Goal: Transaction & Acquisition: Download file/media

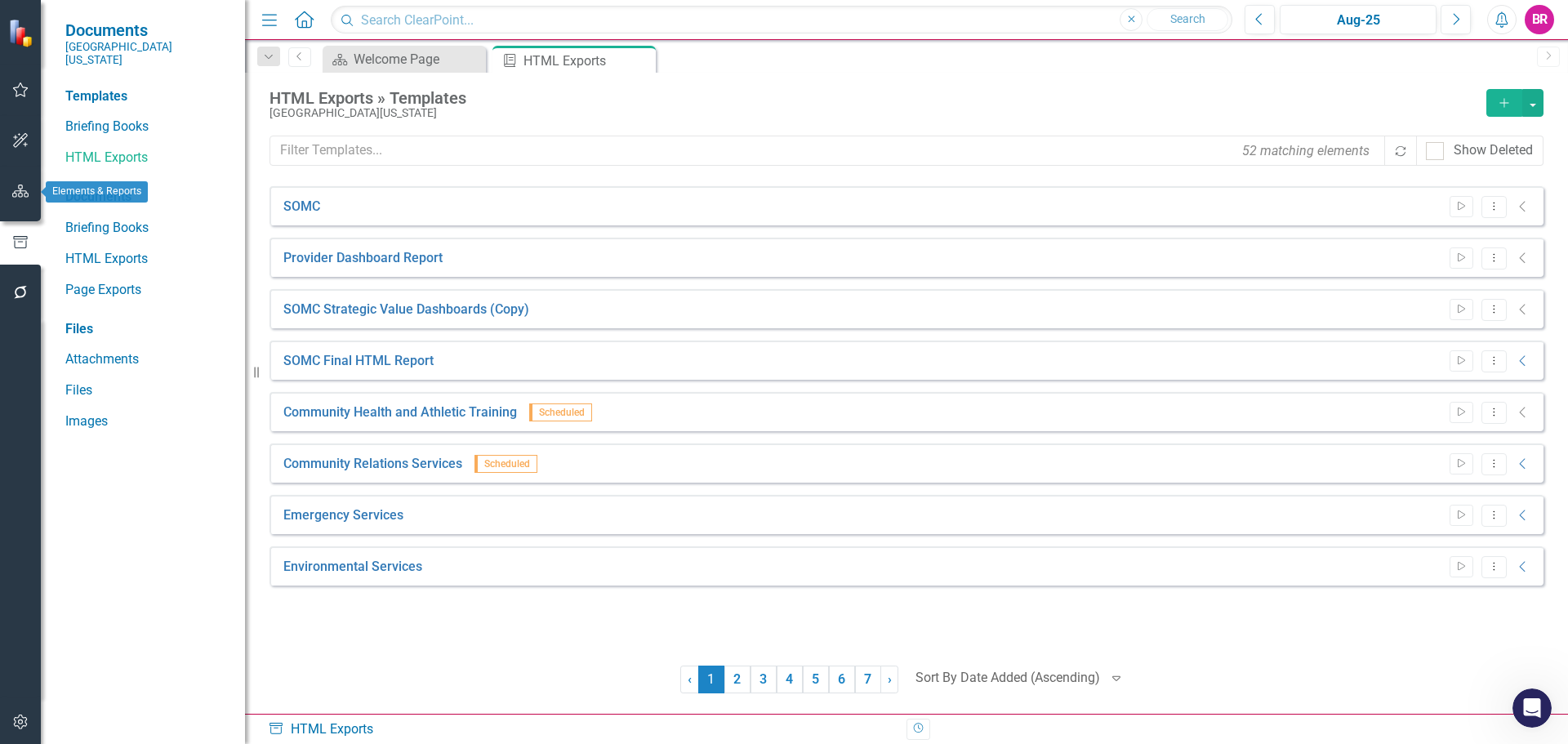
click at [26, 194] on icon "button" at bounding box center [21, 191] width 18 height 13
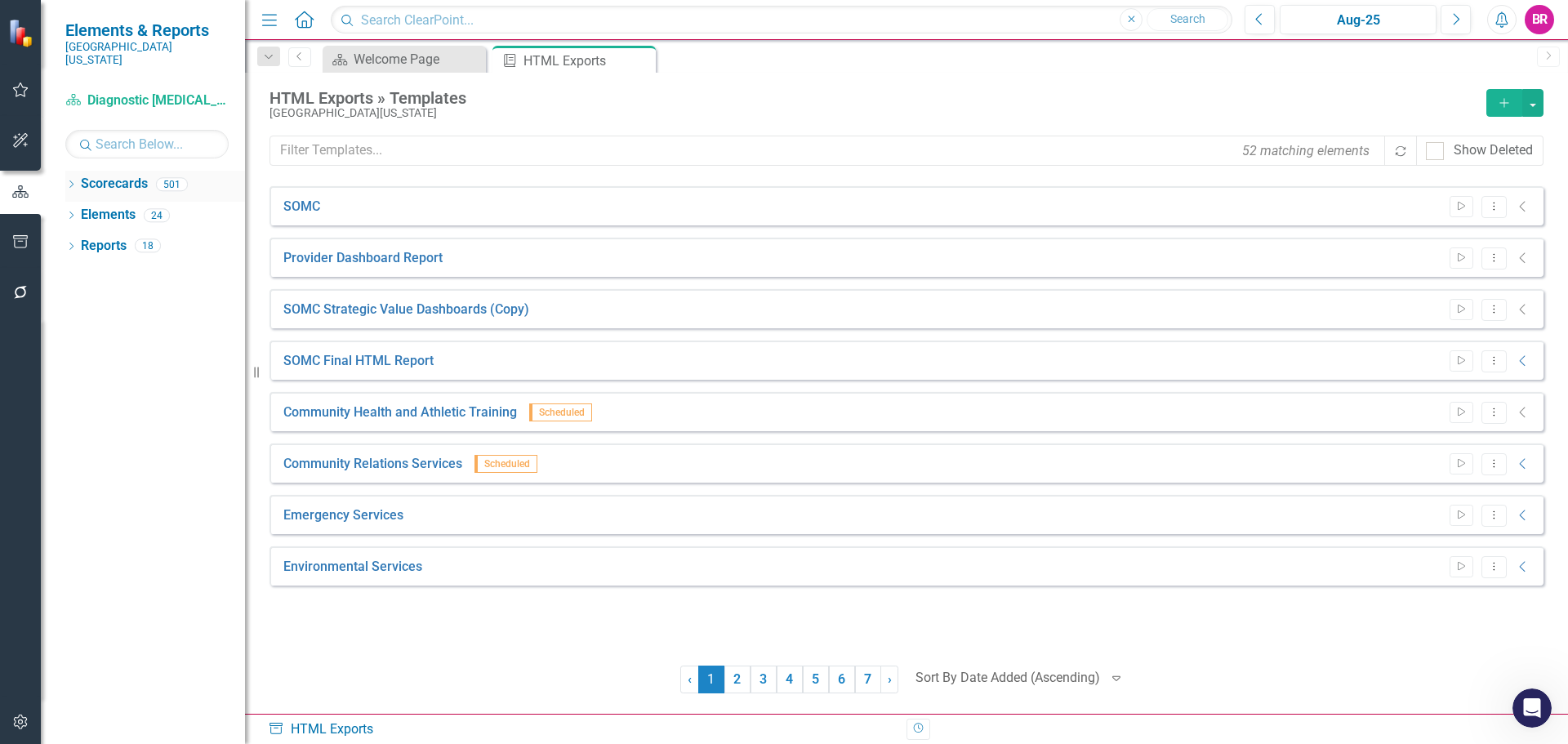
click at [79, 176] on div "Dropdown Scorecards 501" at bounding box center [155, 186] width 180 height 31
click at [69, 171] on div "Dropdown Scorecards 501" at bounding box center [155, 186] width 180 height 31
click at [70, 181] on icon "Dropdown" at bounding box center [71, 186] width 12 height 9
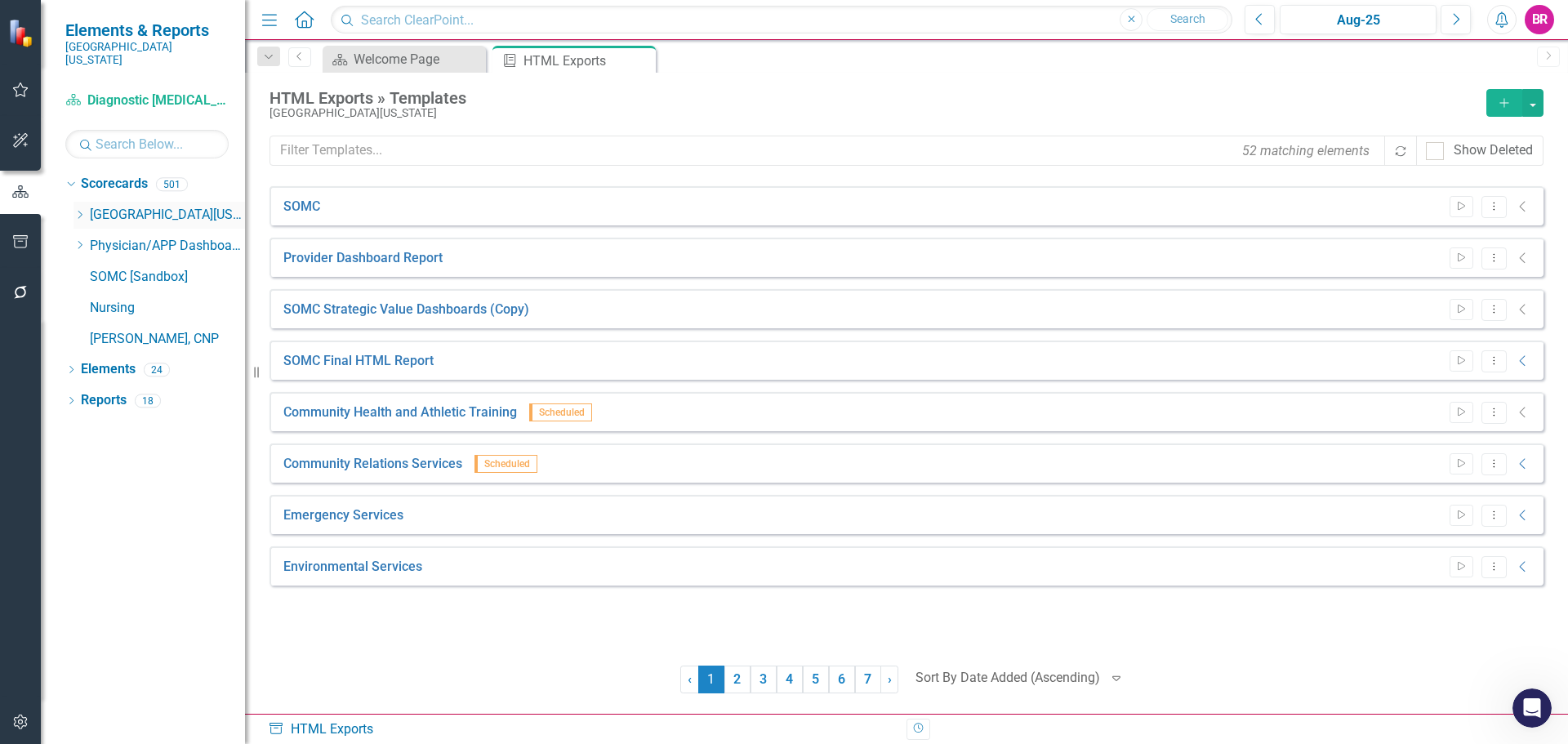
click at [79, 210] on icon "Dropdown" at bounding box center [79, 215] width 13 height 10
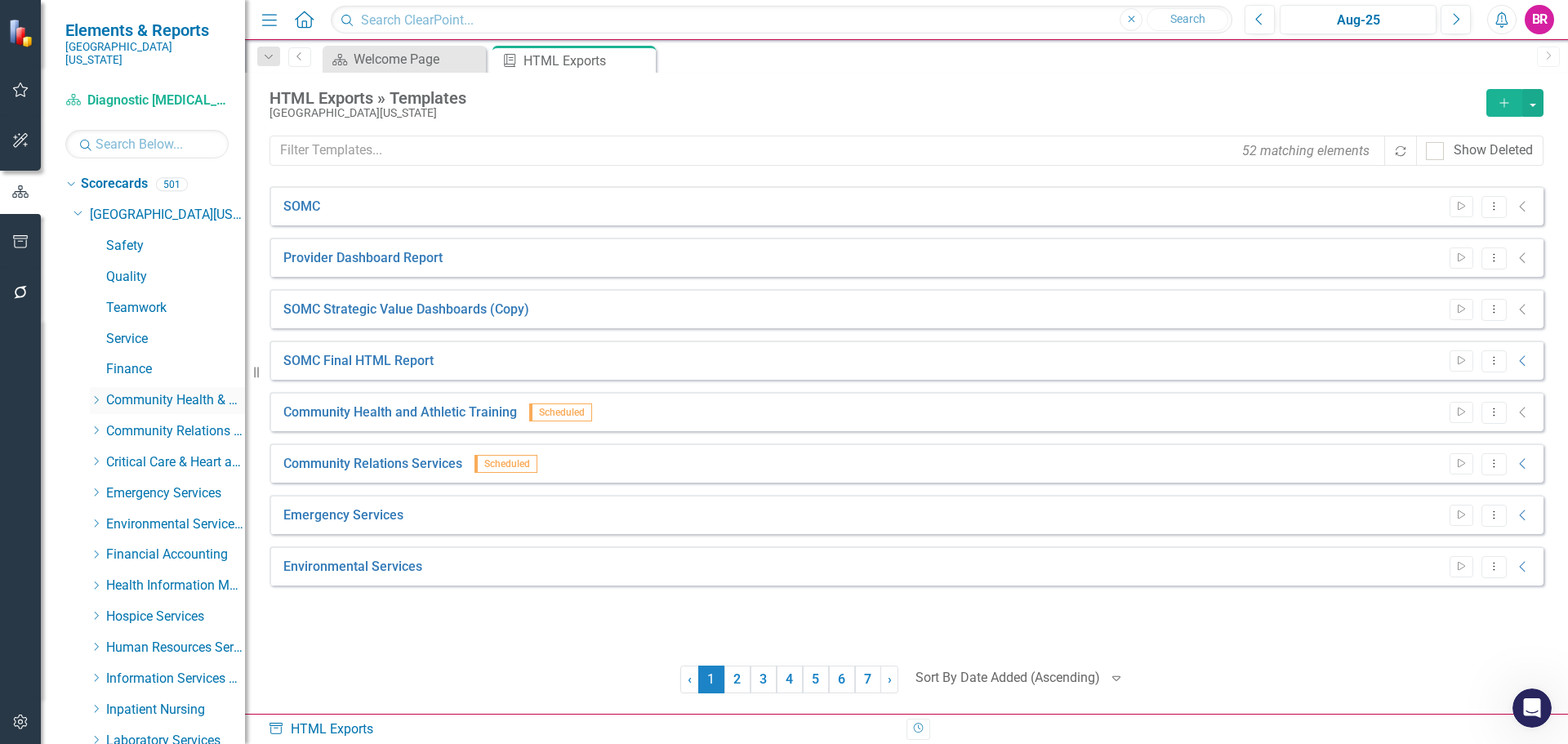
click at [99, 395] on icon "Dropdown" at bounding box center [95, 400] width 13 height 10
click at [196, 453] on link "Community Health & Wellness" at bounding box center [184, 462] width 123 height 18
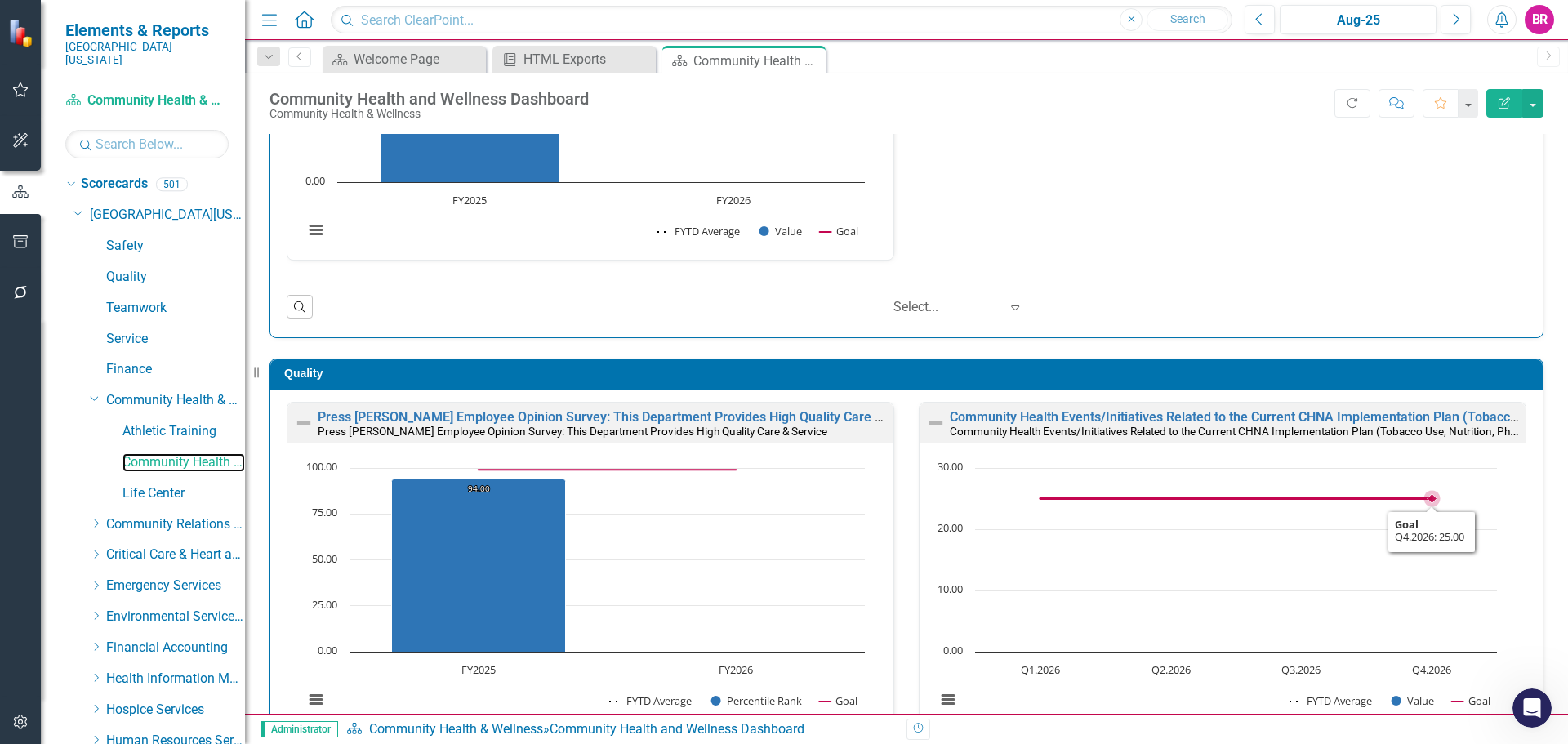
scroll to position [1, 0]
click at [1087, 426] on small "Community Health Events/Initiatives Related to the Current CHNA Implementation …" at bounding box center [1386, 430] width 873 height 16
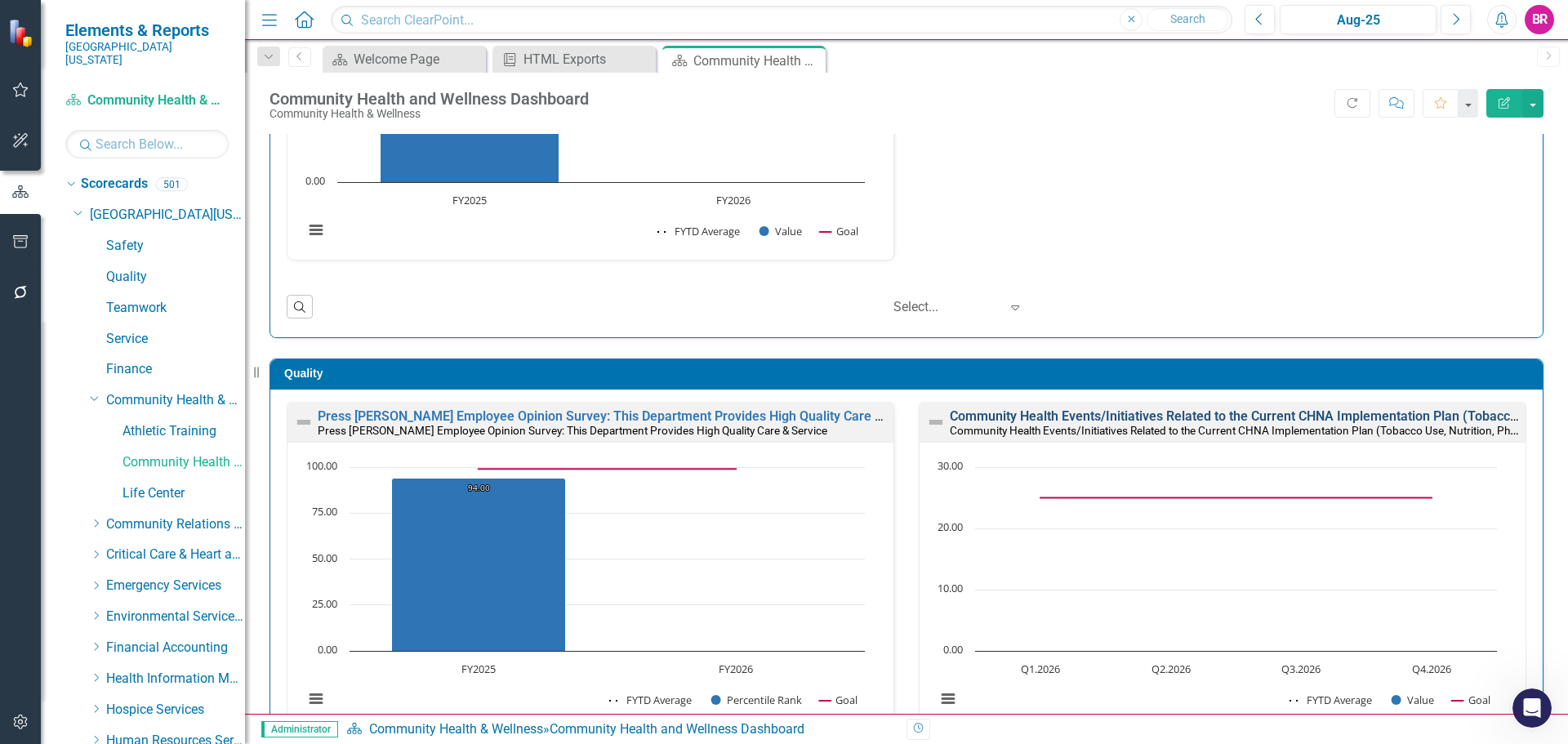
click at [1098, 418] on link "Community Health Events/Initiatives Related to the Current CHNA Implementation …" at bounding box center [1425, 416] width 951 height 16
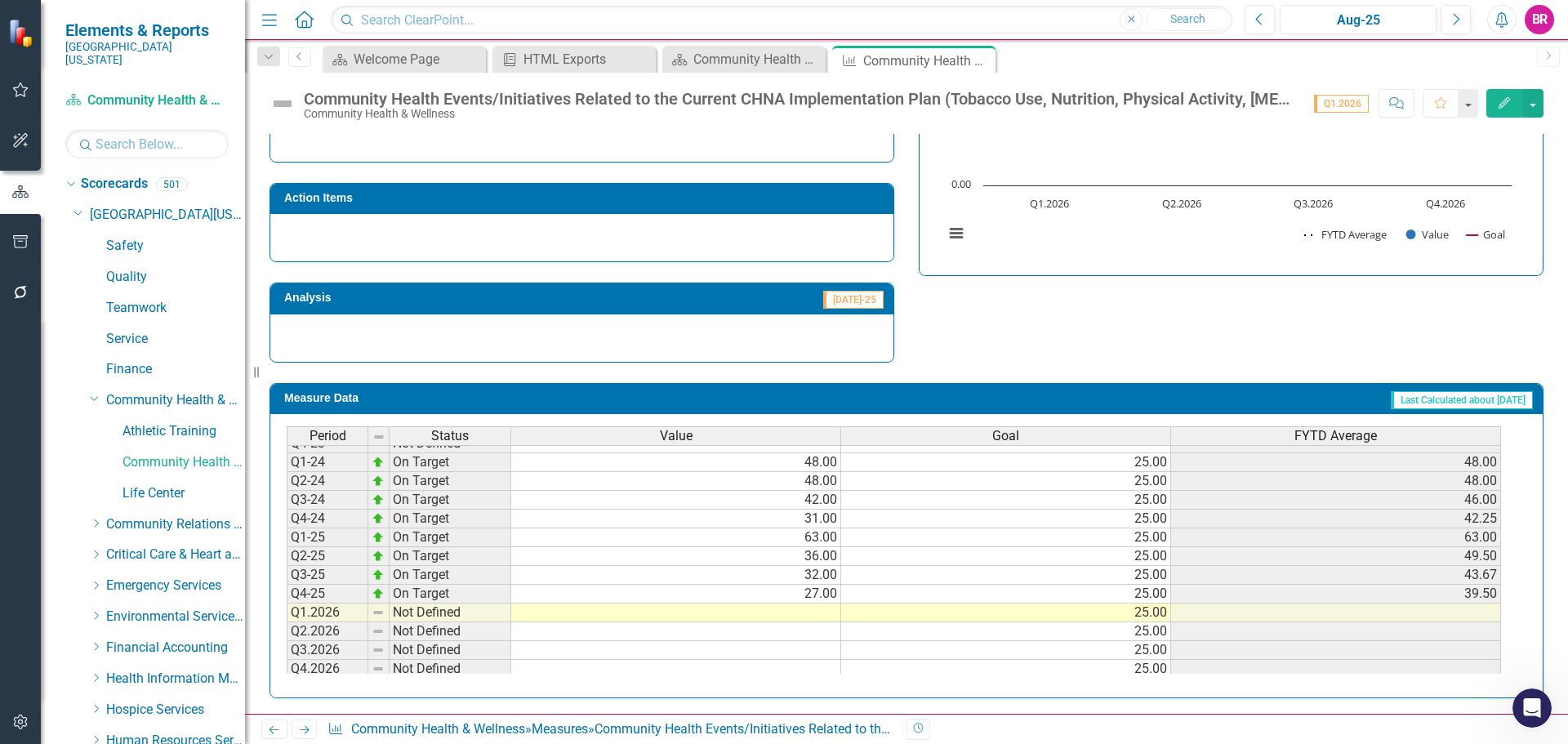
scroll to position [74, 0]
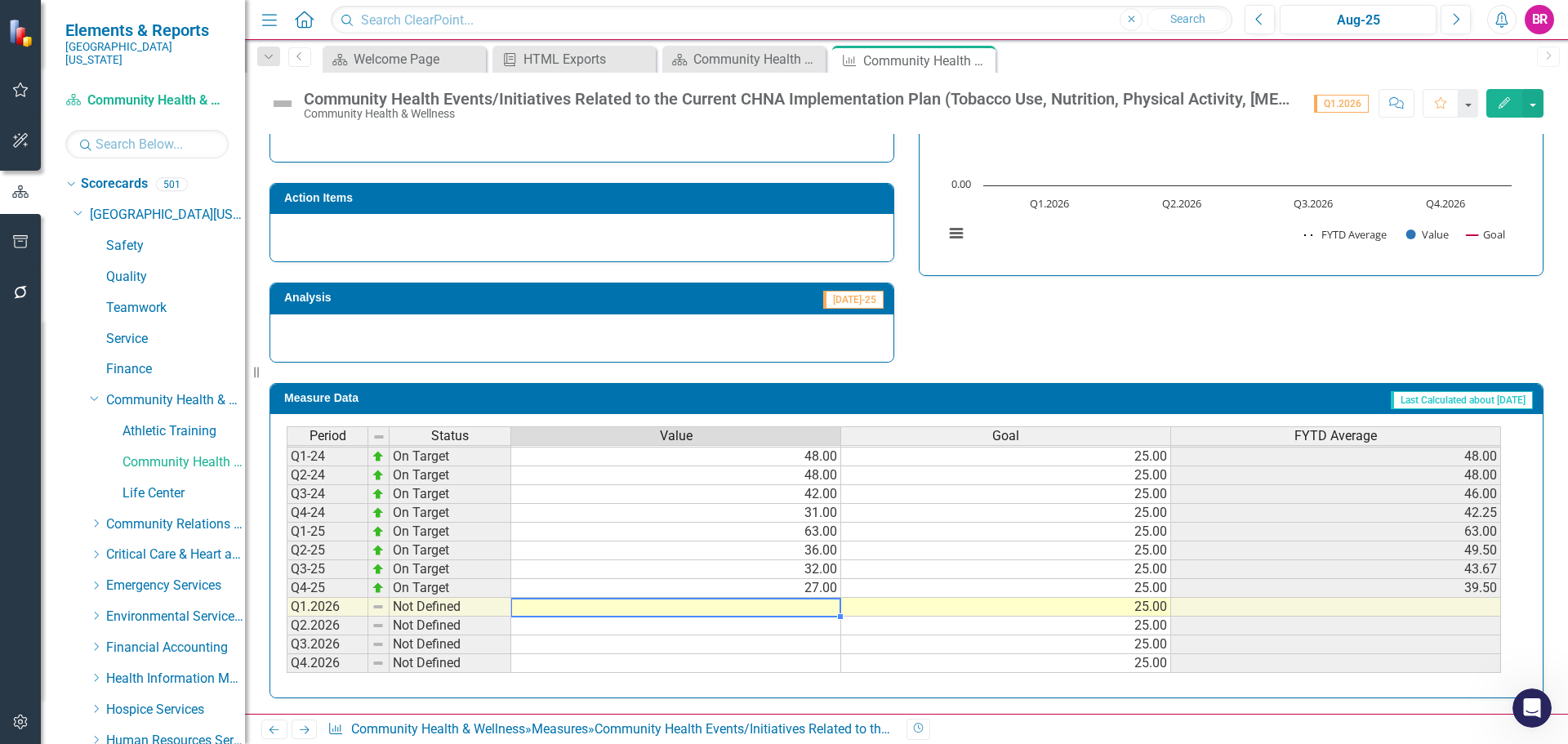
click at [829, 604] on td at bounding box center [676, 607] width 330 height 18
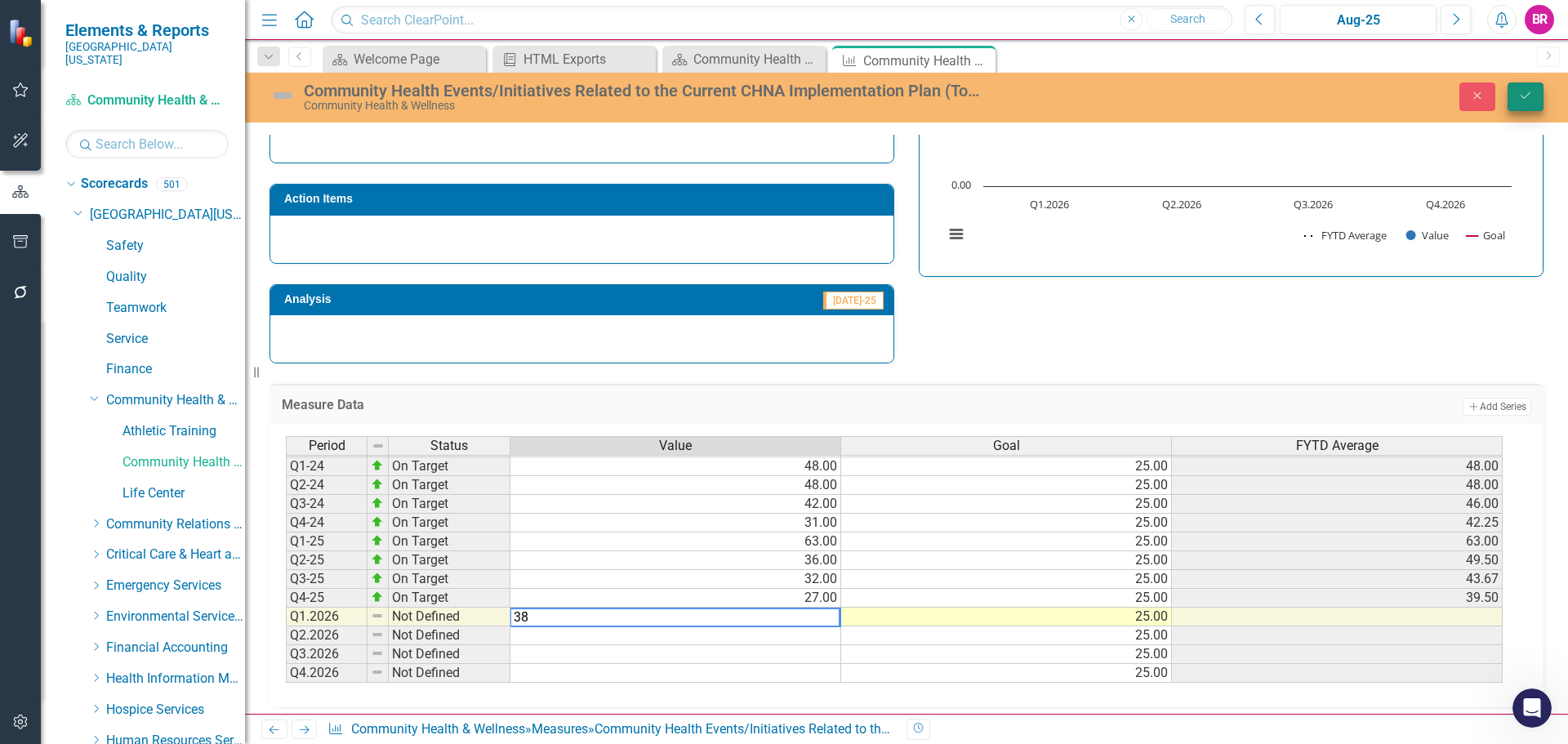
type textarea "38"
click at [1531, 89] on button "Save" at bounding box center [1525, 97] width 36 height 28
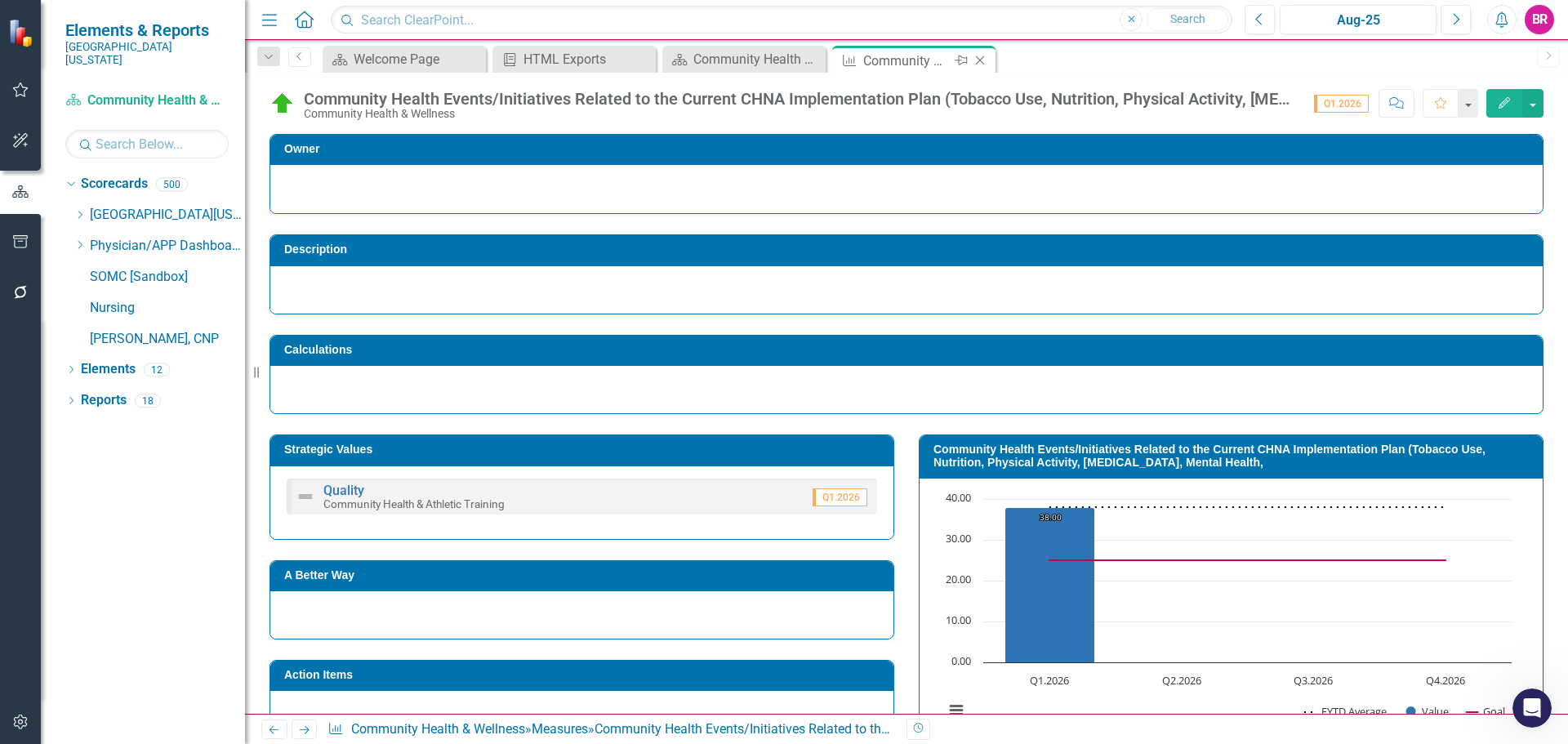
click at [980, 64] on icon "Close" at bounding box center [980, 60] width 17 height 13
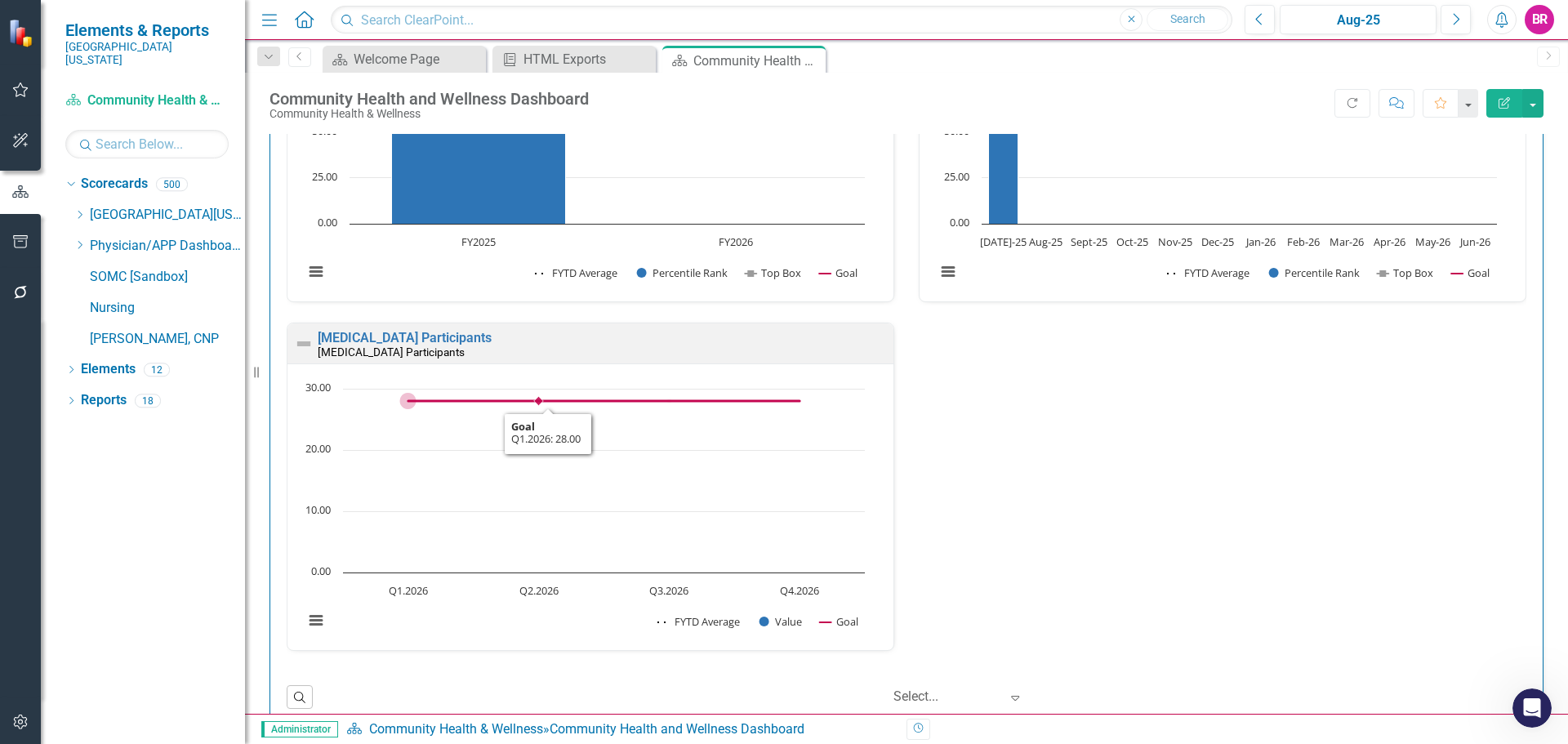
scroll to position [1144, 0]
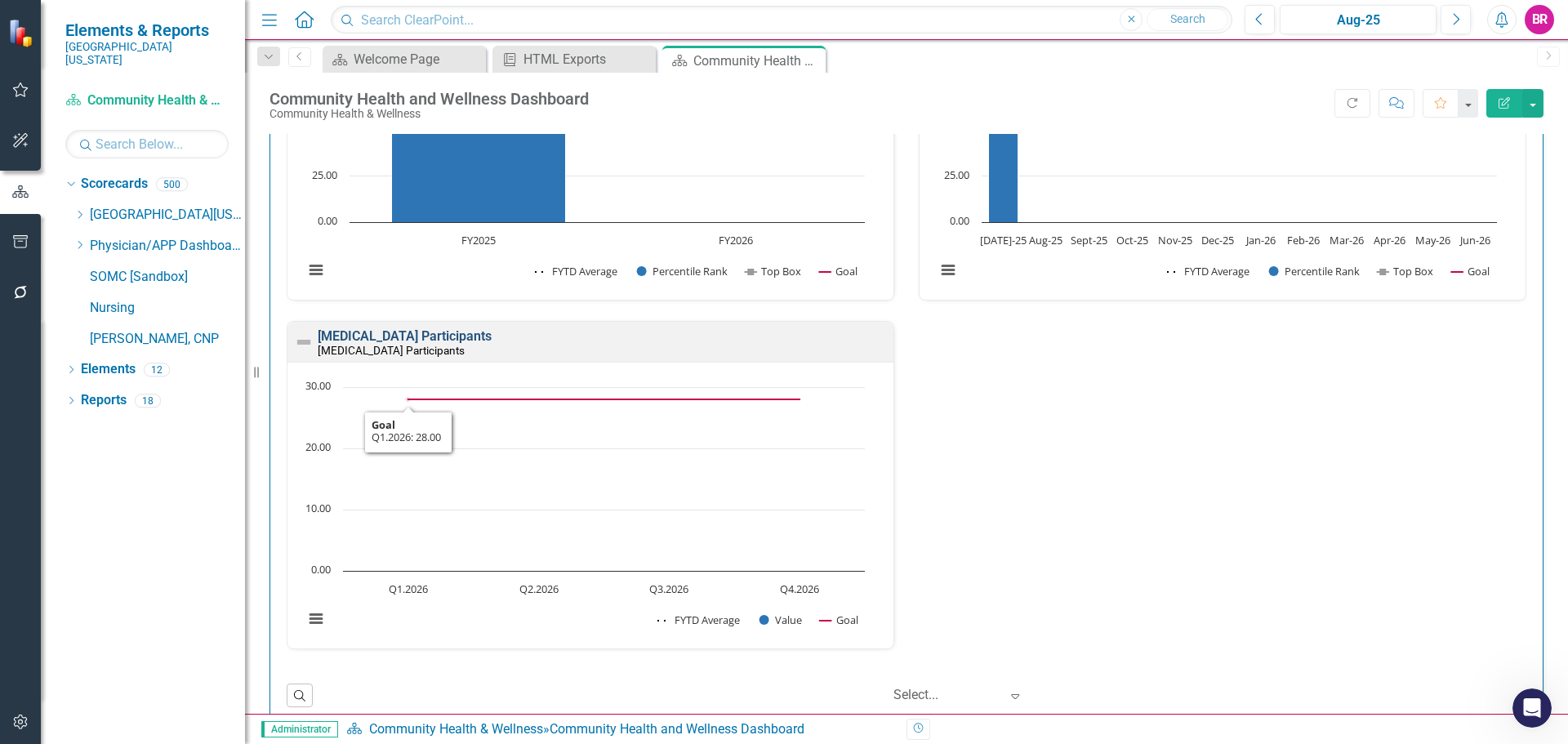
click at [392, 336] on link "Diabetes Management Participants" at bounding box center [405, 336] width 174 height 16
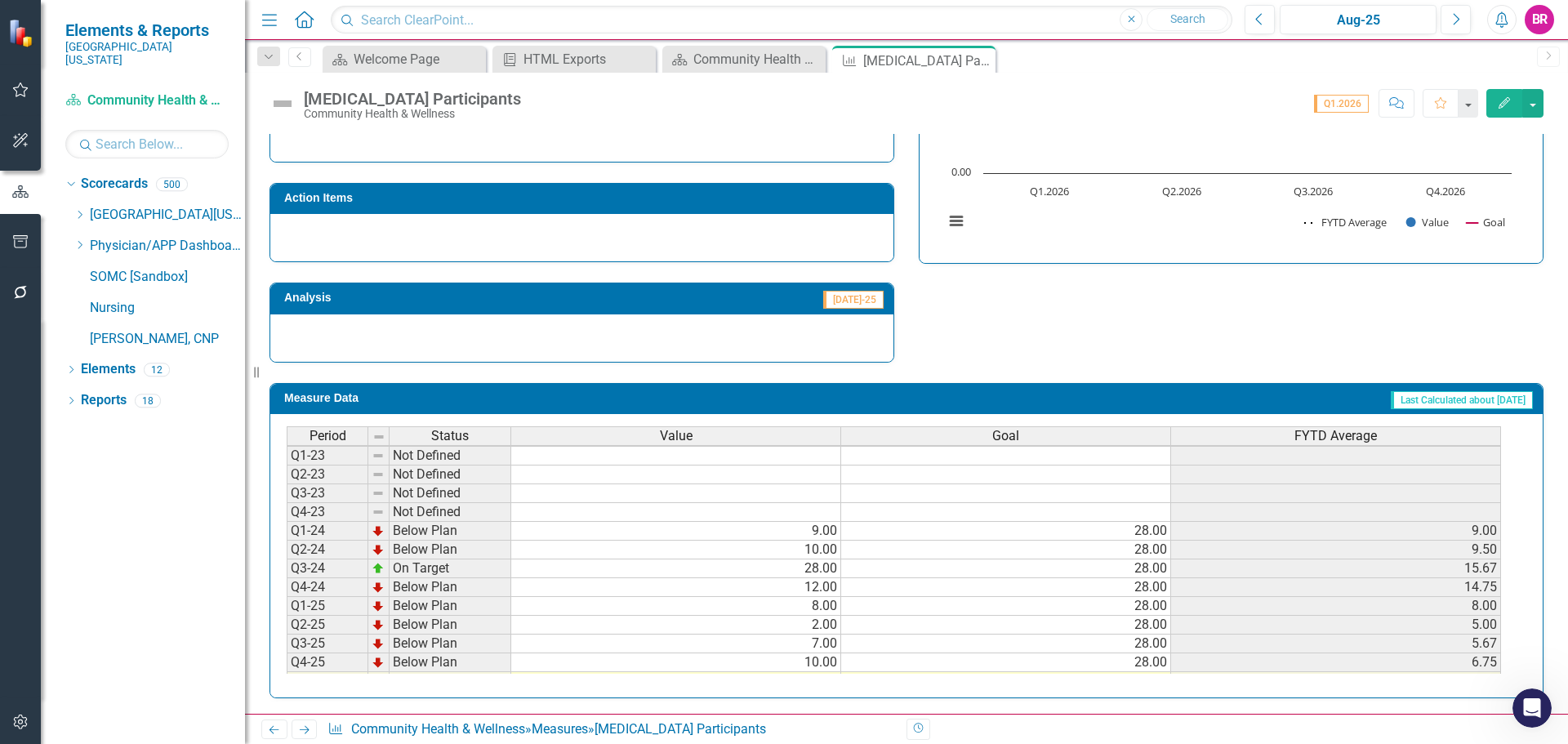
scroll to position [74, 0]
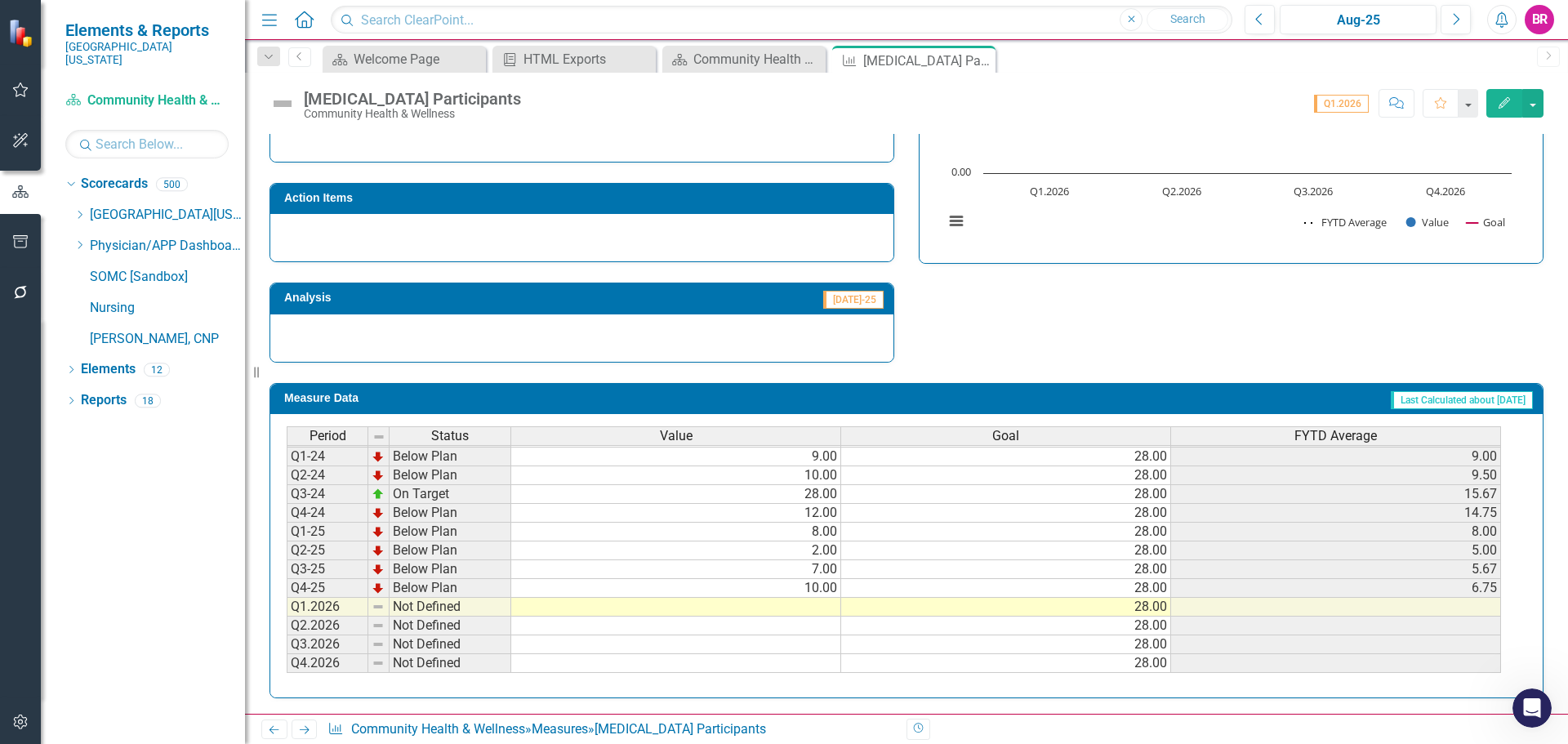
click at [836, 606] on td at bounding box center [676, 607] width 330 height 18
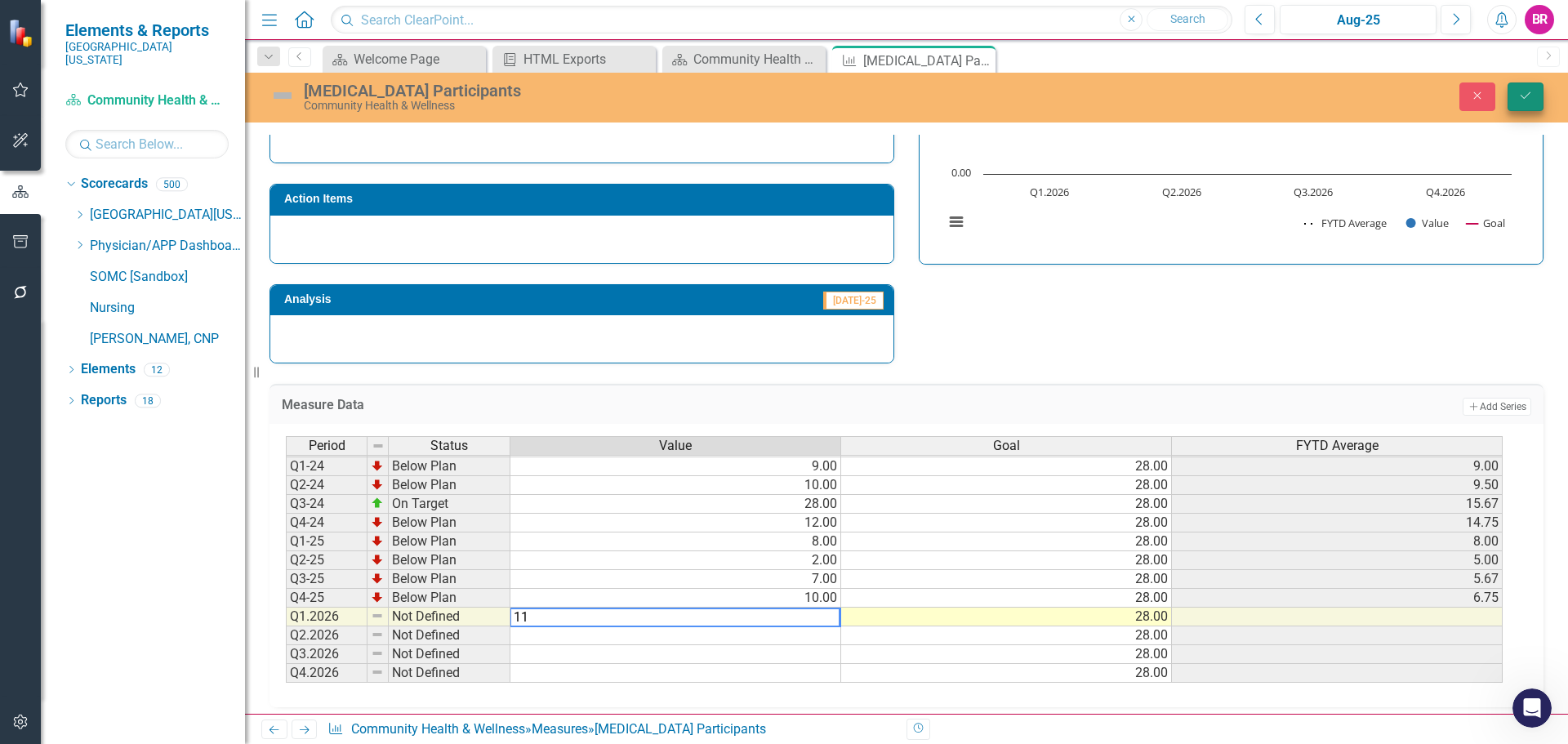
type textarea "11"
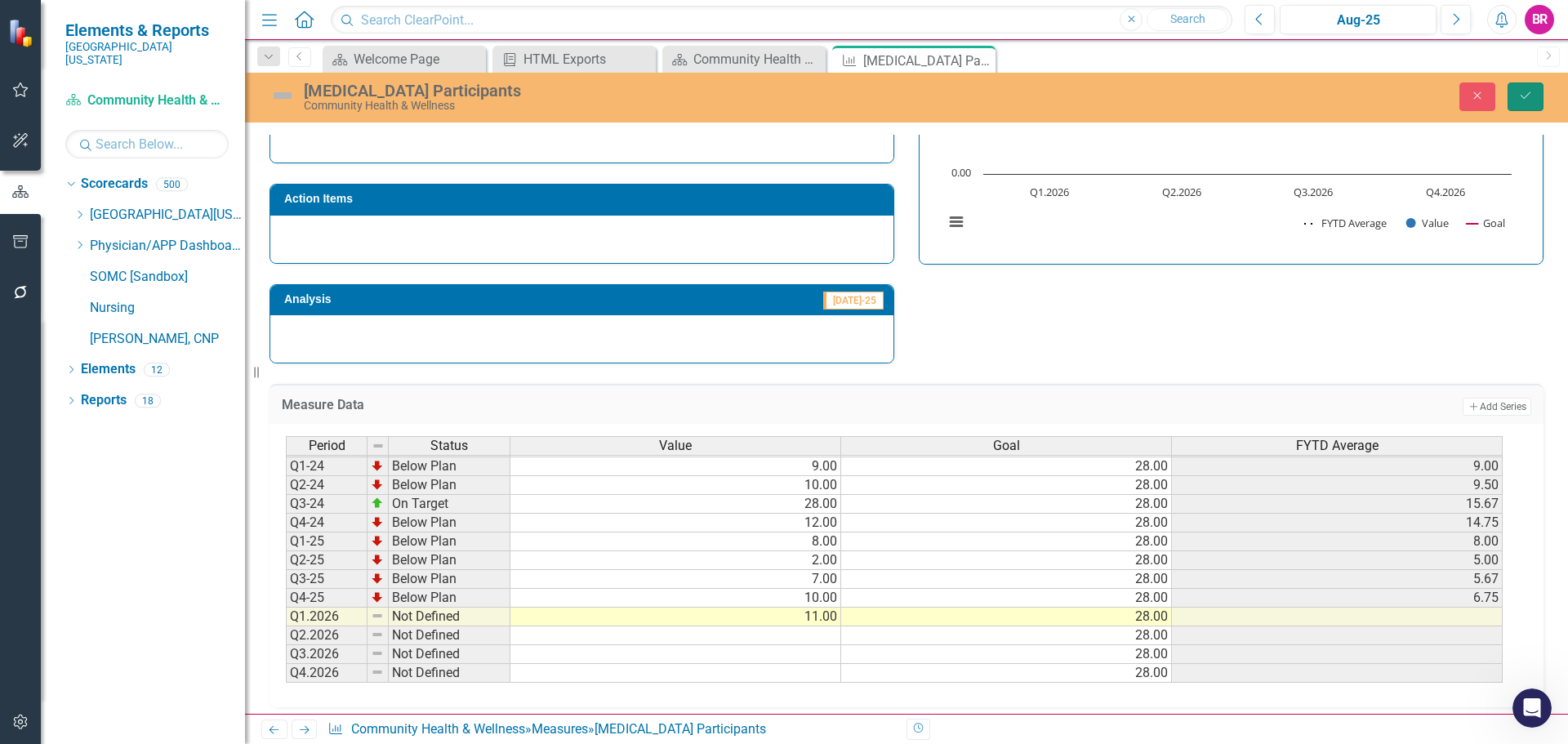
click at [1527, 91] on icon "Save" at bounding box center [1526, 95] width 15 height 12
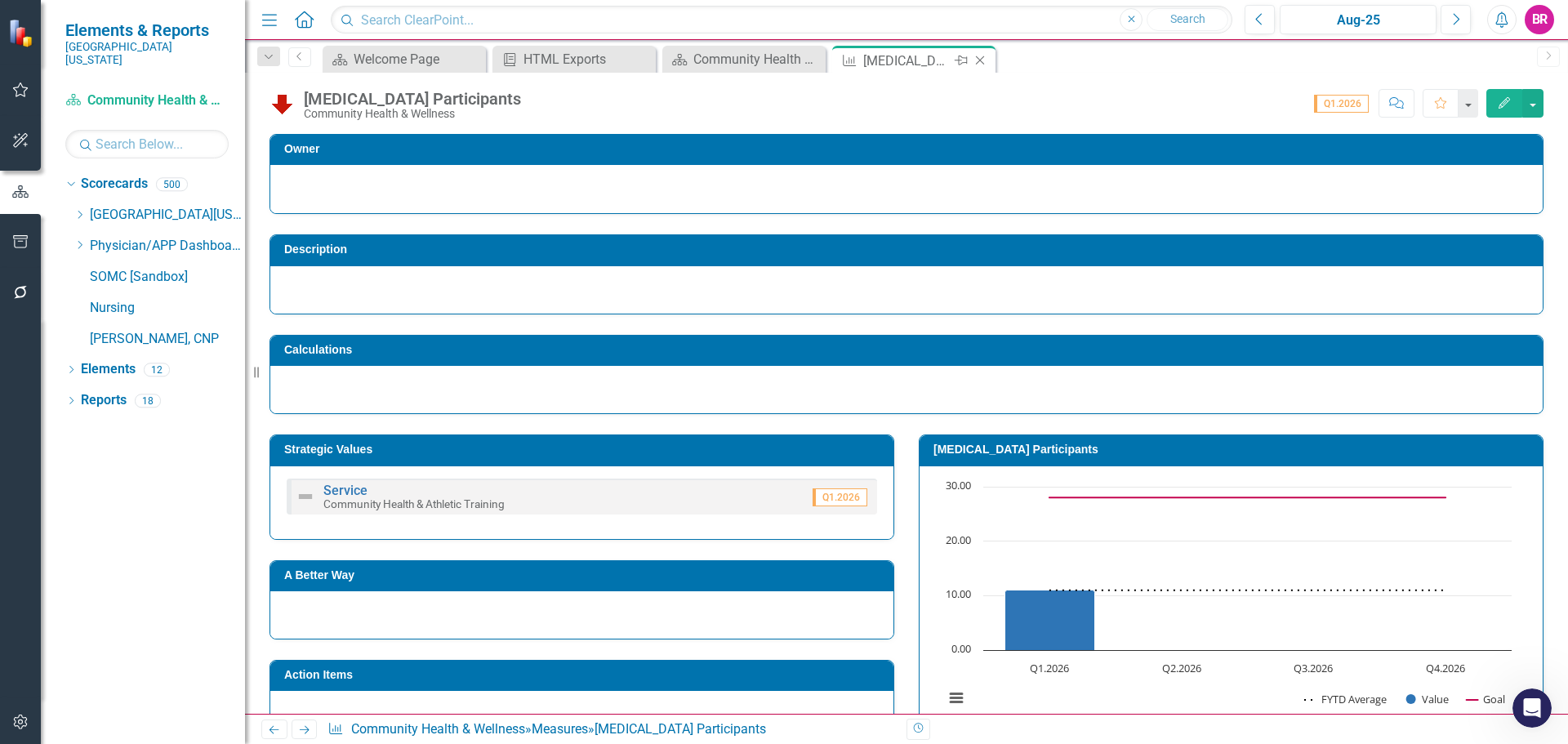
click at [976, 59] on icon "Close" at bounding box center [980, 60] width 17 height 13
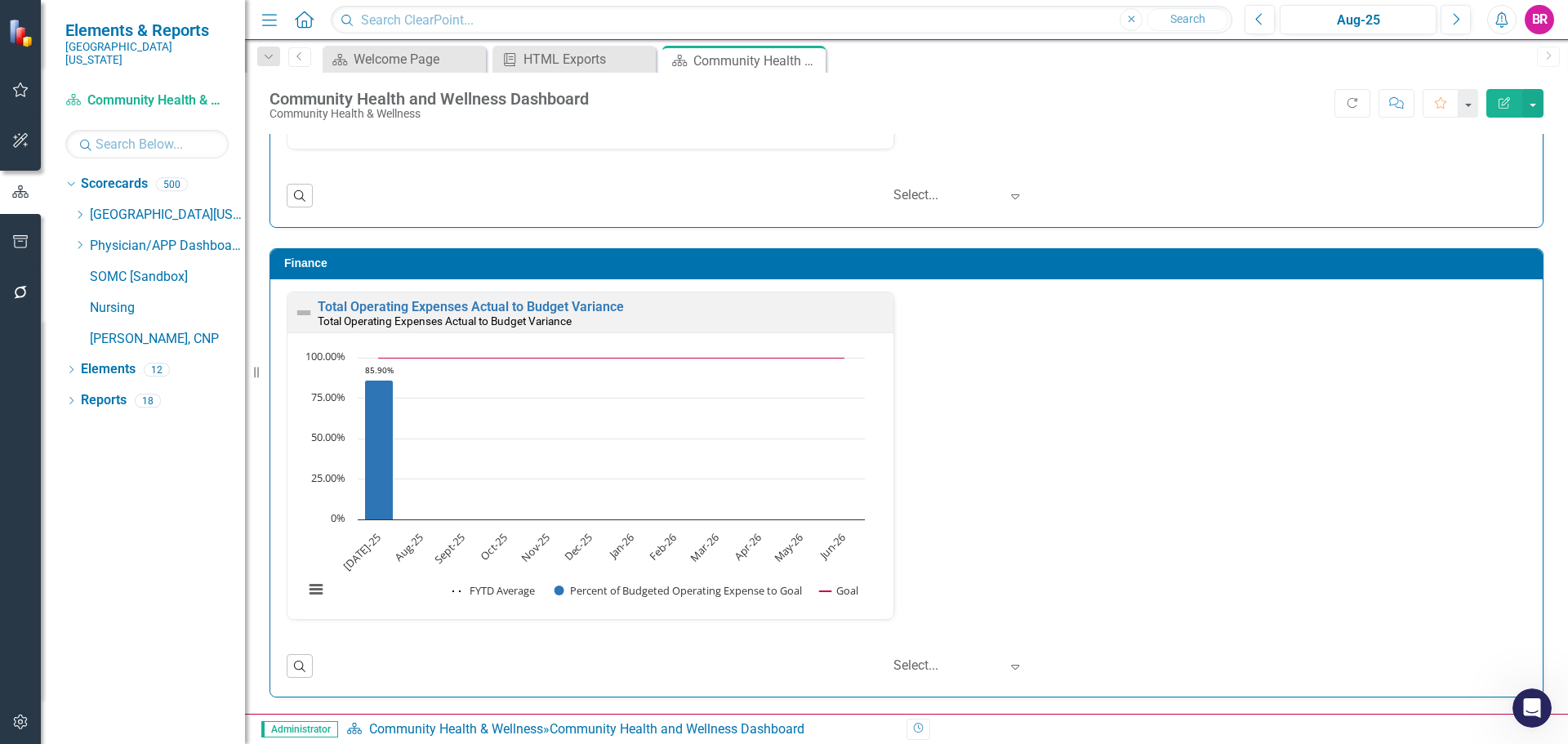
scroll to position [1, 0]
click at [171, 133] on input "text" at bounding box center [146, 144] width 163 height 28
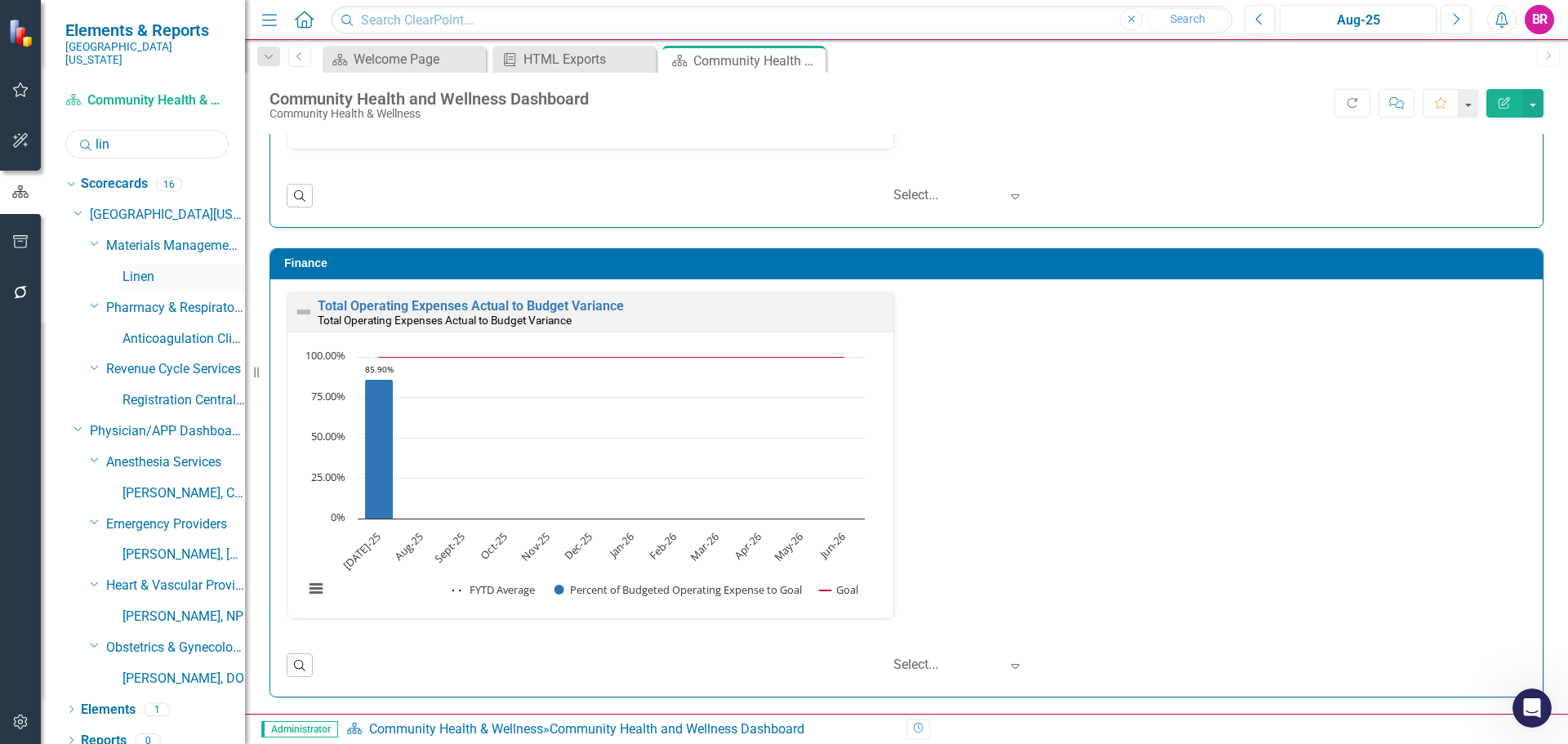
type input "lin"
click at [135, 274] on div "Linen" at bounding box center [184, 278] width 123 height 27
click at [130, 268] on link "Linen" at bounding box center [184, 278] width 123 height 18
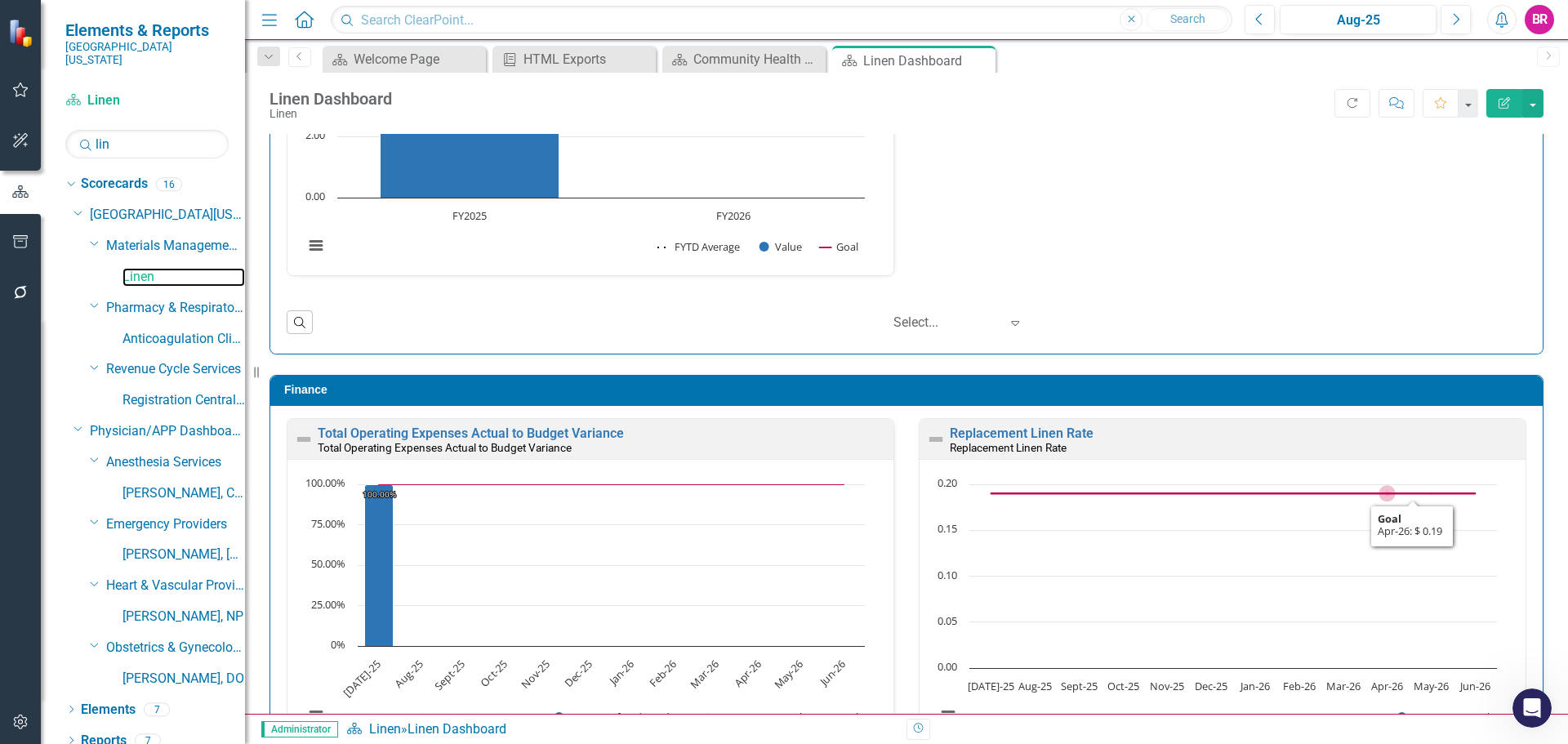
scroll to position [1765, 0]
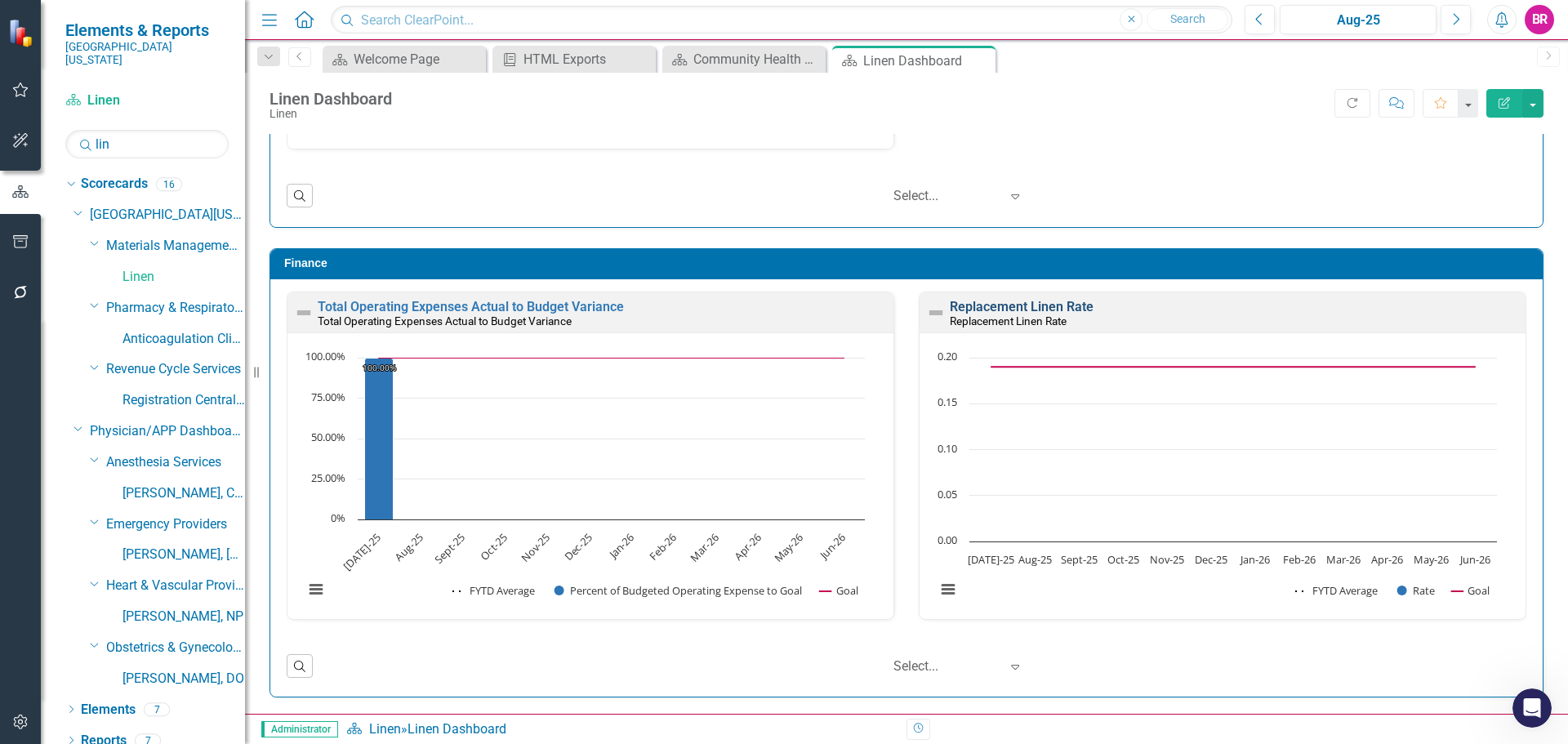
click at [975, 304] on link "Replacement Linen Rate" at bounding box center [1021, 307] width 144 height 16
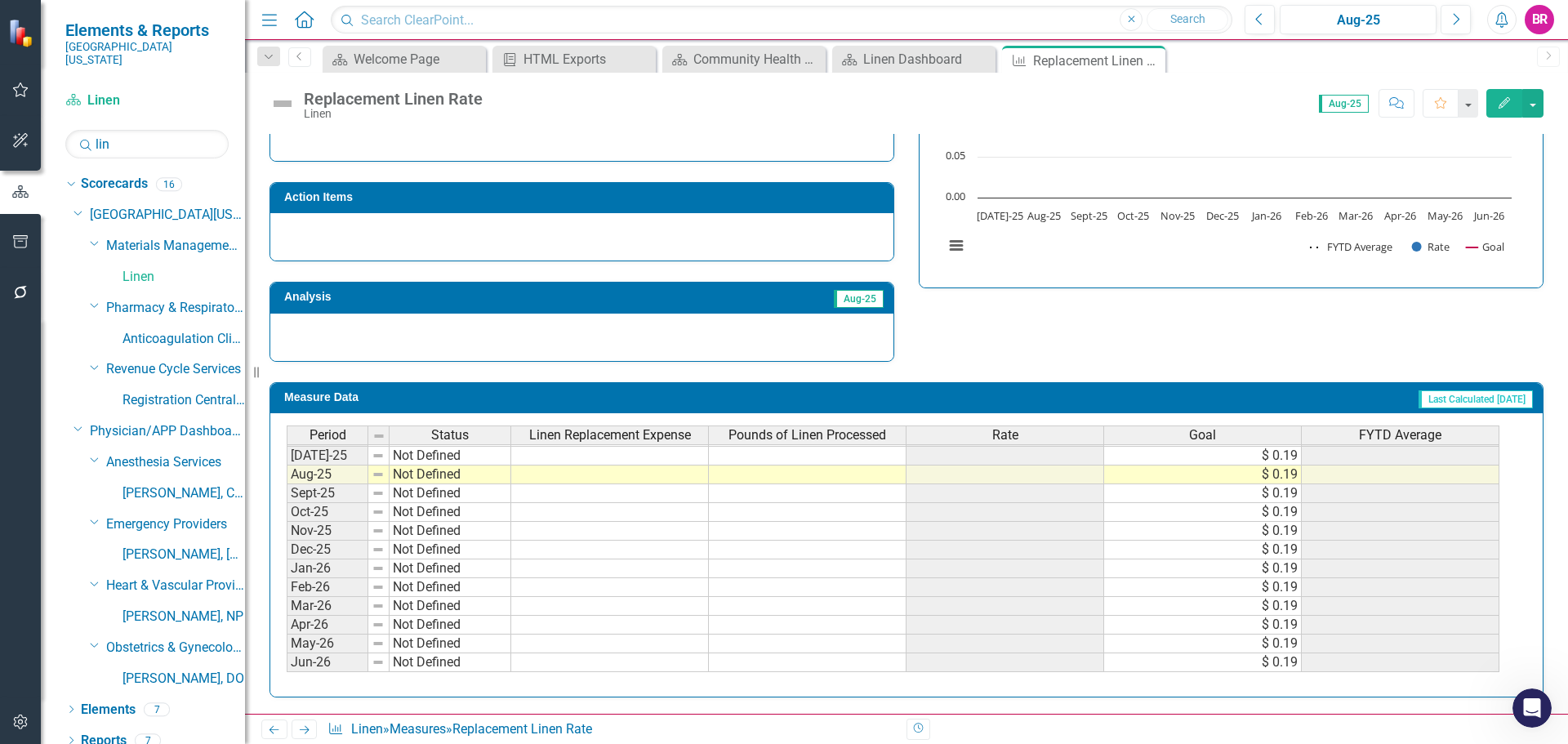
click at [688, 458] on tbody "Apr-24 Not Defined May-24 Not Defined Jun-24 Not Defined Jul-24 Not Defined Aug…" at bounding box center [893, 418] width 1213 height 508
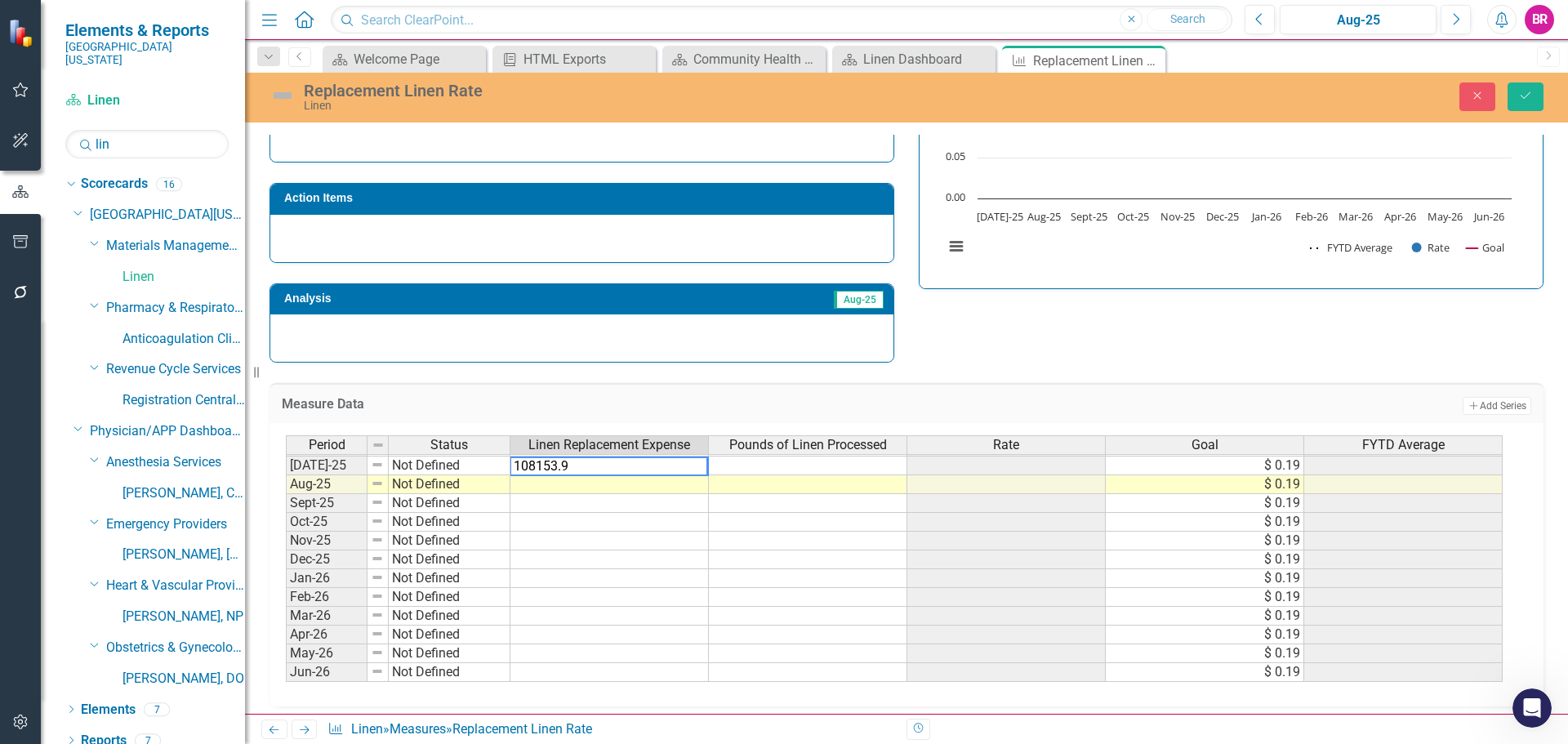
type textarea "108153.96"
type textarea "1"
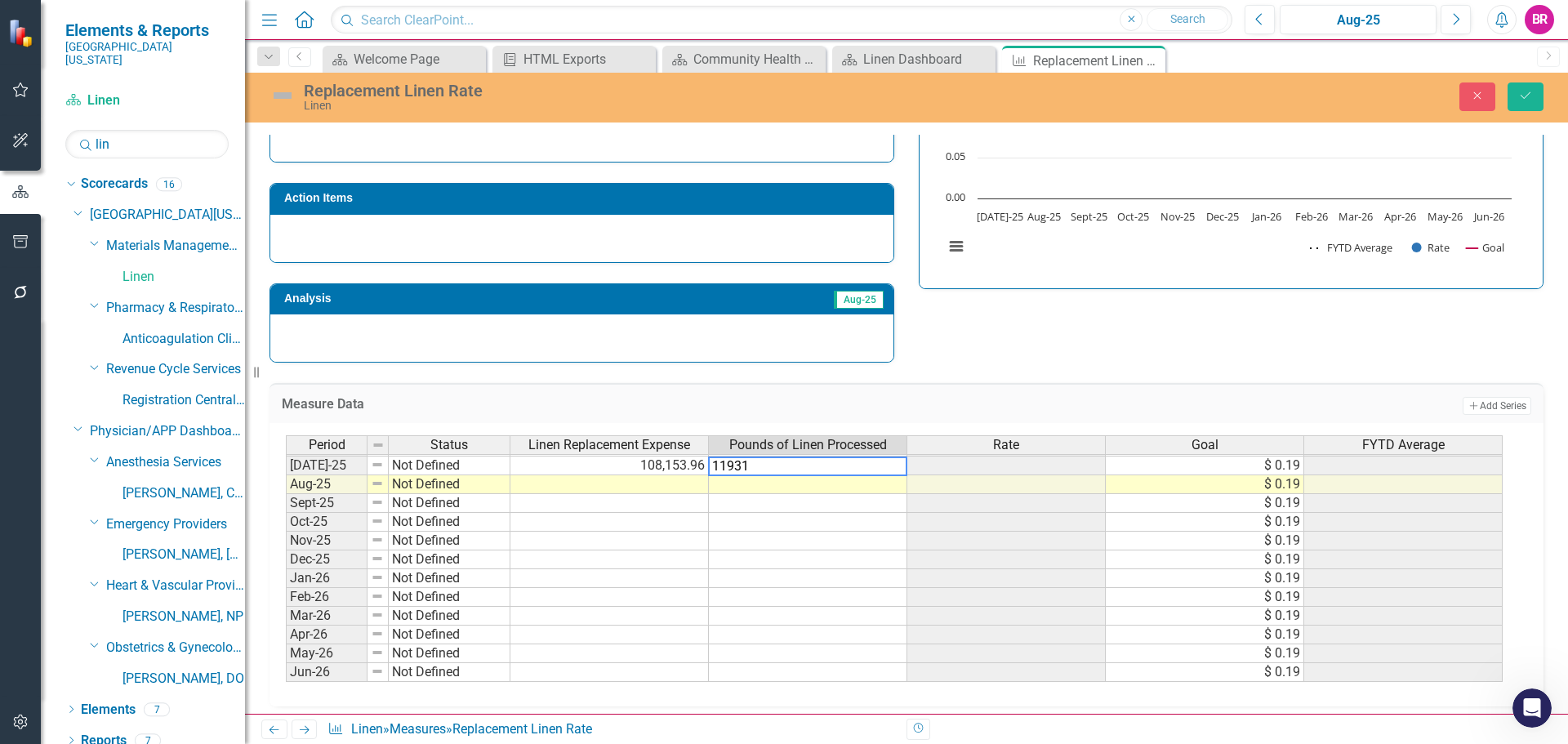
type textarea "119311"
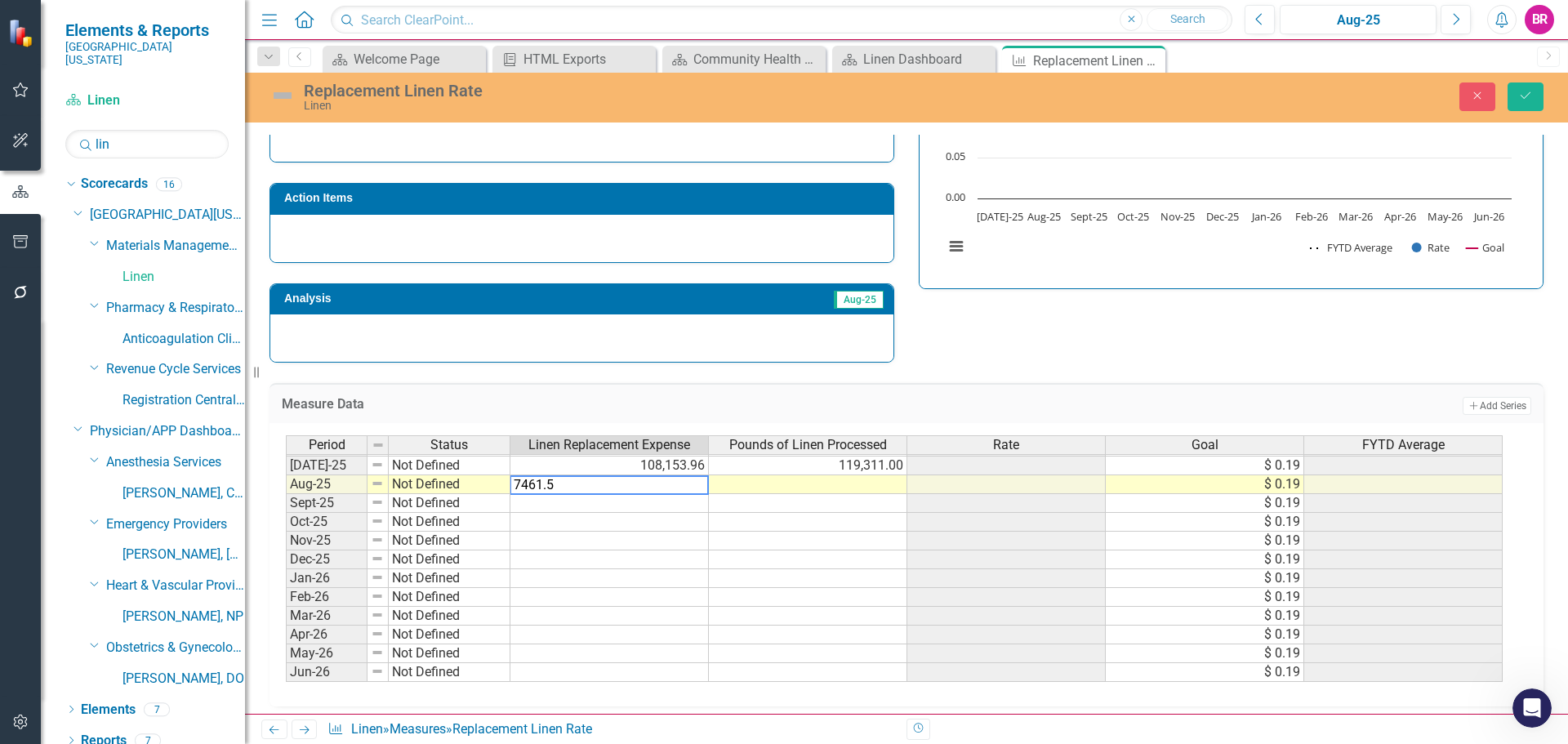
type textarea "7461.59"
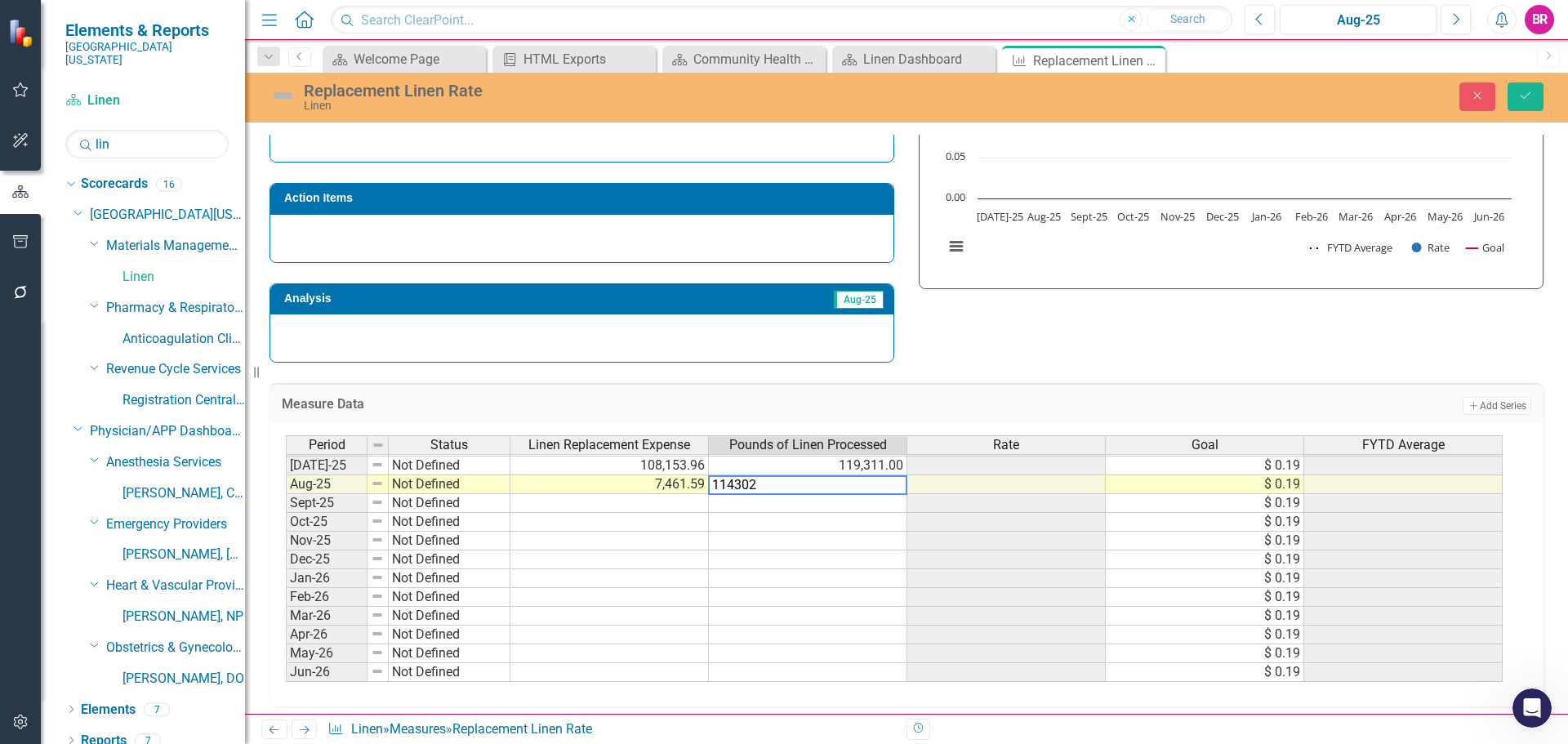
type textarea "114302"
click at [1137, 362] on div "Strategic Values A Better Way Action Items Analysis Aug-25 Replacement Linen Ra…" at bounding box center [907, 163] width 1299 height 400
click at [1526, 96] on icon "submit" at bounding box center [1525, 95] width 10 height 7
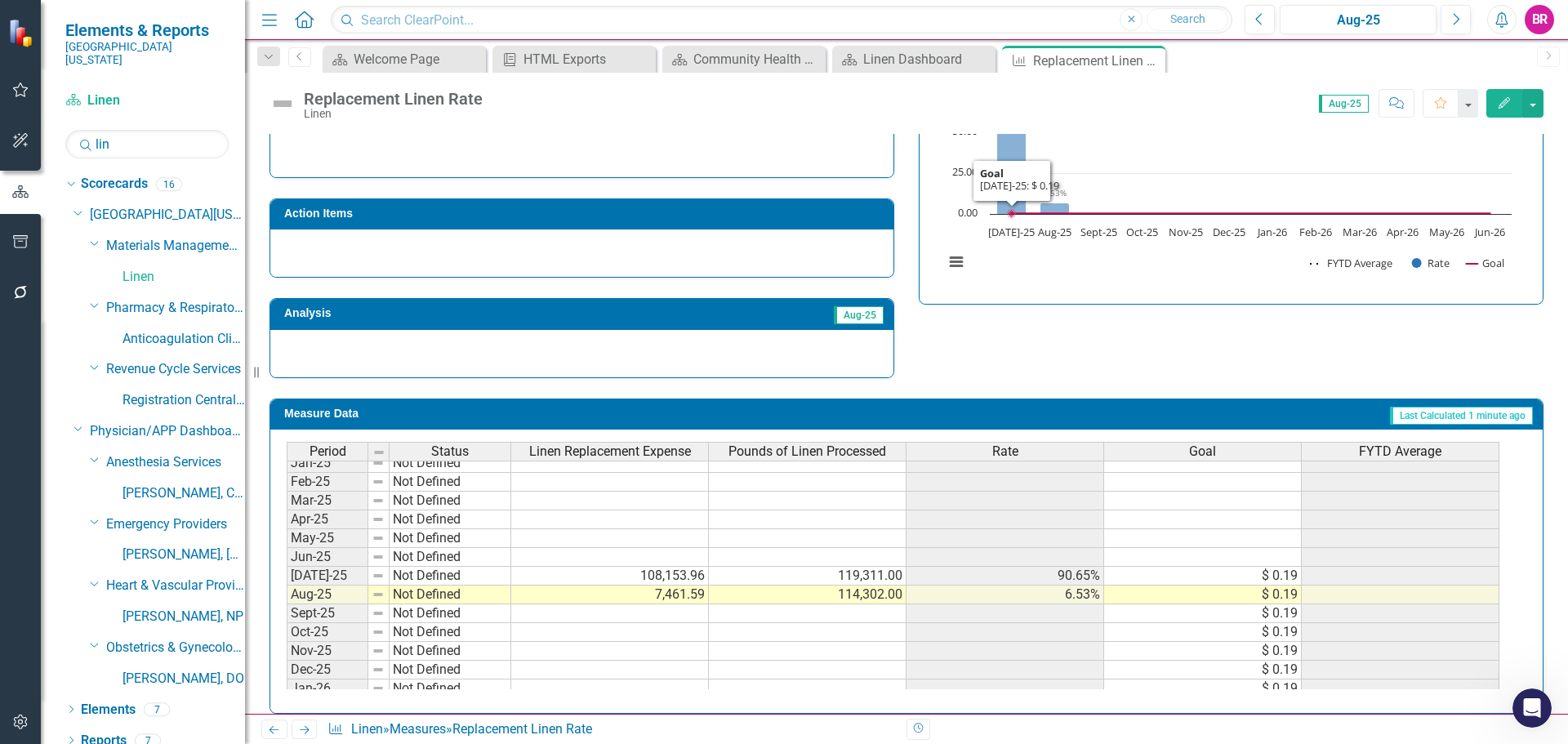
scroll to position [452, 0]
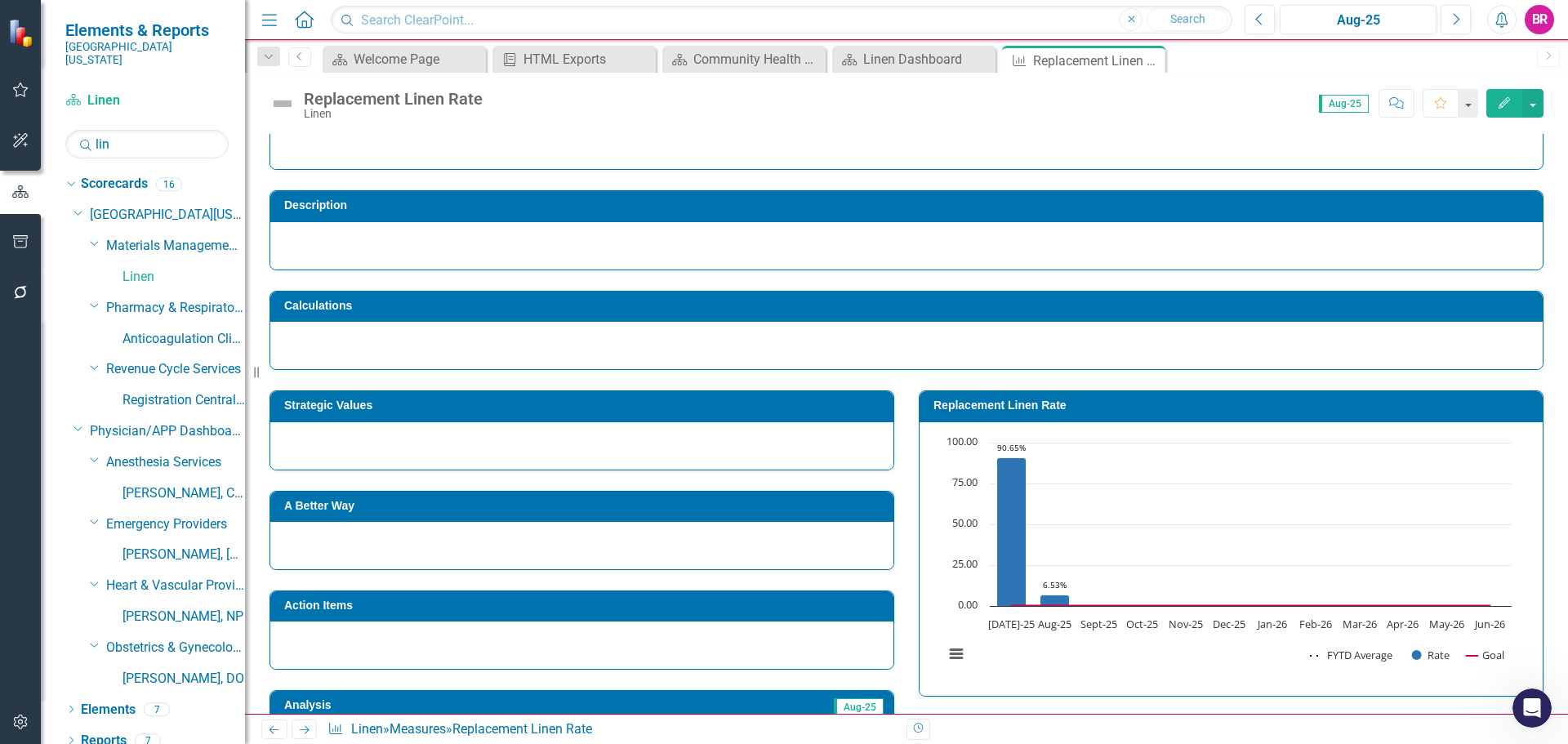
scroll to position [125, 0]
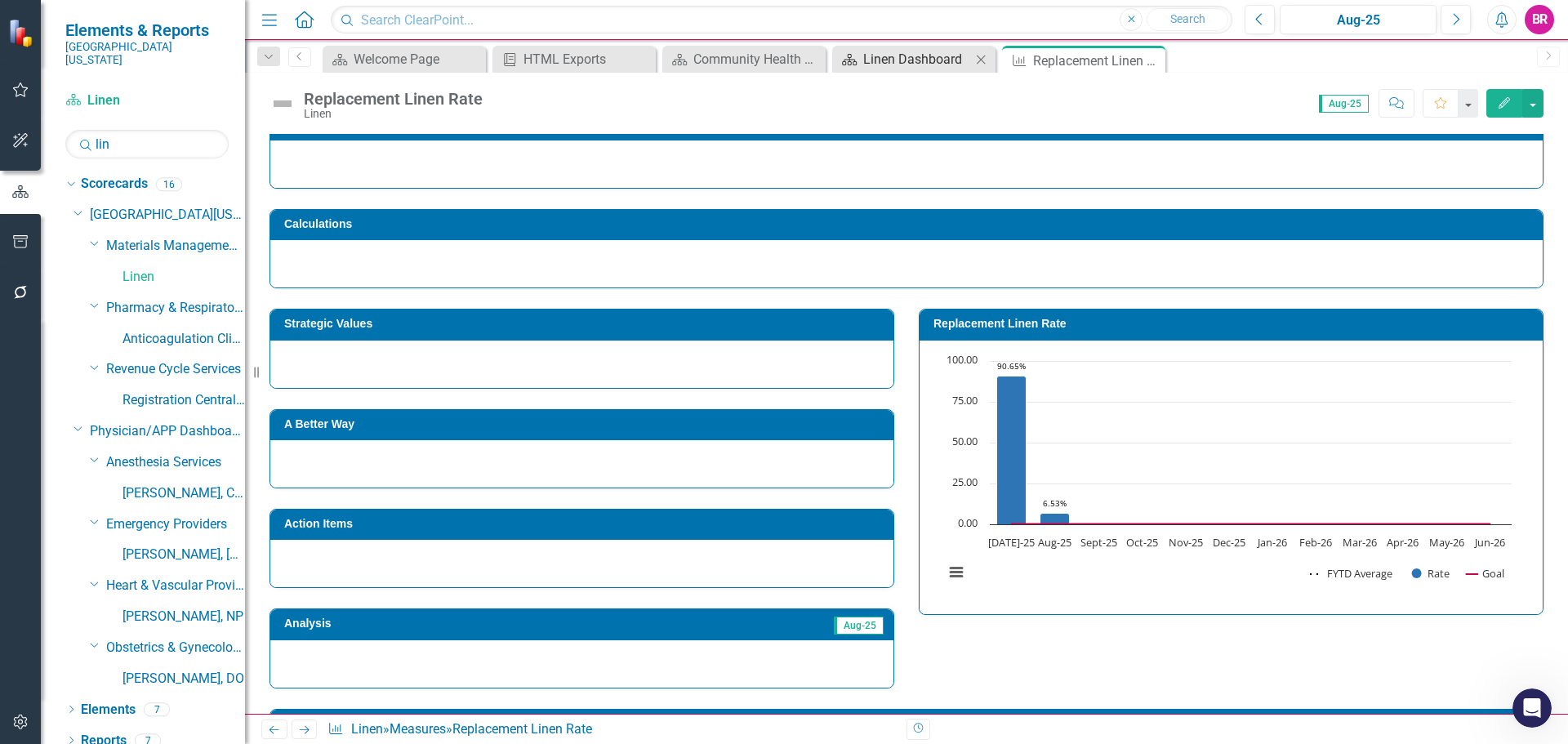
click at [910, 60] on div "Linen Dashboard" at bounding box center [917, 59] width 108 height 20
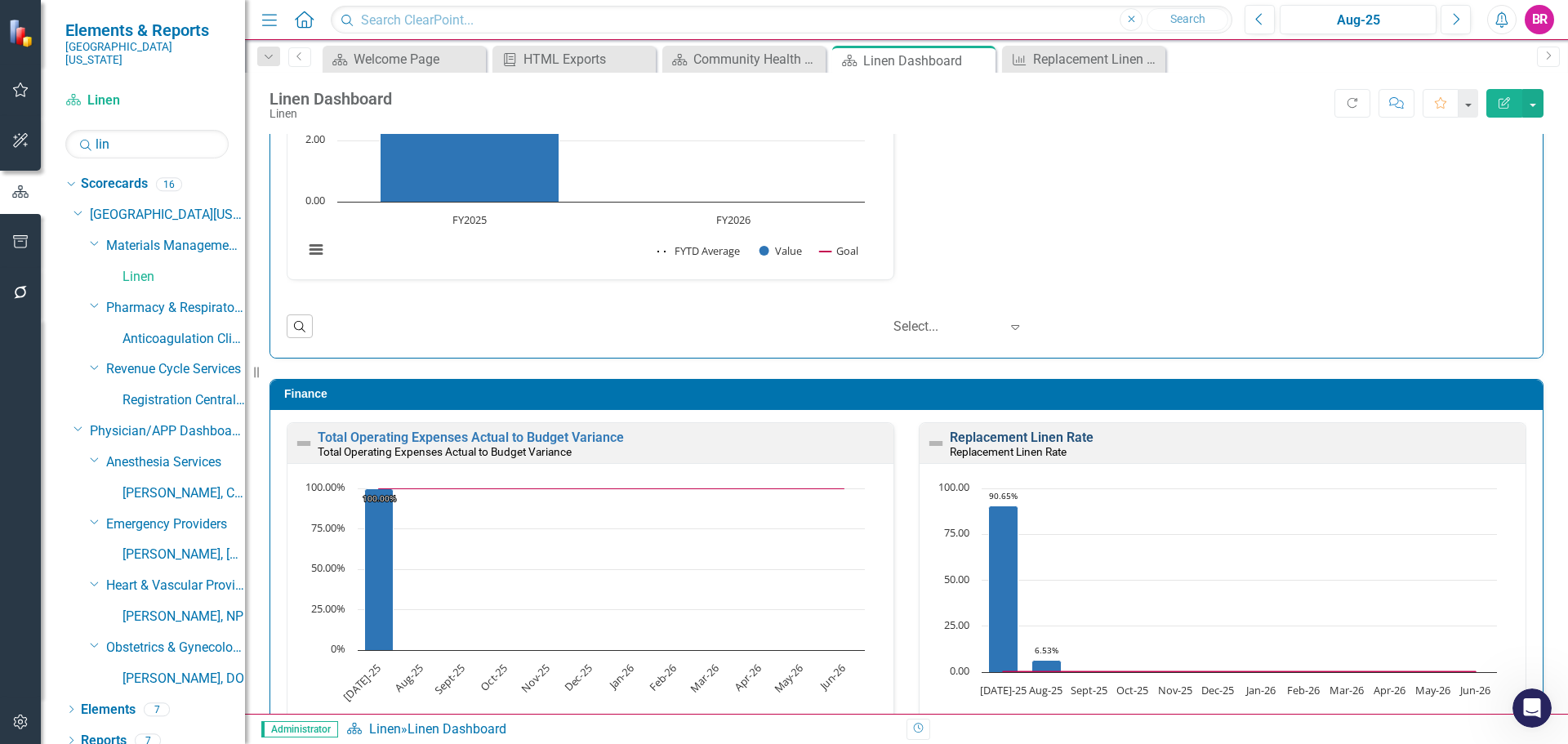
scroll to position [1, 0]
click at [1014, 435] on link "Replacement Linen Rate" at bounding box center [1021, 436] width 144 height 16
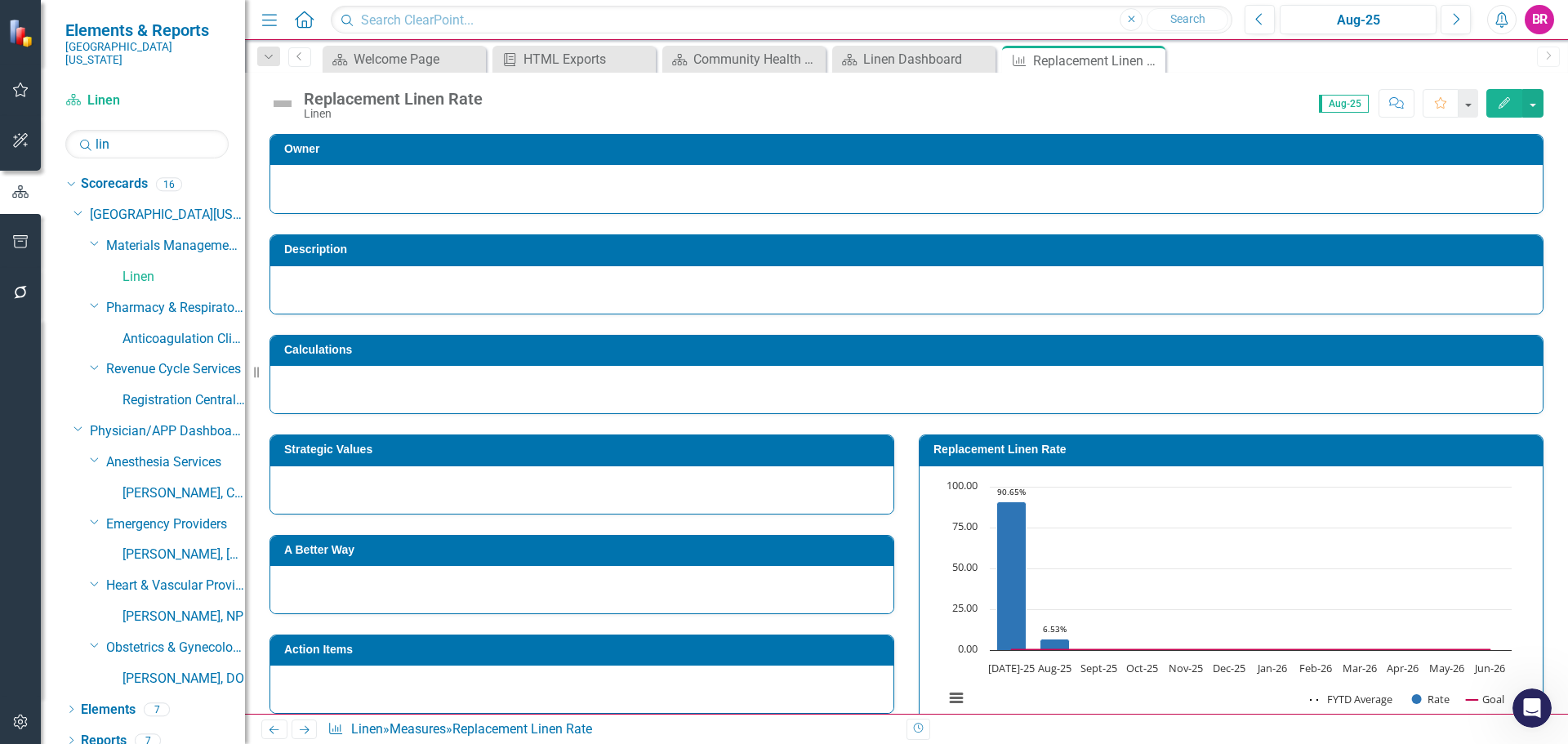
click at [1545, 497] on div "Owner Description Calculations Strategic Values A Better Way Action Items Analy…" at bounding box center [906, 640] width 1323 height 1052
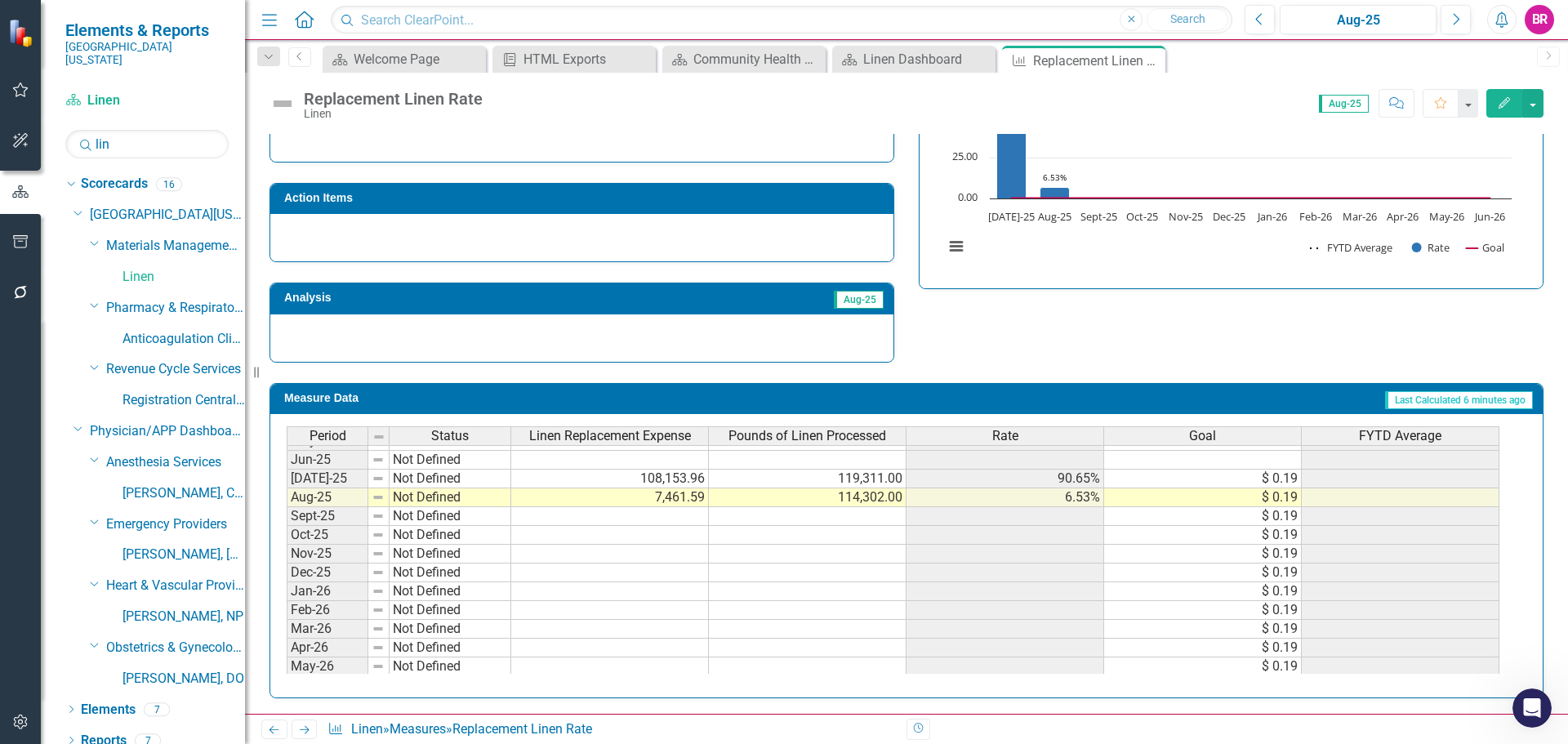
click at [1001, 436] on span "Rate" at bounding box center [1005, 436] width 26 height 15
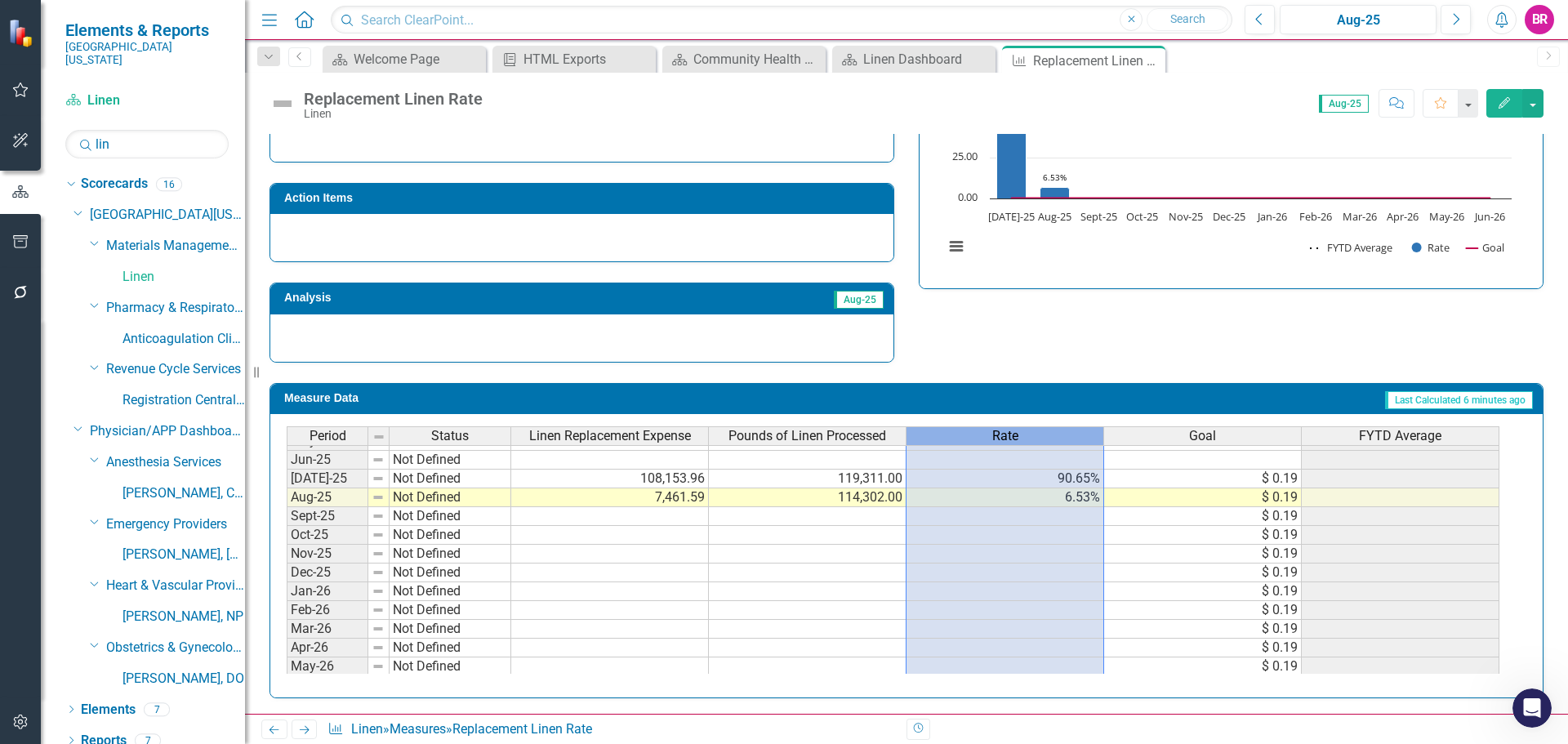
click at [1001, 436] on span "Rate" at bounding box center [1005, 436] width 26 height 15
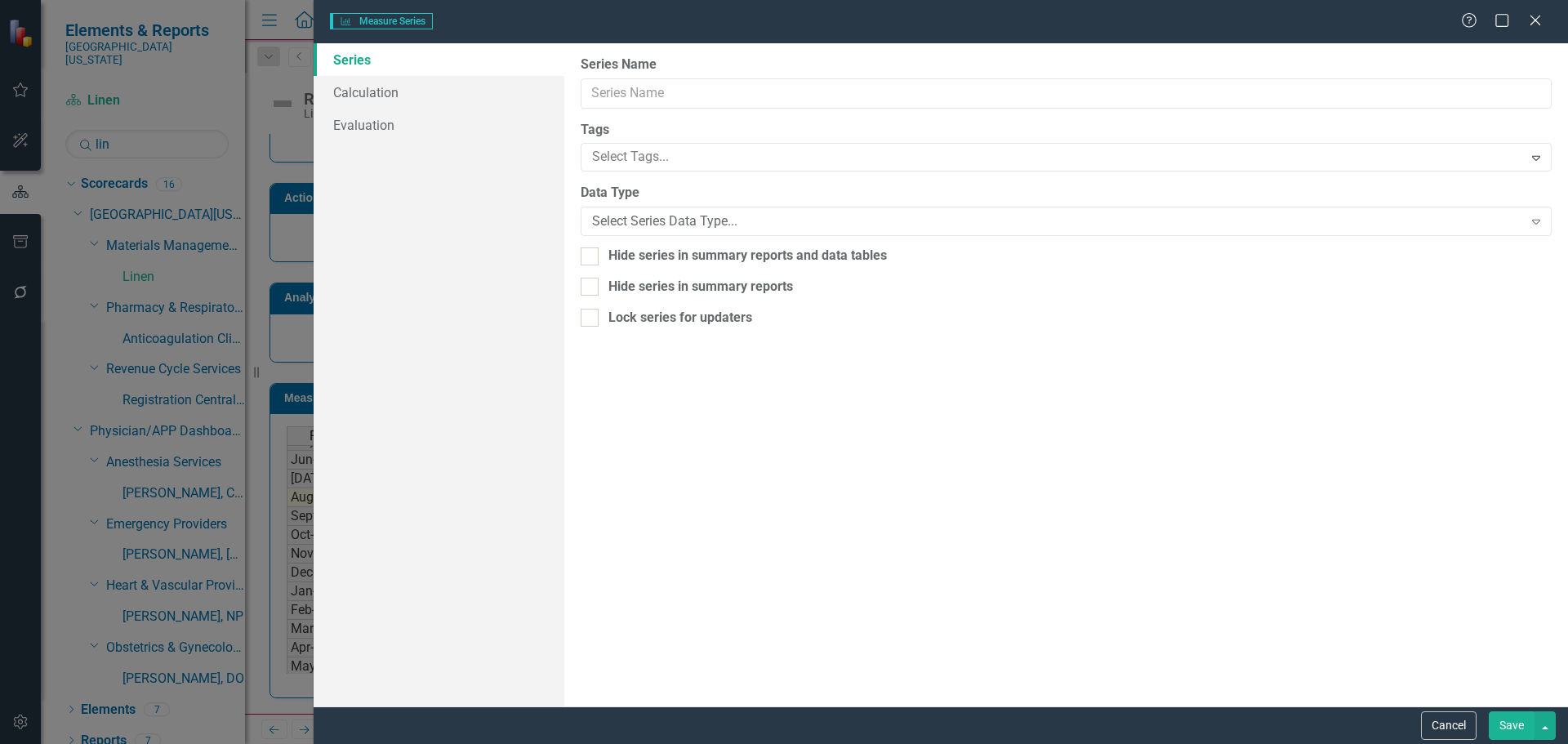
type input "Rate"
drag, startPoint x: 353, startPoint y: 150, endPoint x: 371, endPoint y: 142, distance: 19.7
click at [353, 150] on link "Evaluation" at bounding box center [439, 156] width 251 height 33
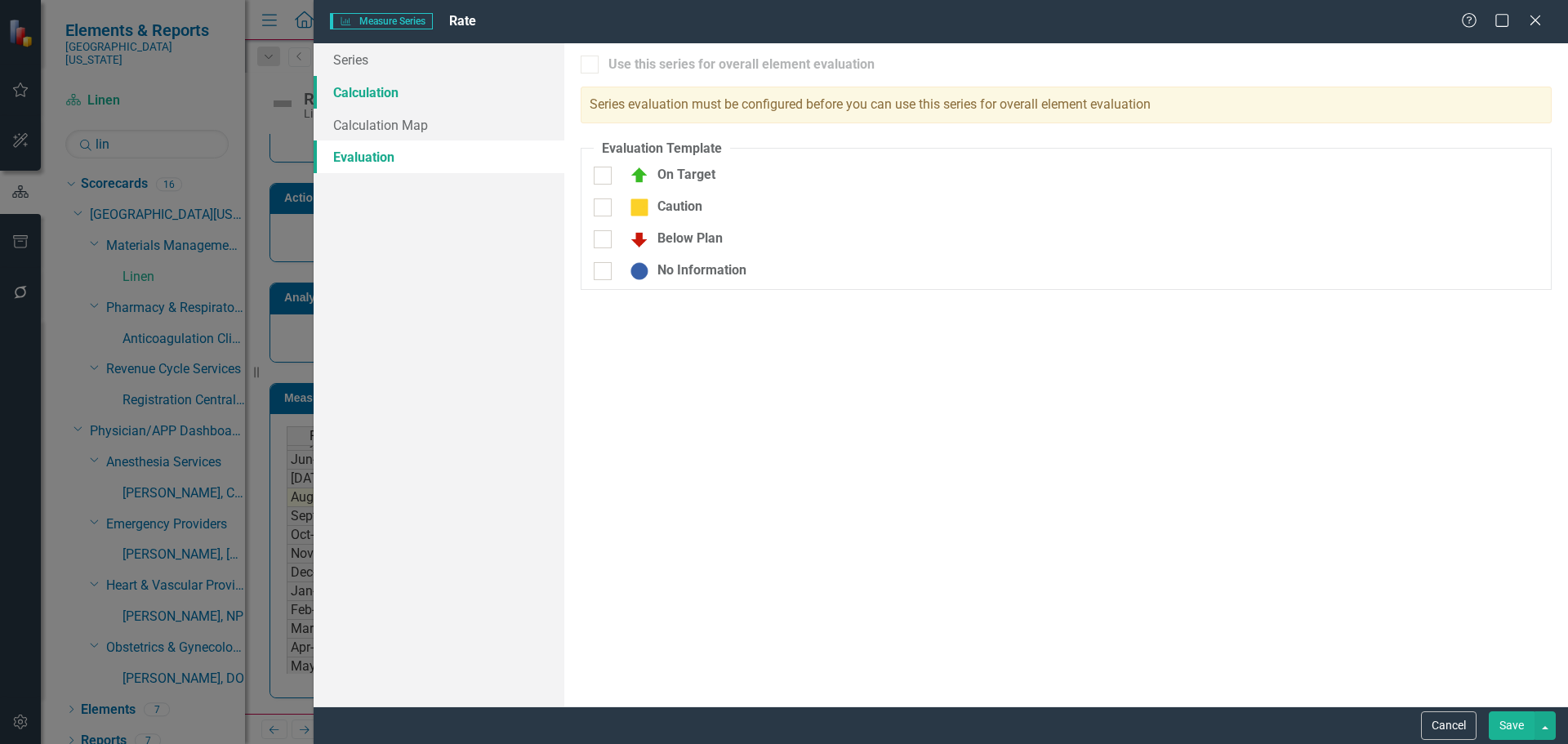
drag, startPoint x: 389, startPoint y: 97, endPoint x: 403, endPoint y: 96, distance: 14.0
click at [389, 96] on link "Calculation" at bounding box center [439, 92] width 251 height 33
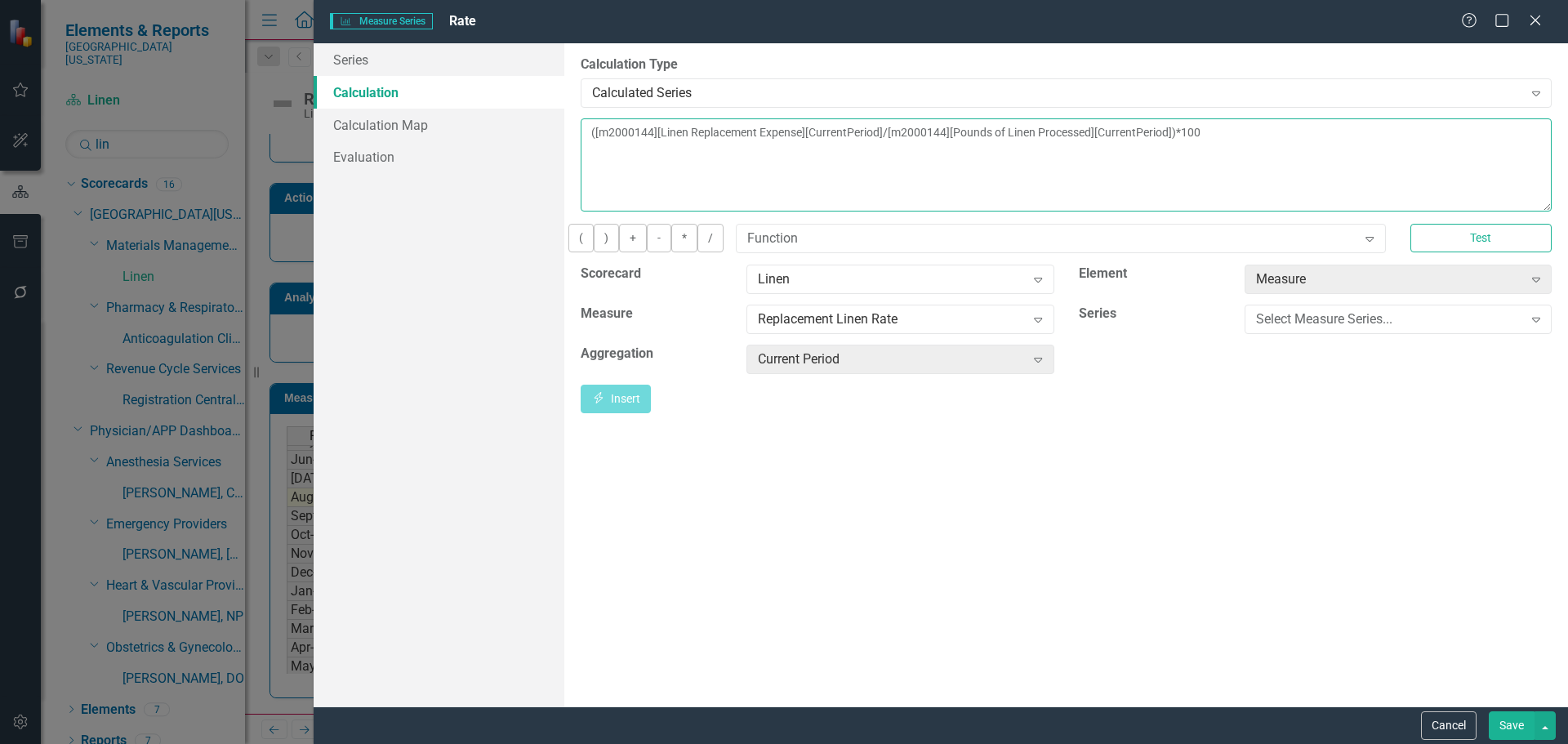
drag, startPoint x: 1408, startPoint y: 139, endPoint x: 1362, endPoint y: 133, distance: 46.4
click at [1362, 133] on textarea "([m2000144][Linen Replacement Expense][CurrentPeriod]/[m2000144][Pounds of Line…" at bounding box center [1067, 165] width 971 height 93
type textarea "([m2000144][Linen Replacement Expense][CurrentPeriod]/[m2000144][Pounds of Line…"
click at [1510, 717] on button "Save" at bounding box center [1511, 726] width 46 height 28
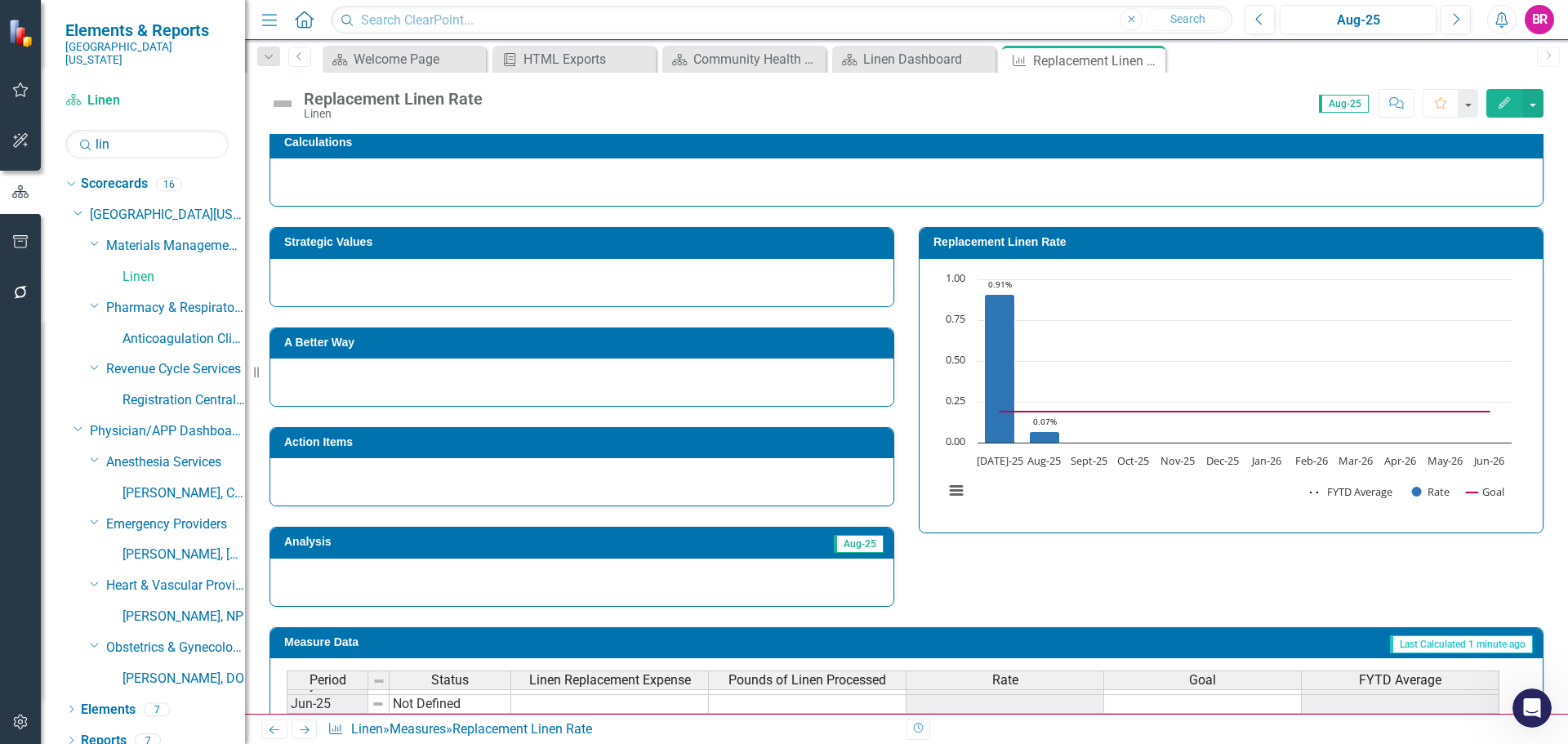
scroll to position [289, 0]
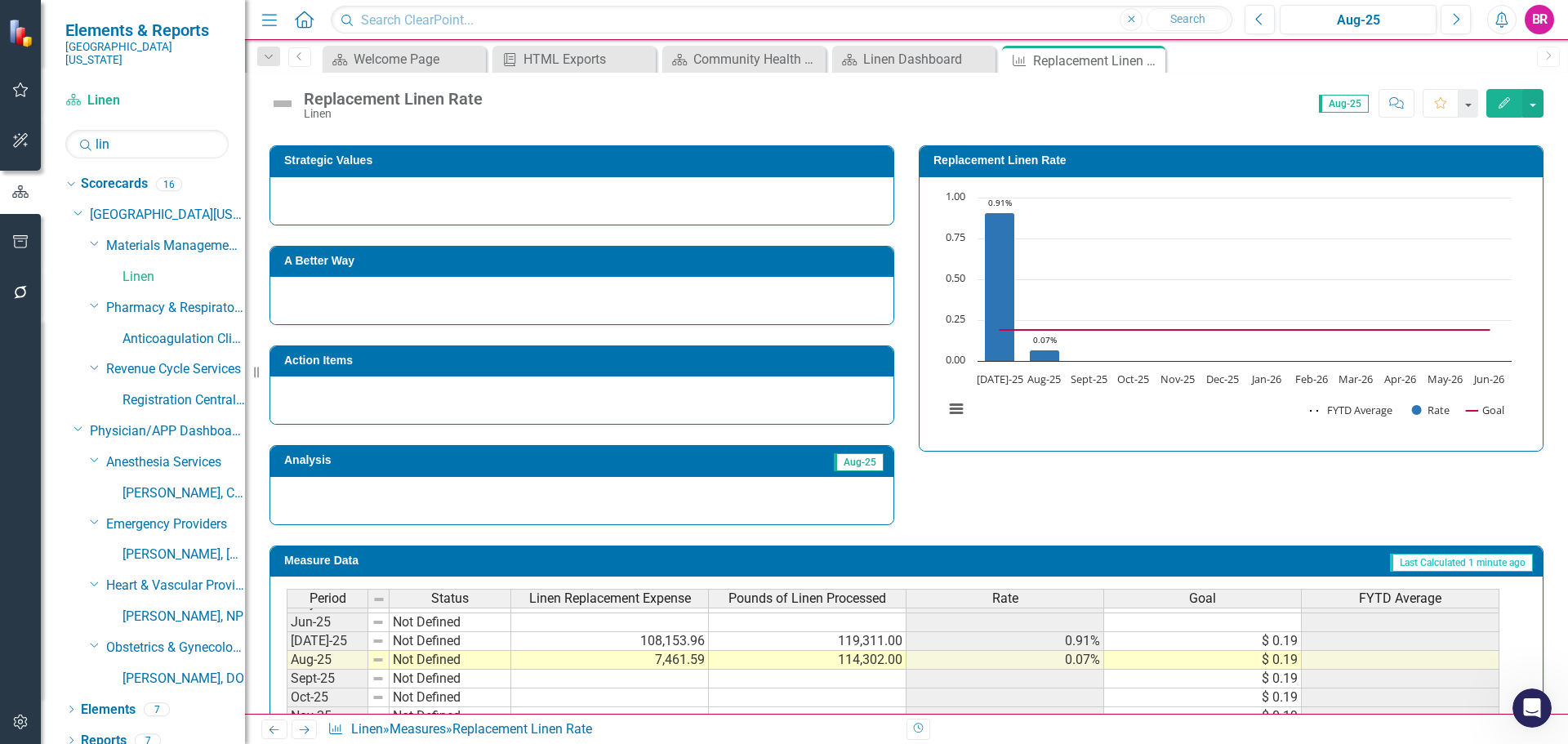
click at [1015, 597] on span "Rate" at bounding box center [1005, 599] width 26 height 15
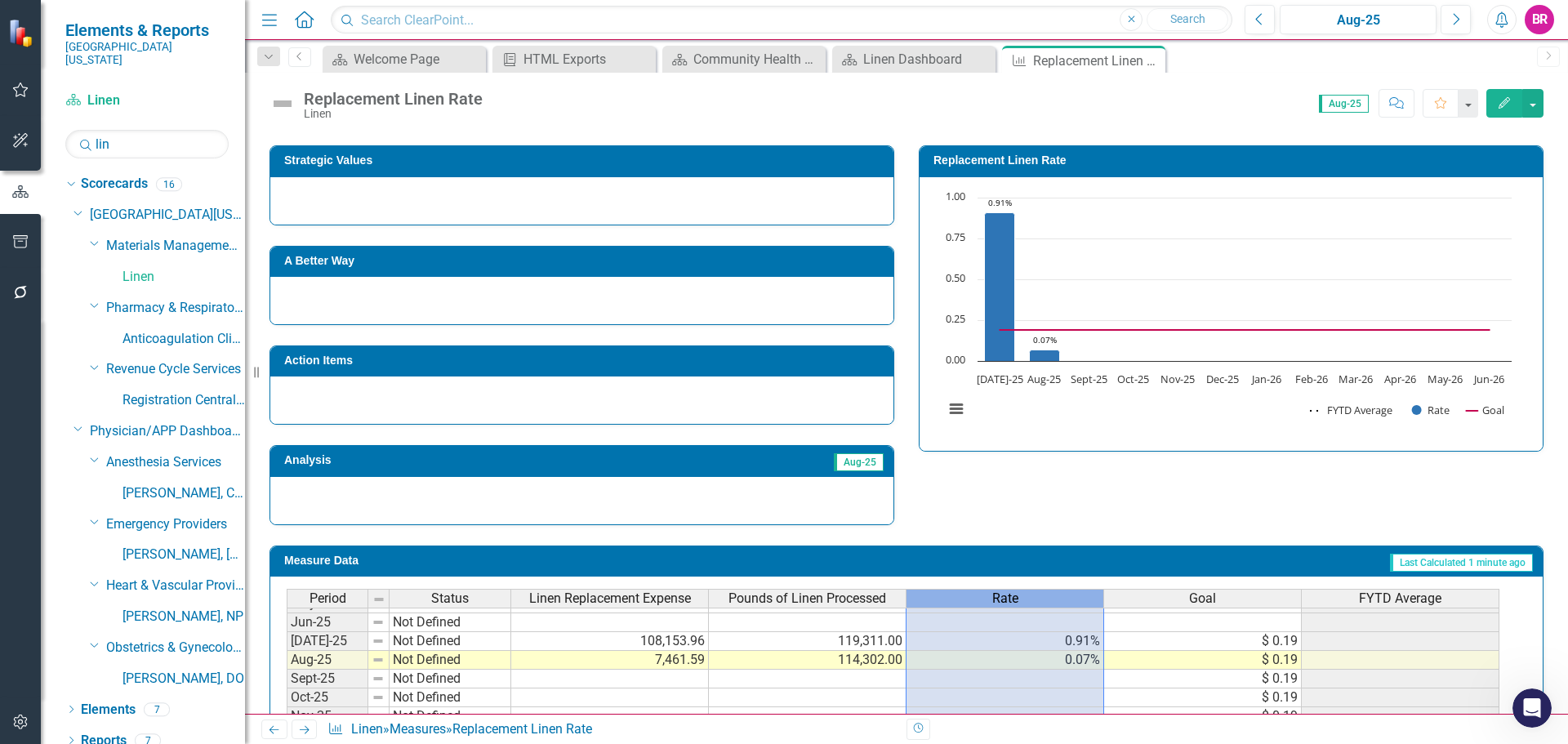
click at [1015, 597] on span "Rate" at bounding box center [1005, 599] width 26 height 15
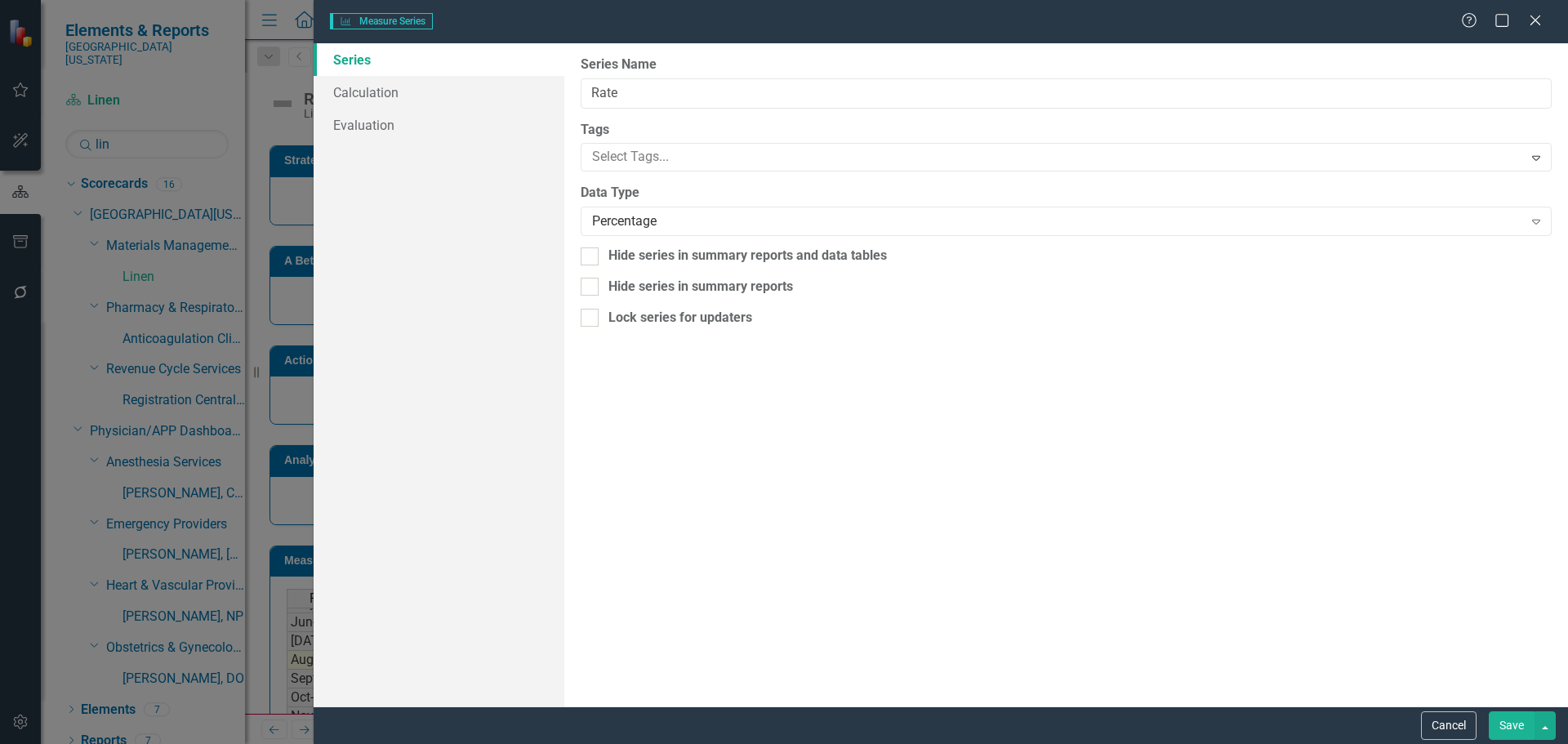
type input "Rate"
click at [668, 234] on div "Percentage Expand" at bounding box center [1067, 221] width 971 height 29
click at [676, 743] on div "Currency" at bounding box center [787, 757] width 1542 height 18
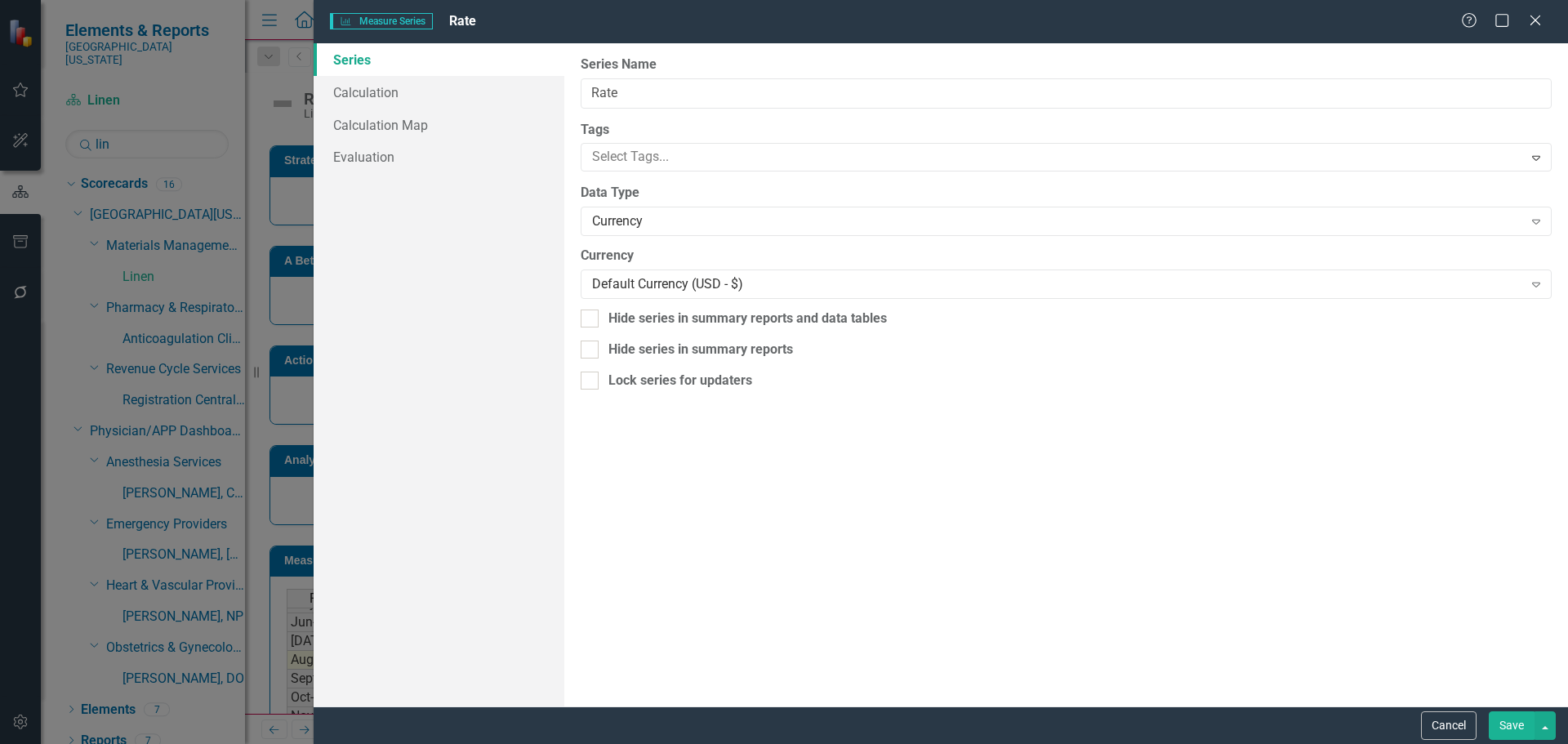
click at [1520, 718] on button "Save" at bounding box center [1511, 726] width 46 height 28
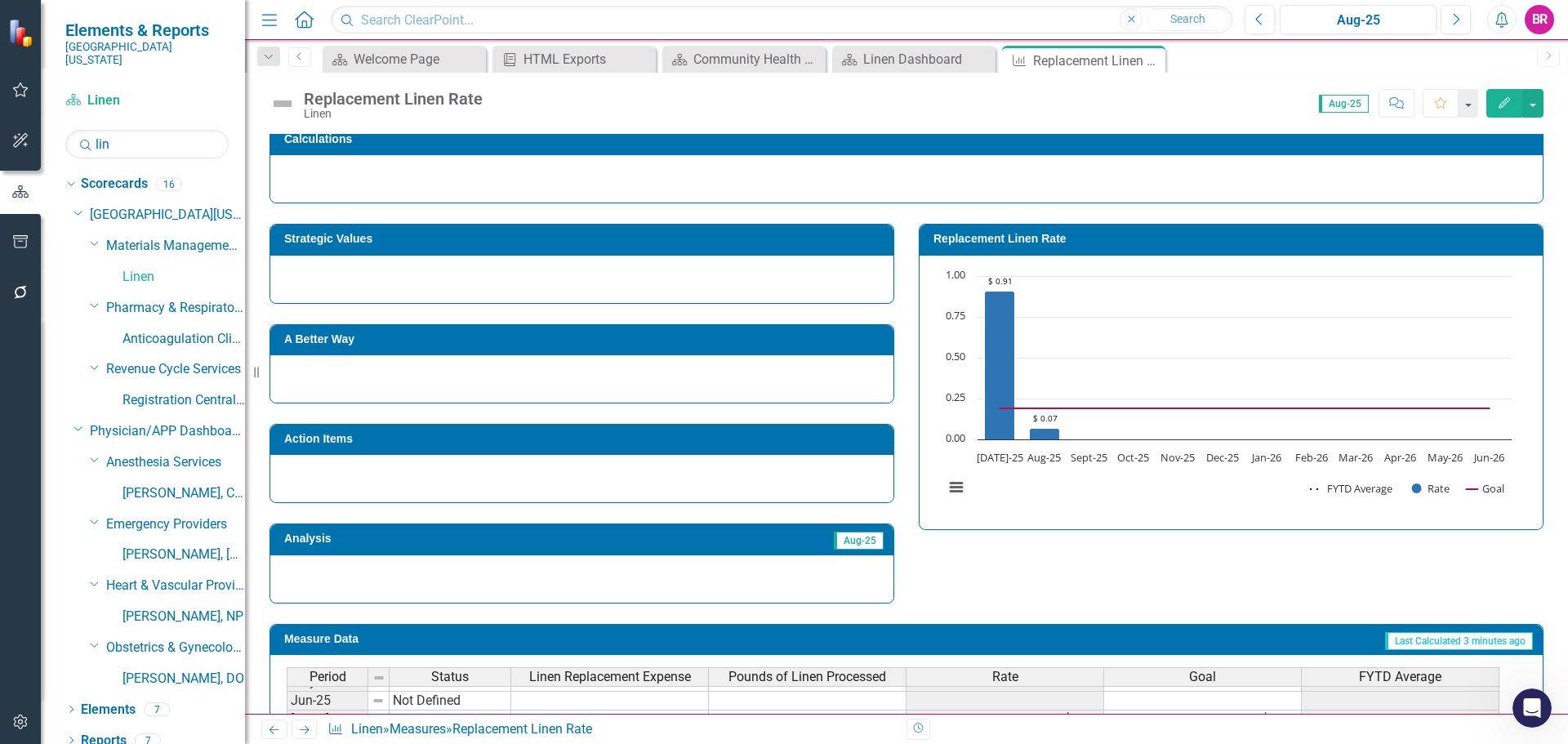
scroll to position [207, 0]
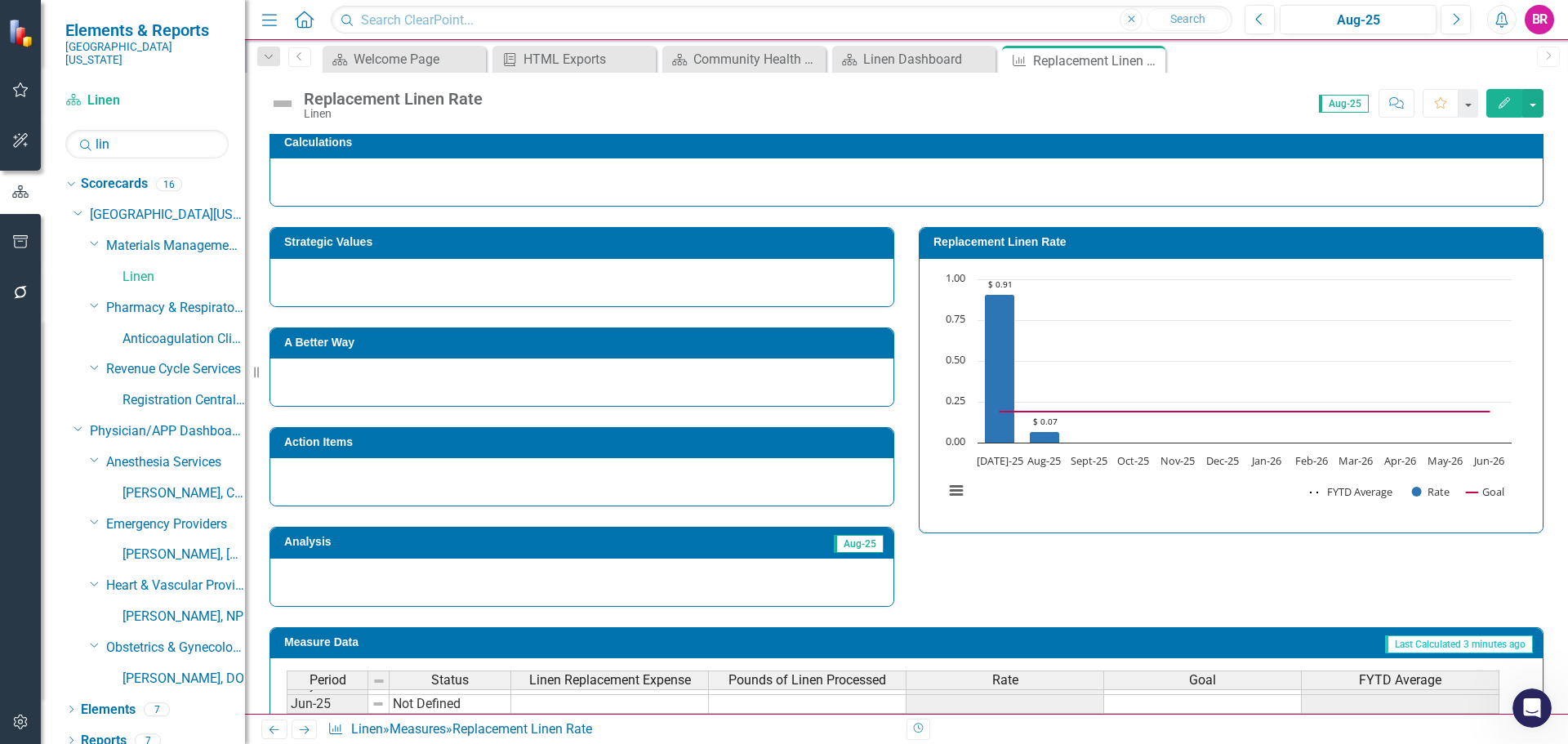
click at [673, 252] on td "Strategic Values" at bounding box center [584, 244] width 601 height 24
click at [677, 250] on td "Strategic Values" at bounding box center [584, 244] width 601 height 24
click at [744, 245] on h3 "Strategic Values" at bounding box center [584, 242] width 601 height 13
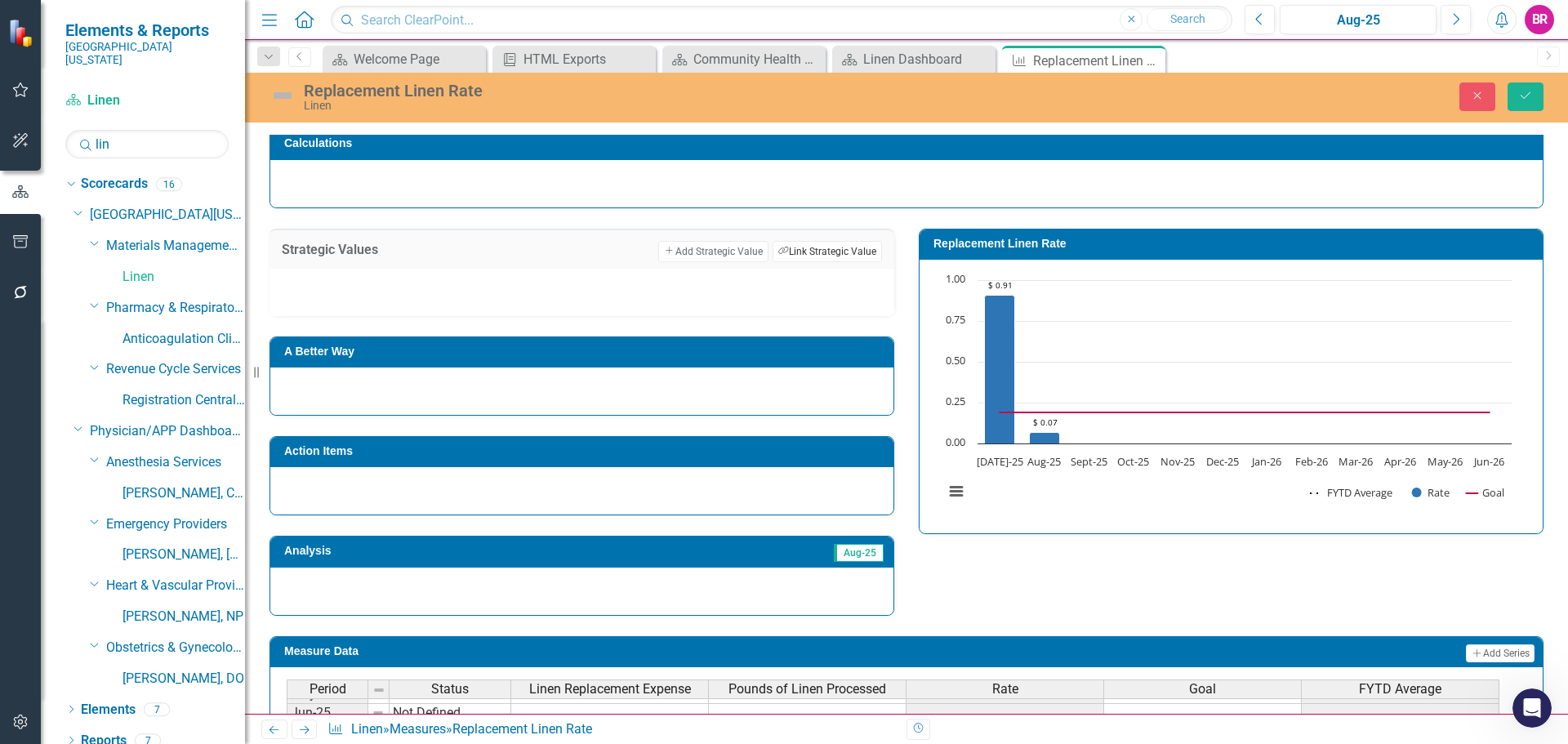
click at [812, 252] on button "Link Tag Link Strategic Value" at bounding box center [827, 251] width 109 height 21
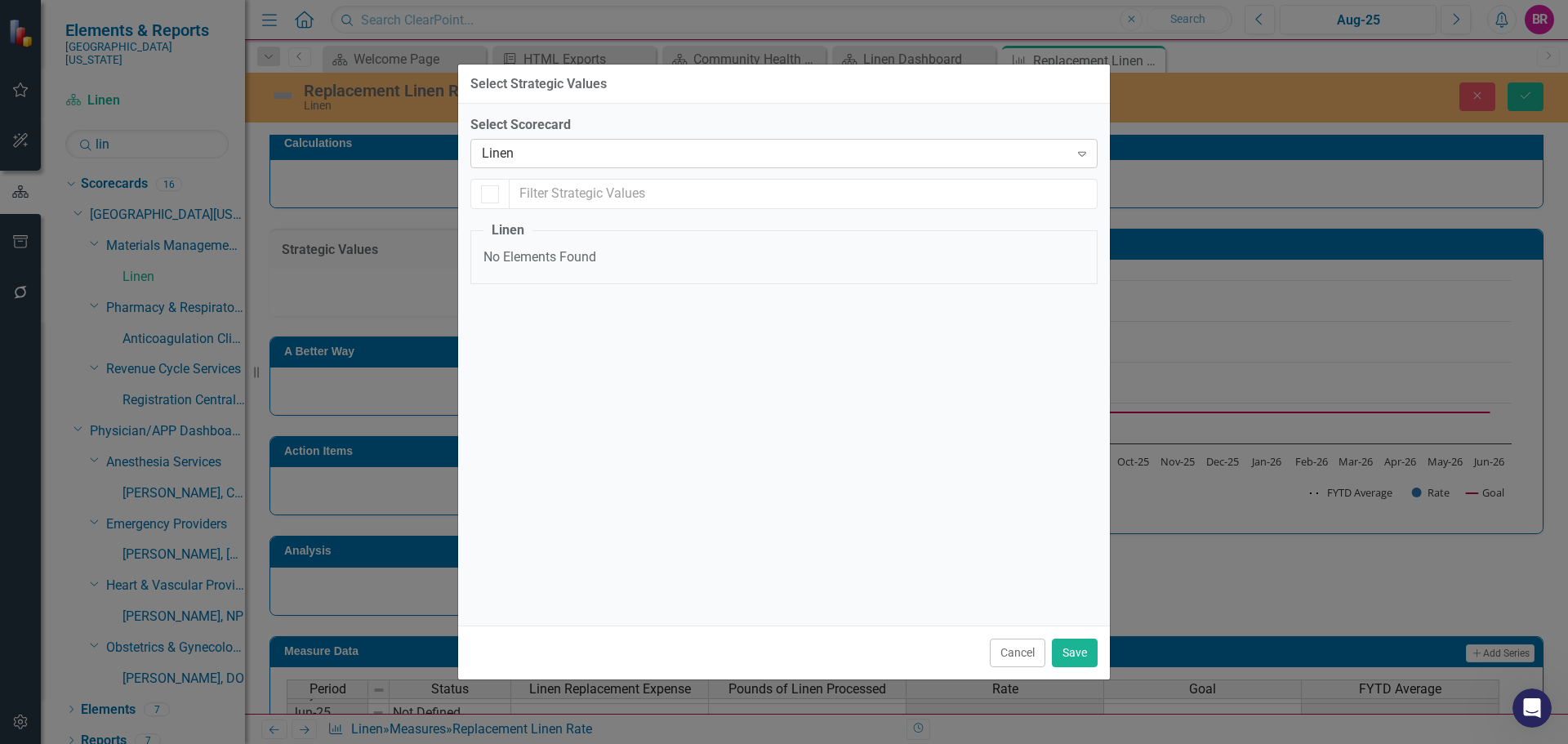
click at [690, 159] on div "Linen" at bounding box center [776, 154] width 588 height 18
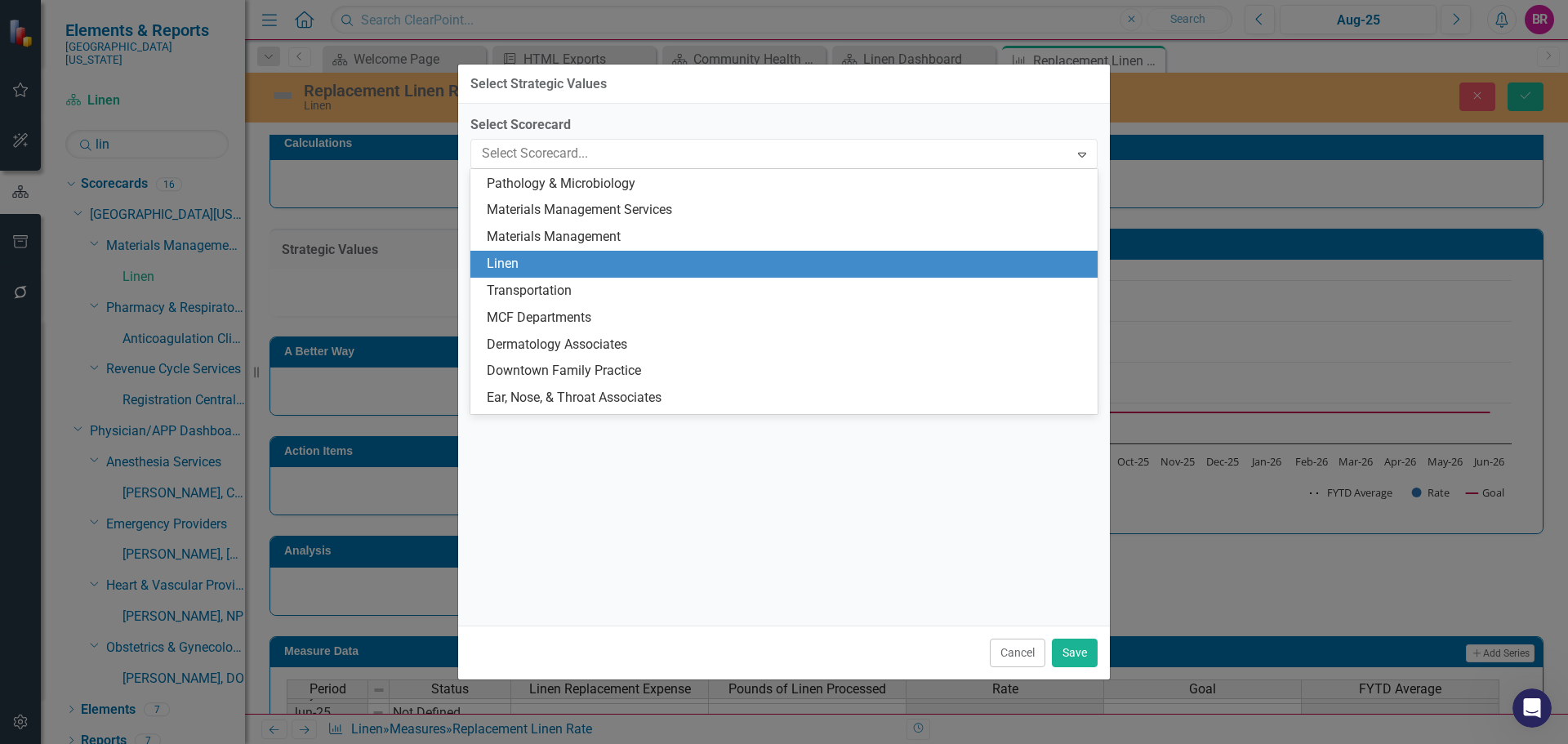
scroll to position [1554, 0]
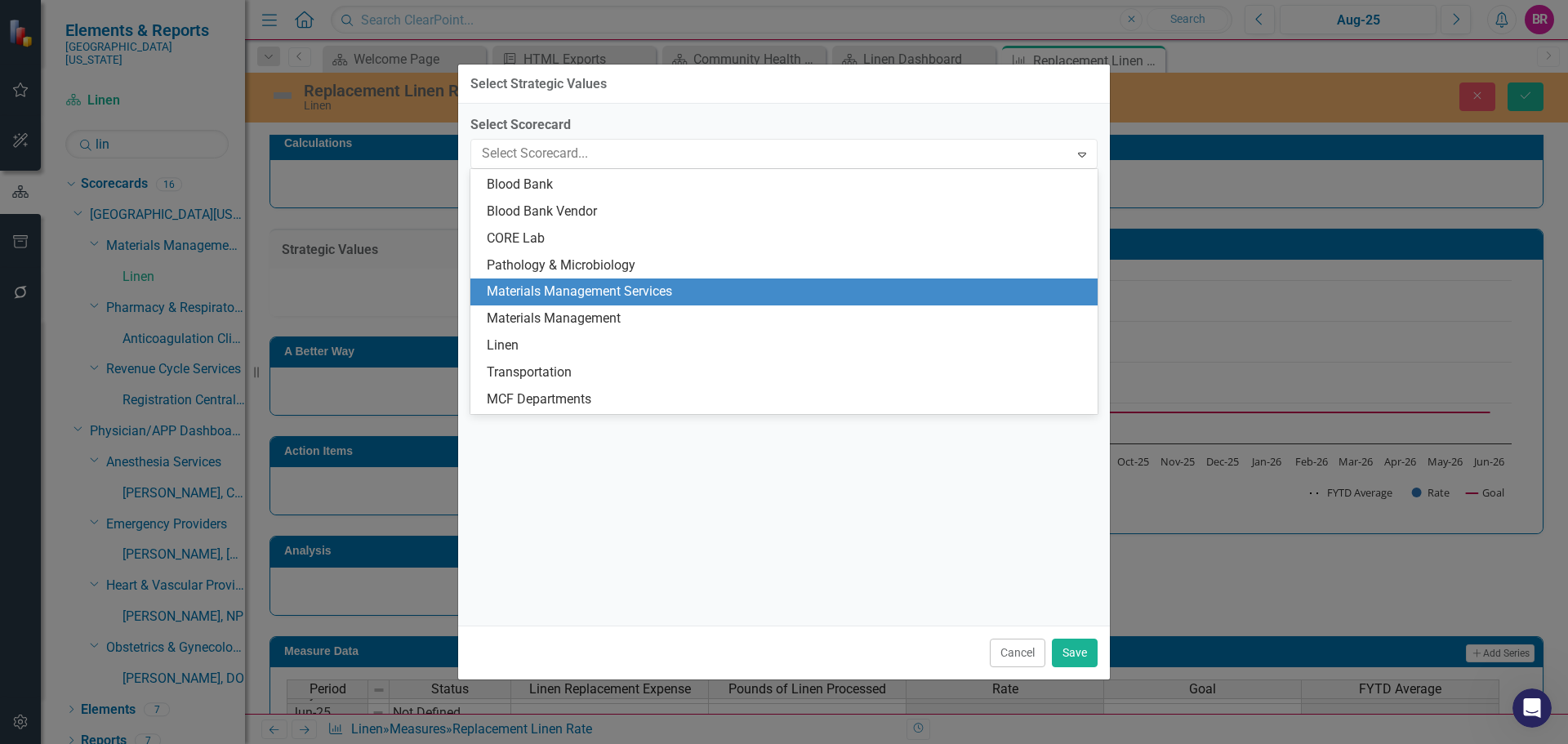
click at [666, 297] on div "Materials Management Services" at bounding box center [787, 292] width 601 height 18
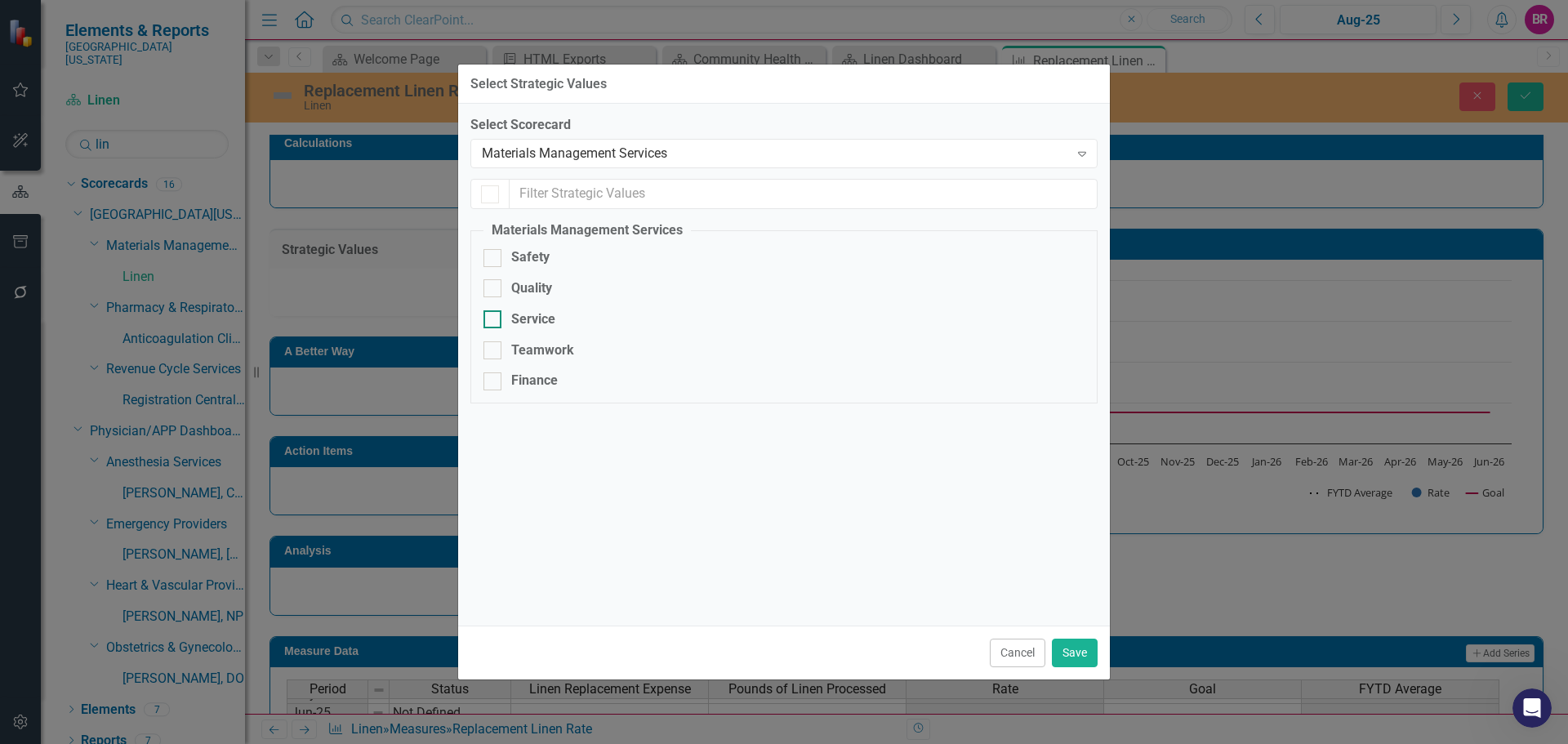
checkbox input "false"
click at [538, 379] on div "Finance" at bounding box center [535, 381] width 47 height 18
click at [494, 379] on input "Finance" at bounding box center [488, 378] width 11 height 11
checkbox input "true"
click at [1066, 658] on button "Save" at bounding box center [1075, 653] width 46 height 28
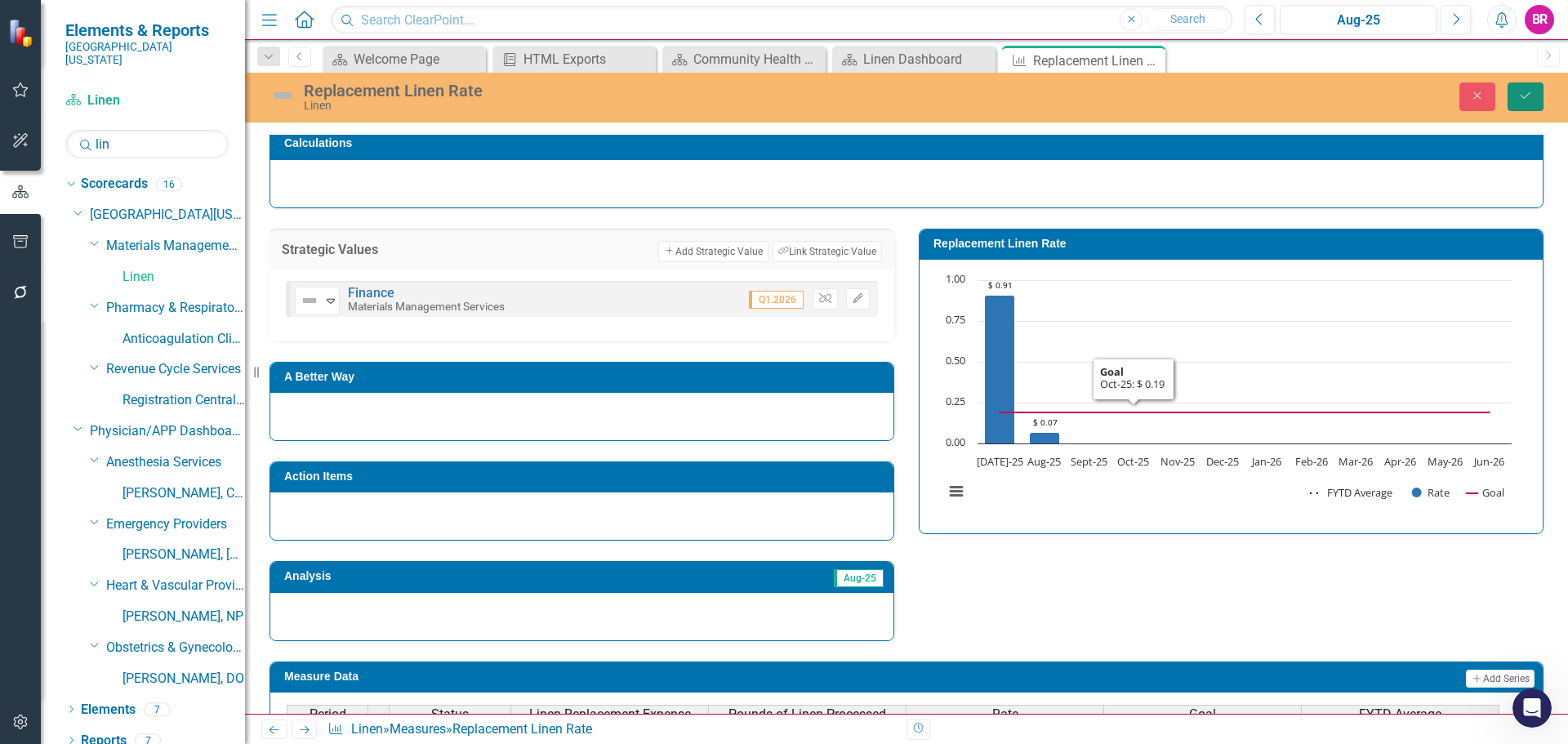
click at [1534, 101] on button "Save" at bounding box center [1525, 97] width 36 height 28
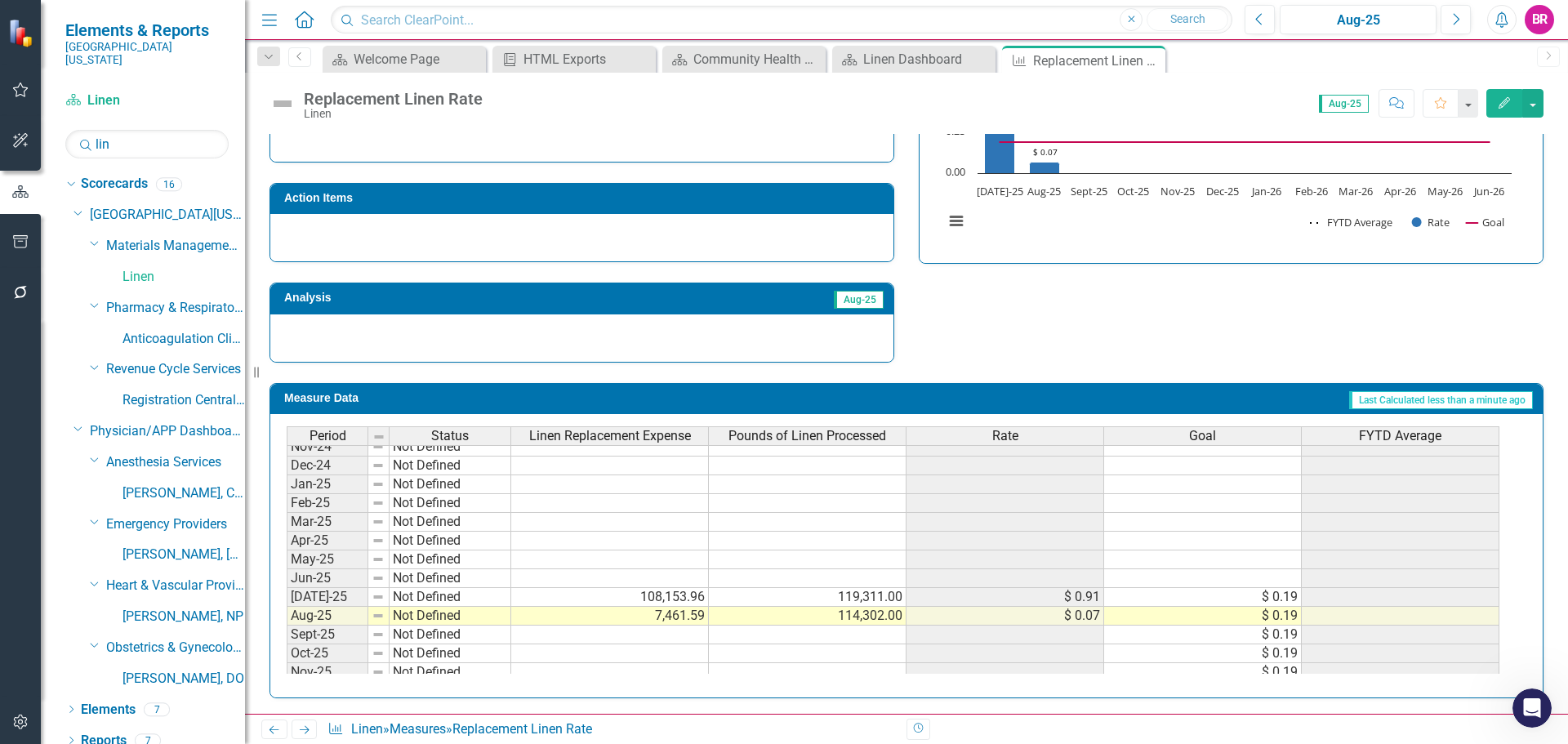
scroll to position [640, 0]
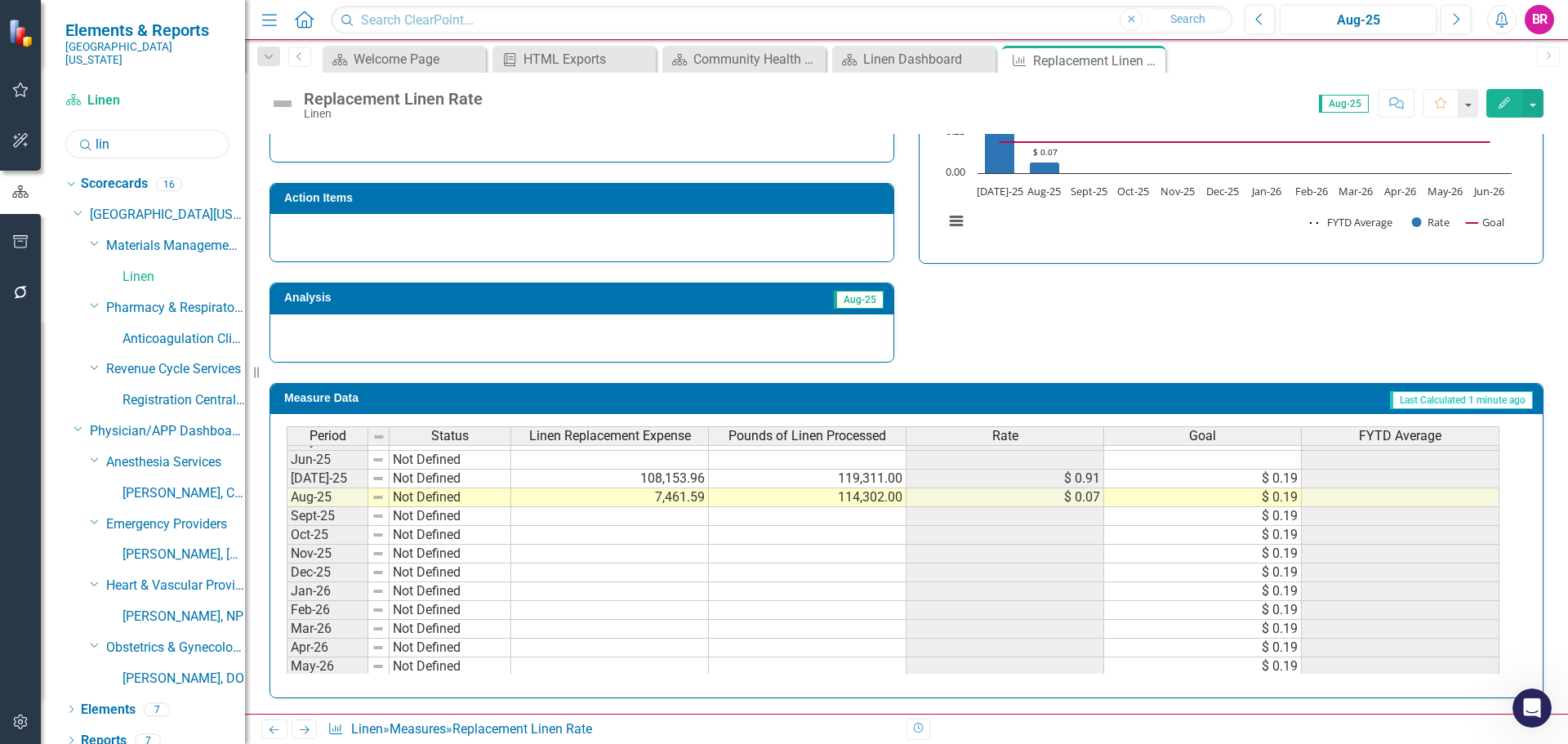
click at [132, 140] on input "lin" at bounding box center [146, 144] width 163 height 28
click at [134, 139] on input "lin" at bounding box center [146, 144] width 163 height 28
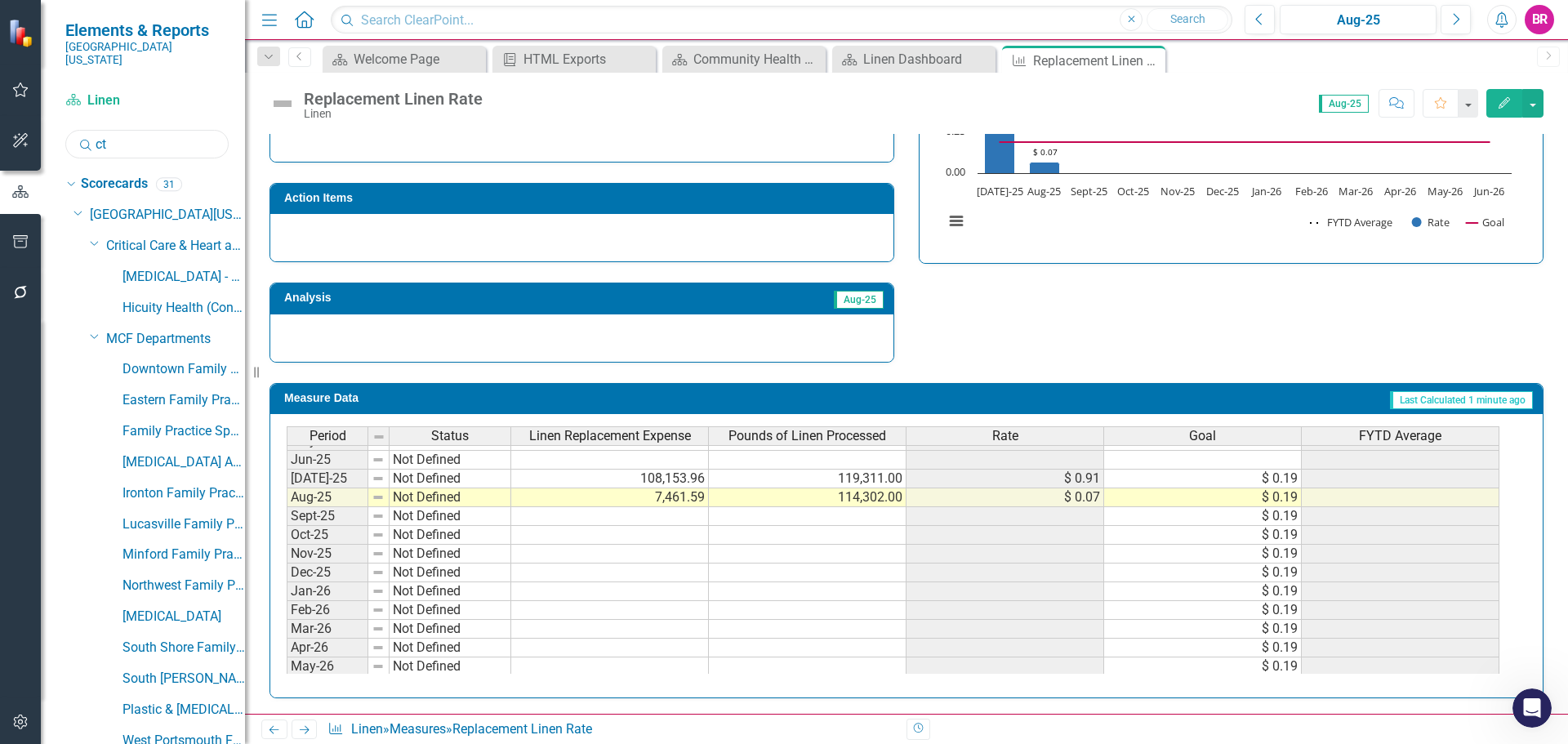
click at [140, 130] on input "ct" at bounding box center [146, 144] width 163 height 28
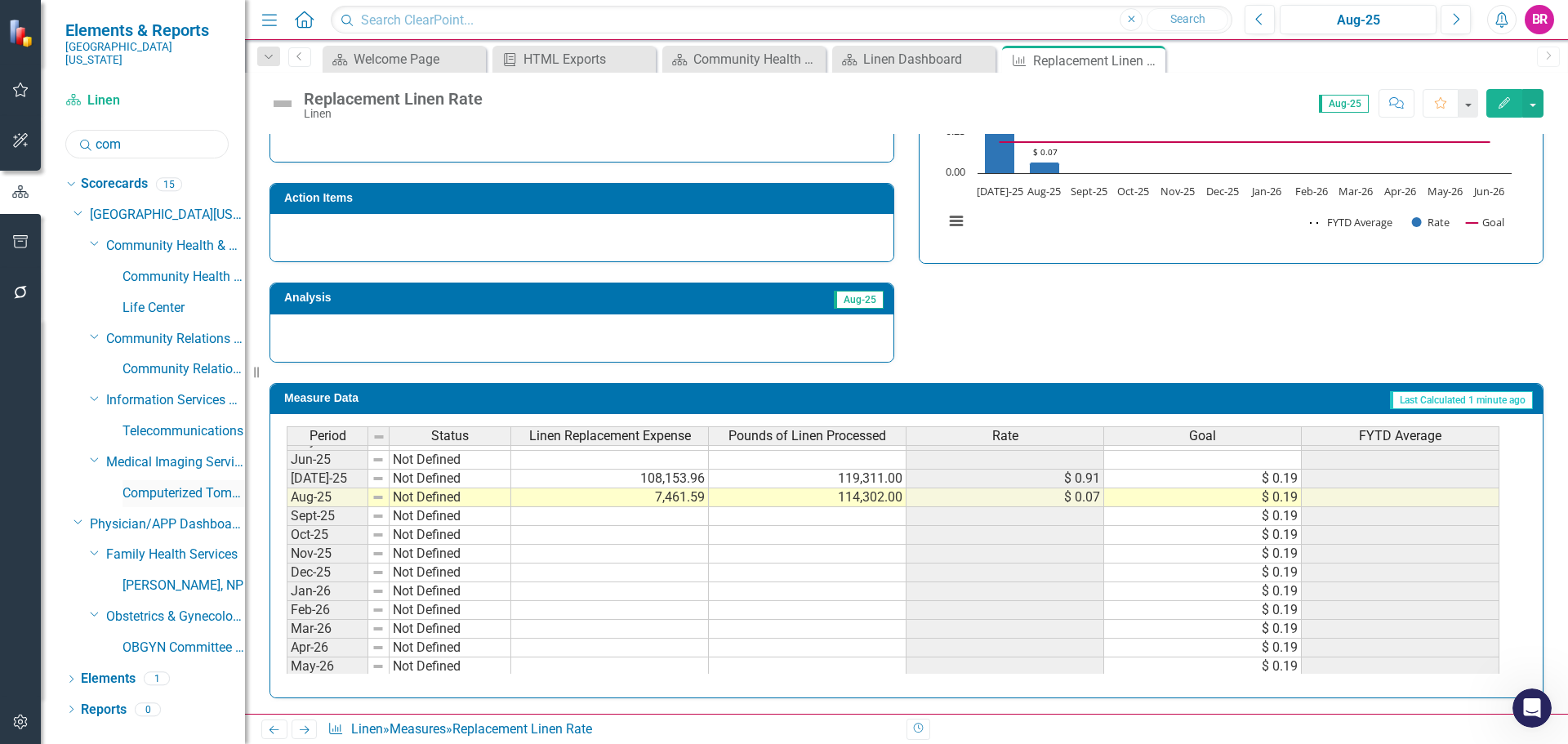
type input "com"
click at [200, 484] on link "Computerized Tomography ([GEOGRAPHIC_DATA][MEDICAL_DATA]" at bounding box center [184, 493] width 123 height 18
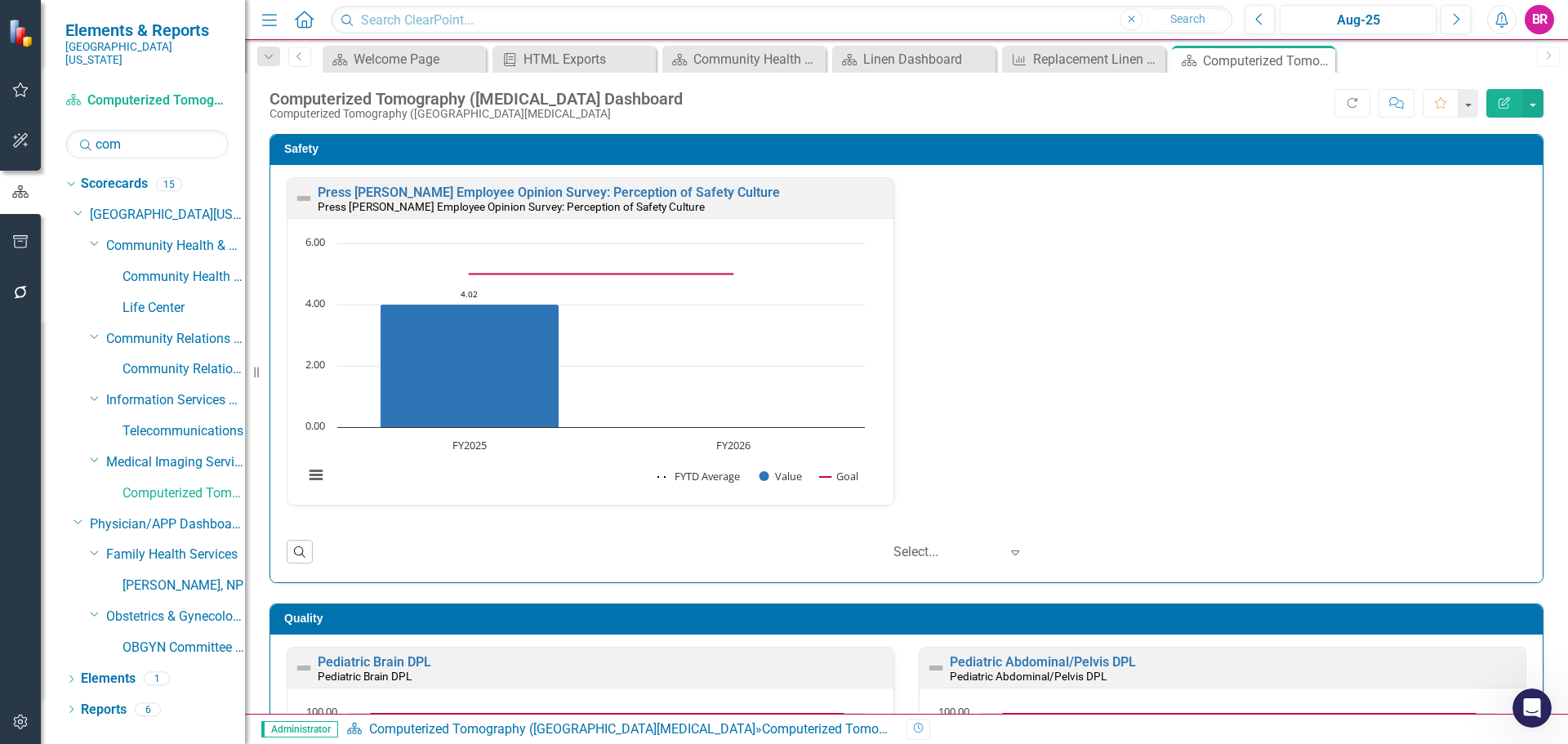
click at [1020, 428] on div "Press Ganey Employee Opinion Survey: Perception of Safety Culture Press Ganey E…" at bounding box center [906, 351] width 1265 height 349
click at [115, 701] on link "Reports" at bounding box center [104, 710] width 46 height 18
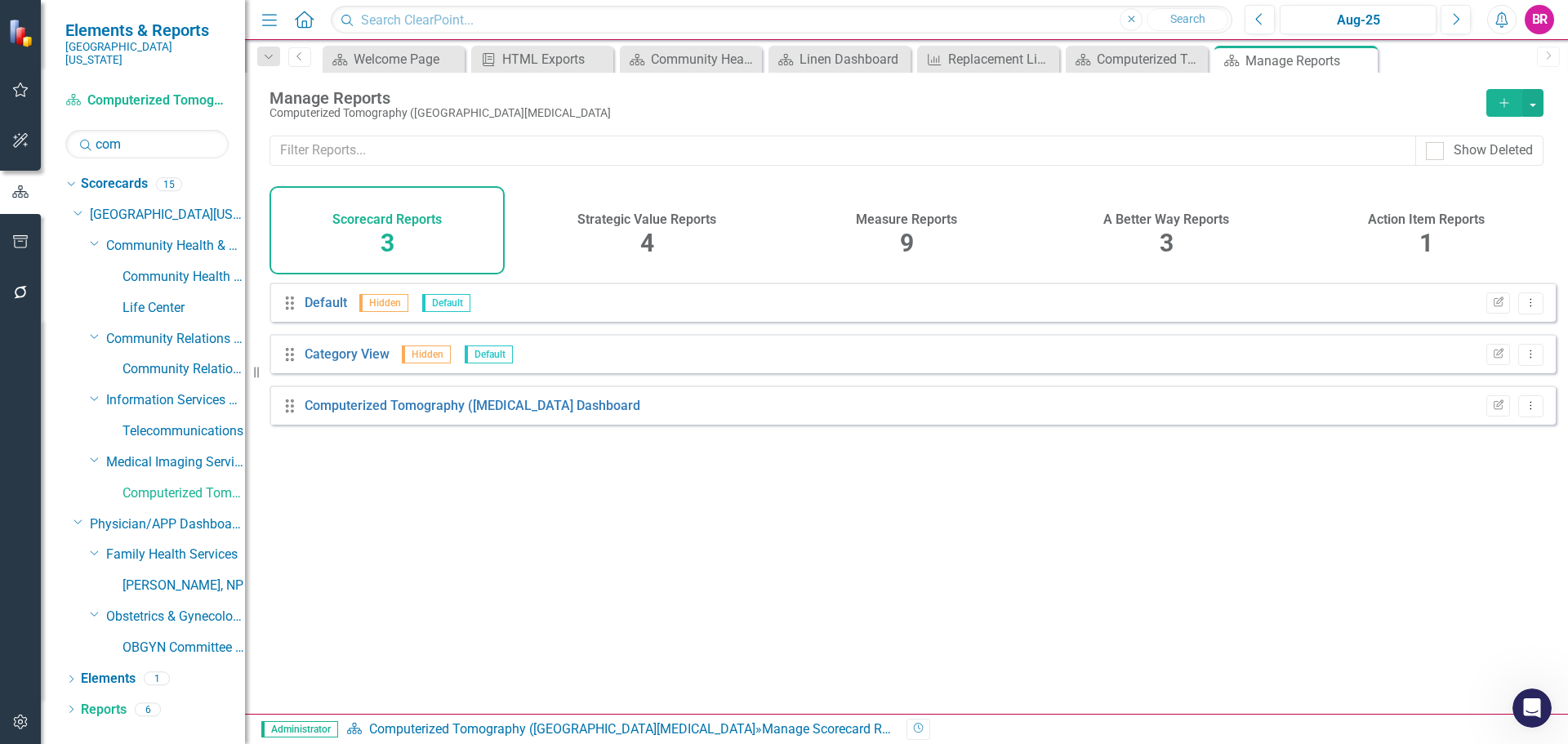
click at [894, 222] on h4 "Measure Reports" at bounding box center [906, 220] width 101 height 15
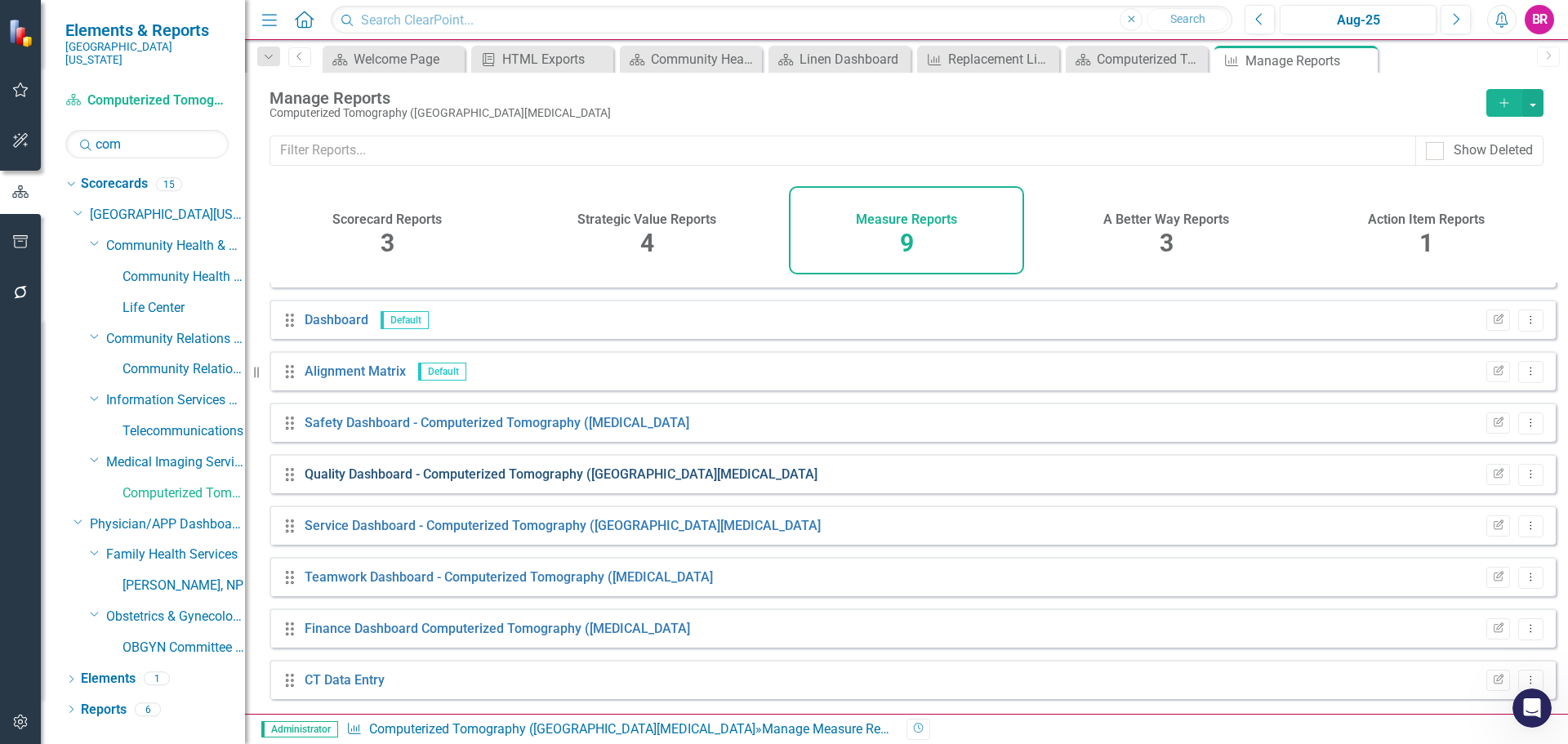
scroll to position [44, 0]
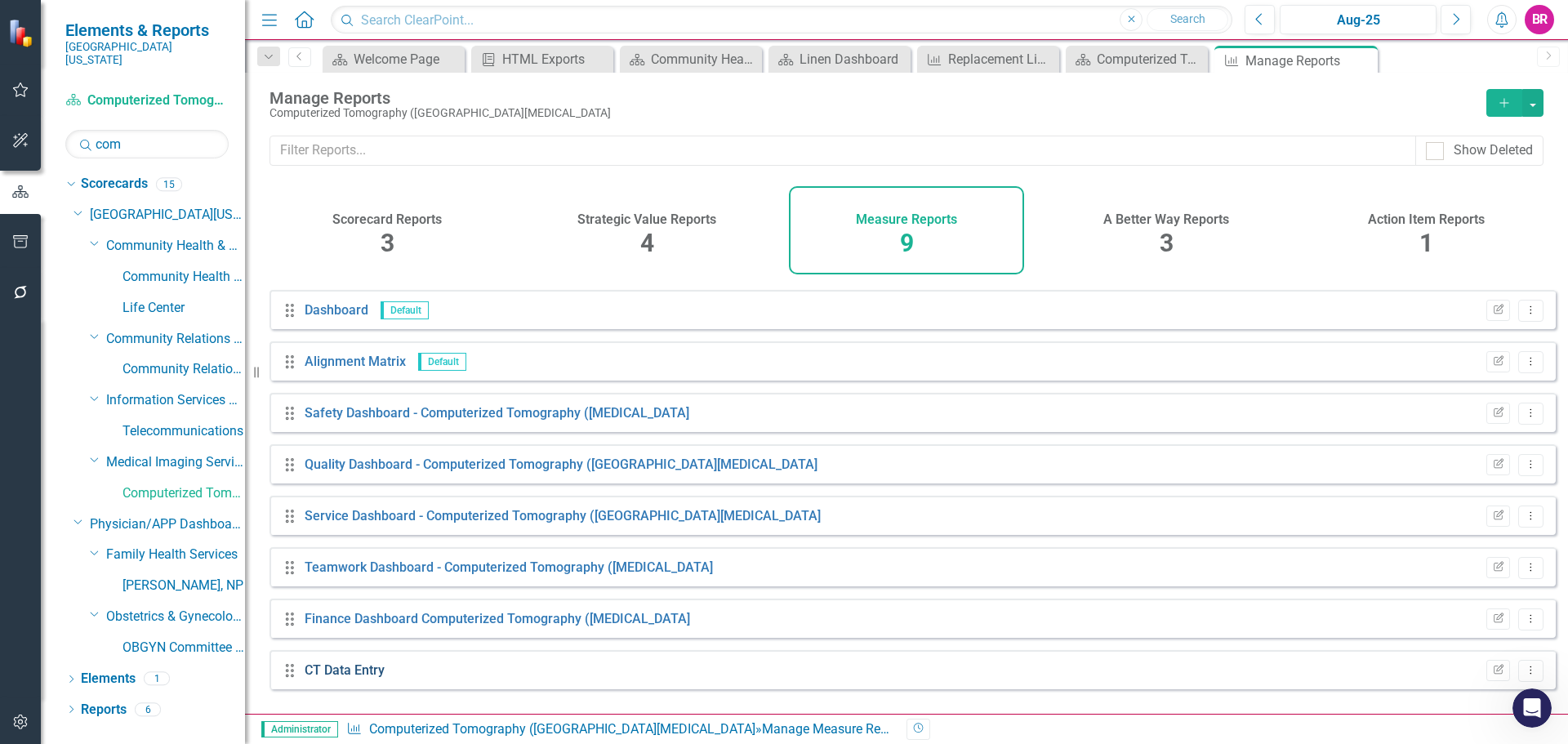
click at [329, 675] on link "CT Data Entry" at bounding box center [344, 670] width 80 height 16
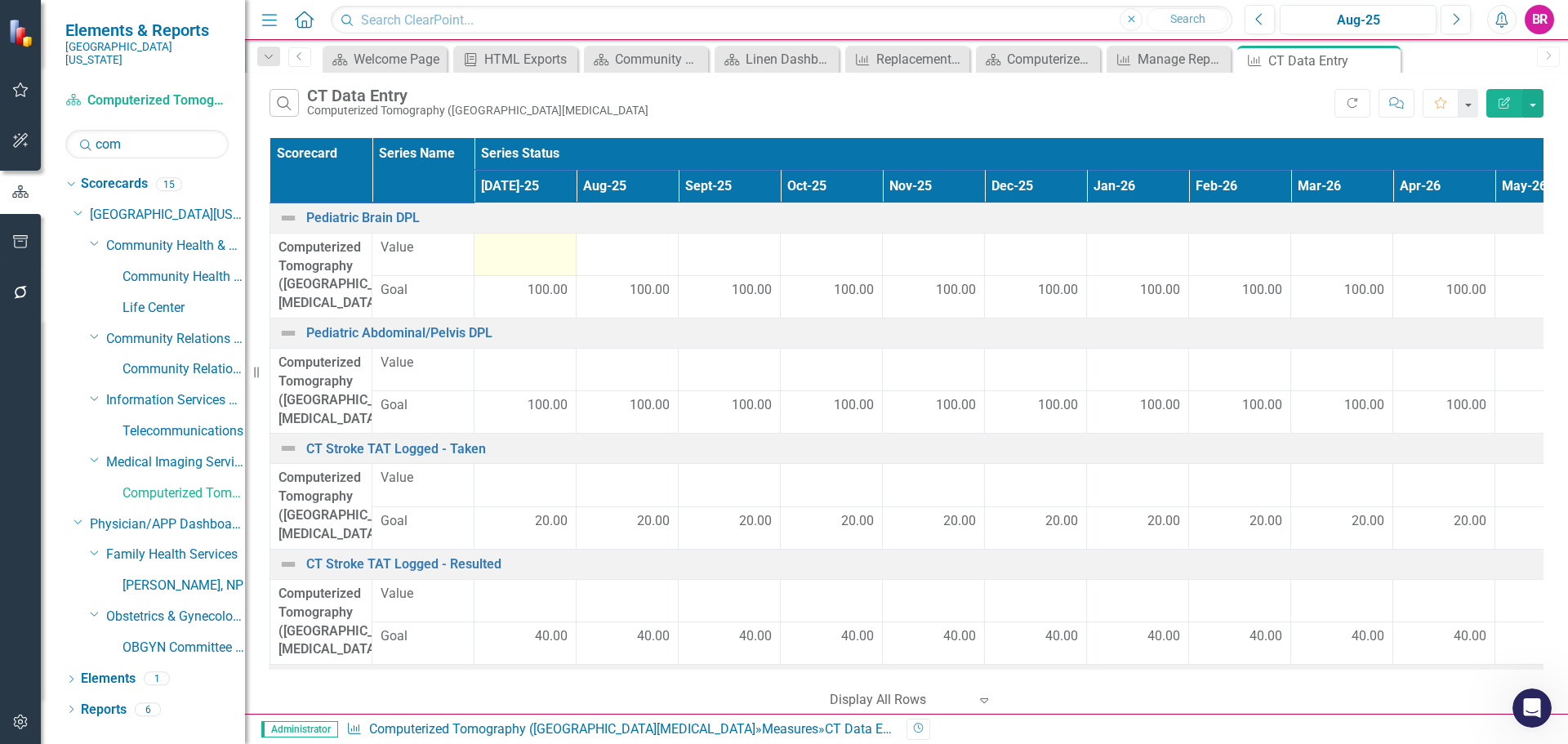
click at [542, 252] on div at bounding box center [526, 247] width 85 height 19
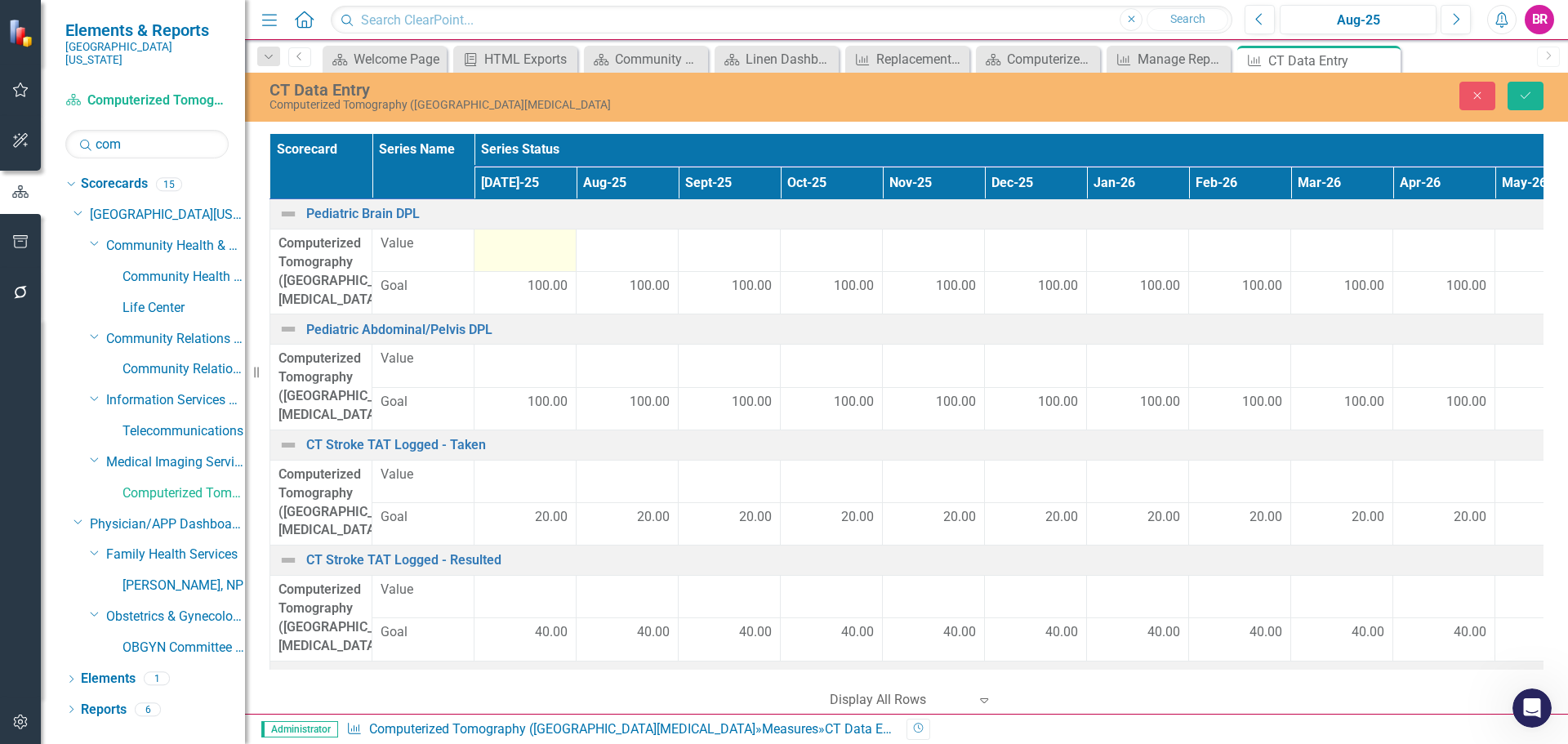
click at [542, 252] on div at bounding box center [526, 243] width 85 height 19
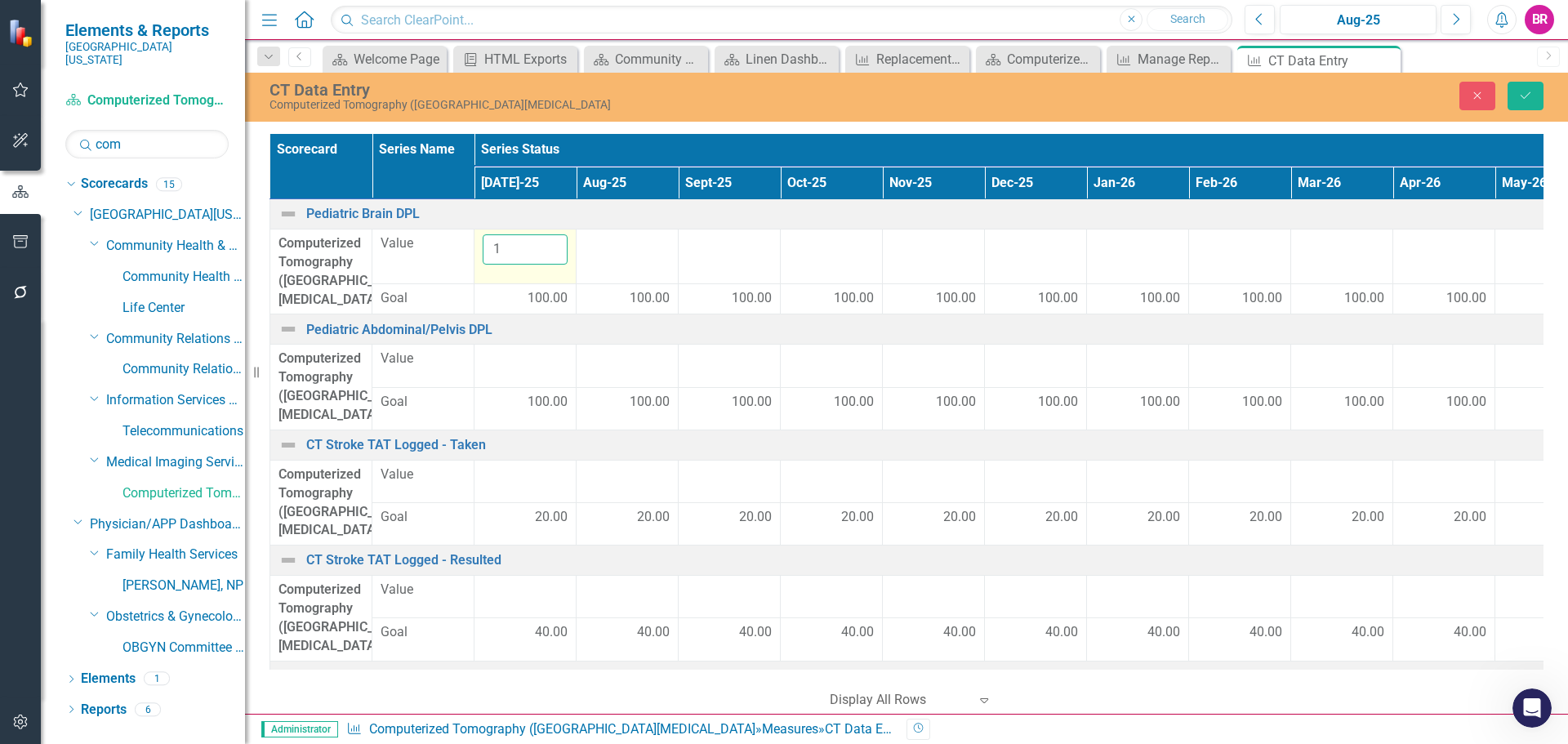
click at [546, 252] on input "1" at bounding box center [526, 249] width 85 height 30
click at [512, 248] on input "1" at bounding box center [526, 249] width 85 height 30
type input "0"
click at [551, 255] on input "0" at bounding box center [526, 249] width 85 height 30
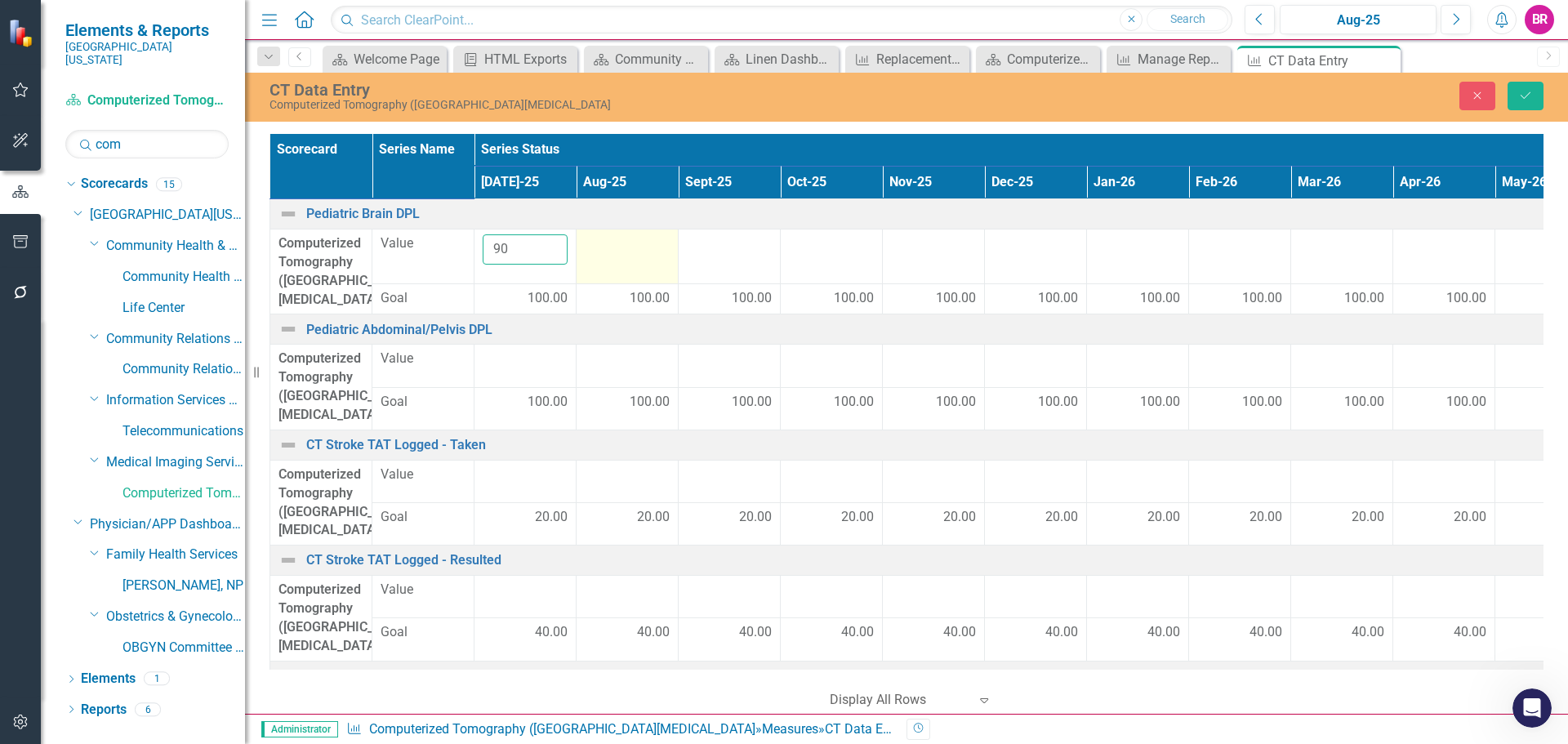
type input "90"
click at [617, 249] on div at bounding box center [628, 243] width 85 height 19
click at [618, 249] on div at bounding box center [628, 243] width 85 height 19
click at [618, 249] on input "number" at bounding box center [628, 249] width 85 height 30
type input "94"
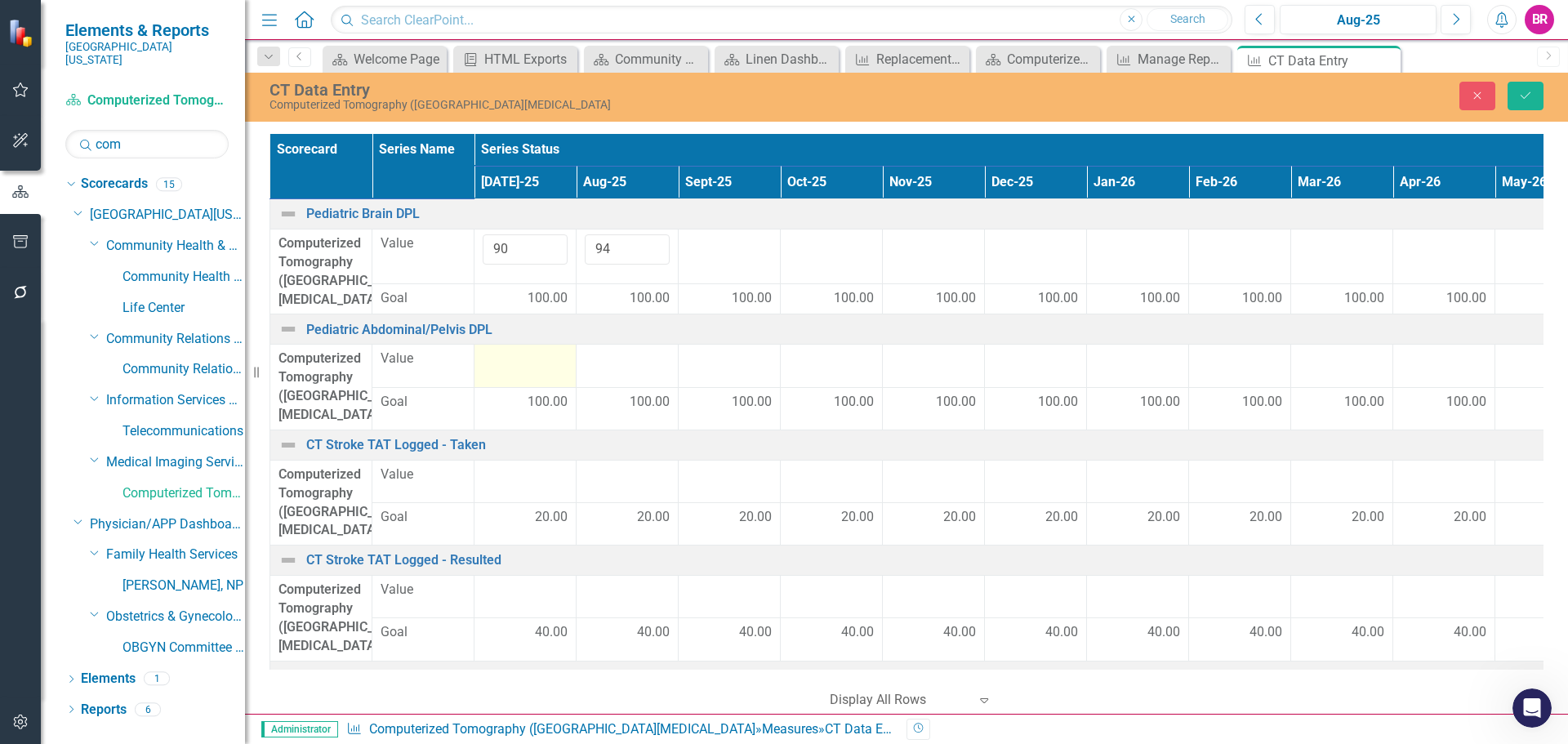
click at [524, 362] on td at bounding box center [526, 365] width 102 height 43
click at [524, 362] on input "number" at bounding box center [526, 364] width 85 height 30
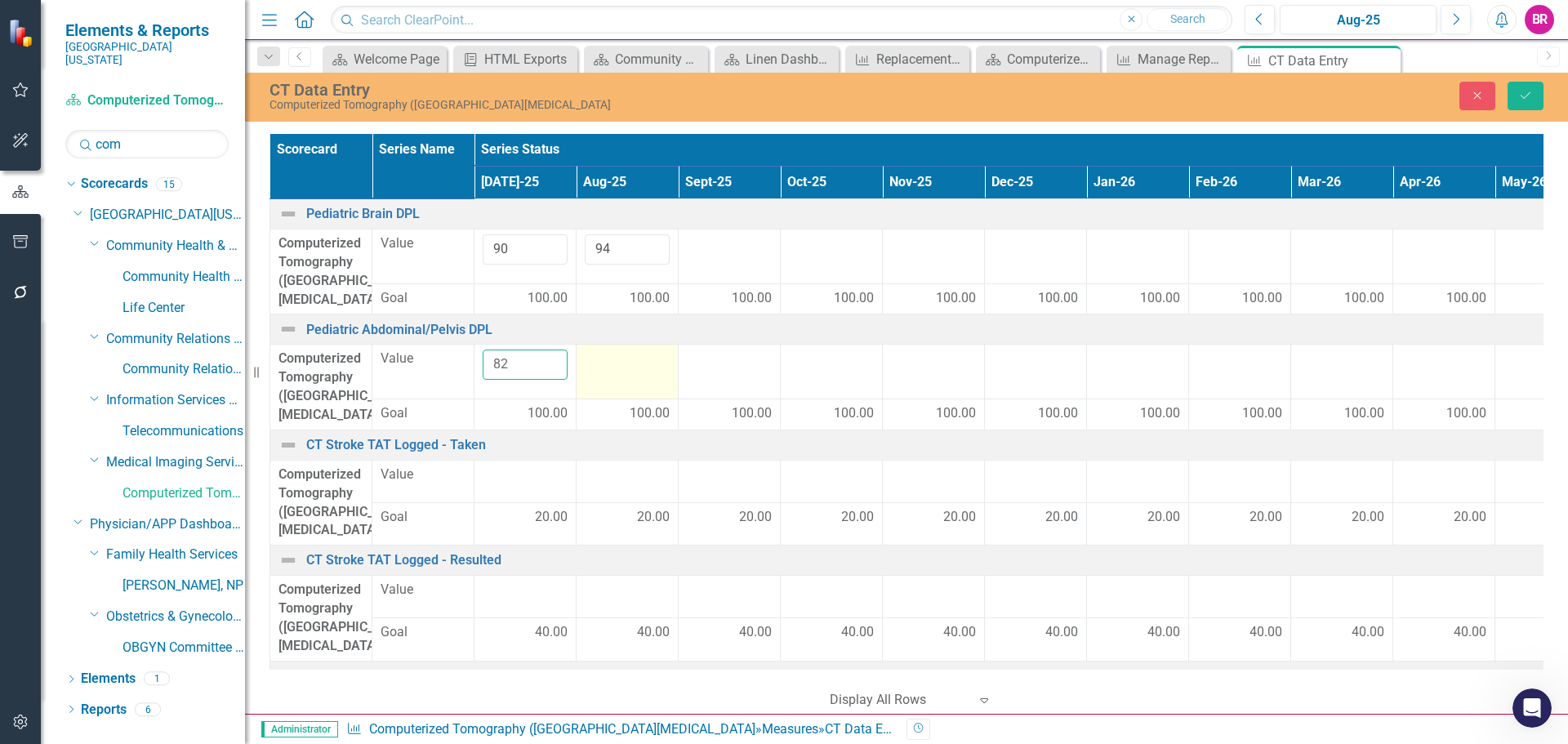
type input "82"
click at [625, 354] on div at bounding box center [628, 359] width 85 height 19
click at [625, 353] on div at bounding box center [628, 359] width 85 height 19
click at [626, 352] on input "number" at bounding box center [628, 364] width 85 height 30
type input "93"
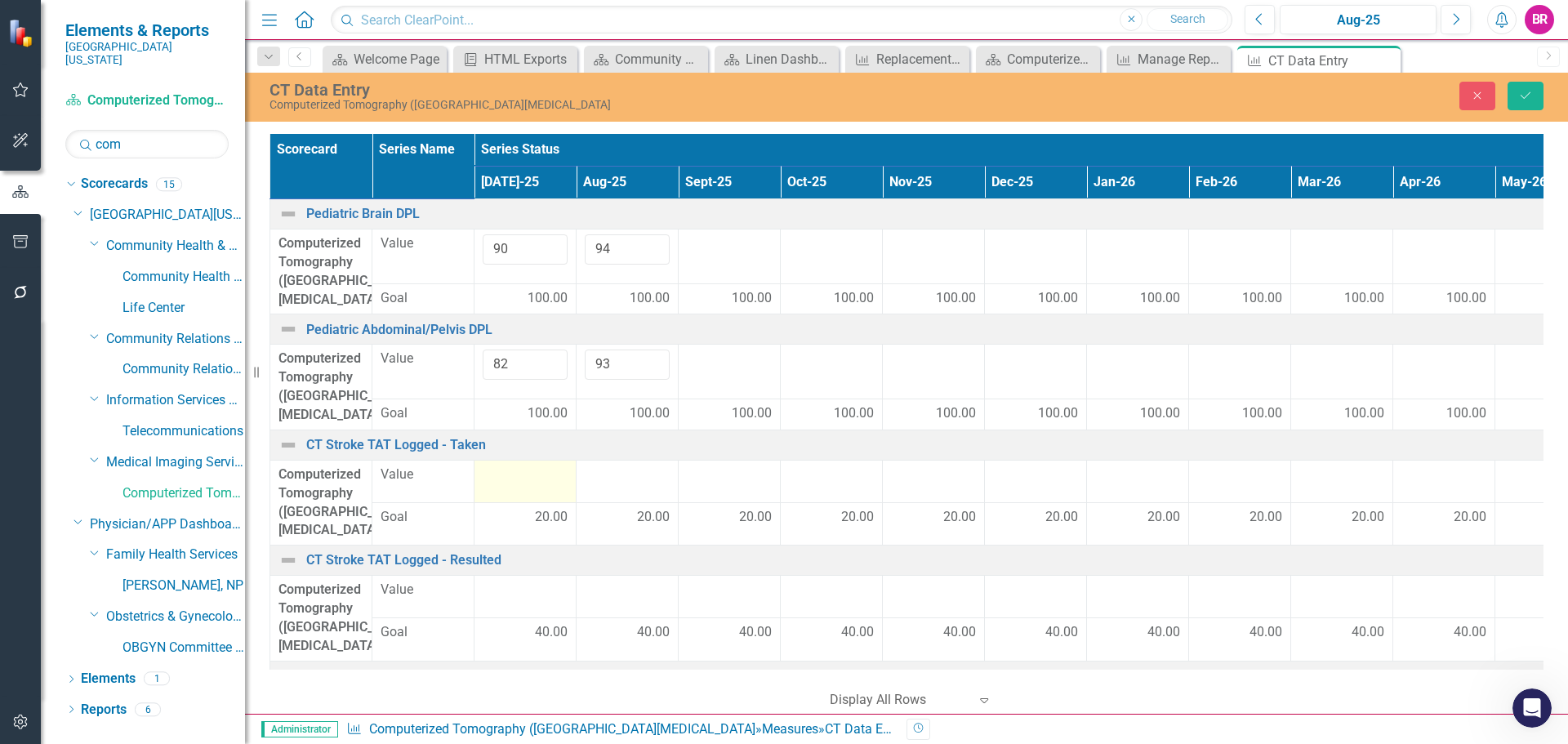
click at [532, 466] on div at bounding box center [526, 475] width 85 height 19
click at [532, 466] on input "number" at bounding box center [526, 481] width 85 height 30
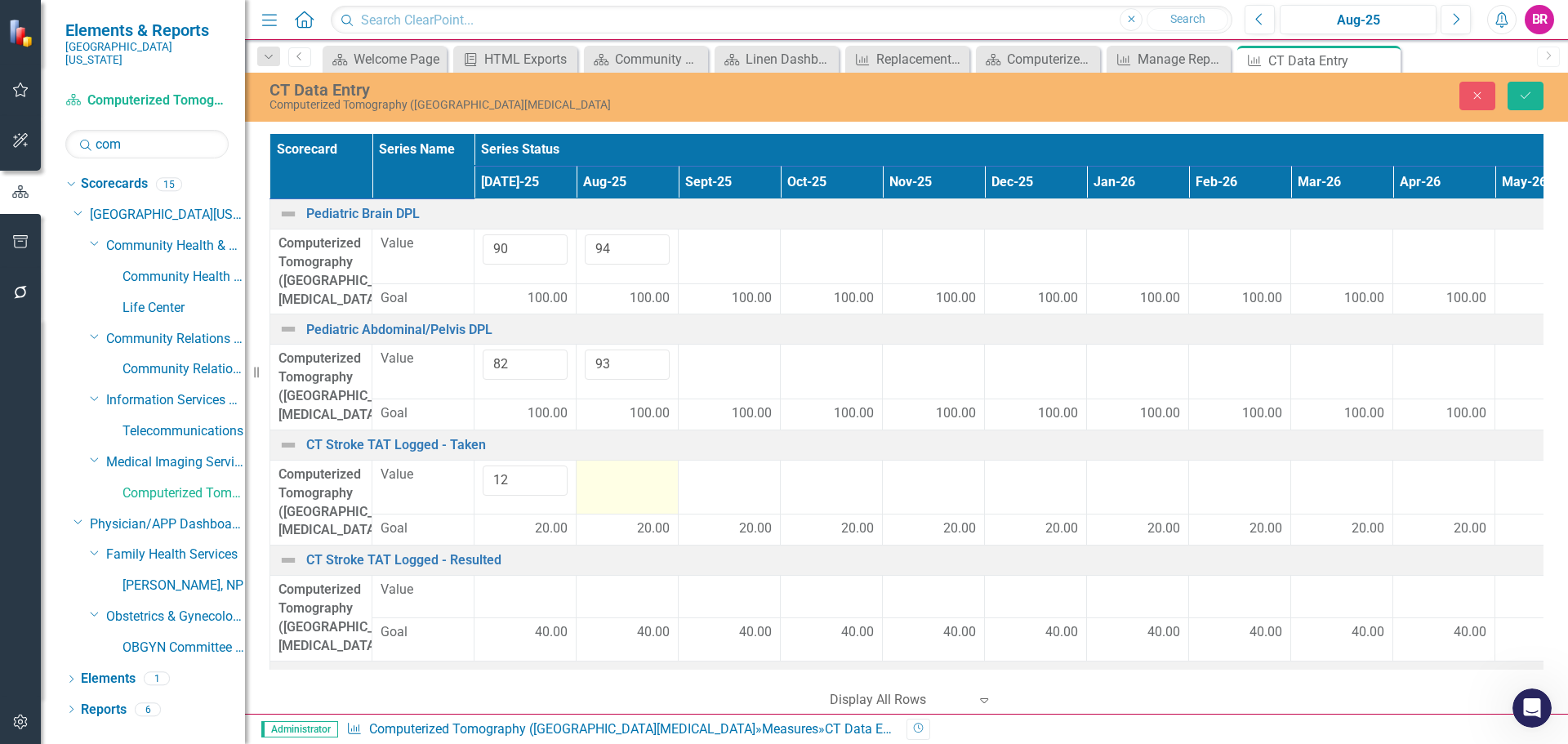
type input "12"
click at [635, 466] on div at bounding box center [628, 475] width 85 height 19
click at [635, 466] on input "number" at bounding box center [628, 481] width 85 height 30
type input "33"
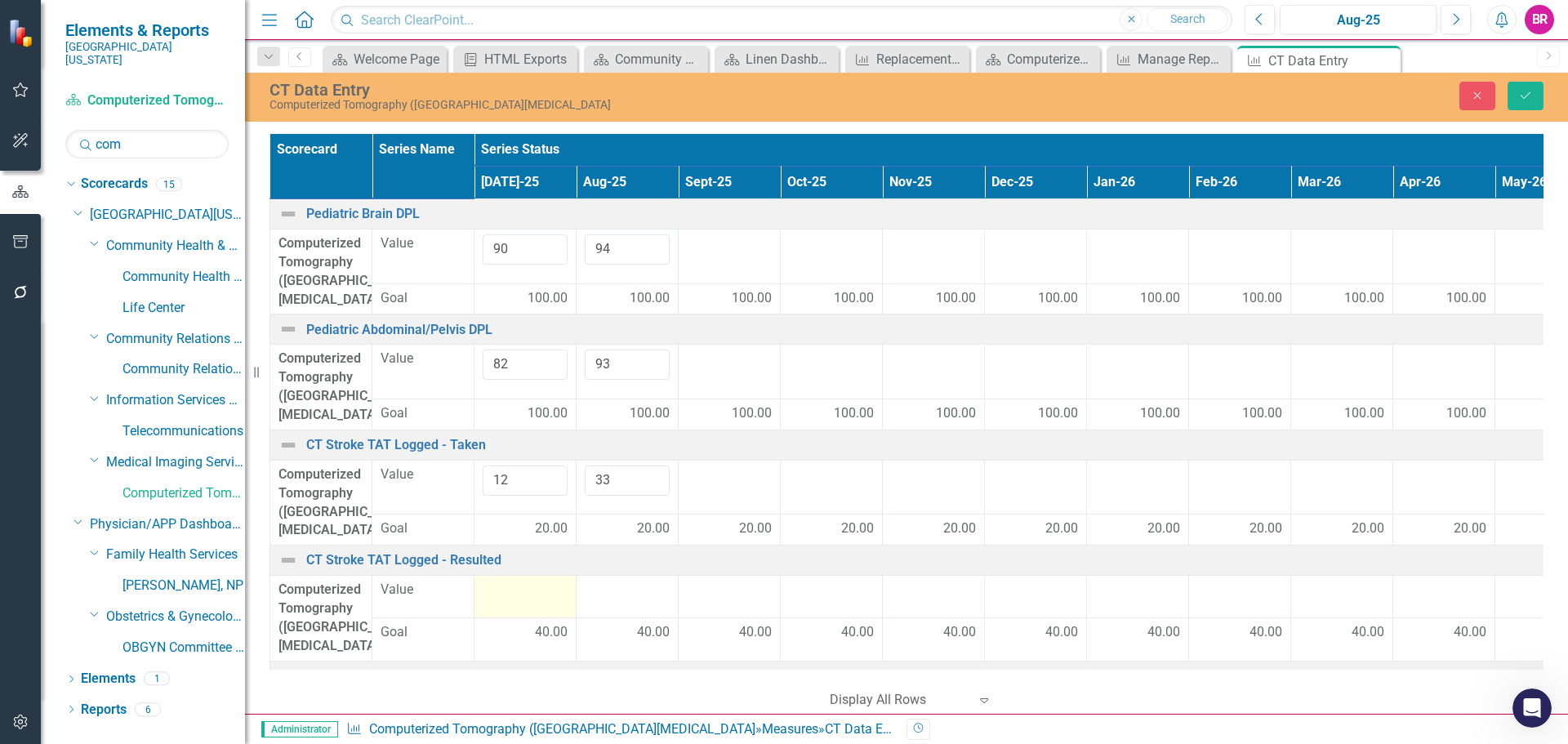
click at [505, 576] on td at bounding box center [526, 597] width 102 height 43
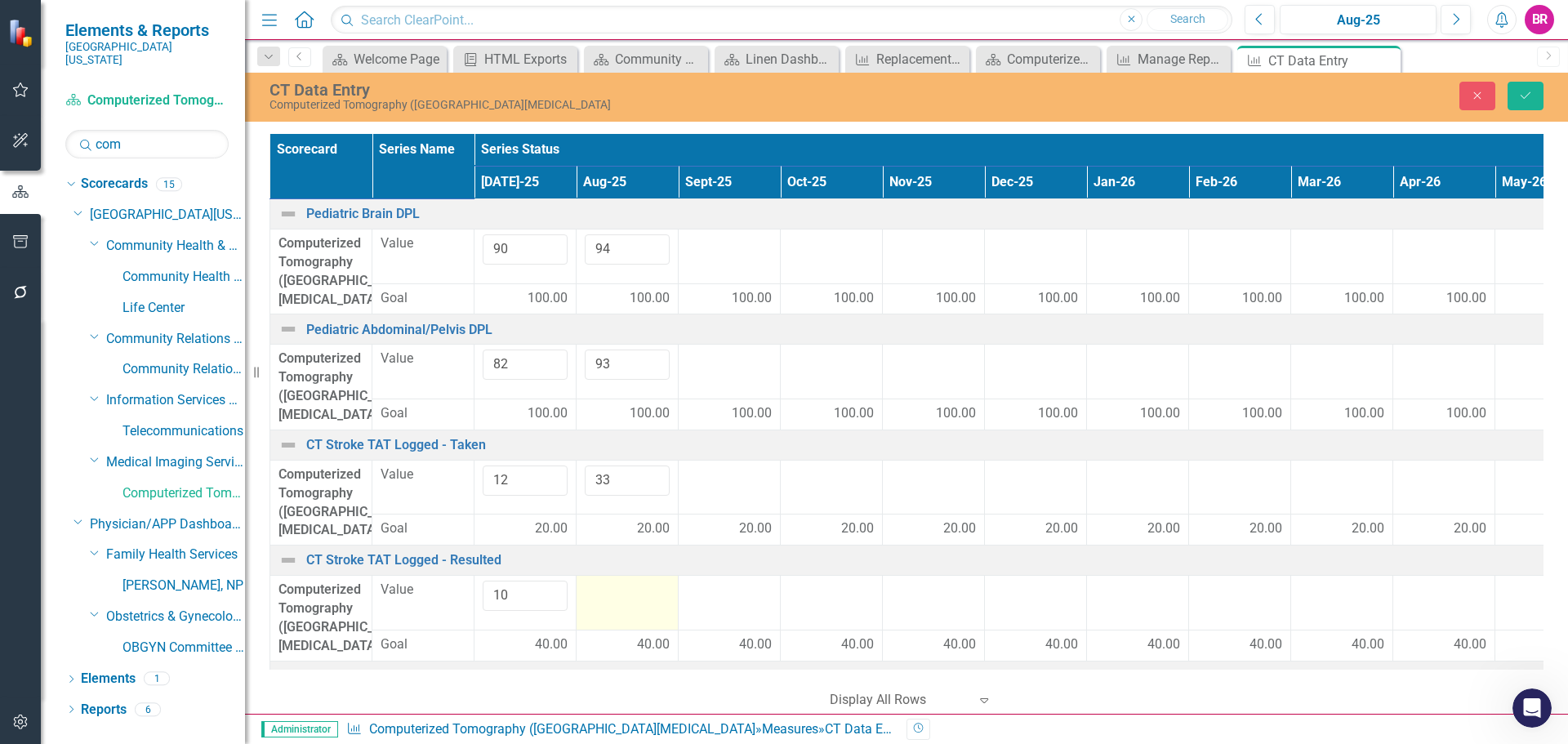
type input "10"
click at [614, 581] on div at bounding box center [628, 590] width 85 height 19
click at [614, 581] on input "number" at bounding box center [628, 596] width 85 height 30
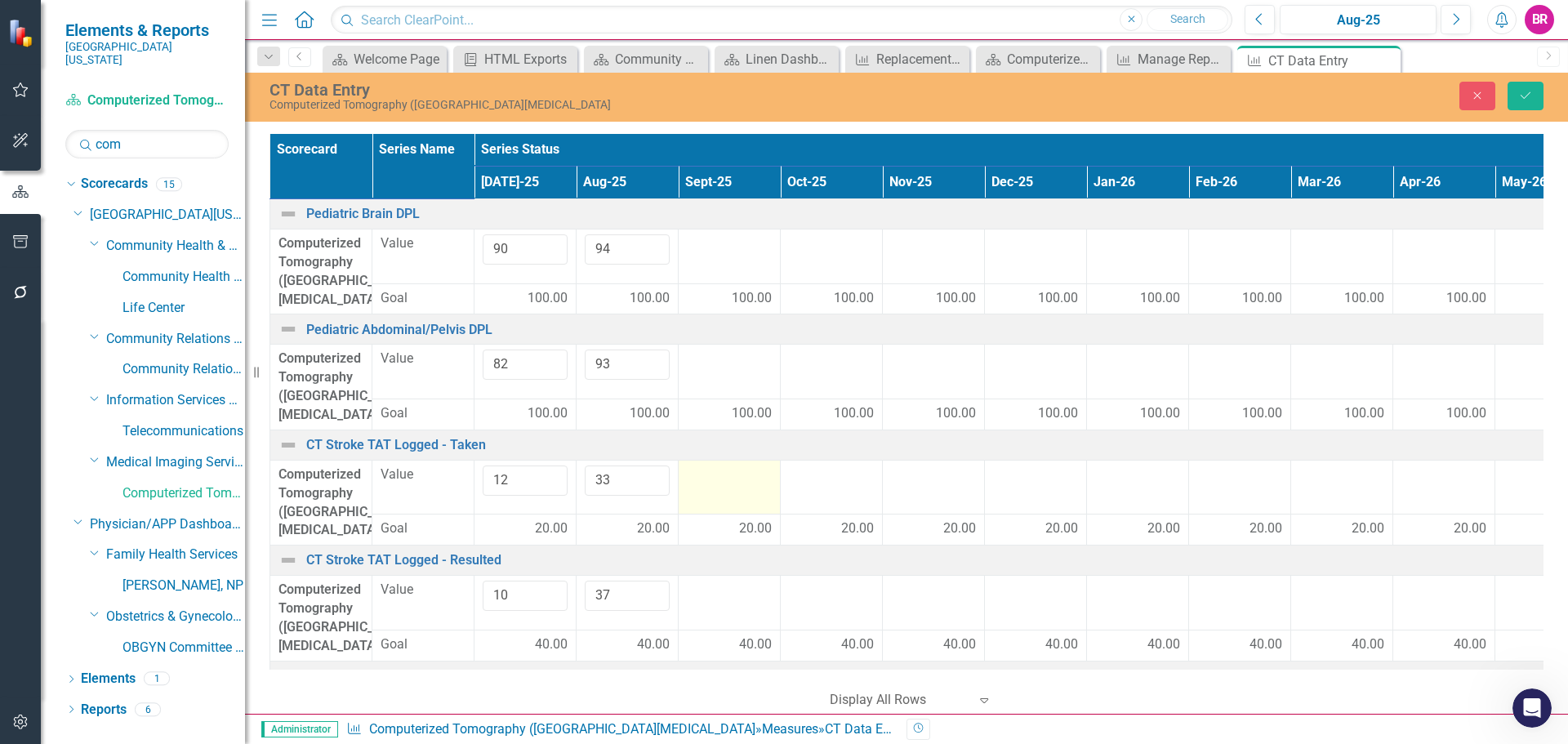
type input "37"
click at [740, 464] on td at bounding box center [730, 487] width 102 height 54
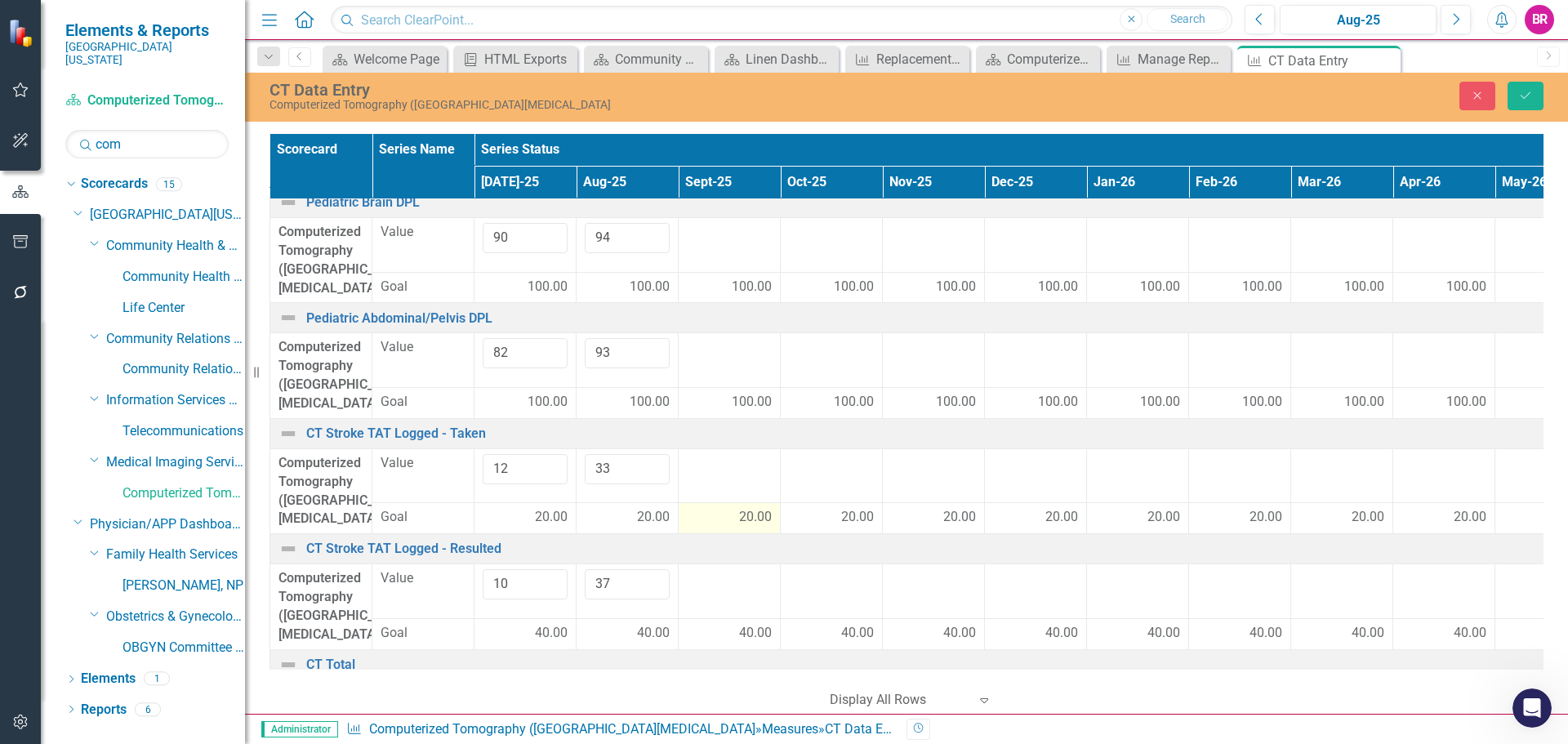
scroll to position [47, 0]
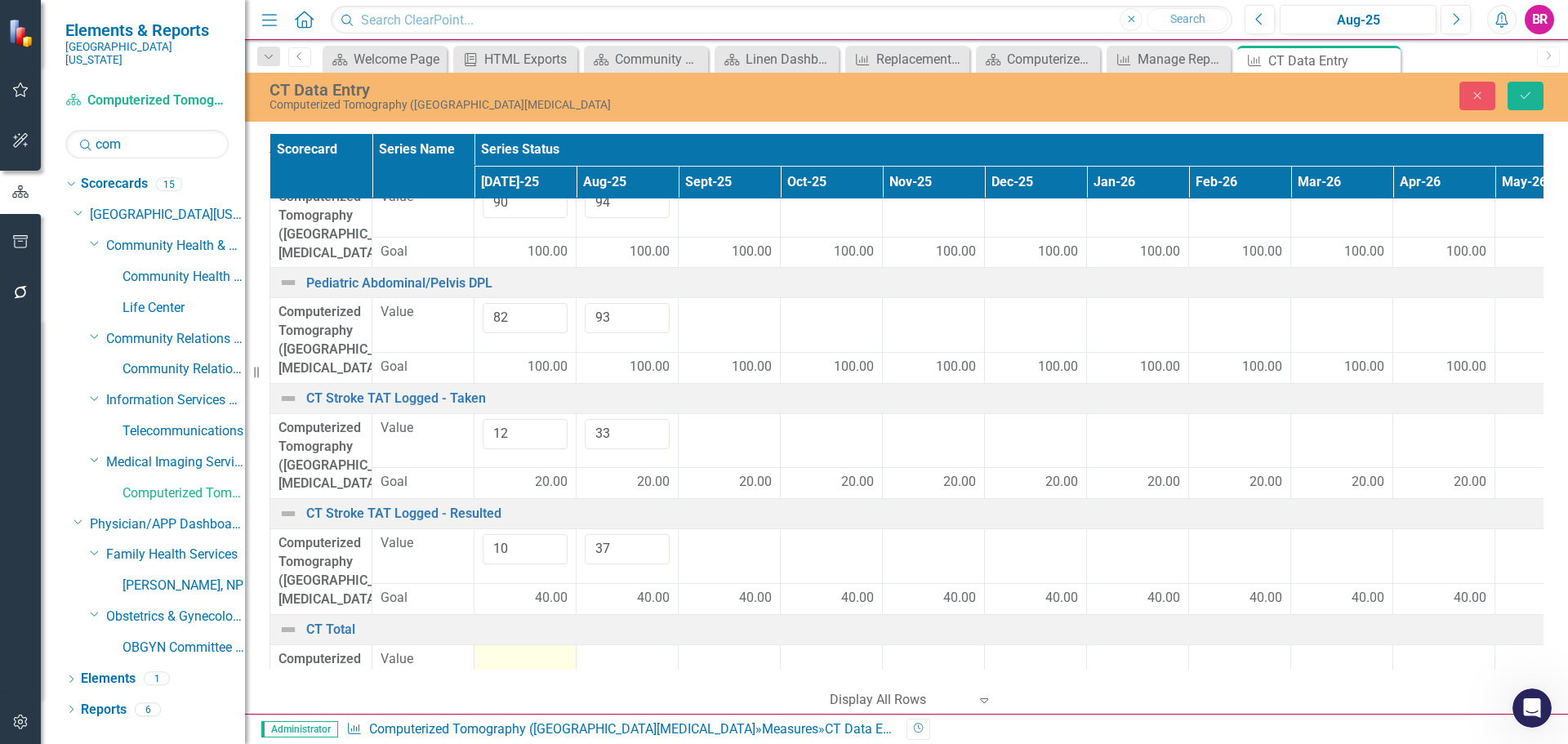
click at [522, 650] on div at bounding box center [526, 660] width 85 height 19
click at [522, 650] on input "number" at bounding box center [526, 665] width 85 height 30
type input "3696"
click at [616, 650] on div at bounding box center [628, 660] width 85 height 19
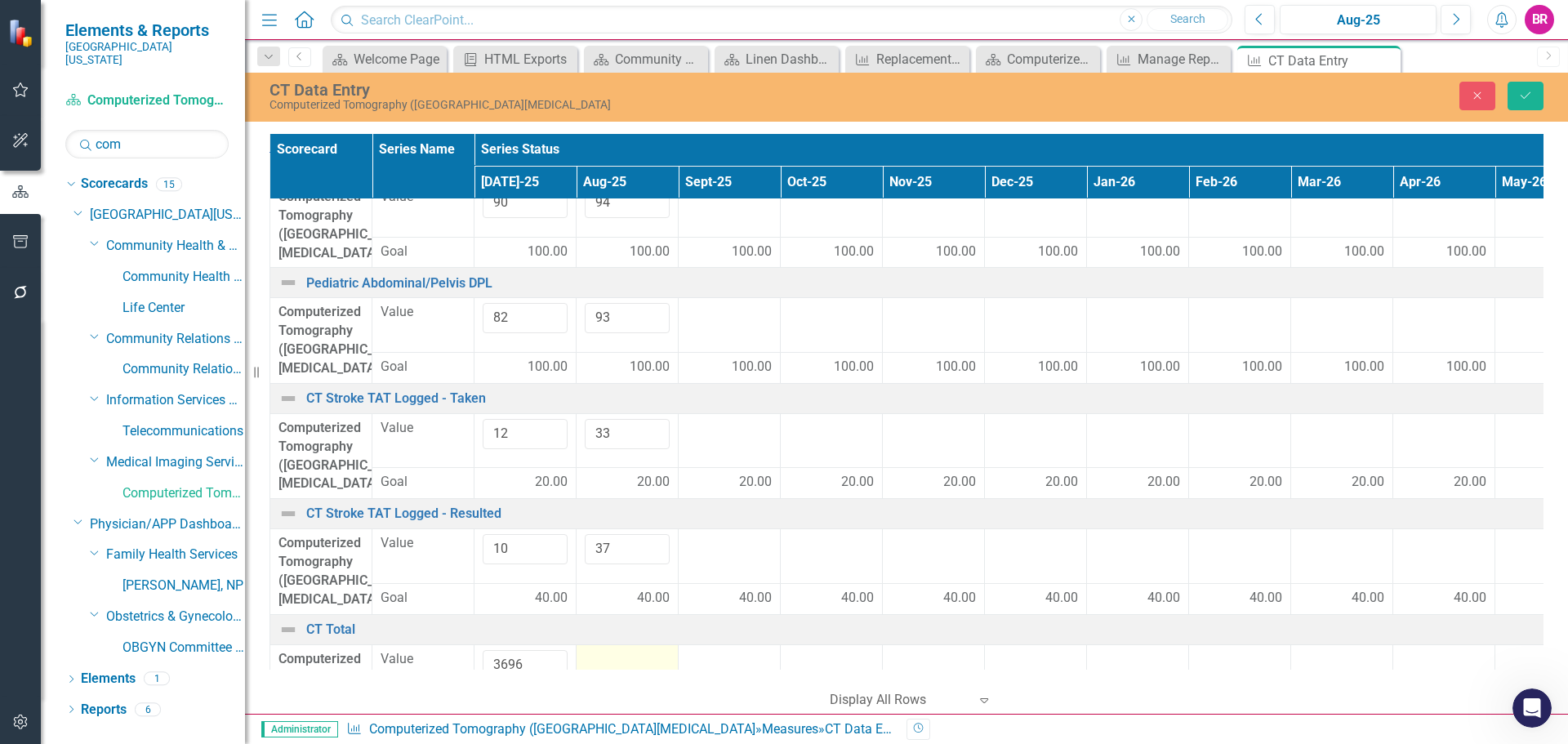
click at [616, 650] on div at bounding box center [628, 660] width 85 height 19
type input "3431"
click at [1520, 100] on icon "Save" at bounding box center [1526, 95] width 15 height 12
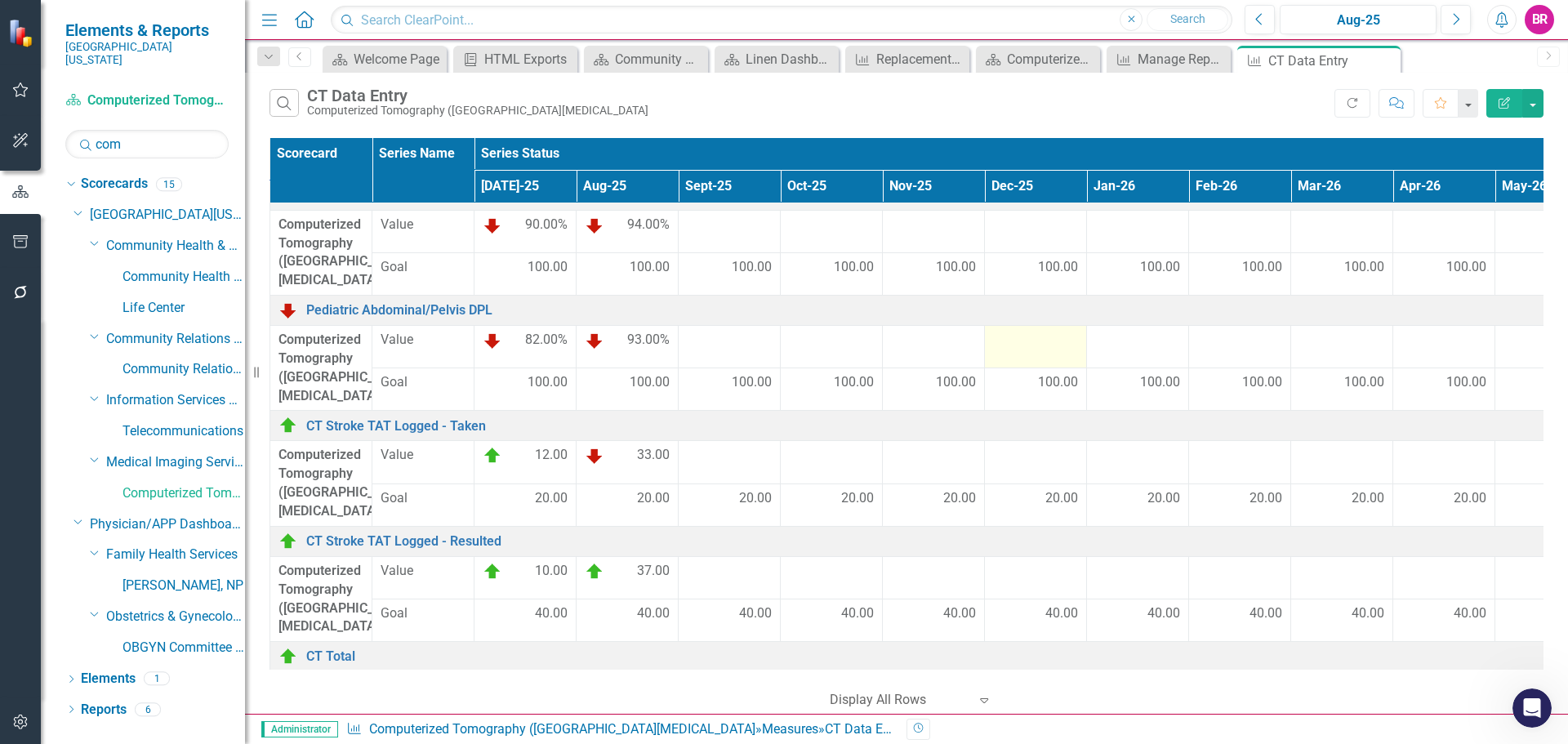
scroll to position [29, 0]
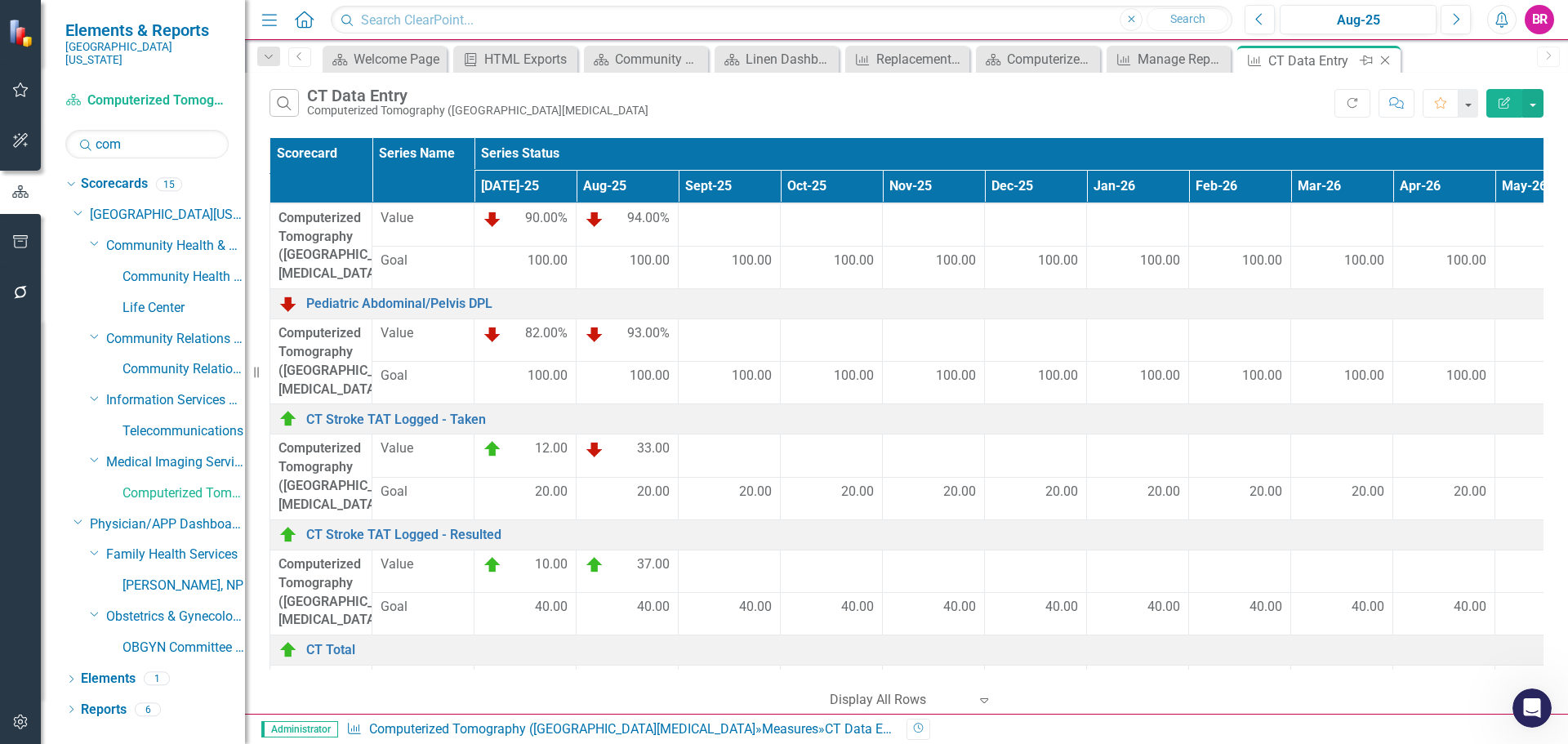
click at [1384, 59] on icon at bounding box center [1385, 60] width 9 height 9
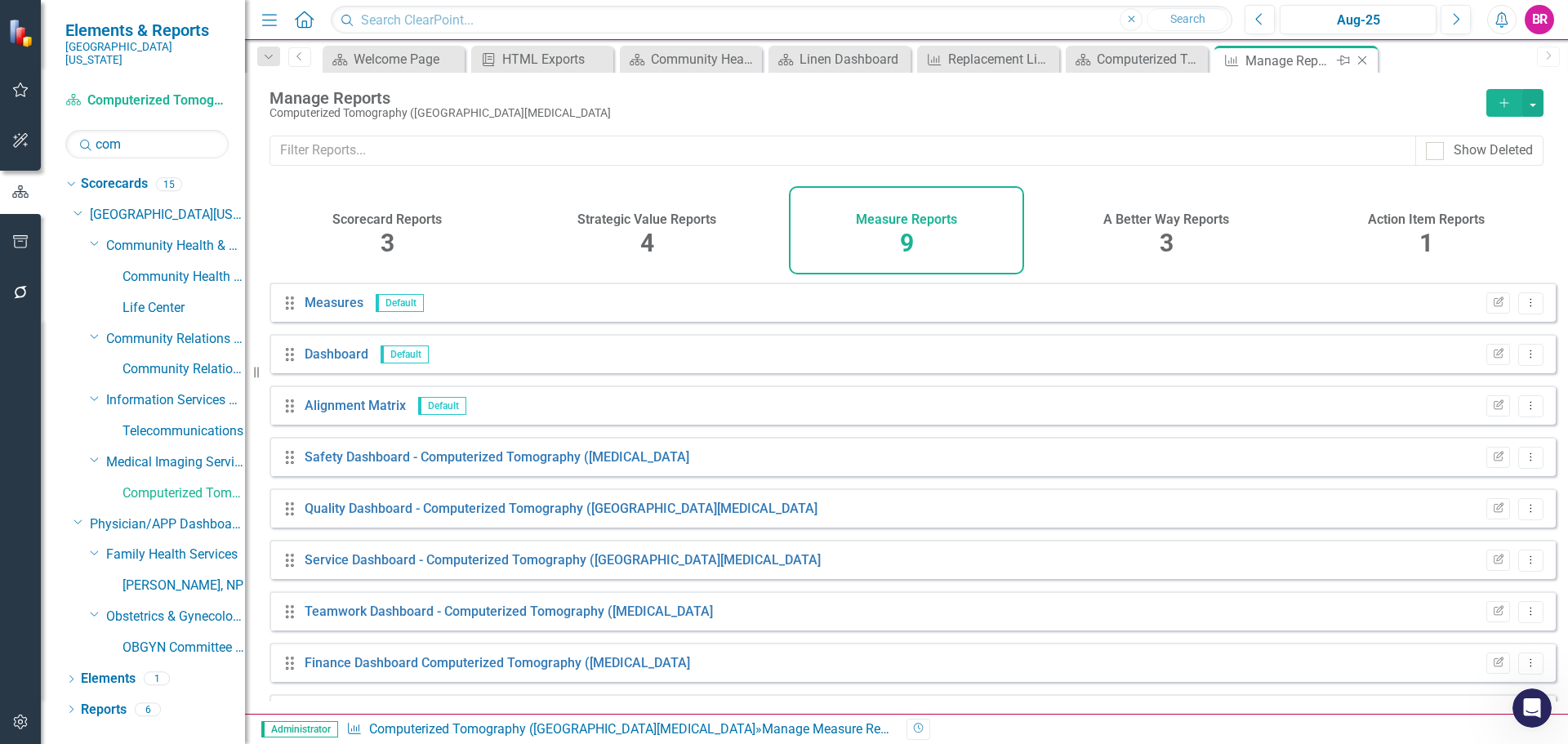
click at [1361, 59] on icon at bounding box center [1362, 60] width 9 height 9
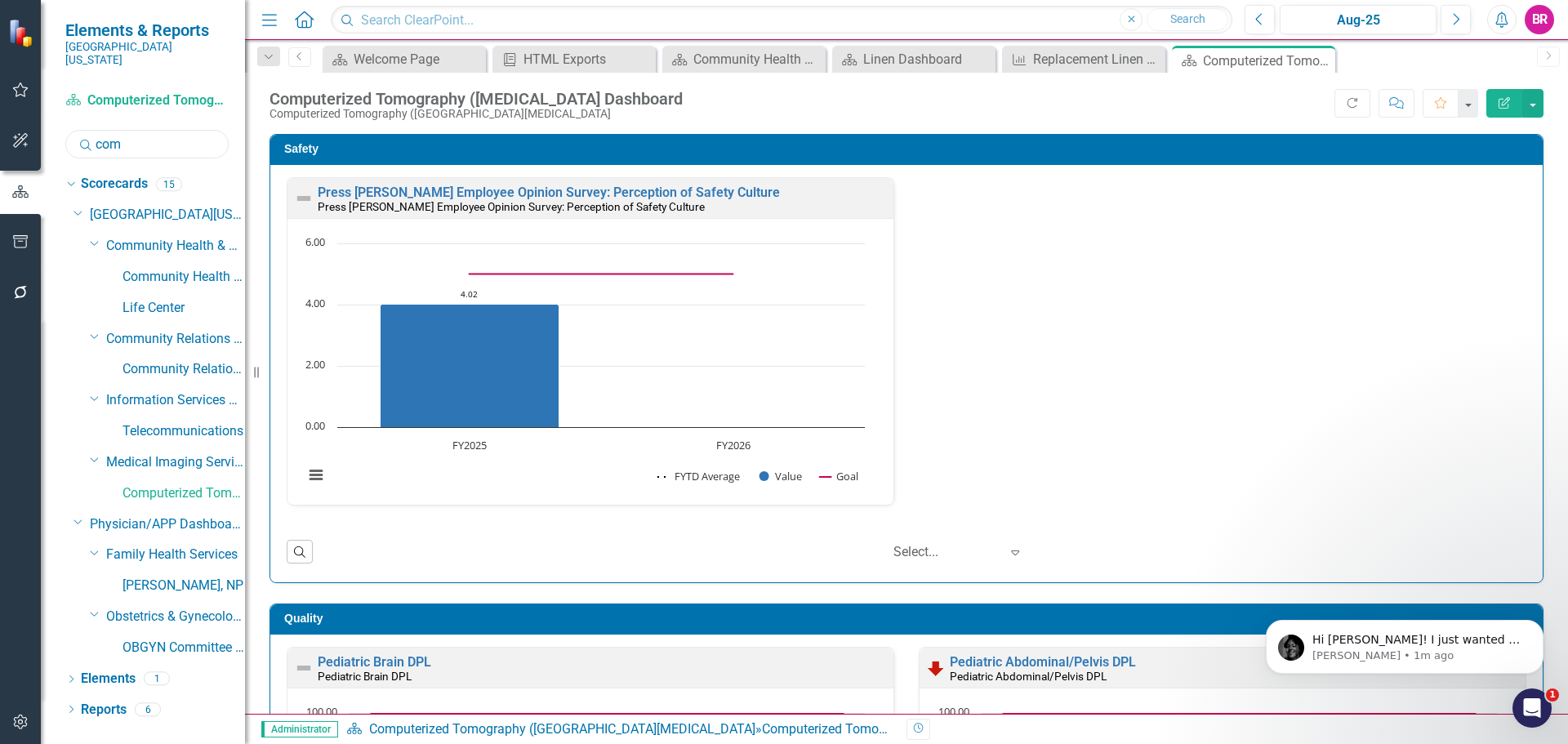
click at [129, 130] on input "com" at bounding box center [146, 144] width 163 height 28
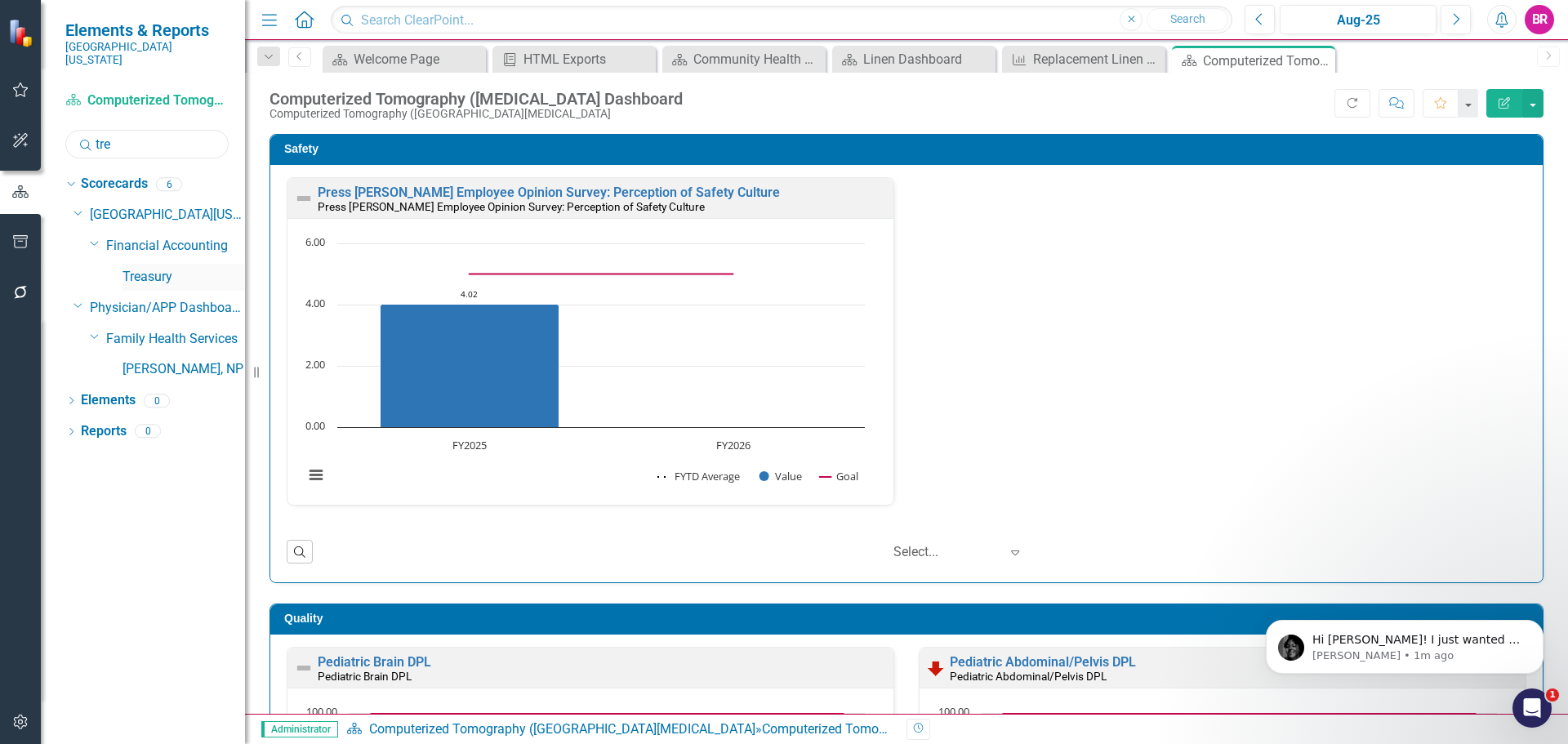
type input "tre"
click at [126, 268] on link "Treasury" at bounding box center [184, 278] width 123 height 18
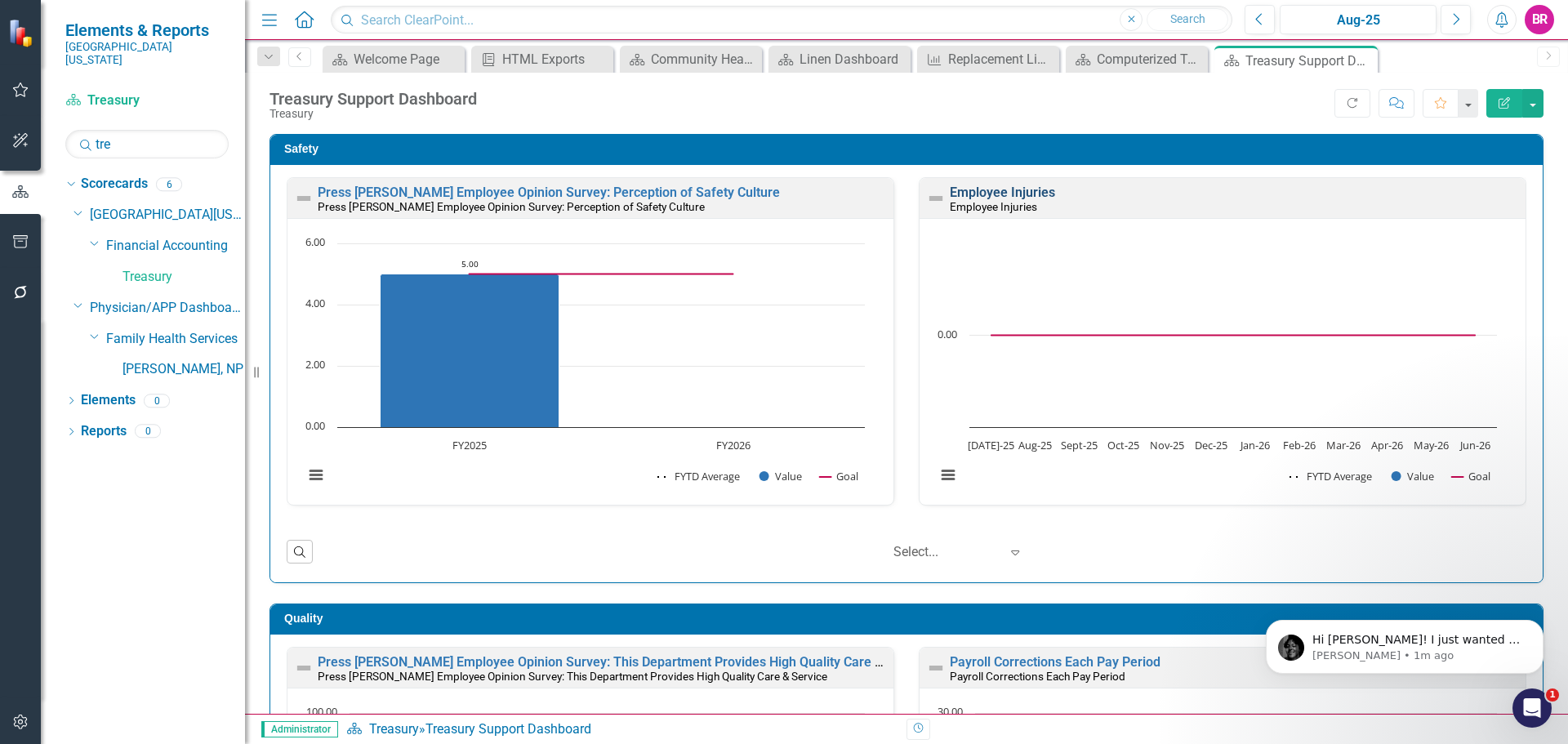
click at [1023, 195] on link "Employee Injuries" at bounding box center [1002, 192] width 105 height 16
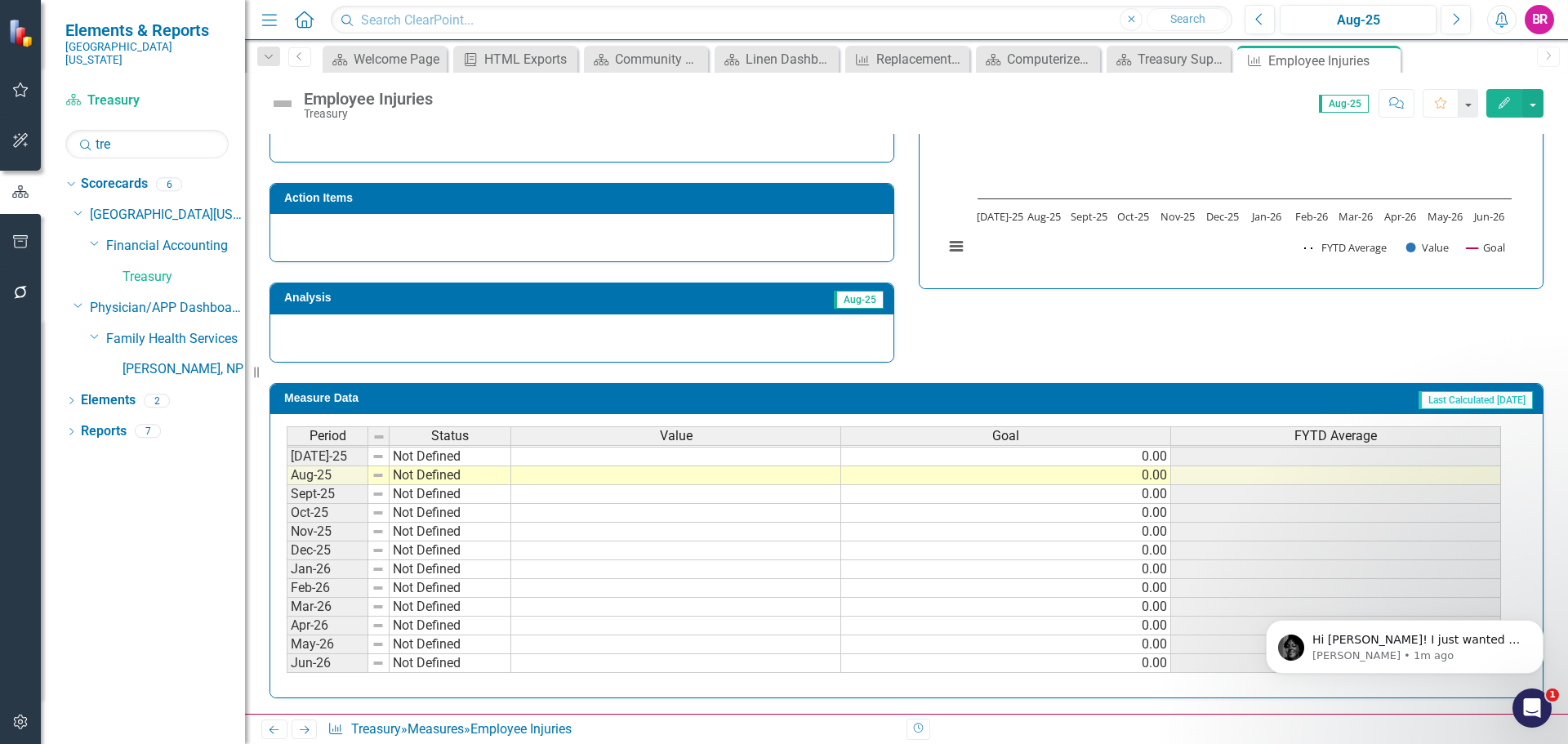
scroll to position [452, 0]
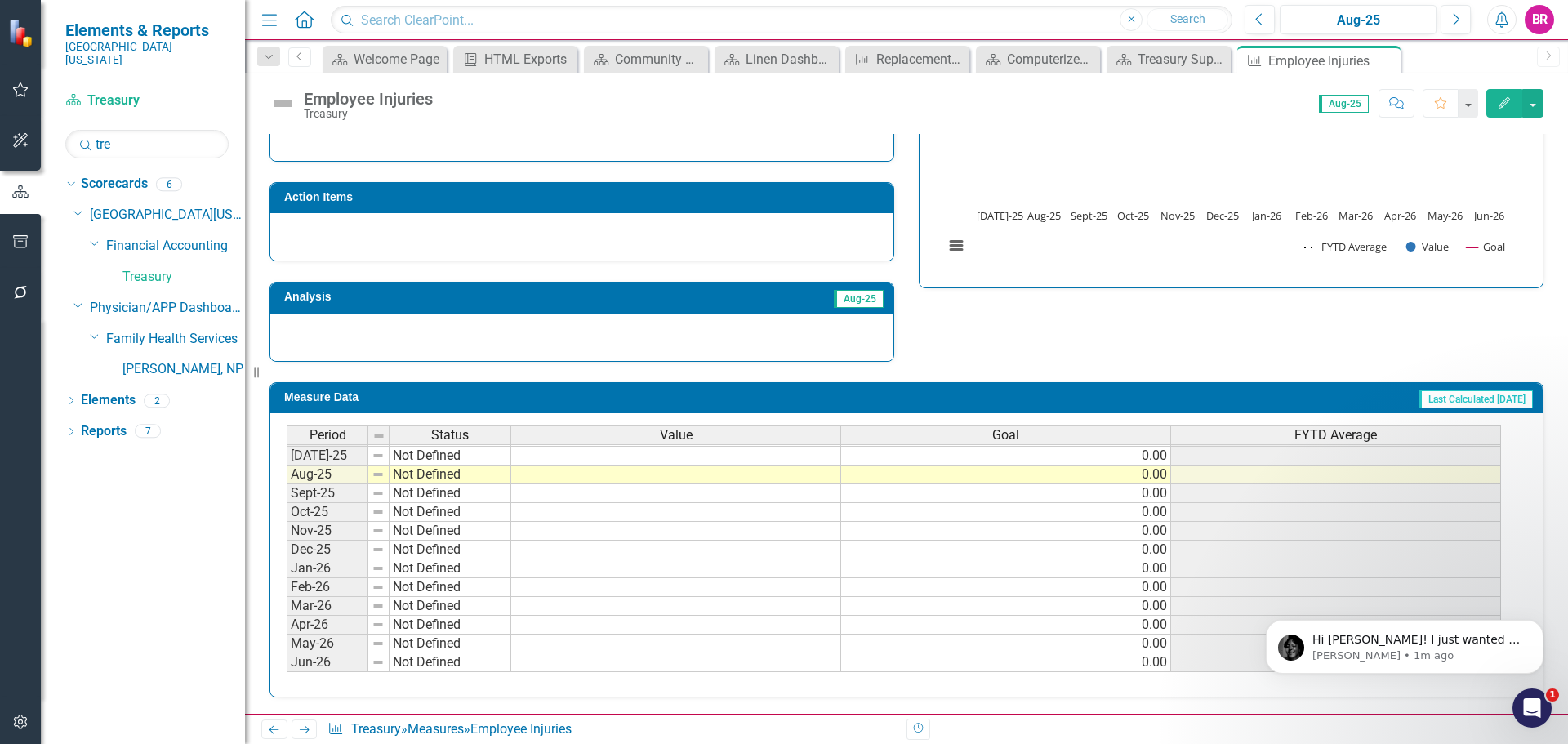
click at [771, 456] on tbody "May-24 Not Defined Jun-24 Not Defined [DATE]-24 Not Defined Aug-24 Not Defined …" at bounding box center [893, 427] width 1214 height 489
type textarea "0"
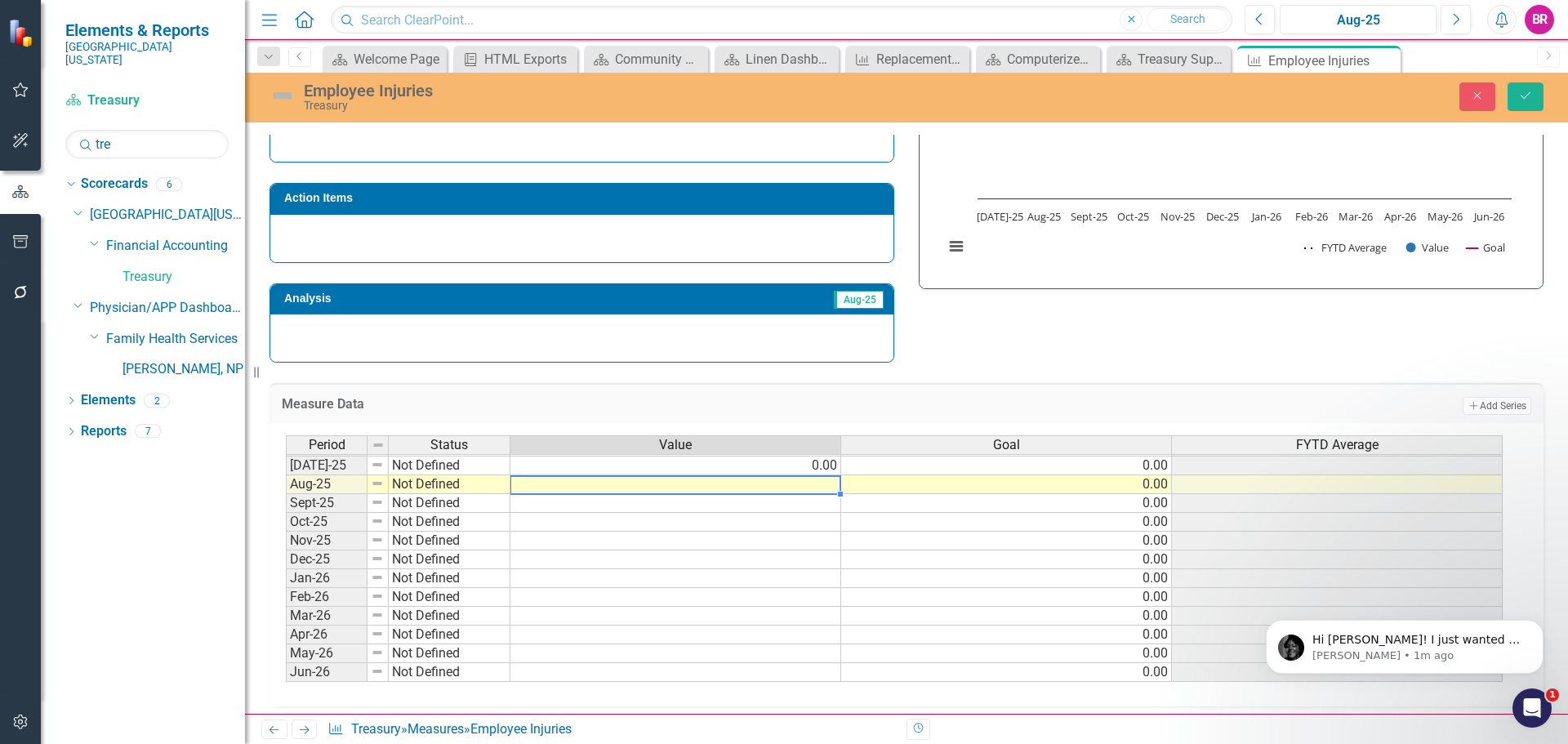
type textarea "0"
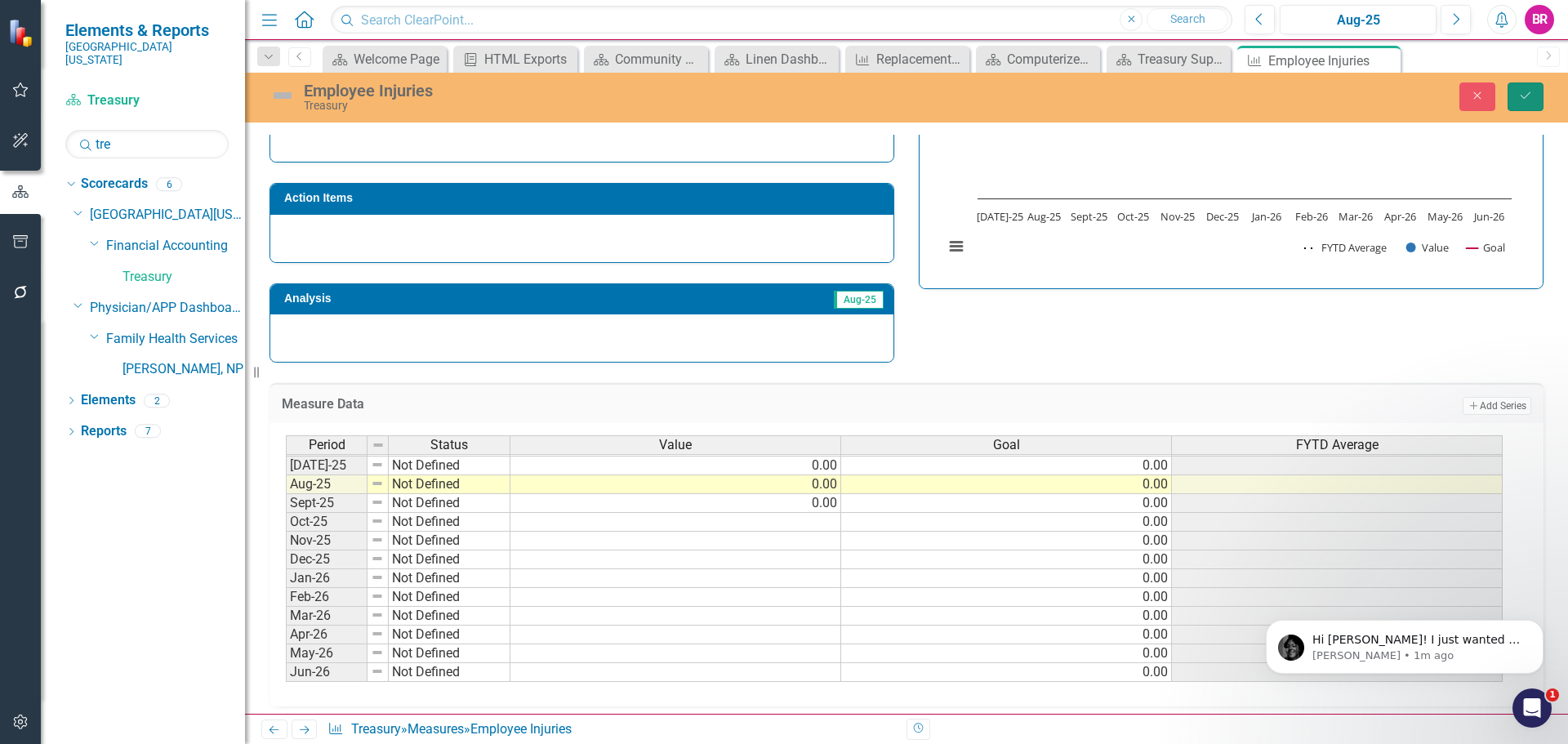
click at [1521, 97] on icon "Save" at bounding box center [1526, 95] width 15 height 12
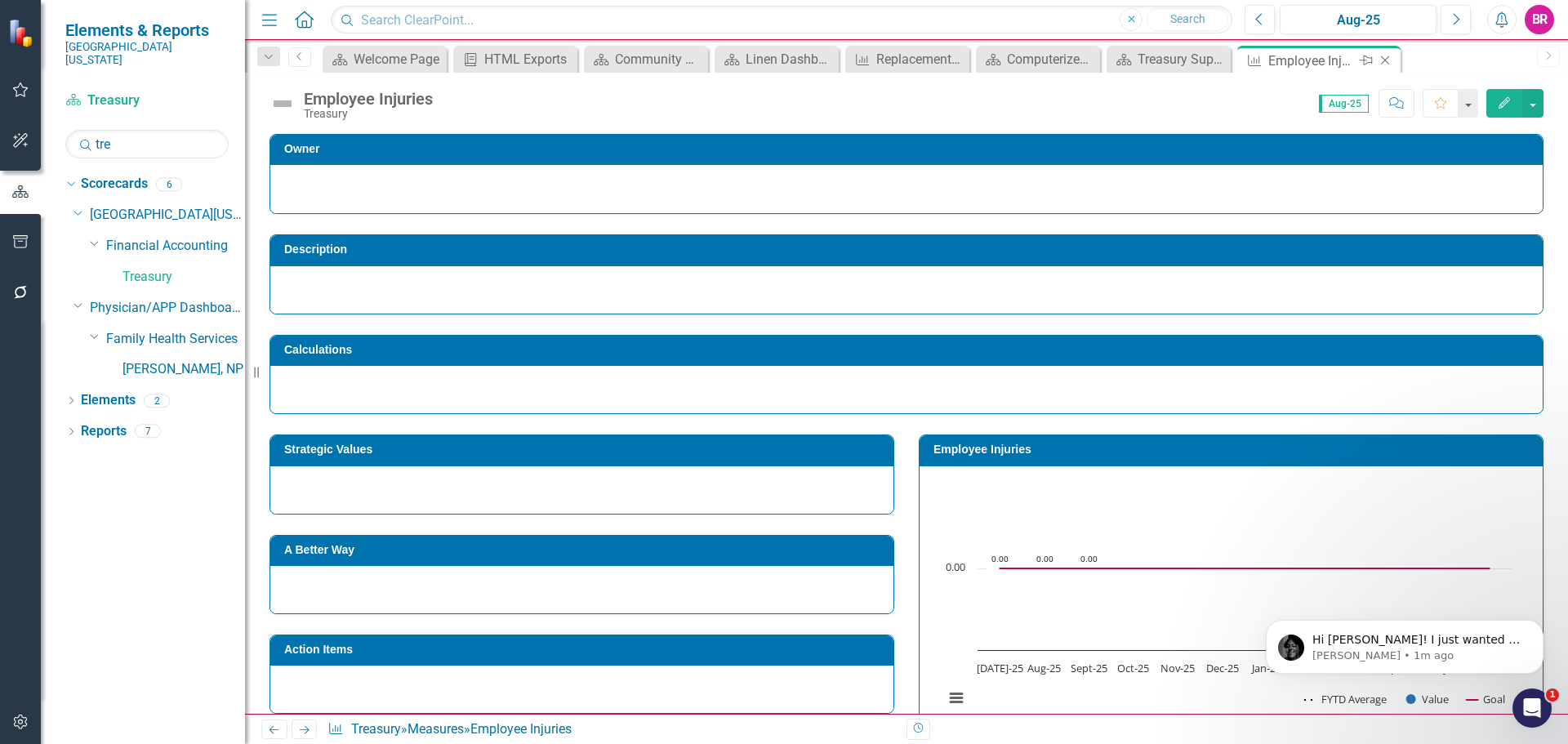
click at [1372, 63] on icon at bounding box center [1367, 60] width 13 height 10
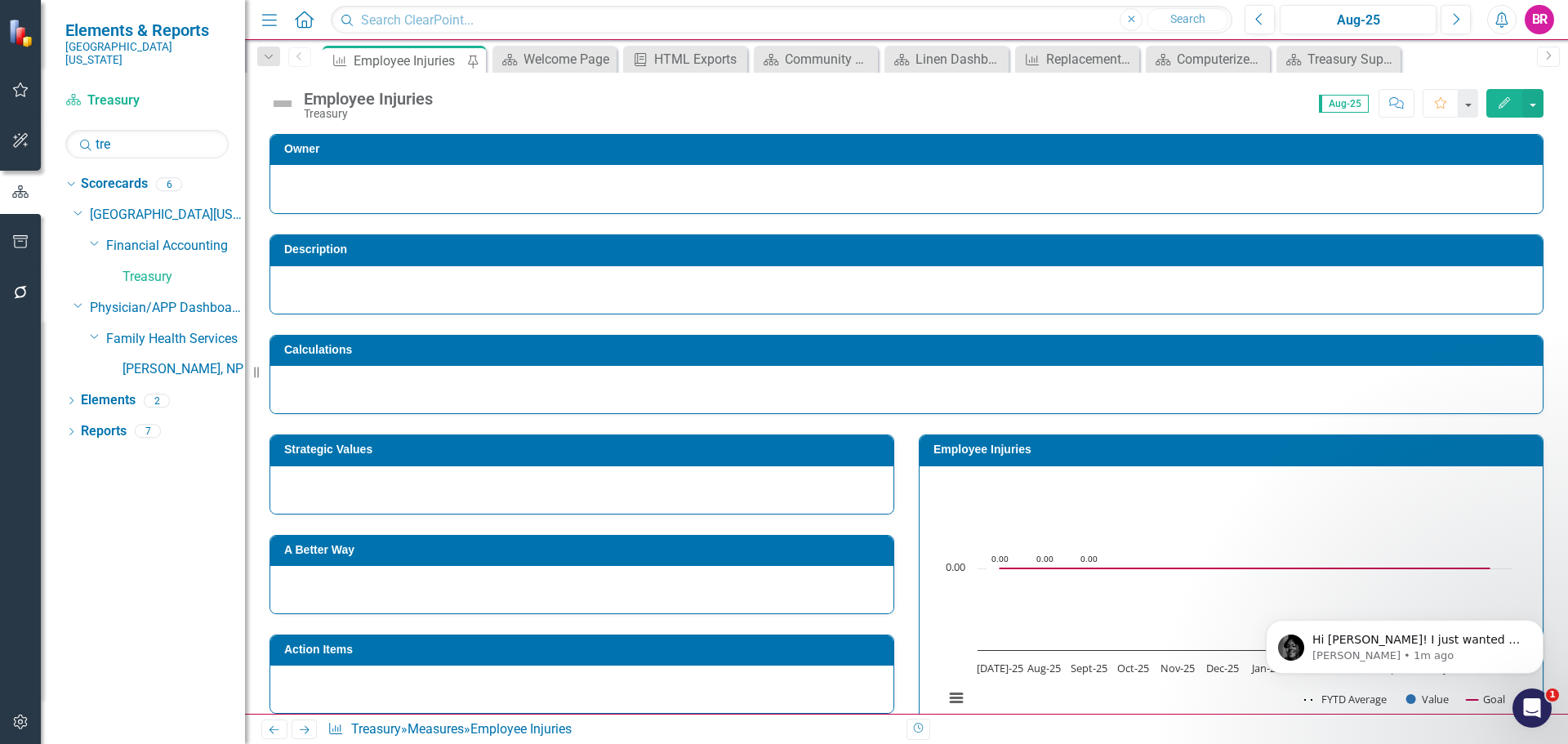
click at [1555, 175] on div "Owner Description Calculations Strategic Values A Better Way Action Items Analy…" at bounding box center [906, 640] width 1323 height 1052
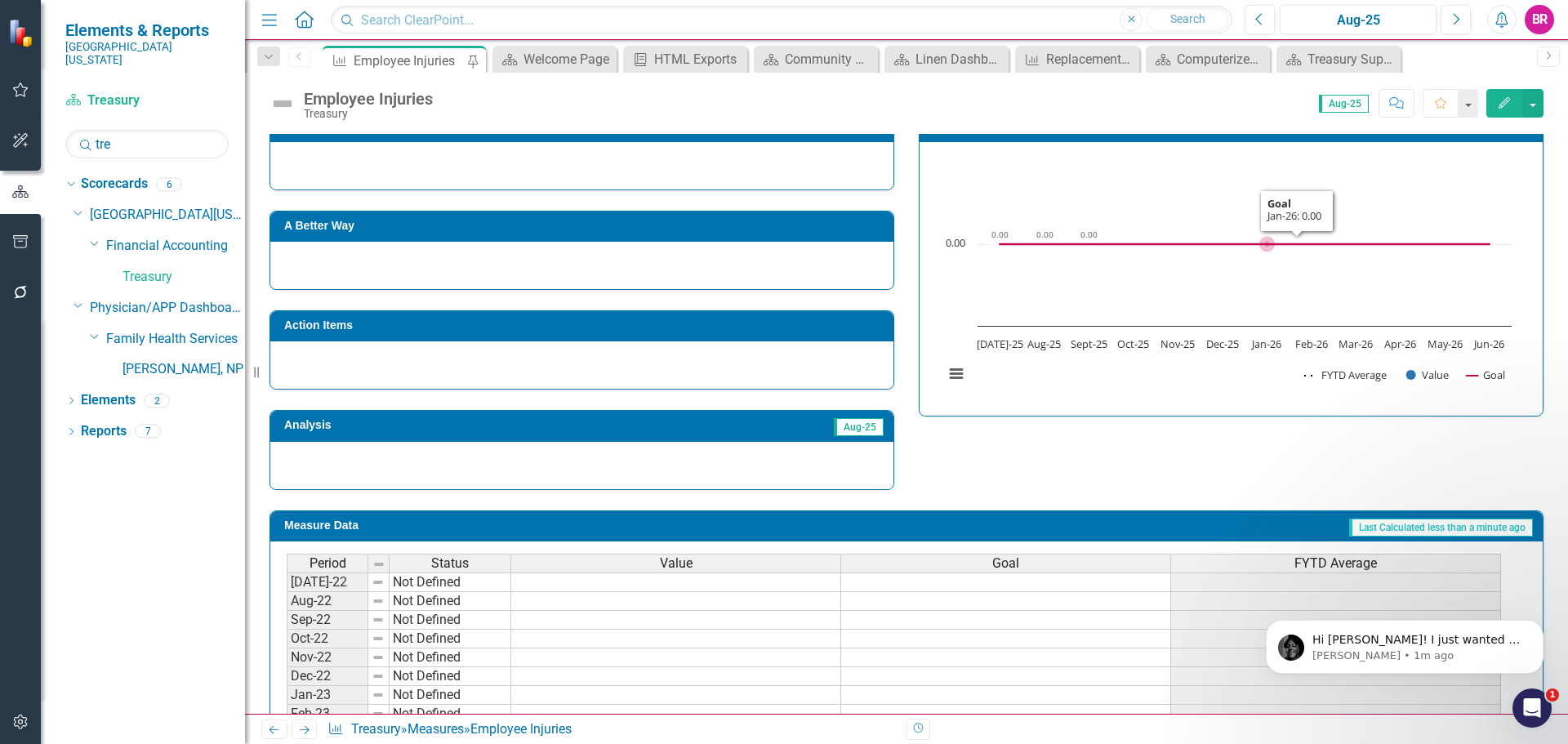
scroll to position [125, 0]
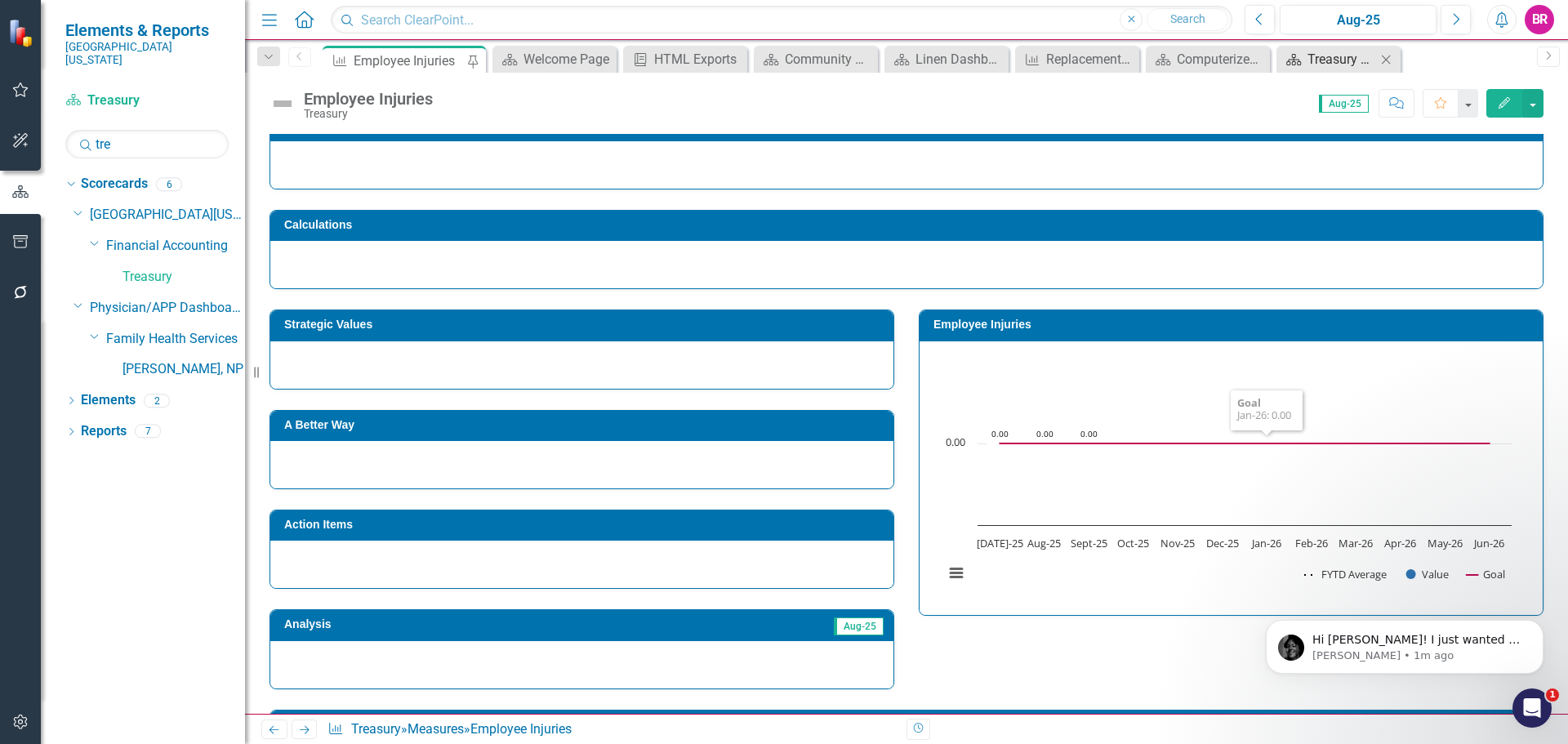
click at [1324, 62] on div "Treasury Support Dashboard" at bounding box center [1341, 59] width 69 height 20
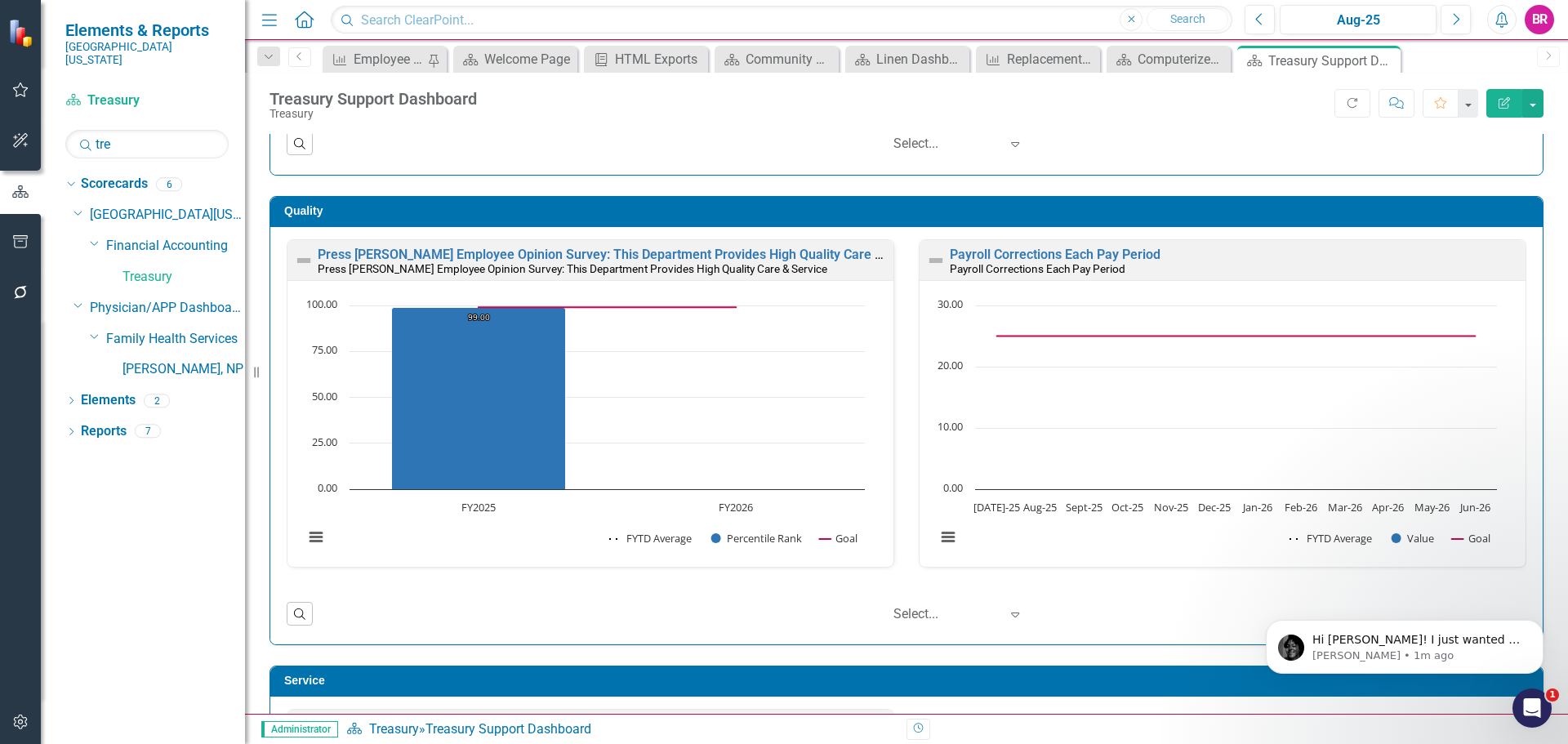
scroll to position [409, 0]
click at [1001, 253] on link "Payroll Corrections Each Pay Period" at bounding box center [1055, 253] width 211 height 16
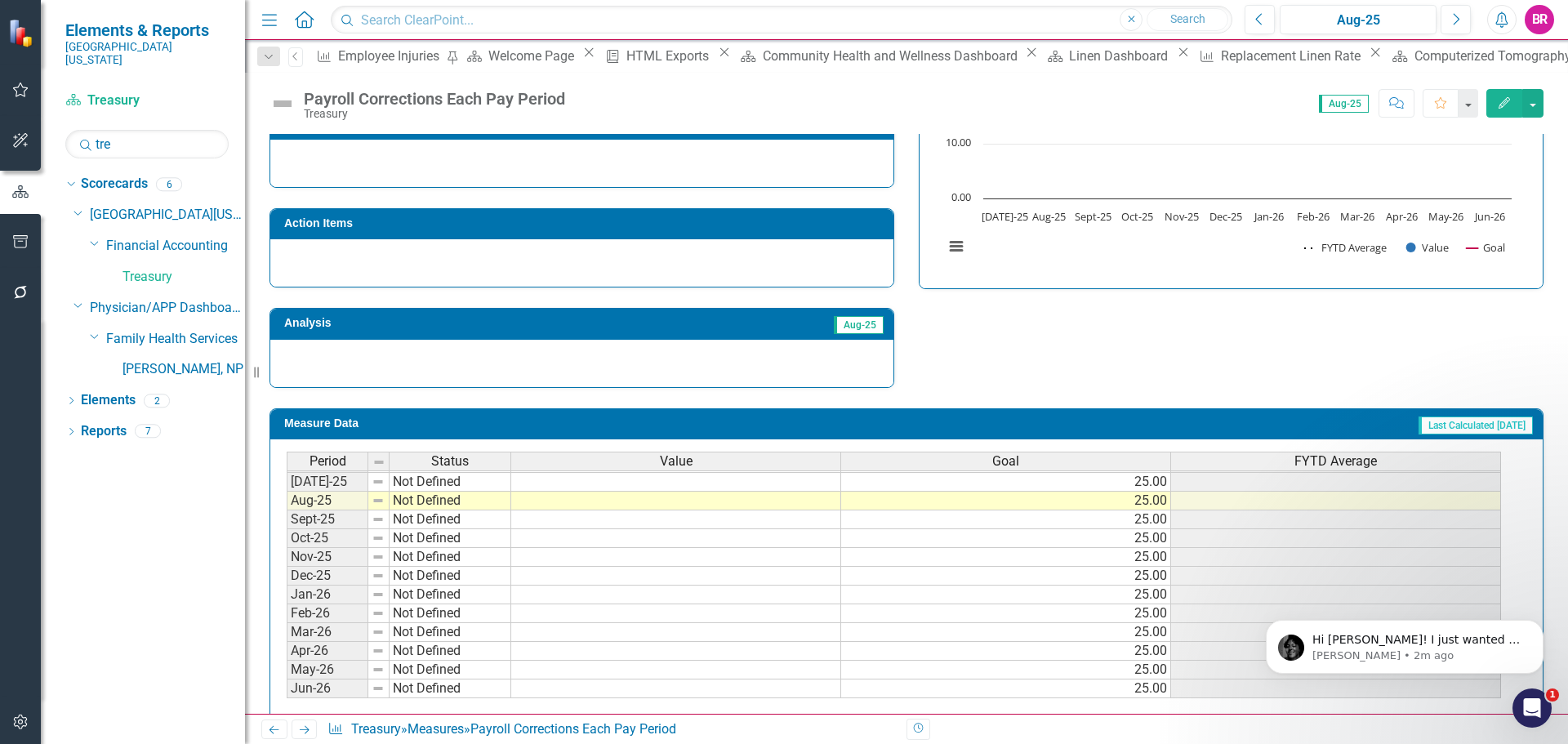
scroll to position [478, 0]
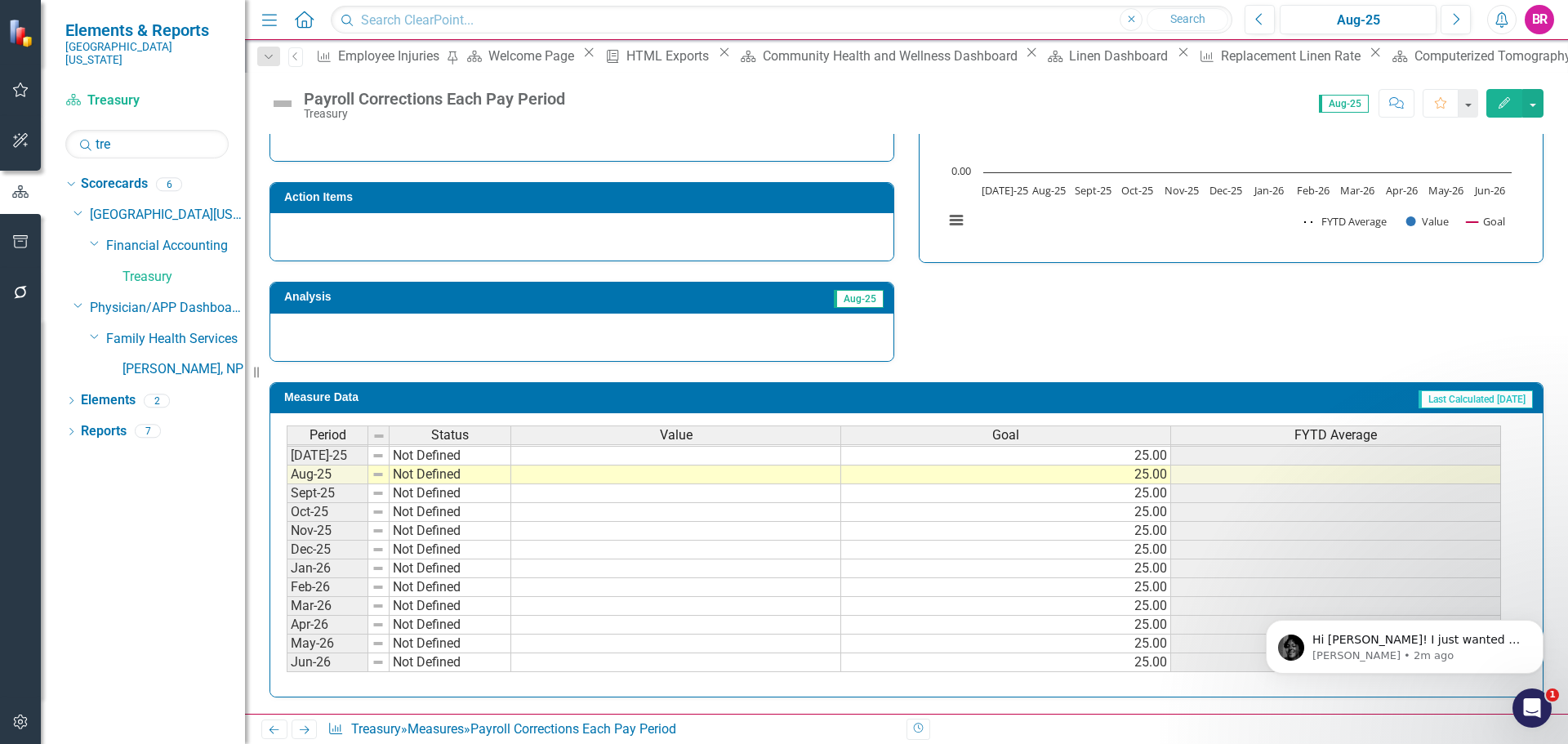
click at [788, 456] on td at bounding box center [676, 456] width 330 height 18
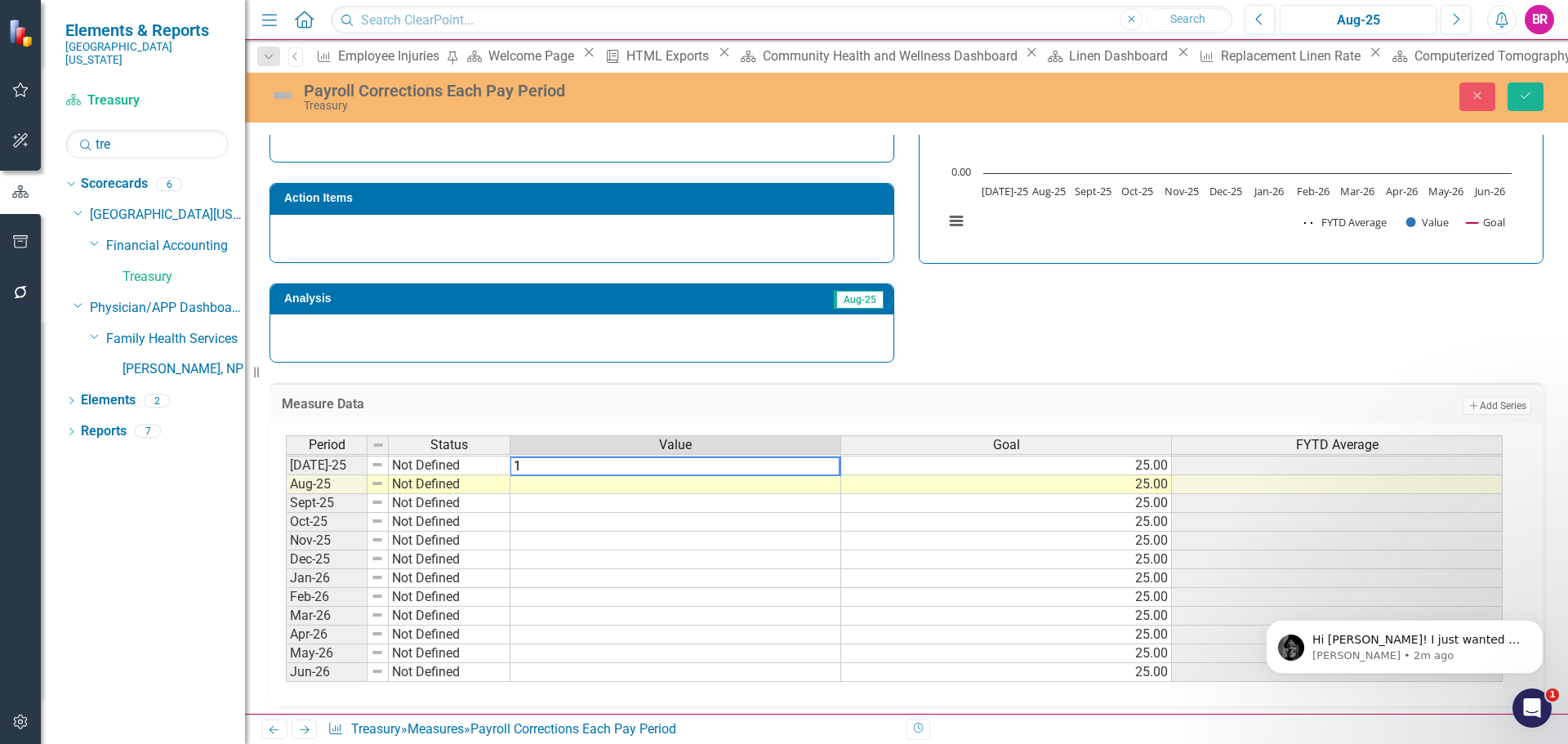
type textarea "19"
type textarea "14"
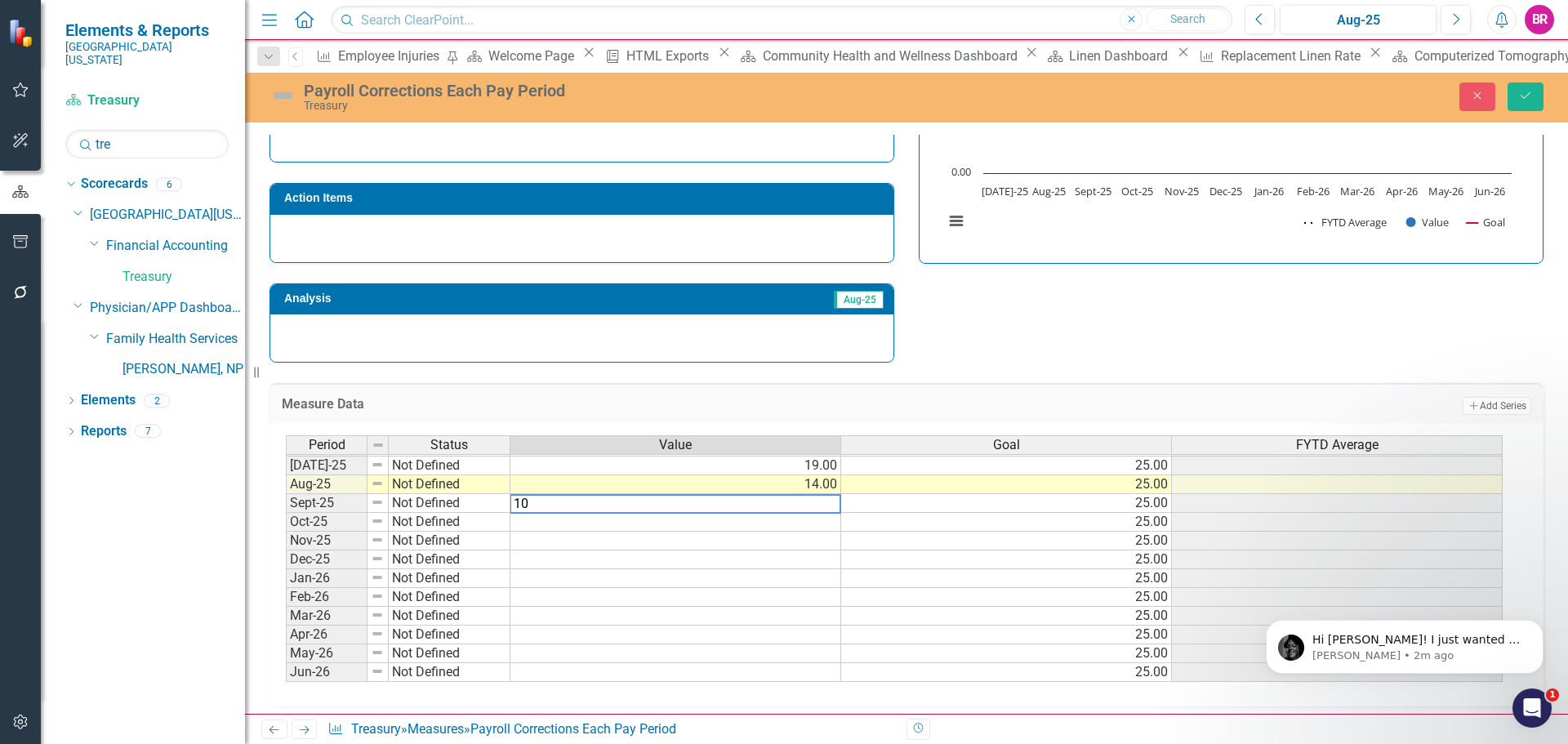
type textarea "10"
click at [1027, 337] on div "Strategic Values Quality Financial Accounting Q1.2026 A Better Way Action Items…" at bounding box center [907, 150] width 1299 height 426
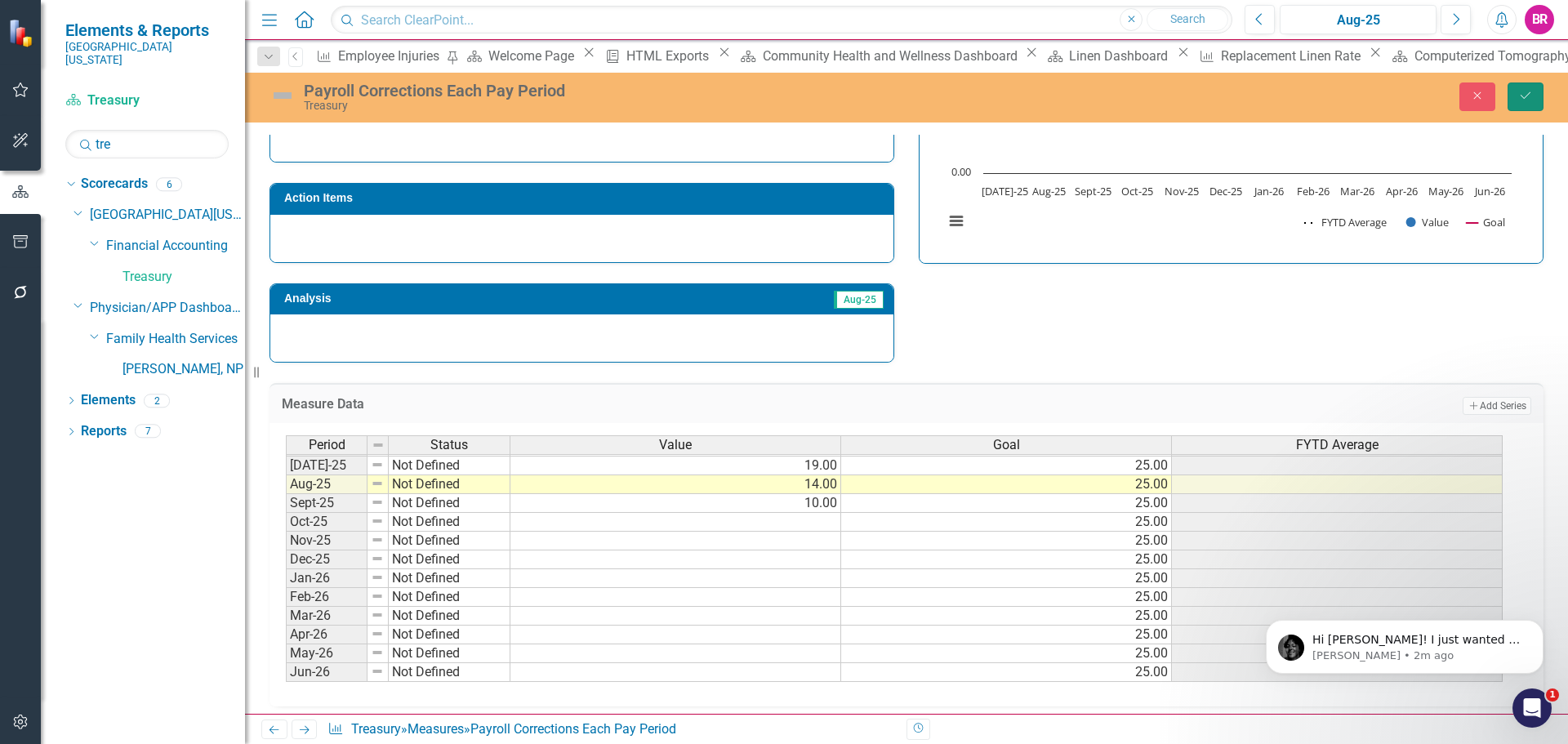
click at [1539, 97] on button "Save" at bounding box center [1525, 97] width 36 height 28
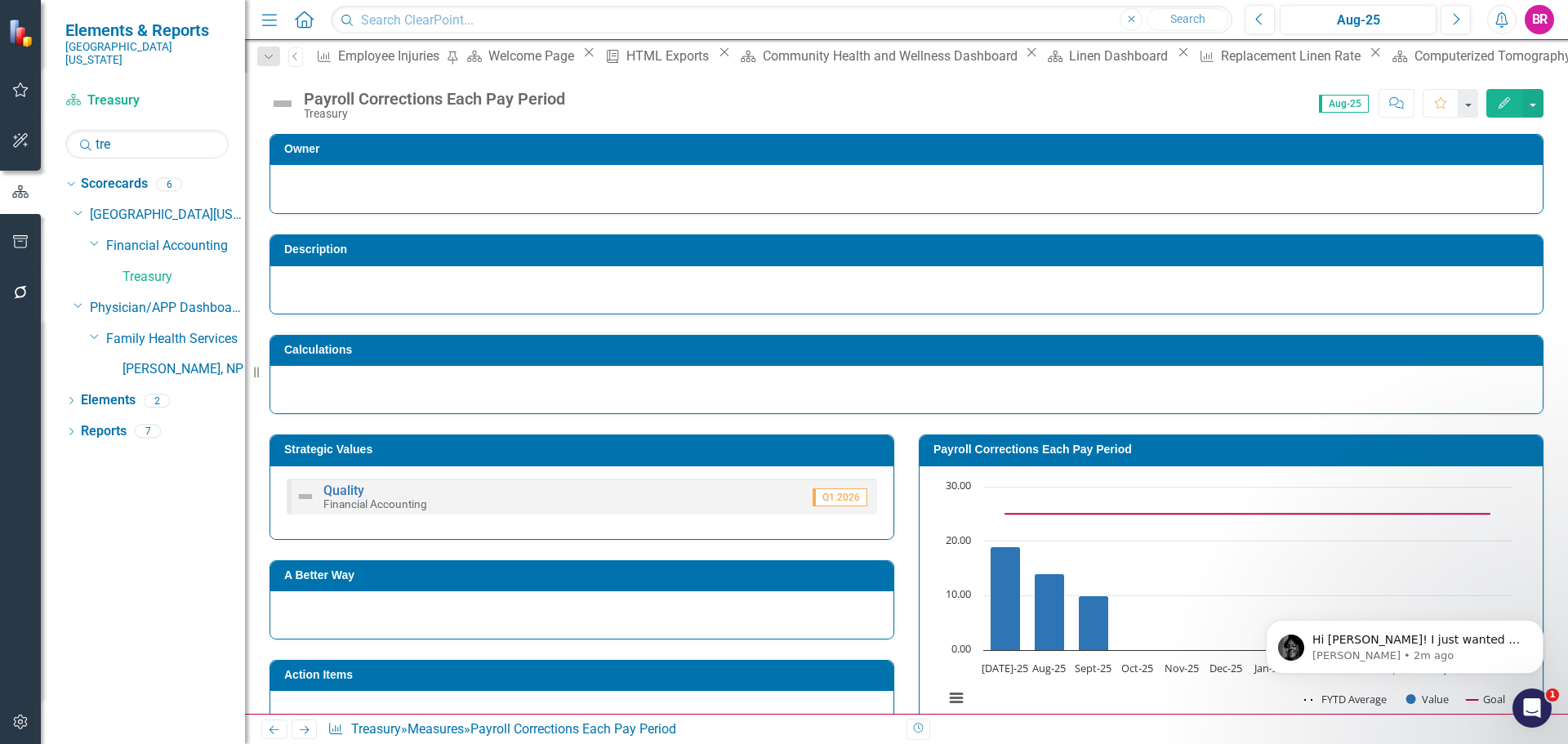
click at [965, 444] on h3 "Payroll Corrections Each Pay Period" at bounding box center [1234, 450] width 601 height 13
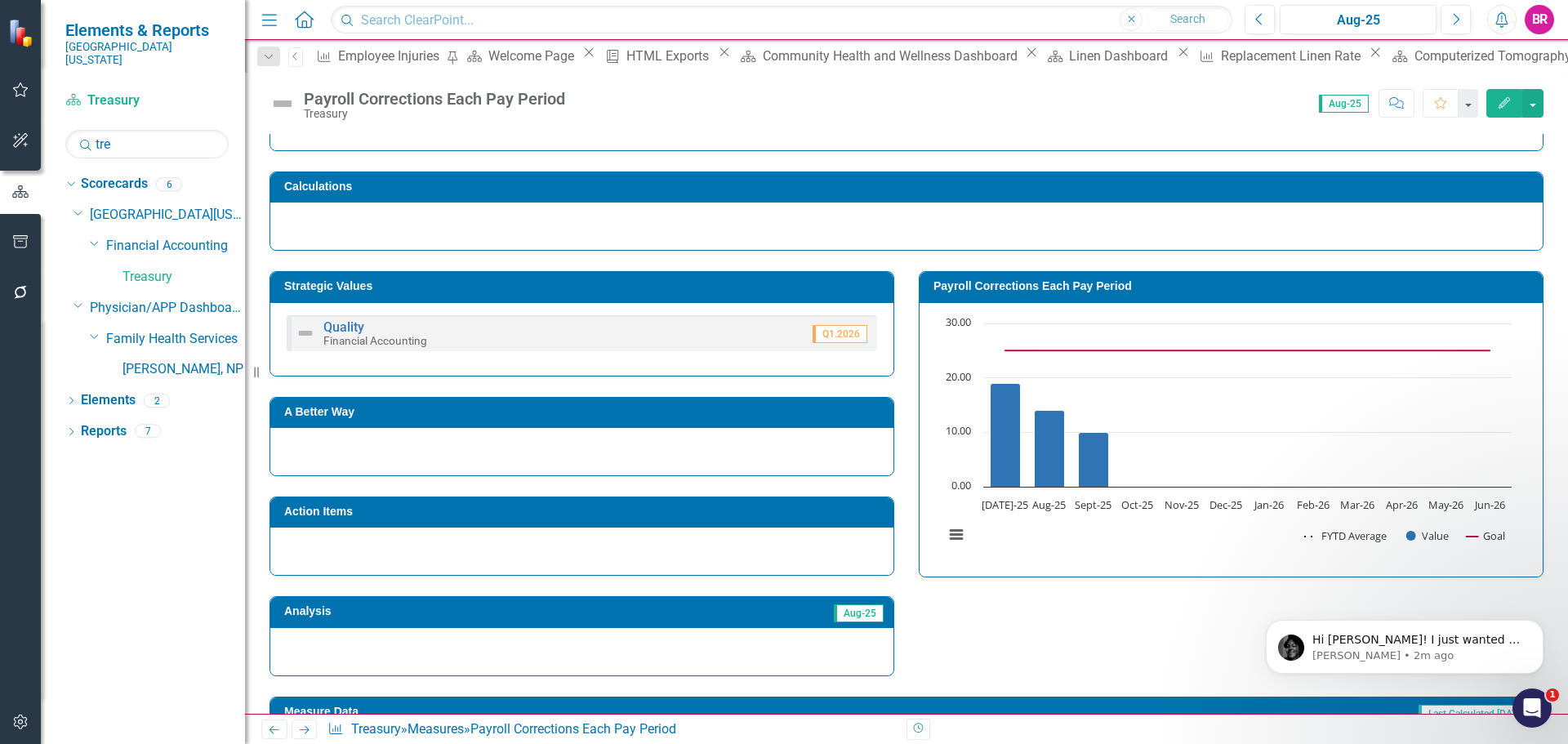
click at [965, 287] on h3 "Payroll Corrections Each Pay Period" at bounding box center [1234, 286] width 601 height 13
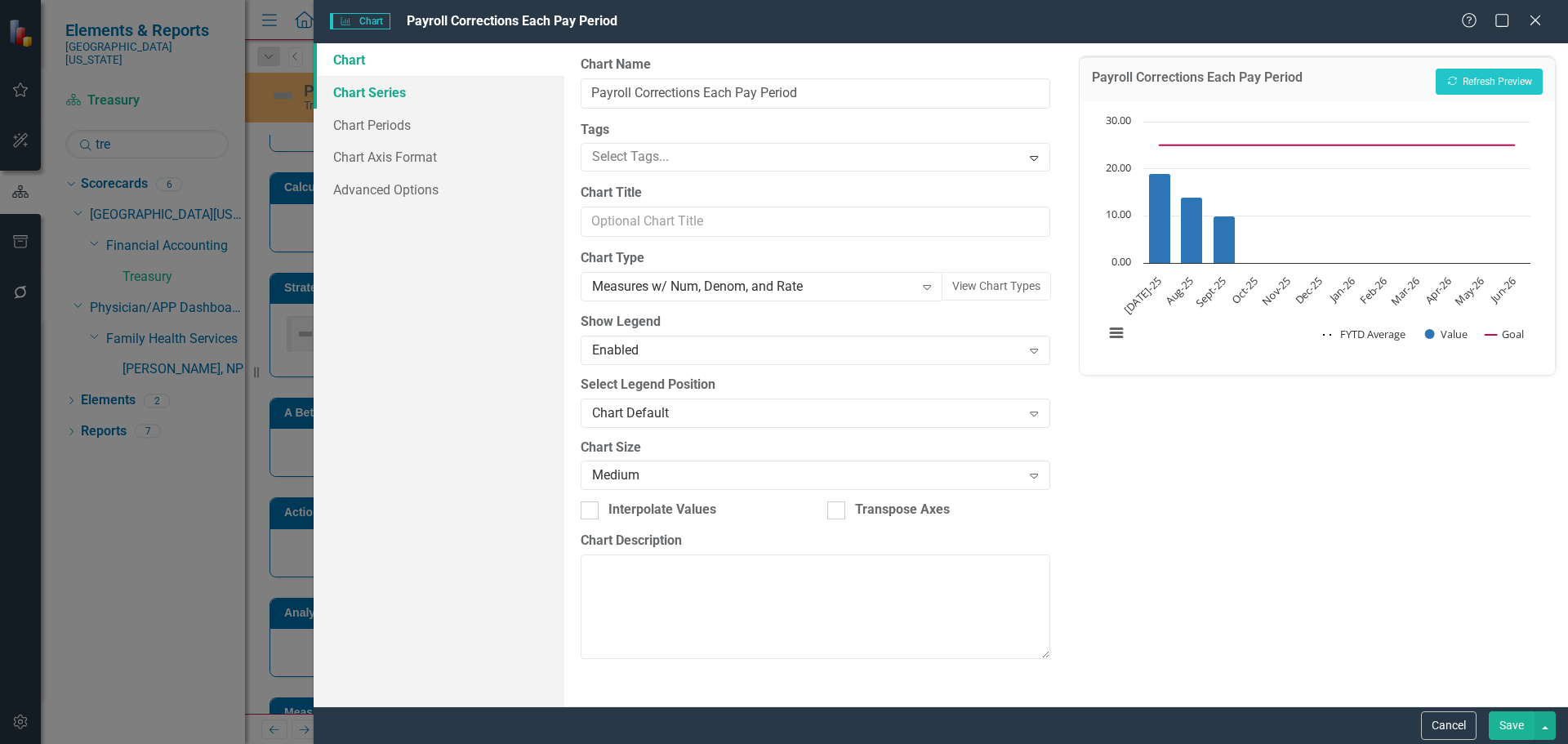
click at [393, 97] on link "Chart Series" at bounding box center [439, 92] width 251 height 33
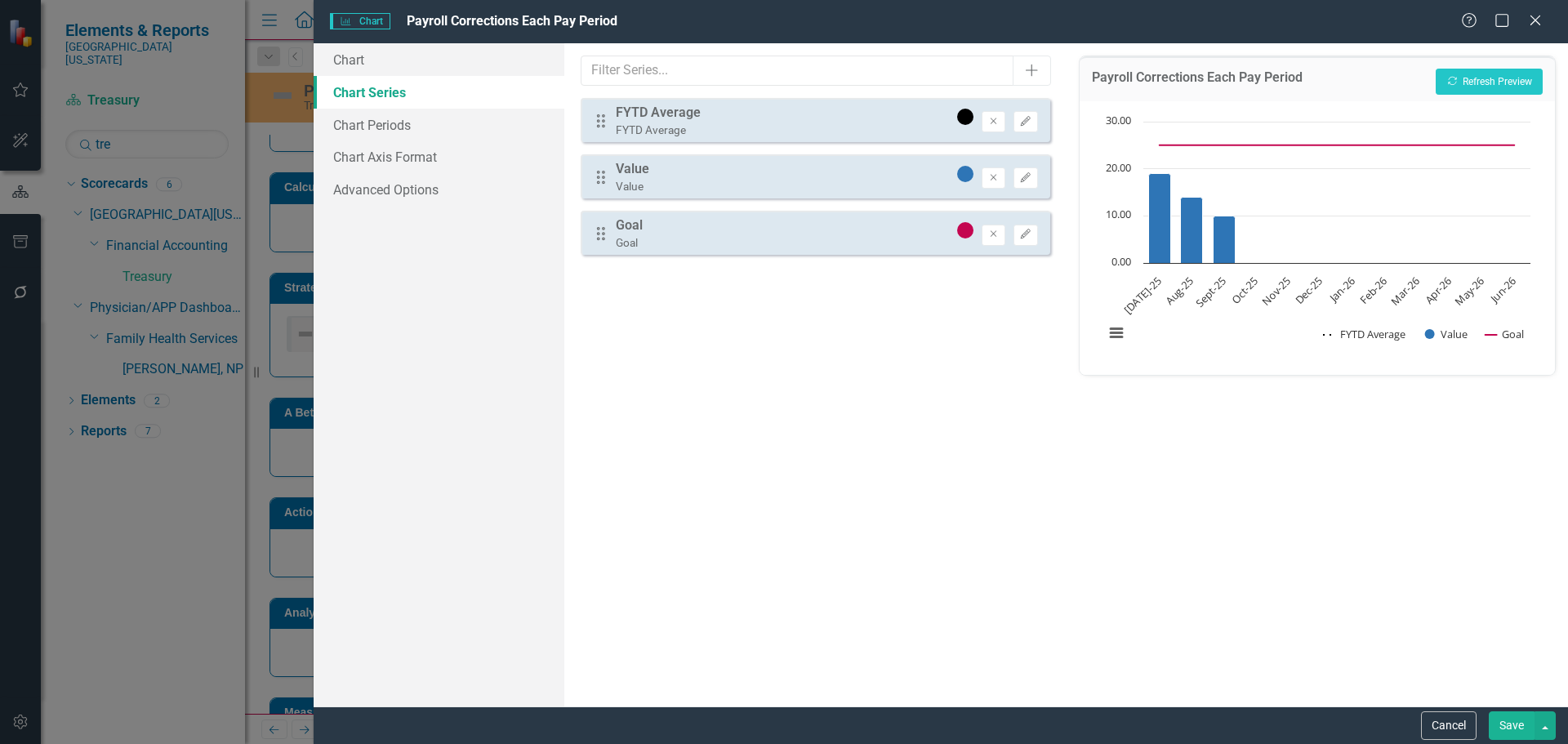
click at [1459, 722] on button "Cancel" at bounding box center [1448, 726] width 55 height 28
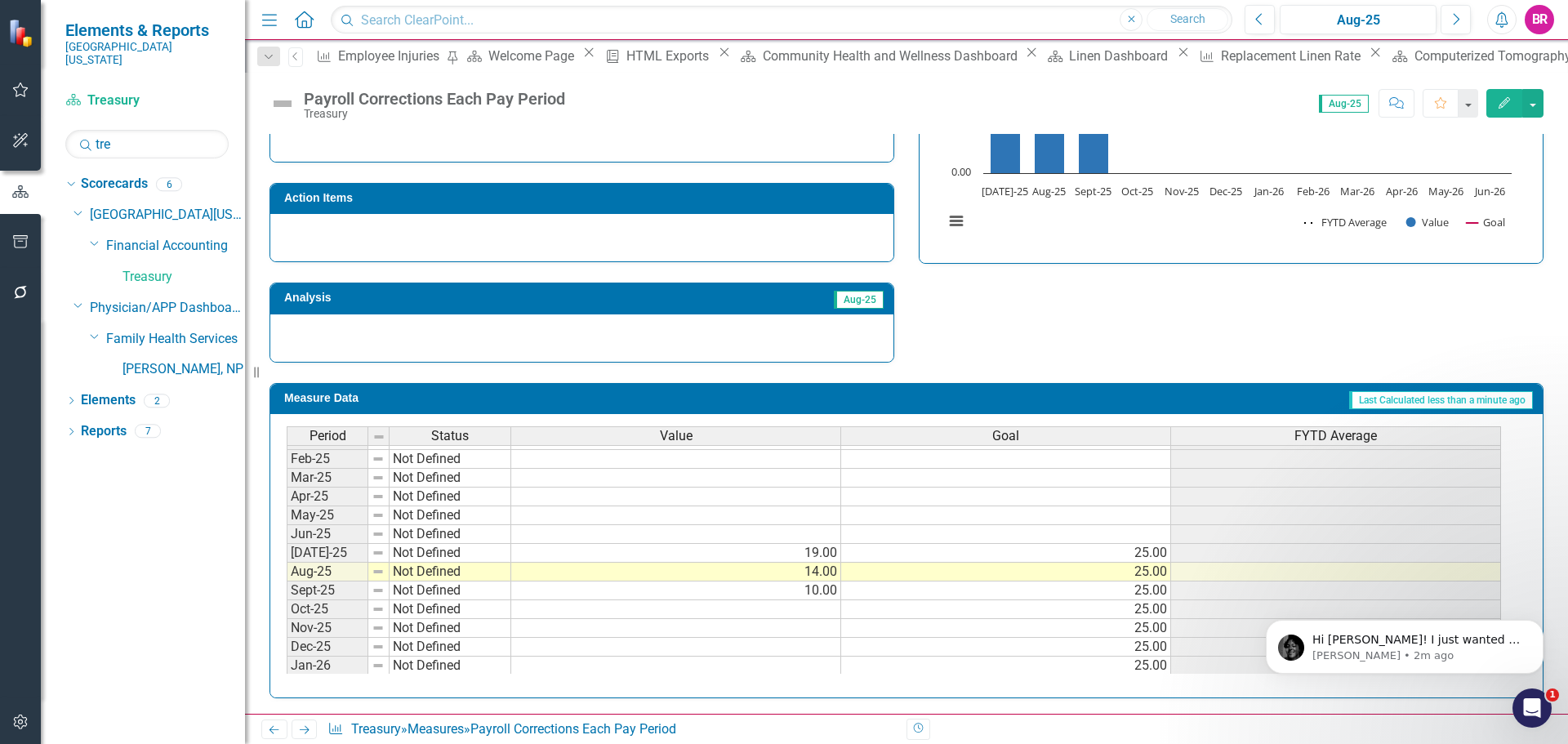
scroll to position [0, 0]
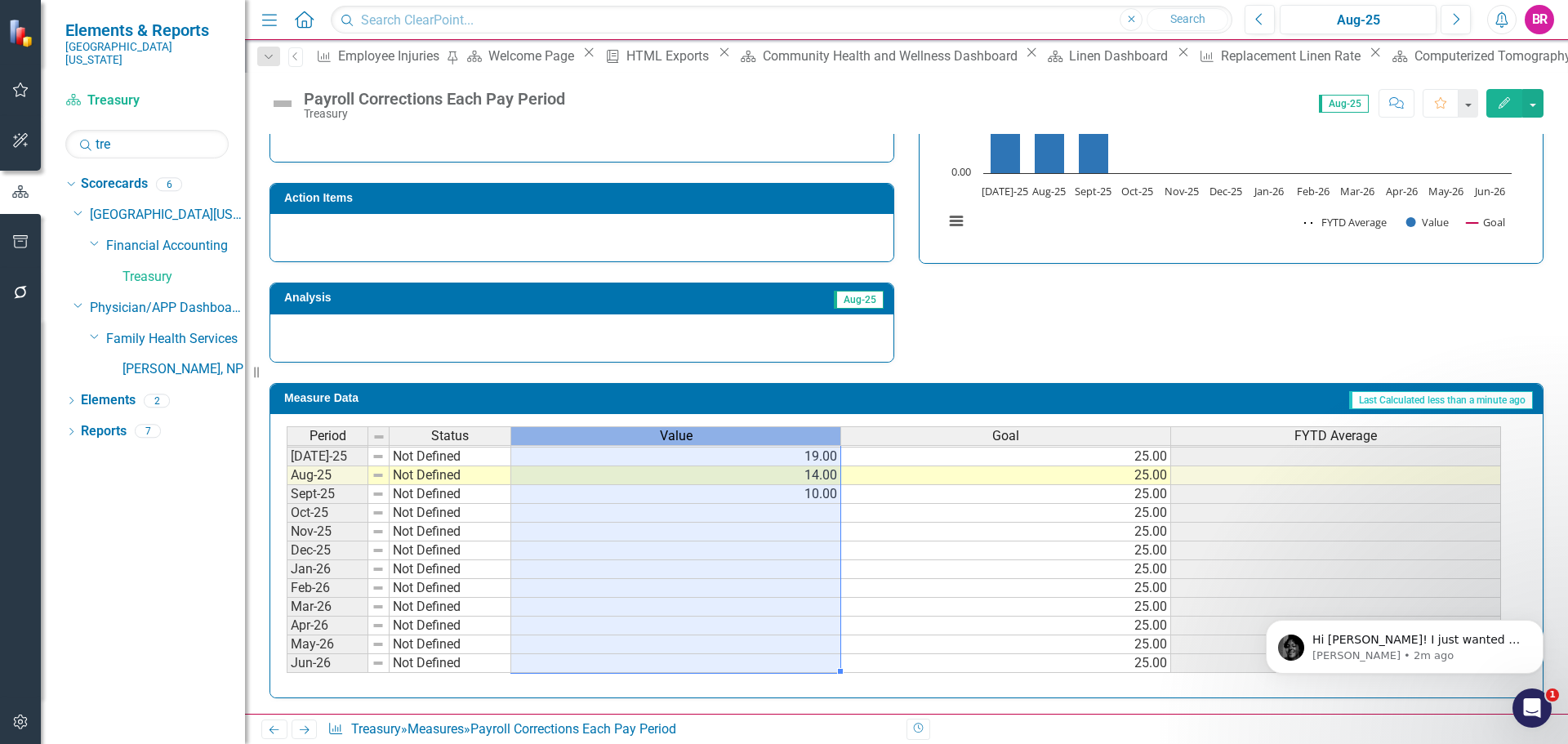
click at [768, 432] on div "Value" at bounding box center [676, 436] width 329 height 18
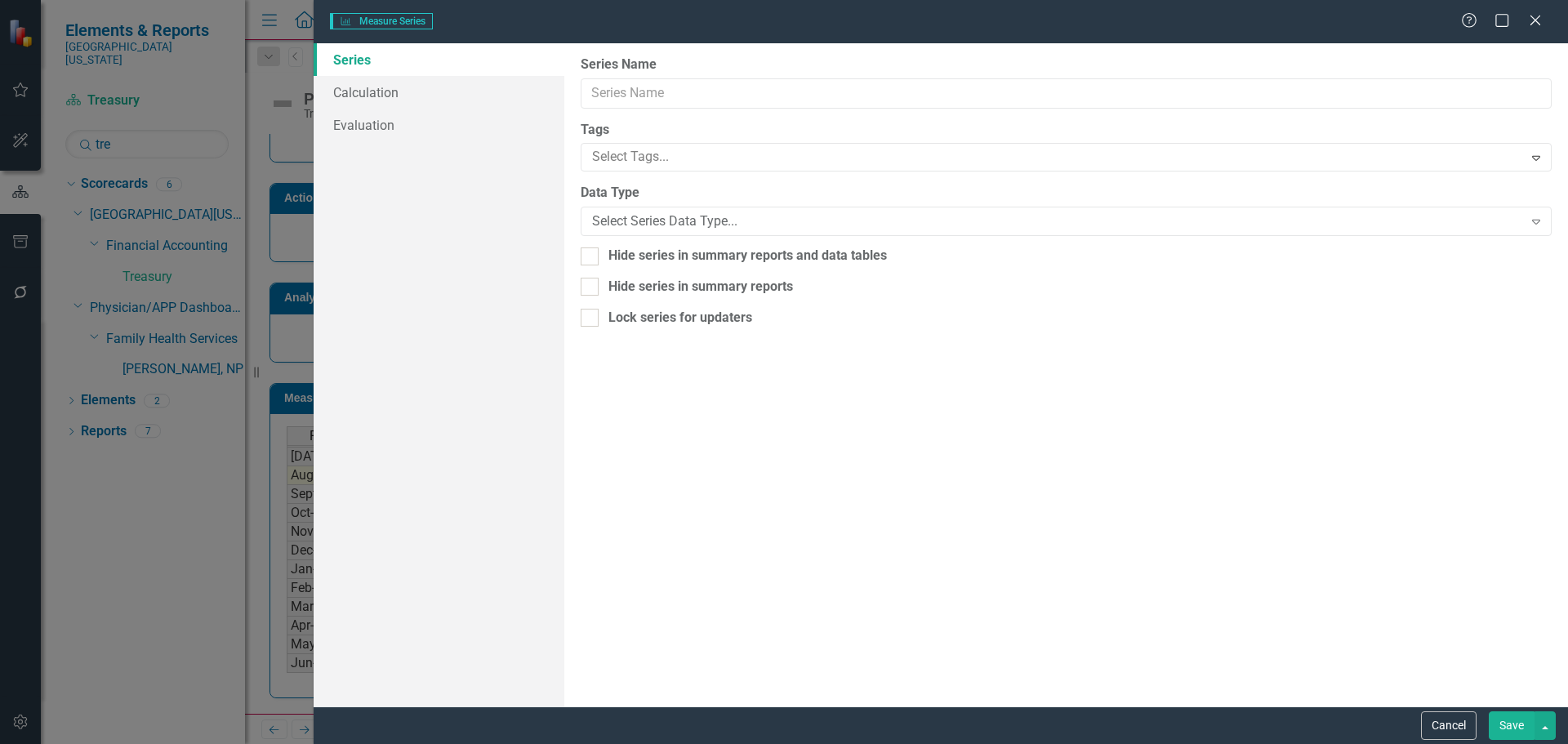
type input "Value"
click at [369, 120] on link "Evaluation" at bounding box center [439, 125] width 251 height 33
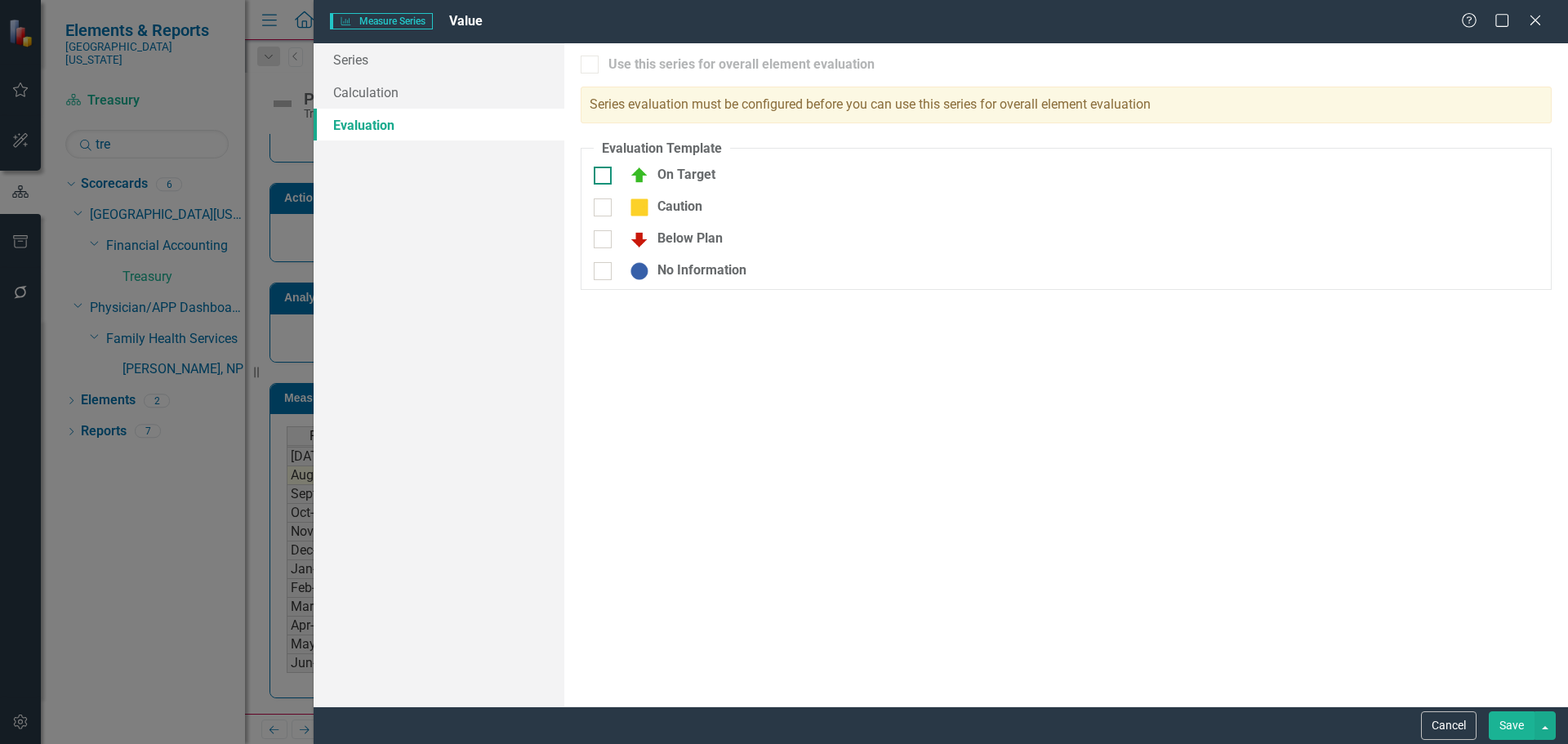
click at [616, 172] on div "On Target" at bounding box center [743, 175] width 299 height 19
click at [604, 172] on input "On Target" at bounding box center [598, 171] width 11 height 11
checkbox input "true"
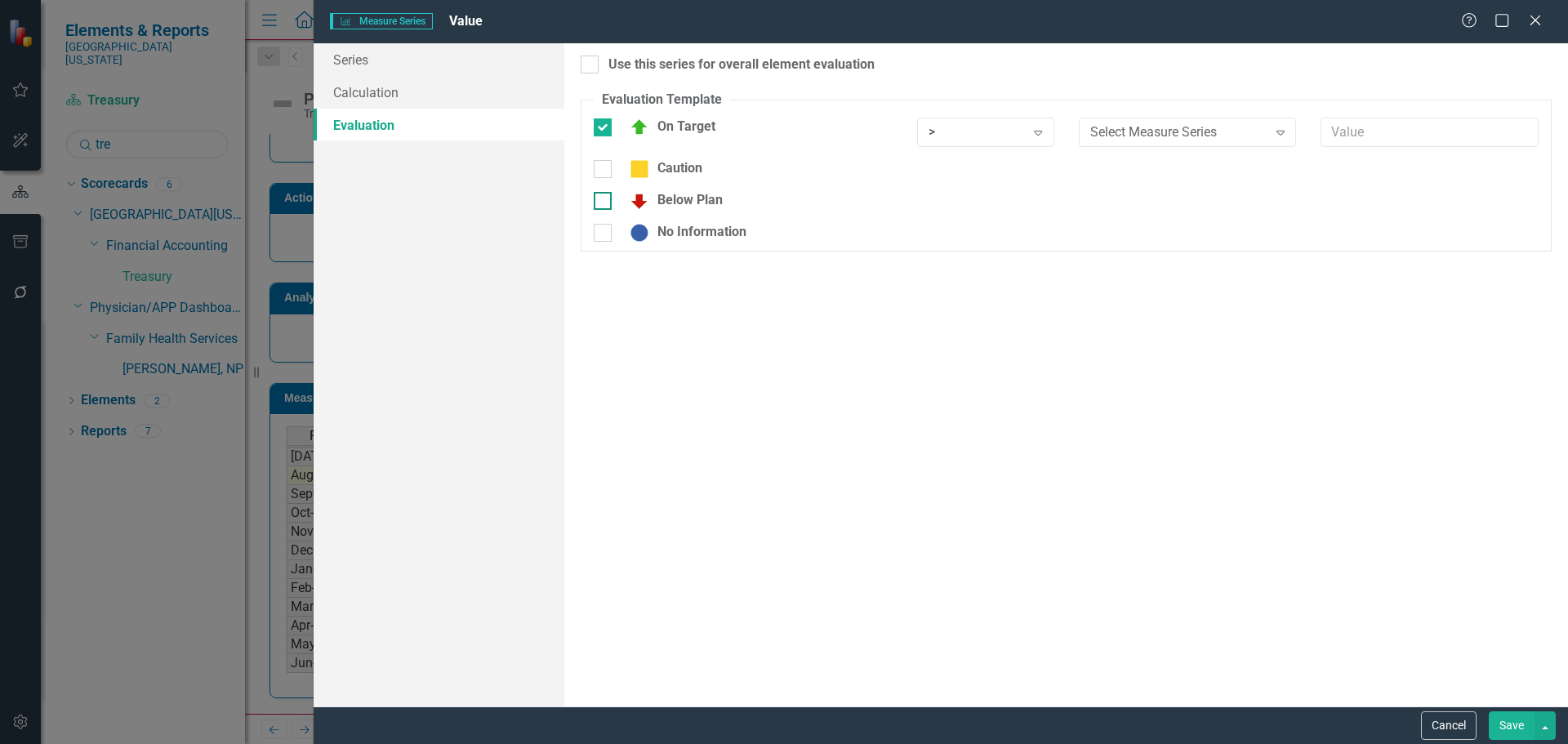
click at [608, 206] on div at bounding box center [602, 201] width 18 height 18
click at [604, 202] on input "Below Plan" at bounding box center [598, 197] width 11 height 11
checkbox input "true"
click at [677, 63] on div "Use this series for overall element evaluation" at bounding box center [741, 64] width 267 height 18
click at [591, 63] on input "Use this series for overall element evaluation" at bounding box center [586, 60] width 11 height 11
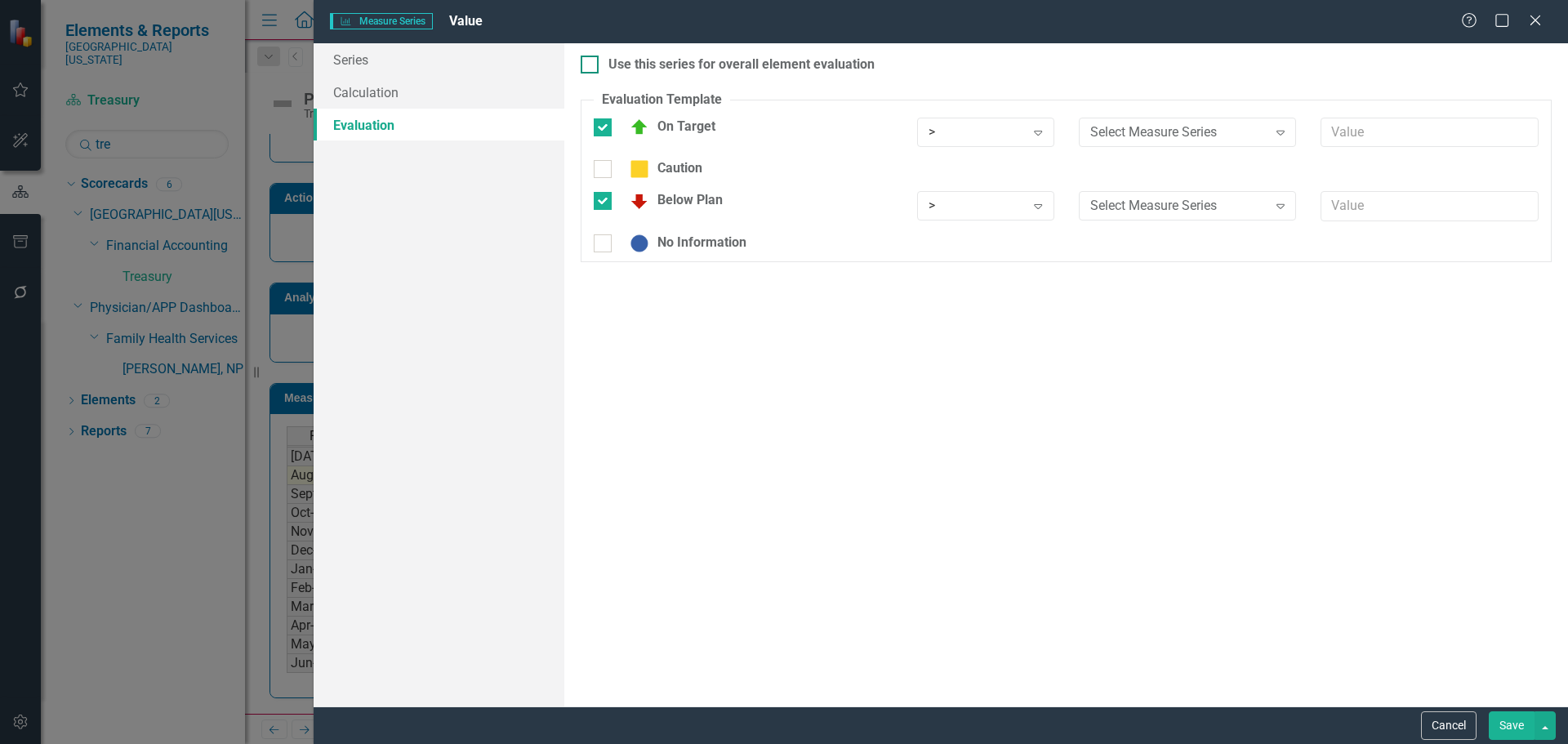
checkbox input "true"
click at [1013, 129] on div ">" at bounding box center [976, 132] width 96 height 18
click at [1000, 195] on div ">=" at bounding box center [989, 187] width 111 height 18
click at [1000, 191] on div "Caution" at bounding box center [1067, 176] width 970 height 32
click at [1015, 198] on div ">" at bounding box center [976, 206] width 96 height 18
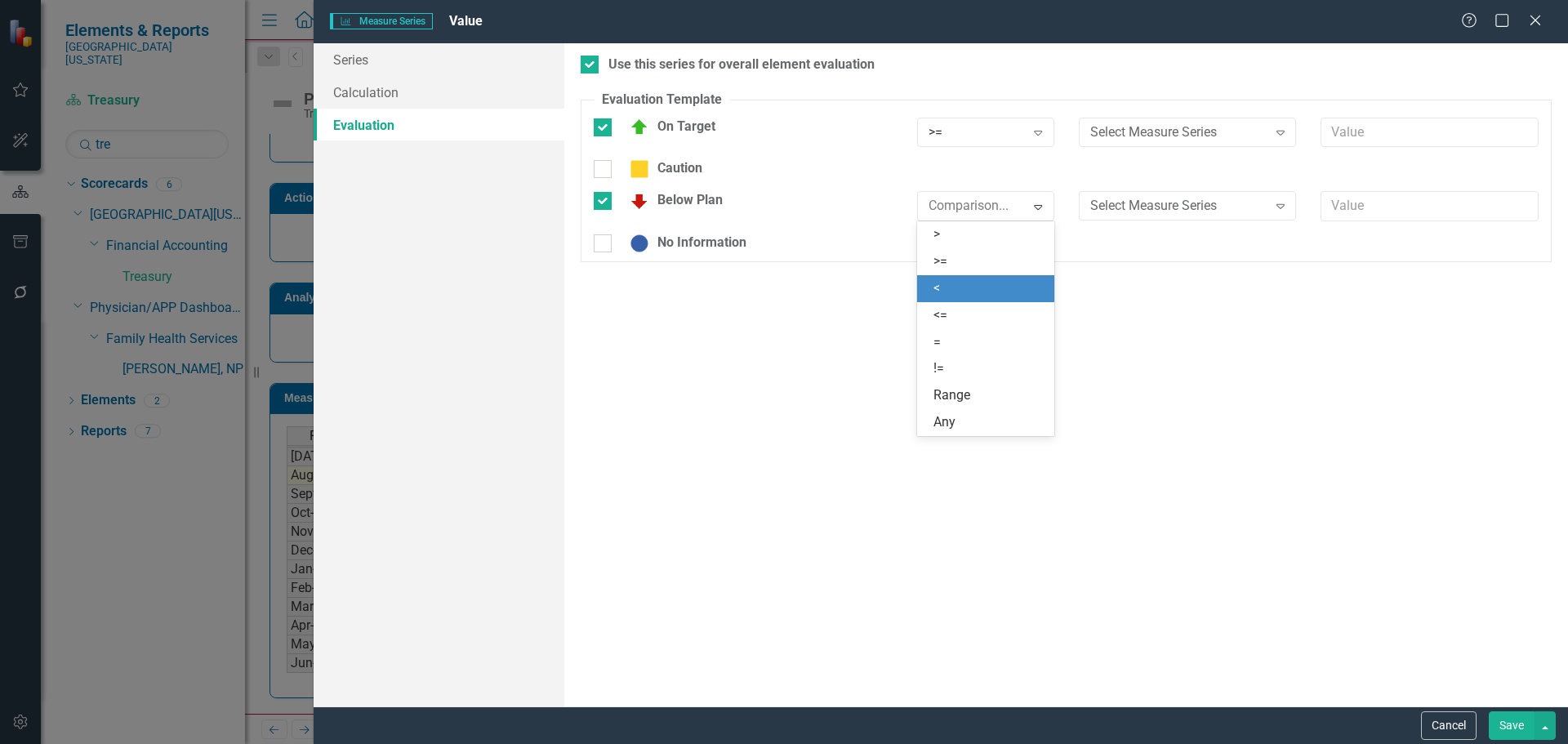
click at [982, 298] on div "<" at bounding box center [985, 288] width 137 height 27
click at [1129, 126] on div "Select Measure Series" at bounding box center [1179, 132] width 177 height 18
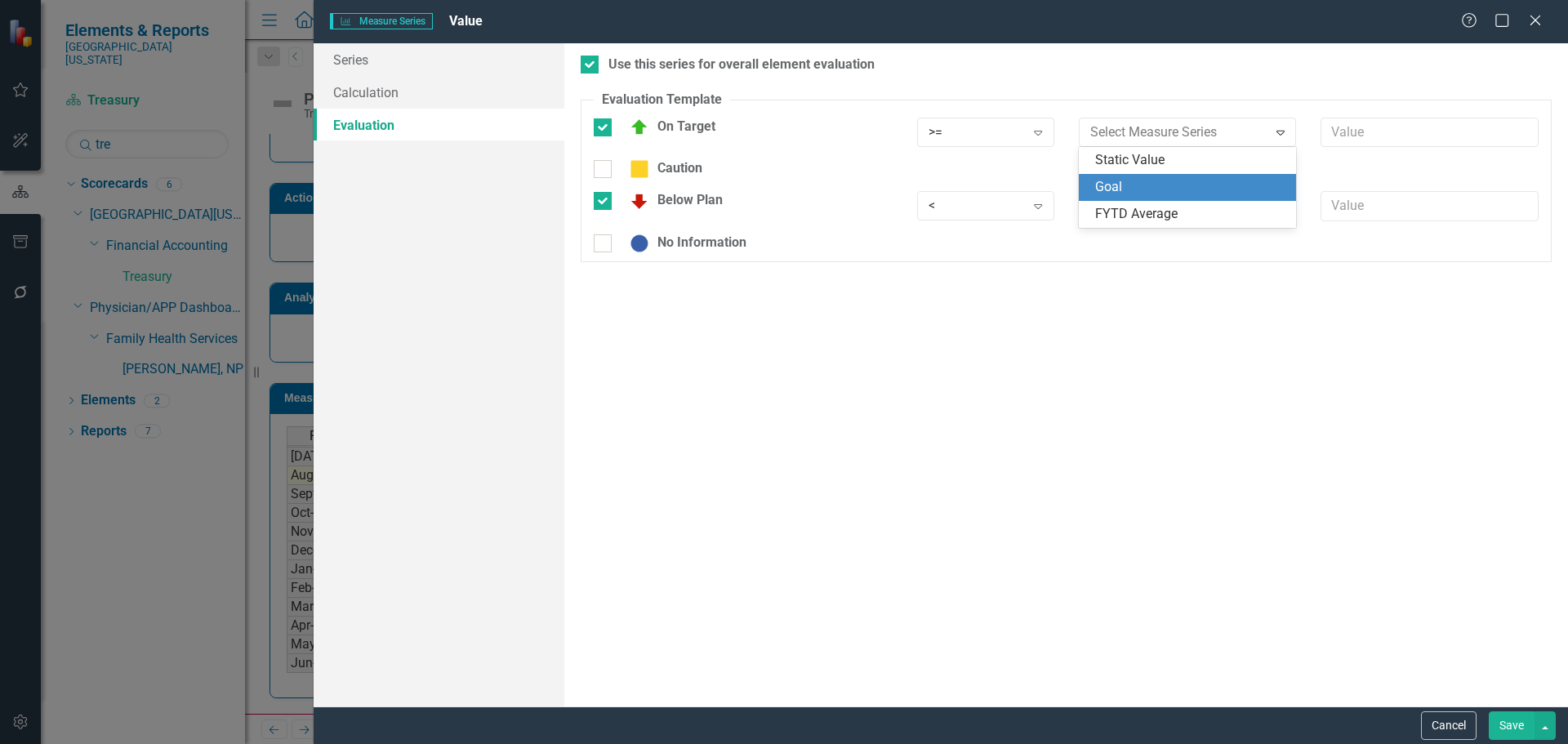
click at [1120, 187] on div "Goal" at bounding box center [1191, 187] width 192 height 18
click at [1126, 196] on div "Select Measure Series Expand" at bounding box center [1188, 206] width 218 height 29
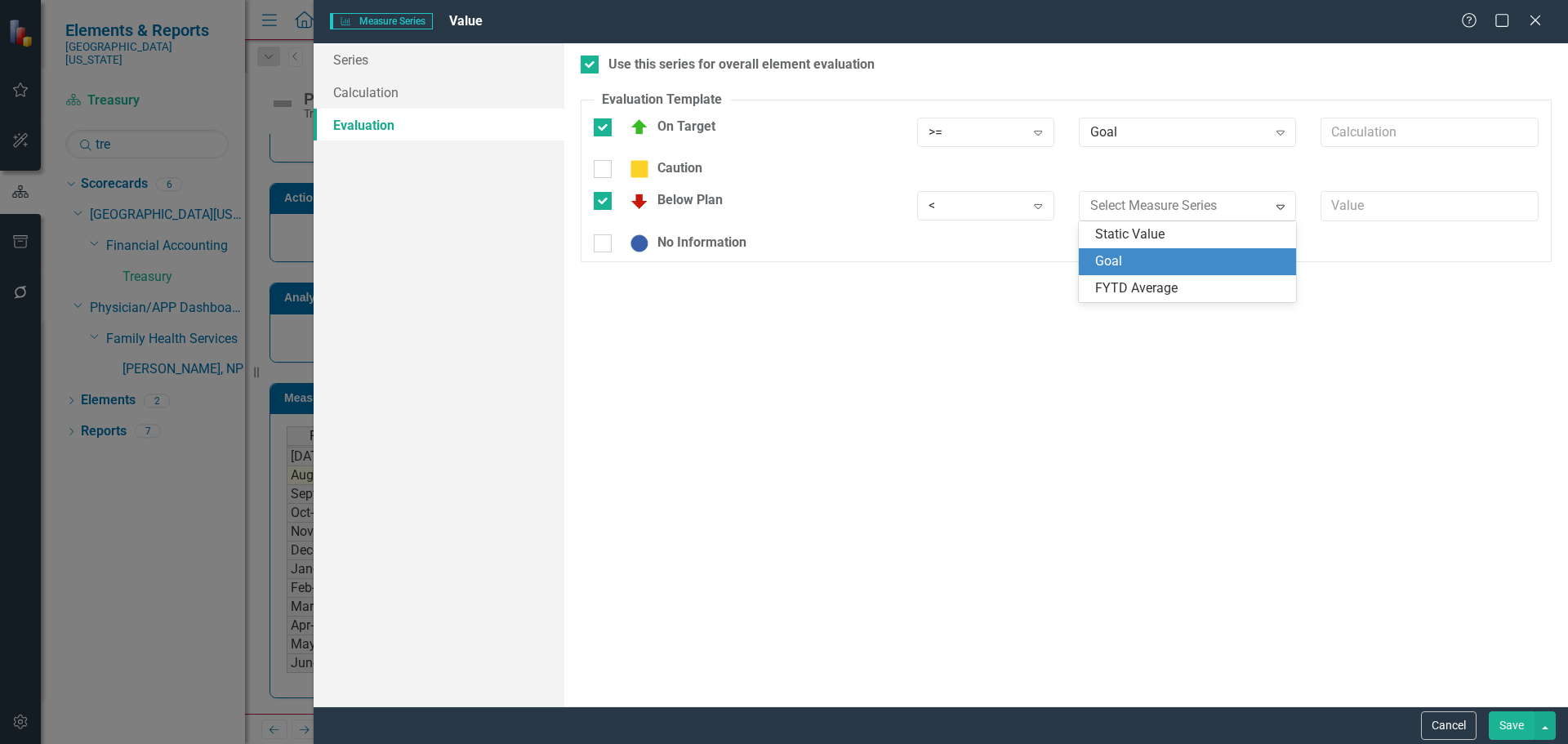
click at [1124, 257] on div "Goal" at bounding box center [1191, 262] width 192 height 18
click at [1521, 726] on button "Save" at bounding box center [1511, 726] width 46 height 28
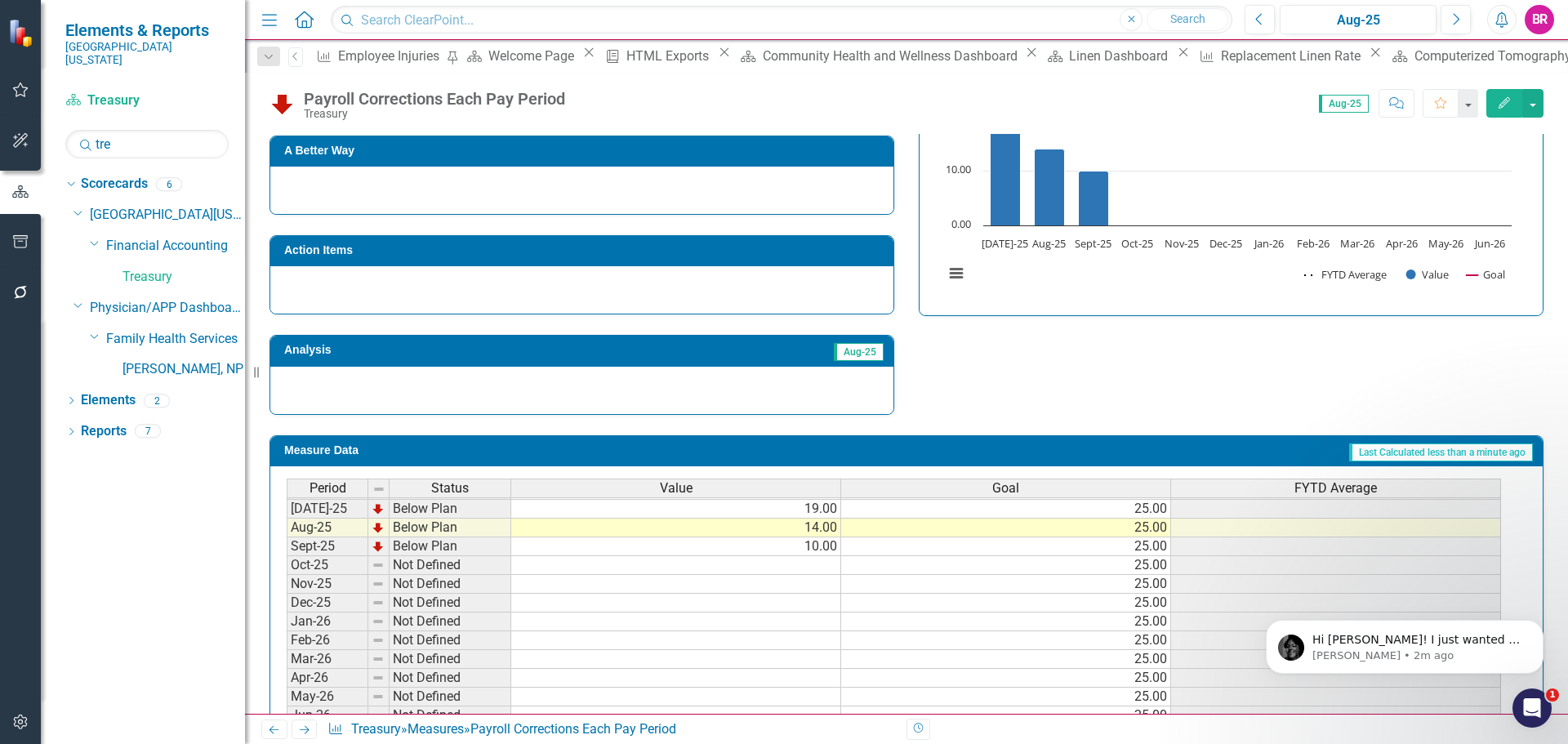
scroll to position [396, 0]
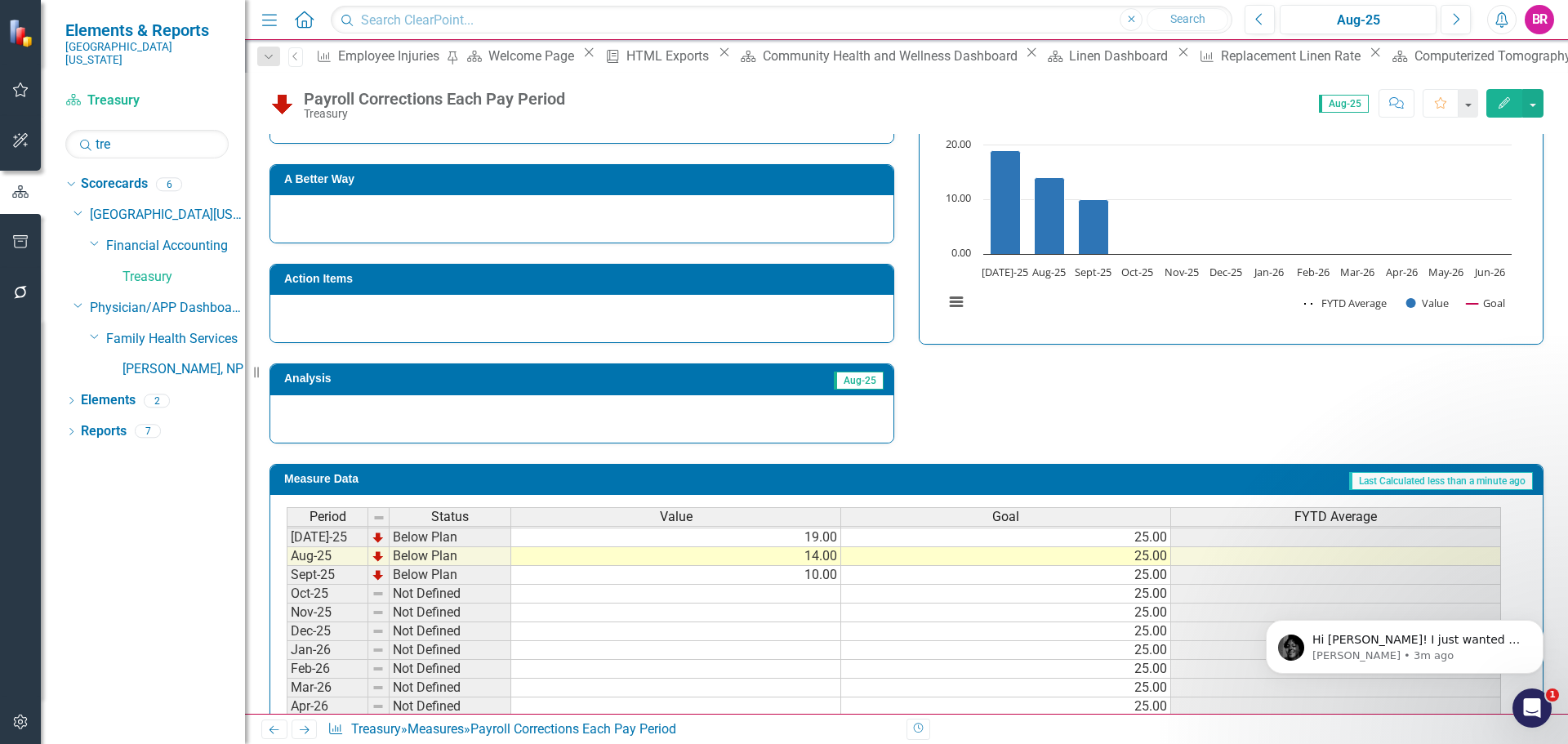
click at [760, 520] on div "Value" at bounding box center [676, 517] width 329 height 18
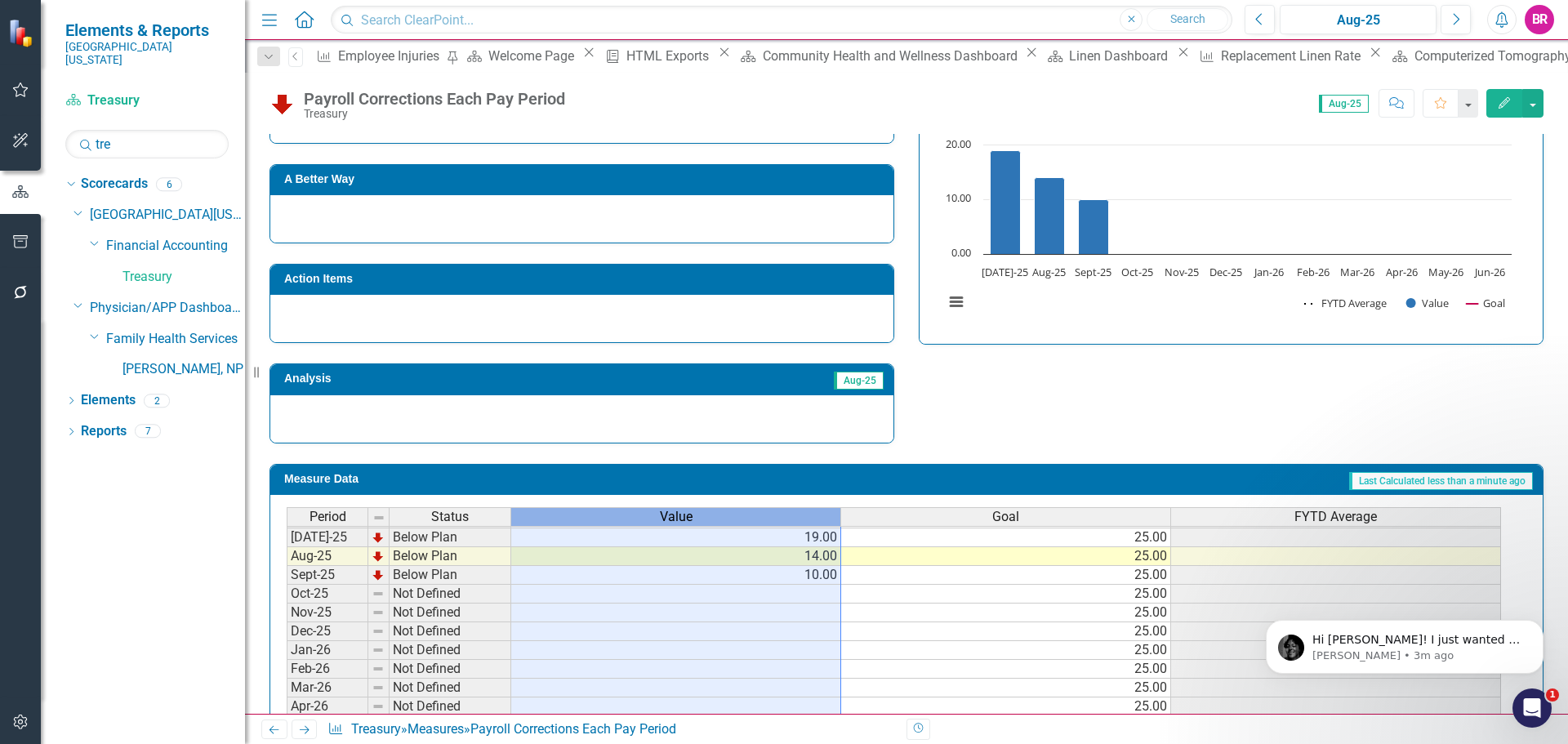
click at [760, 520] on div "Value" at bounding box center [676, 517] width 329 height 18
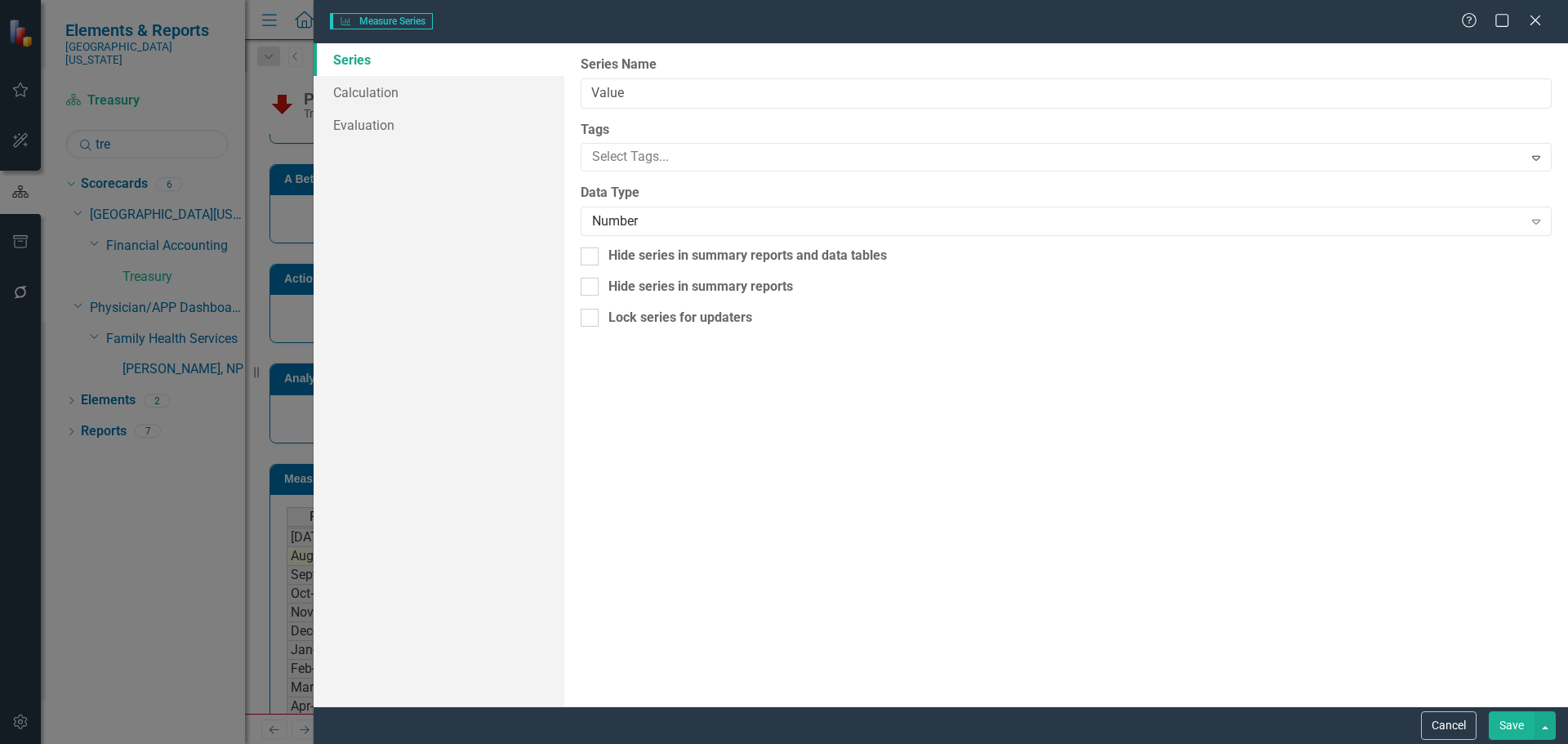
type input "Value"
click at [354, 91] on link "Calculation" at bounding box center [439, 92] width 251 height 33
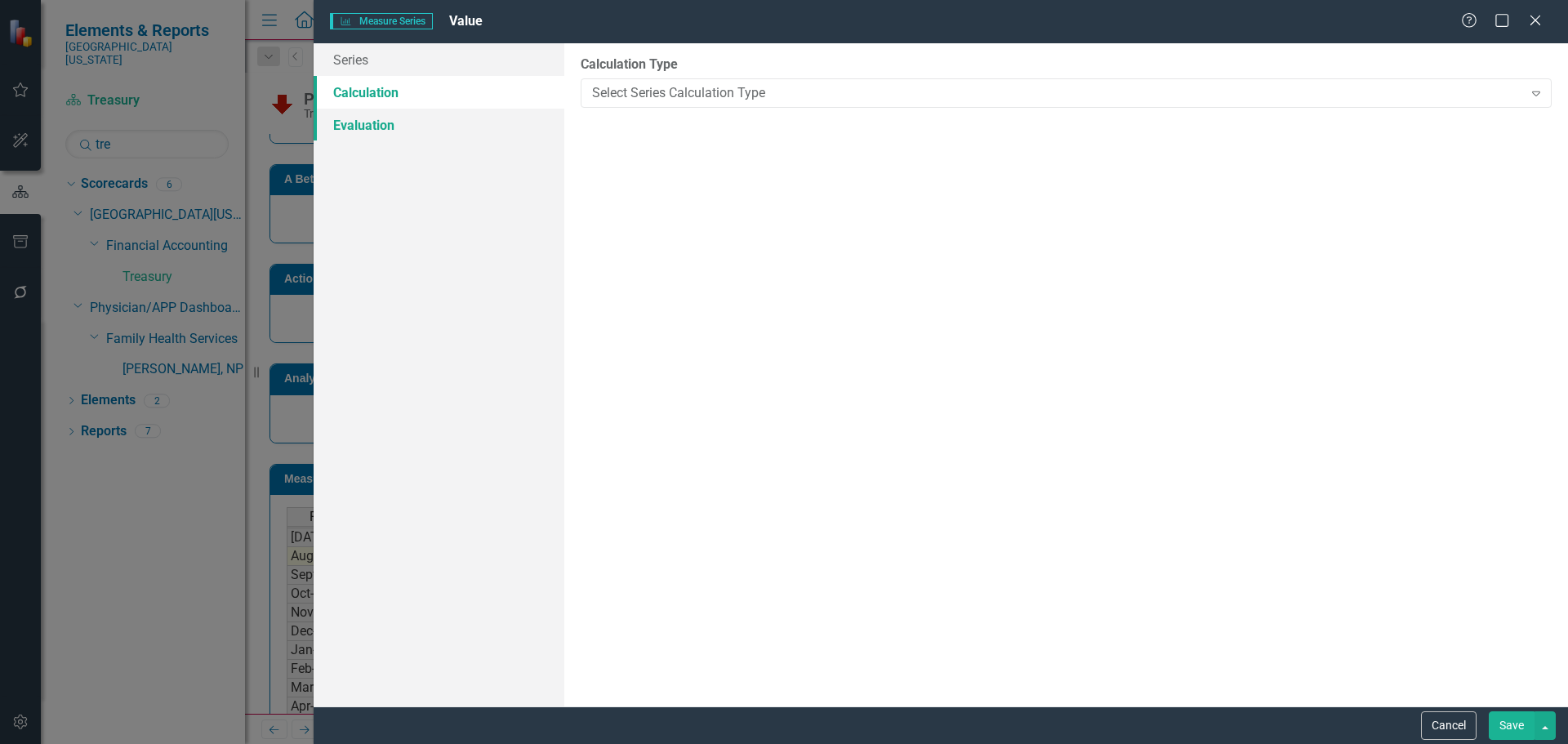
click at [389, 135] on link "Evaluation" at bounding box center [439, 125] width 251 height 33
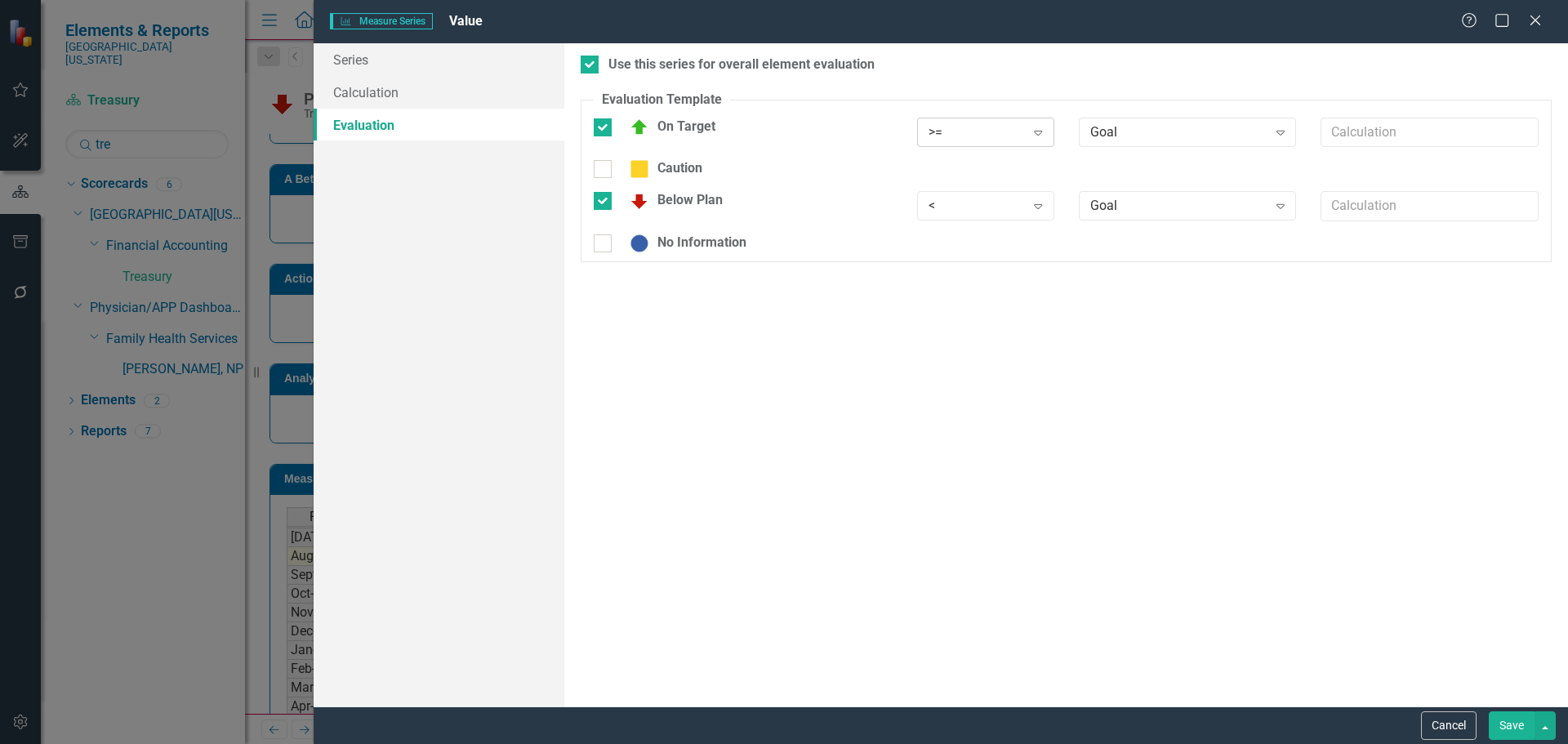
click at [1004, 133] on div ">=" at bounding box center [976, 132] width 96 height 18
click at [975, 236] on div "<=" at bounding box center [989, 242] width 111 height 18
click at [977, 216] on div "< Expand" at bounding box center [985, 206] width 137 height 29
click at [969, 257] on div ">=" at bounding box center [989, 262] width 111 height 18
click at [988, 209] on div ">=" at bounding box center [976, 206] width 96 height 18
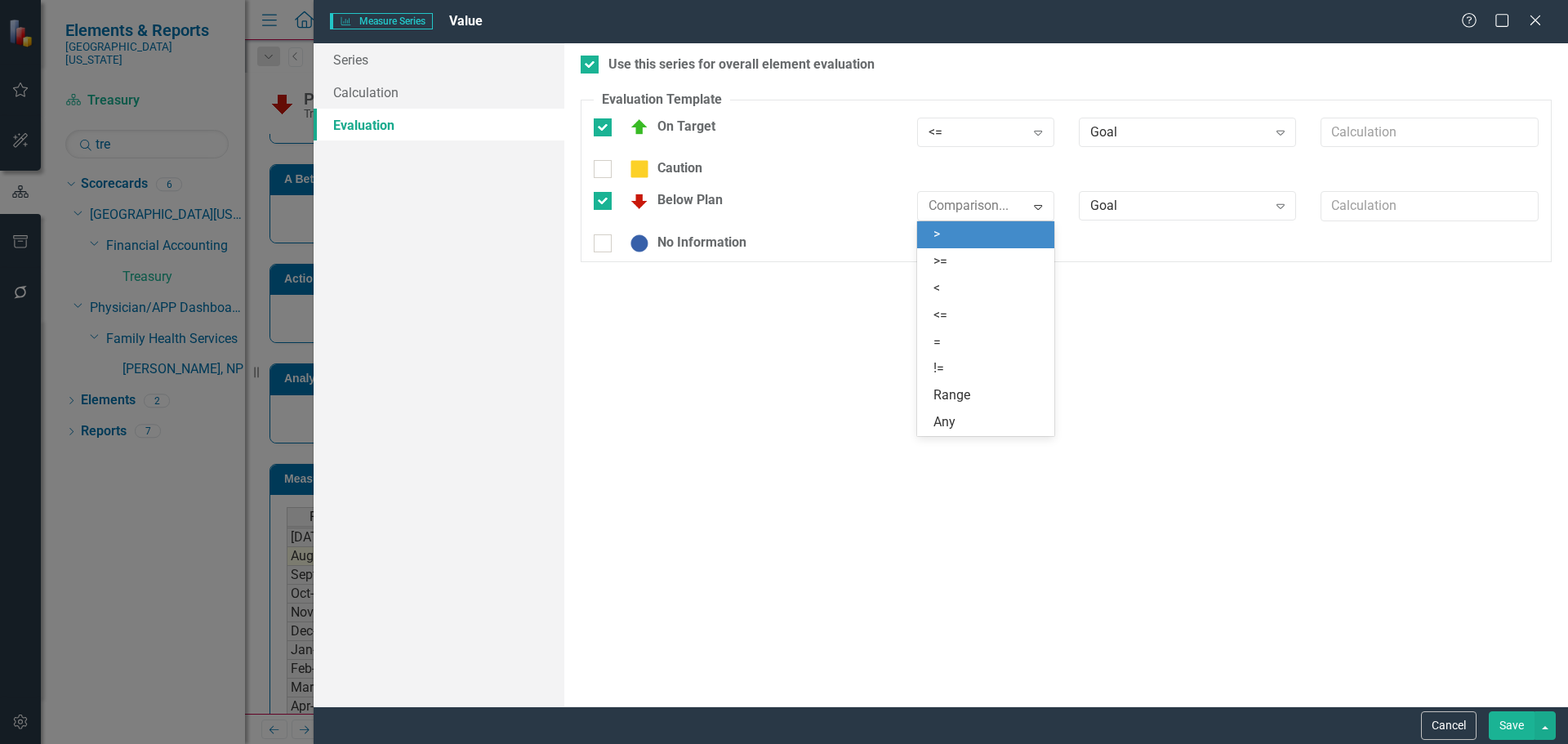
click at [993, 229] on div ">" at bounding box center [989, 235] width 111 height 18
click at [1514, 724] on button "Save" at bounding box center [1511, 726] width 46 height 28
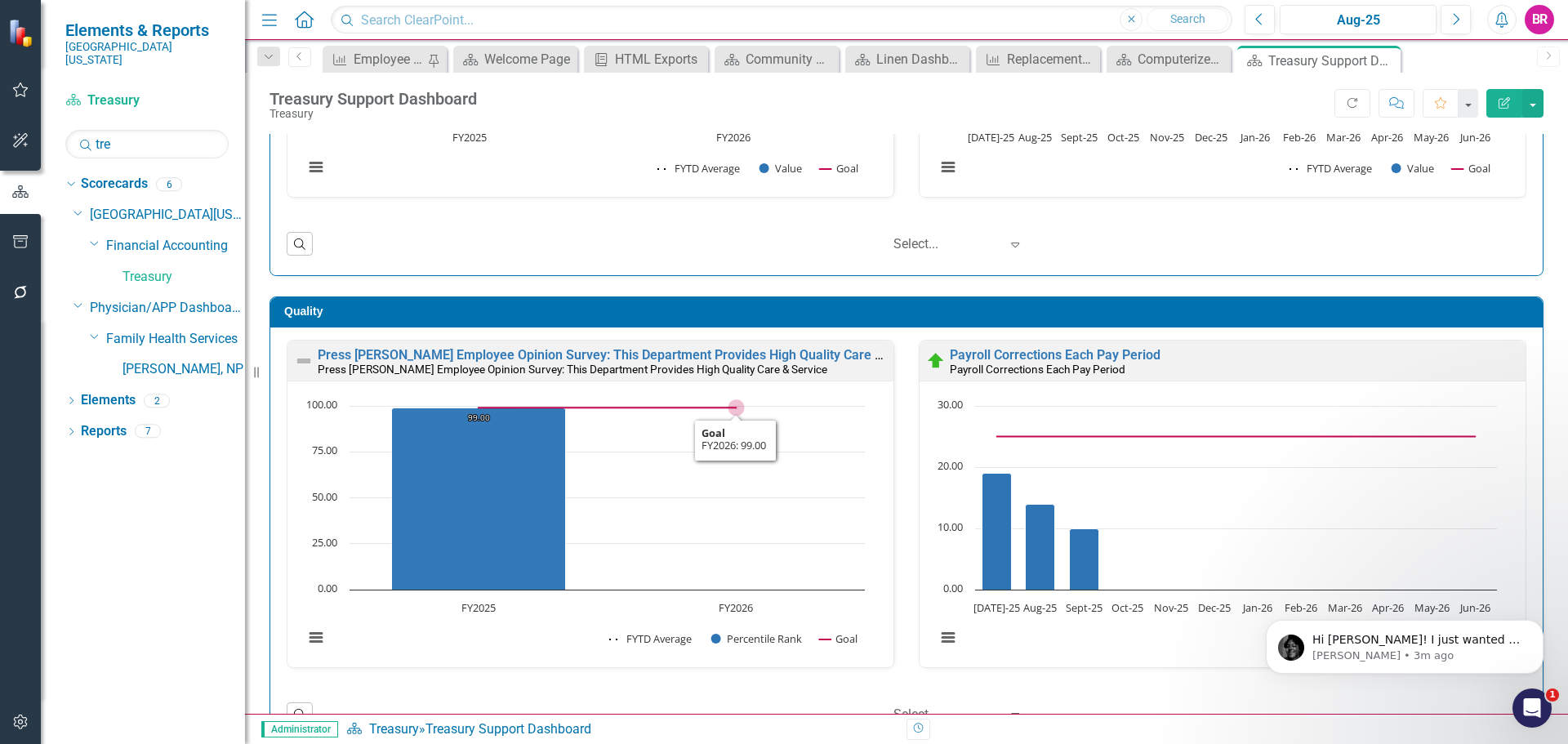
scroll to position [327, 0]
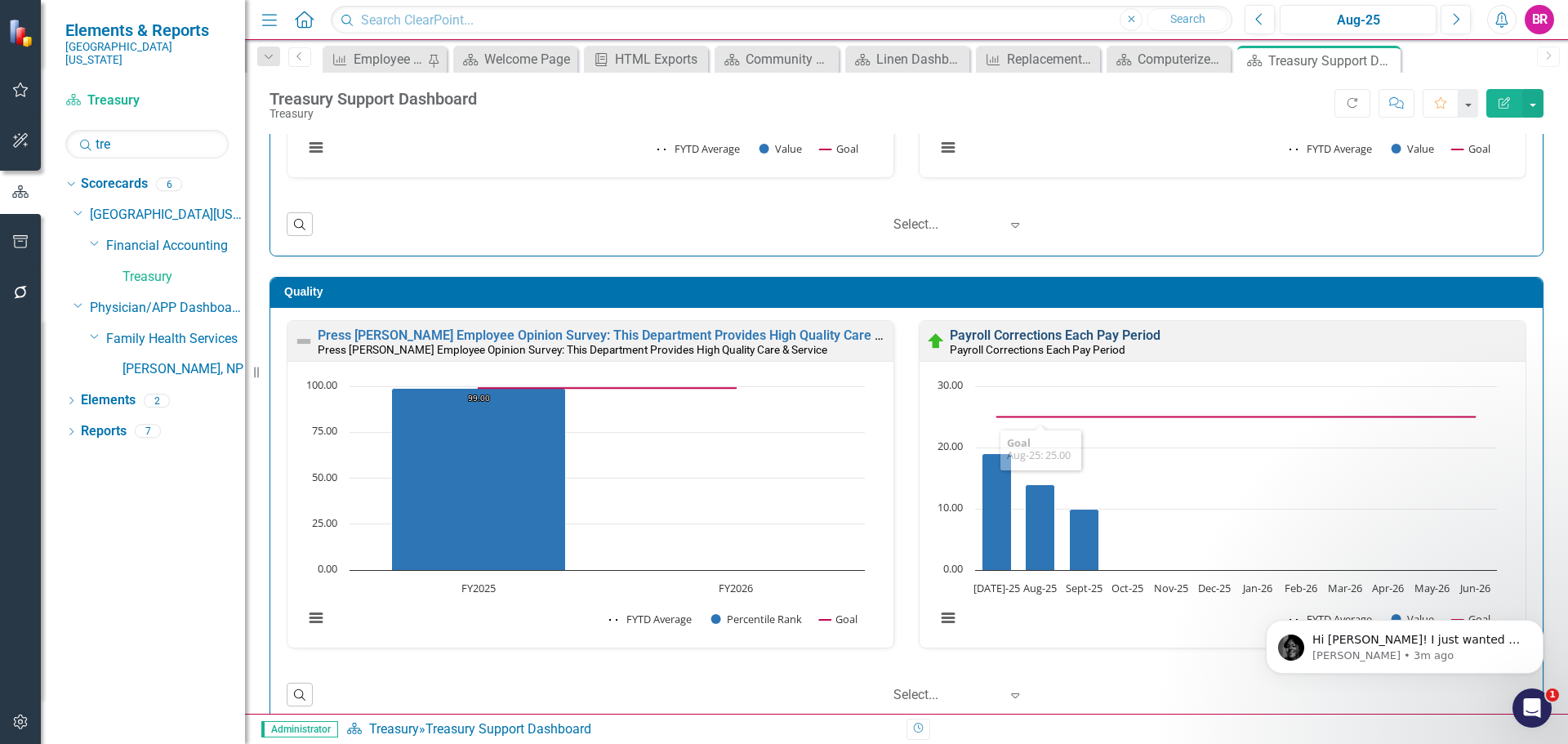
click at [959, 337] on link "Payroll Corrections Each Pay Period" at bounding box center [1055, 335] width 211 height 16
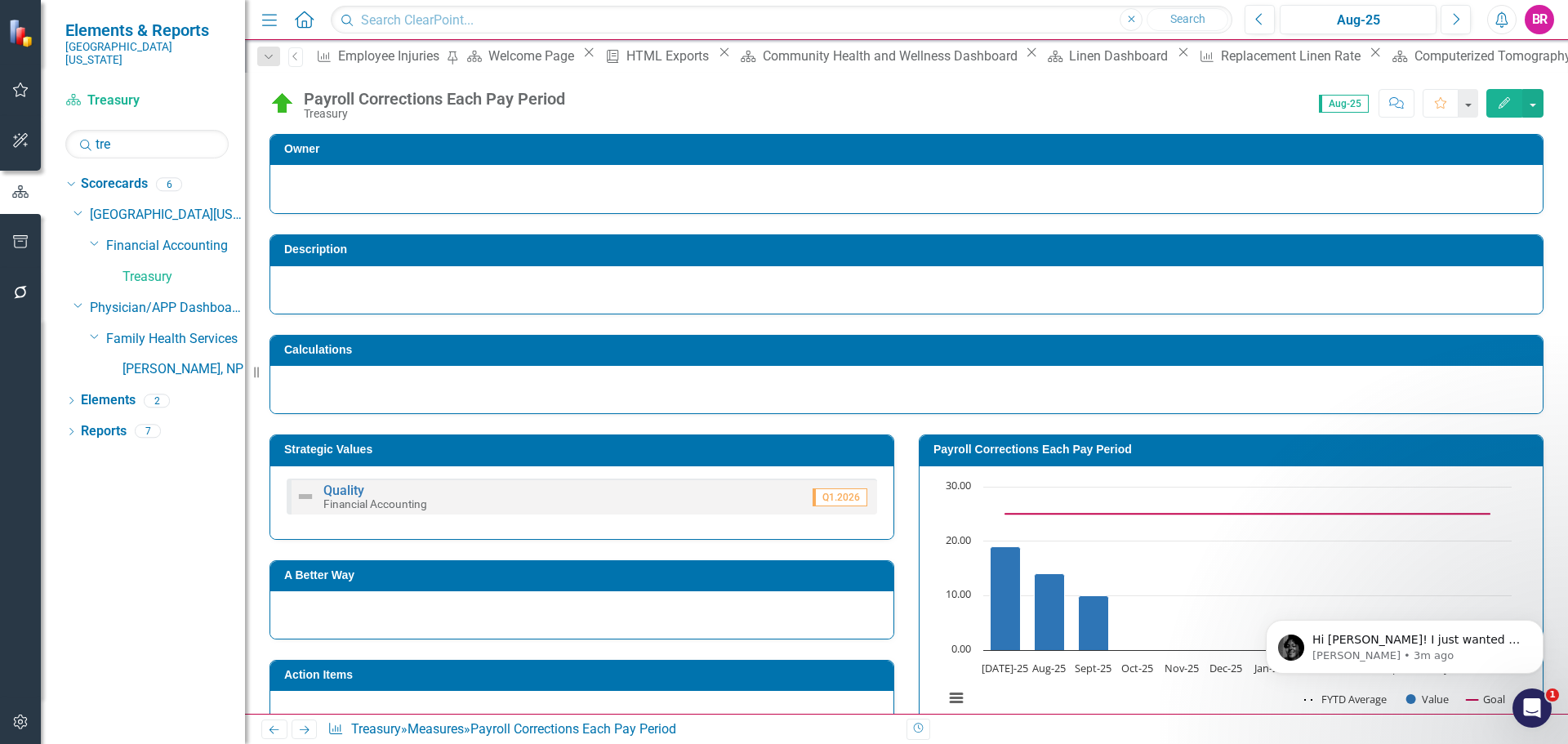
click at [993, 448] on h3 "Payroll Corrections Each Pay Period" at bounding box center [1234, 450] width 601 height 13
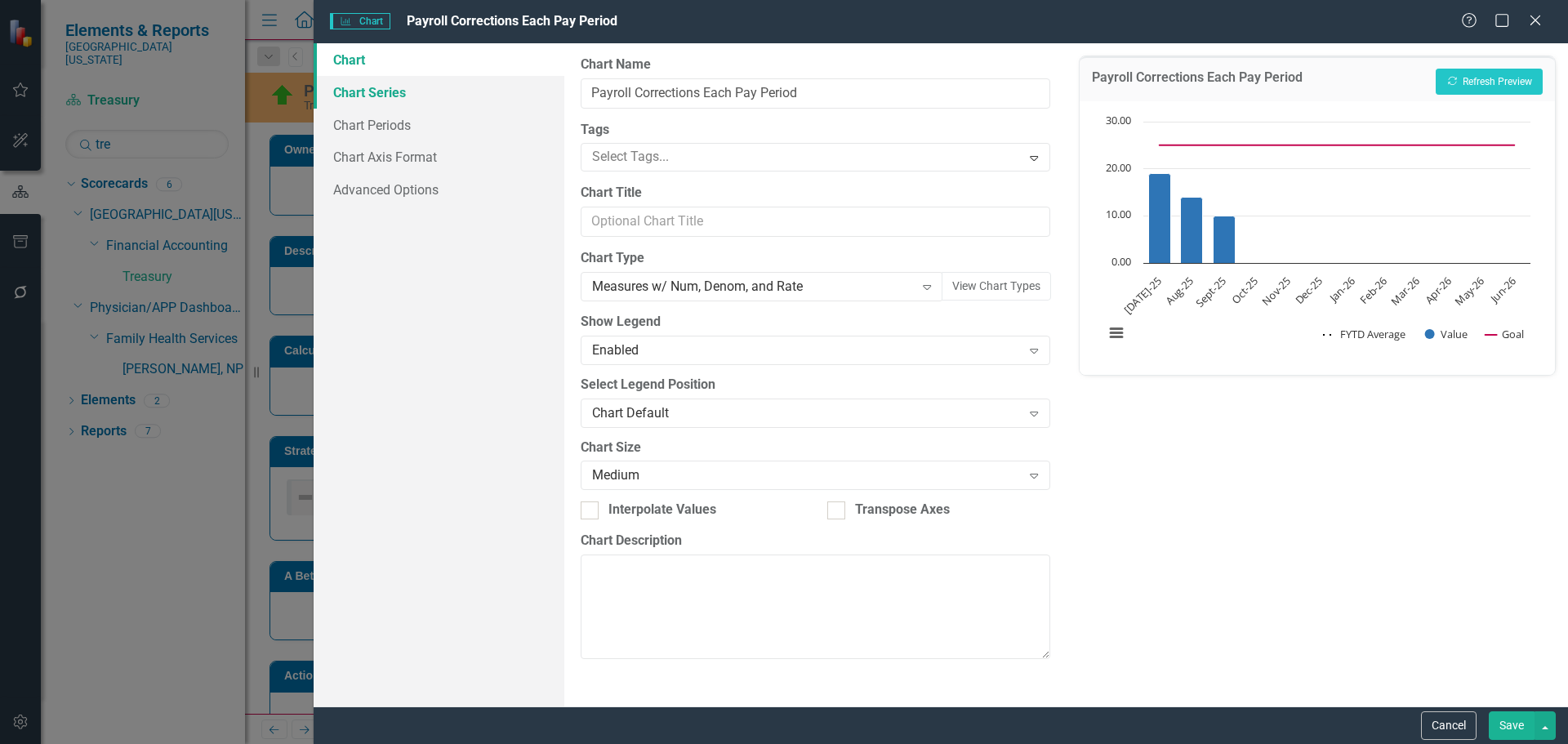
click at [341, 84] on link "Chart Series" at bounding box center [439, 92] width 251 height 33
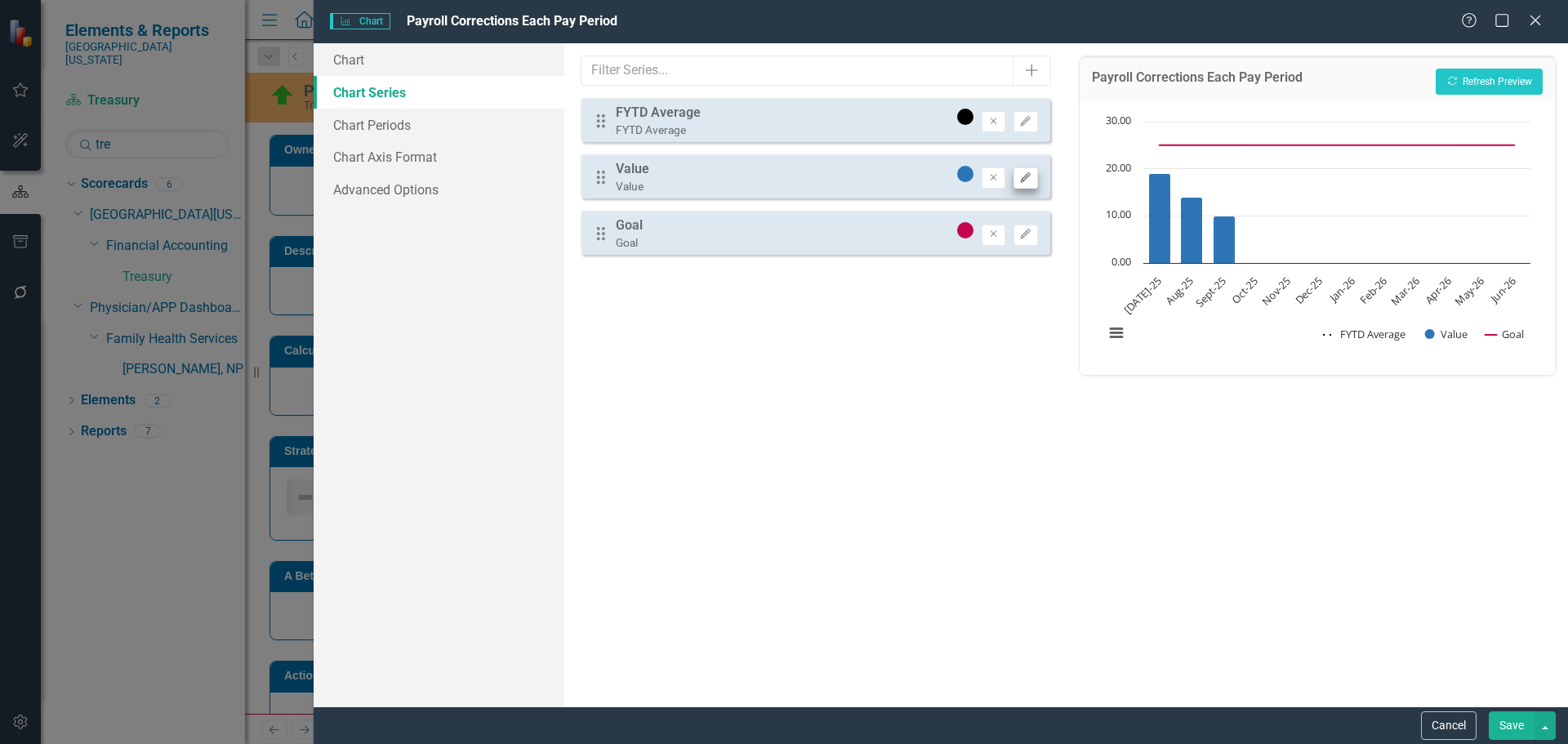
click at [1013, 174] on div "Remove Edit" at bounding box center [997, 177] width 81 height 23
click at [1035, 177] on button "Edit" at bounding box center [1026, 177] width 23 height 21
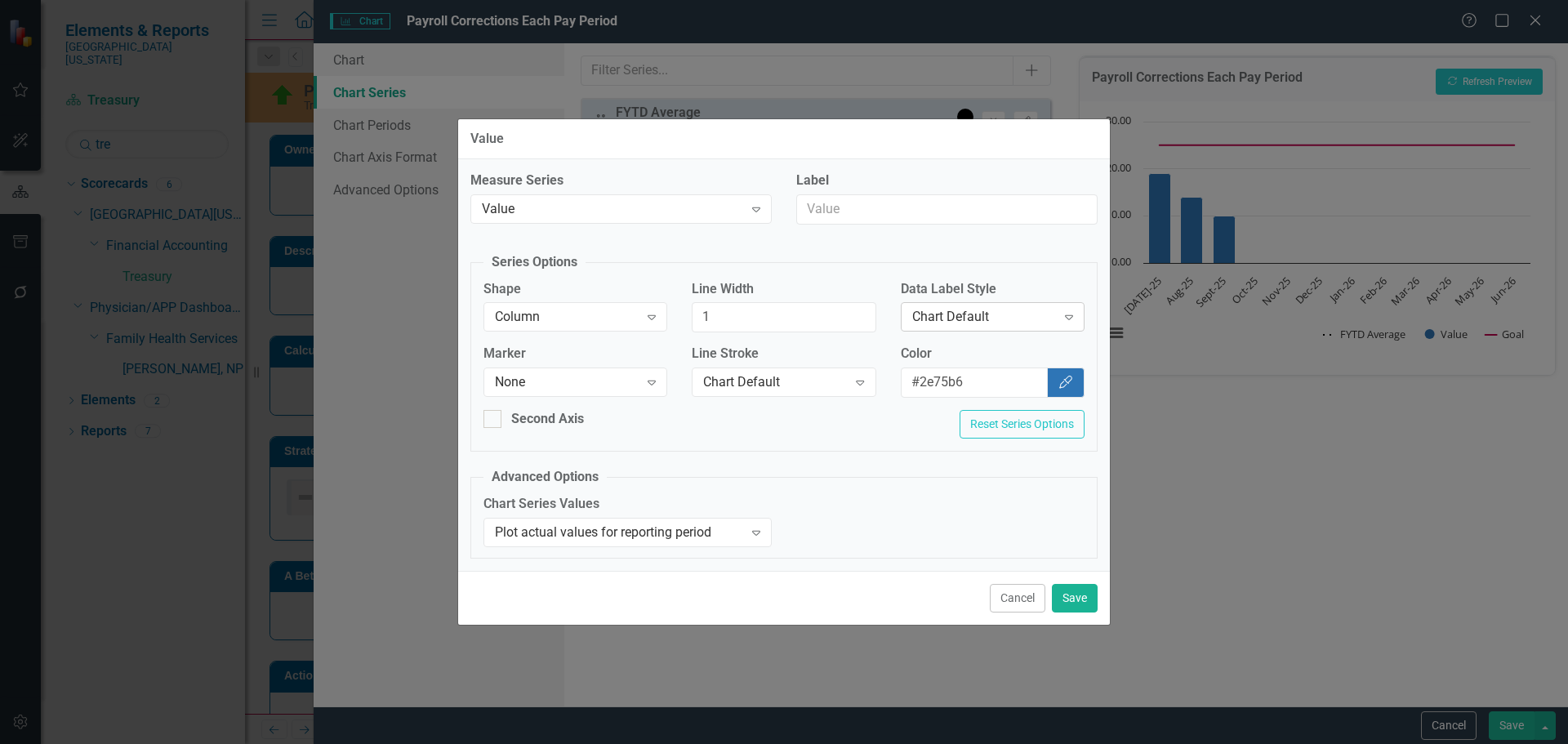
click at [1003, 327] on div "Chart Default Expand" at bounding box center [993, 317] width 184 height 29
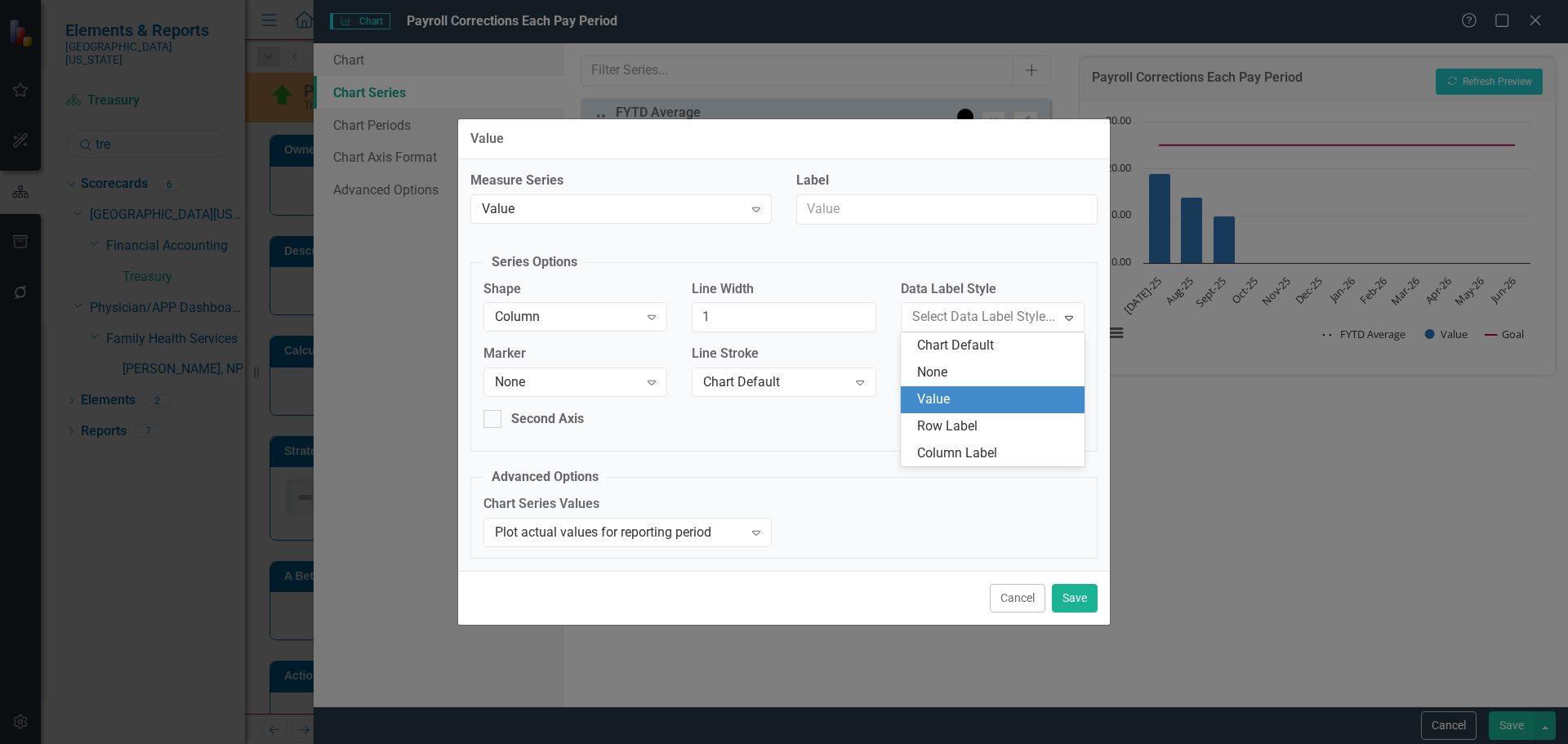
click at [997, 394] on div "Value" at bounding box center [995, 400] width 158 height 18
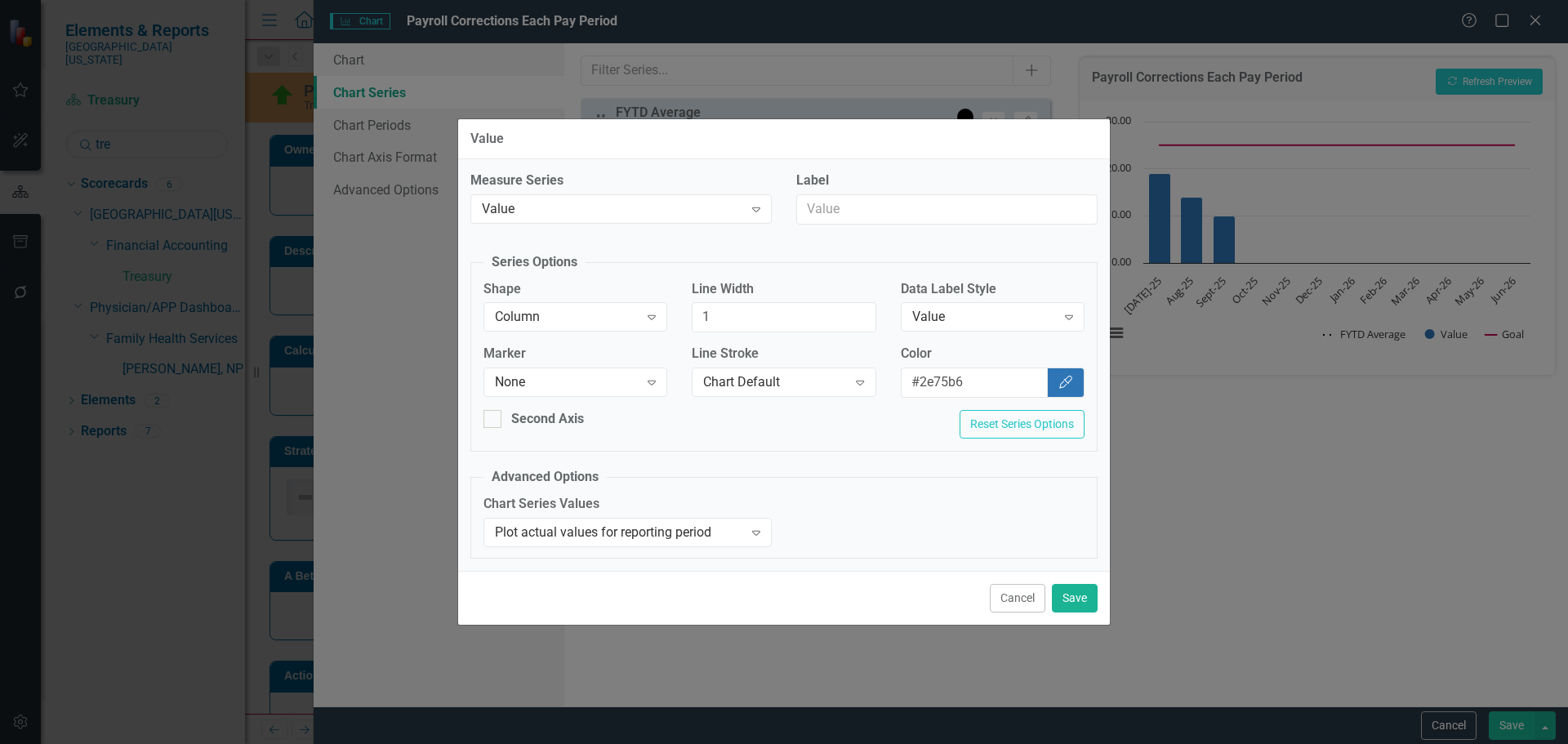
click at [1096, 613] on div "Cancel Save" at bounding box center [784, 598] width 652 height 54
click at [1082, 599] on button "Save" at bounding box center [1075, 599] width 46 height 28
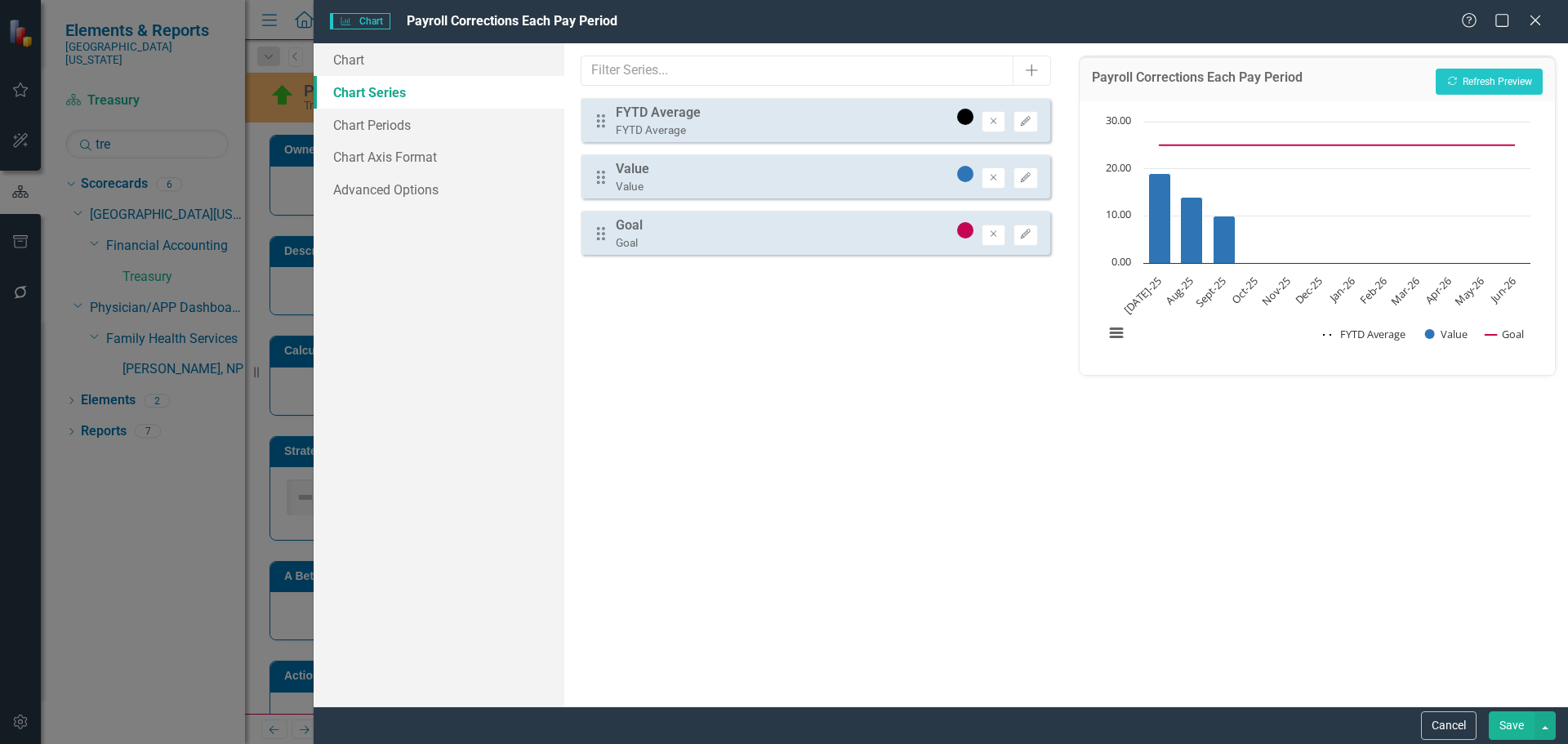
click at [1497, 722] on button "Save" at bounding box center [1511, 726] width 46 height 28
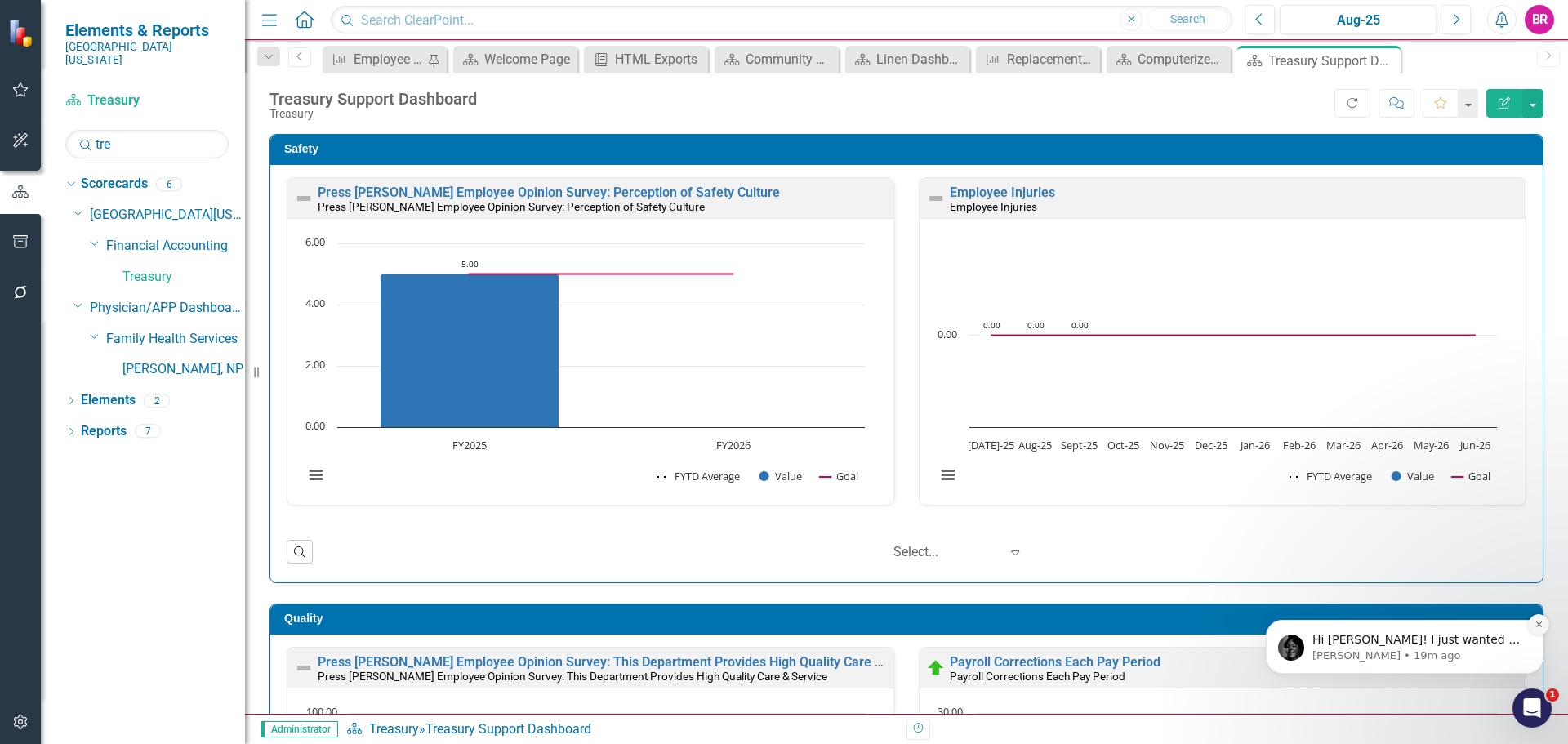
click at [1540, 628] on icon "Dismiss notification" at bounding box center [1539, 624] width 9 height 9
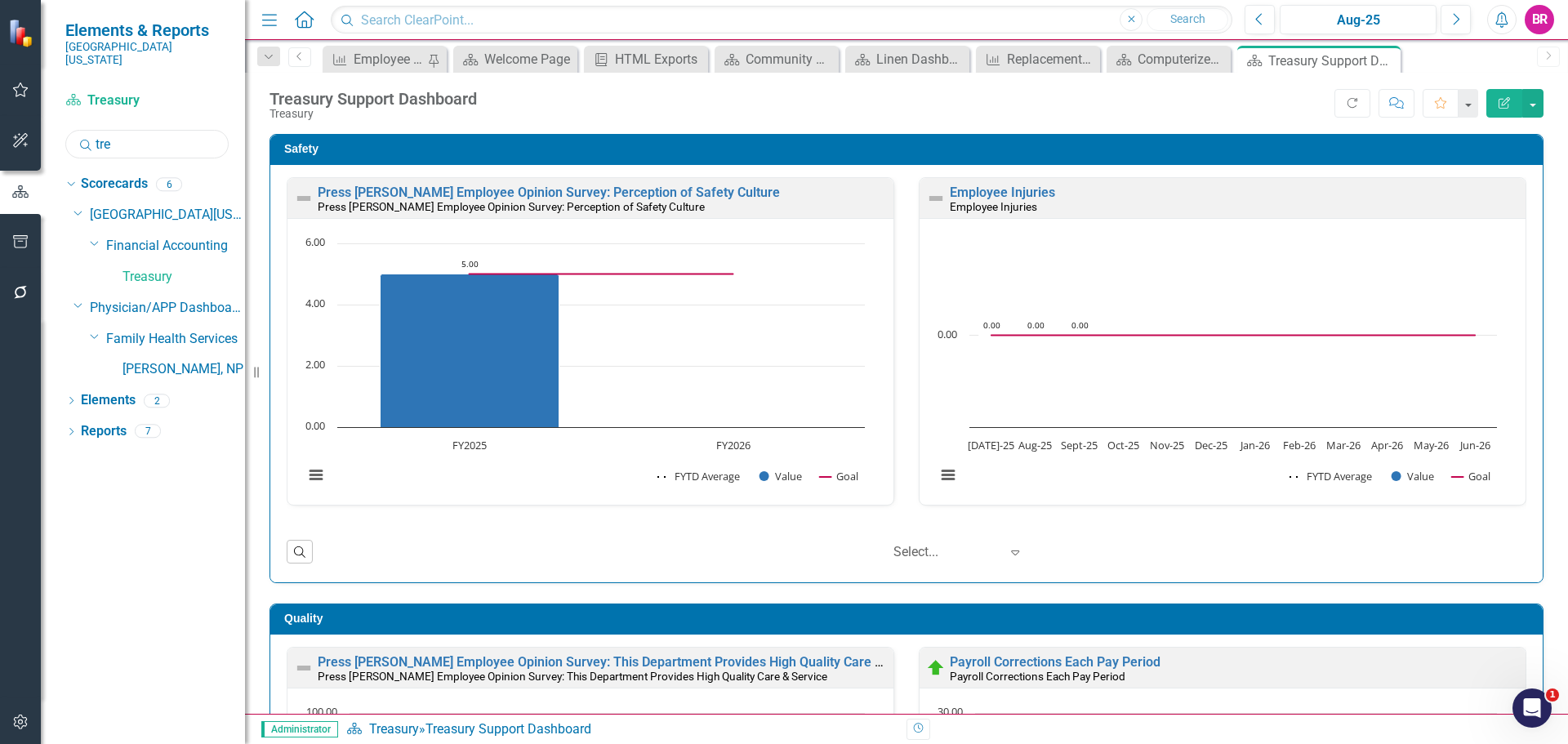
click at [104, 130] on input "tre" at bounding box center [146, 144] width 163 height 28
click at [108, 130] on input "tre" at bounding box center [146, 144] width 163 height 28
click at [109, 130] on input "tre" at bounding box center [146, 144] width 163 height 28
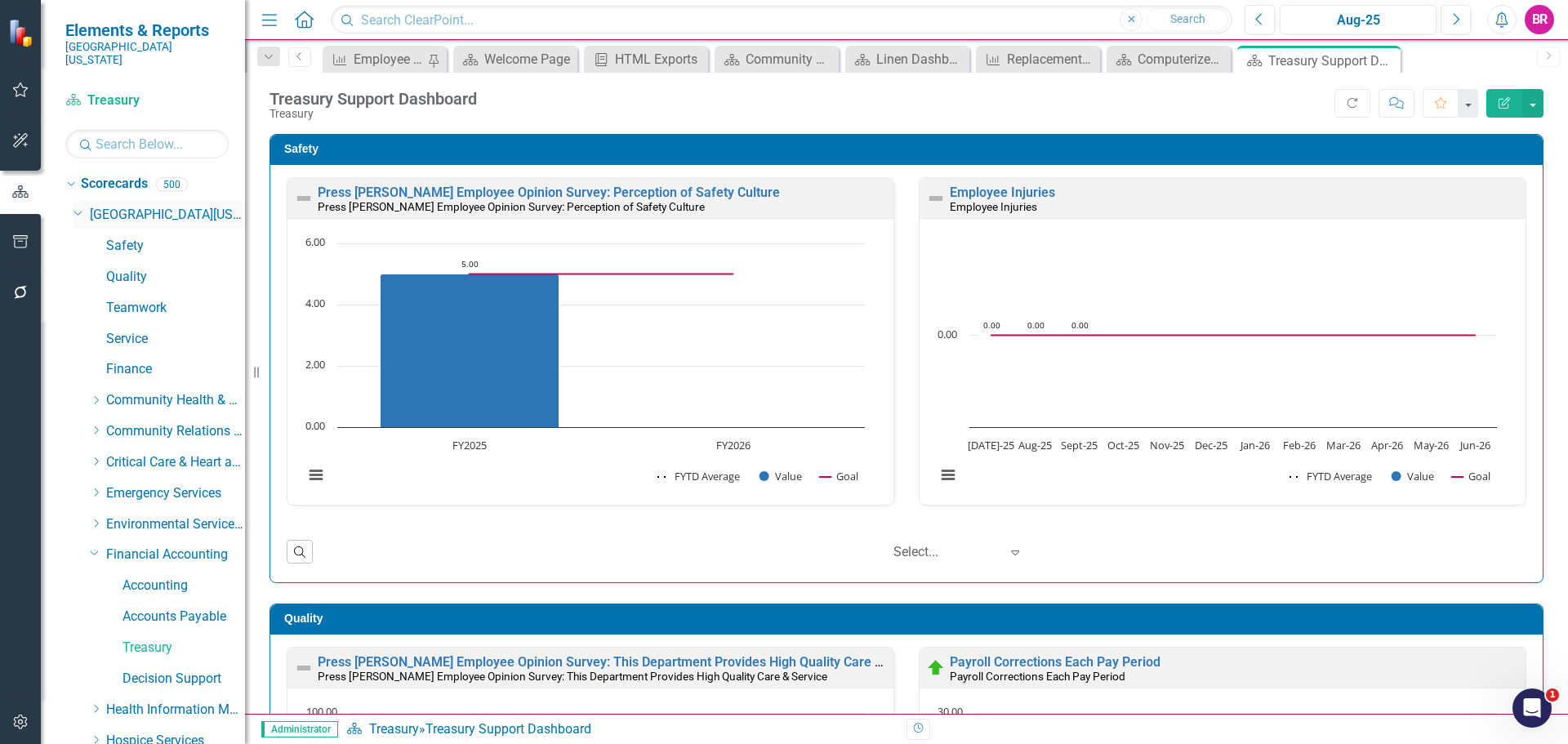
click at [77, 206] on icon "Dropdown" at bounding box center [79, 211] width 10 height 13
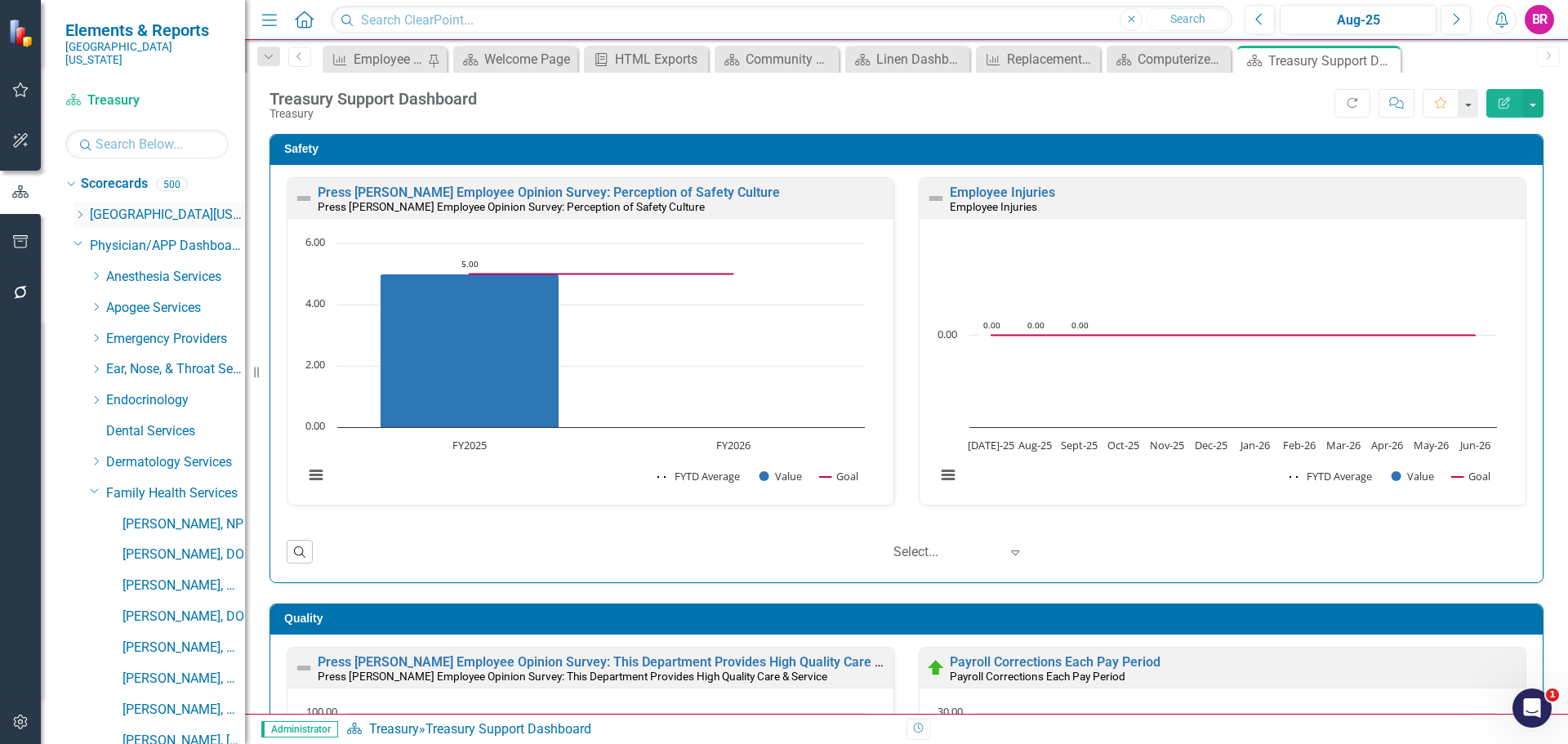
click at [74, 210] on icon "Dropdown" at bounding box center [79, 215] width 13 height 10
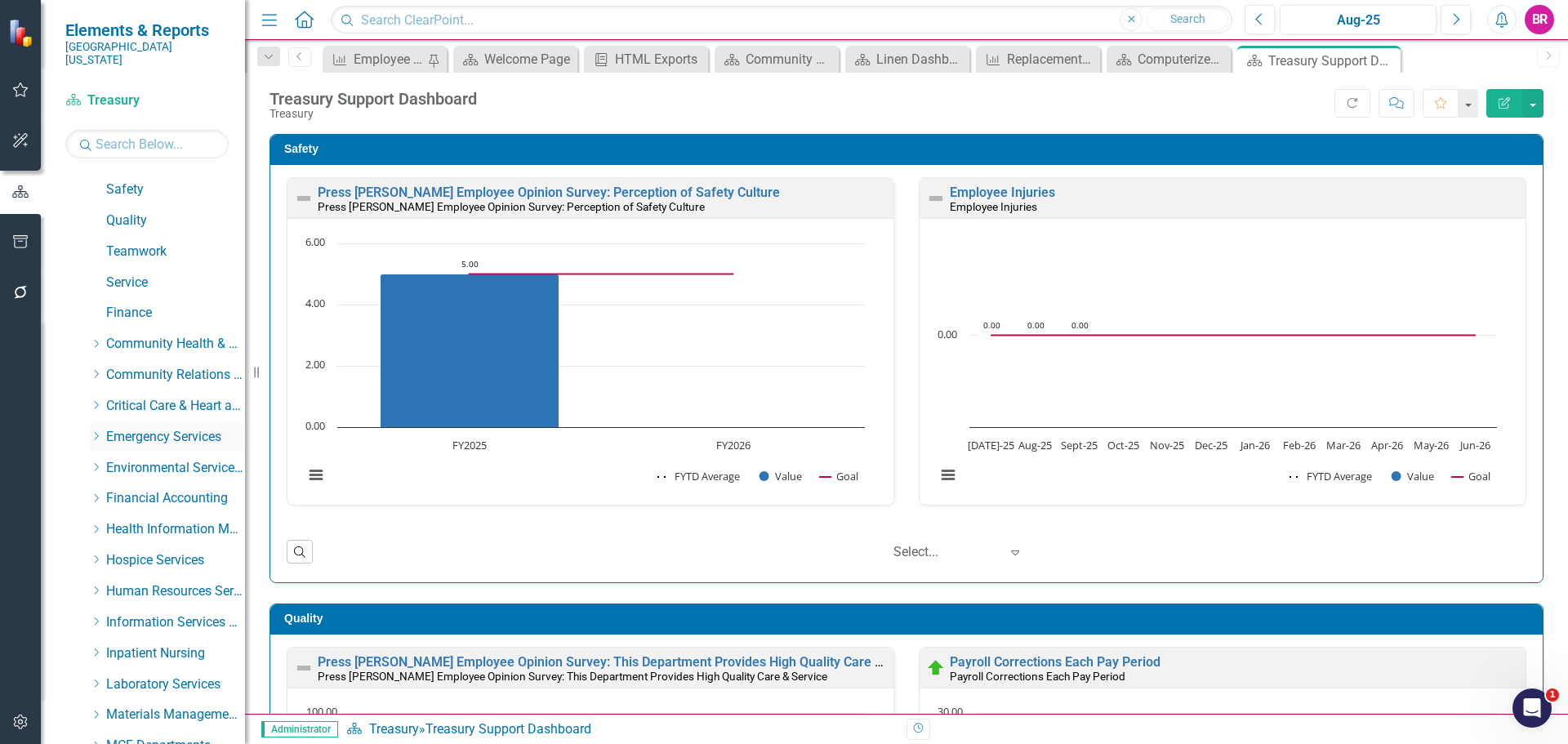
scroll to position [82, 0]
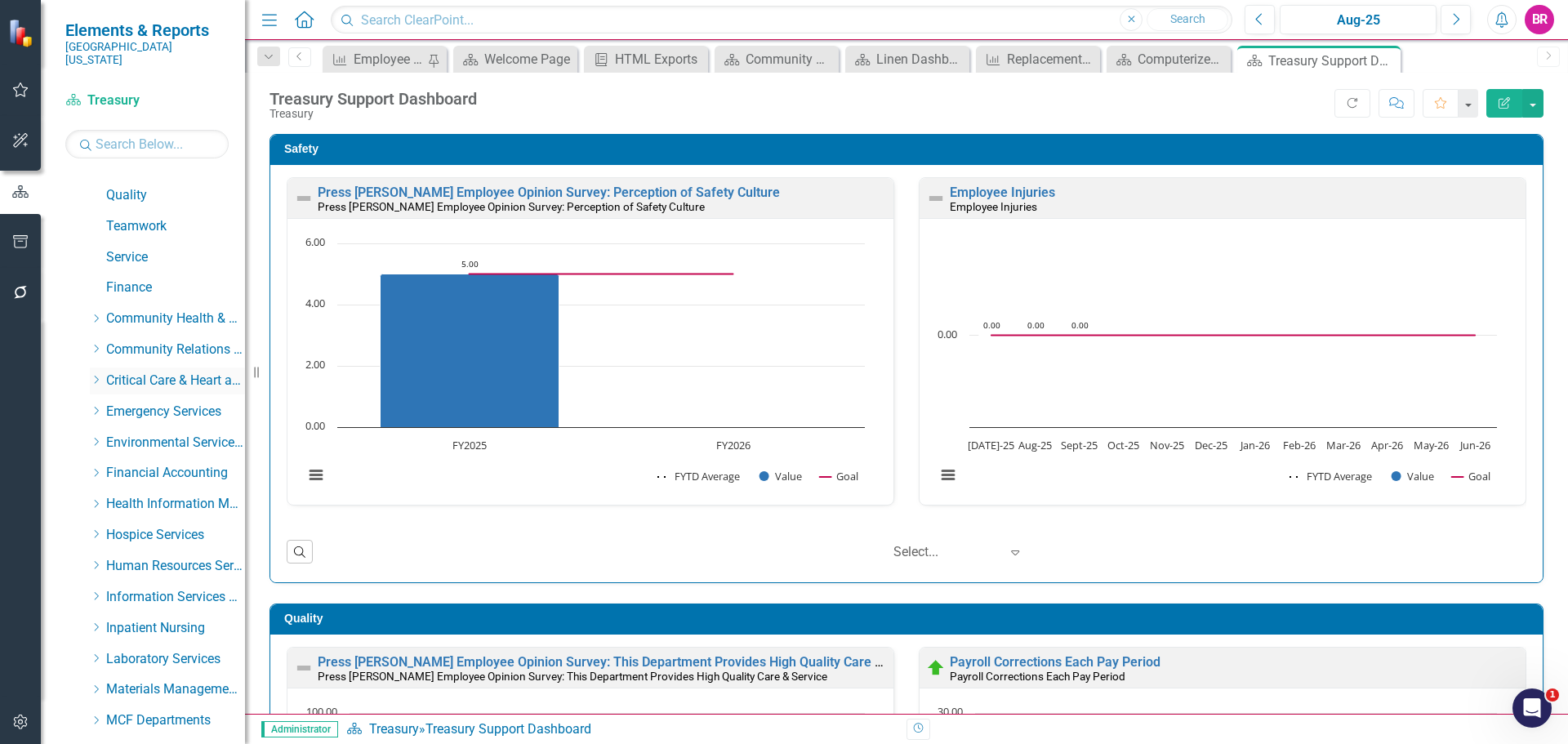
click at [92, 375] on icon "Dropdown" at bounding box center [95, 380] width 13 height 10
click at [191, 434] on link "Heart Care Unit" at bounding box center [184, 443] width 123 height 18
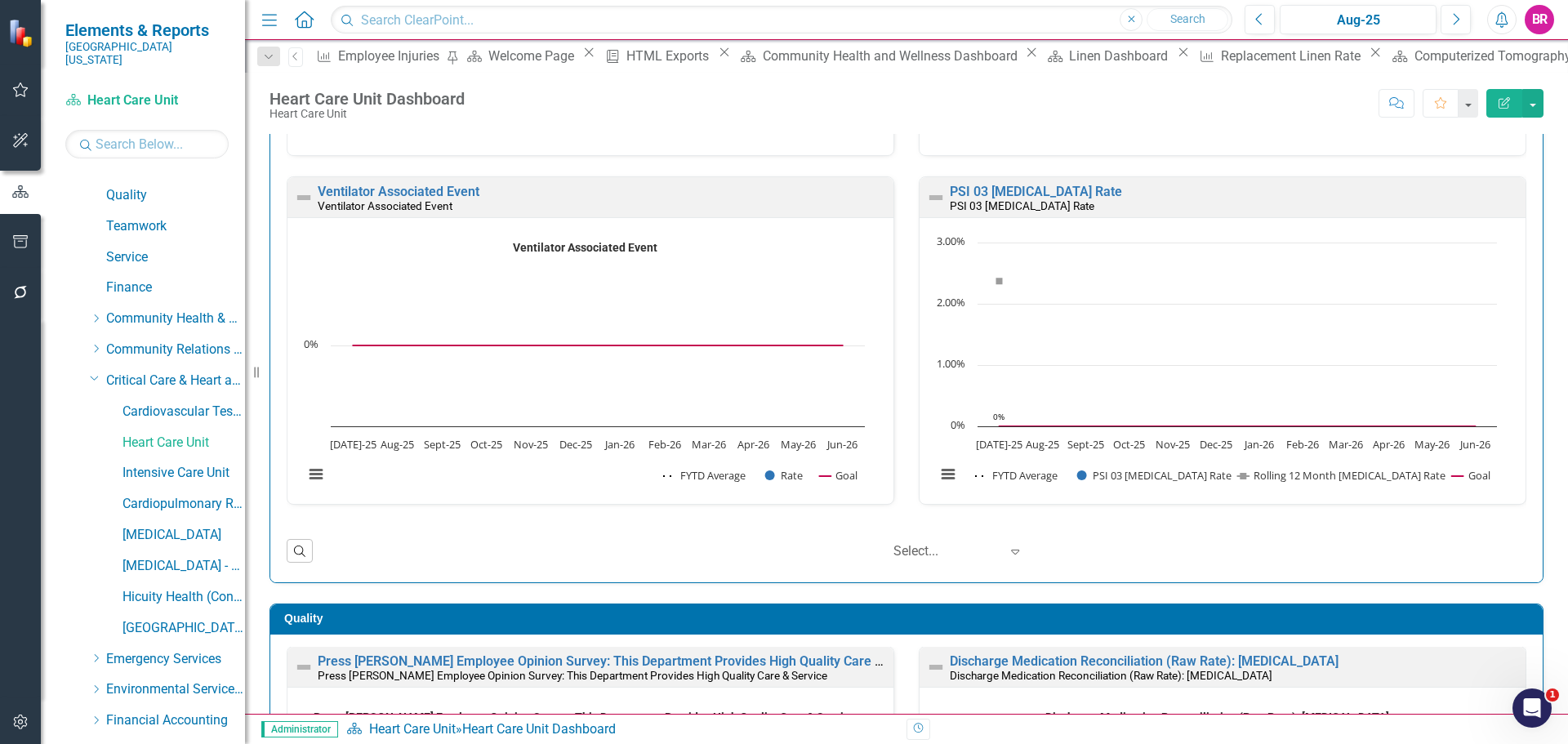
scroll to position [1470, 0]
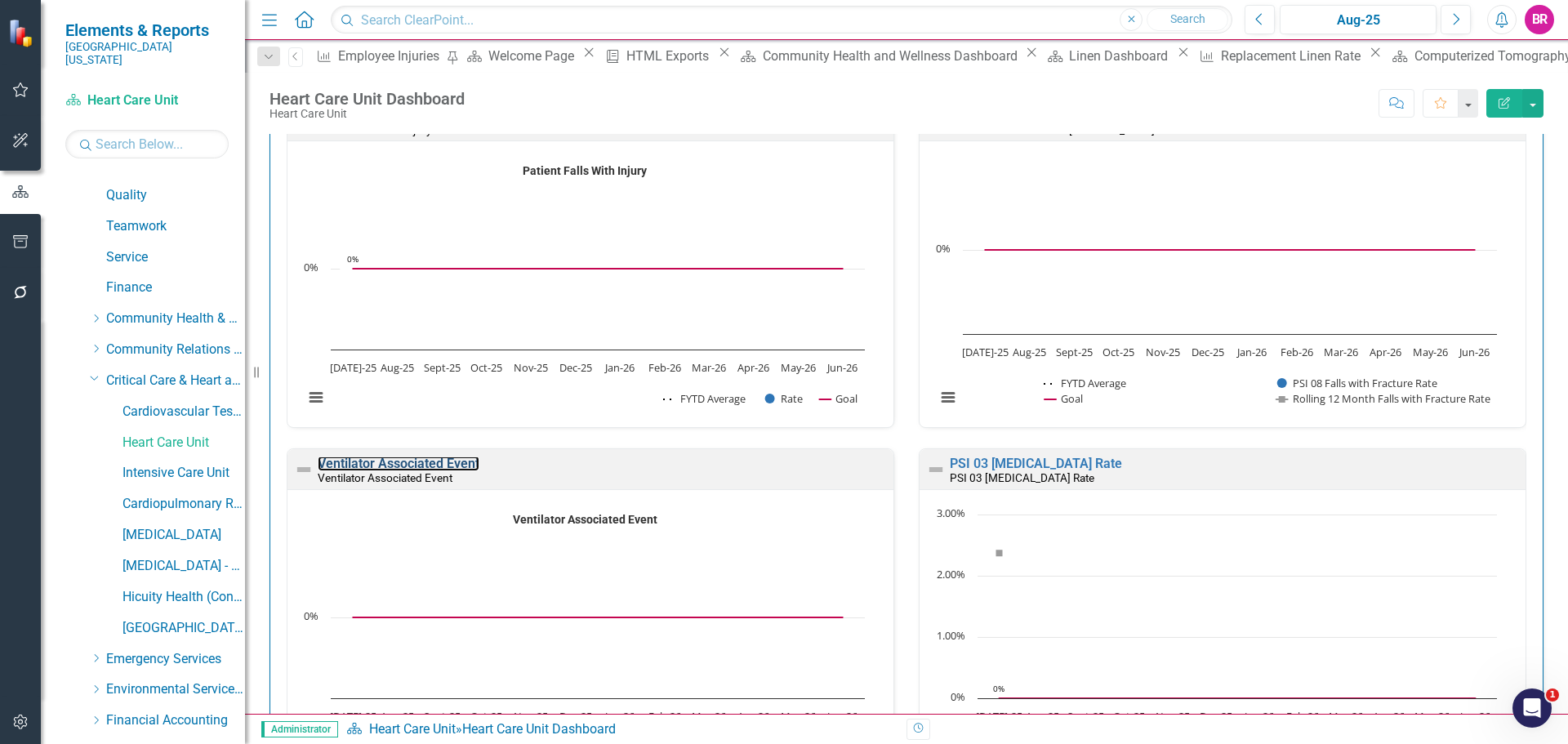
drag, startPoint x: 436, startPoint y: 463, endPoint x: 8, endPoint y: 466, distance: 428.0
click at [436, 463] on link "Ventilator Associated Event" at bounding box center [398, 463] width 161 height 16
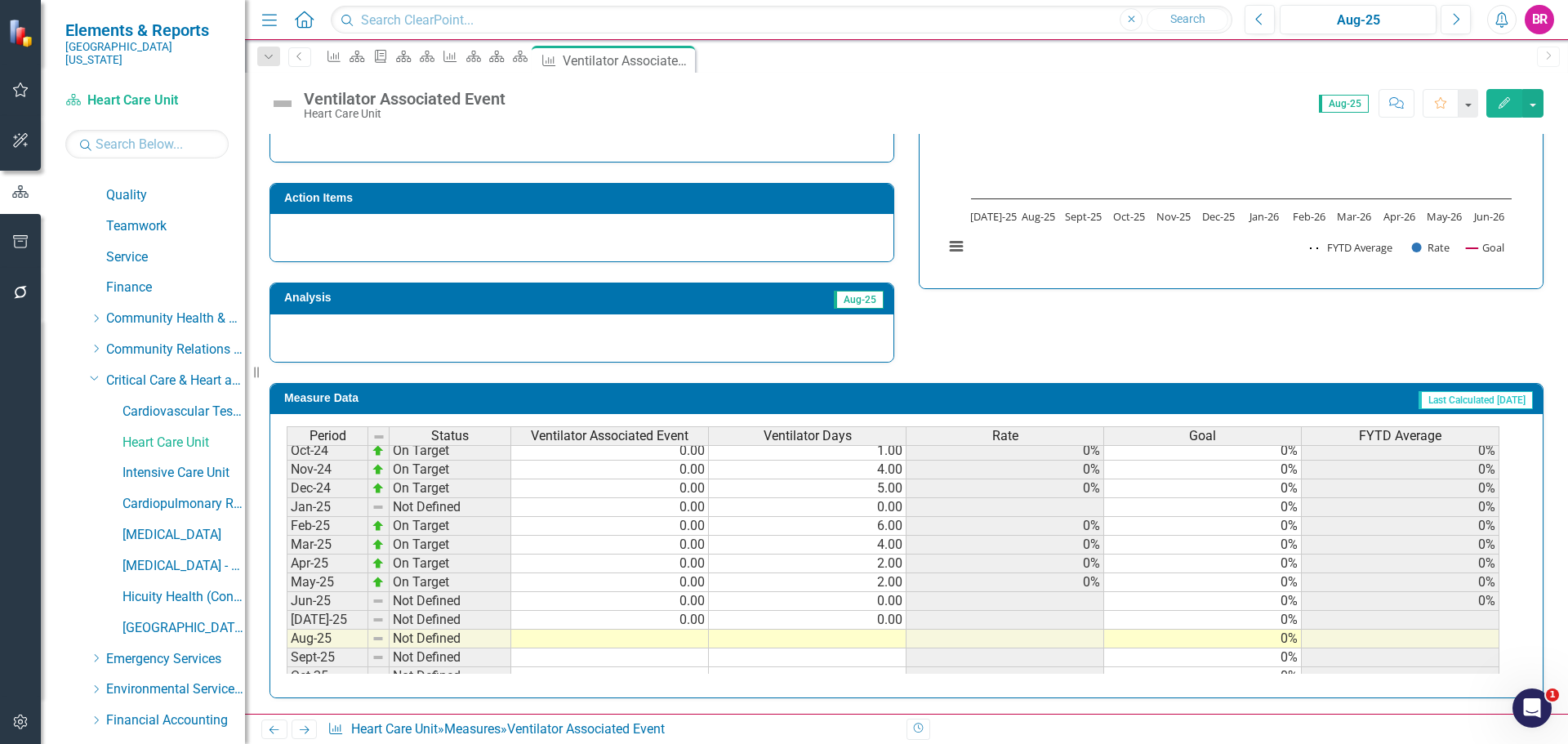
scroll to position [459, 0]
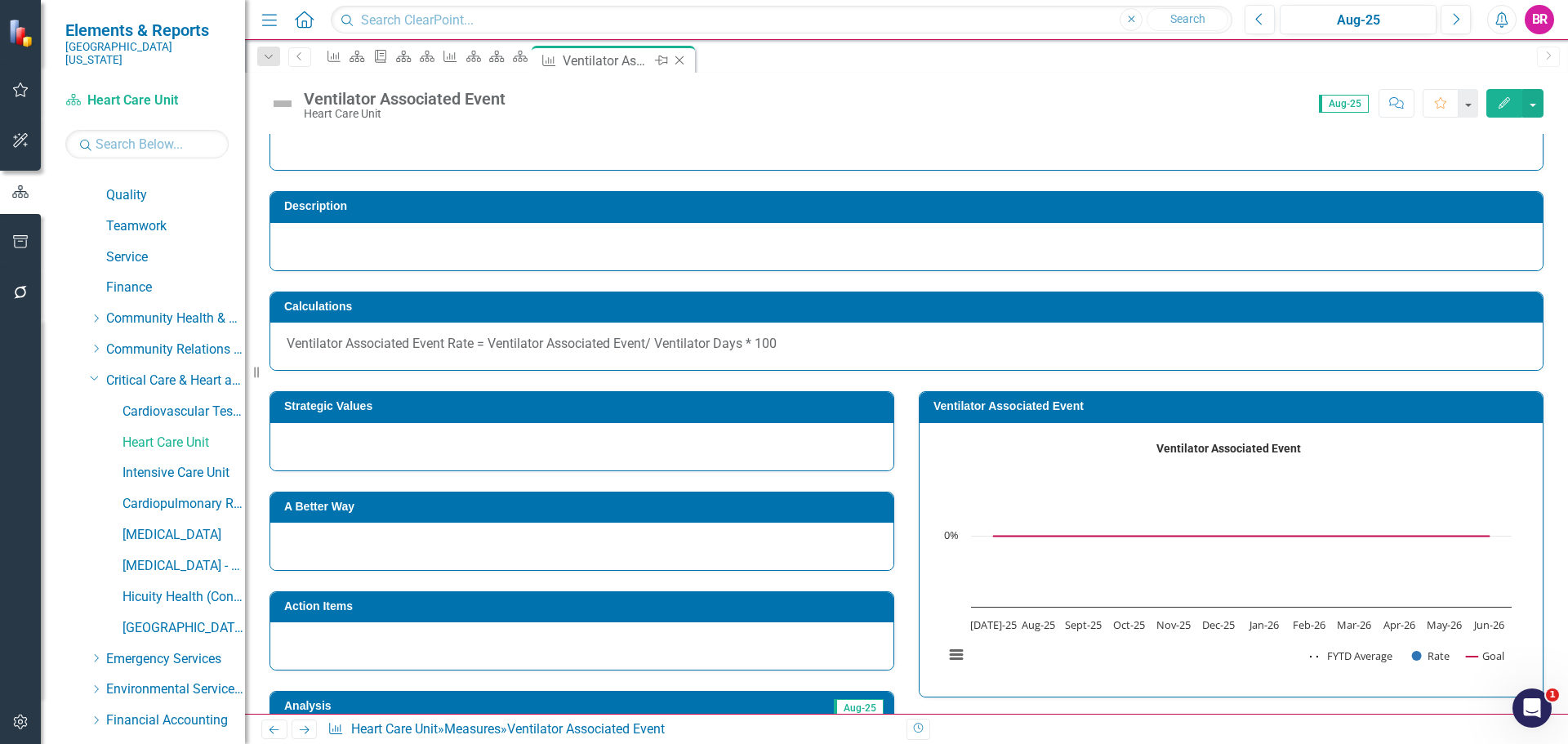
click at [688, 64] on icon "Close" at bounding box center [680, 60] width 17 height 13
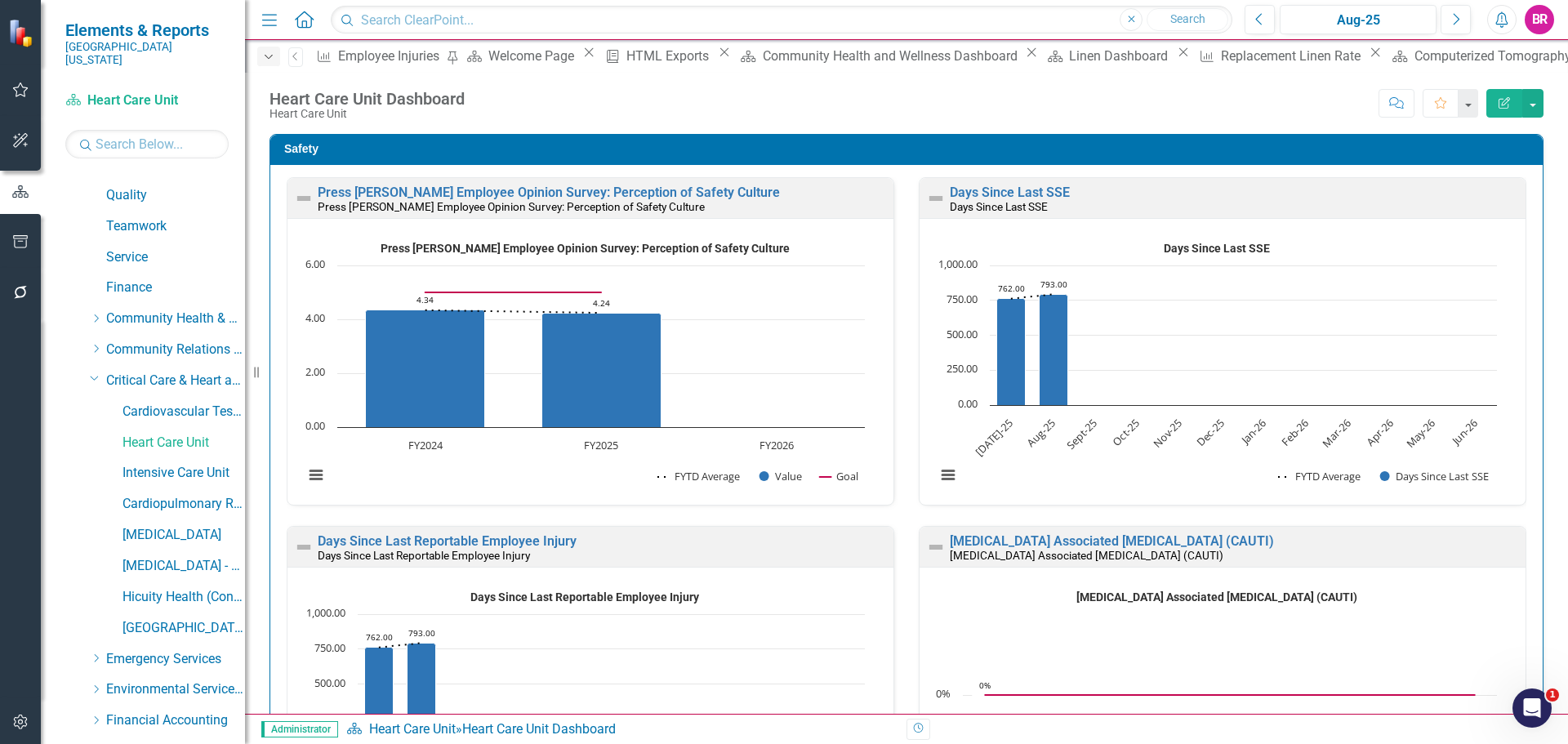
click at [272, 59] on icon "Dropdown" at bounding box center [269, 58] width 15 height 12
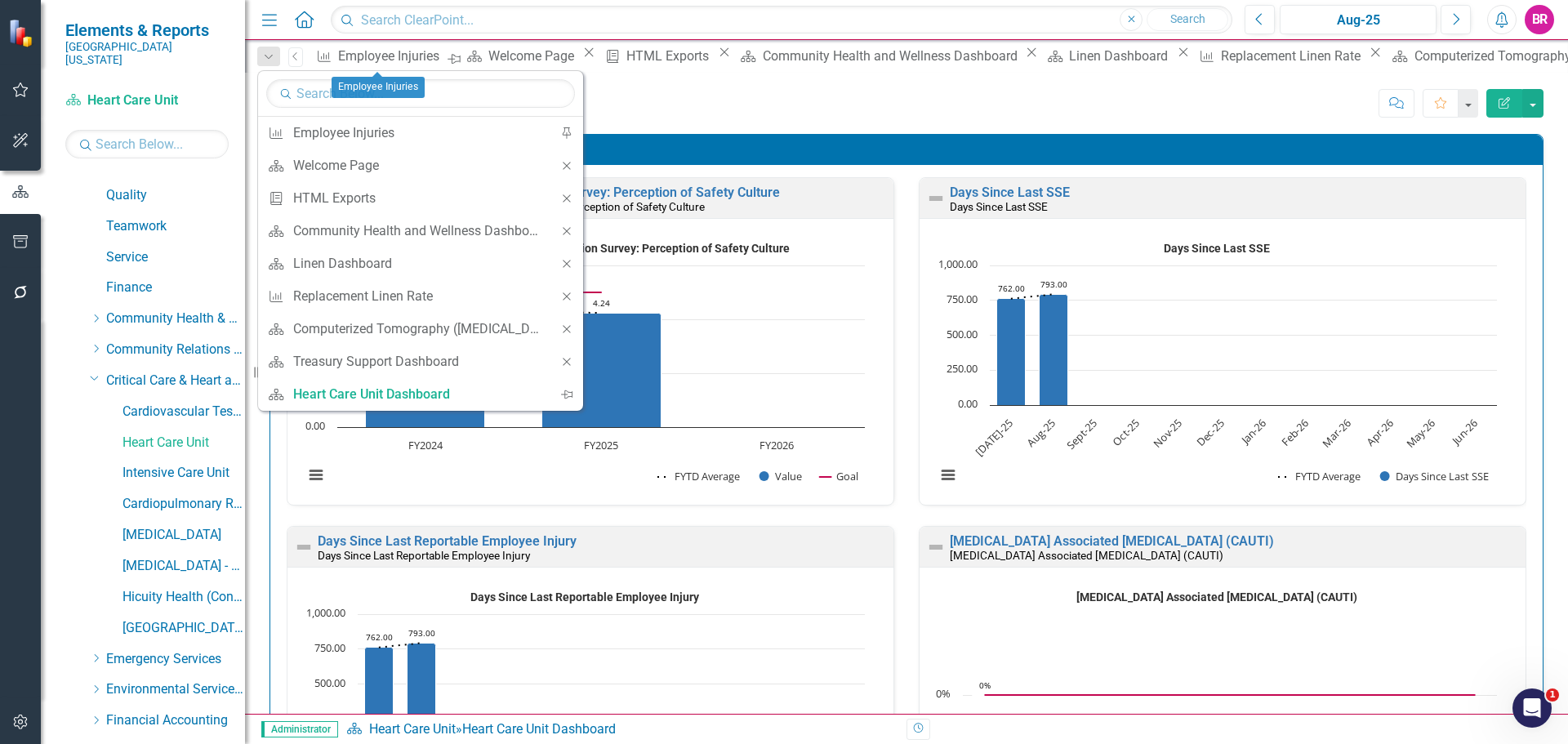
click at [447, 58] on icon "Pin" at bounding box center [454, 59] width 13 height 17
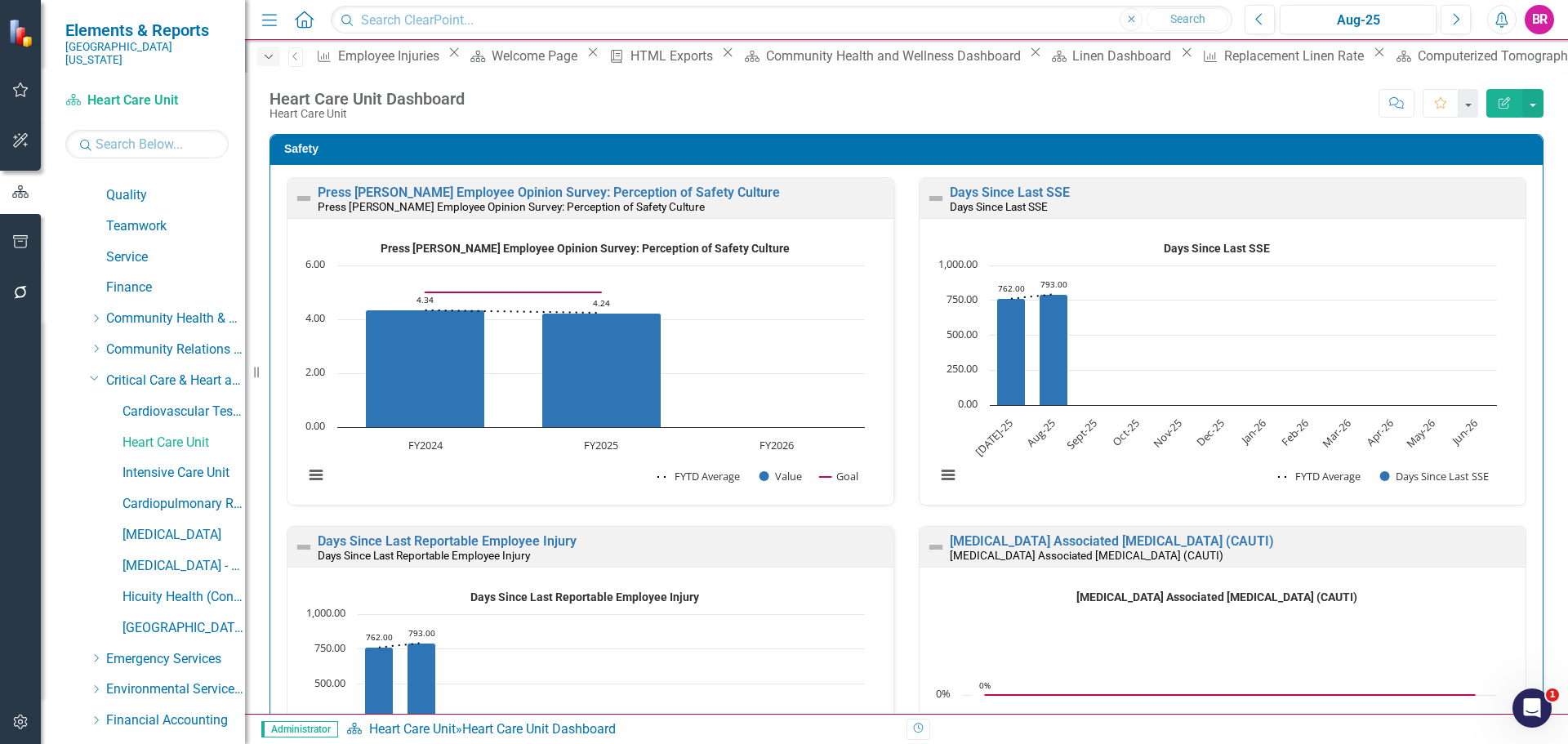
click at [268, 59] on icon "Dropdown" at bounding box center [269, 58] width 15 height 12
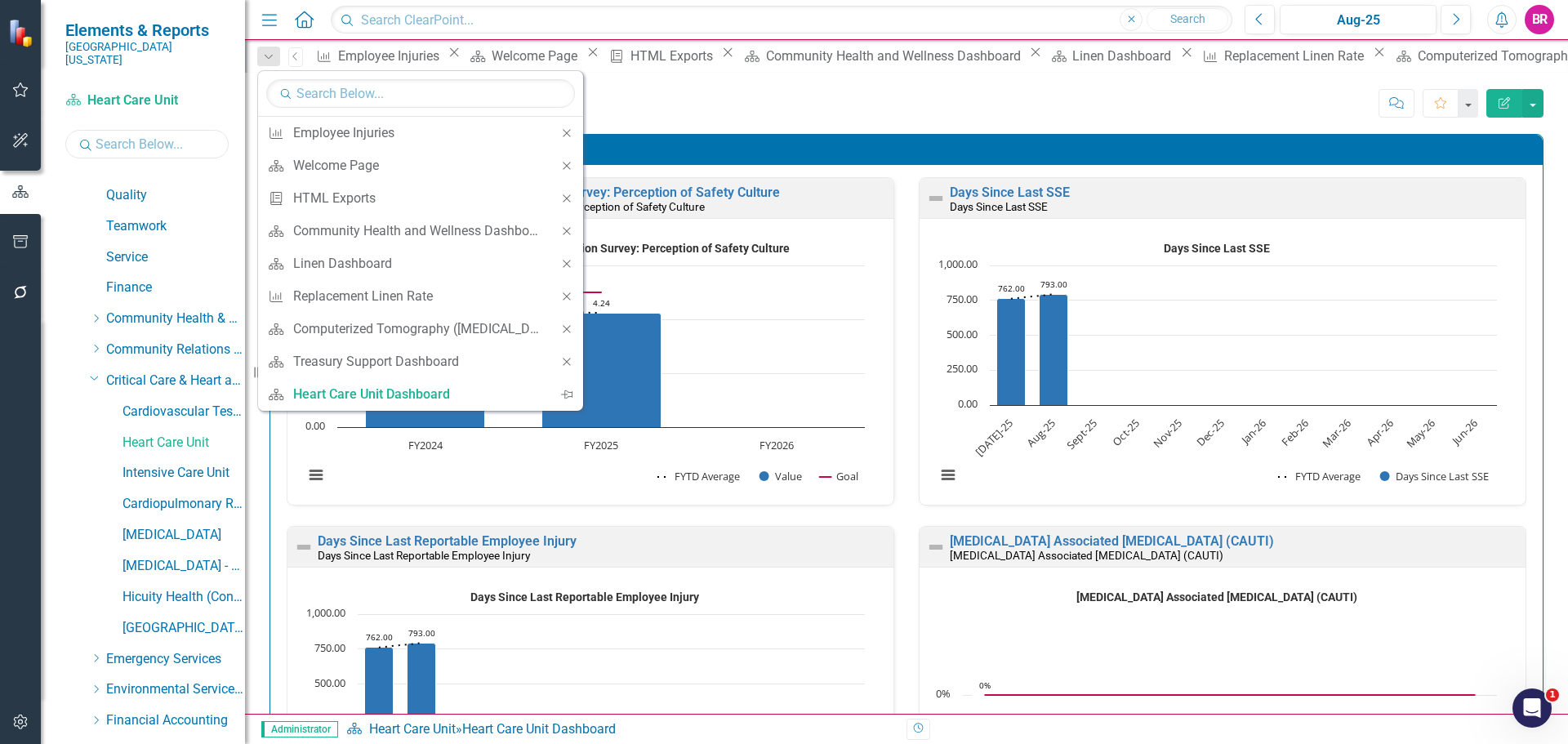
click at [183, 140] on input "text" at bounding box center [146, 144] width 163 height 28
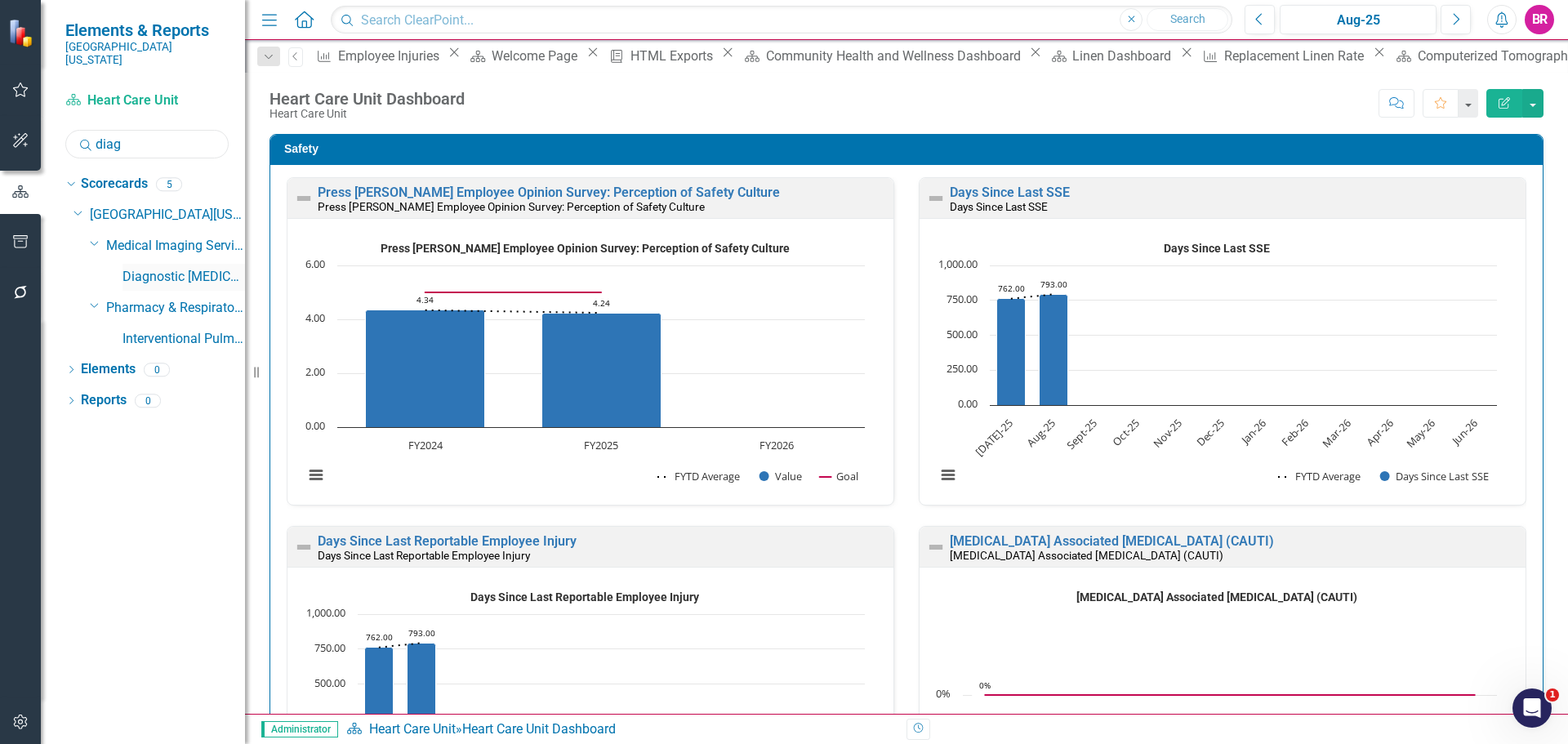
type input "diag"
click at [171, 268] on link "Diagnostic [MEDICAL_DATA]" at bounding box center [184, 278] width 123 height 18
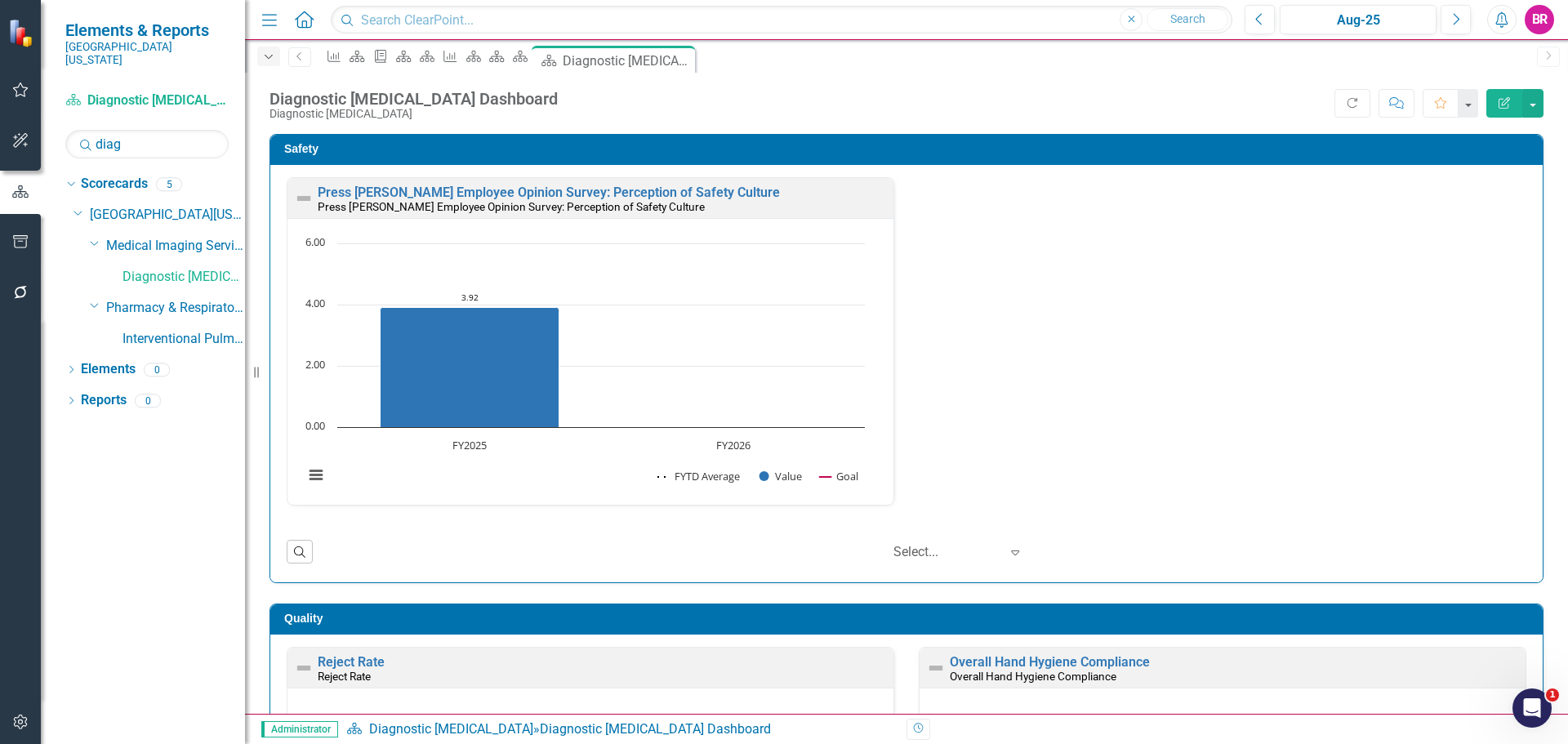
click at [265, 52] on icon "Dropdown" at bounding box center [269, 58] width 15 height 12
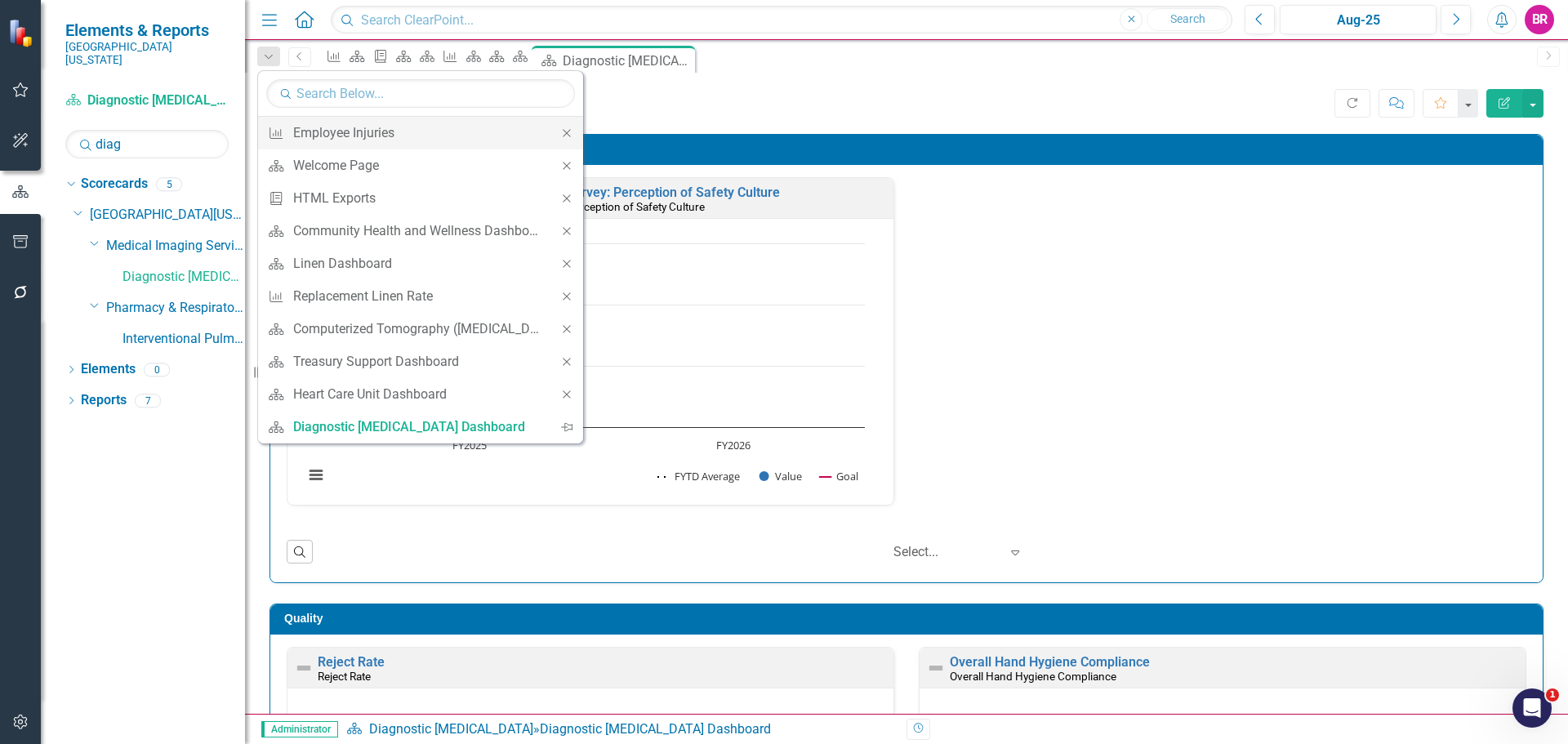
click at [568, 132] on icon "Close" at bounding box center [567, 133] width 15 height 12
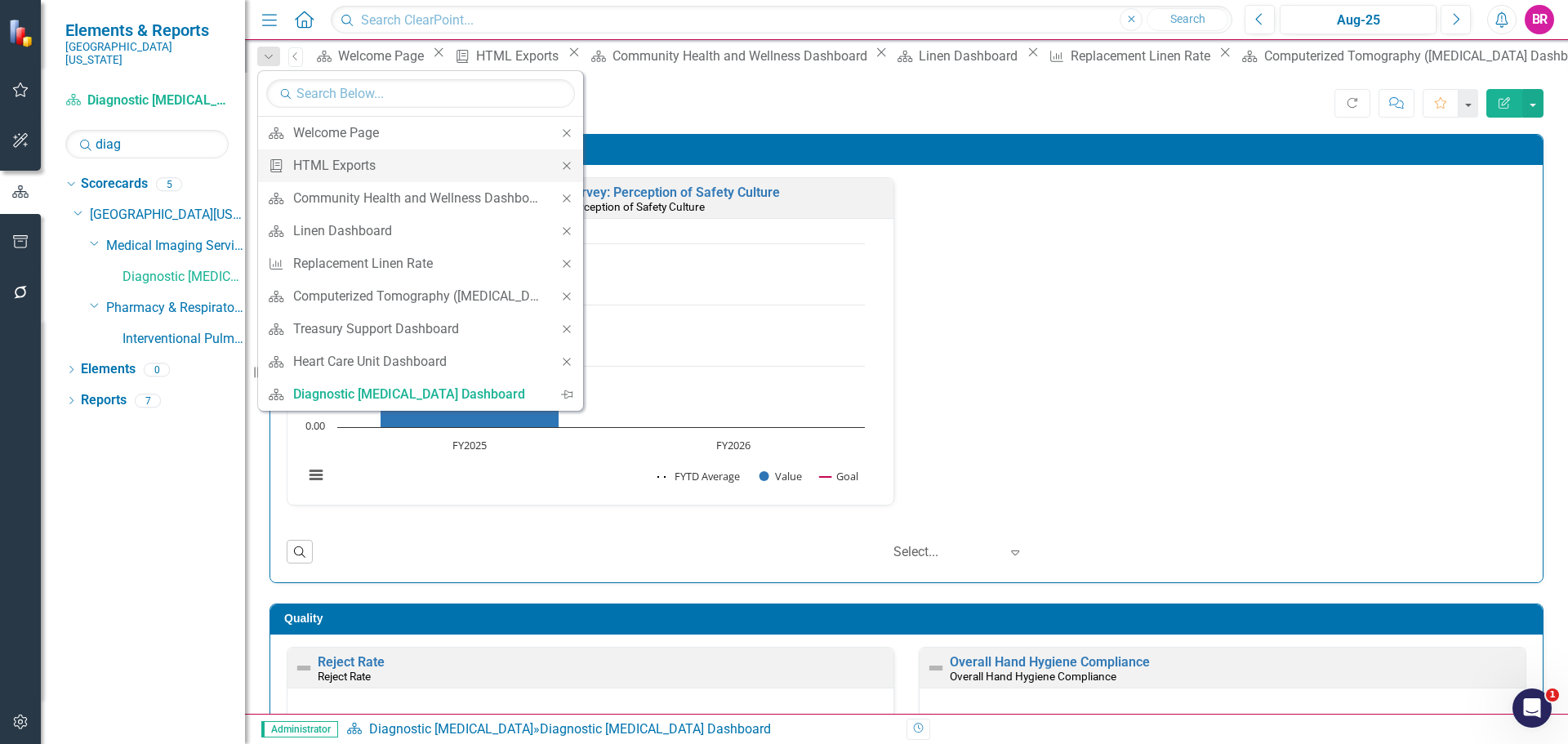
click at [568, 165] on icon at bounding box center [566, 165] width 8 height 8
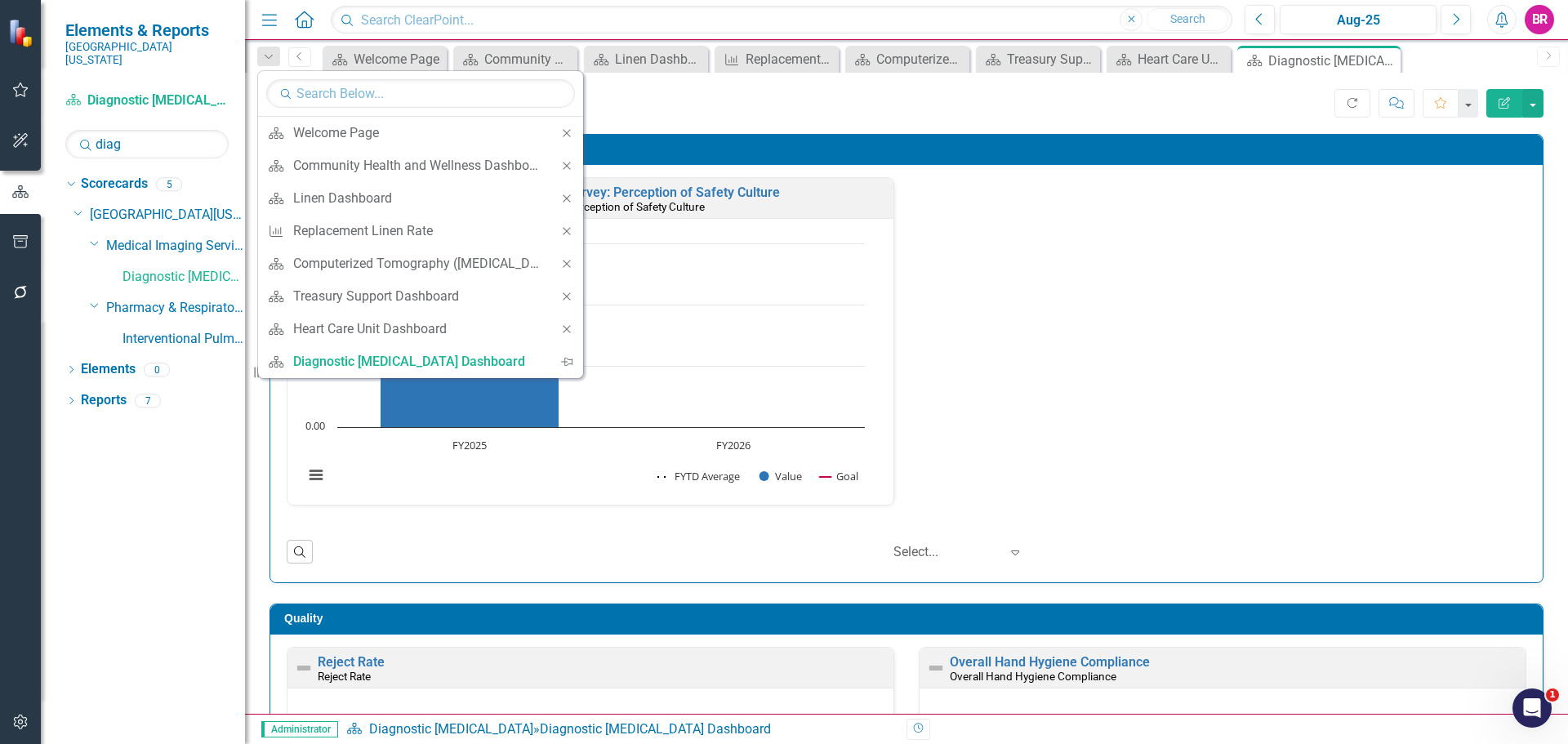
click at [568, 165] on icon at bounding box center [566, 165] width 8 height 8
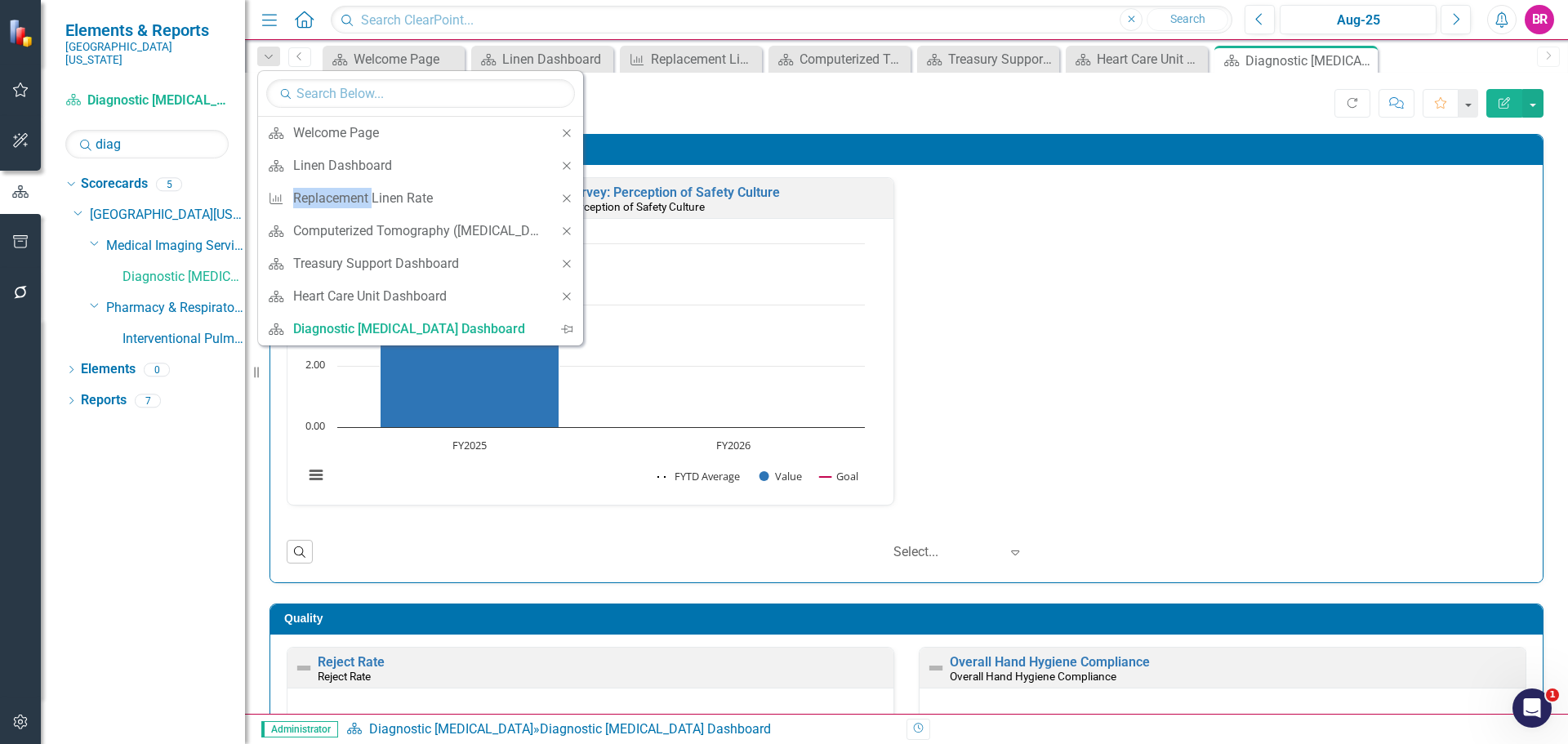
click at [568, 165] on icon at bounding box center [566, 165] width 8 height 8
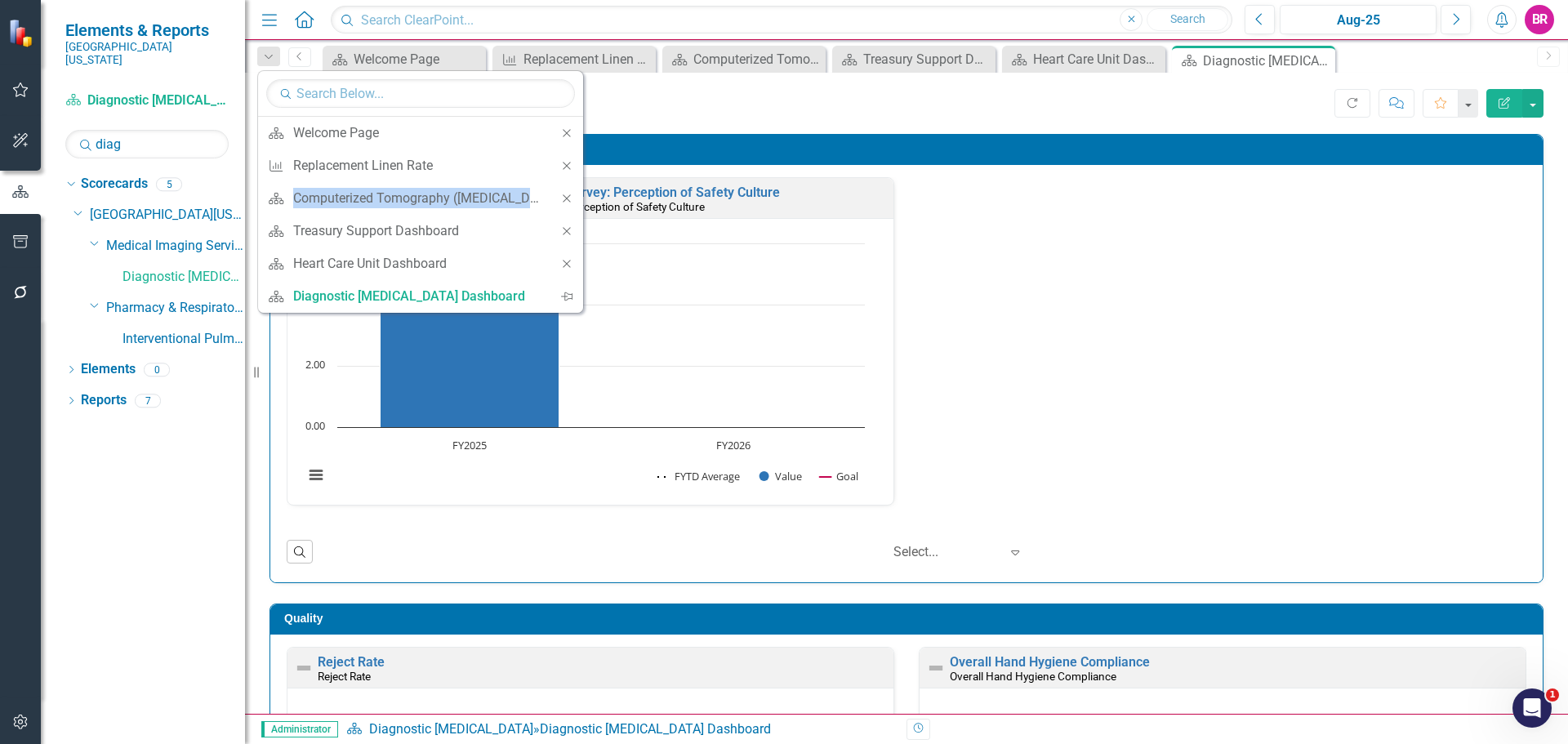
click at [568, 165] on icon at bounding box center [566, 165] width 8 height 8
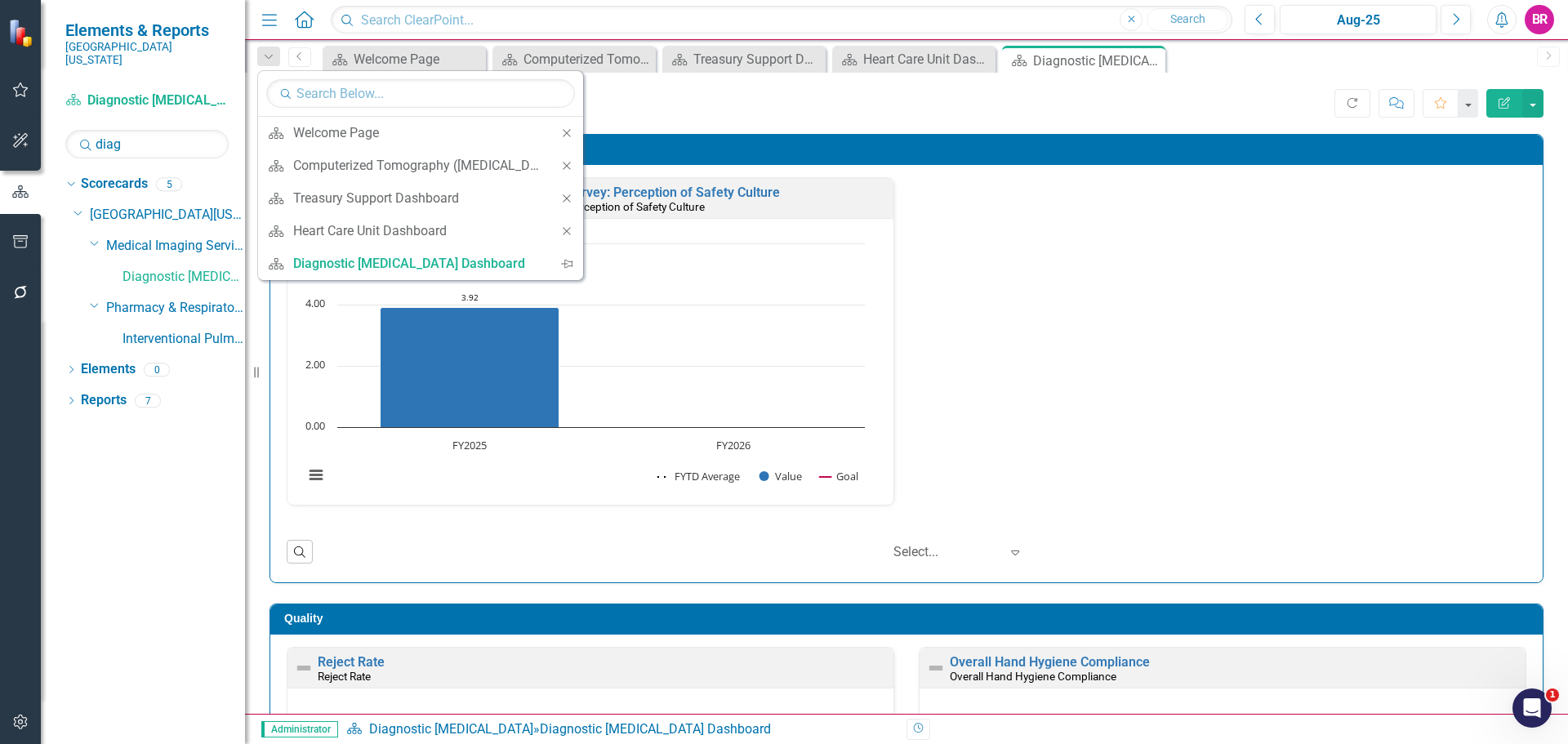
click at [568, 165] on icon at bounding box center [566, 165] width 8 height 8
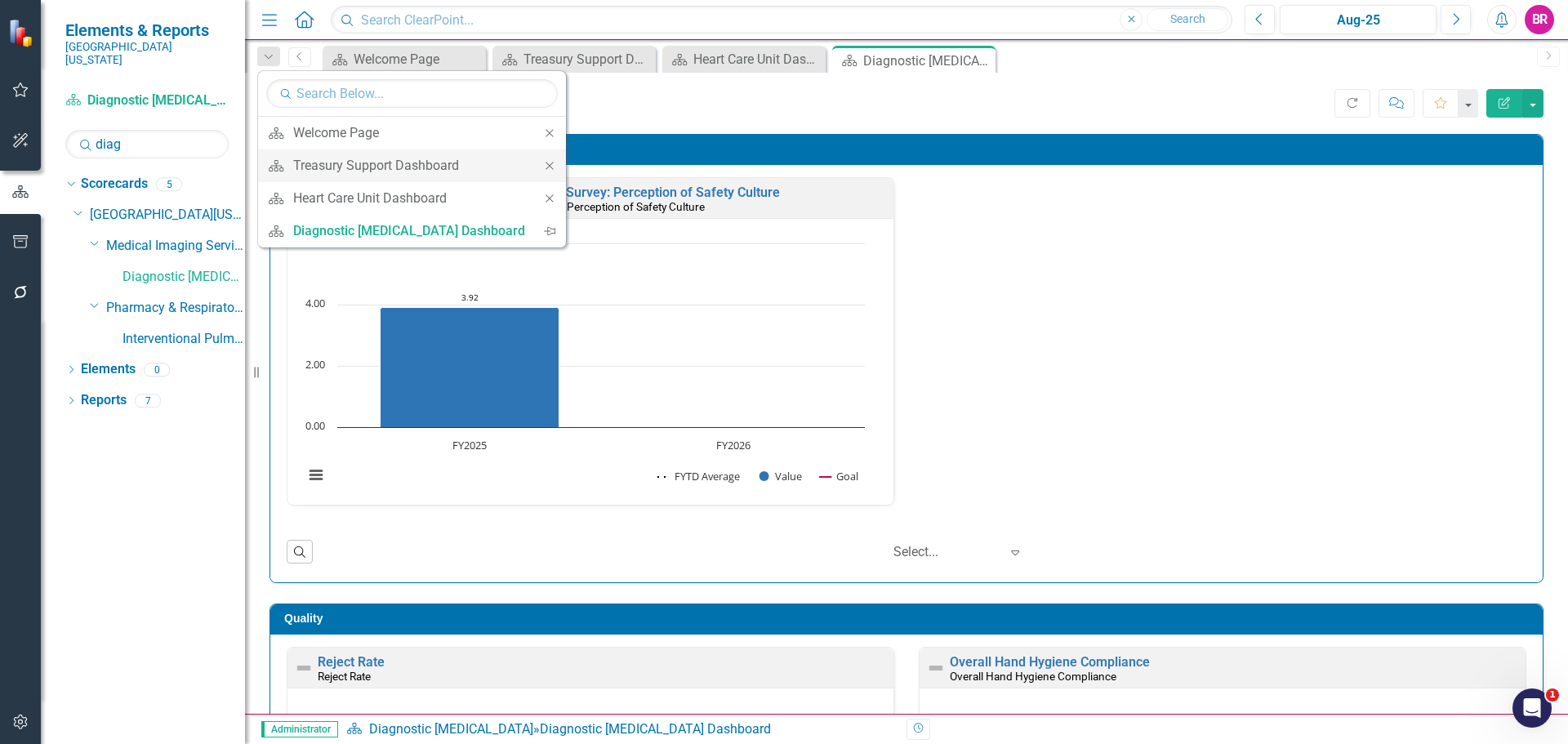
click at [542, 162] on icon "Close" at bounding box center [550, 166] width 15 height 12
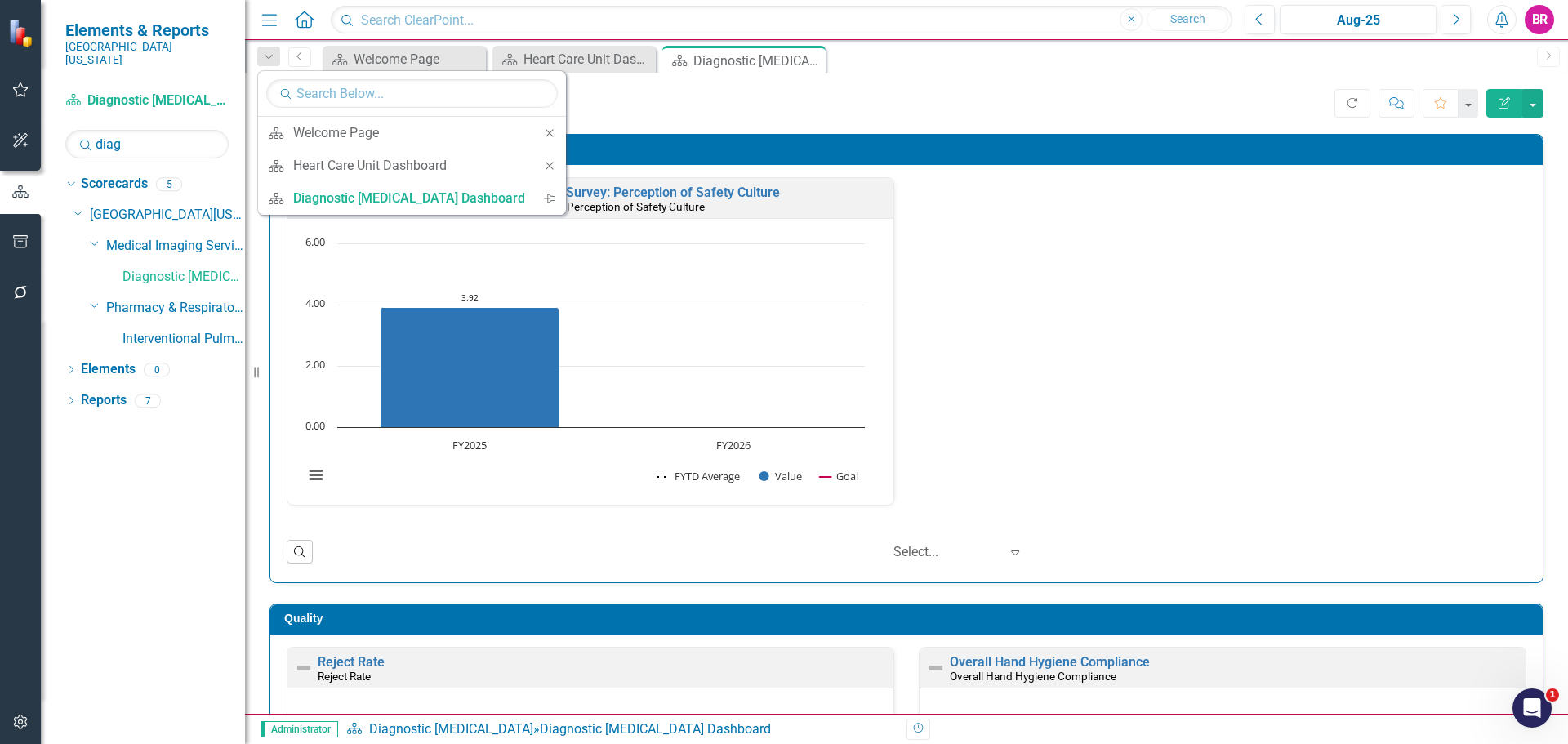
click at [546, 162] on icon at bounding box center [549, 165] width 8 height 8
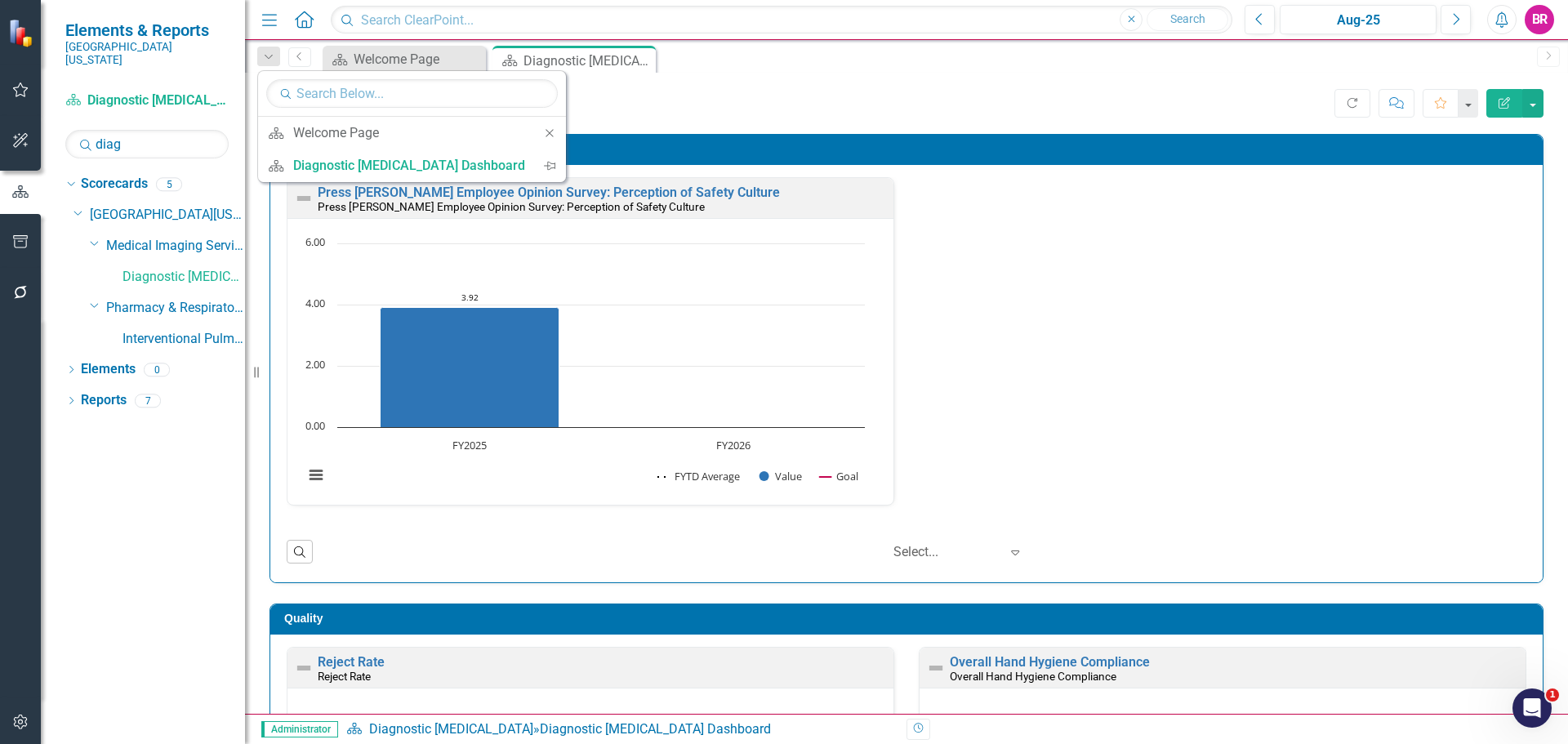
click at [1072, 286] on div "Press Ganey Employee Opinion Survey: Perception of Safety Culture Press Ganey E…" at bounding box center [906, 351] width 1265 height 349
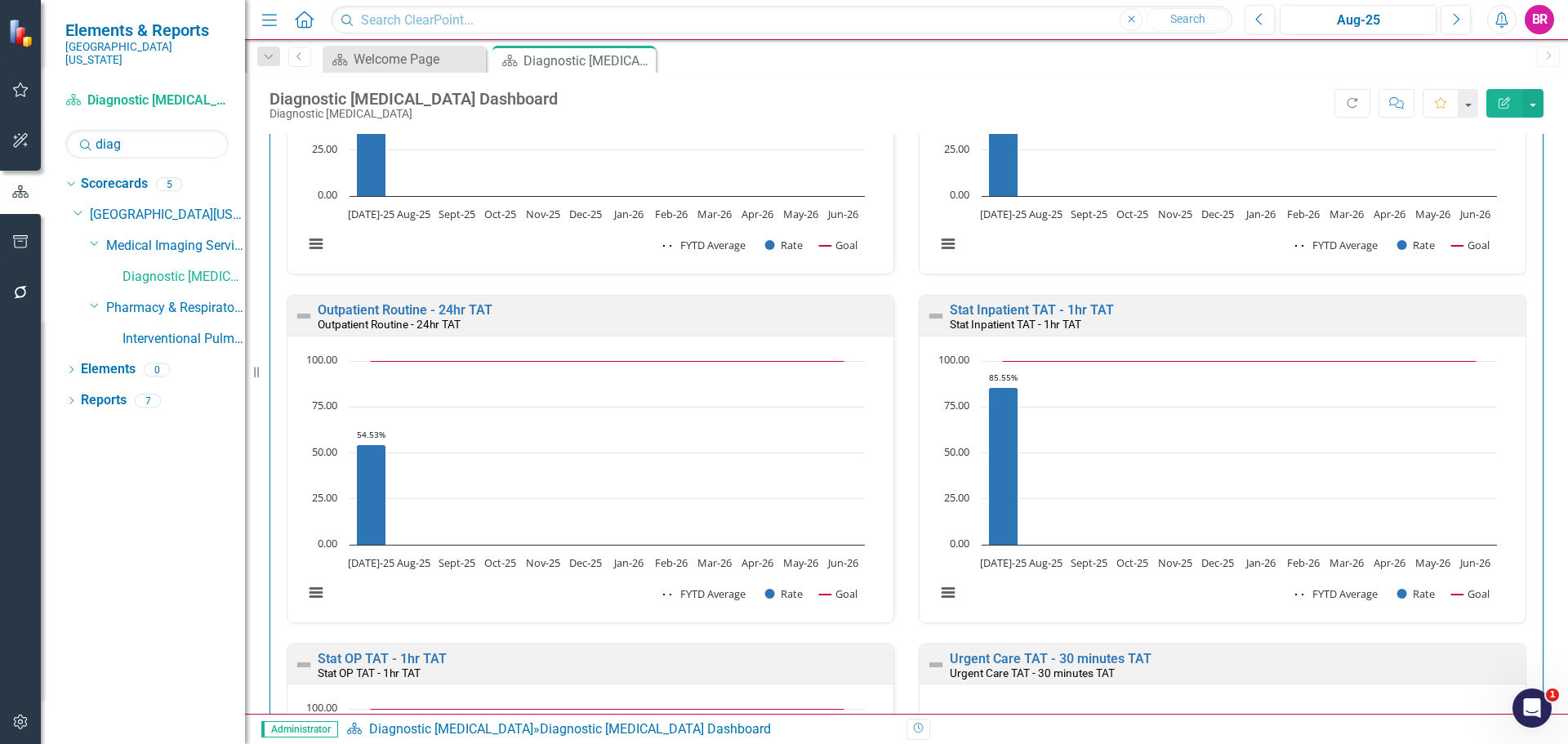
scroll to position [1470, 0]
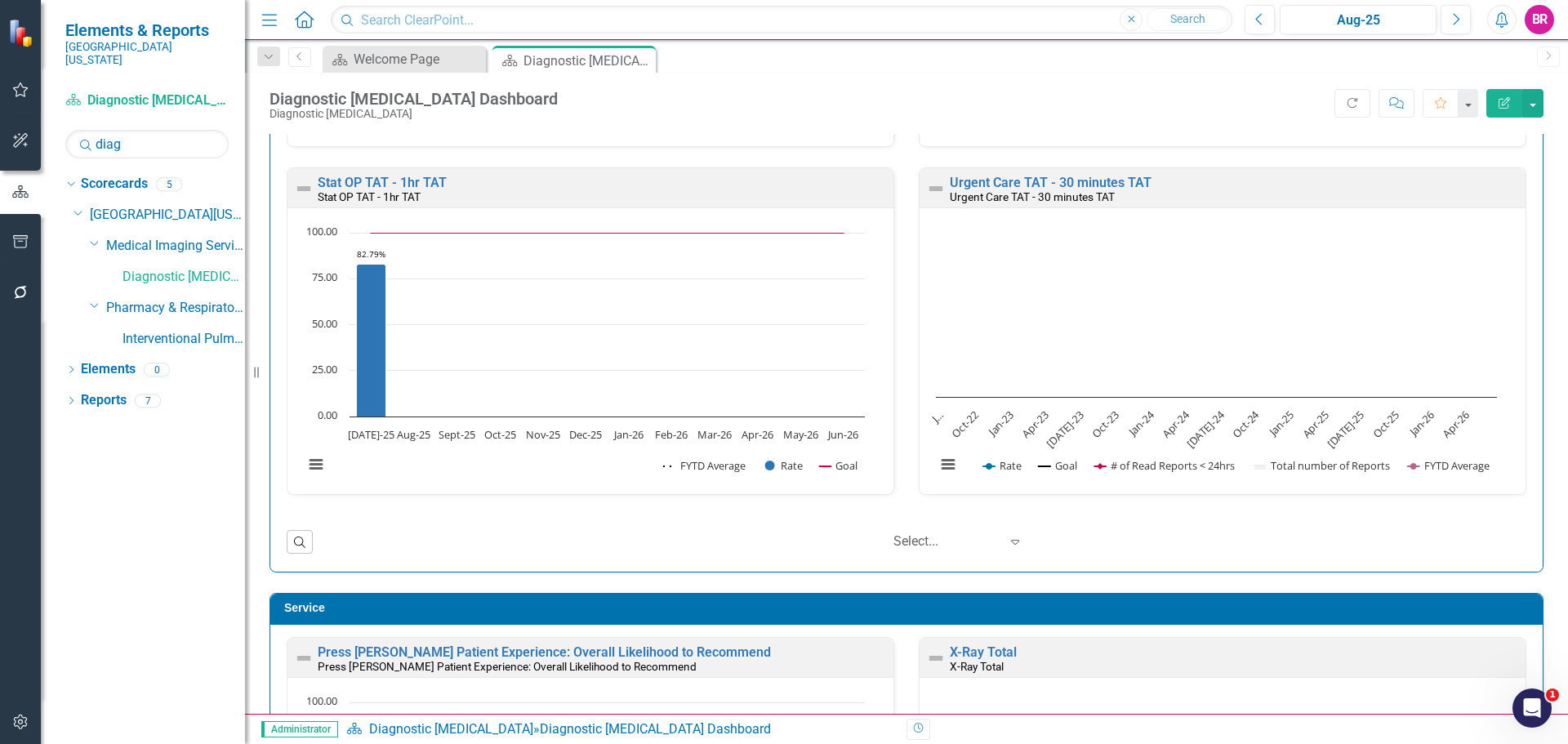
scroll to position [1878, 0]
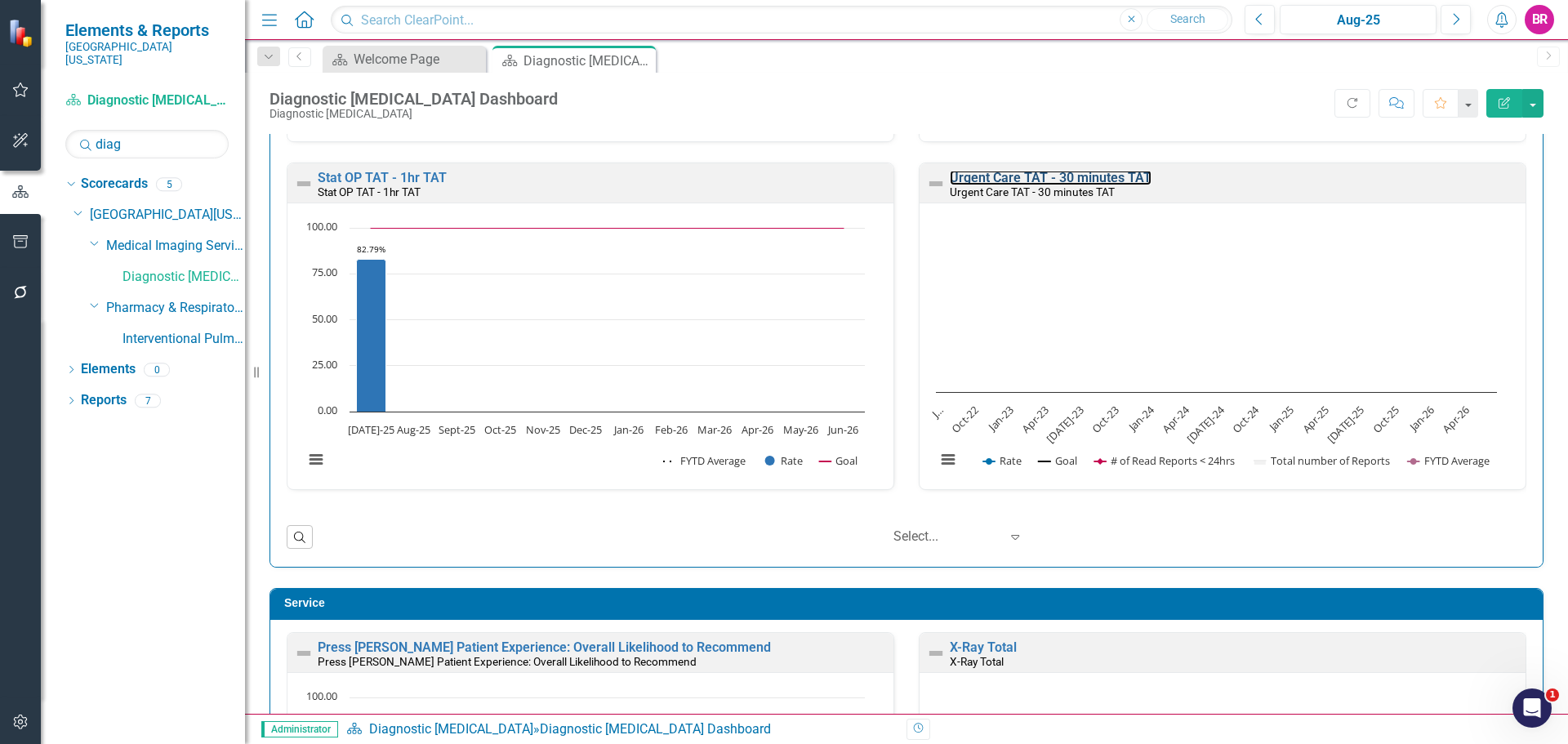
drag, startPoint x: 1014, startPoint y: 174, endPoint x: 0, endPoint y: 374, distance: 1033.5
click at [1014, 174] on link "Urgent Care TAT - 30 minutes TAT" at bounding box center [1050, 177] width 201 height 16
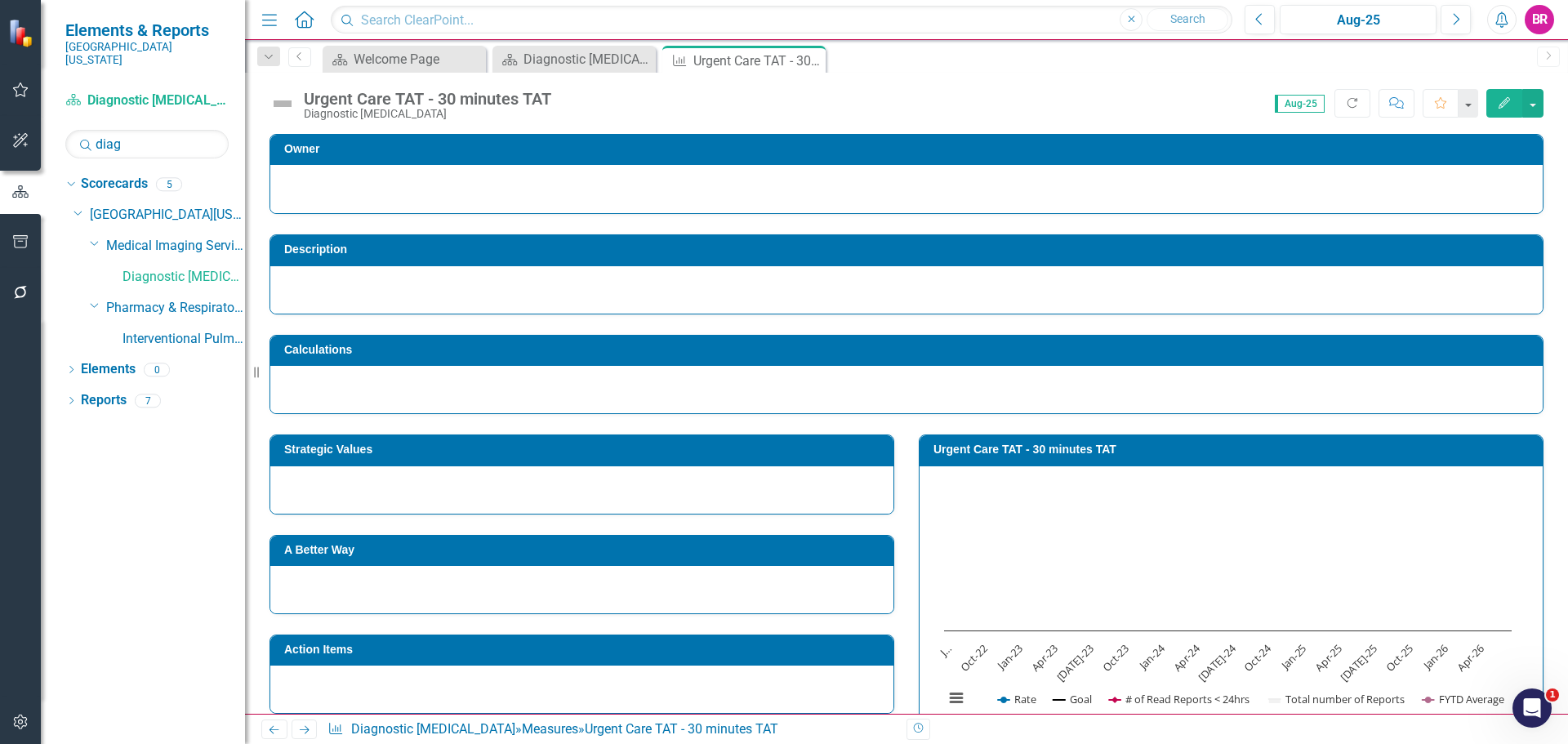
click at [423, 464] on td "Strategic Values" at bounding box center [584, 451] width 601 height 24
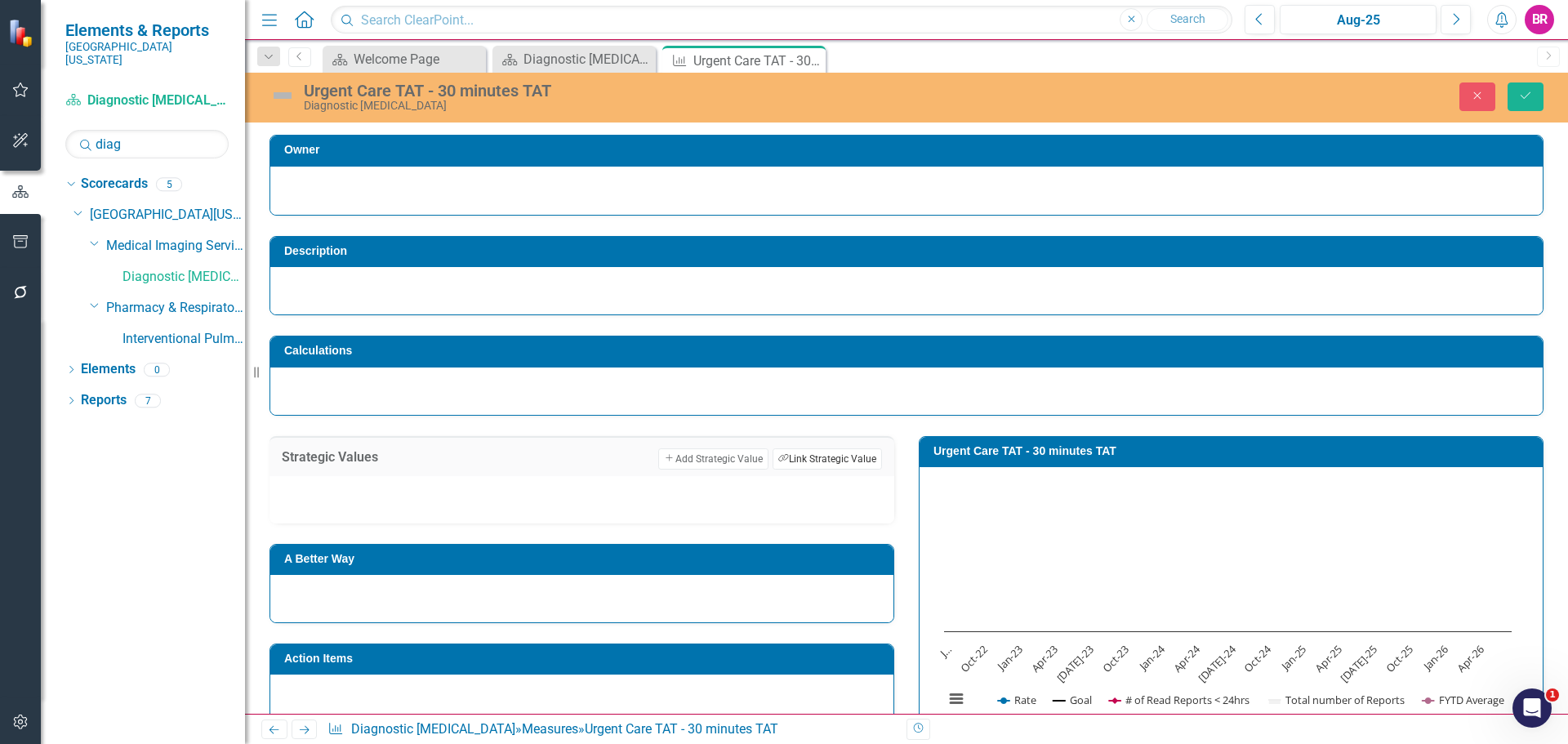
click at [806, 453] on button "Link Tag Link Strategic Value" at bounding box center [827, 458] width 109 height 21
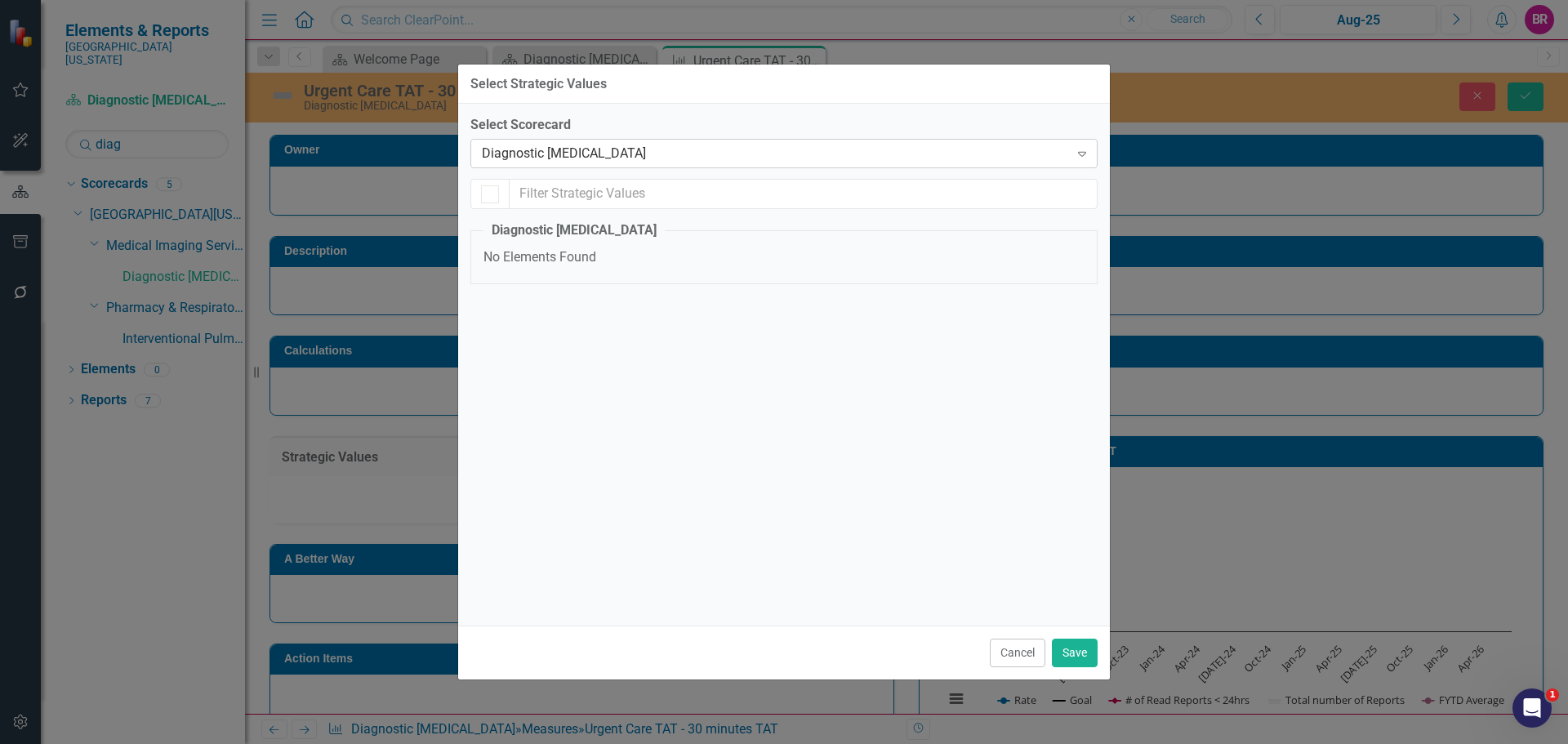
click at [714, 156] on div "Diagnostic [MEDICAL_DATA]" at bounding box center [776, 154] width 588 height 18
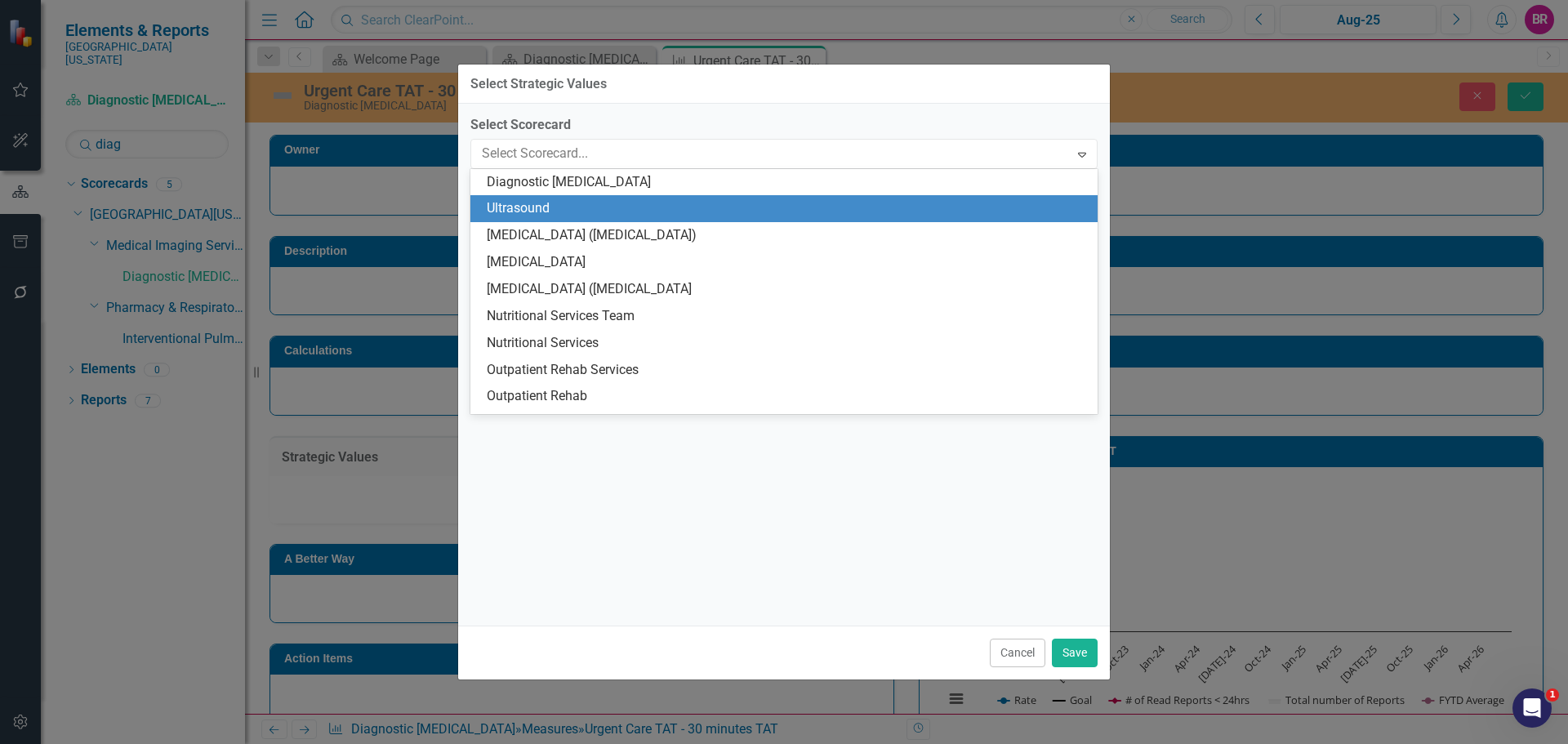
scroll to position [3085, 0]
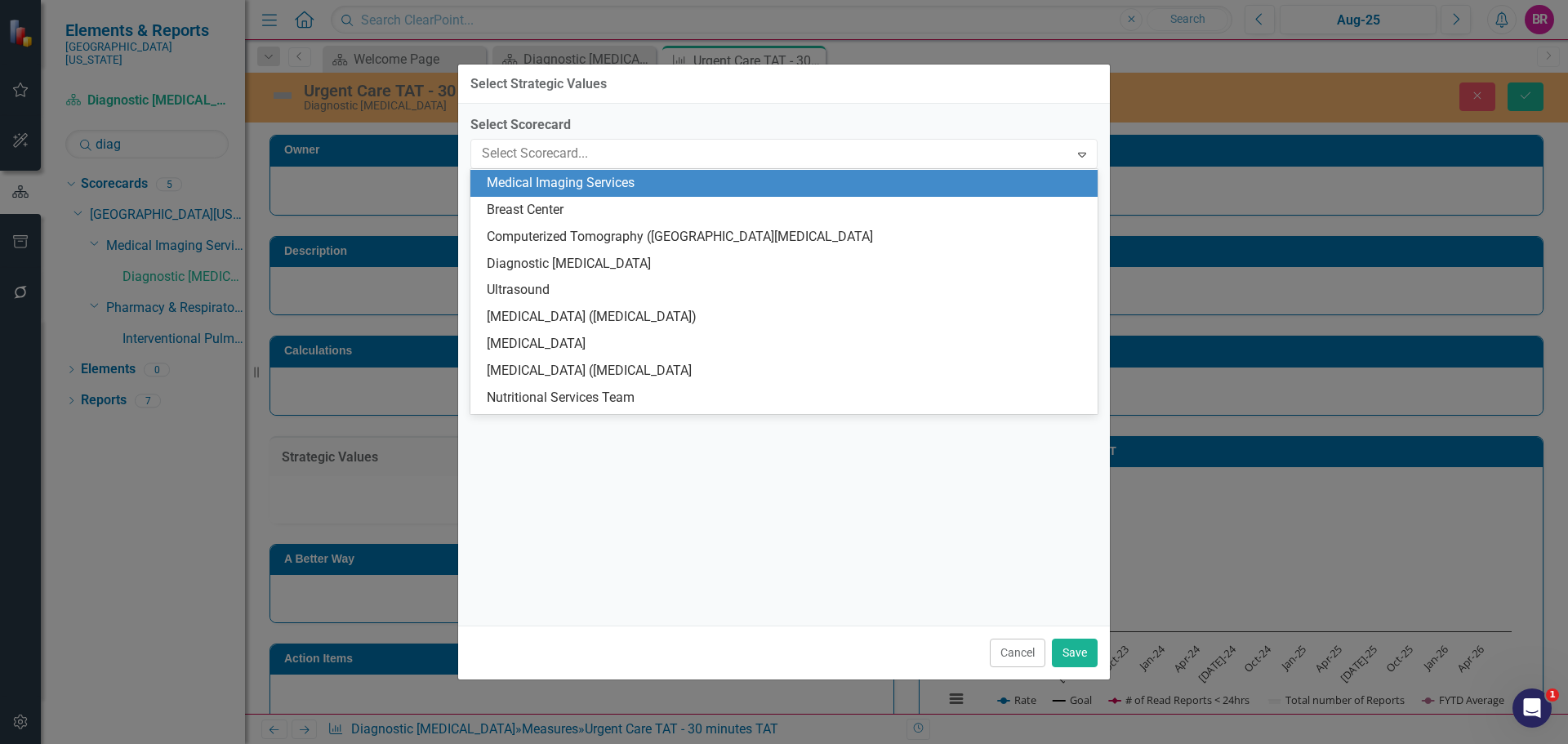
click at [553, 187] on div "Medical Imaging Services" at bounding box center [787, 183] width 601 height 18
checkbox input "false"
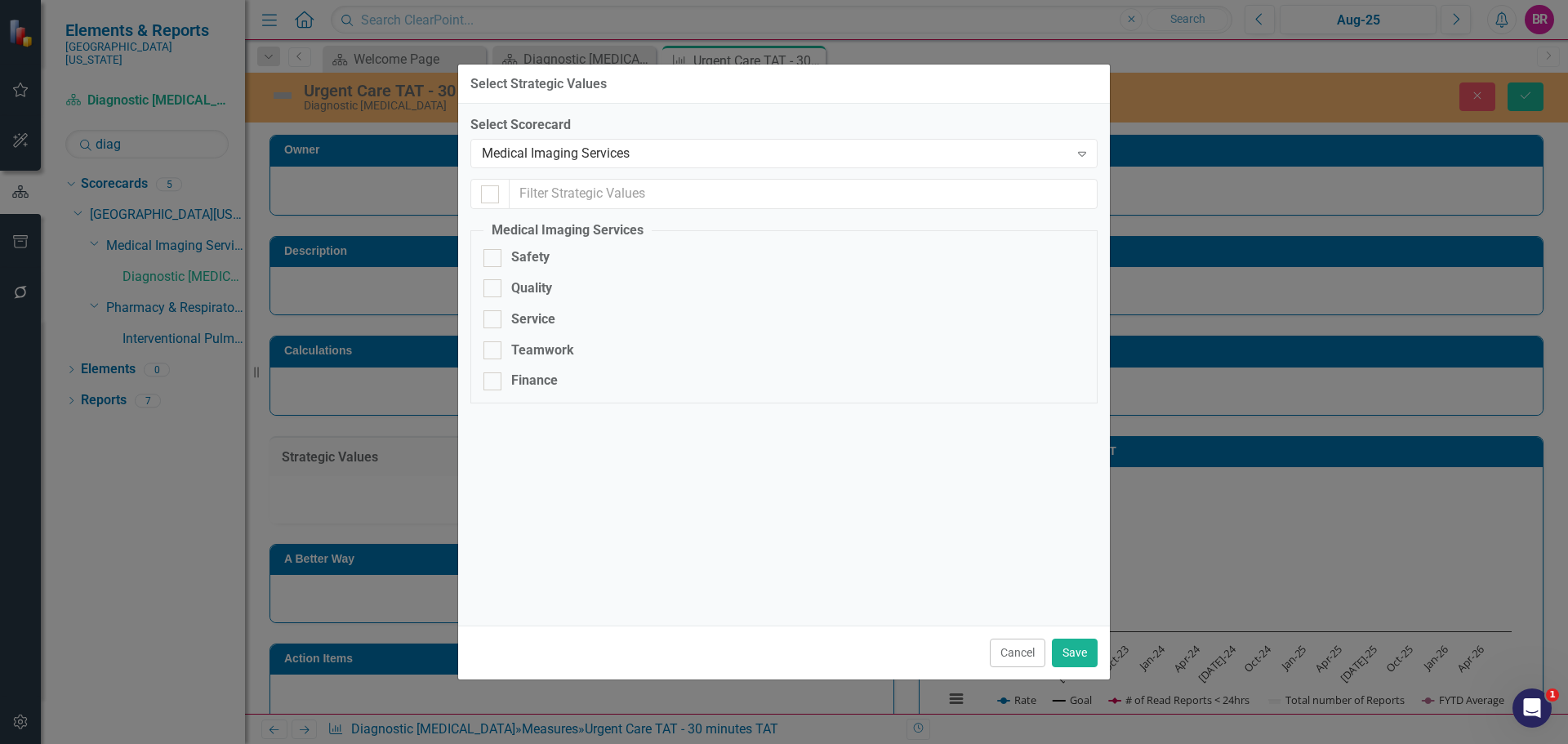
click at [537, 291] on div "Quality" at bounding box center [532, 288] width 41 height 18
click at [494, 290] on input "Quality" at bounding box center [488, 284] width 11 height 11
checkbox input "true"
click at [1076, 655] on button "Save" at bounding box center [1075, 653] width 46 height 28
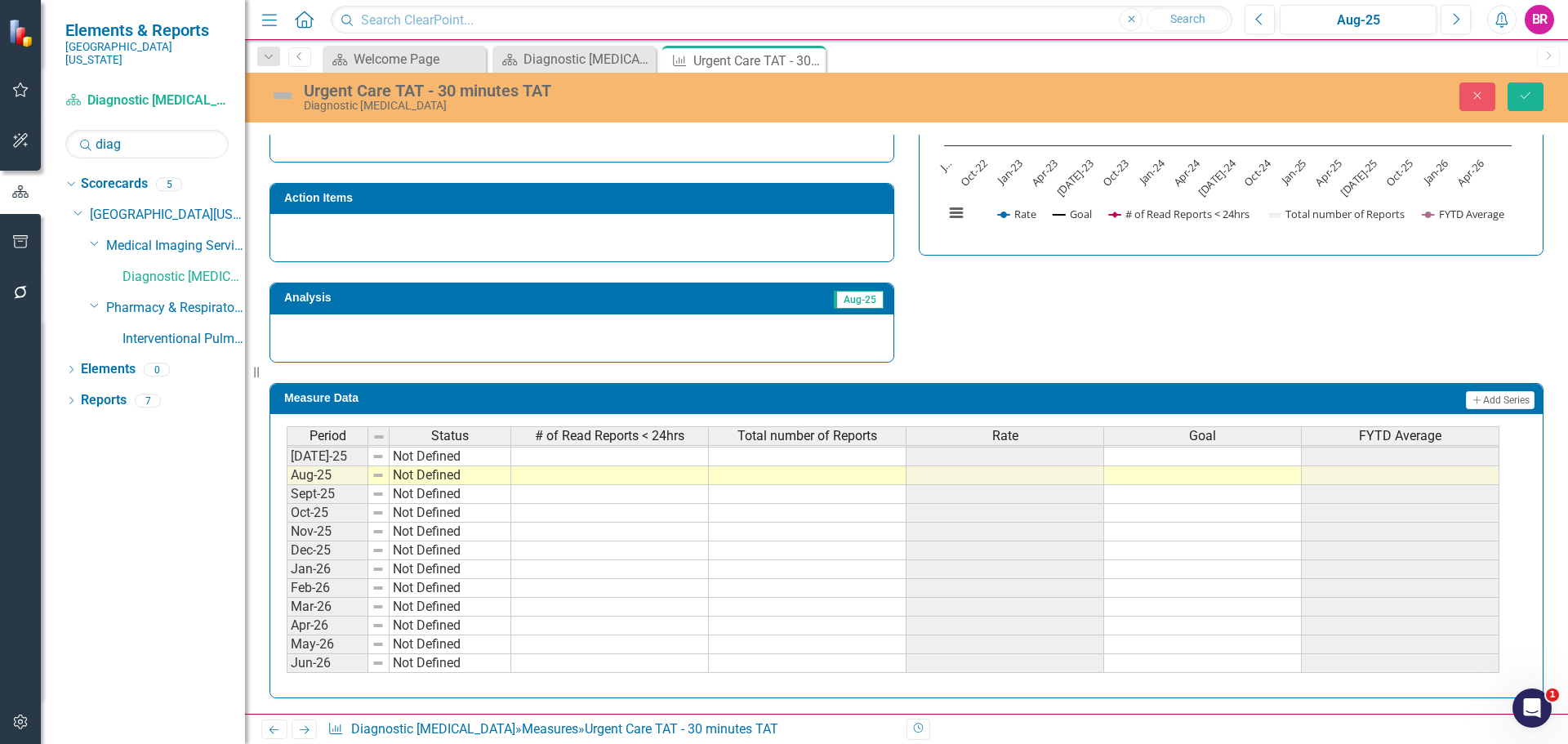
scroll to position [487, 0]
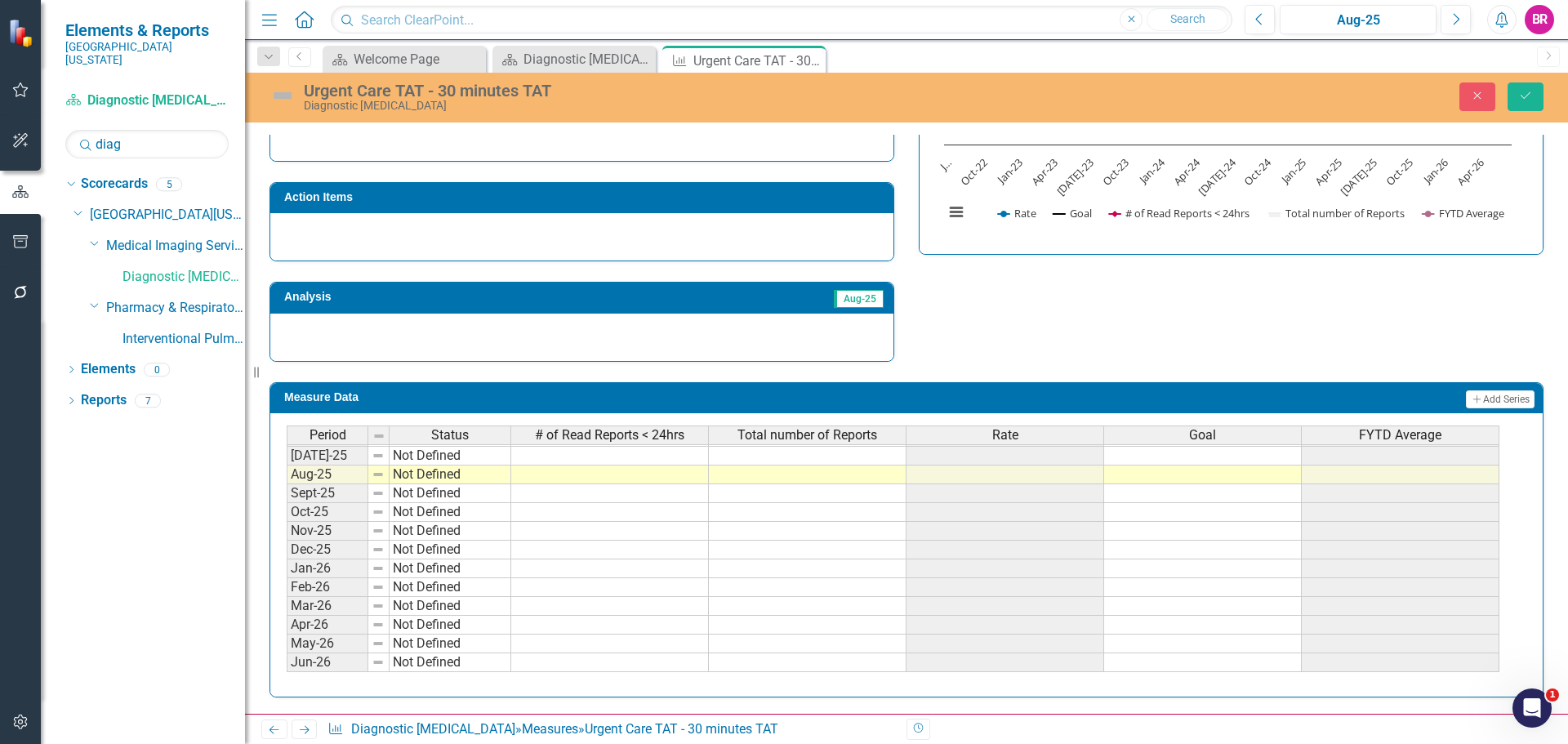
click at [1208, 450] on td at bounding box center [1203, 456] width 197 height 18
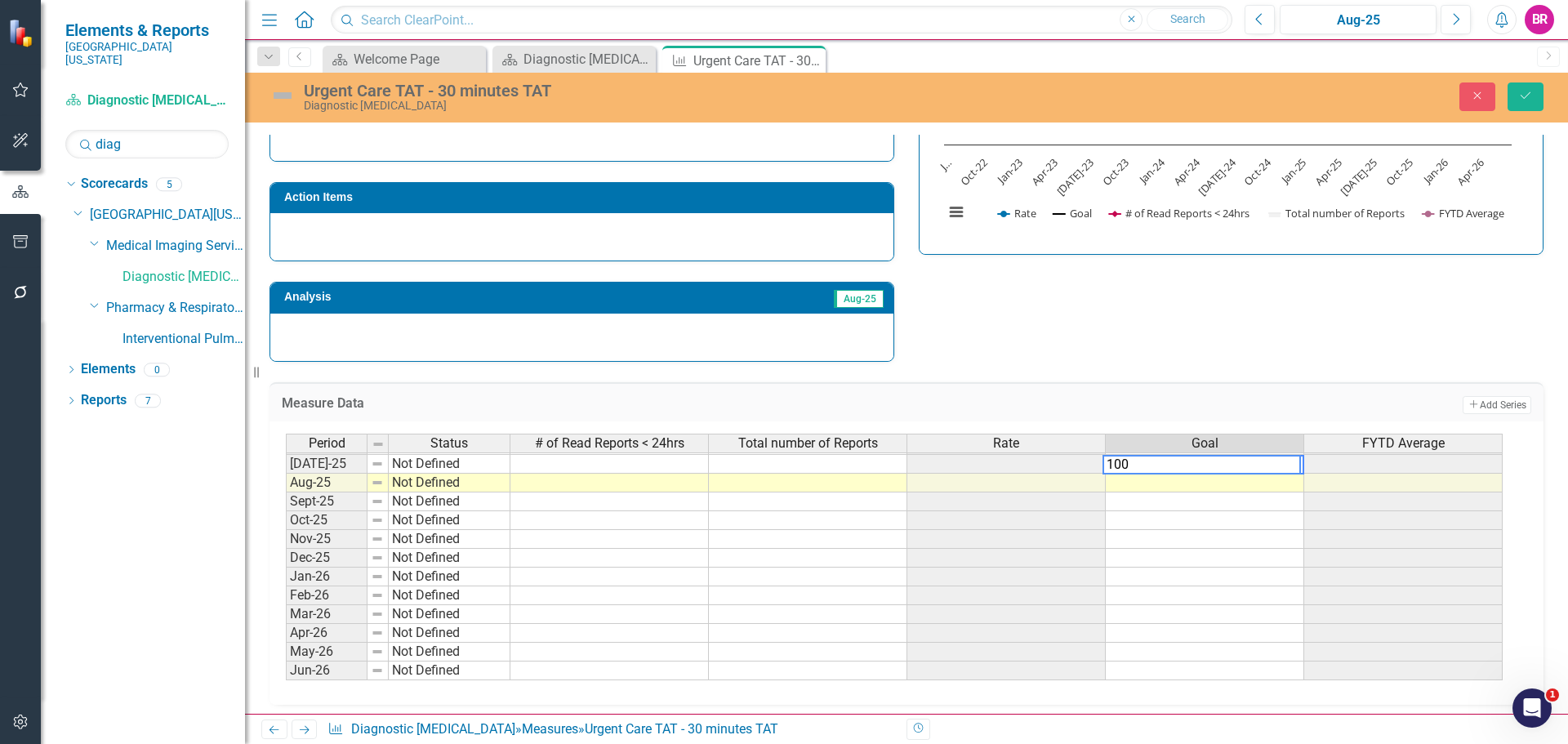
type textarea "100"
click at [652, 466] on td at bounding box center [609, 464] width 198 height 18
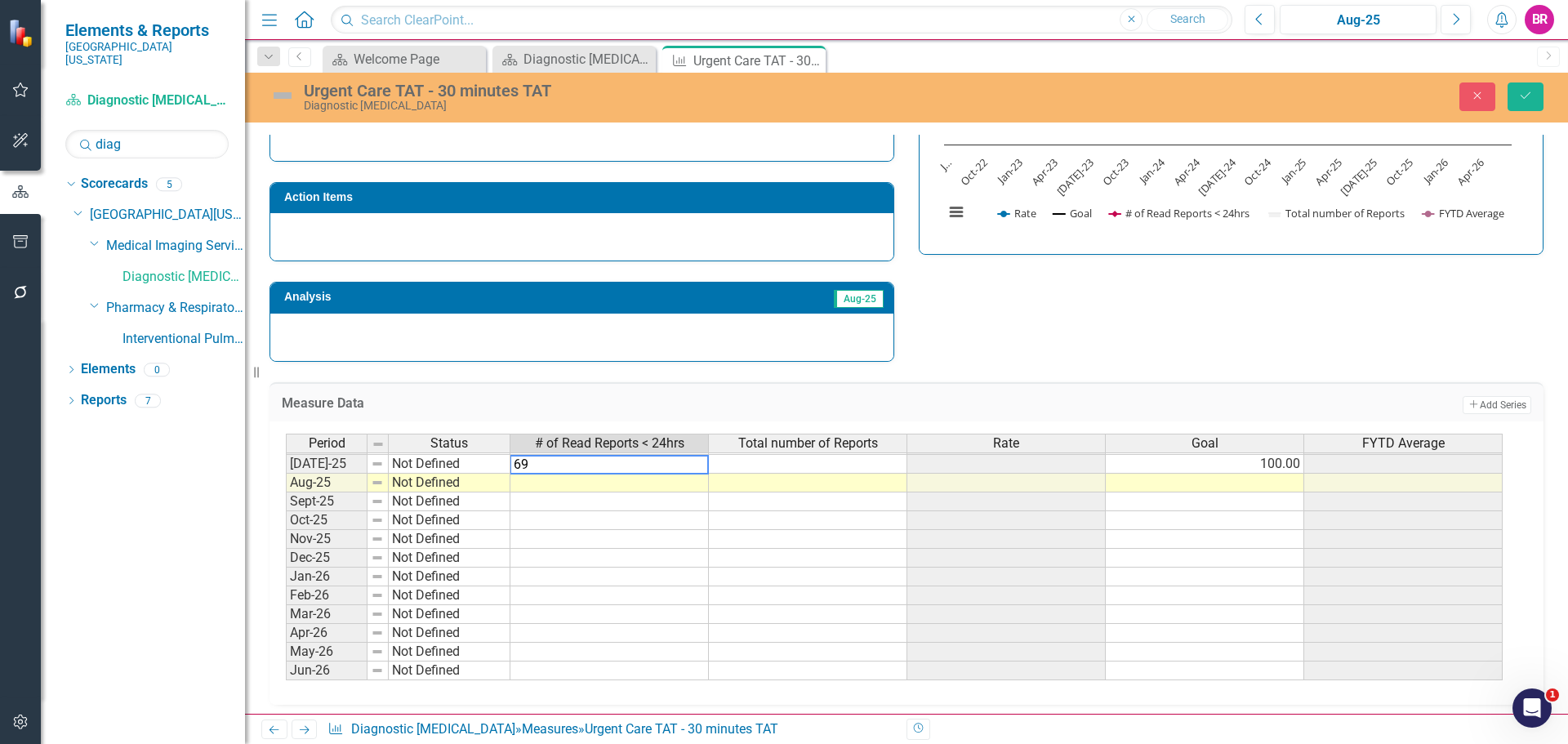
type textarea "693"
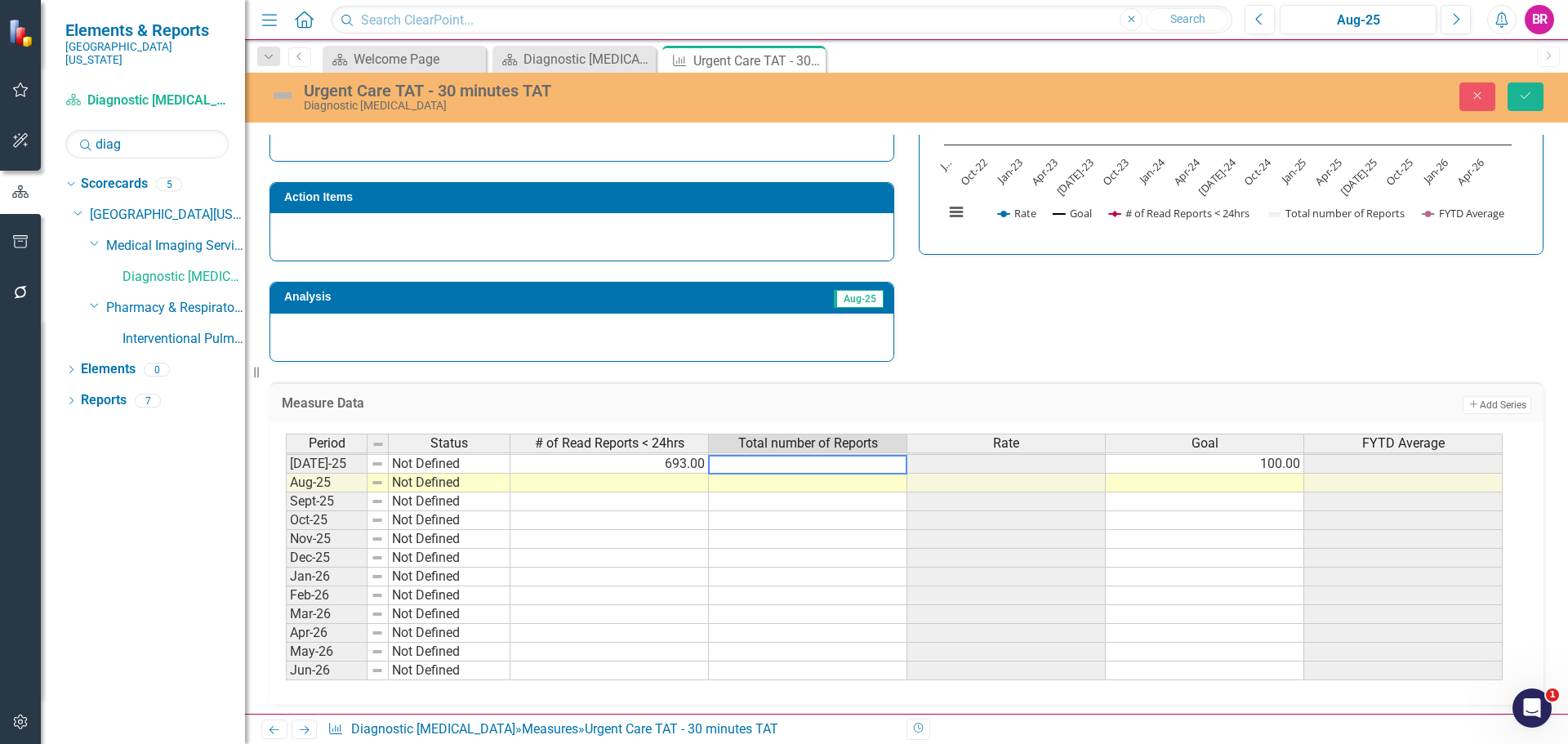
click at [805, 479] on td at bounding box center [807, 483] width 198 height 18
type textarea "1107"
click at [800, 466] on td at bounding box center [807, 464] width 198 height 18
type textarea "1107"
click at [1232, 351] on div "Strategic Values Add Add Strategic Value Link Tag Link Strategic Value Not Defi…" at bounding box center [907, 145] width 1299 height 433
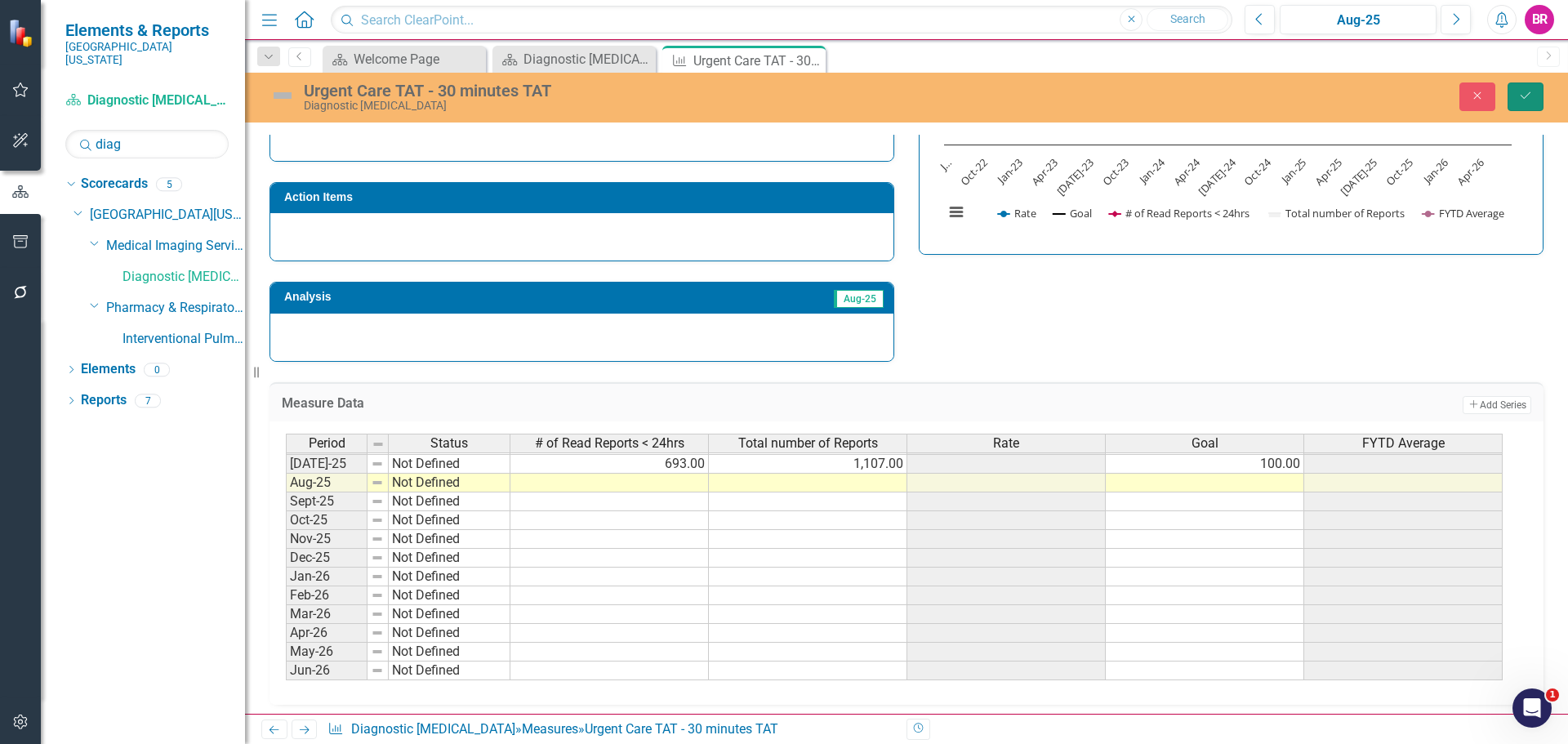
click at [1533, 93] on button "Save" at bounding box center [1525, 97] width 36 height 28
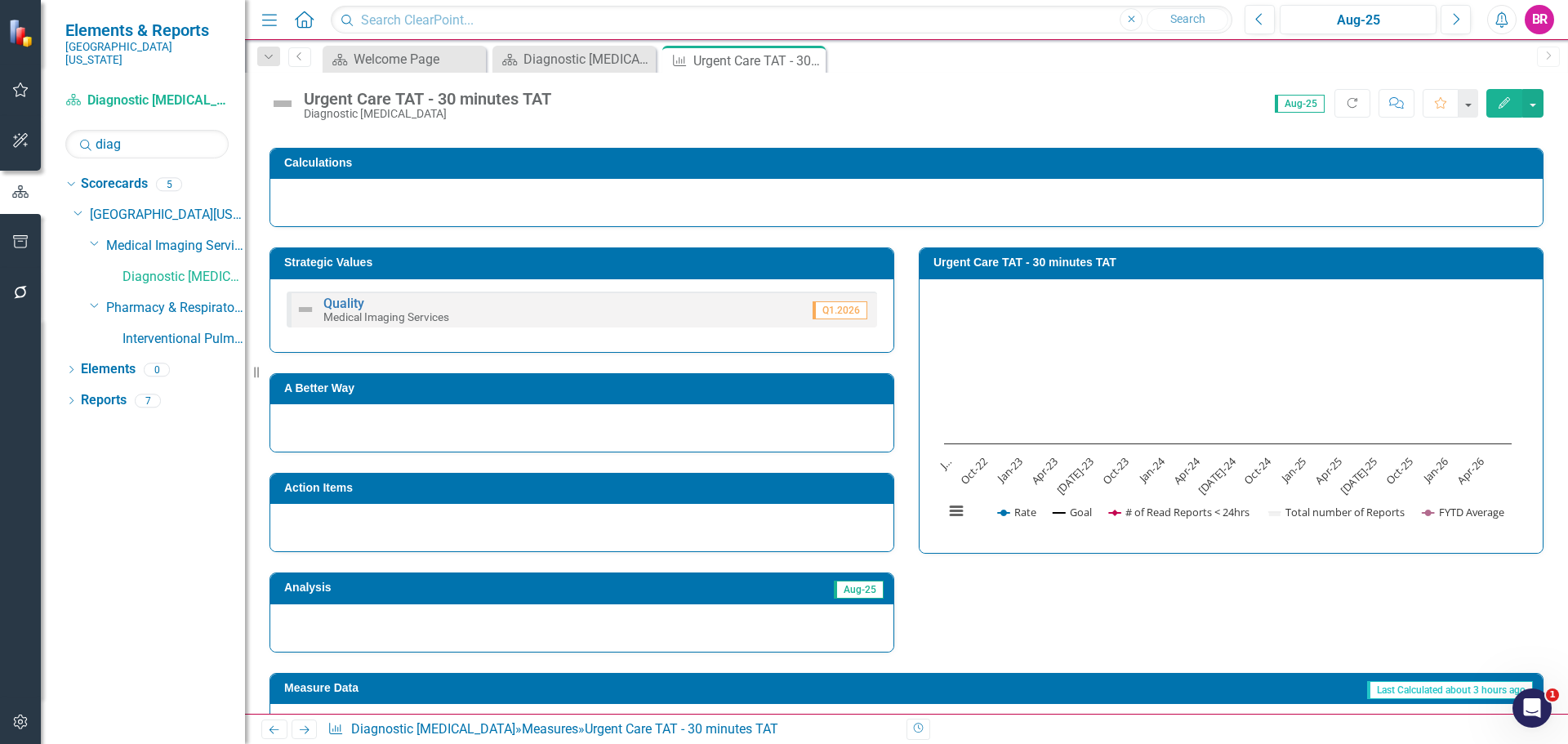
scroll to position [149, 0]
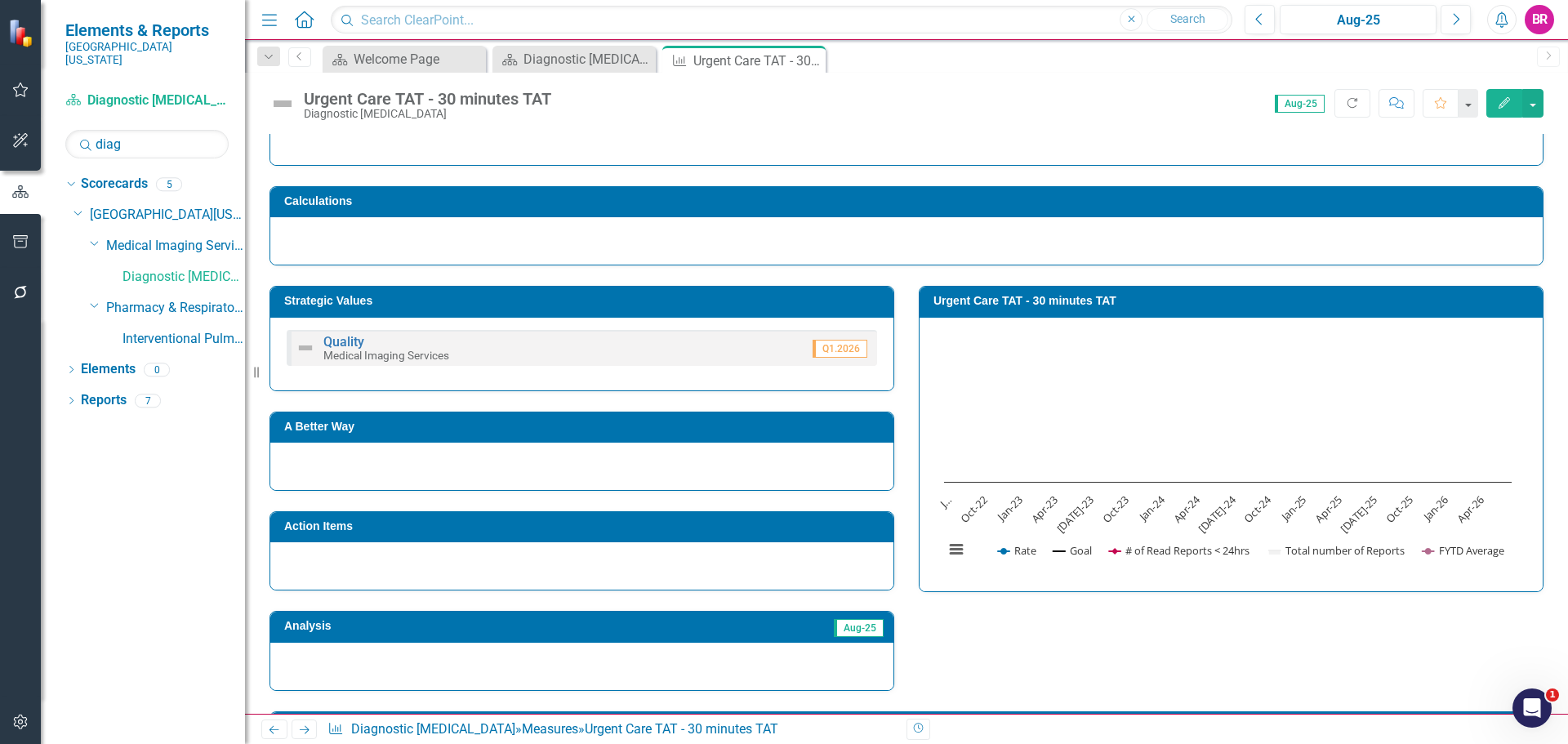
click at [1010, 308] on td "Urgent Care TAT - 30 minutes TAT" at bounding box center [1234, 303] width 601 height 24
click at [1011, 307] on h3 "Urgent Care TAT - 30 minutes TAT" at bounding box center [1234, 301] width 601 height 13
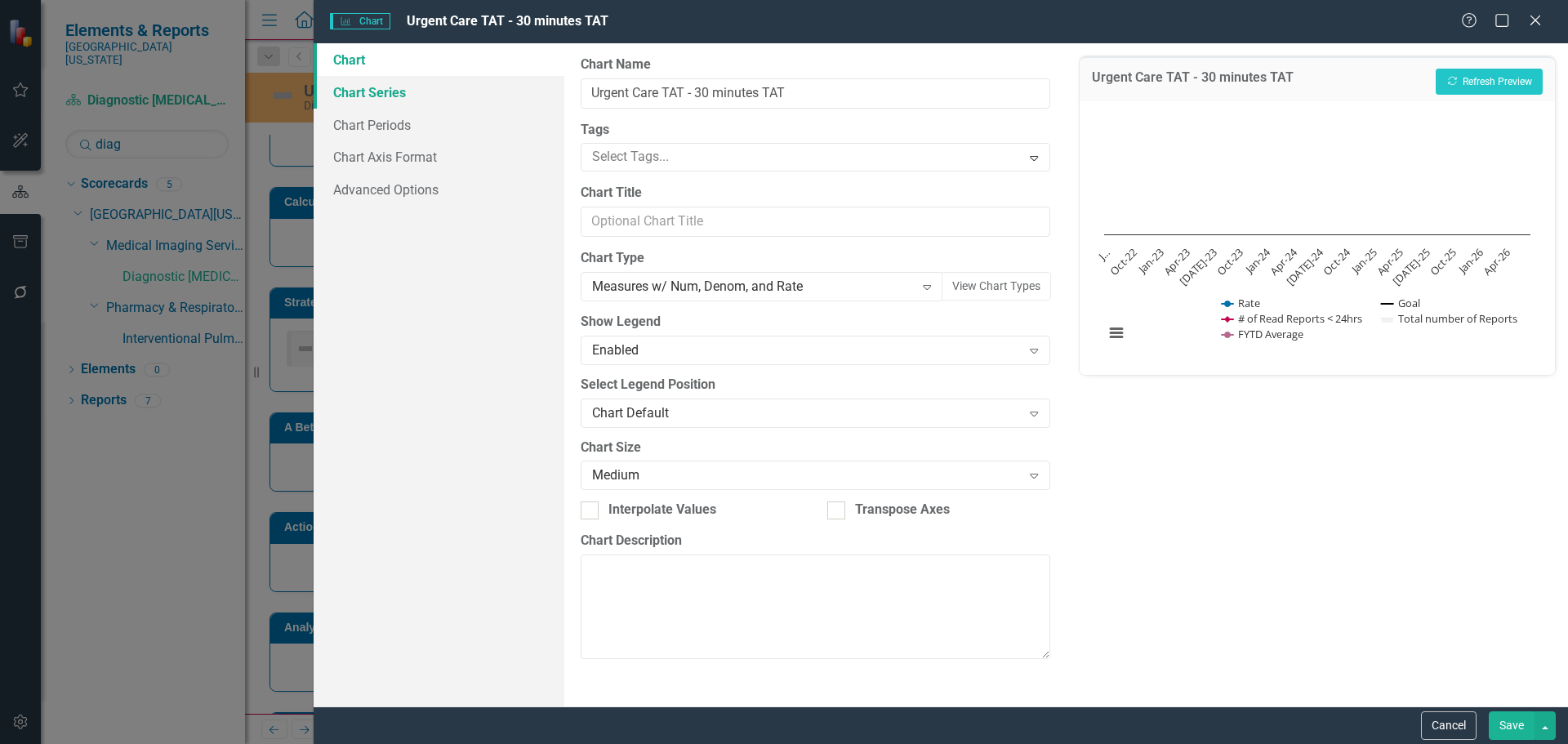
click at [357, 92] on link "Chart Series" at bounding box center [439, 92] width 251 height 33
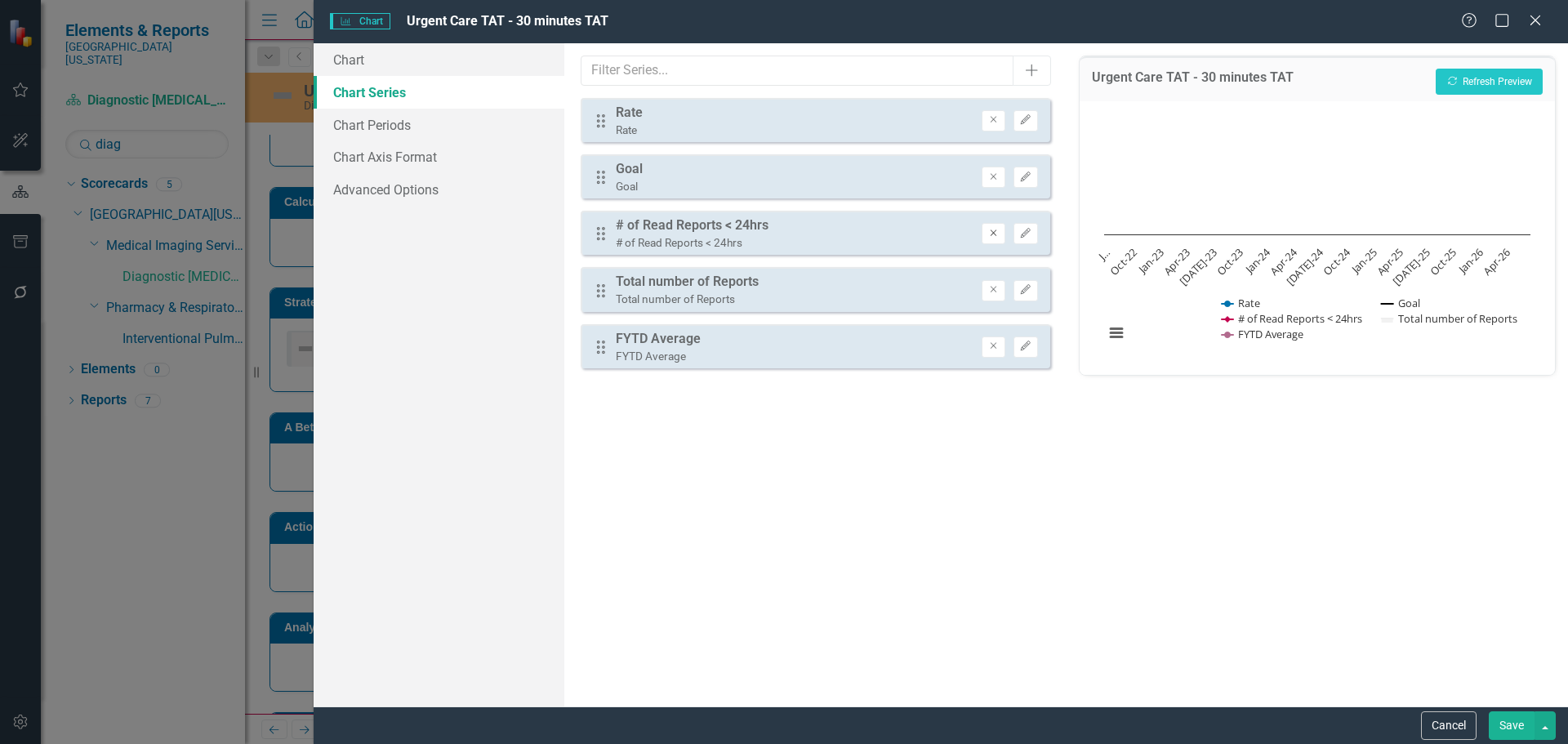
click at [993, 232] on icon "button" at bounding box center [994, 233] width 7 height 7
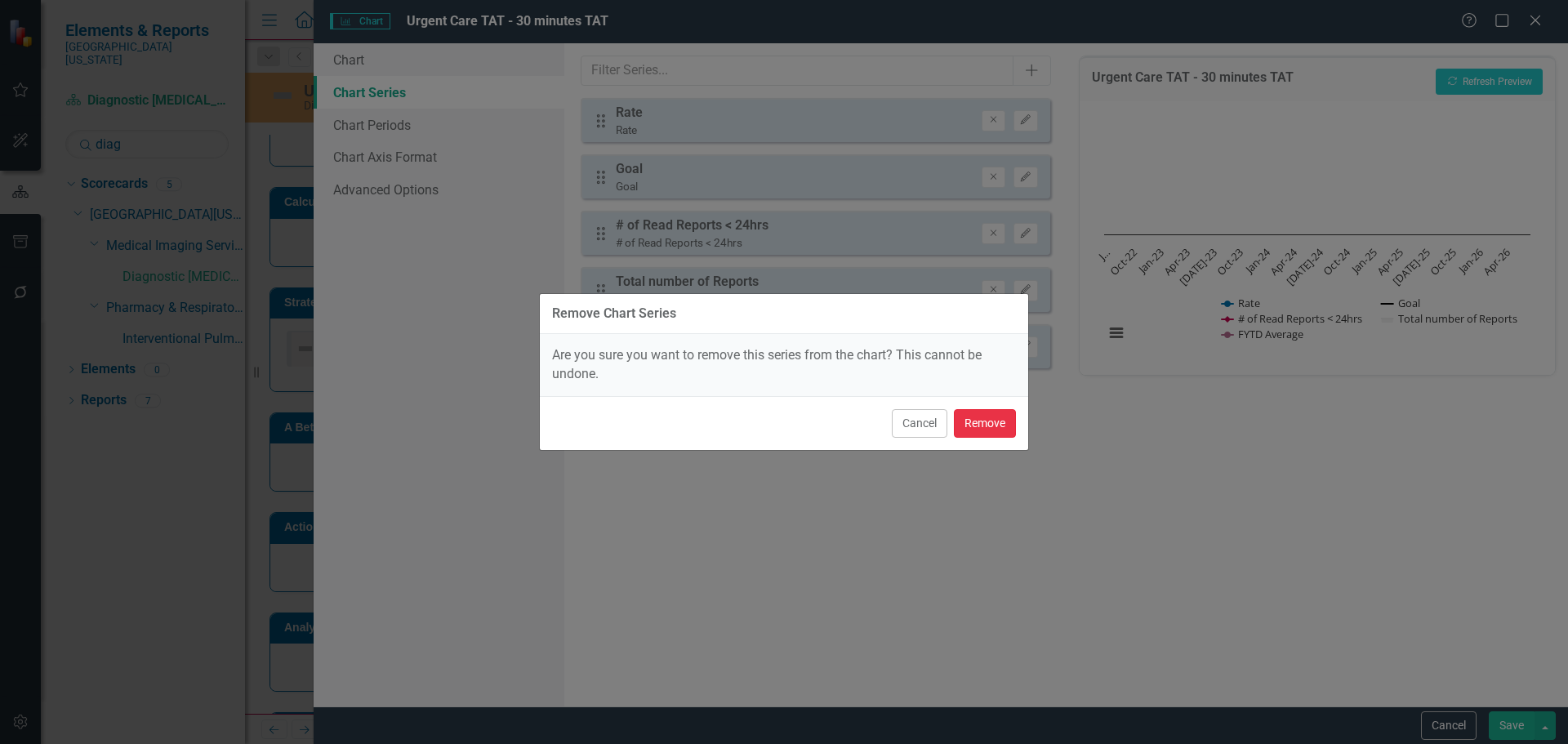
click at [1005, 418] on button "Remove" at bounding box center [985, 424] width 62 height 28
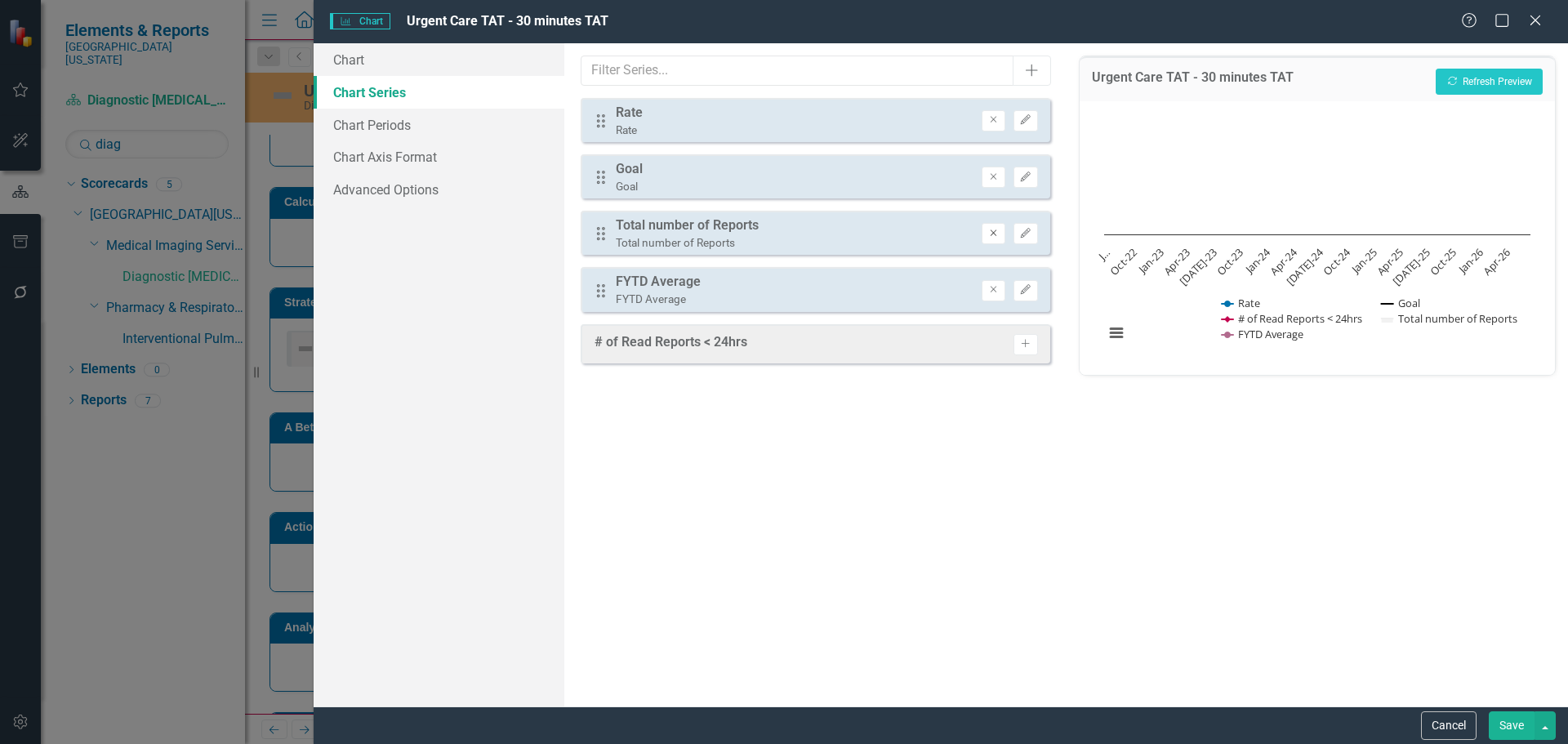
click at [997, 232] on icon "Remove" at bounding box center [993, 234] width 13 height 10
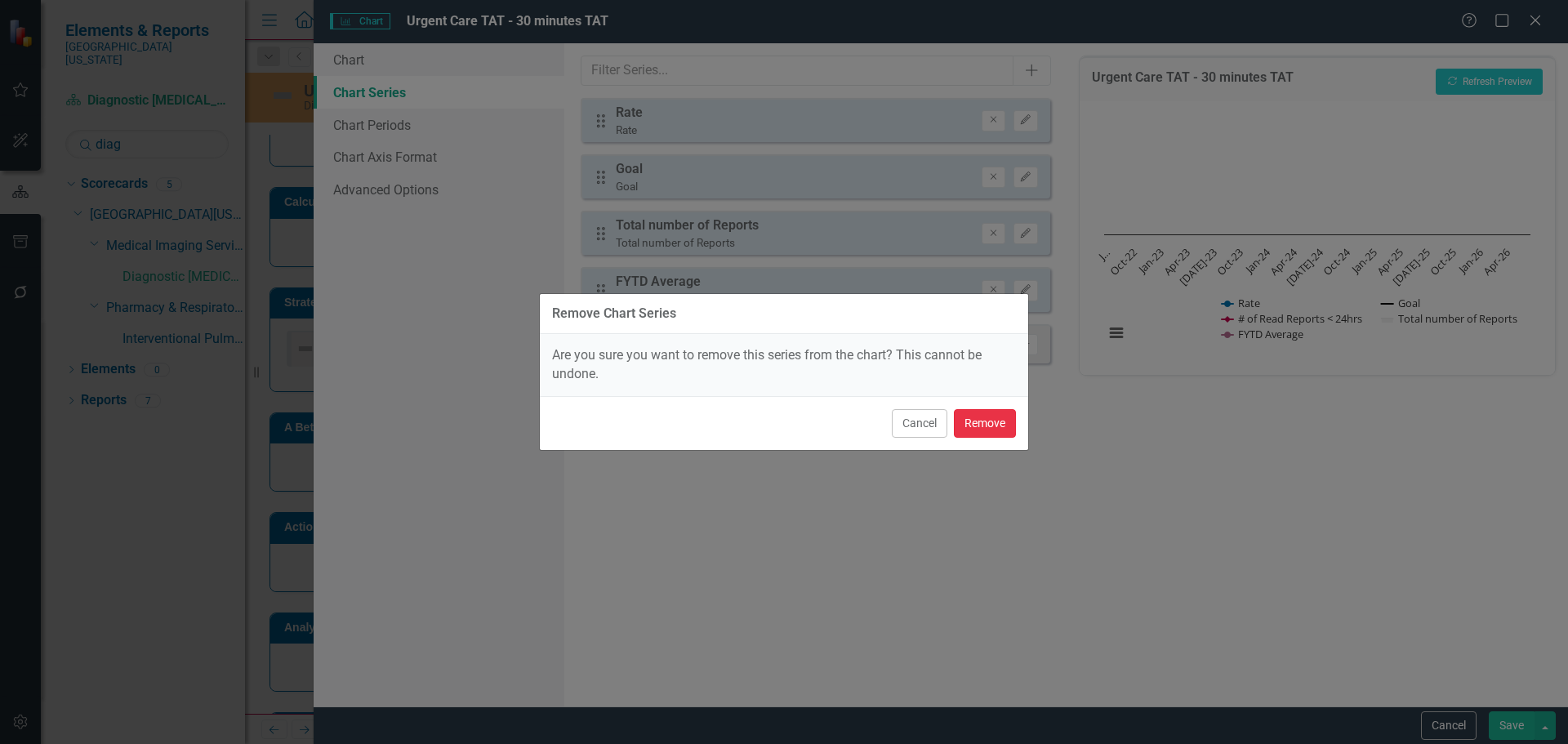
click at [992, 420] on button "Remove" at bounding box center [985, 424] width 62 height 28
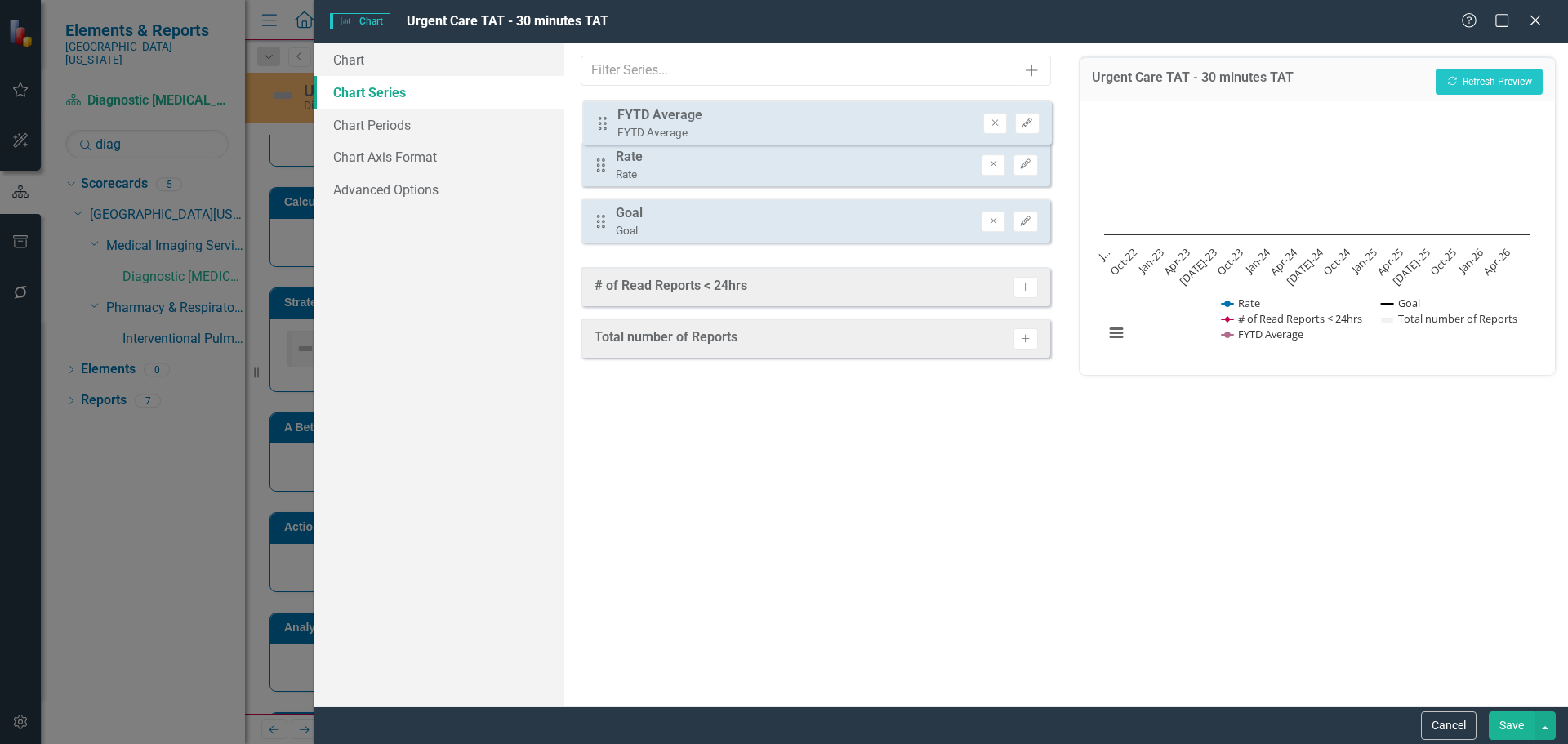
drag, startPoint x: 602, startPoint y: 232, endPoint x: 603, endPoint y: 122, distance: 110.0
click at [603, 122] on div "Drag Rate Rate Remove Edit Drag Goal Goal Remove Edit Drag FYTD Average FYTD Av…" at bounding box center [815, 176] width 469 height 158
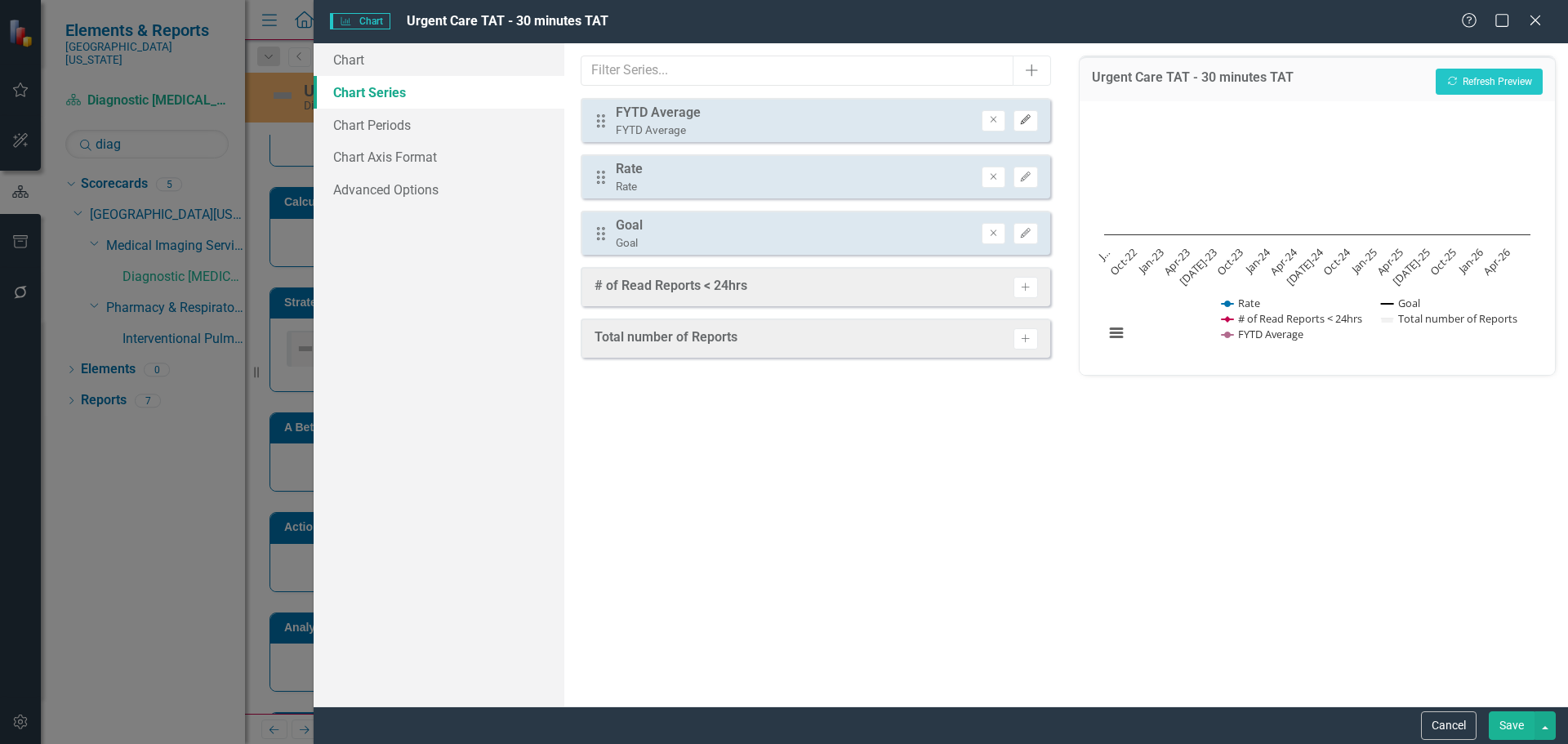
click at [1023, 122] on icon "Edit" at bounding box center [1026, 120] width 13 height 10
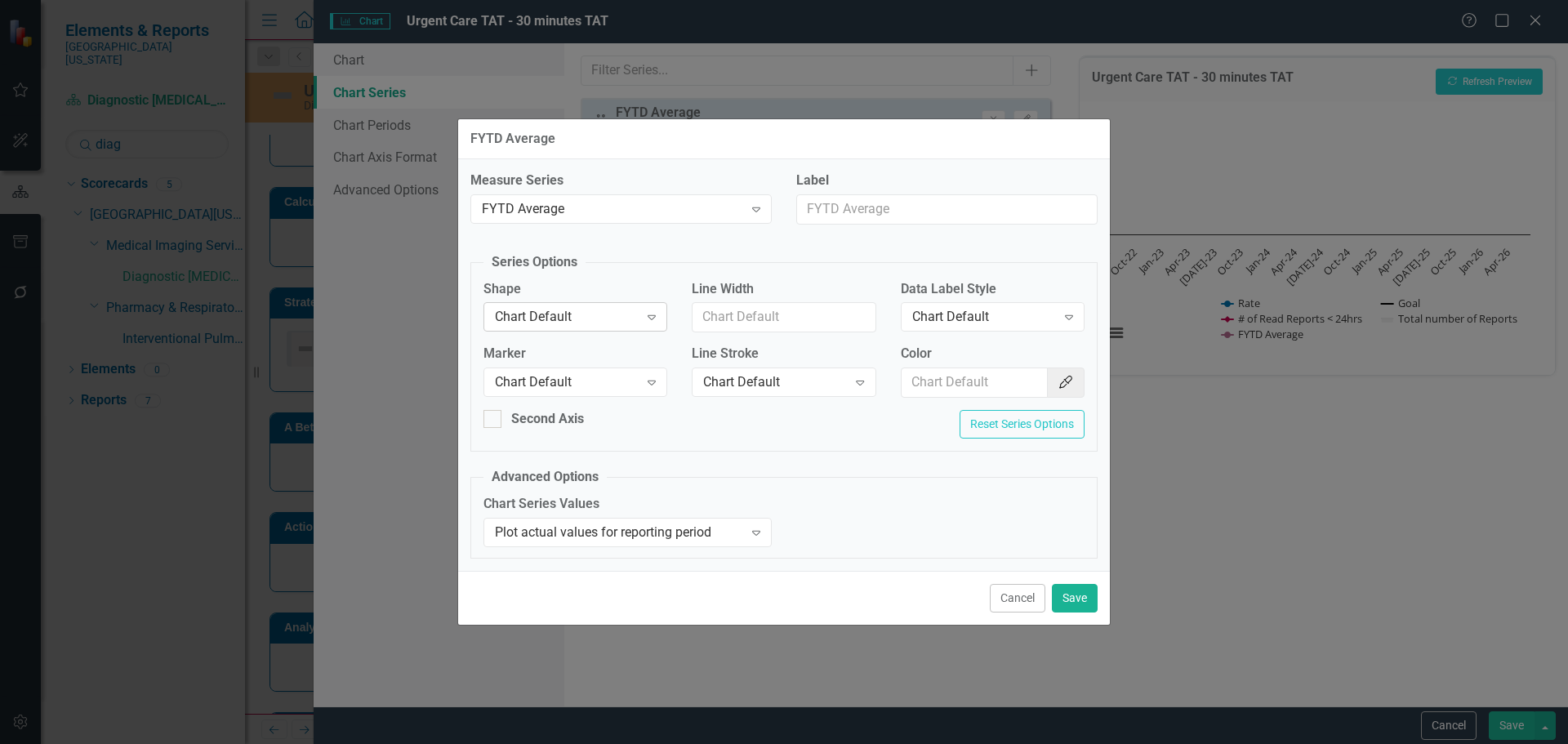
click at [576, 332] on div "Chart Default Expand" at bounding box center [575, 317] width 184 height 29
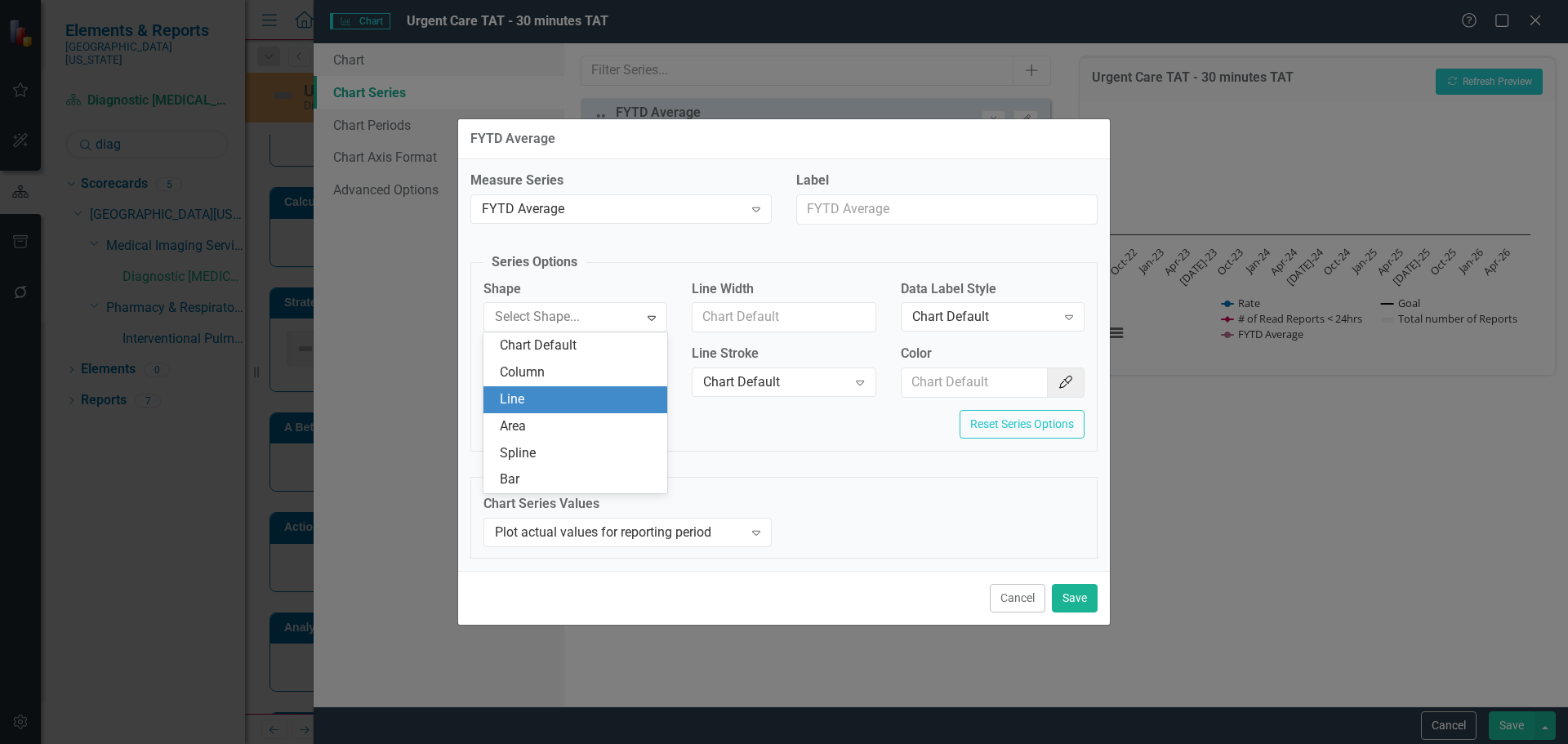
click at [598, 400] on div "Line" at bounding box center [578, 400] width 158 height 18
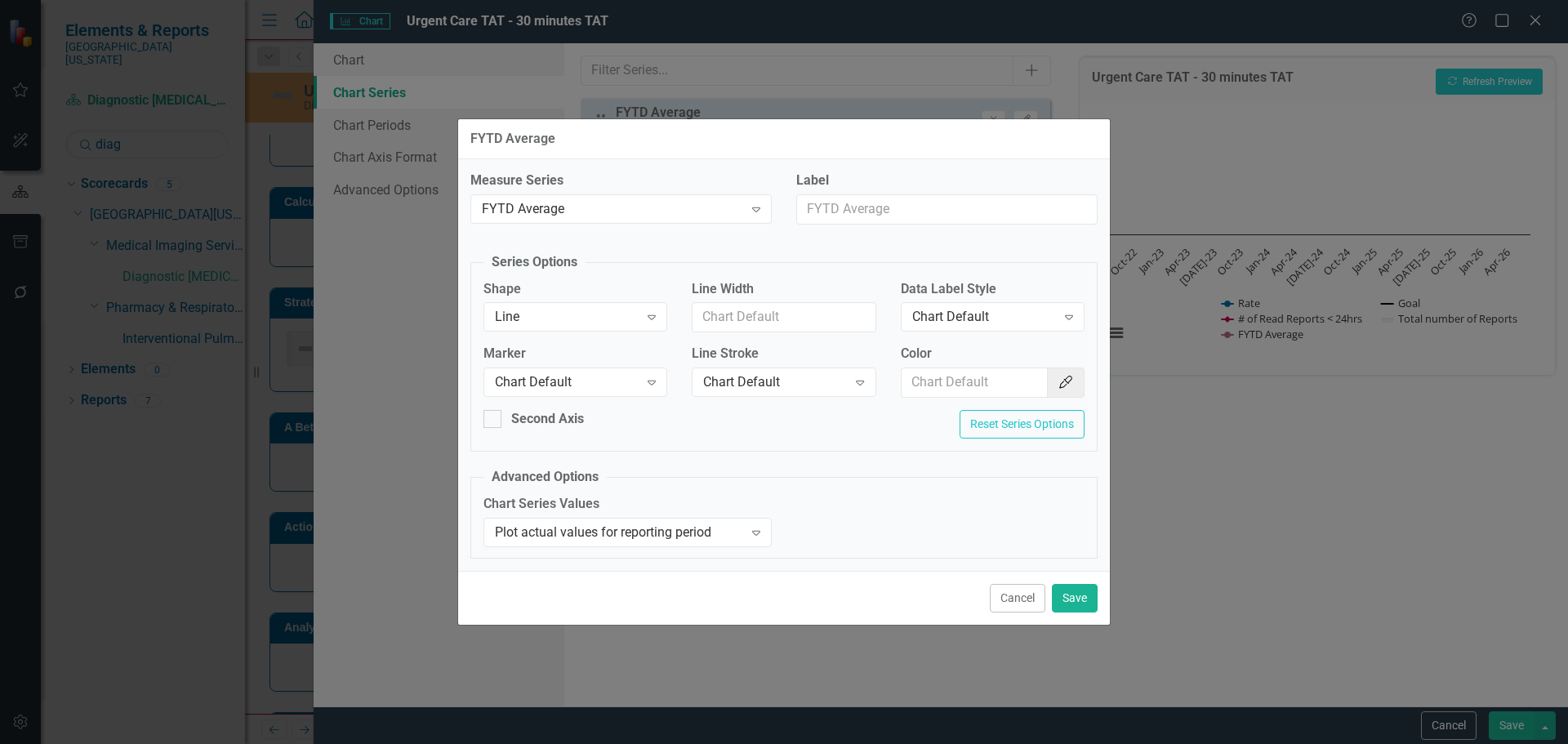
click at [598, 400] on div "Marker Chart Default Expand" at bounding box center [575, 375] width 208 height 63
click at [601, 382] on div "Chart Default" at bounding box center [567, 383] width 144 height 18
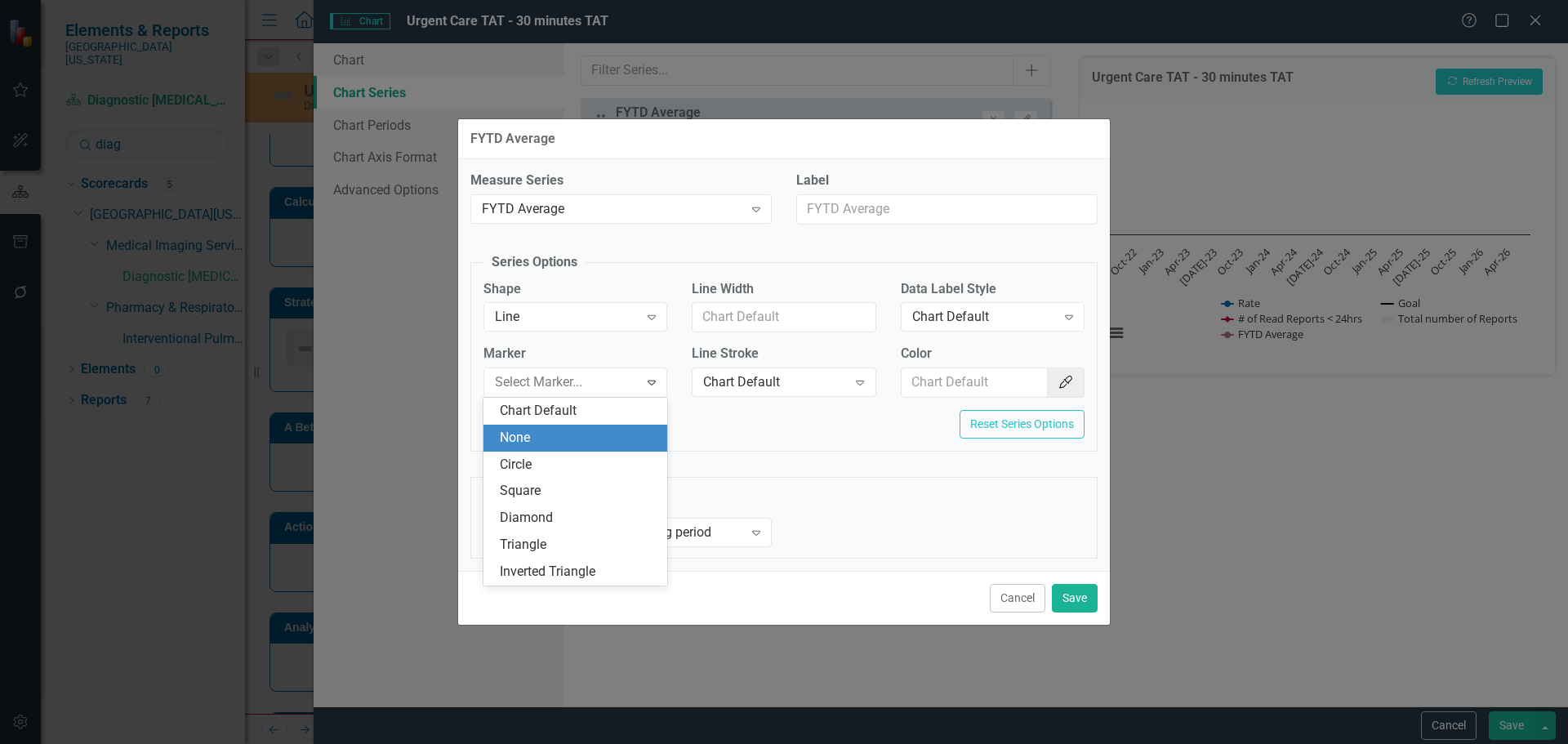
click at [583, 433] on div "None" at bounding box center [578, 438] width 158 height 18
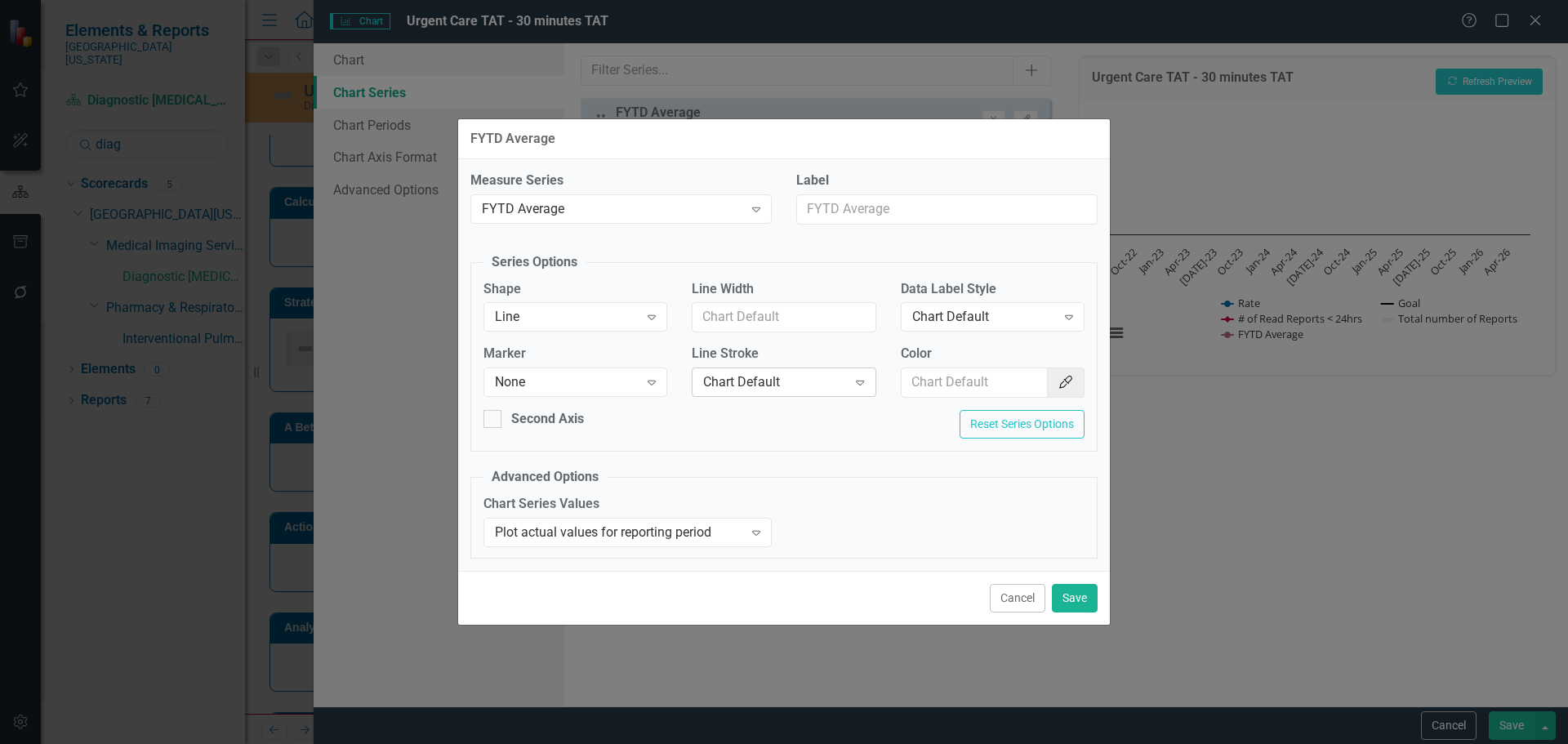
click at [805, 380] on div "Chart Default" at bounding box center [775, 383] width 144 height 18
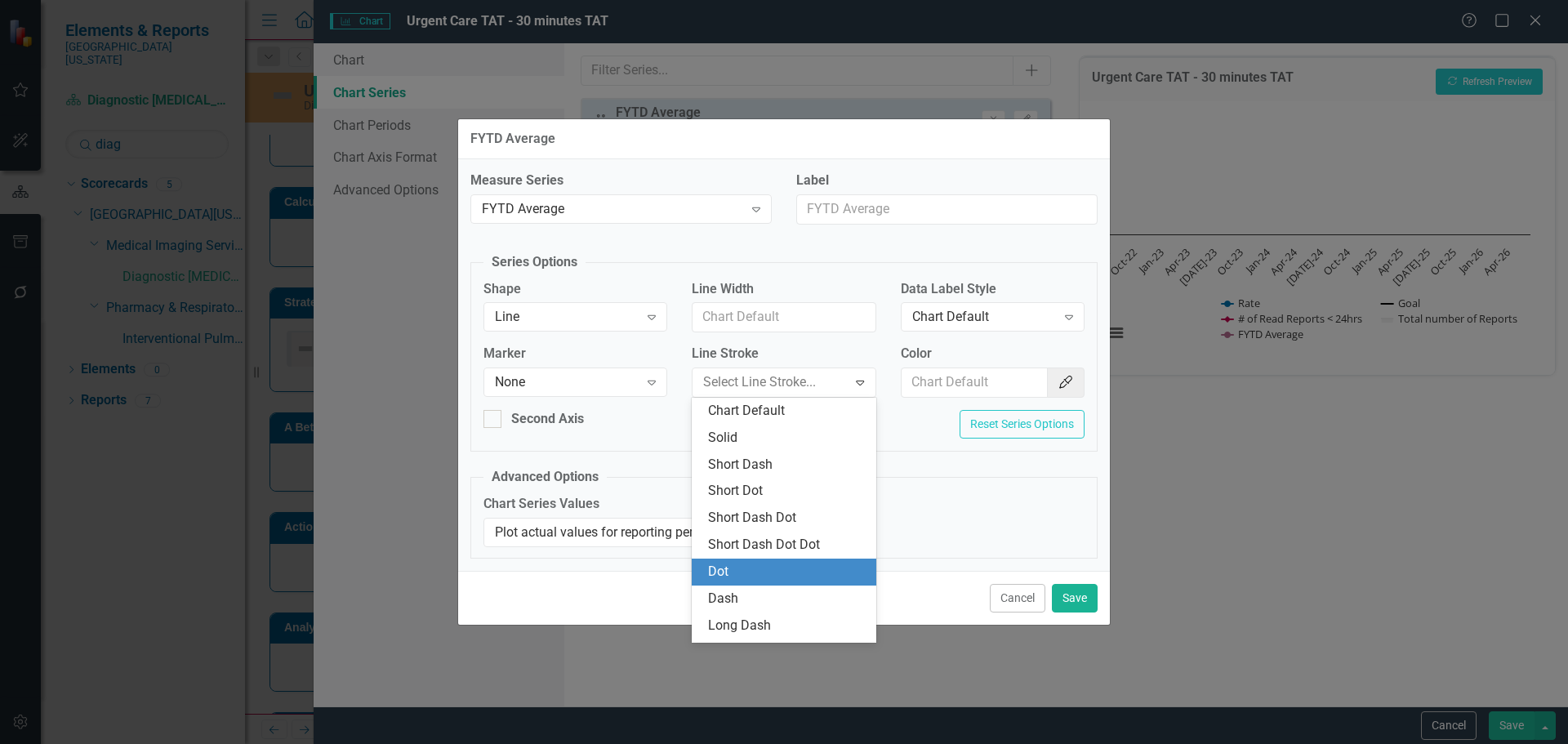
click at [792, 566] on div "Dot" at bounding box center [787, 572] width 158 height 18
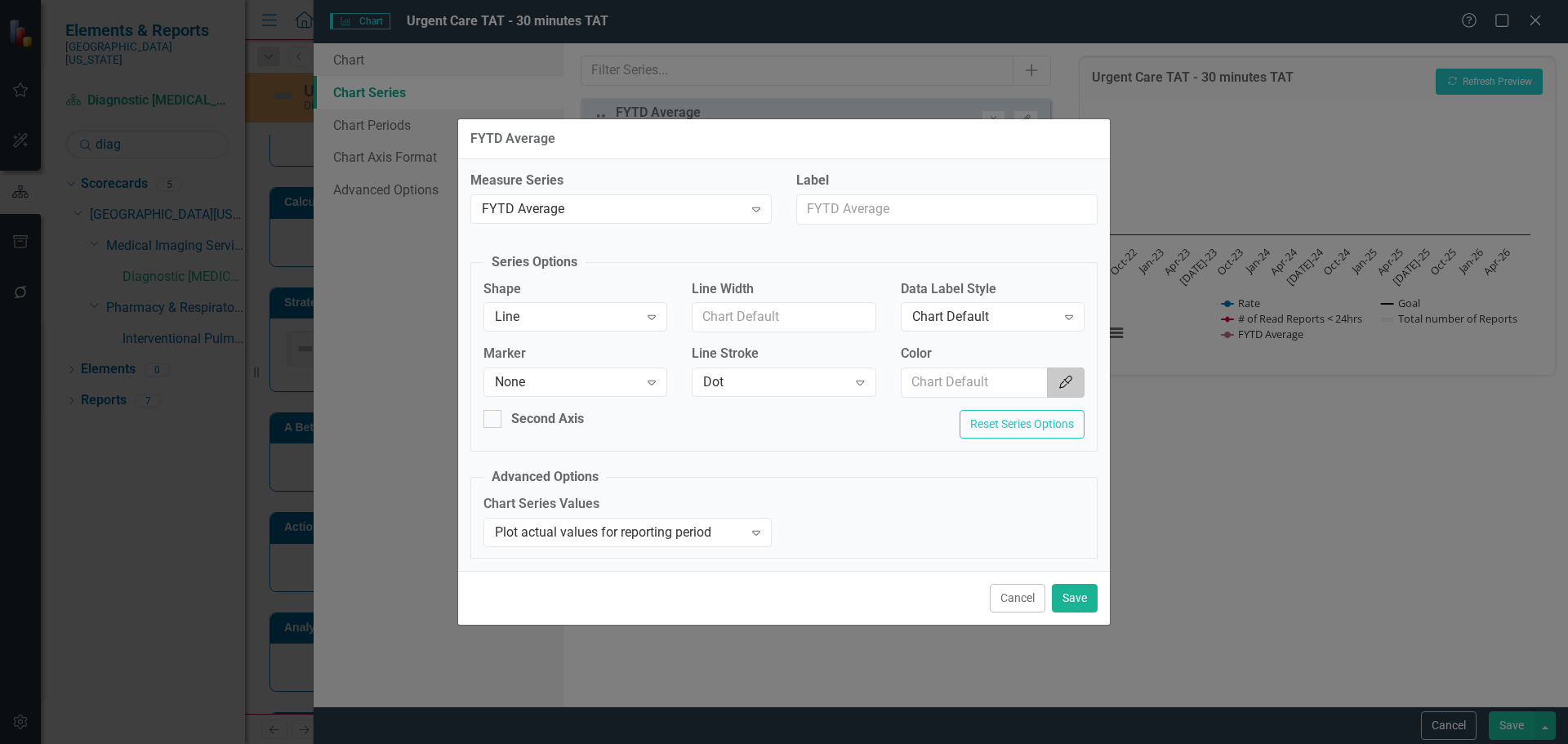
click at [1062, 385] on icon "Color Picker" at bounding box center [1066, 382] width 17 height 13
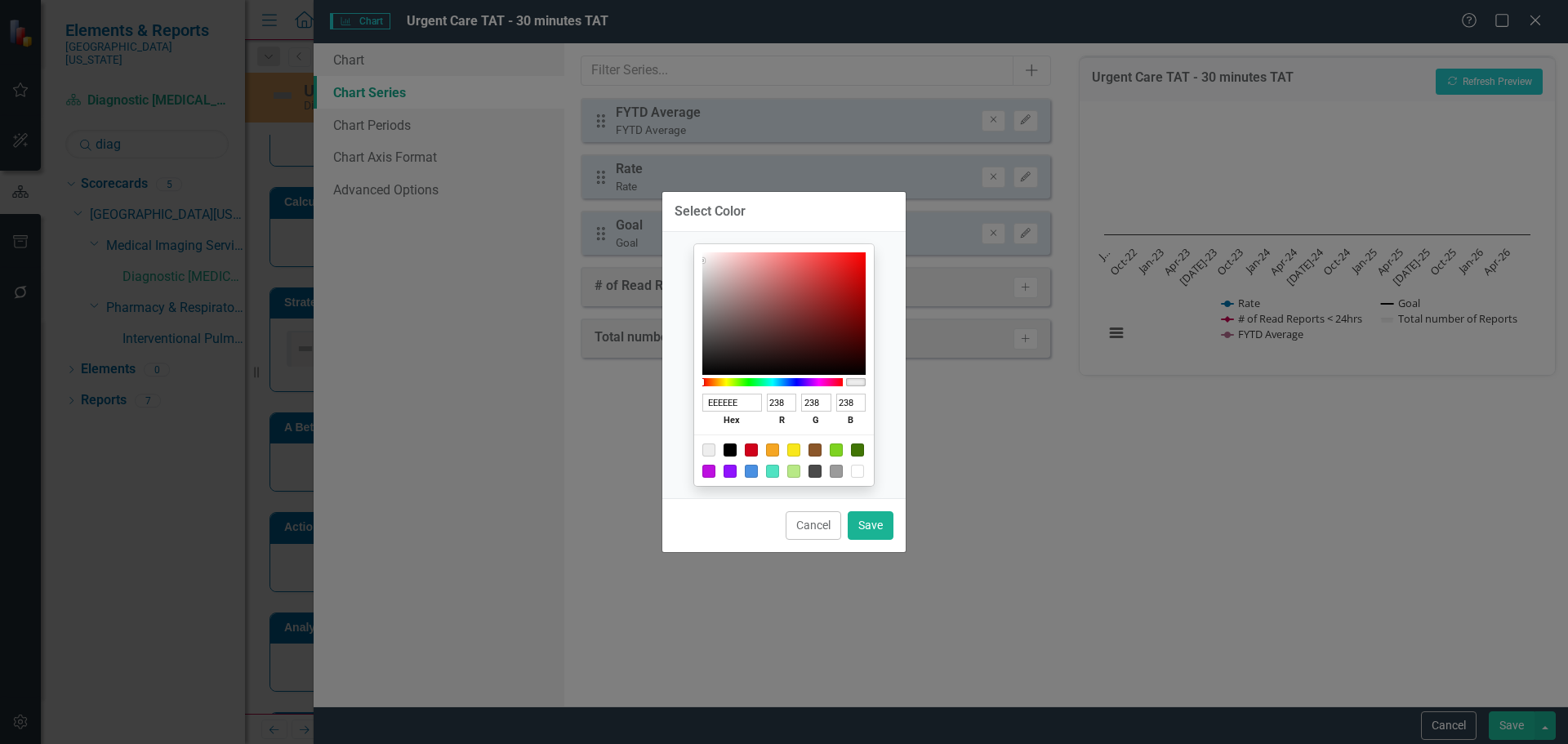
click at [746, 451] on div at bounding box center [751, 451] width 13 height 13
type input "D0021B"
type input "208"
type input "2"
type input "27"
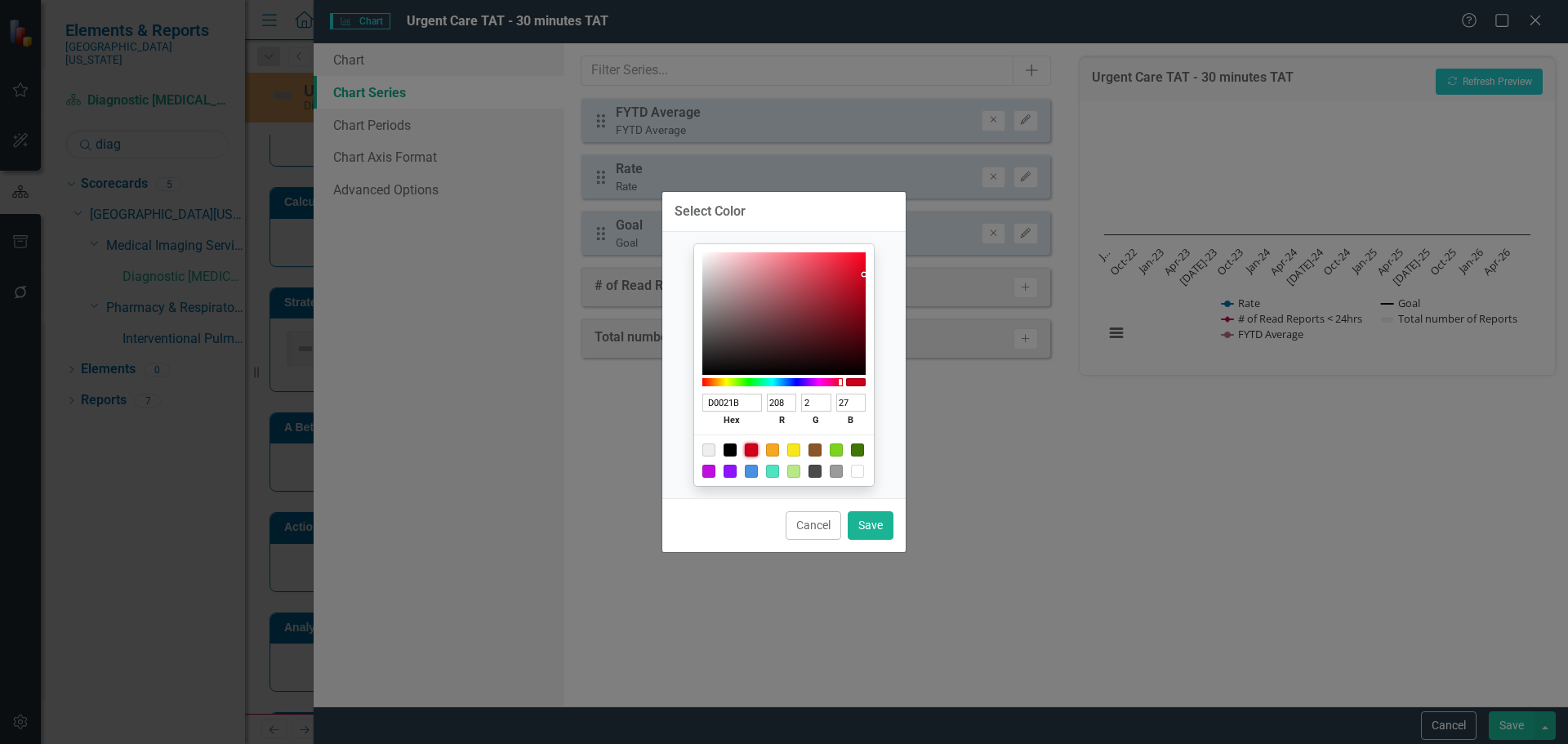
click at [727, 450] on div at bounding box center [731, 451] width 13 height 13
type input "000000"
type input "0"
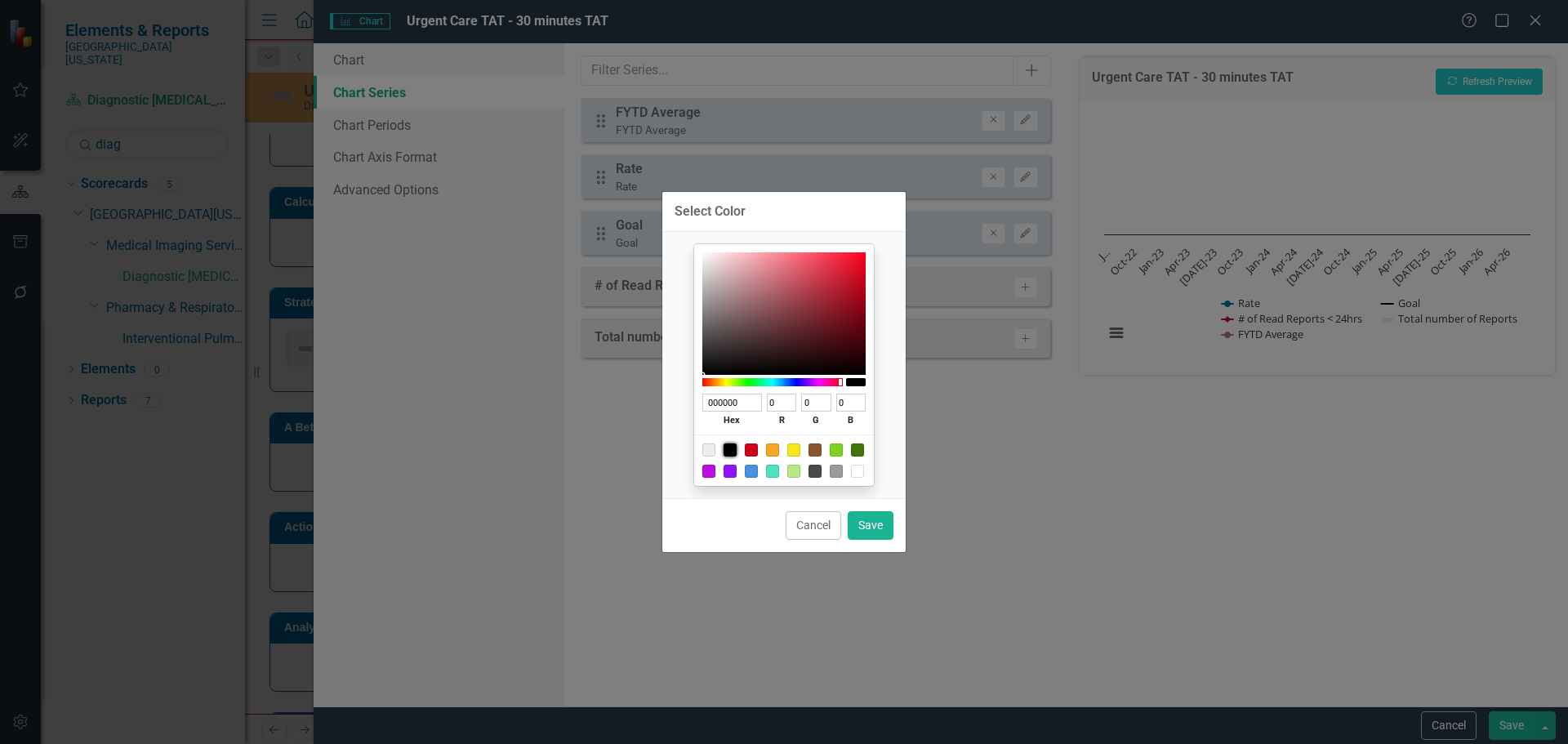
click at [877, 542] on div "Cancel Save" at bounding box center [783, 525] width 243 height 54
click at [880, 524] on button "Save" at bounding box center [870, 526] width 46 height 28
type input "#000000"
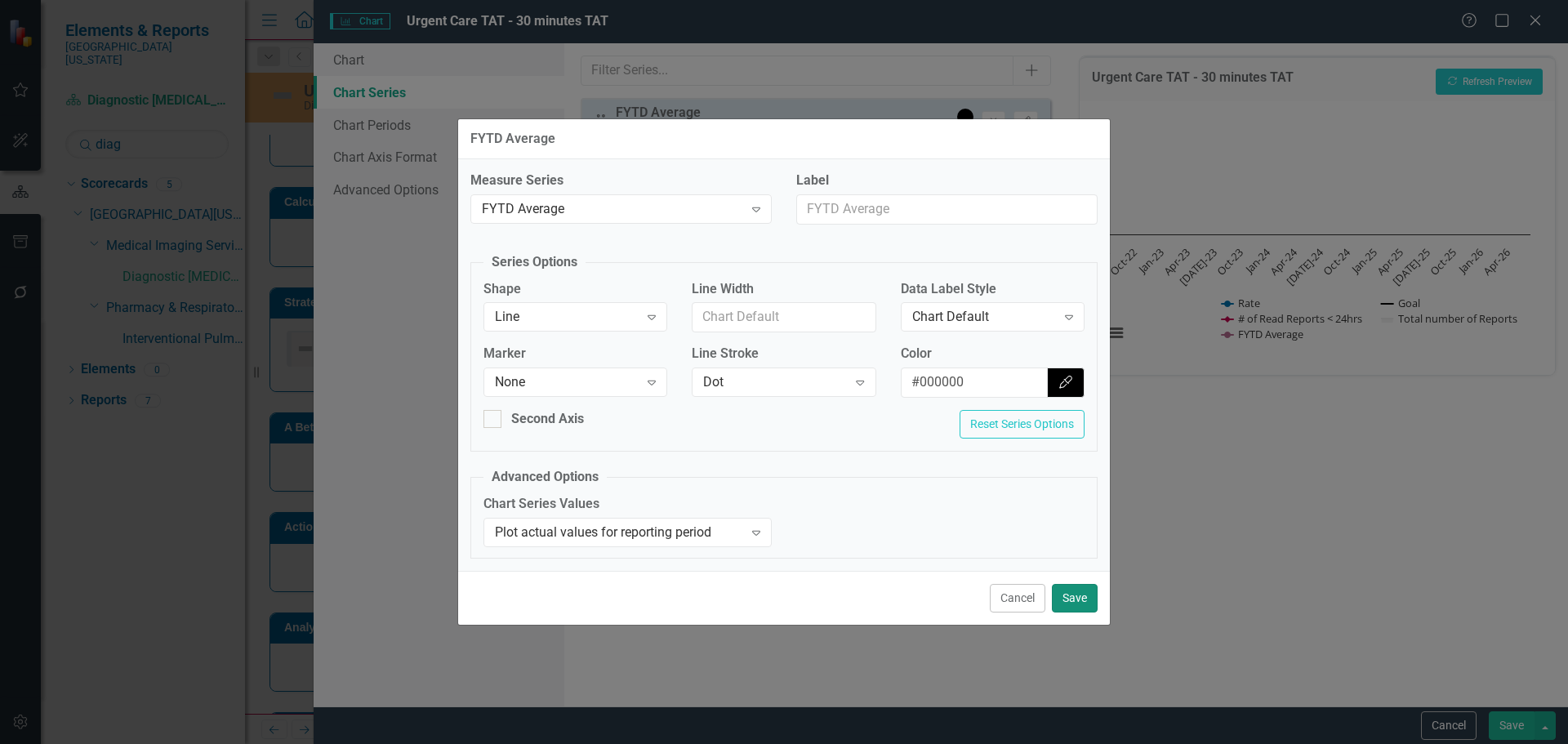
click at [1073, 597] on button "Save" at bounding box center [1075, 599] width 46 height 28
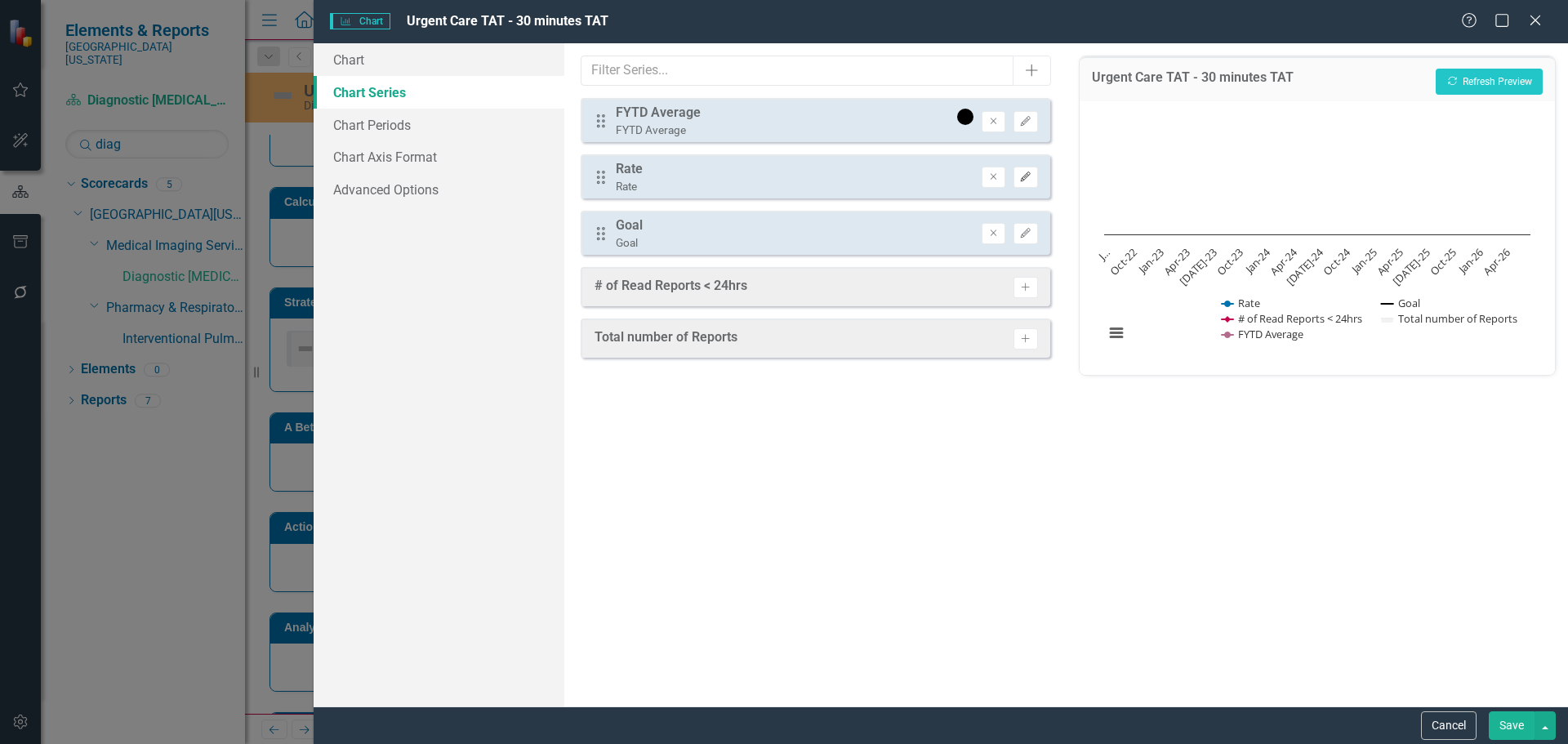
click at [1022, 172] on icon "Edit" at bounding box center [1026, 177] width 13 height 10
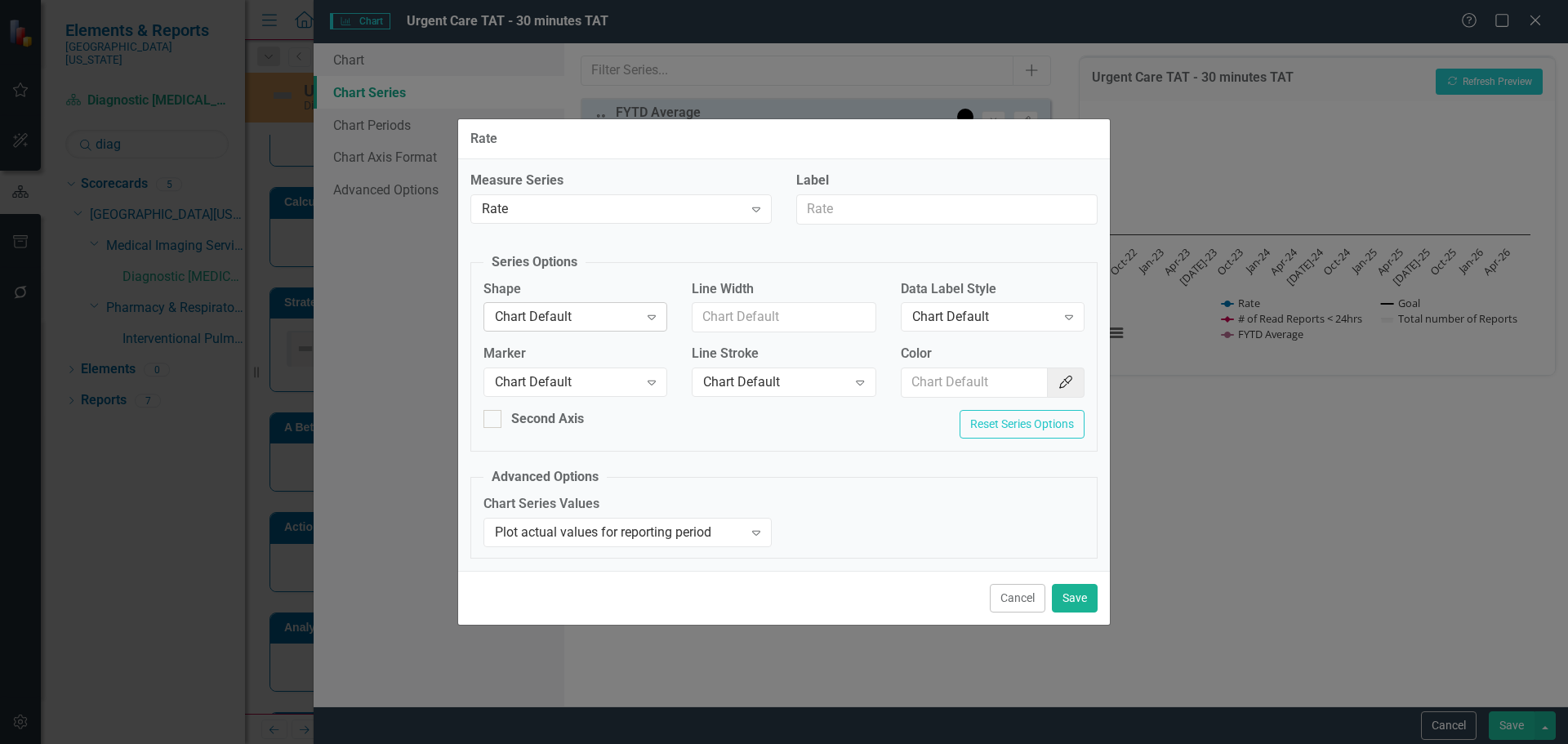
click at [559, 315] on div "Chart Default" at bounding box center [567, 317] width 144 height 18
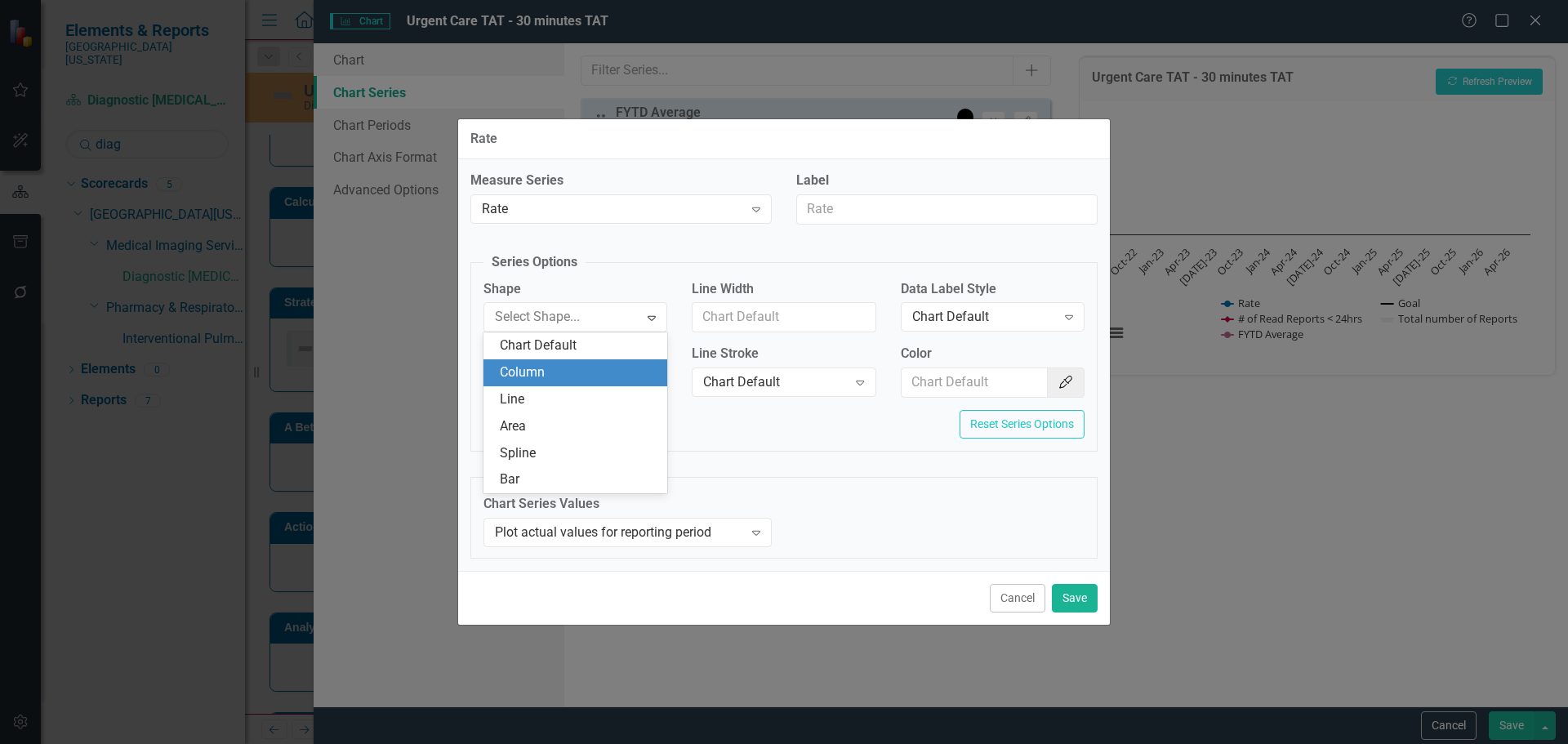
click at [557, 380] on div "Column" at bounding box center [578, 373] width 158 height 18
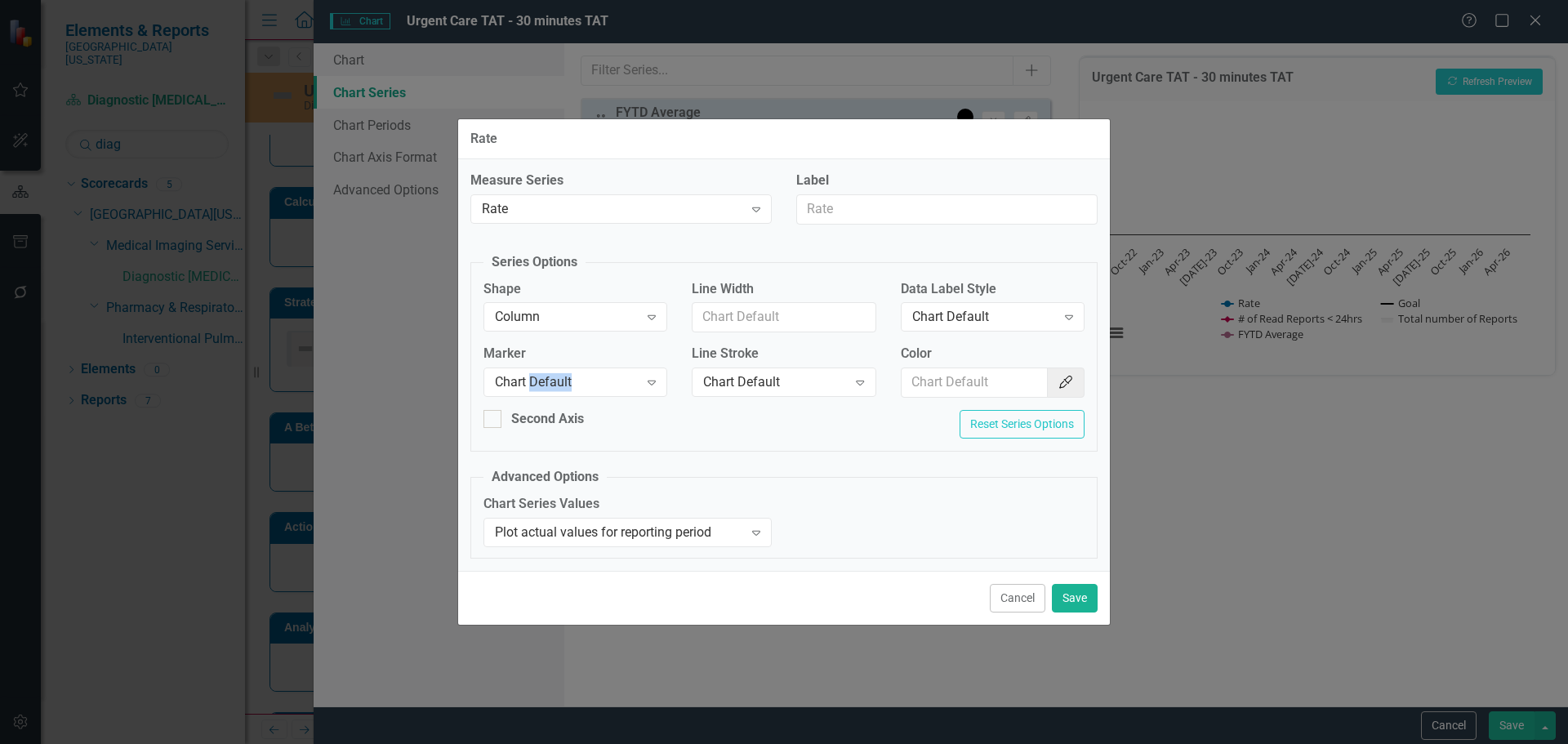
click at [557, 380] on div "Chart Default" at bounding box center [567, 383] width 144 height 18
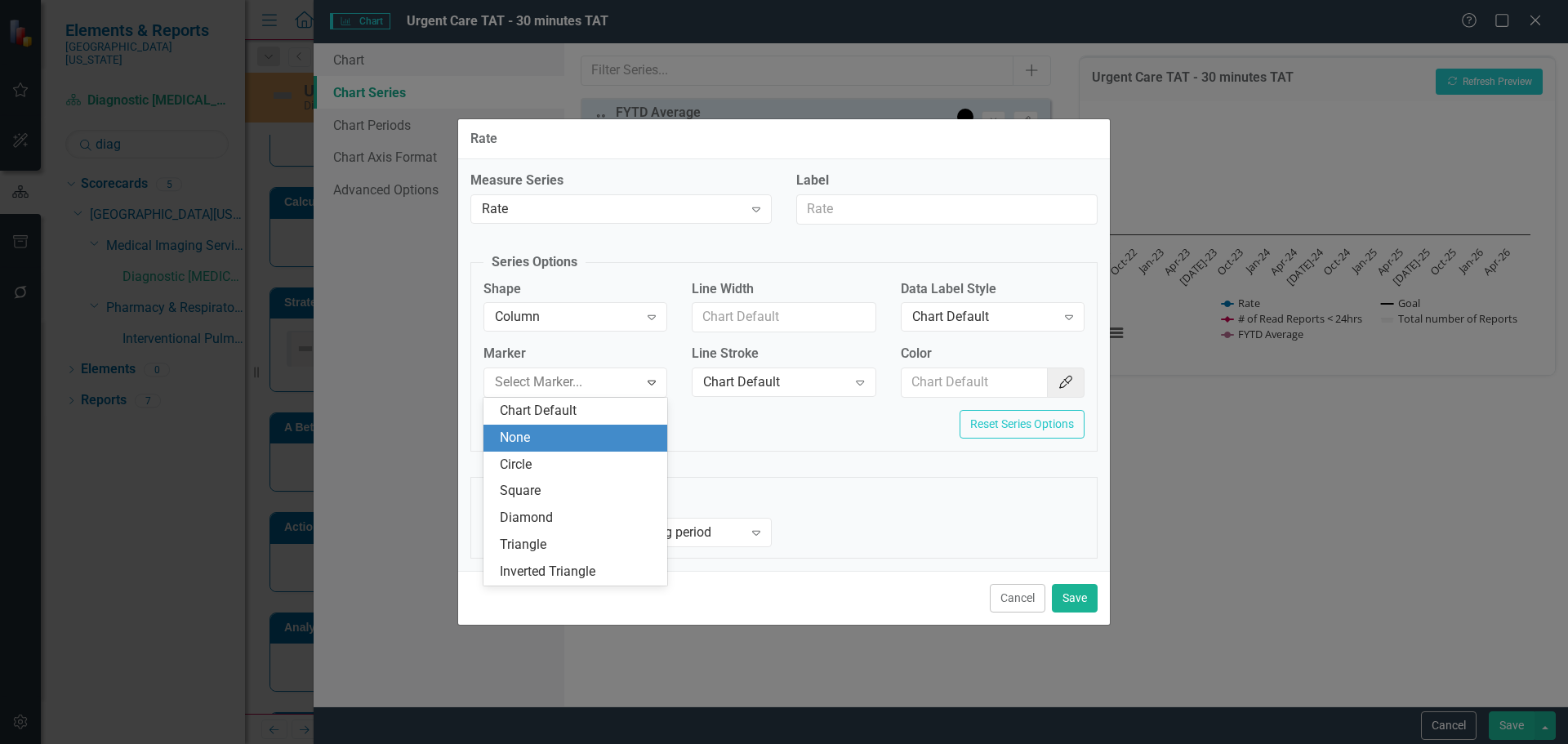
click at [562, 436] on div "None" at bounding box center [578, 438] width 158 height 18
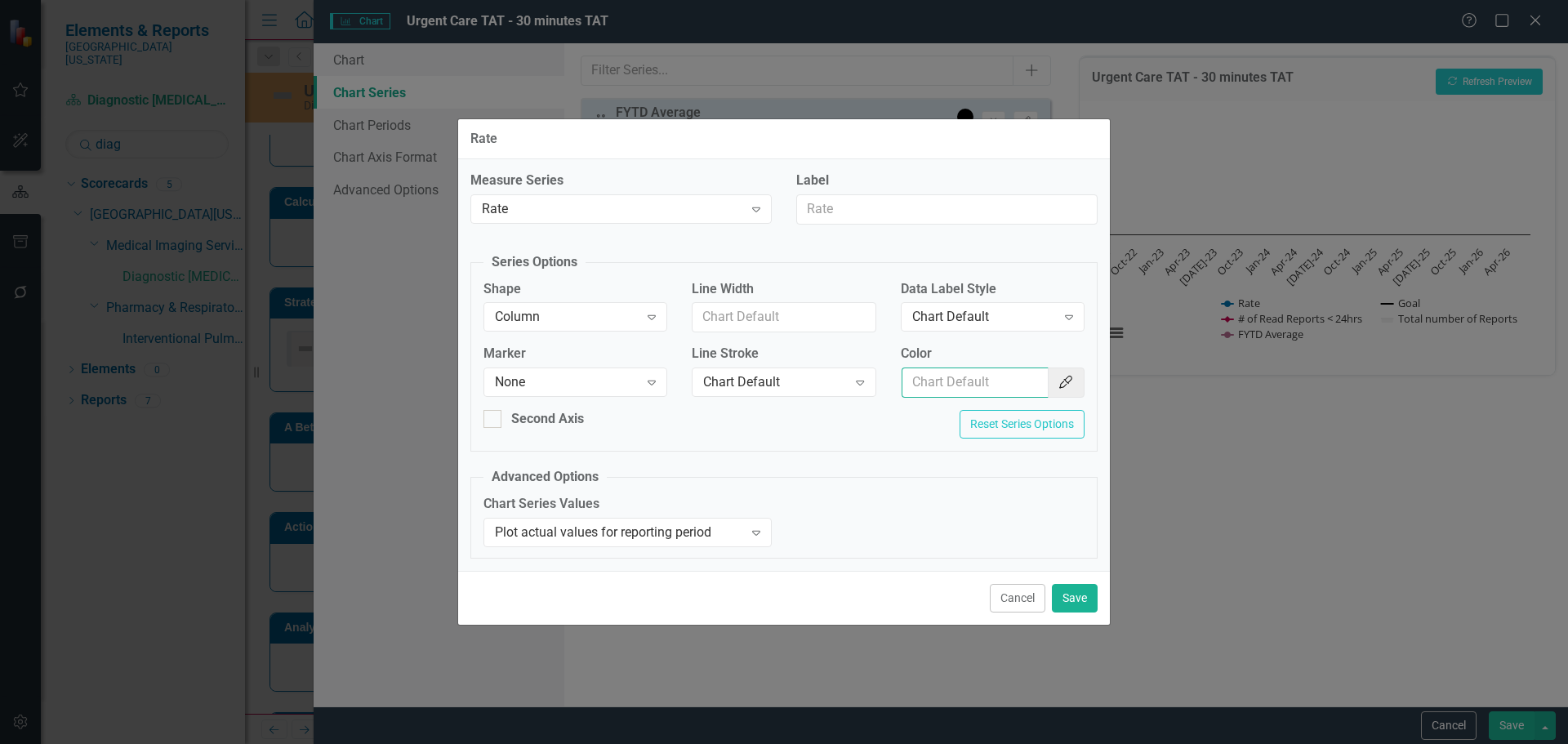
click at [980, 385] on input "Color" at bounding box center [975, 383] width 147 height 30
click at [990, 320] on div "Chart Default" at bounding box center [984, 317] width 144 height 18
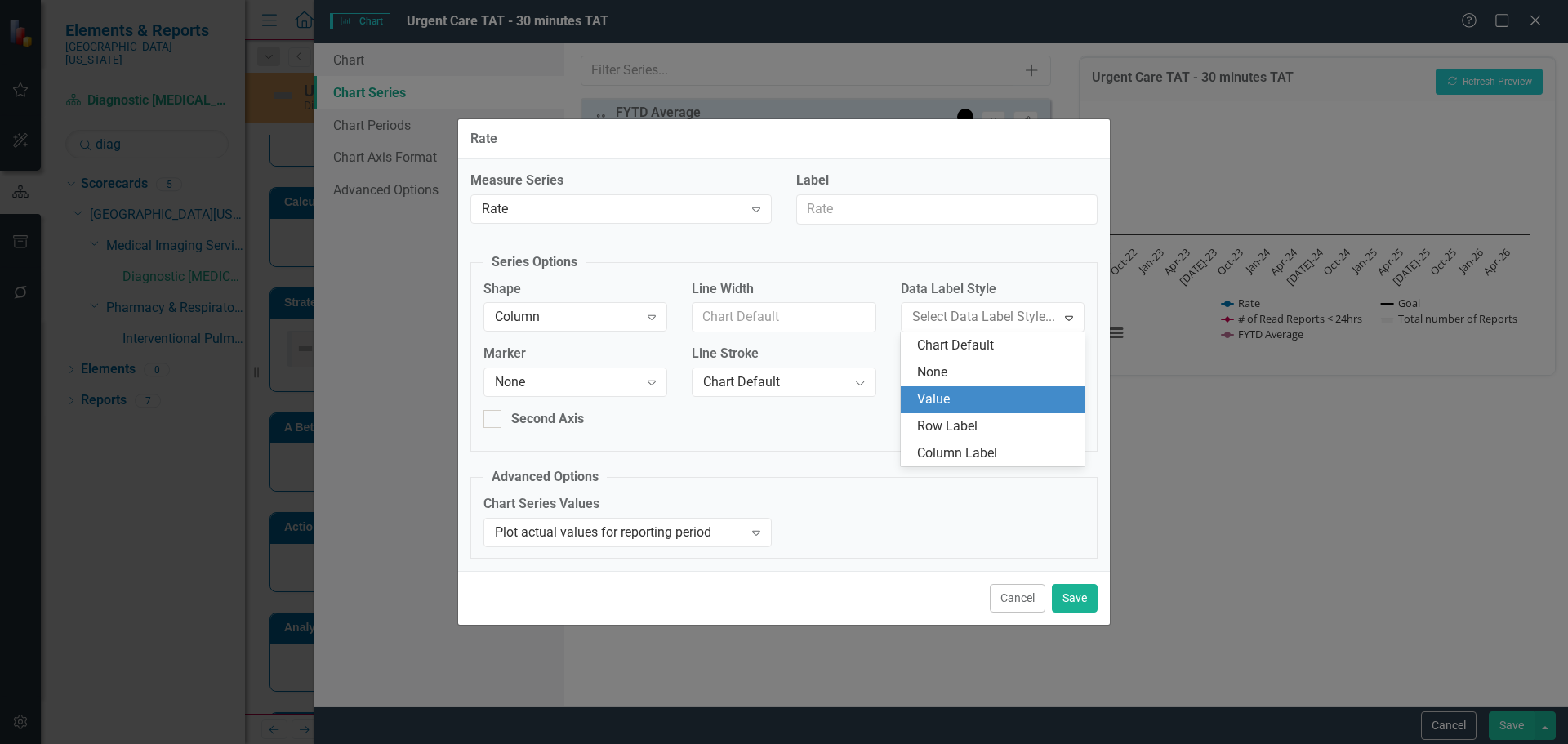
click at [964, 398] on div "Value" at bounding box center [995, 400] width 158 height 18
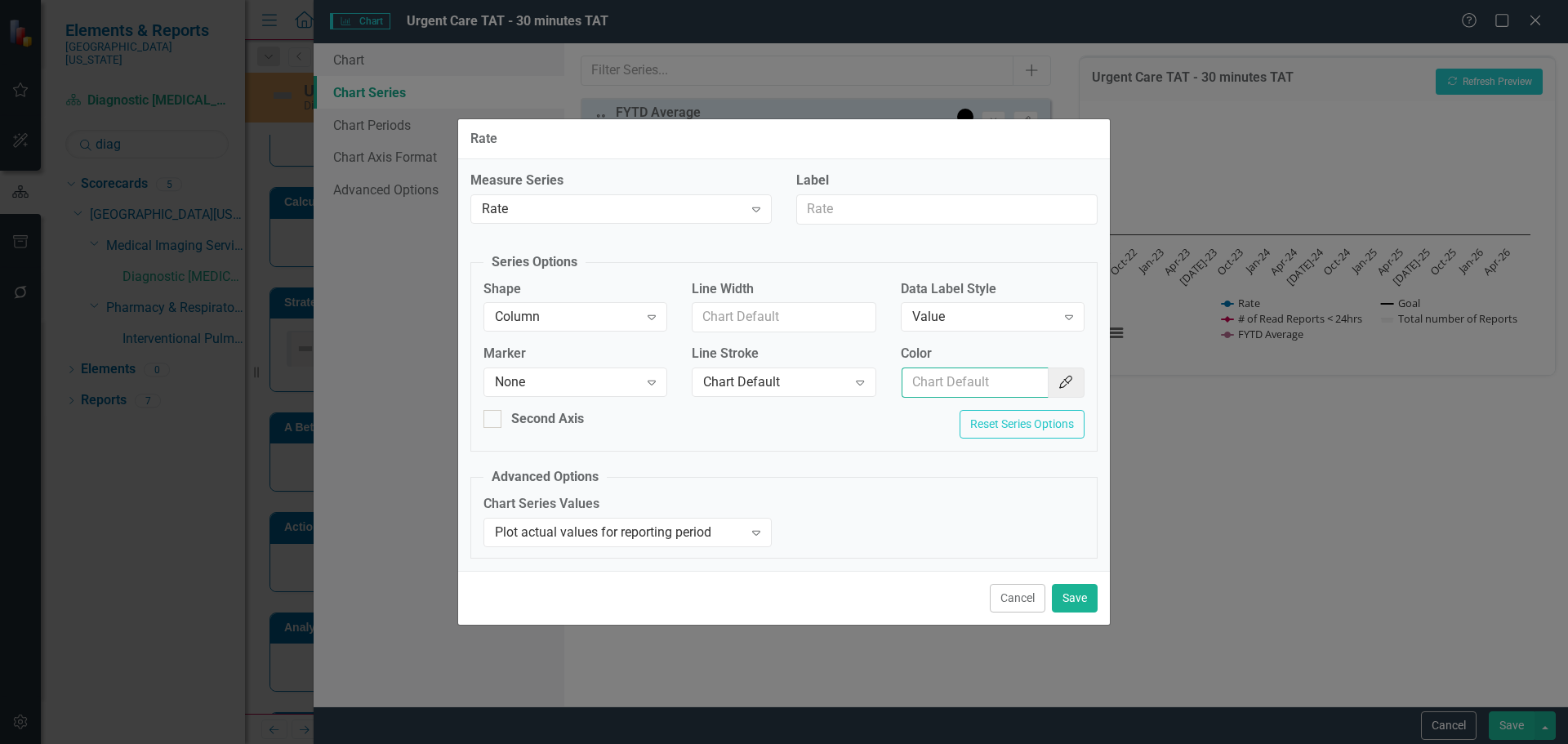
click at [966, 380] on input "Color" at bounding box center [975, 383] width 147 height 30
type input "#2e75b6"
click at [1092, 590] on button "Save" at bounding box center [1075, 599] width 46 height 28
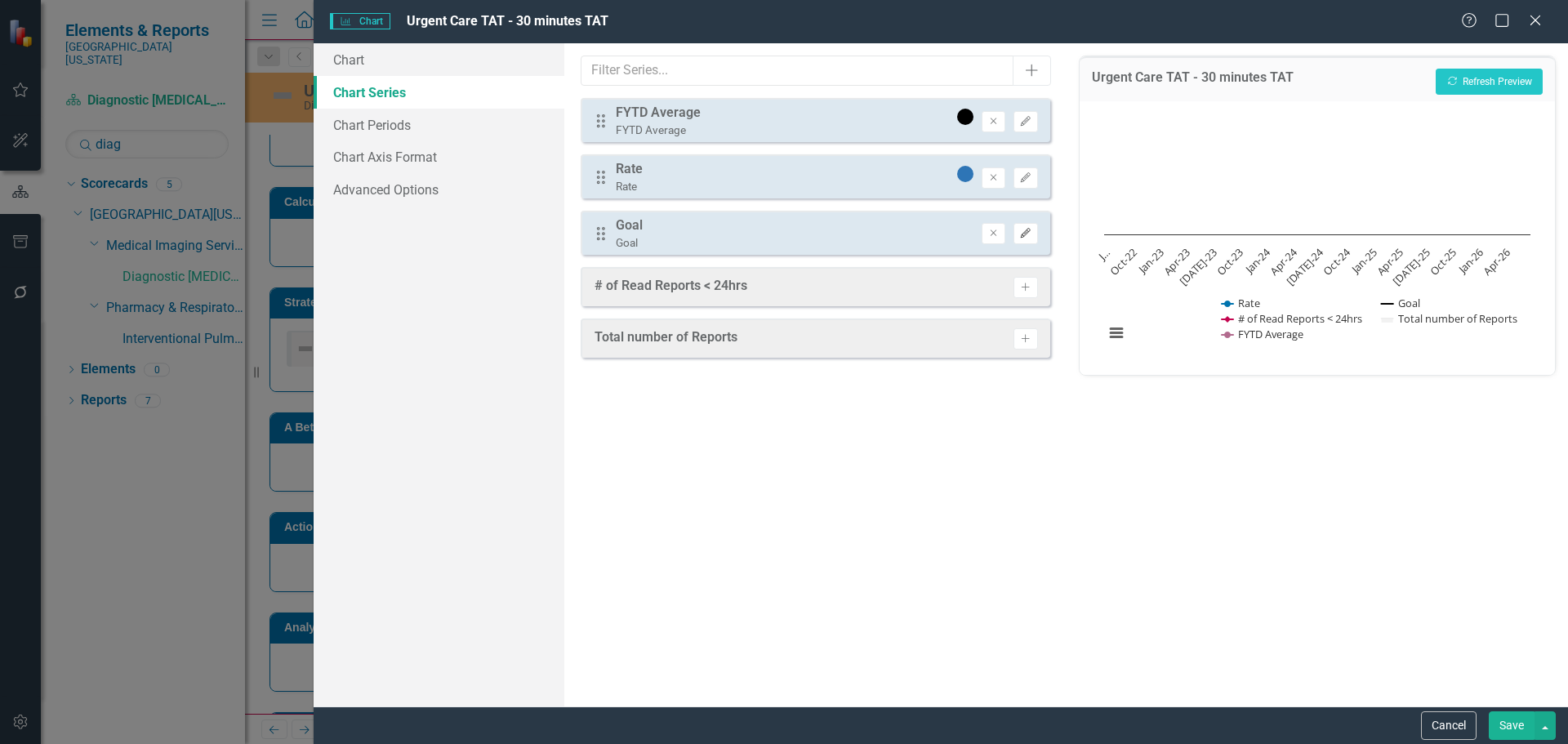
click at [1025, 232] on icon "Edit" at bounding box center [1026, 234] width 13 height 10
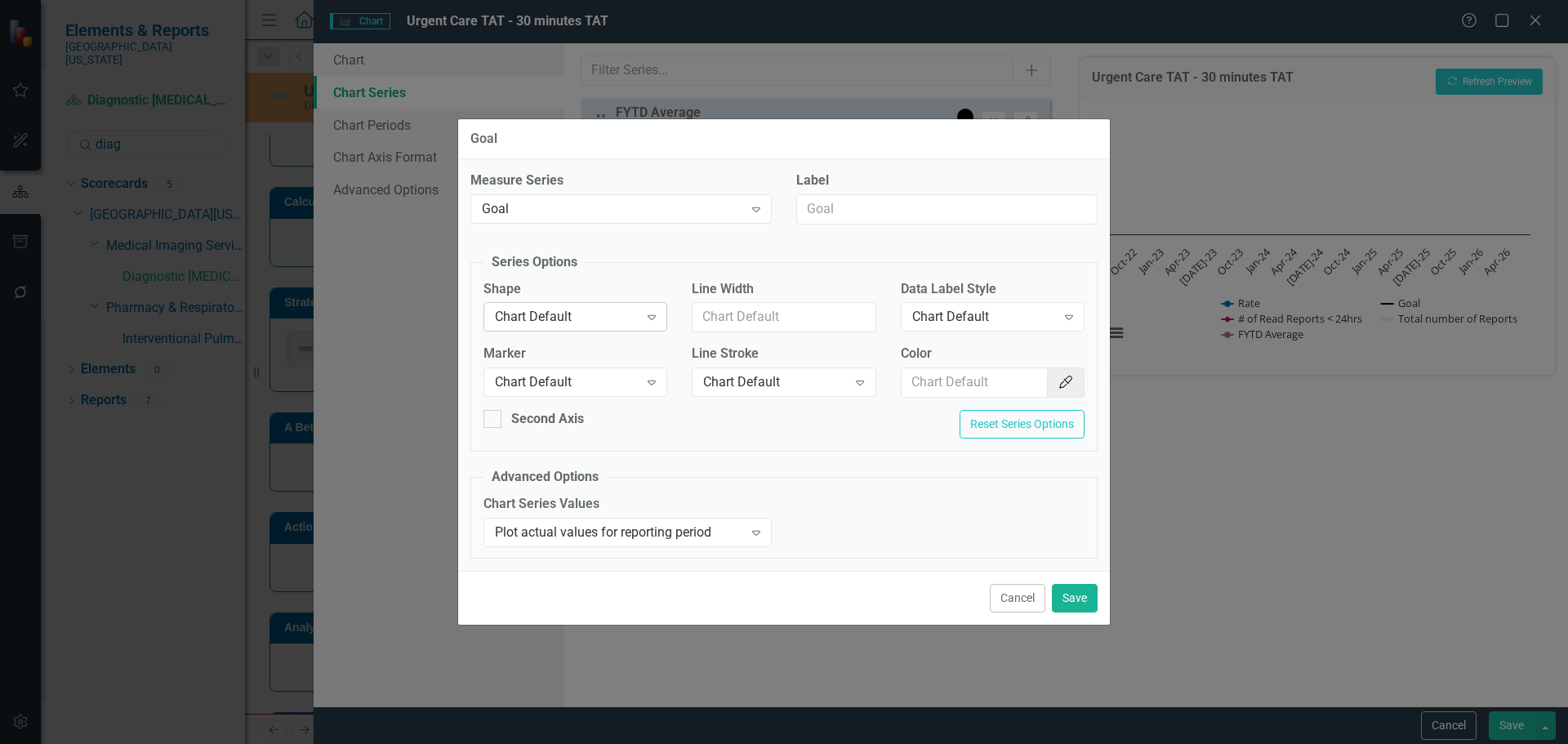
click at [572, 310] on div "Chart Default" at bounding box center [567, 317] width 144 height 18
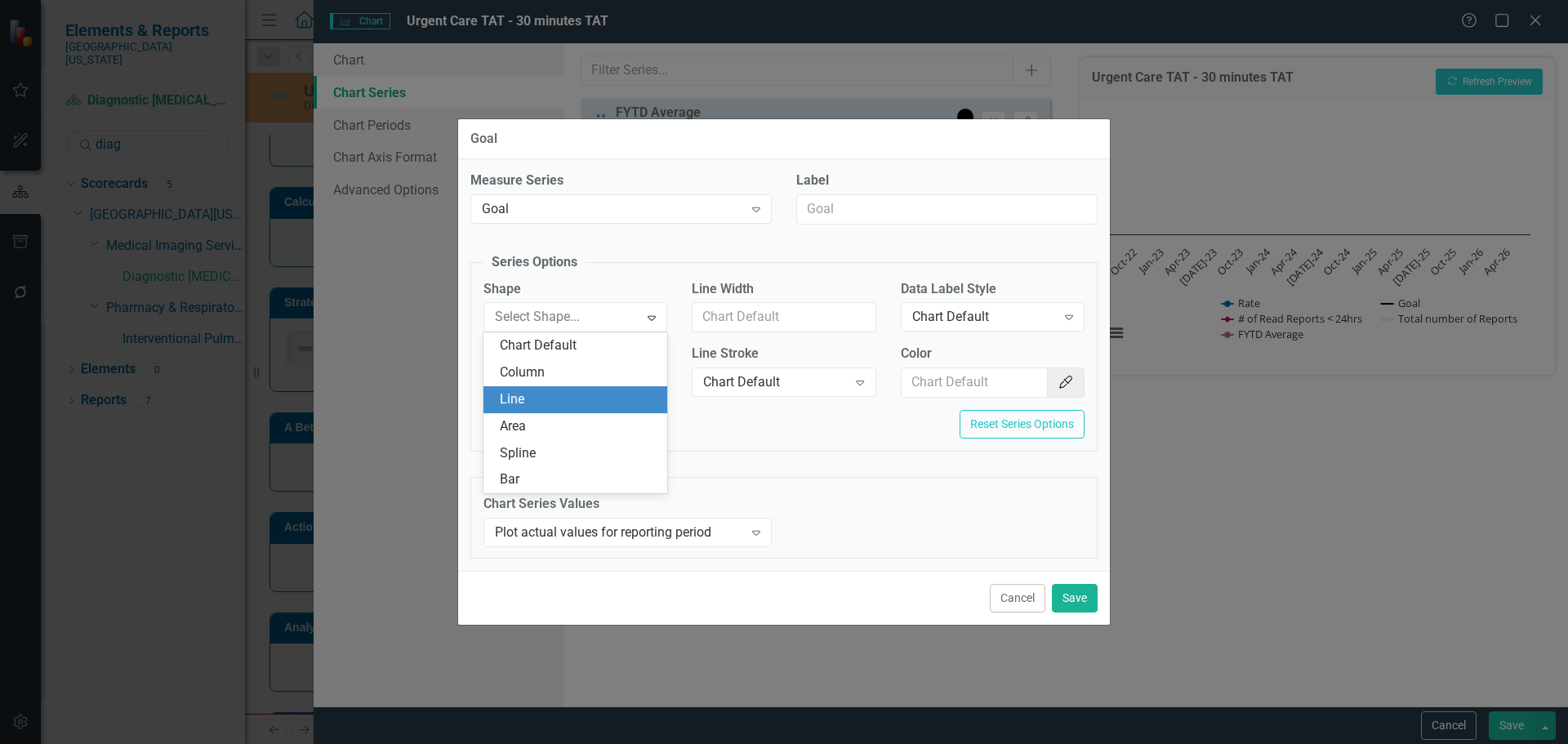
click at [549, 397] on div "Line" at bounding box center [578, 400] width 158 height 18
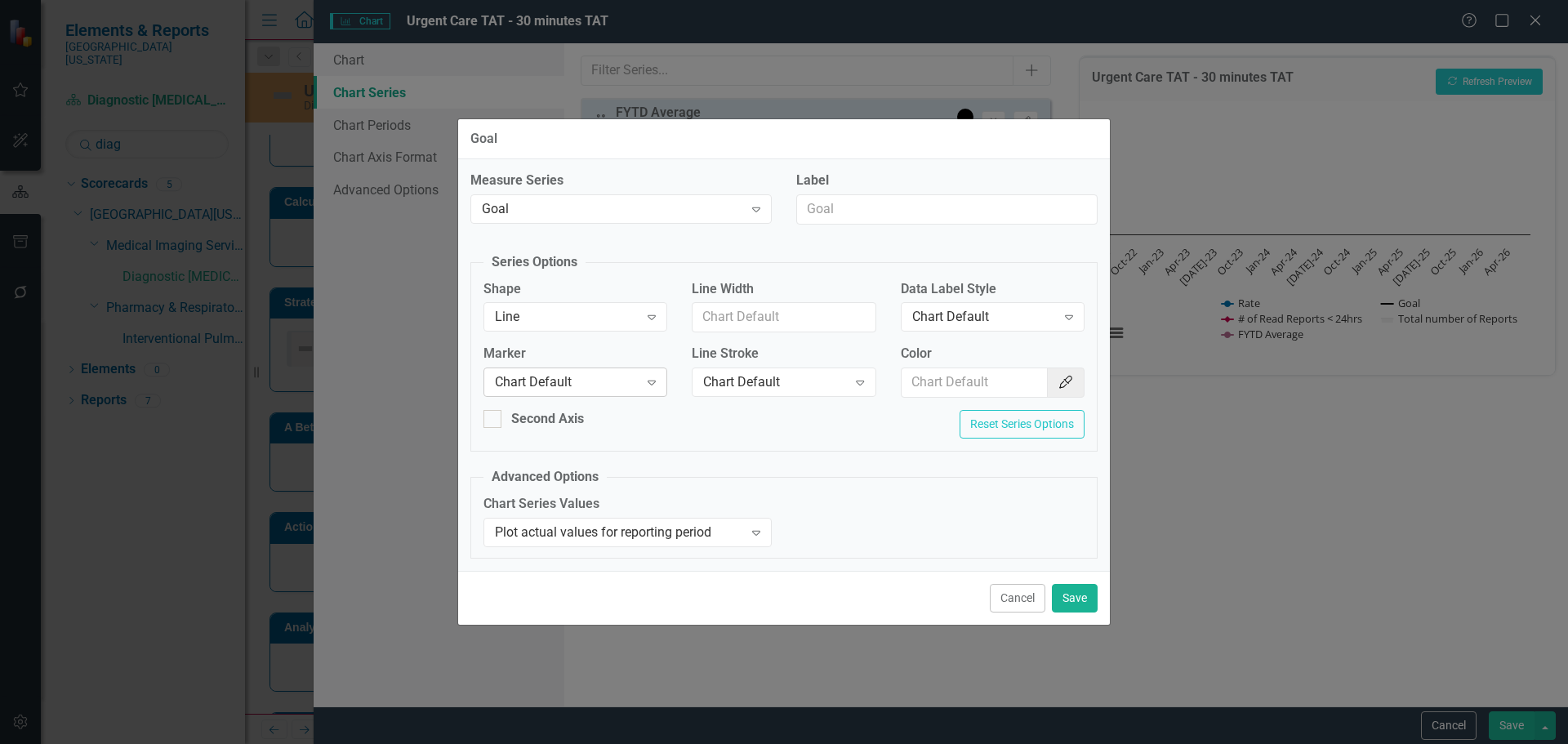
click at [555, 389] on div "Chart Default" at bounding box center [567, 383] width 144 height 18
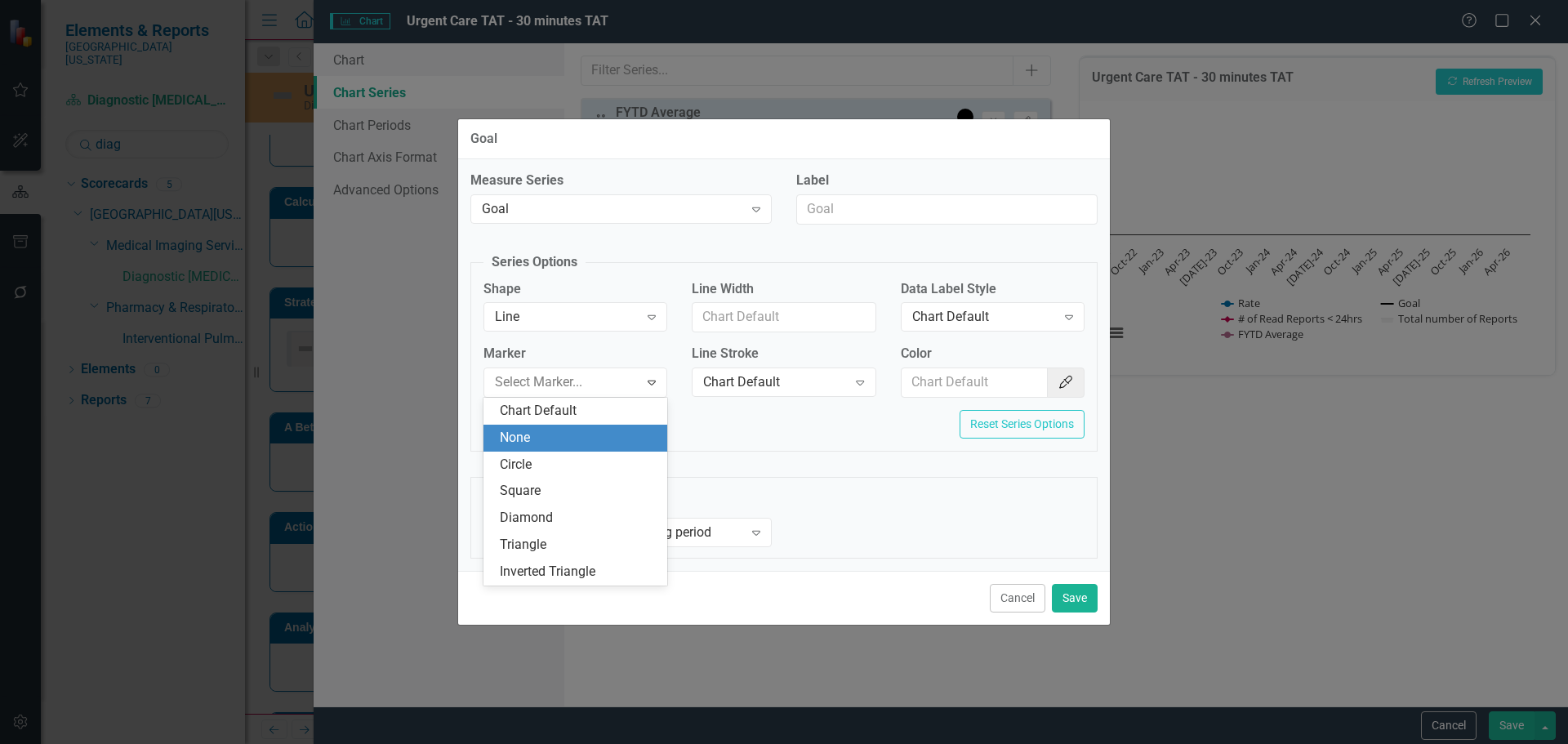
click at [559, 426] on div "None" at bounding box center [575, 438] width 184 height 27
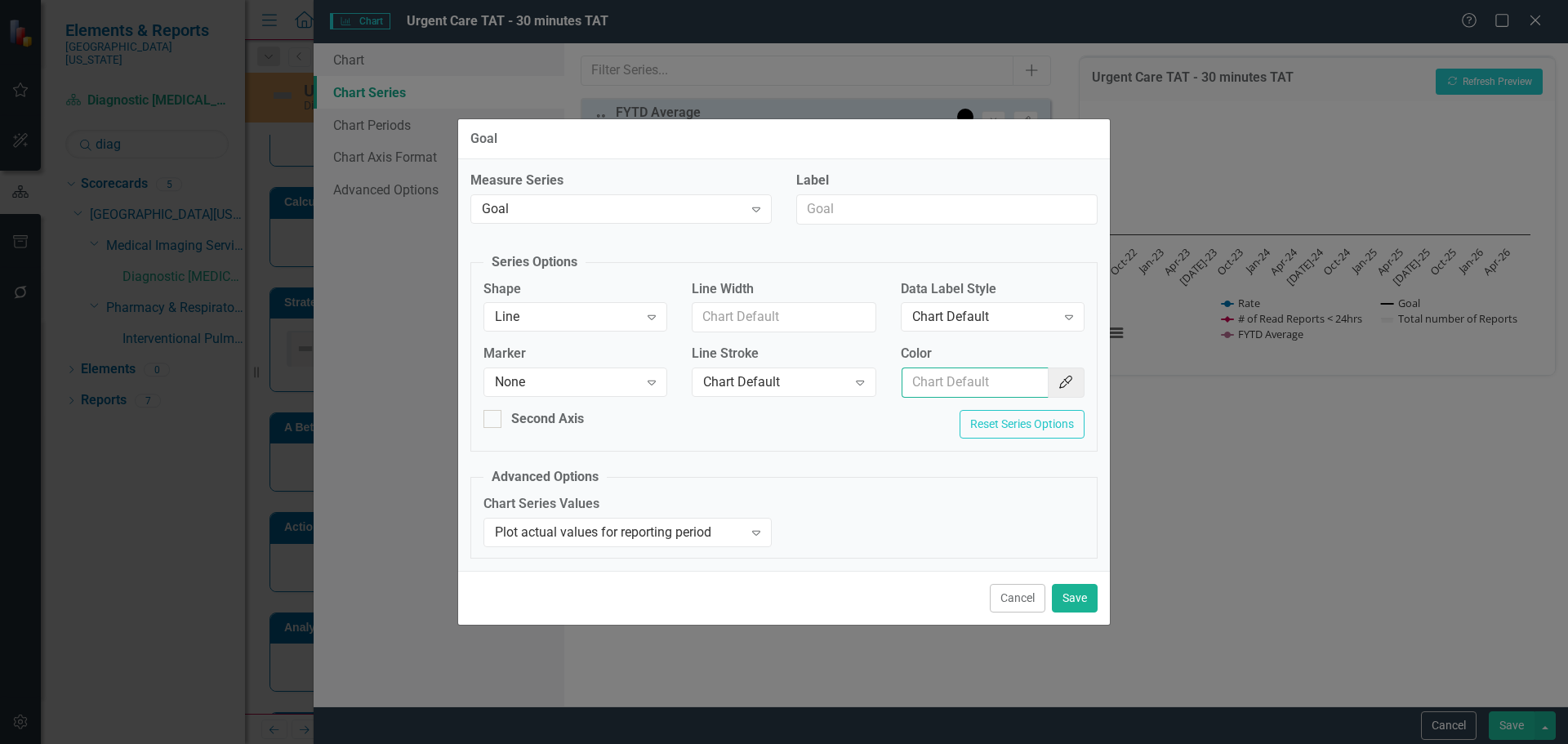
click at [949, 375] on input "Color" at bounding box center [975, 383] width 147 height 30
type input "#c40650"
click at [1073, 601] on button "Save" at bounding box center [1075, 599] width 46 height 28
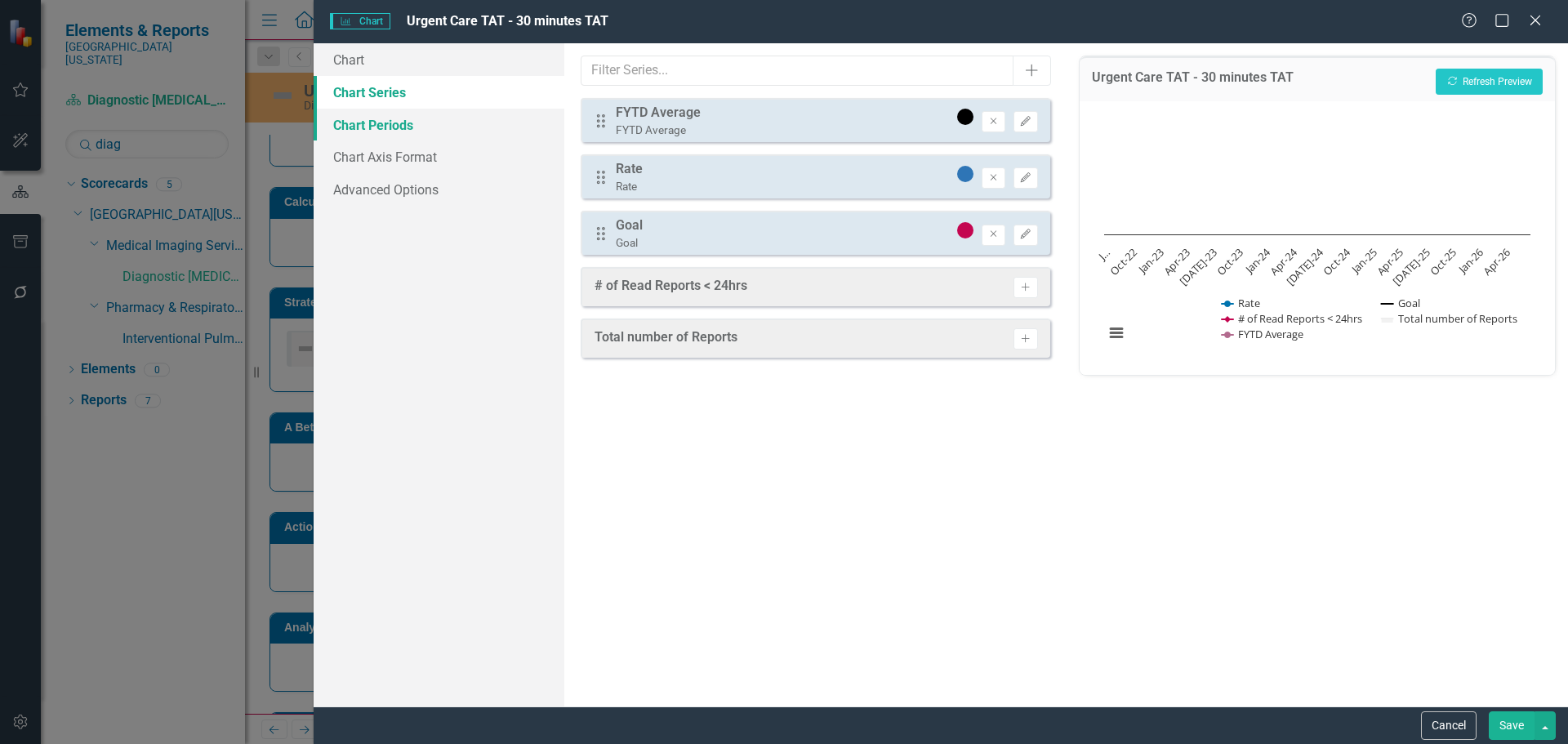
drag, startPoint x: 349, startPoint y: 123, endPoint x: 370, endPoint y: 122, distance: 21.0
click at [349, 121] on link "Chart Periods" at bounding box center [439, 125] width 251 height 33
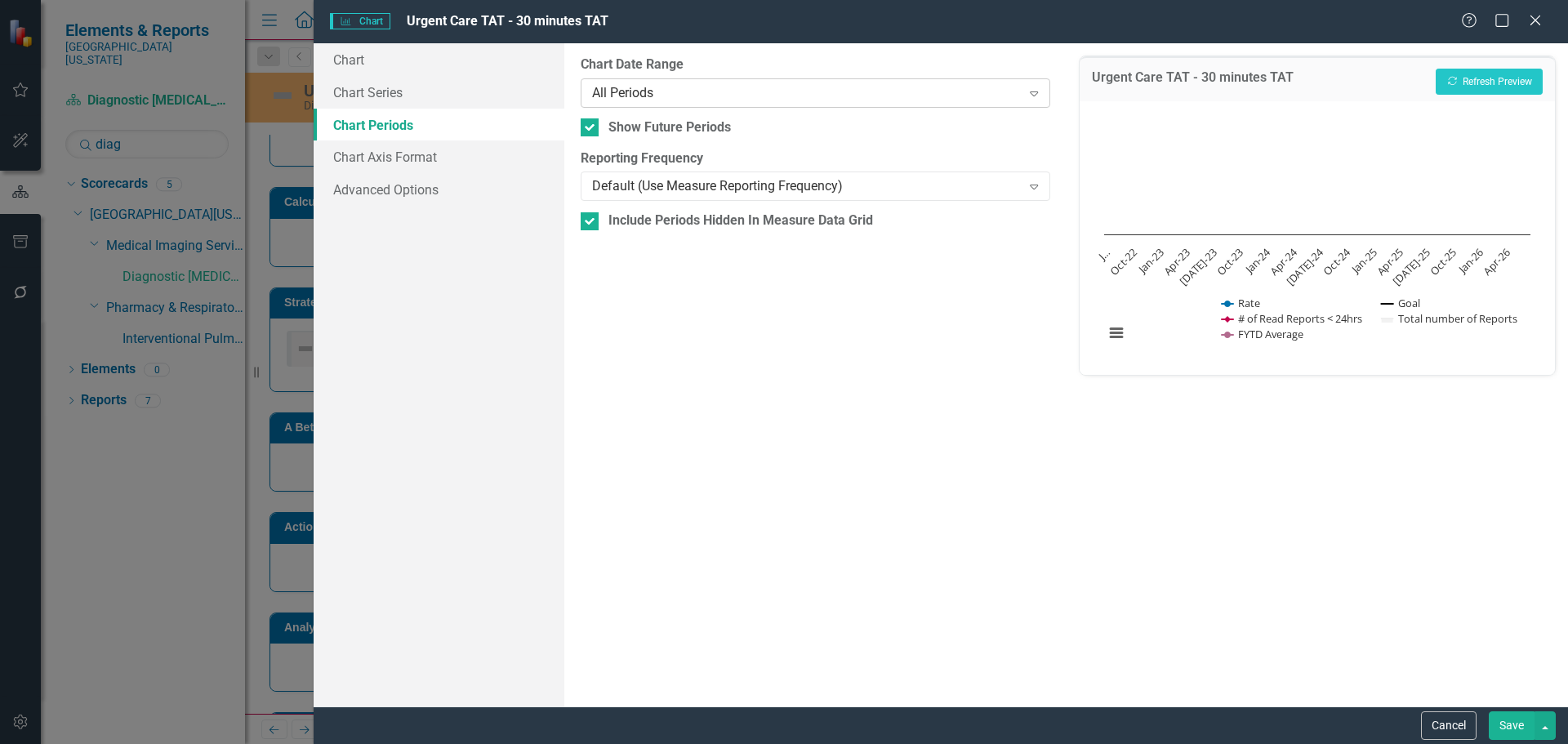
click at [640, 89] on div "All Periods" at bounding box center [806, 93] width 429 height 18
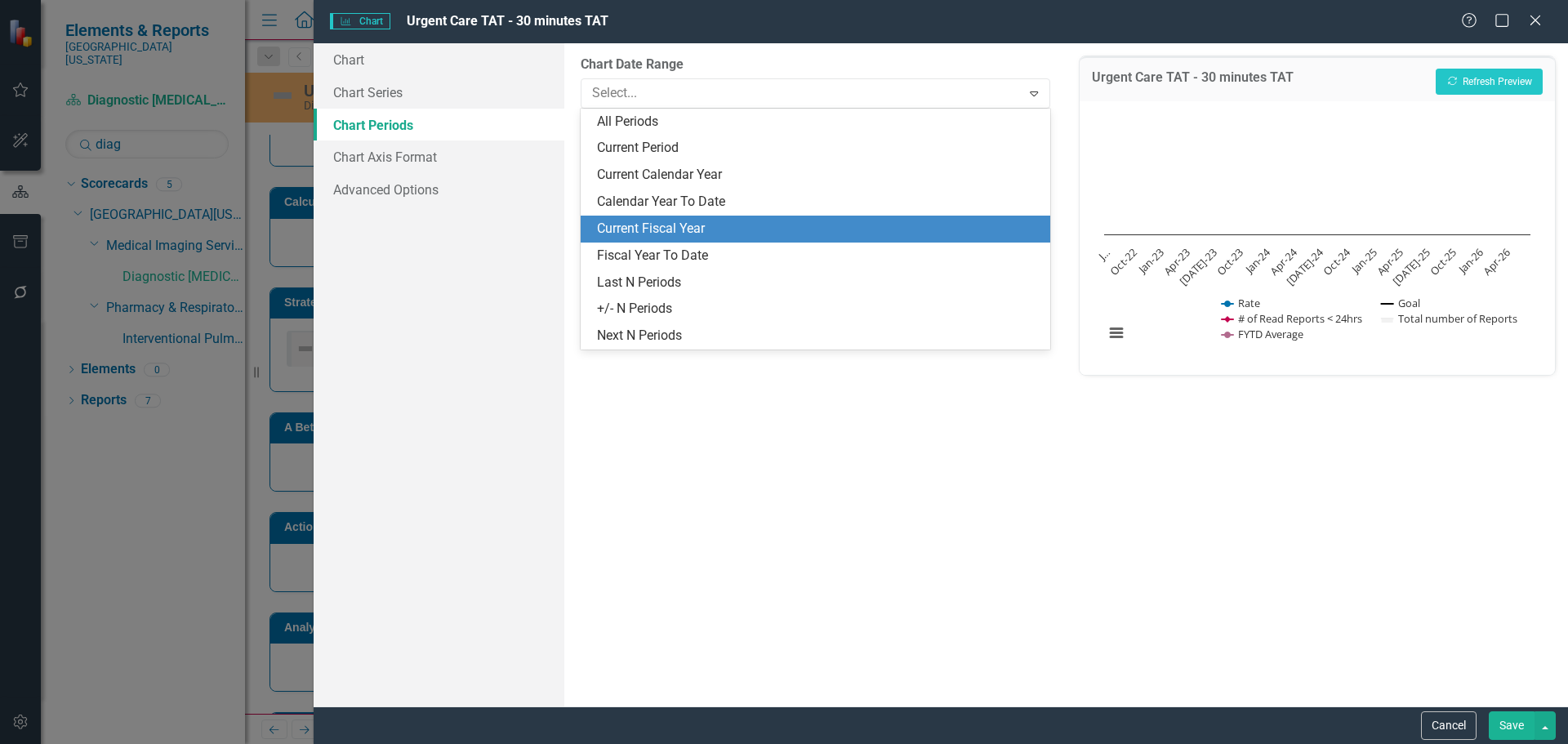
drag, startPoint x: 654, startPoint y: 228, endPoint x: 792, endPoint y: 190, distance: 143.1
click at [655, 229] on div "Current Fiscal Year" at bounding box center [818, 229] width 443 height 18
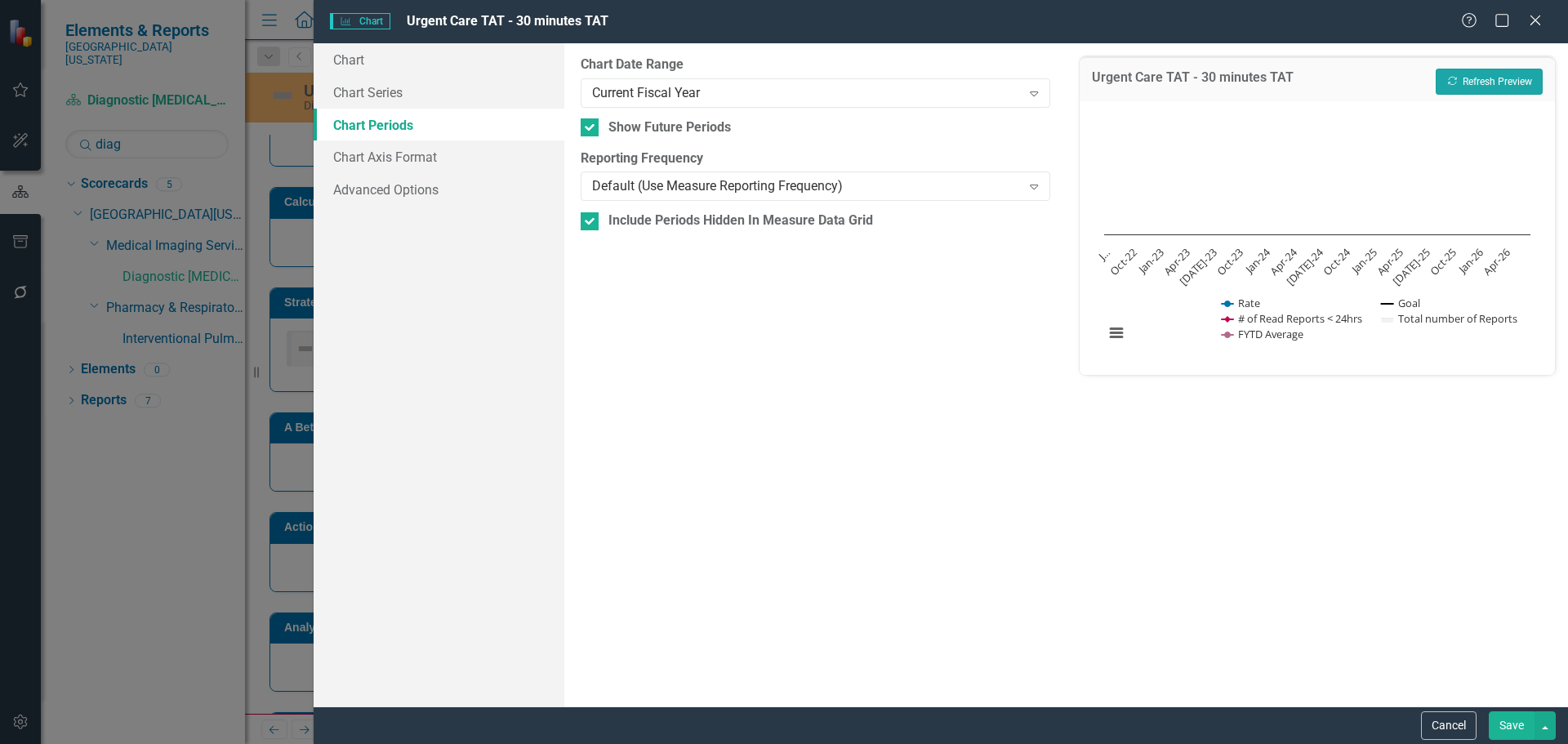
click at [1464, 81] on button "Recalculate Refresh Preview" at bounding box center [1489, 81] width 107 height 26
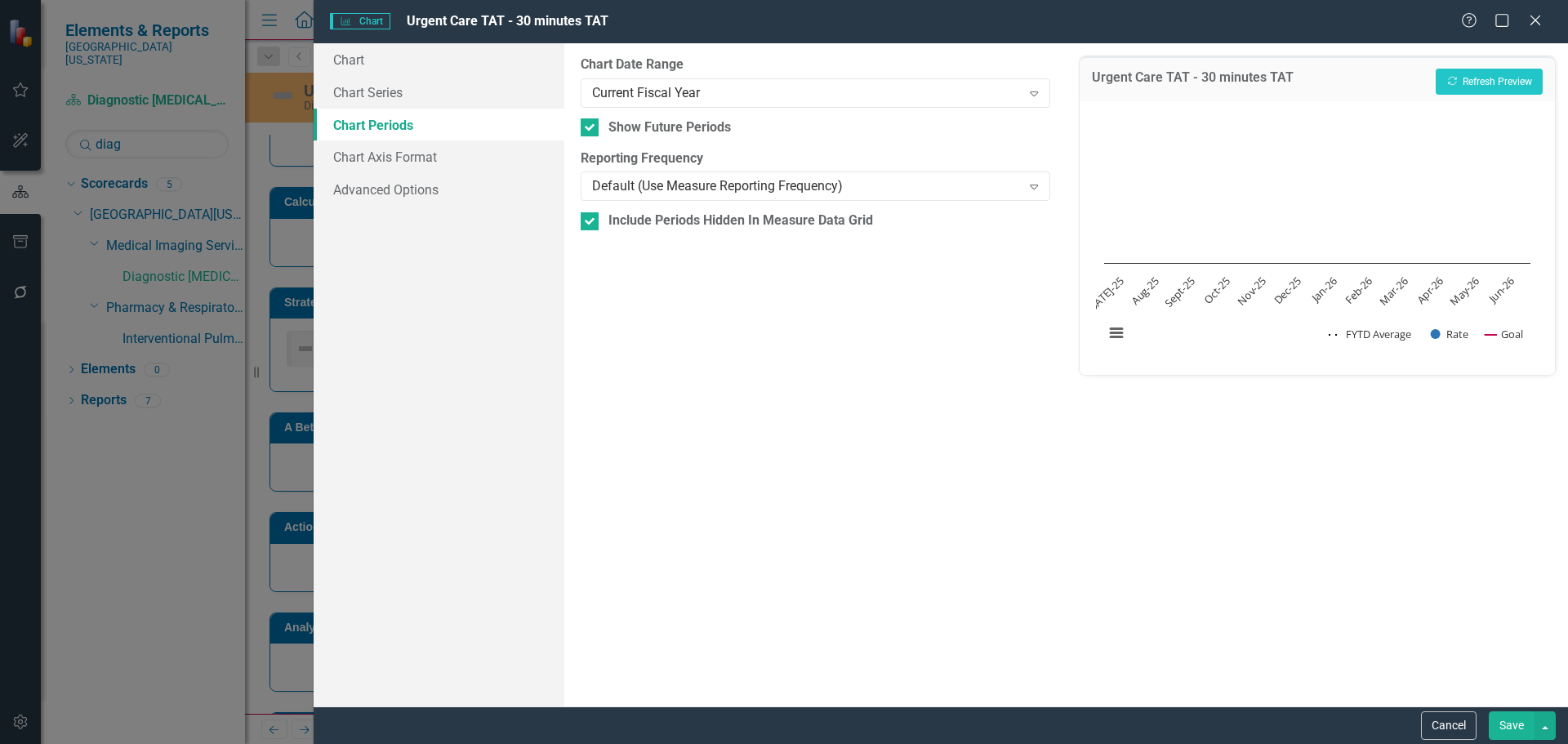
click at [1509, 726] on button "Save" at bounding box center [1511, 726] width 46 height 28
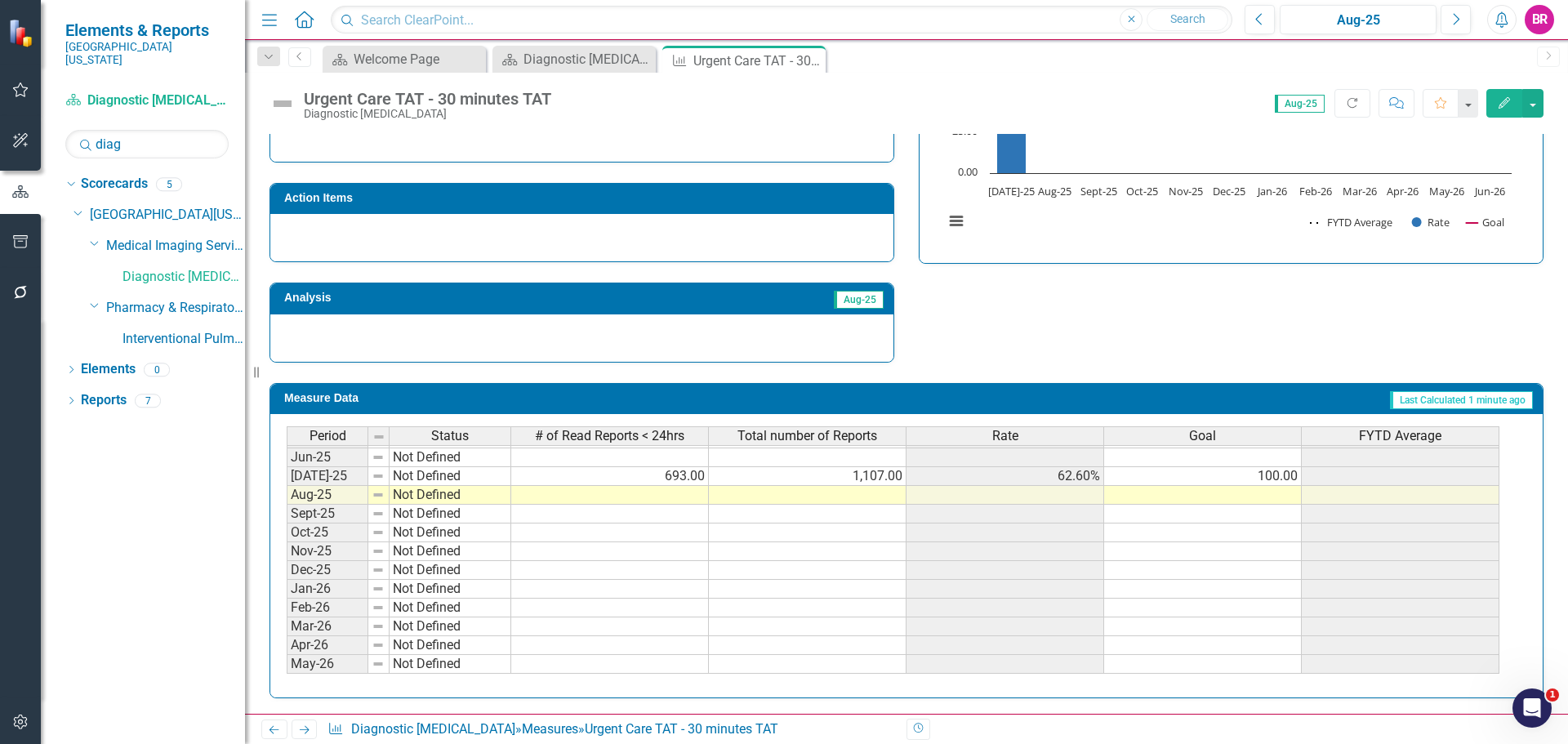
scroll to position [675, 0]
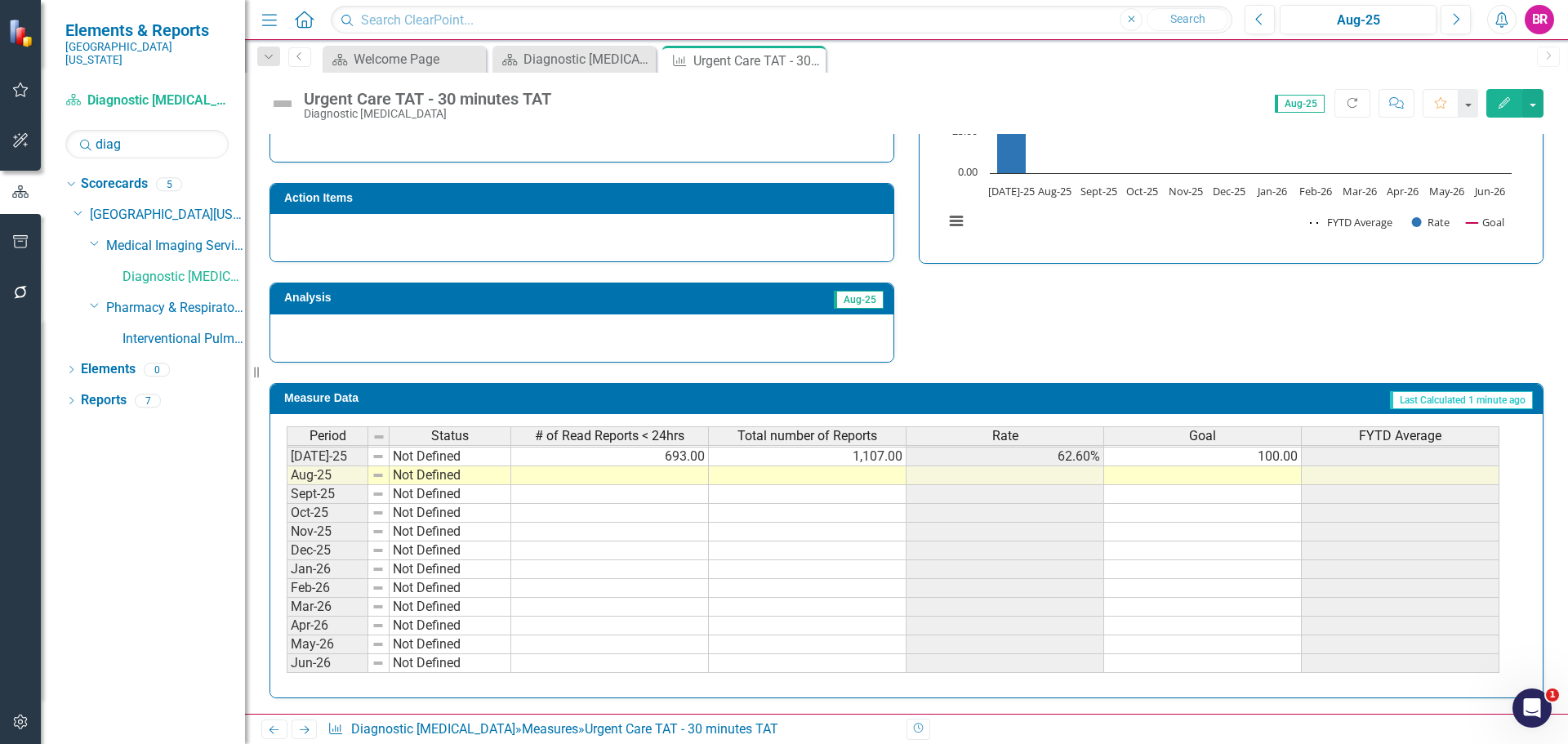
drag, startPoint x: 1288, startPoint y: 462, endPoint x: 1301, endPoint y: 461, distance: 13.0
click at [1290, 461] on td "100.00" at bounding box center [1203, 456] width 197 height 18
drag, startPoint x: 1302, startPoint y: 465, endPoint x: 1292, endPoint y: 629, distance: 164.3
click at [287, 673] on div at bounding box center [287, 673] width 0 height 0
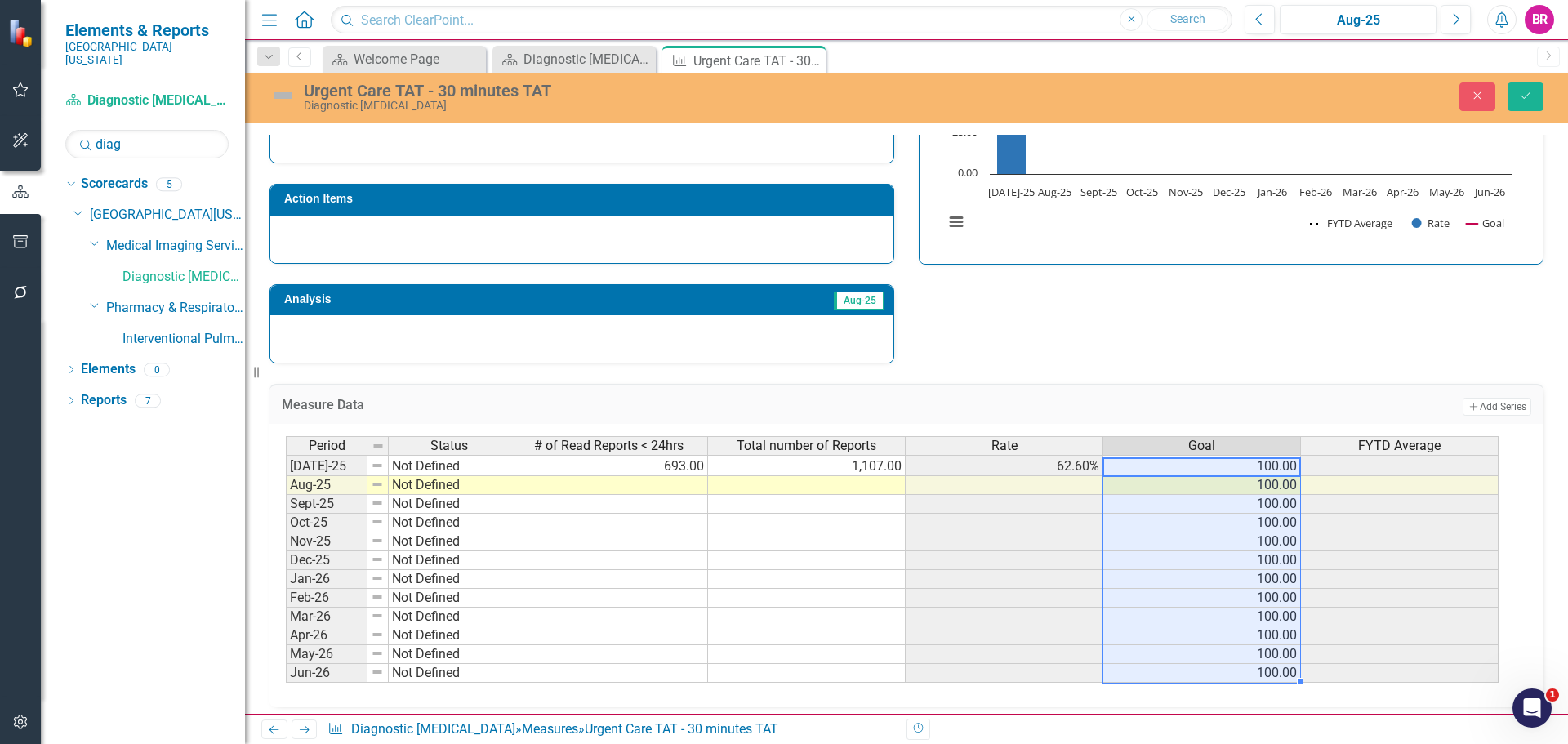
type textarea "100"
click at [1545, 99] on div "Close Save" at bounding box center [1292, 97] width 527 height 28
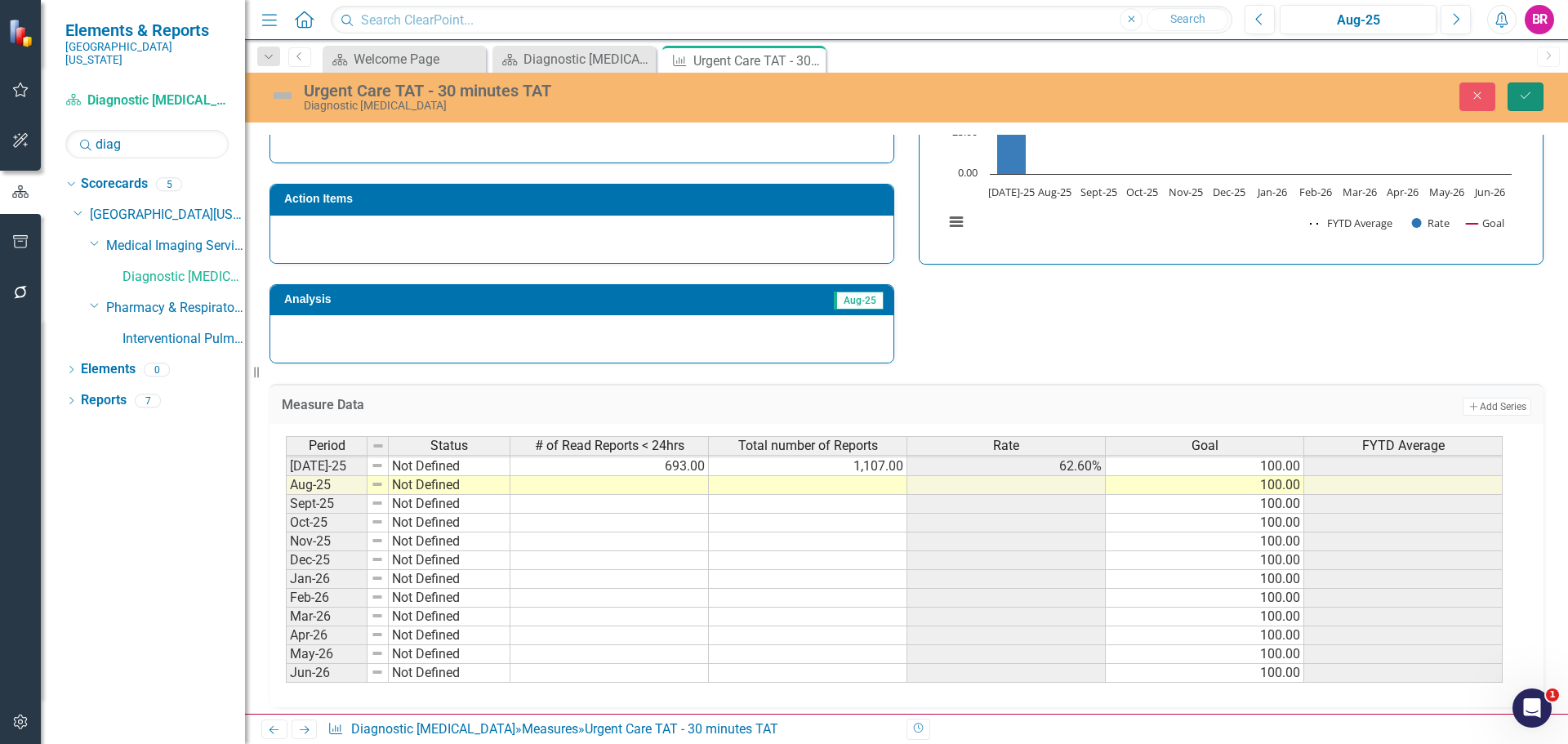
click at [1521, 98] on icon "Save" at bounding box center [1526, 95] width 15 height 12
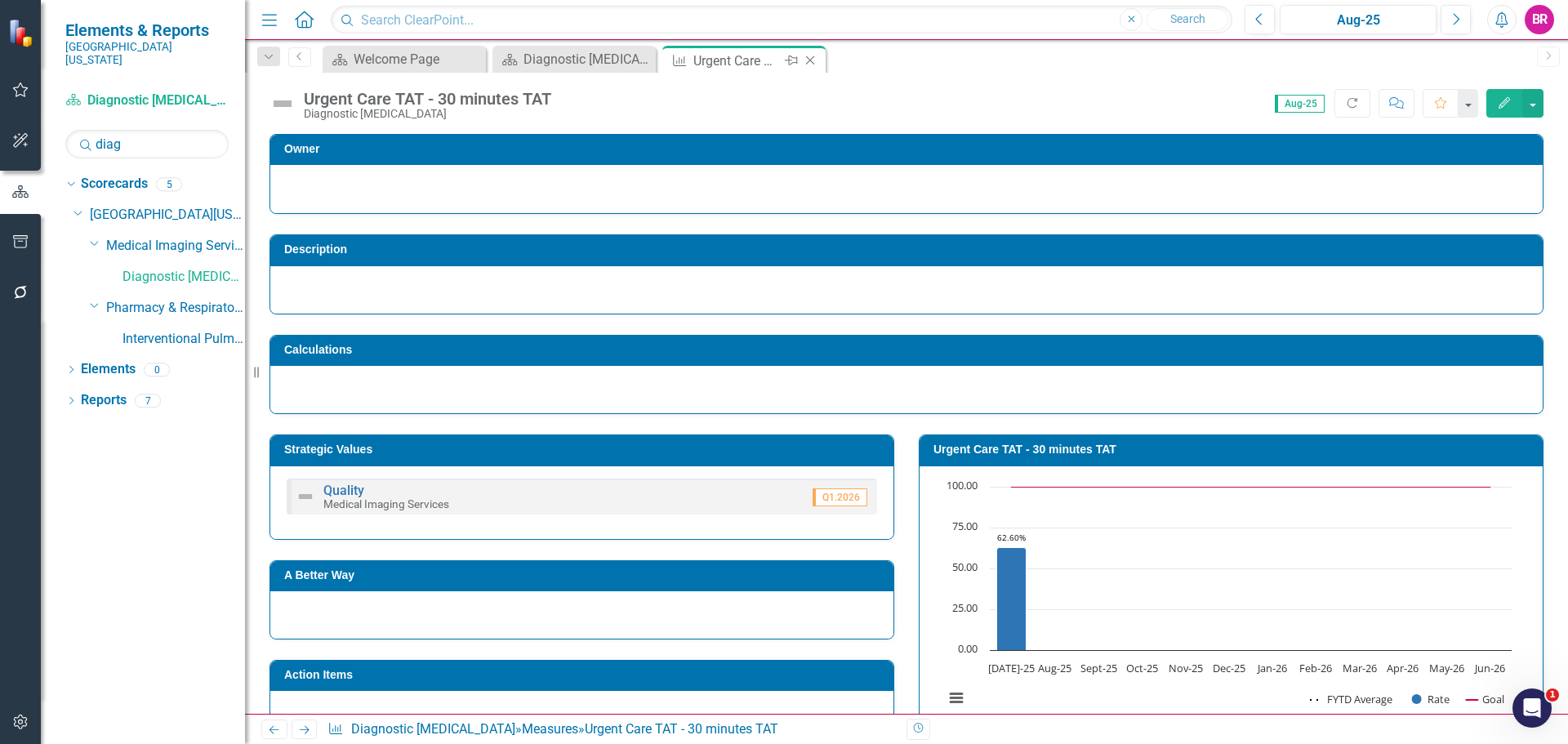
click at [815, 64] on icon "Close" at bounding box center [811, 60] width 17 height 13
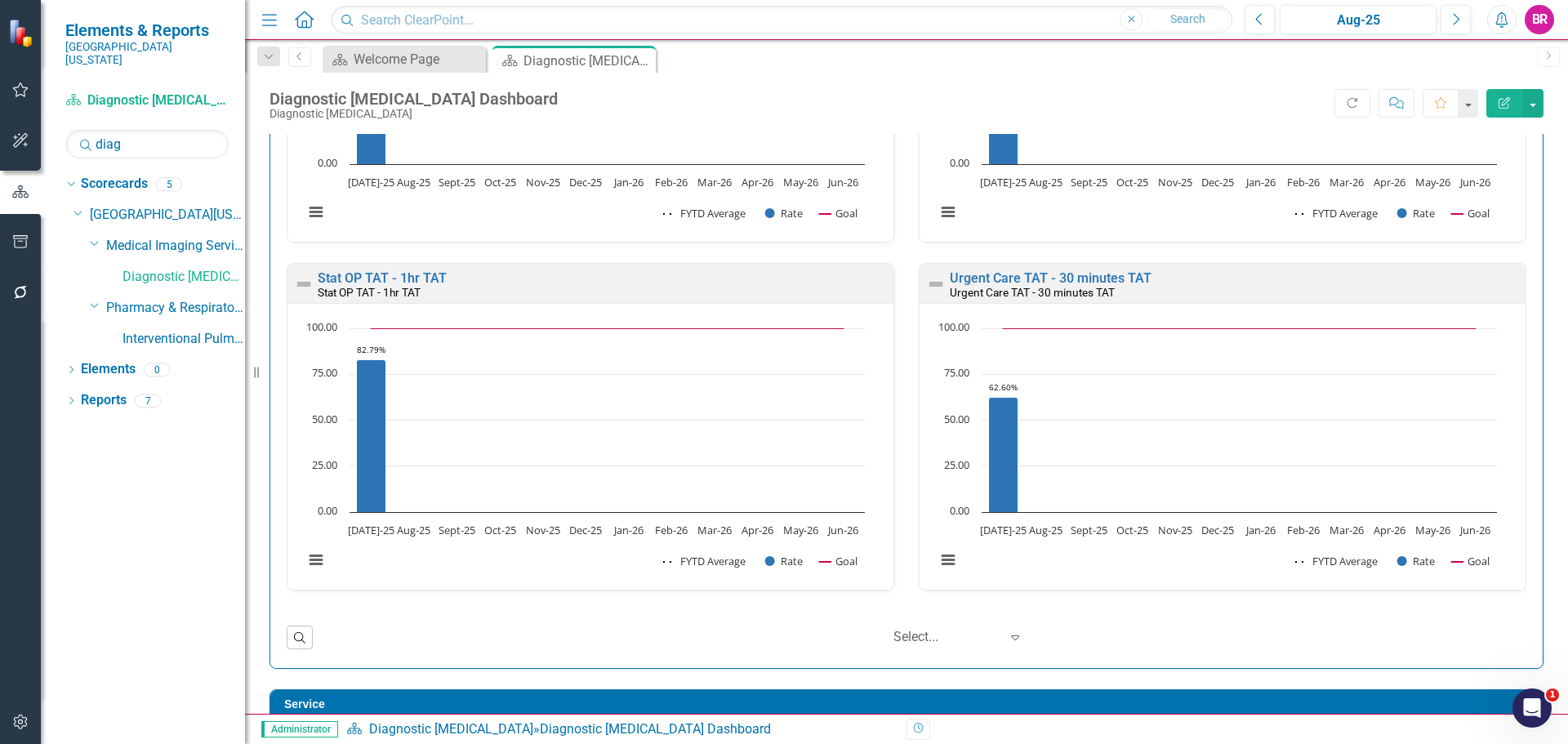
scroll to position [2042, 0]
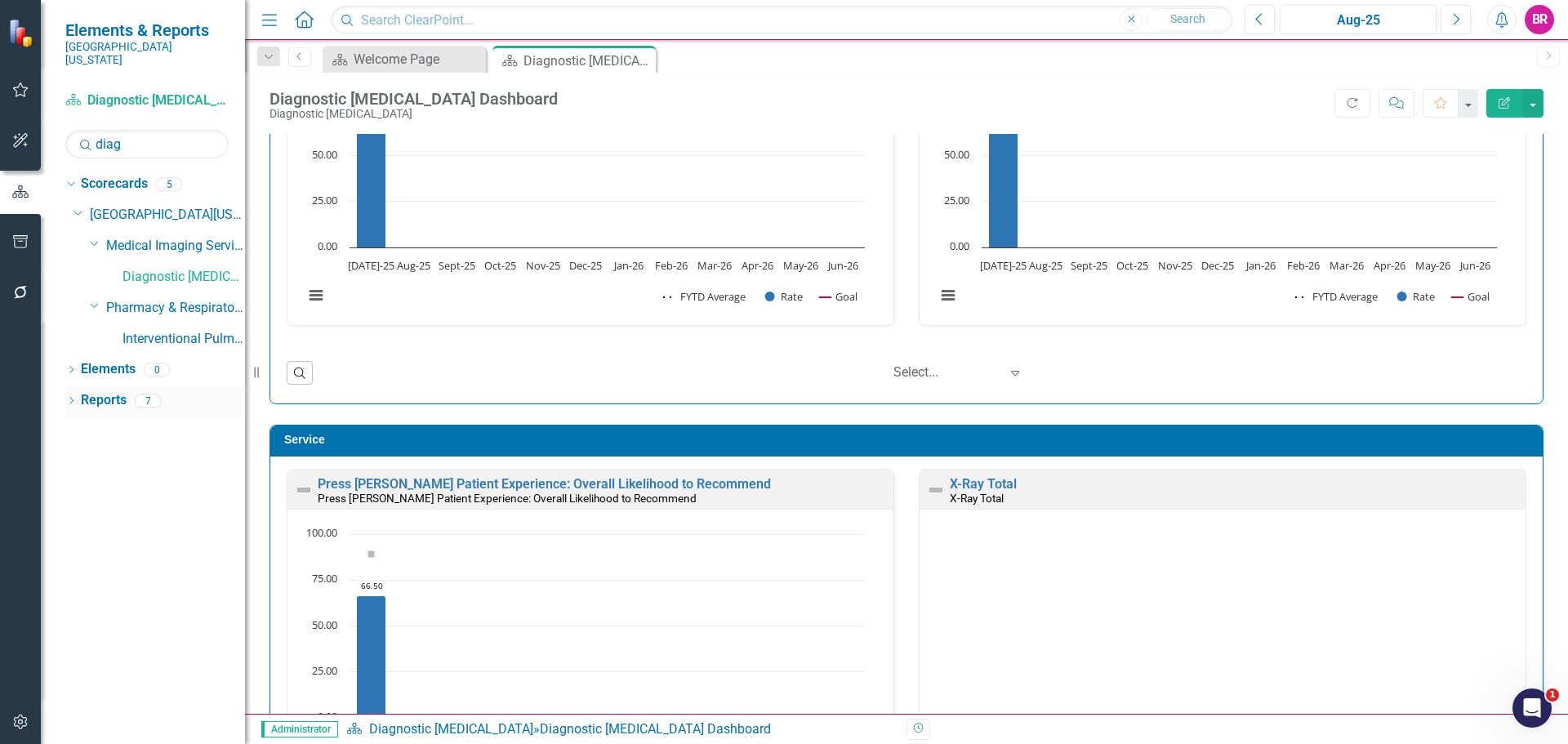
click at [94, 391] on link "Reports" at bounding box center [104, 400] width 46 height 18
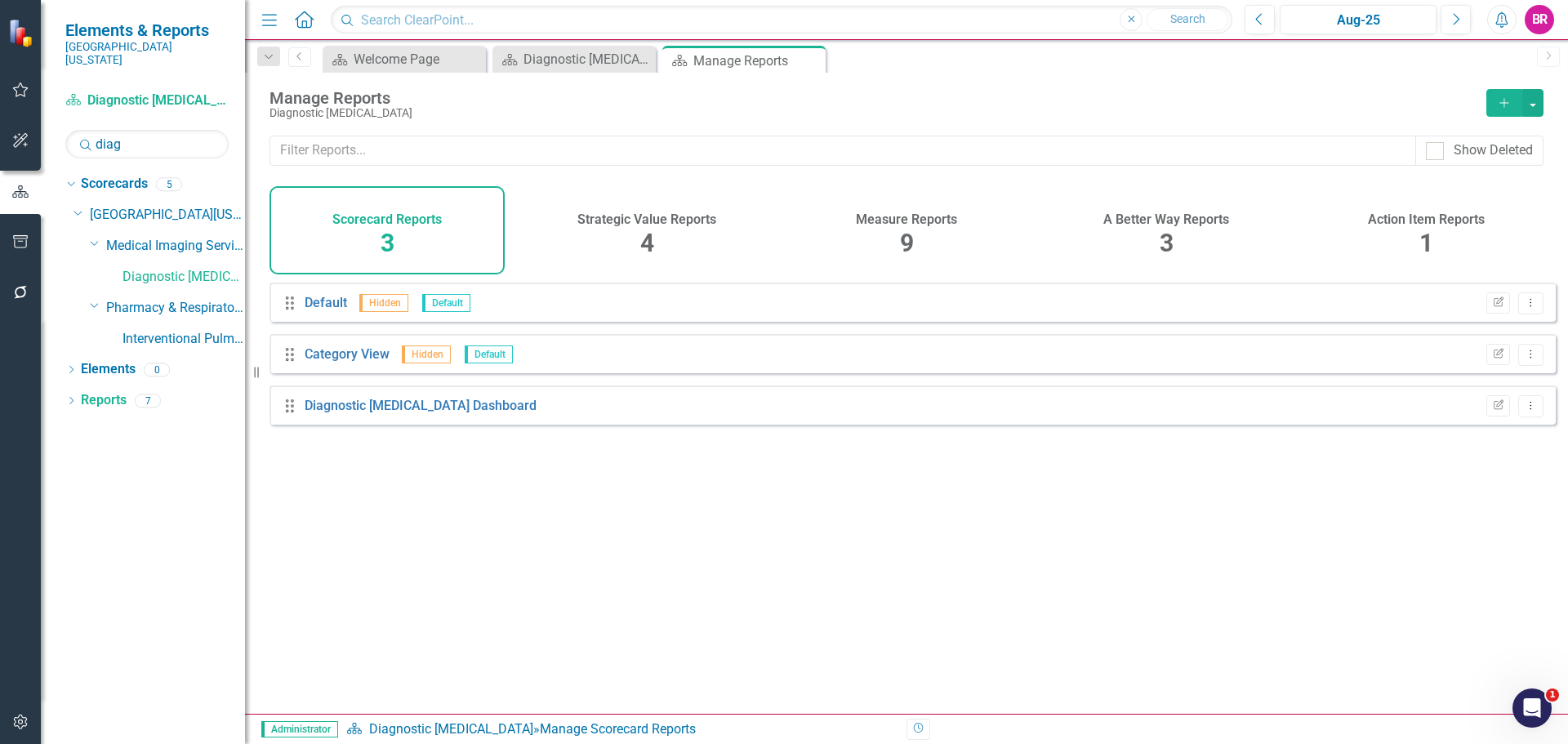
click at [887, 209] on div "Measure Reports" at bounding box center [906, 217] width 101 height 18
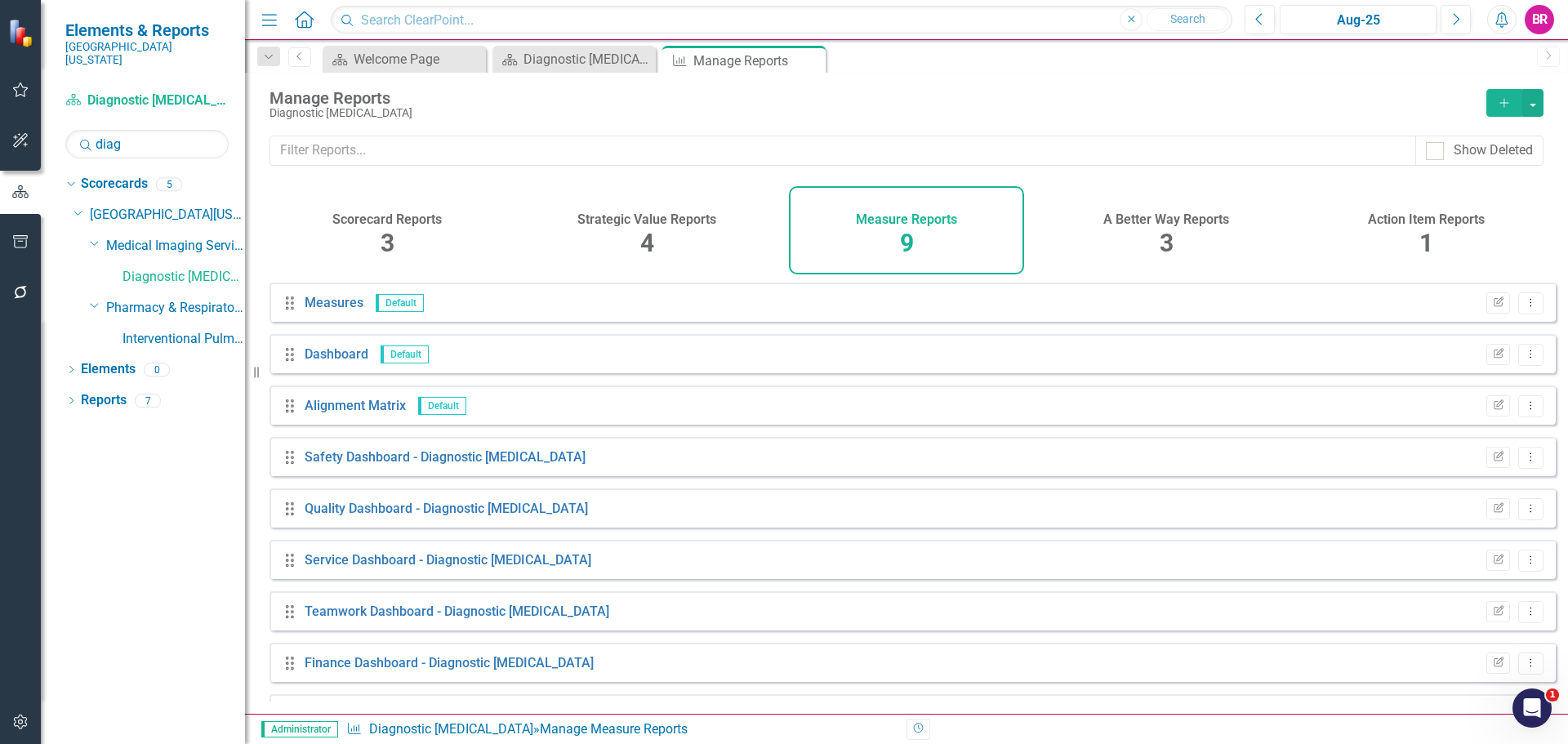
scroll to position [44, 0]
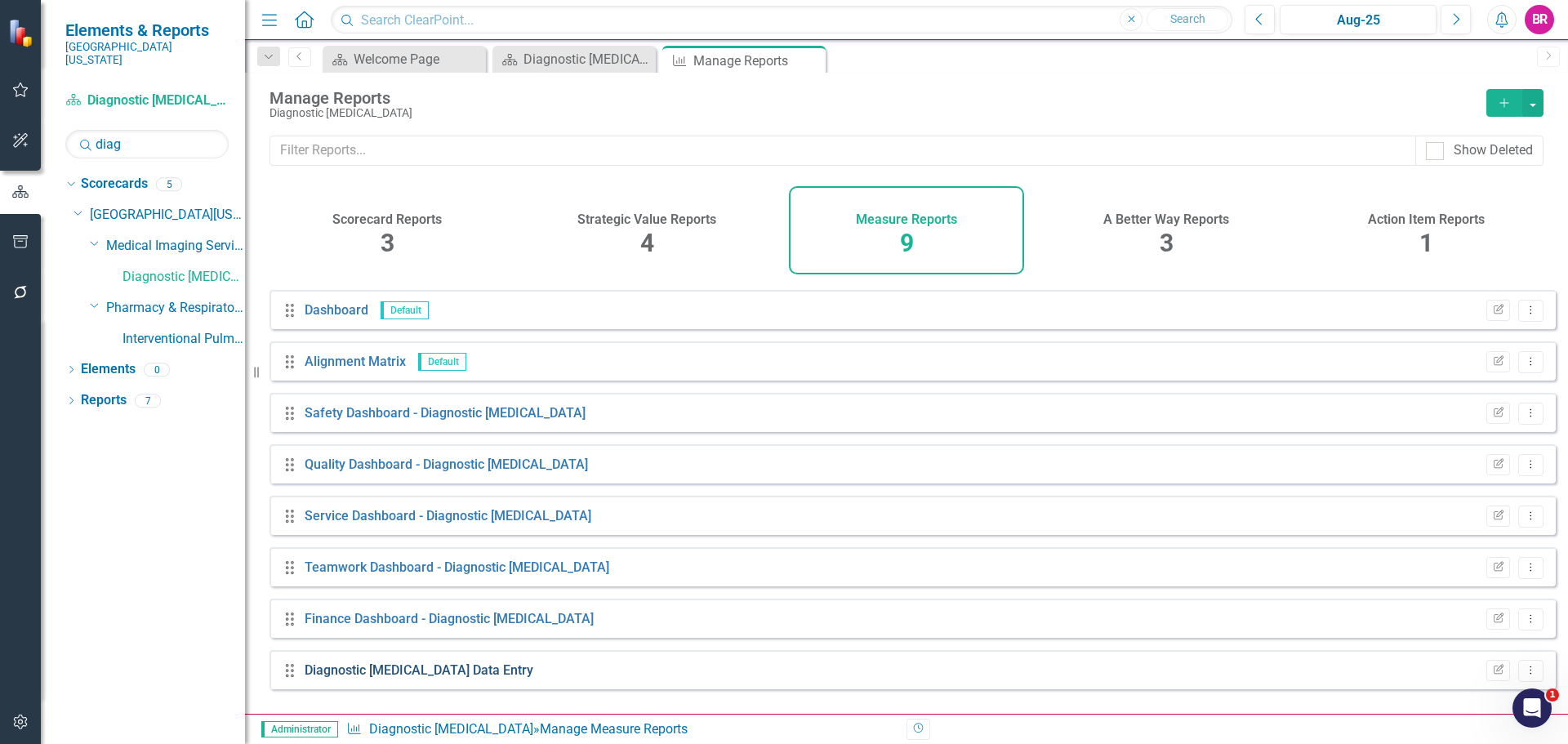
click at [339, 678] on link "Diagnostic Radiology Data Entry" at bounding box center [419, 670] width 229 height 16
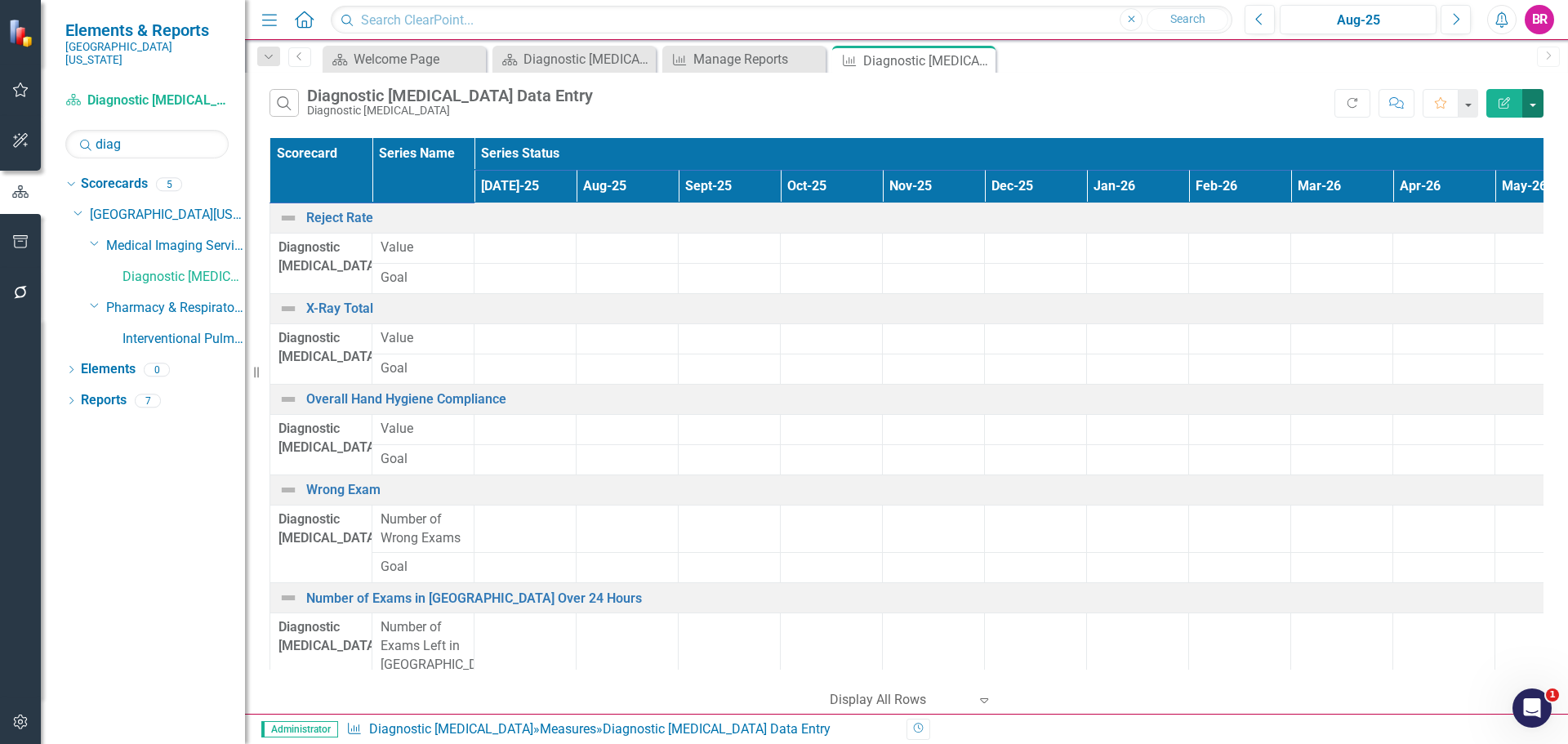
click at [1529, 99] on button "button" at bounding box center [1532, 104] width 21 height 28
click at [1489, 196] on link "Excel Export to Excel" at bounding box center [1478, 196] width 129 height 30
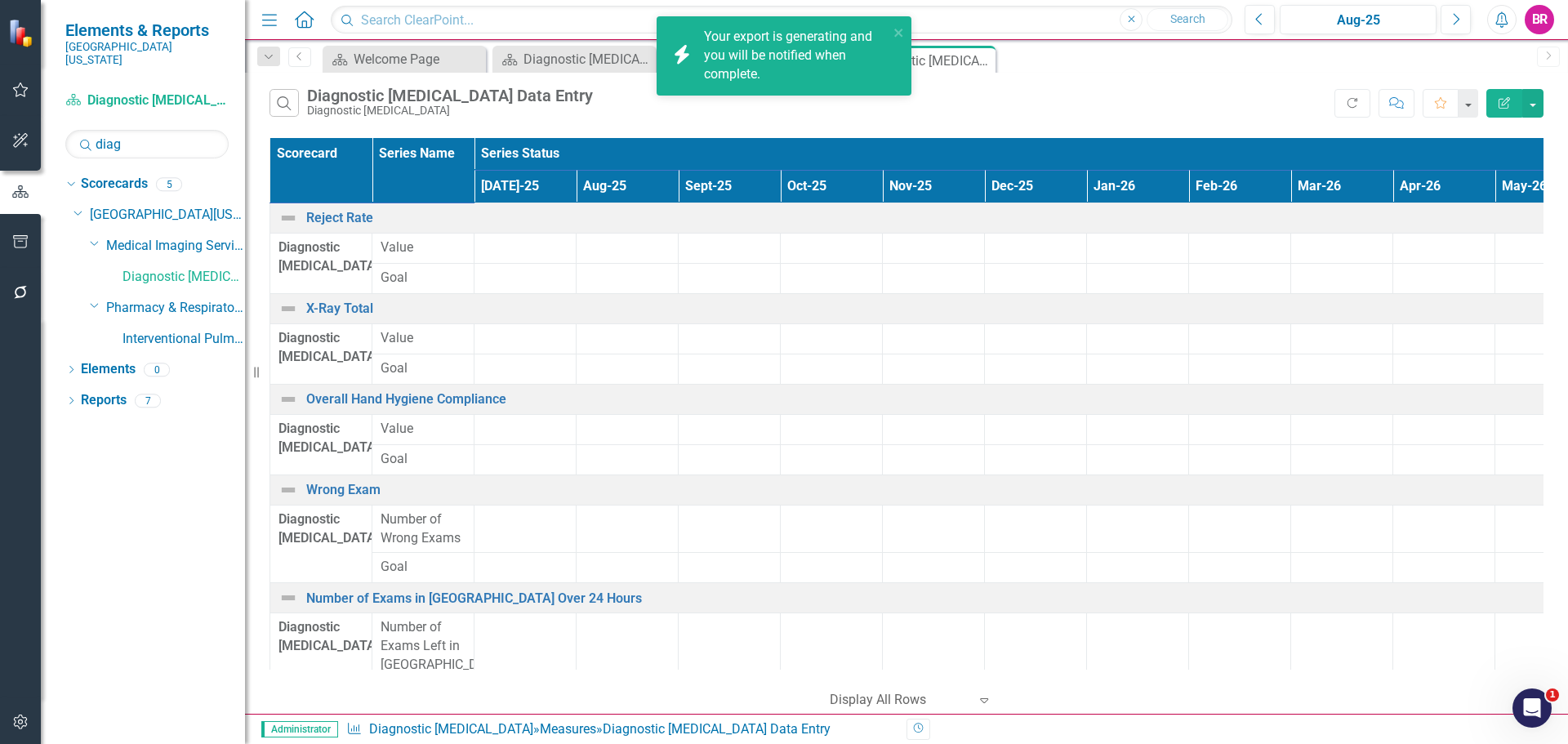
drag, startPoint x: 976, startPoint y: 101, endPoint x: 923, endPoint y: 135, distance: 63.0
click at [976, 101] on div "Search Diagnostic Radiology Data Entry Diagnostic Radiology" at bounding box center [802, 103] width 1065 height 28
click at [793, 85] on link "Click here to download." at bounding box center [772, 93] width 137 height 16
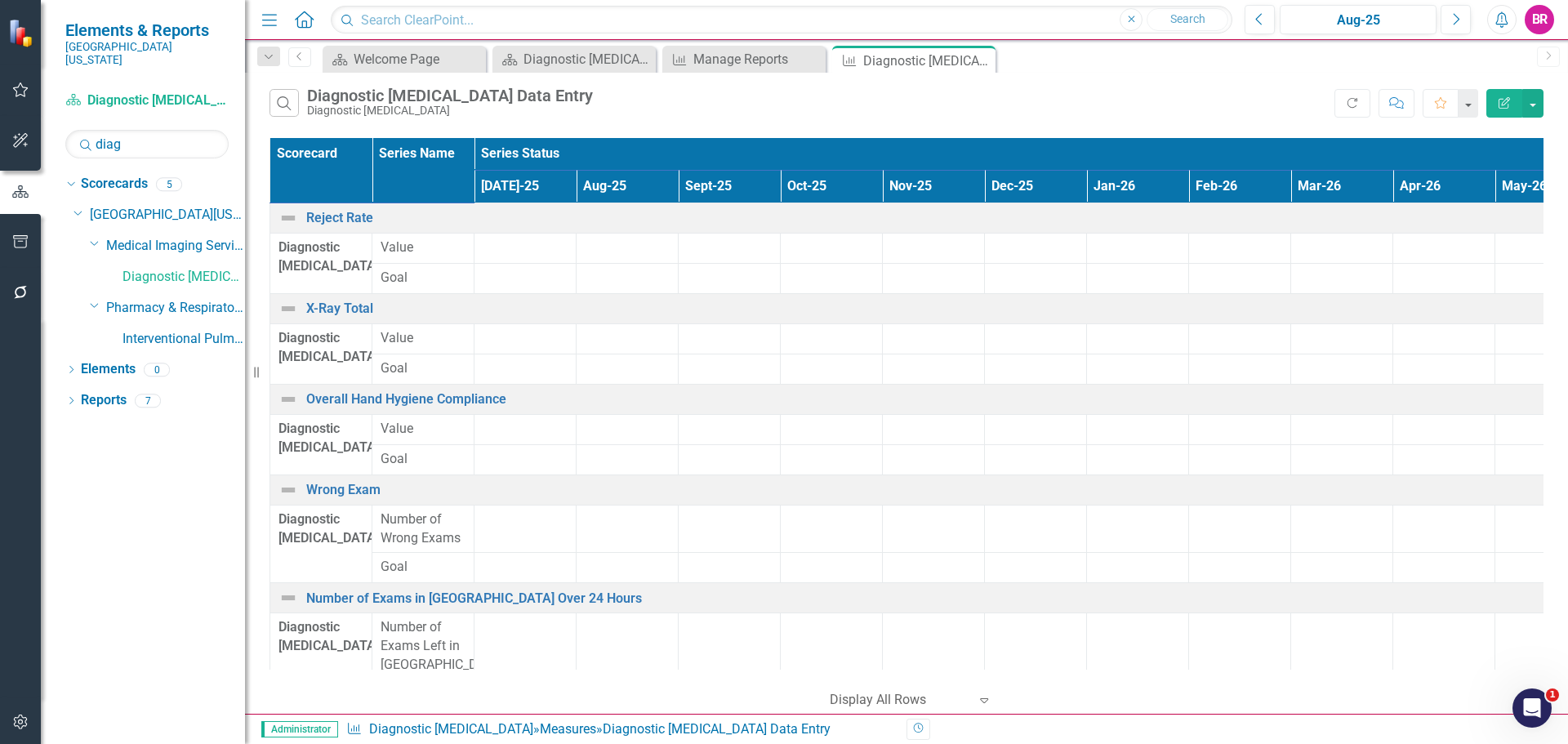
click at [157, 140] on input "diag" at bounding box center [146, 144] width 163 height 28
click at [150, 130] on input "diag" at bounding box center [146, 144] width 163 height 28
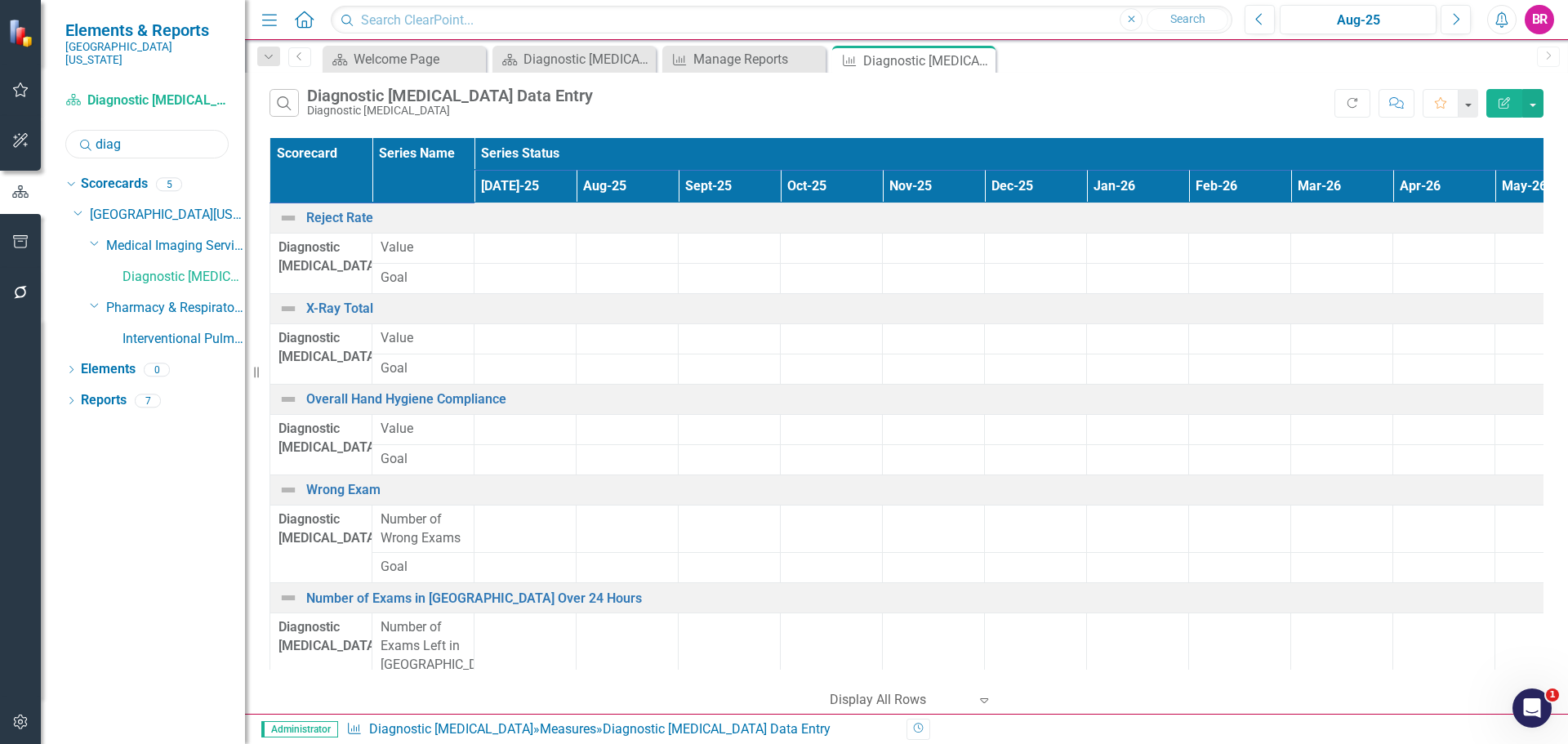
click at [150, 130] on input "diag" at bounding box center [146, 144] width 163 height 28
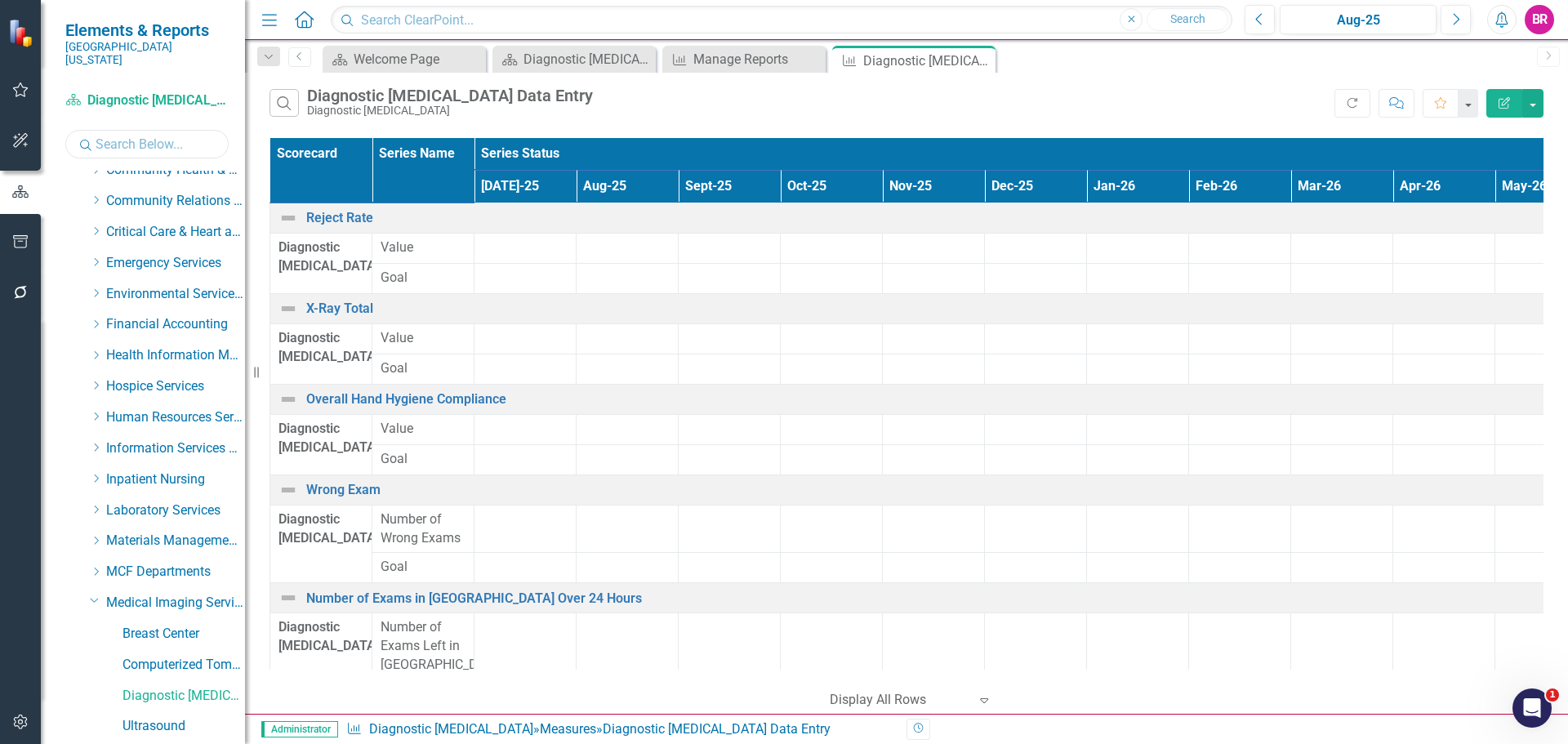
scroll to position [413, 0]
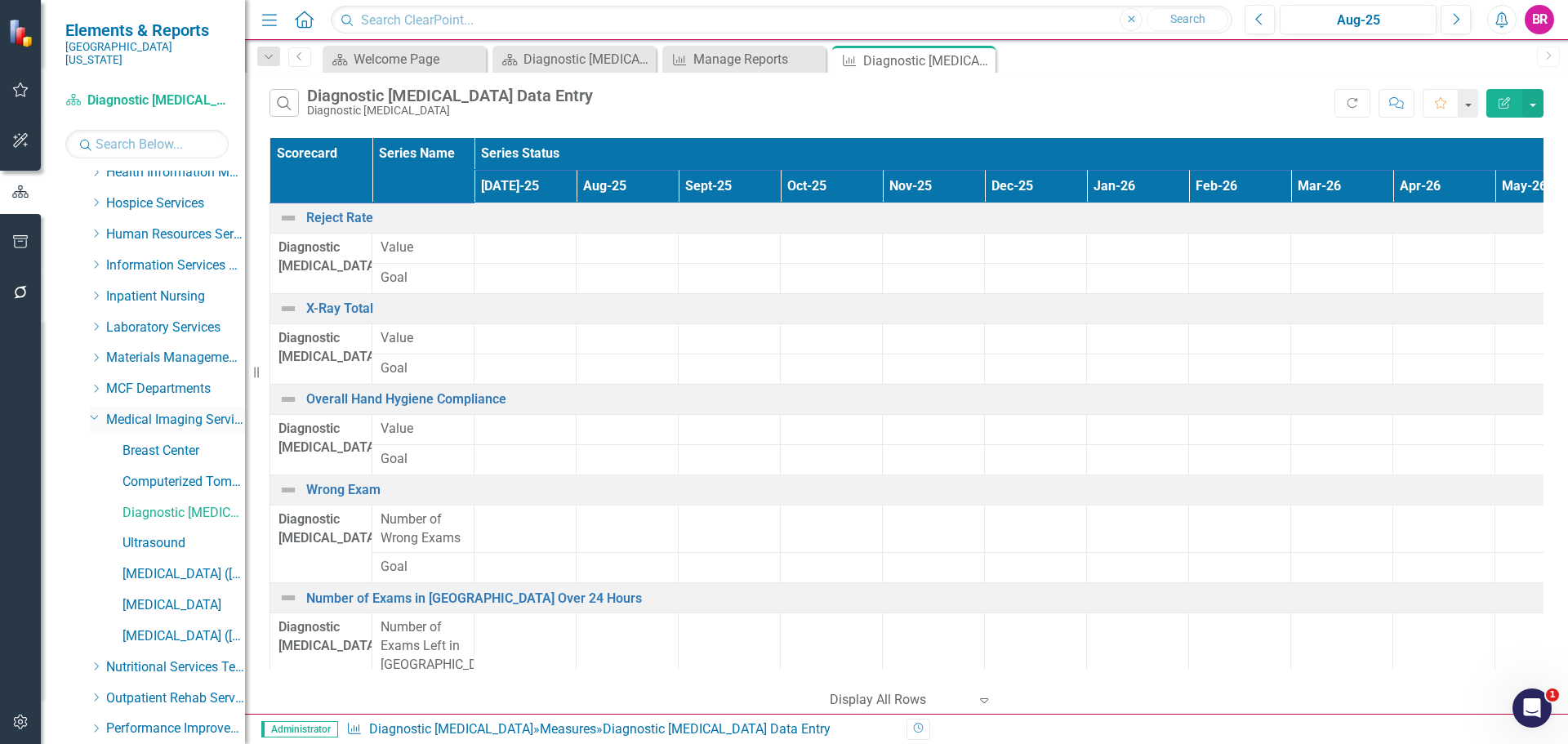
click at [89, 411] on icon "Dropdown" at bounding box center [94, 417] width 10 height 13
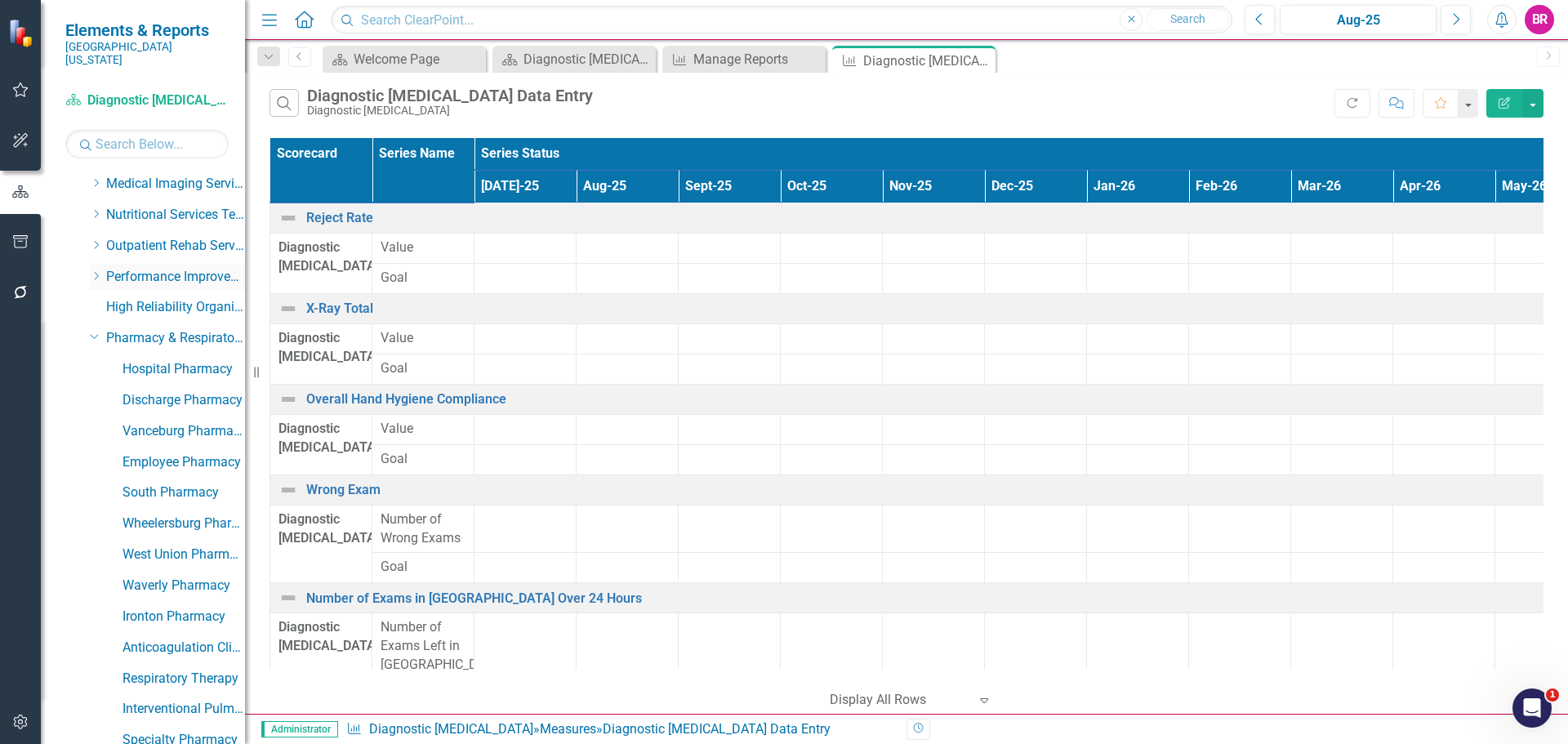
scroll to position [659, 0]
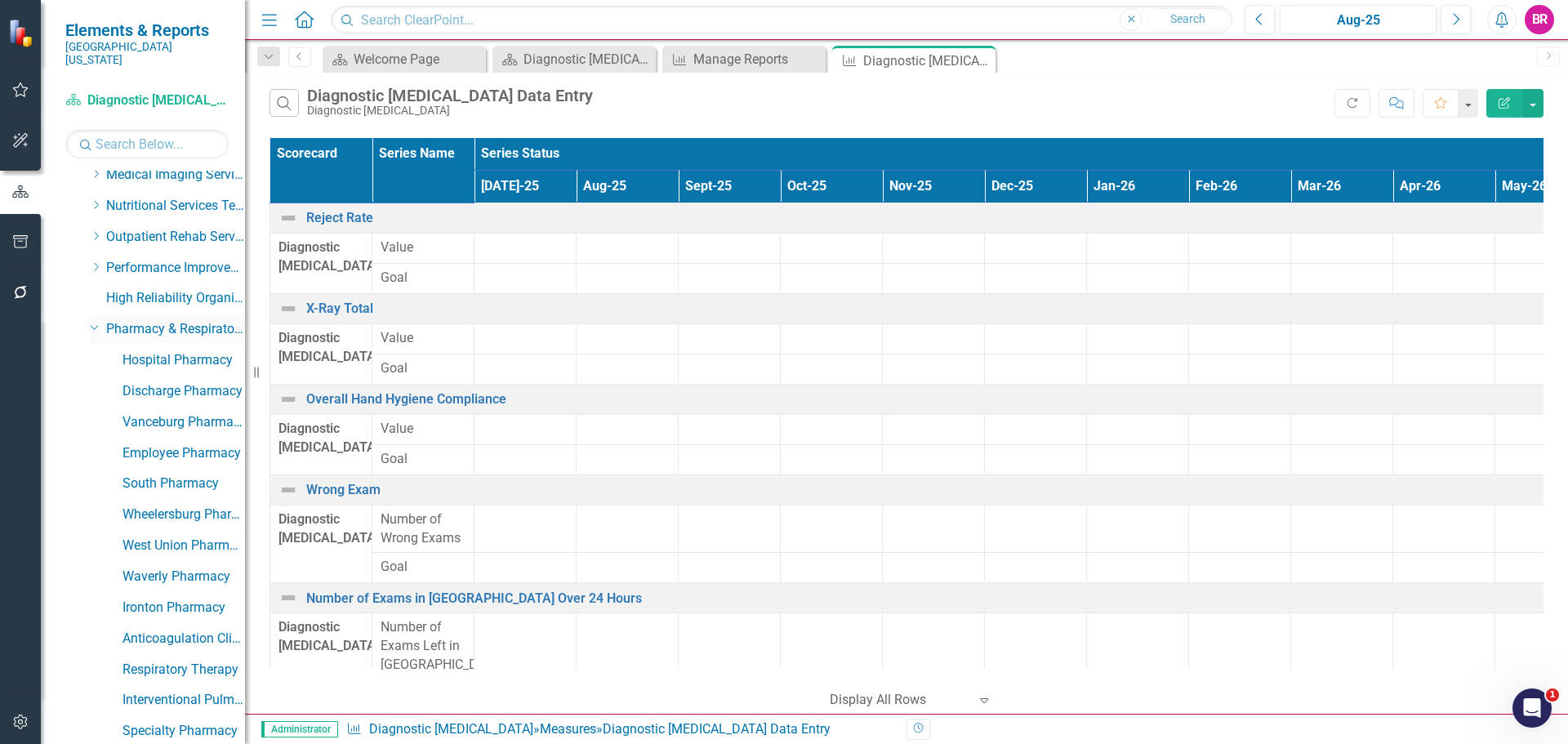
click at [94, 320] on icon "Dropdown" at bounding box center [94, 326] width 10 height 13
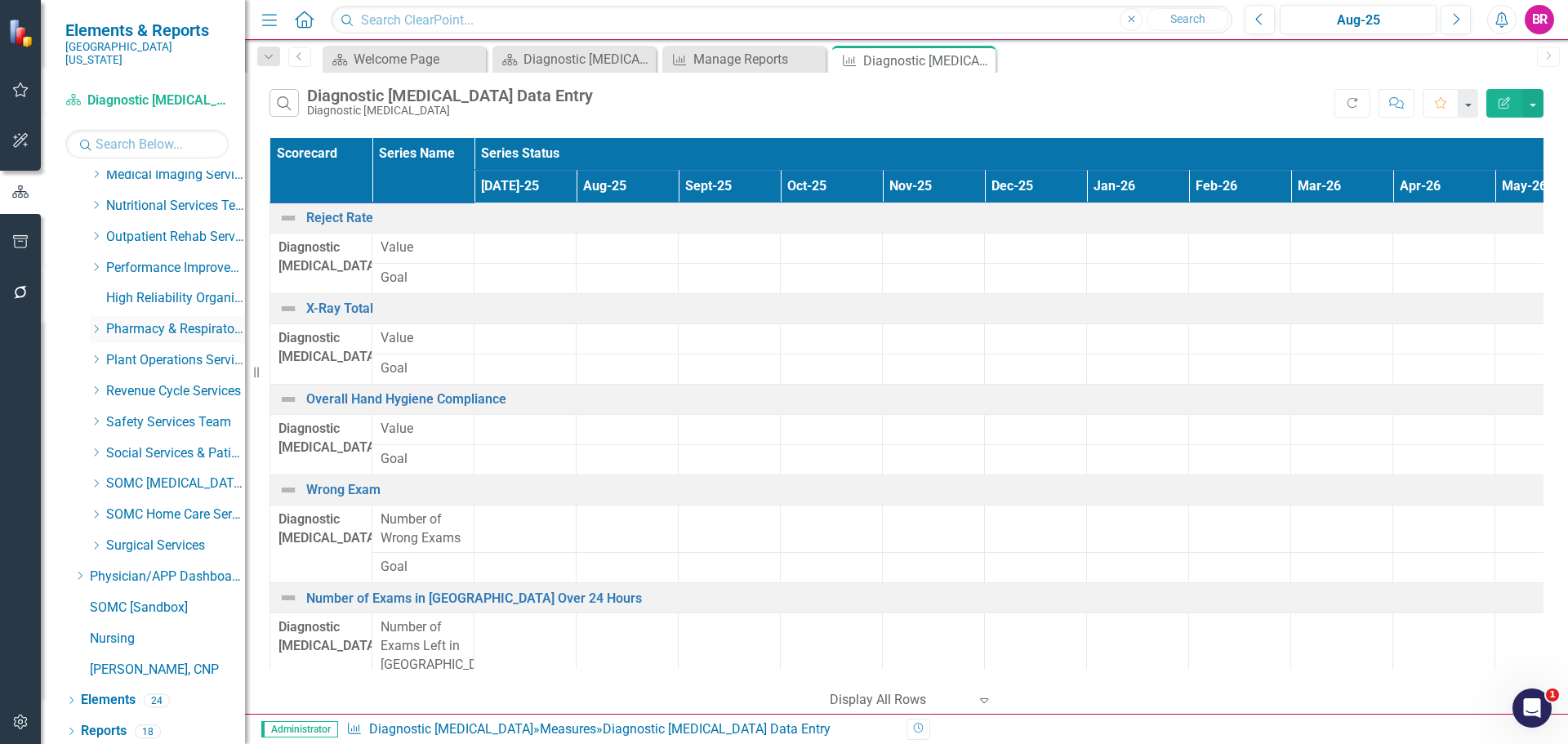
scroll to position [650, 0]
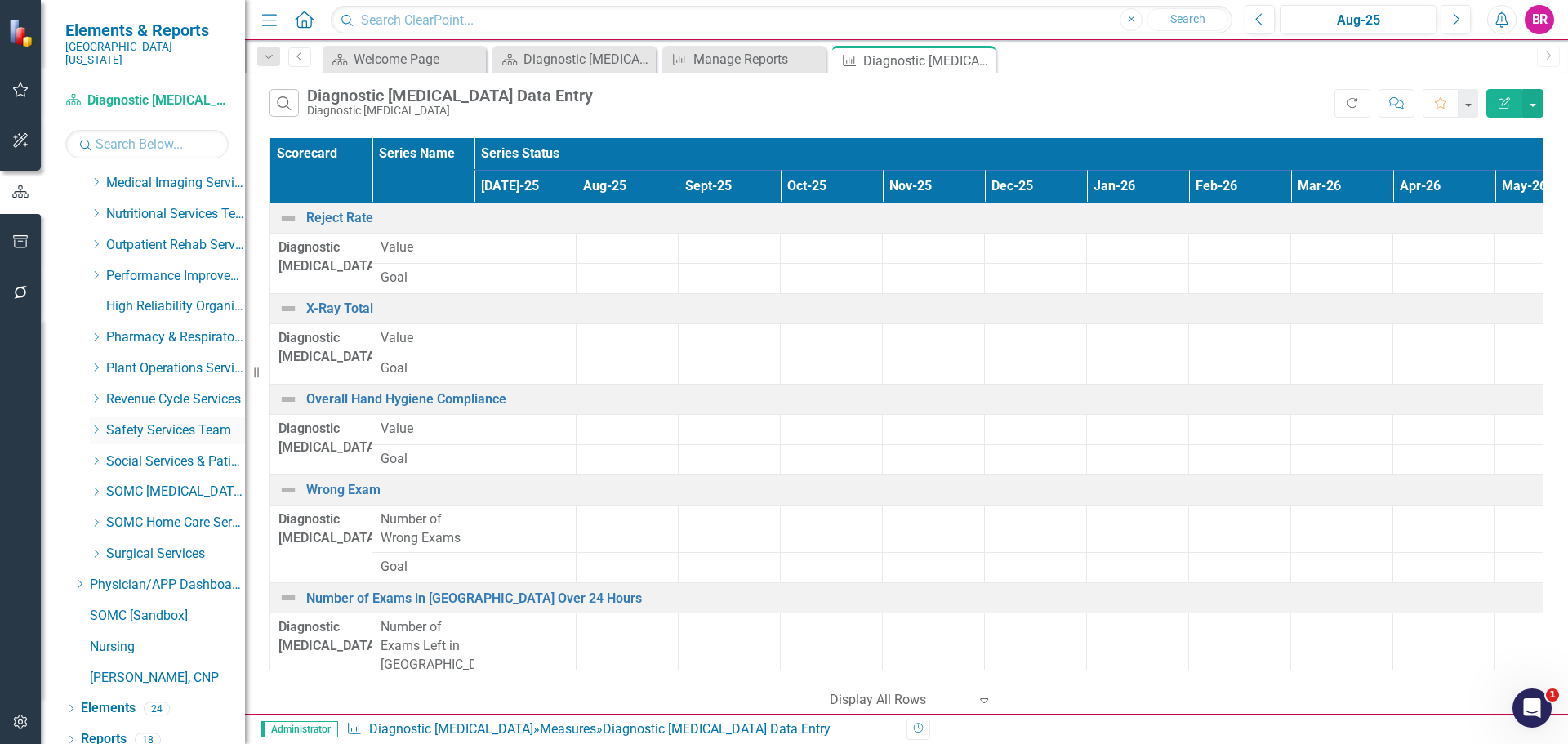
click at [95, 425] on icon "Dropdown" at bounding box center [95, 430] width 13 height 10
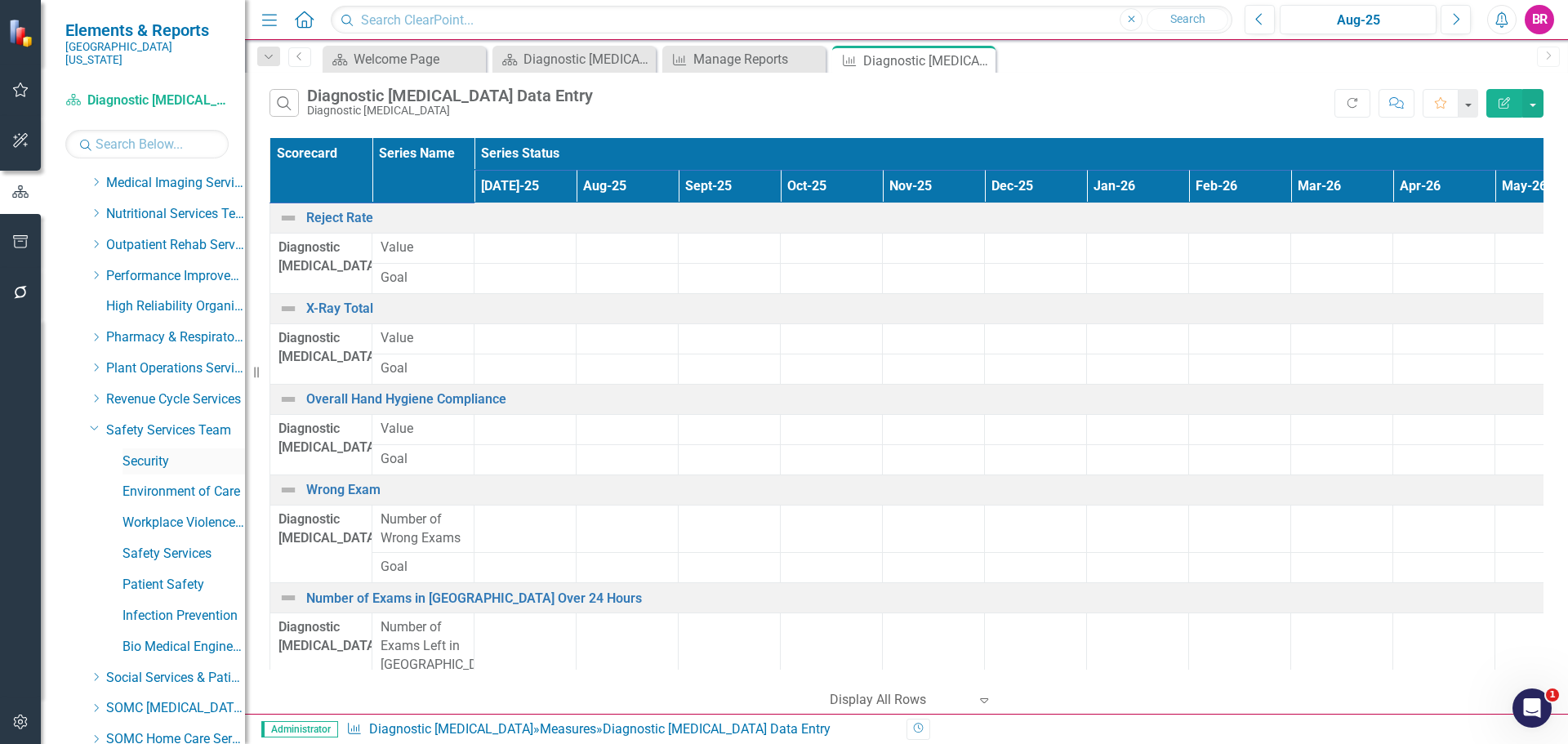
scroll to position [659, 0]
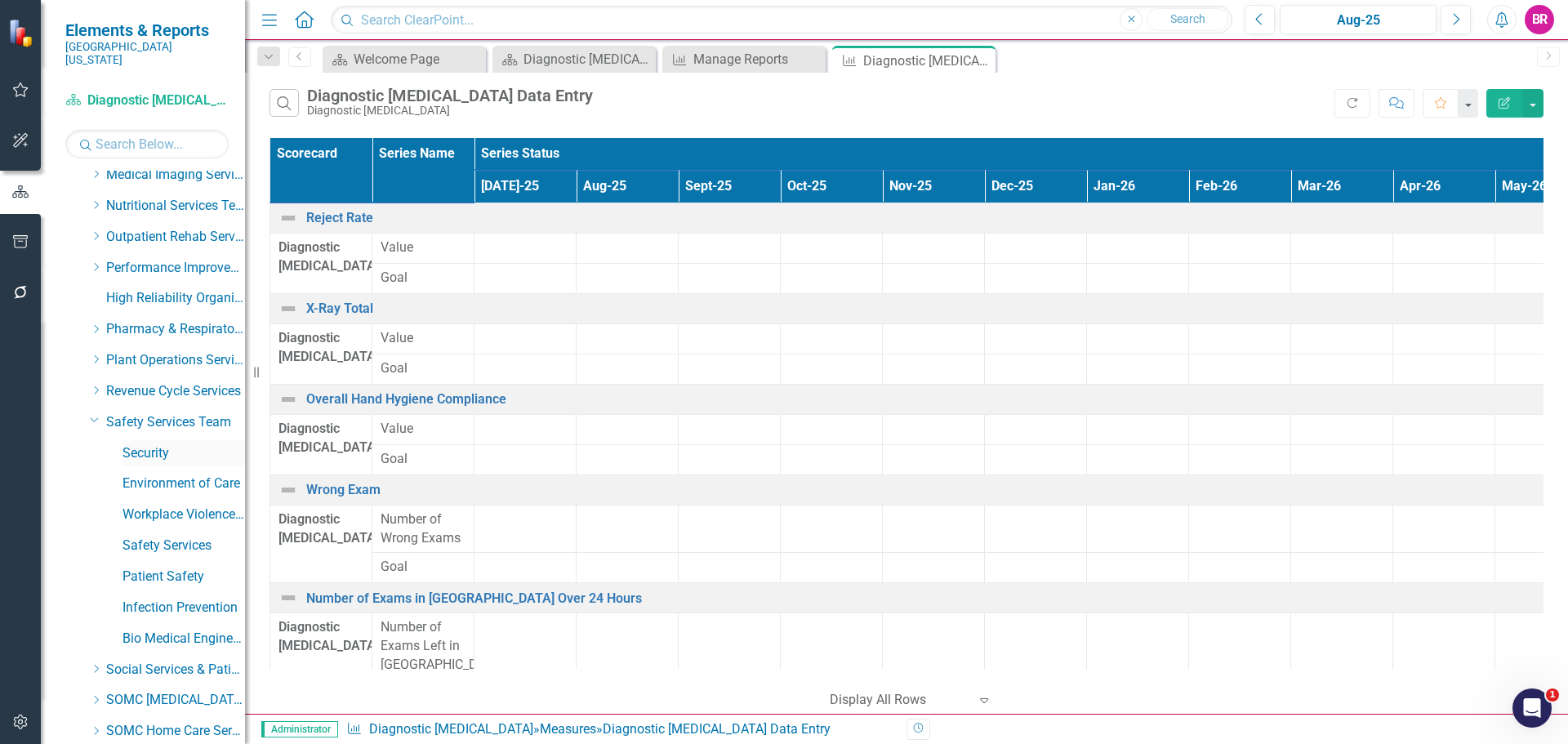
click at [155, 445] on link "Security" at bounding box center [184, 454] width 123 height 18
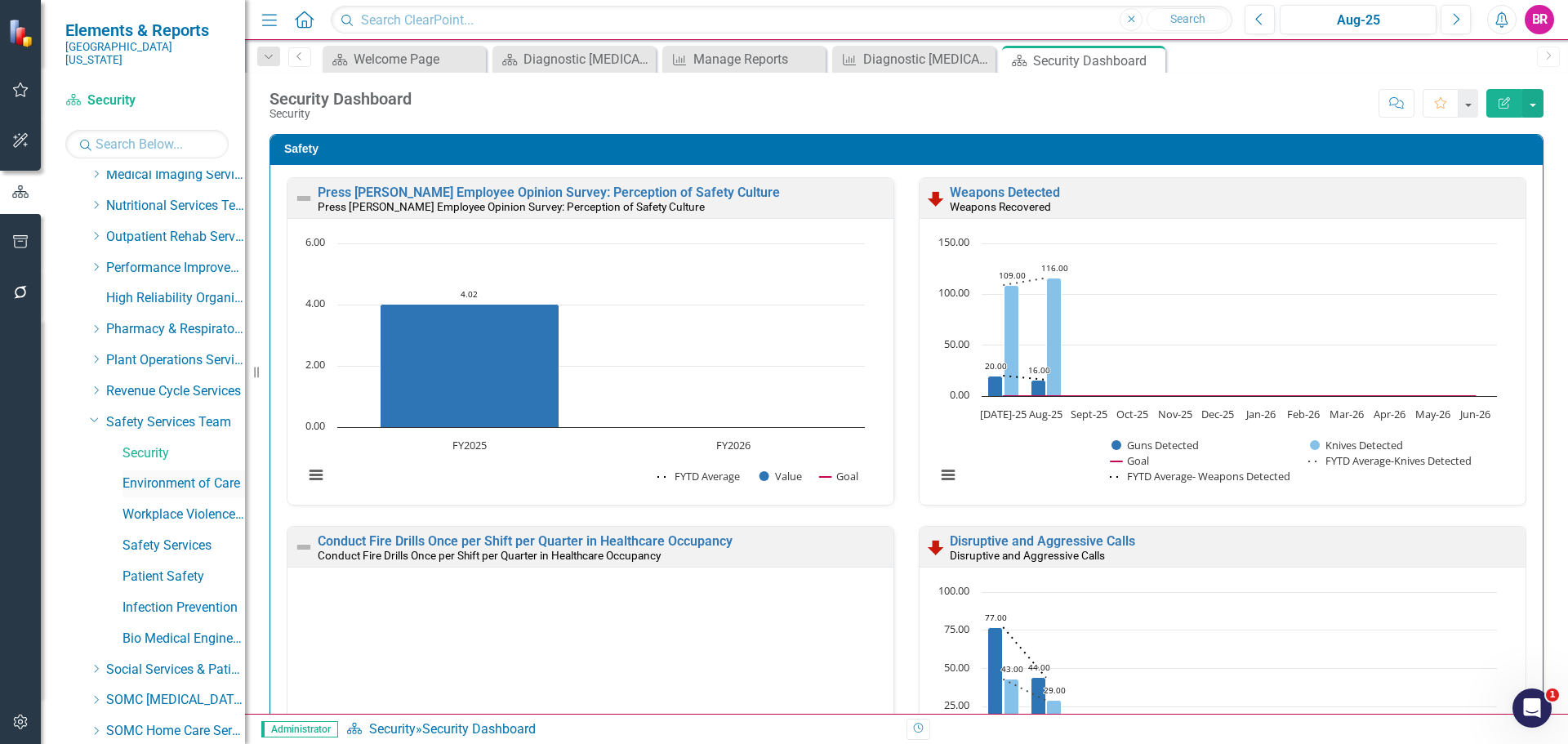
click at [185, 475] on link "Environment of Care" at bounding box center [184, 484] width 123 height 18
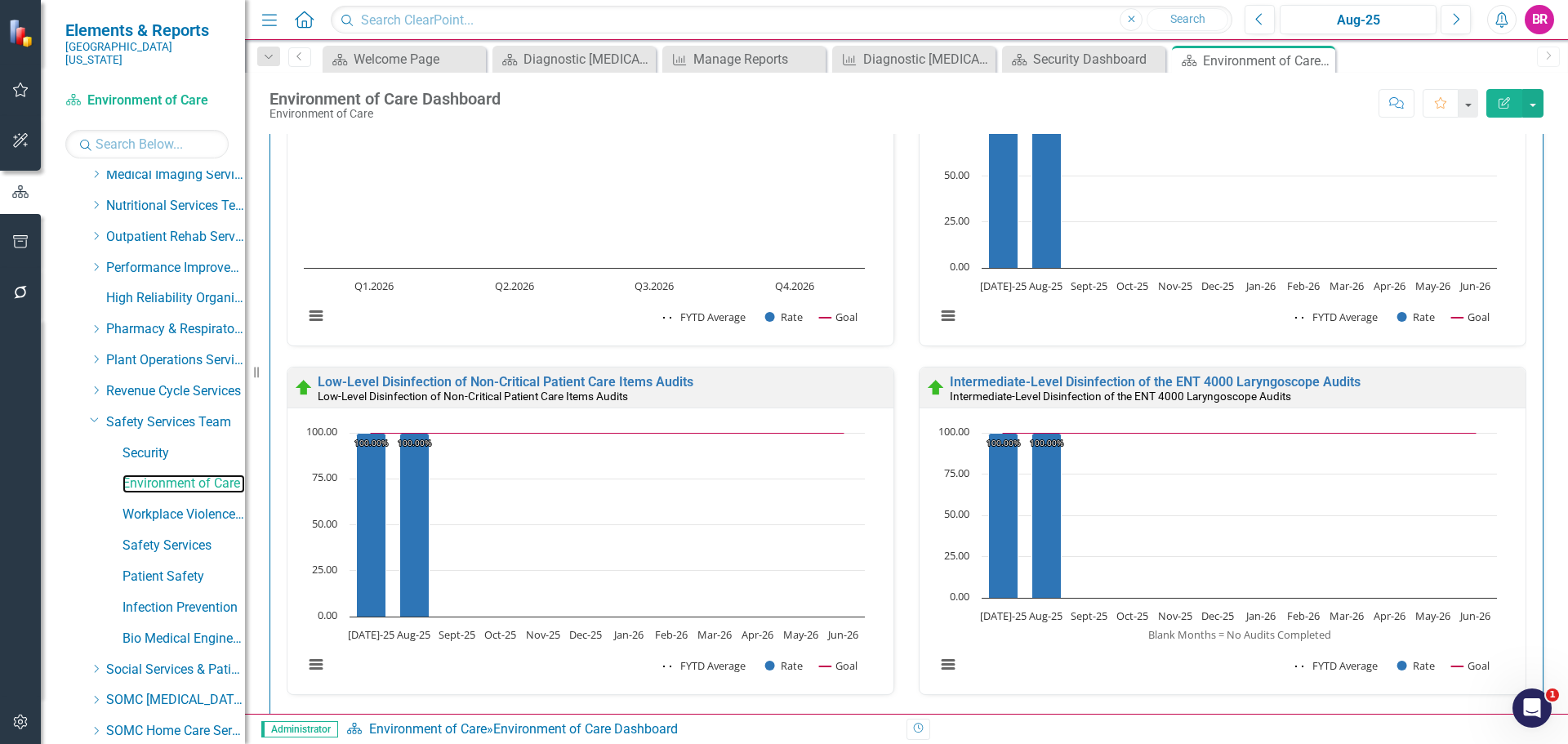
scroll to position [1628, 0]
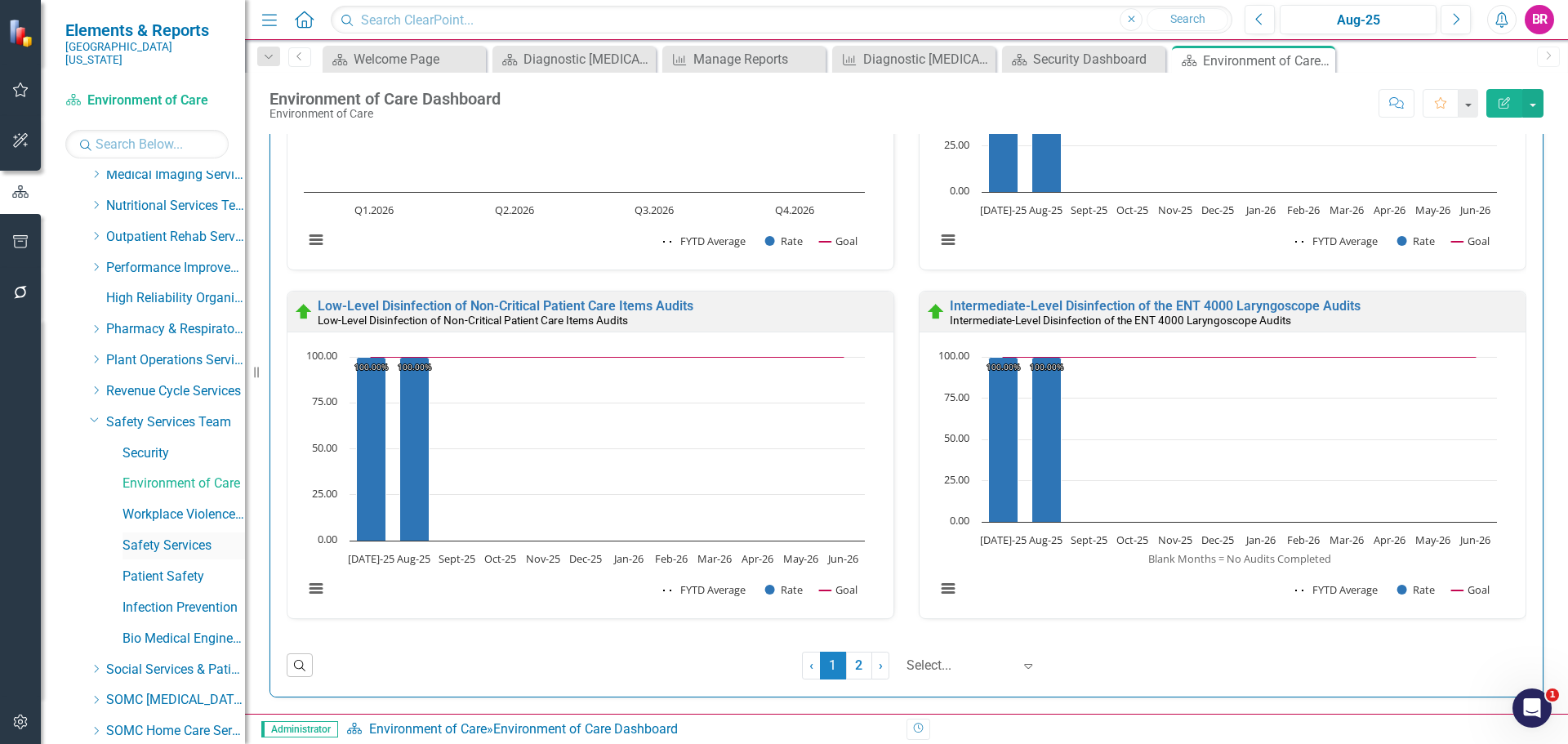
drag, startPoint x: 155, startPoint y: 533, endPoint x: 187, endPoint y: 533, distance: 32.0
click at [155, 537] on link "Safety Services" at bounding box center [184, 546] width 123 height 18
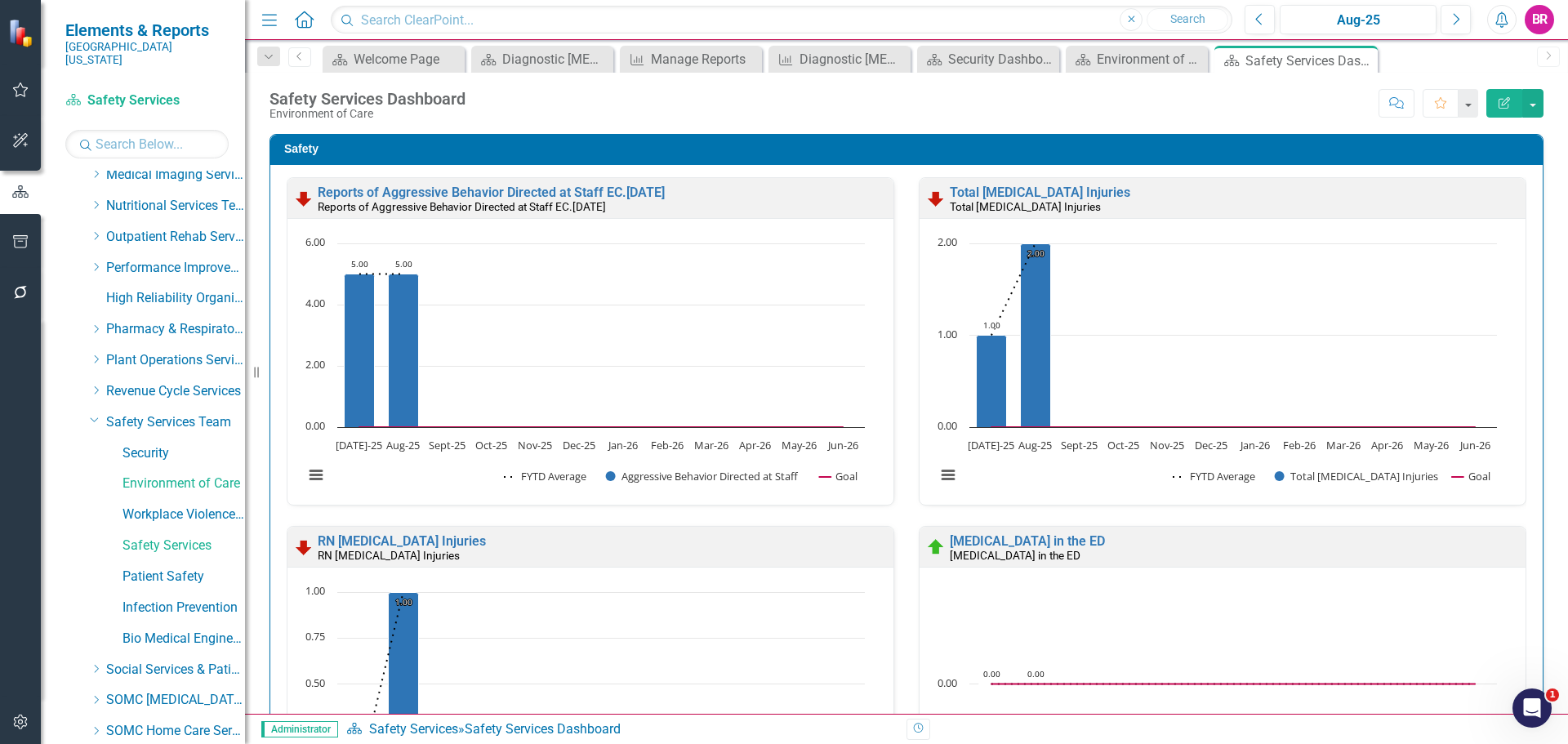
click at [264, 55] on icon "Dropdown" at bounding box center [269, 58] width 15 height 12
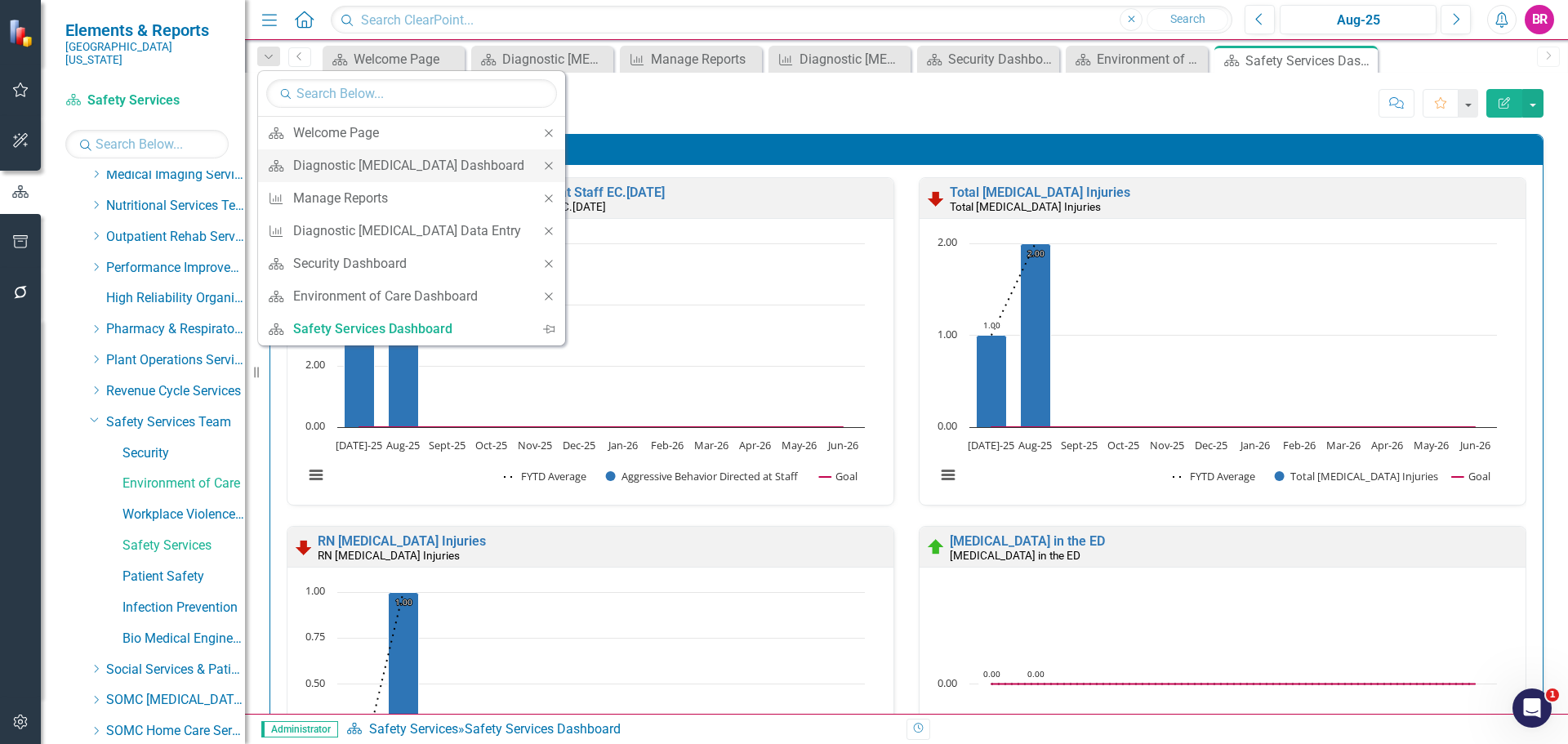
click at [542, 168] on icon "Close" at bounding box center [549, 166] width 15 height 12
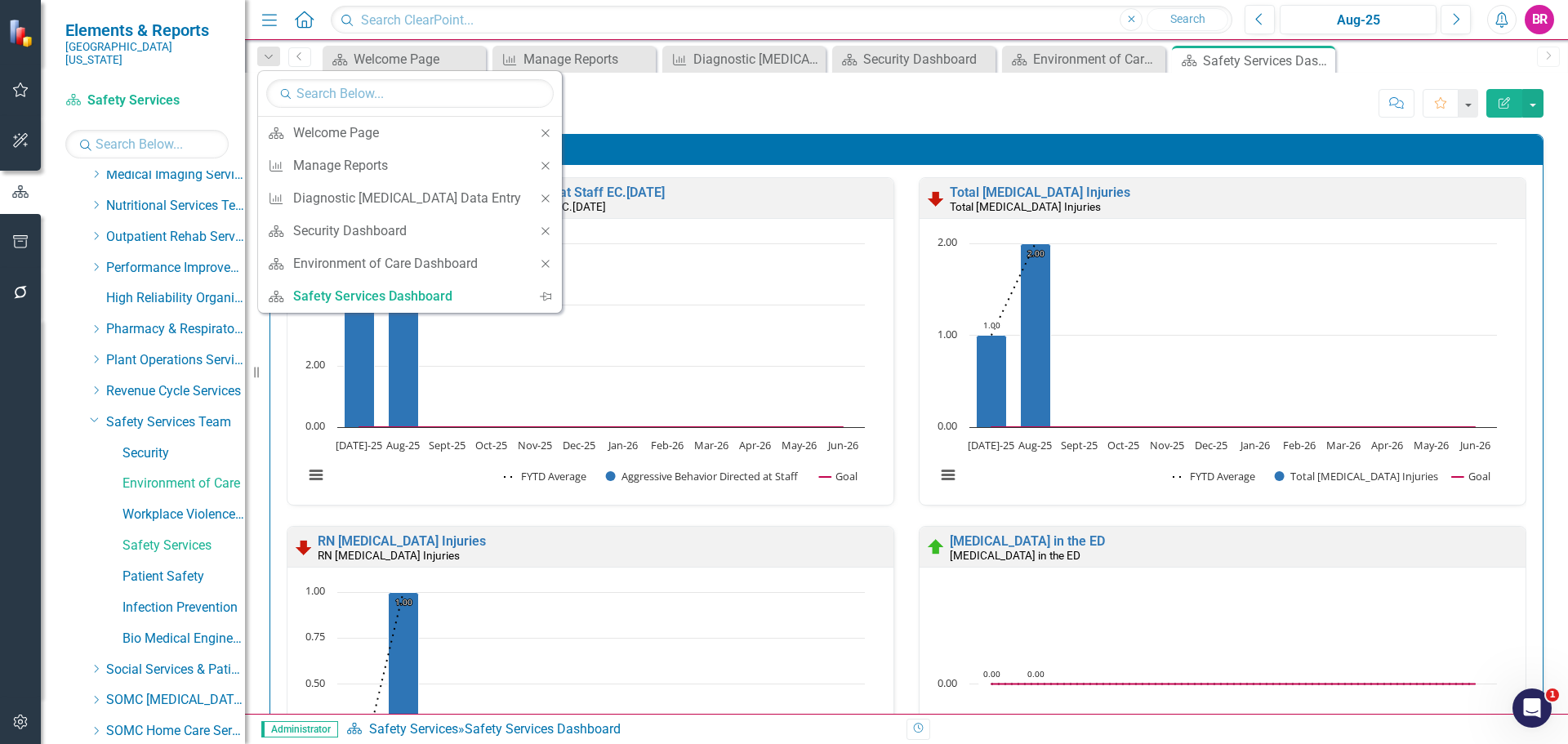
click at [538, 168] on icon "Close" at bounding box center [546, 166] width 15 height 12
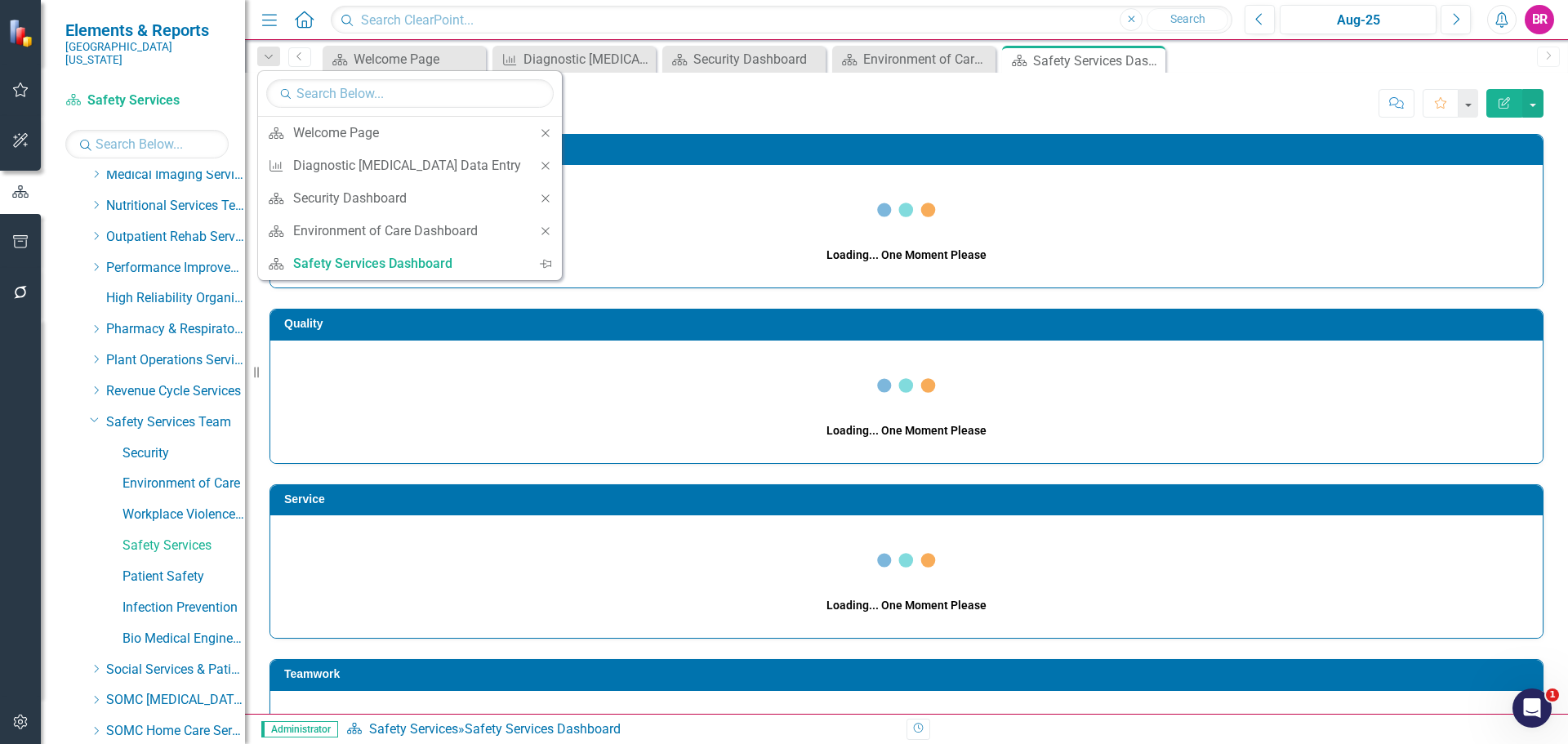
click at [538, 168] on icon "Close" at bounding box center [546, 166] width 15 height 12
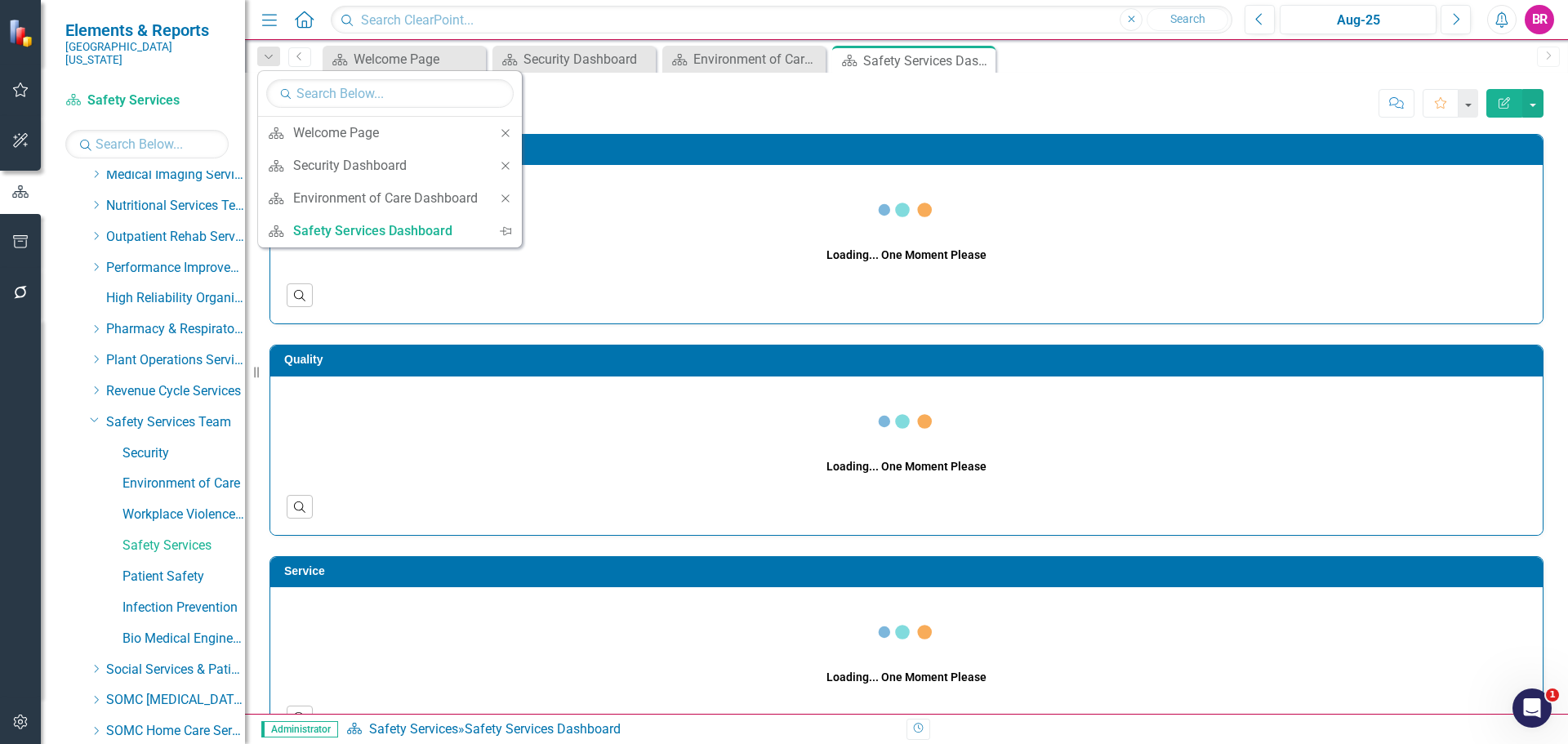
click at [507, 168] on icon "Close" at bounding box center [506, 166] width 15 height 12
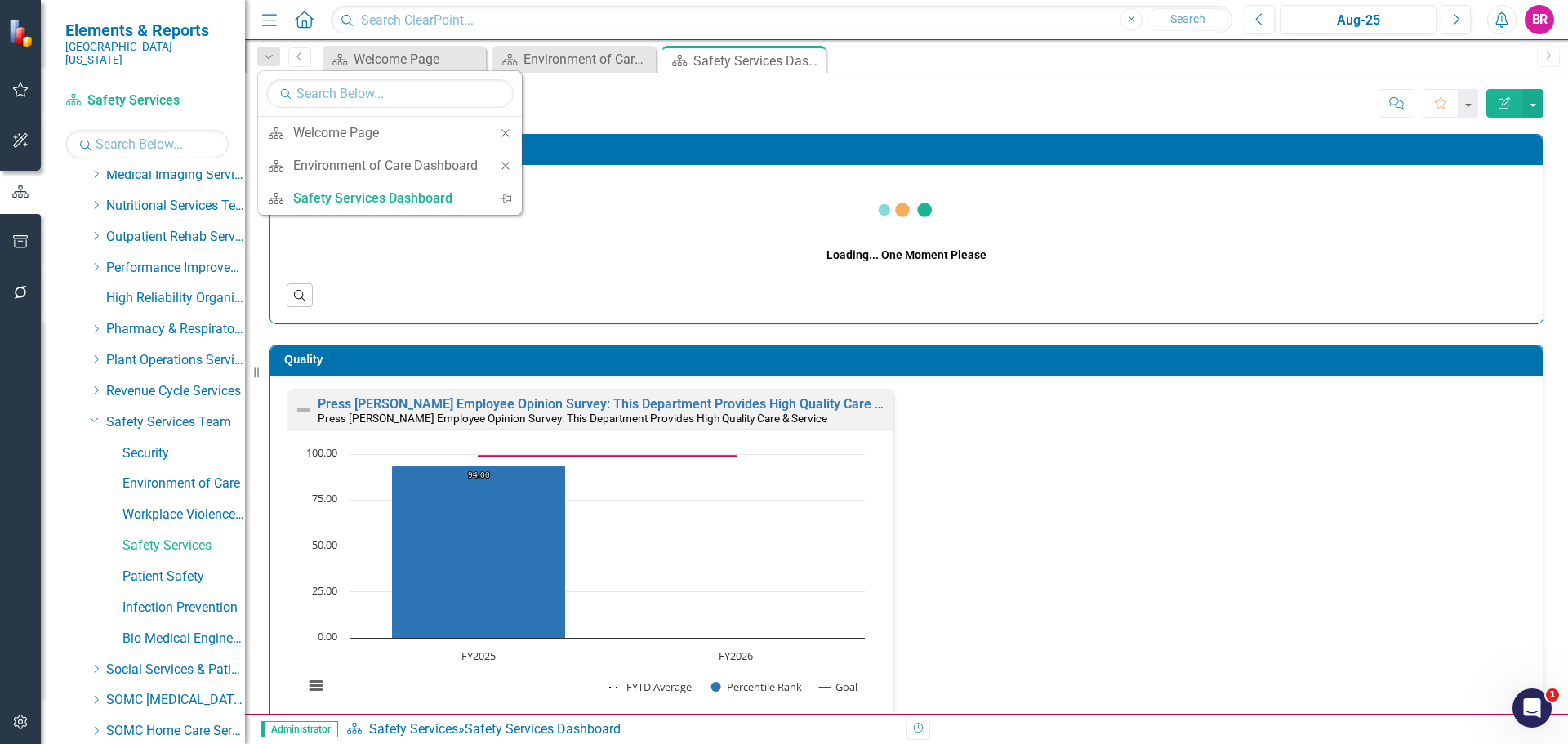
click at [507, 168] on icon "Close" at bounding box center [506, 166] width 15 height 12
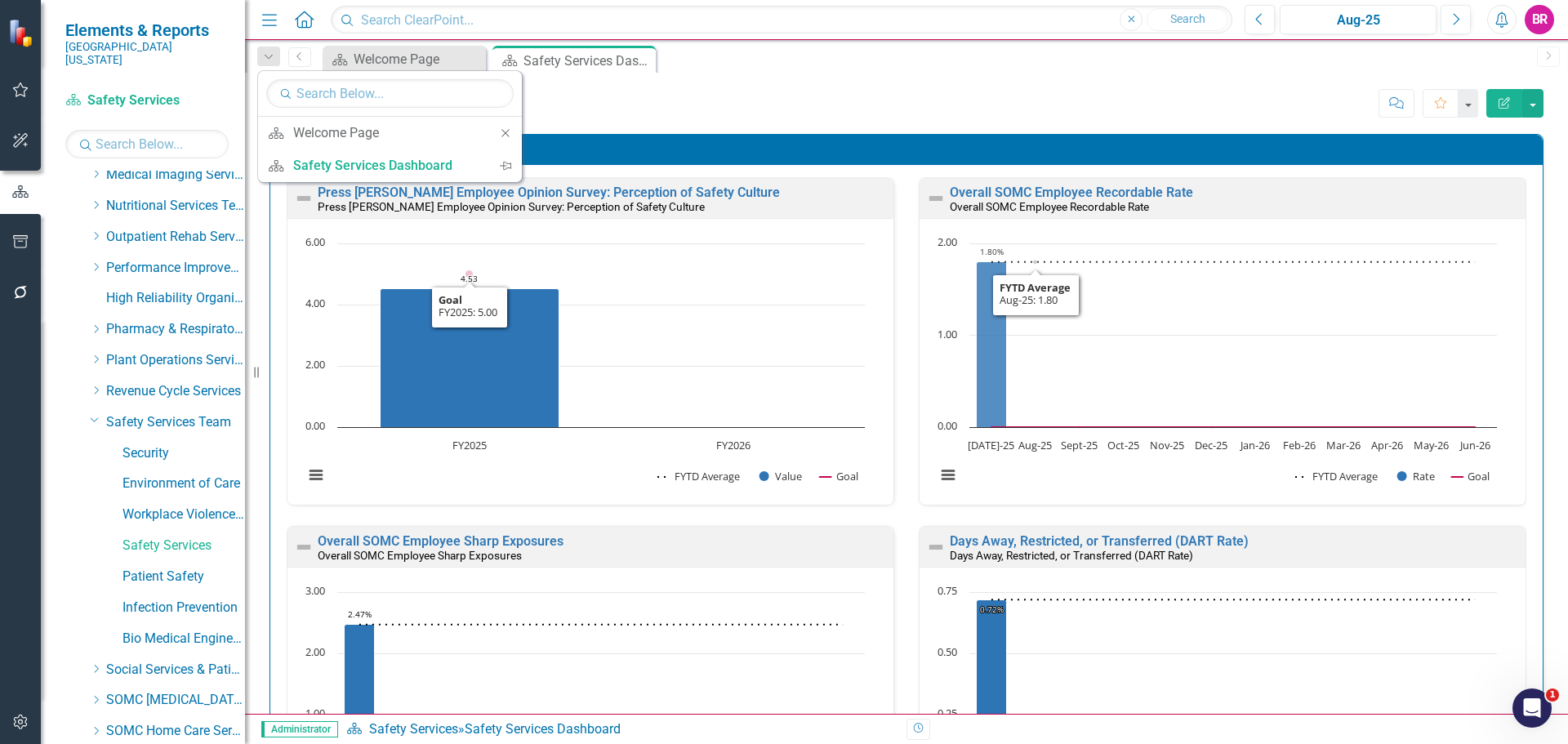
click at [715, 94] on div "Score: N/A Aug-25 Completed Comment Favorite Edit Report" at bounding box center [1009, 103] width 1070 height 28
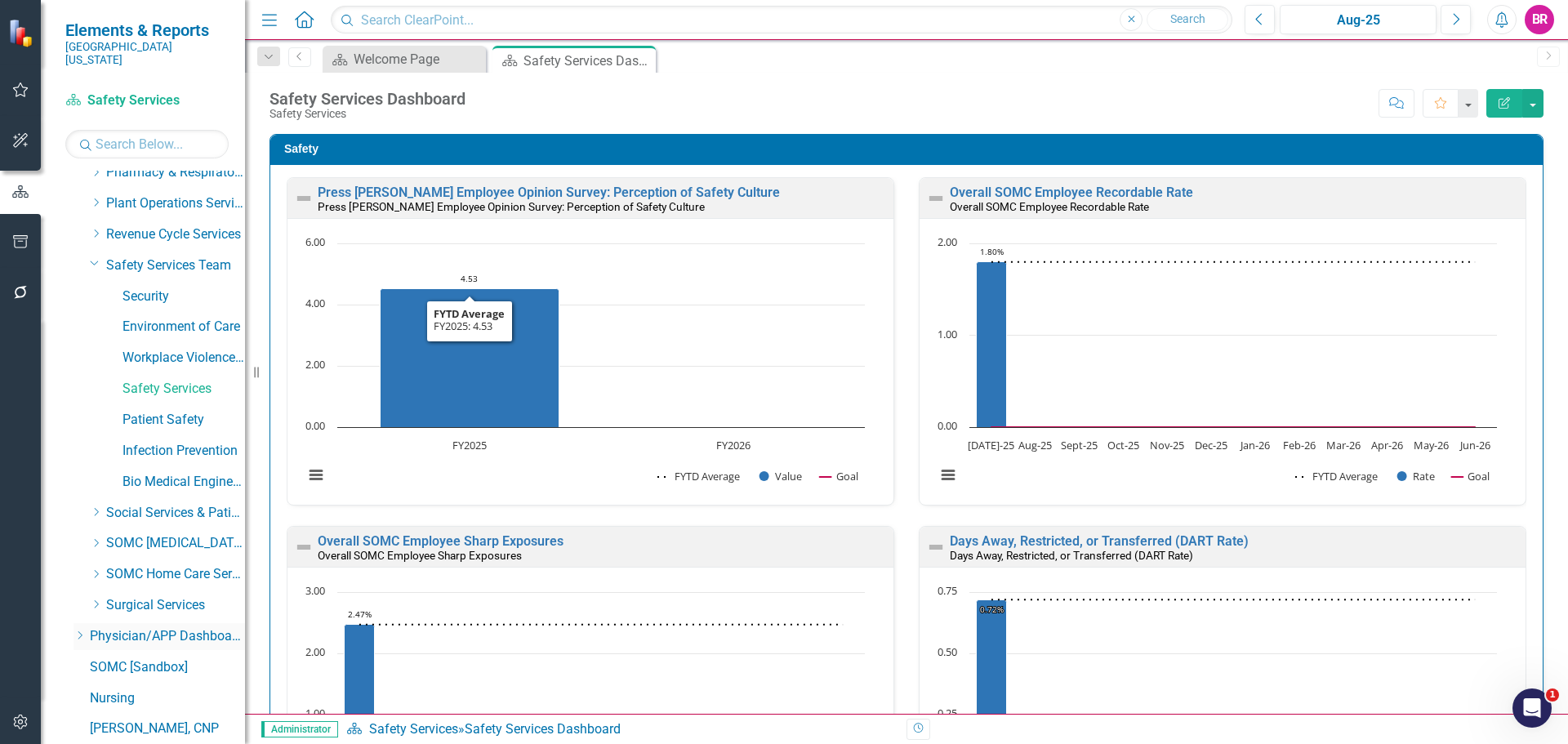
scroll to position [867, 0]
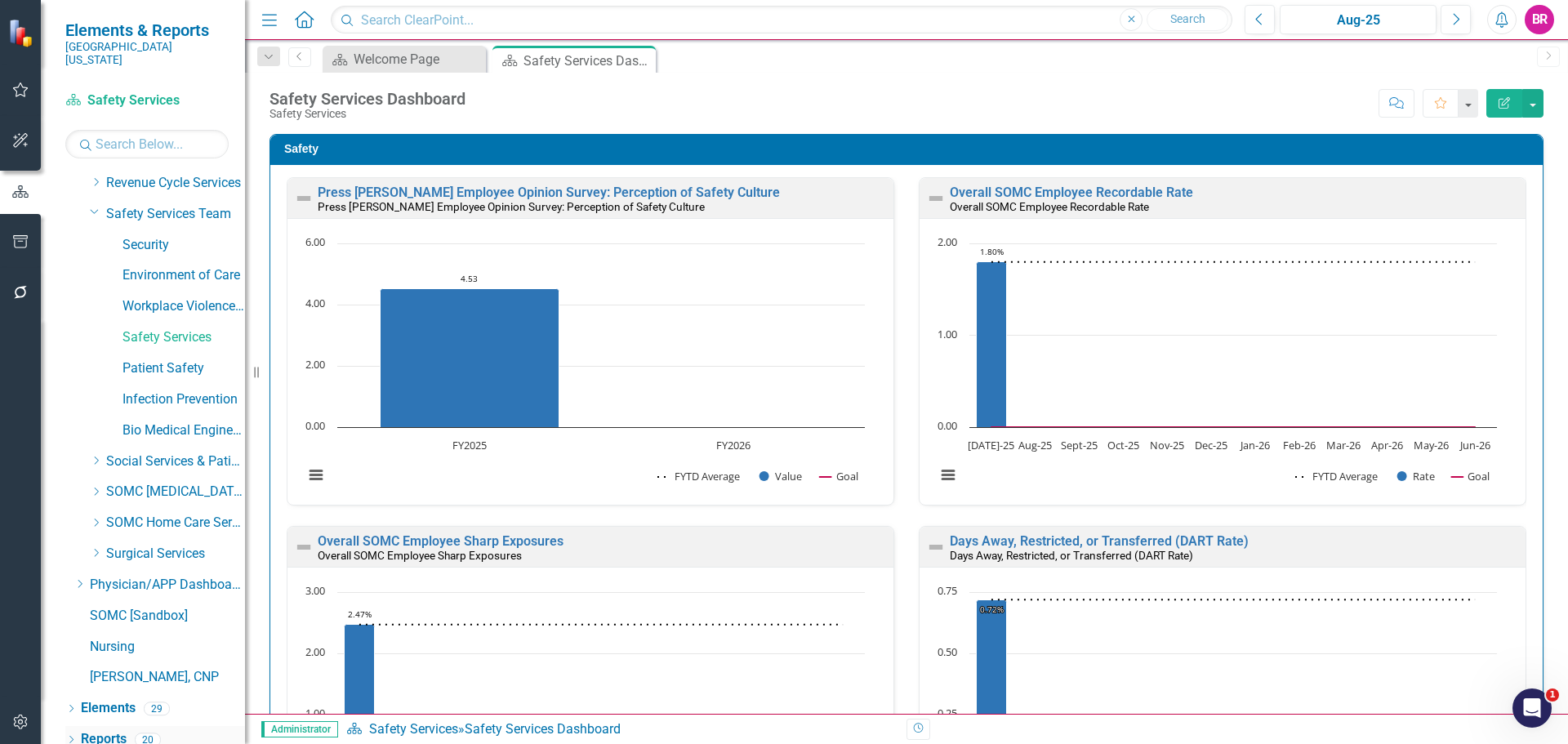
click at [106, 731] on link "Reports" at bounding box center [104, 740] width 46 height 18
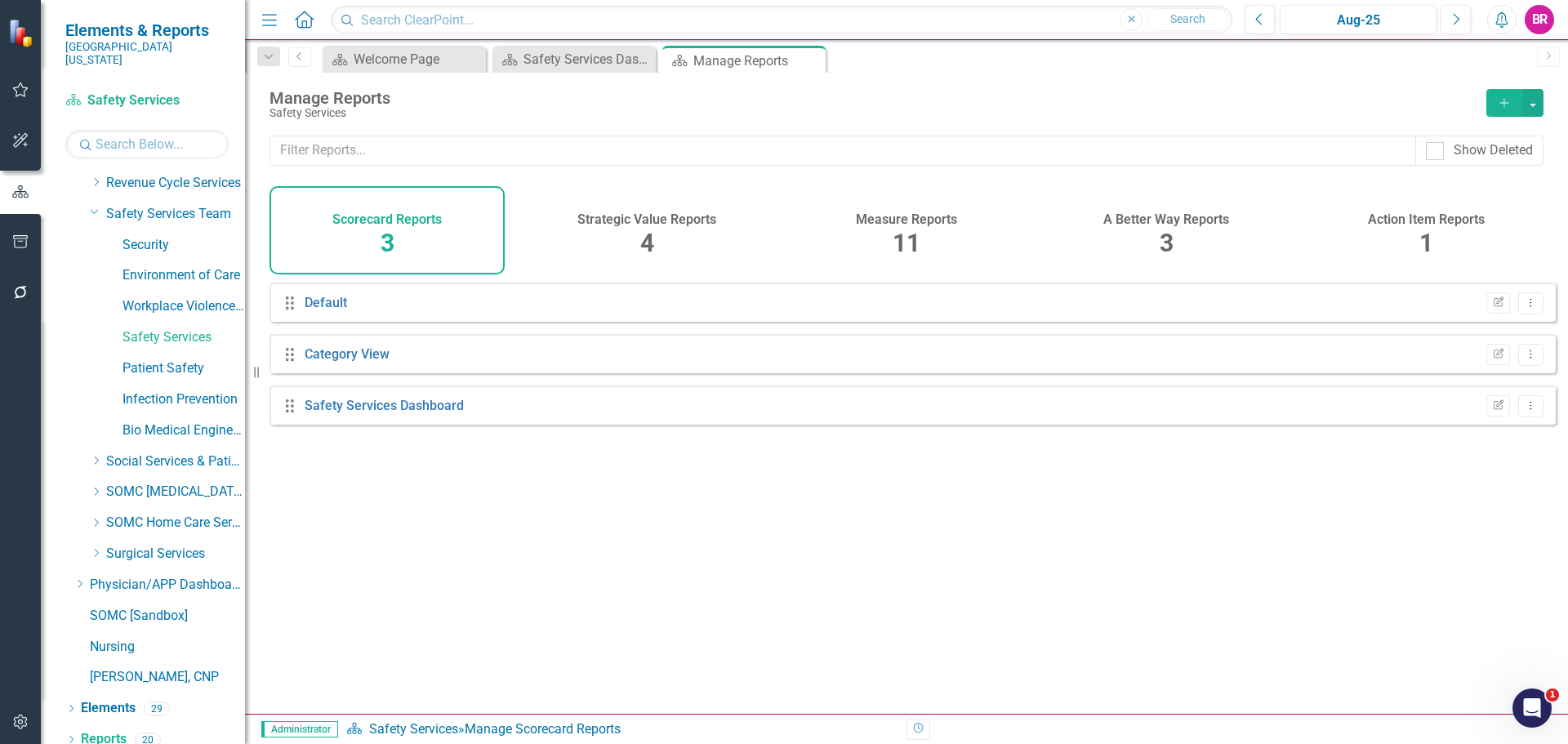
click at [904, 217] on h4 "Measure Reports" at bounding box center [906, 220] width 101 height 15
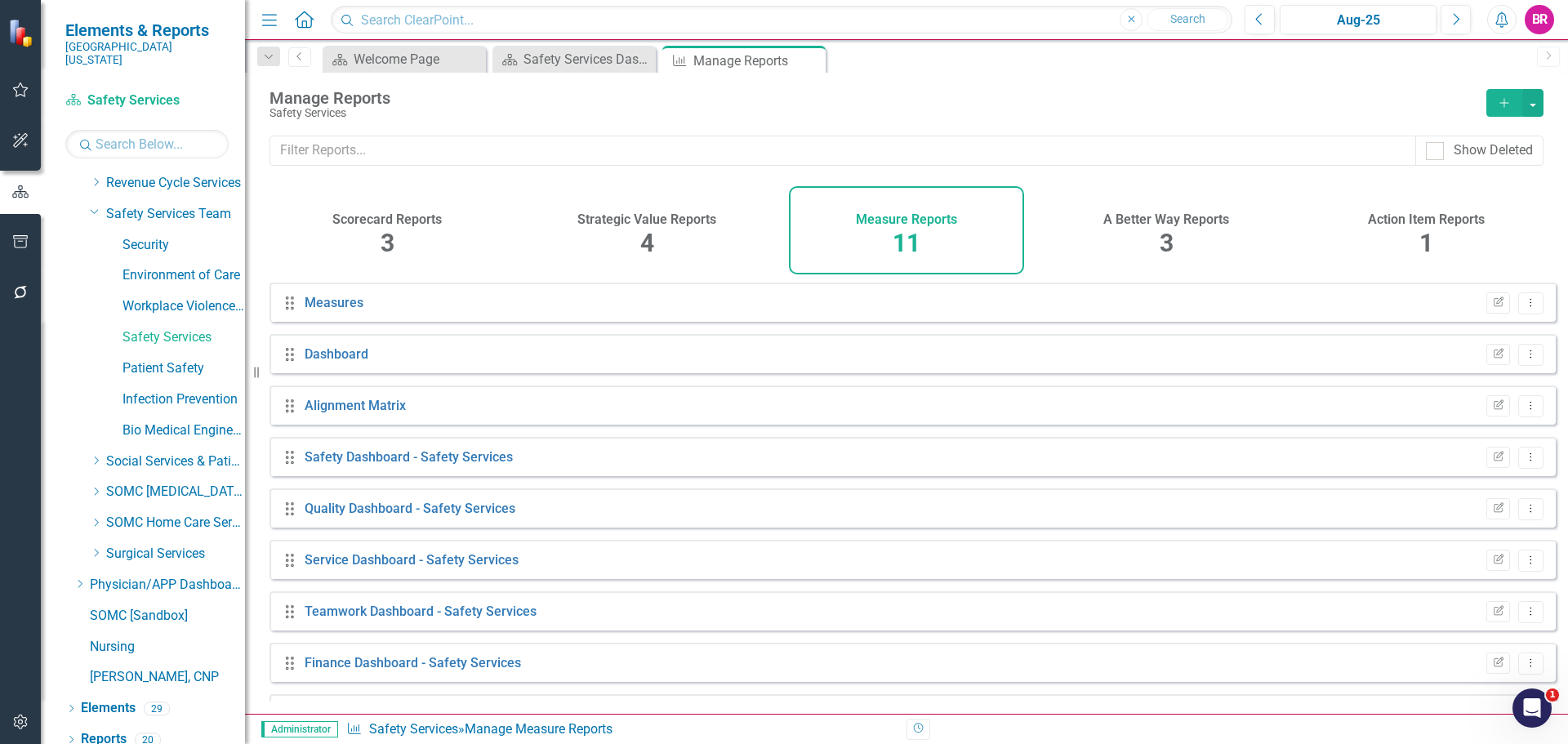
scroll to position [147, 0]
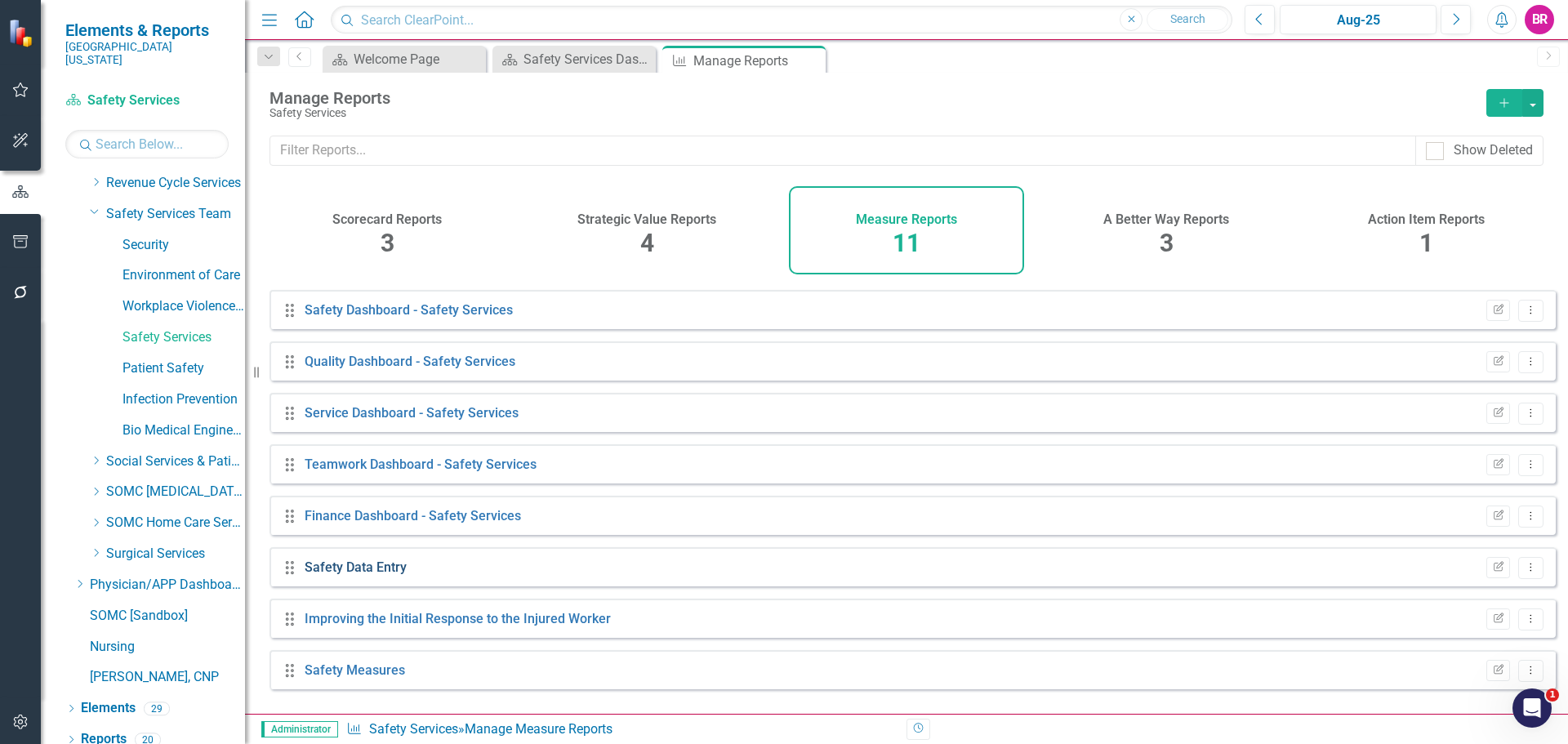
click at [400, 575] on link "Safety Data Entry" at bounding box center [355, 567] width 102 height 16
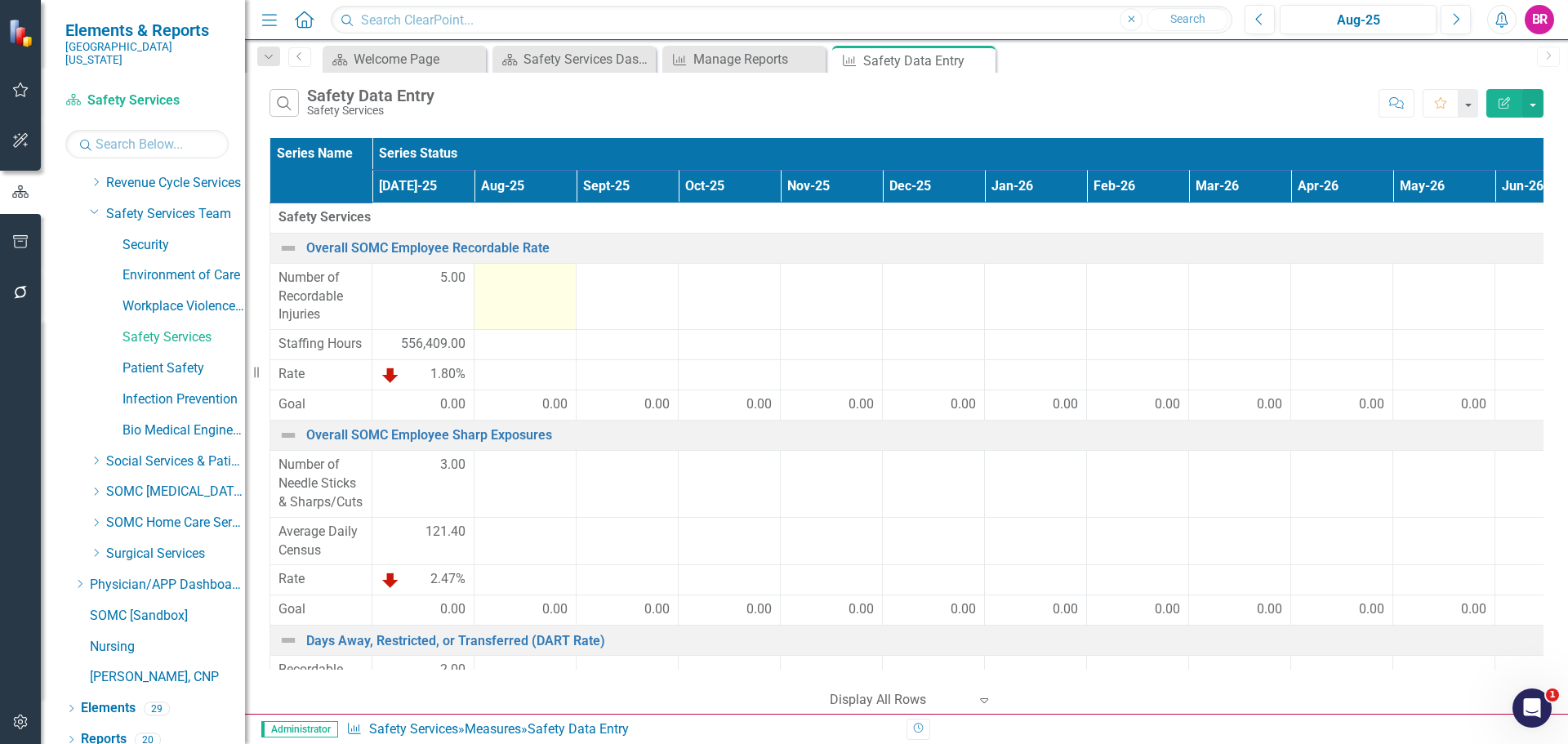
click at [542, 300] on td at bounding box center [526, 297] width 102 height 67
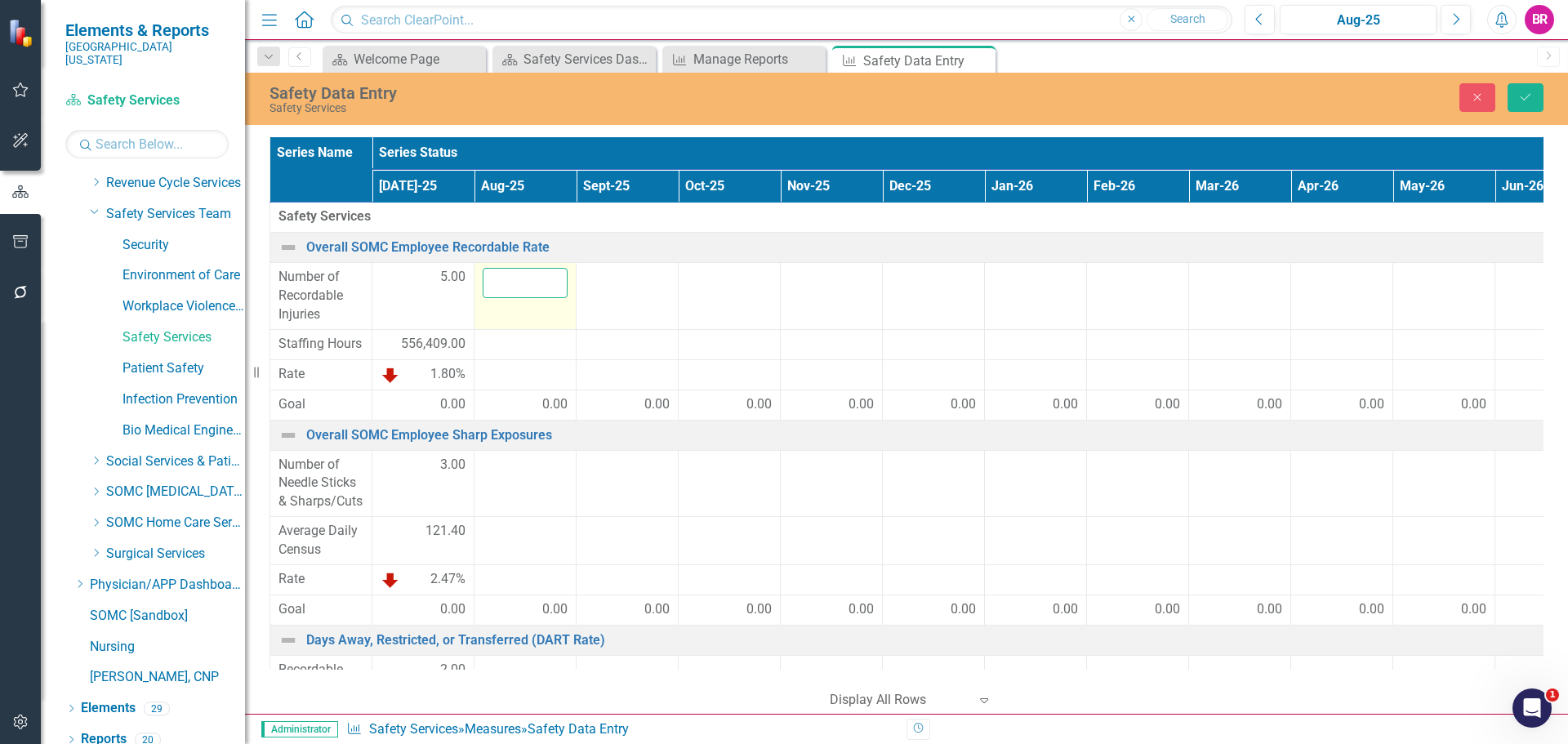
click at [532, 285] on input "number" at bounding box center [526, 283] width 85 height 30
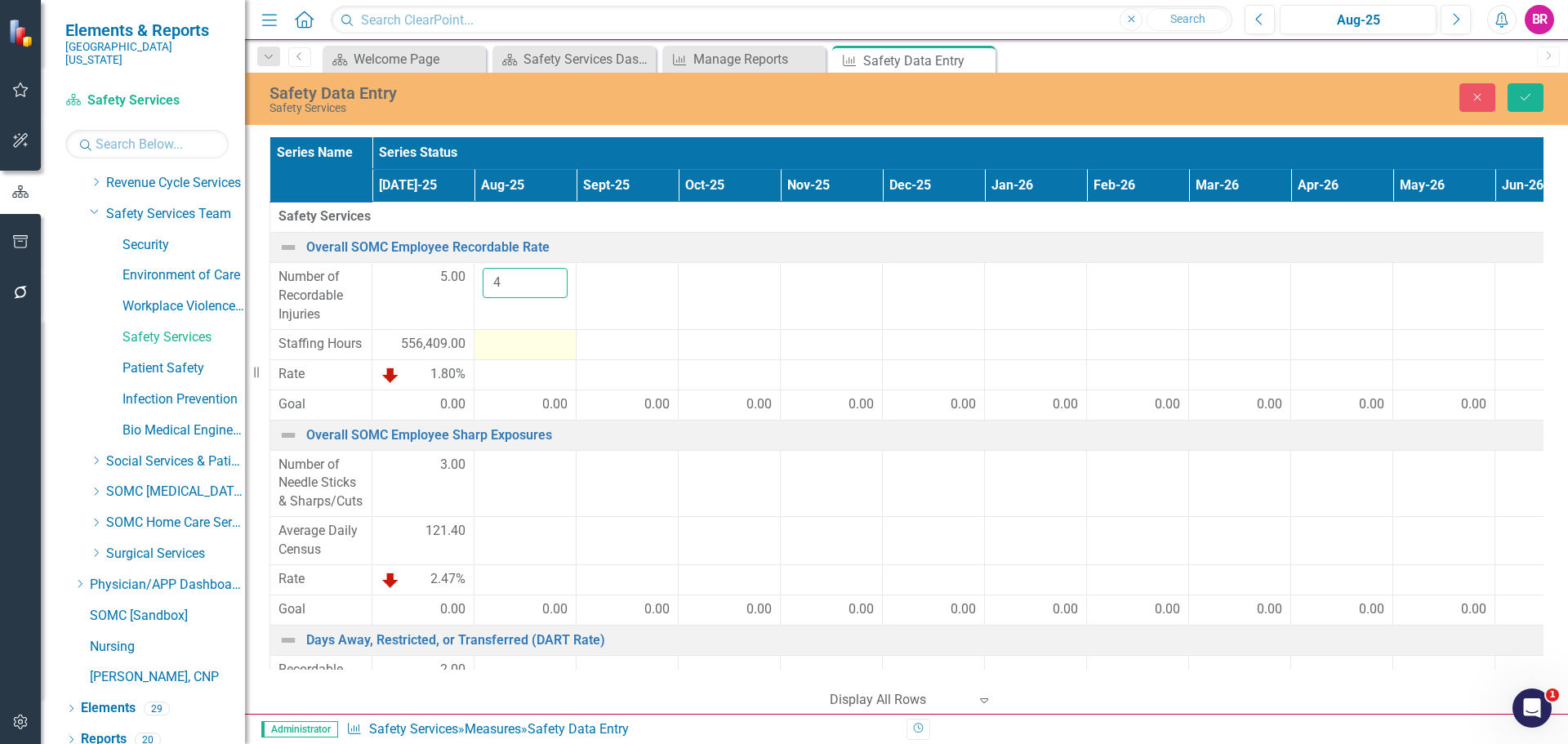
type input "4"
click at [532, 357] on td at bounding box center [526, 344] width 102 height 30
click at [534, 356] on td at bounding box center [526, 344] width 102 height 30
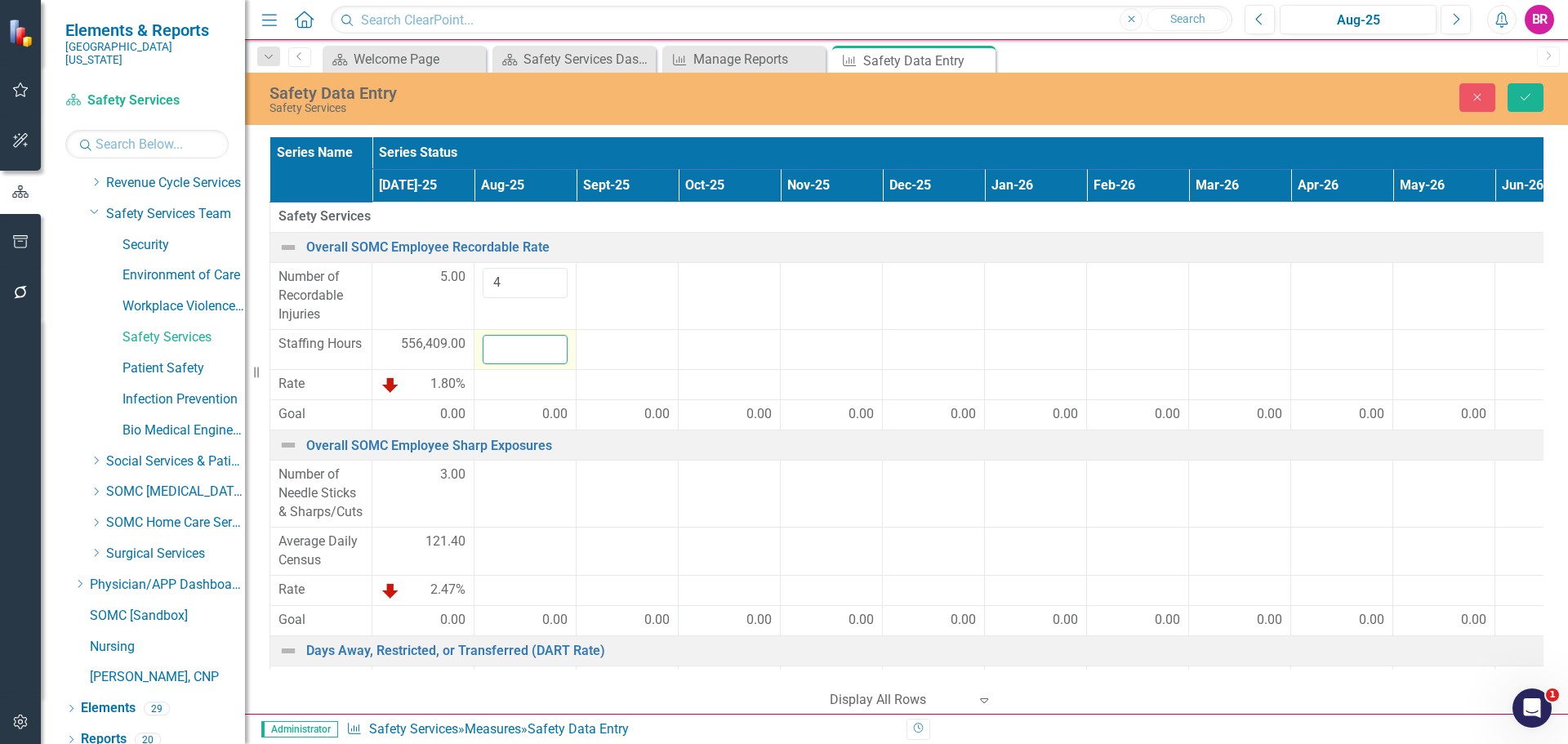
click at [534, 348] on input "number" at bounding box center [526, 350] width 85 height 30
type input "409732"
click at [633, 339] on div at bounding box center [628, 344] width 85 height 19
click at [526, 478] on div at bounding box center [526, 475] width 85 height 19
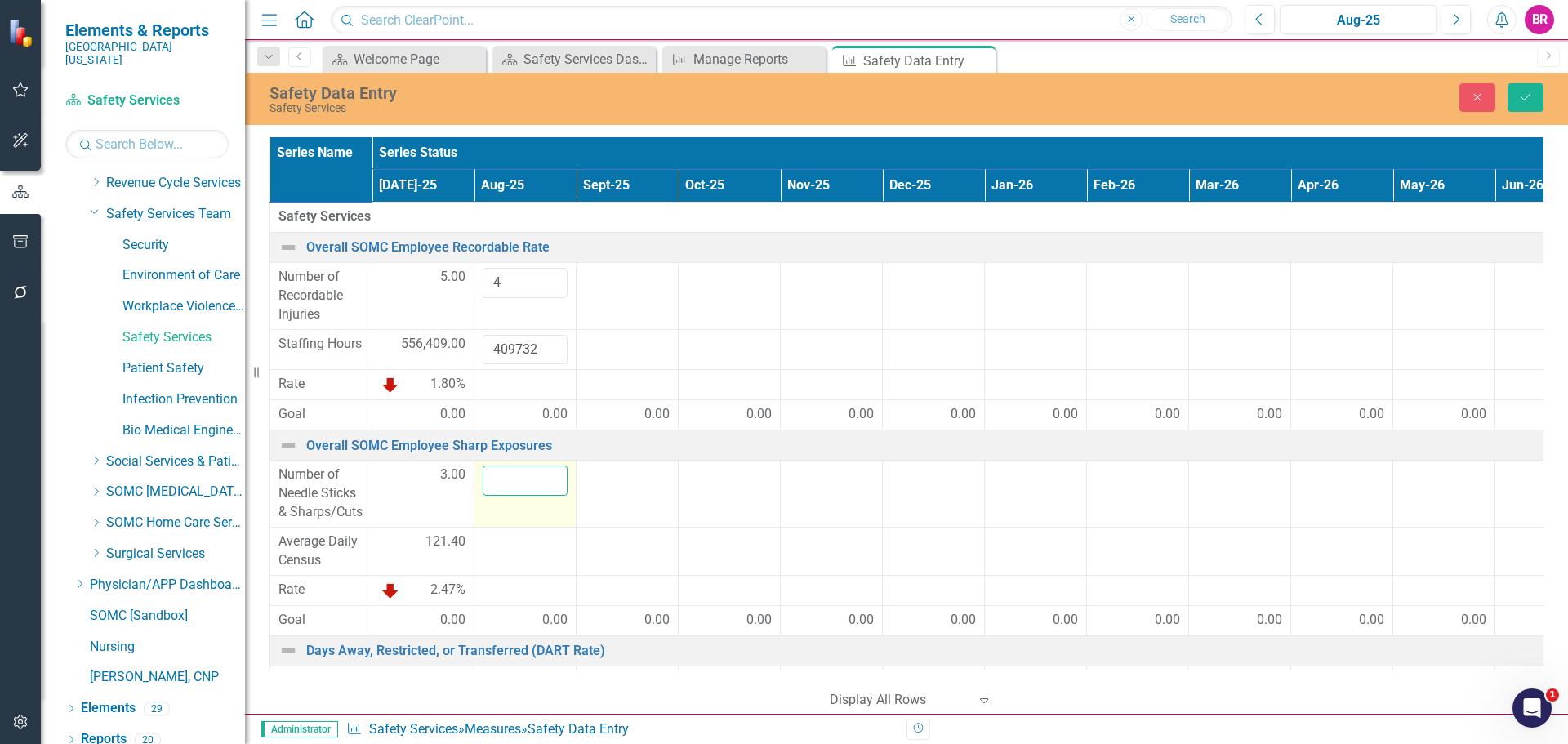
click at [526, 478] on input "number" at bounding box center [526, 481] width 85 height 30
type input "1"
click at [489, 543] on div at bounding box center [526, 542] width 85 height 19
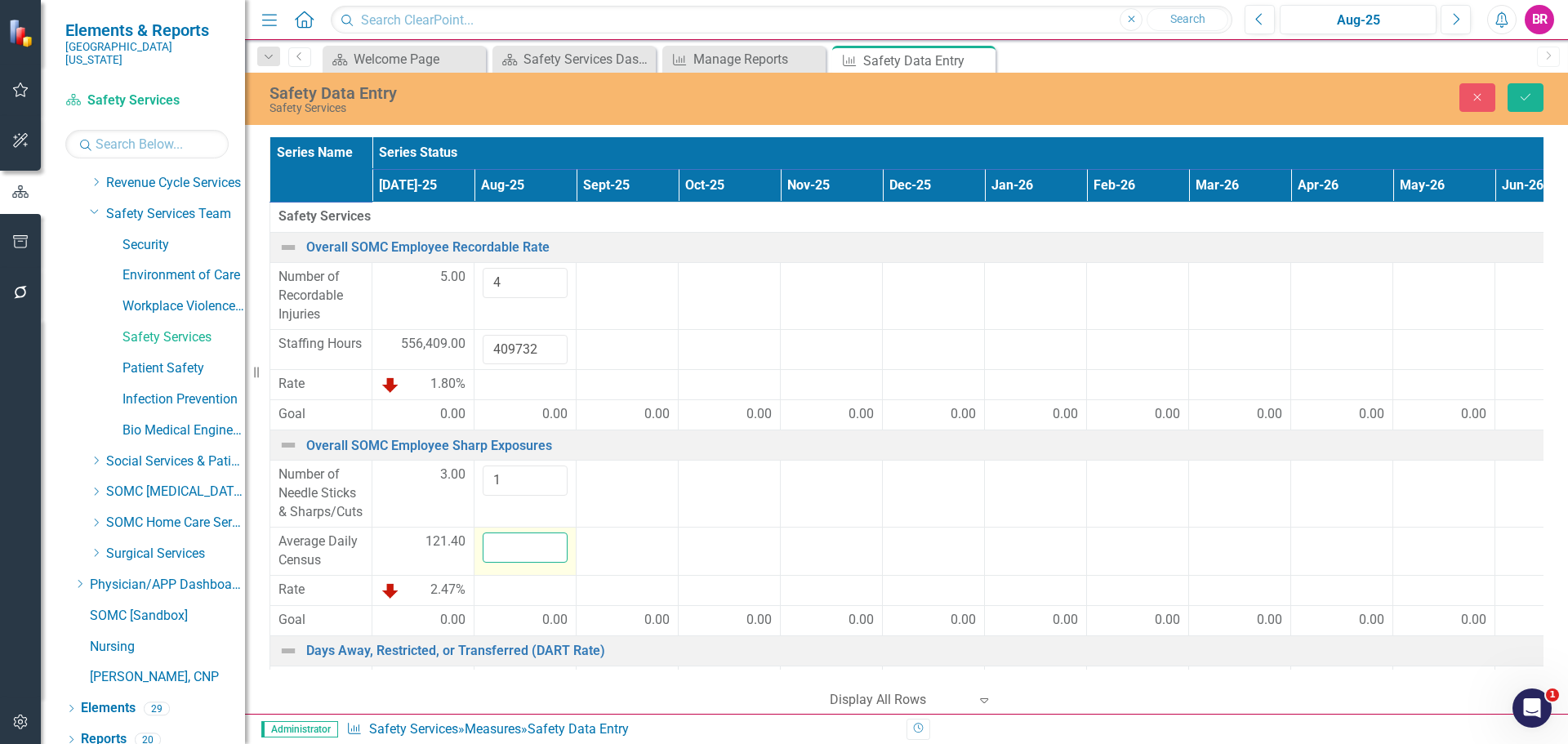
click at [494, 543] on input "number" at bounding box center [526, 548] width 85 height 30
type input "124.5"
click at [703, 507] on td at bounding box center [730, 494] width 102 height 67
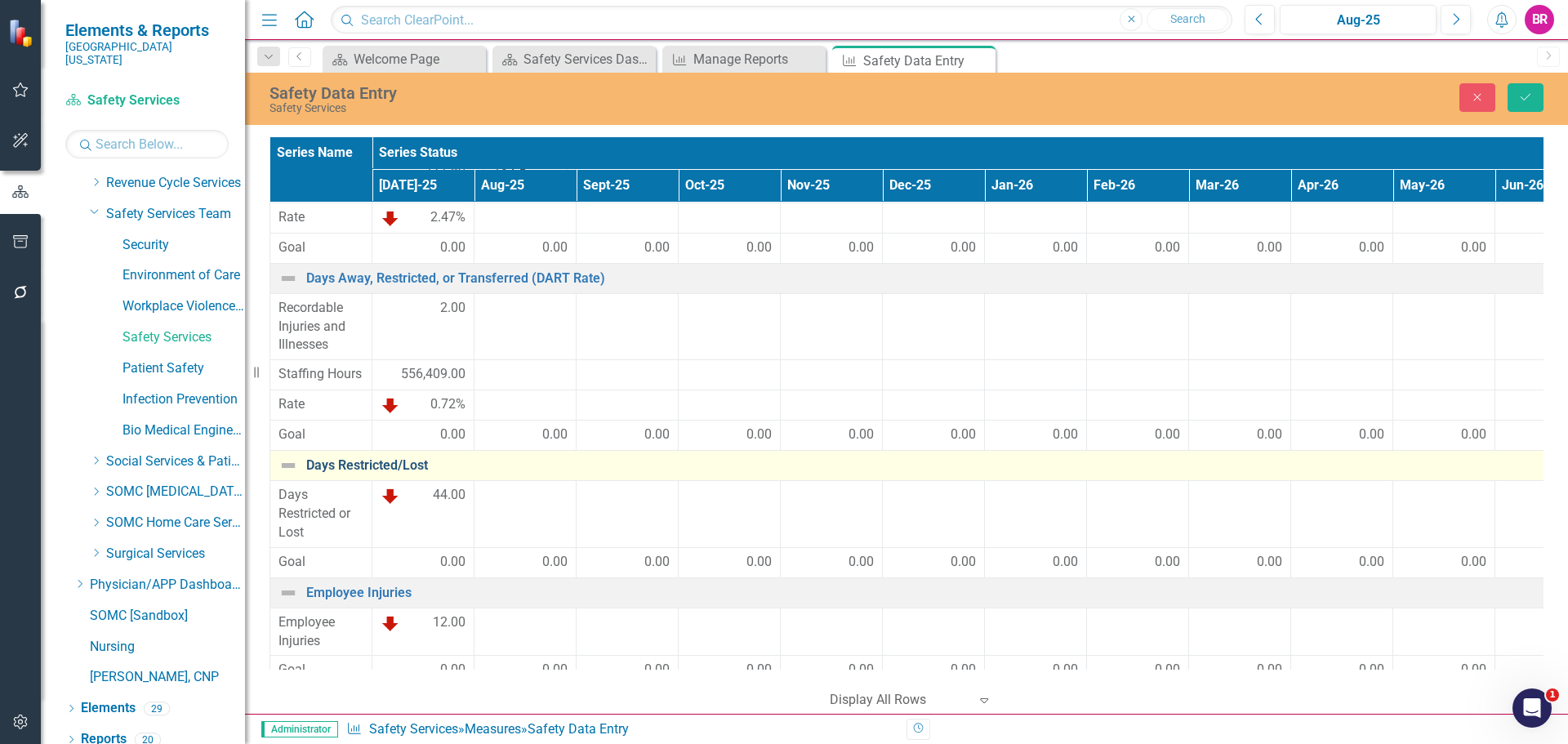
scroll to position [409, 0]
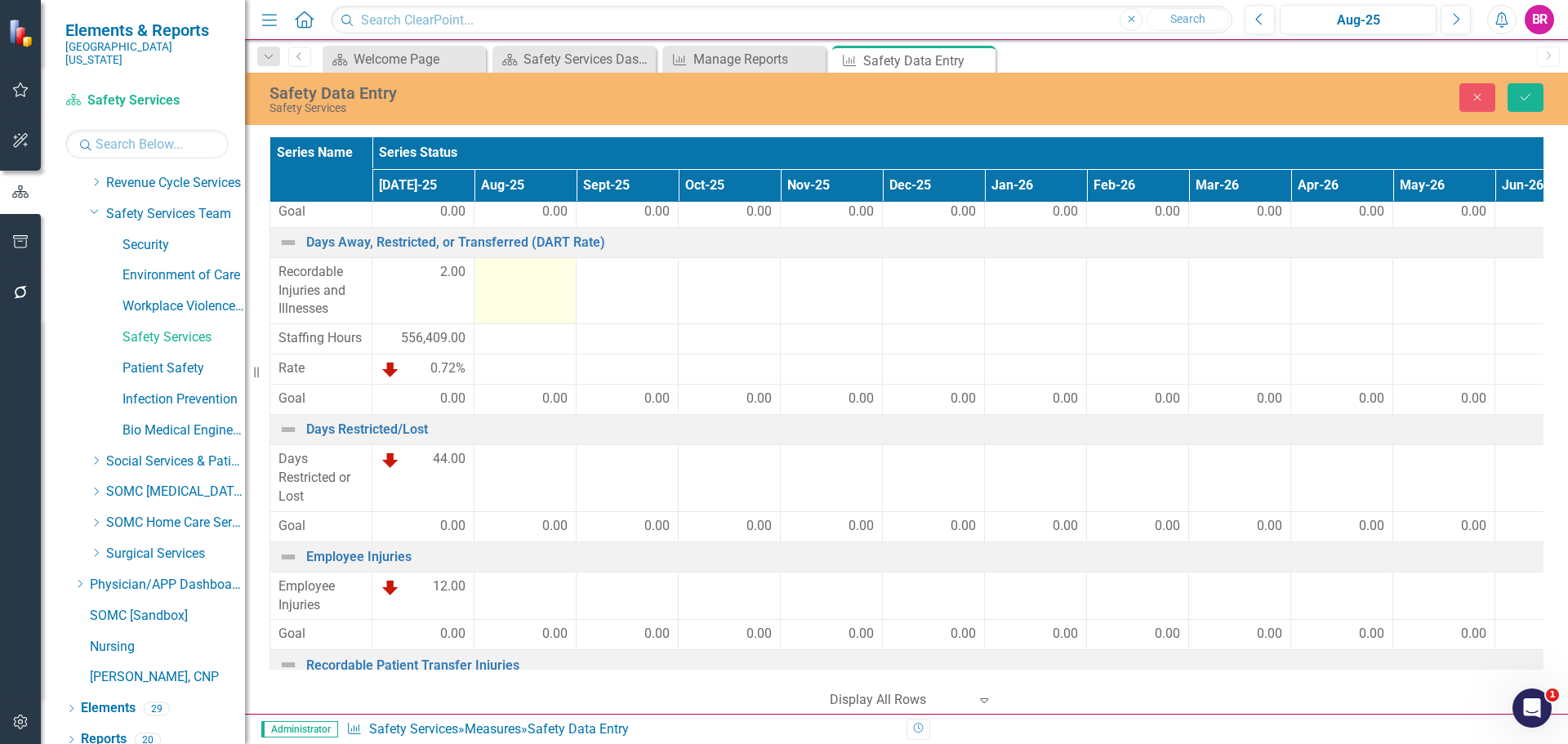
click at [517, 294] on td at bounding box center [526, 291] width 102 height 67
click at [519, 270] on input "number" at bounding box center [526, 278] width 85 height 30
type input "3"
click at [512, 332] on div at bounding box center [526, 339] width 85 height 19
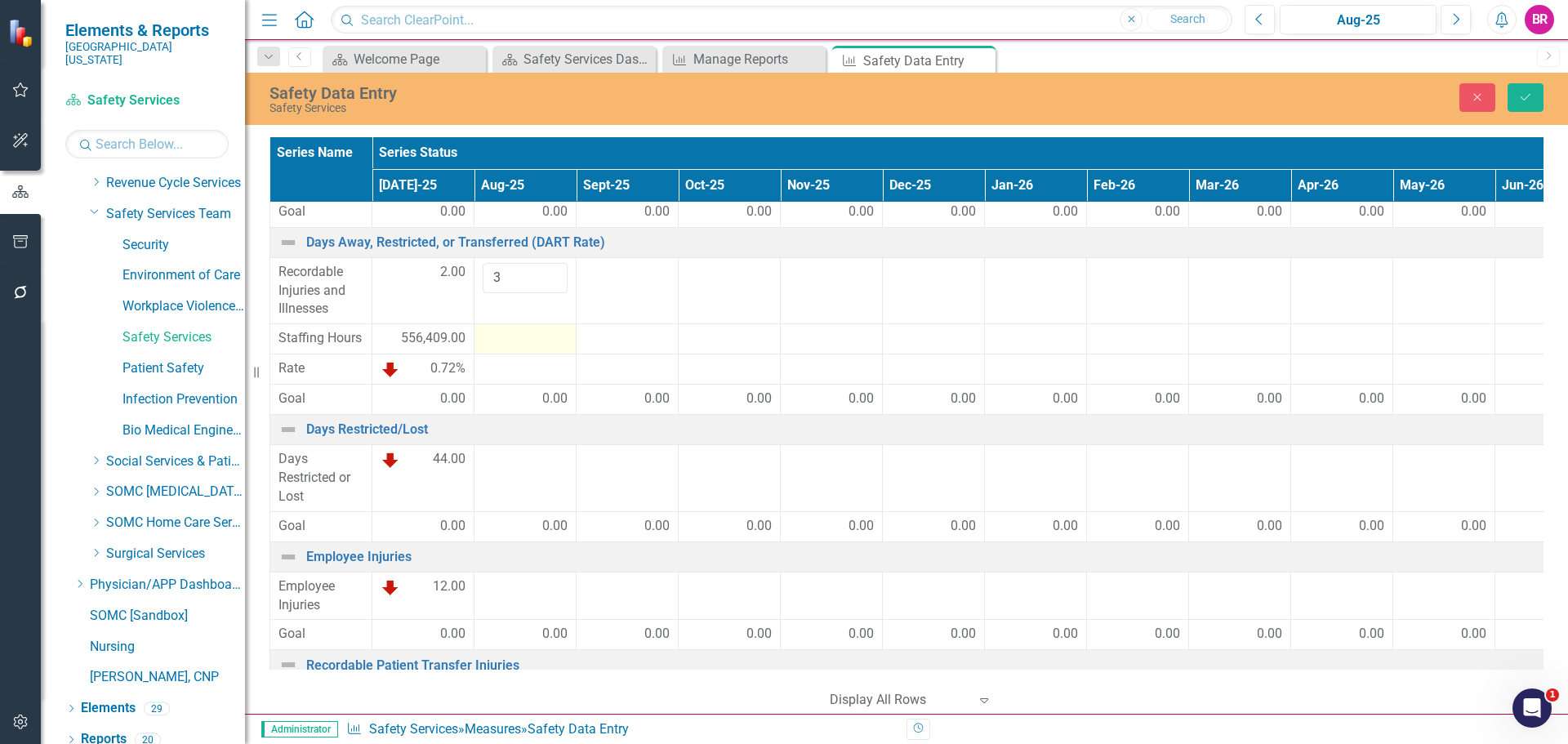
click at [512, 332] on div at bounding box center [526, 339] width 85 height 19
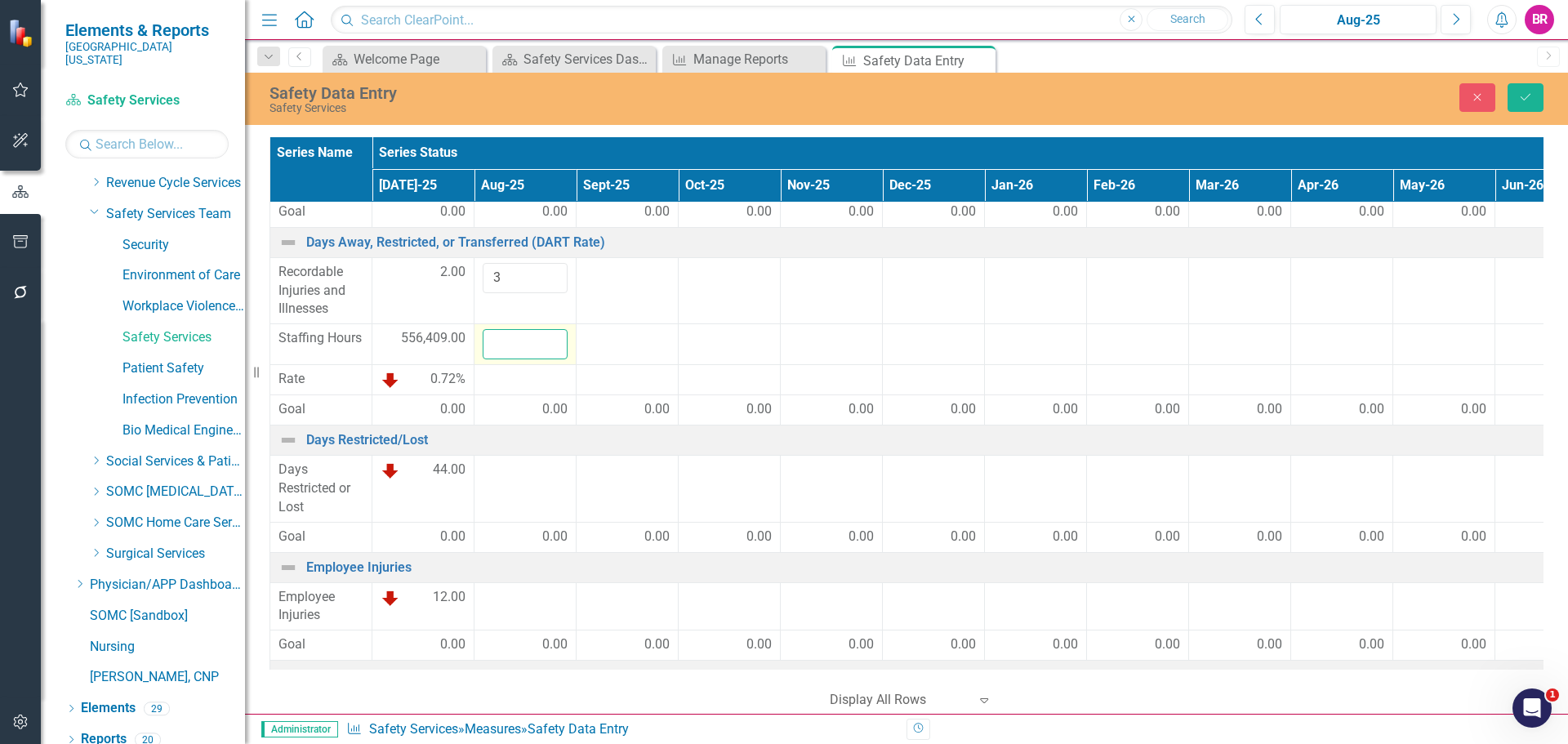
click at [516, 357] on input "number" at bounding box center [526, 344] width 85 height 30
type input "409732"
click at [416, 334] on span "556,409.00" at bounding box center [433, 339] width 64 height 18
type input "603125"
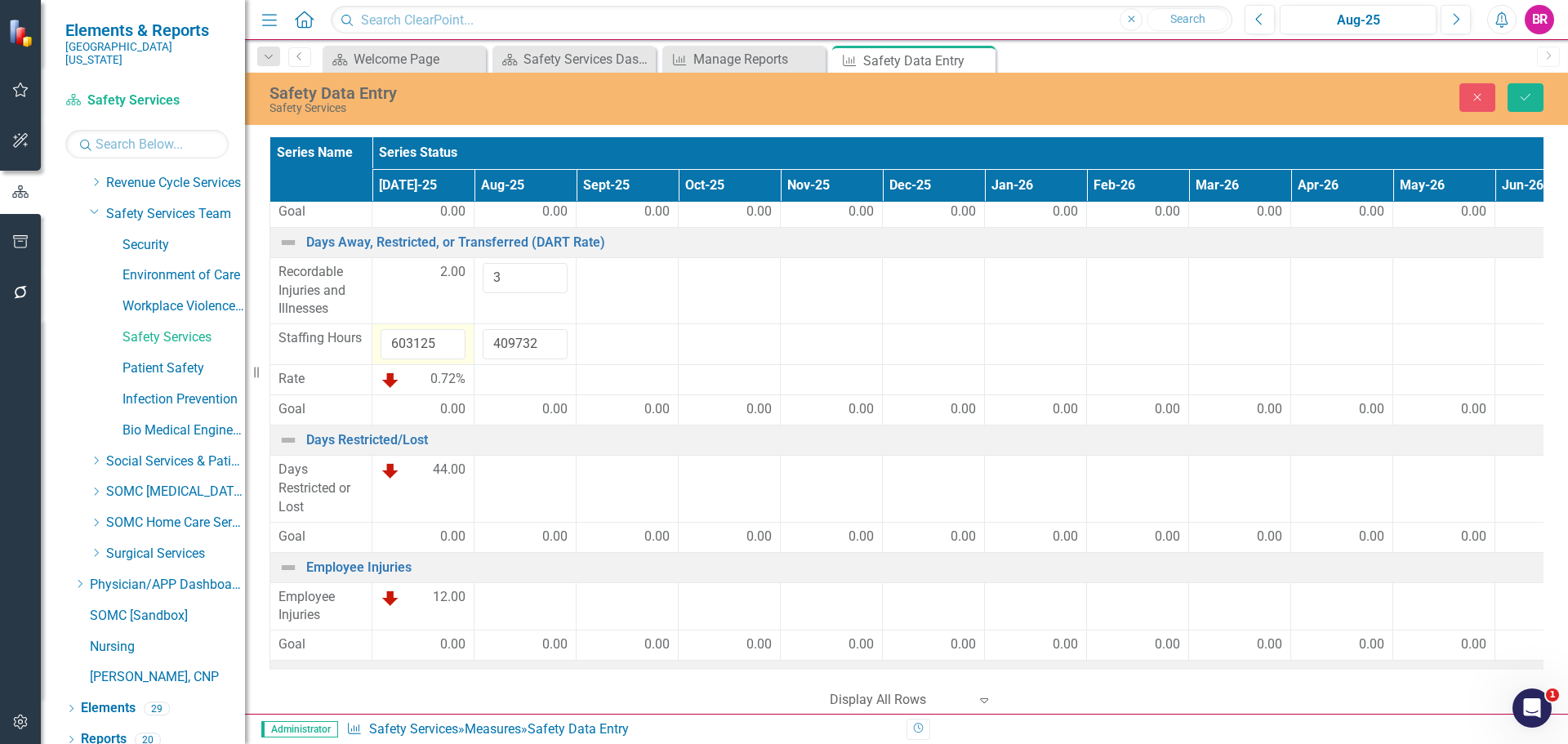
click at [629, 369] on td at bounding box center [628, 380] width 102 height 30
click at [524, 477] on div at bounding box center [526, 470] width 85 height 19
click at [523, 477] on div at bounding box center [526, 470] width 85 height 19
click at [523, 477] on input "number" at bounding box center [526, 476] width 85 height 30
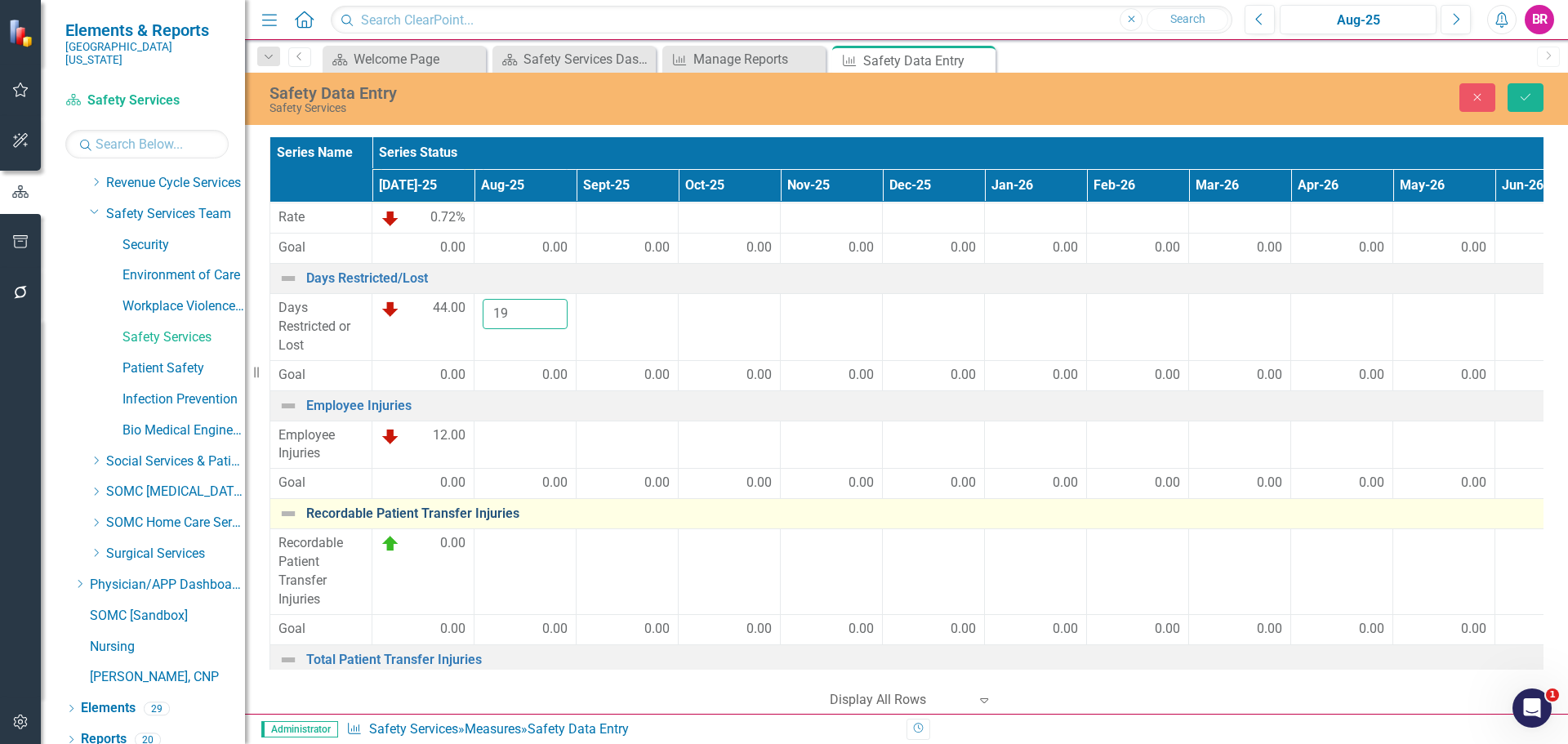
scroll to position [572, 0]
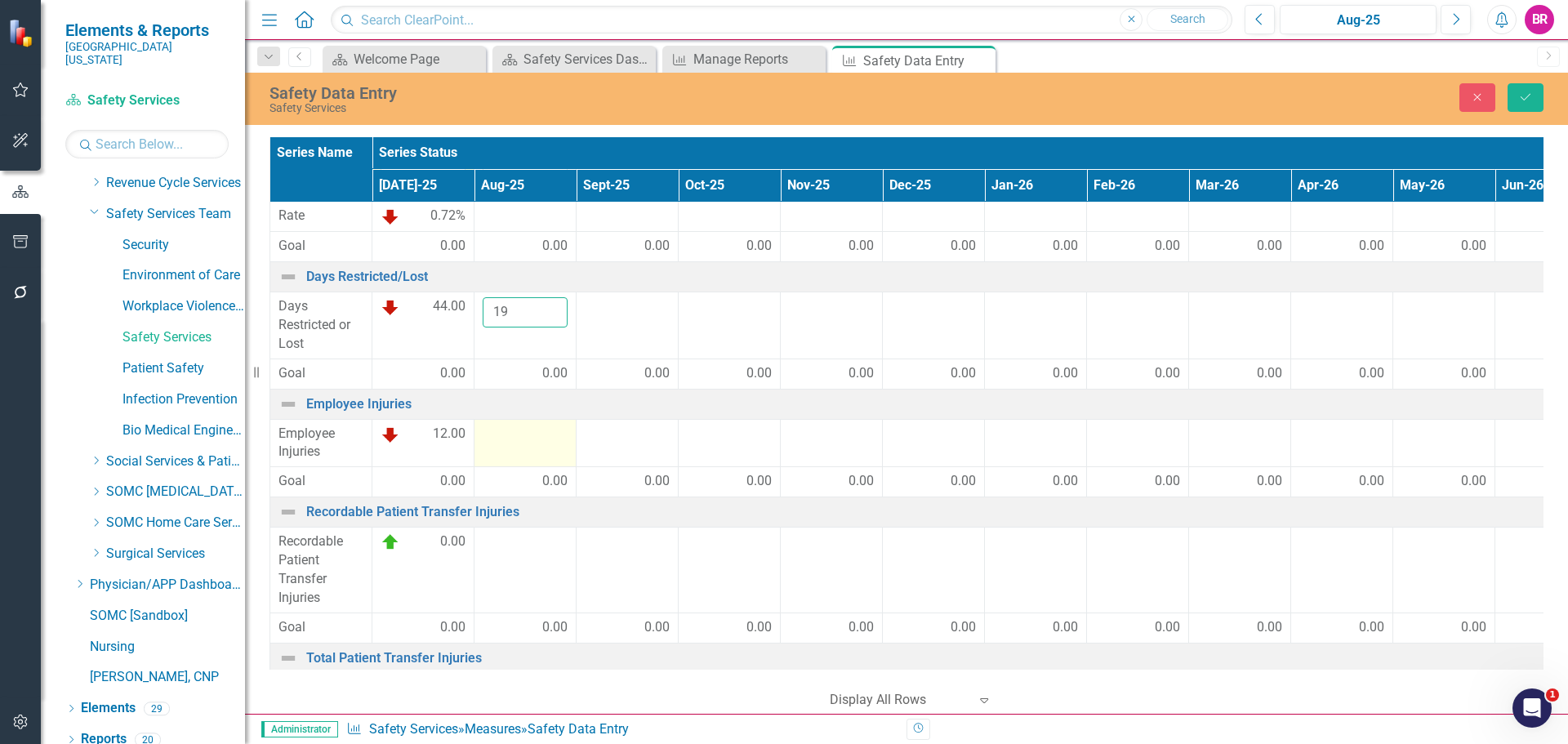
type input "19"
click at [554, 447] on td at bounding box center [526, 443] width 102 height 48
click at [554, 446] on td at bounding box center [526, 443] width 102 height 48
click at [522, 441] on input "number" at bounding box center [526, 440] width 85 height 30
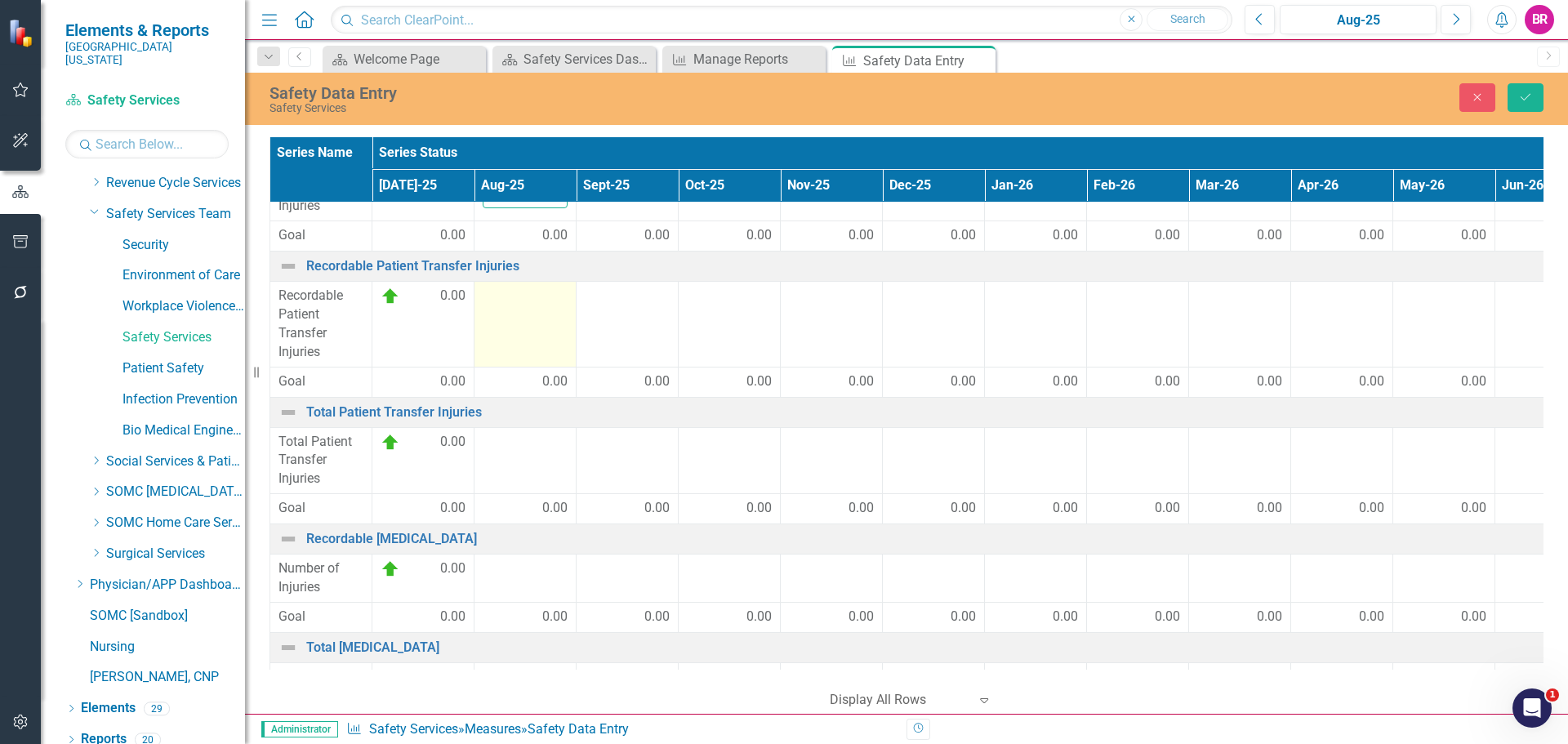
scroll to position [817, 0]
type input "14"
click at [550, 329] on td at bounding box center [526, 325] width 102 height 85
click at [527, 327] on td at bounding box center [526, 325] width 102 height 85
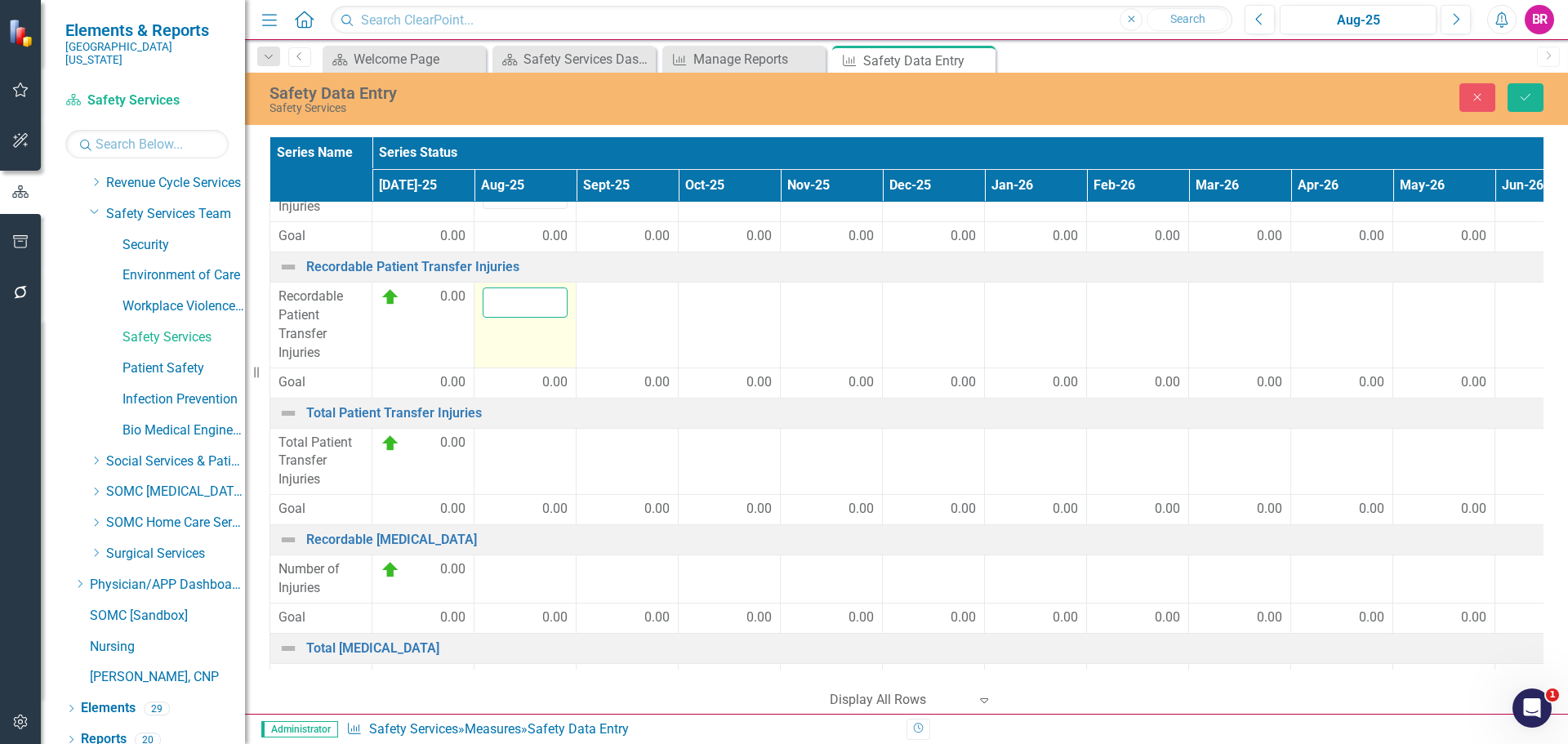
click at [503, 300] on input "number" at bounding box center [526, 303] width 85 height 30
type input "0"
click at [522, 453] on td at bounding box center [526, 461] width 102 height 67
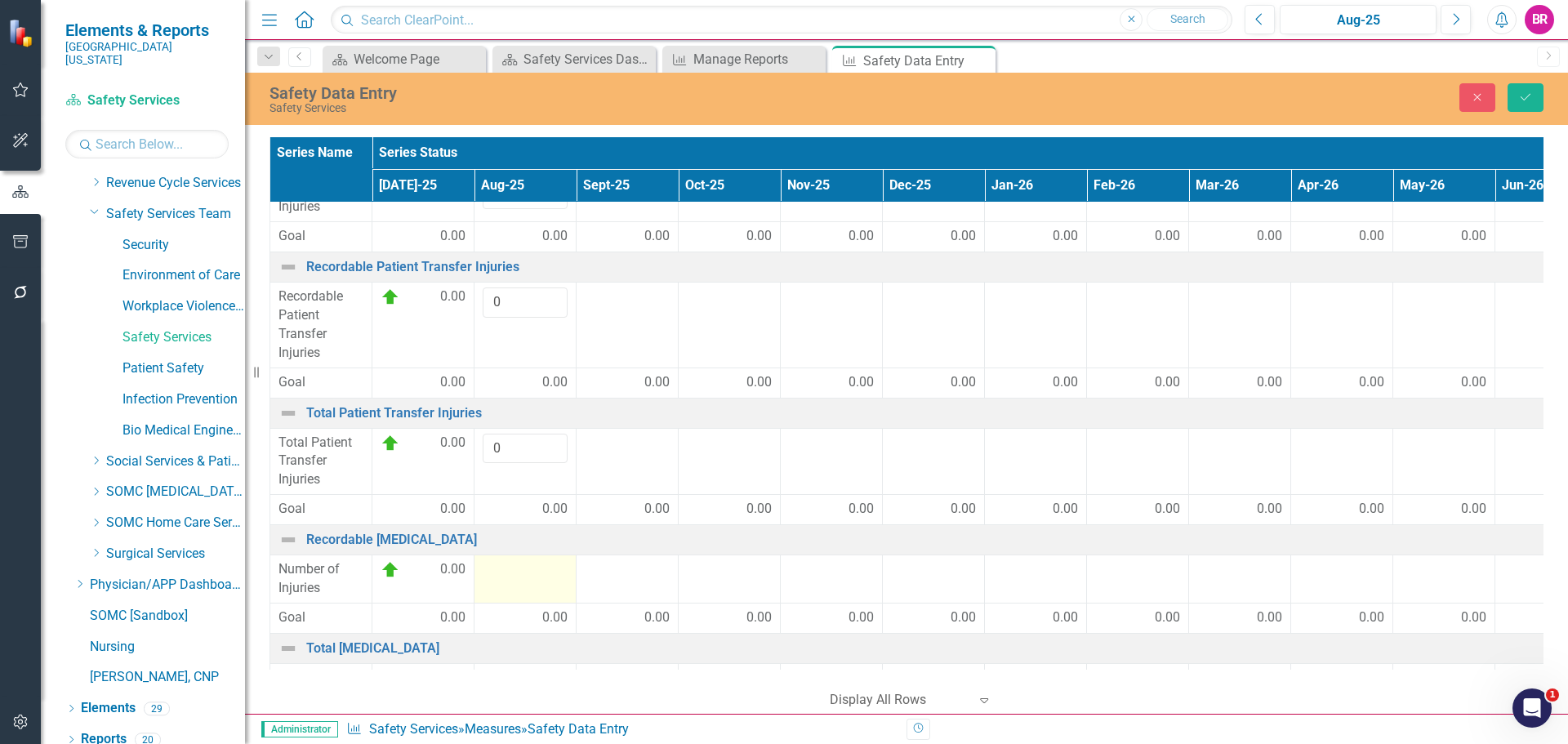
type input "0"
click at [508, 578] on div at bounding box center [526, 569] width 85 height 19
click at [508, 578] on div at bounding box center [526, 575] width 85 height 30
click at [508, 578] on input "number" at bounding box center [526, 575] width 85 height 30
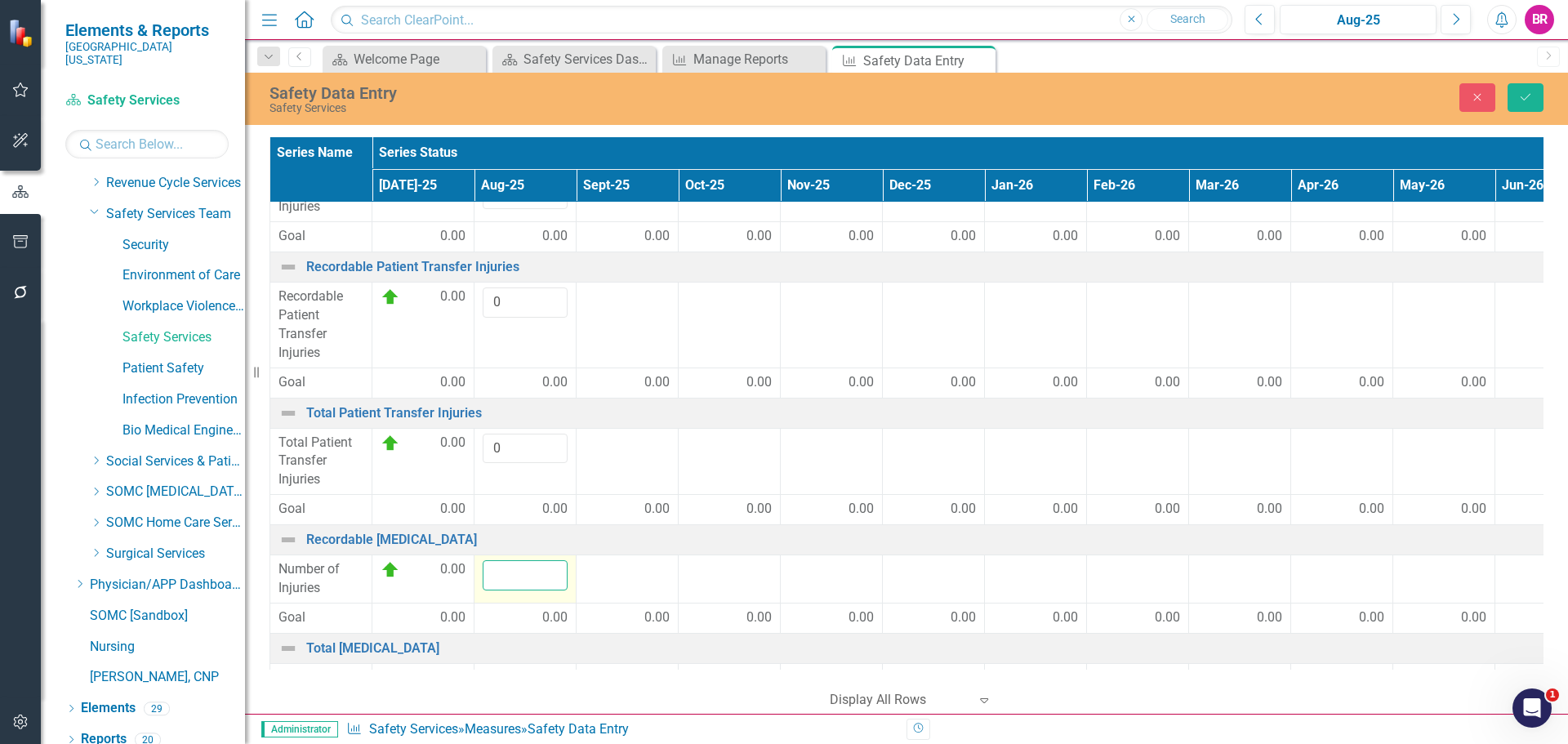
click at [508, 578] on input "number" at bounding box center [526, 575] width 85 height 30
type input "0"
click at [666, 573] on div at bounding box center [628, 569] width 85 height 19
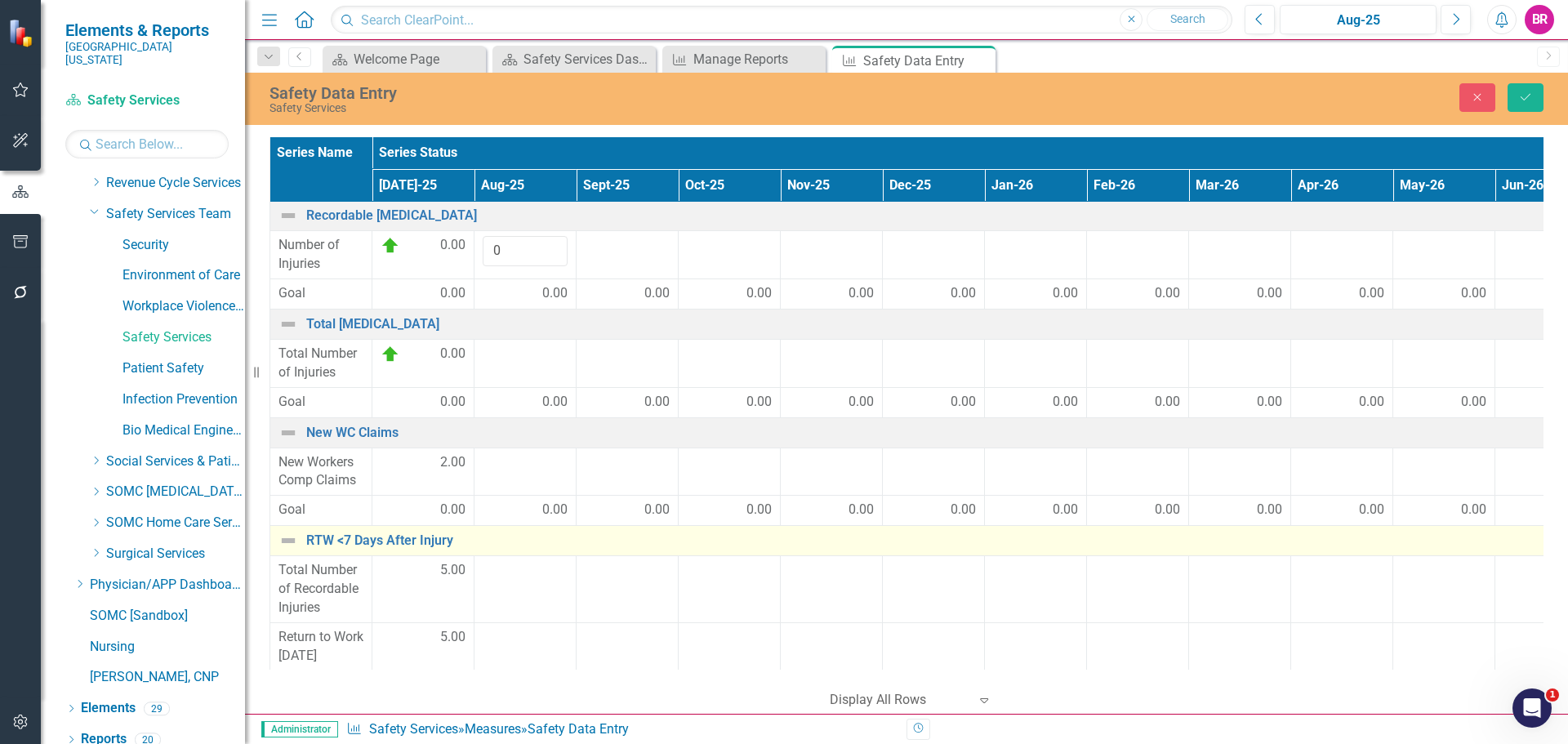
scroll to position [1144, 0]
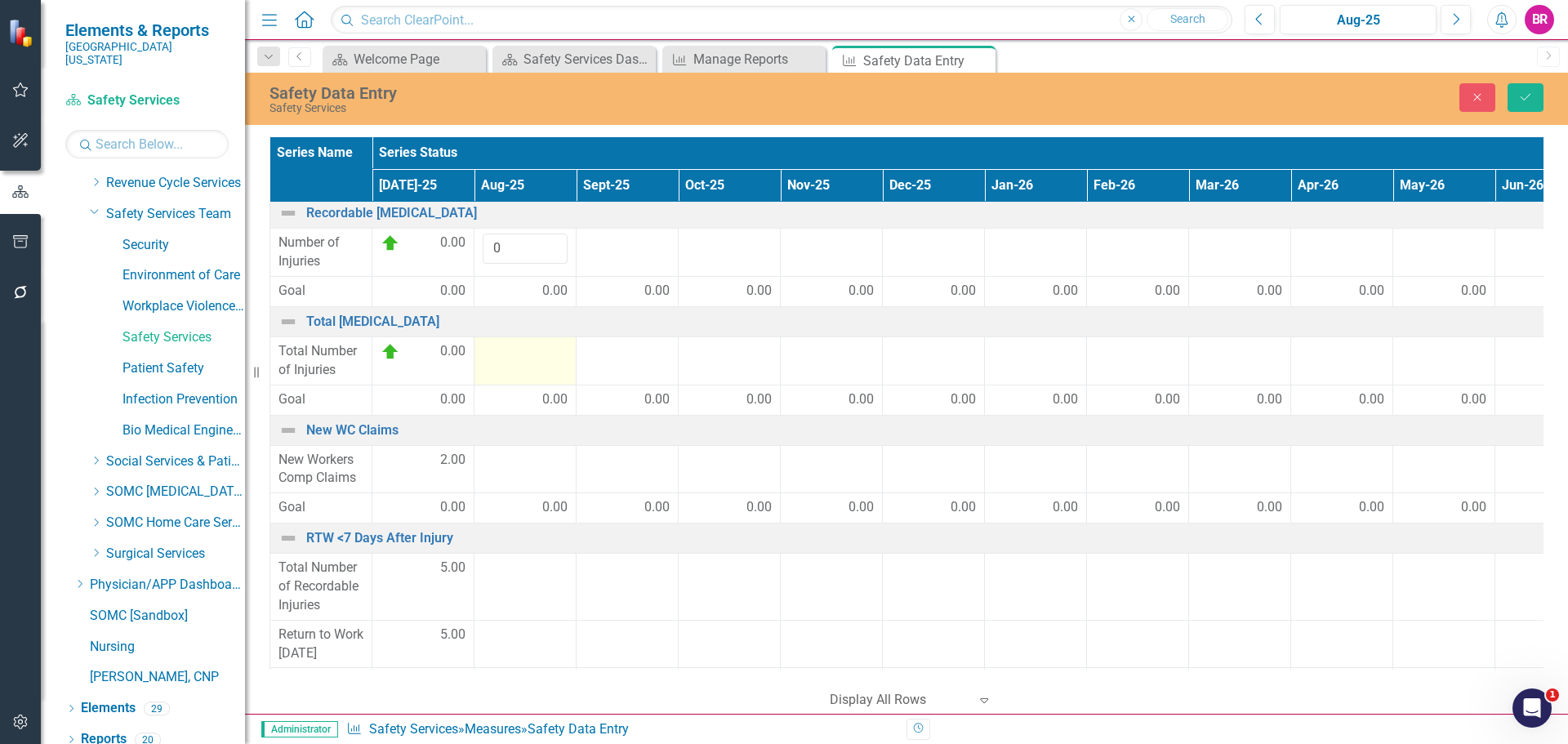
click at [524, 364] on td at bounding box center [526, 361] width 102 height 48
click at [524, 364] on input "number" at bounding box center [526, 357] width 85 height 30
type input "1"
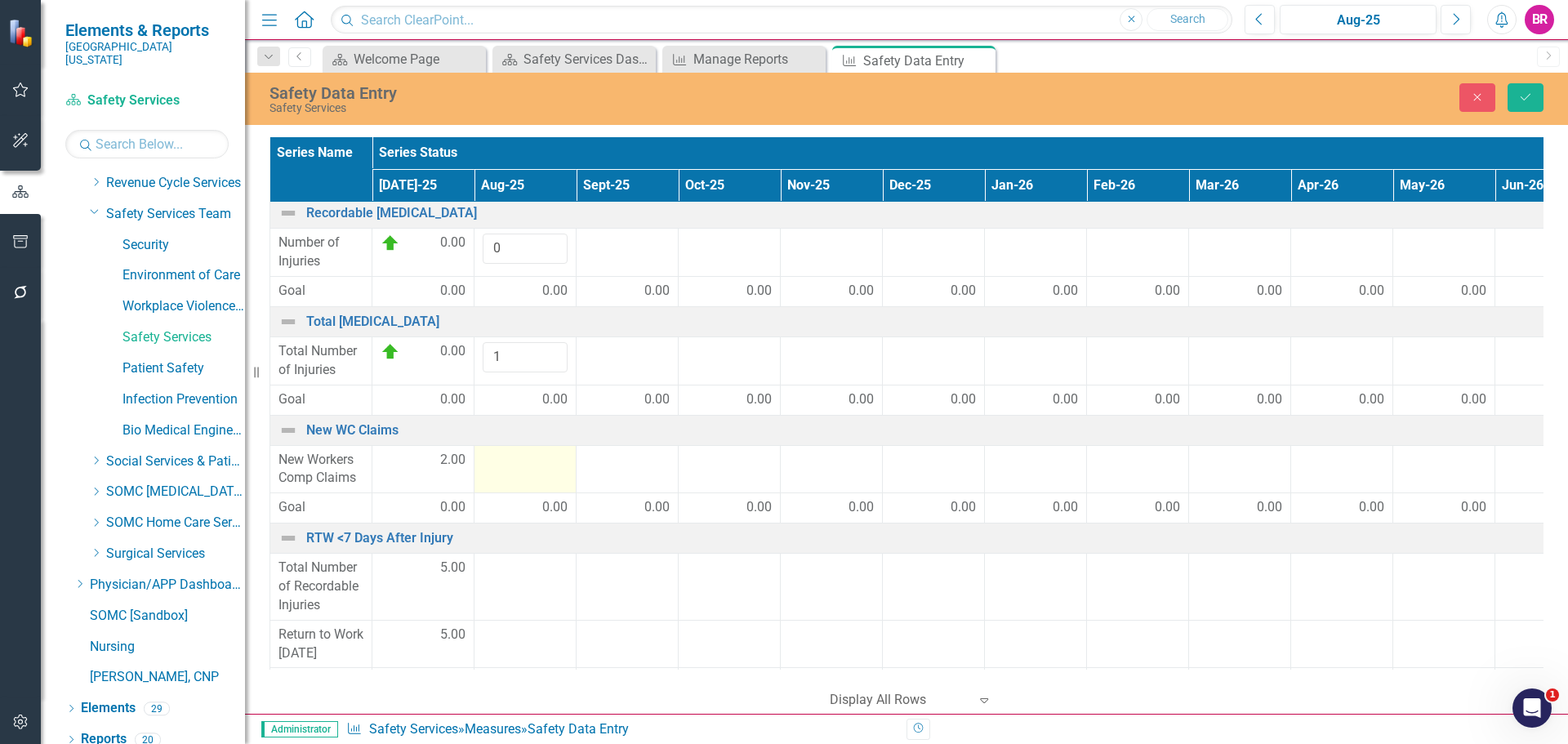
click at [508, 461] on div at bounding box center [526, 460] width 85 height 19
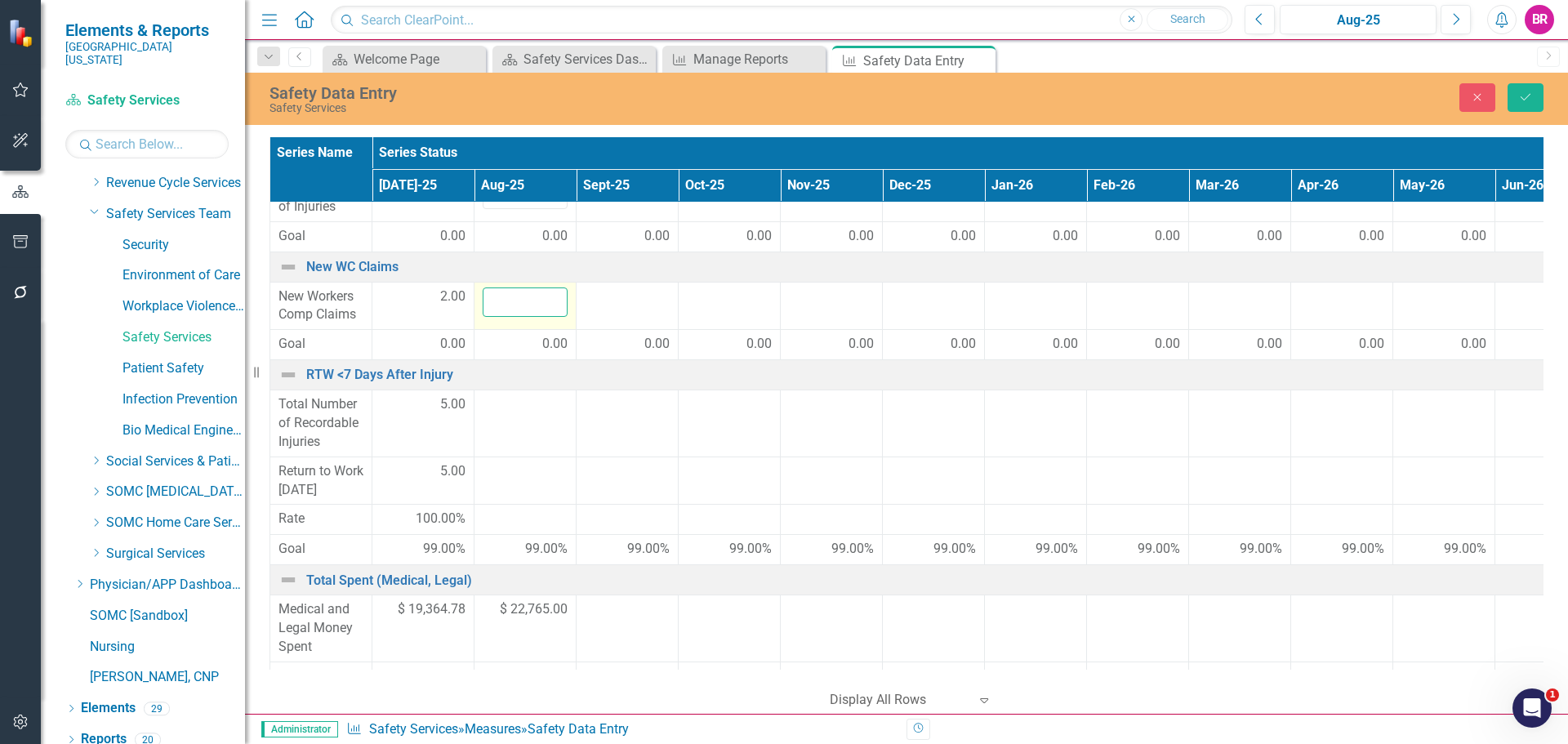
click at [529, 303] on input "number" at bounding box center [526, 303] width 85 height 30
type input "2"
click at [483, 412] on div at bounding box center [526, 405] width 85 height 19
click at [483, 411] on div at bounding box center [526, 405] width 85 height 19
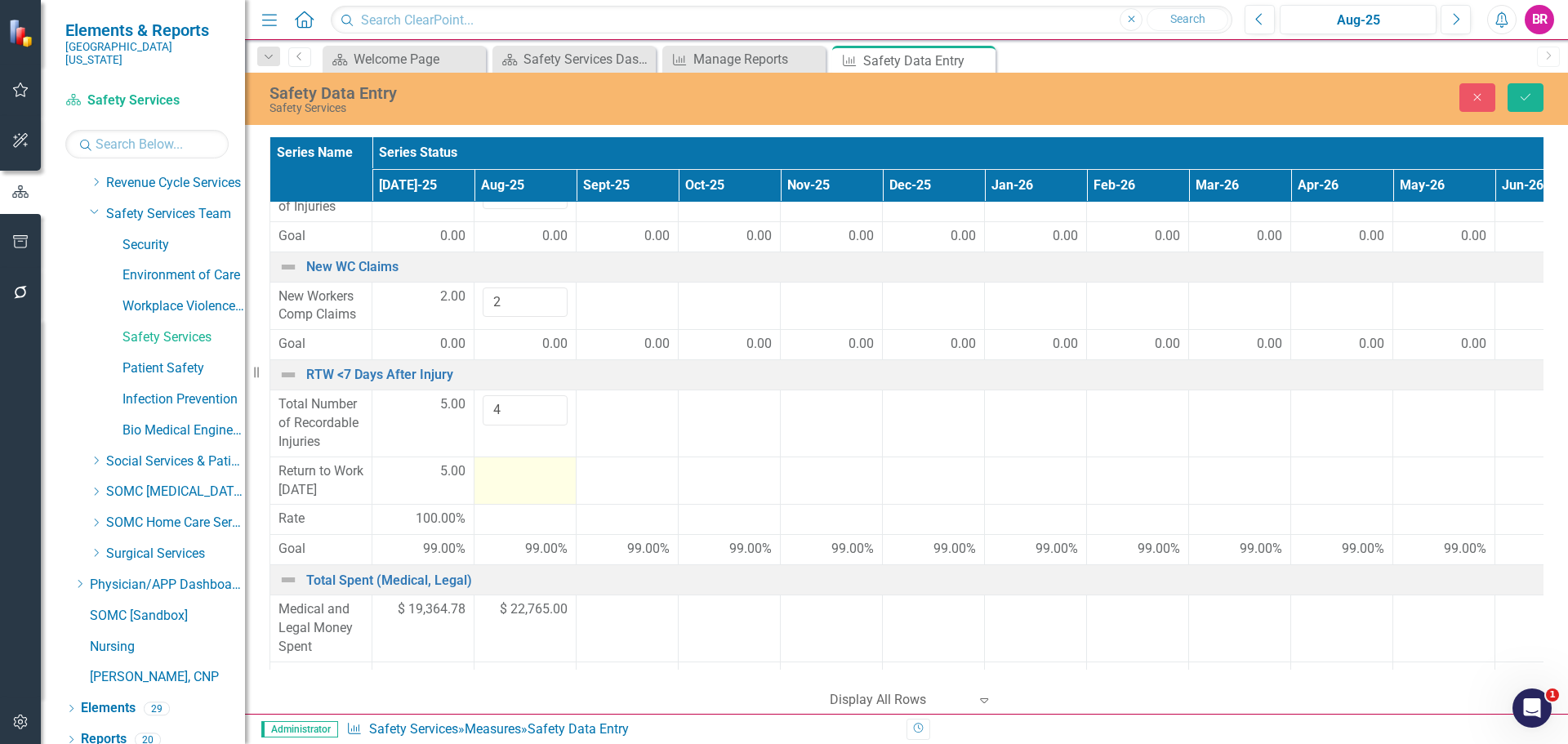
type input "4"
click at [509, 473] on div at bounding box center [526, 471] width 85 height 19
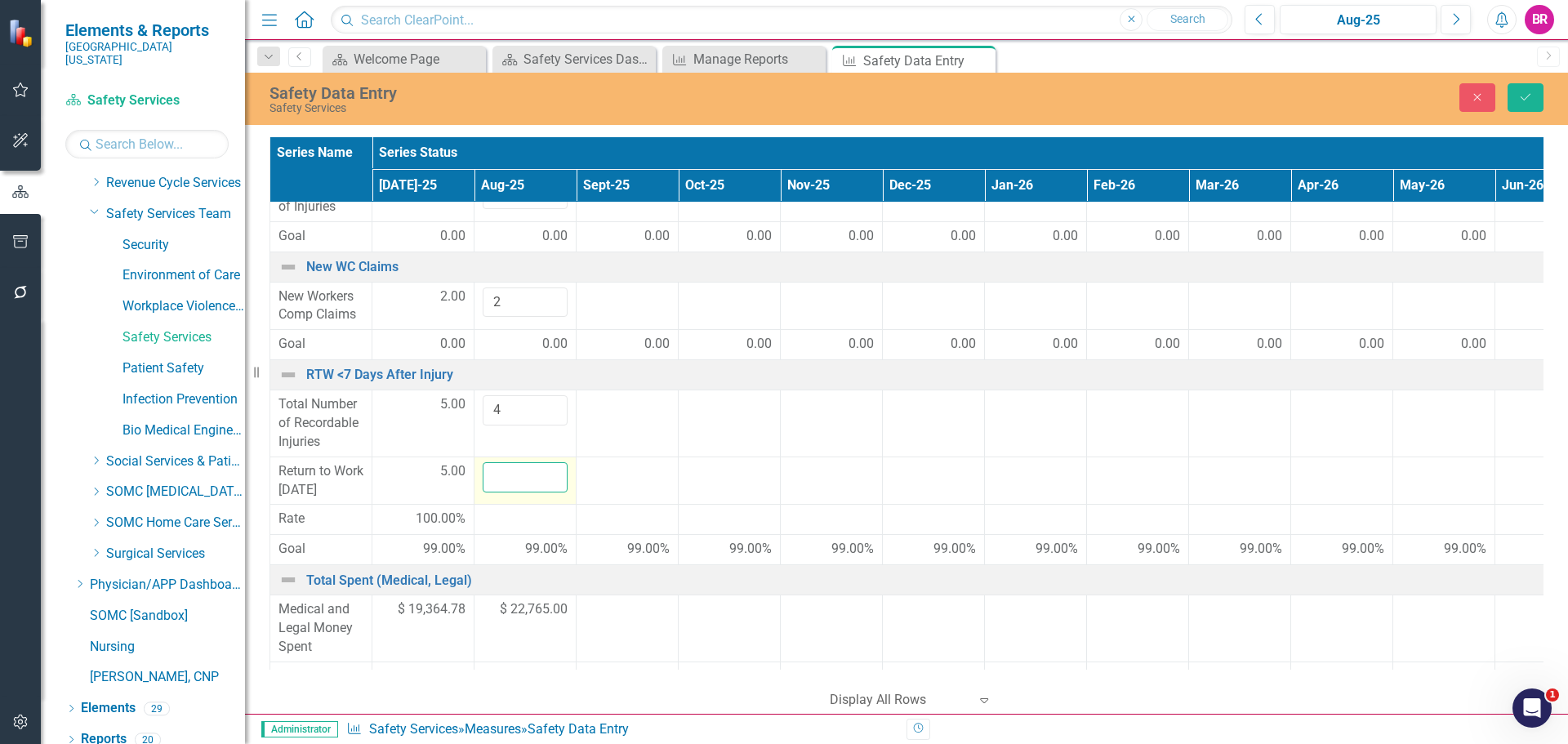
click at [509, 473] on input "number" at bounding box center [526, 477] width 85 height 30
click at [861, 472] on div at bounding box center [832, 471] width 85 height 19
click at [503, 479] on input "number" at bounding box center [526, 477] width 85 height 30
type input "4"
click at [739, 491] on td at bounding box center [730, 481] width 102 height 48
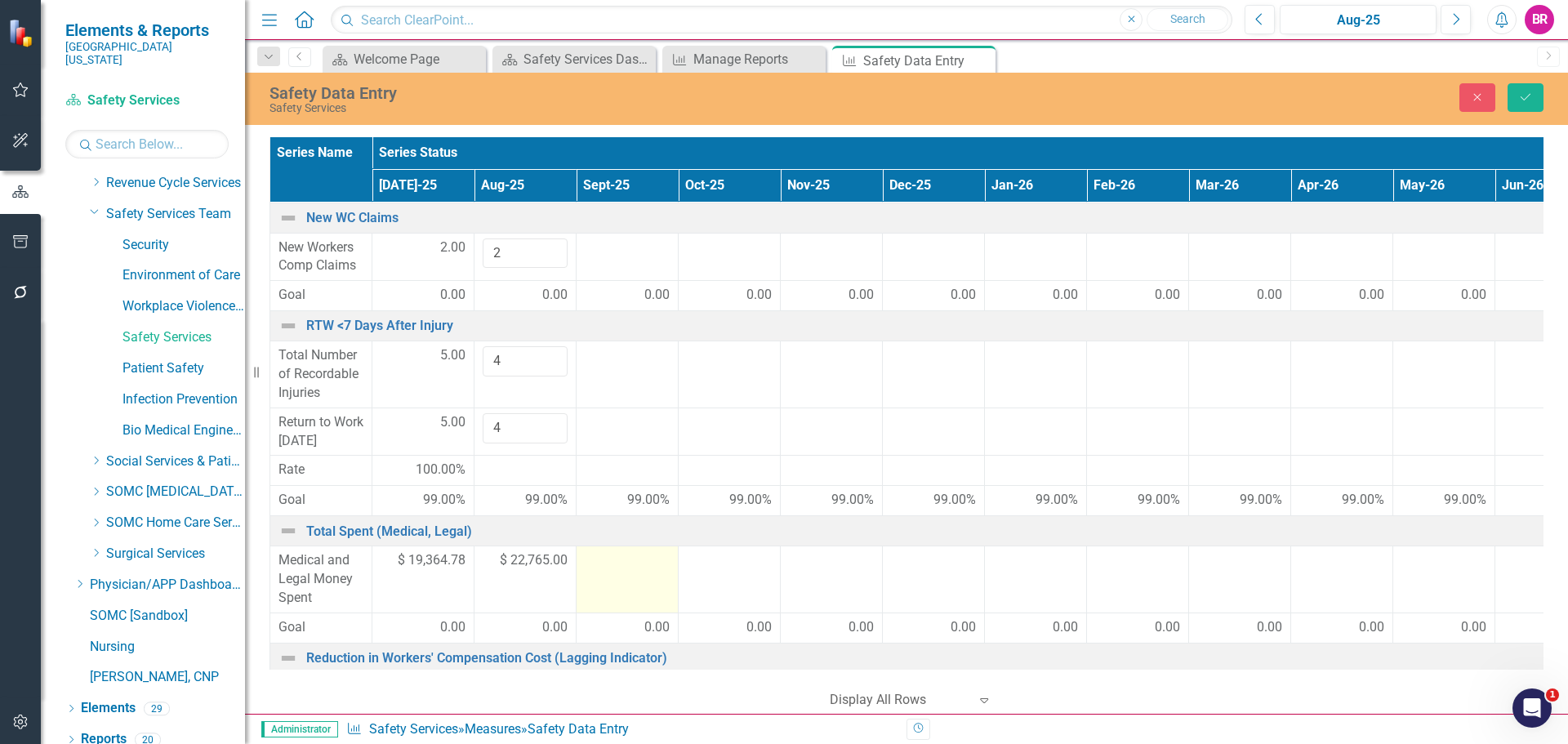
scroll to position [1525, 0]
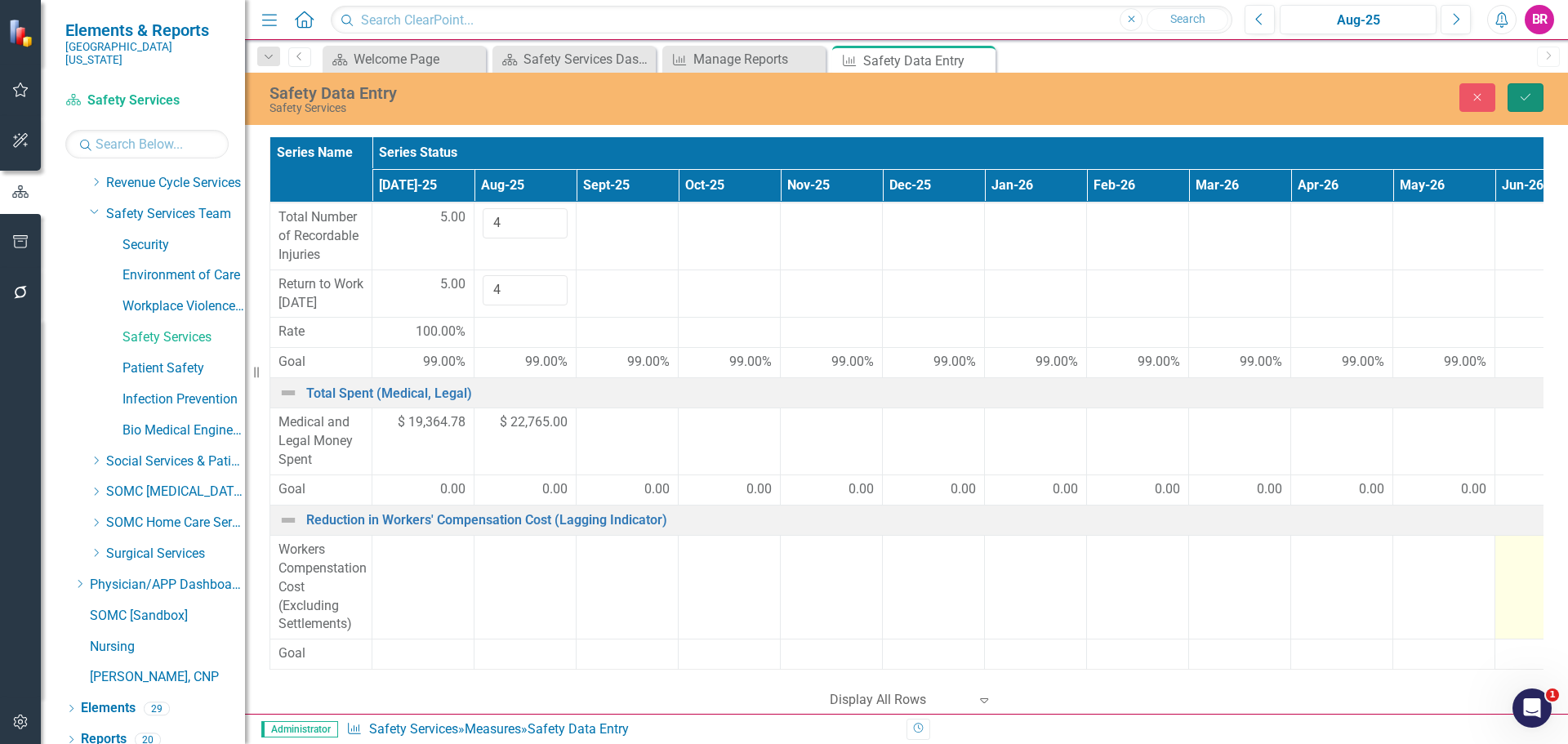
click at [1530, 98] on icon "Save" at bounding box center [1526, 97] width 15 height 12
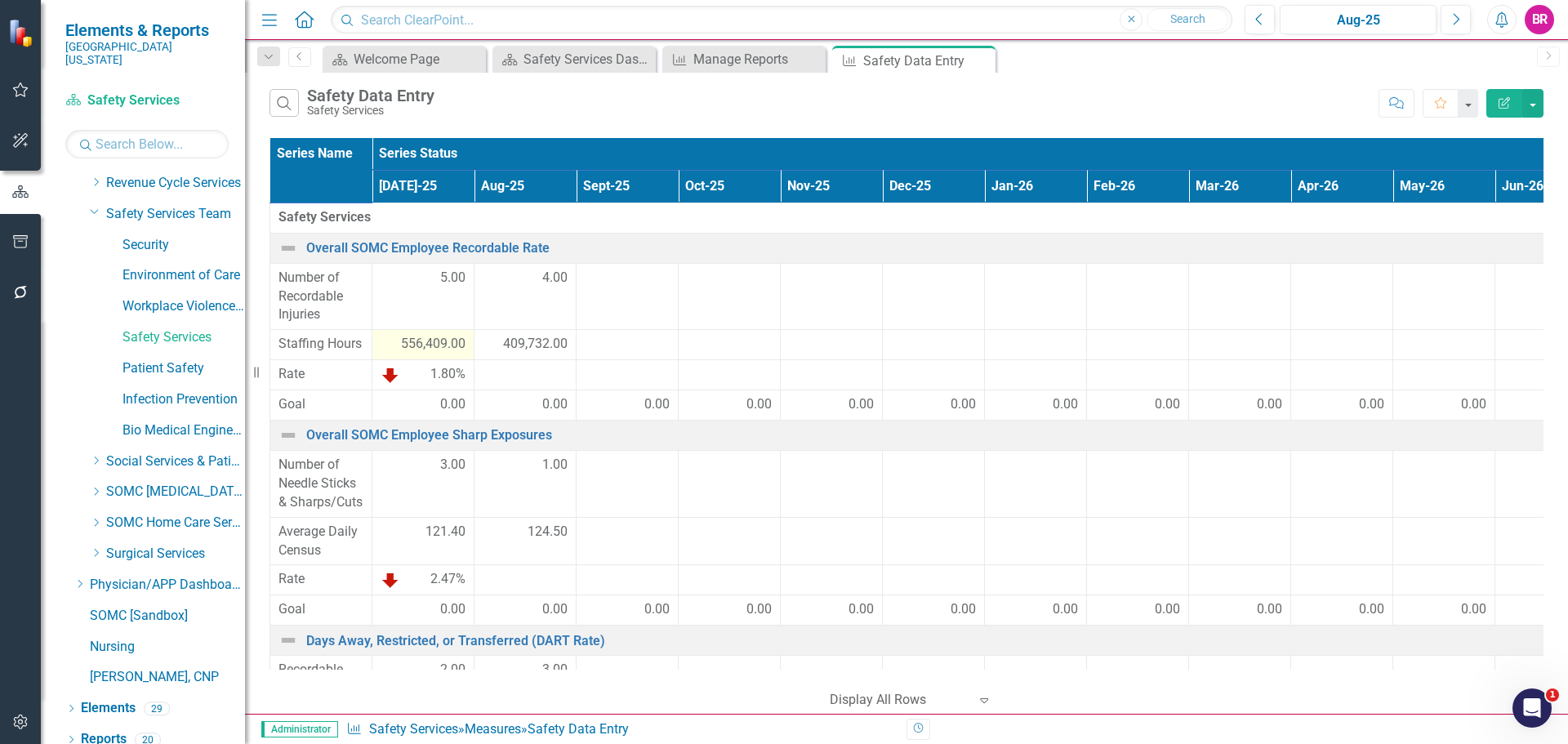
click at [434, 341] on span "556,409.00" at bounding box center [433, 344] width 64 height 18
click at [435, 341] on span "556,409.00" at bounding box center [433, 344] width 64 height 18
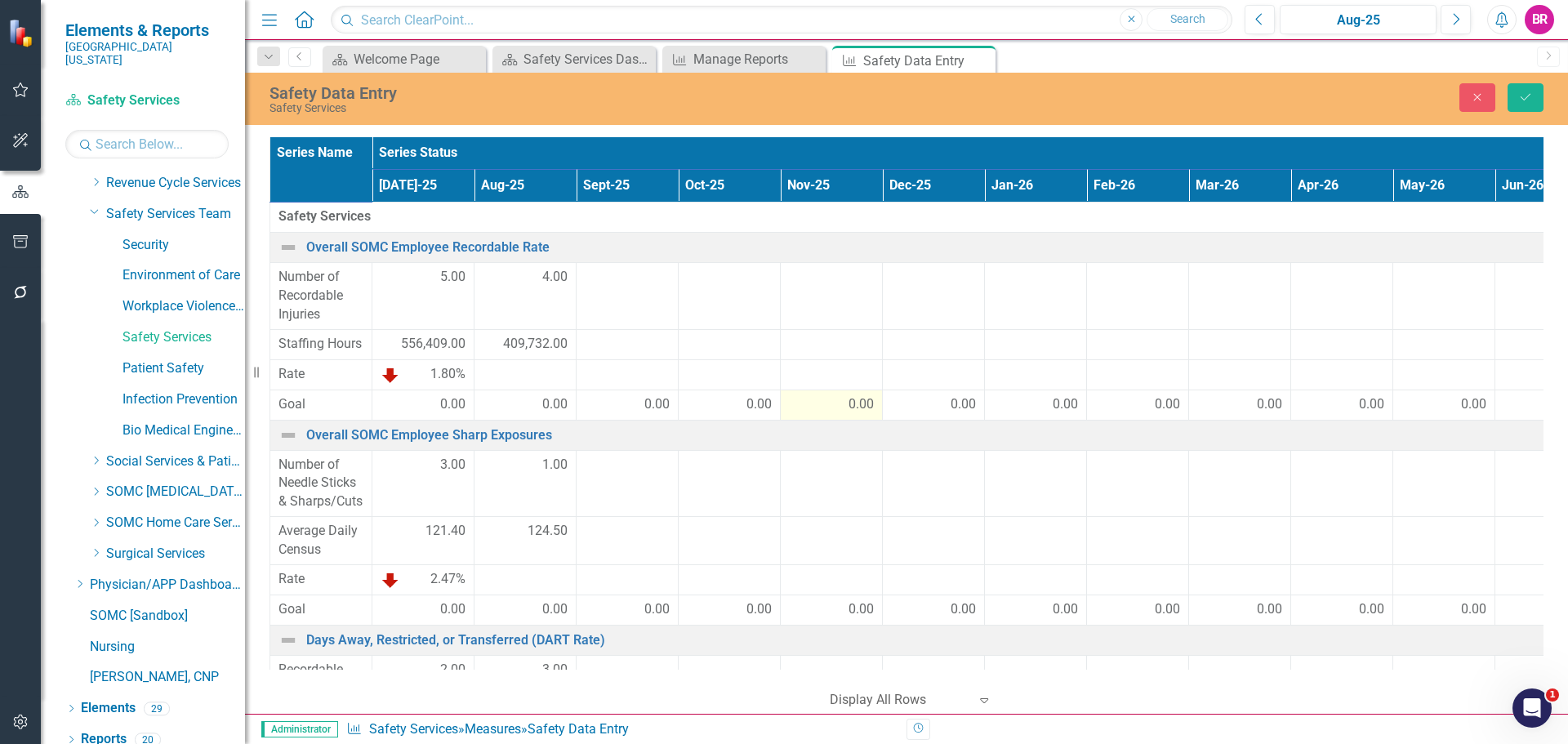
click at [813, 422] on td "Overall SOMC Employee Sharp Exposures Link Map View Link Map Edit Edit Measure …" at bounding box center [985, 435] width 1429 height 30
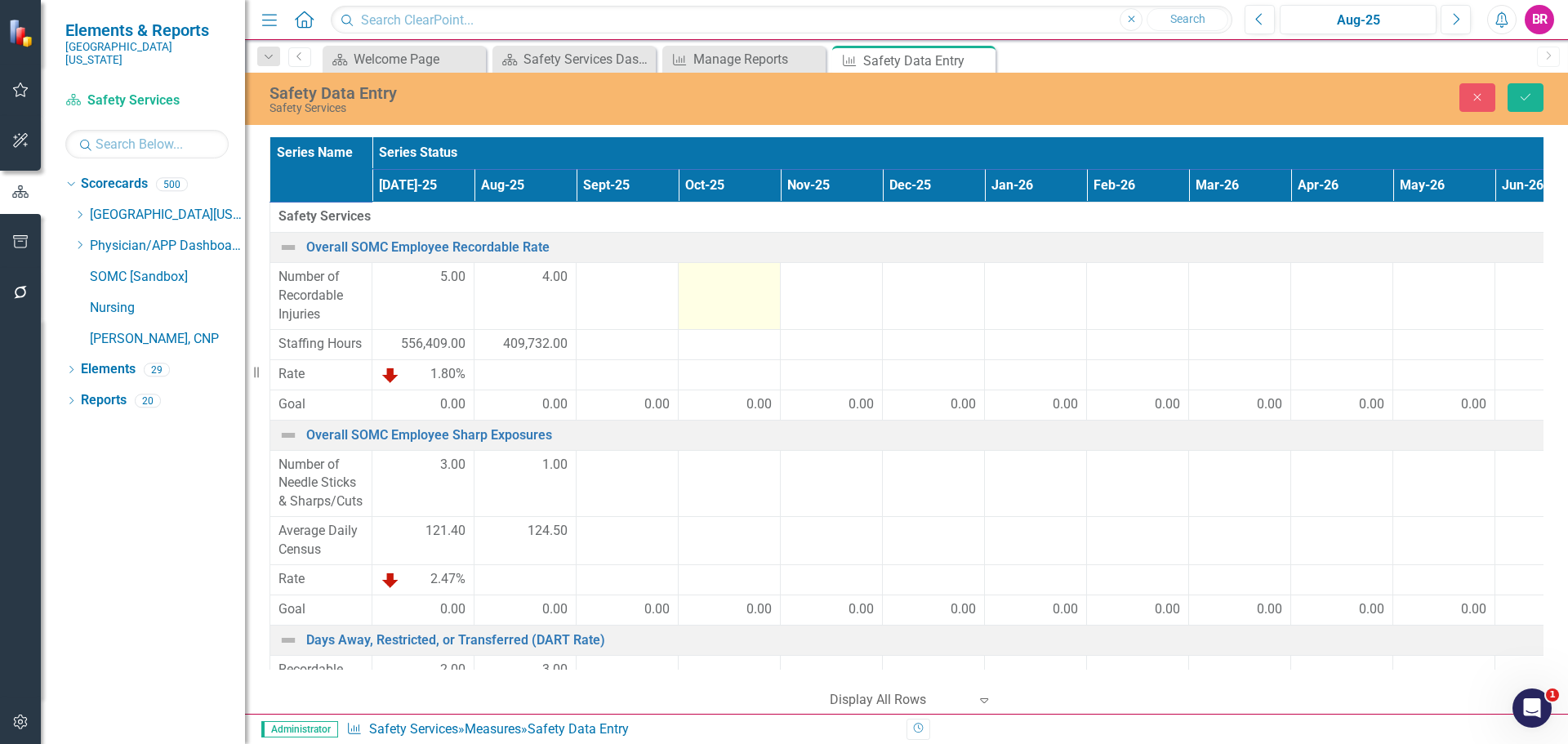
scroll to position [0, 0]
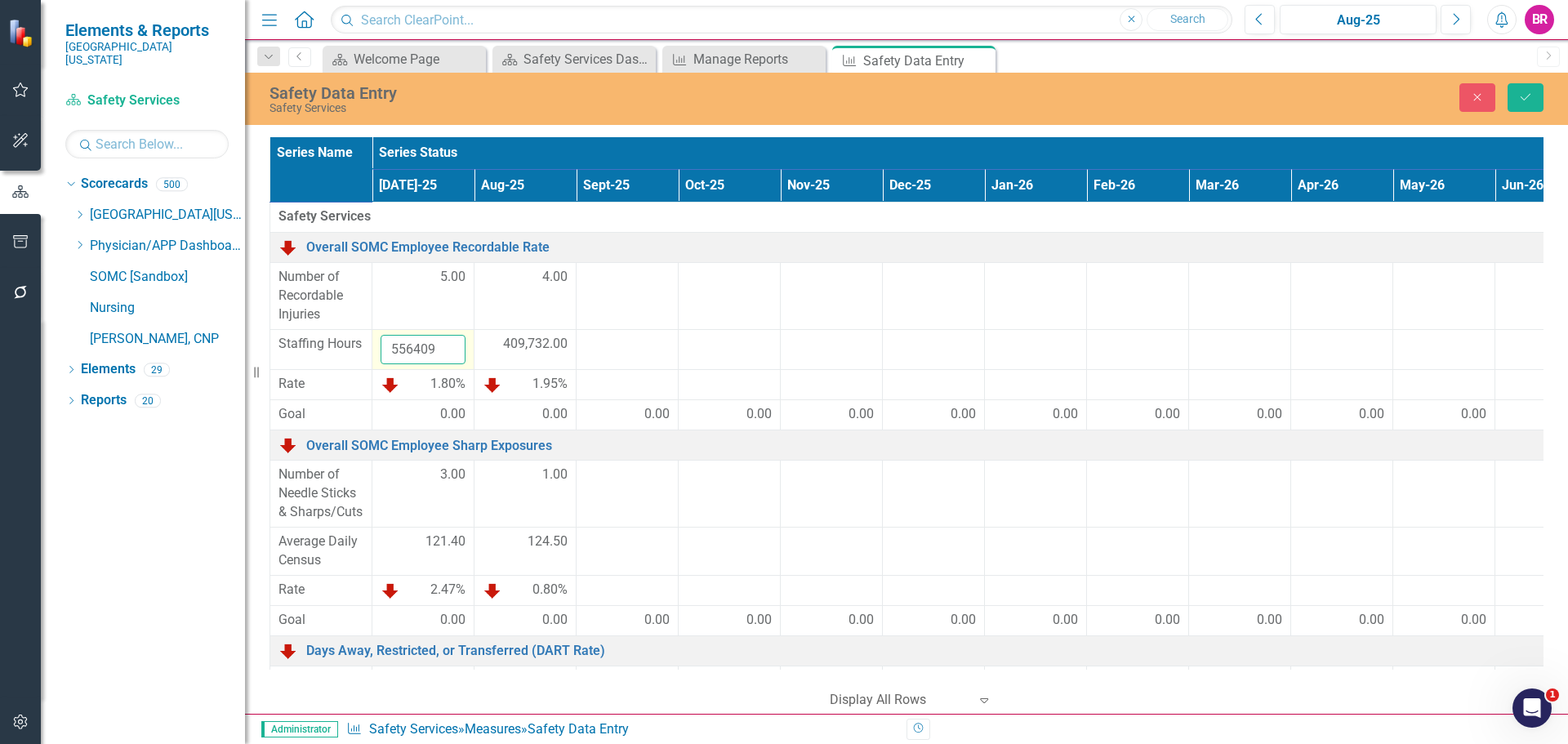
click at [435, 346] on input "556409" at bounding box center [423, 350] width 85 height 30
type input "603125"
drag, startPoint x: 1532, startPoint y: 92, endPoint x: 1537, endPoint y: 105, distance: 13.9
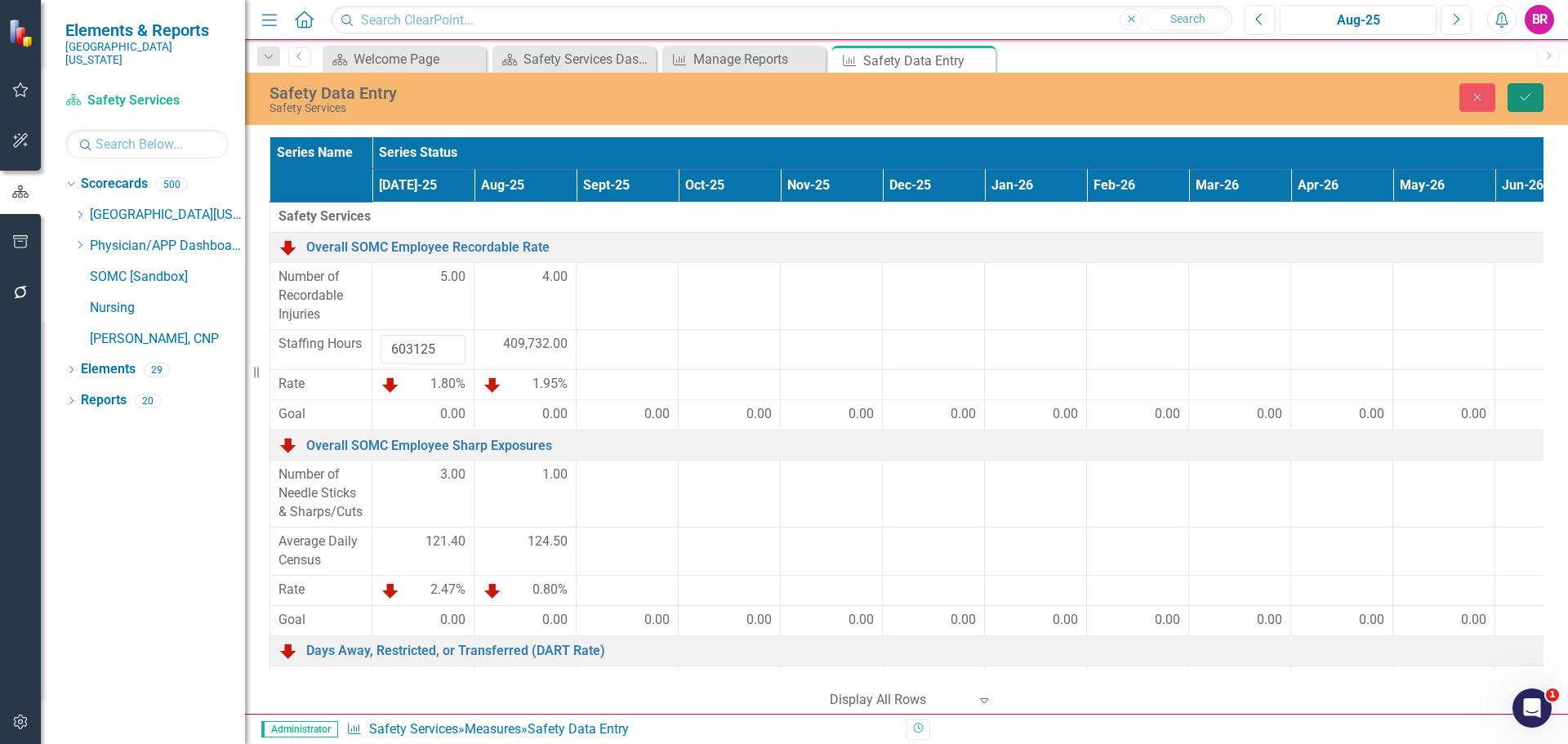
click at [1532, 92] on icon "Save" at bounding box center [1526, 97] width 15 height 12
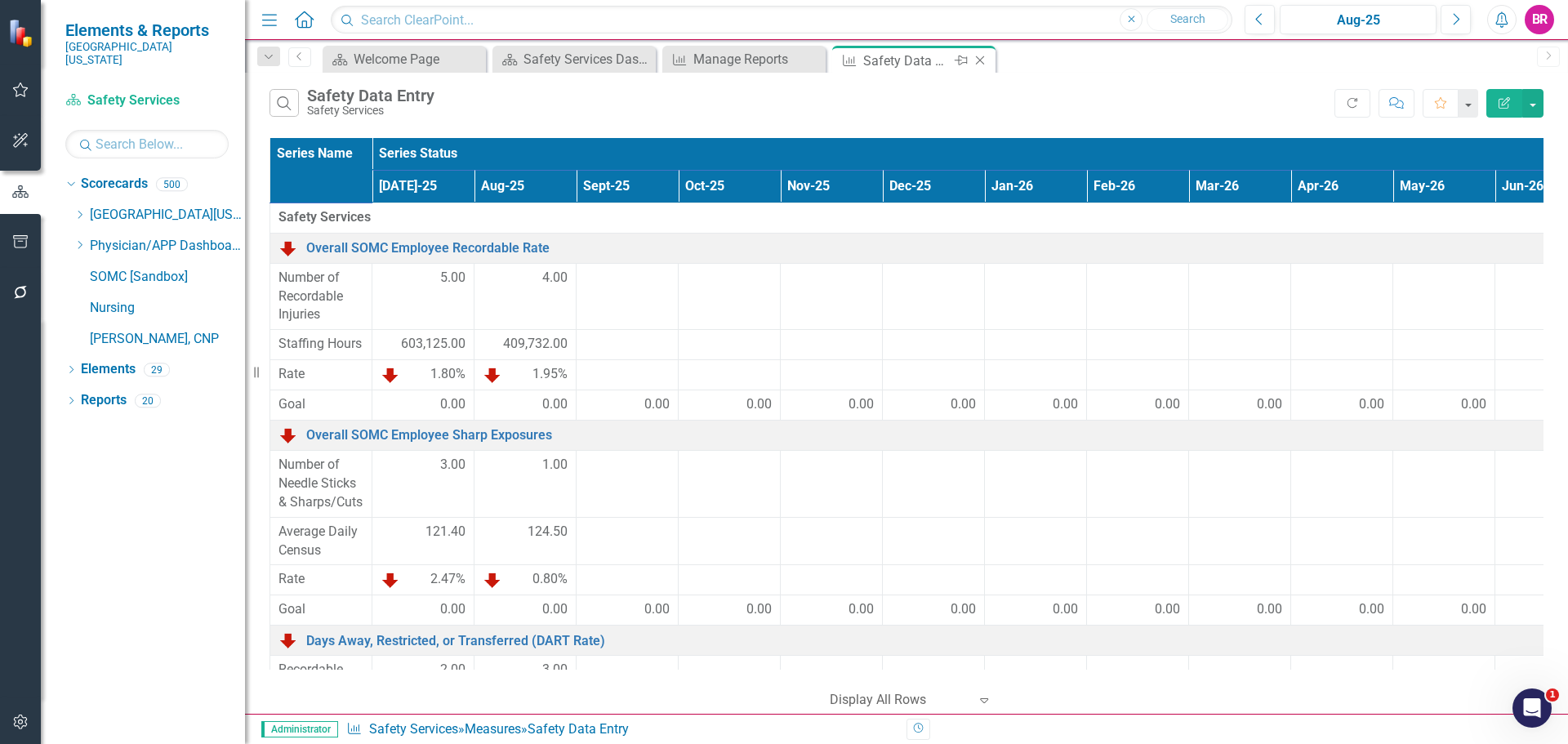
click at [980, 56] on icon "Close" at bounding box center [980, 60] width 17 height 13
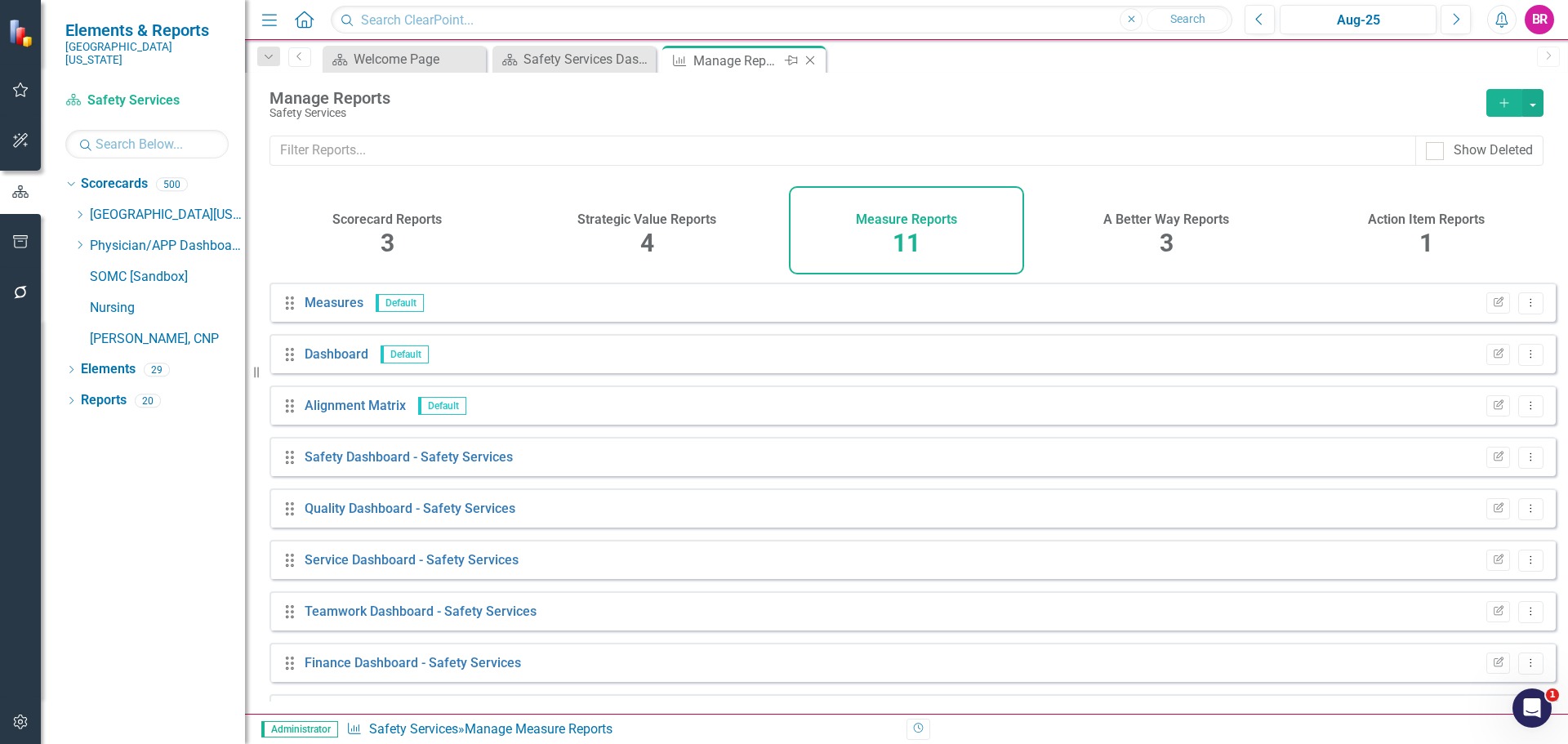
click at [812, 63] on icon at bounding box center [810, 60] width 9 height 9
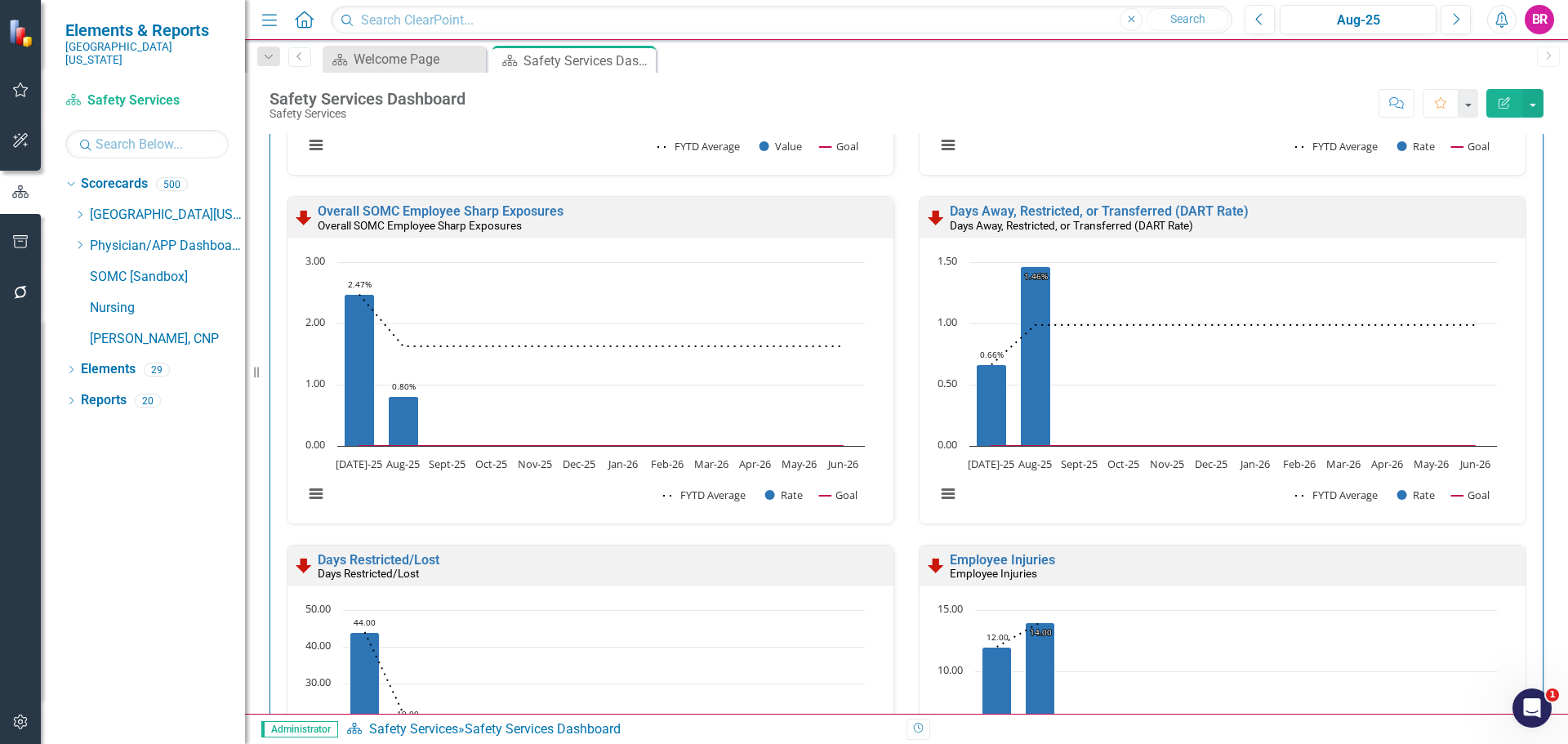
scroll to position [899, 0]
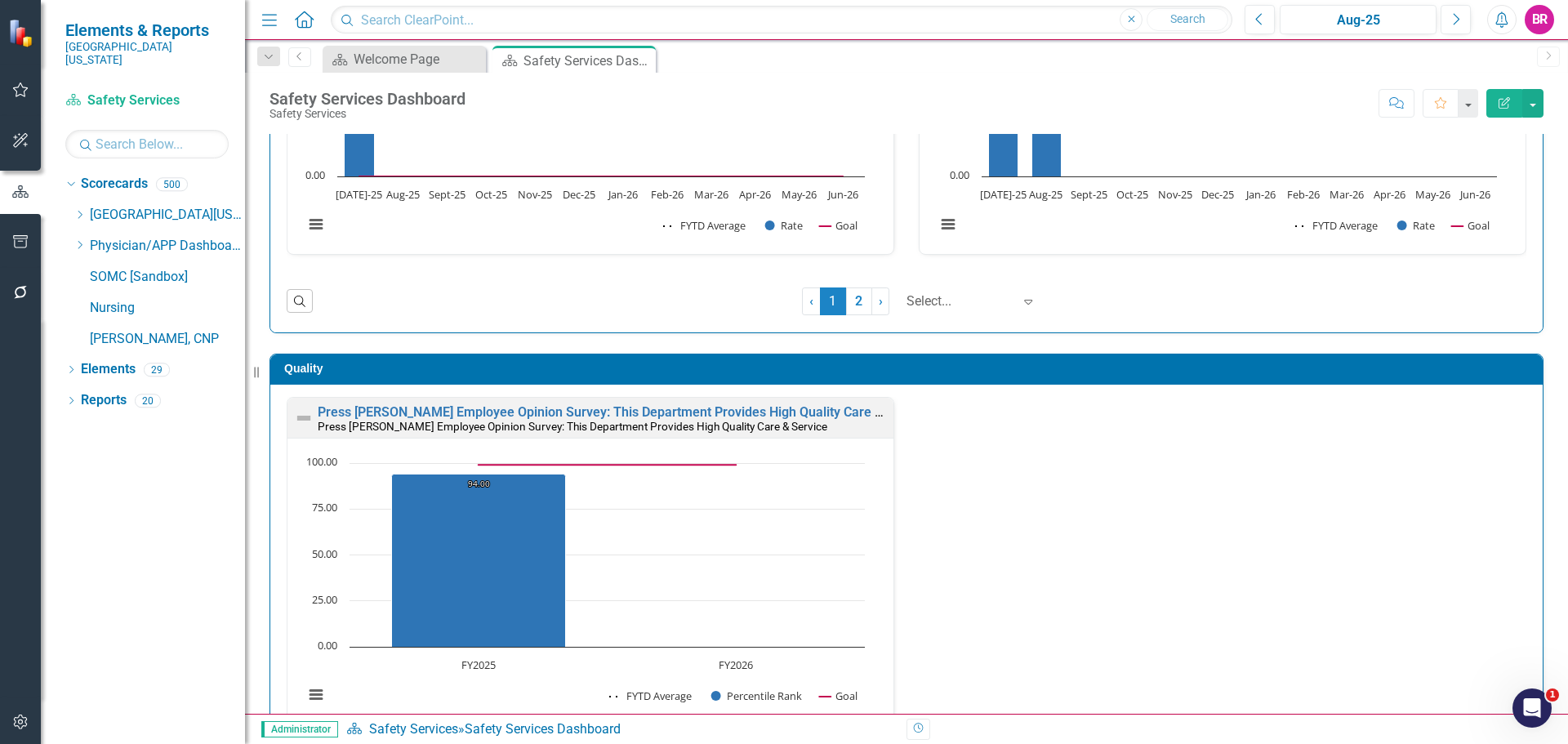
scroll to position [1649, 0]
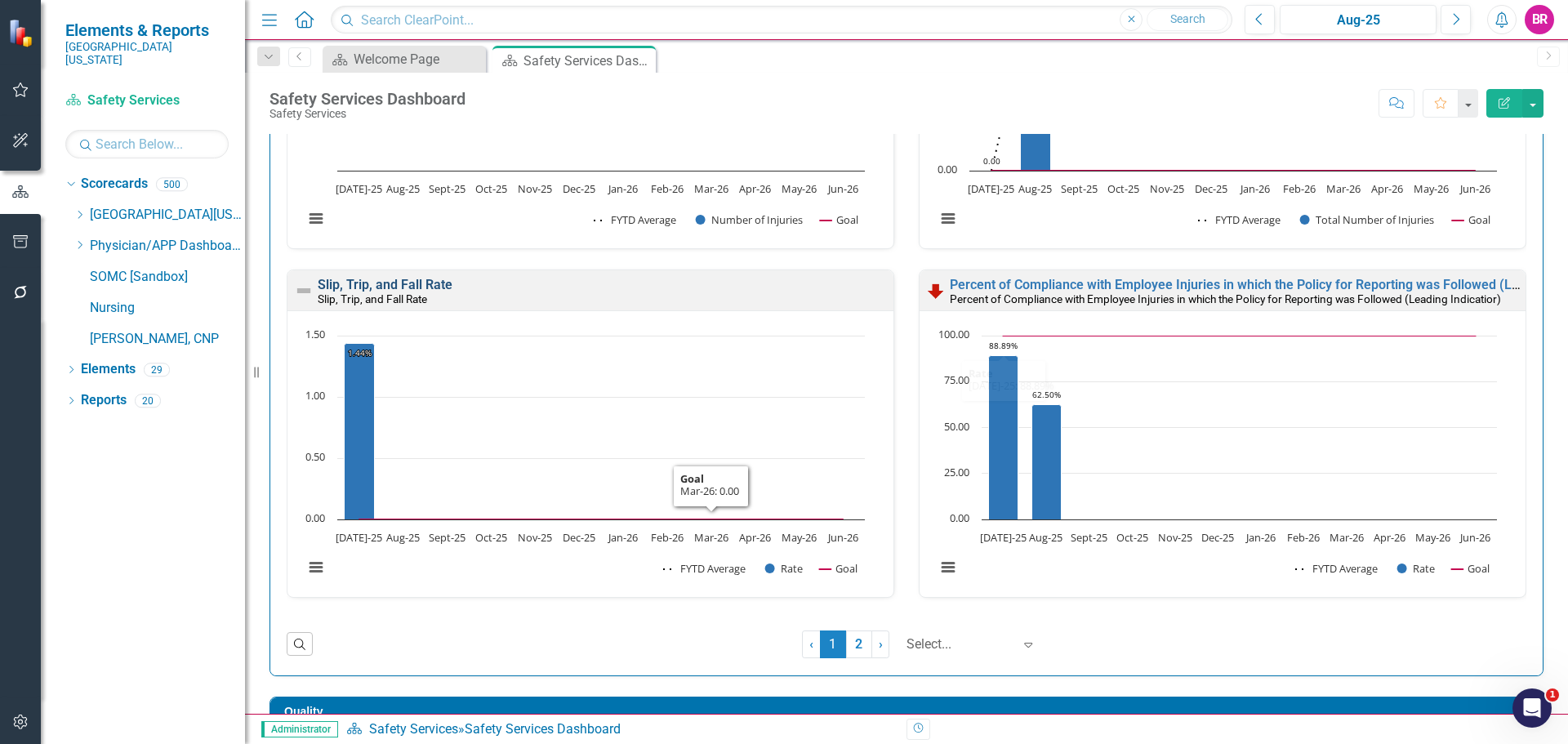
click at [404, 282] on link "Slip, Trip, and Fall Rate" at bounding box center [384, 284] width 135 height 16
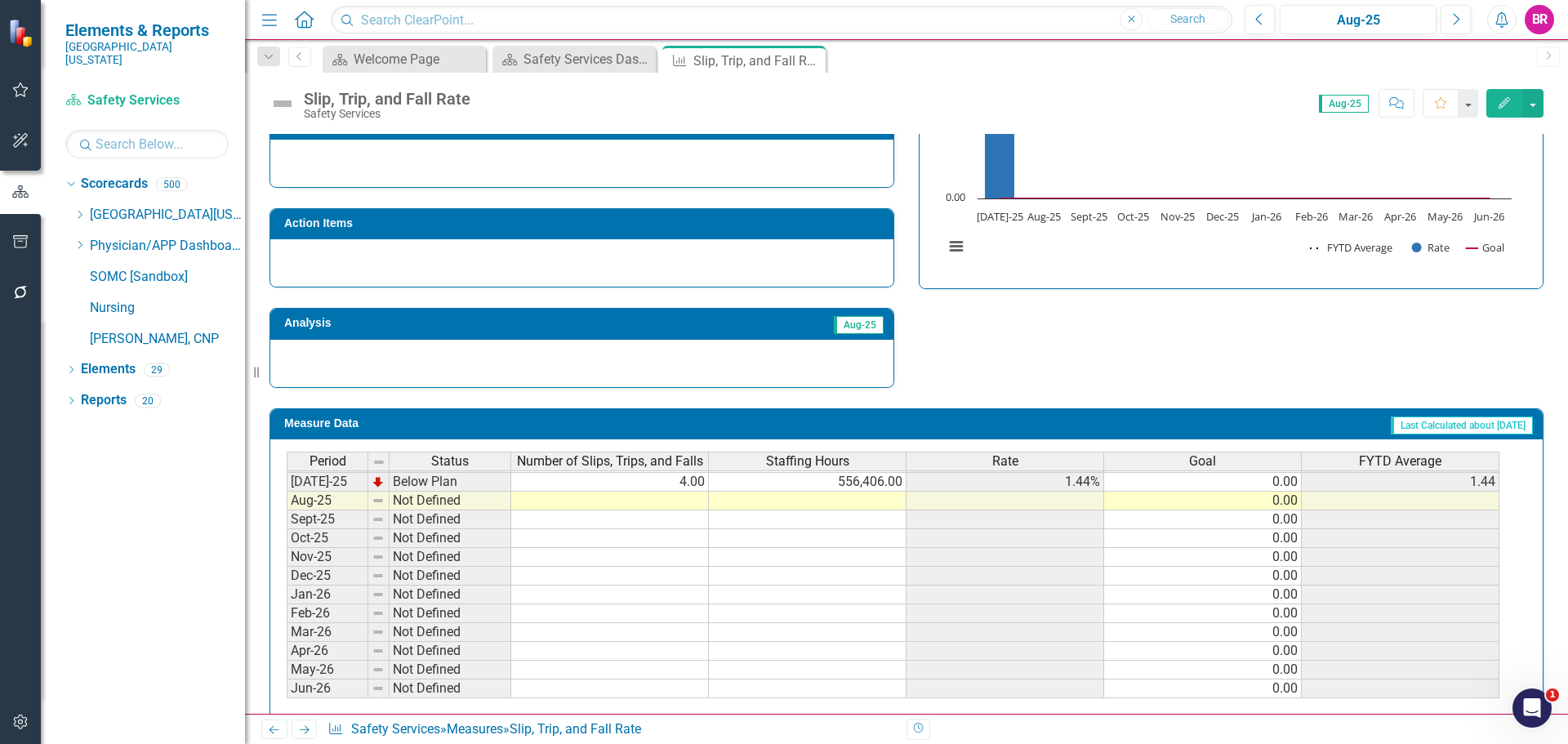
scroll to position [477, 0]
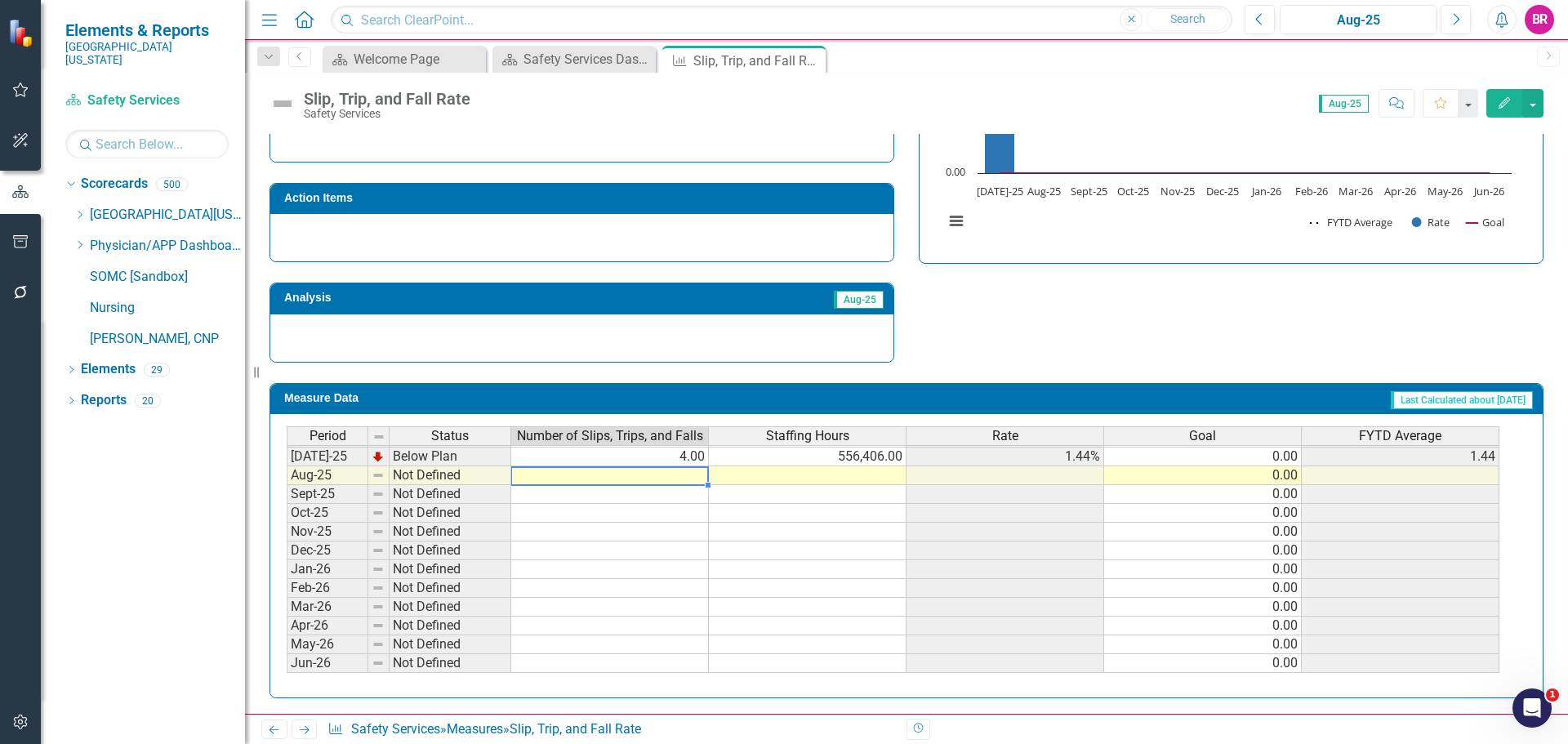
click at [677, 479] on td at bounding box center [610, 476] width 197 height 18
type textarea "3"
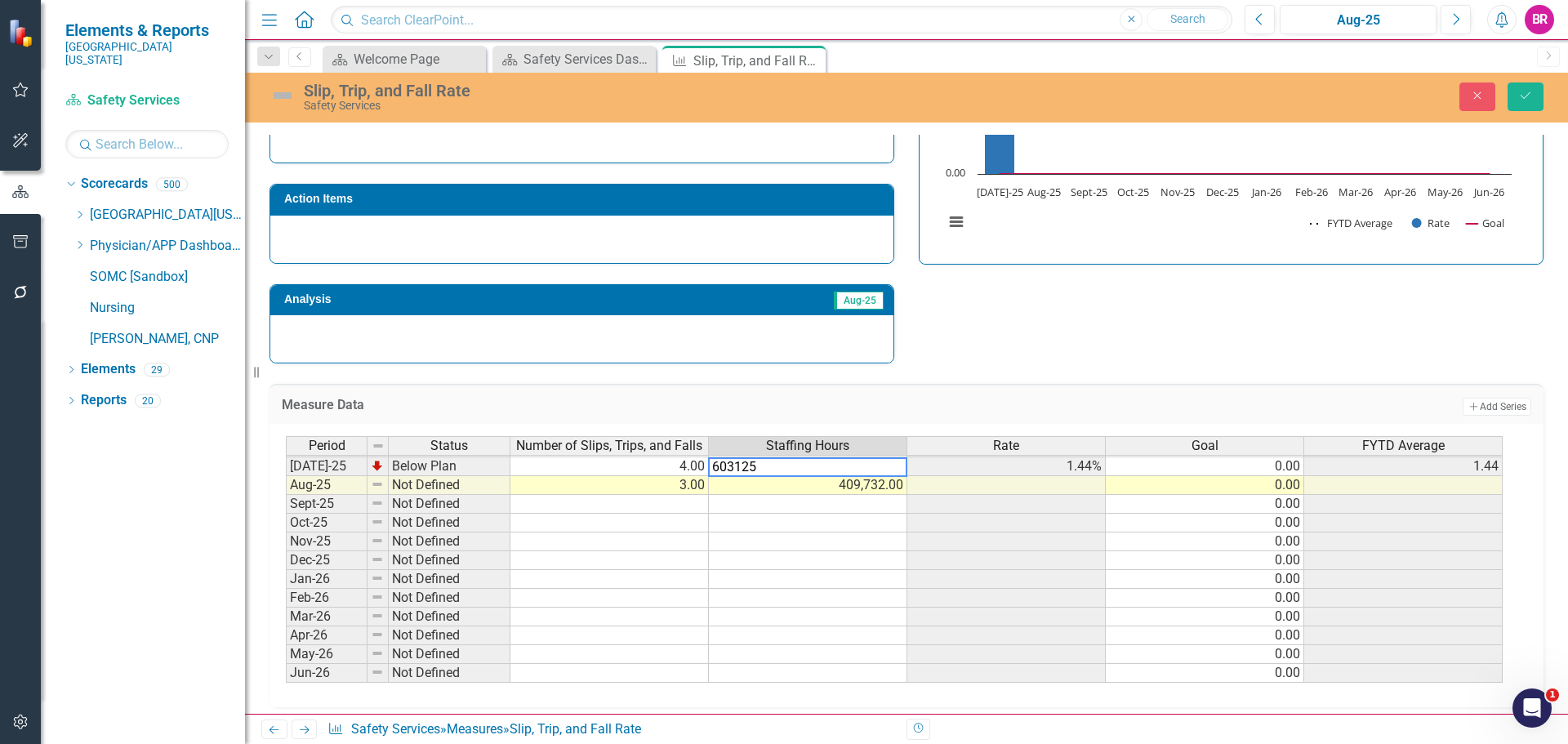
type textarea "603125"
drag, startPoint x: 1063, startPoint y: 339, endPoint x: 1123, endPoint y: 312, distance: 65.8
click at [1070, 338] on div "Strategic Values Safety Safety Services Team Q1.2026 A Better Way Action Items …" at bounding box center [907, 151] width 1299 height 426
drag, startPoint x: 1529, startPoint y: 107, endPoint x: 1509, endPoint y: 145, distance: 42.9
click at [1530, 108] on button "Save" at bounding box center [1525, 97] width 36 height 28
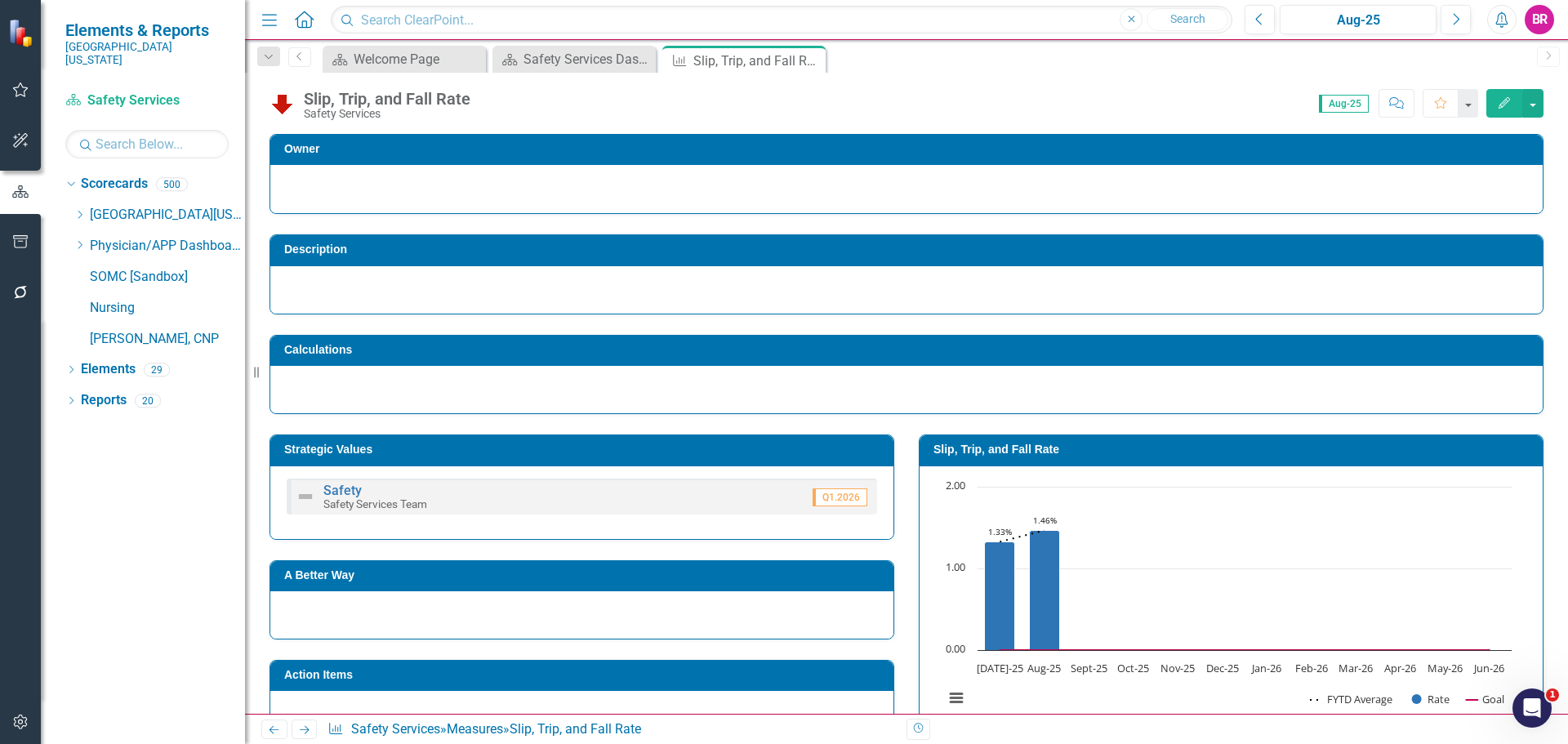
drag, startPoint x: 84, startPoint y: 201, endPoint x: 221, endPoint y: 400, distance: 241.6
click at [84, 210] on icon "Dropdown" at bounding box center [79, 215] width 13 height 10
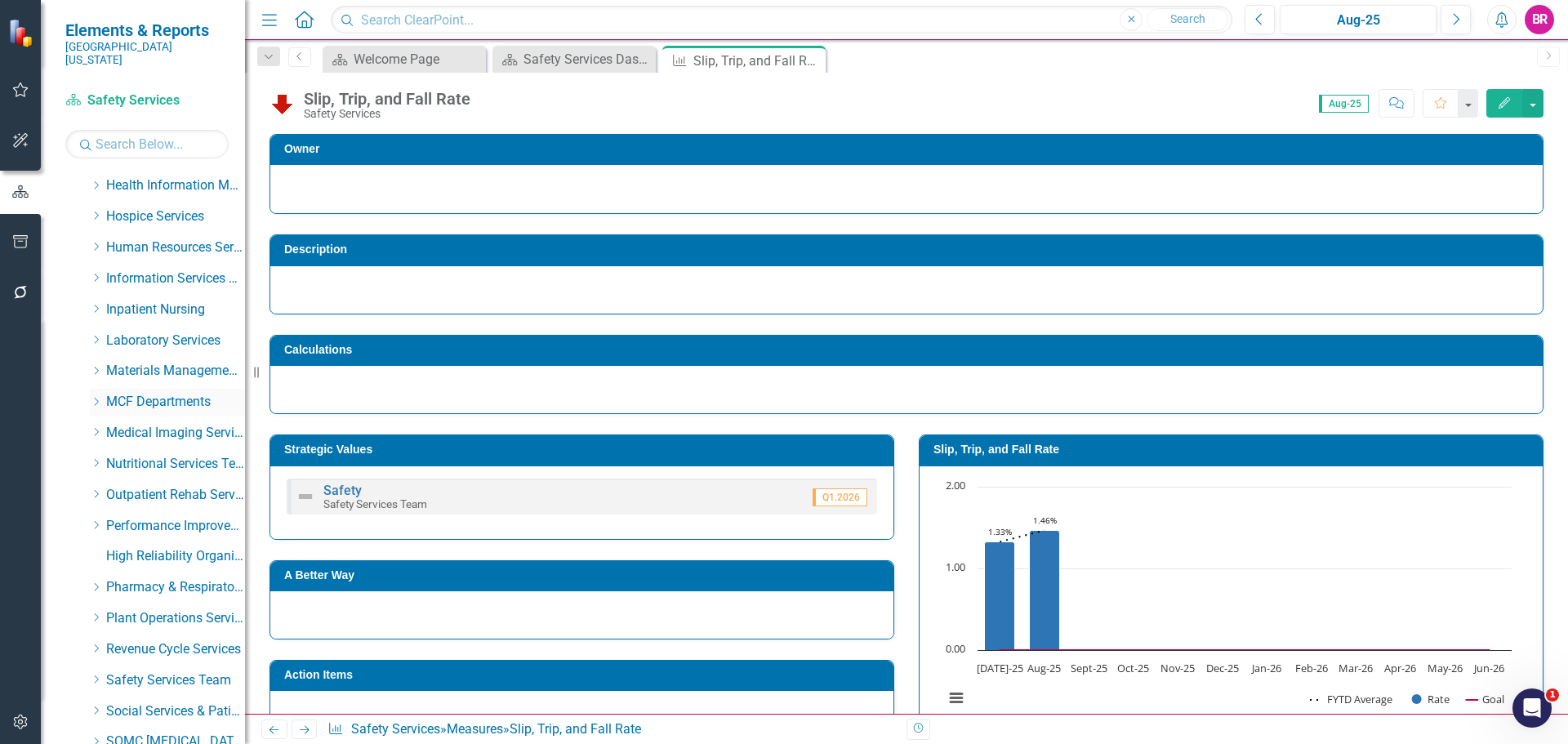
scroll to position [650, 0]
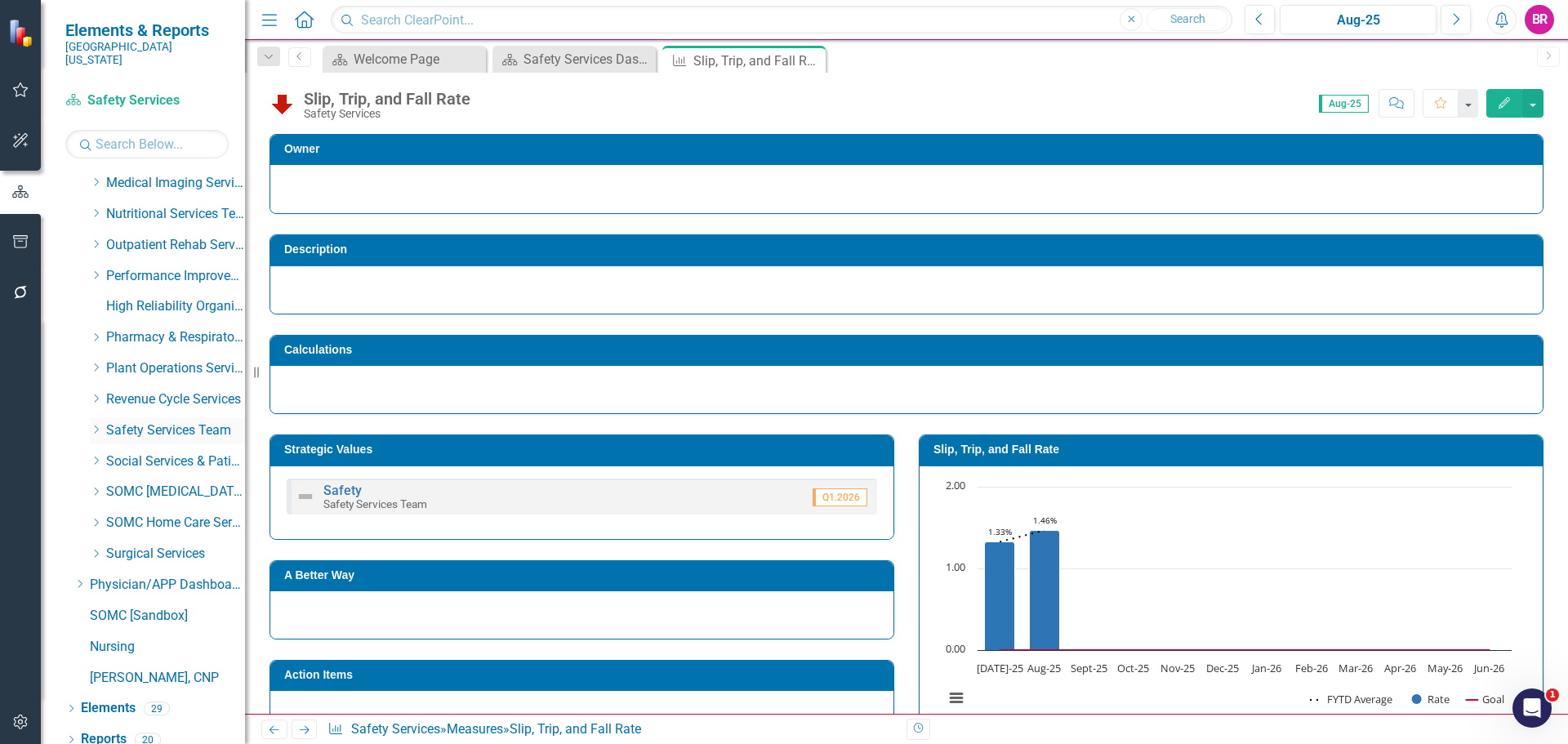
click at [97, 425] on icon "Dropdown" at bounding box center [95, 430] width 13 height 10
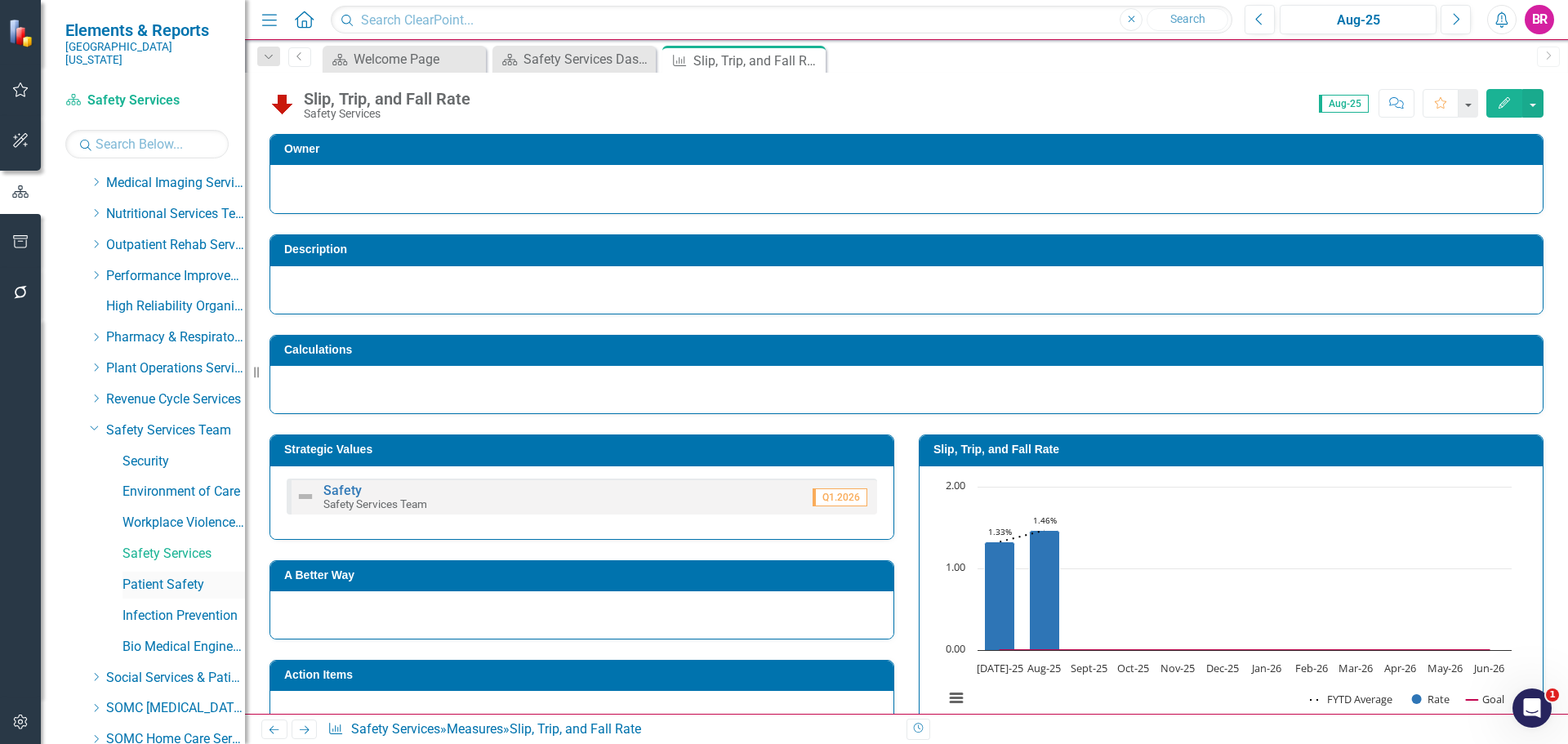
click at [196, 576] on link "Patient Safety" at bounding box center [184, 585] width 123 height 18
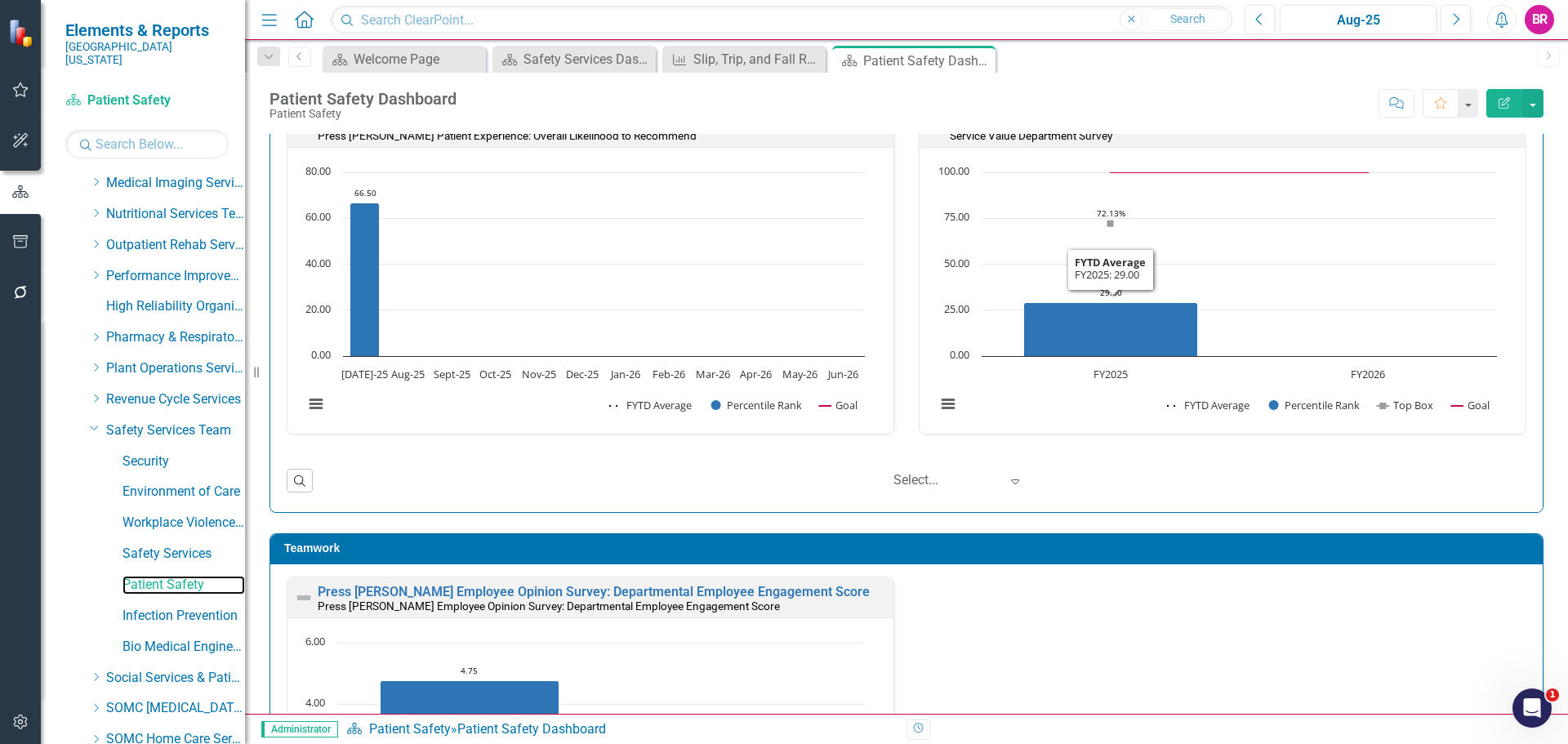
scroll to position [1389, 0]
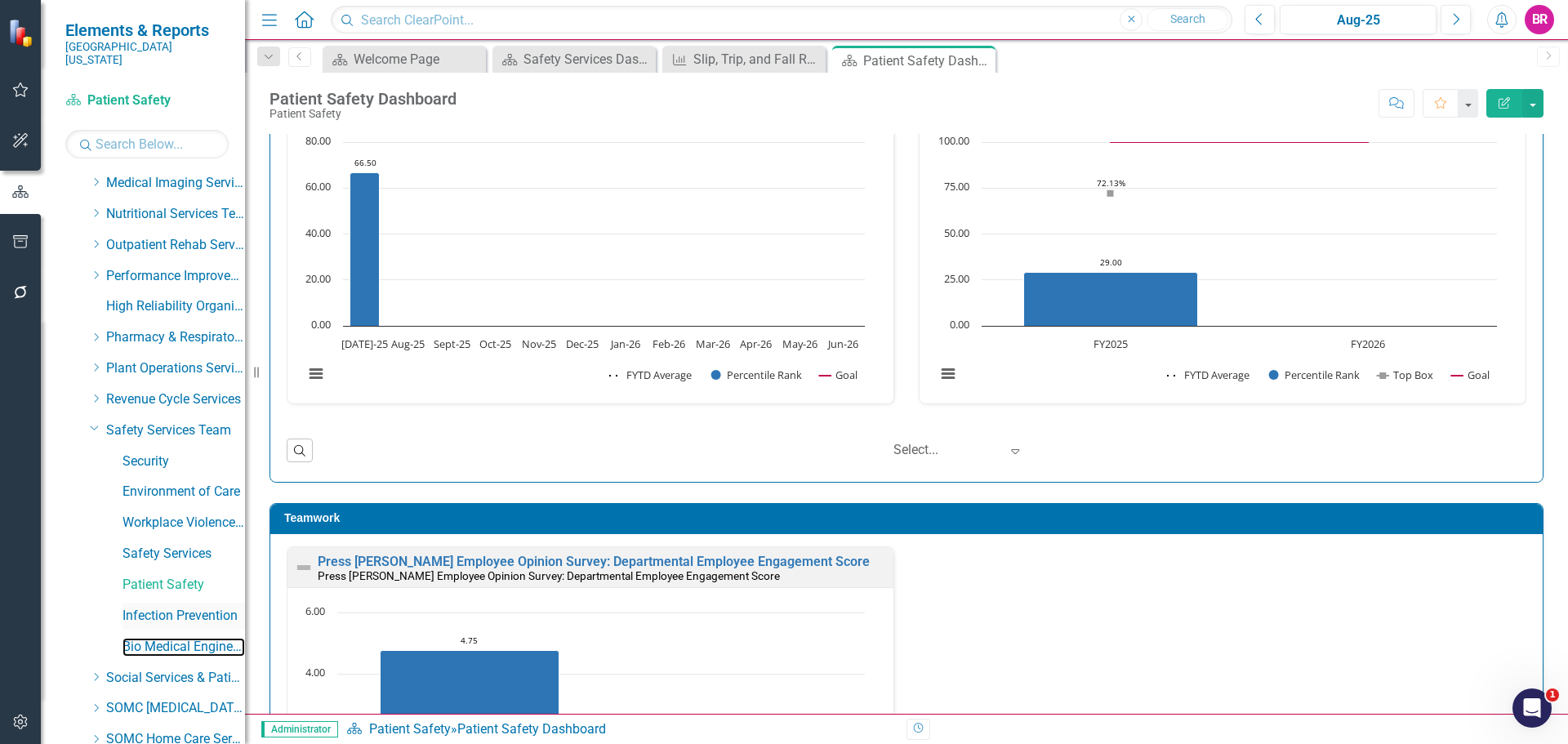
drag, startPoint x: 187, startPoint y: 631, endPoint x: 213, endPoint y: 602, distance: 38.9
click at [187, 638] on link "Bio Medical Engineering" at bounding box center [184, 647] width 123 height 18
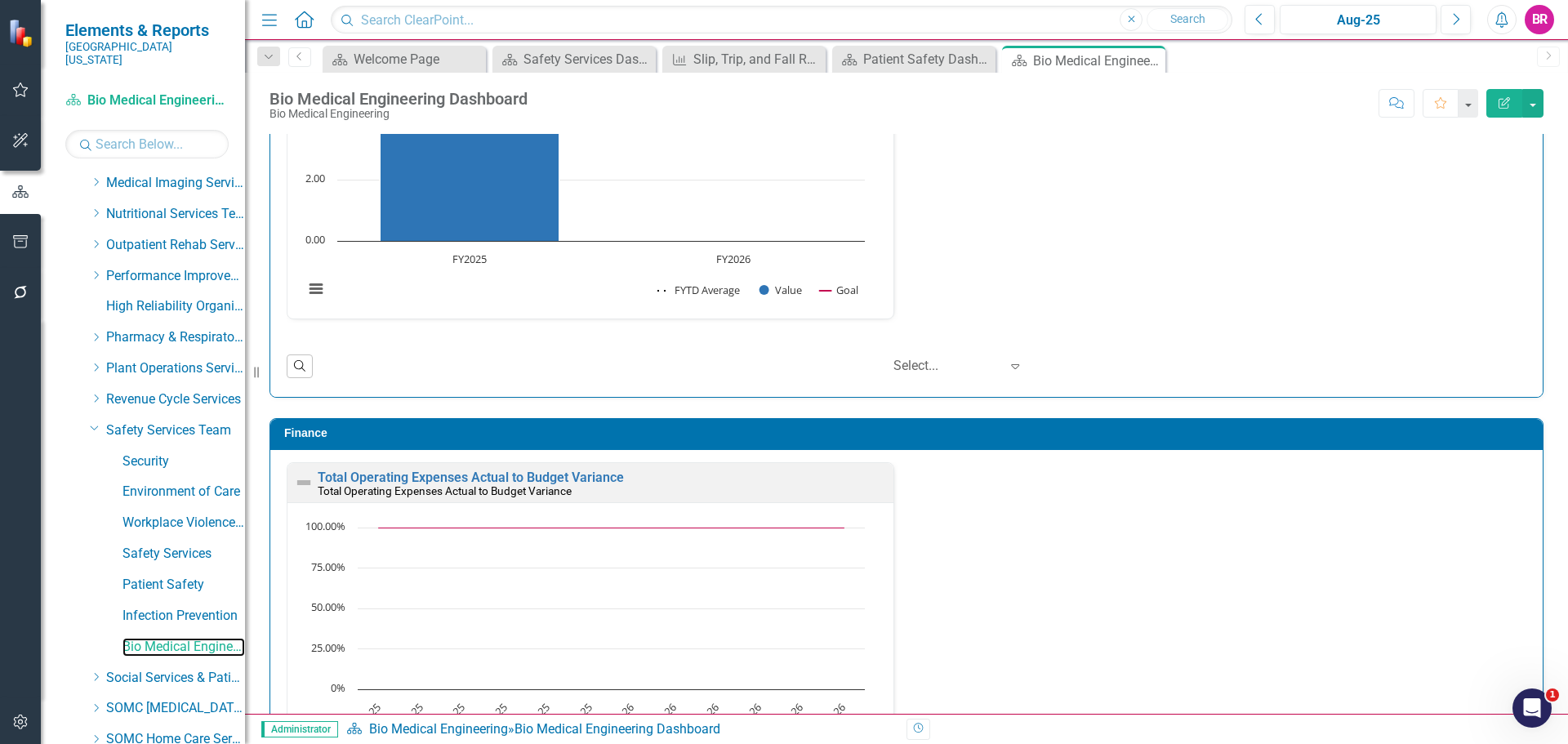
scroll to position [2461, 0]
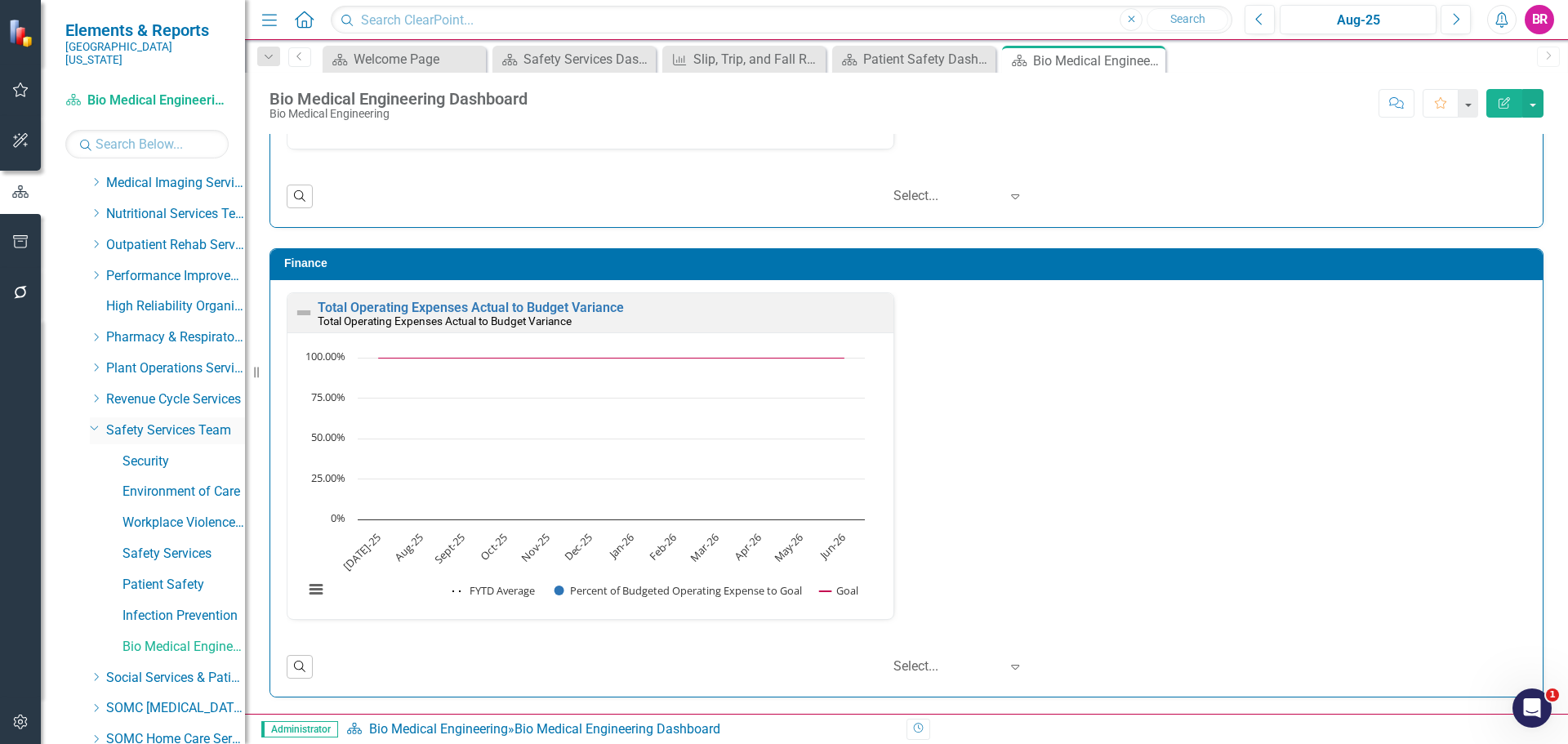
click at [97, 421] on icon "Dropdown" at bounding box center [94, 427] width 10 height 13
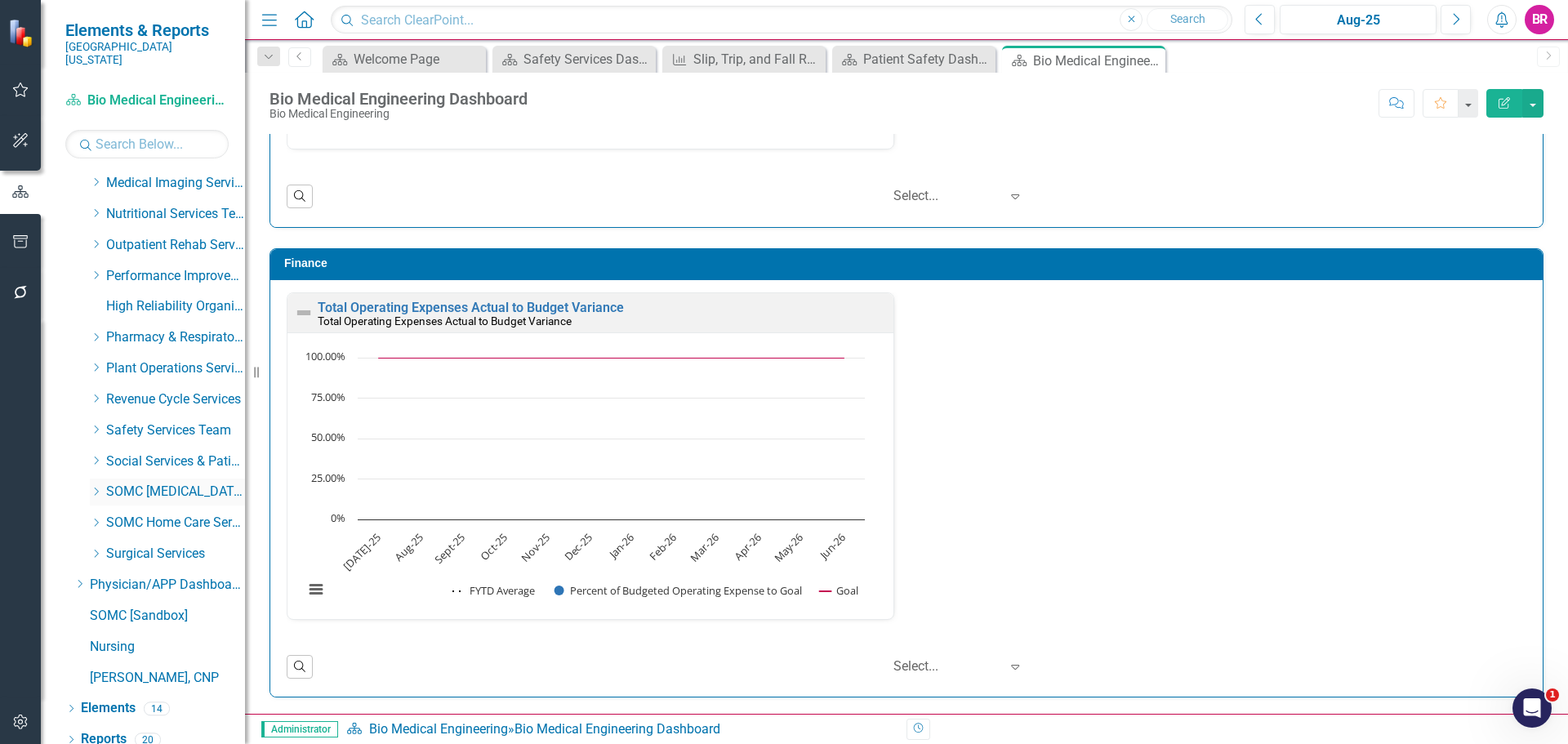
click at [99, 479] on div "Dropdown SOMC [MEDICAL_DATA] & Infusion Services" at bounding box center [167, 492] width 155 height 27
click at [89, 479] on div "Dropdown SOMC [MEDICAL_DATA] & Infusion Services" at bounding box center [159, 494] width 171 height 31
click at [96, 487] on icon "Dropdown" at bounding box center [95, 492] width 13 height 10
click at [165, 514] on link "[MEDICAL_DATA] Services and Infusion" at bounding box center [184, 523] width 123 height 18
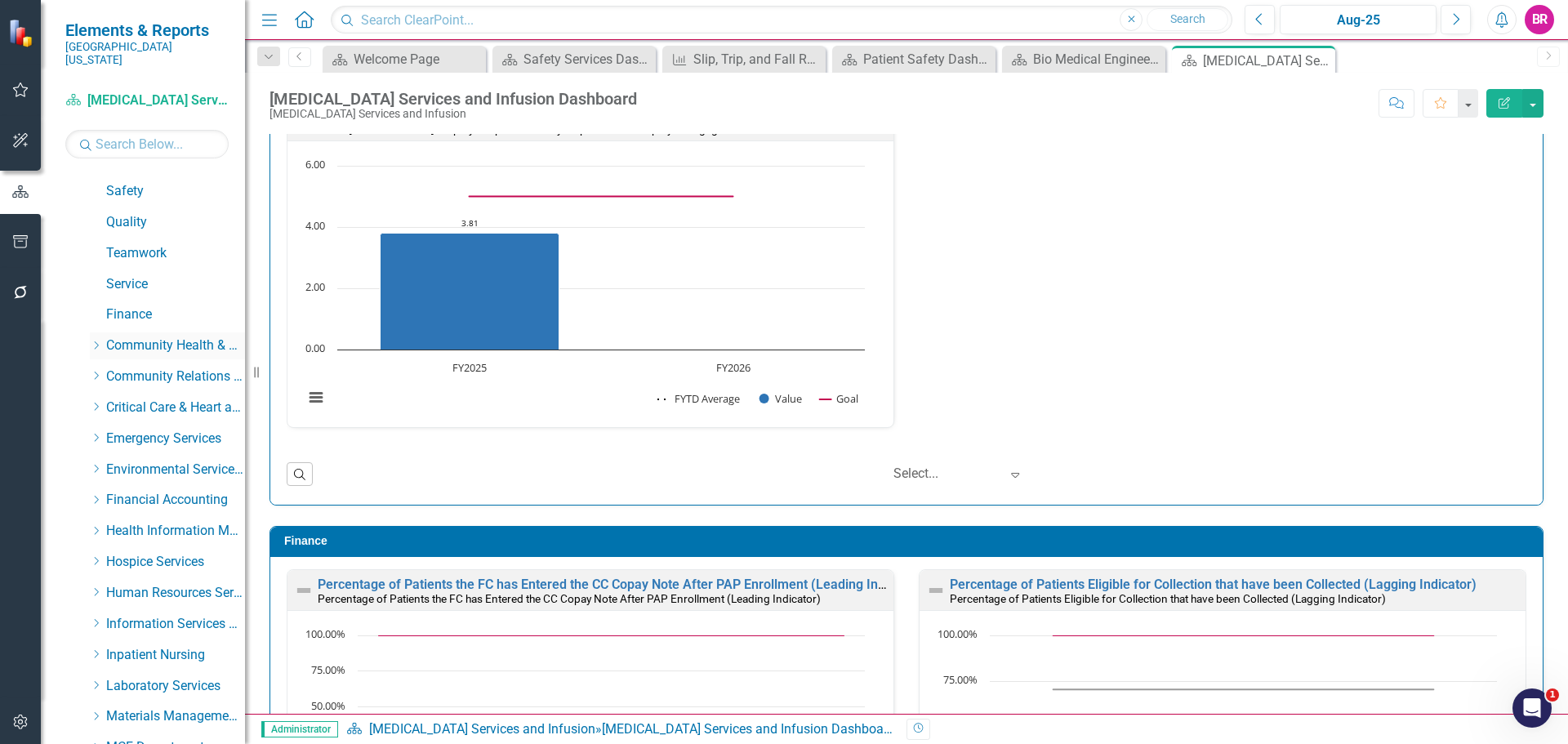
scroll to position [82, 0]
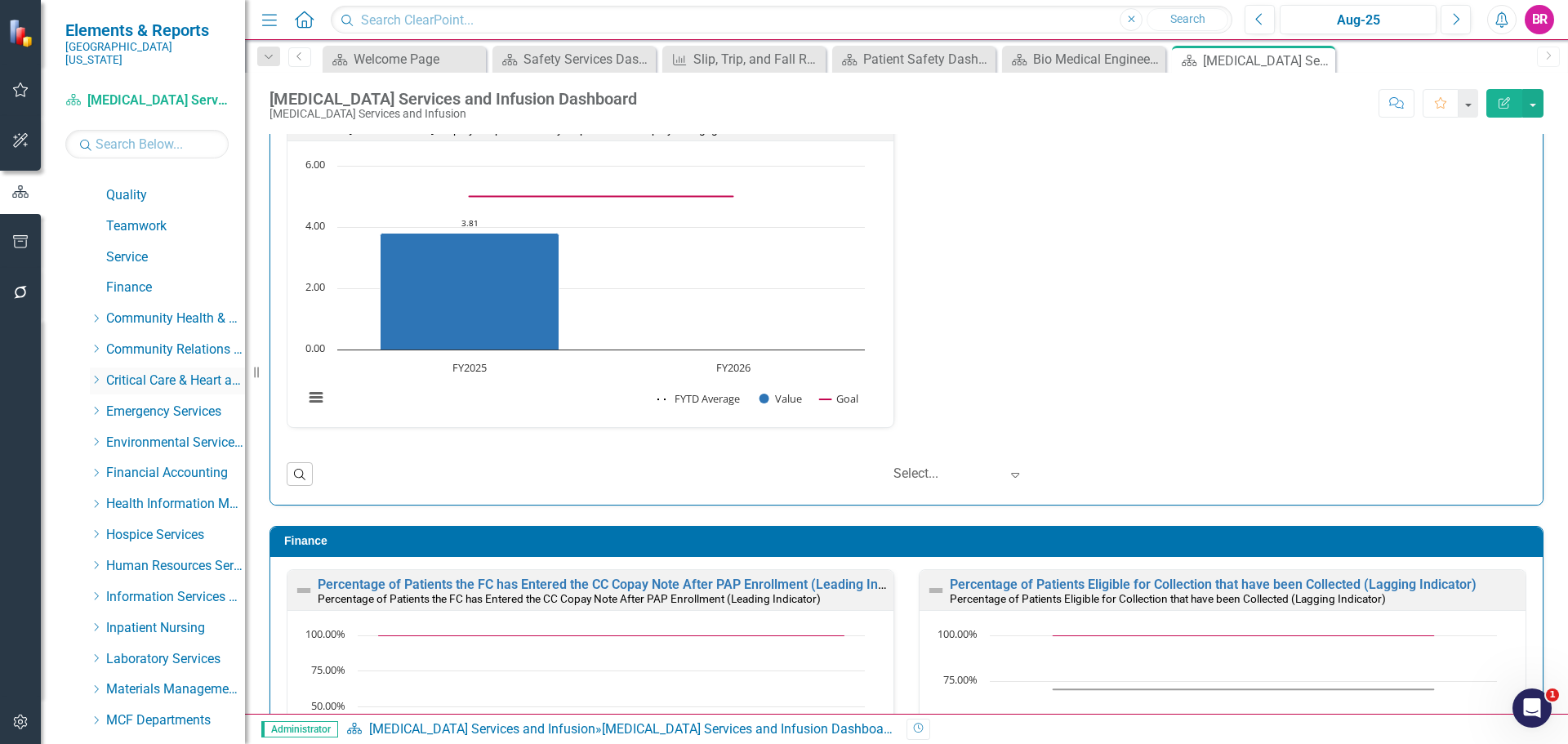
click at [99, 375] on icon "Dropdown" at bounding box center [95, 380] width 13 height 10
click at [169, 403] on link "Cardiovascular Testing" at bounding box center [184, 412] width 123 height 18
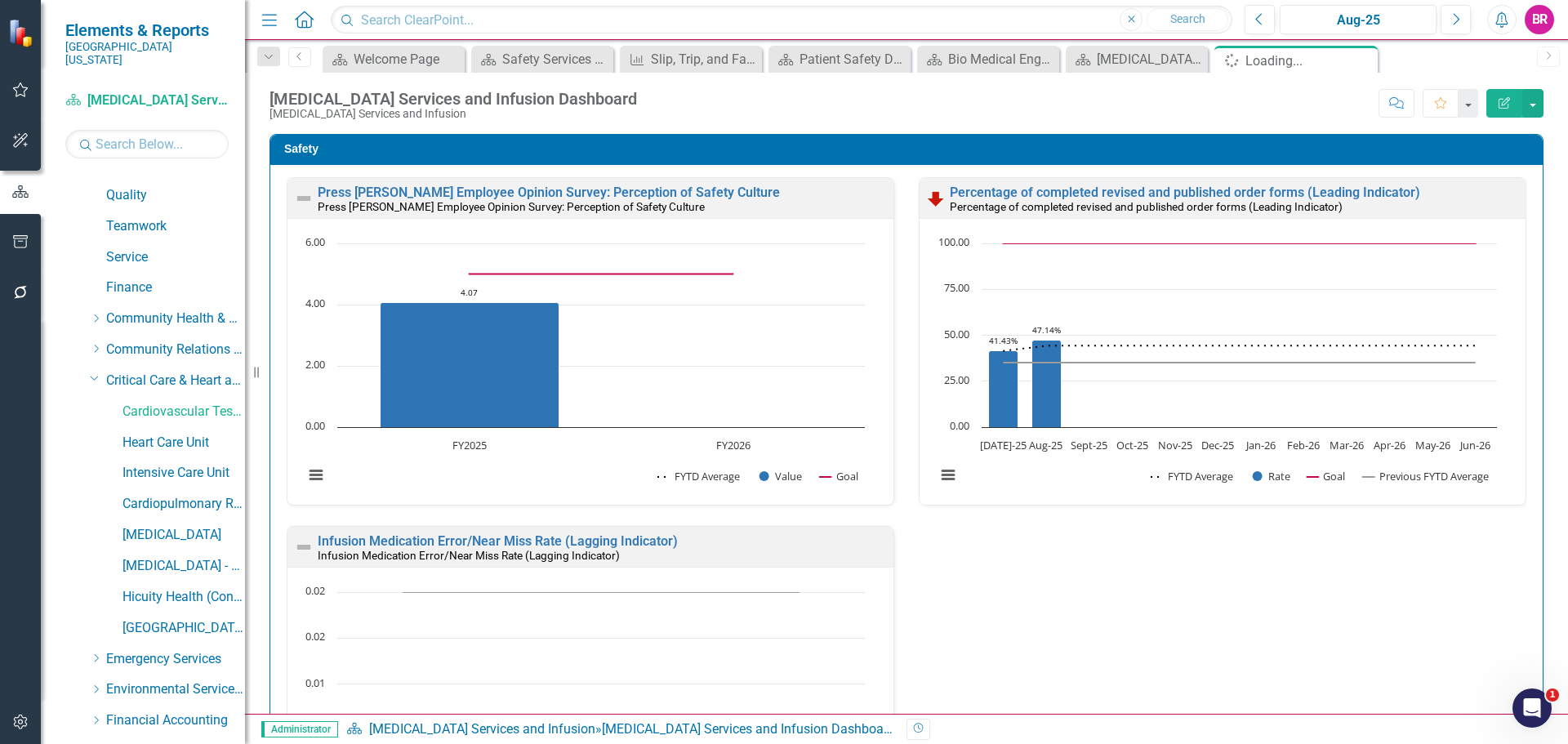
click at [269, 55] on icon "Dropdown" at bounding box center [269, 58] width 15 height 12
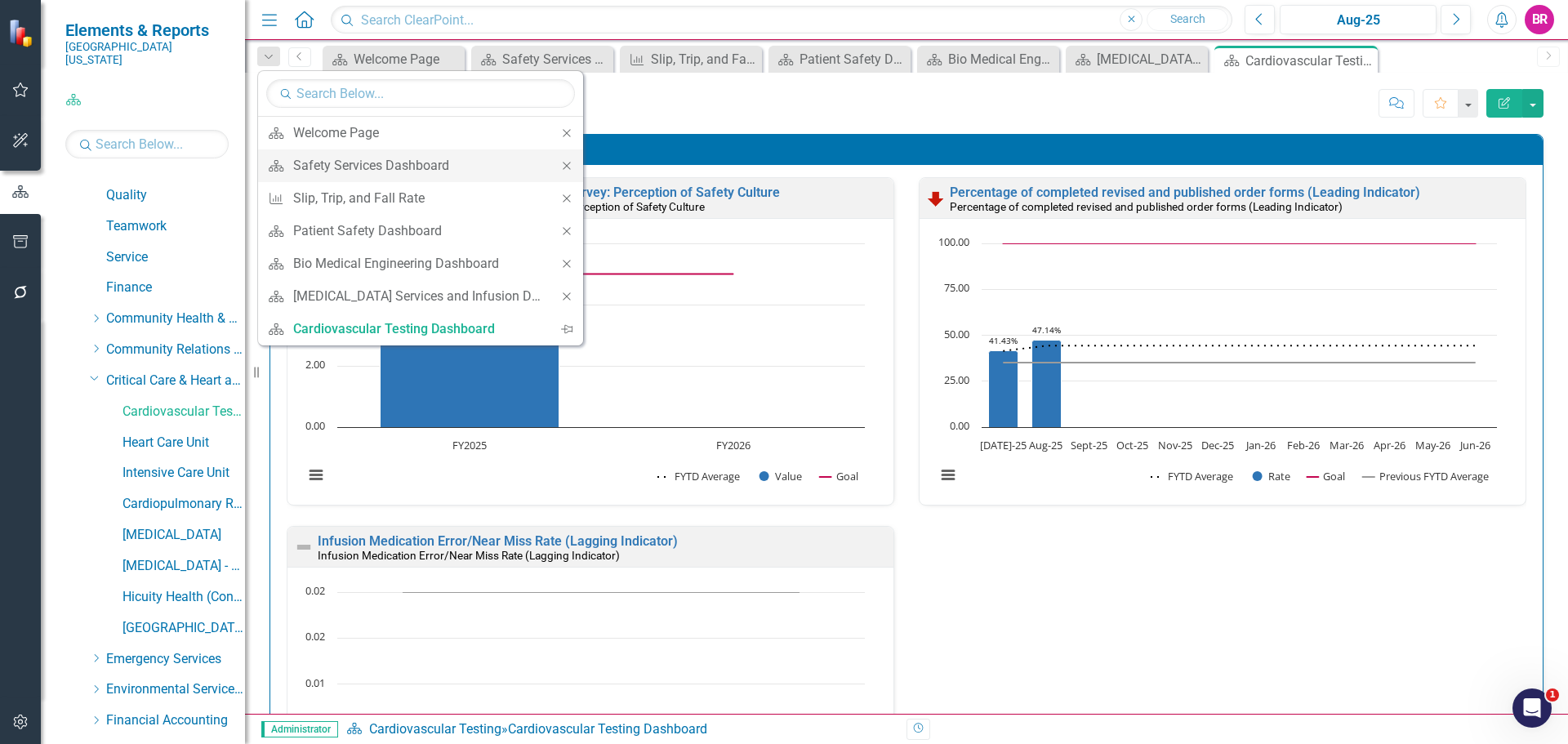
click at [559, 168] on icon "Close" at bounding box center [567, 166] width 15 height 12
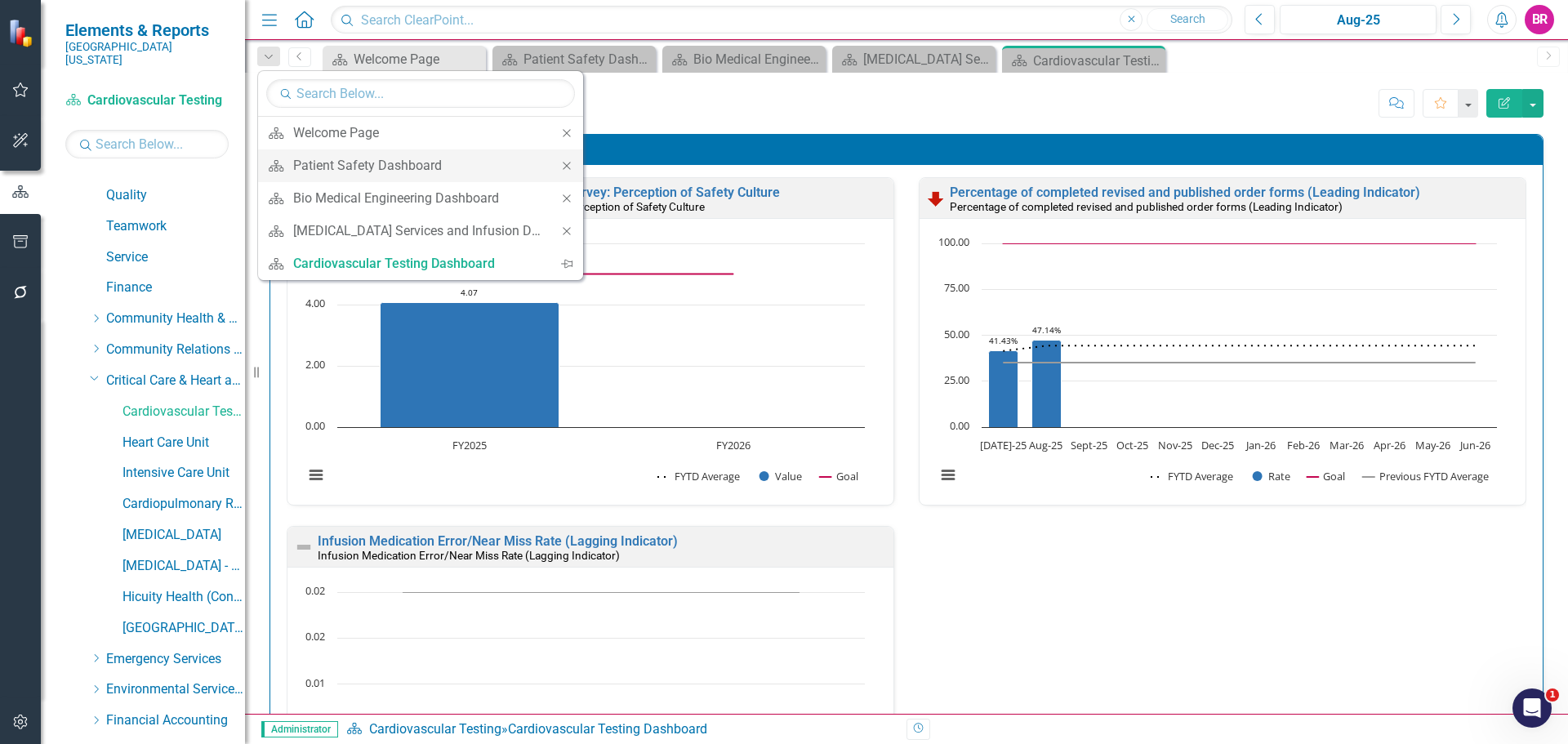
click at [559, 168] on icon "Close" at bounding box center [567, 166] width 15 height 12
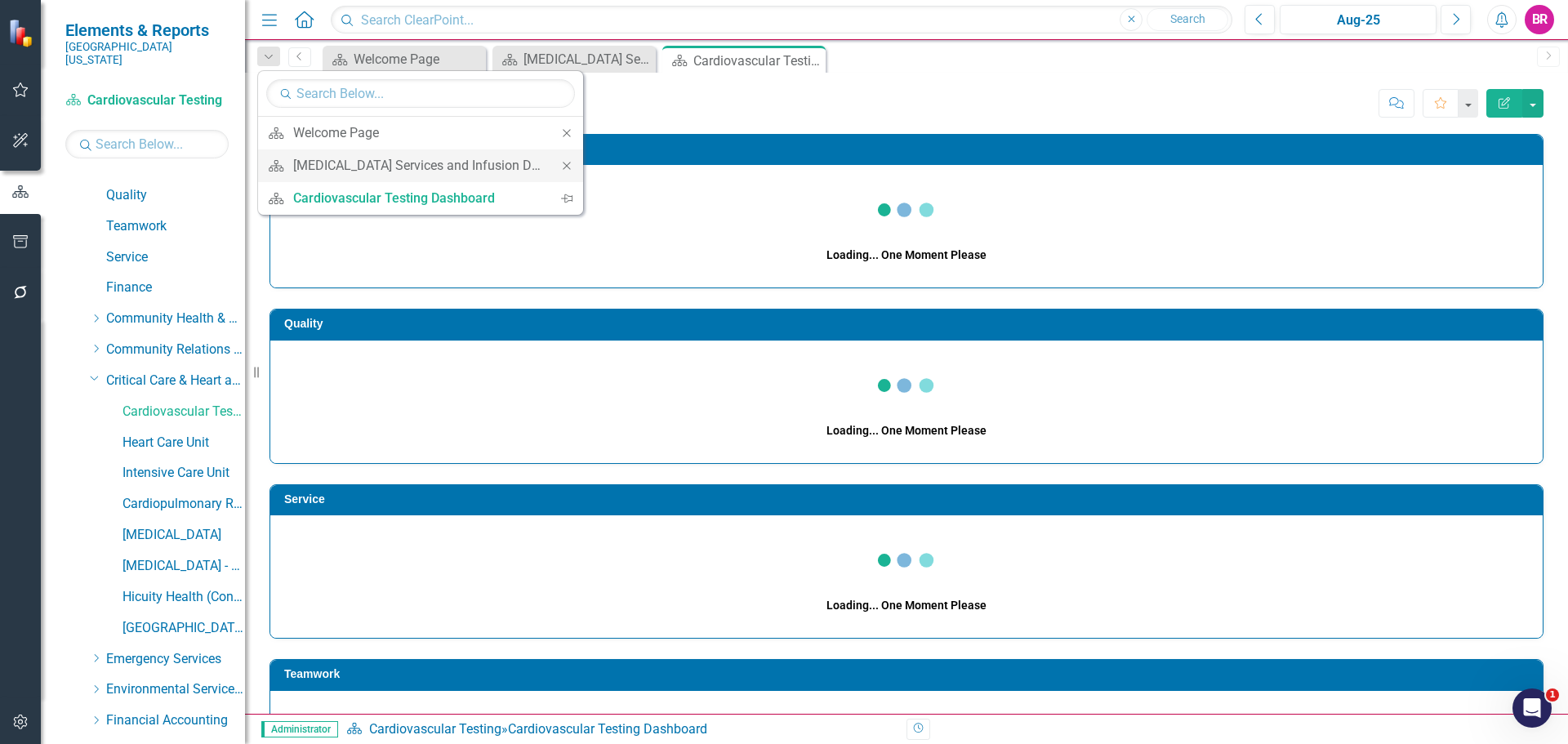
click at [559, 168] on icon "Close" at bounding box center [567, 166] width 15 height 12
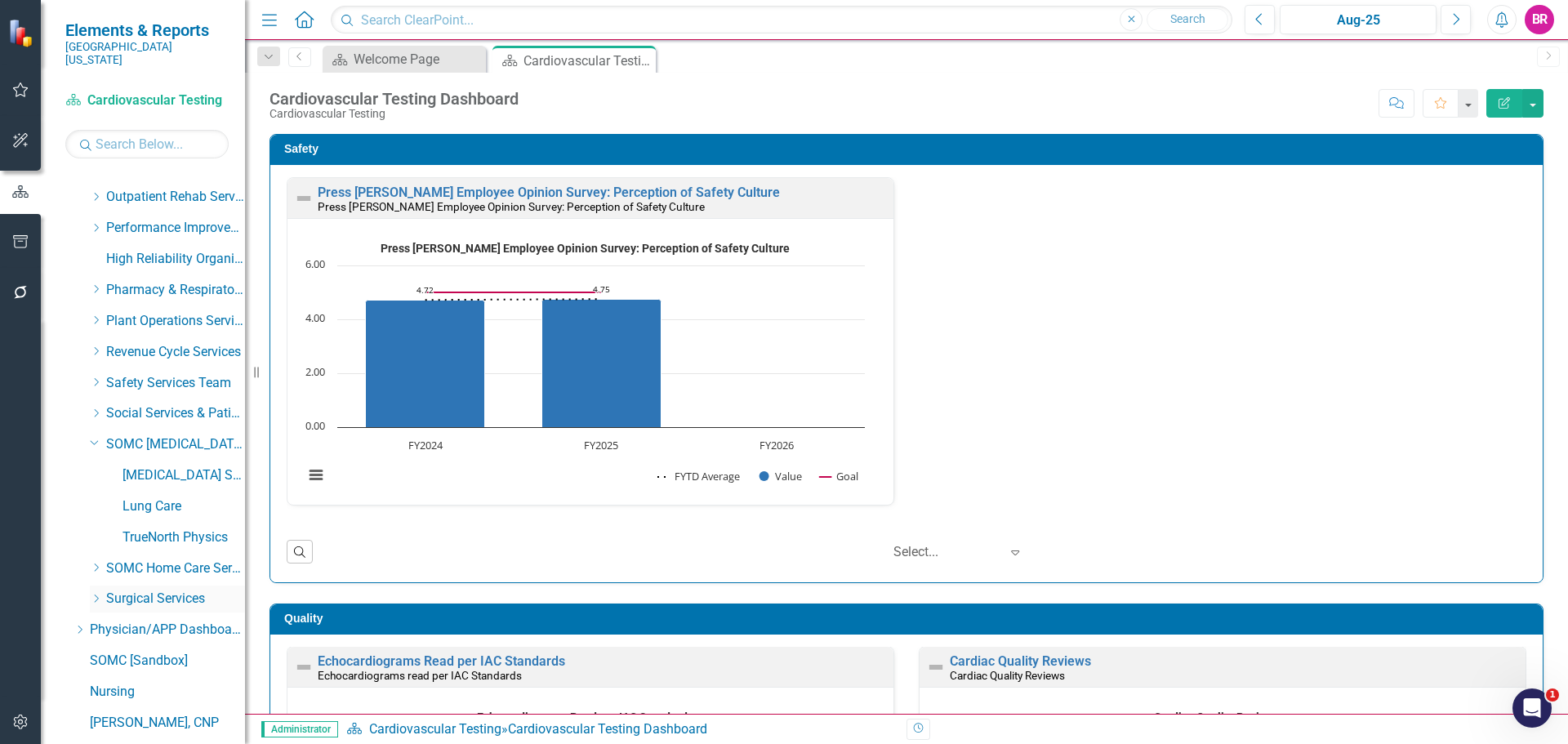
scroll to position [990, 0]
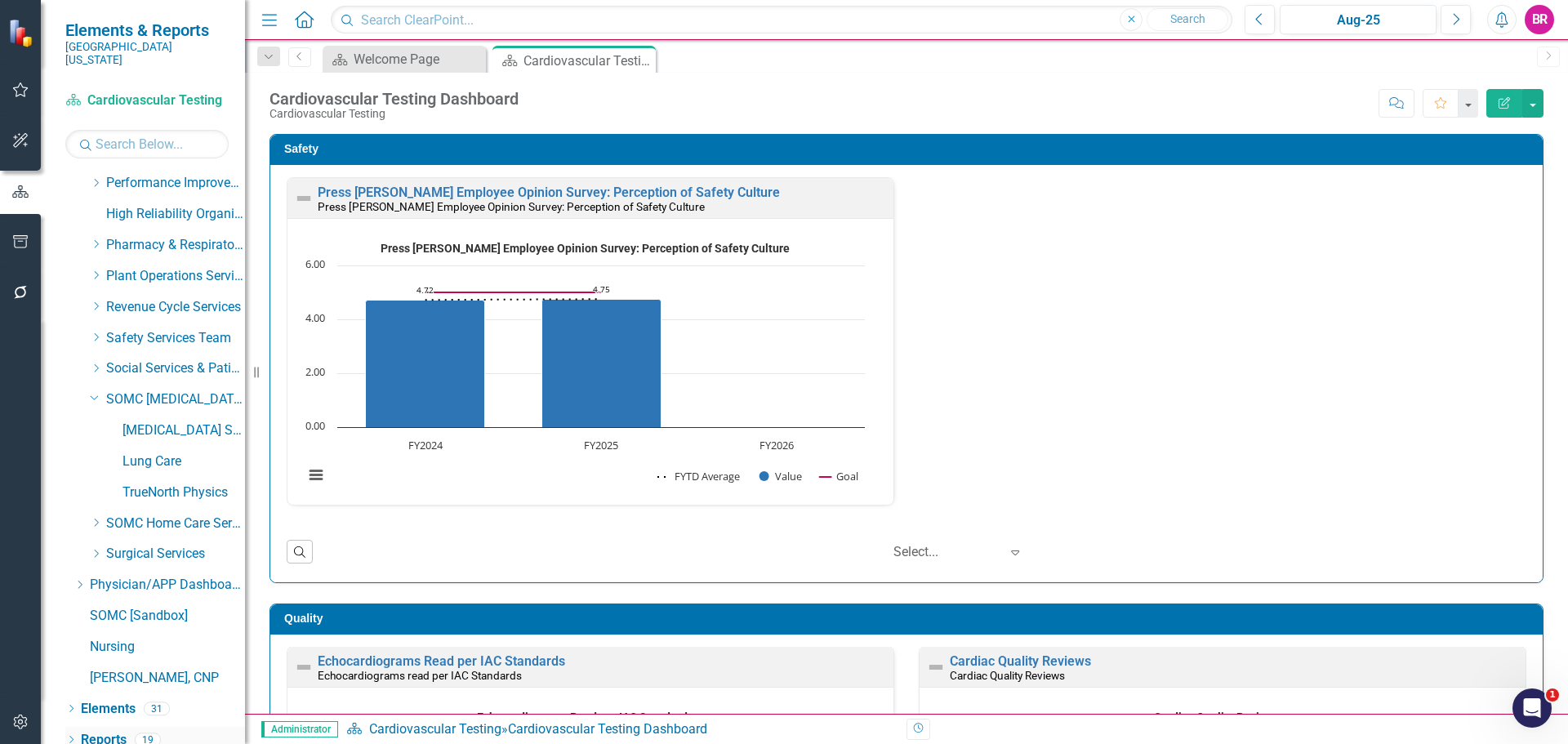
click at [104, 731] on link "Reports" at bounding box center [104, 741] width 46 height 18
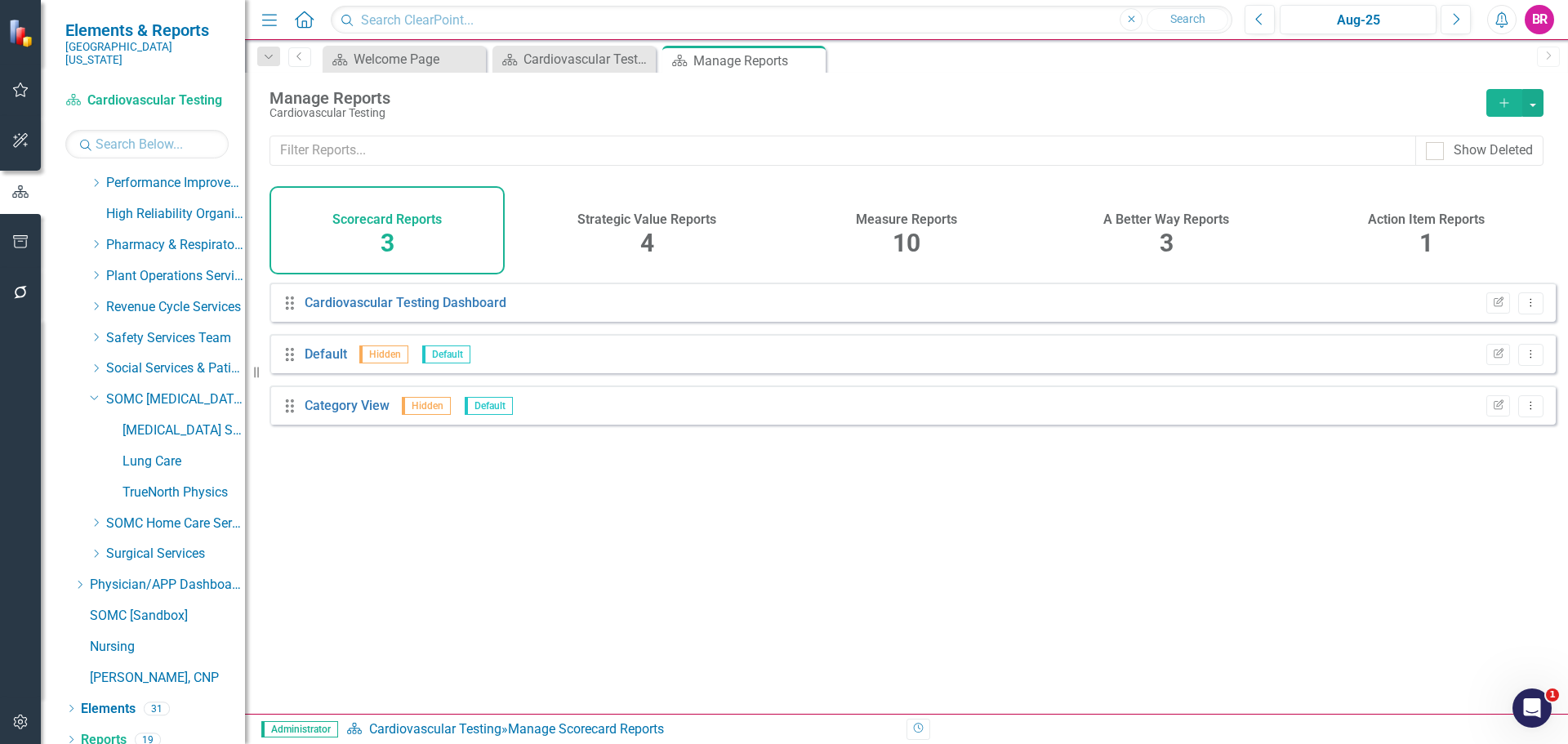
drag, startPoint x: 897, startPoint y: 246, endPoint x: 904, endPoint y: 390, distance: 144.2
click at [896, 247] on span "10" at bounding box center [906, 243] width 28 height 28
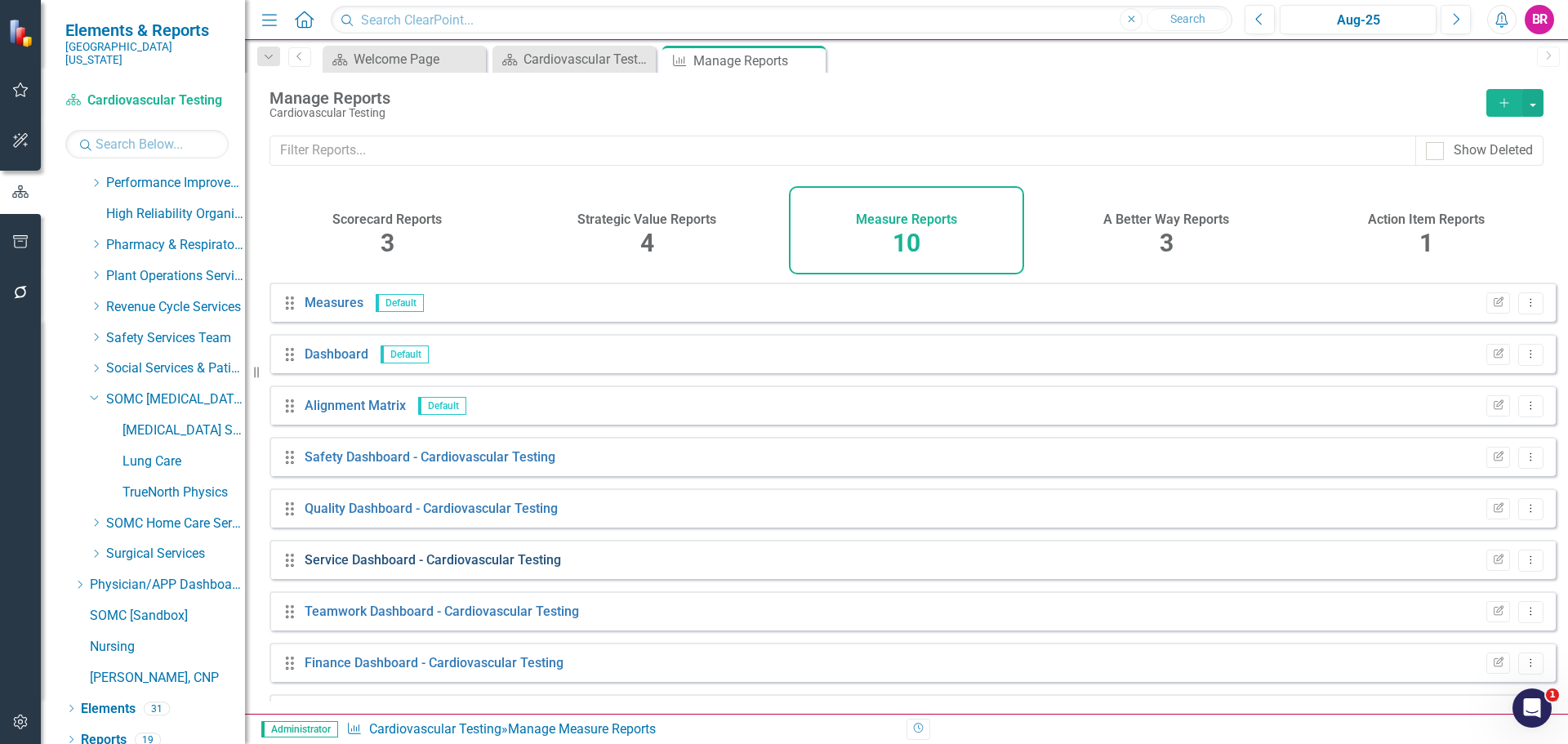
scroll to position [95, 0]
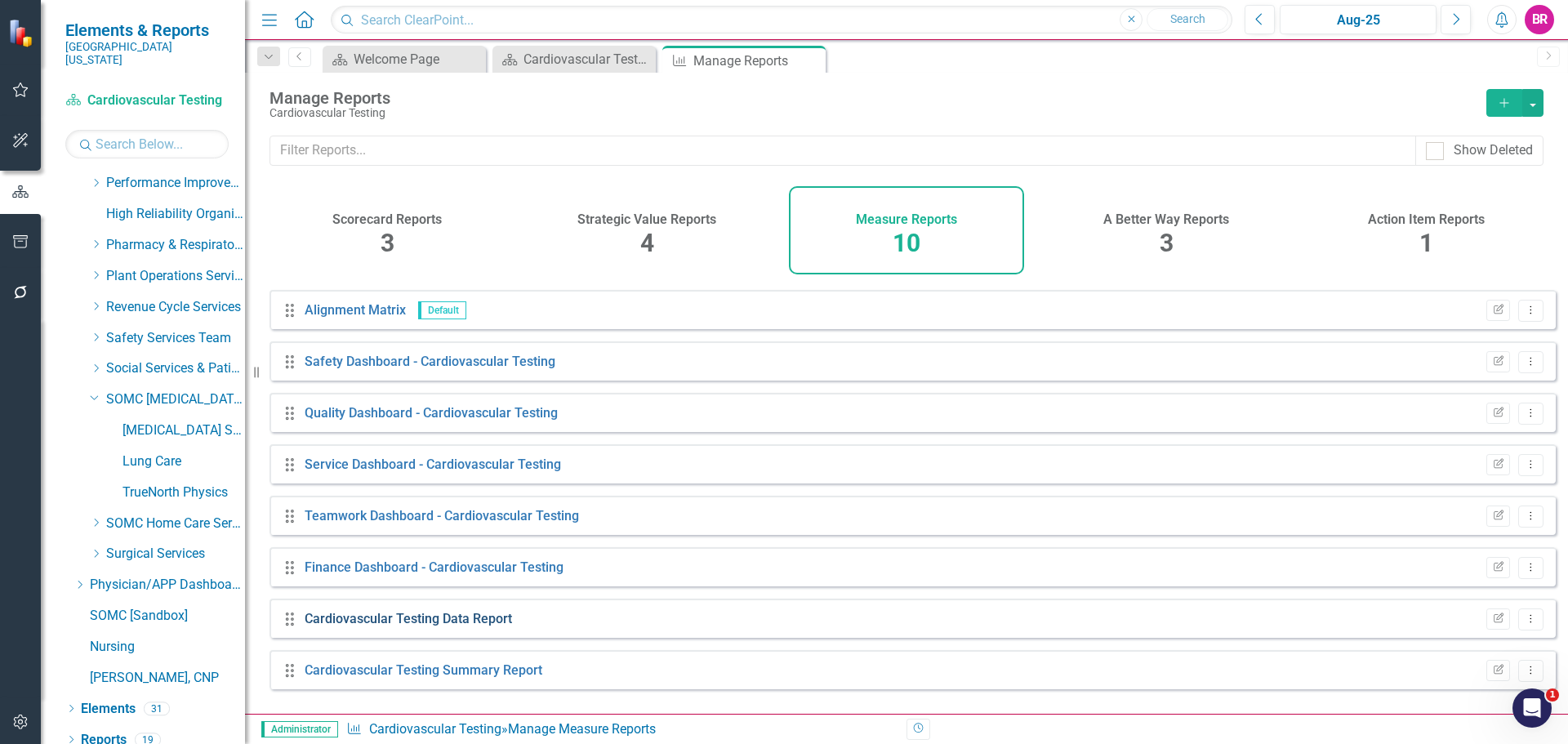
click at [445, 626] on link "Cardiovascular Testing Data Report" at bounding box center [408, 619] width 207 height 16
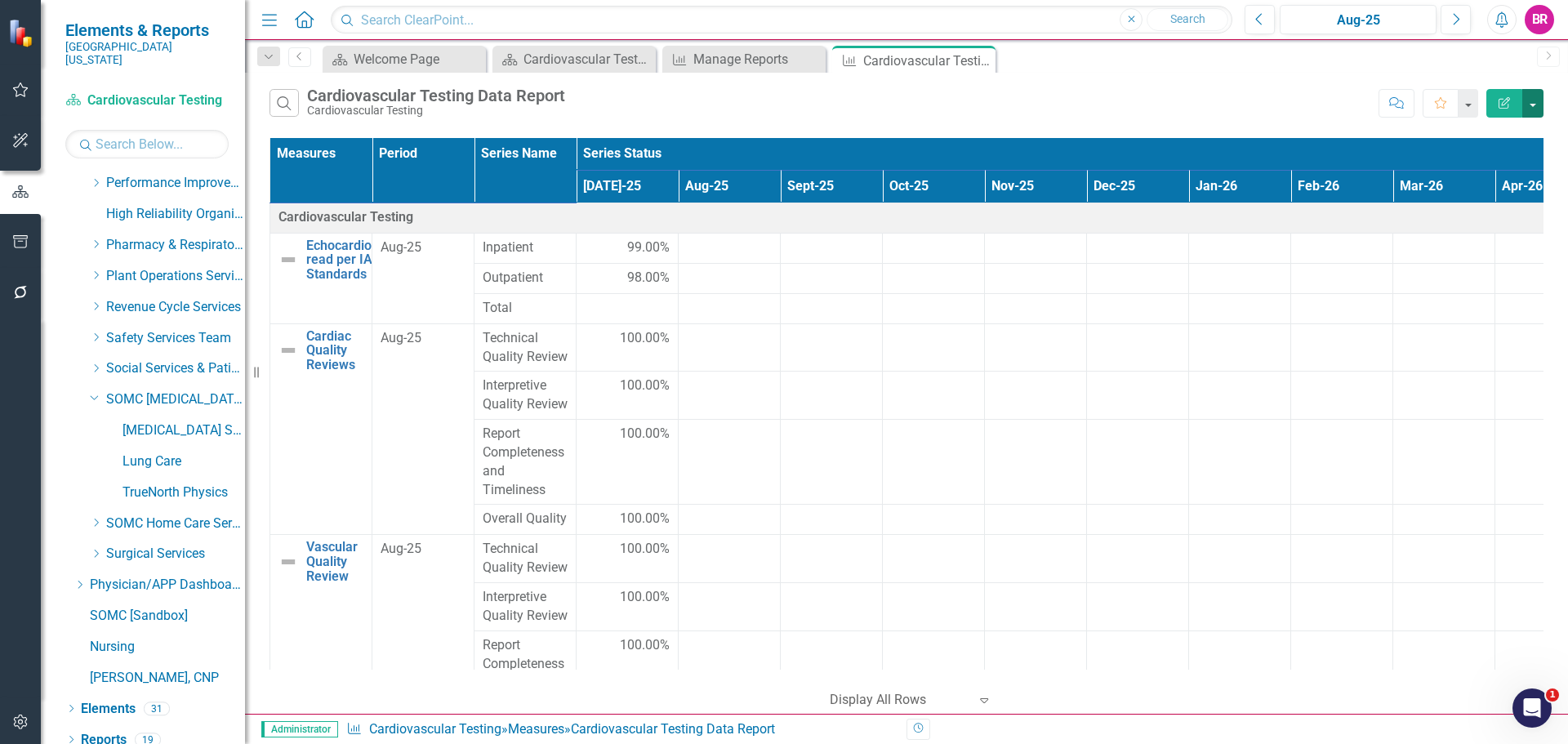
click at [1535, 105] on button "button" at bounding box center [1532, 104] width 21 height 28
click at [1509, 196] on link "Excel Export to Excel" at bounding box center [1478, 196] width 129 height 30
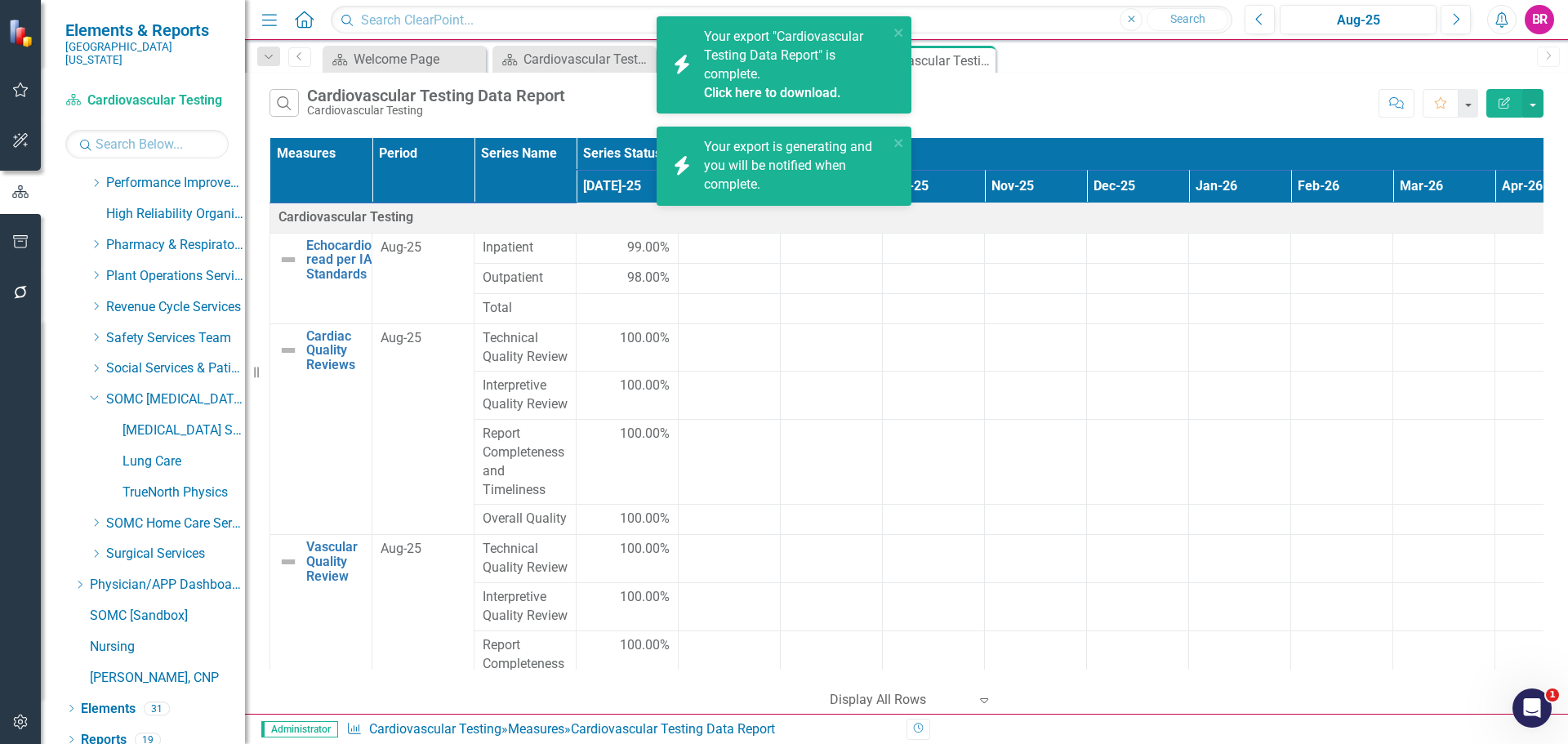
click at [773, 94] on link "Click here to download." at bounding box center [772, 93] width 137 height 16
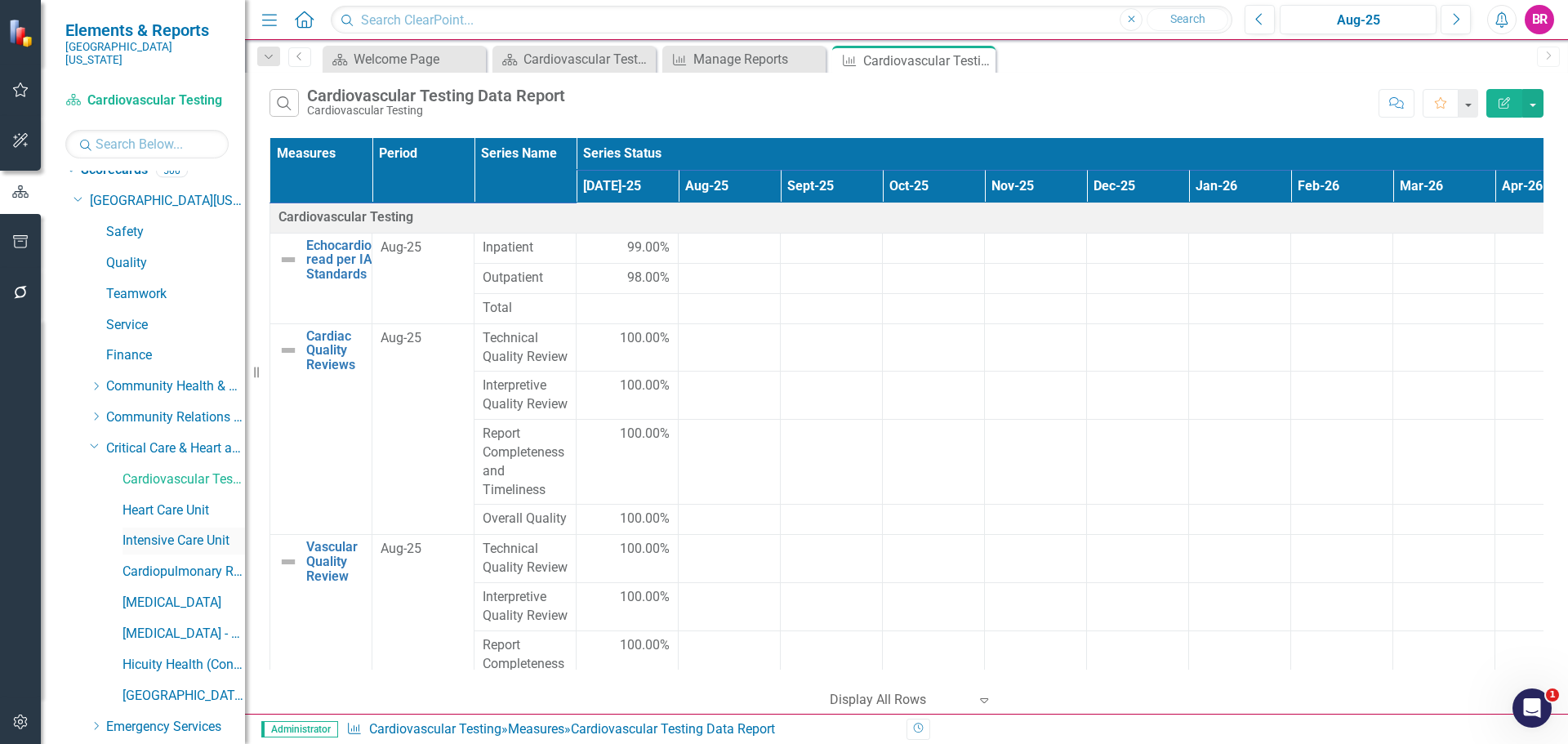
scroll to position [10, 0]
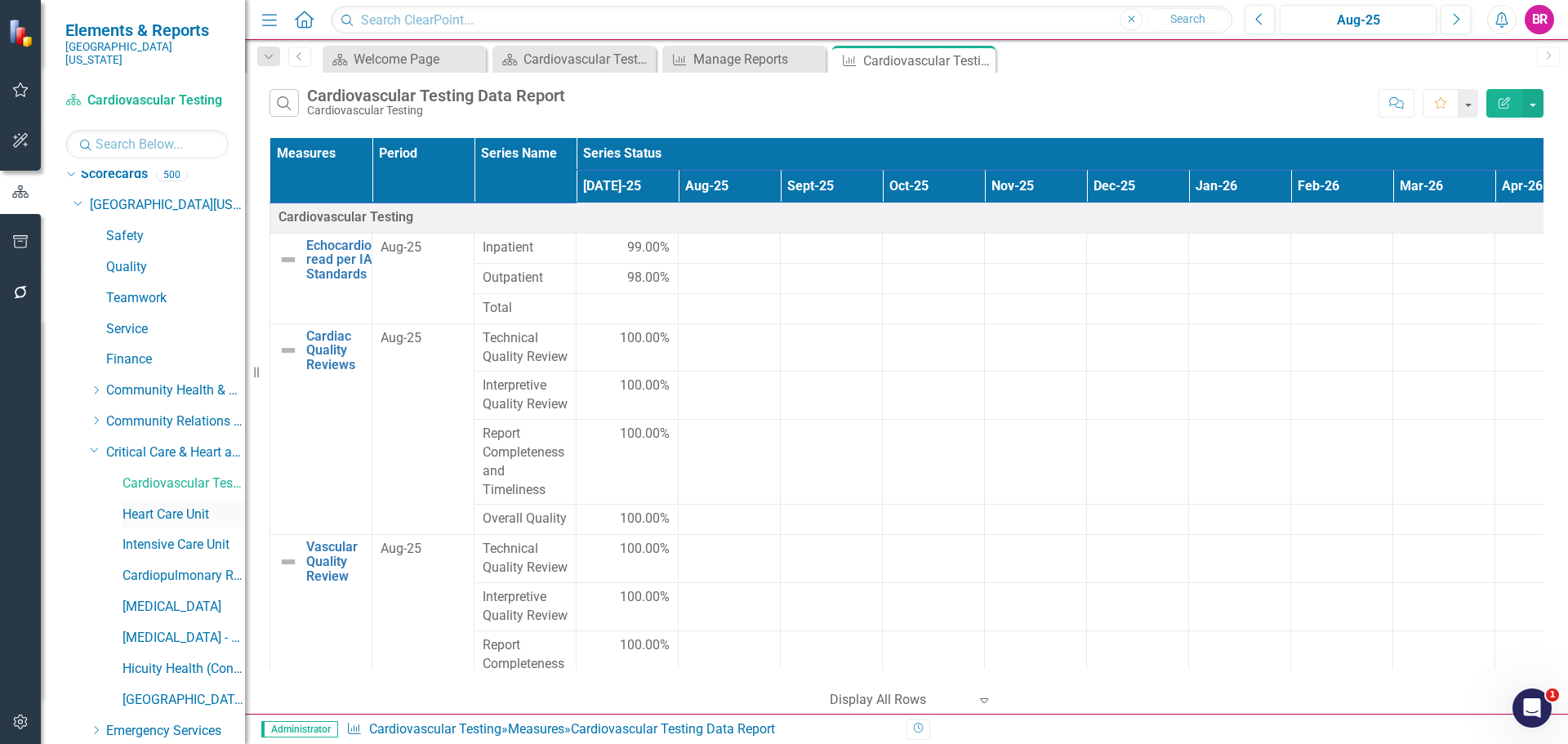
click at [172, 506] on link "Heart Care Unit" at bounding box center [184, 515] width 123 height 18
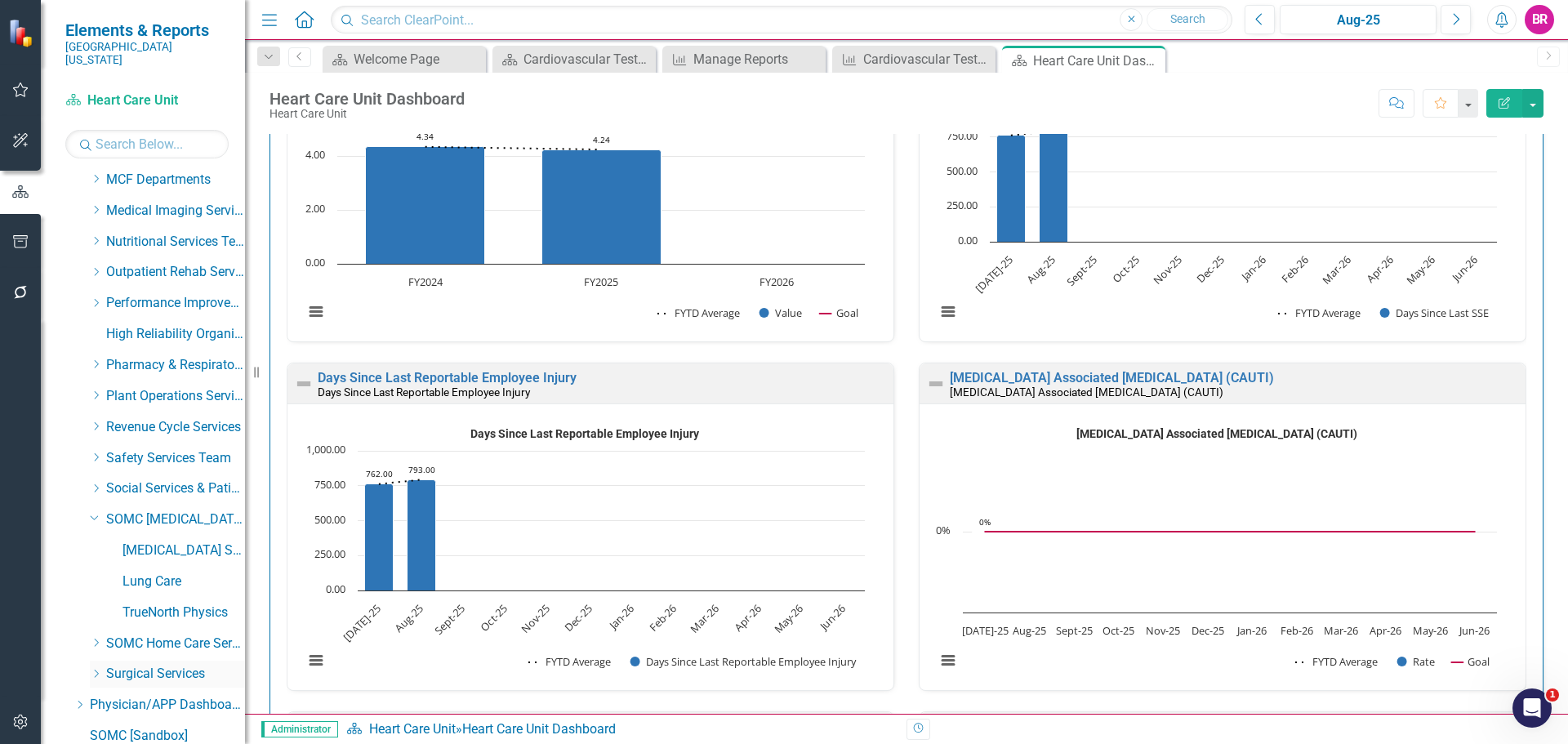
scroll to position [990, 0]
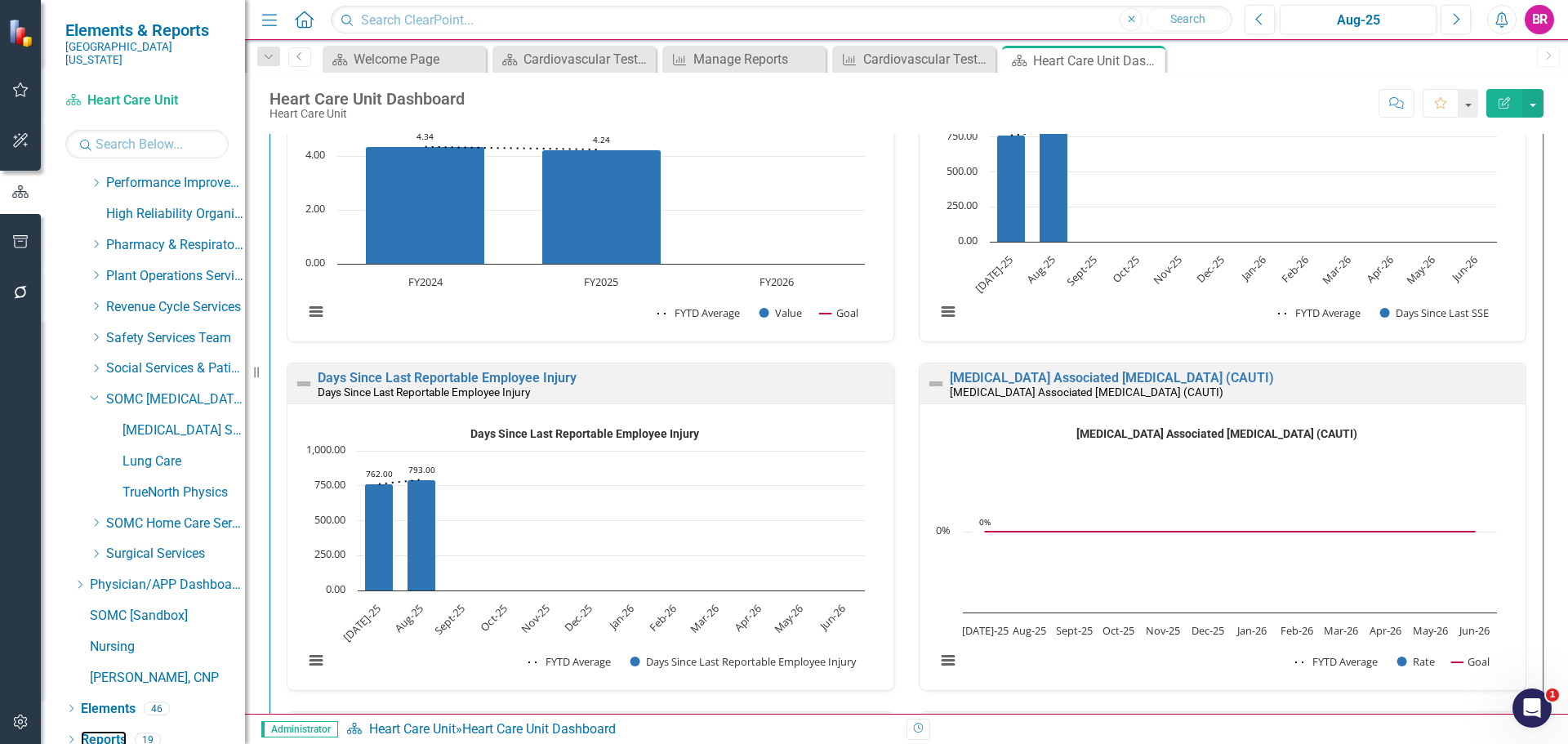
drag, startPoint x: 107, startPoint y: 723, endPoint x: 244, endPoint y: 634, distance: 163.4
click at [107, 731] on link "Reports" at bounding box center [104, 741] width 46 height 18
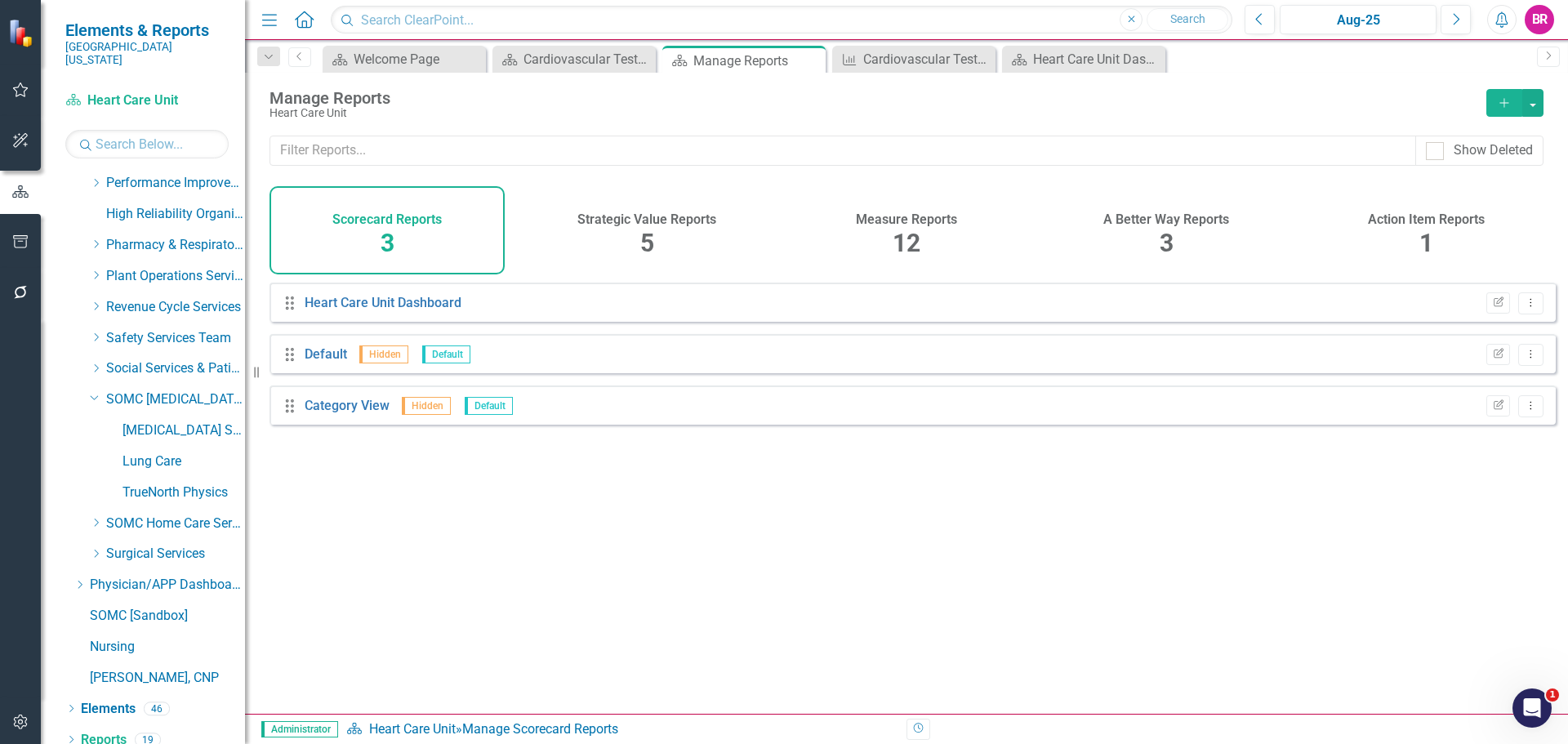
click at [909, 245] on span "12" at bounding box center [906, 243] width 28 height 28
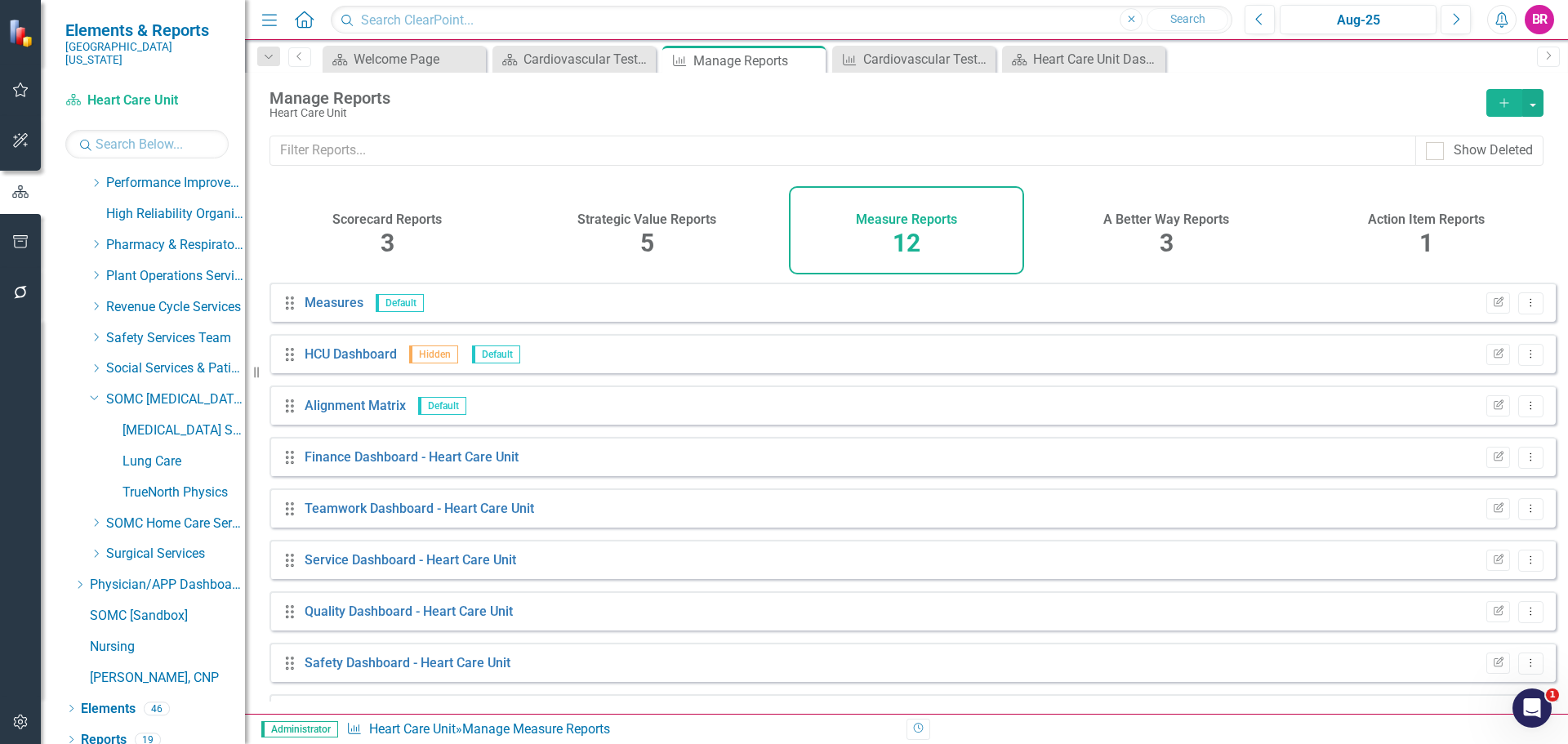
scroll to position [198, 0]
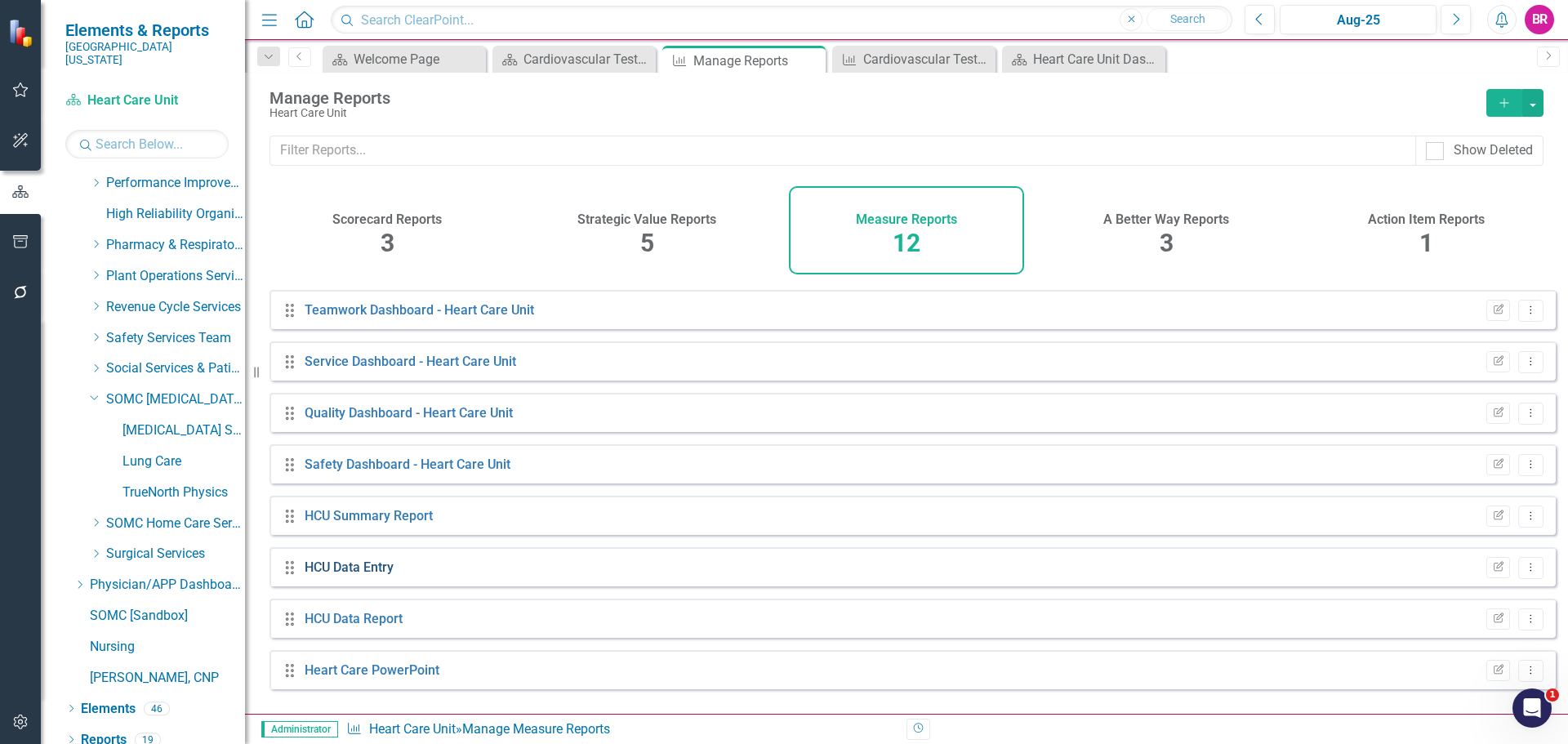
click at [378, 575] on link "HCU Data Entry" at bounding box center [349, 567] width 89 height 16
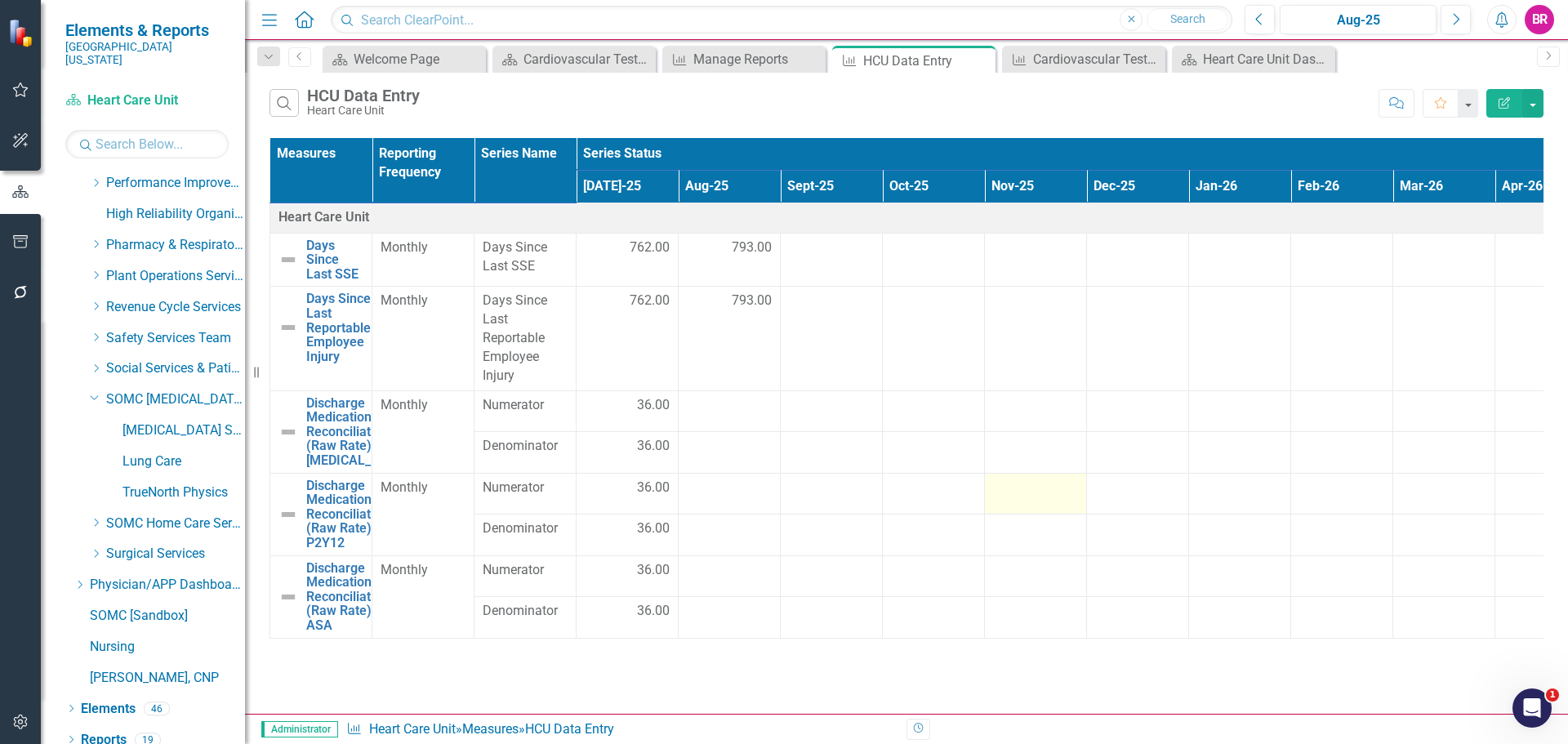
click at [1005, 507] on td at bounding box center [1036, 493] width 102 height 41
click at [1537, 99] on button "button" at bounding box center [1532, 104] width 21 height 28
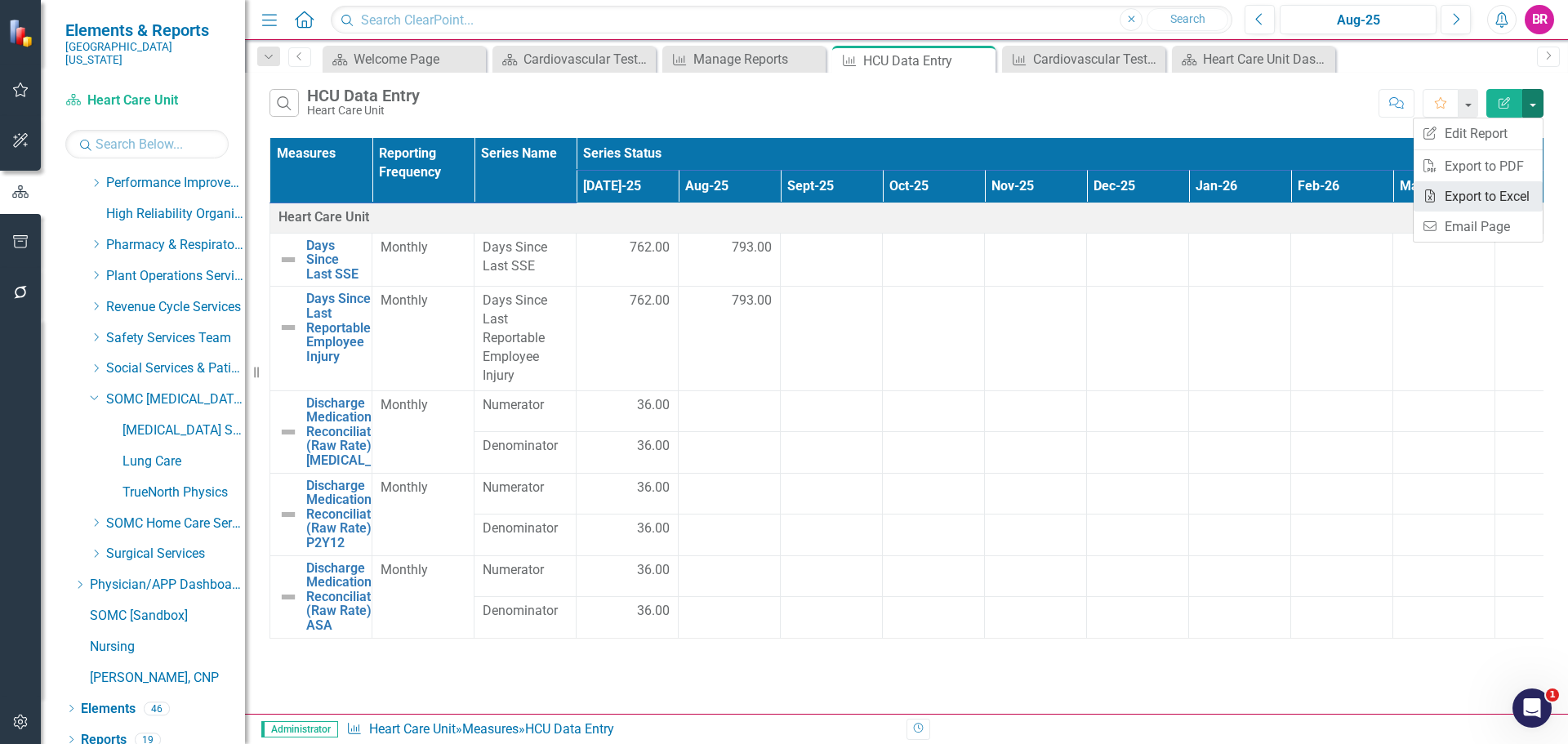
click at [1492, 188] on link "Excel Export to Excel" at bounding box center [1478, 196] width 129 height 30
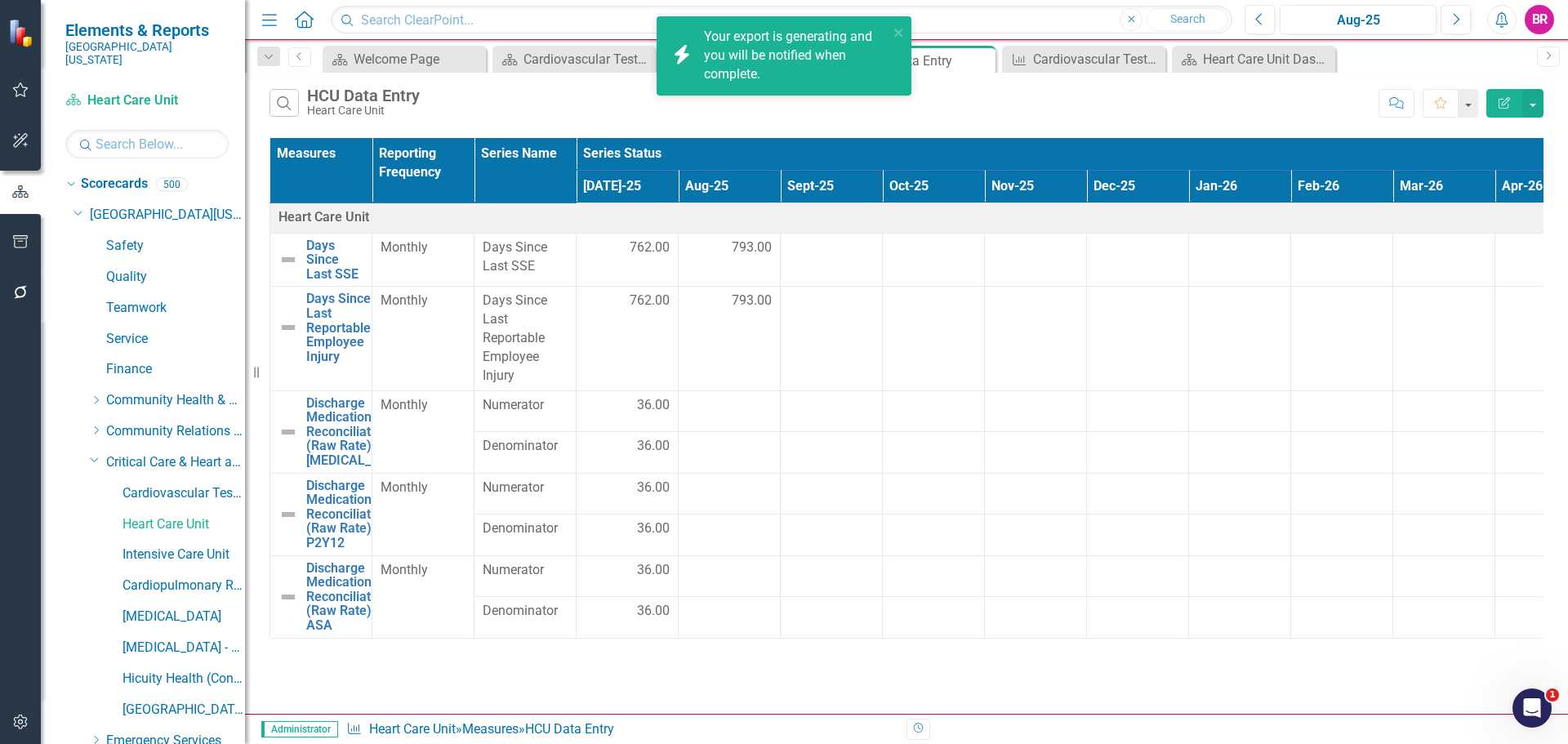
scroll to position [990, 0]
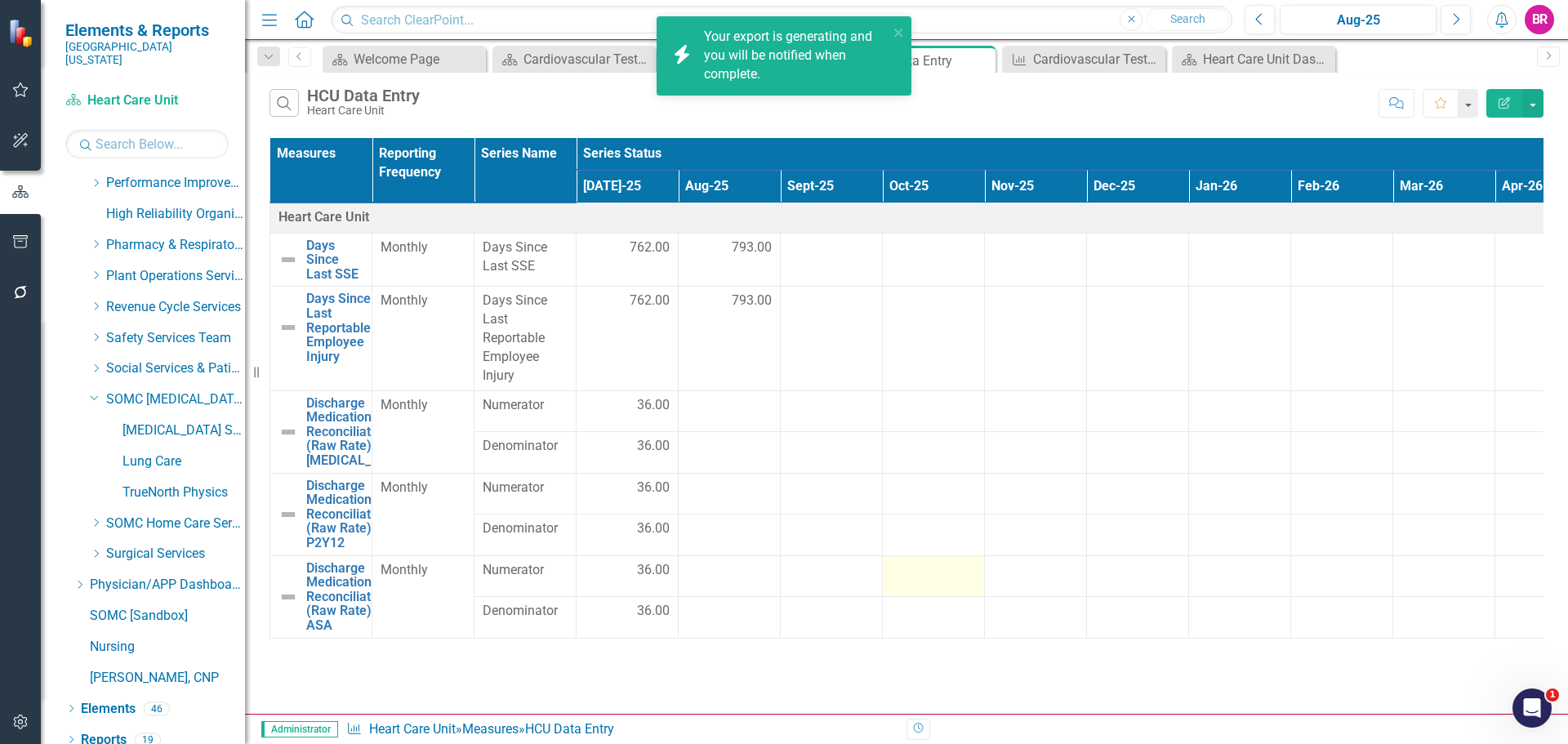
click at [904, 575] on div at bounding box center [934, 570] width 85 height 19
click at [791, 79] on link "Click here to download." at bounding box center [772, 74] width 137 height 16
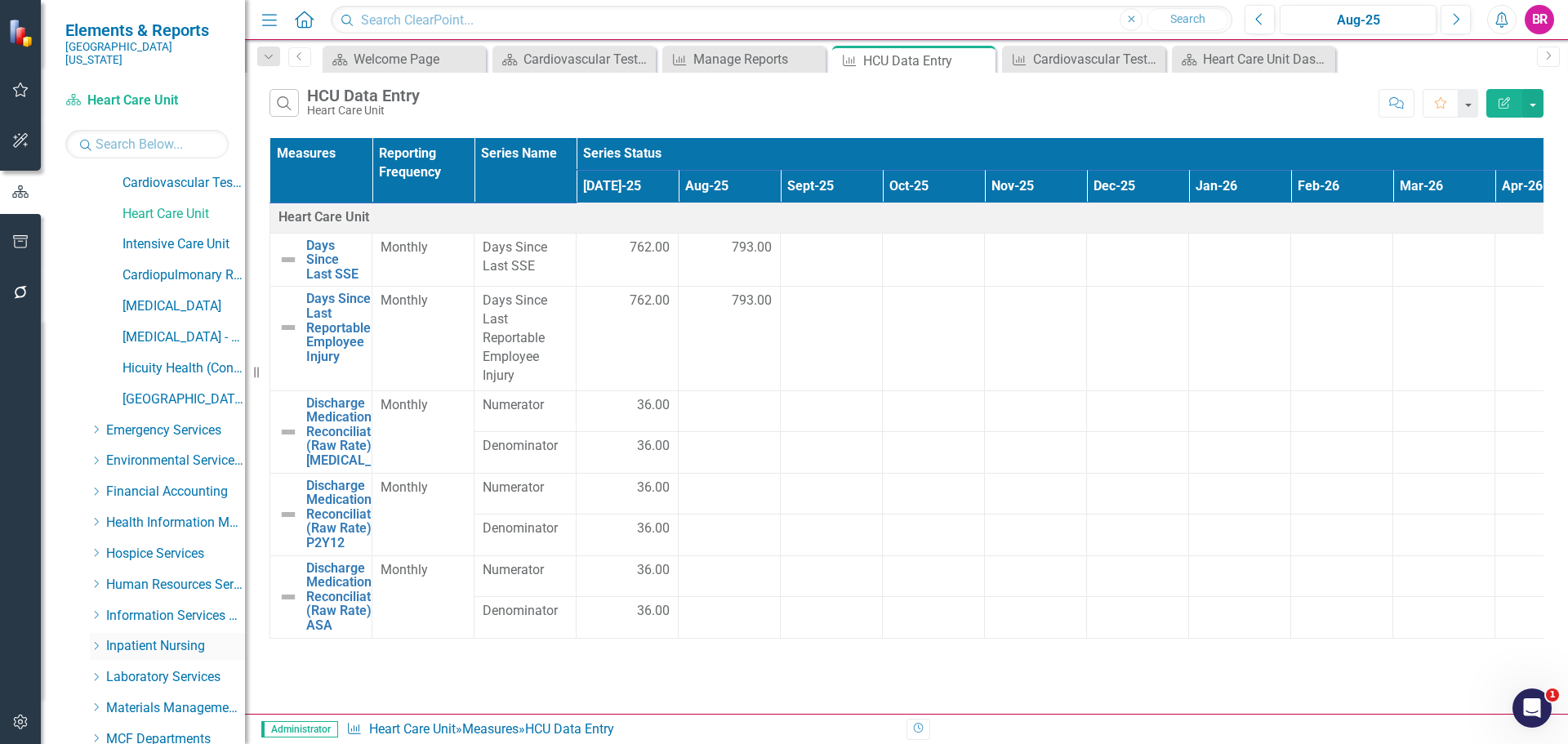
scroll to position [255, 0]
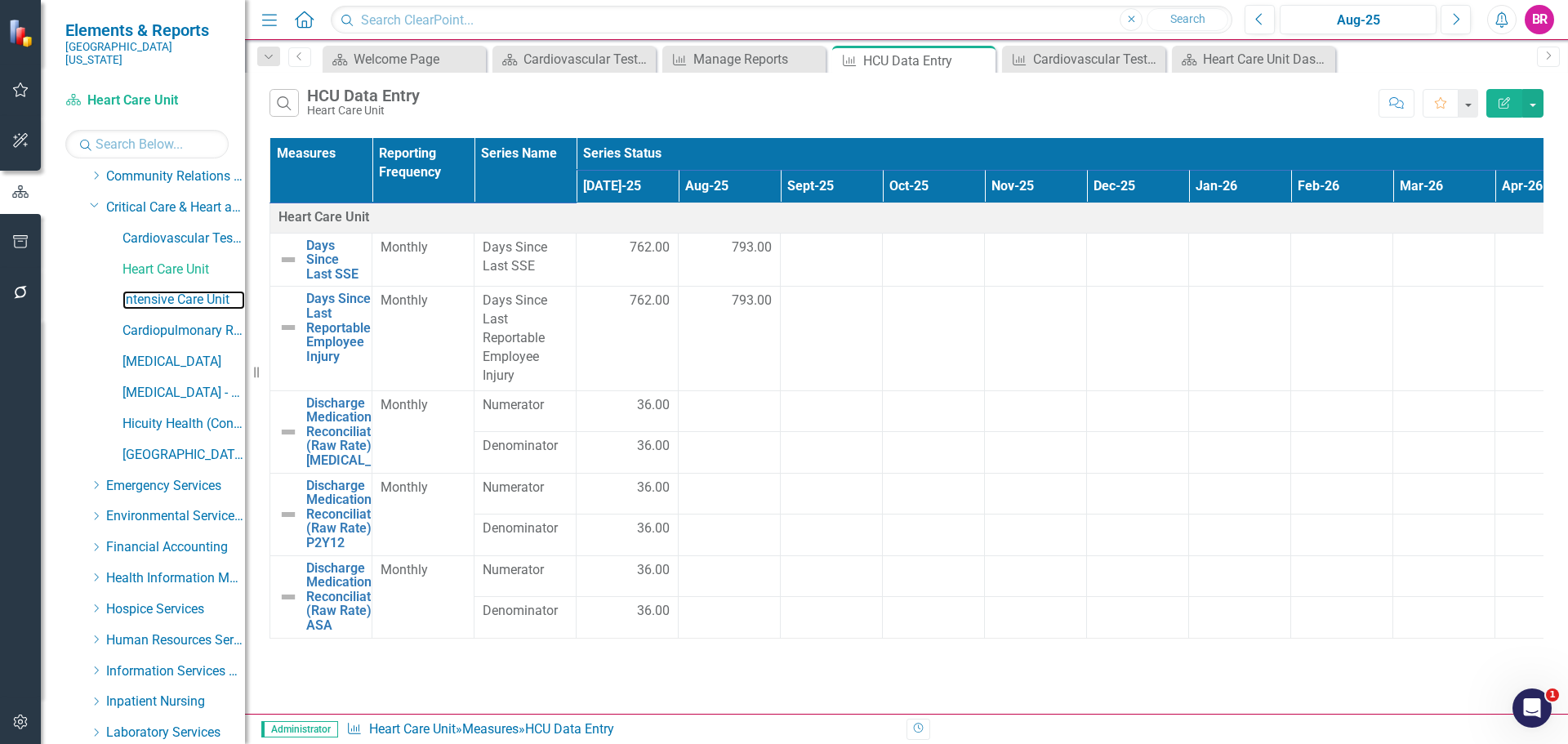
drag, startPoint x: 161, startPoint y: 284, endPoint x: 11, endPoint y: 286, distance: 150.0
click at [161, 291] on link "Intensive Care Unit" at bounding box center [184, 300] width 123 height 18
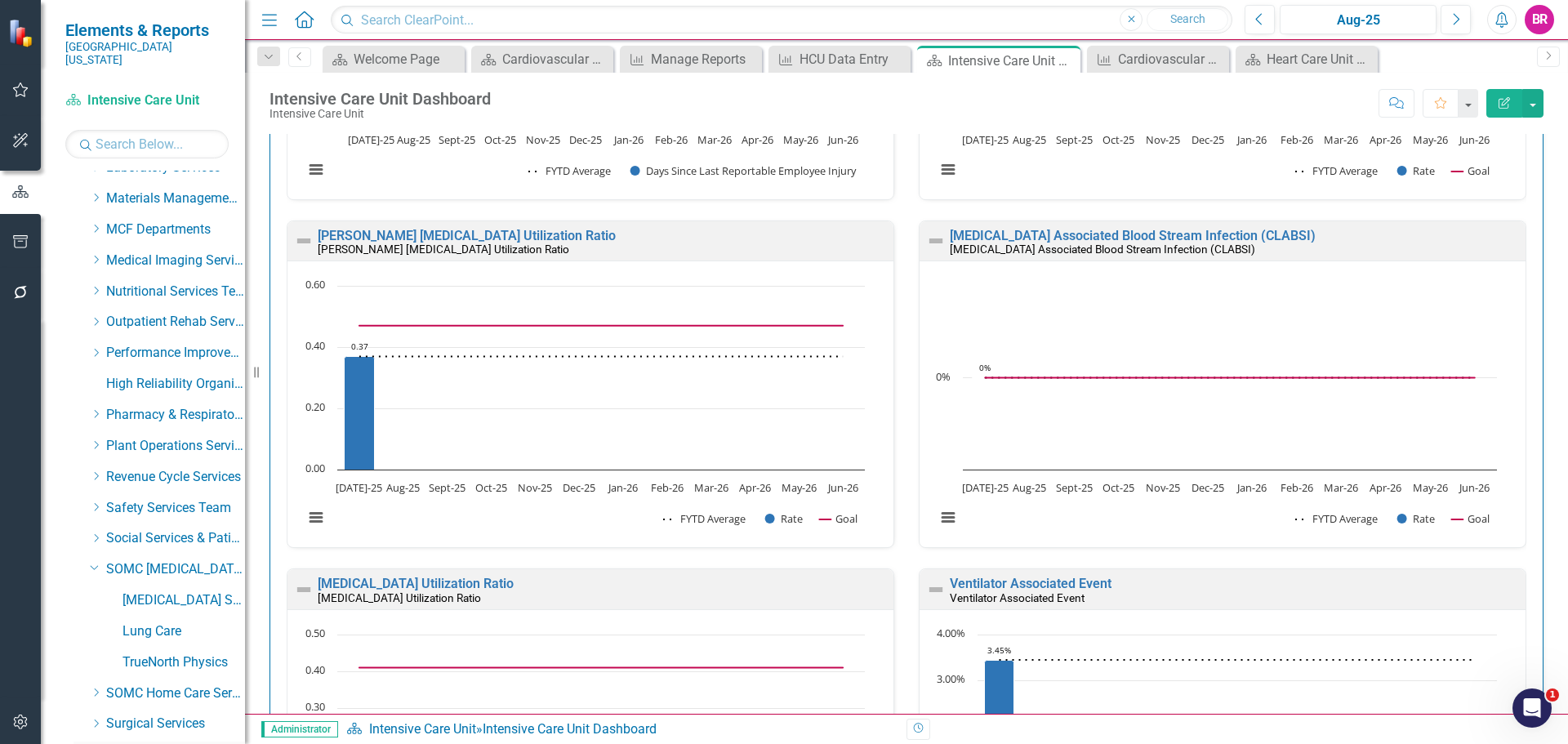
scroll to position [990, 0]
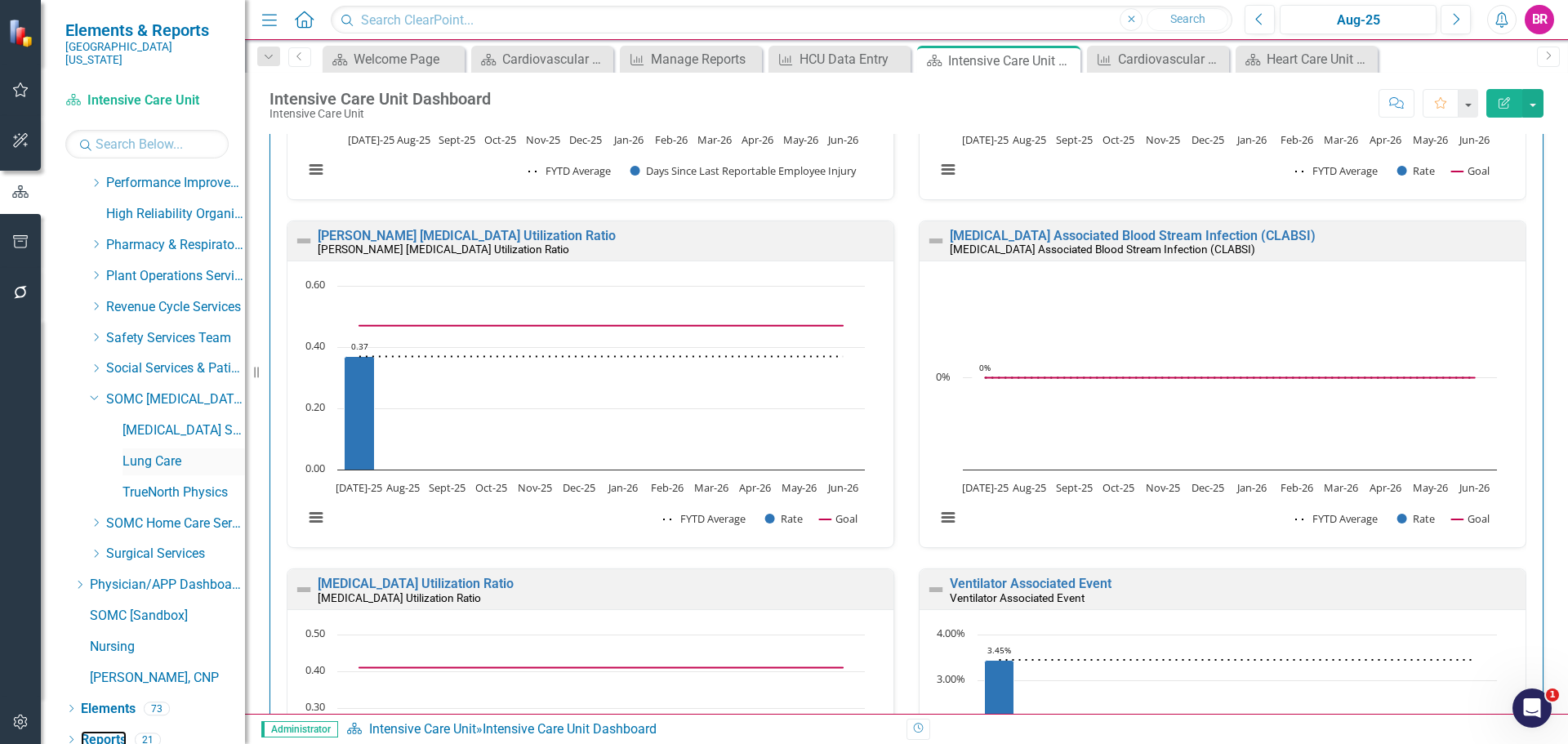
drag, startPoint x: 120, startPoint y: 727, endPoint x: 185, endPoint y: 442, distance: 292.3
click at [120, 731] on link "Reports" at bounding box center [104, 741] width 46 height 18
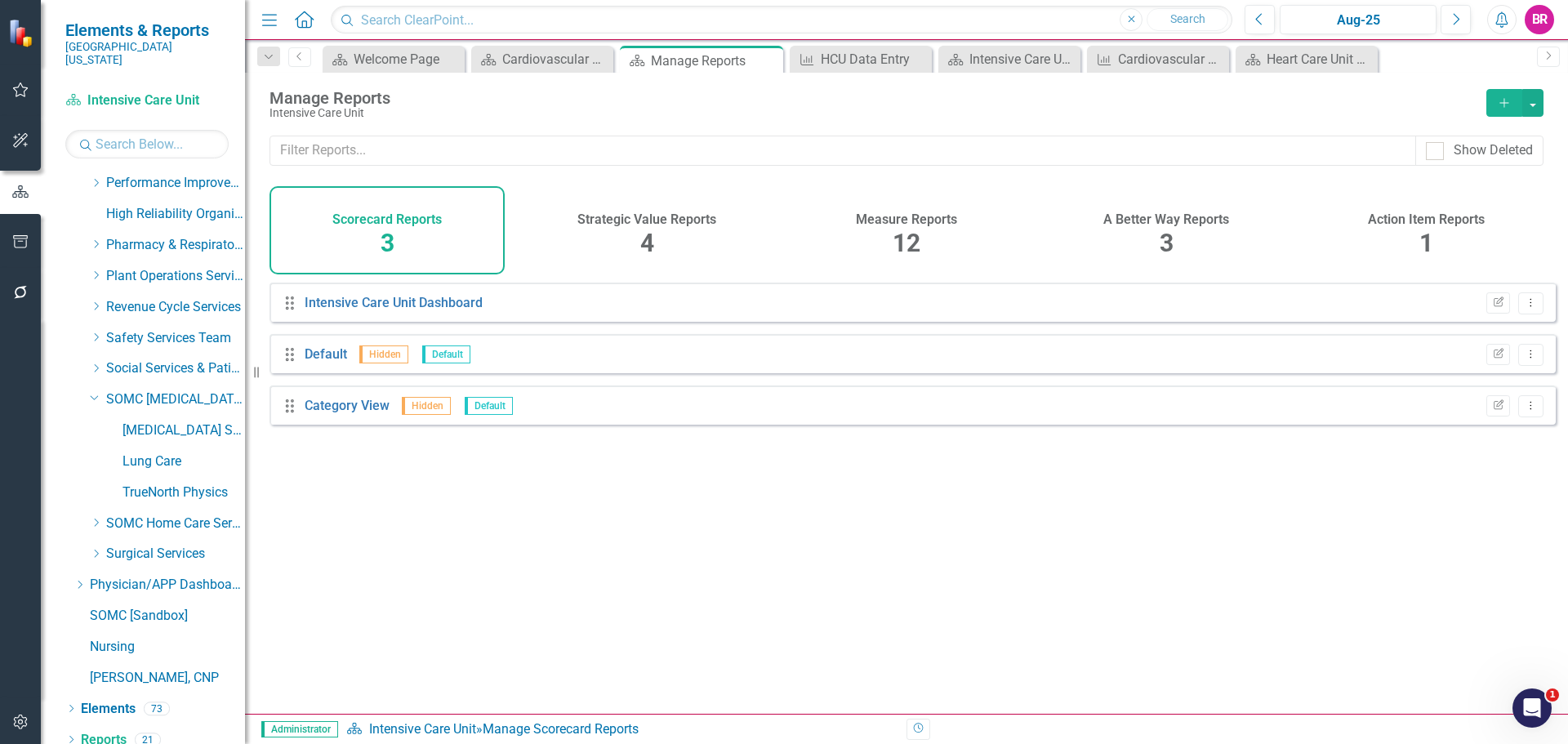
click at [894, 220] on h4 "Measure Reports" at bounding box center [906, 220] width 101 height 15
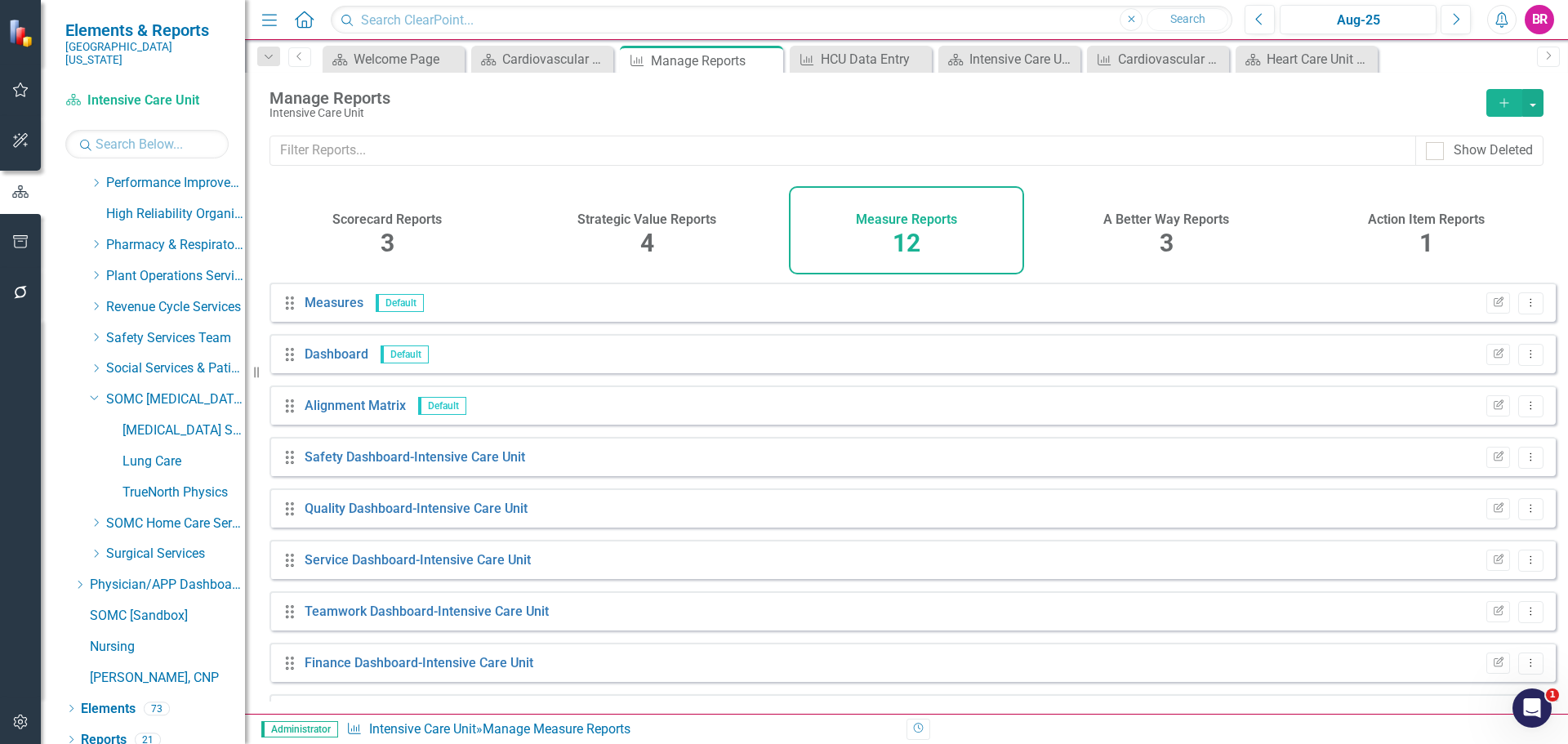
scroll to position [198, 0]
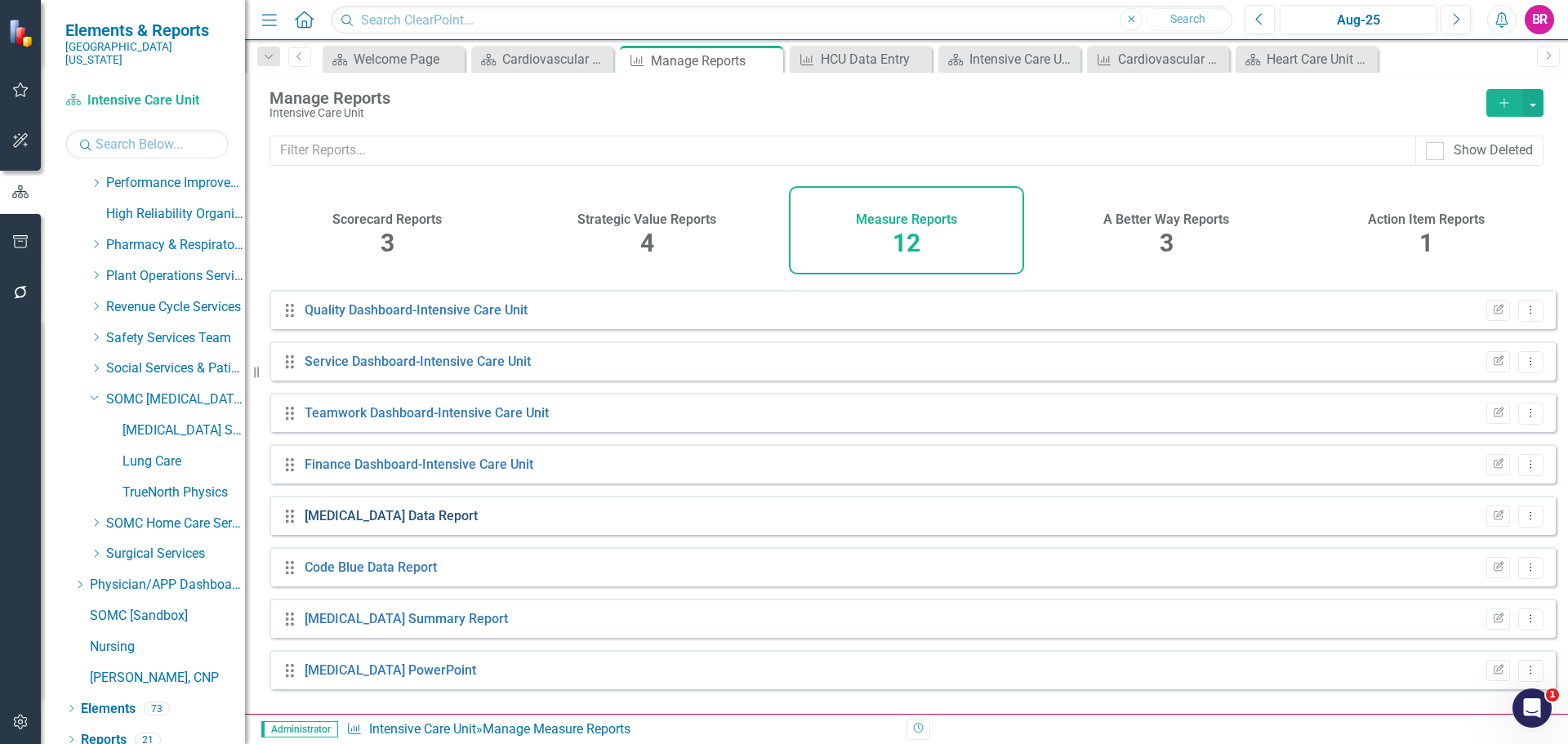
click at [364, 523] on link "[MEDICAL_DATA] Data Report" at bounding box center [390, 516] width 173 height 16
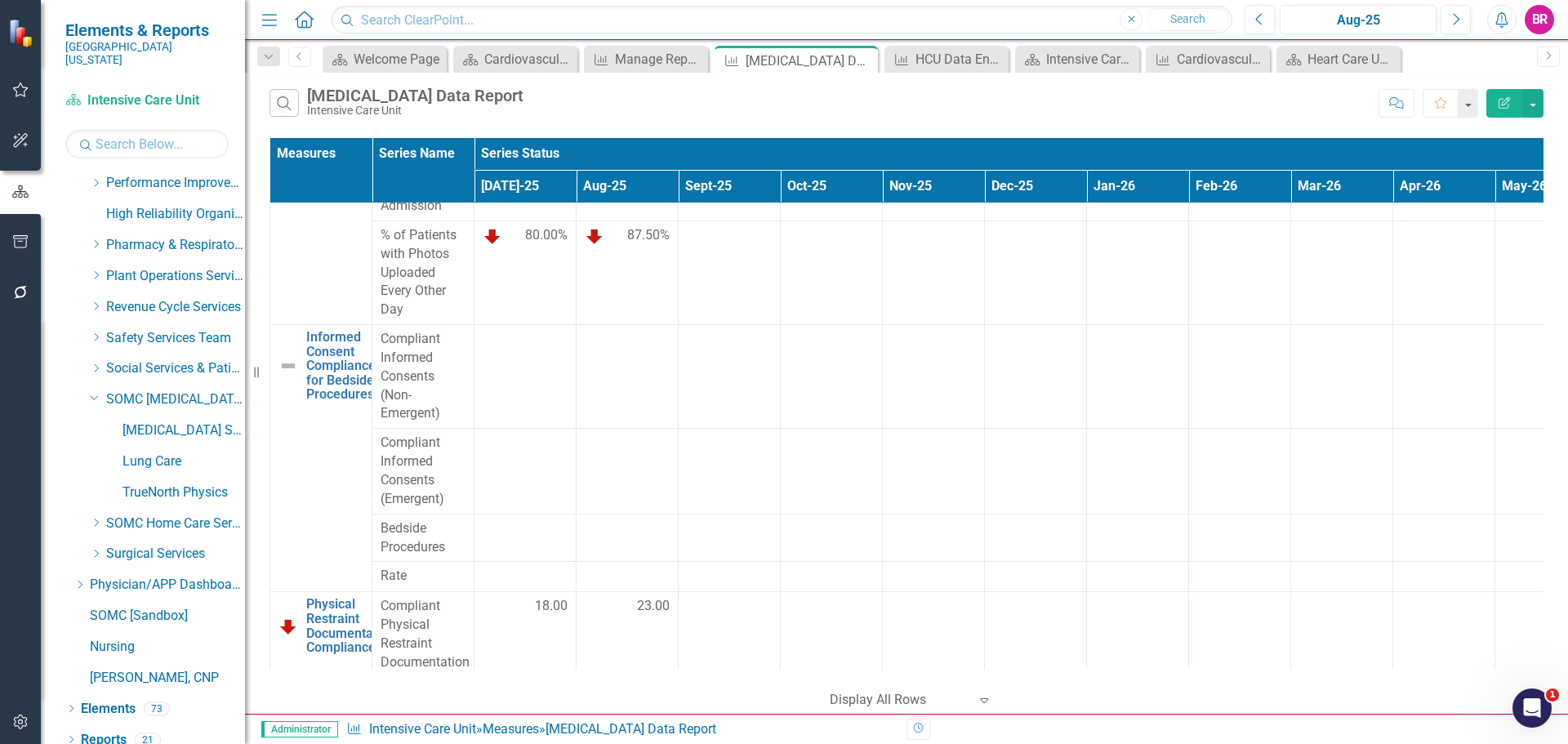
scroll to position [698, 0]
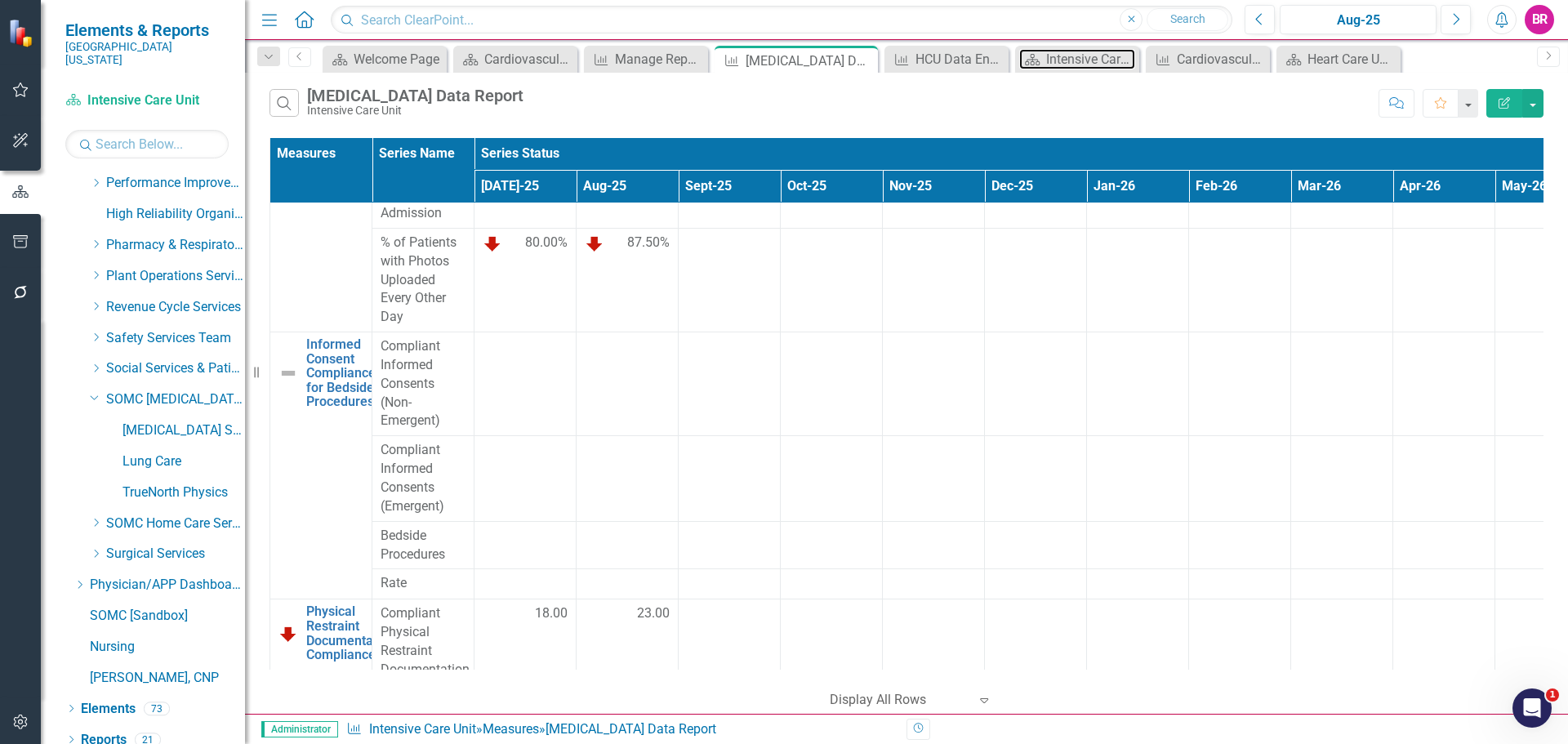
drag, startPoint x: 1082, startPoint y: 60, endPoint x: 600, endPoint y: 33, distance: 482.8
click at [1082, 60] on div "Intensive Care Unit Dashboard" at bounding box center [1091, 59] width 89 height 20
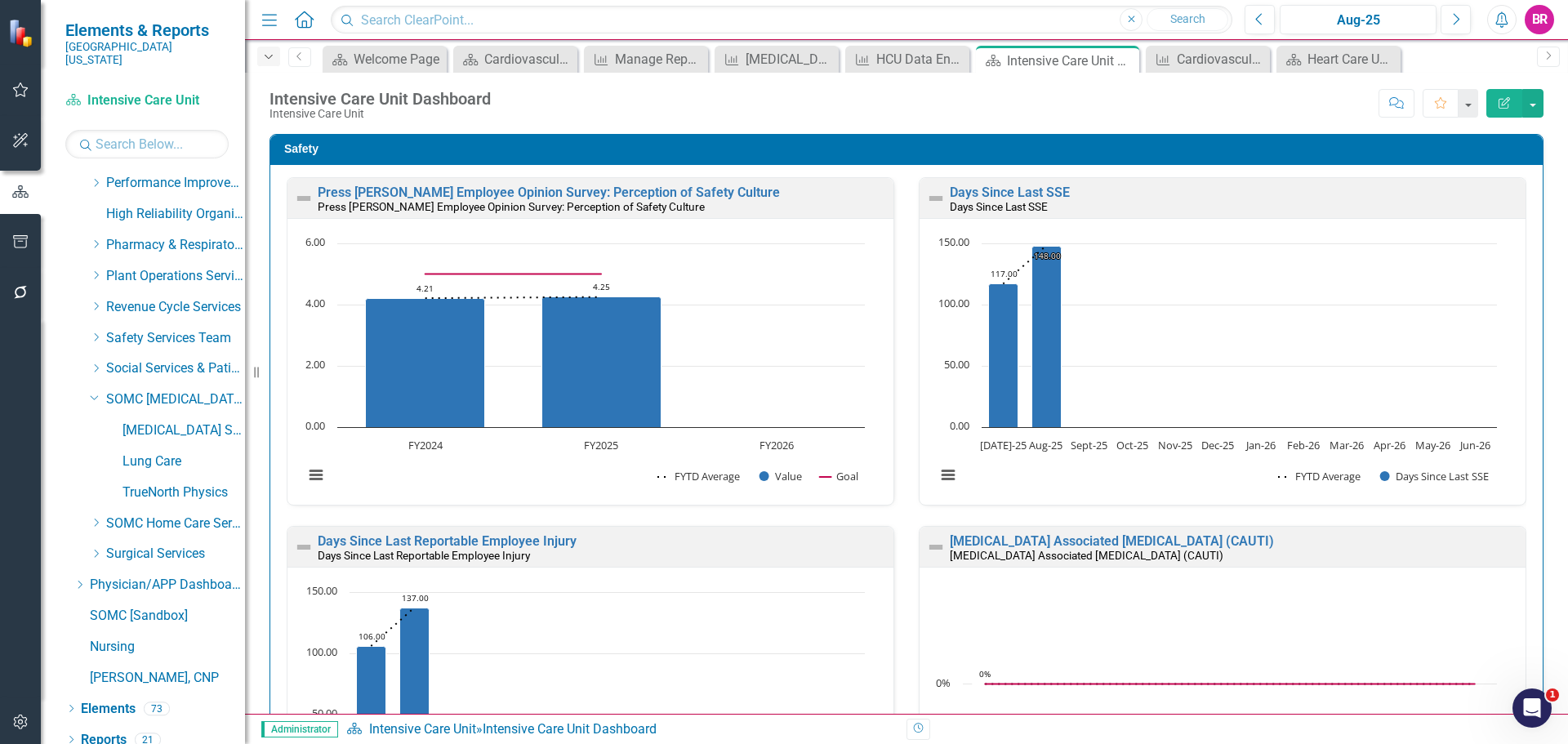
click at [274, 59] on icon "Dropdown" at bounding box center [269, 58] width 15 height 12
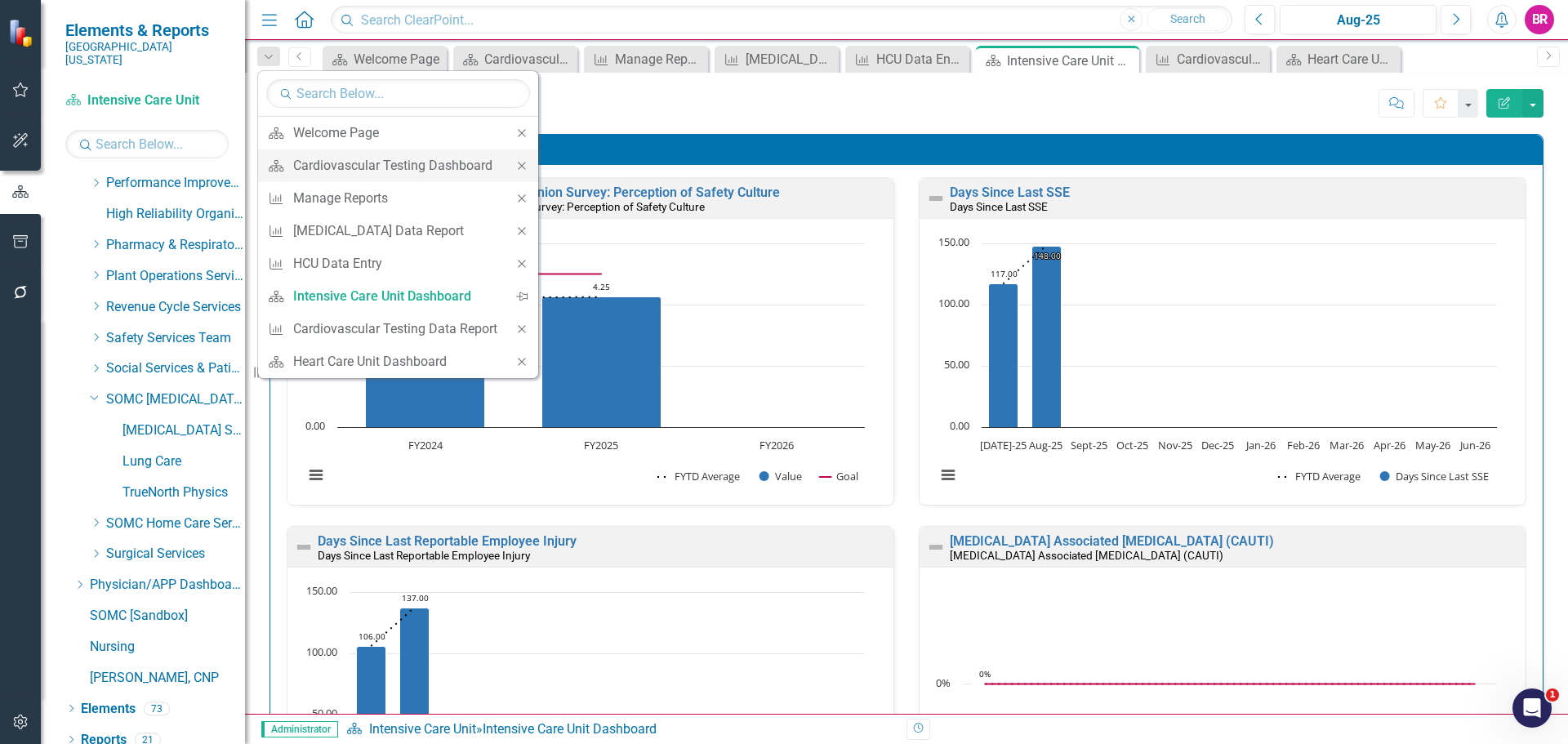
click at [522, 164] on icon "Close" at bounding box center [522, 166] width 15 height 12
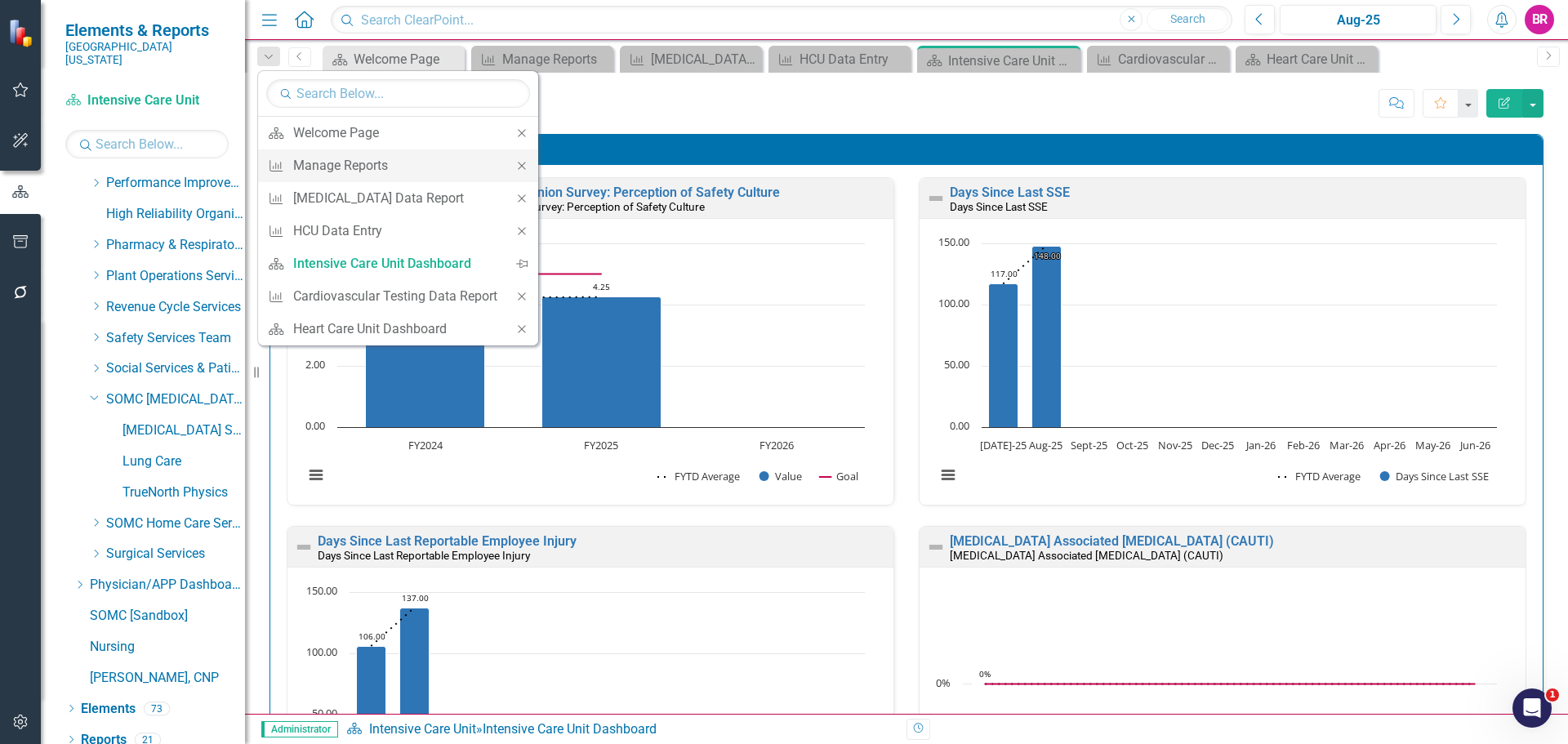
click at [522, 164] on icon "Close" at bounding box center [522, 166] width 15 height 12
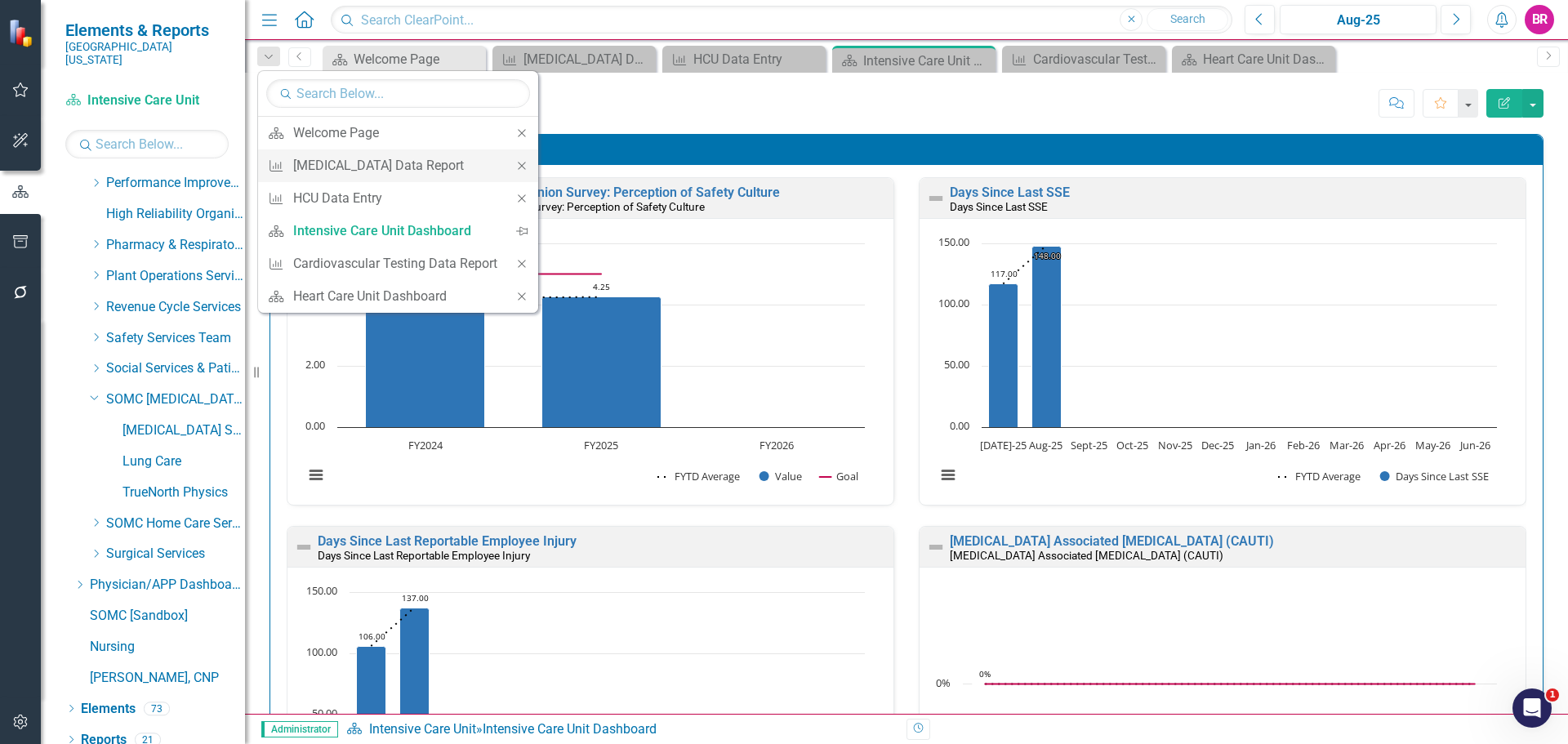
click at [520, 166] on icon "Close" at bounding box center [522, 166] width 15 height 12
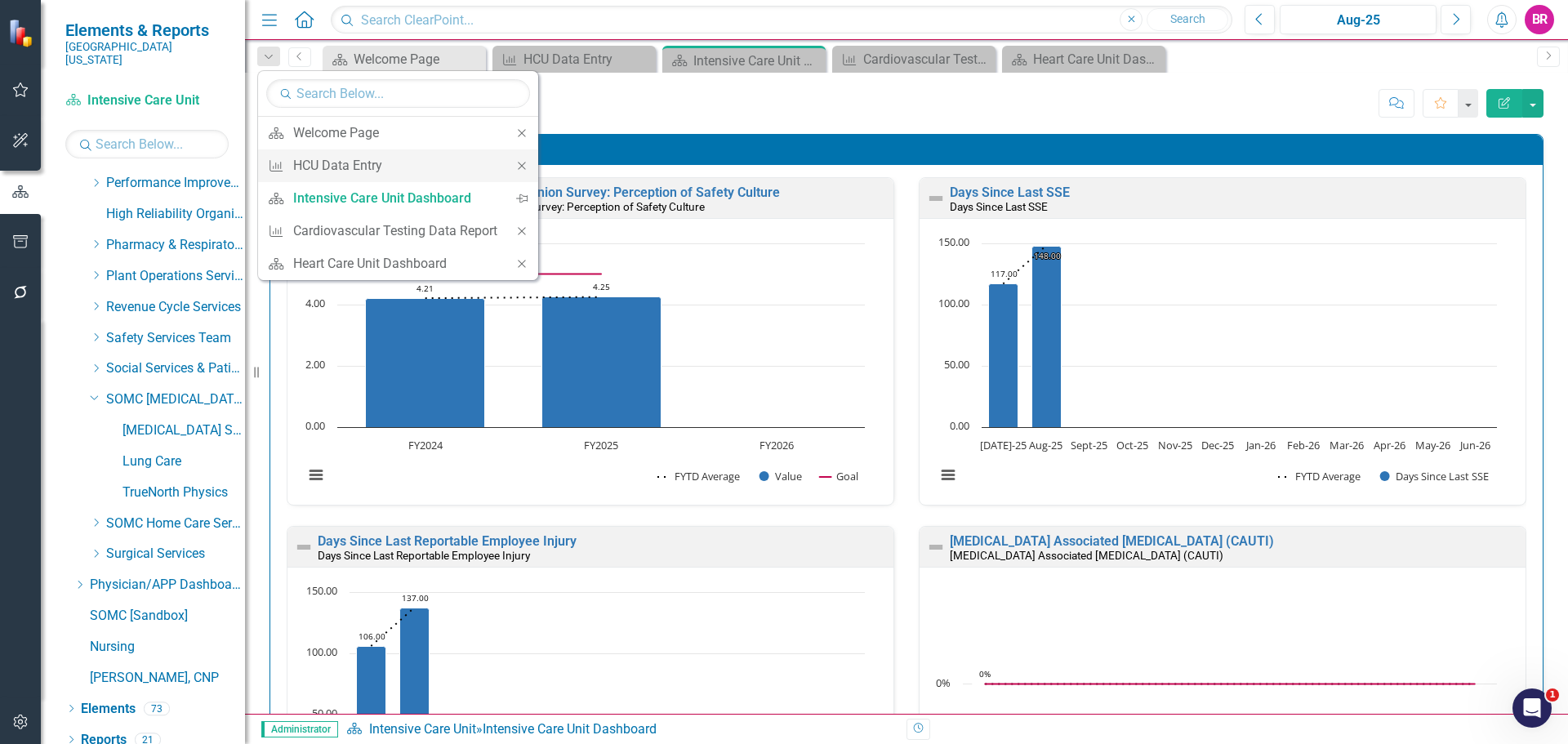
click at [520, 166] on icon "Close" at bounding box center [522, 166] width 15 height 12
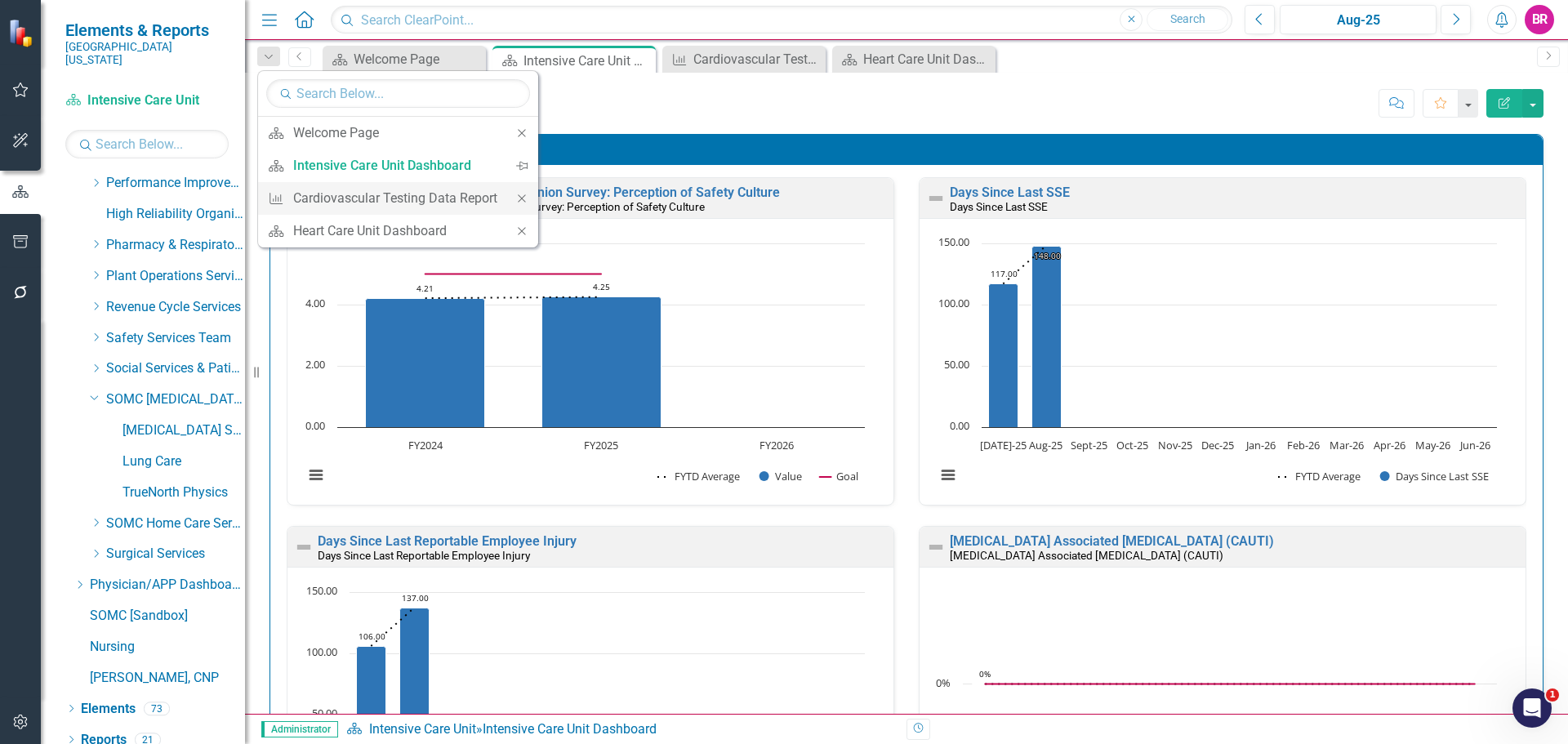
click at [523, 195] on icon "Close" at bounding box center [522, 199] width 15 height 12
click at [509, 196] on icon "Close" at bounding box center [506, 199] width 15 height 12
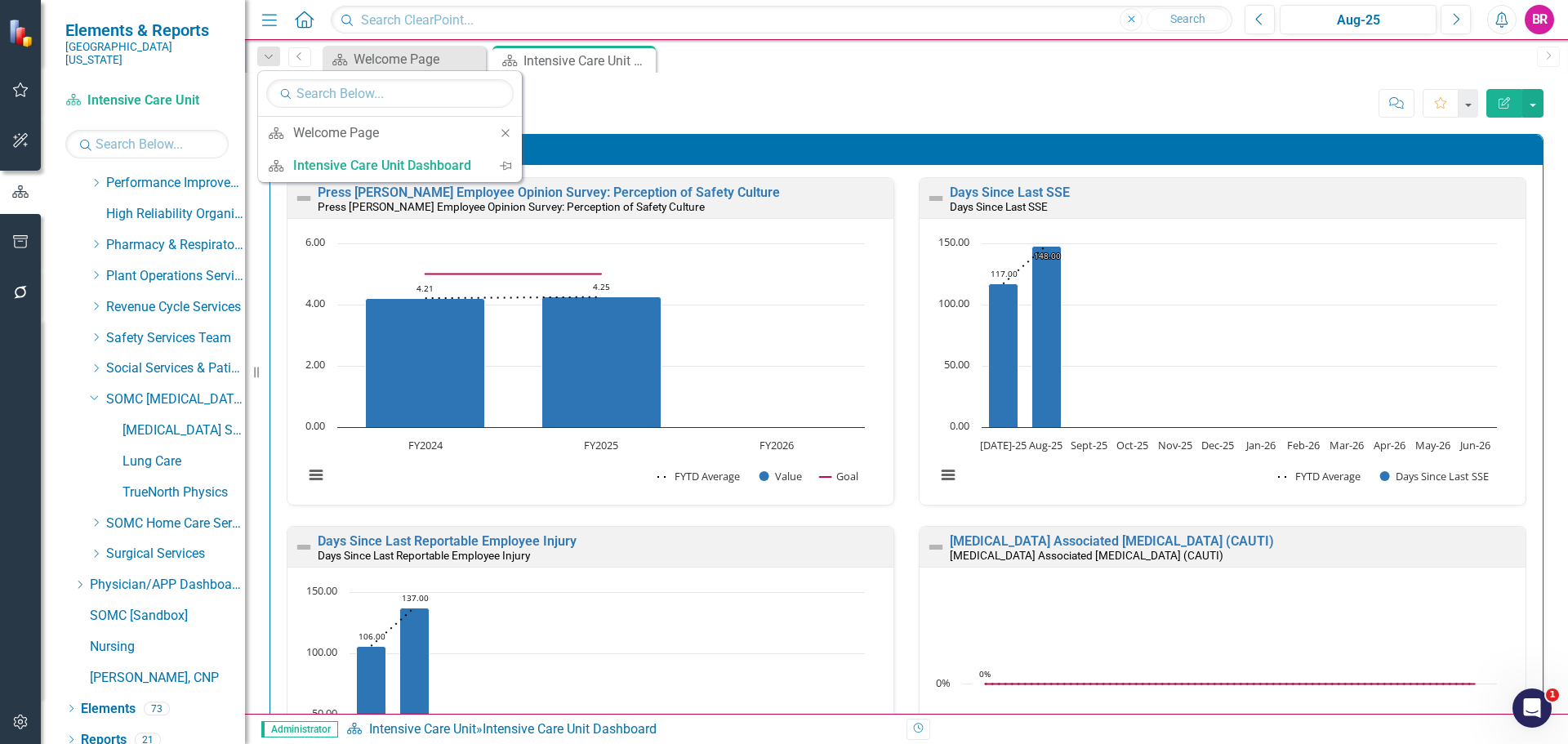
click at [780, 117] on div "Intensive Care Unit Dashboard Intensive Care Unit Score: N/A Aug-25 Completed C…" at bounding box center [906, 97] width 1323 height 49
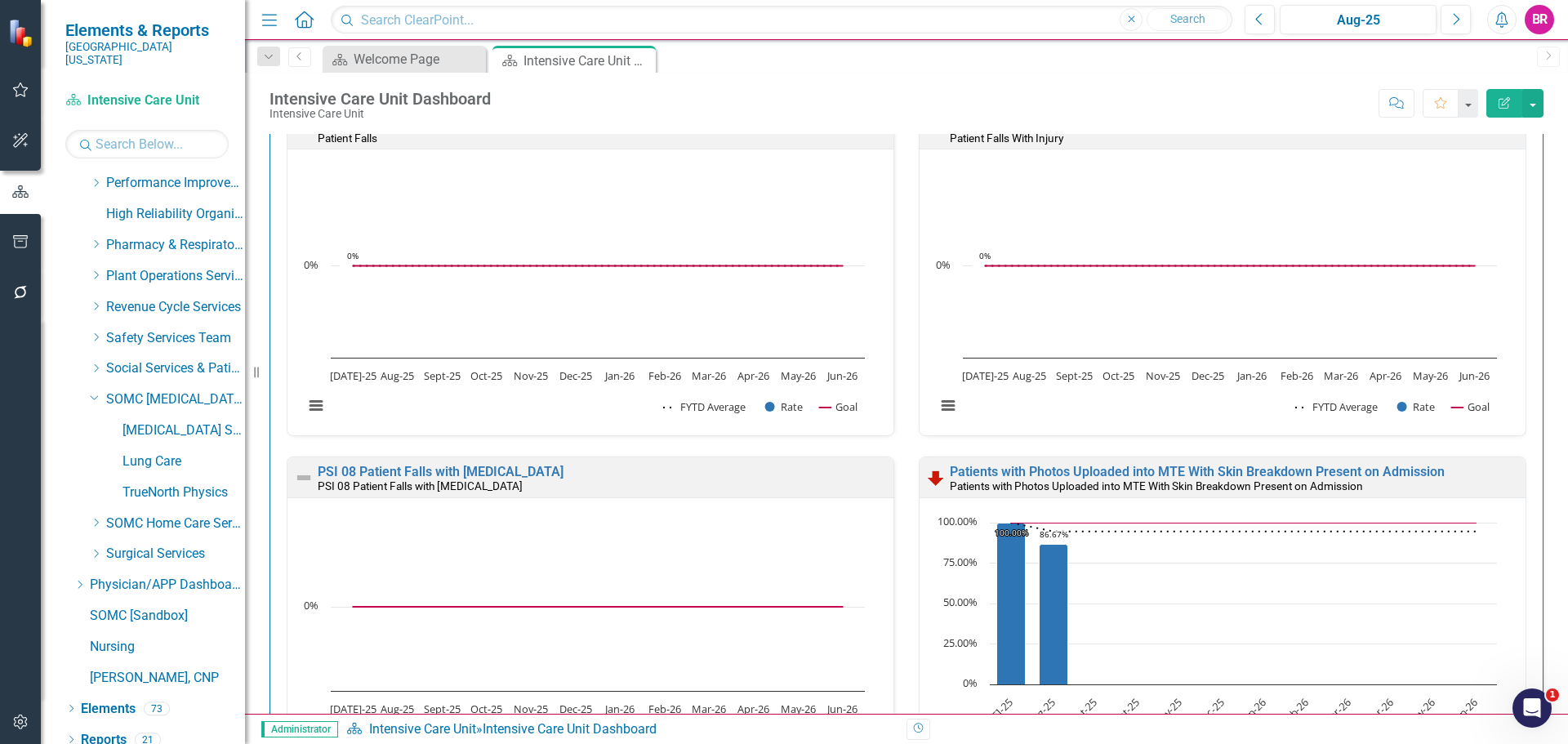
scroll to position [1633, 0]
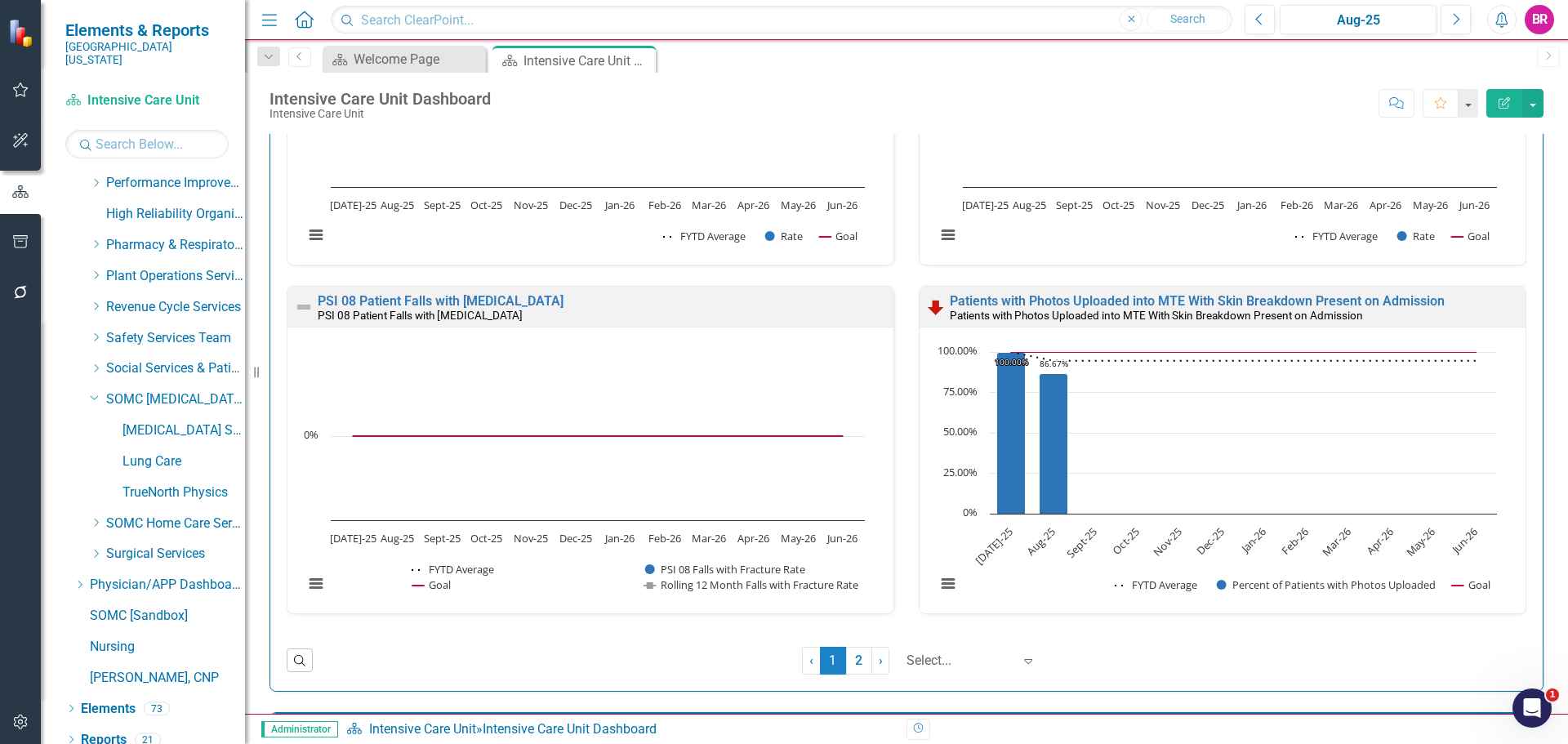
drag, startPoint x: 835, startPoint y: 656, endPoint x: 980, endPoint y: 638, distance: 146.1
click at [846, 656] on link "2" at bounding box center [858, 660] width 26 height 28
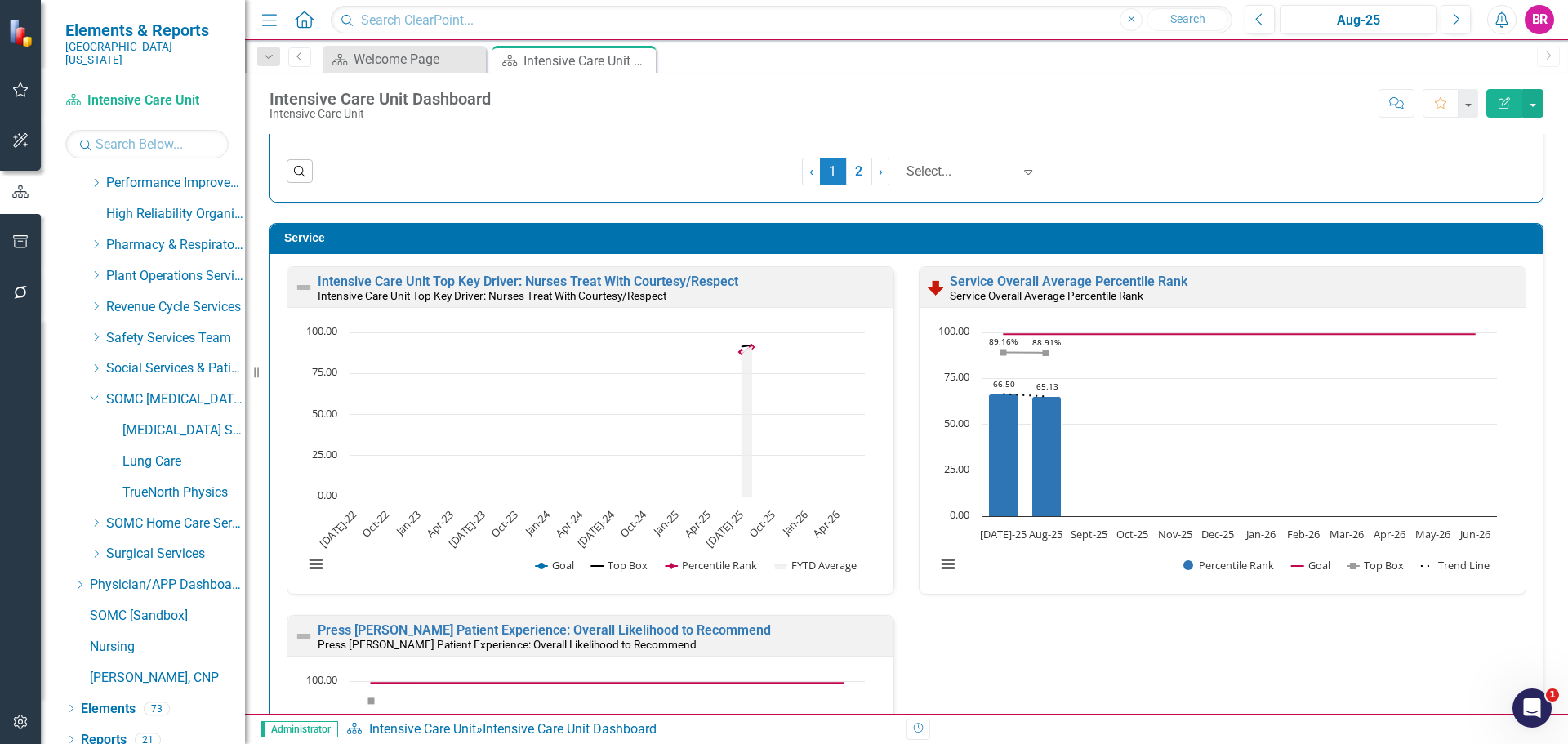
scroll to position [2696, 0]
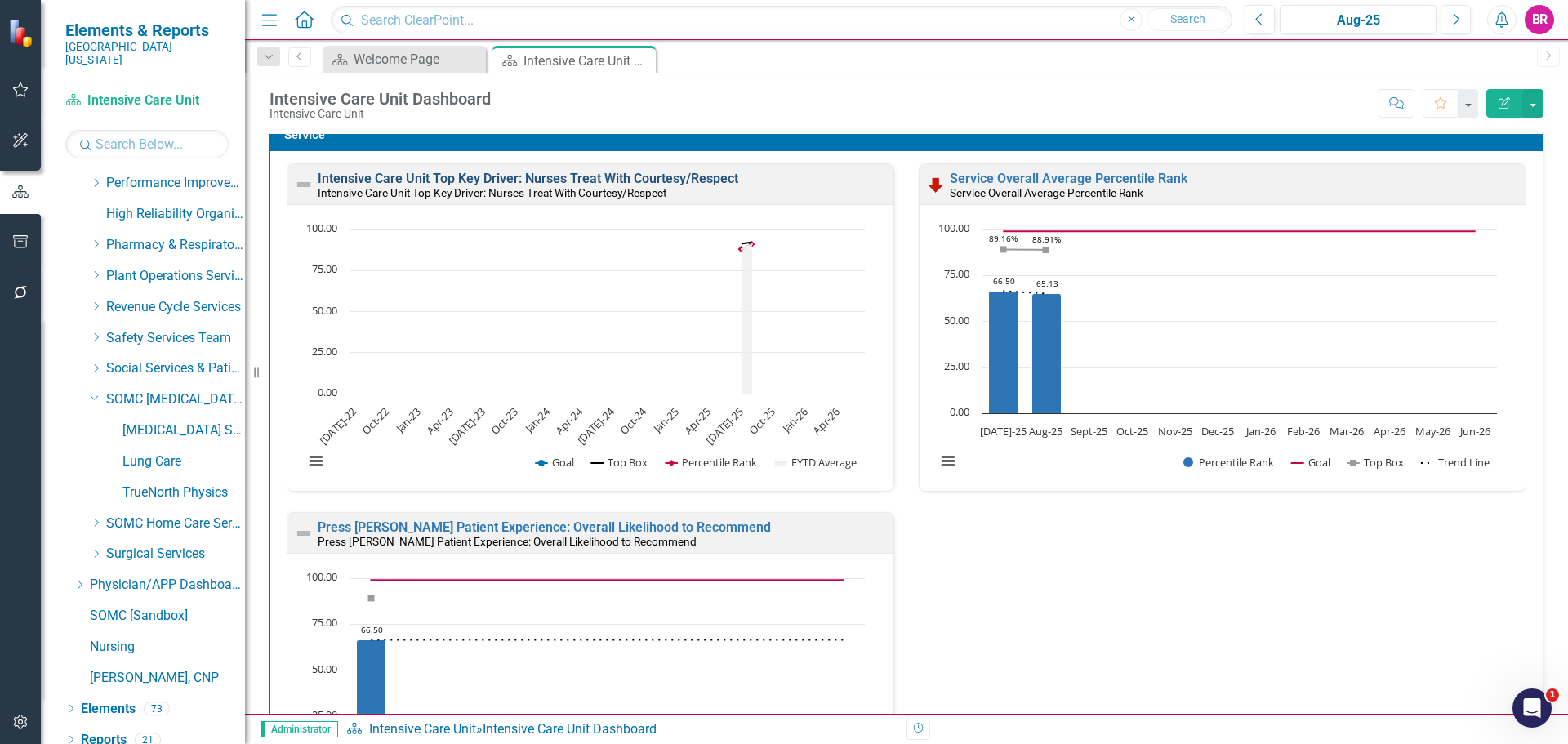
click at [479, 179] on link "Intensive Care Unit Top Key Driver: Nurses Treat With Courtesy/Respect" at bounding box center [527, 178] width 420 height 16
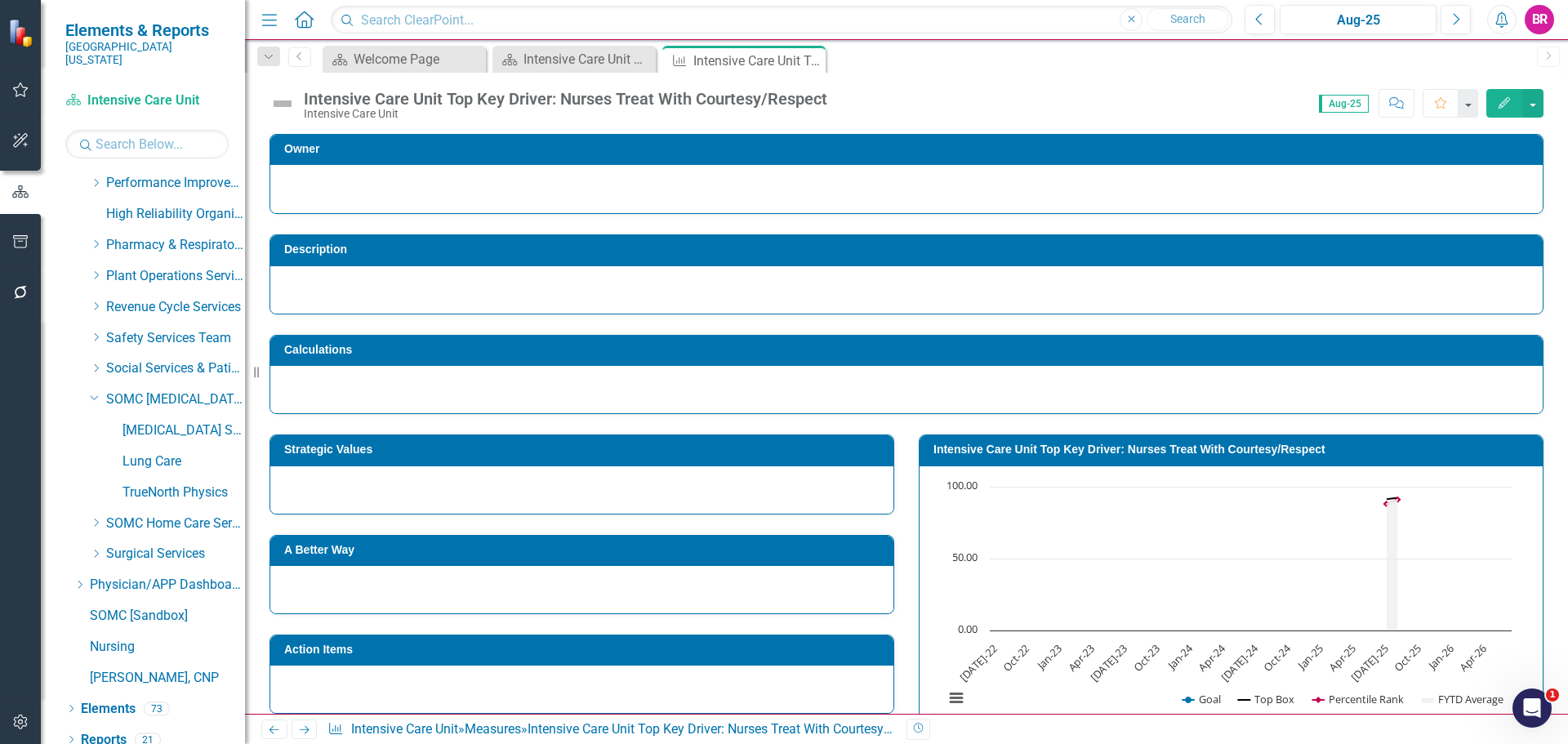
click at [1153, 450] on h3 "Intensive Care Unit Top Key Driver: Nurses Treat With Courtesy/Respect" at bounding box center [1234, 450] width 601 height 13
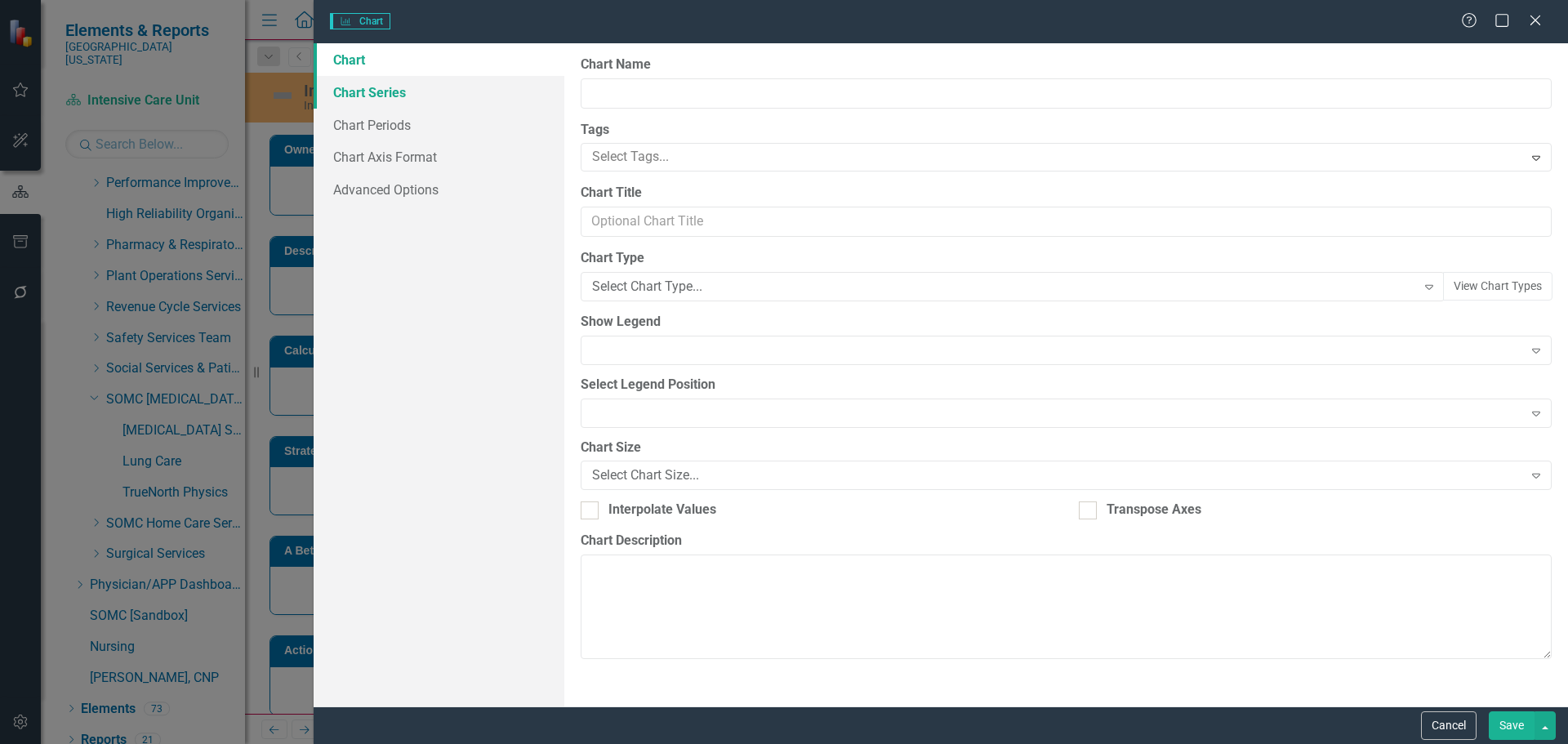
type input "Intensive Care Unit Top Key Driver: Nurses Treat With Courtesy/Respect"
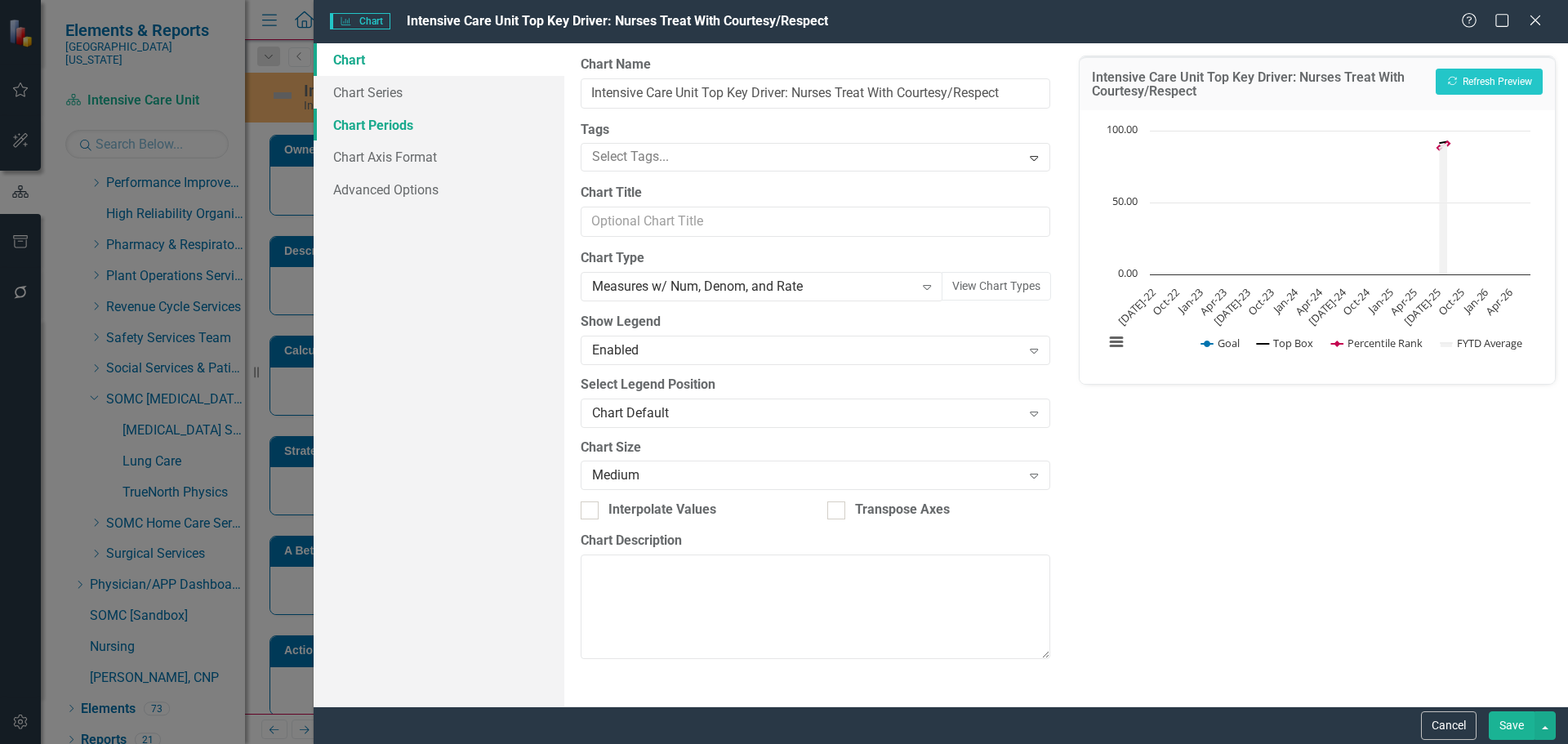
click at [364, 111] on link "Chart Periods" at bounding box center [439, 125] width 251 height 33
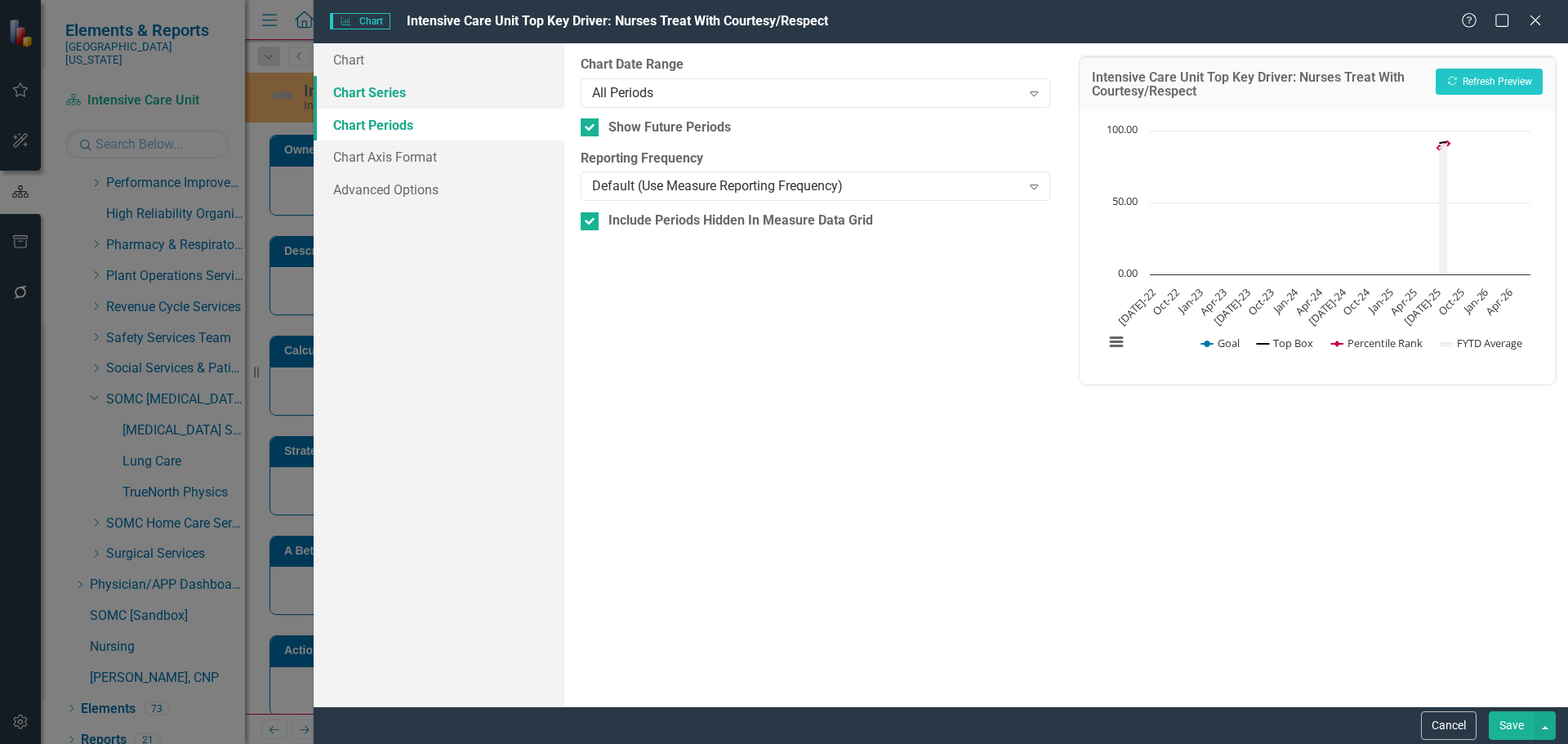
click at [424, 94] on link "Chart Series" at bounding box center [439, 92] width 251 height 33
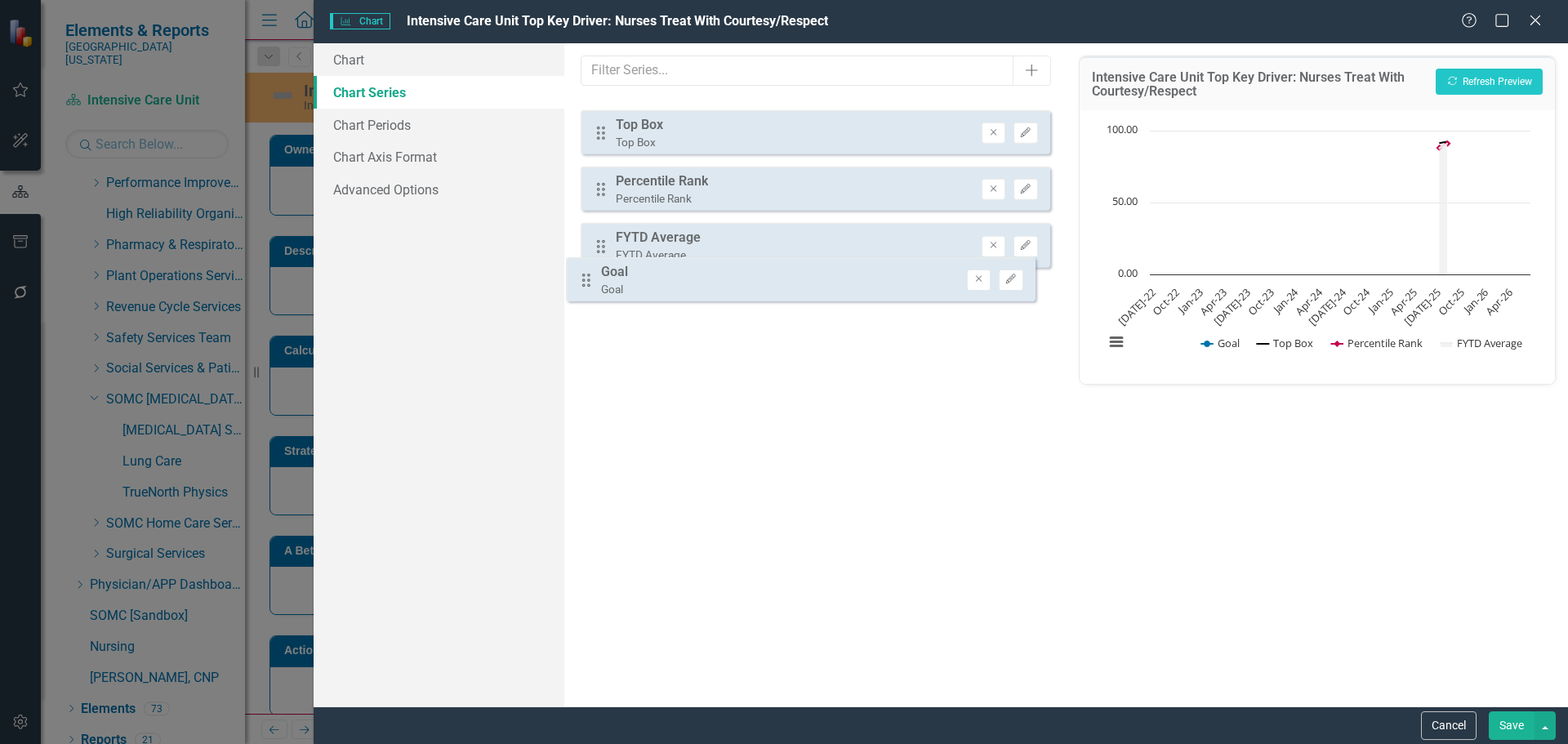
drag, startPoint x: 598, startPoint y: 120, endPoint x: 584, endPoint y: 288, distance: 168.6
click at [584, 288] on div "Drag Goal Goal Remove Edit Drag Top Box Top Box Remove Edit Drag Percentile Ran…" at bounding box center [815, 205] width 469 height 214
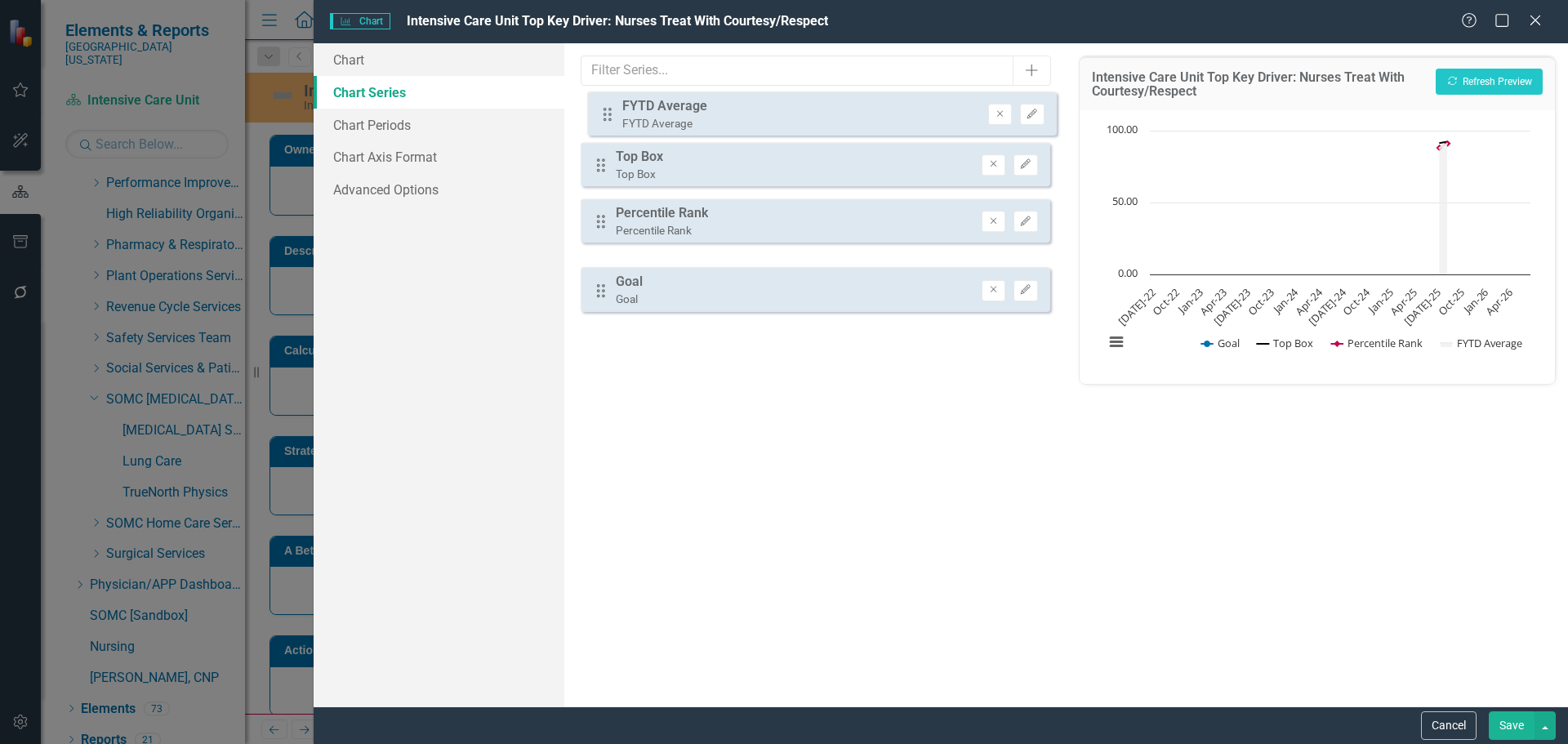
drag, startPoint x: 601, startPoint y: 232, endPoint x: 606, endPoint y: 107, distance: 125.1
click at [606, 107] on div "Drag Top Box Top Box Remove Edit Drag Percentile Rank Percentile Rank Remove Ed…" at bounding box center [815, 205] width 469 height 214
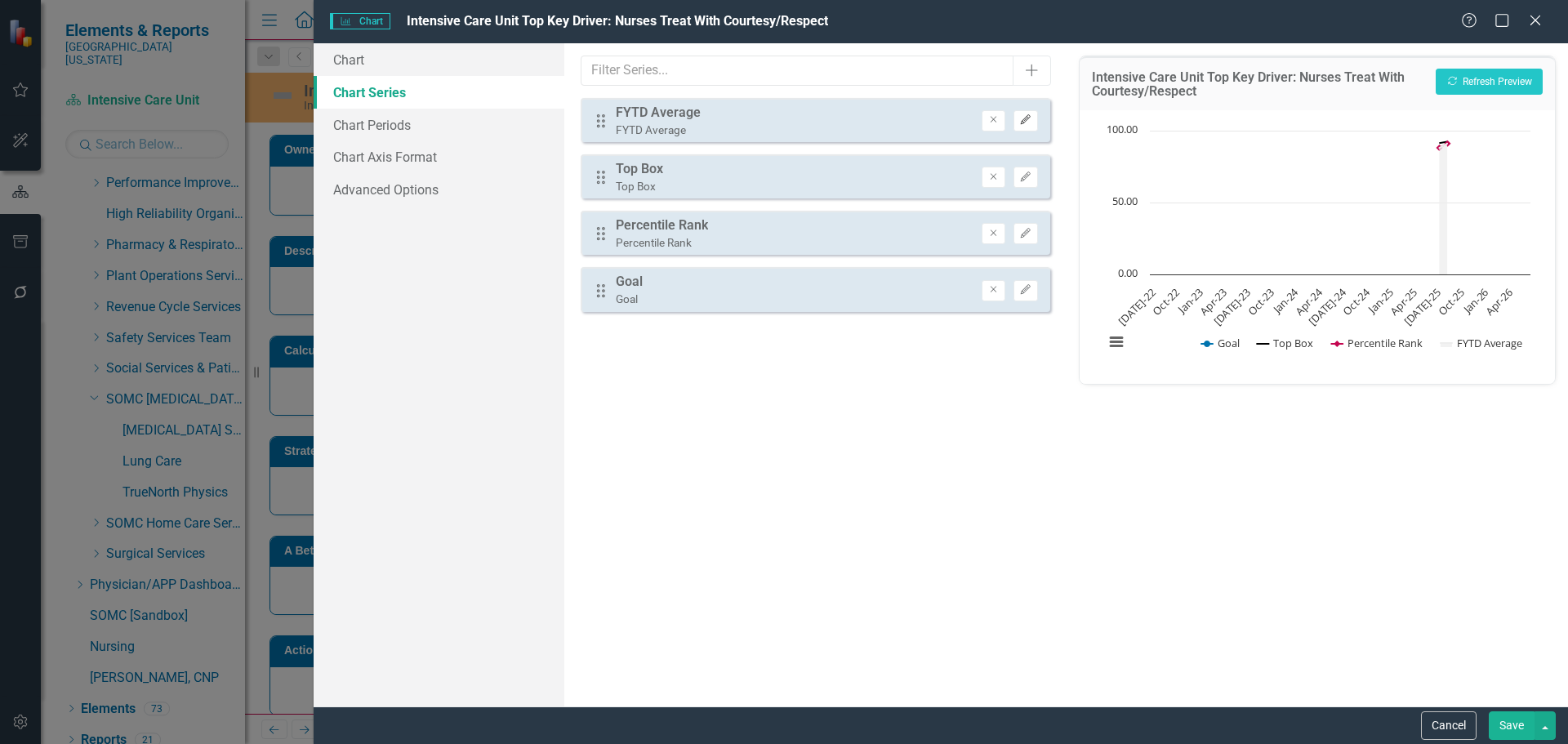
click at [1027, 112] on button "Edit" at bounding box center [1026, 120] width 23 height 21
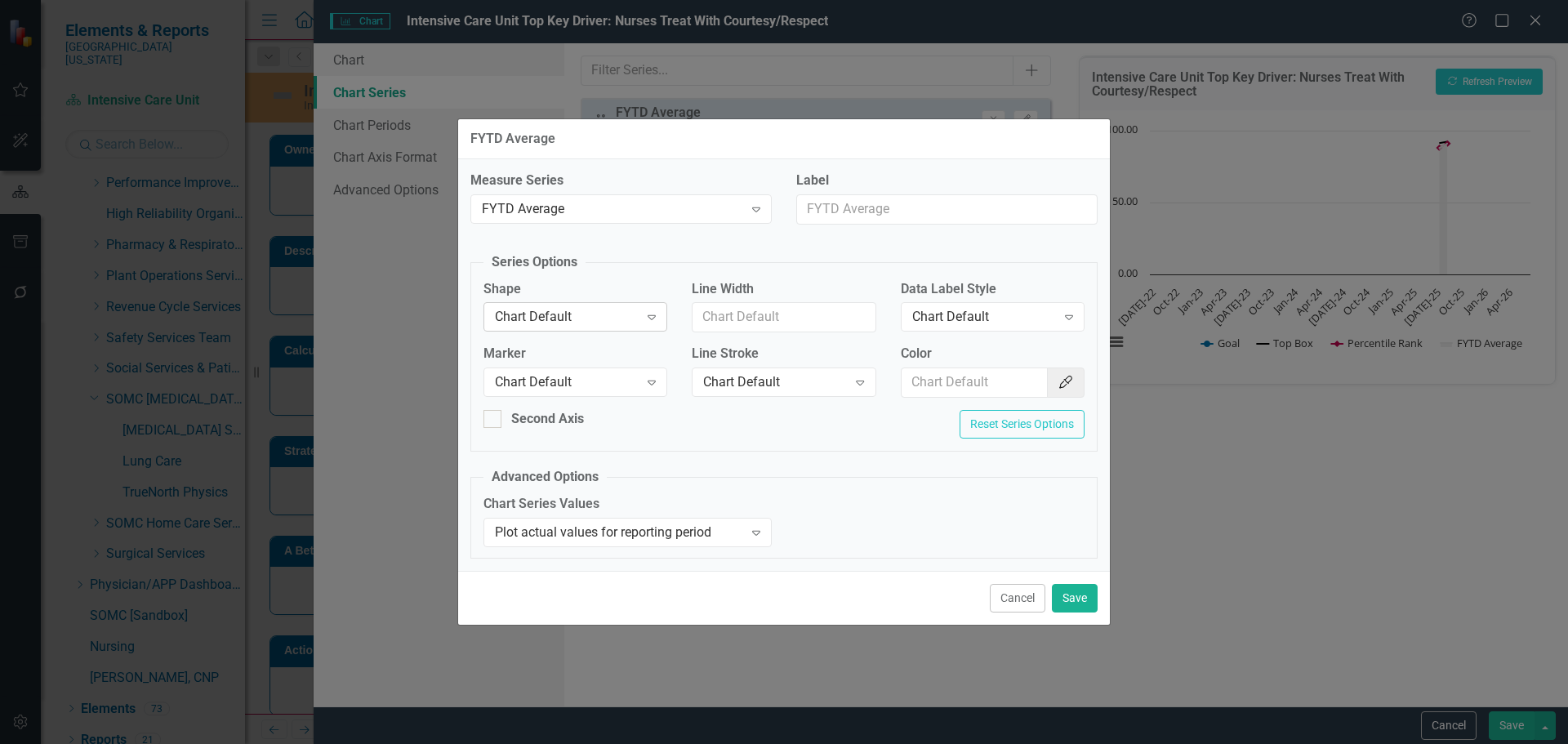
click at [535, 318] on div "Chart Default" at bounding box center [567, 317] width 144 height 18
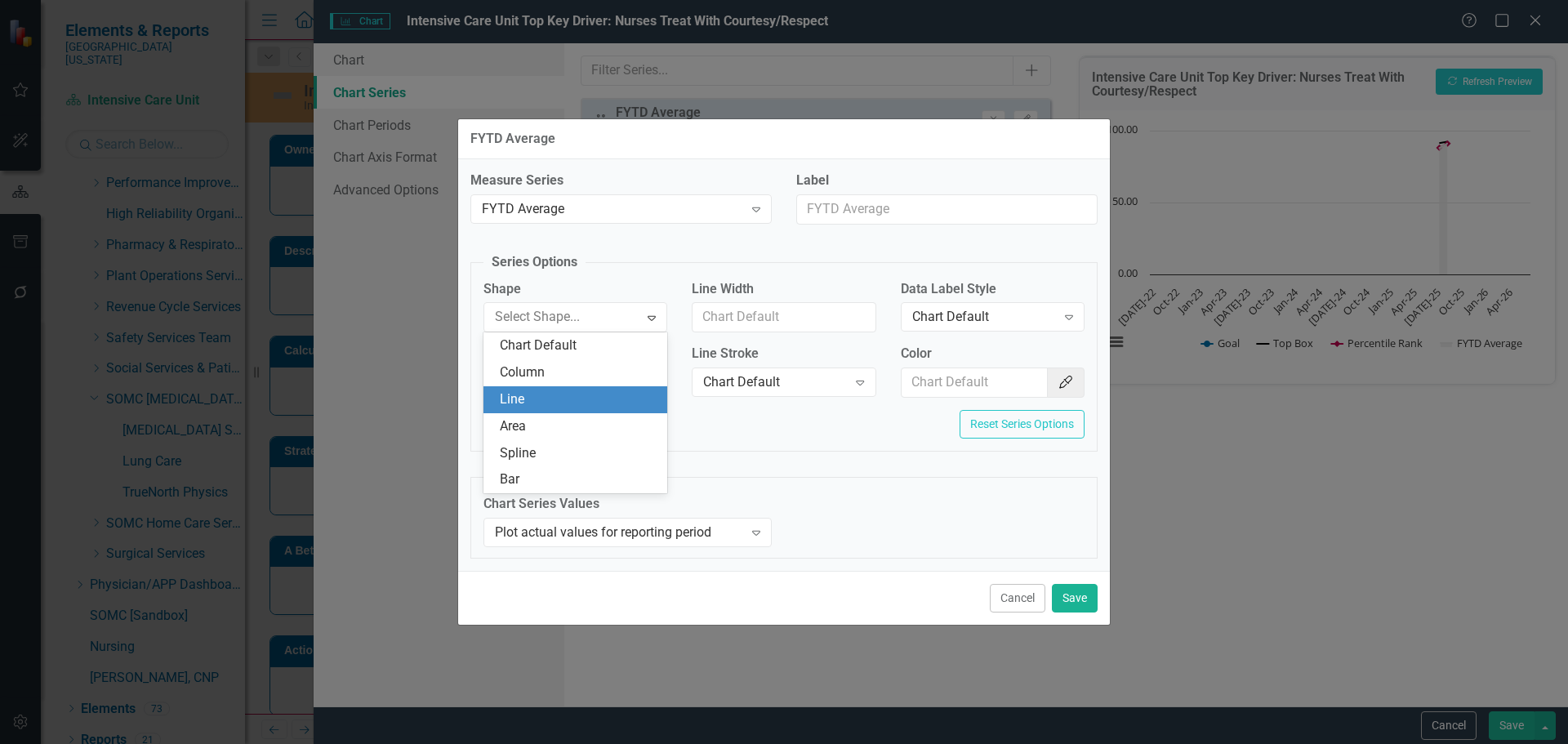
click at [541, 405] on div "Line" at bounding box center [578, 400] width 158 height 18
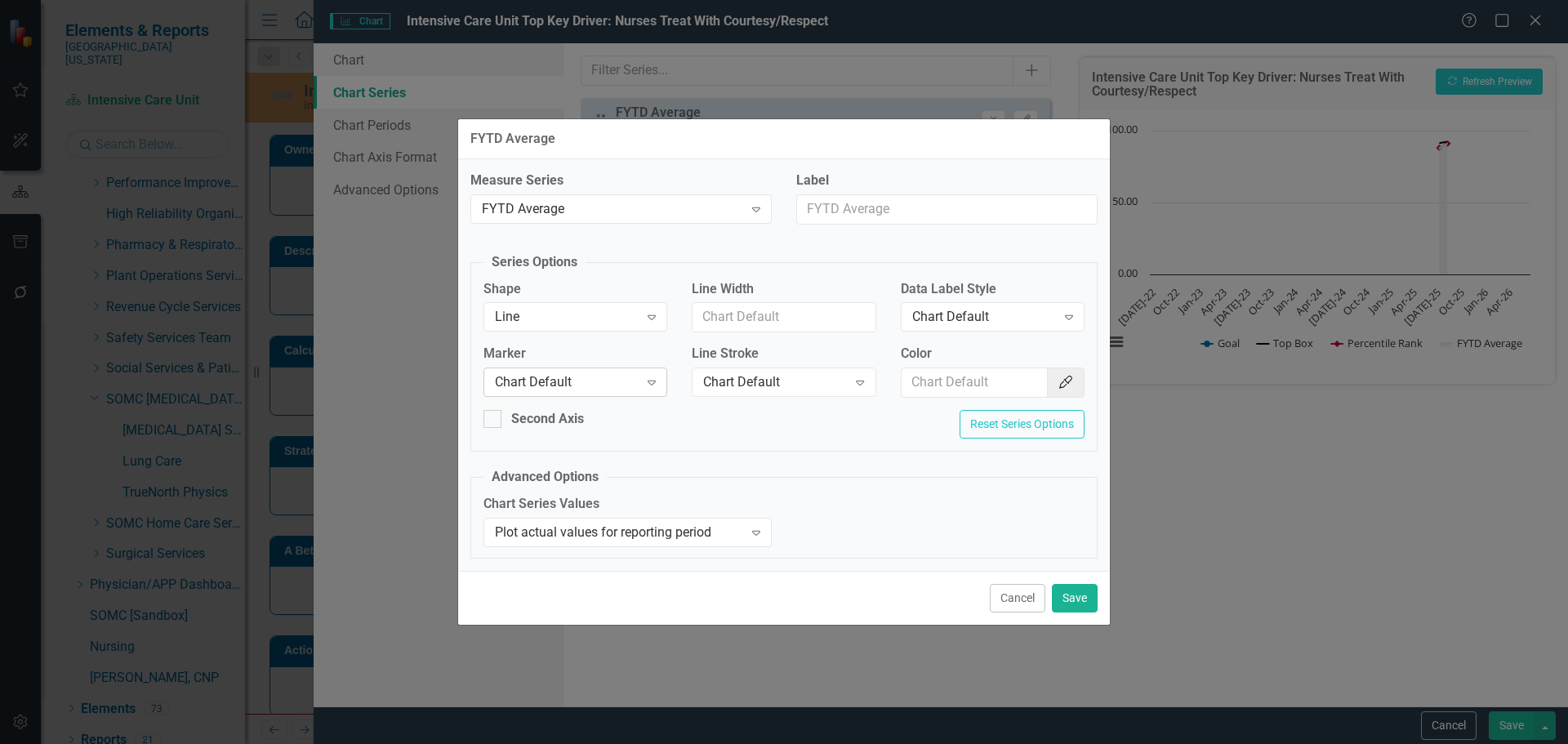
click at [575, 370] on div "Chart Default Expand" at bounding box center [575, 382] width 184 height 29
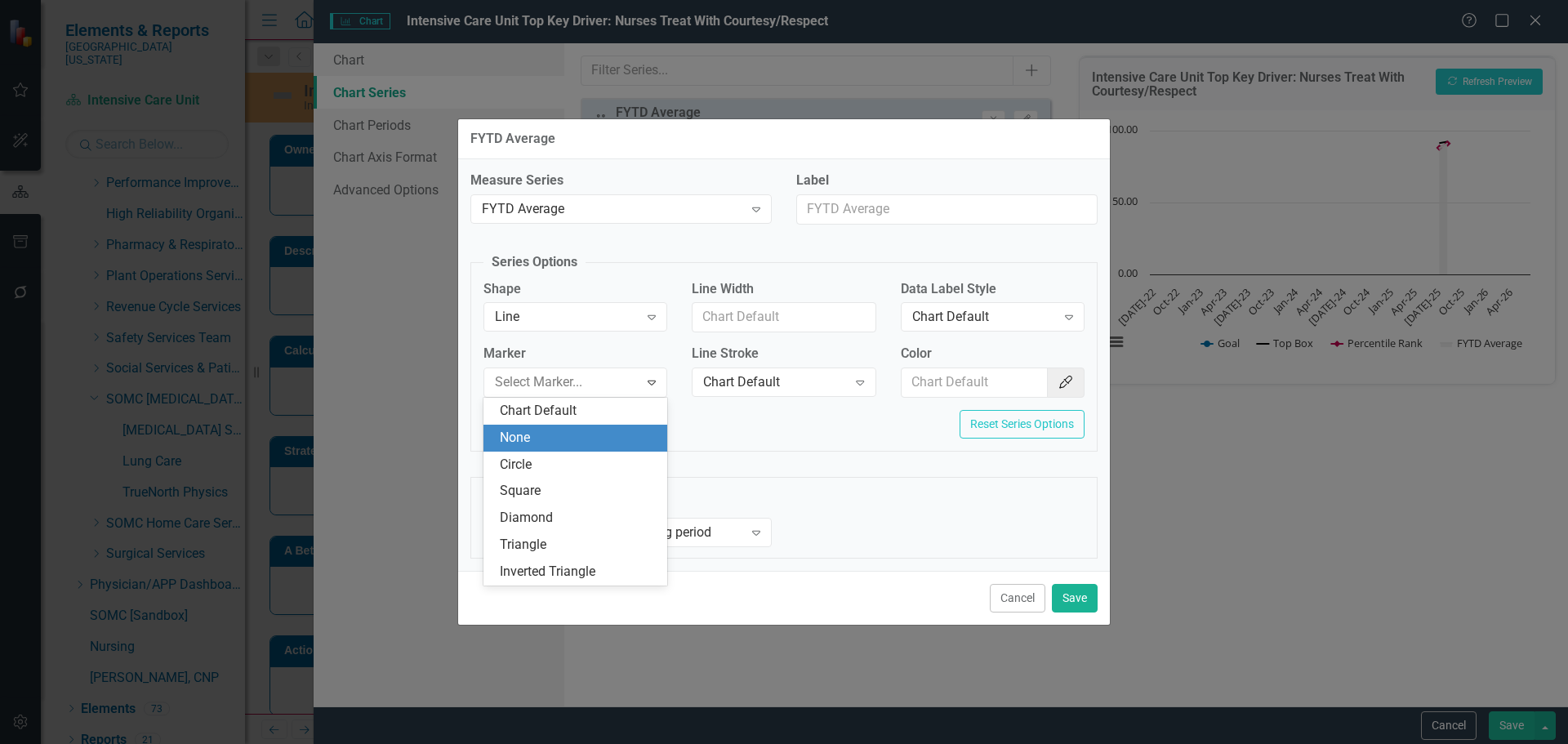
click at [575, 438] on div "None" at bounding box center [578, 438] width 158 height 18
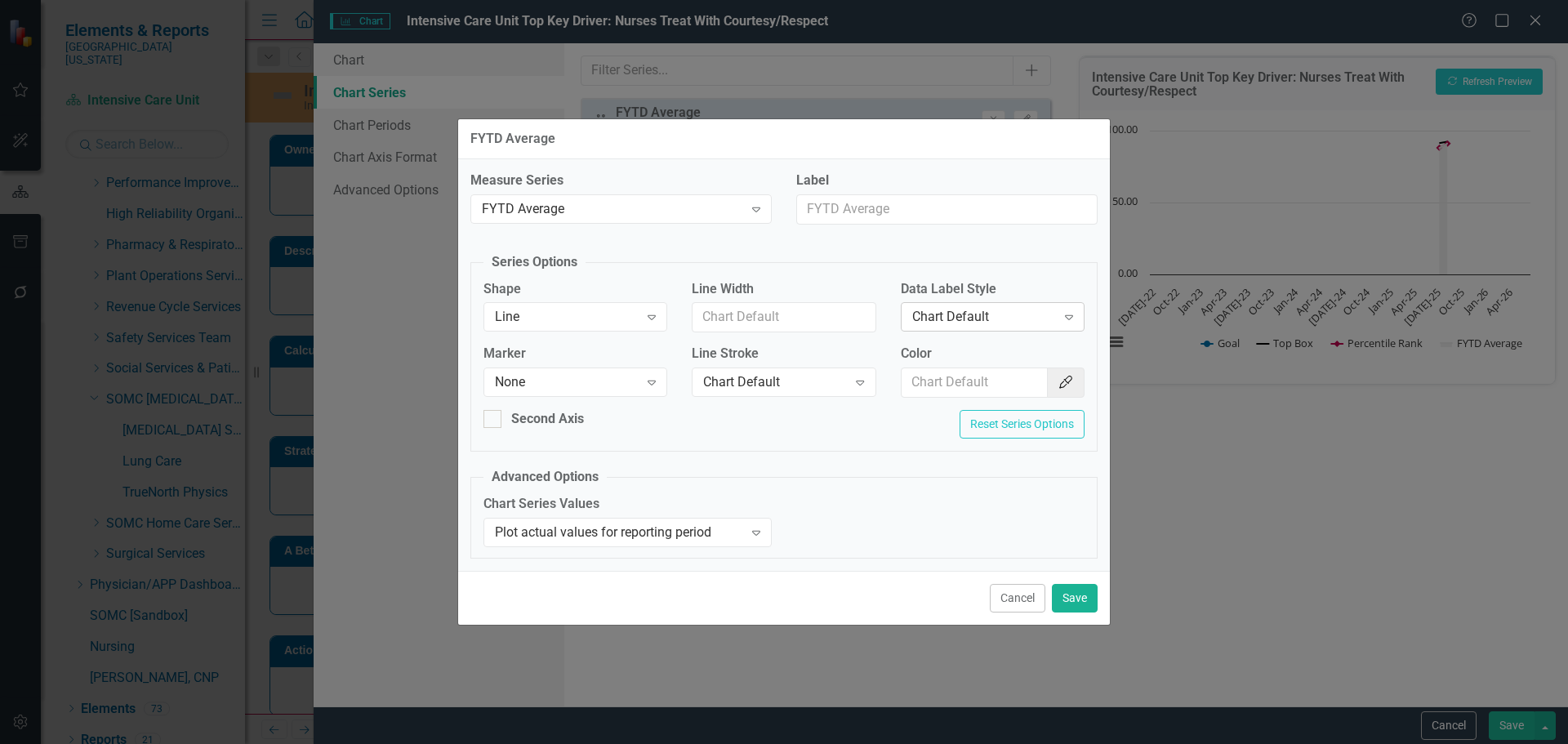
click at [973, 319] on div "Chart Default" at bounding box center [984, 317] width 144 height 18
click at [736, 375] on div "Chart Default" at bounding box center [775, 383] width 144 height 18
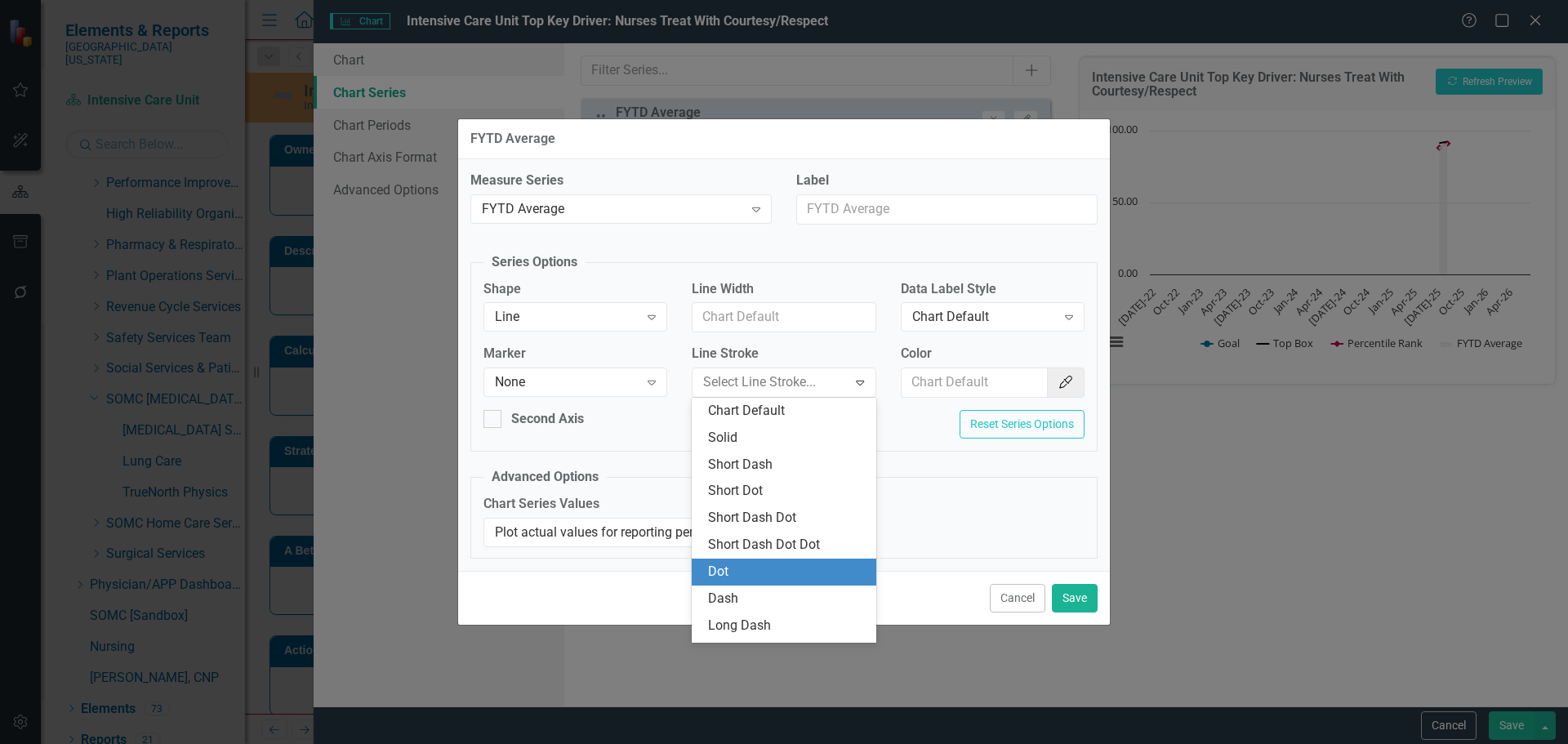
click at [771, 572] on div "Dot" at bounding box center [787, 572] width 158 height 18
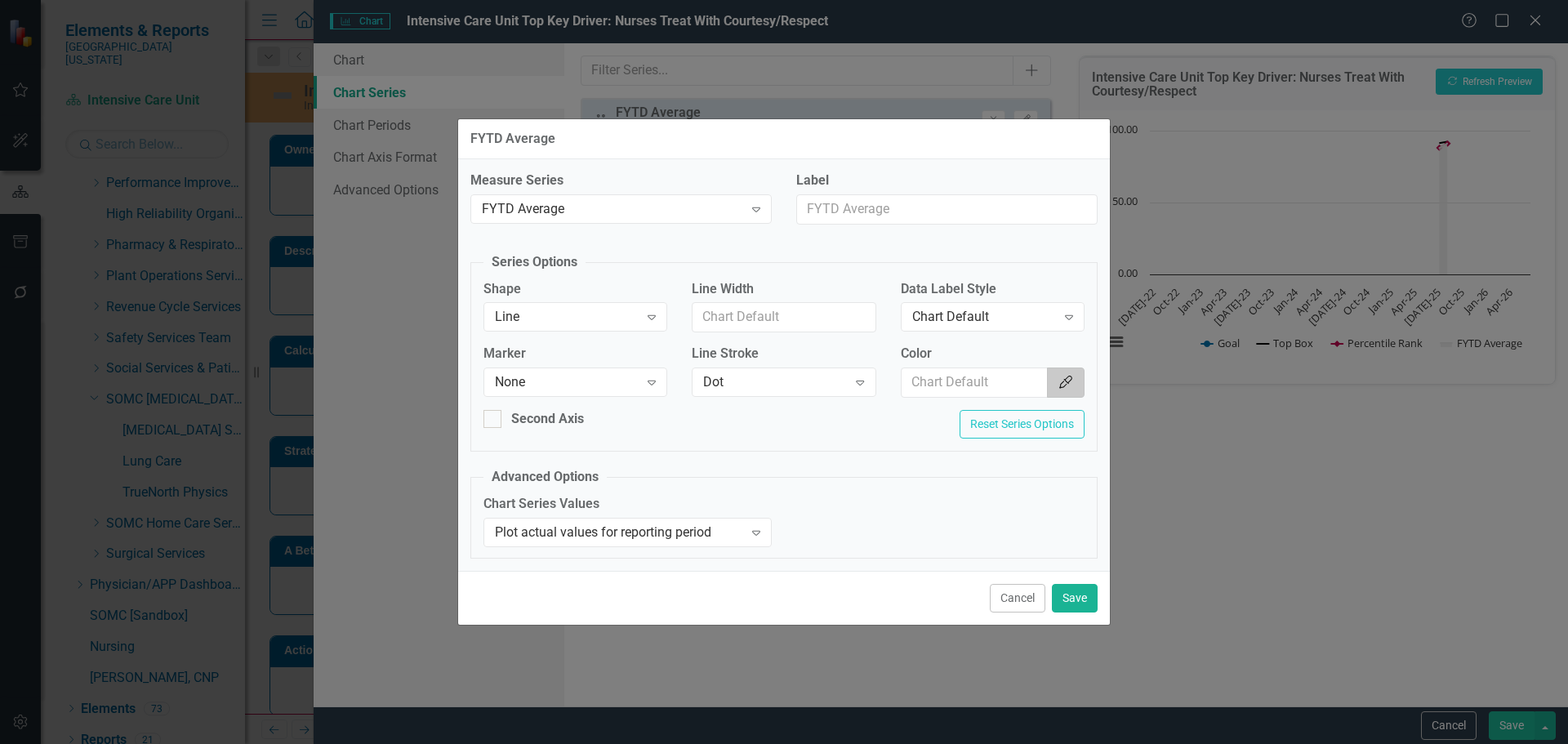
click at [1056, 375] on button "Color Picker" at bounding box center [1066, 383] width 38 height 30
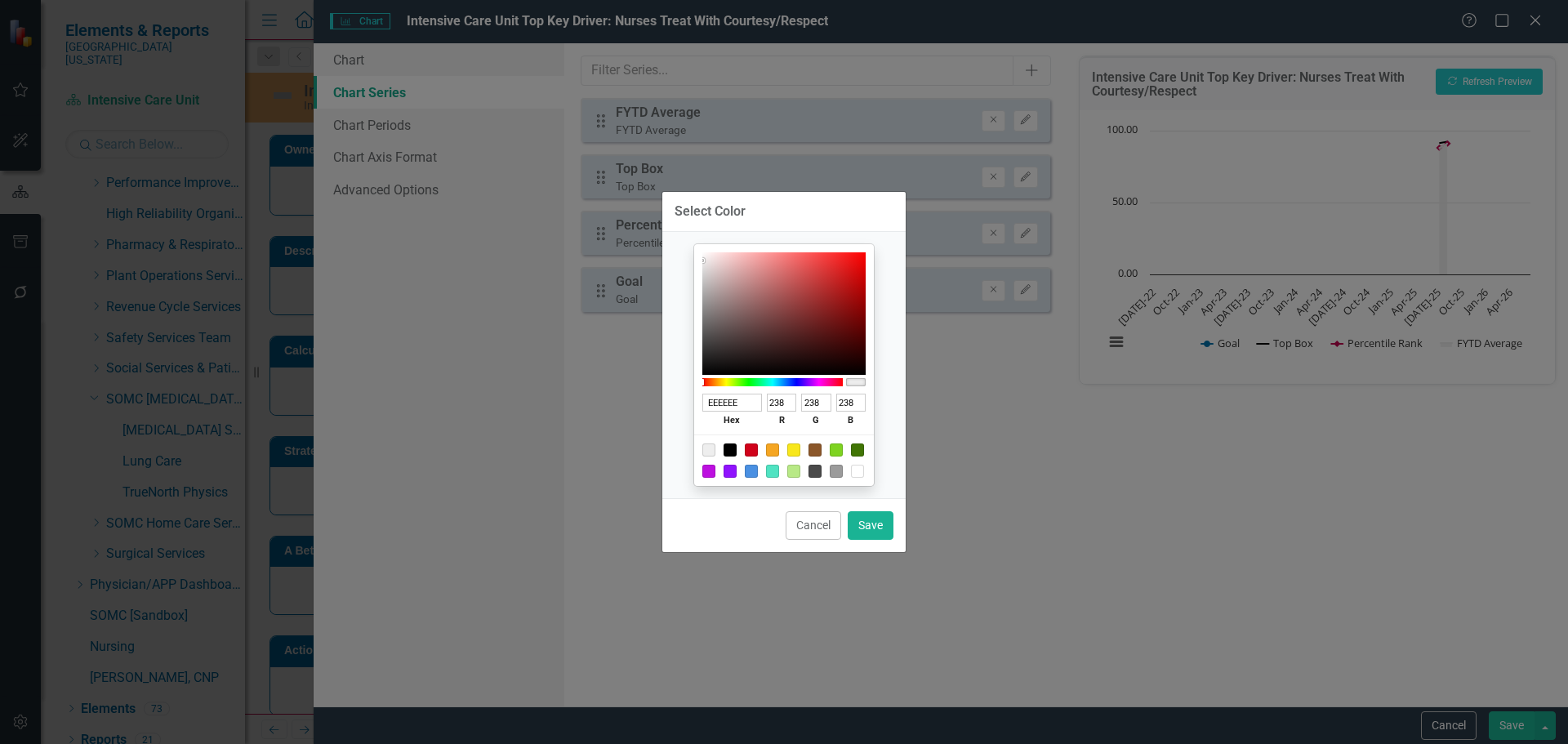
click at [731, 448] on div at bounding box center [731, 451] width 13 height 13
type input "000000"
type input "0"
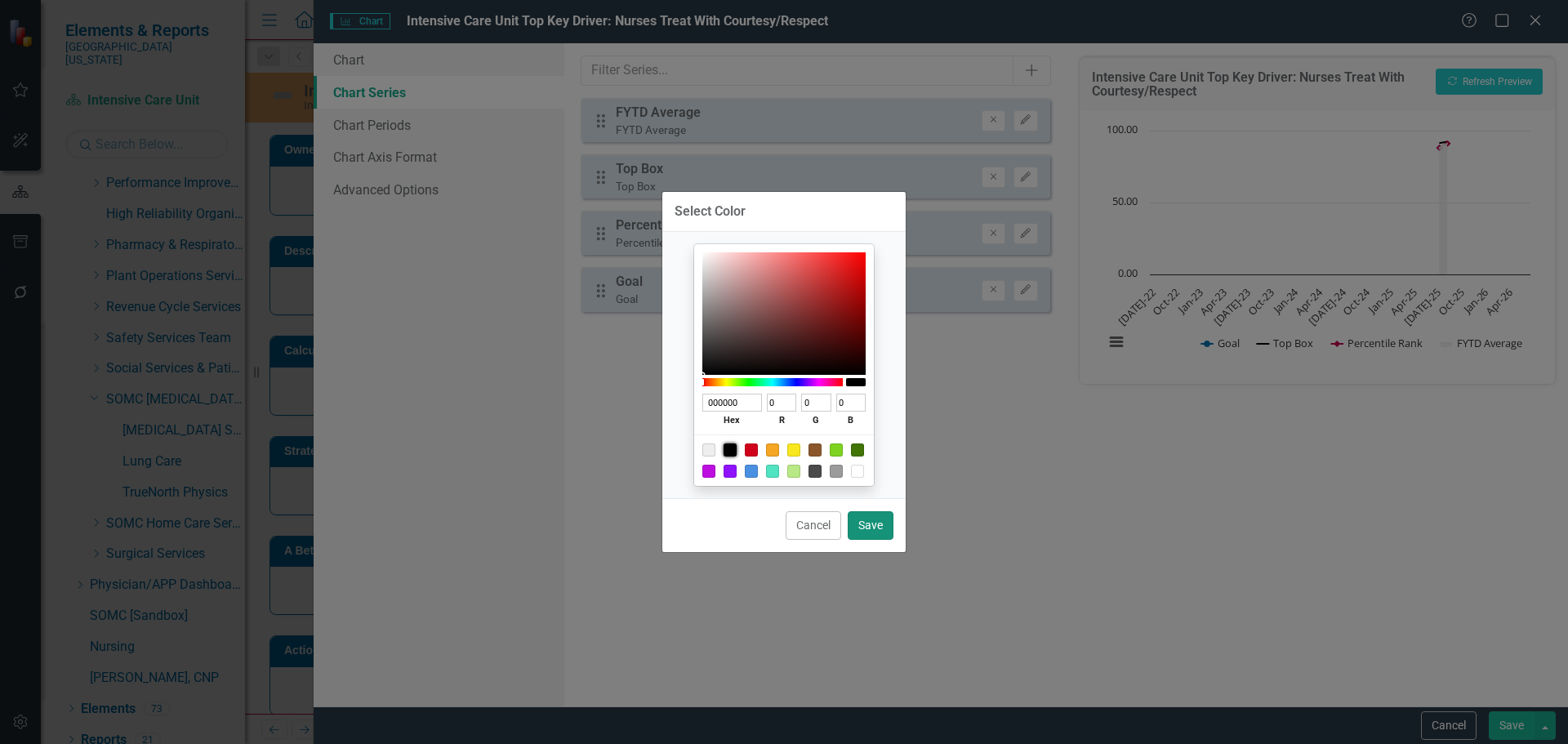
click at [868, 530] on button "Save" at bounding box center [870, 526] width 46 height 28
type input "#000000"
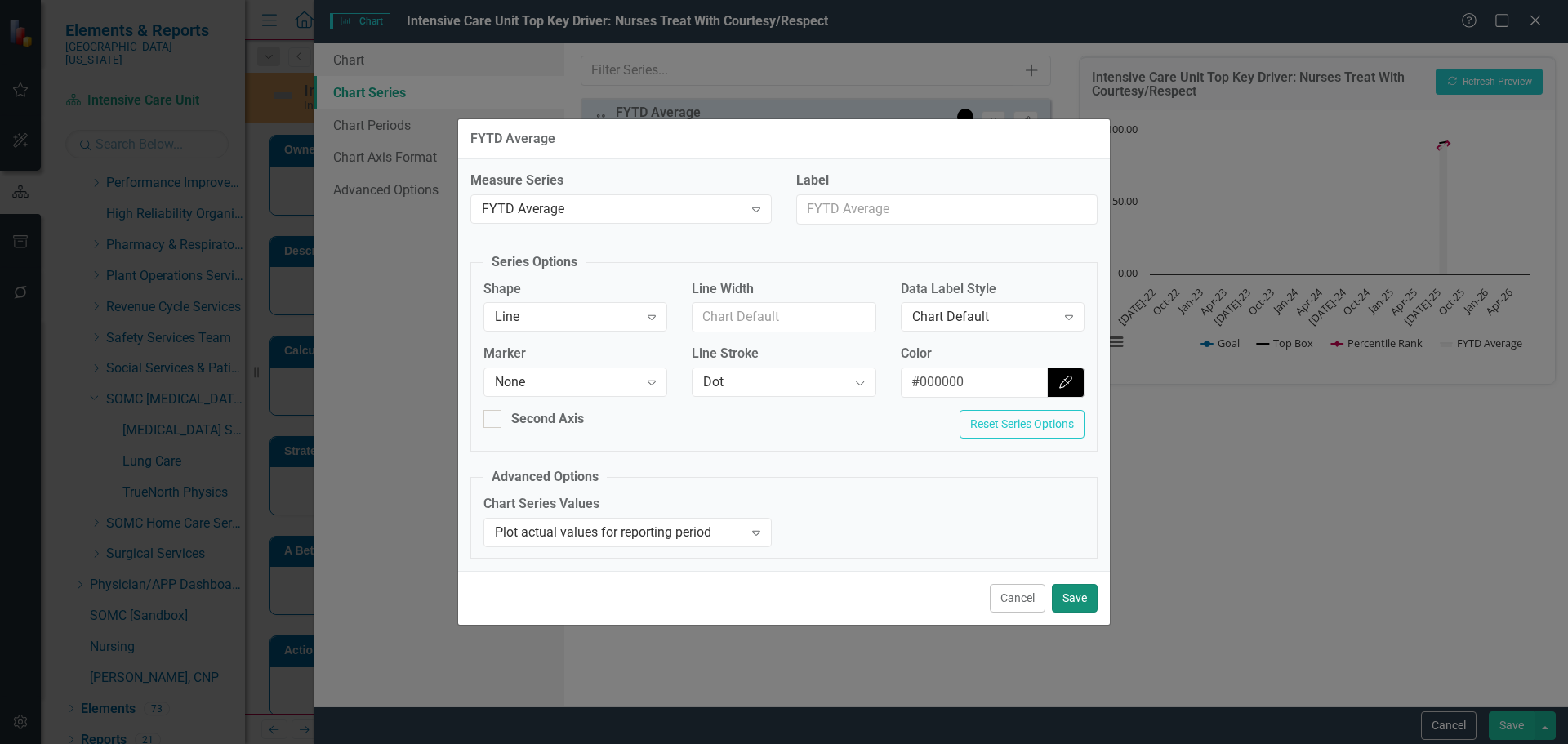
click at [1061, 595] on button "Save" at bounding box center [1075, 599] width 46 height 28
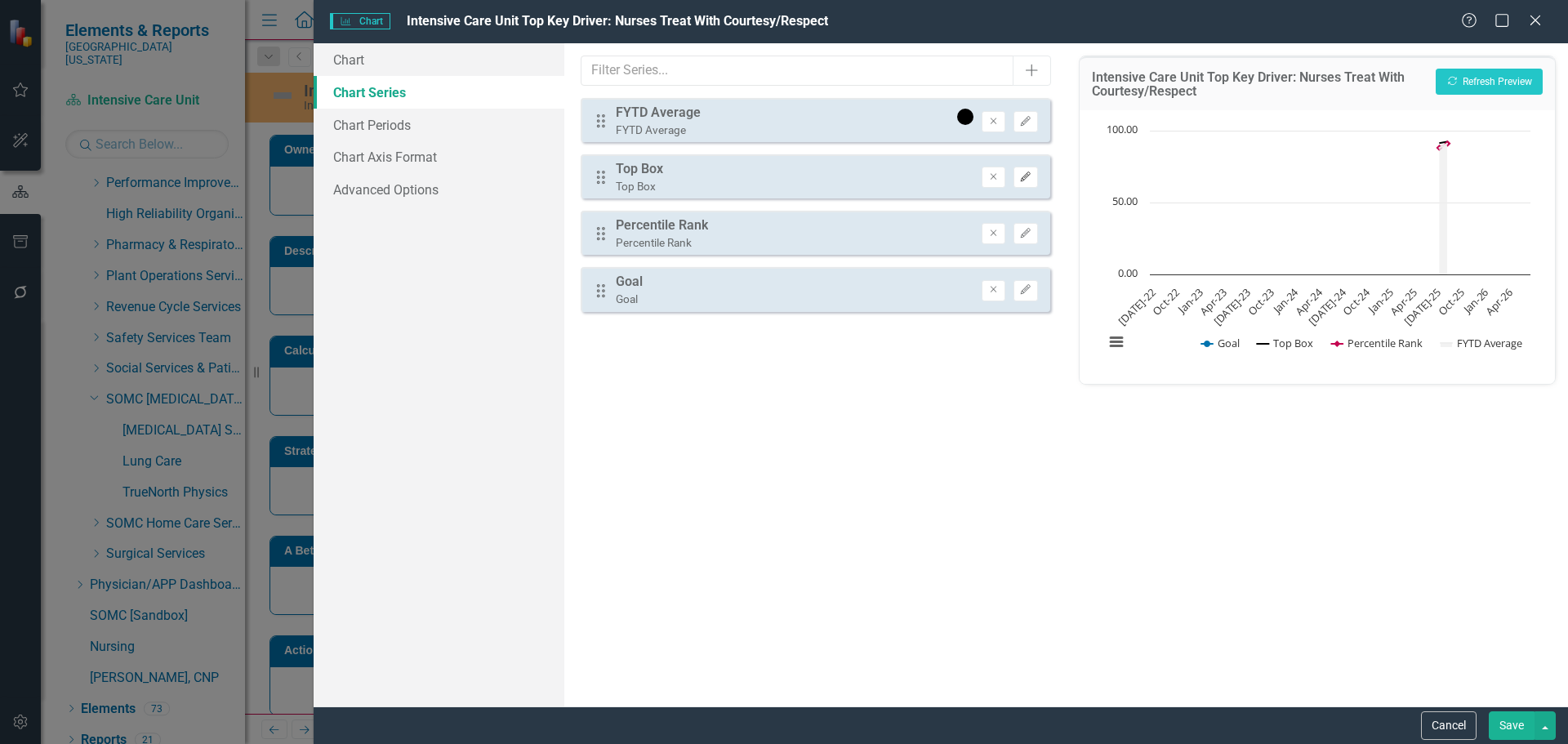
click at [1016, 178] on button "Edit" at bounding box center [1026, 176] width 23 height 21
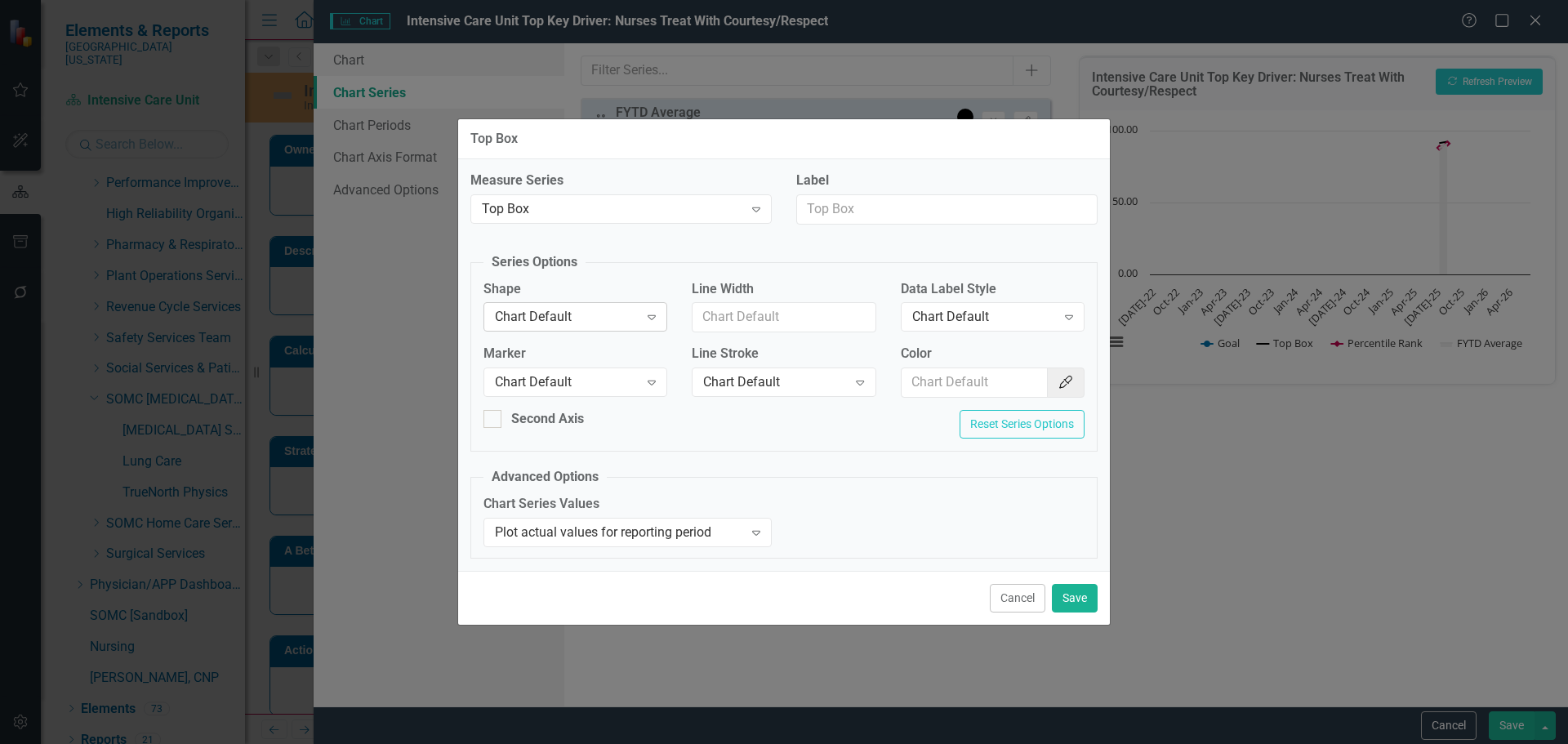
click at [526, 315] on div "Chart Default" at bounding box center [567, 317] width 144 height 18
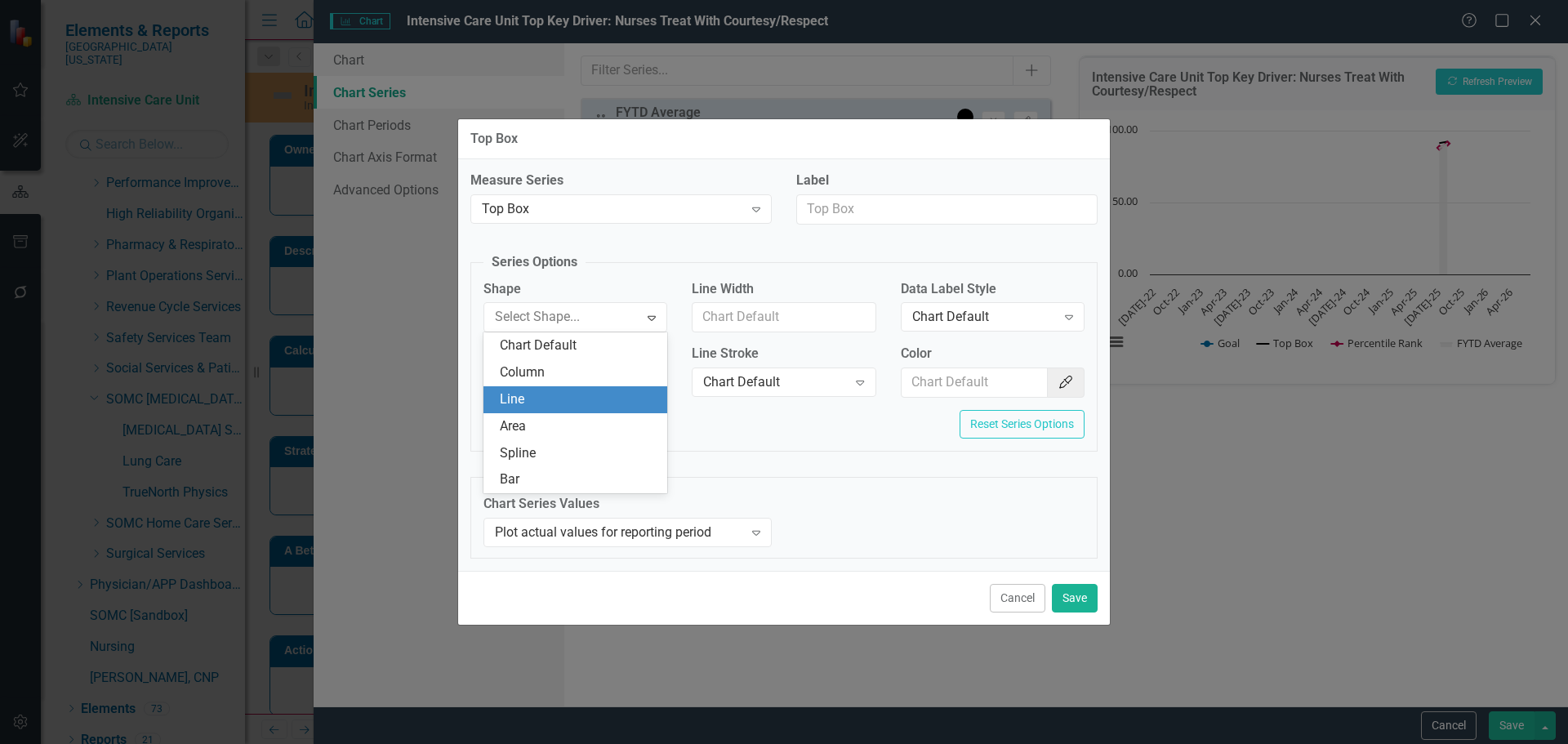
click at [516, 404] on div "Line" at bounding box center [578, 400] width 158 height 18
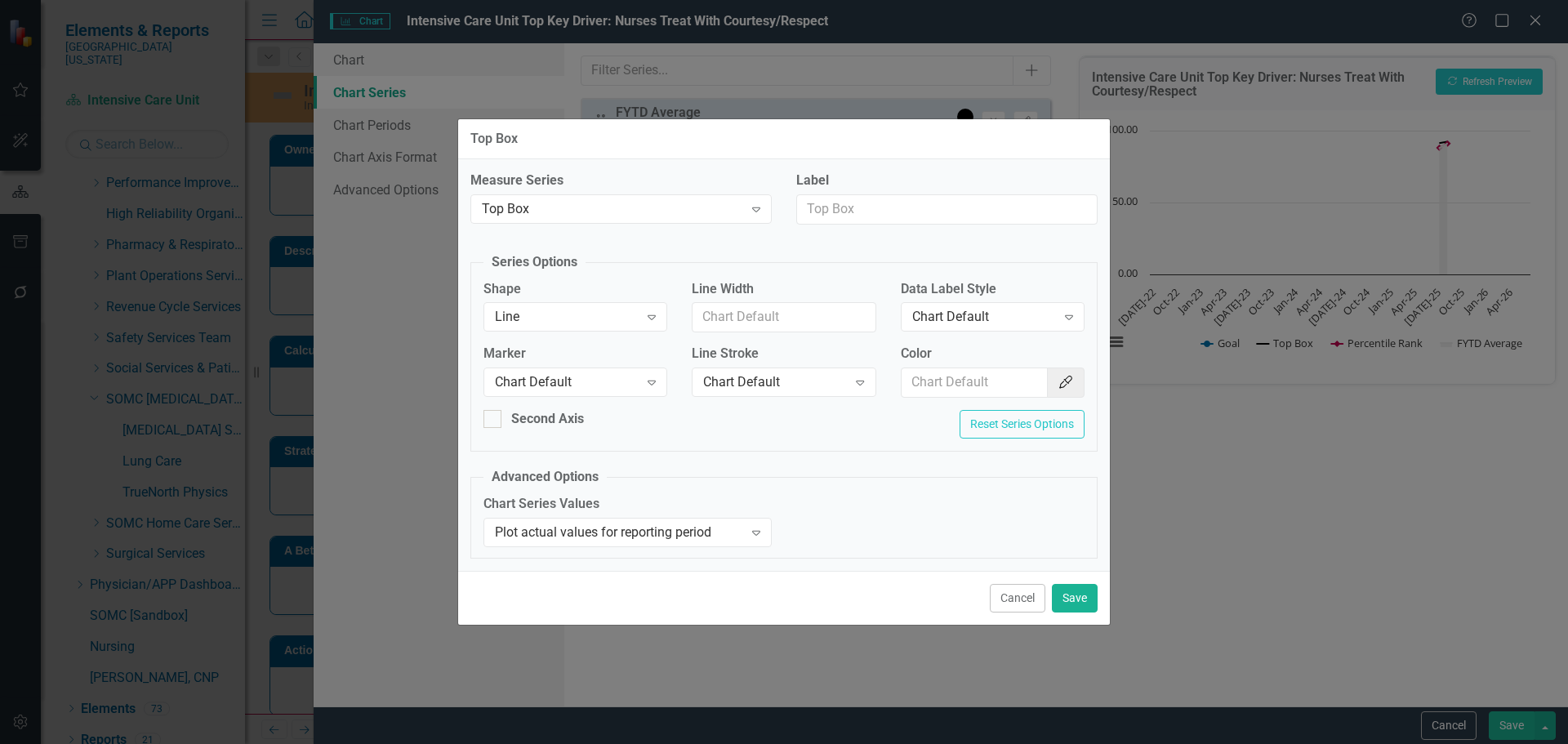
click at [541, 403] on div "Marker Chart Default Expand" at bounding box center [575, 375] width 208 height 63
click at [549, 384] on div "Chart Default" at bounding box center [567, 383] width 144 height 18
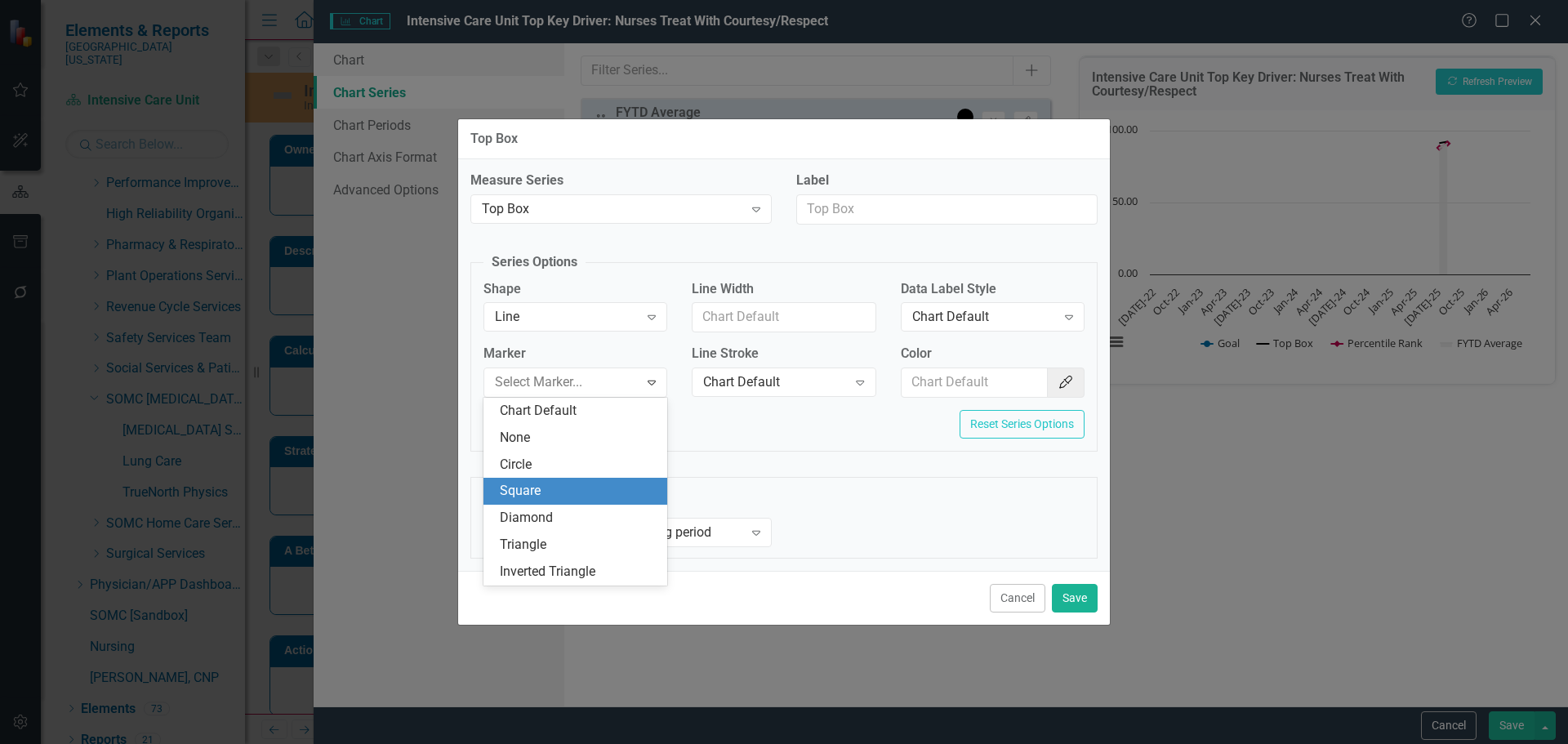
drag, startPoint x: 554, startPoint y: 495, endPoint x: 658, endPoint y: 435, distance: 120.1
click at [556, 496] on div "Square" at bounding box center [578, 492] width 158 height 18
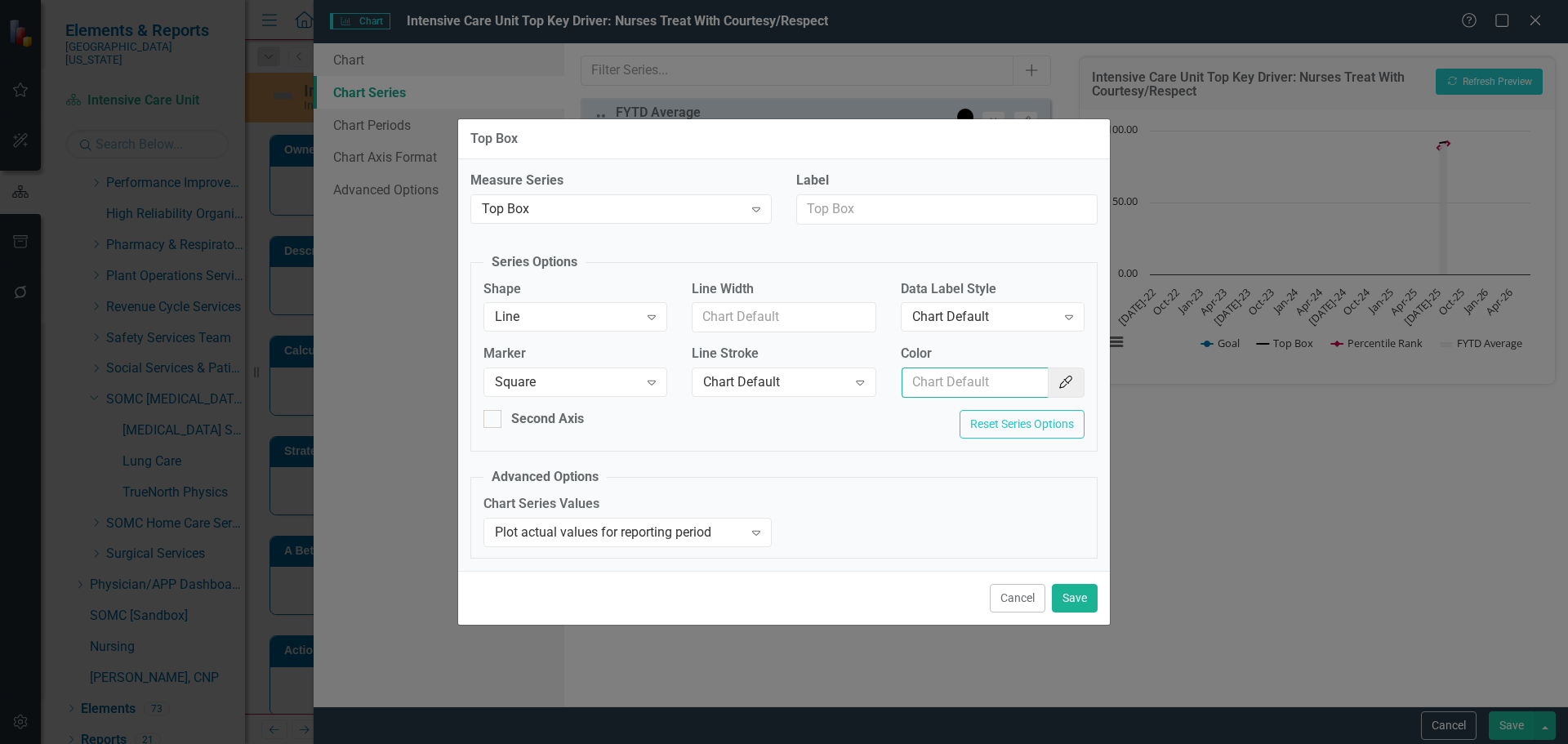
click at [951, 369] on input "Color" at bounding box center [975, 383] width 147 height 30
click at [1092, 391] on div "Color Color Picker" at bounding box center [992, 377] width 208 height 65
click at [1072, 390] on button "Color Picker" at bounding box center [1066, 383] width 38 height 30
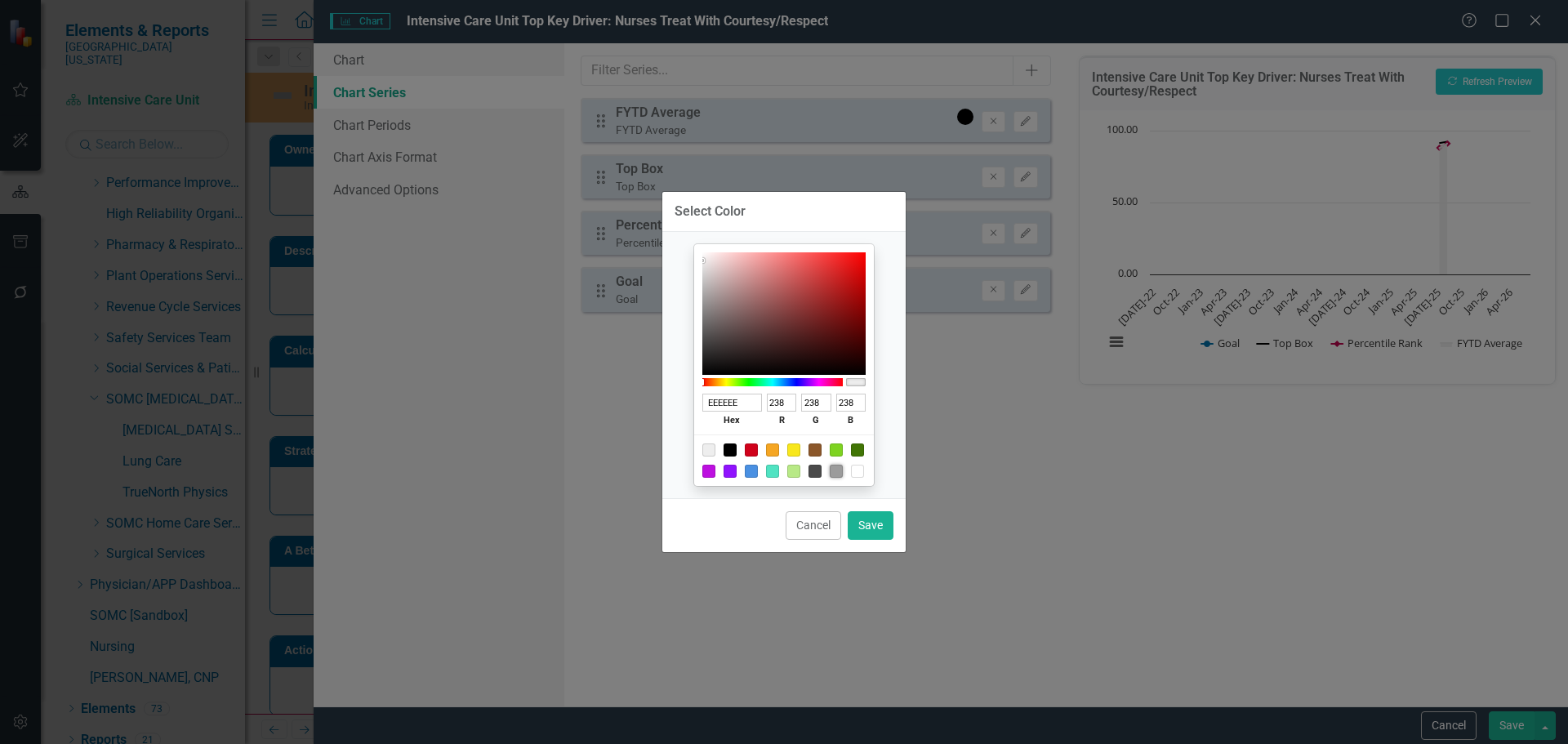
click at [835, 470] on div at bounding box center [837, 471] width 13 height 13
type input "9B9B9B"
type input "155"
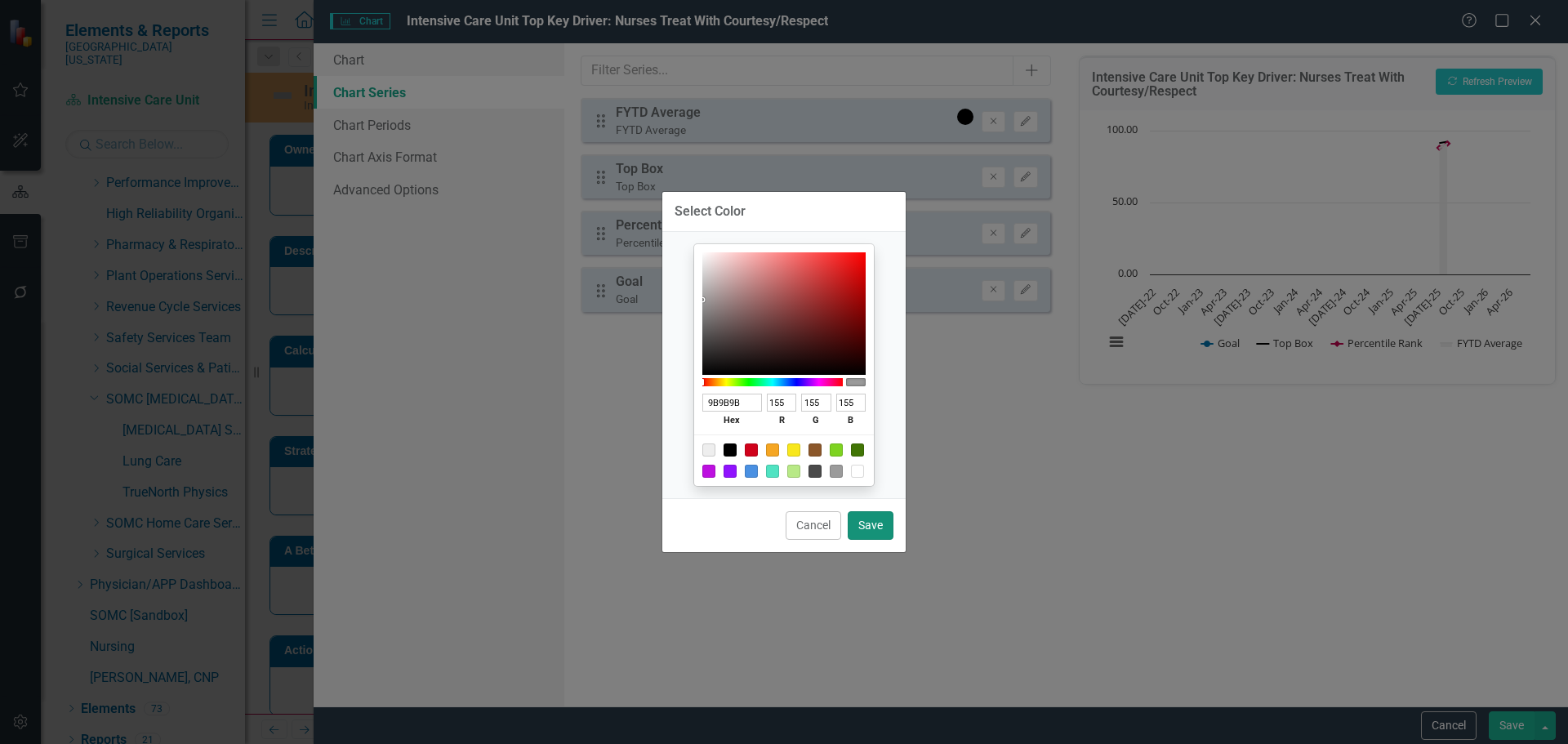
click at [856, 517] on button "Save" at bounding box center [870, 526] width 46 height 28
type input "#9b9b9b"
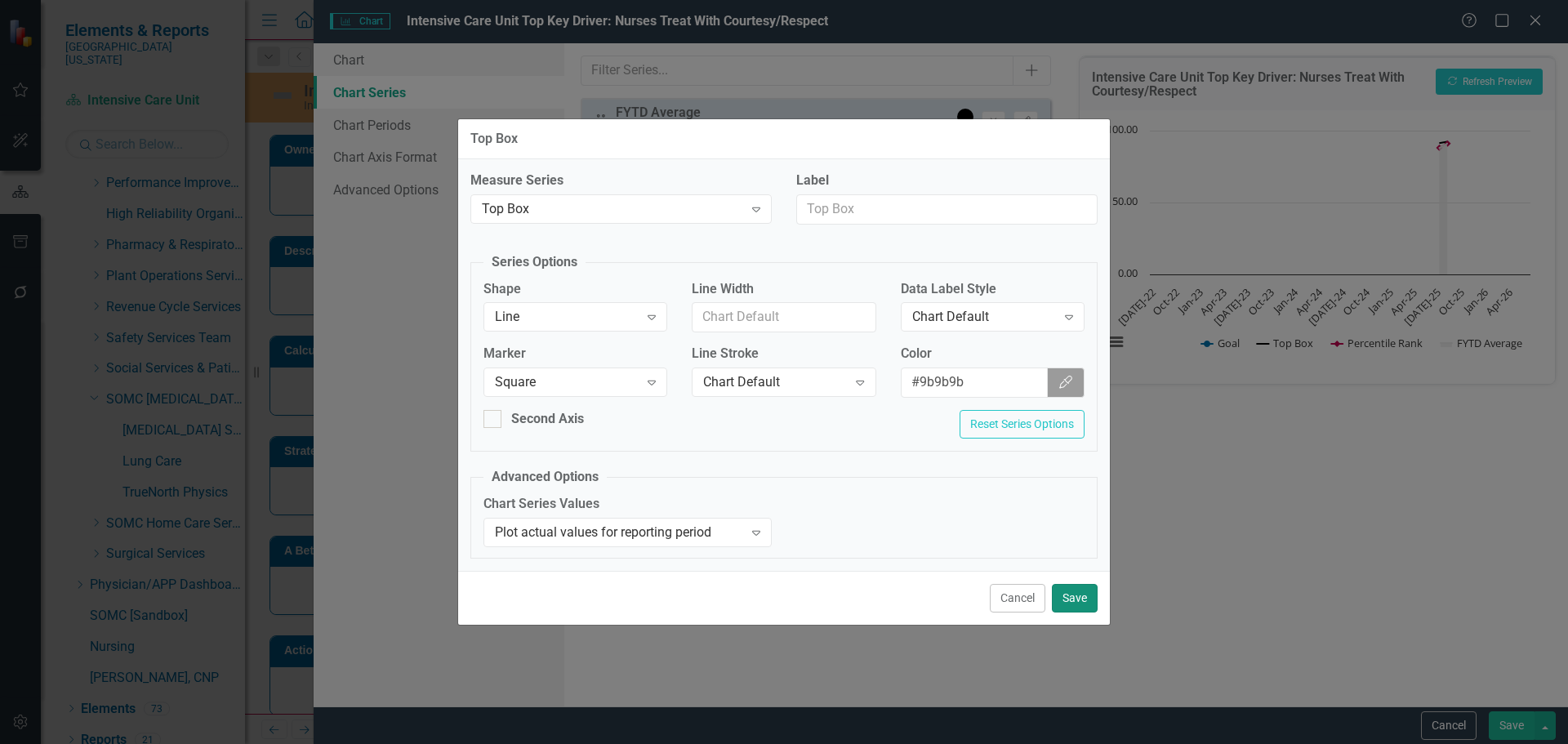
click at [1079, 594] on button "Save" at bounding box center [1075, 599] width 46 height 28
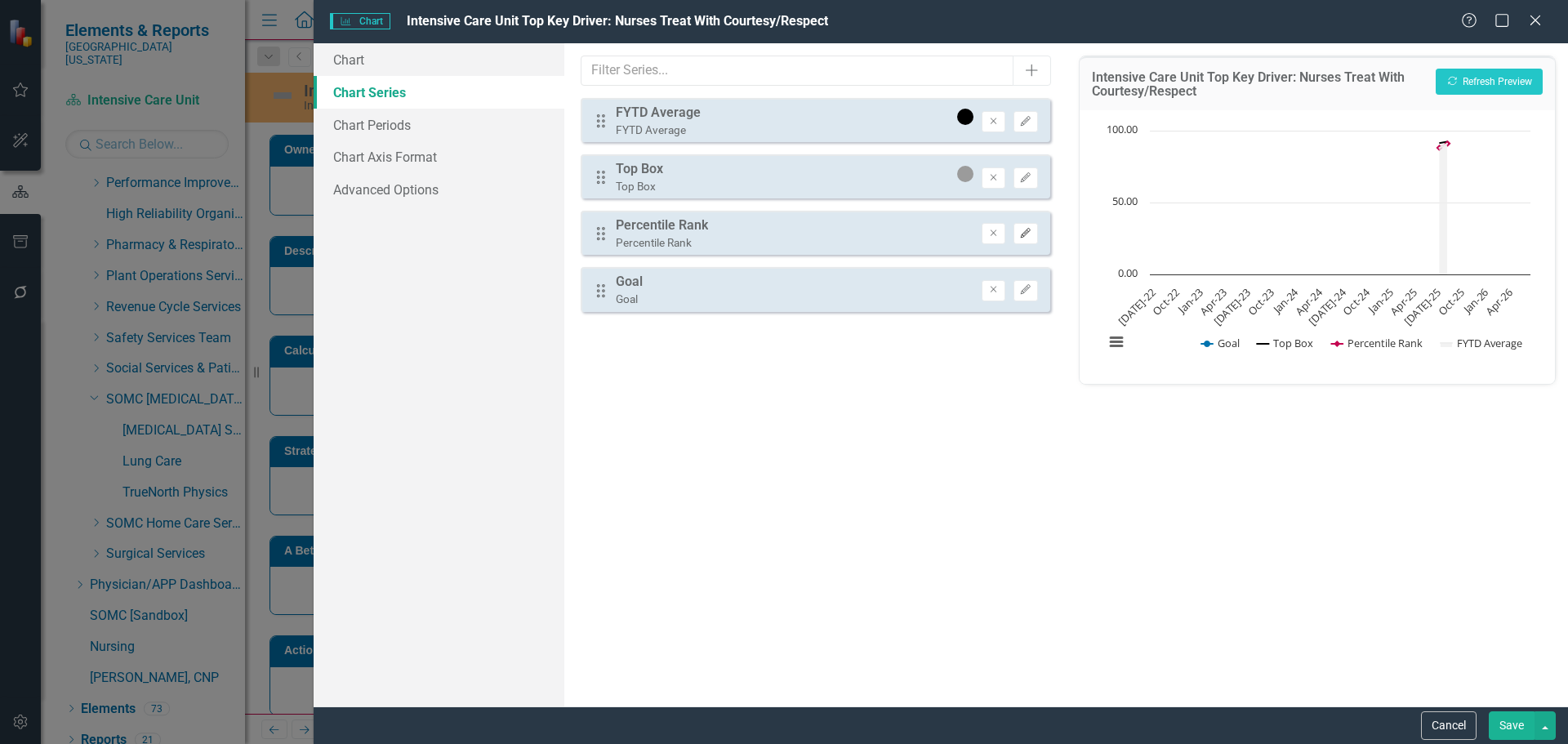
click at [1023, 227] on button "Edit" at bounding box center [1026, 233] width 23 height 21
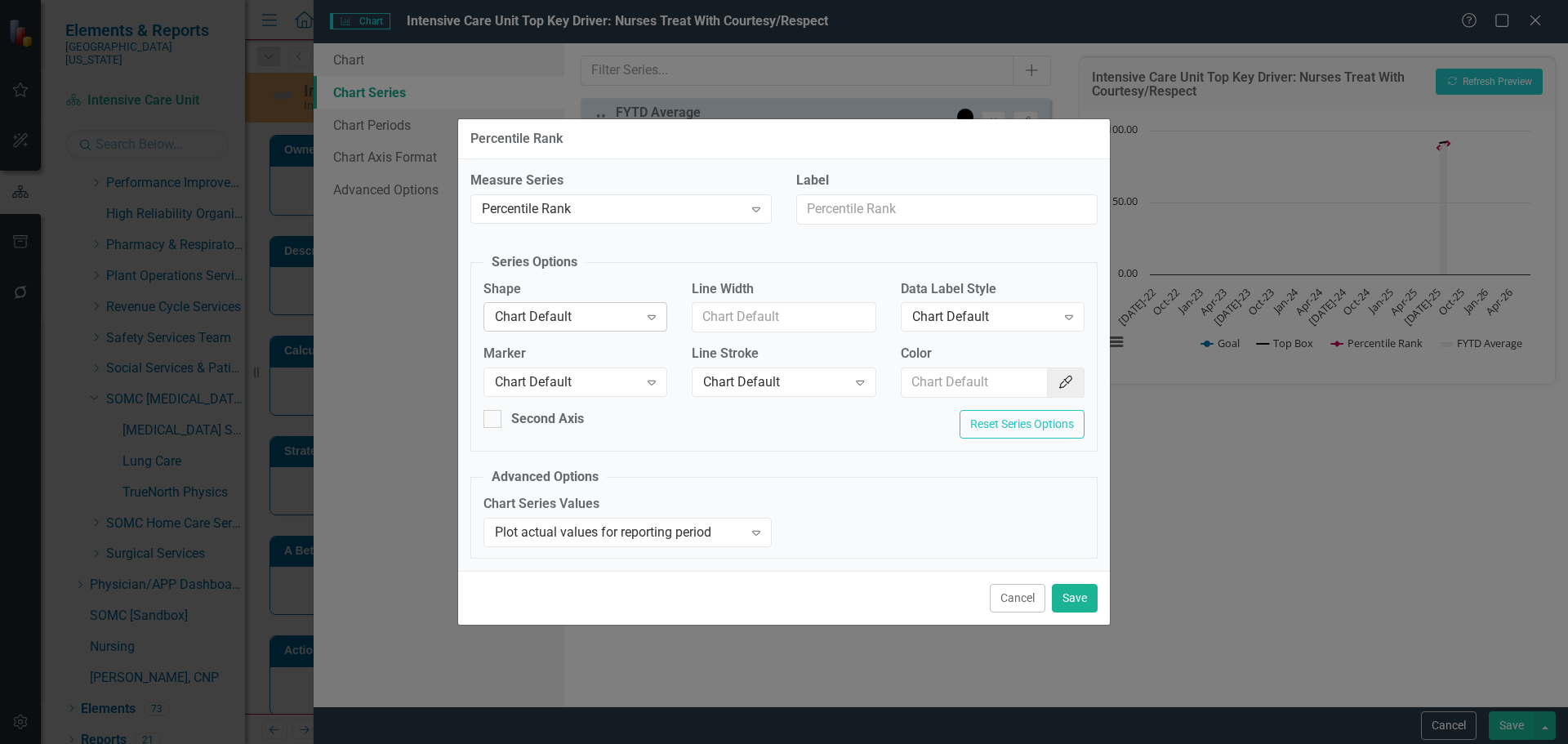
click at [590, 319] on div "Chart Default" at bounding box center [567, 317] width 144 height 18
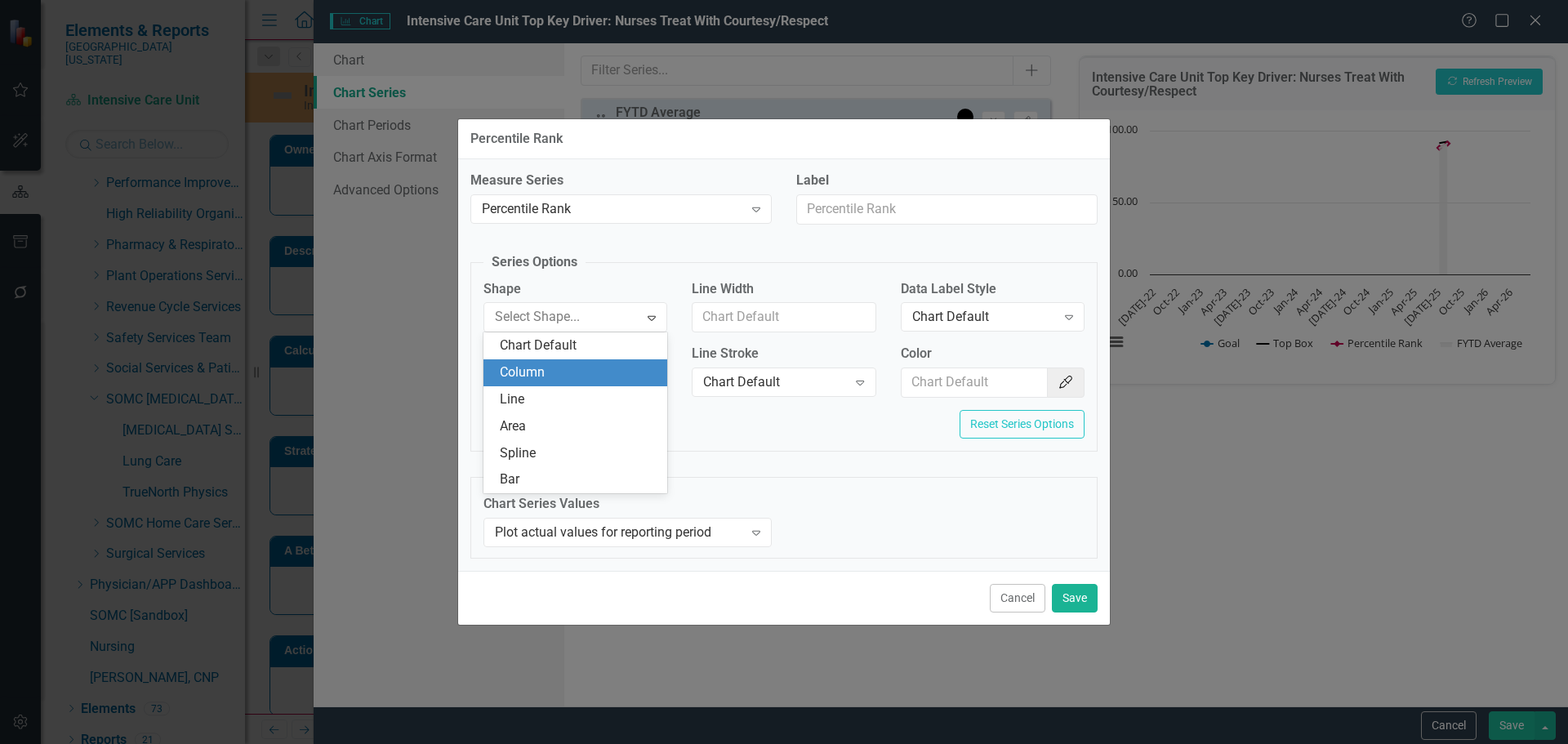
click at [583, 371] on div "Column" at bounding box center [578, 373] width 158 height 18
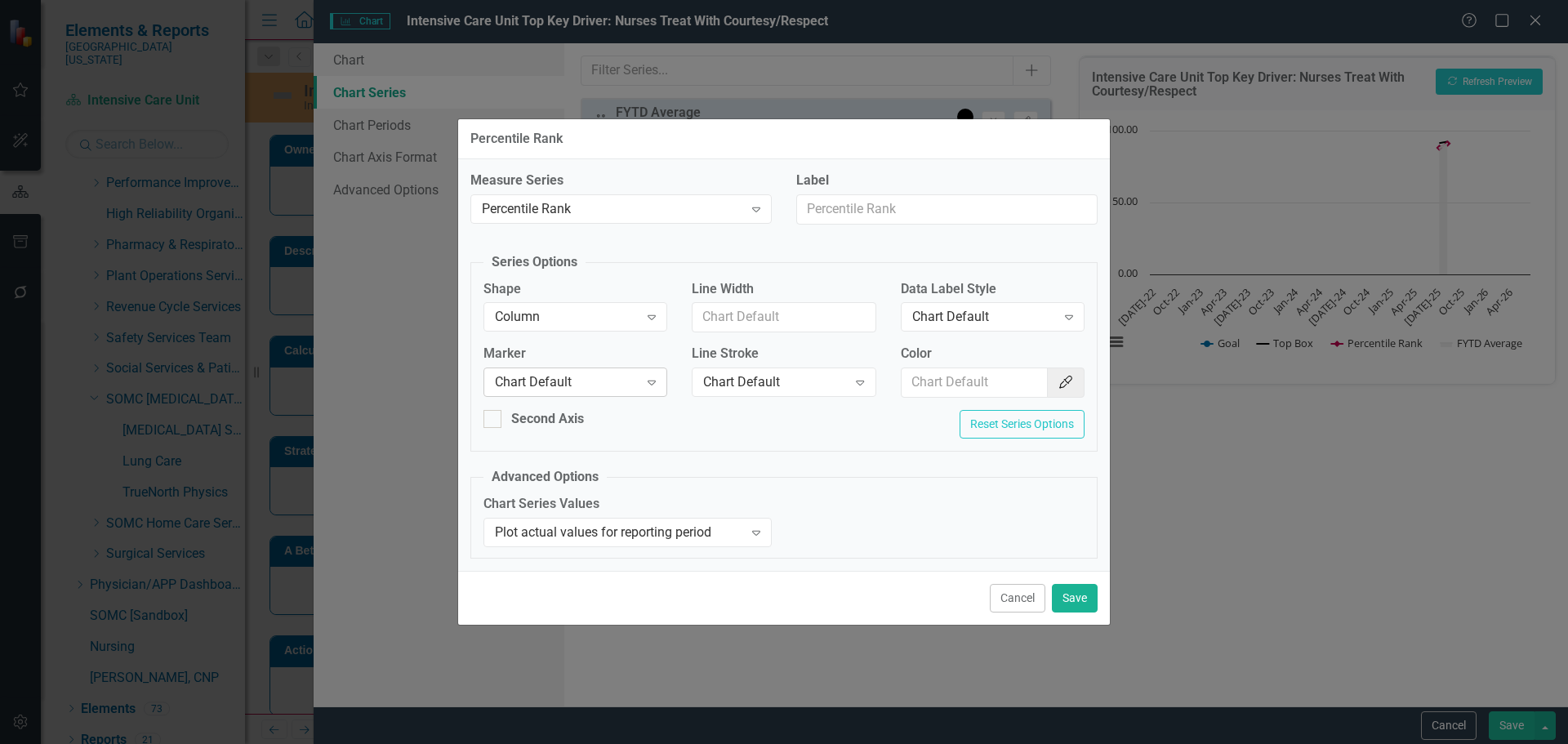
click at [583, 390] on div "Chart Default" at bounding box center [567, 383] width 144 height 18
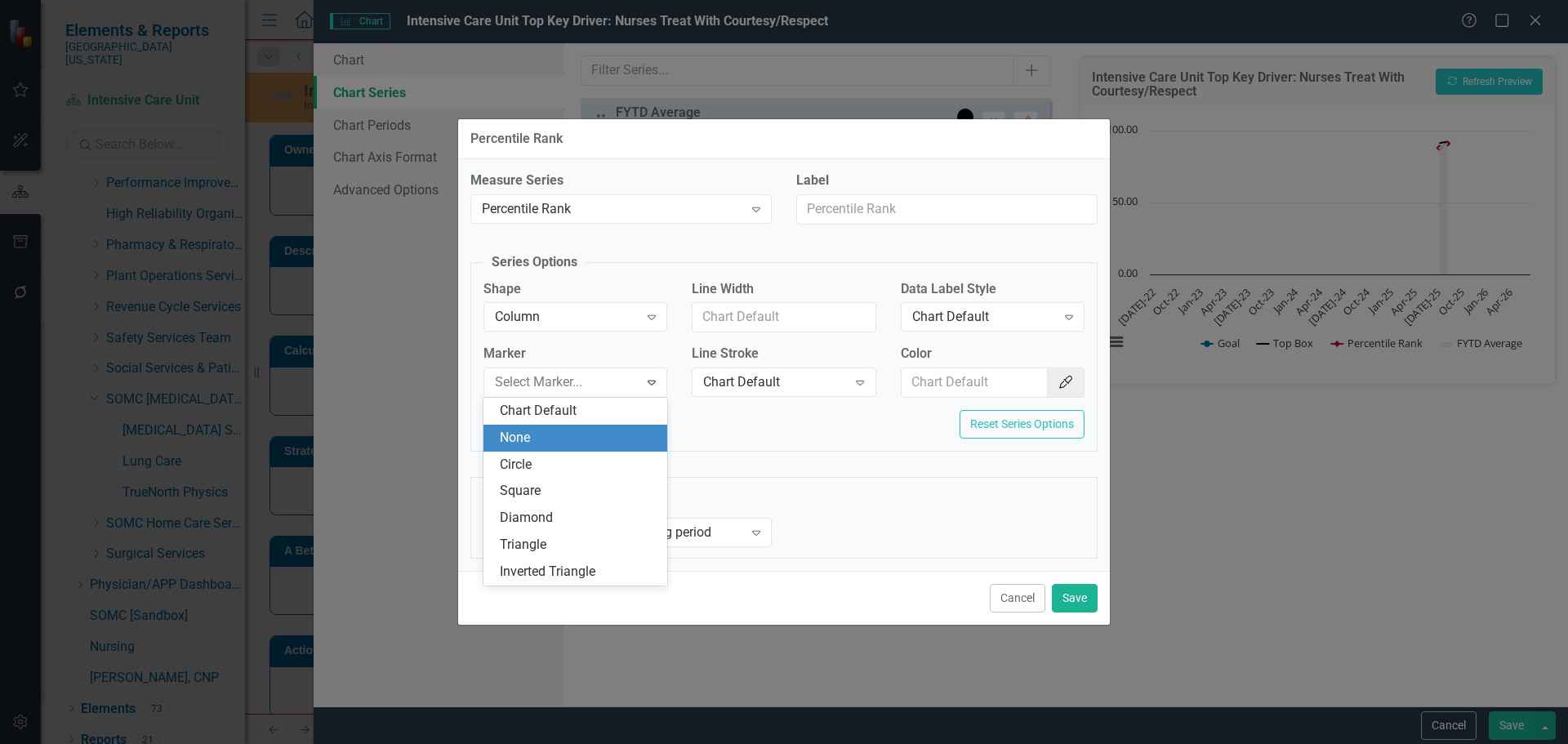
click at [583, 433] on div "None" at bounding box center [578, 438] width 158 height 18
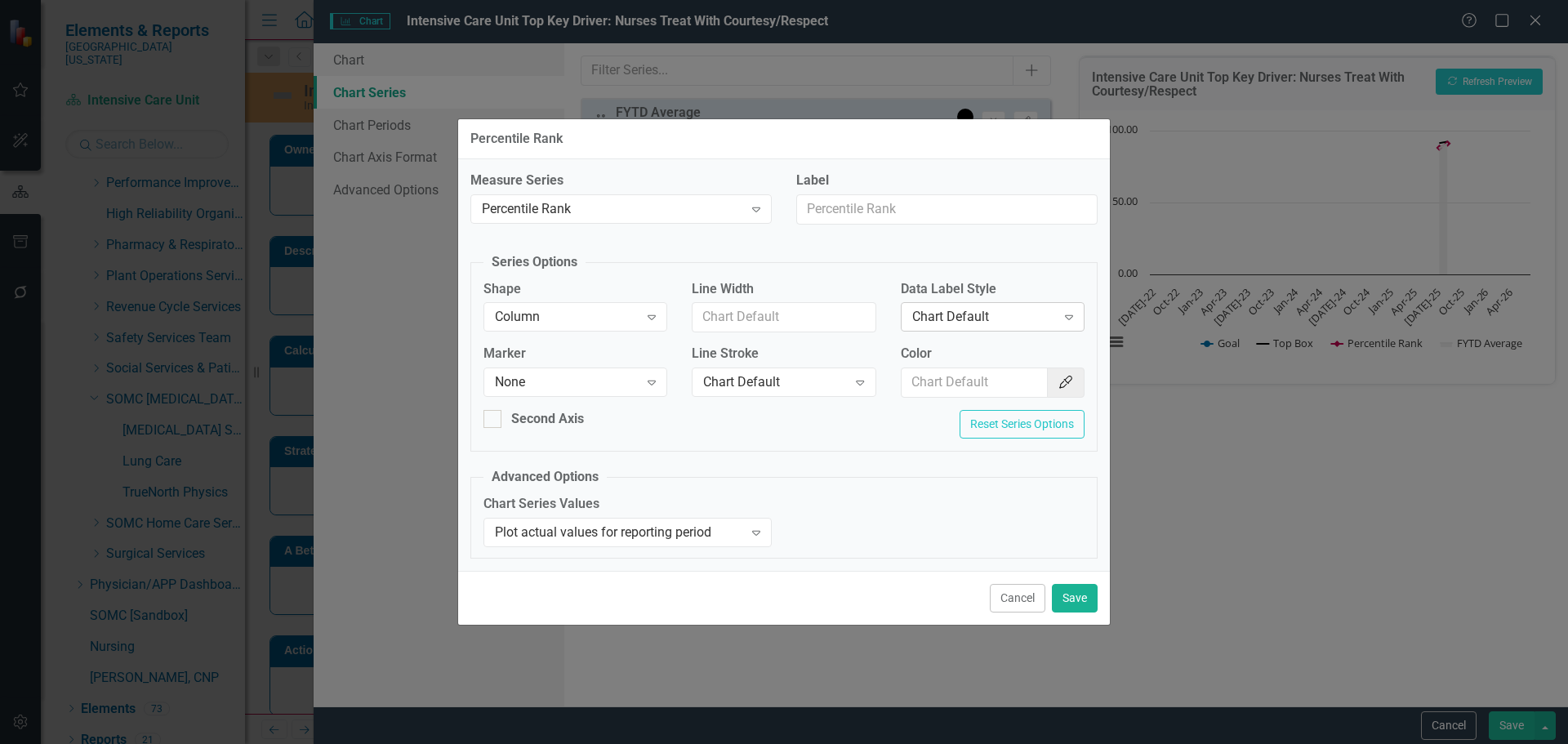
click at [1022, 315] on div "Chart Default" at bounding box center [984, 317] width 144 height 18
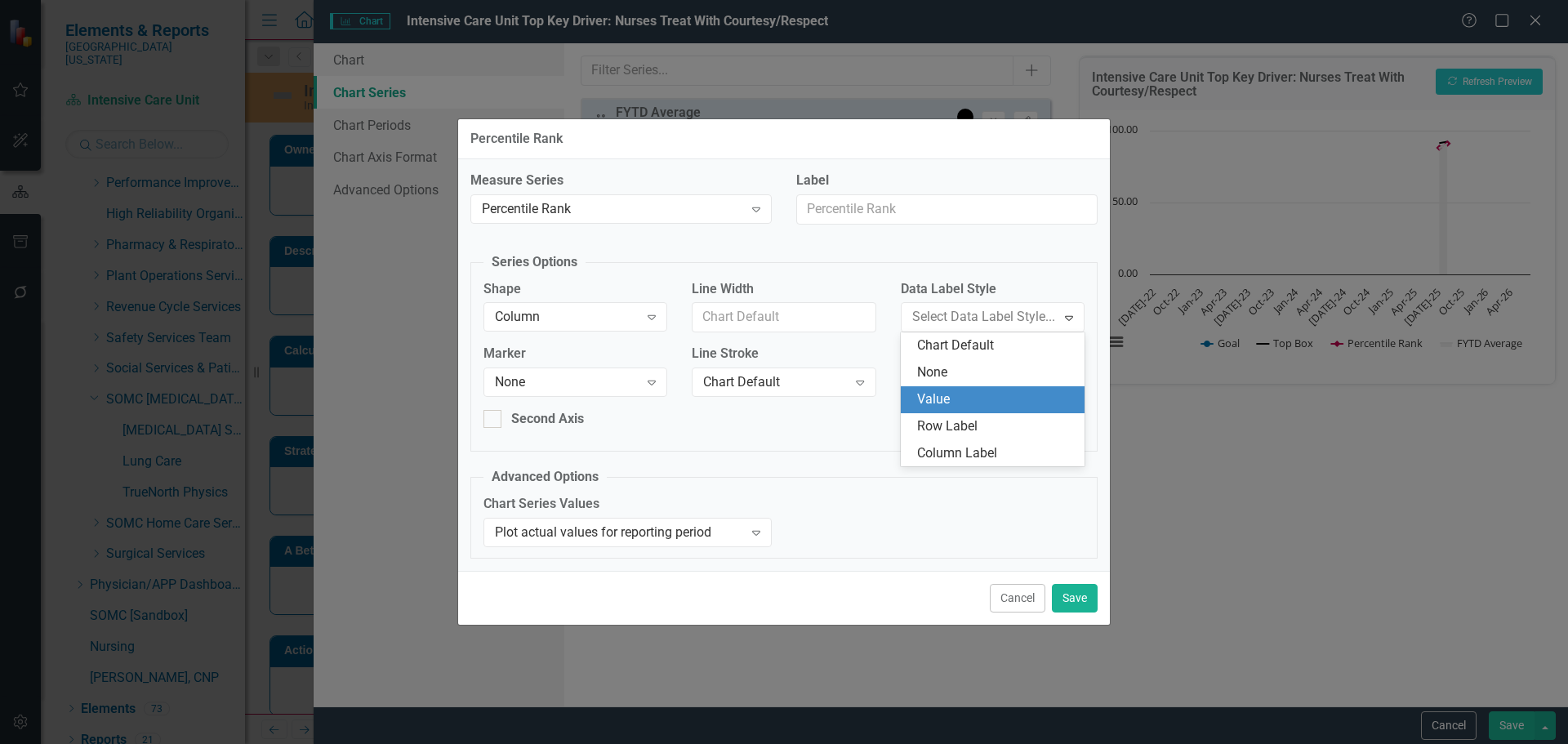
click at [986, 392] on div "Value" at bounding box center [995, 400] width 158 height 18
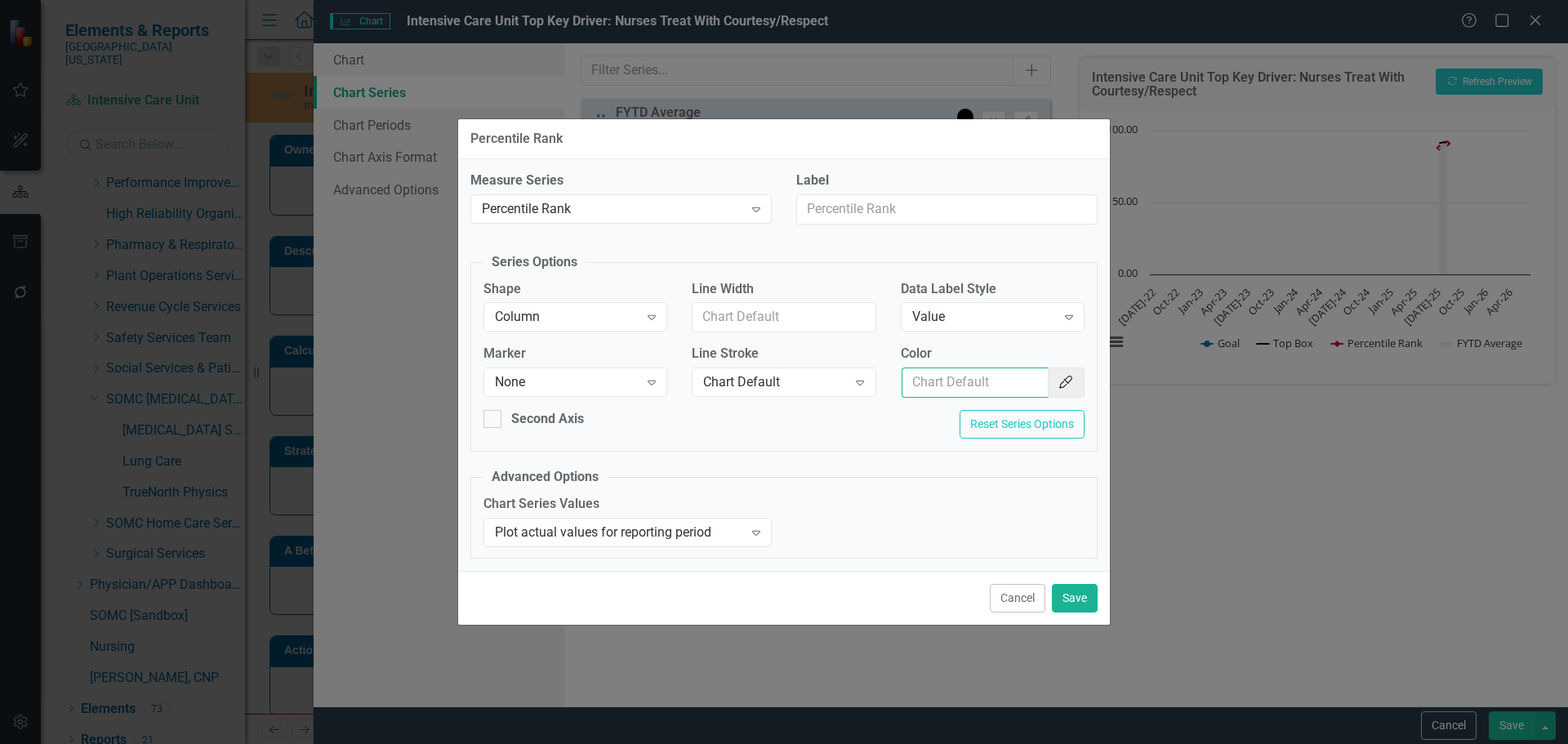
click at [986, 384] on input "Color" at bounding box center [975, 383] width 147 height 30
type input "#c40650"
click at [1011, 386] on input "#c40650" at bounding box center [975, 383] width 147 height 30
click at [1011, 390] on input "#c40650" at bounding box center [975, 383] width 147 height 30
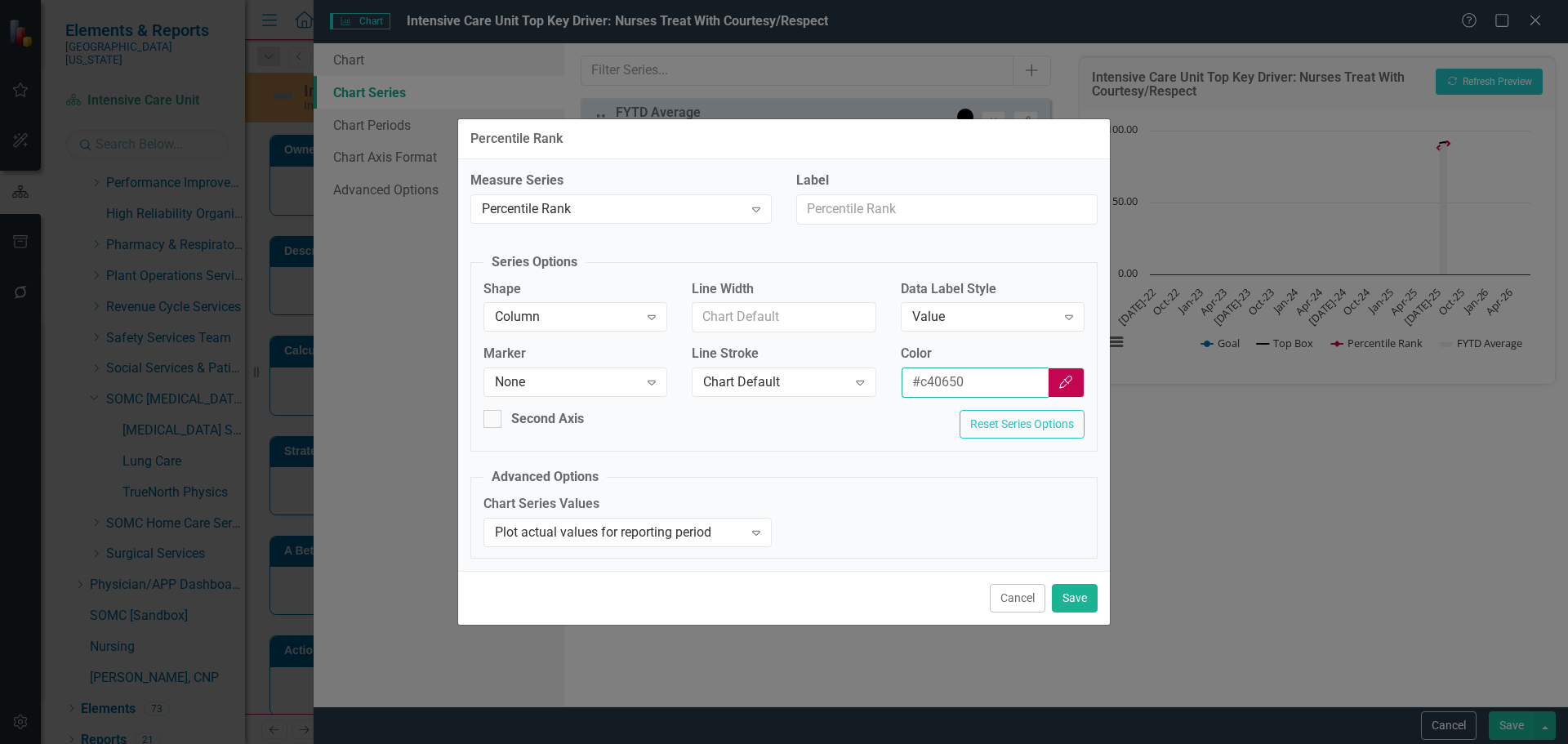
click at [1011, 390] on input "#c40650" at bounding box center [975, 383] width 147 height 30
click at [1011, 388] on input "Color" at bounding box center [975, 383] width 147 height 30
type input "#85C1E9"
click at [982, 384] on input "#85C1E9" at bounding box center [976, 383] width 150 height 30
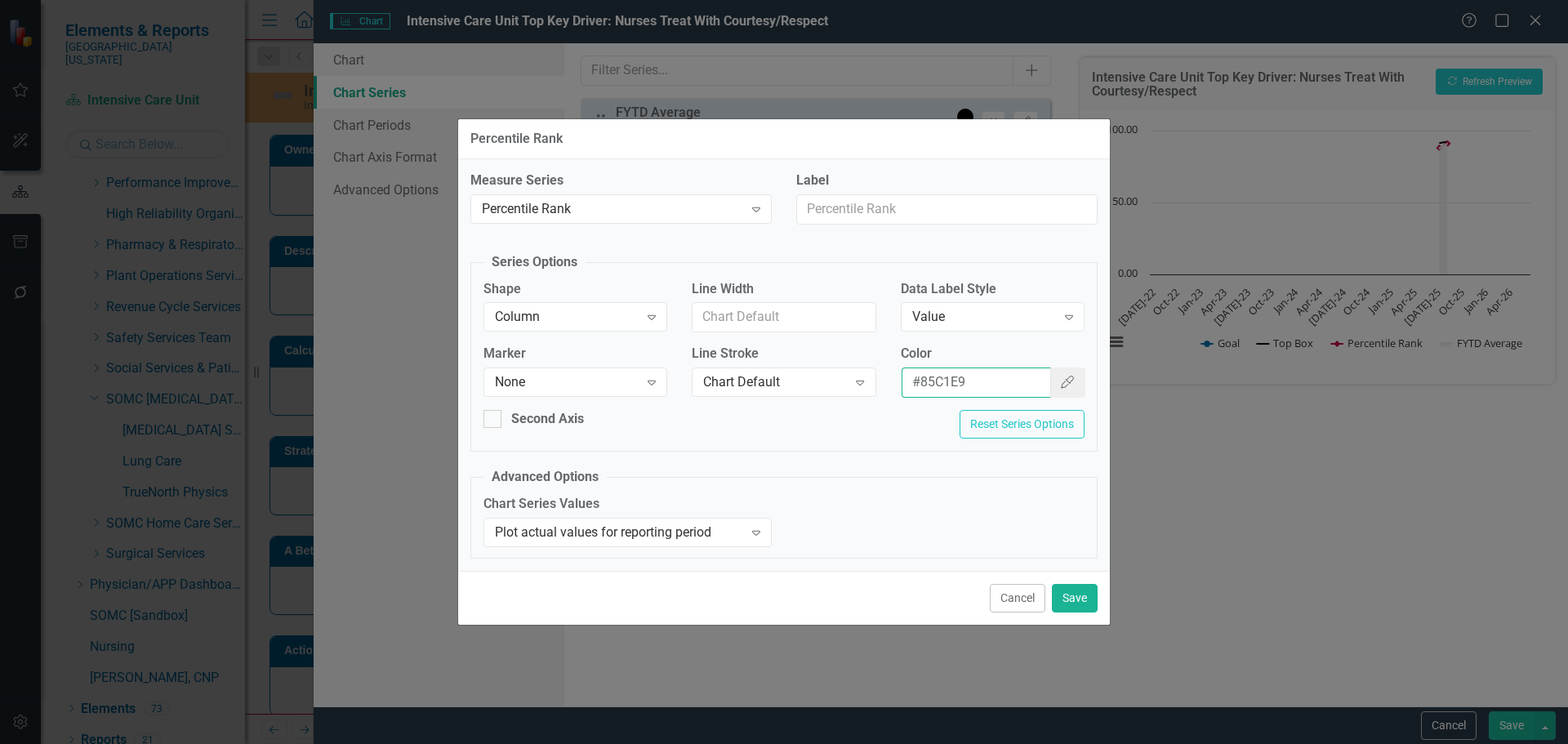
click at [982, 384] on input "#85C1E9" at bounding box center [976, 383] width 150 height 30
click at [1005, 585] on button "Cancel" at bounding box center [1017, 599] width 55 height 28
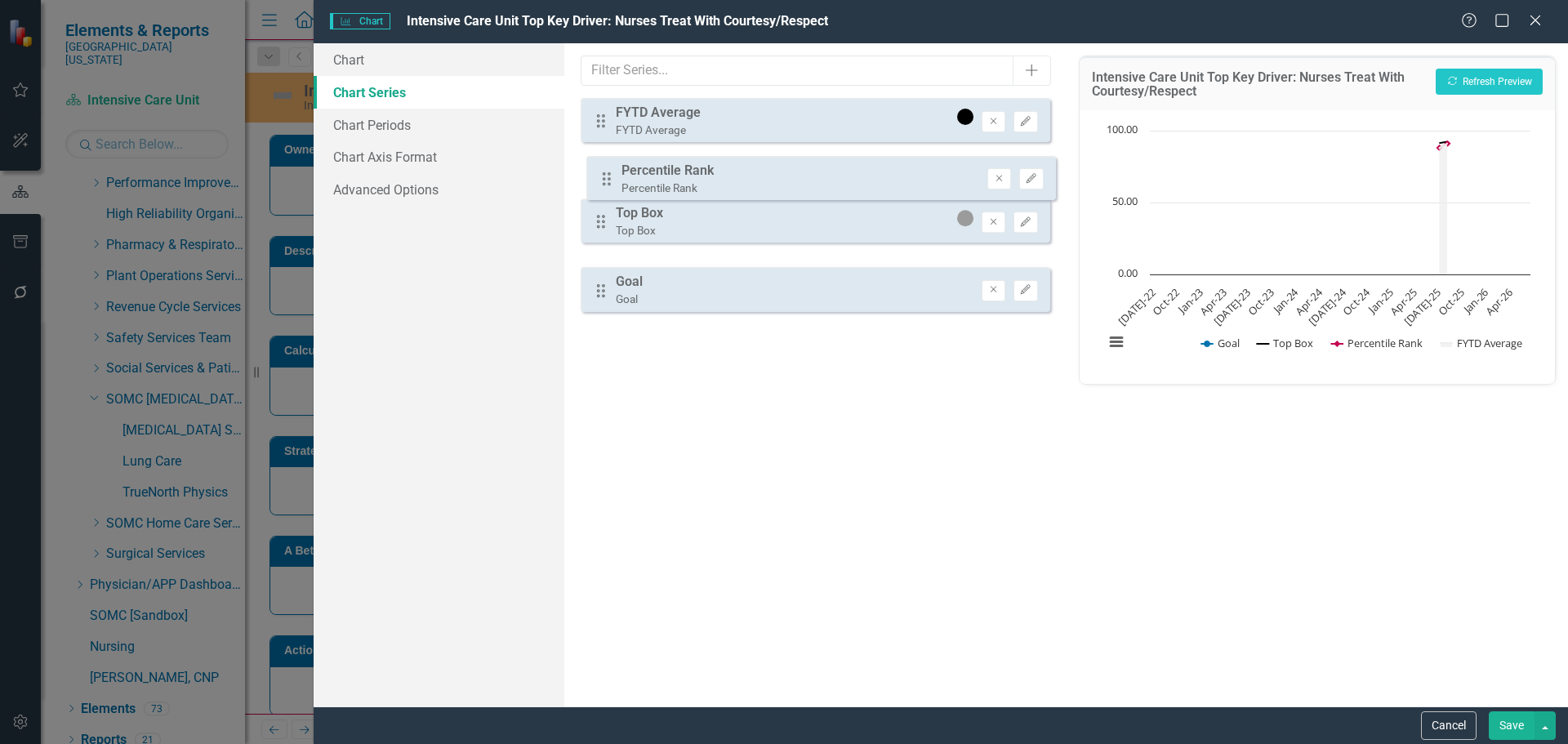
drag, startPoint x: 594, startPoint y: 232, endPoint x: 600, endPoint y: 178, distance: 54.3
click at [600, 178] on div "Drag FYTD Average FYTD Average Remove Edit Drag Top Box Top Box Remove Edit Dra…" at bounding box center [815, 205] width 469 height 214
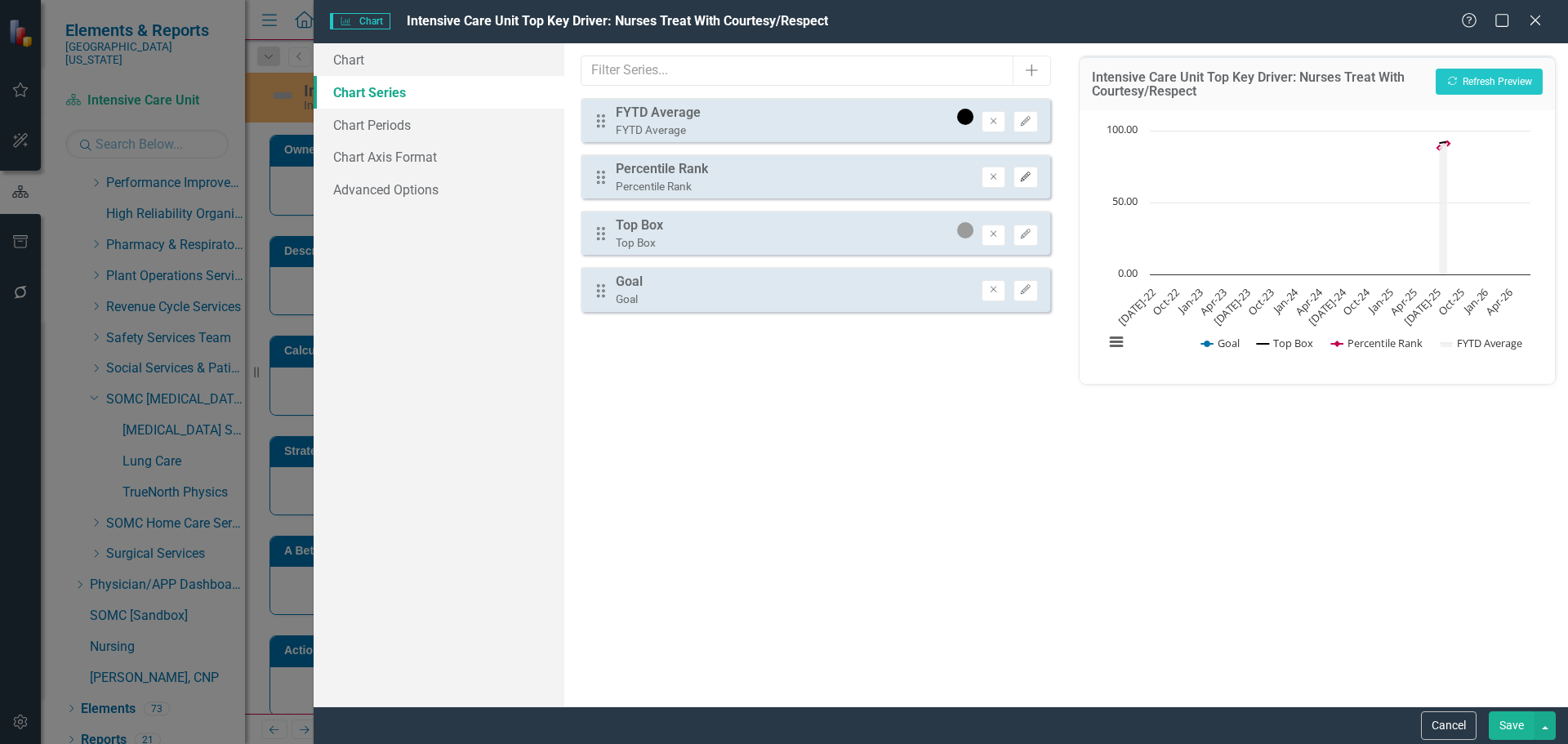
click at [1024, 170] on button "Edit" at bounding box center [1026, 176] width 23 height 21
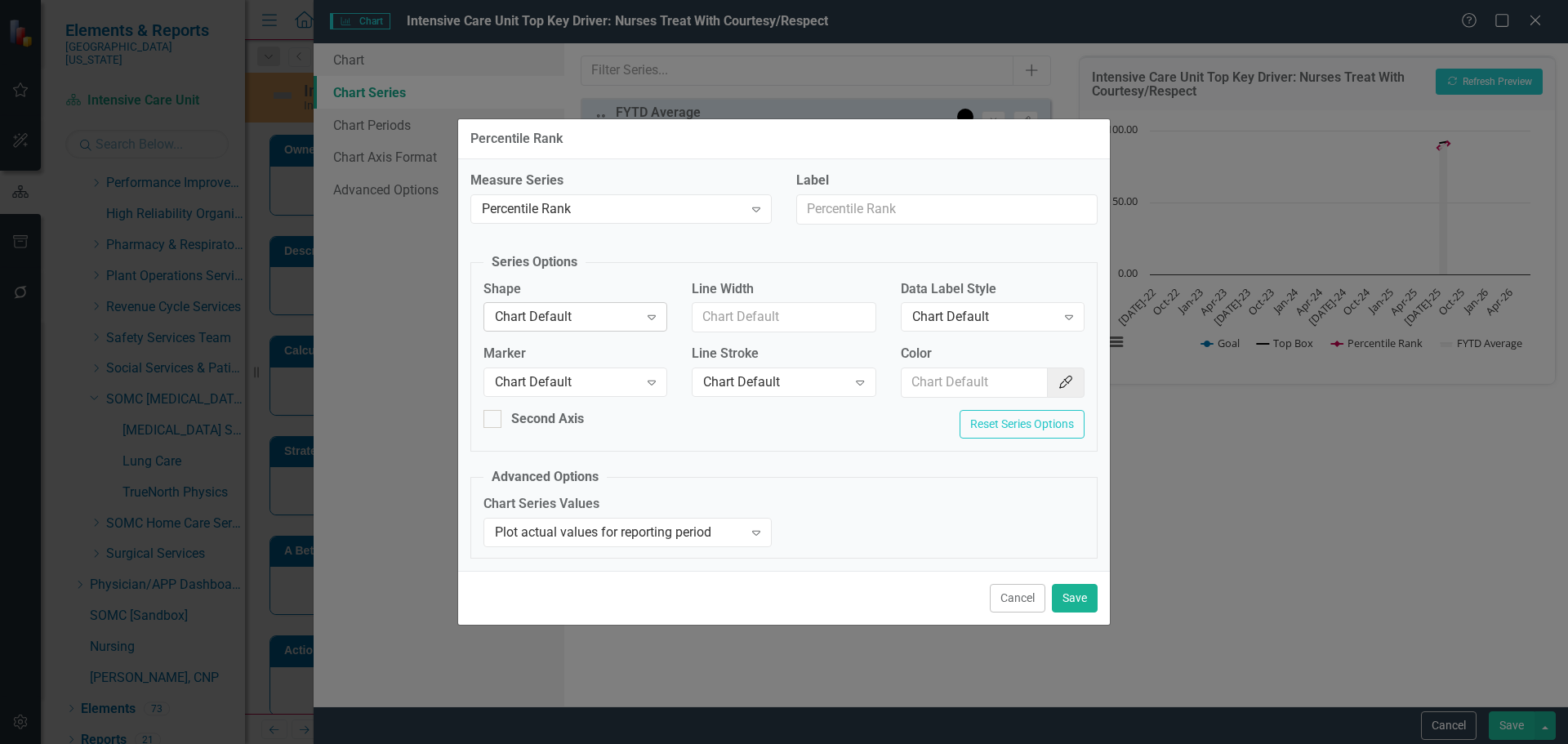
click at [568, 318] on div "Chart Default" at bounding box center [567, 317] width 144 height 18
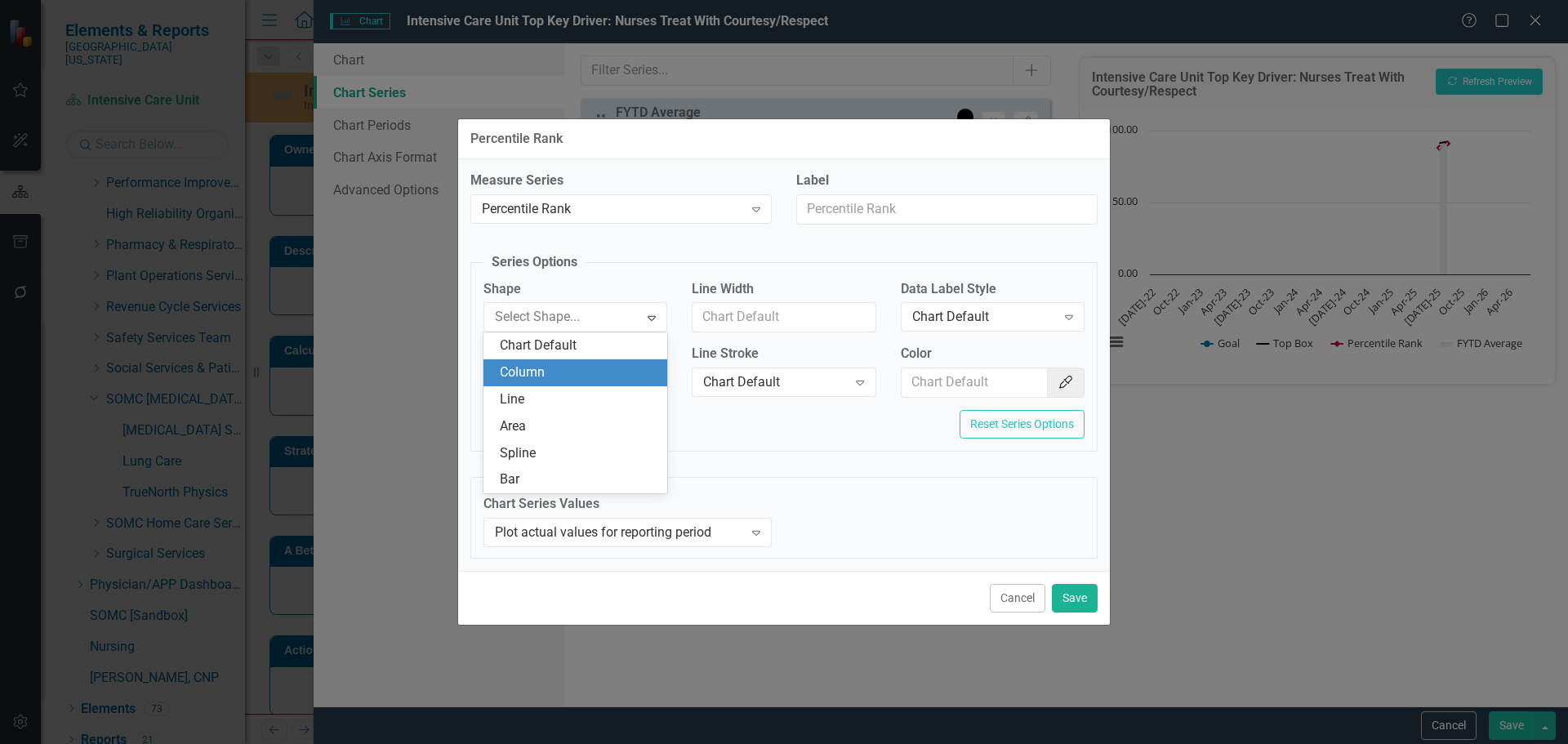
click at [550, 380] on div "Column" at bounding box center [578, 373] width 158 height 18
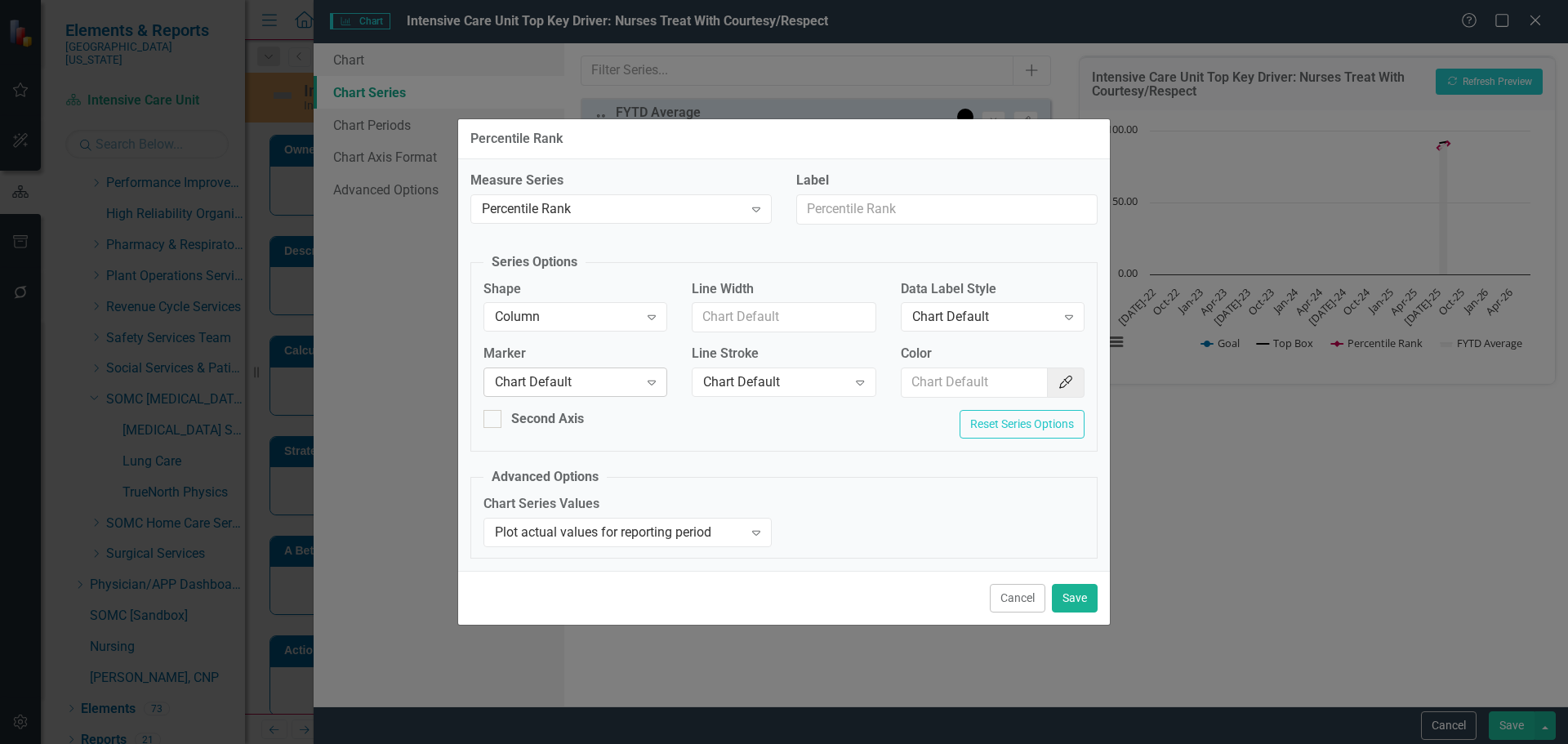
click at [554, 375] on div "Chart Default" at bounding box center [567, 383] width 144 height 18
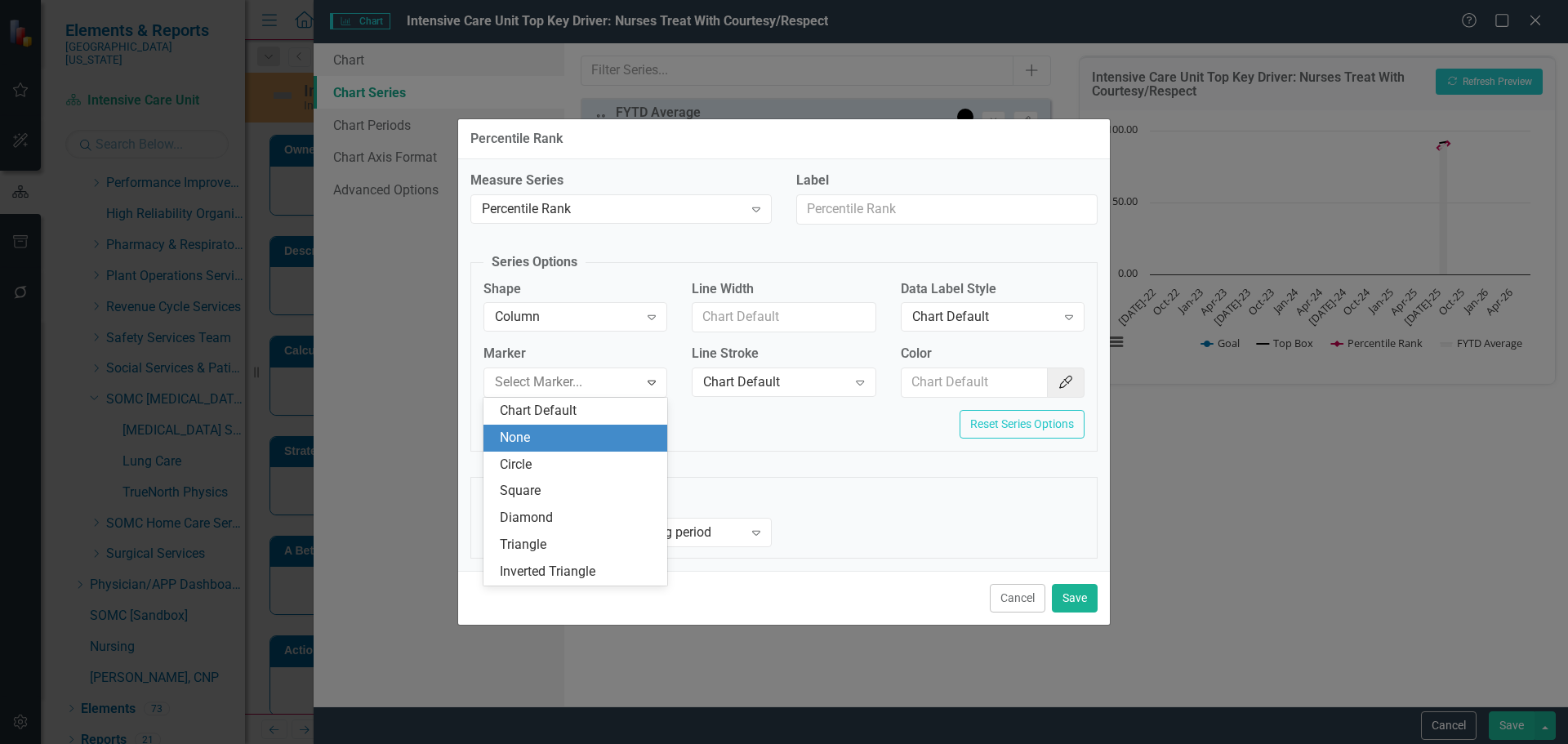
click at [552, 441] on div "None" at bounding box center [578, 438] width 158 height 18
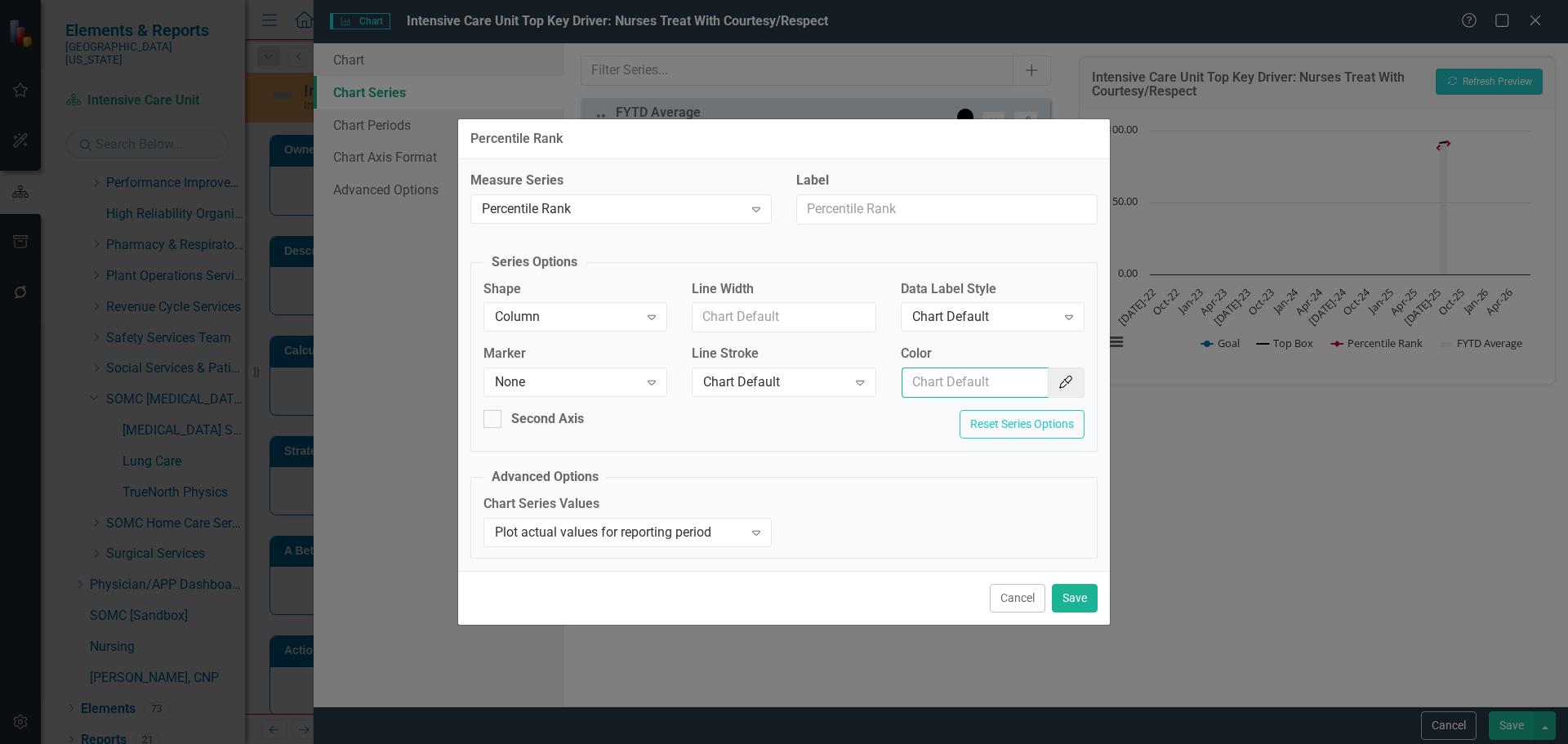
click at [978, 377] on input "Color" at bounding box center [975, 383] width 147 height 30
type input "#2e75b6"
click at [994, 324] on div "Chart Default" at bounding box center [984, 317] width 144 height 18
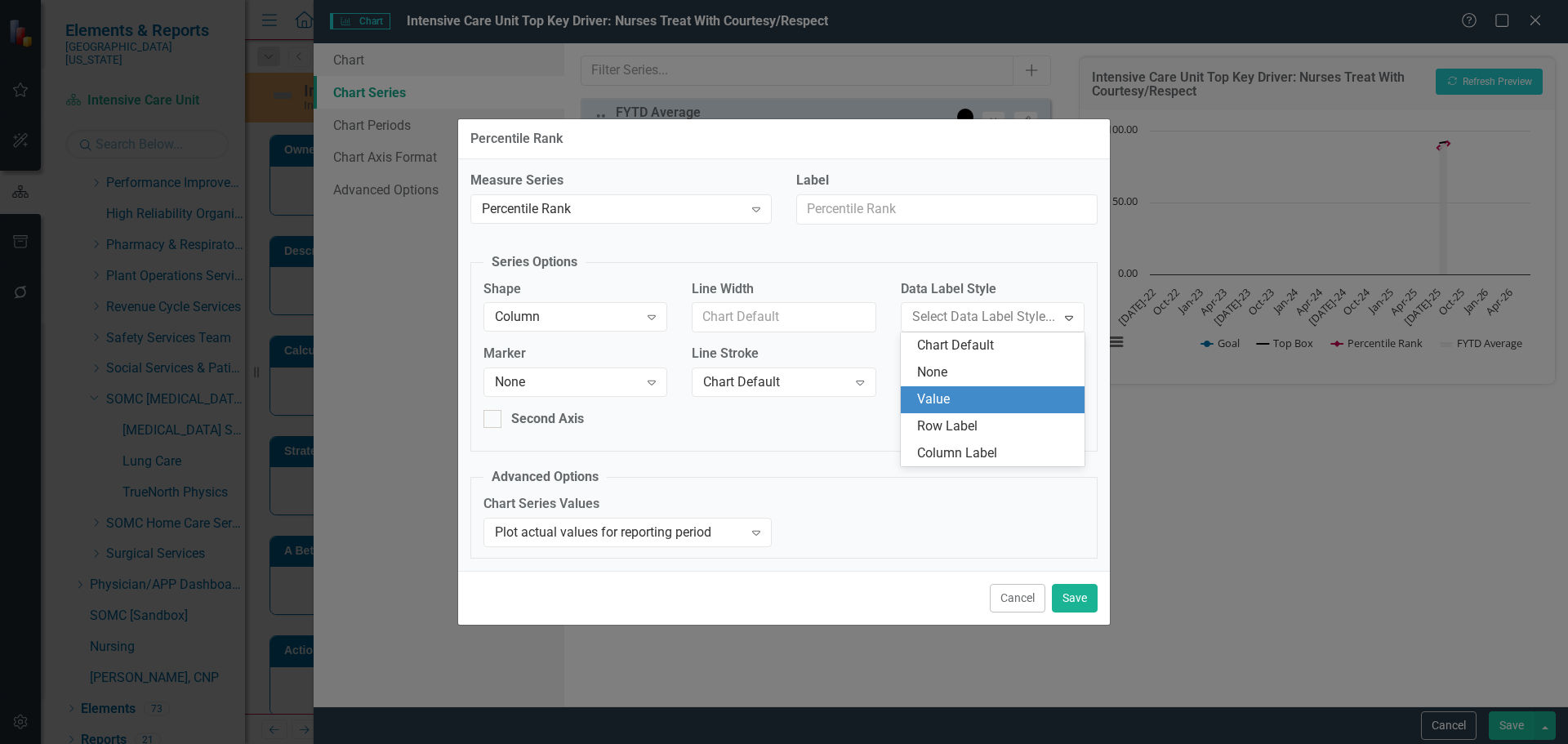
click at [972, 403] on div "Value" at bounding box center [995, 400] width 158 height 18
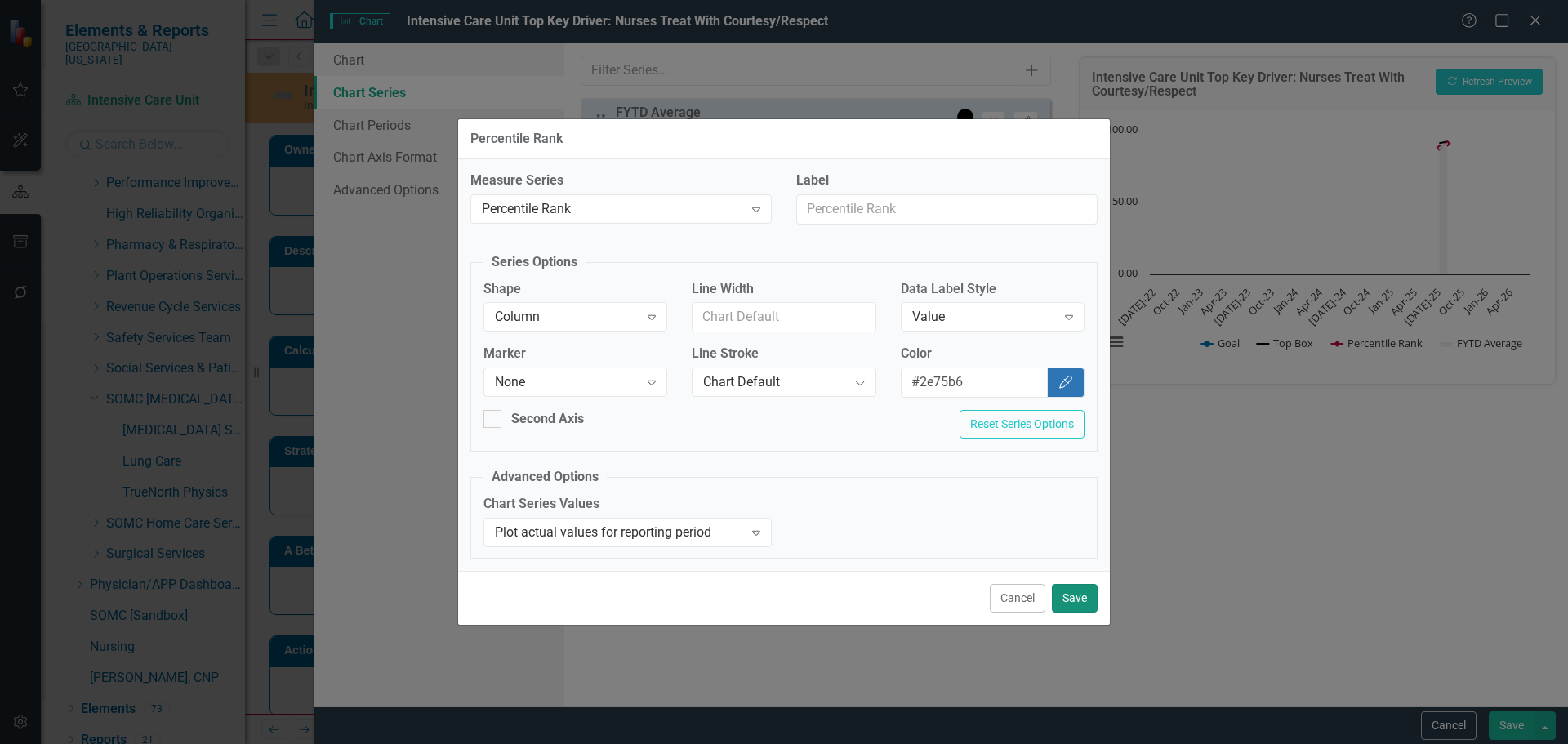
click at [1096, 604] on button "Save" at bounding box center [1075, 599] width 46 height 28
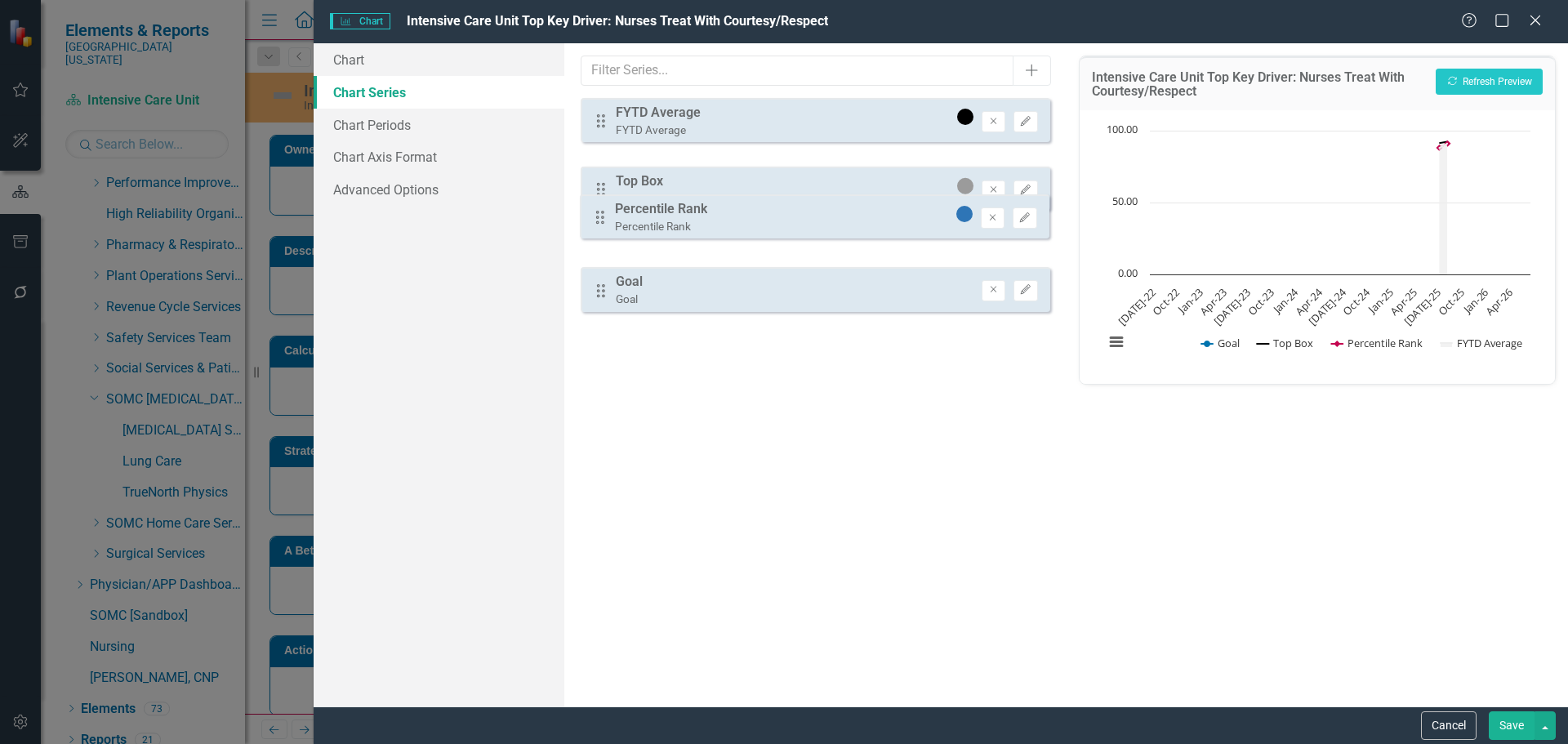
drag, startPoint x: 598, startPoint y: 182, endPoint x: 597, endPoint y: 222, distance: 40.0
click at [597, 222] on div "Drag FYTD Average FYTD Average Remove Edit Drag Percentile Rank Percentile Rank…" at bounding box center [815, 205] width 469 height 214
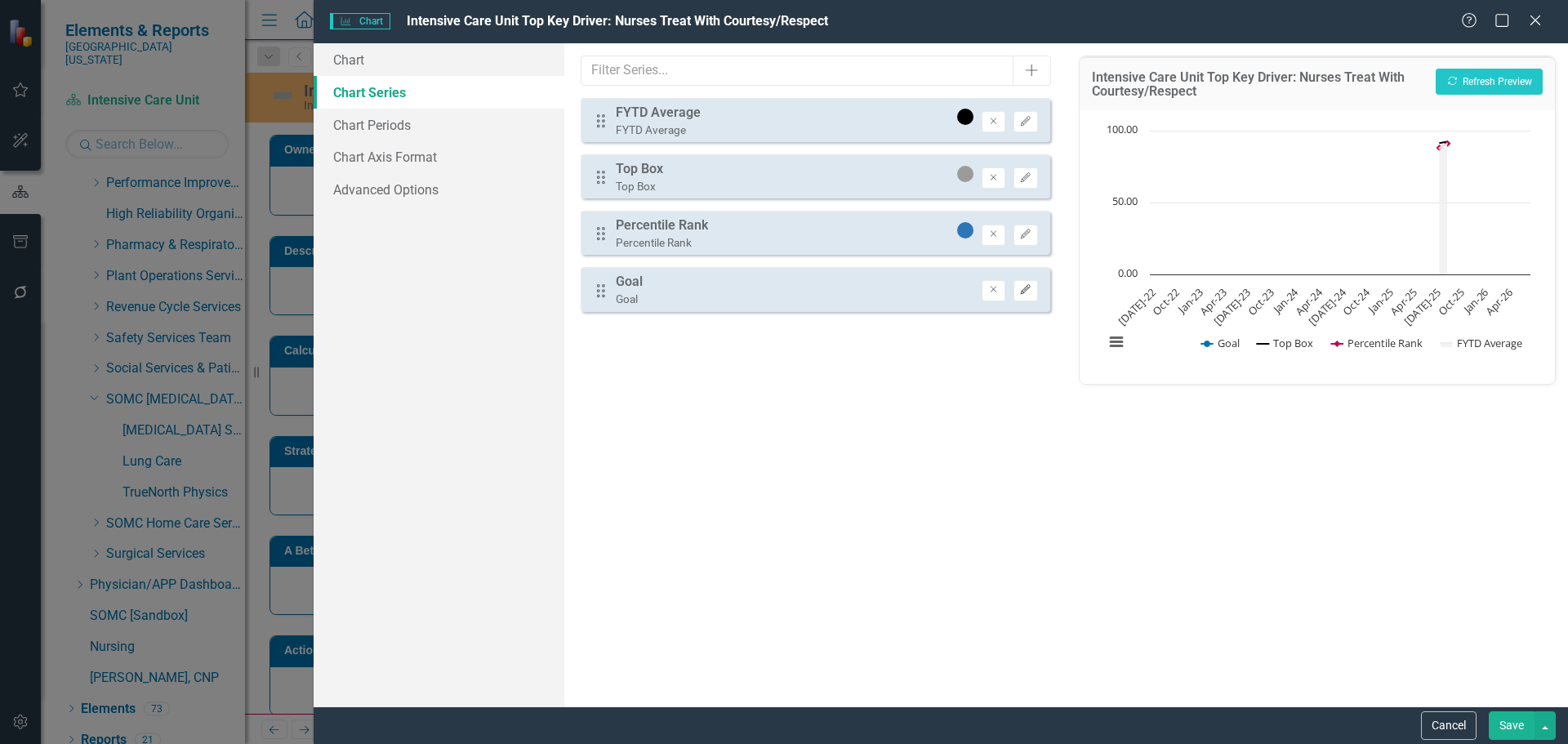
click at [1029, 287] on icon "Edit" at bounding box center [1026, 290] width 13 height 10
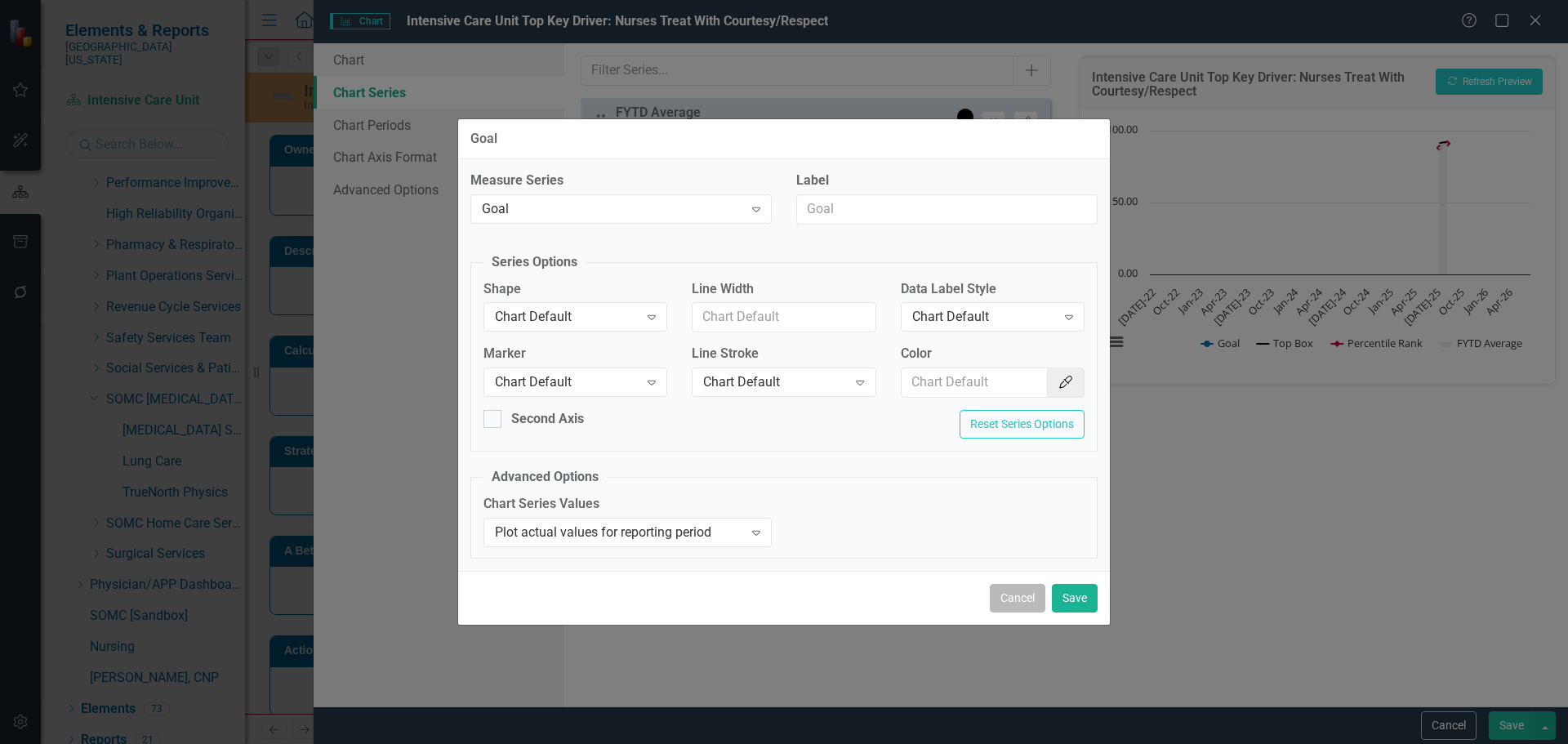
click at [1015, 602] on button "Cancel" at bounding box center [1017, 599] width 55 height 28
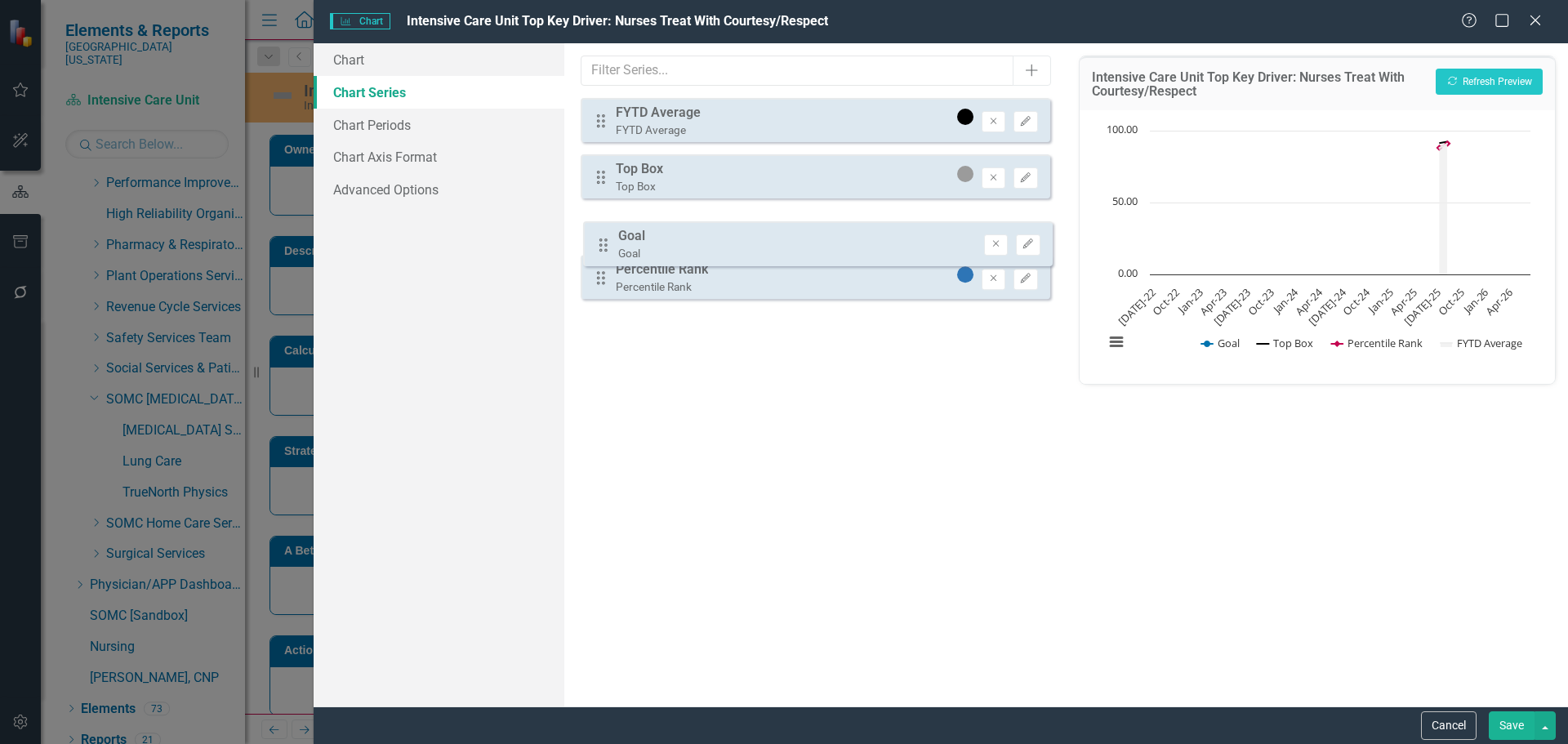
drag, startPoint x: 594, startPoint y: 292, endPoint x: 598, endPoint y: 244, distance: 48.2
click at [597, 244] on div "Drag FYTD Average FYTD Average Remove Edit Drag Top Box Top Box Remove Edit Dra…" at bounding box center [815, 205] width 469 height 214
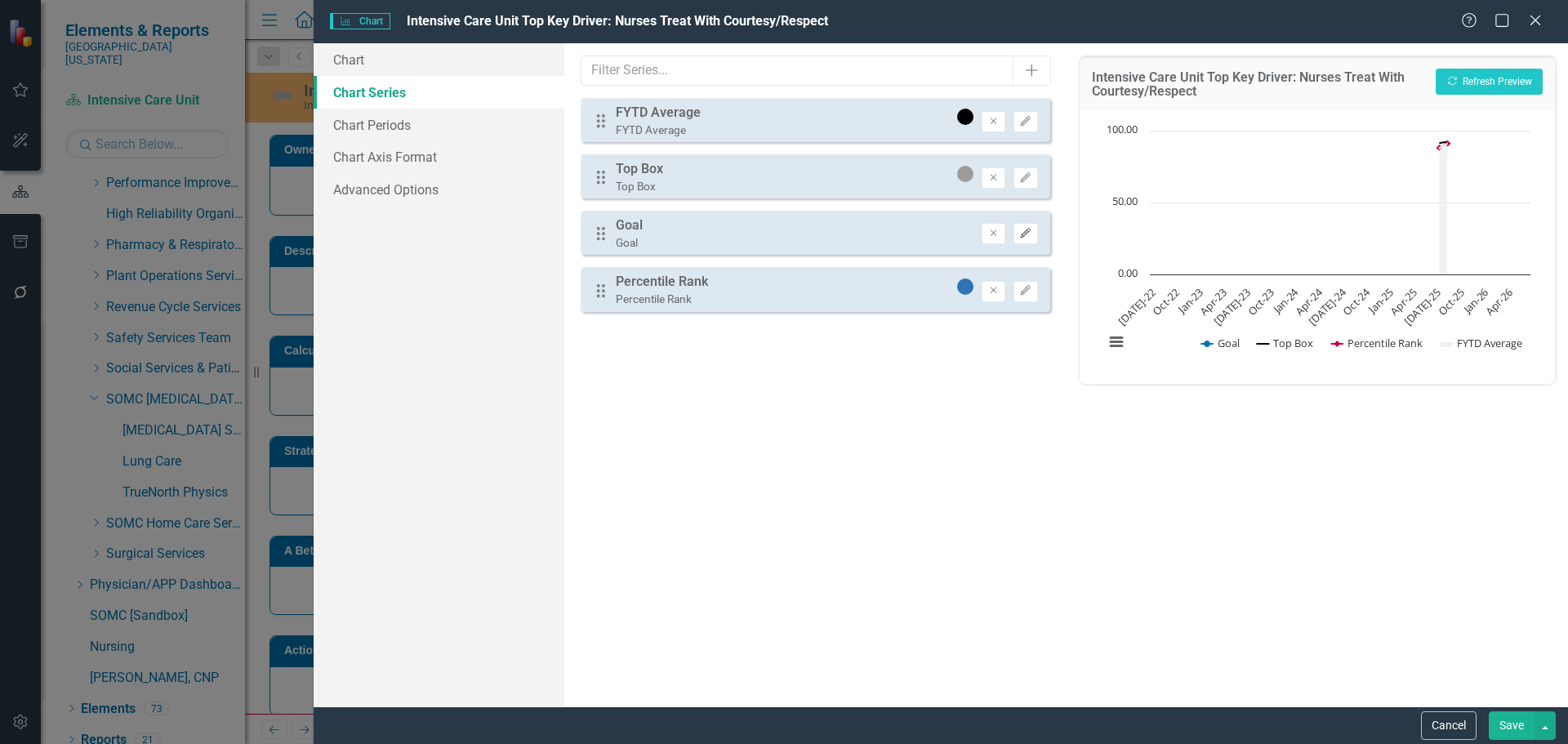
click at [1034, 228] on button "Edit" at bounding box center [1026, 233] width 23 height 21
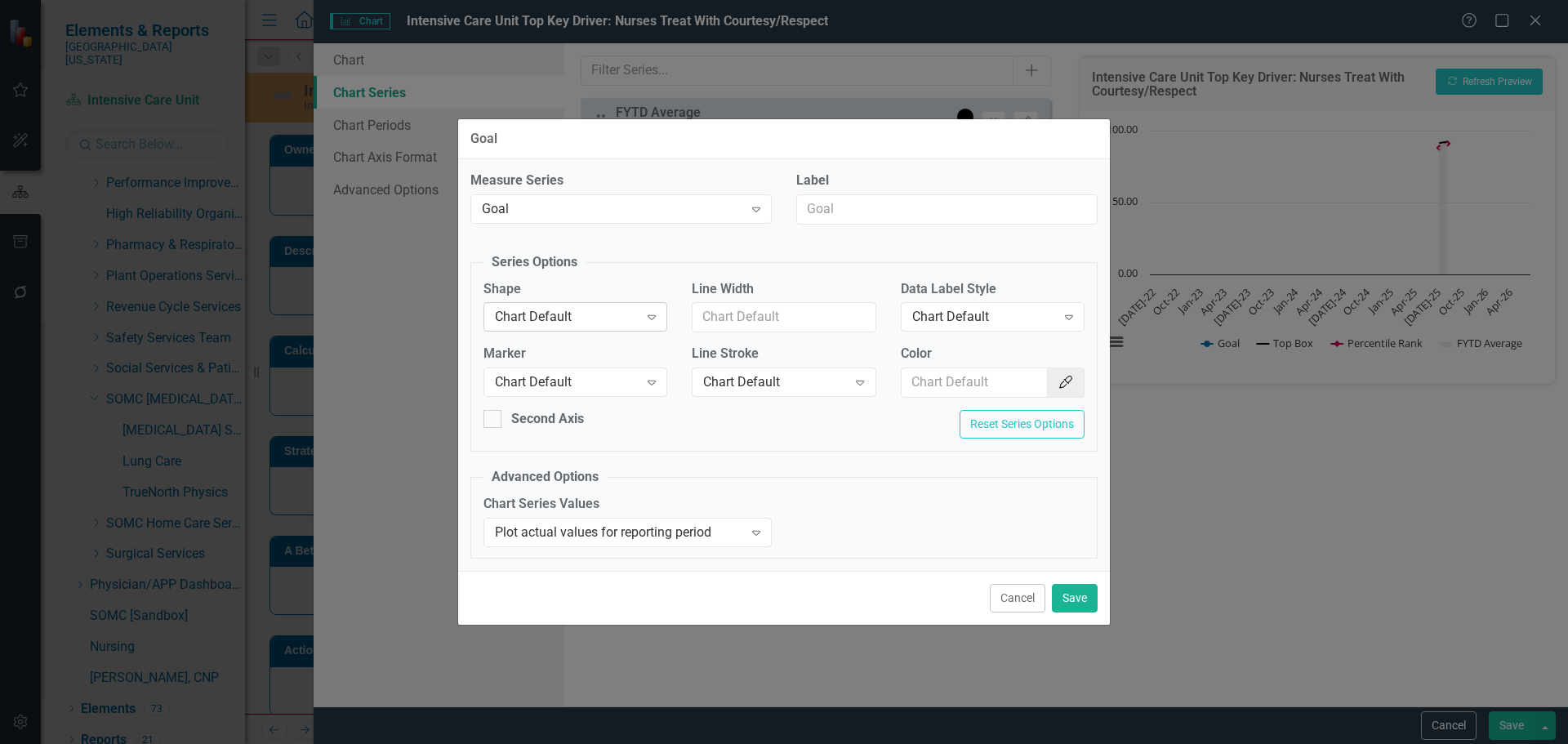
click at [626, 318] on div "Chart Default" at bounding box center [567, 317] width 144 height 18
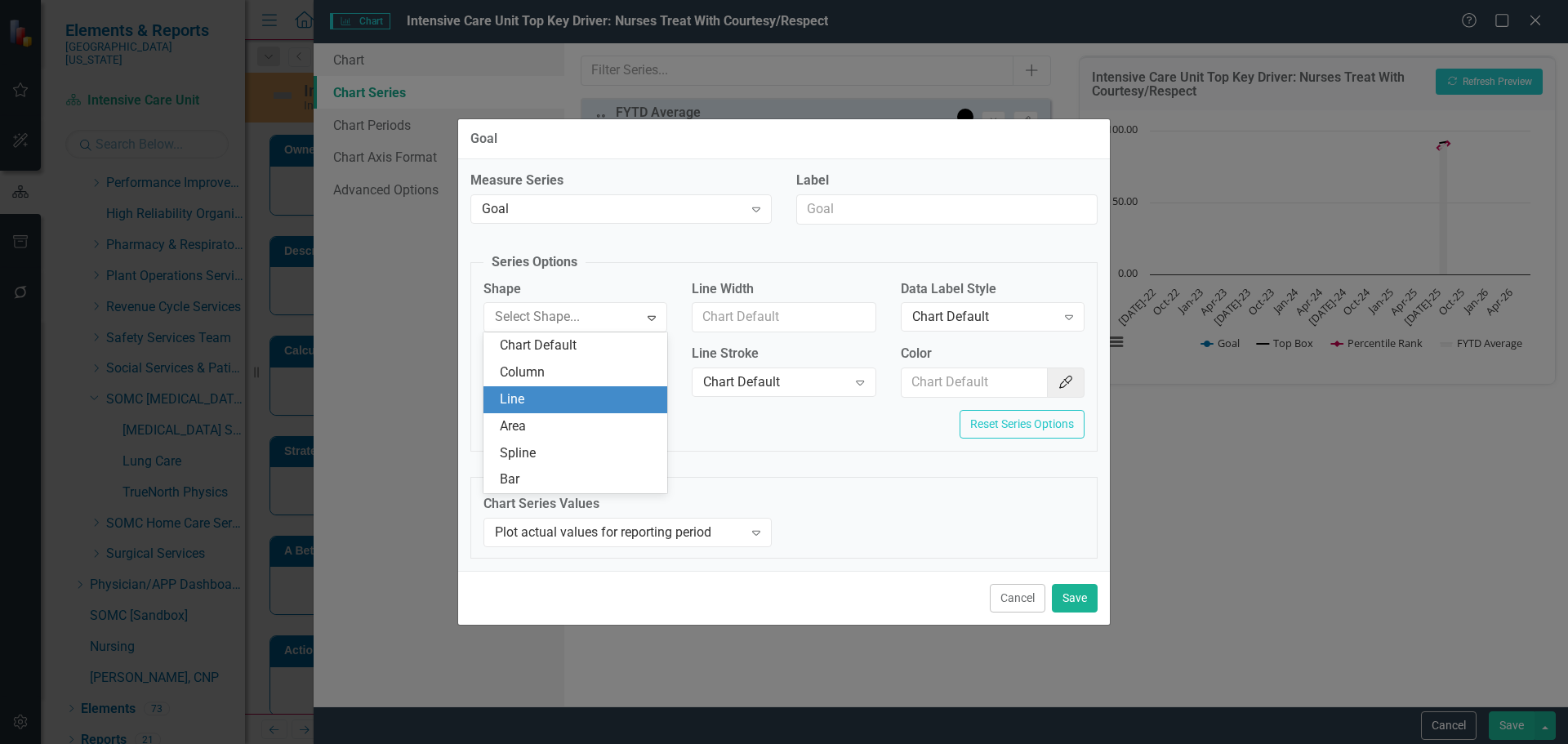
click at [600, 394] on div "Line" at bounding box center [578, 400] width 158 height 18
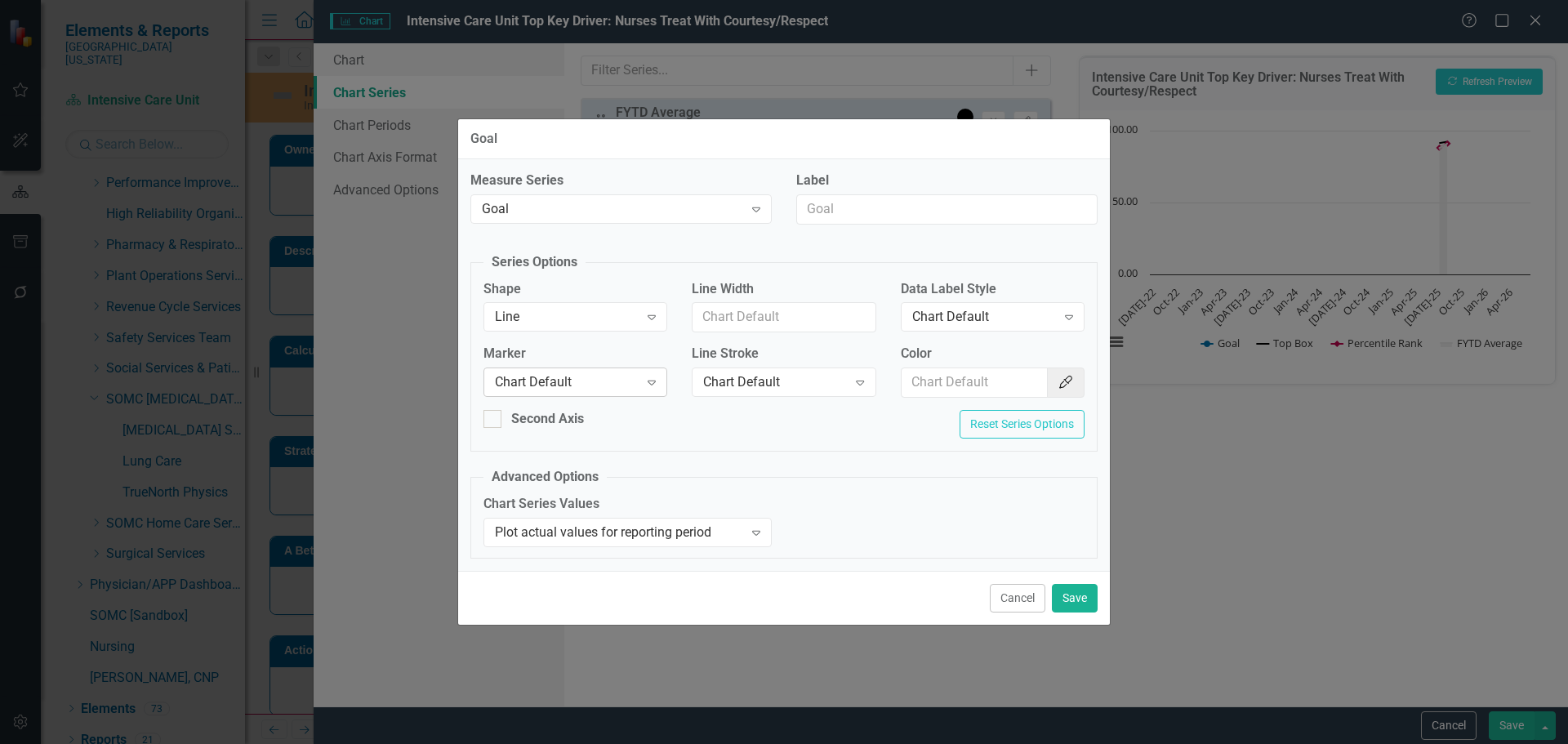
click at [610, 372] on div "Chart Default Expand" at bounding box center [575, 382] width 184 height 29
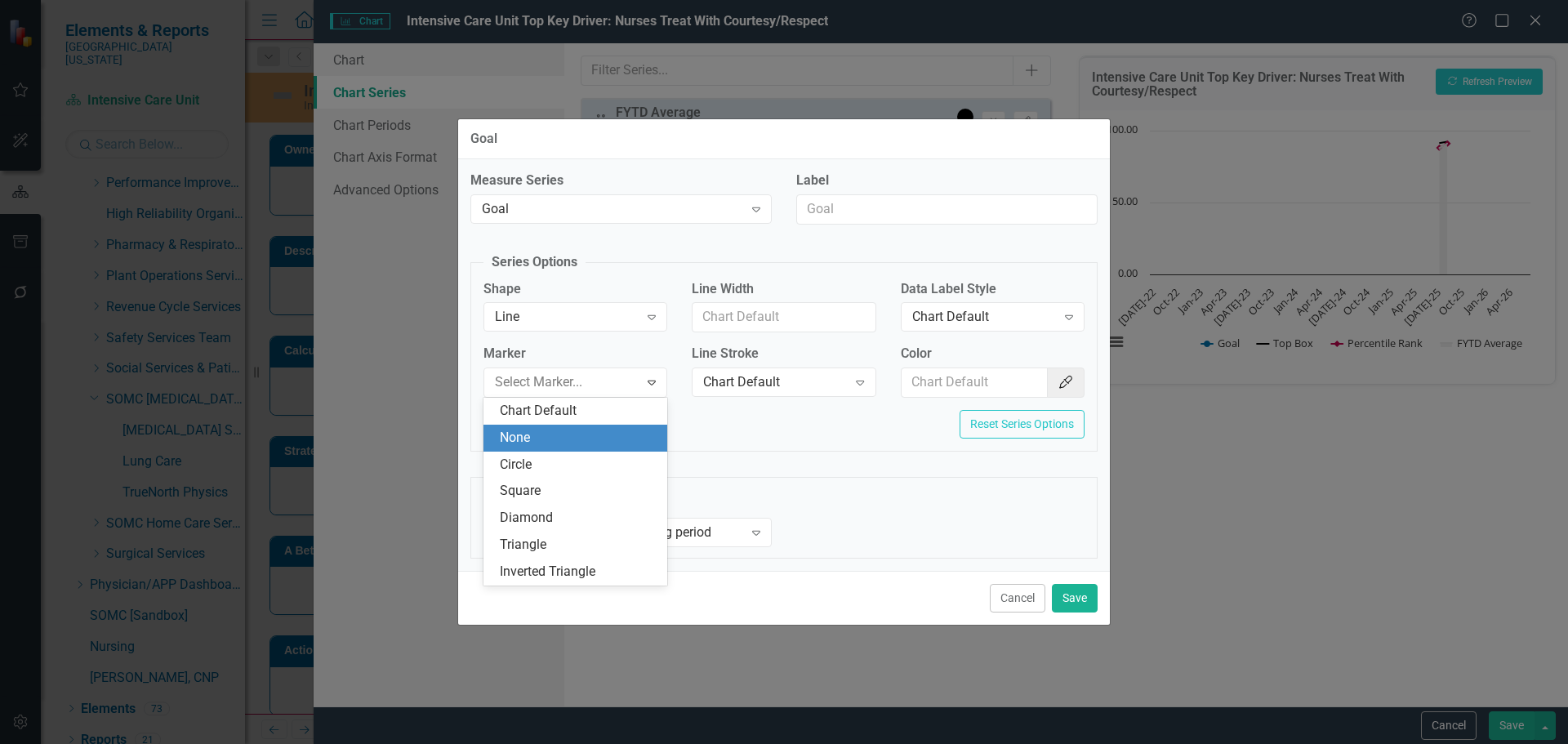
click at [616, 439] on div "None" at bounding box center [578, 438] width 158 height 18
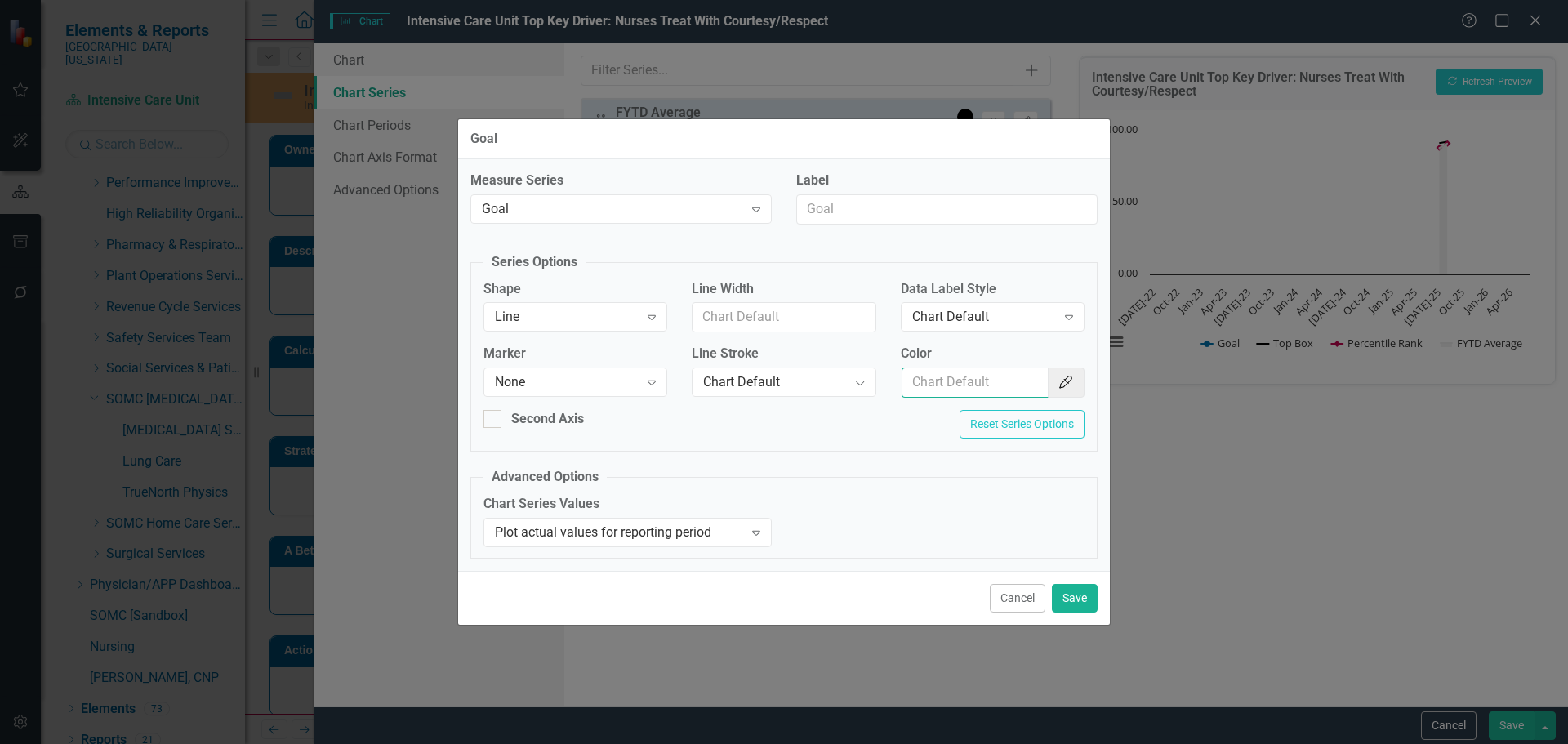
click at [995, 385] on input "Color" at bounding box center [975, 383] width 147 height 30
type input "#c40650"
click at [1076, 603] on button "Save" at bounding box center [1075, 599] width 46 height 28
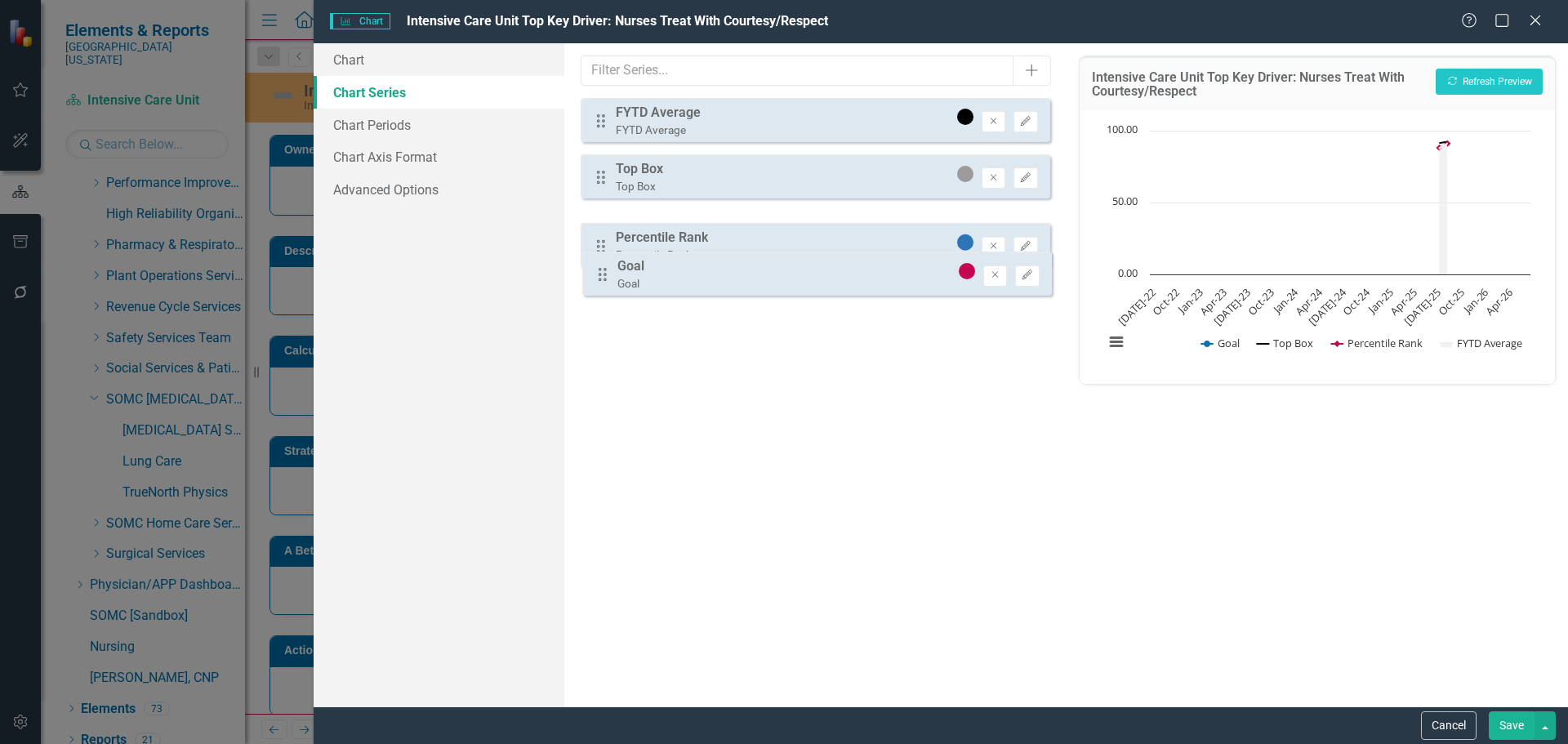
drag, startPoint x: 598, startPoint y: 235, endPoint x: 601, endPoint y: 282, distance: 47.1
click at [601, 282] on div "Drag FYTD Average FYTD Average Remove Edit Drag Top Box Top Box Remove Edit Dra…" at bounding box center [815, 205] width 469 height 214
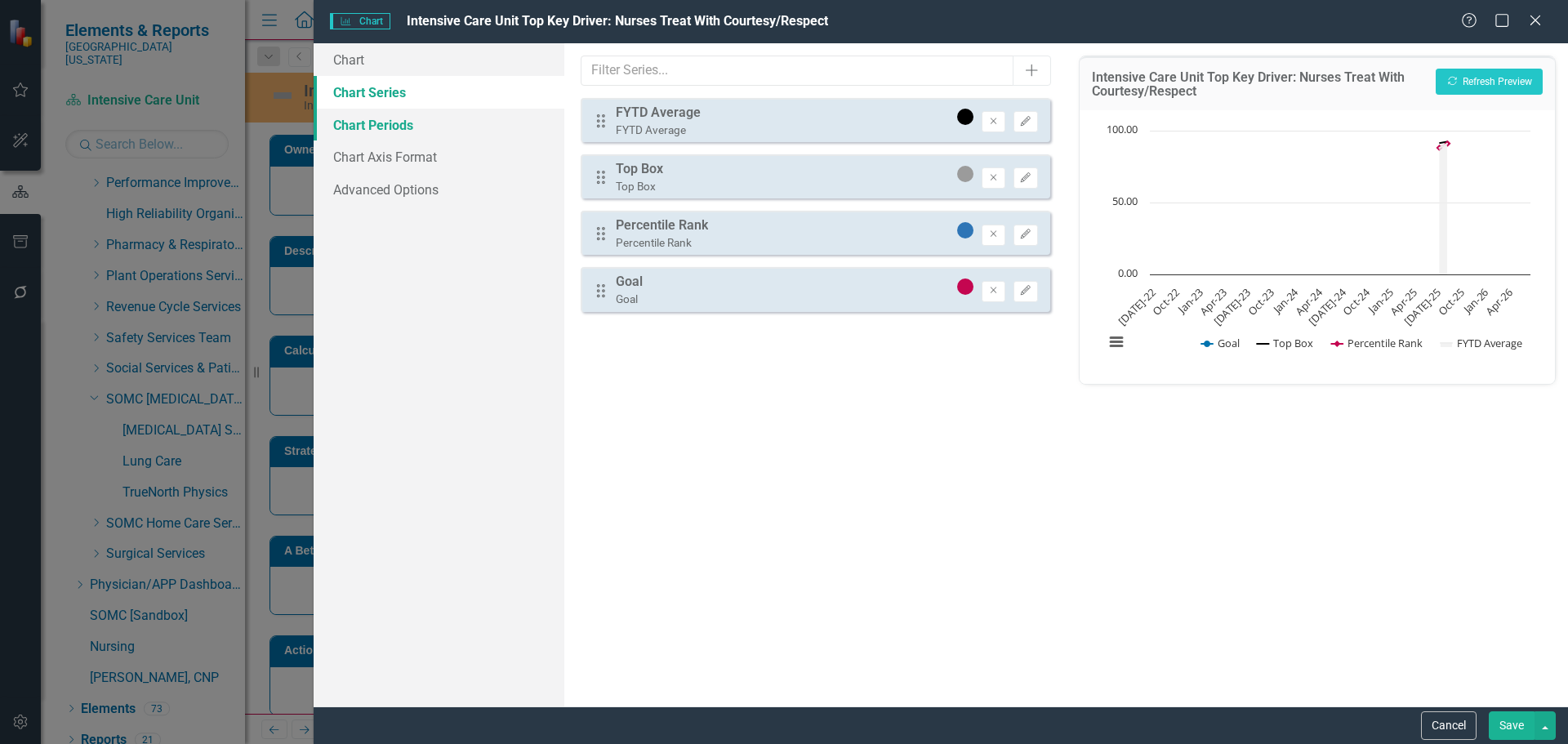
click at [345, 125] on link "Chart Periods" at bounding box center [439, 125] width 251 height 33
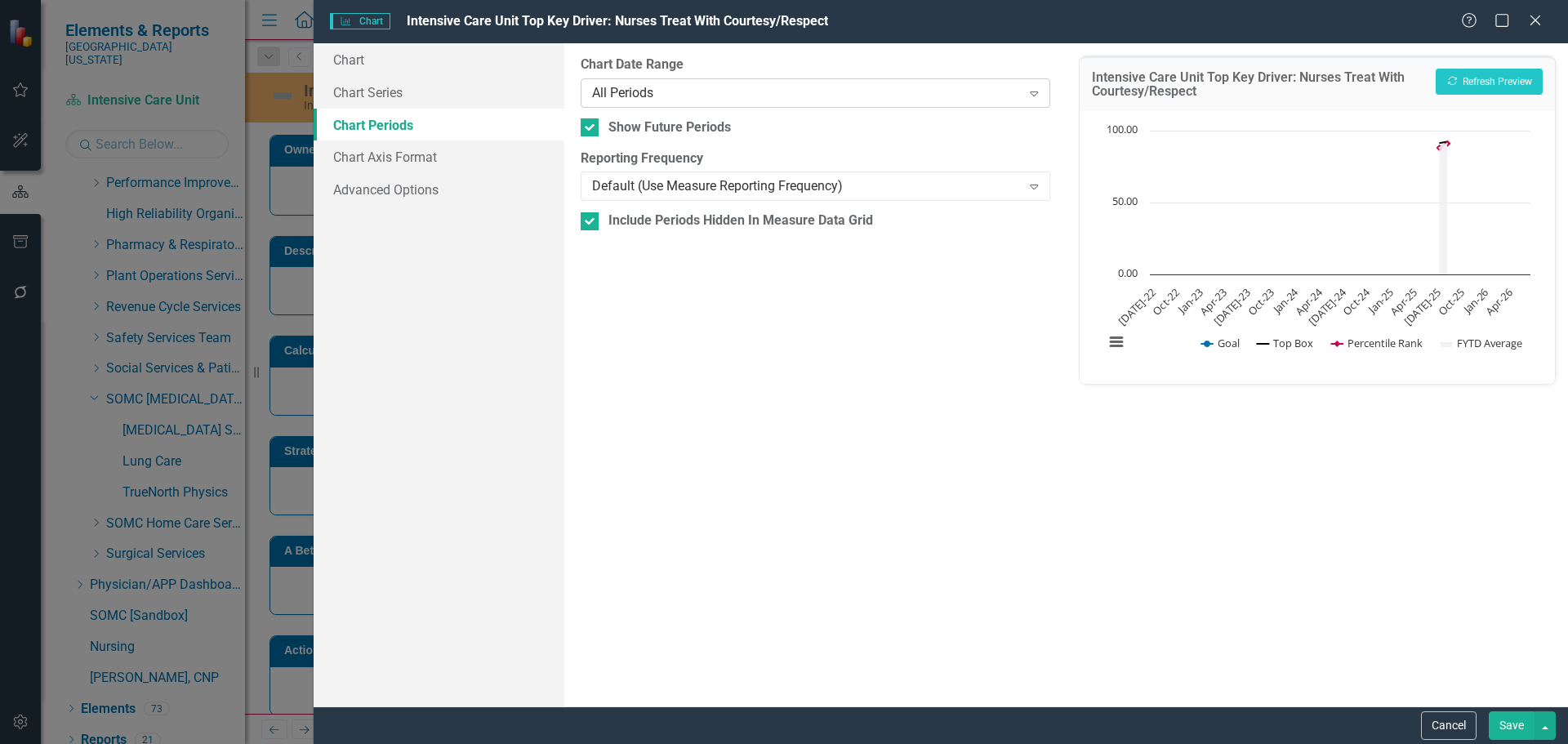
click at [761, 83] on div "All Periods Expand" at bounding box center [815, 93] width 469 height 29
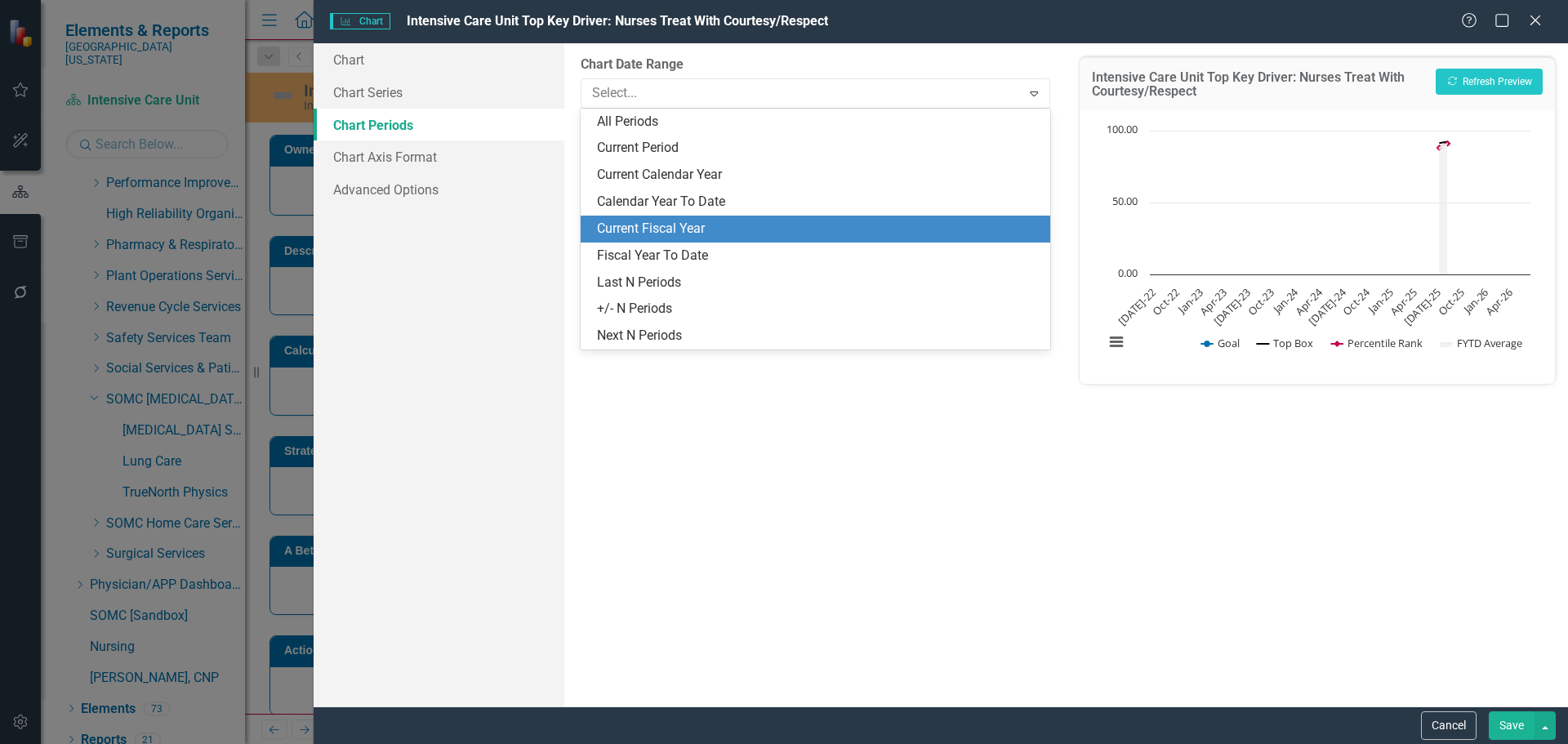
click at [720, 237] on div "Current Fiscal Year" at bounding box center [818, 229] width 443 height 18
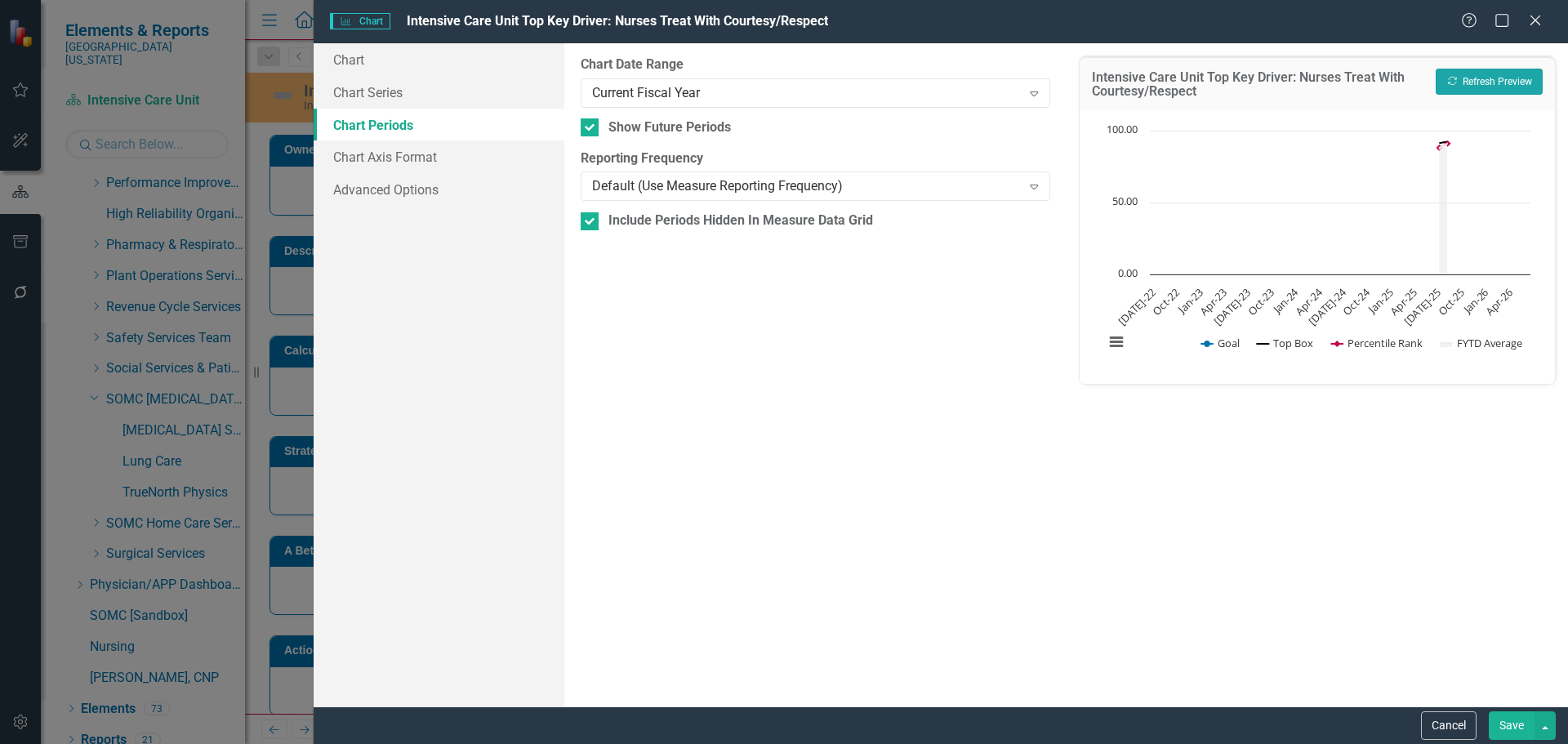
click at [1496, 89] on button "Recalculate Refresh Preview" at bounding box center [1489, 81] width 107 height 26
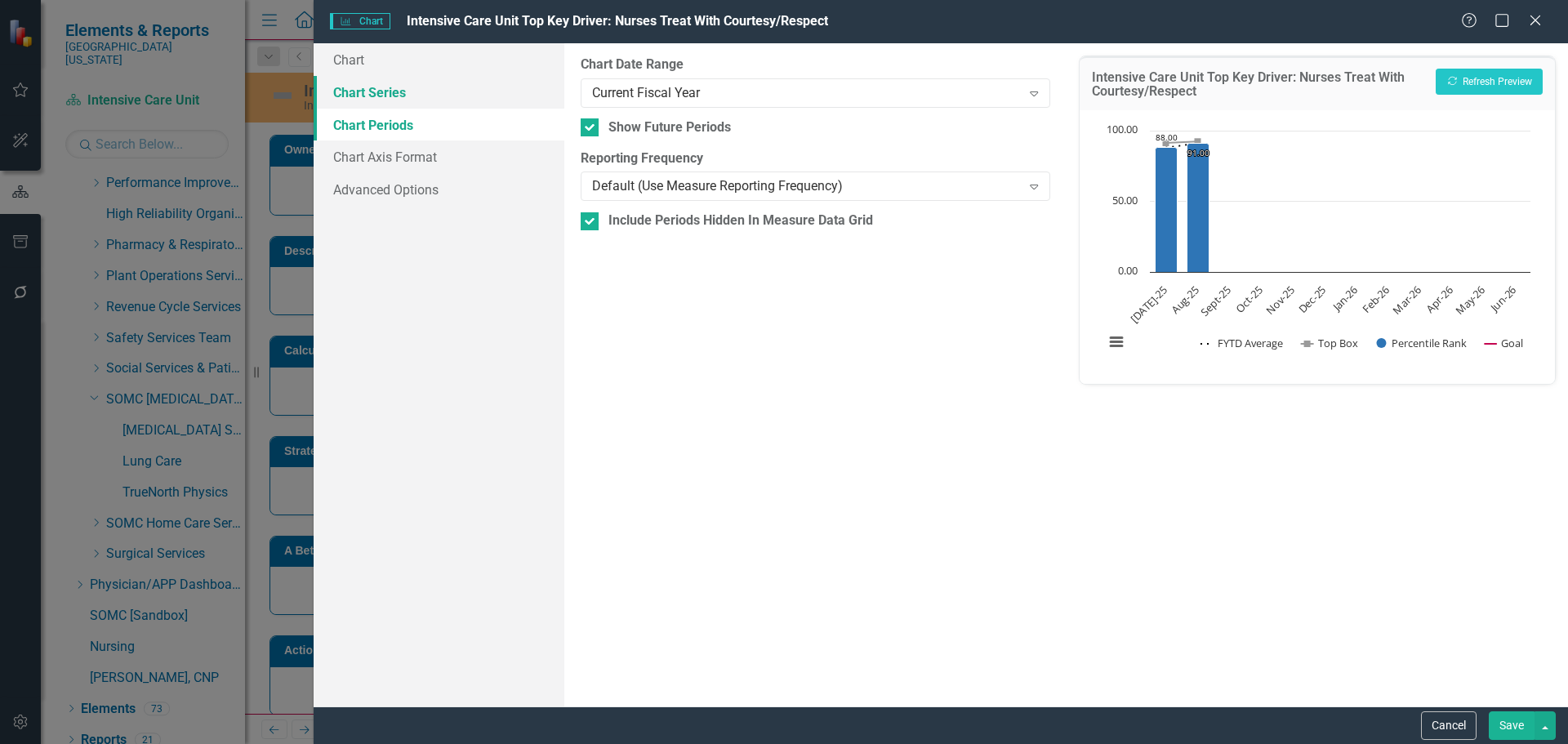
click at [341, 88] on link "Chart Series" at bounding box center [439, 92] width 251 height 33
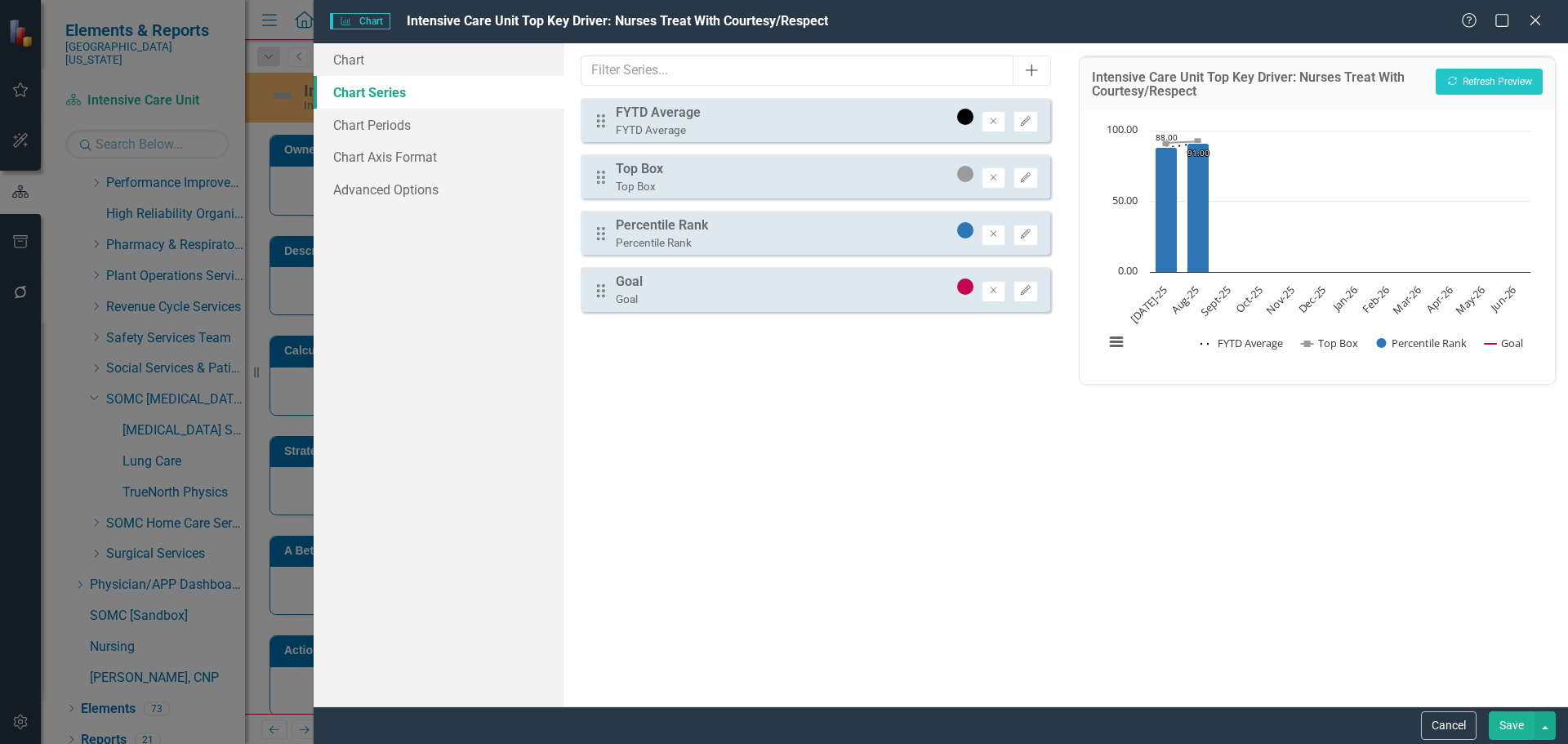
click at [1035, 72] on icon "Add" at bounding box center [1031, 70] width 17 height 13
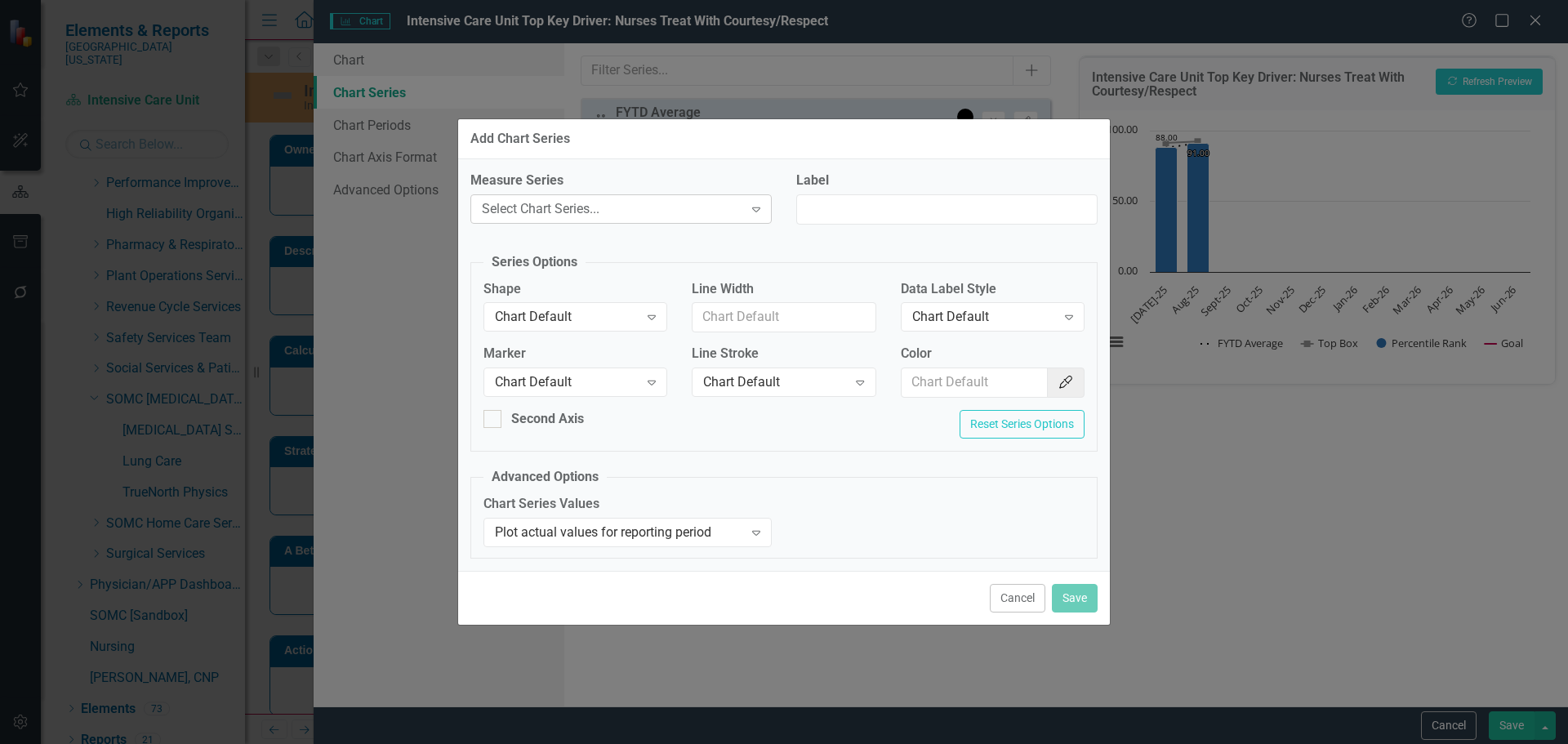
click at [757, 213] on icon "Expand" at bounding box center [756, 209] width 17 height 13
click at [867, 206] on input "Label" at bounding box center [947, 210] width 302 height 30
type input "Trend Line"
click at [545, 318] on div "Chart Default" at bounding box center [567, 317] width 144 height 18
click at [547, 214] on div "Select Chart Series..." at bounding box center [613, 208] width 262 height 18
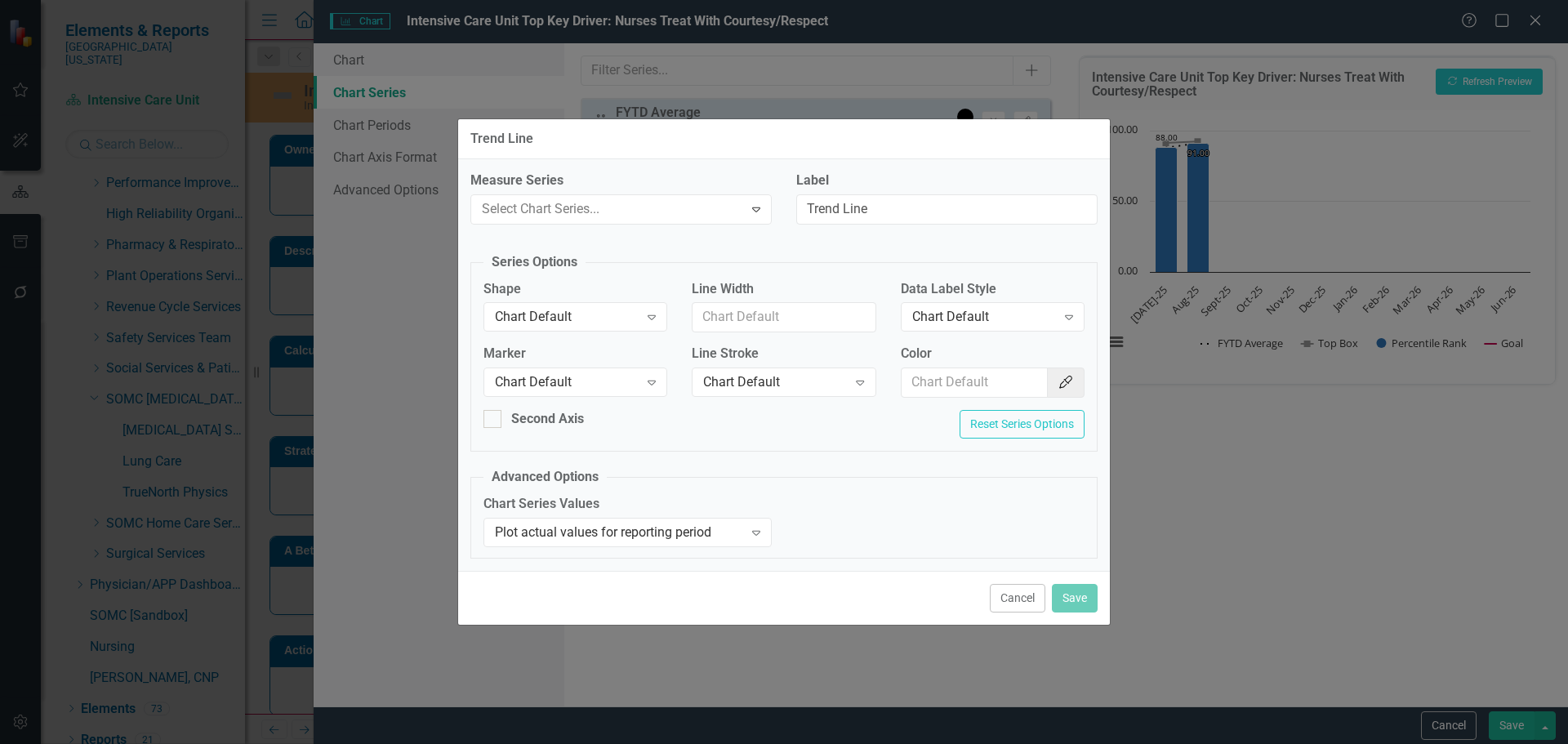
click at [537, 318] on div "Chart Default" at bounding box center [567, 317] width 144 height 18
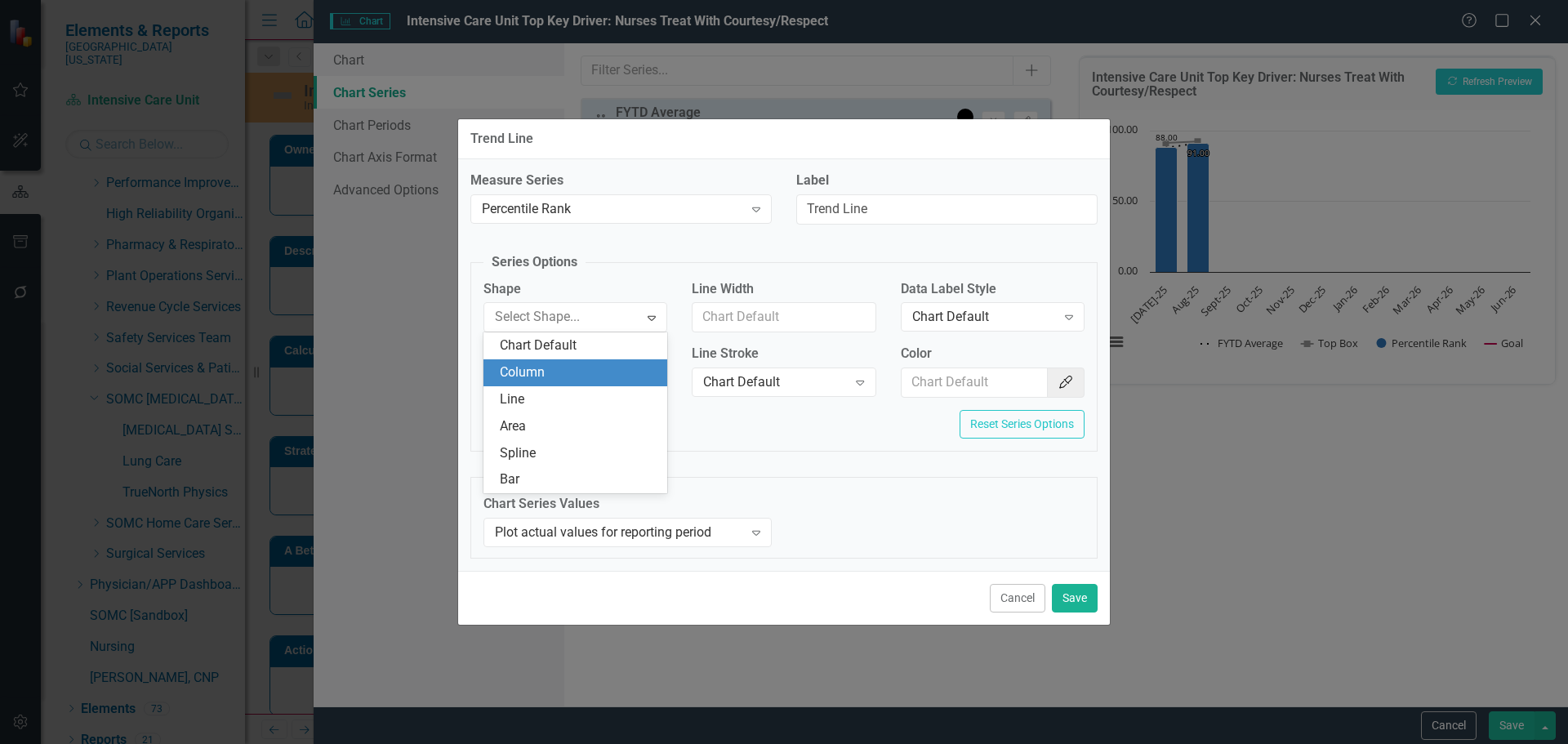
click at [536, 377] on div "Column" at bounding box center [578, 373] width 158 height 18
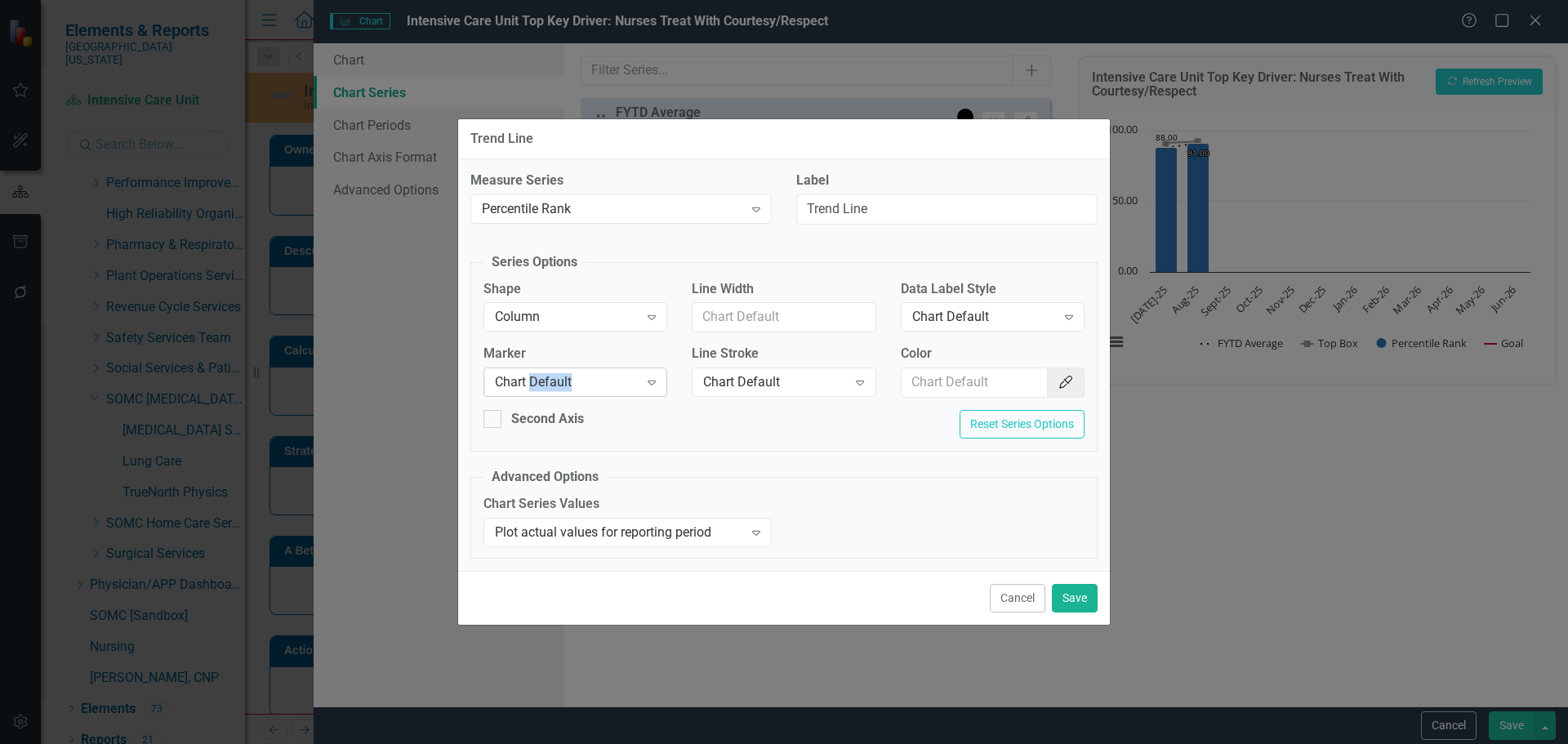
click at [536, 376] on div "Chart Default" at bounding box center [567, 383] width 144 height 18
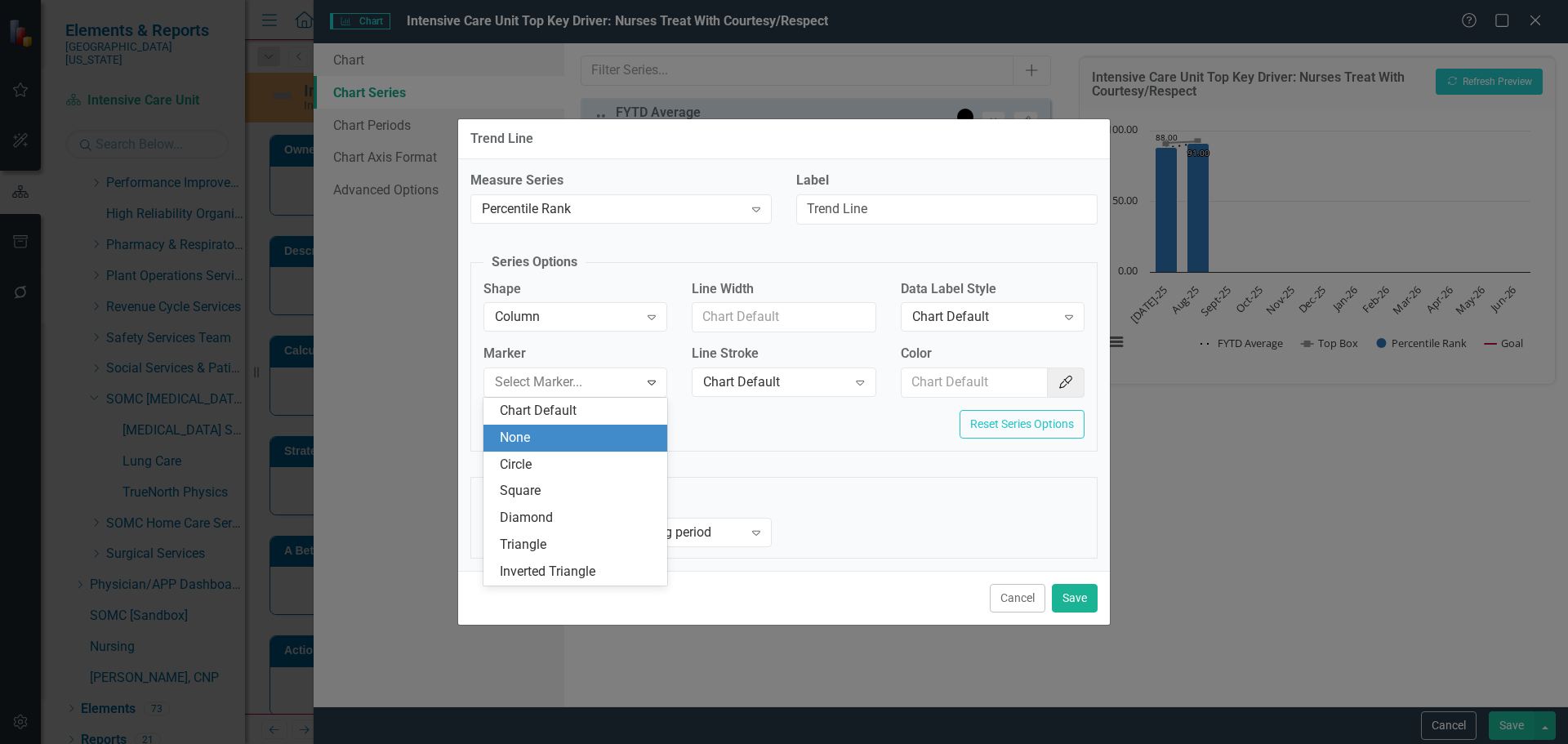
click at [549, 436] on div "None" at bounding box center [578, 438] width 158 height 18
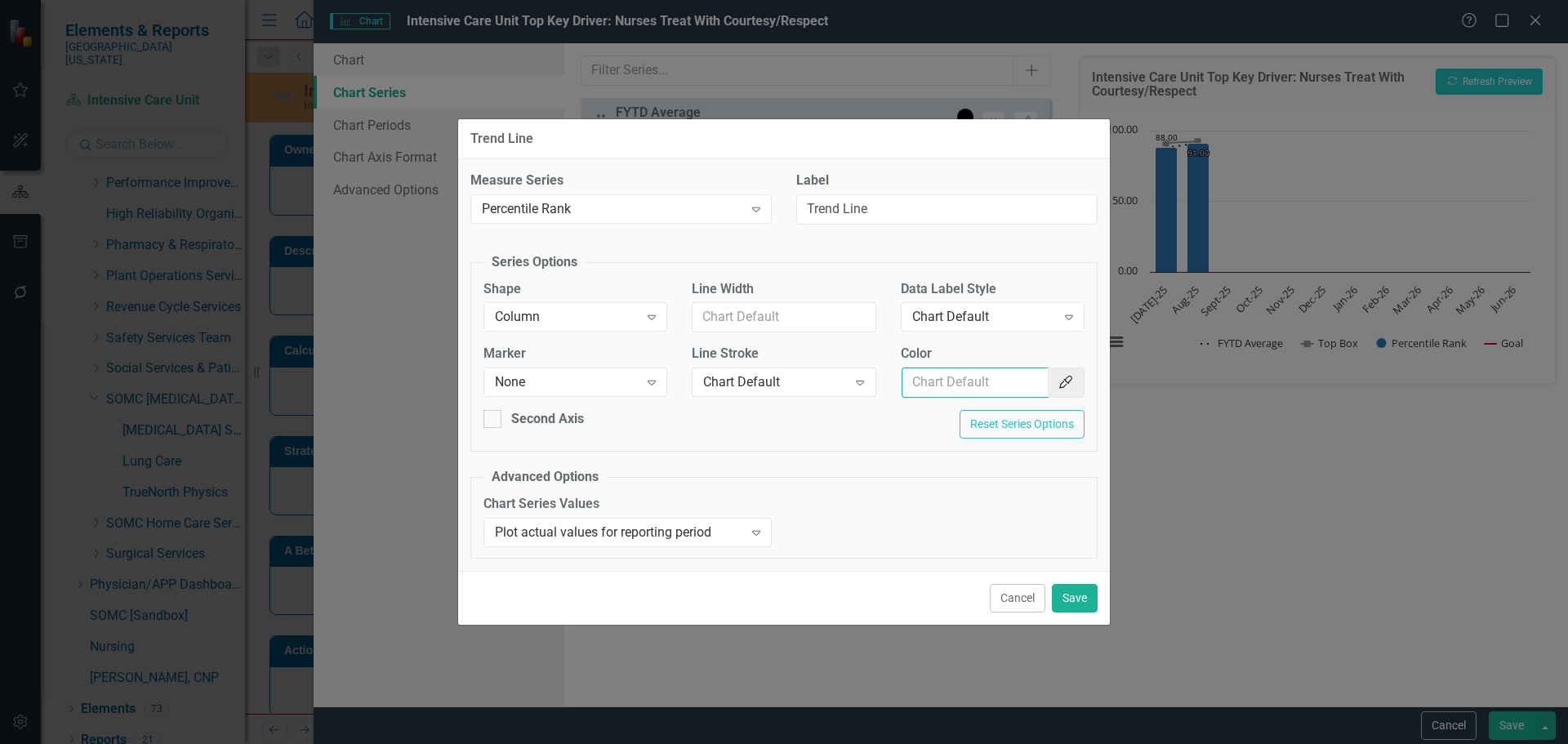
click at [974, 385] on input "Color" at bounding box center [975, 383] width 147 height 30
type input "#2874A6"
click at [988, 385] on input "#2874A6" at bounding box center [976, 383] width 150 height 30
click at [987, 385] on input "#2874A6" at bounding box center [976, 383] width 150 height 30
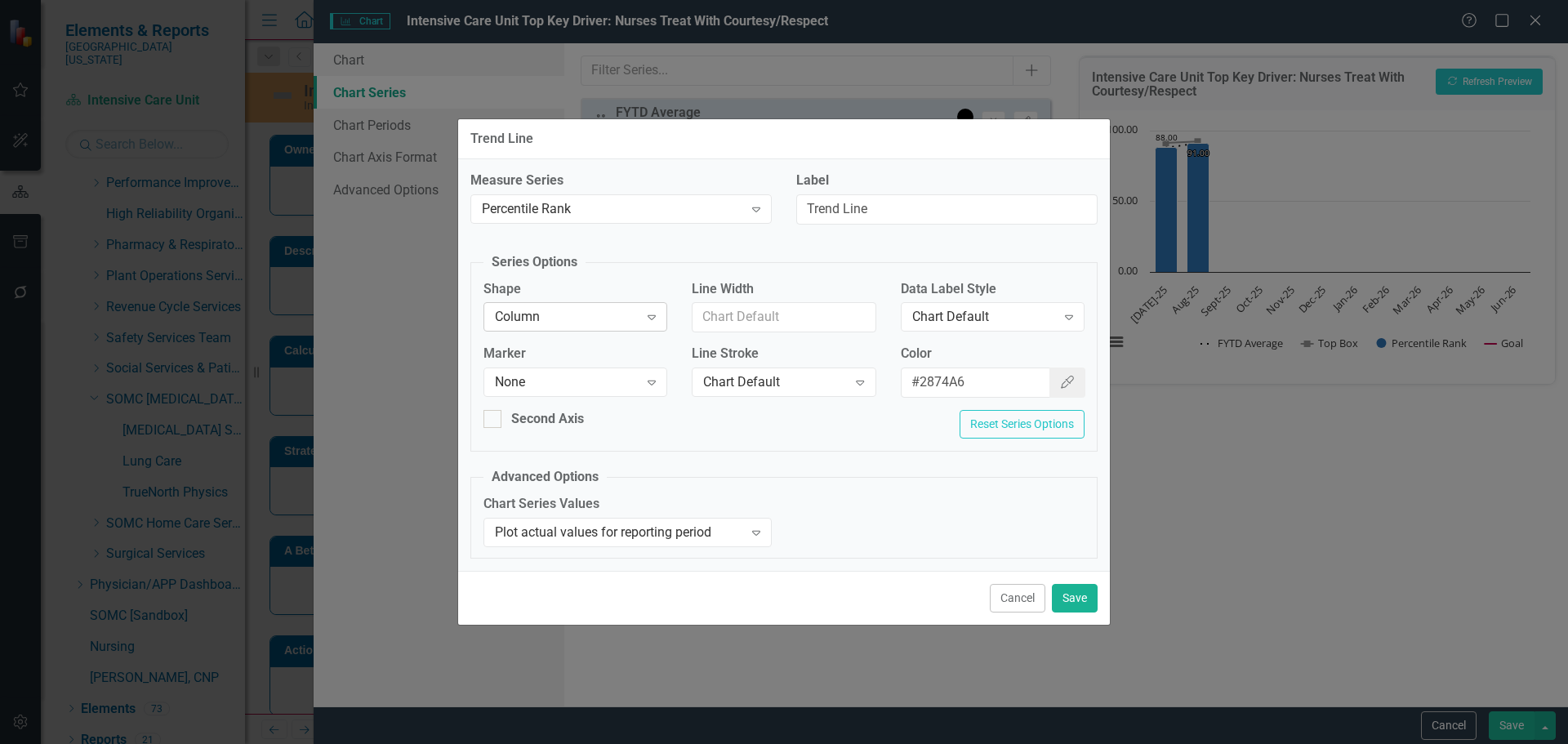
click at [519, 303] on div "Column Expand" at bounding box center [575, 317] width 184 height 29
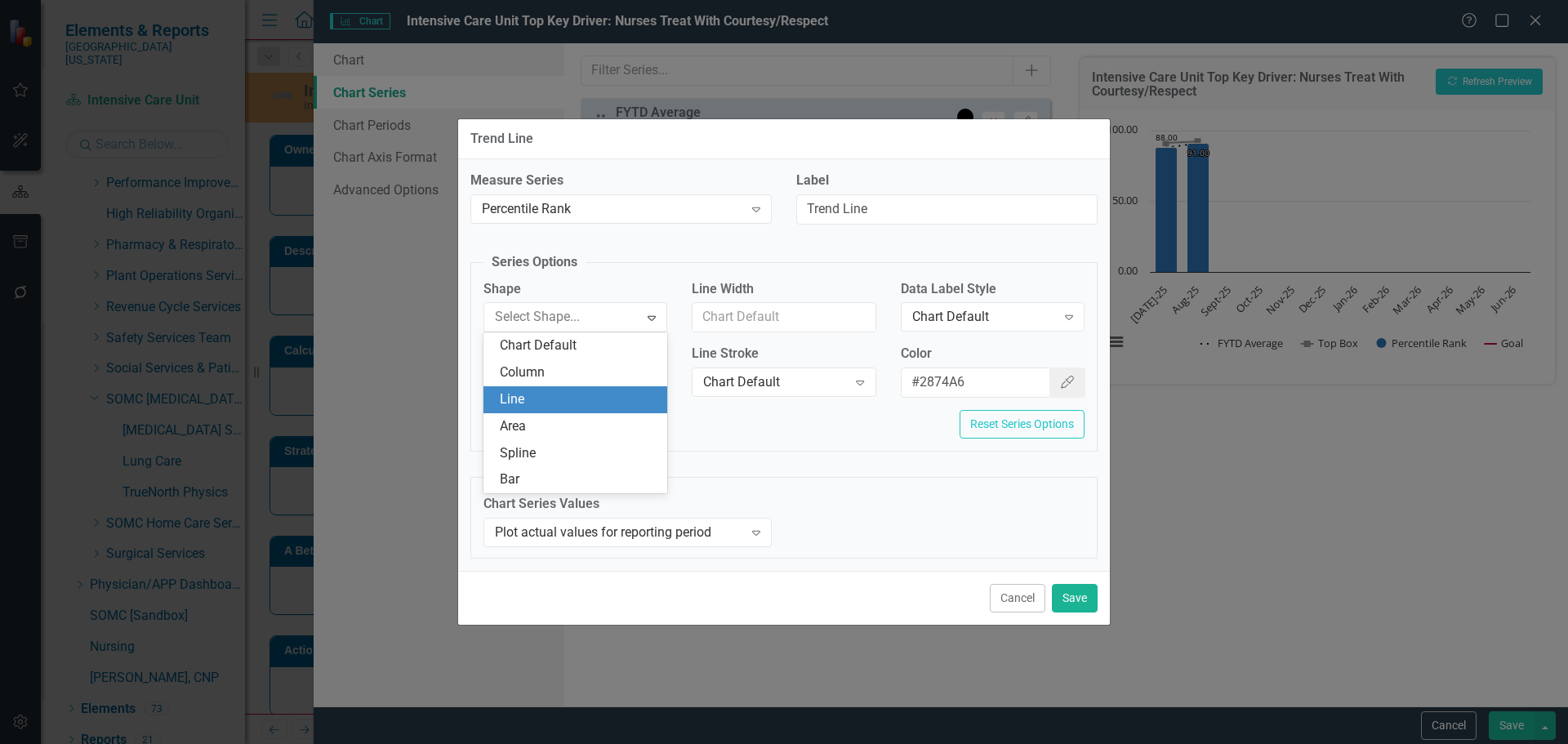
click at [545, 395] on div "Line" at bounding box center [578, 400] width 158 height 18
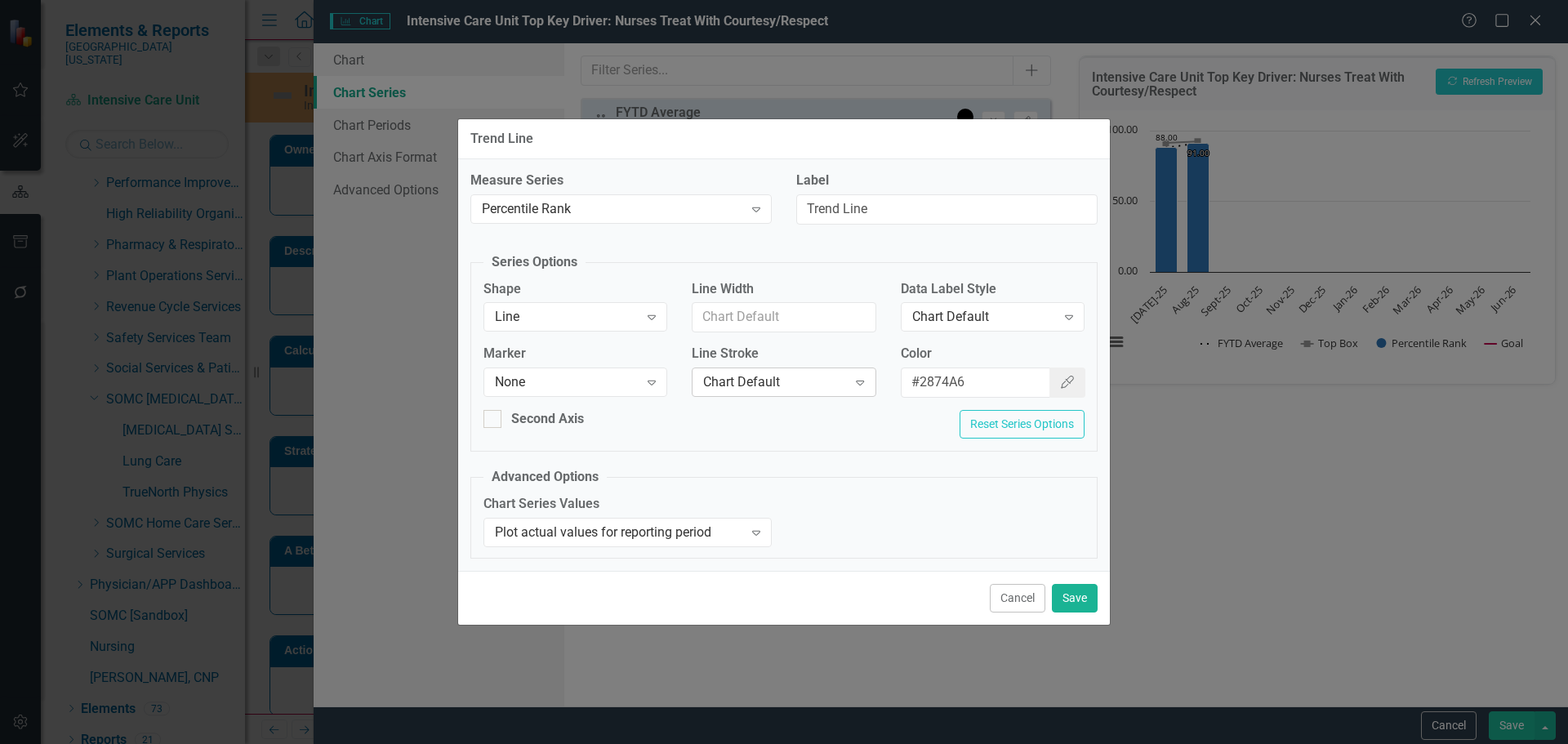
click at [730, 382] on div "Chart Default" at bounding box center [775, 383] width 144 height 18
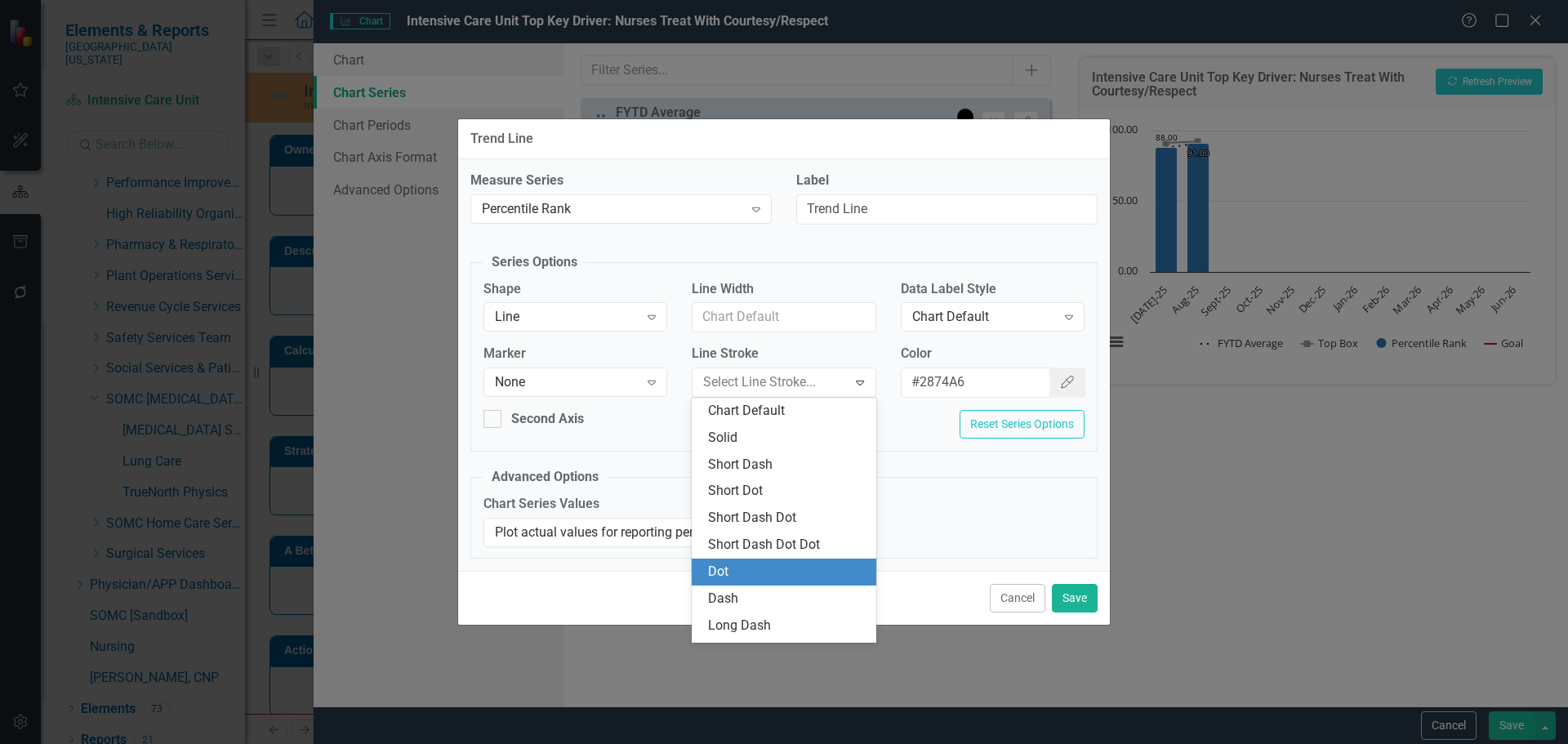
click at [760, 569] on div "Dot" at bounding box center [787, 572] width 158 height 18
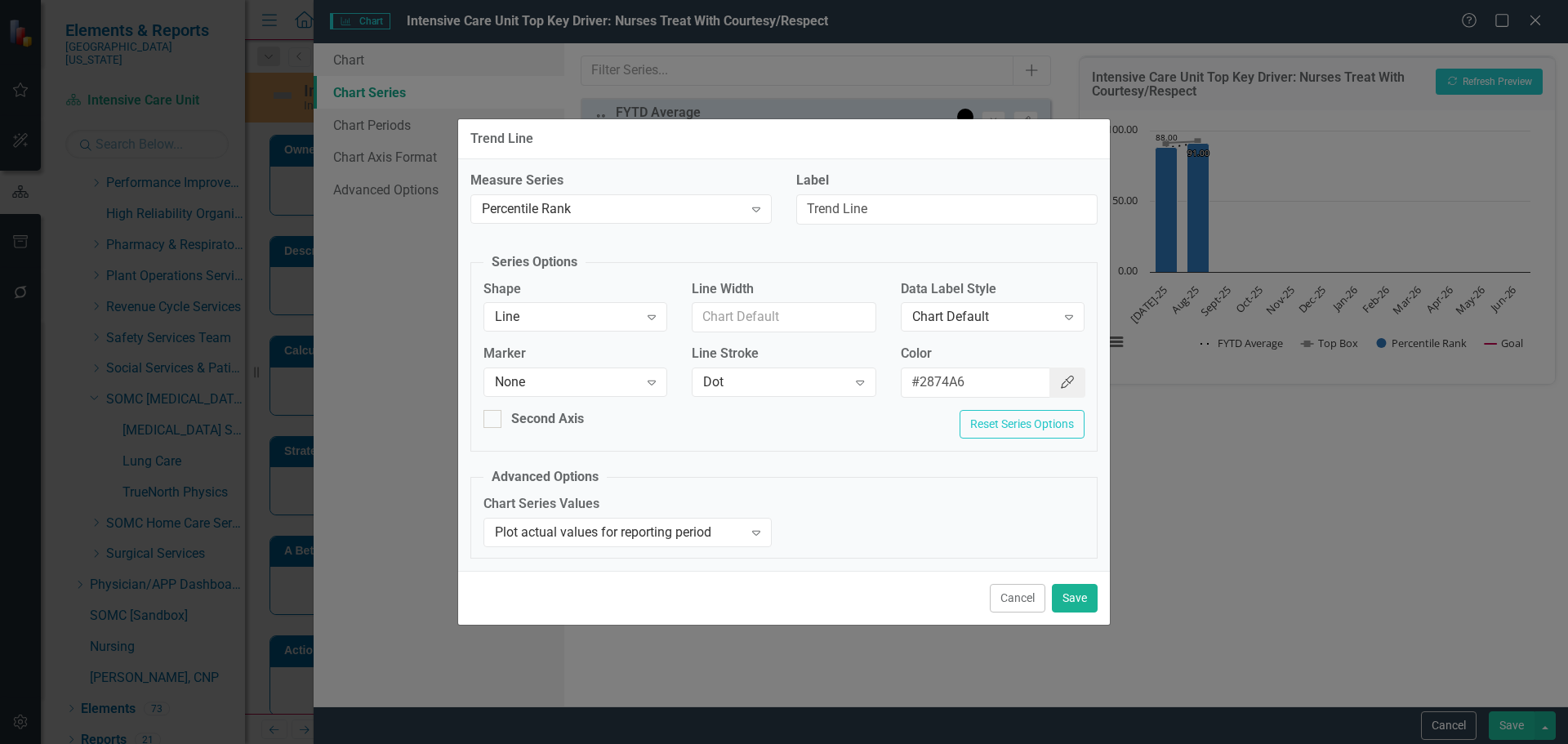
click at [1056, 385] on button "Color Picker" at bounding box center [1067, 383] width 36 height 30
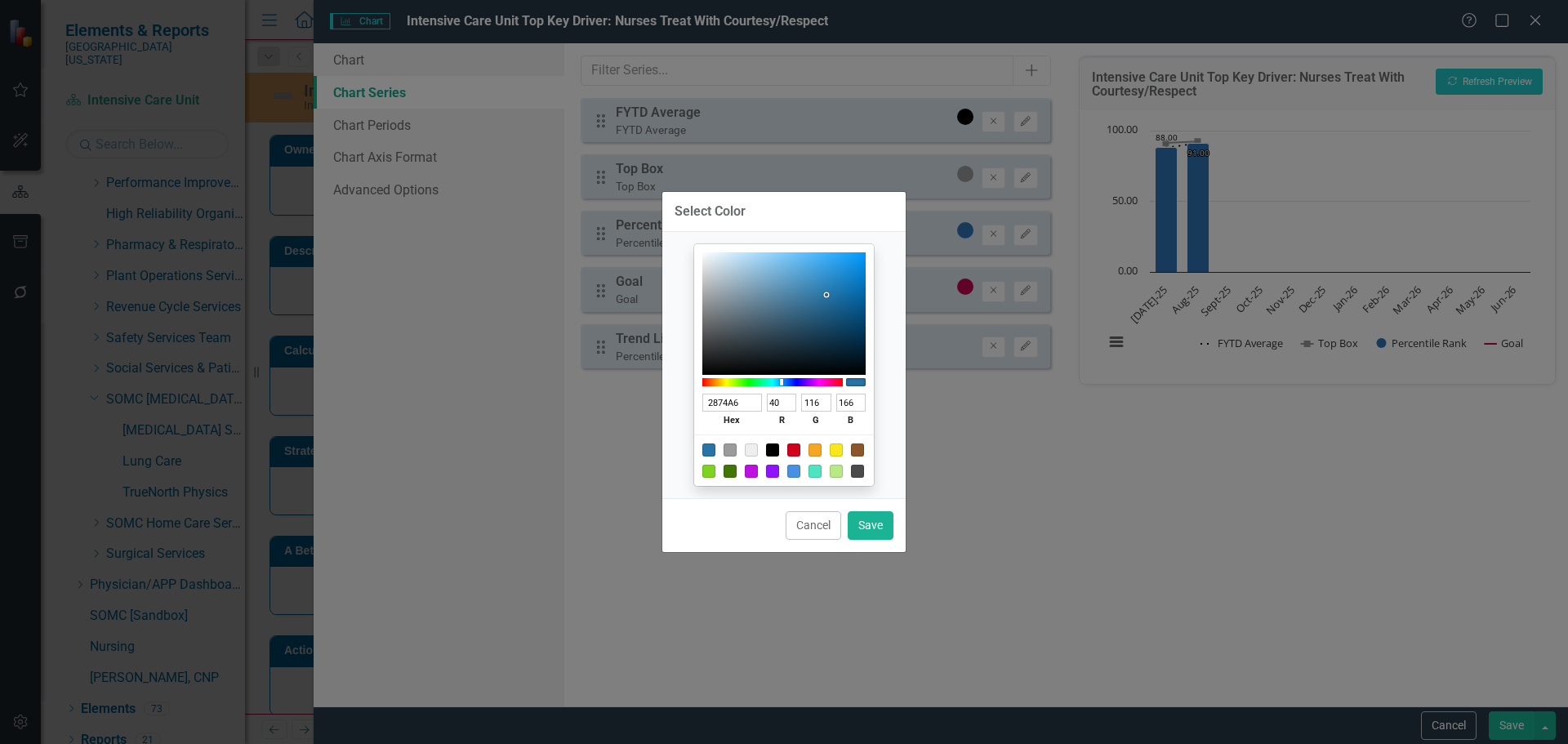
click at [769, 451] on div at bounding box center [773, 451] width 13 height 13
type input "000000"
type input "0"
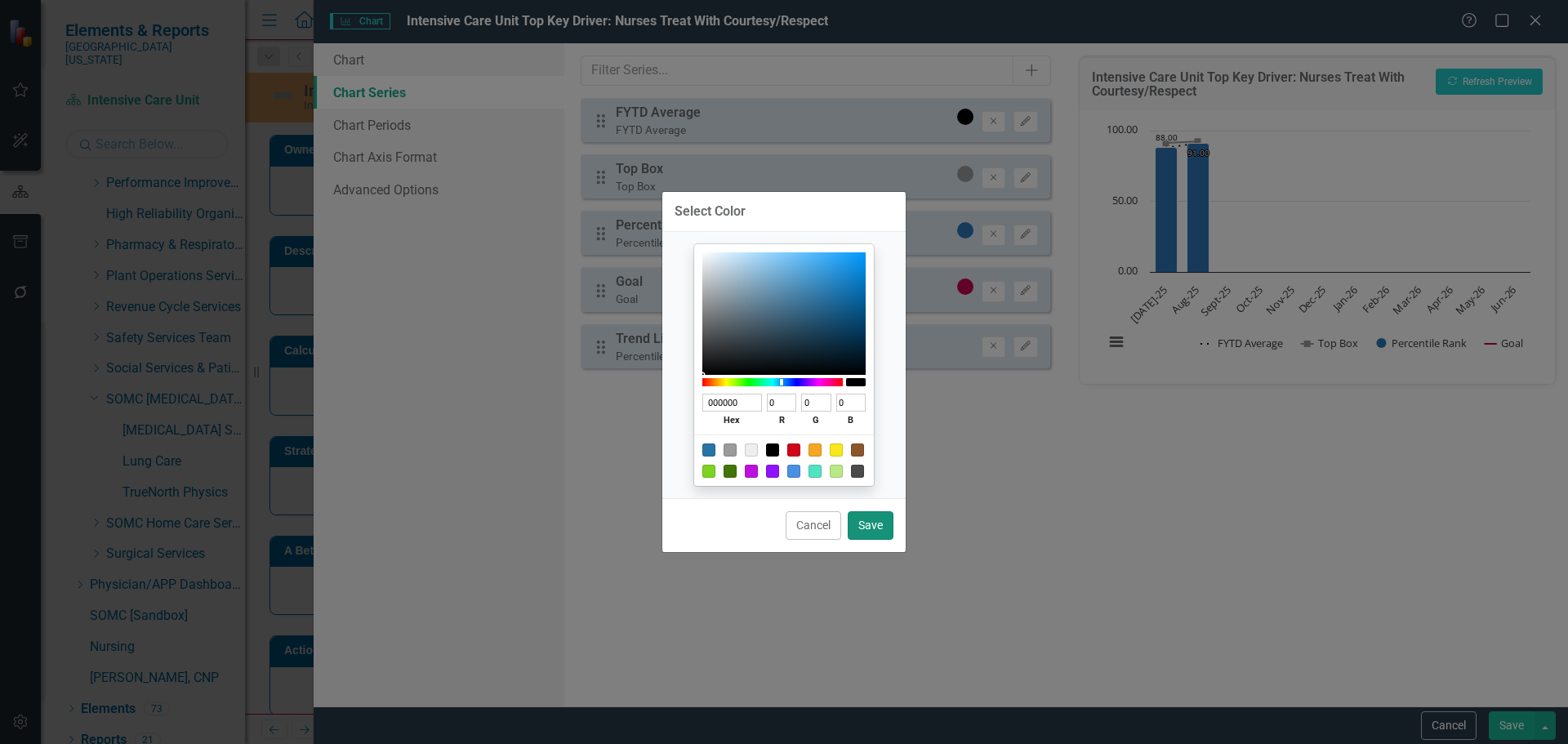
click at [873, 527] on button "Save" at bounding box center [870, 526] width 46 height 28
type input "#000000"
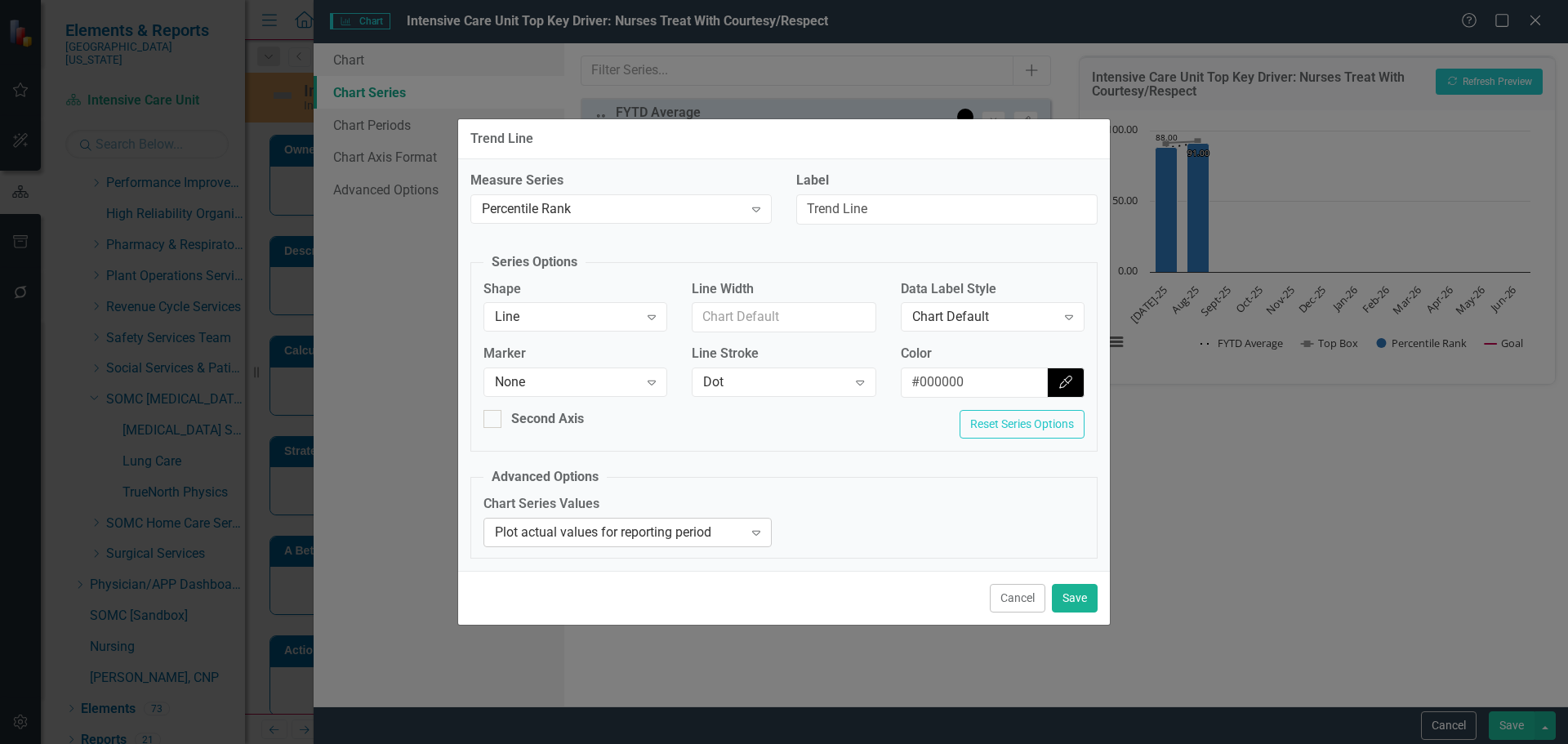
click at [608, 543] on div "Plot actual values for reporting period Expand" at bounding box center [627, 533] width 288 height 29
click at [1018, 538] on div "Plot Actual Values" at bounding box center [931, 532] width 248 height 18
click at [1067, 594] on button "Save" at bounding box center [1075, 599] width 46 height 28
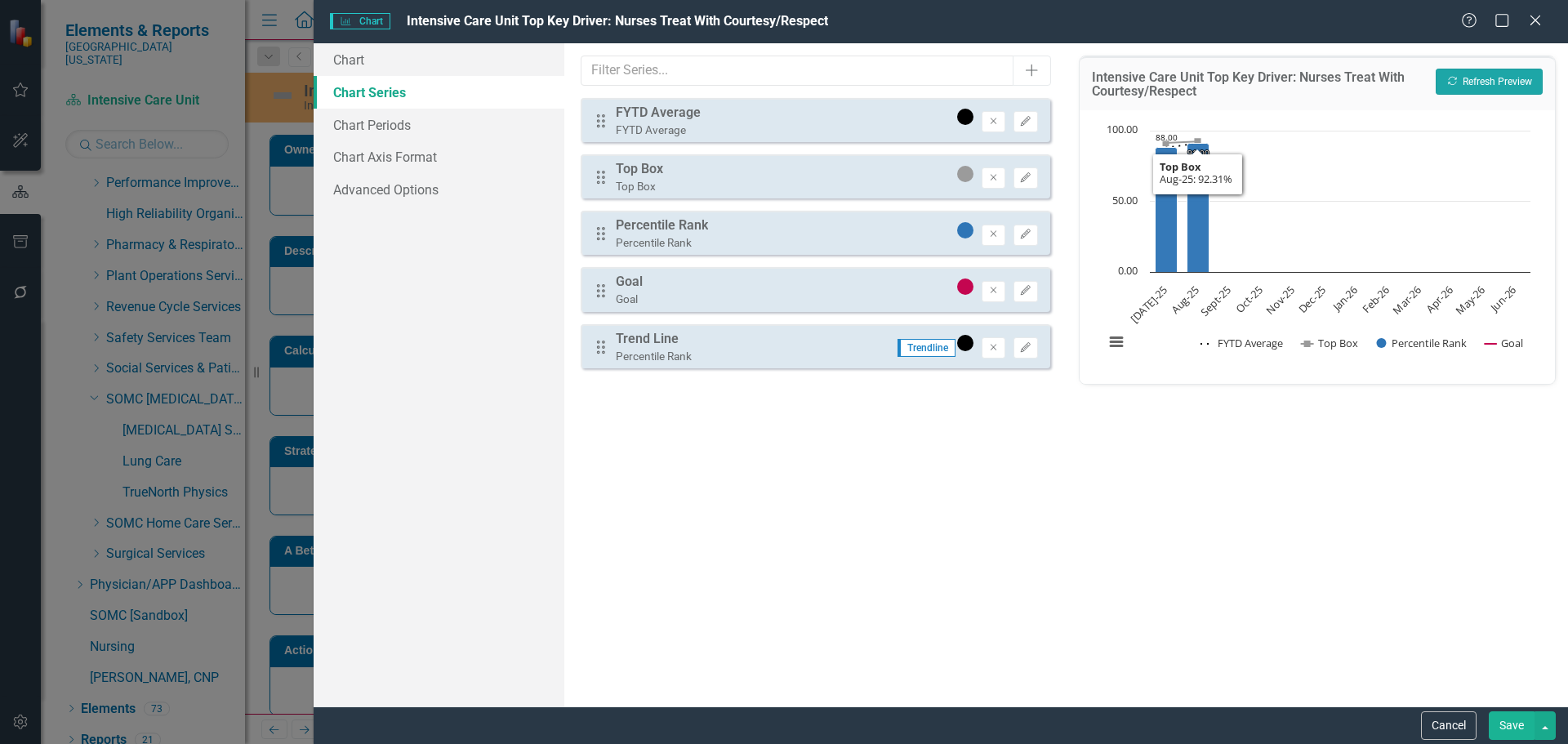
click at [1472, 69] on button "Recalculate Refresh Preview" at bounding box center [1489, 81] width 107 height 26
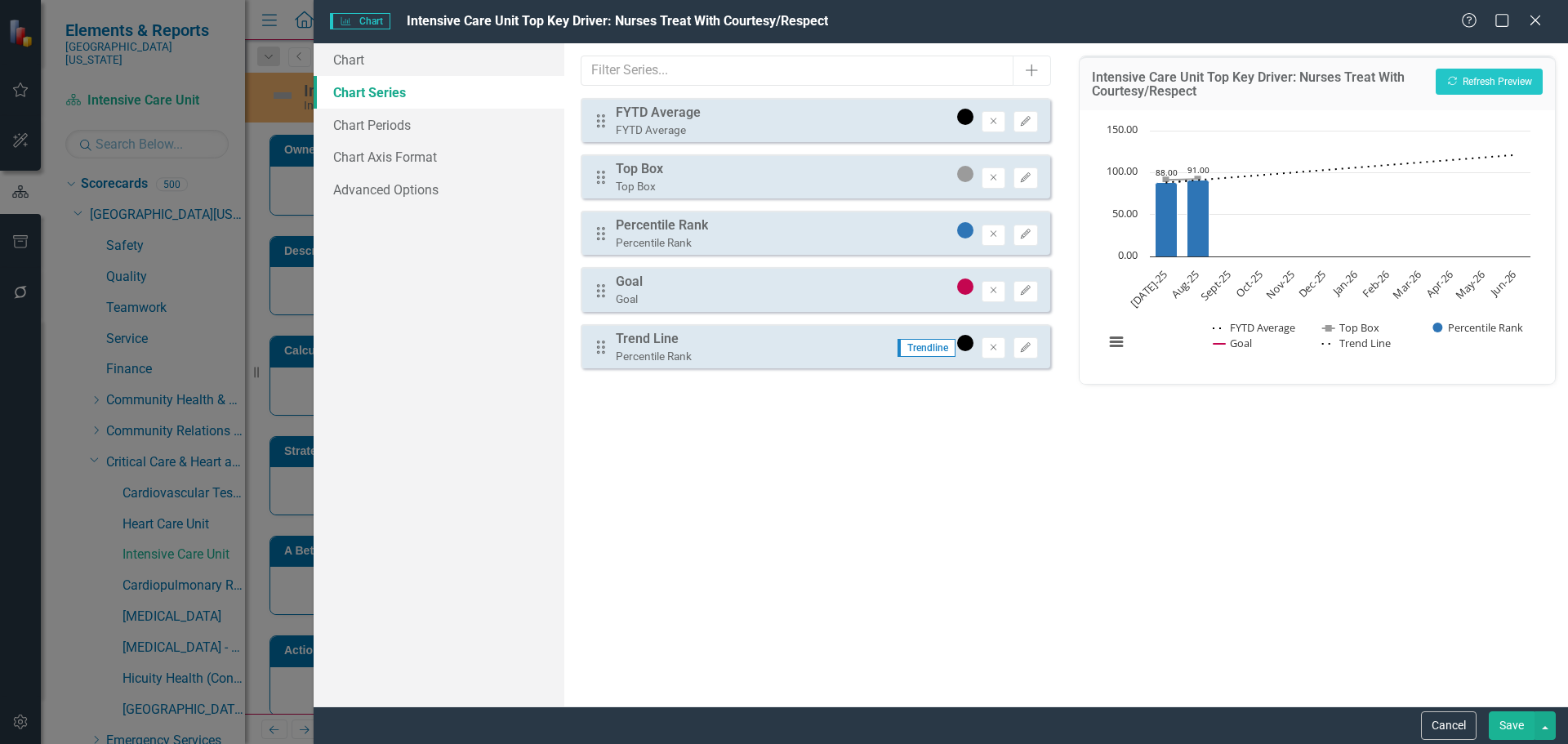
scroll to position [990, 0]
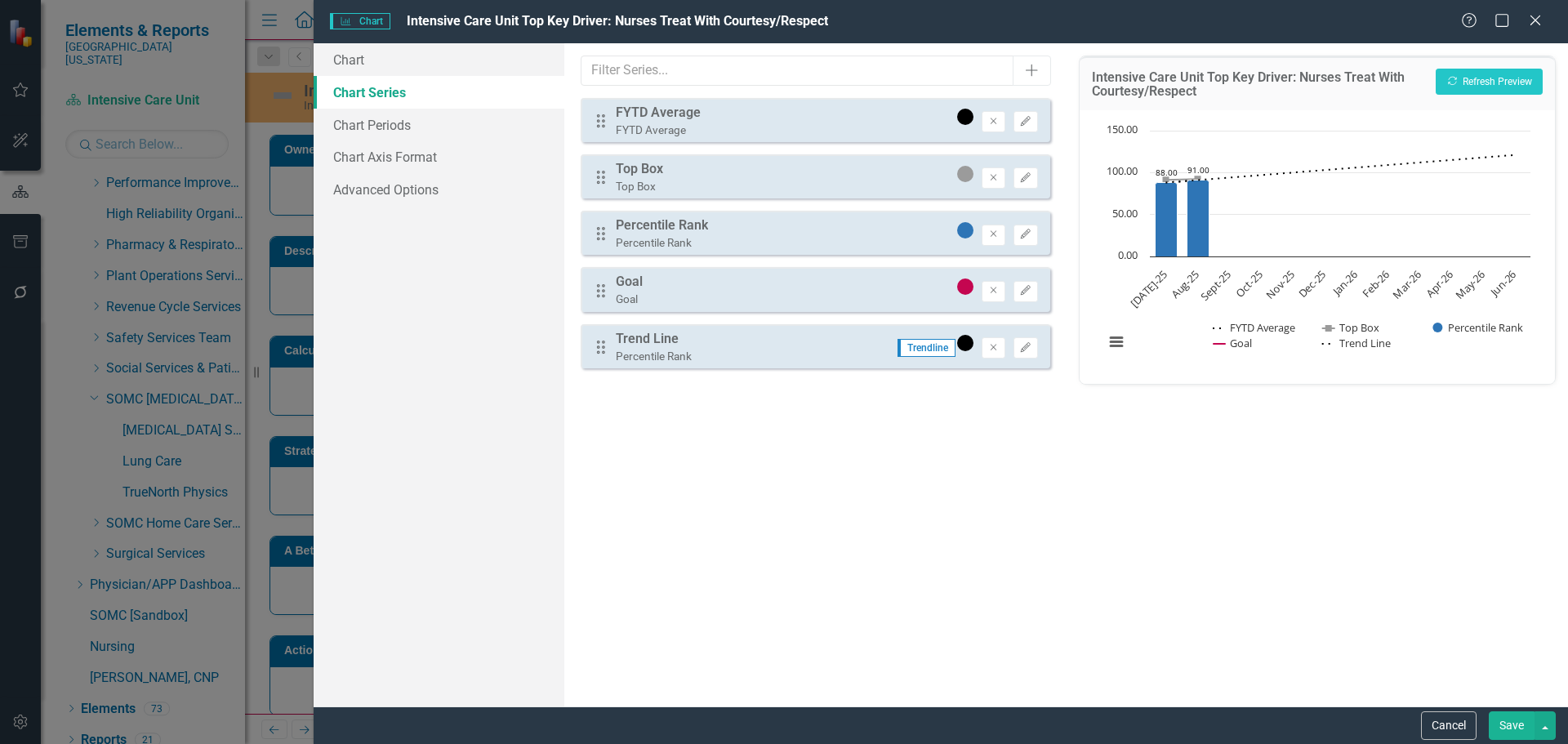
click at [1493, 716] on button "Save" at bounding box center [1511, 726] width 46 height 28
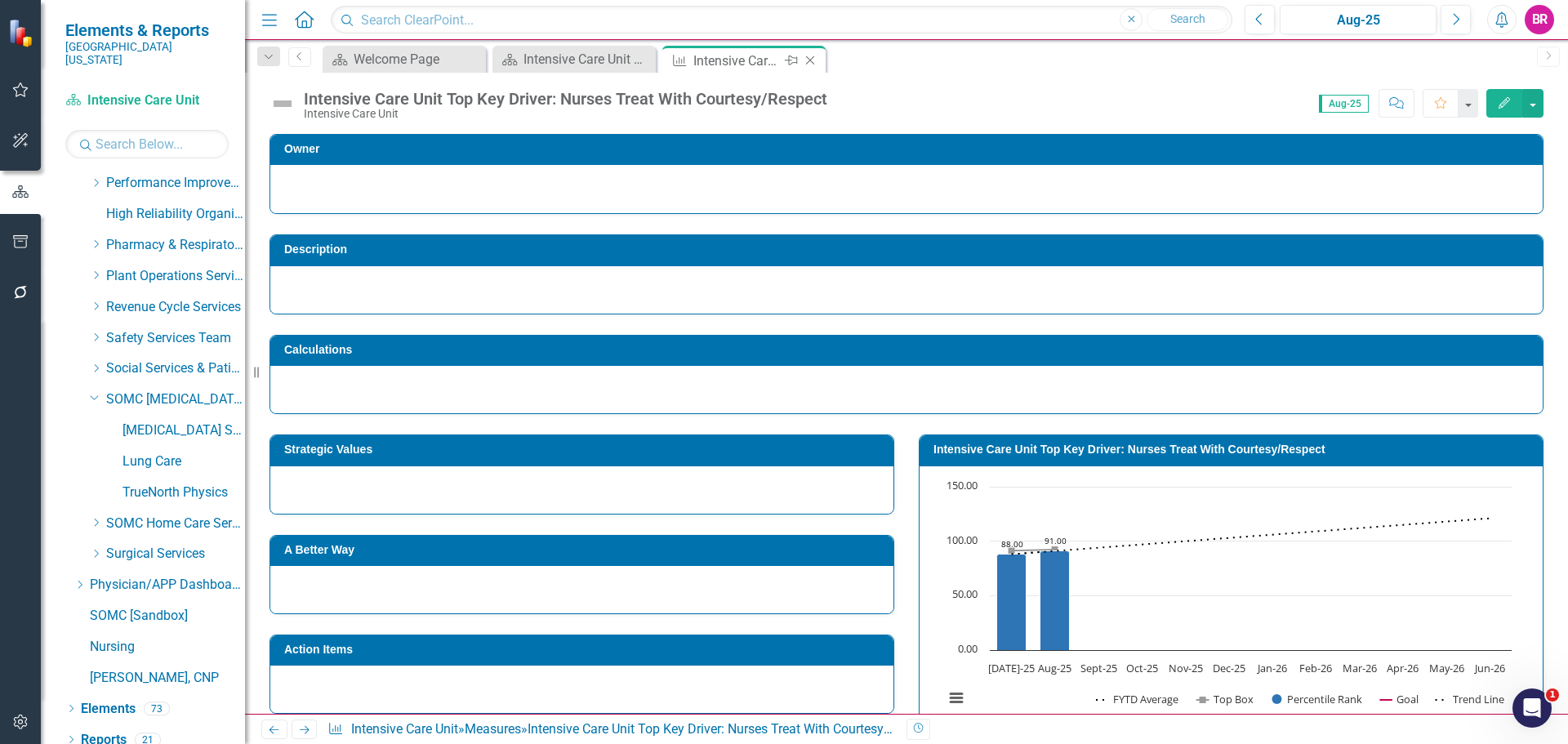
click at [813, 59] on icon "Close" at bounding box center [811, 60] width 17 height 13
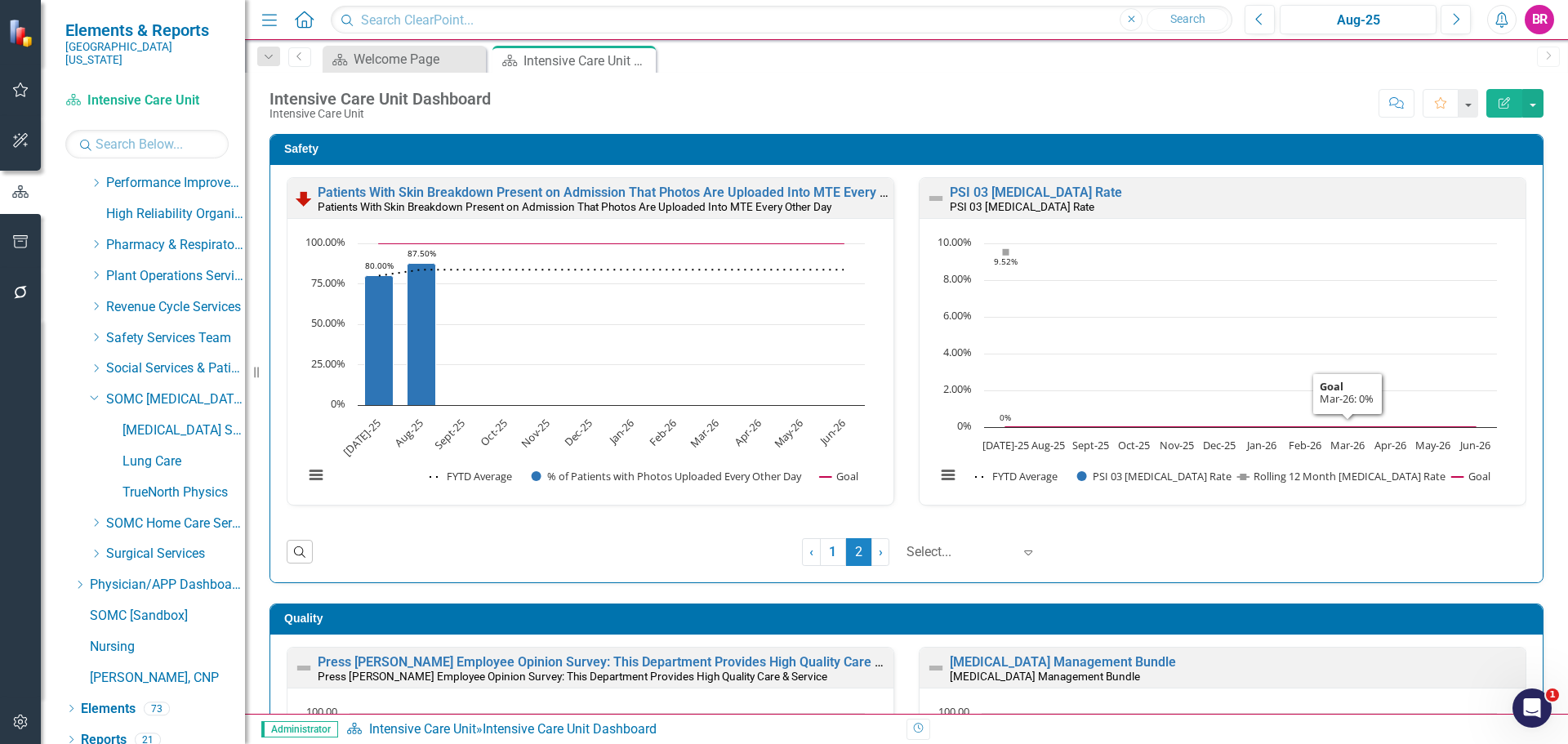
scroll to position [1, 0]
click at [820, 551] on link "1" at bounding box center [832, 551] width 26 height 28
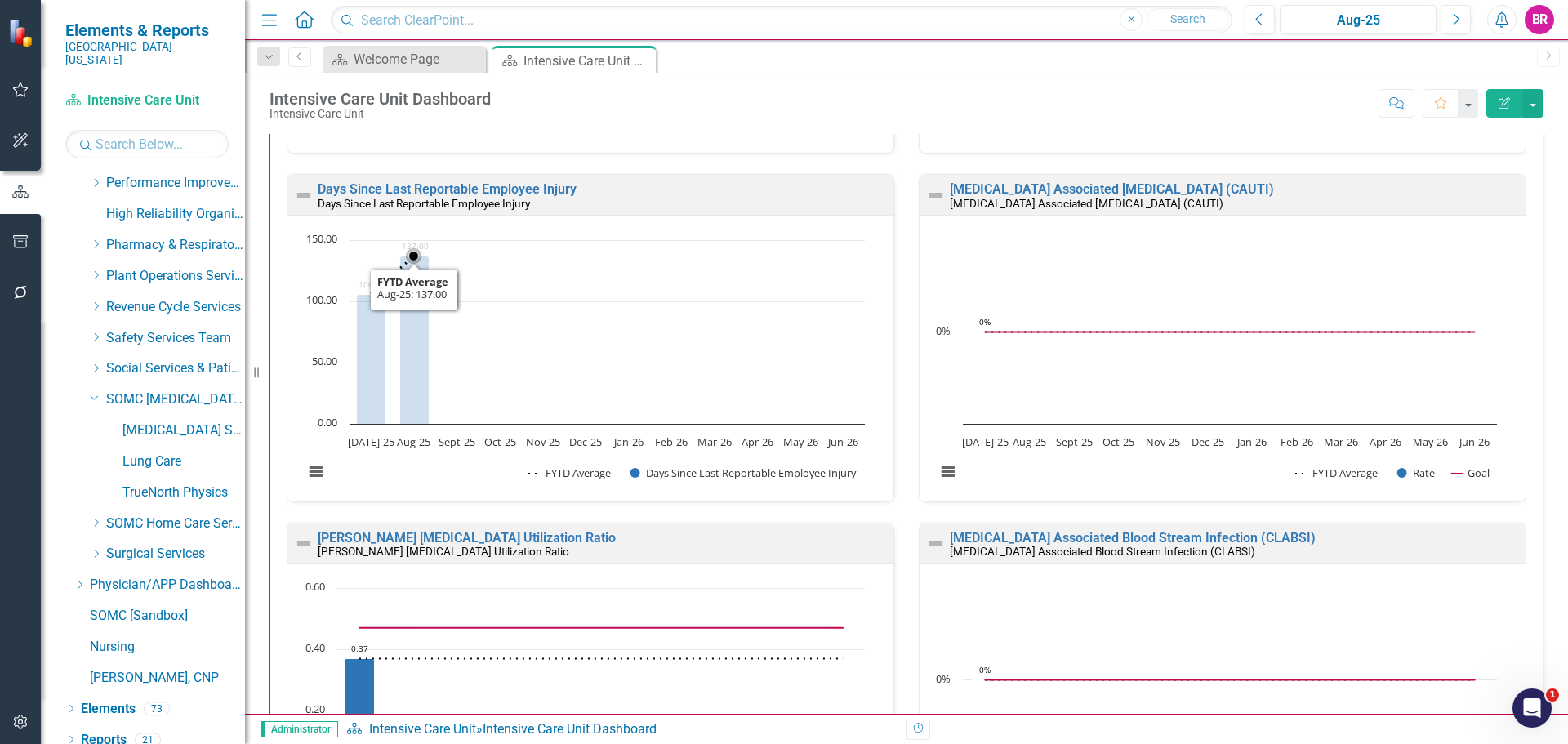
scroll to position [572, 0]
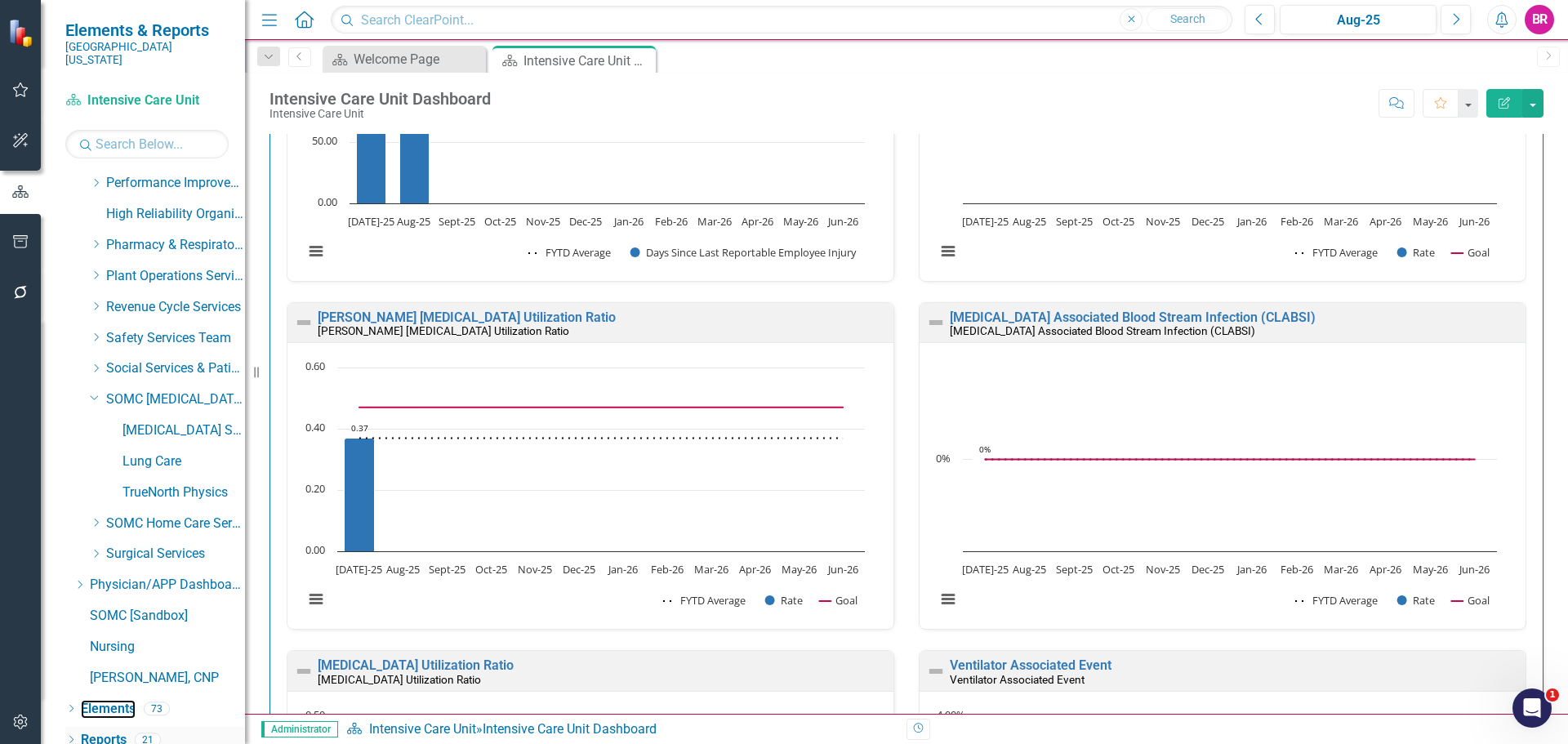
drag, startPoint x: 115, startPoint y: 701, endPoint x: 115, endPoint y: 726, distance: 25.0
click at [115, 701] on link "Elements" at bounding box center [108, 709] width 54 height 18
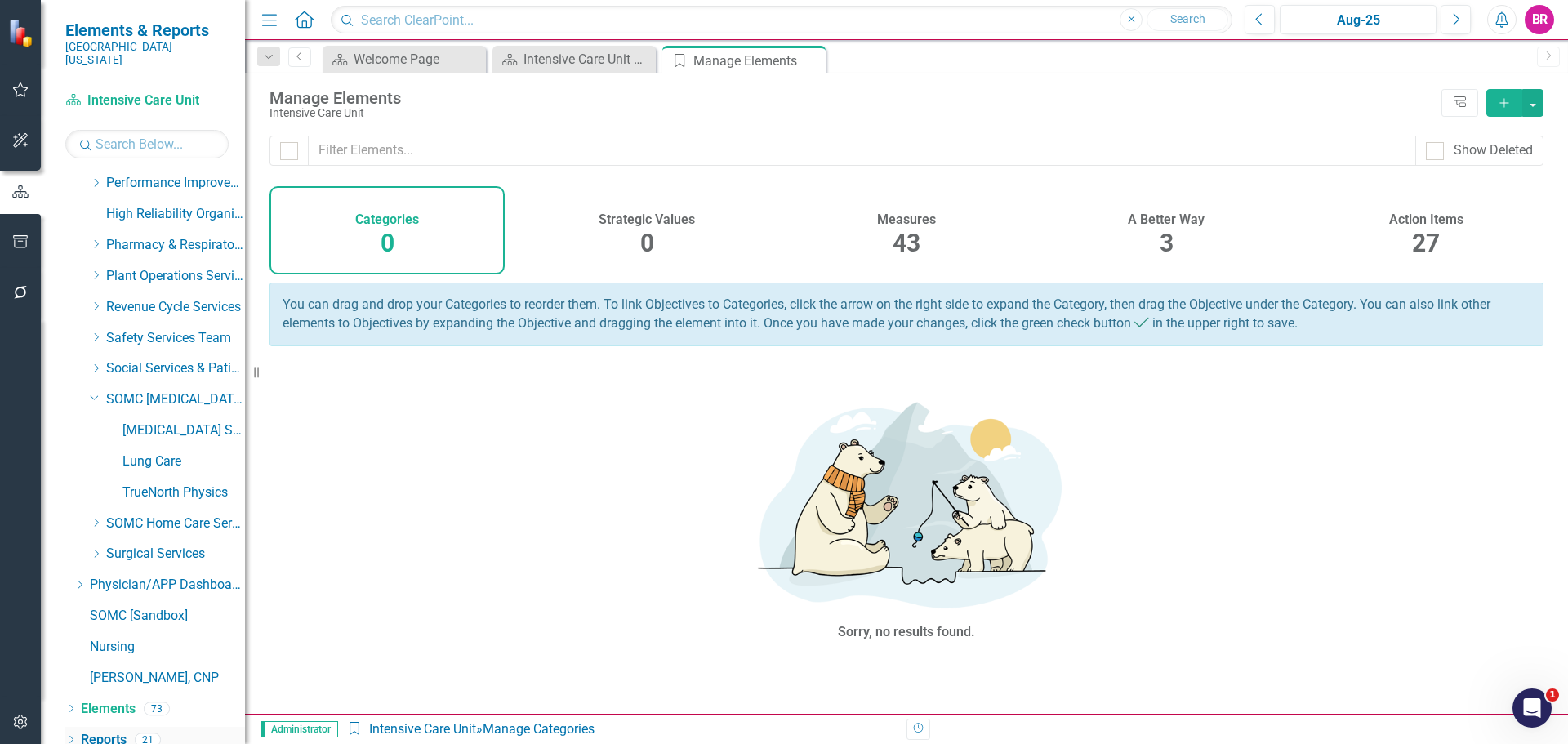
click at [115, 731] on link "Reports" at bounding box center [104, 741] width 46 height 18
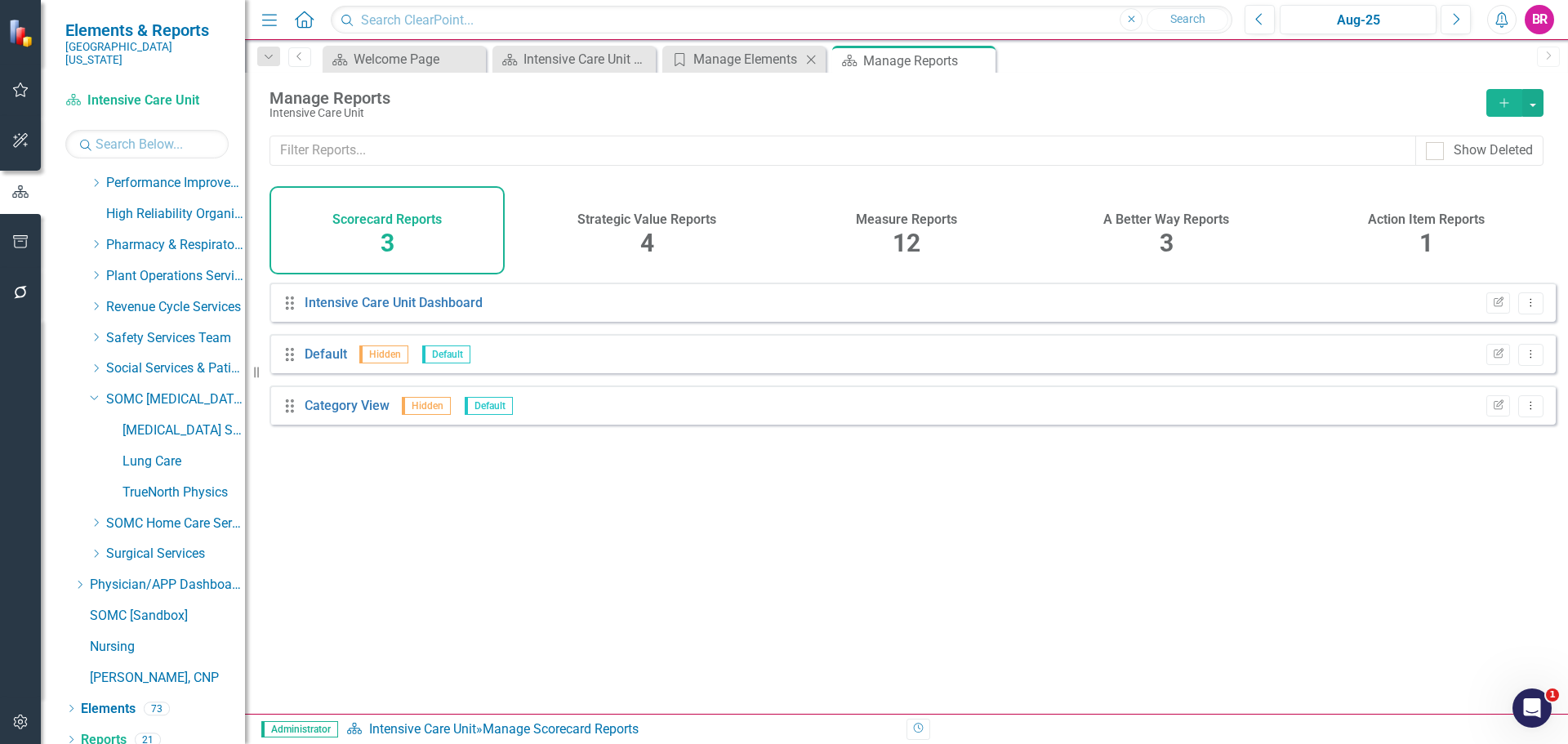
click at [811, 60] on icon "Close" at bounding box center [812, 60] width 17 height 13
click at [905, 233] on span "12" at bounding box center [906, 243] width 28 height 28
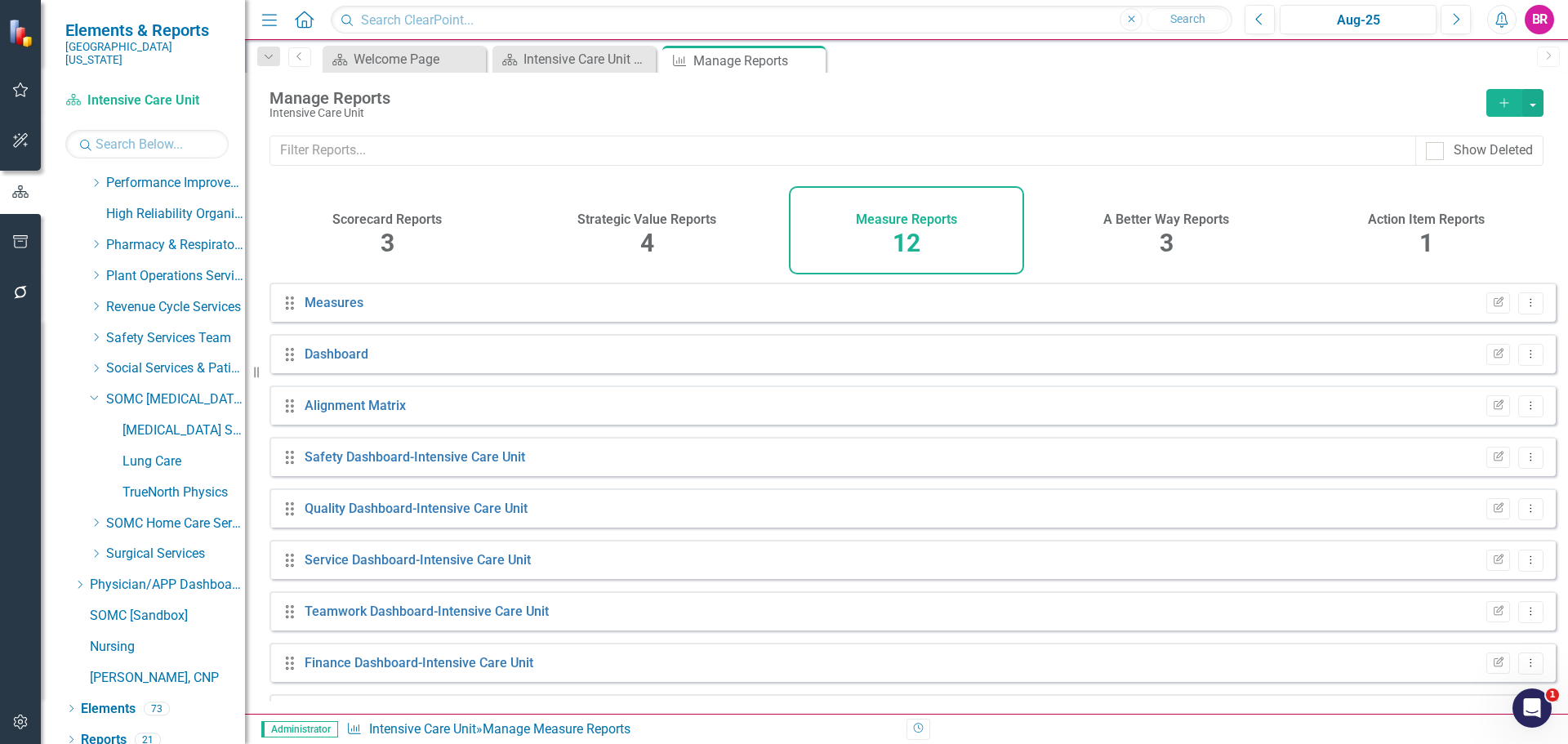
scroll to position [198, 0]
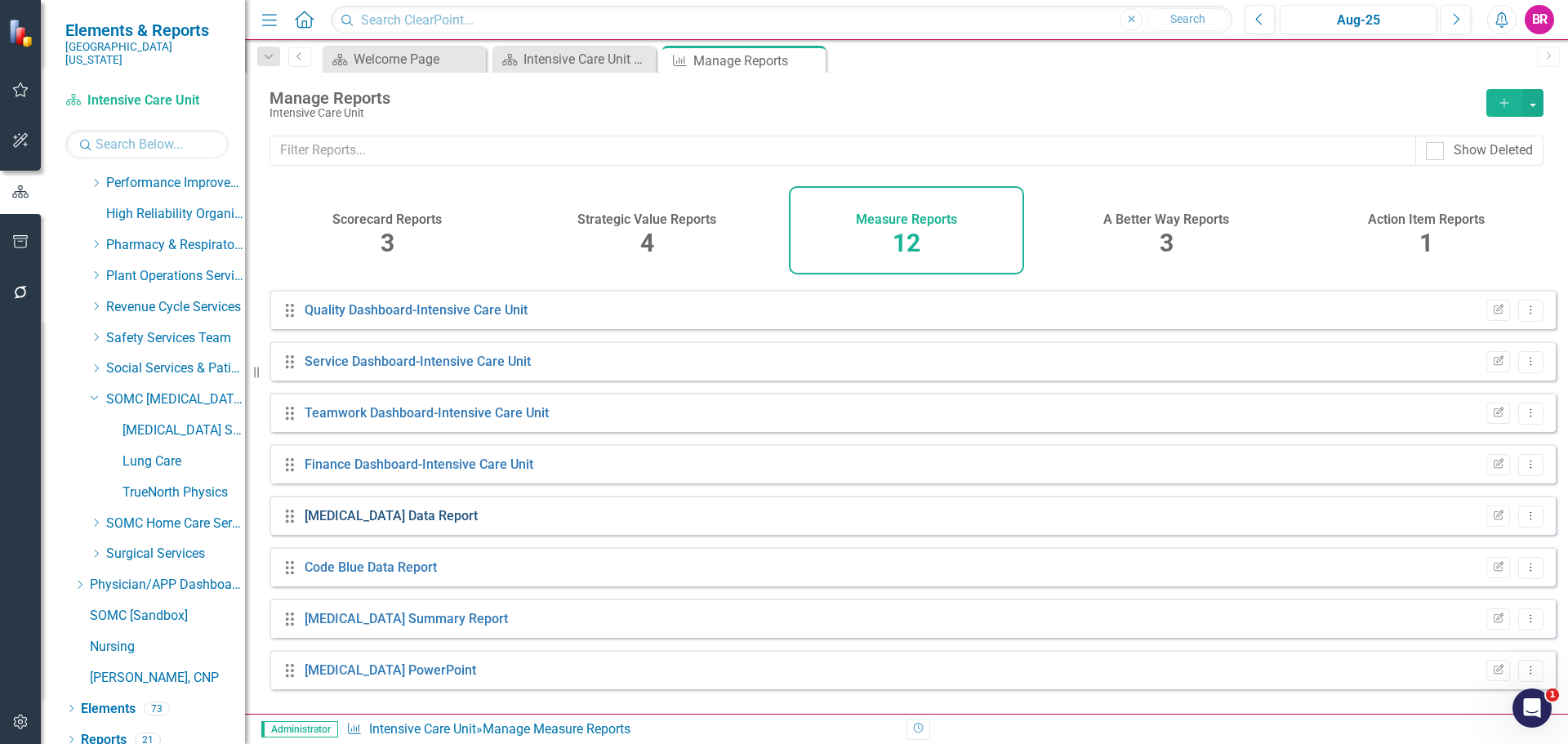
click at [383, 523] on link "[MEDICAL_DATA] Data Report" at bounding box center [390, 516] width 173 height 16
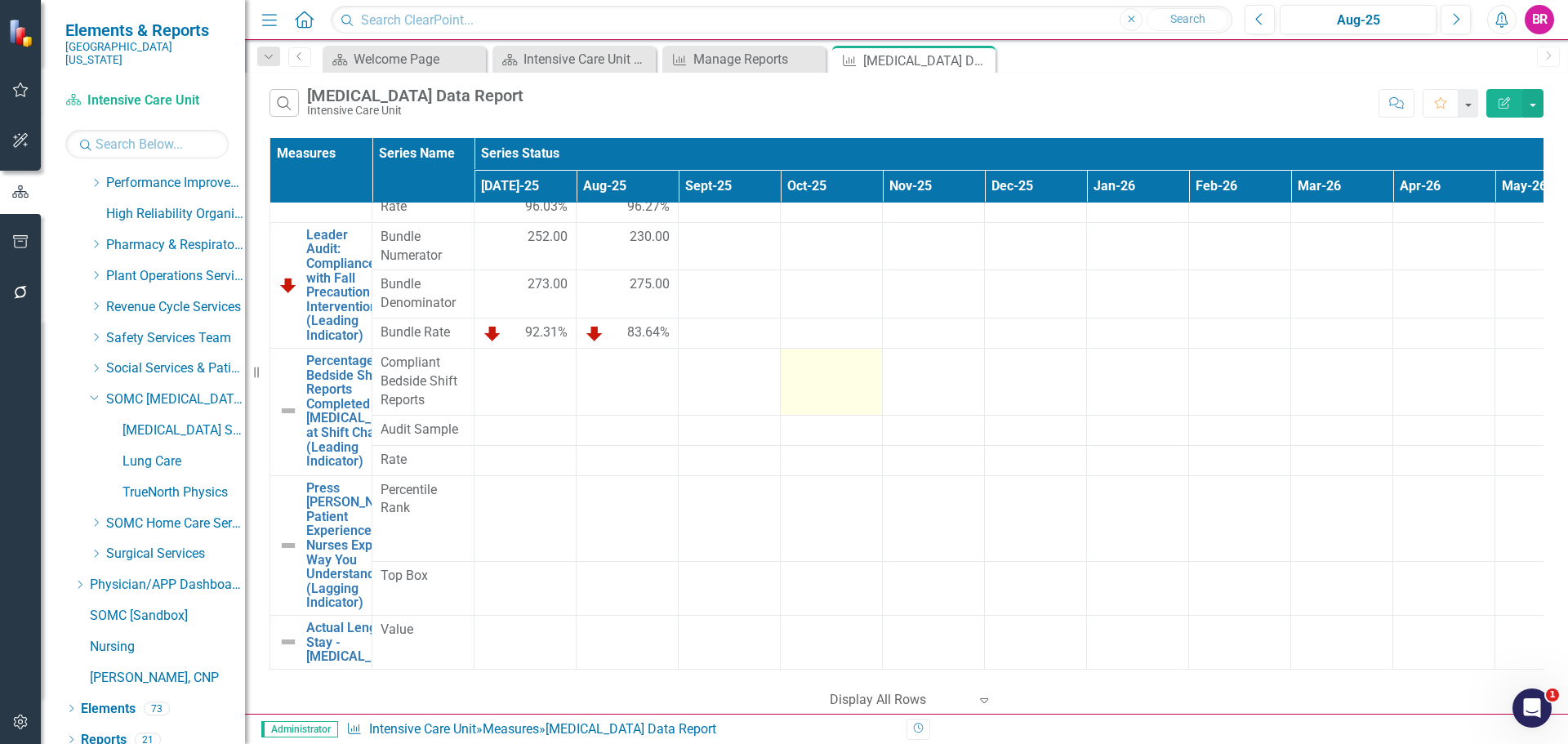
scroll to position [2087, 0]
click at [1496, 109] on button "Edit Report" at bounding box center [1504, 104] width 36 height 28
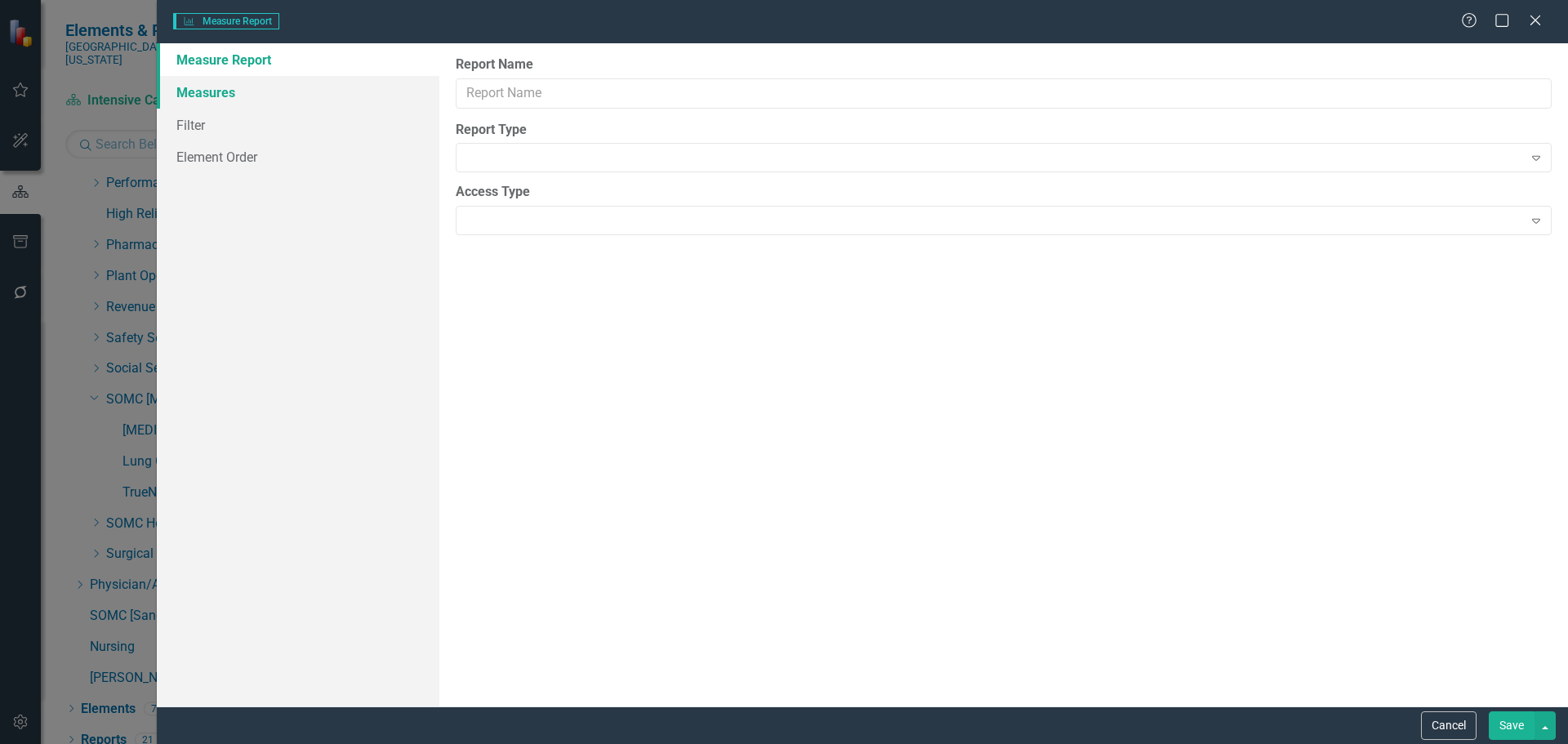
type input "[MEDICAL_DATA] Data Report"
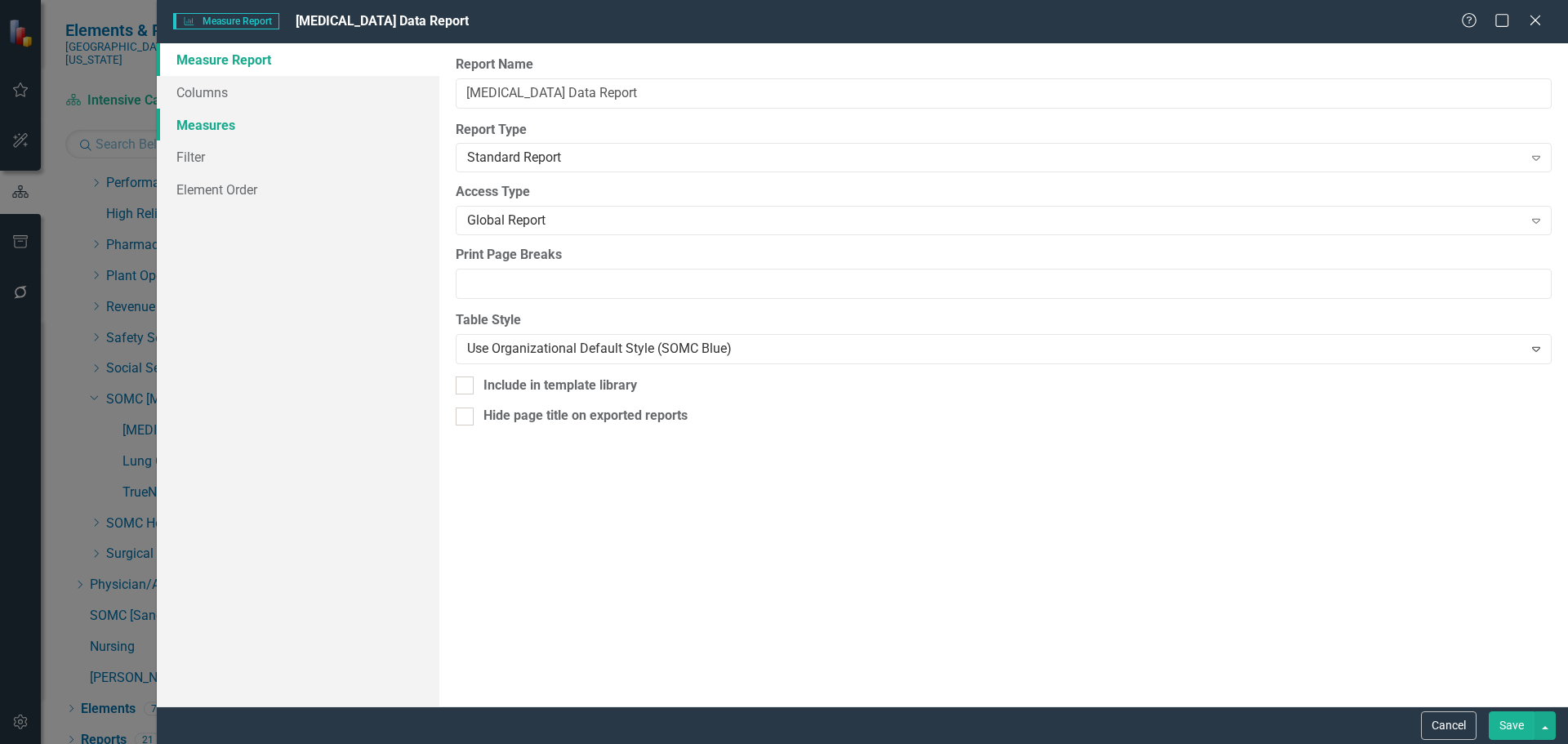
click at [194, 126] on link "Measures" at bounding box center [298, 125] width 283 height 33
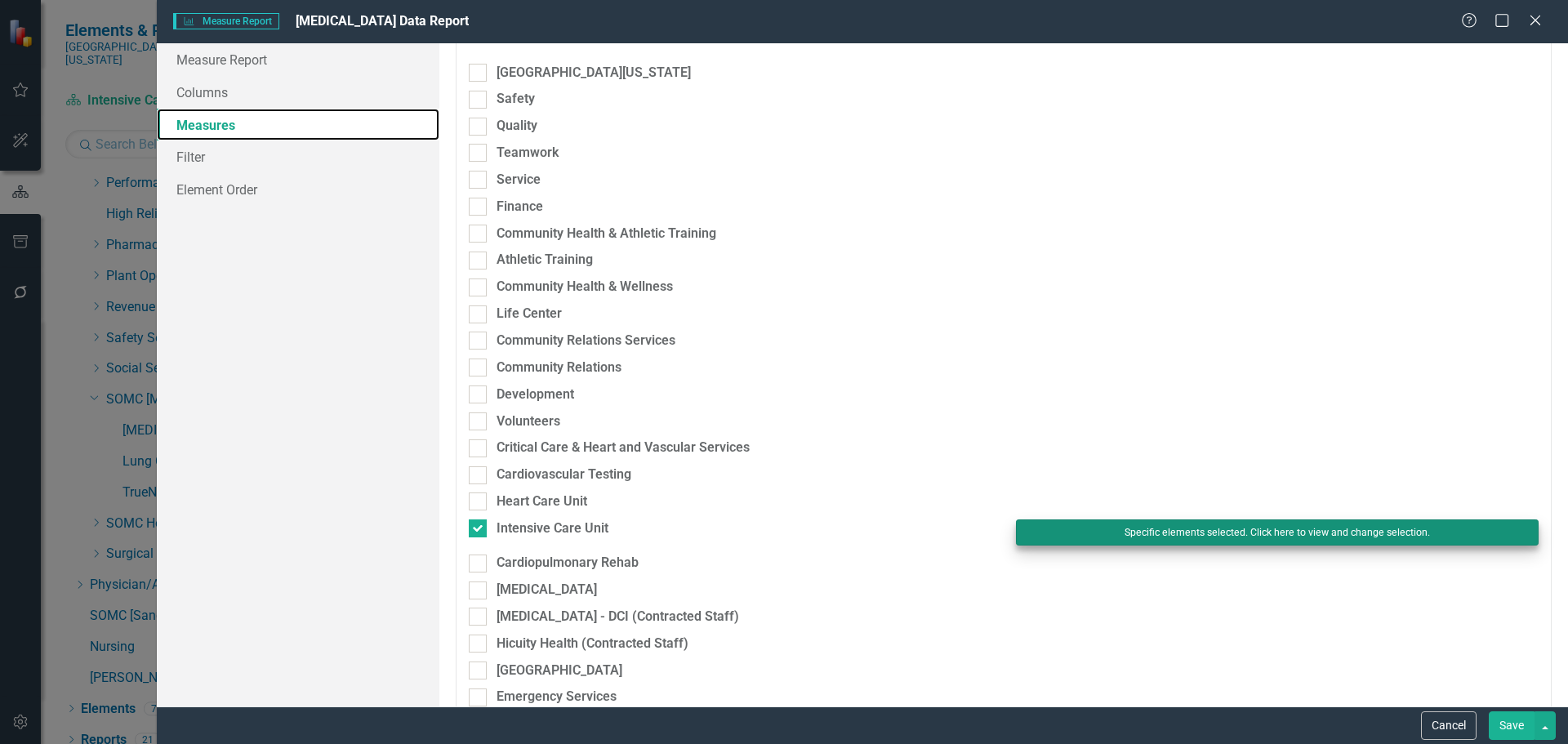
scroll to position [82, 0]
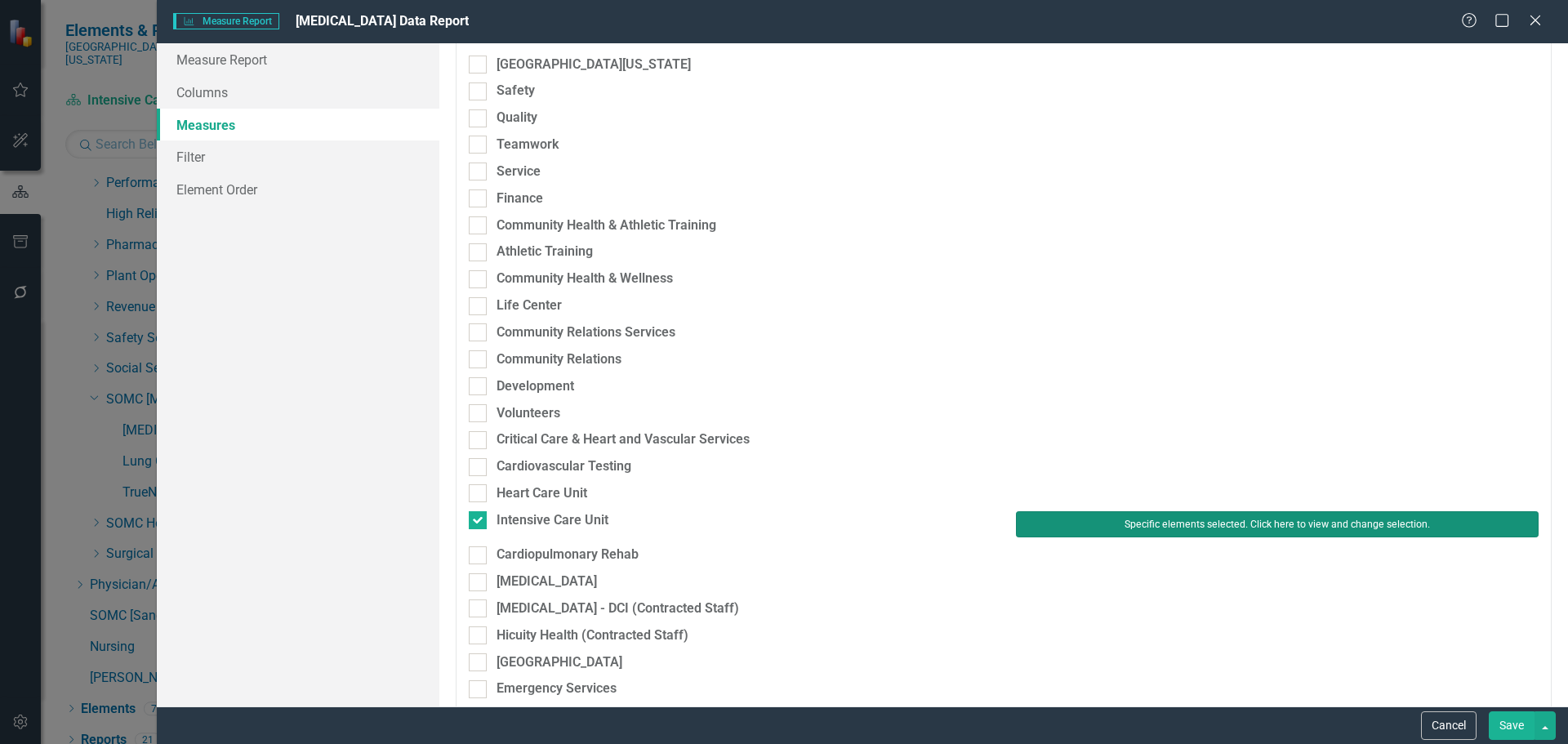
click at [1219, 520] on button "Specific elements selected. Click here to view and change selection." at bounding box center [1277, 524] width 522 height 26
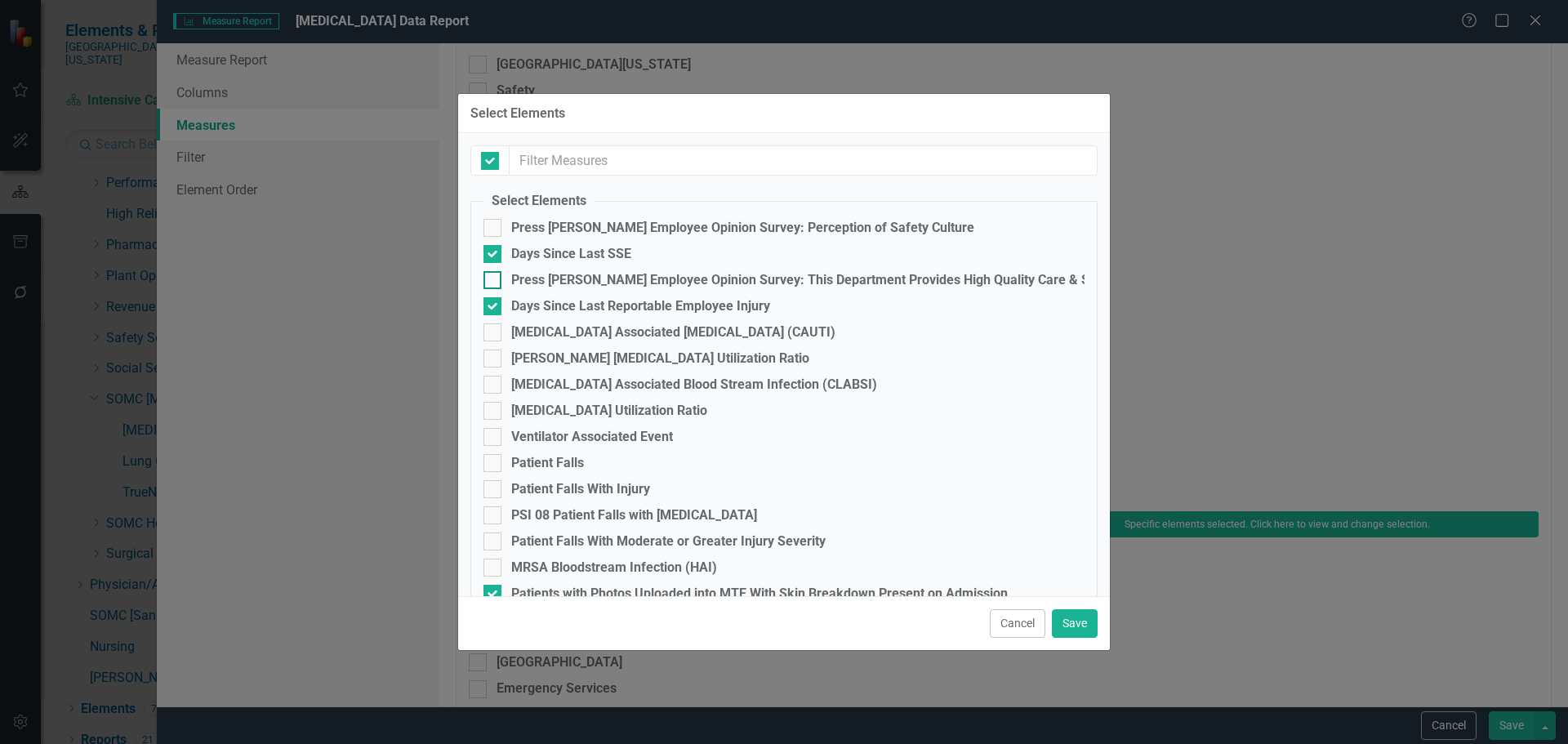
checkbox input "false"
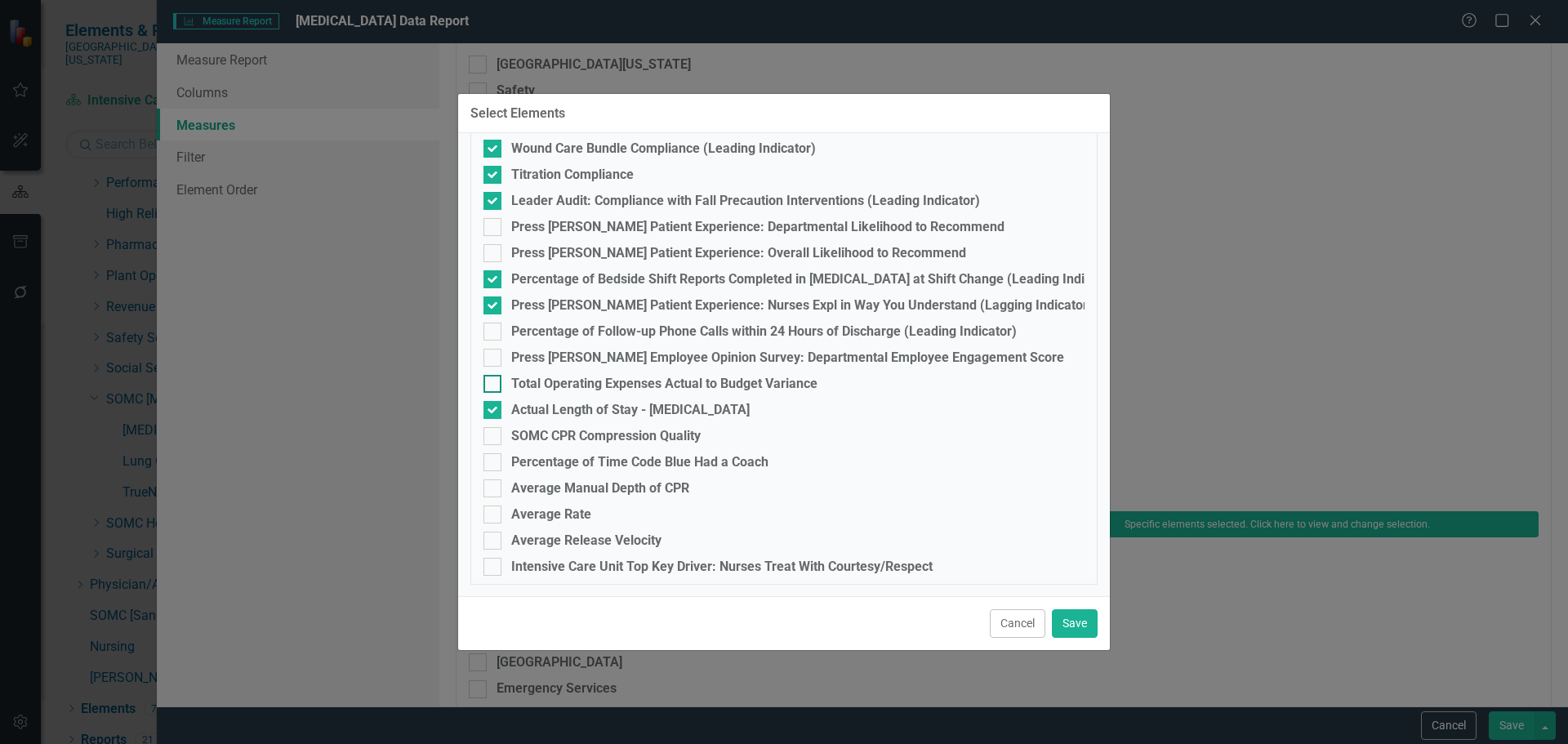
scroll to position [760, 0]
click at [955, 277] on div "Percentage of Bedside Shift Reports Completed in ICU at Shift Change (Leading I…" at bounding box center [816, 278] width 608 height 15
click at [494, 277] on input "Percentage of Bedside Shift Reports Completed in ICU at Shift Change (Leading I…" at bounding box center [488, 274] width 11 height 11
checkbox input "false"
click at [912, 304] on div "Press Ganey Patient Experience: Nurses Expl in Way You Understand (Lagging Indi…" at bounding box center [802, 305] width 582 height 15
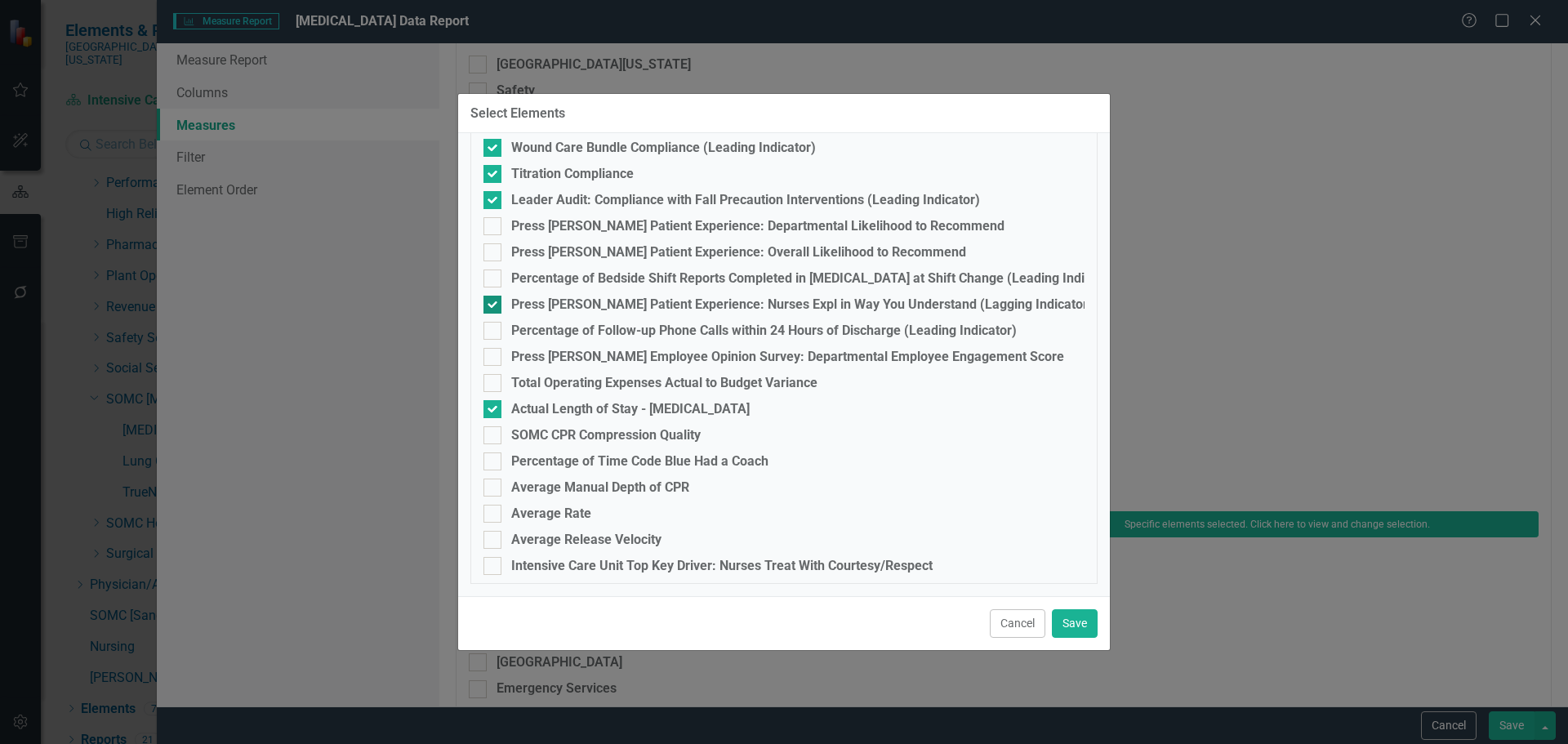
click at [494, 304] on input "Press Ganey Patient Experience: Nurses Expl in Way You Understand (Lagging Indi…" at bounding box center [488, 301] width 11 height 11
checkbox input "false"
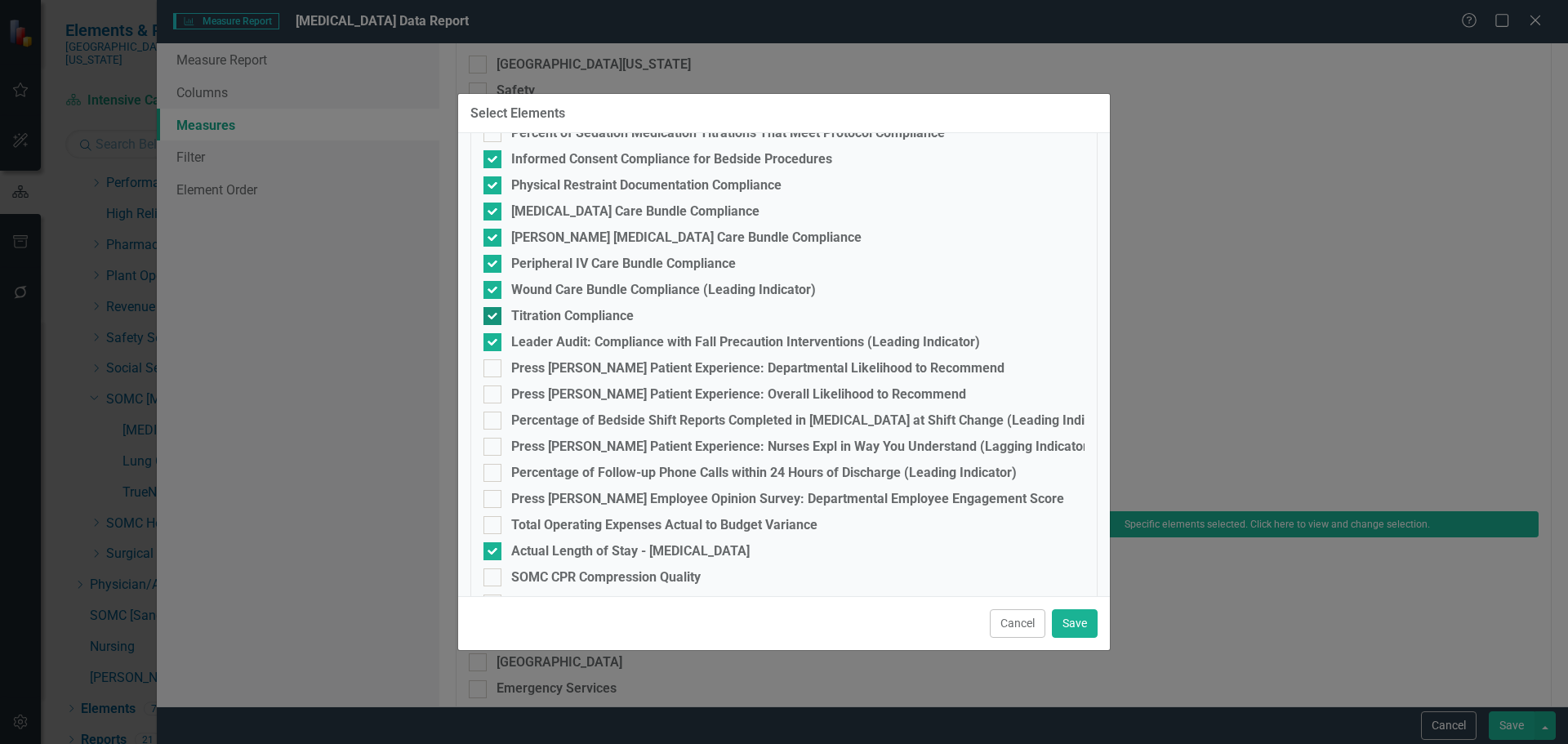
scroll to position [596, 0]
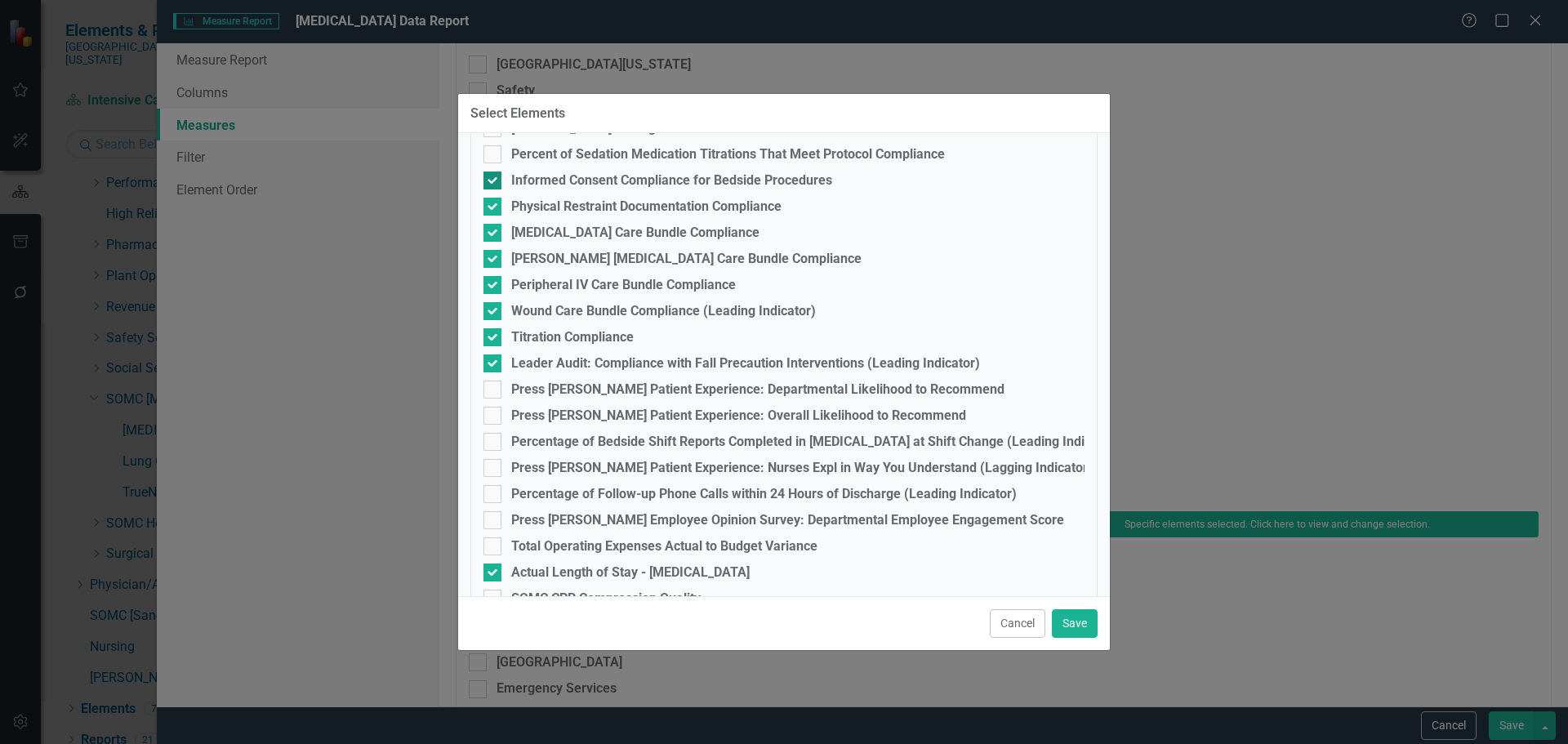
click at [689, 177] on div "Informed Consent Compliance for Bedside Procedures" at bounding box center [672, 181] width 321 height 15
click at [494, 177] on input "Informed Consent Compliance for Bedside Procedures" at bounding box center [488, 176] width 11 height 11
checkbox input "false"
drag, startPoint x: 1087, startPoint y: 623, endPoint x: 1119, endPoint y: 630, distance: 32.8
click at [1087, 623] on button "Save" at bounding box center [1075, 624] width 46 height 28
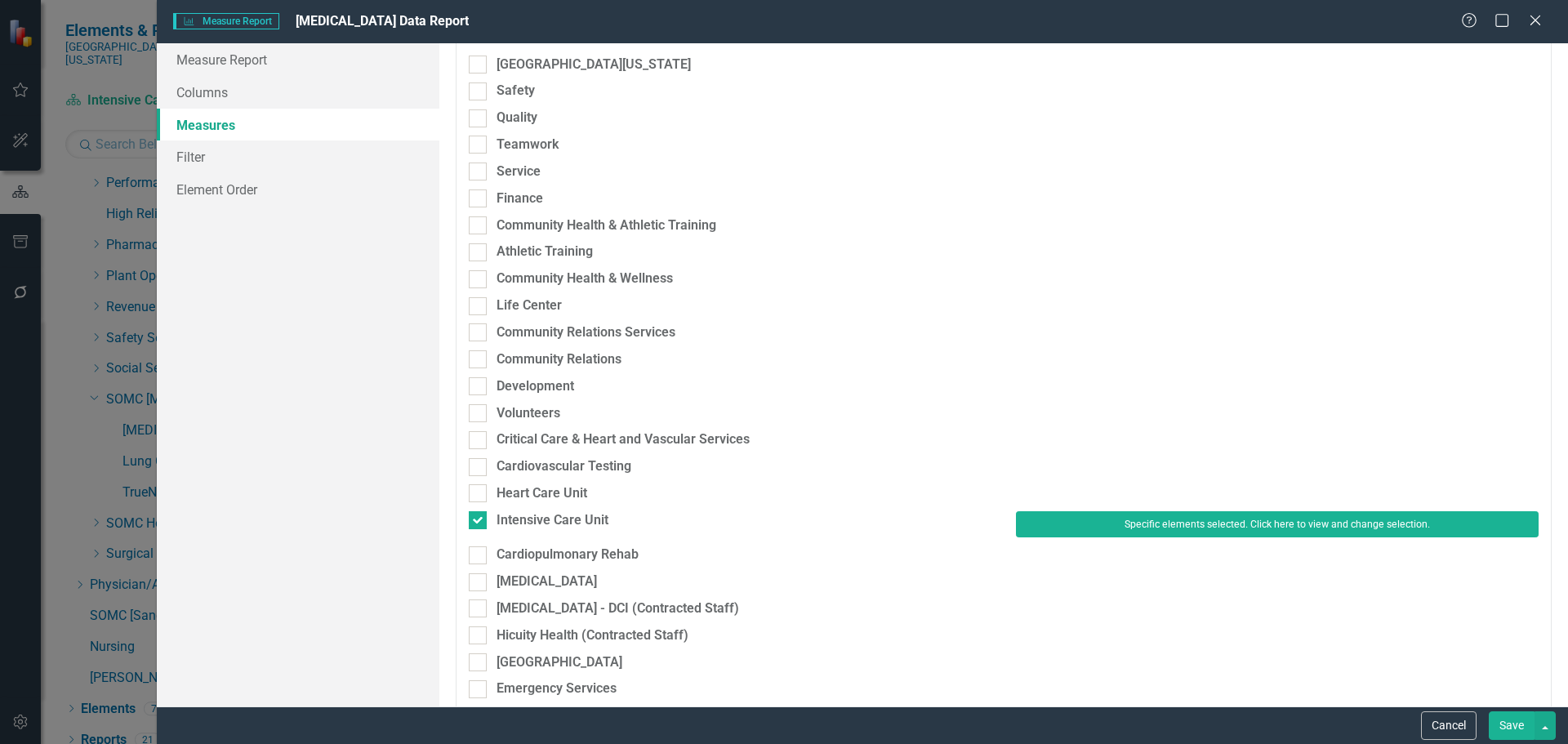
click at [1504, 722] on button "Save" at bounding box center [1511, 726] width 46 height 28
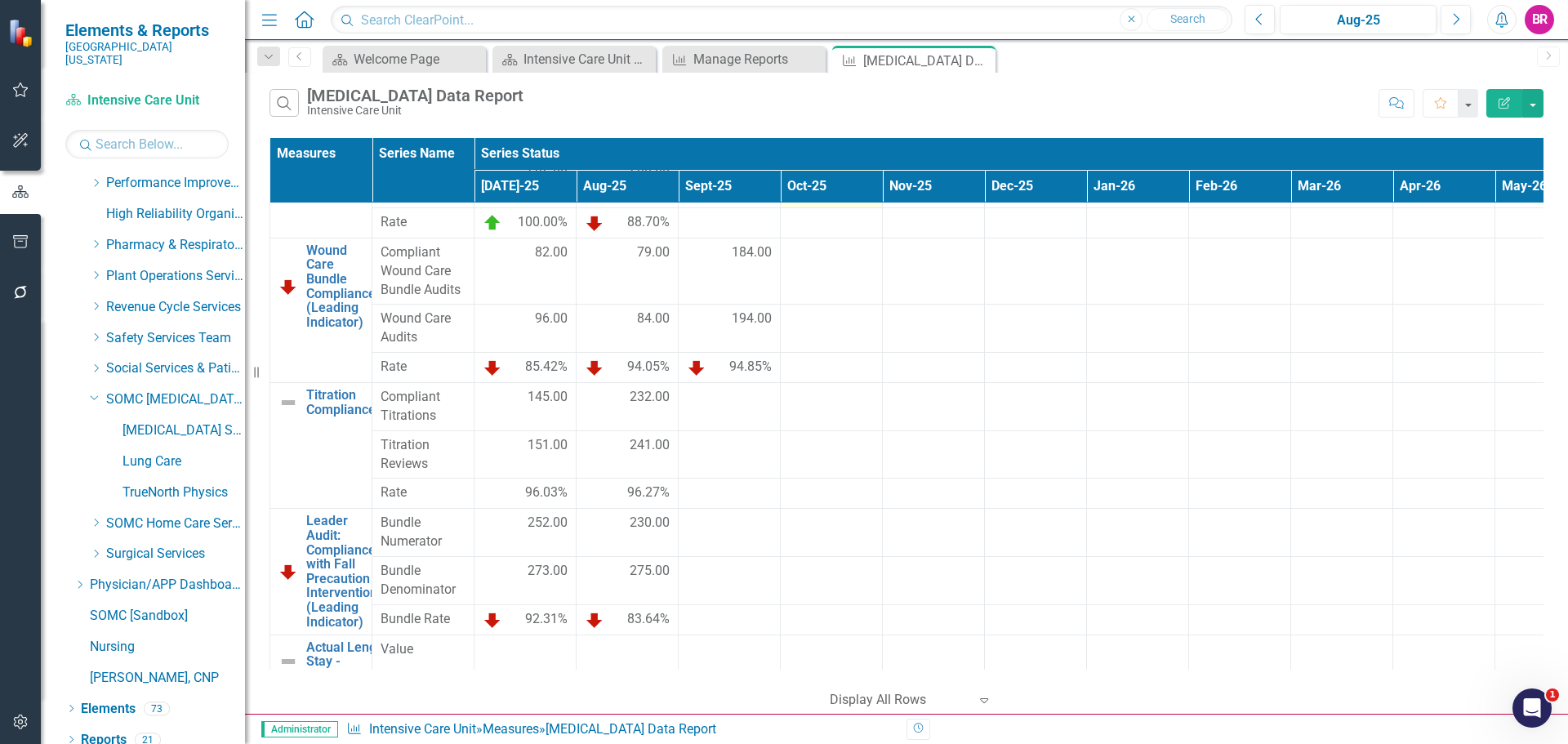
scroll to position [1511, 0]
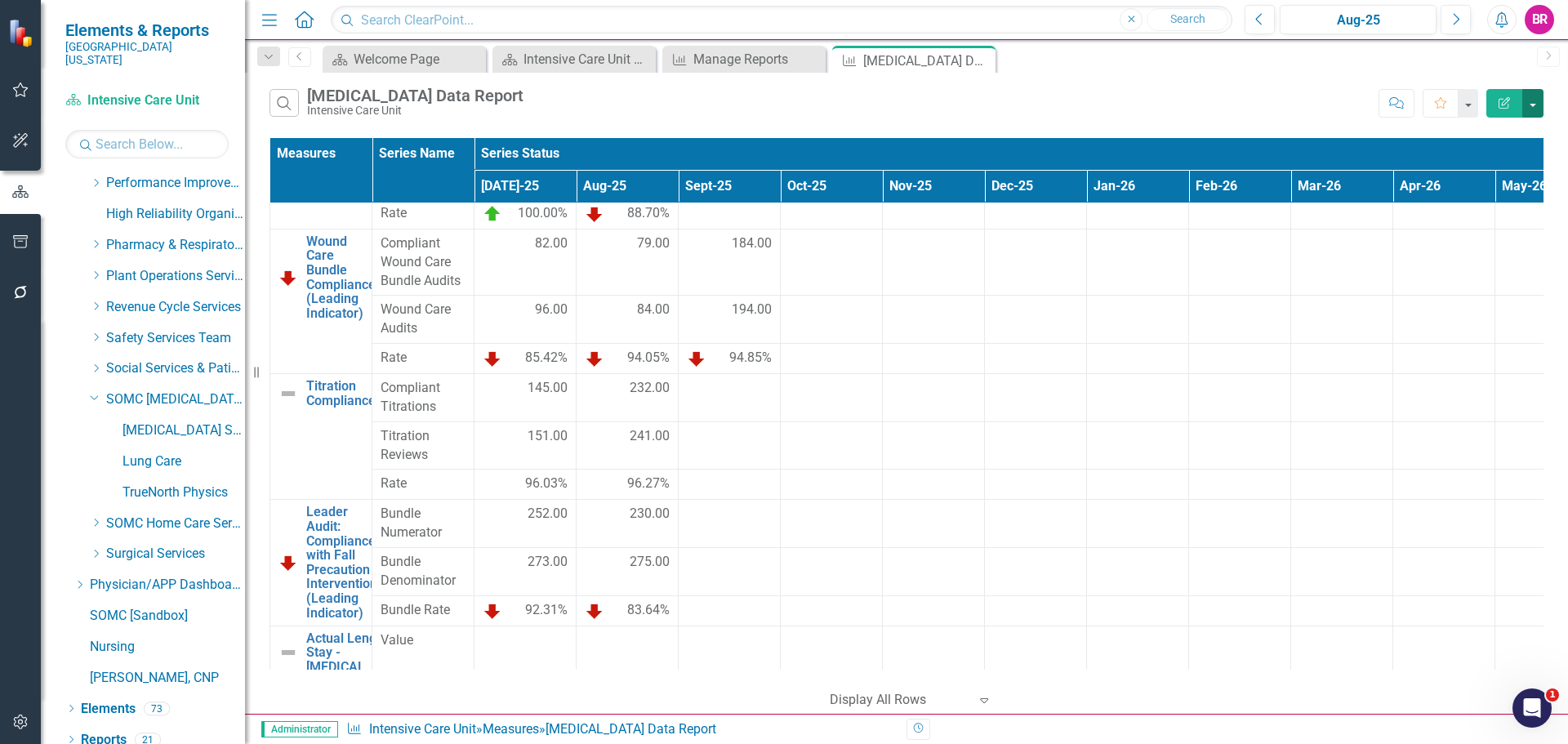
click at [1541, 112] on button "button" at bounding box center [1532, 104] width 21 height 28
click at [1485, 202] on link "Excel Export to Excel" at bounding box center [1478, 196] width 129 height 30
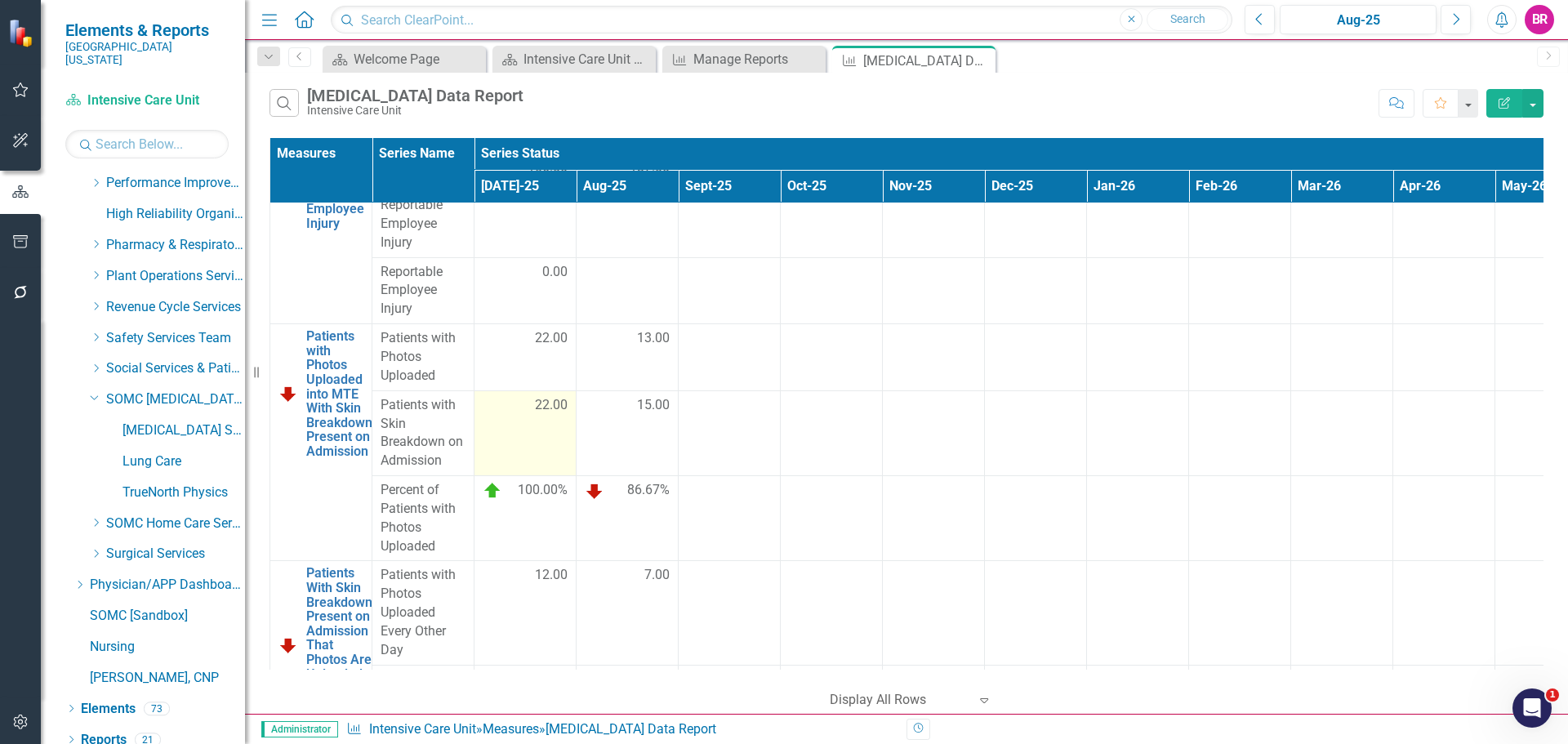
scroll to position [163, 0]
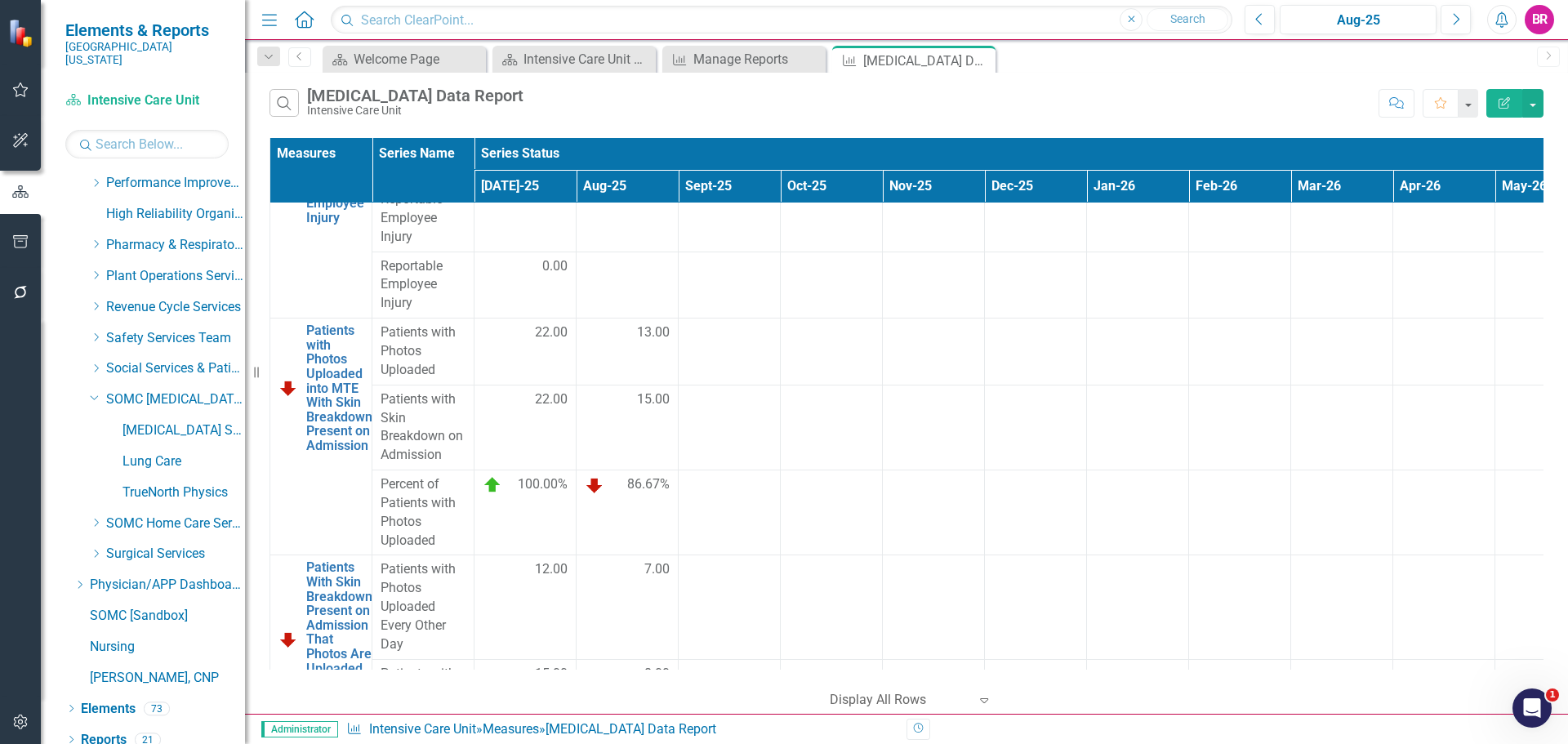
drag, startPoint x: 1138, startPoint y: 96, endPoint x: 1147, endPoint y: 98, distance: 9.2
click at [1144, 96] on div "Search ICU Data Report Intensive Care Unit" at bounding box center [819, 103] width 1101 height 28
drag, startPoint x: 1513, startPoint y: 184, endPoint x: 1514, endPoint y: 209, distance: 25.0
drag, startPoint x: 1514, startPoint y: 209, endPoint x: 1535, endPoint y: 104, distance: 107.1
click at [1539, 102] on button "button" at bounding box center [1532, 104] width 21 height 28
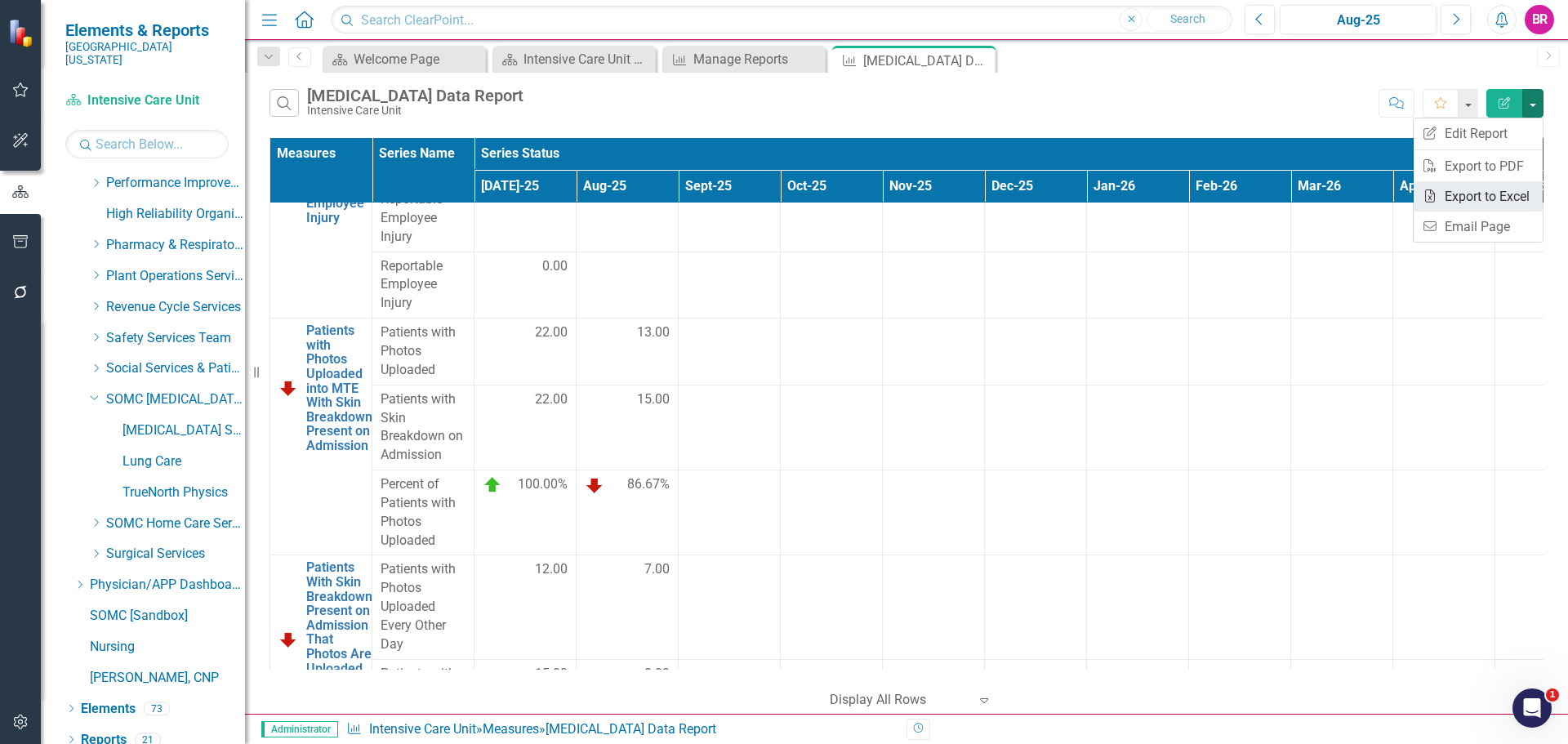
click at [1500, 202] on link "Excel Export to Excel" at bounding box center [1478, 196] width 129 height 30
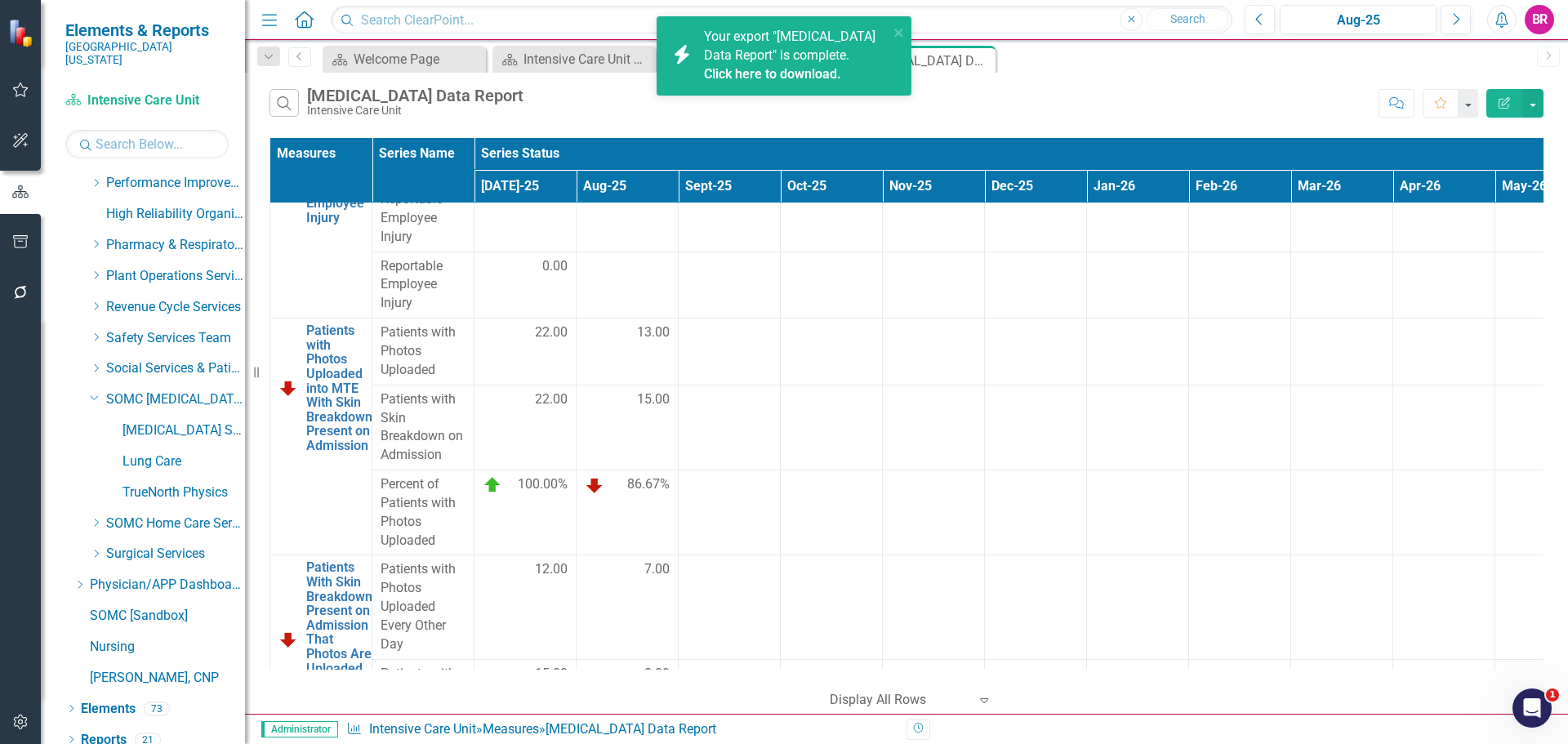
click at [804, 75] on link "Click here to download." at bounding box center [772, 74] width 137 height 16
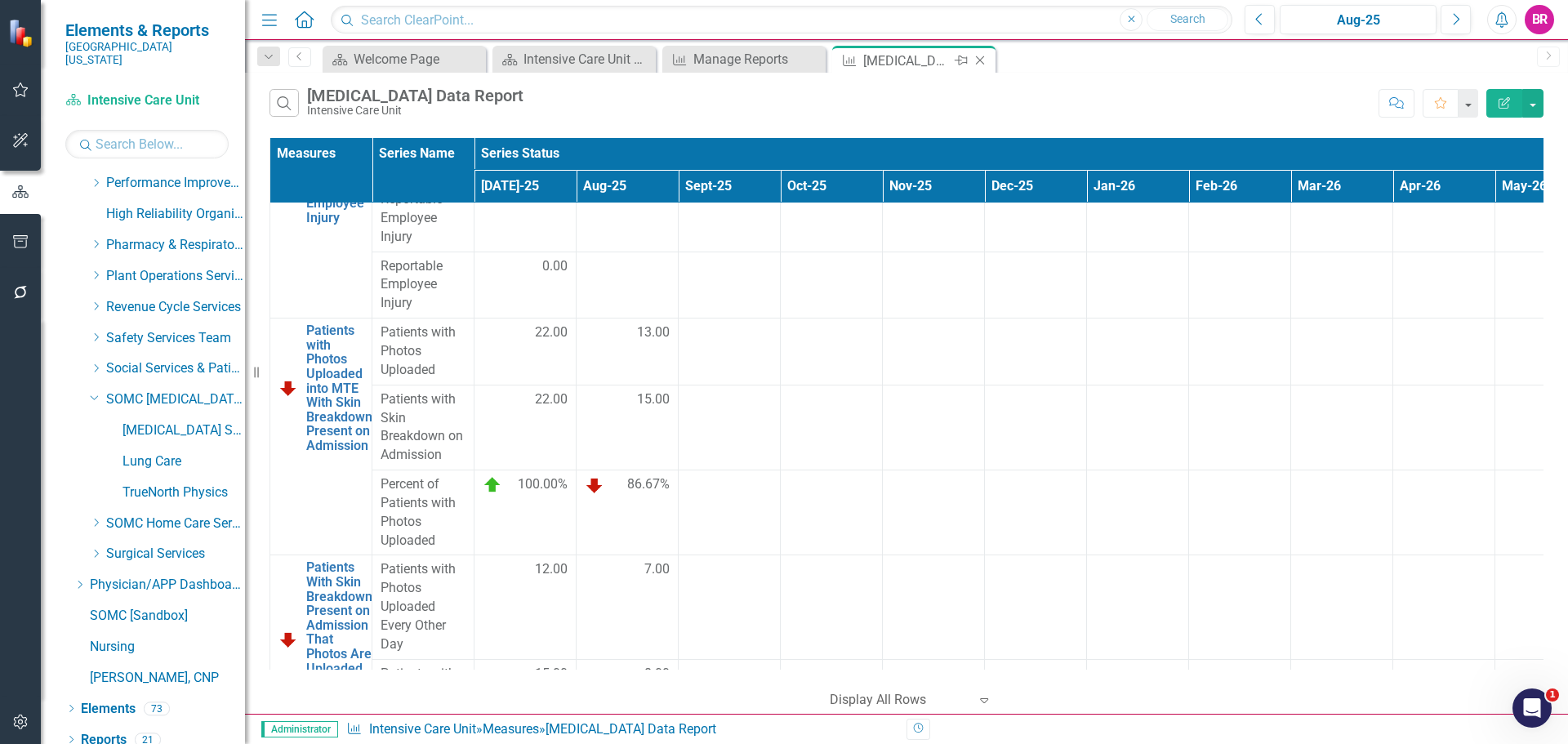
click at [984, 63] on icon "Close" at bounding box center [980, 60] width 17 height 13
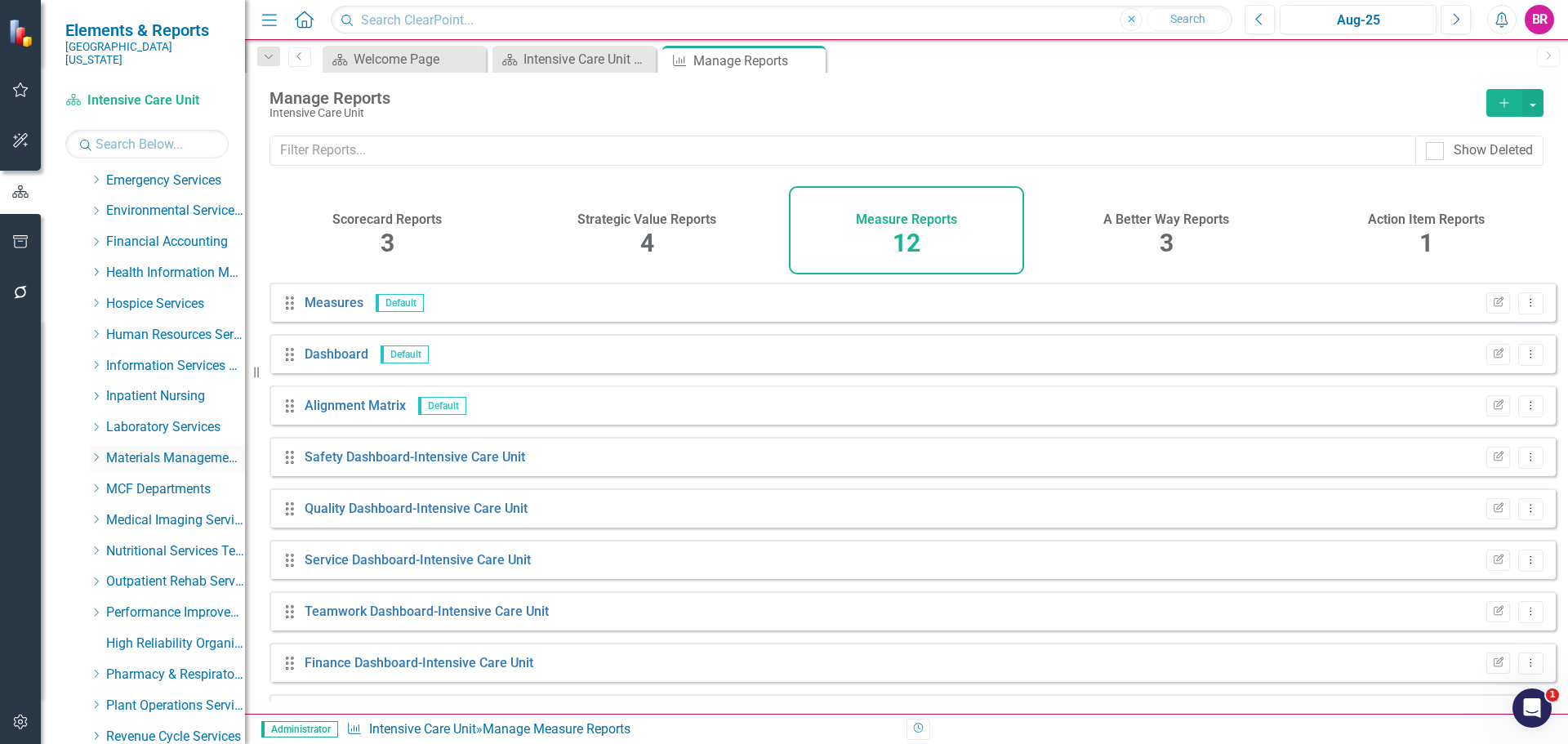
scroll to position [255, 0]
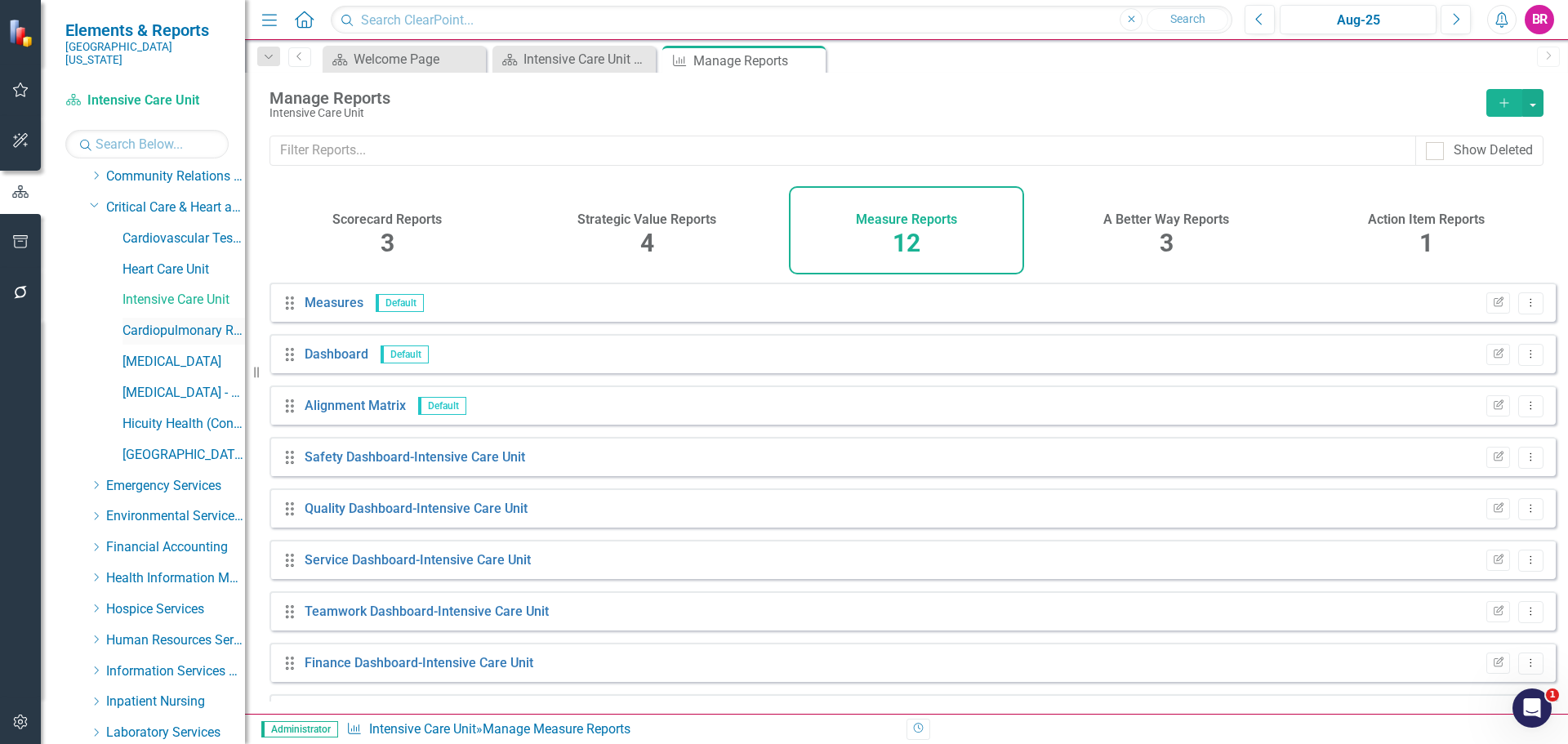
click at [167, 322] on link "Cardiopulmonary Rehab" at bounding box center [184, 331] width 123 height 18
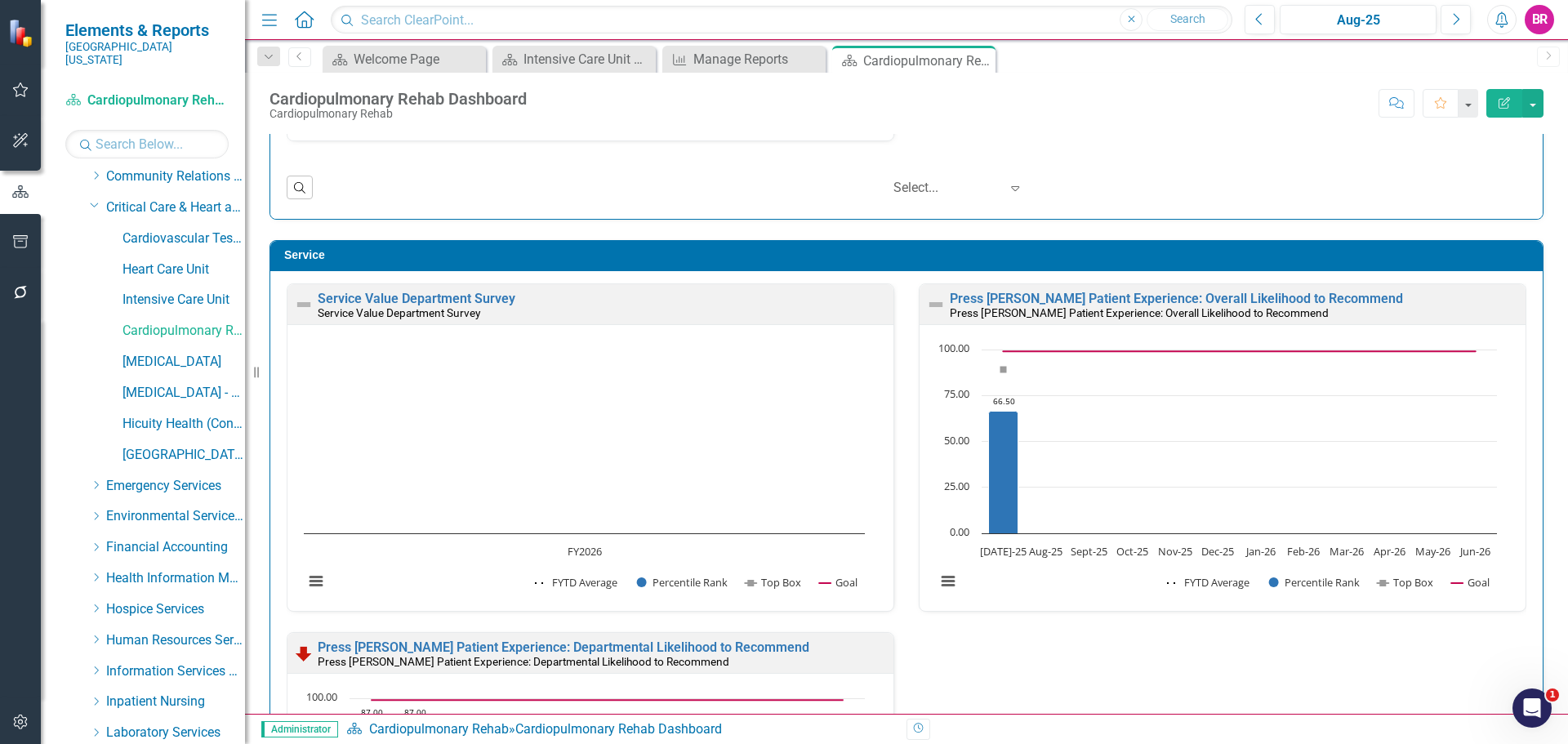
scroll to position [817, 0]
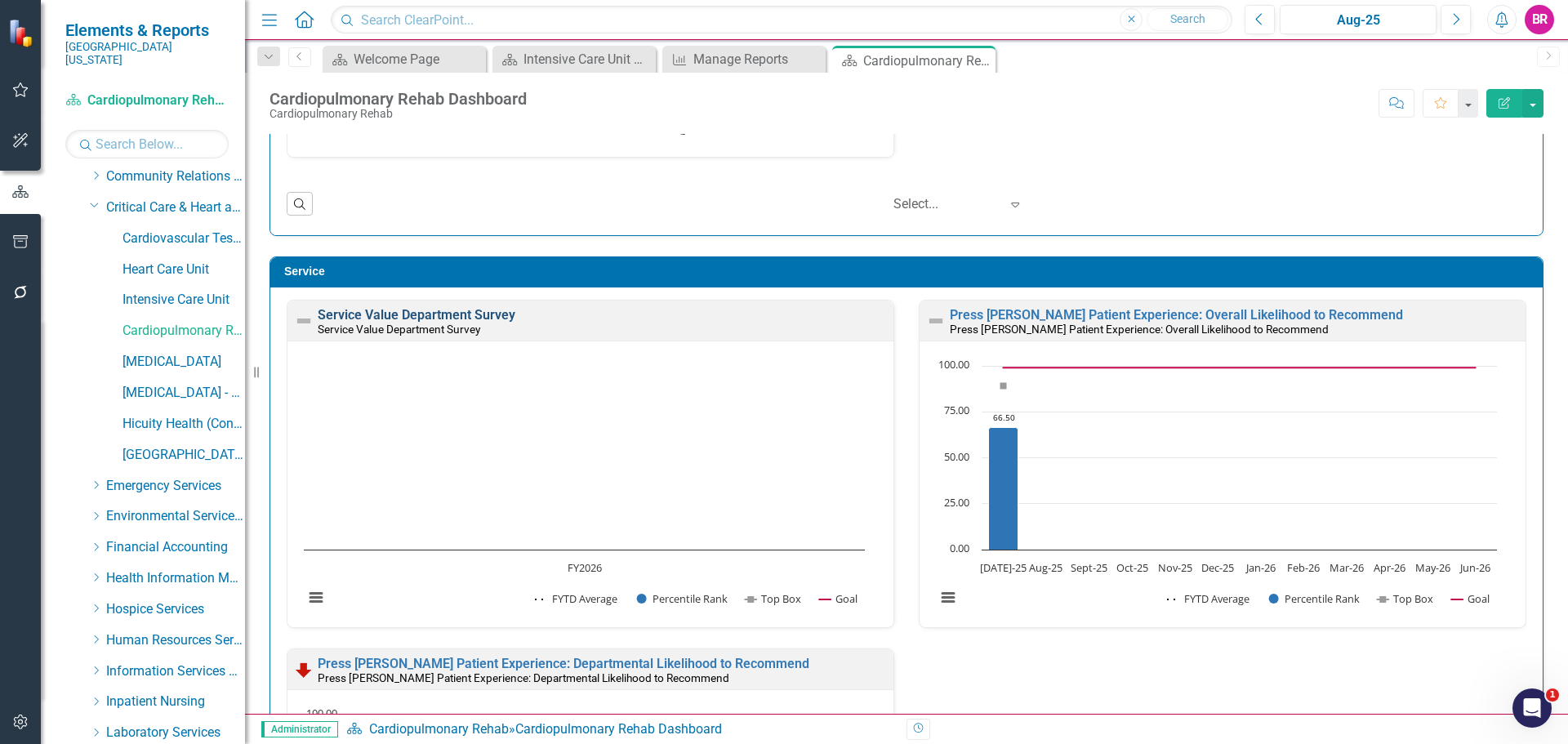
click at [366, 318] on link "Service Value Department Survey" at bounding box center [416, 314] width 197 height 16
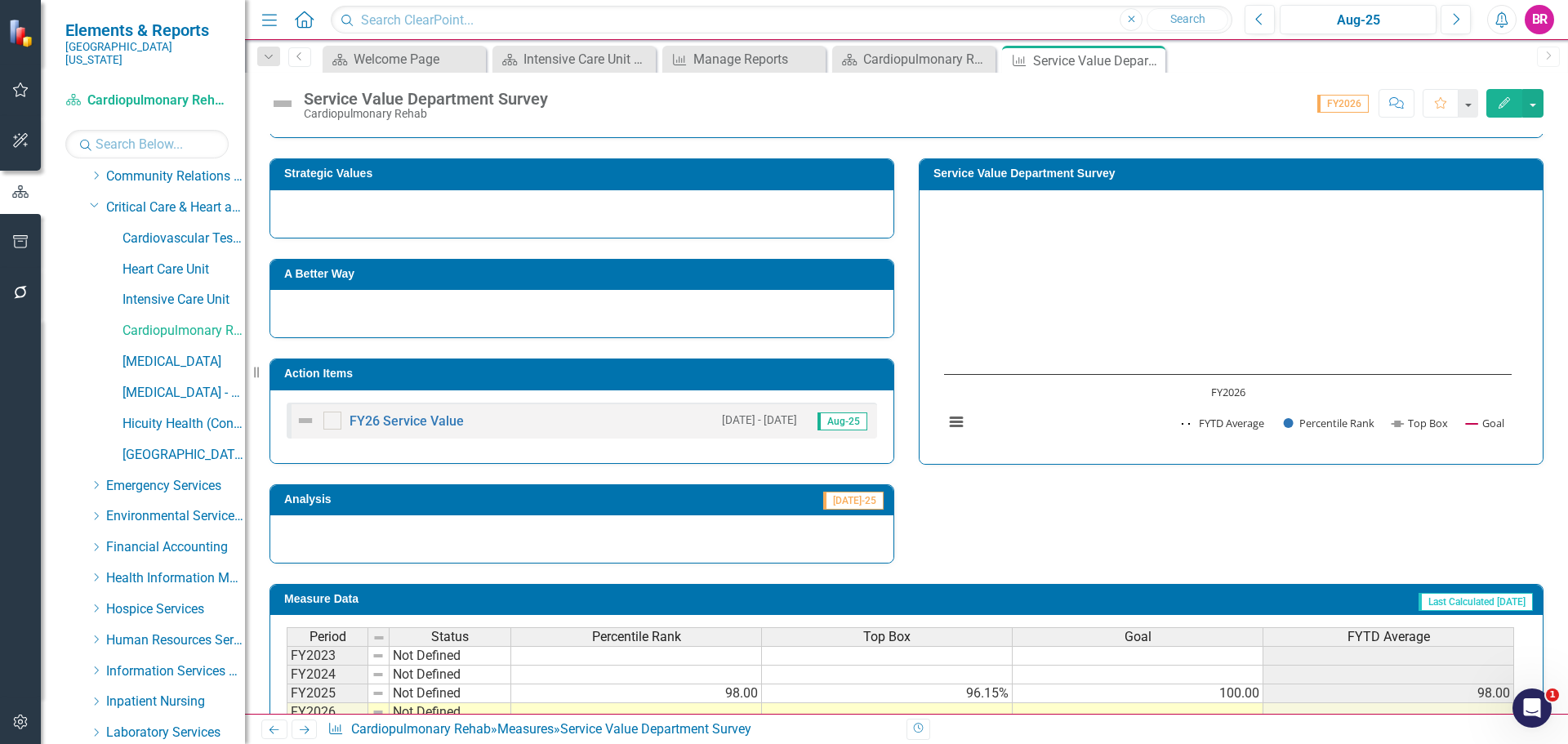
scroll to position [280, 0]
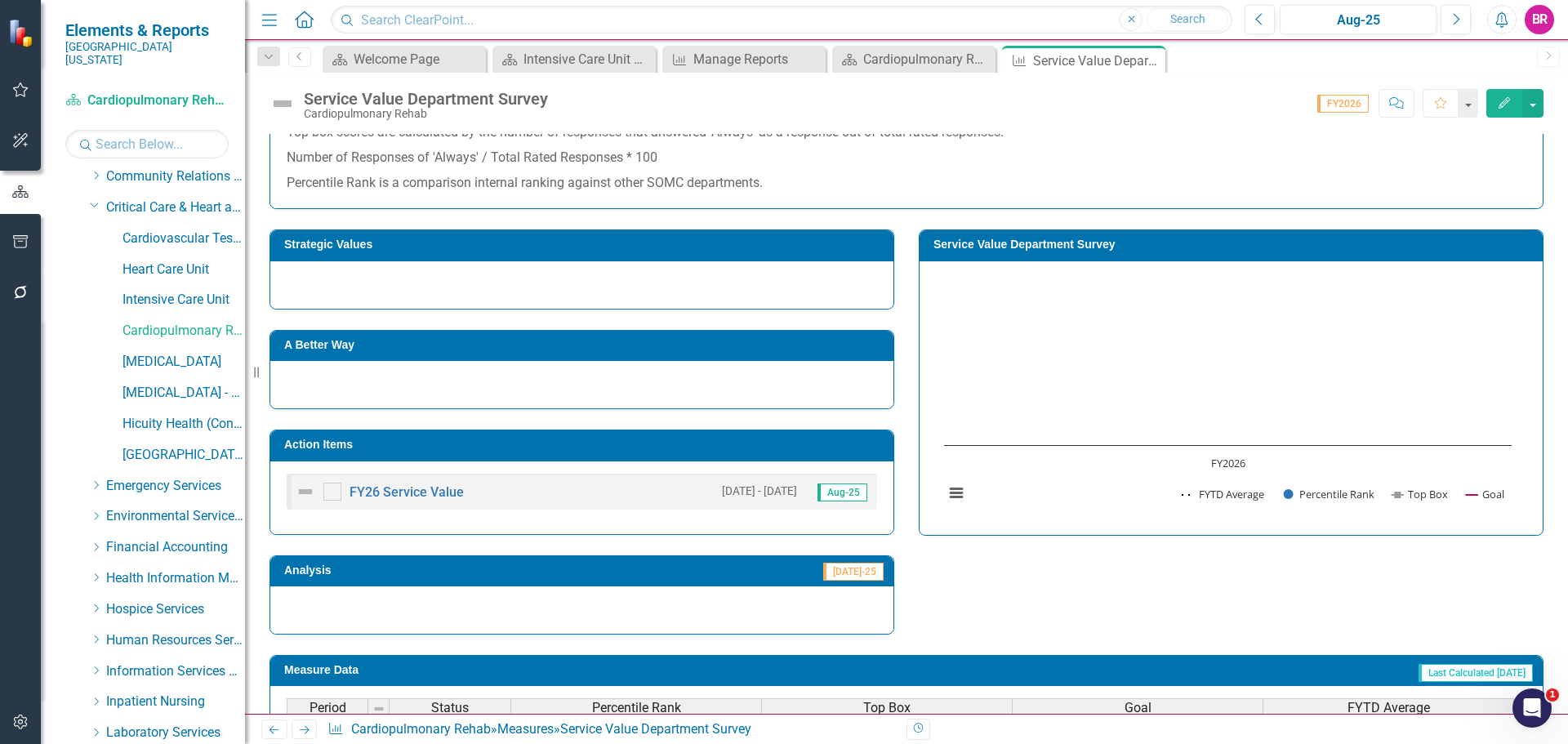
click at [1102, 246] on h3 "Service Value Department Survey" at bounding box center [1234, 244] width 601 height 13
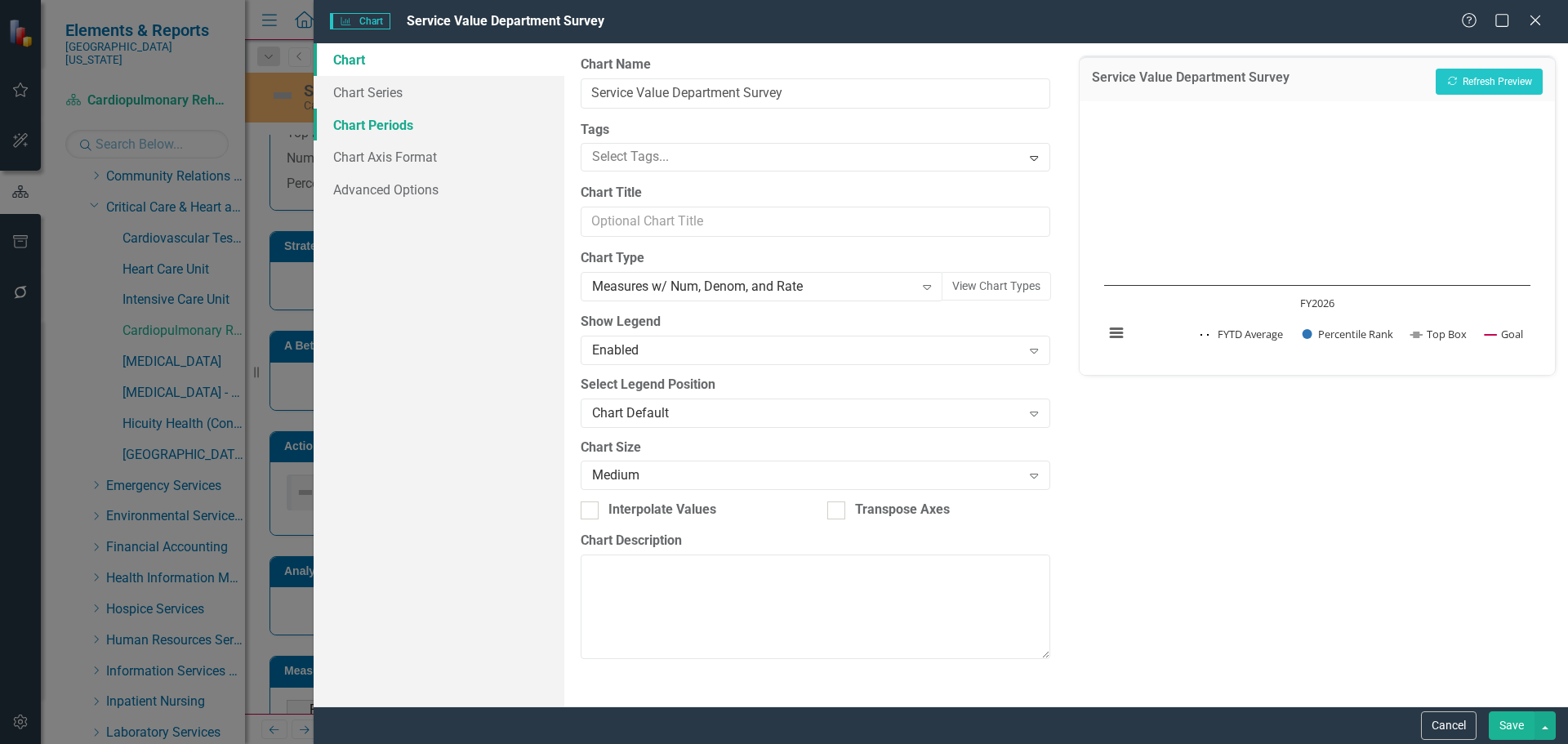
drag, startPoint x: 364, startPoint y: 129, endPoint x: 486, endPoint y: 133, distance: 122.1
click at [365, 129] on link "Chart Periods" at bounding box center [439, 125] width 251 height 33
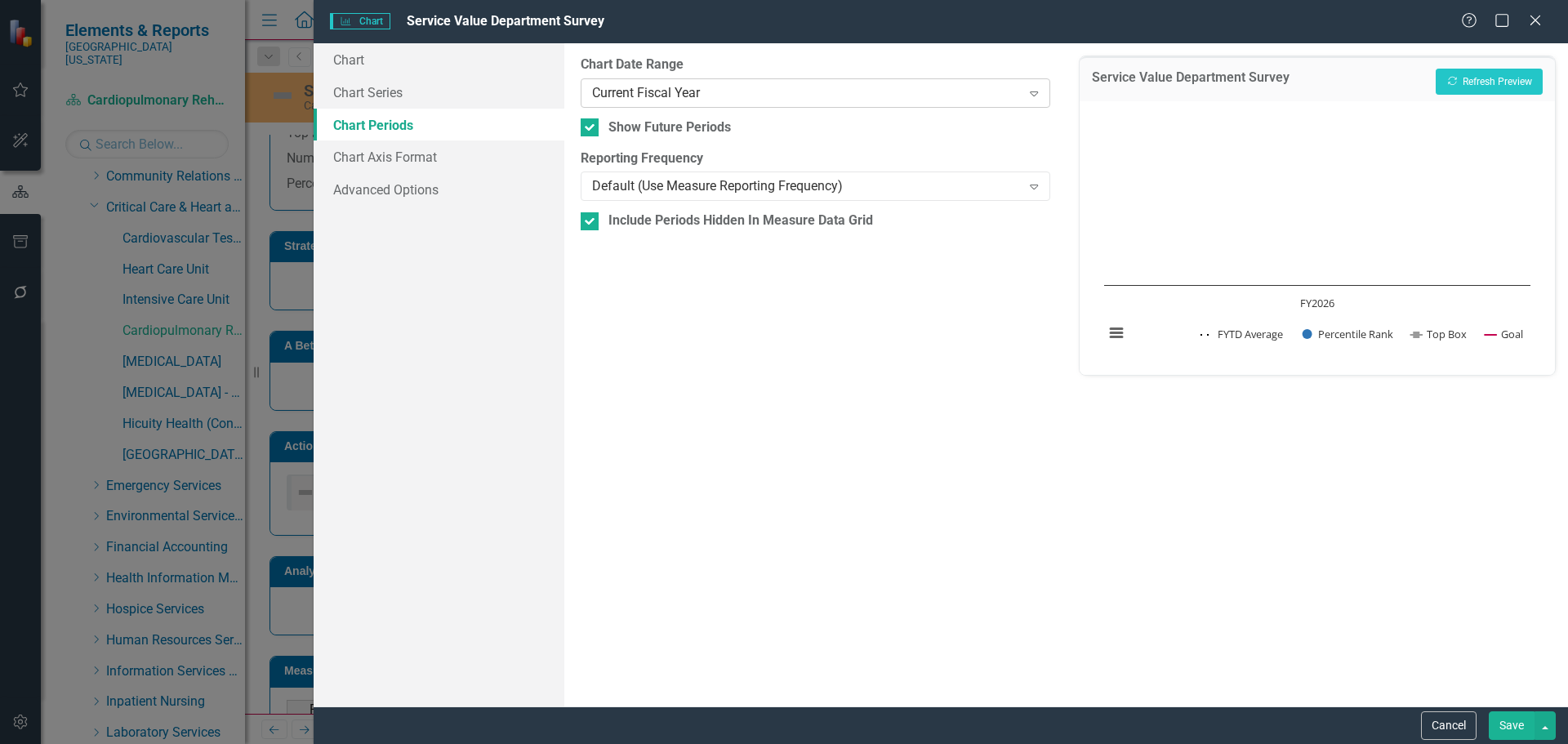
click at [816, 99] on div "Current Fiscal Year" at bounding box center [806, 93] width 429 height 18
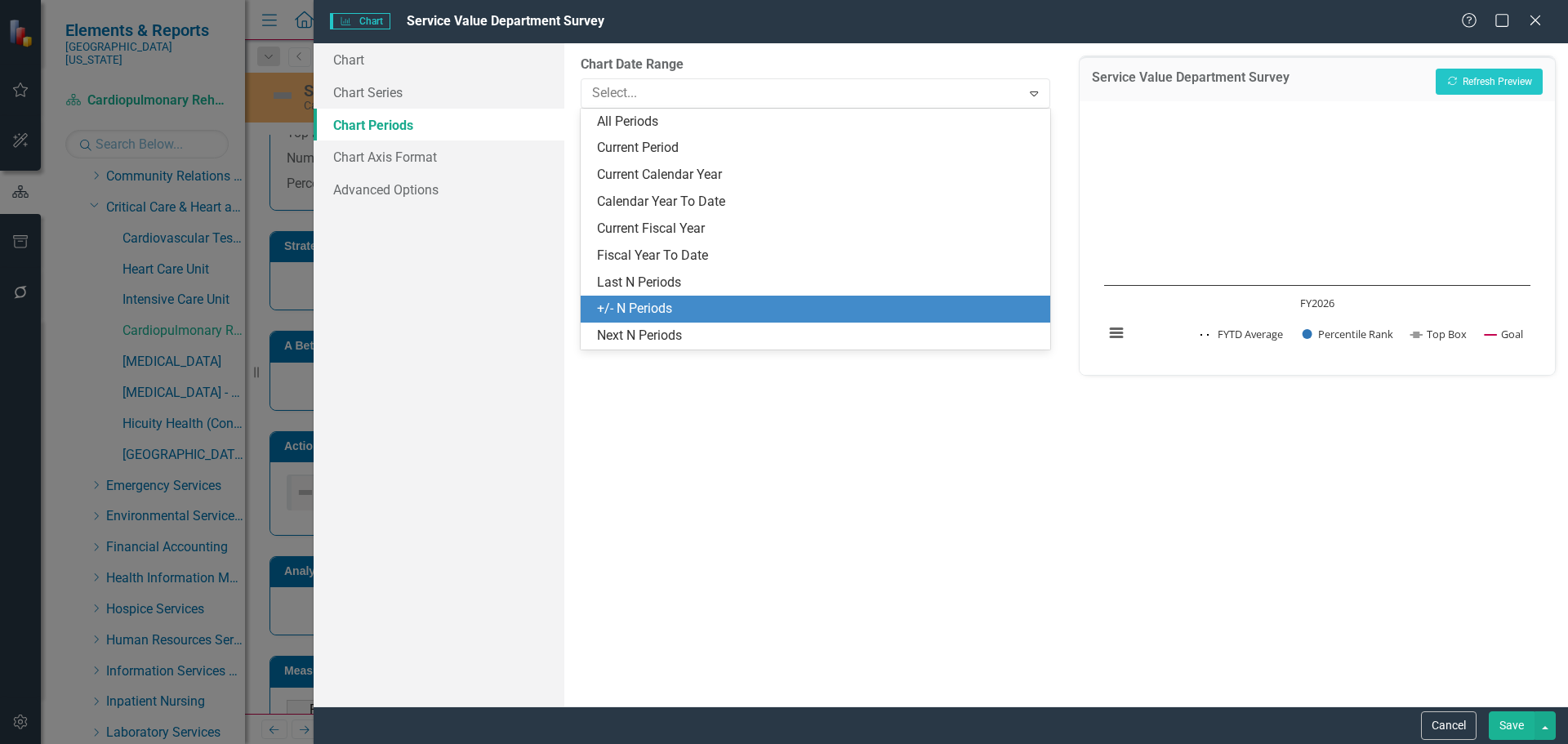
click at [792, 304] on div "+/- N Periods" at bounding box center [818, 309] width 443 height 18
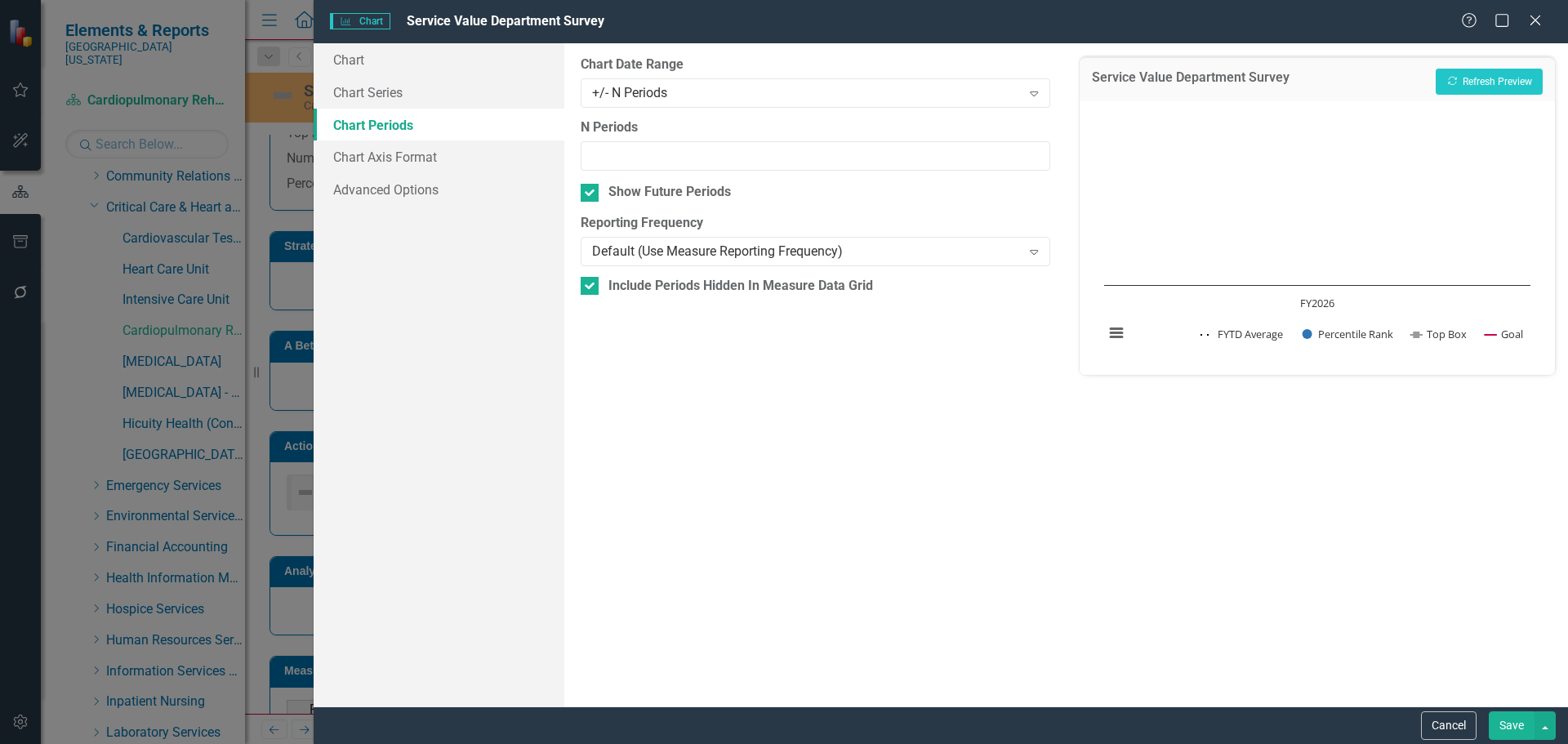
click at [1520, 723] on button "Save" at bounding box center [1511, 726] width 46 height 28
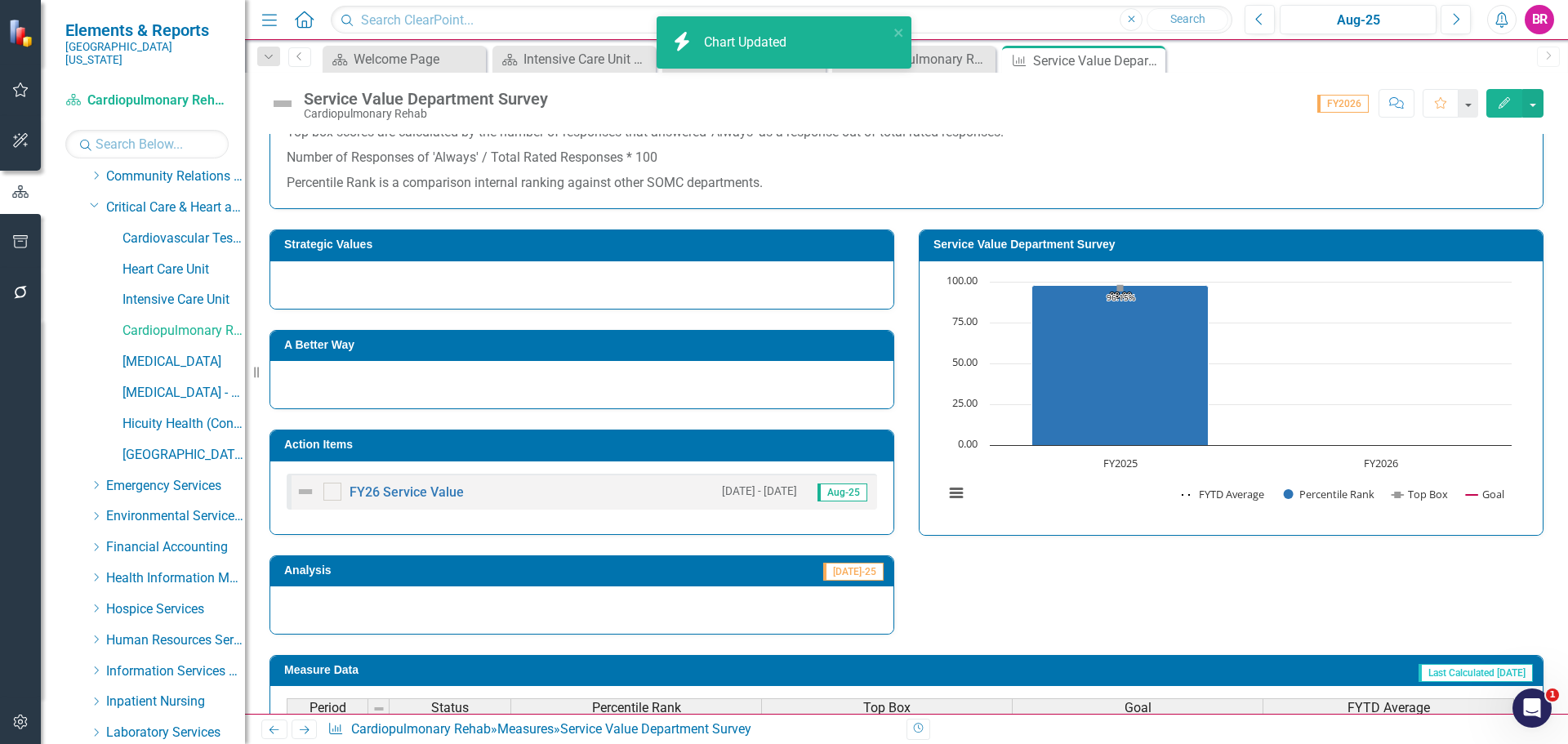
scroll to position [469, 0]
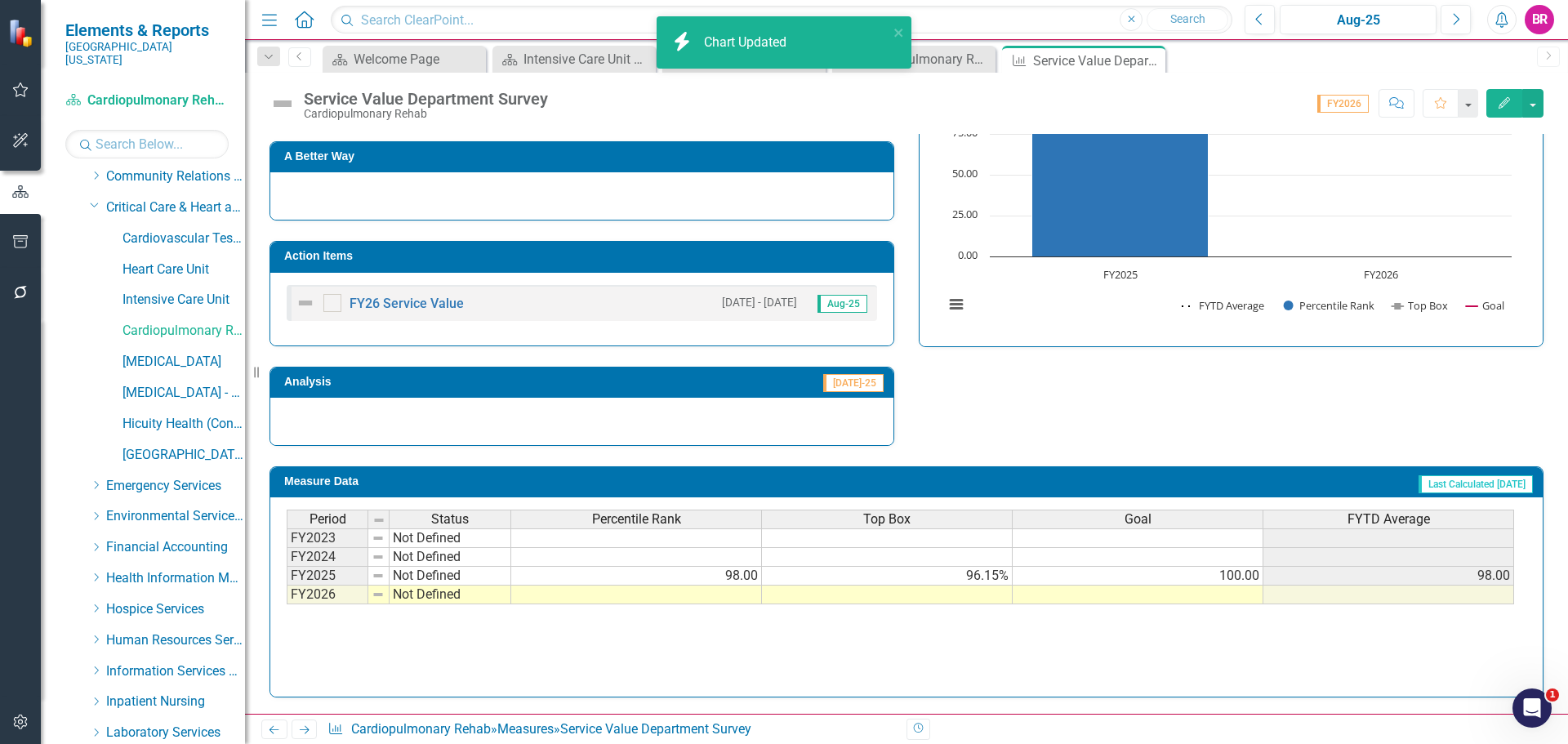
click at [1244, 578] on td "100.00" at bounding box center [1138, 576] width 251 height 18
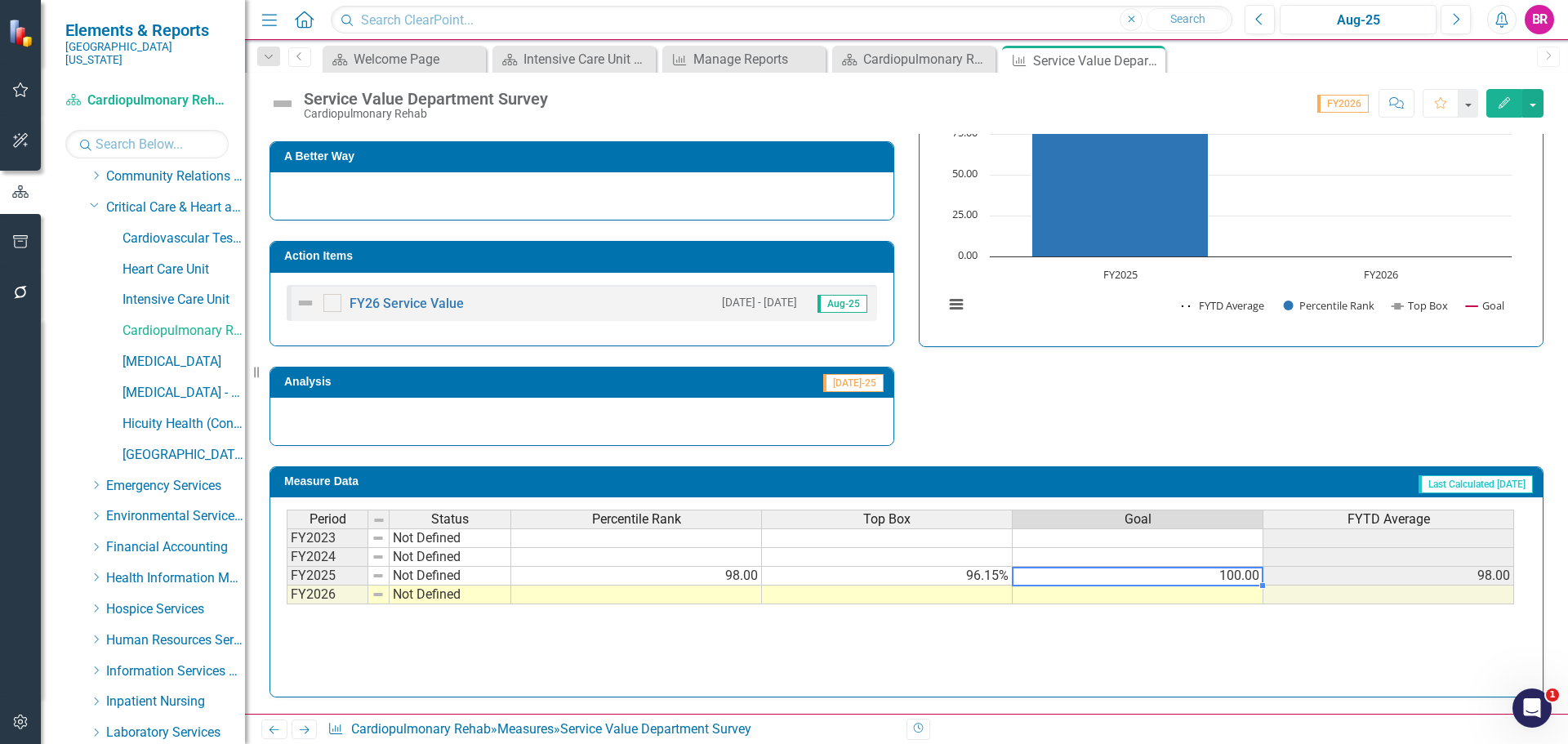
drag, startPoint x: 1261, startPoint y: 587, endPoint x: 1263, endPoint y: 594, distance: 7.3
click at [287, 604] on div at bounding box center [287, 604] width 0 height 0
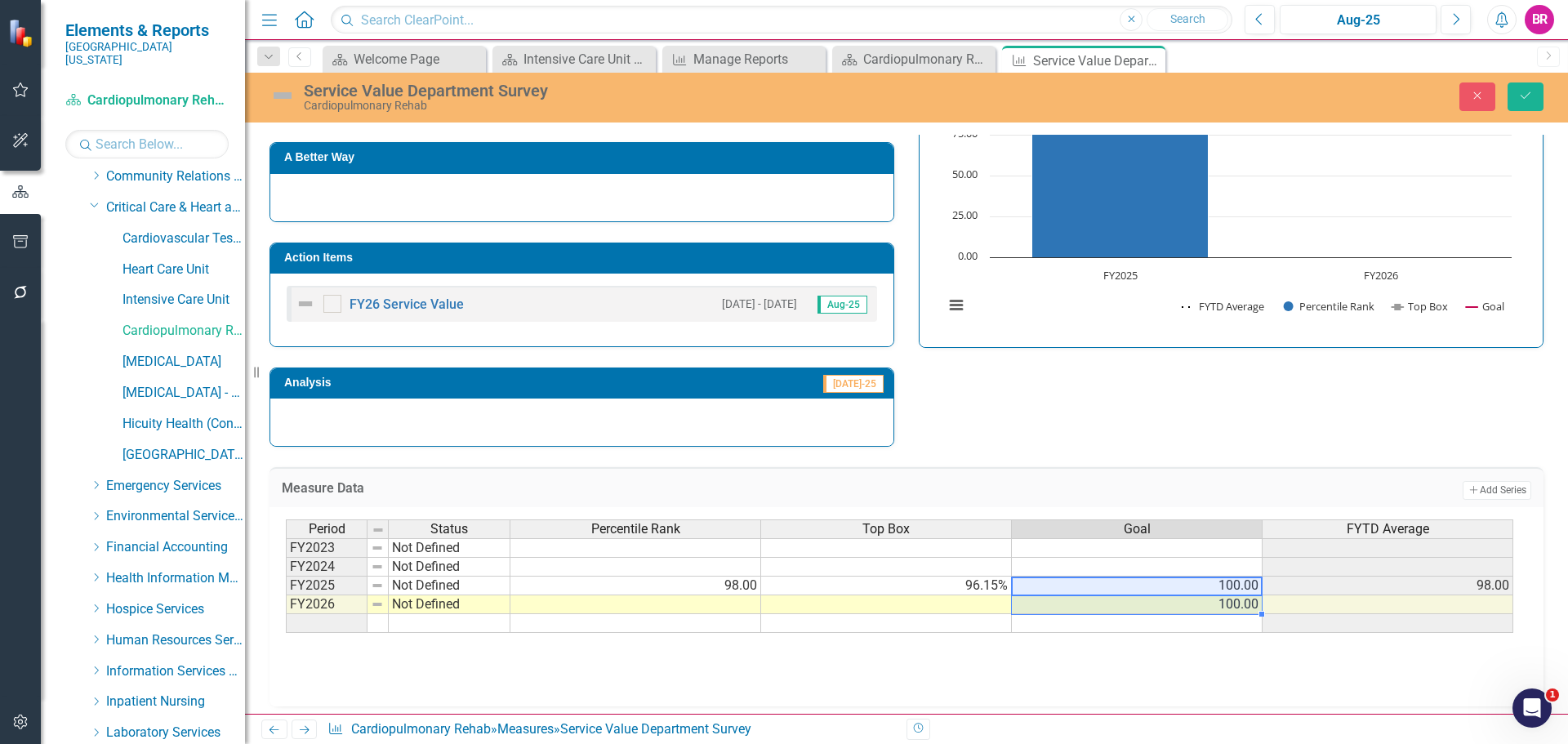
type textarea "100"
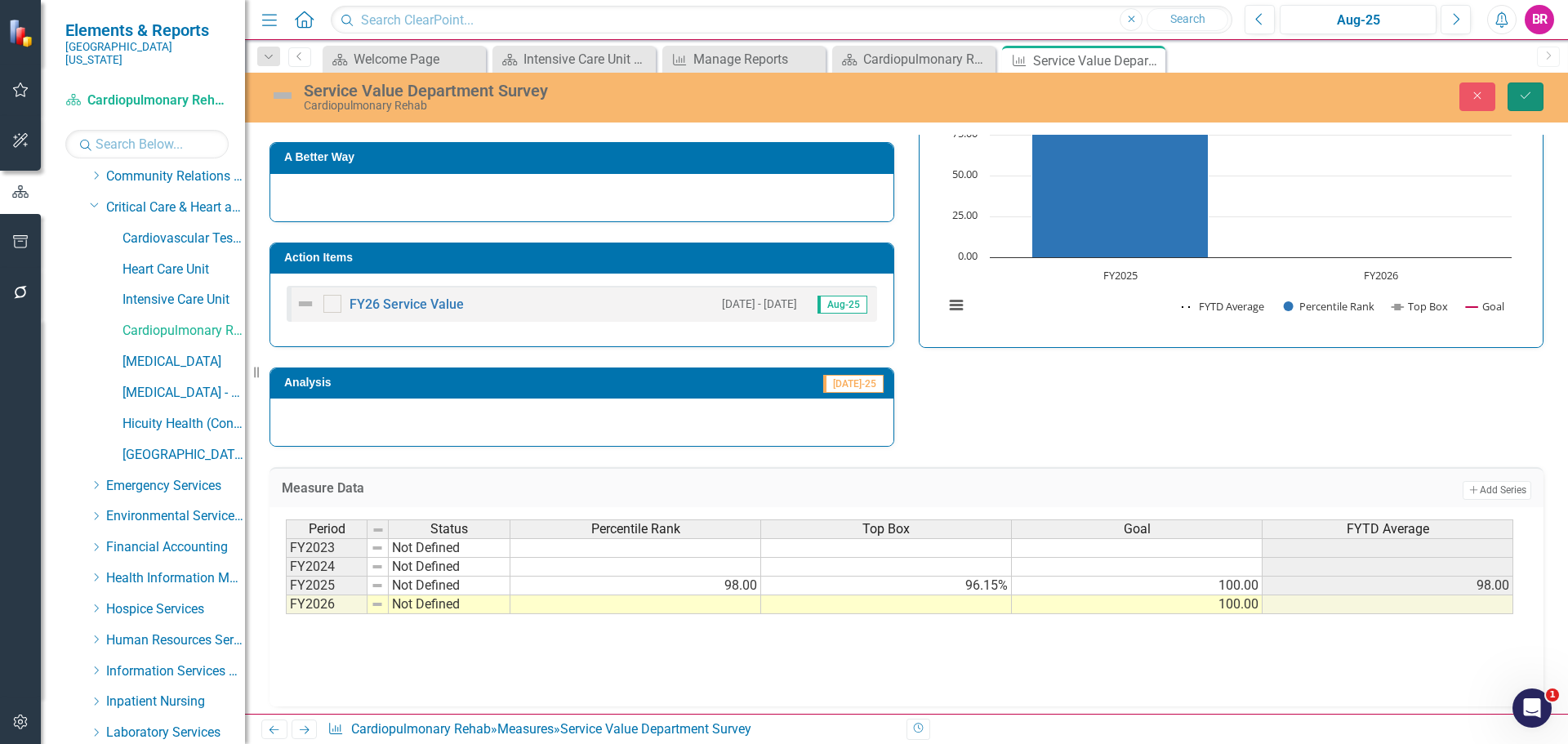
click at [1543, 104] on button "Save" at bounding box center [1525, 97] width 36 height 28
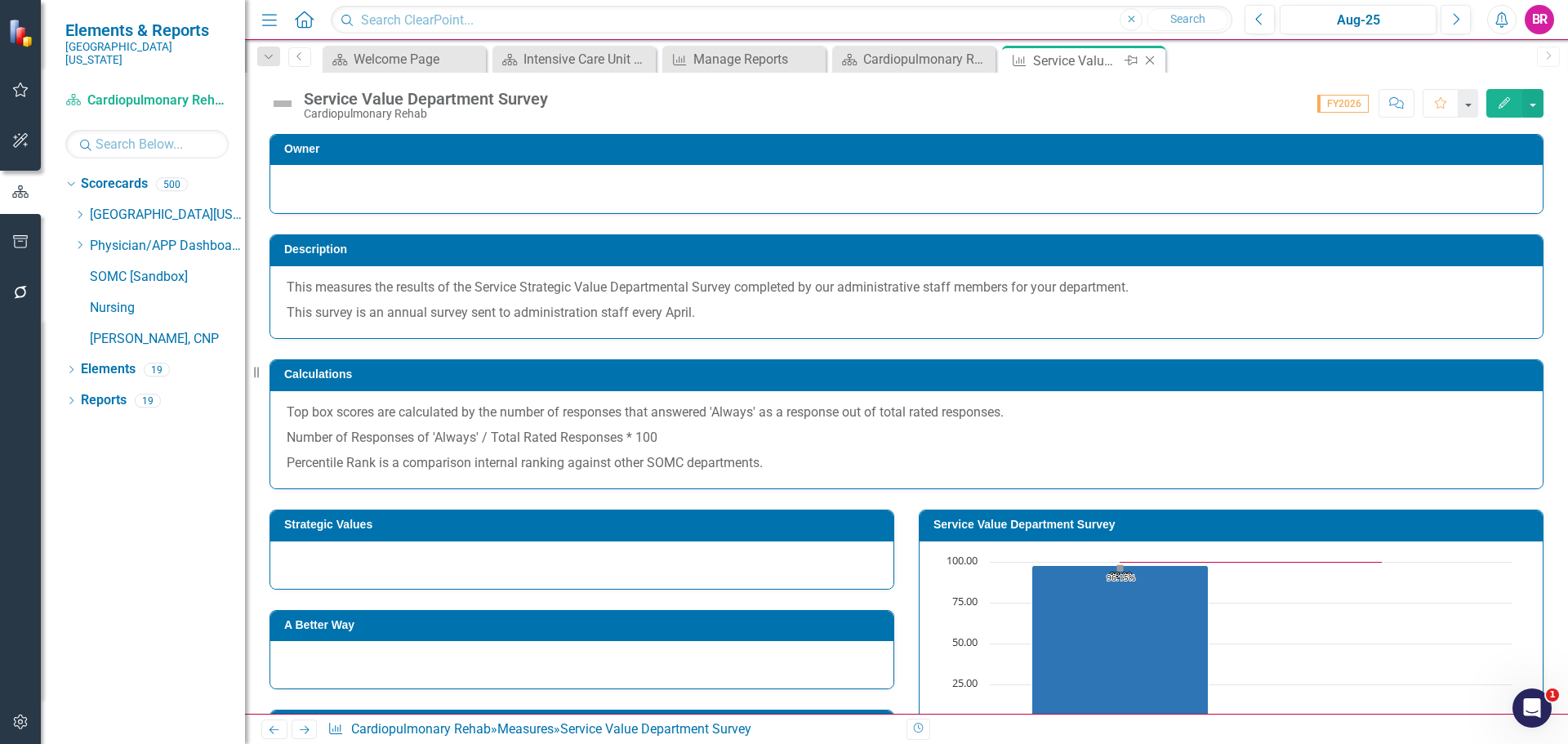
scroll to position [0, 0]
click at [1199, 525] on h3 "Service Value Department Survey" at bounding box center [1234, 525] width 601 height 13
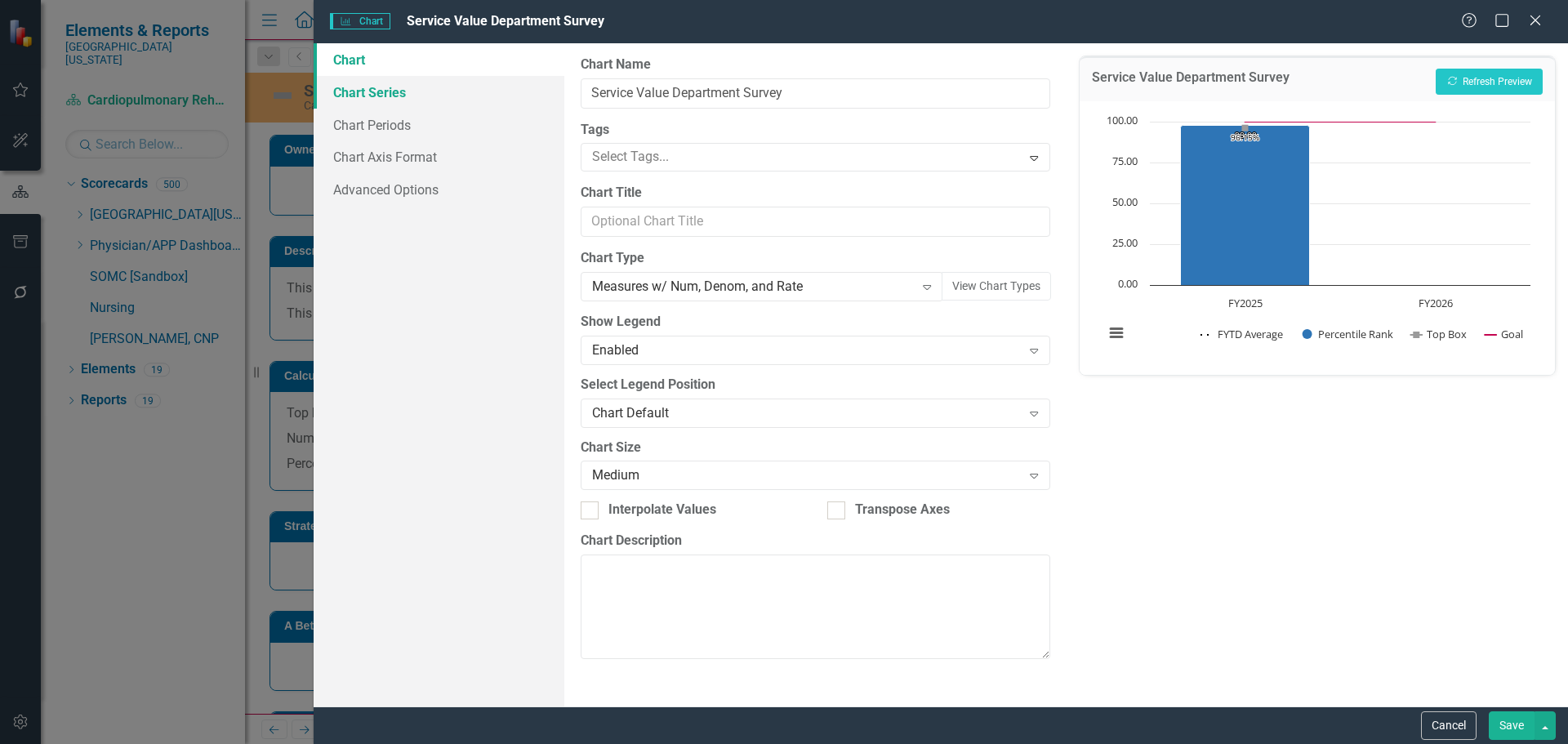
click at [376, 90] on link "Chart Series" at bounding box center [439, 92] width 251 height 33
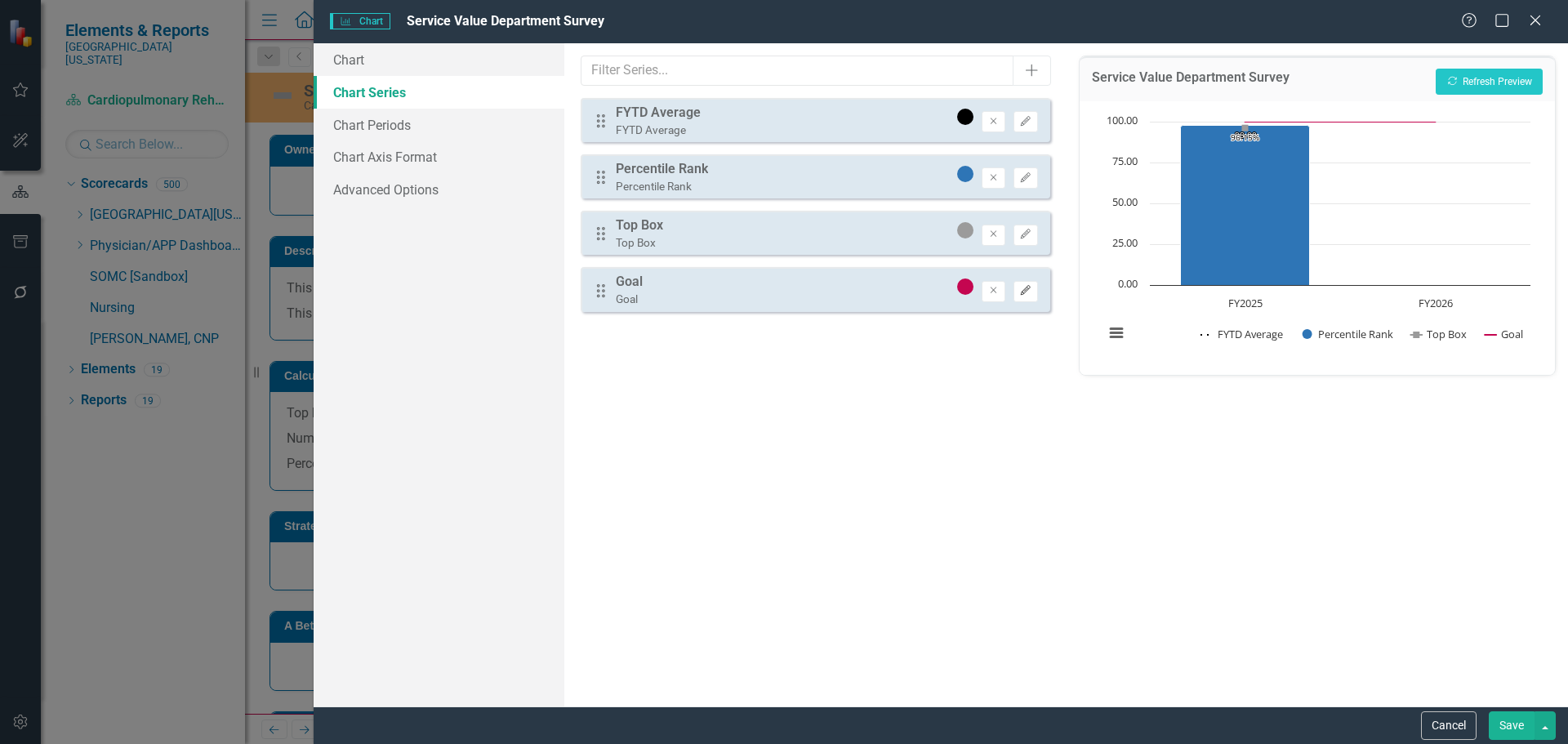
click at [1032, 287] on button "Edit" at bounding box center [1026, 291] width 23 height 21
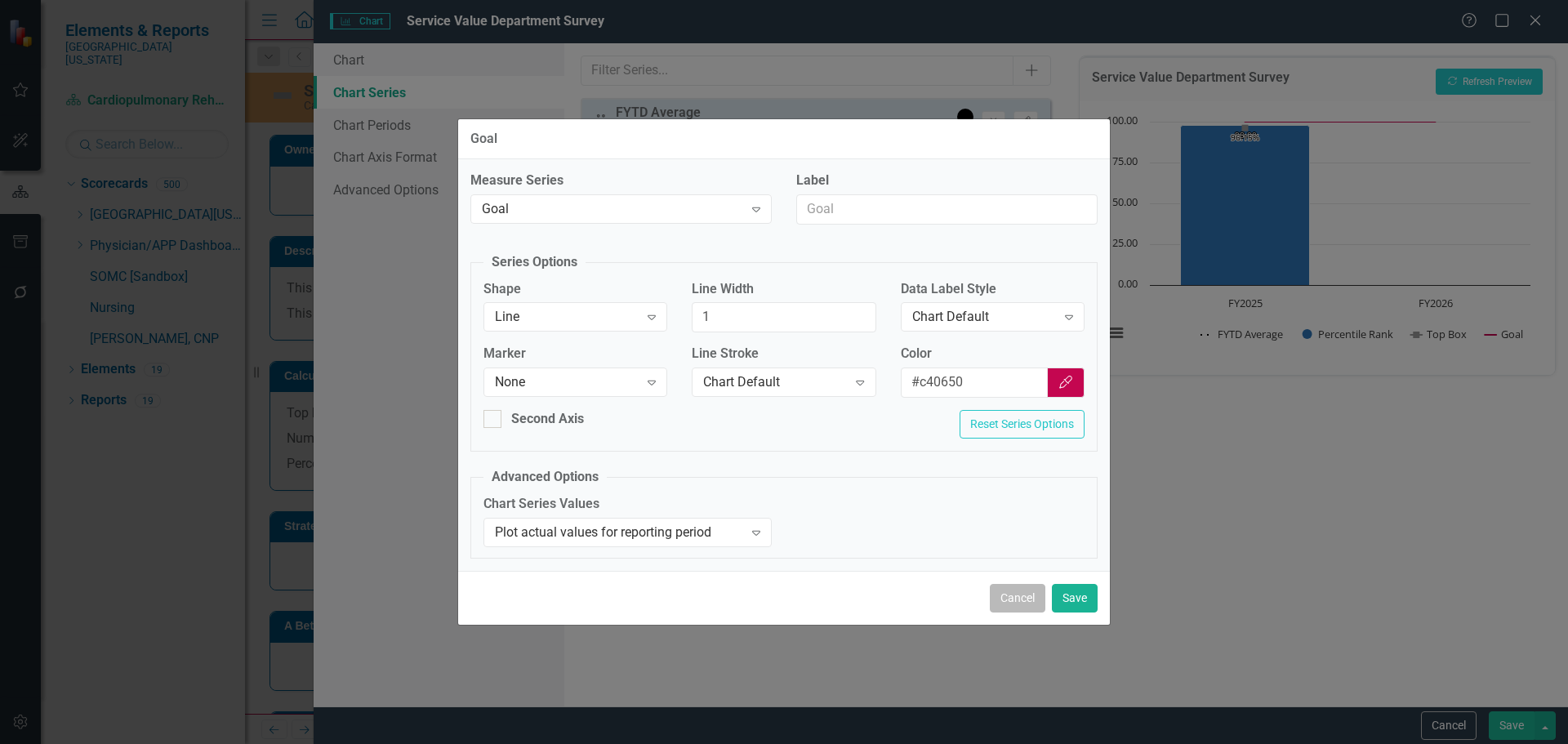
click at [1011, 612] on button "Cancel" at bounding box center [1017, 599] width 55 height 28
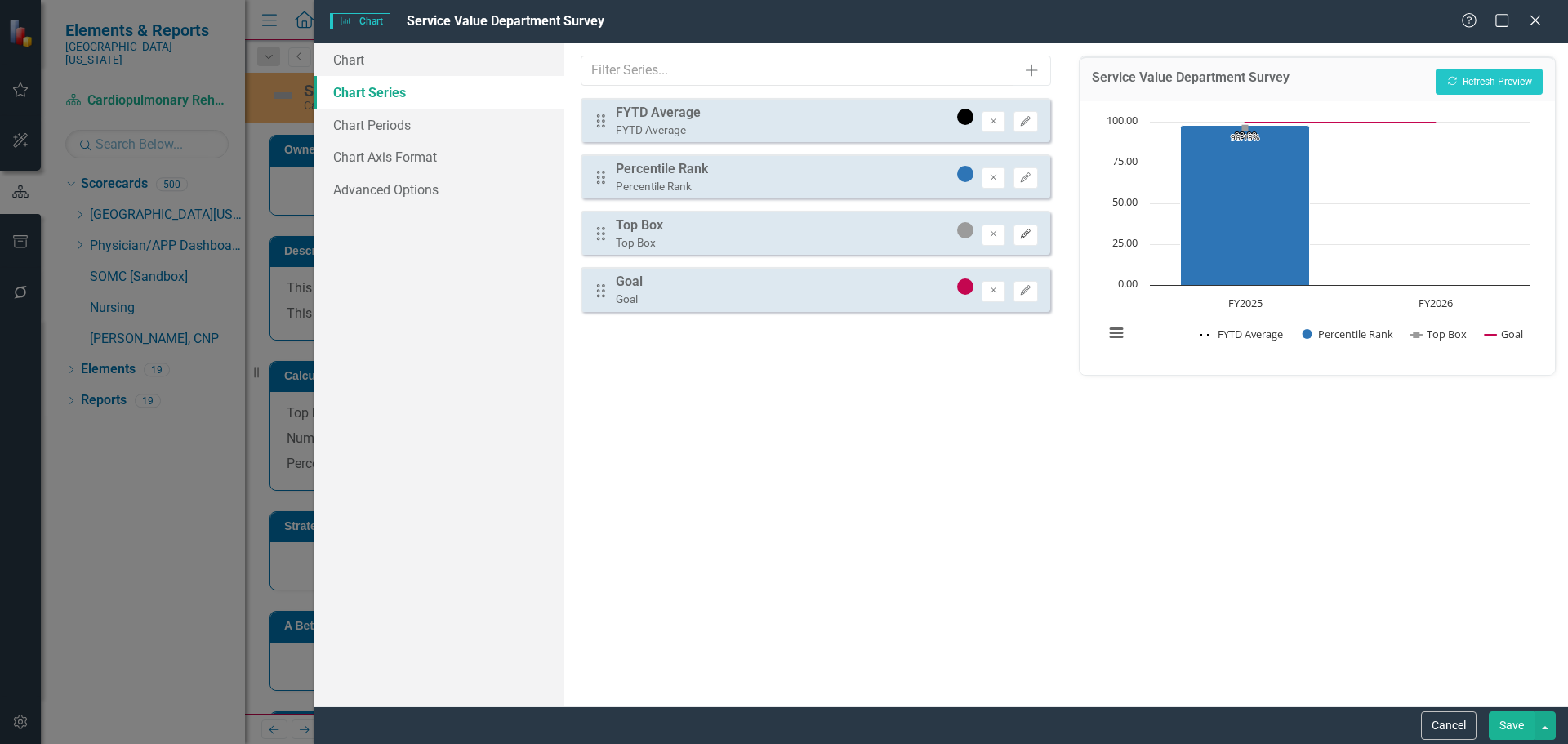
click at [1024, 232] on icon "Edit" at bounding box center [1026, 235] width 13 height 10
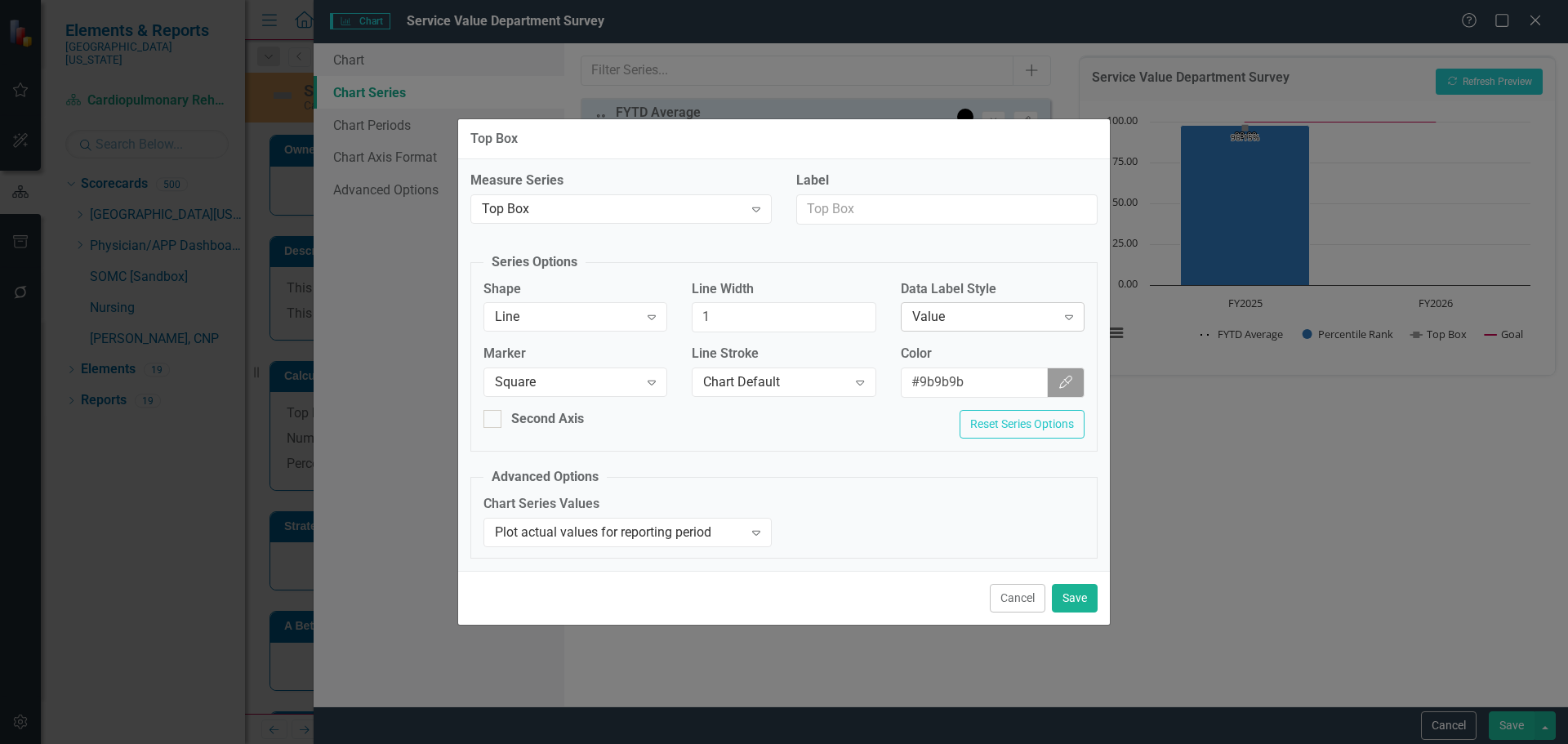
click at [951, 320] on div "Value" at bounding box center [984, 317] width 144 height 18
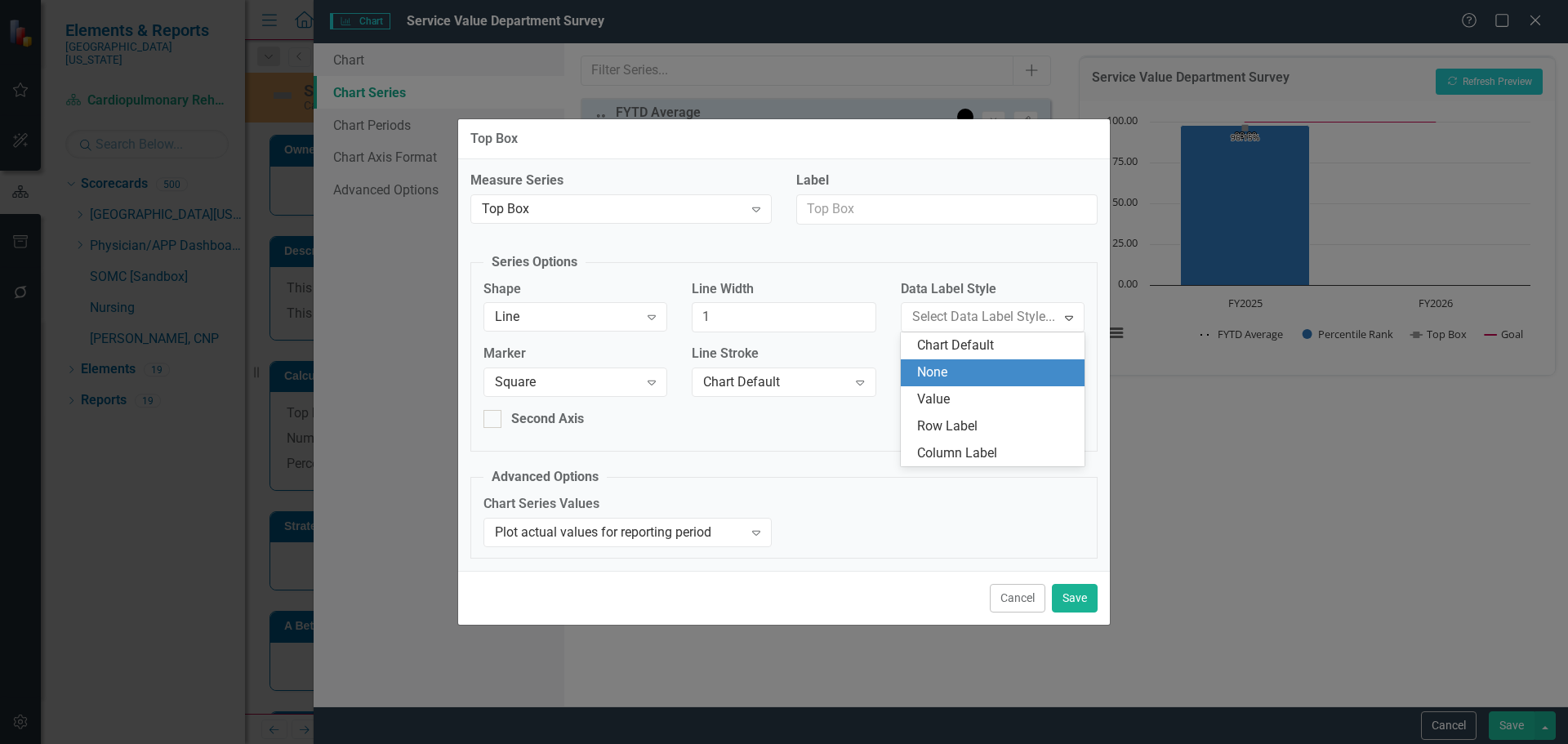
click at [956, 364] on div "None" at bounding box center [995, 373] width 158 height 18
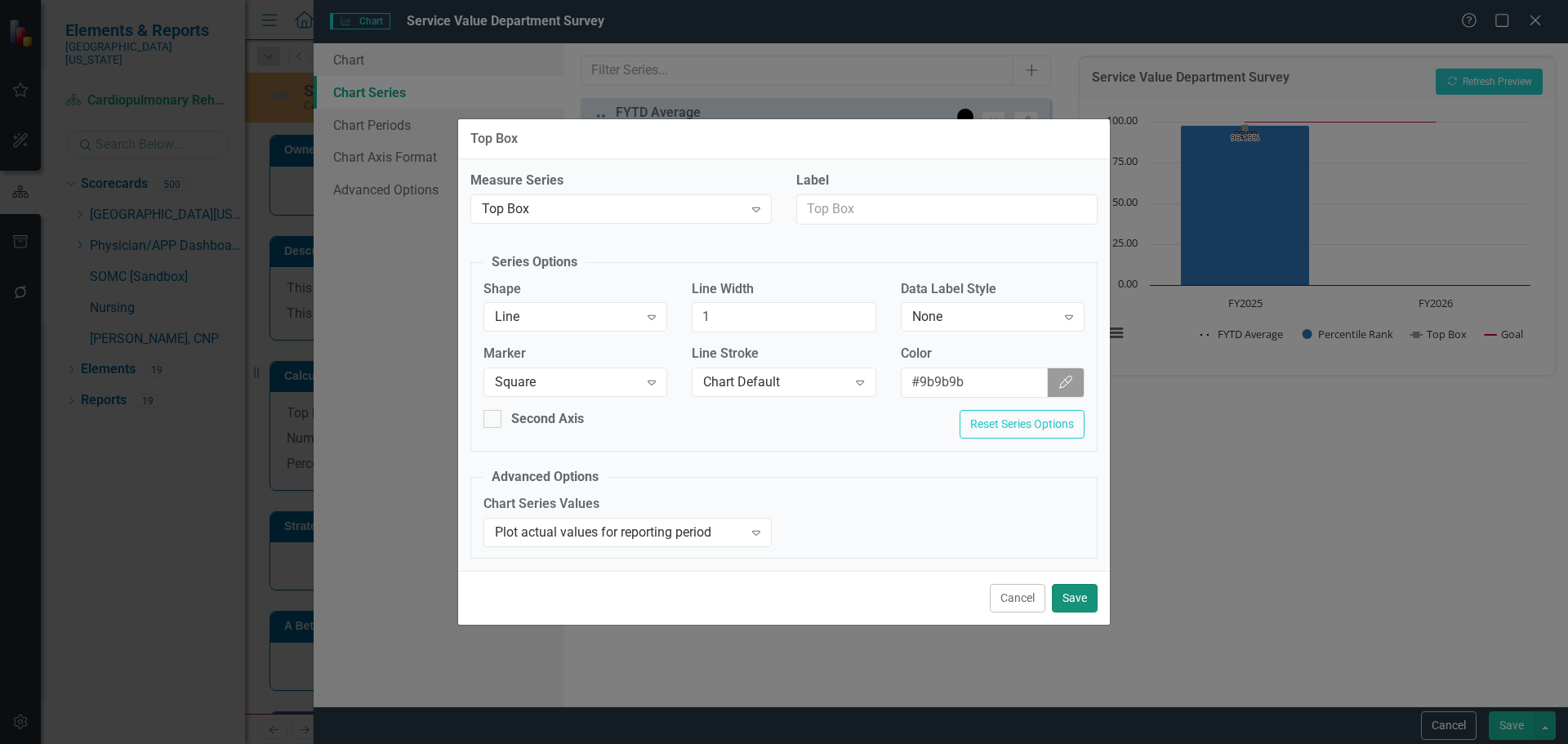
click at [1082, 603] on button "Save" at bounding box center [1075, 599] width 46 height 28
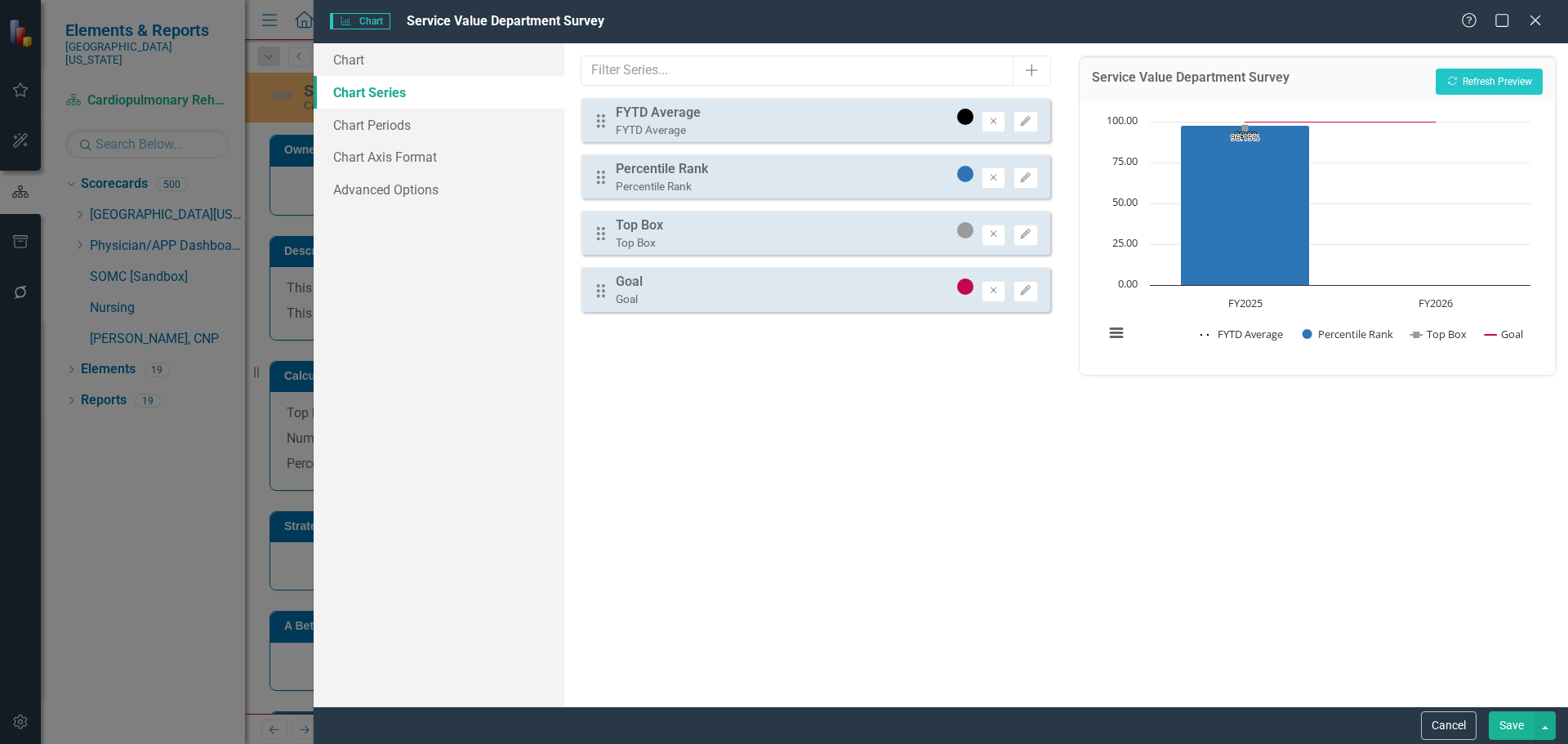
click at [1510, 718] on button "Save" at bounding box center [1511, 726] width 46 height 28
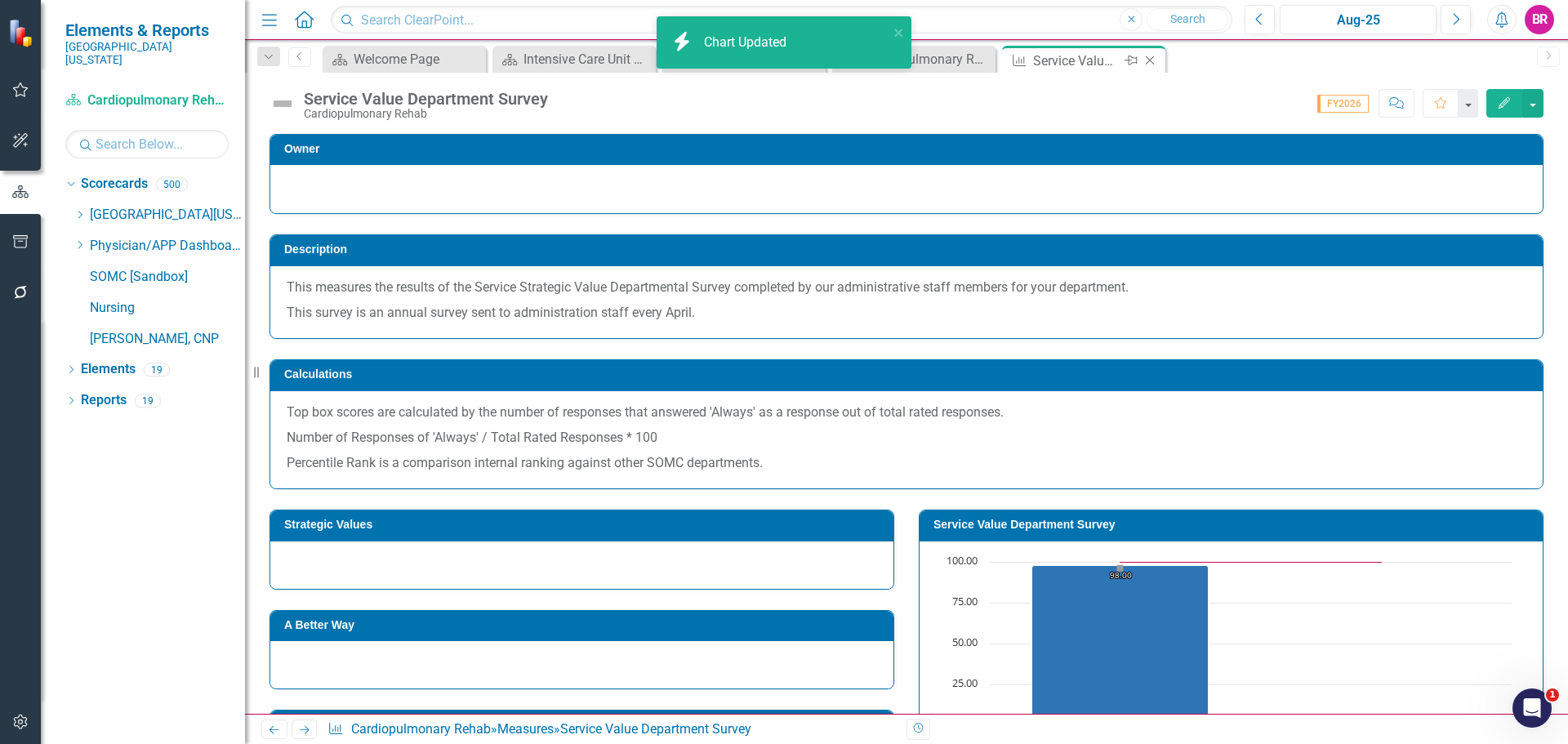
click at [1154, 60] on icon "Close" at bounding box center [1150, 60] width 17 height 13
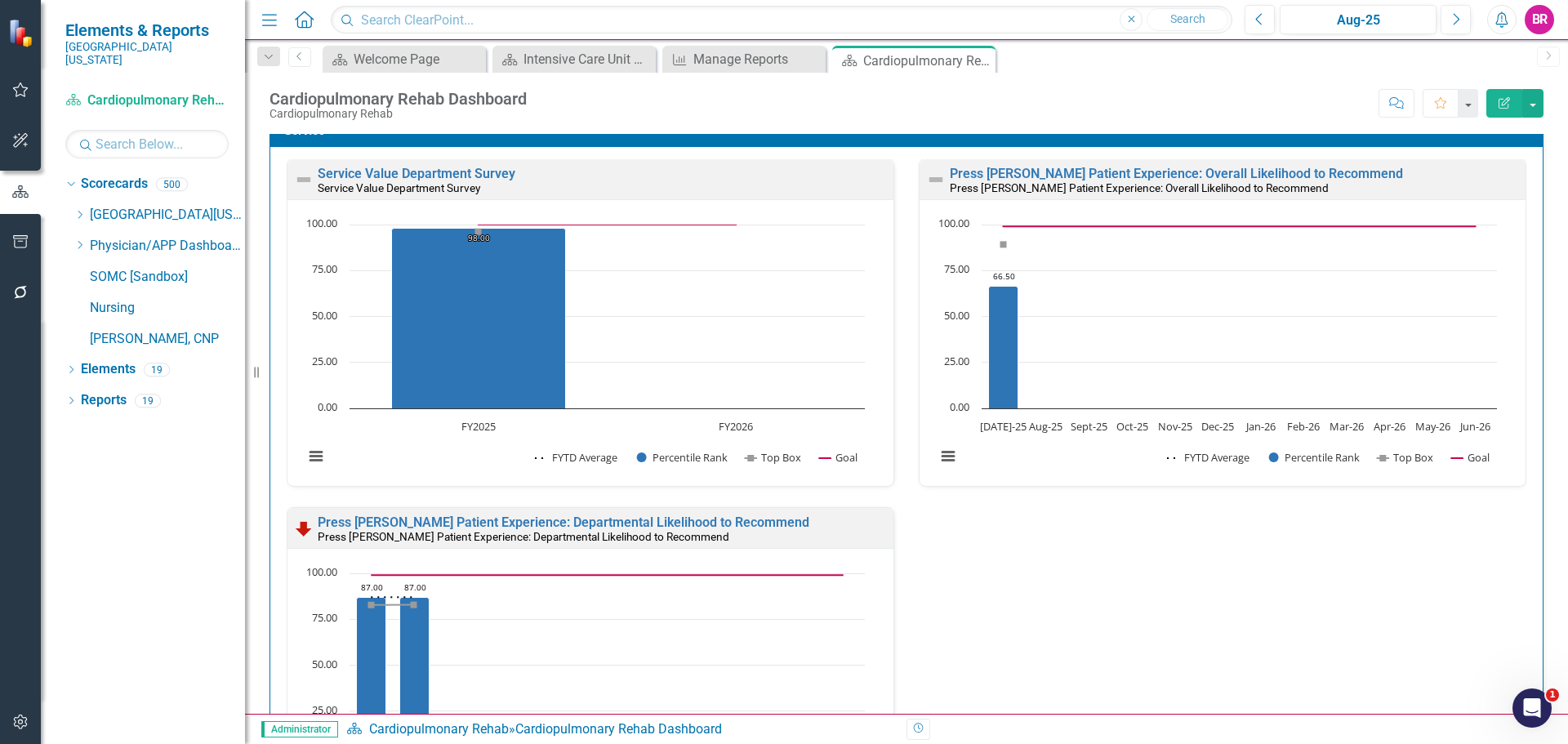
scroll to position [970, 0]
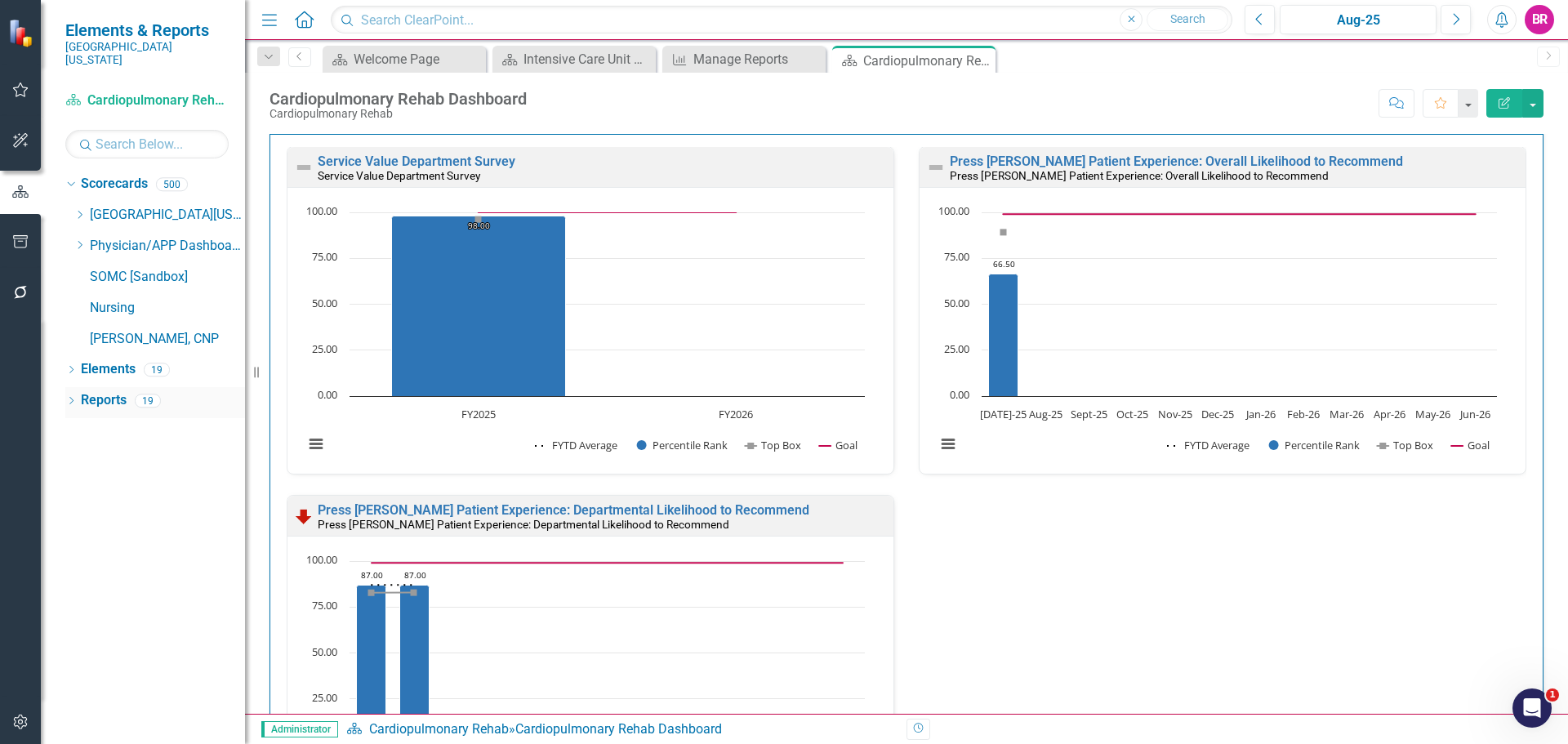
drag, startPoint x: 90, startPoint y: 389, endPoint x: 99, endPoint y: 385, distance: 9.8
click at [90, 391] on link "Reports" at bounding box center [104, 400] width 46 height 18
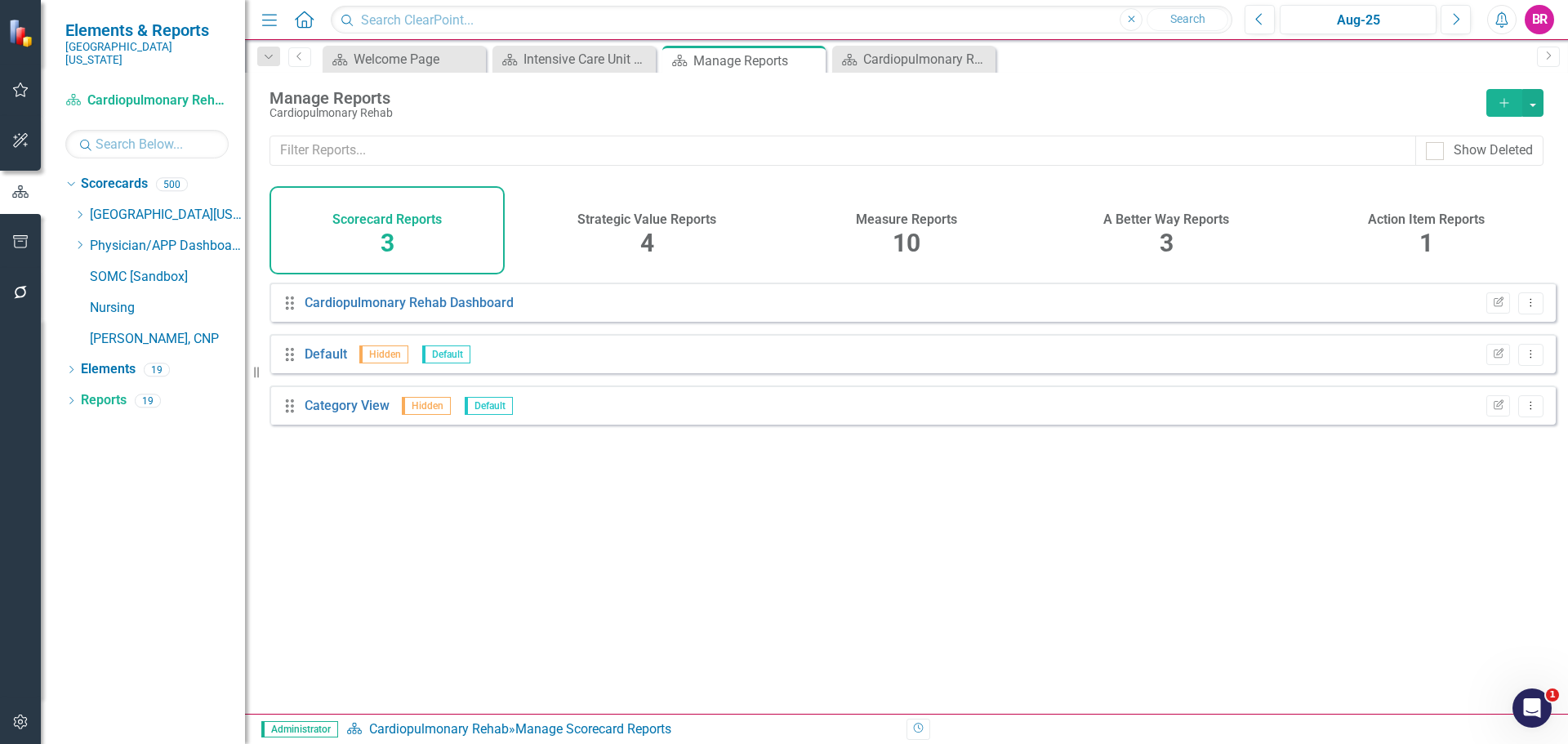
click at [914, 208] on div "Measure Reports" at bounding box center [906, 217] width 101 height 18
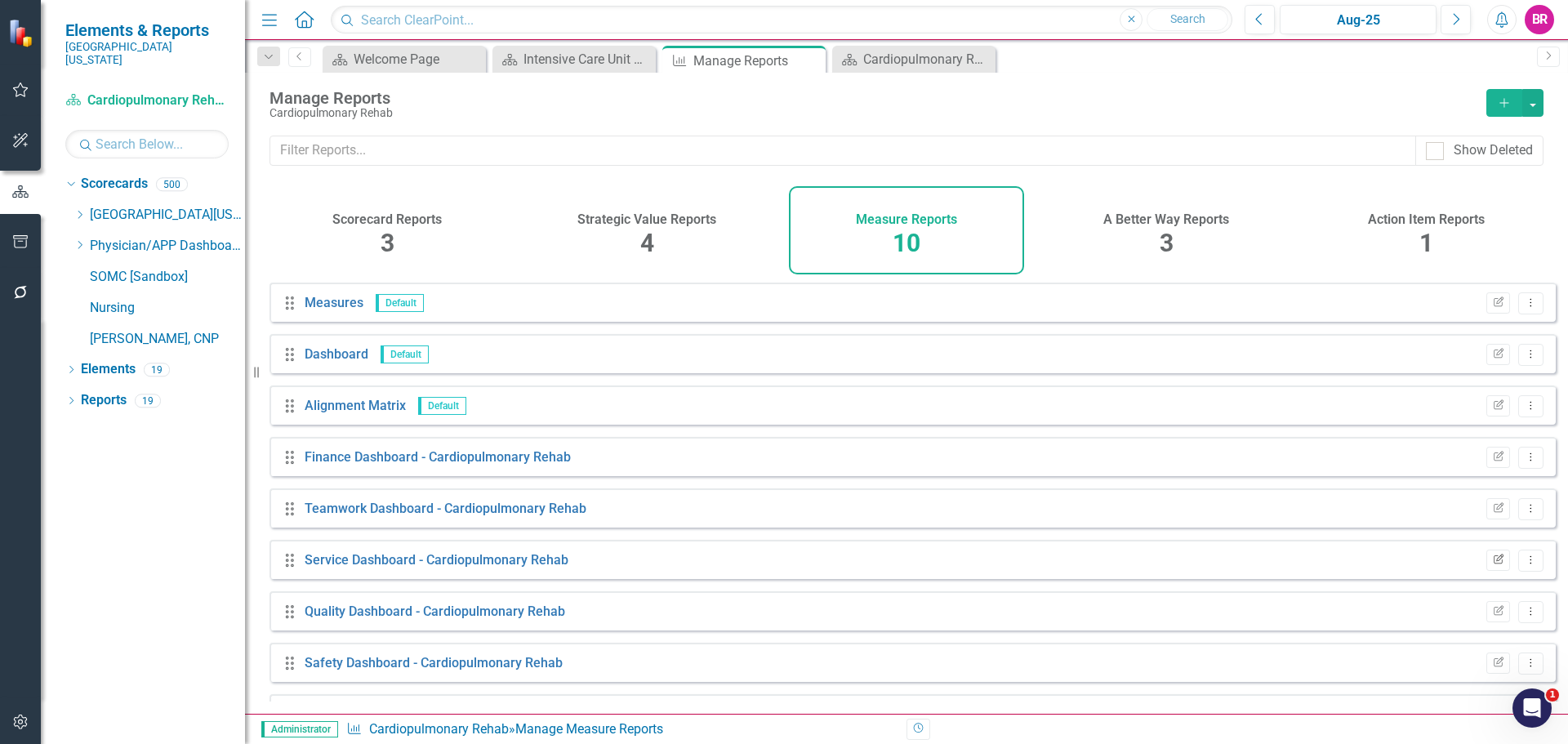
click at [1486, 569] on button "Edit Report" at bounding box center [1498, 560] width 23 height 21
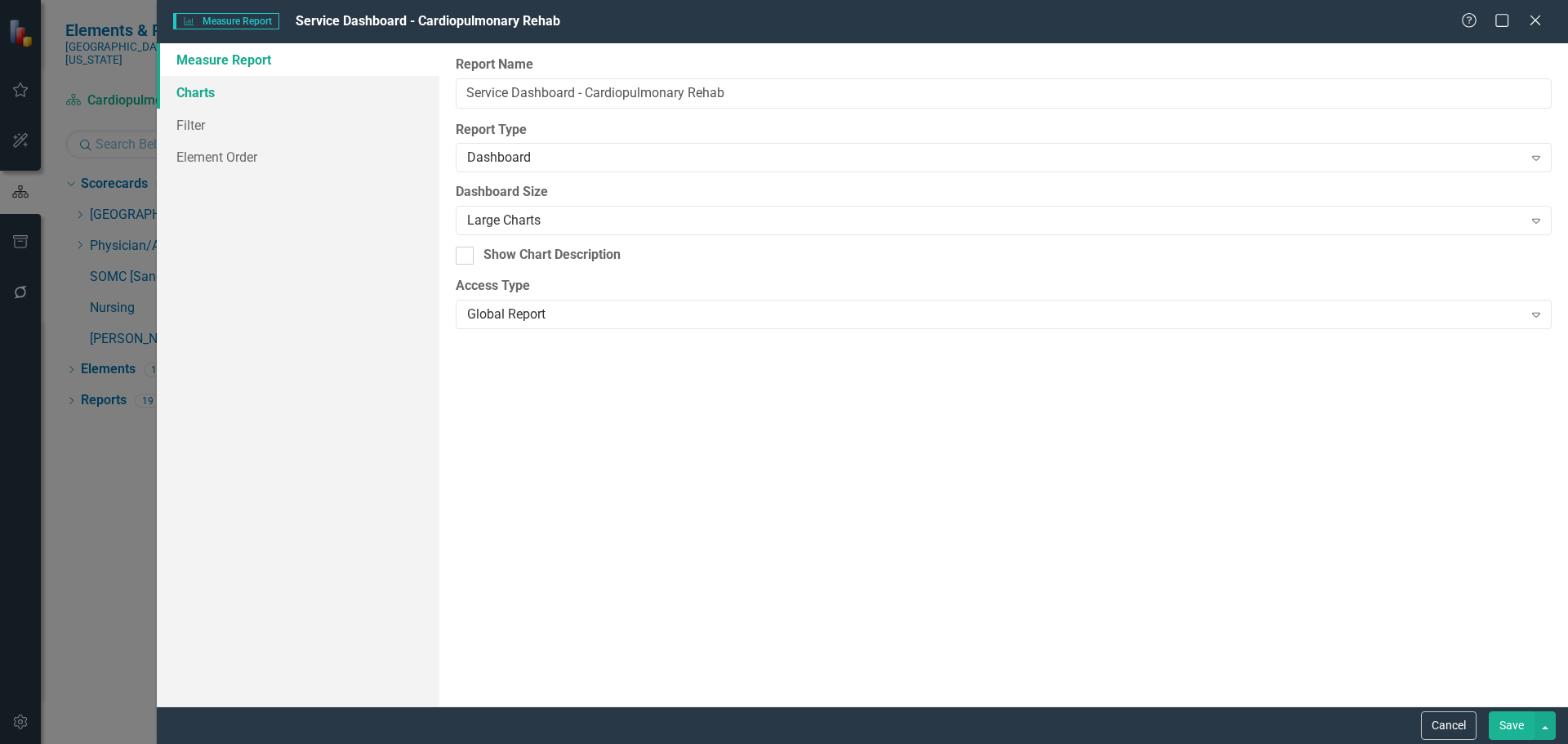
click at [186, 89] on link "Charts" at bounding box center [298, 92] width 283 height 33
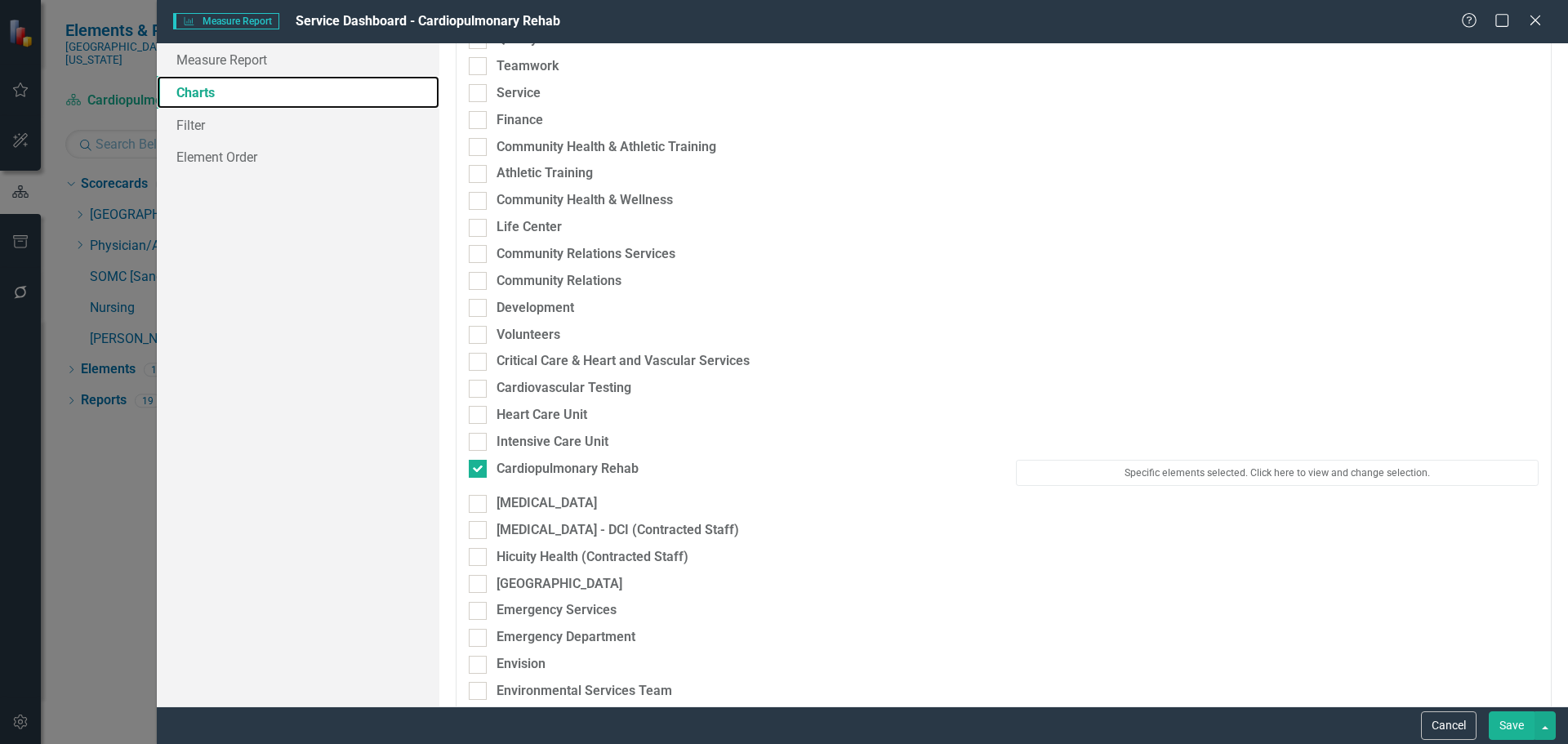
scroll to position [163, 0]
click at [1134, 481] on button "Specific elements selected. Click here to view and change selection." at bounding box center [1277, 469] width 522 height 26
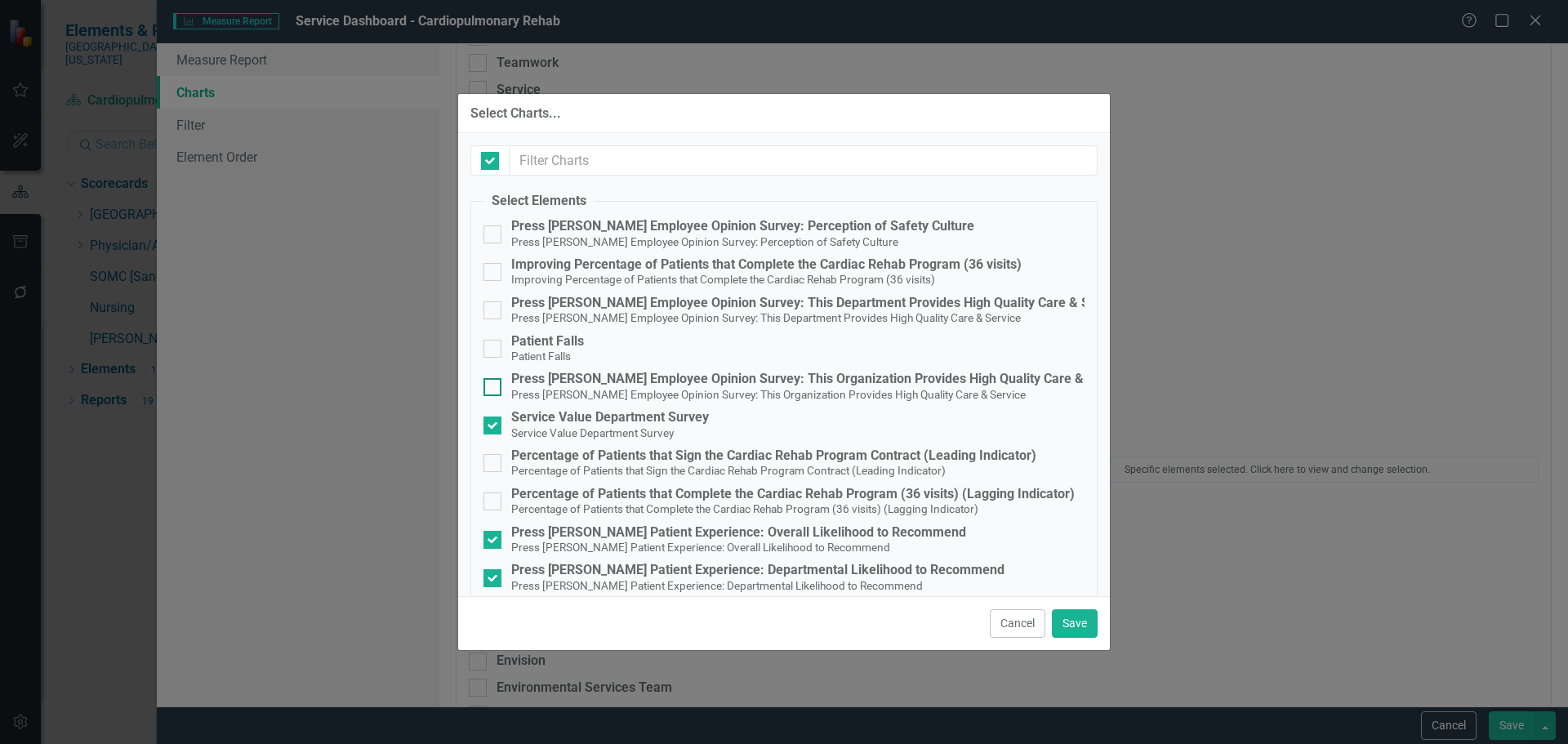
checkbox input "true"
checkbox input "false"
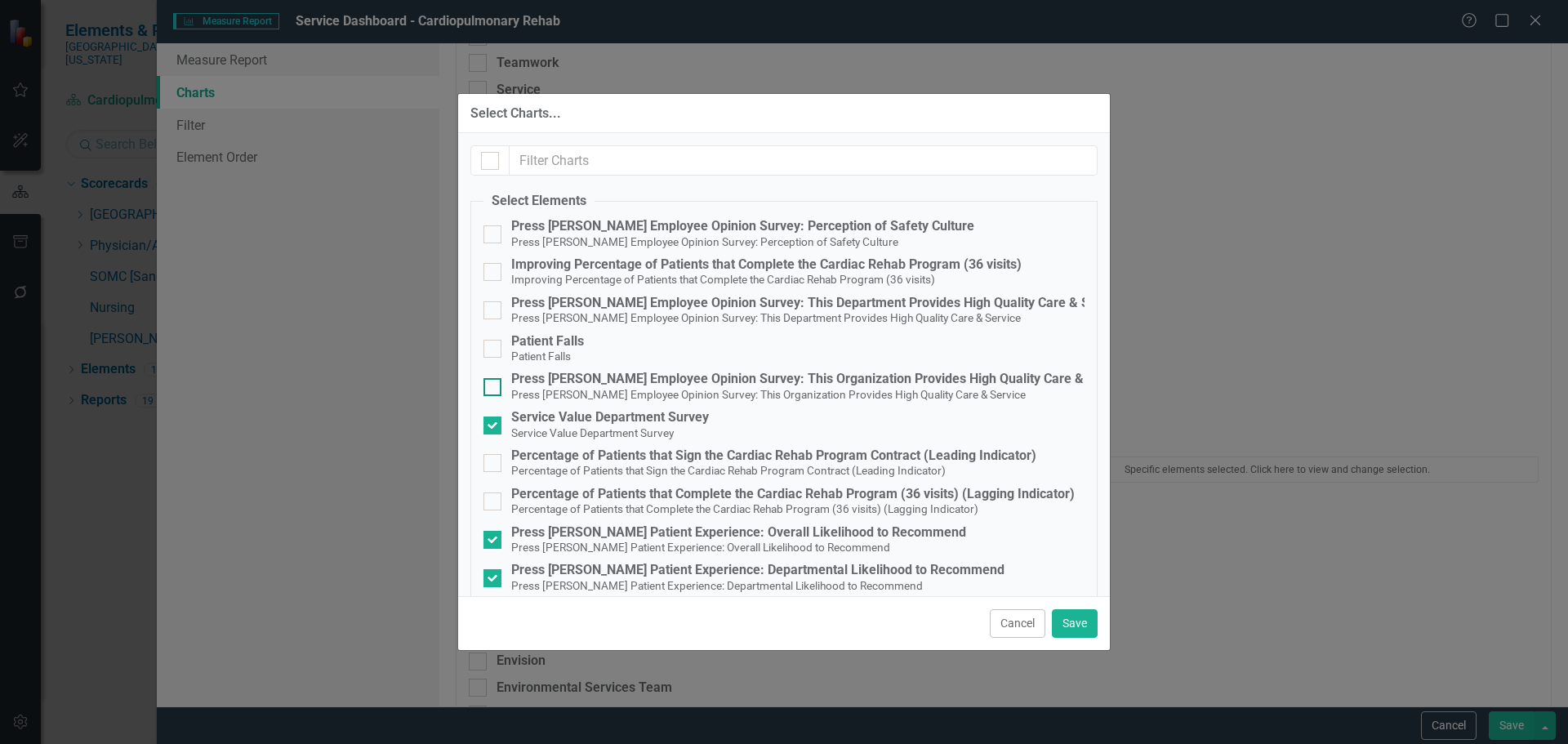
scroll to position [94, 0]
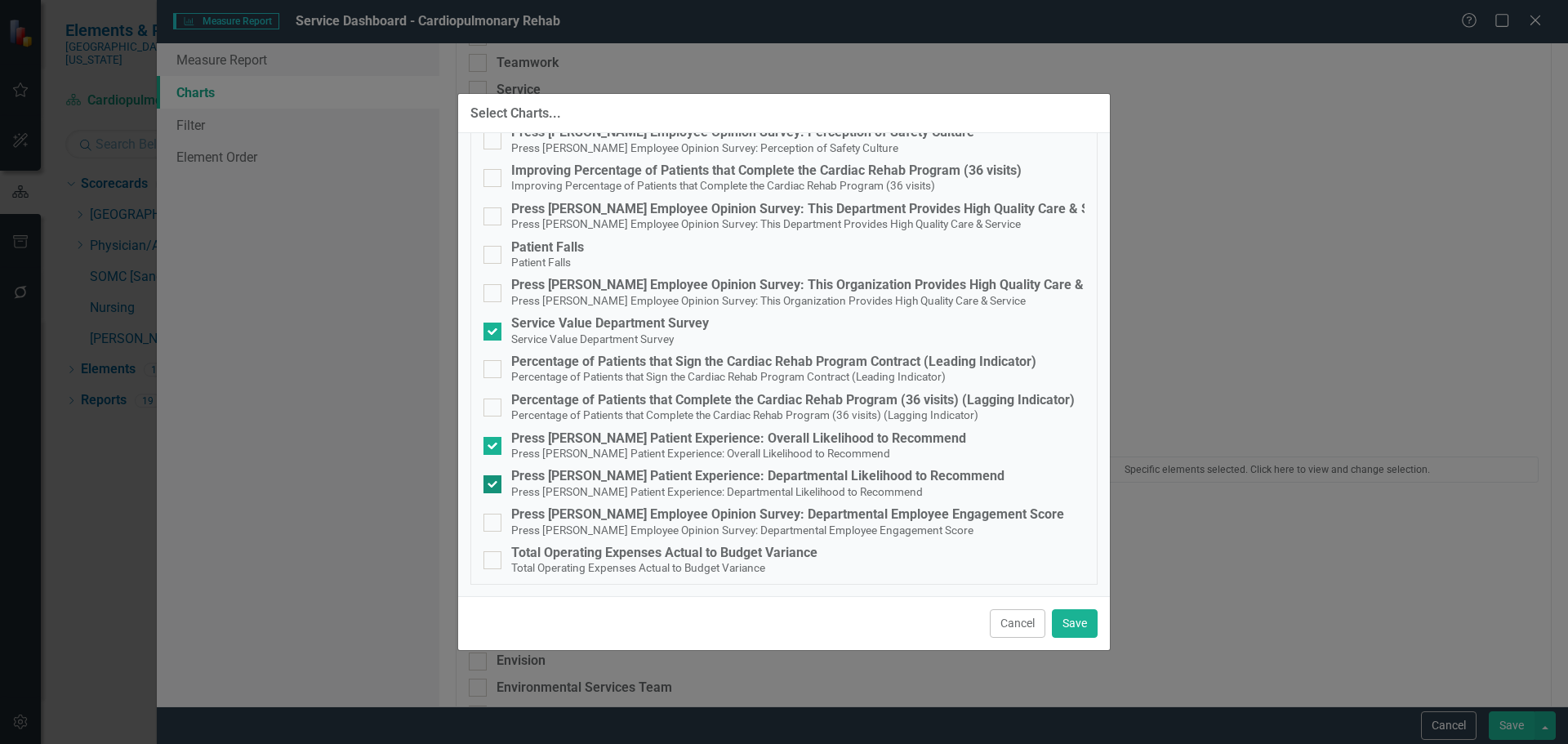
click at [783, 474] on div "Press [PERSON_NAME] Patient Experience: Departmental Likelihood to Recommend" at bounding box center [758, 476] width 493 height 15
click at [494, 476] on input "Press Ganey Patient Experience: Departmental Likelihood to Recommend Press Gane…" at bounding box center [488, 481] width 11 height 11
checkbox input "false"
click at [1066, 622] on button "Save" at bounding box center [1075, 624] width 46 height 28
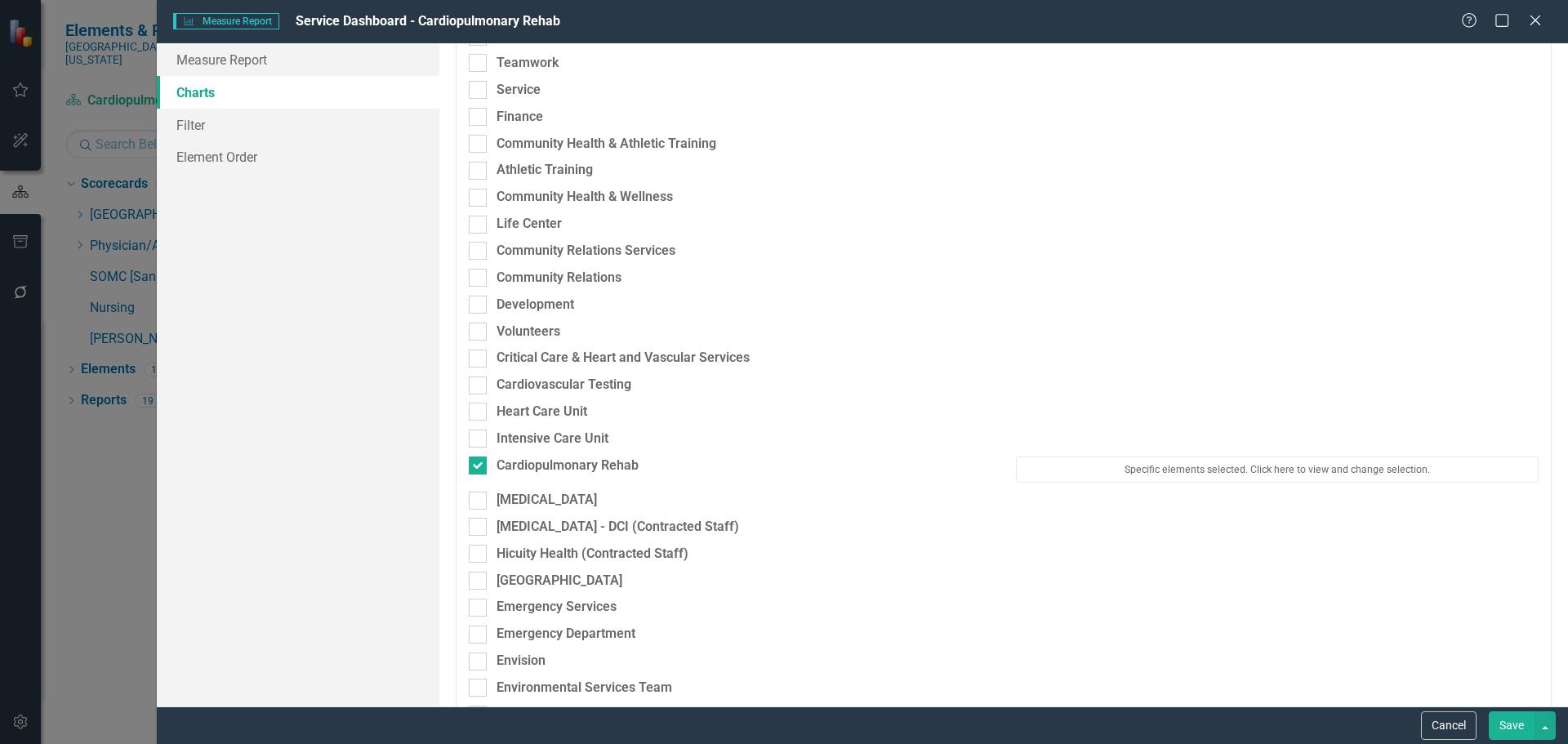
click at [1506, 724] on button "Save" at bounding box center [1511, 726] width 46 height 28
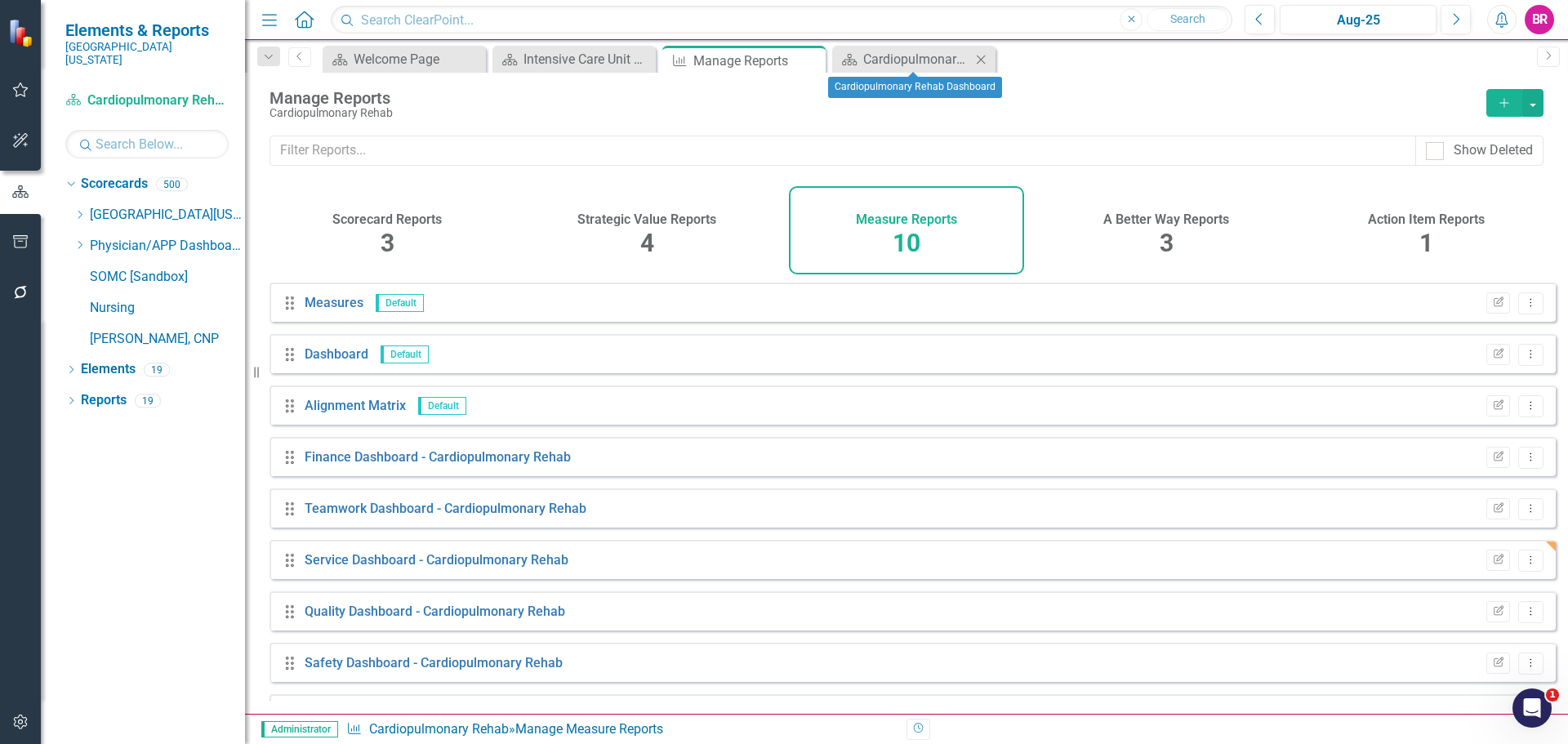
click at [984, 59] on icon "Close" at bounding box center [981, 60] width 17 height 13
click at [85, 210] on icon "Dropdown" at bounding box center [79, 215] width 13 height 10
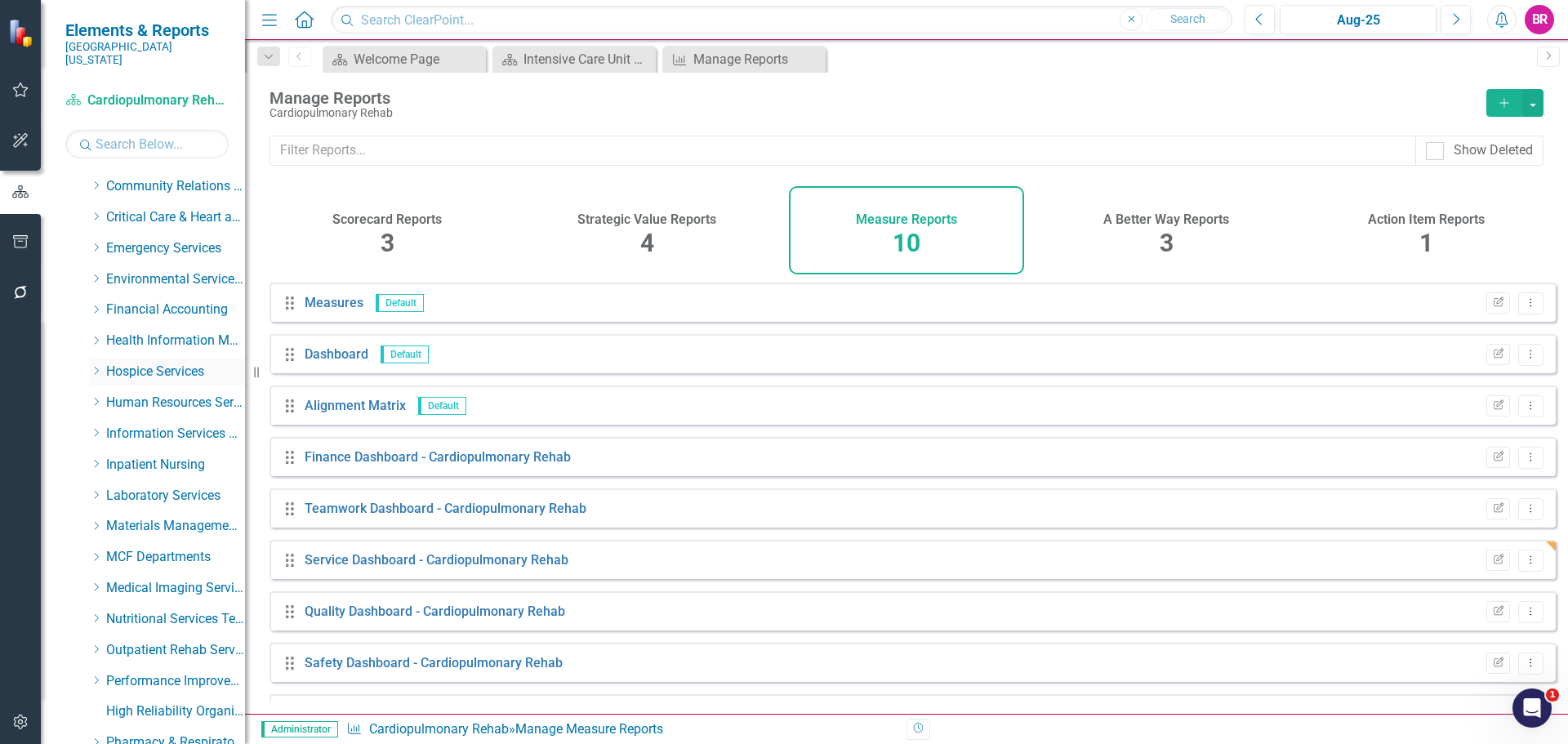
scroll to position [82, 0]
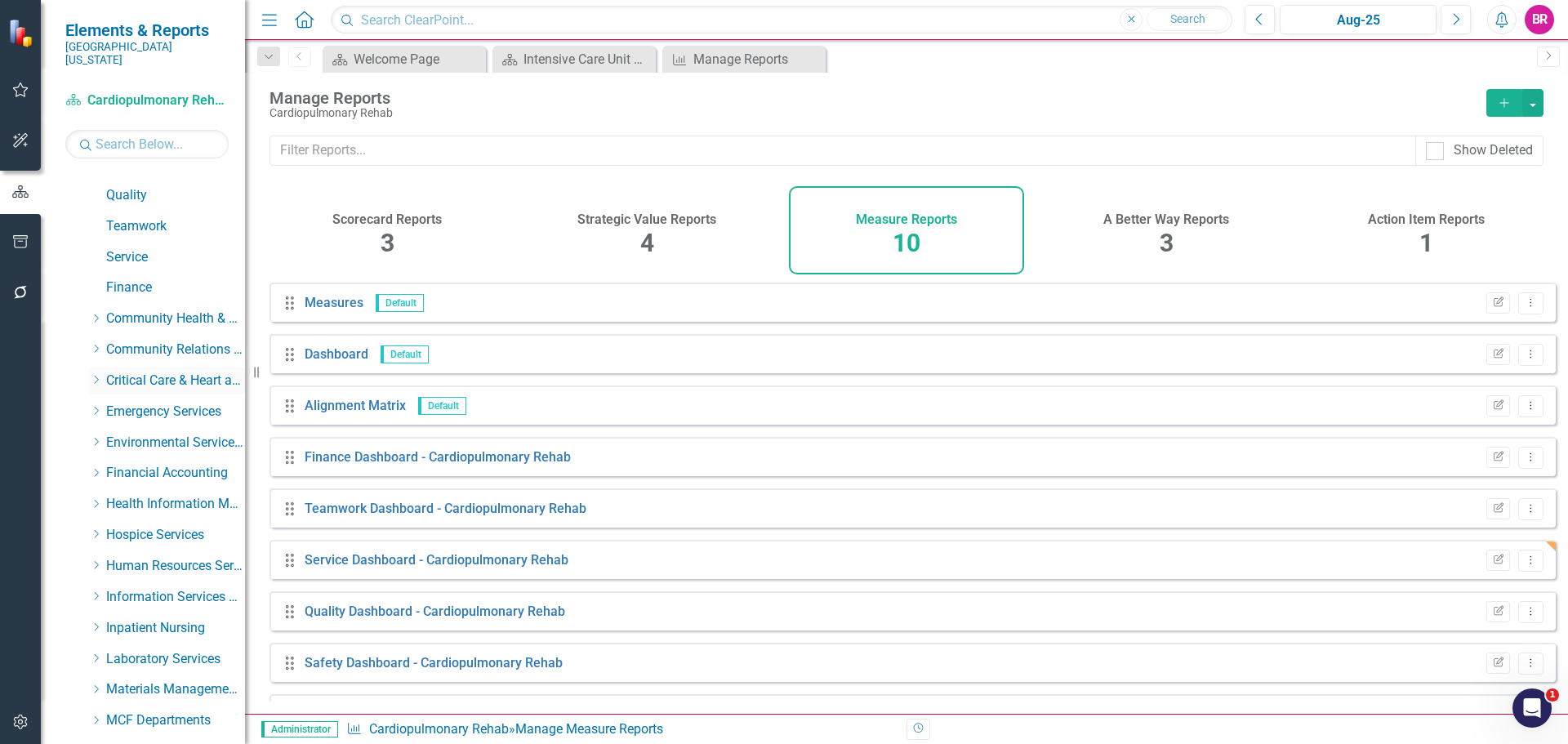
click at [95, 375] on icon "Dropdown" at bounding box center [95, 380] width 13 height 10
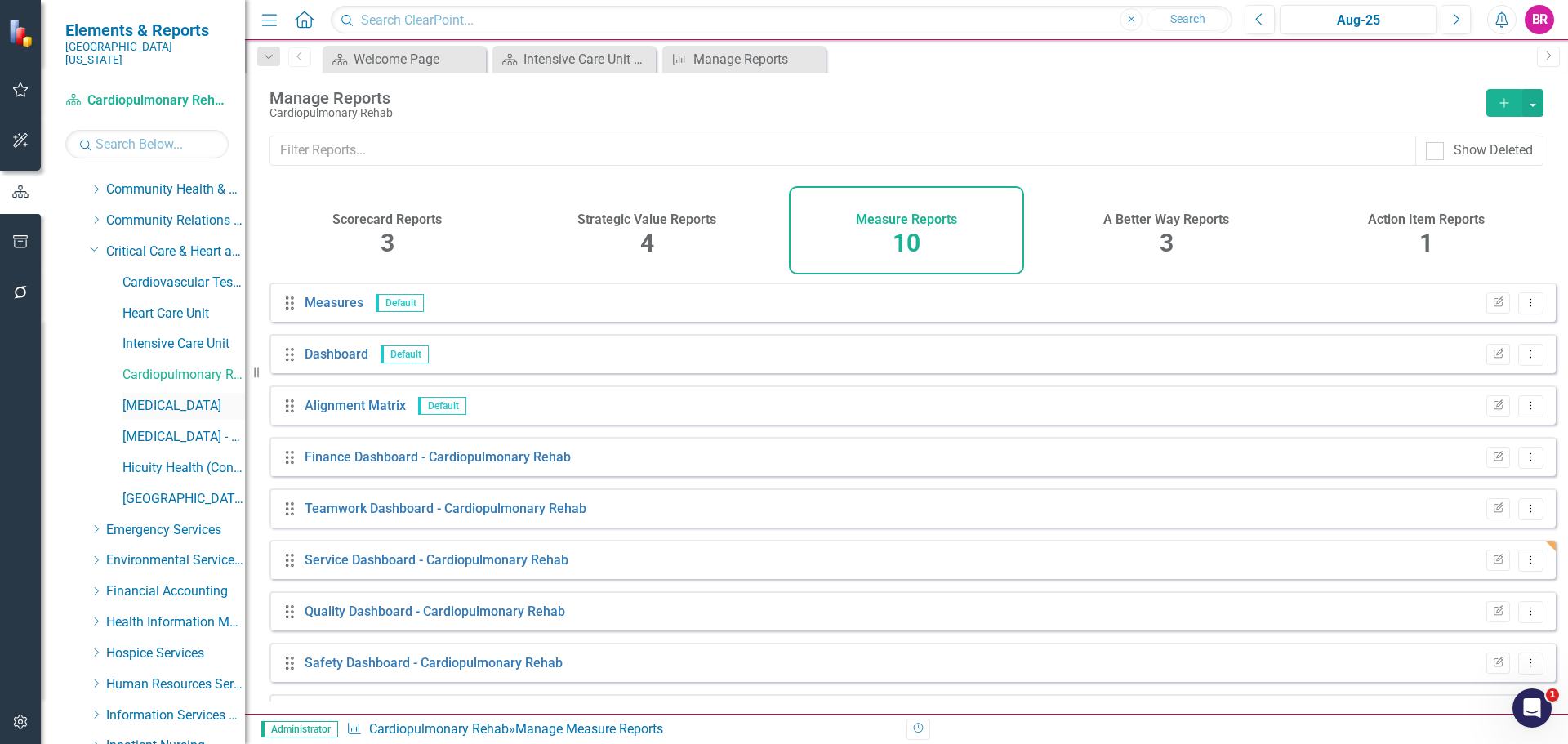
scroll to position [245, 0]
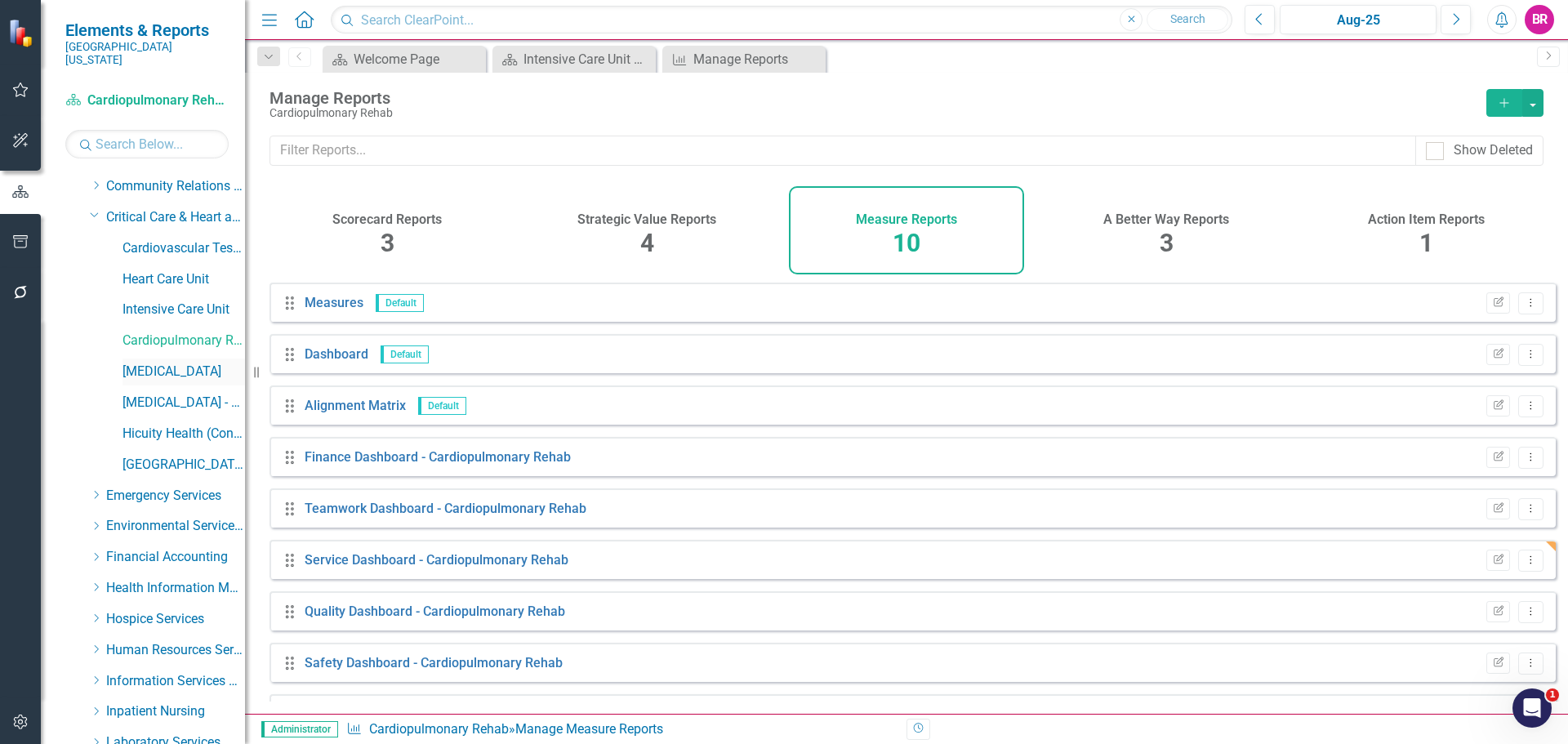
click at [145, 363] on link "[MEDICAL_DATA]" at bounding box center [184, 372] width 123 height 18
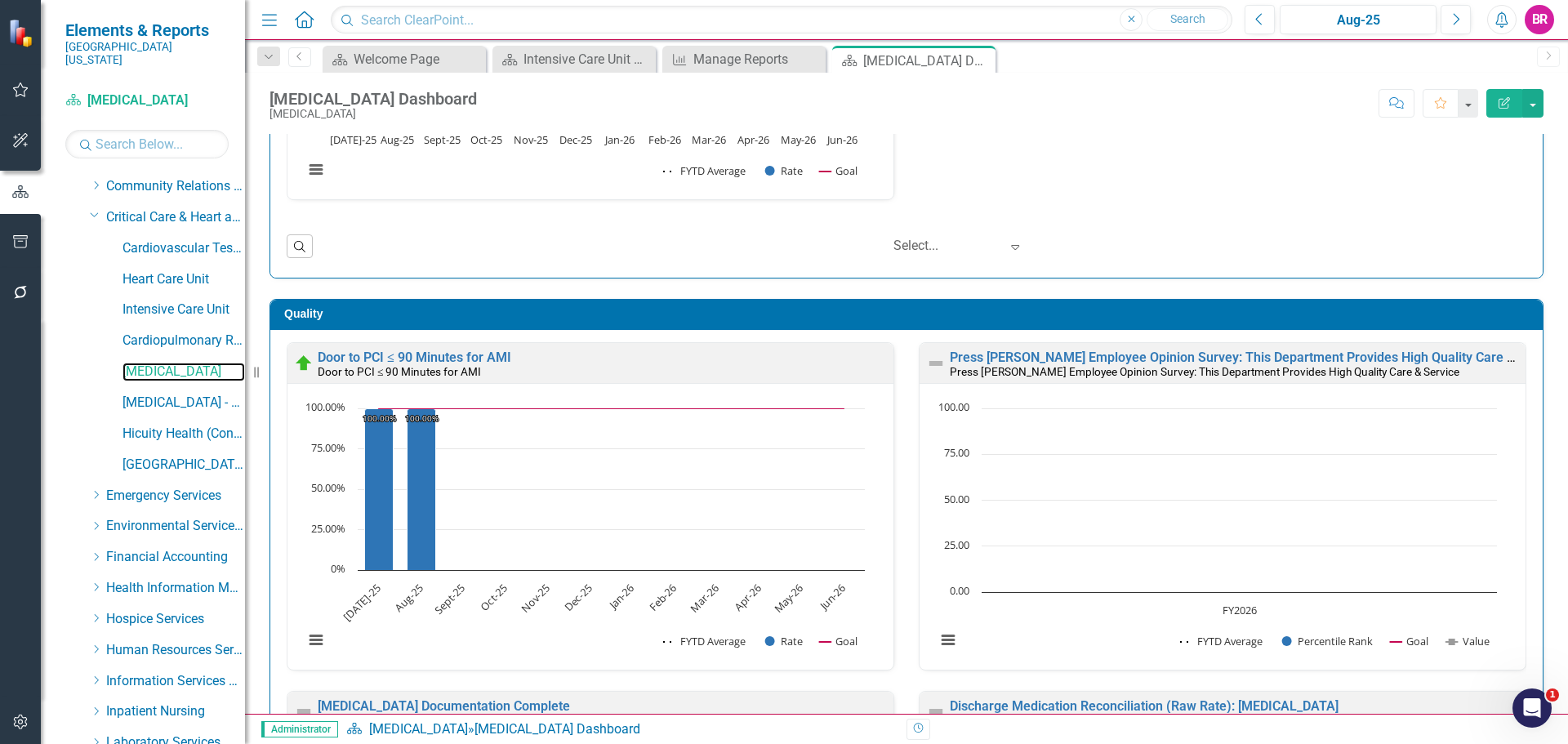
scroll to position [1, 0]
click at [1099, 357] on link "Press [PERSON_NAME] Employee Opinion Survey: This Department Provides High Qual…" at bounding box center [1255, 356] width 613 height 16
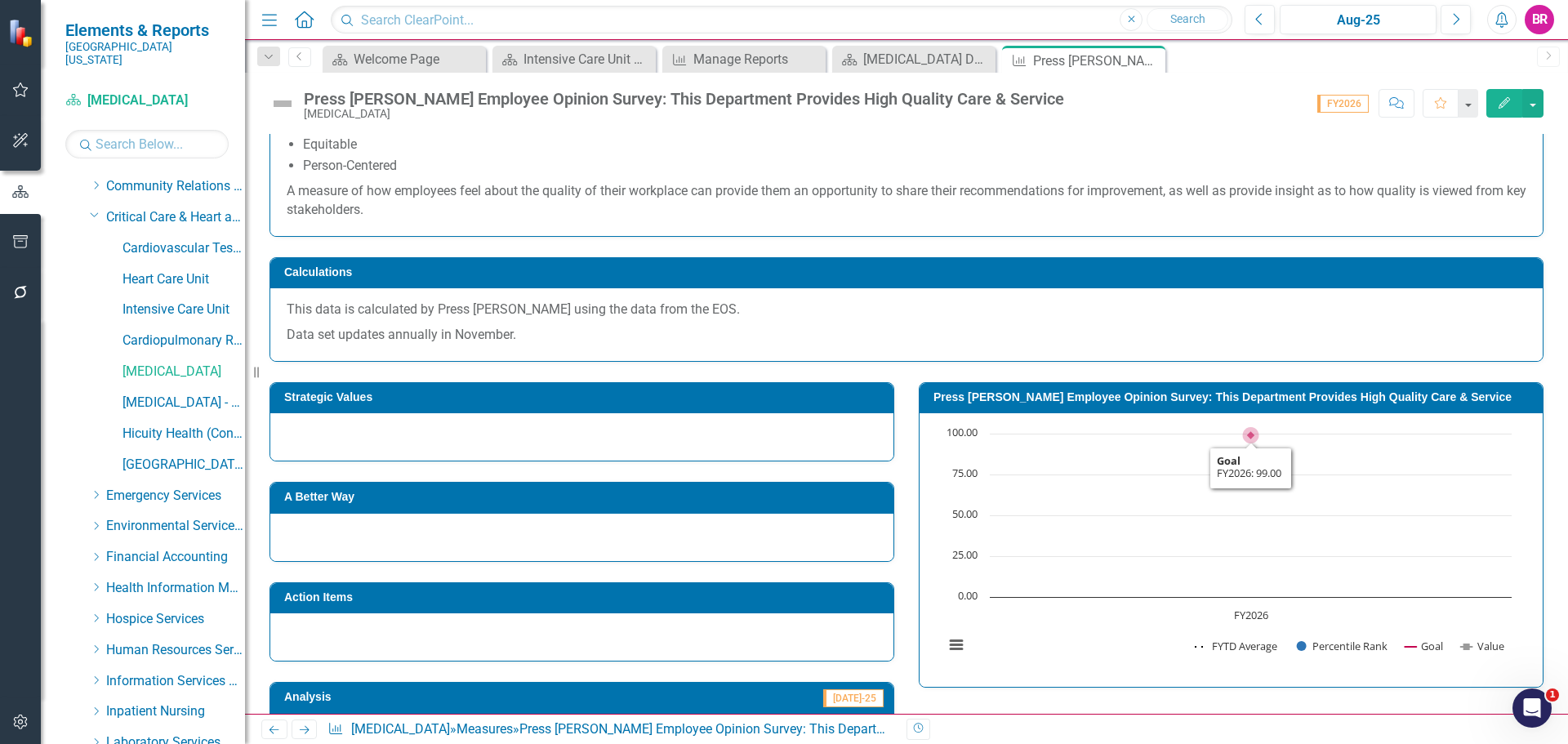
scroll to position [327, 0]
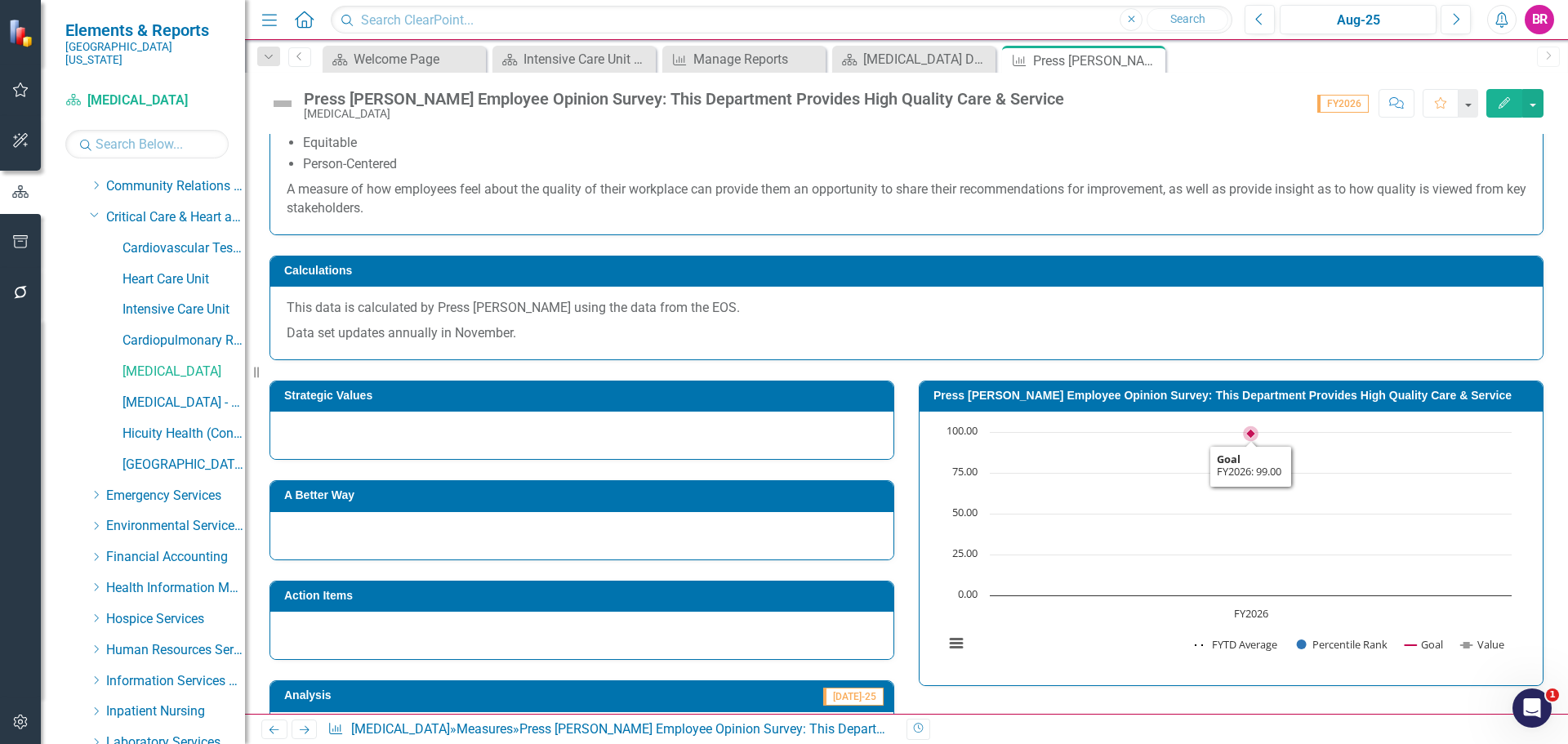
click at [1007, 404] on td "Press [PERSON_NAME] Employee Opinion Survey: This Department Provides High Qual…" at bounding box center [1234, 397] width 601 height 24
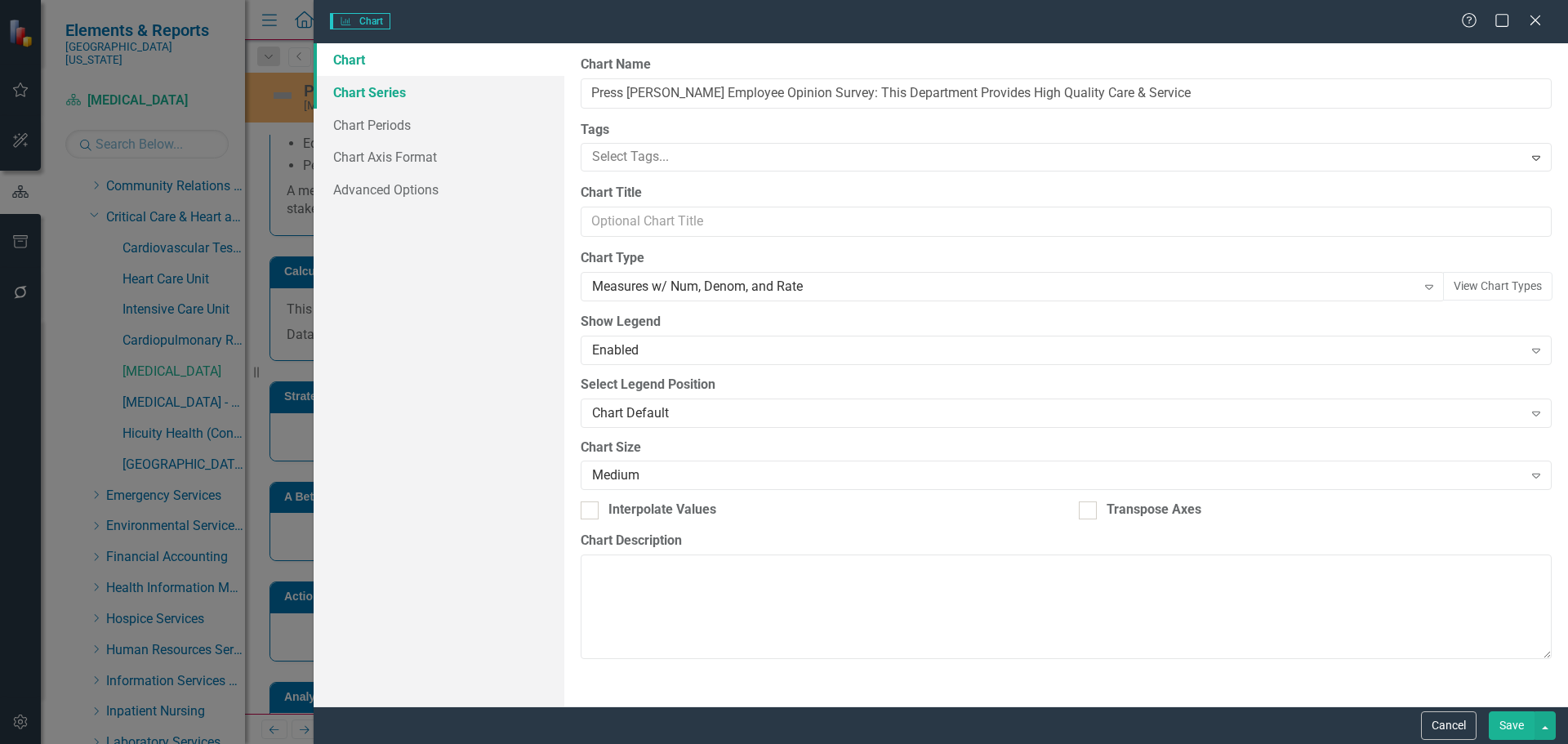
click at [374, 98] on link "Chart Series" at bounding box center [439, 92] width 251 height 33
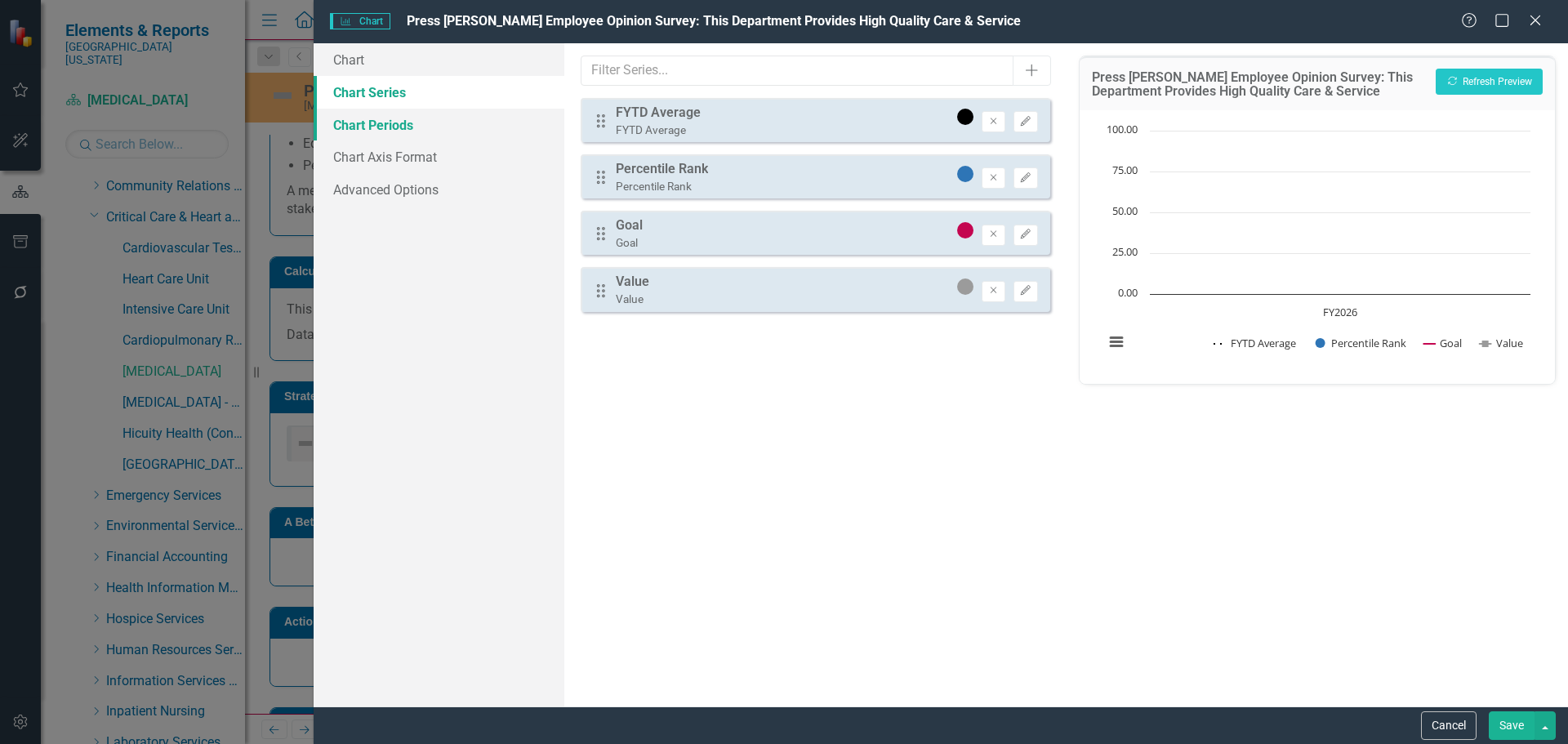
click at [427, 125] on link "Chart Periods" at bounding box center [439, 125] width 251 height 33
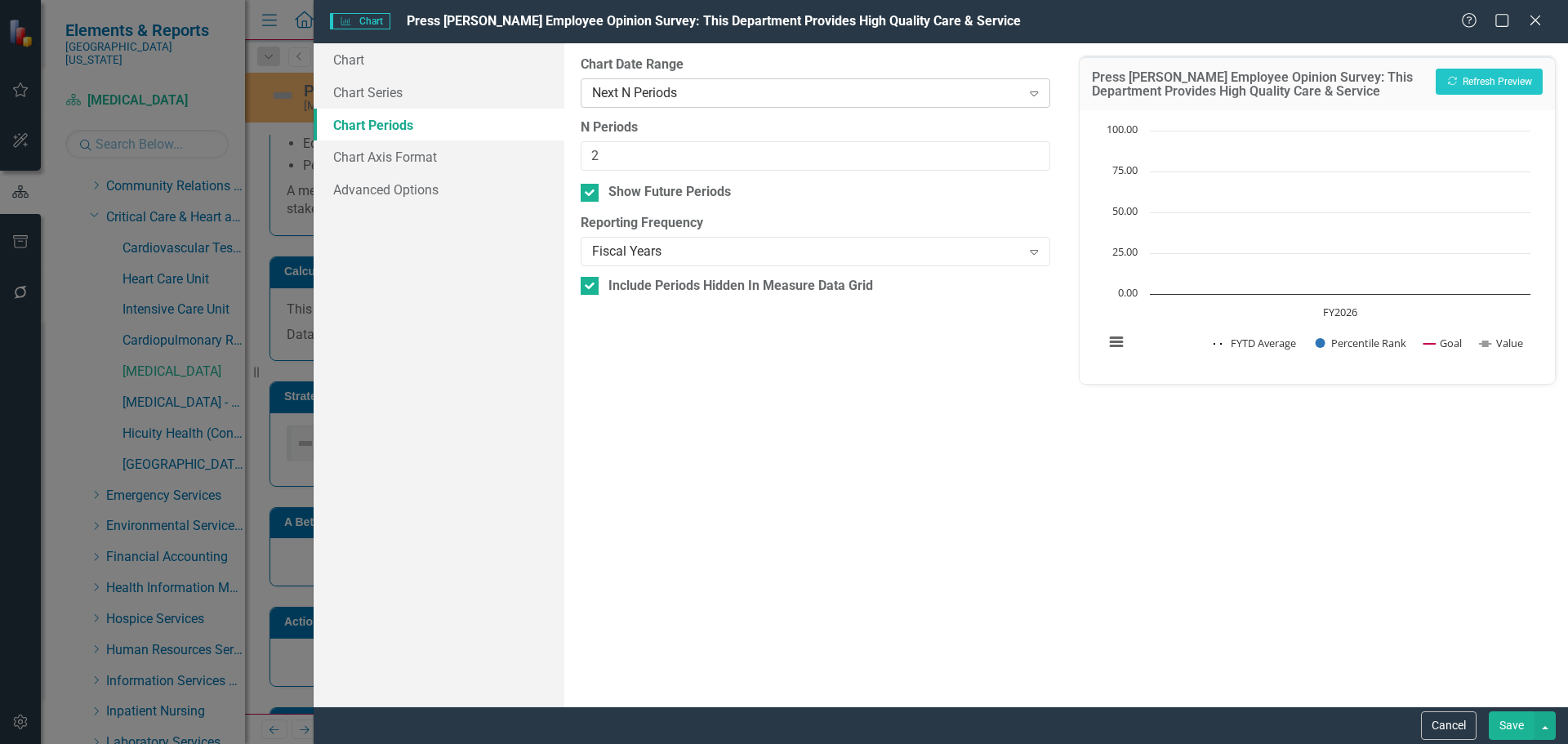
click at [694, 99] on div "Next N Periods" at bounding box center [806, 93] width 429 height 18
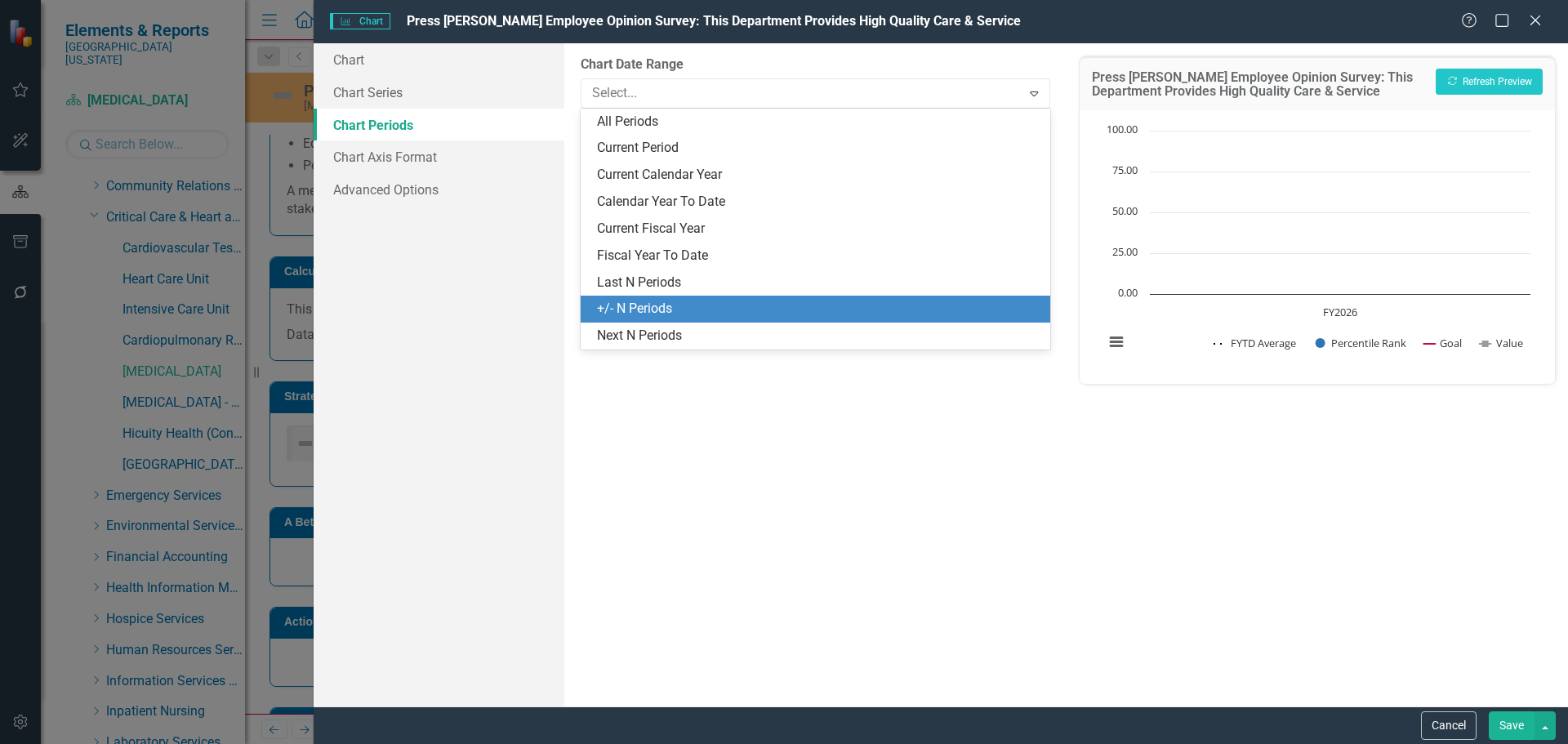
click at [670, 313] on div "+/- N Periods" at bounding box center [818, 309] width 443 height 18
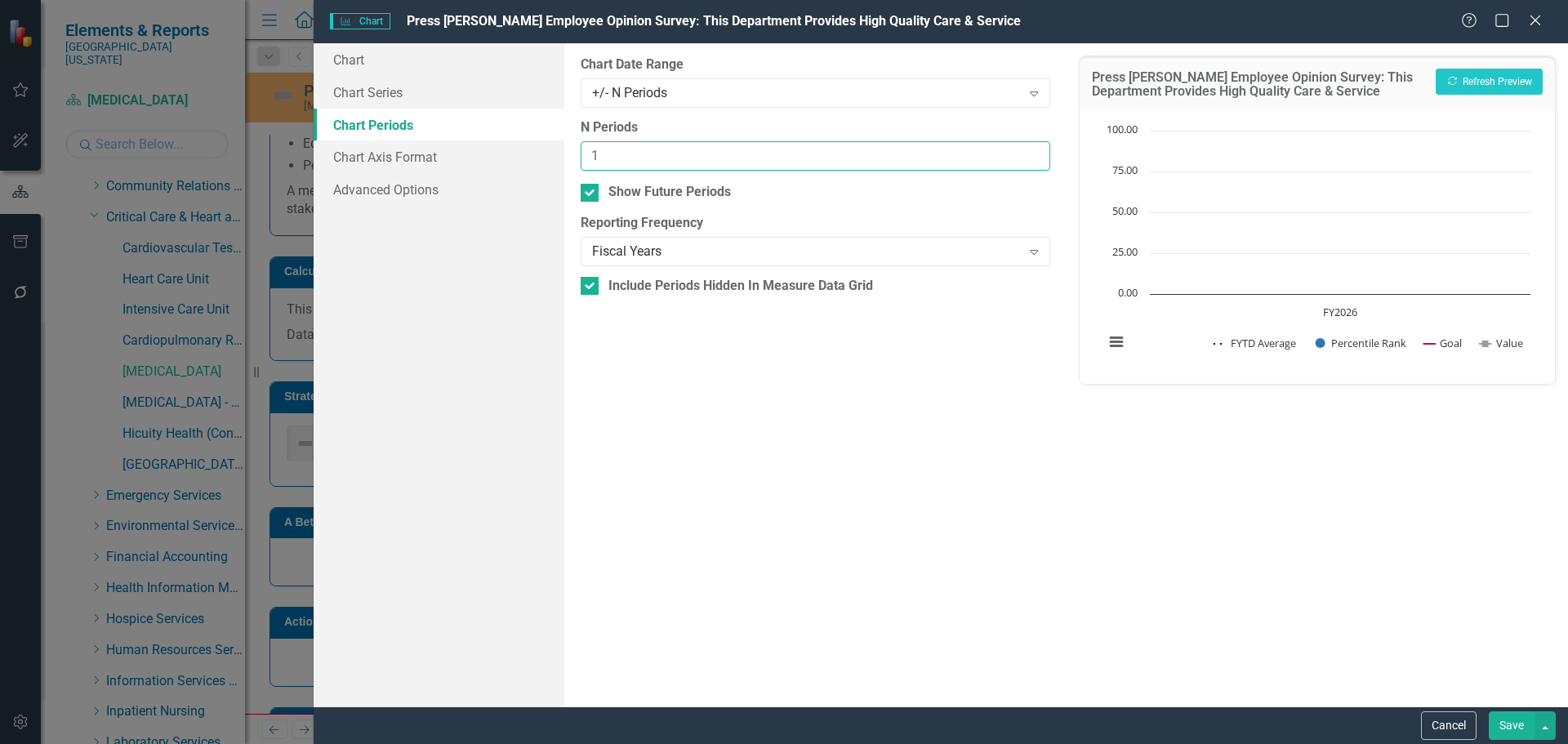
type input "1"
click at [1033, 161] on input "1" at bounding box center [815, 156] width 469 height 30
click at [1530, 76] on button "Recalculate Refresh Preview" at bounding box center [1489, 81] width 107 height 26
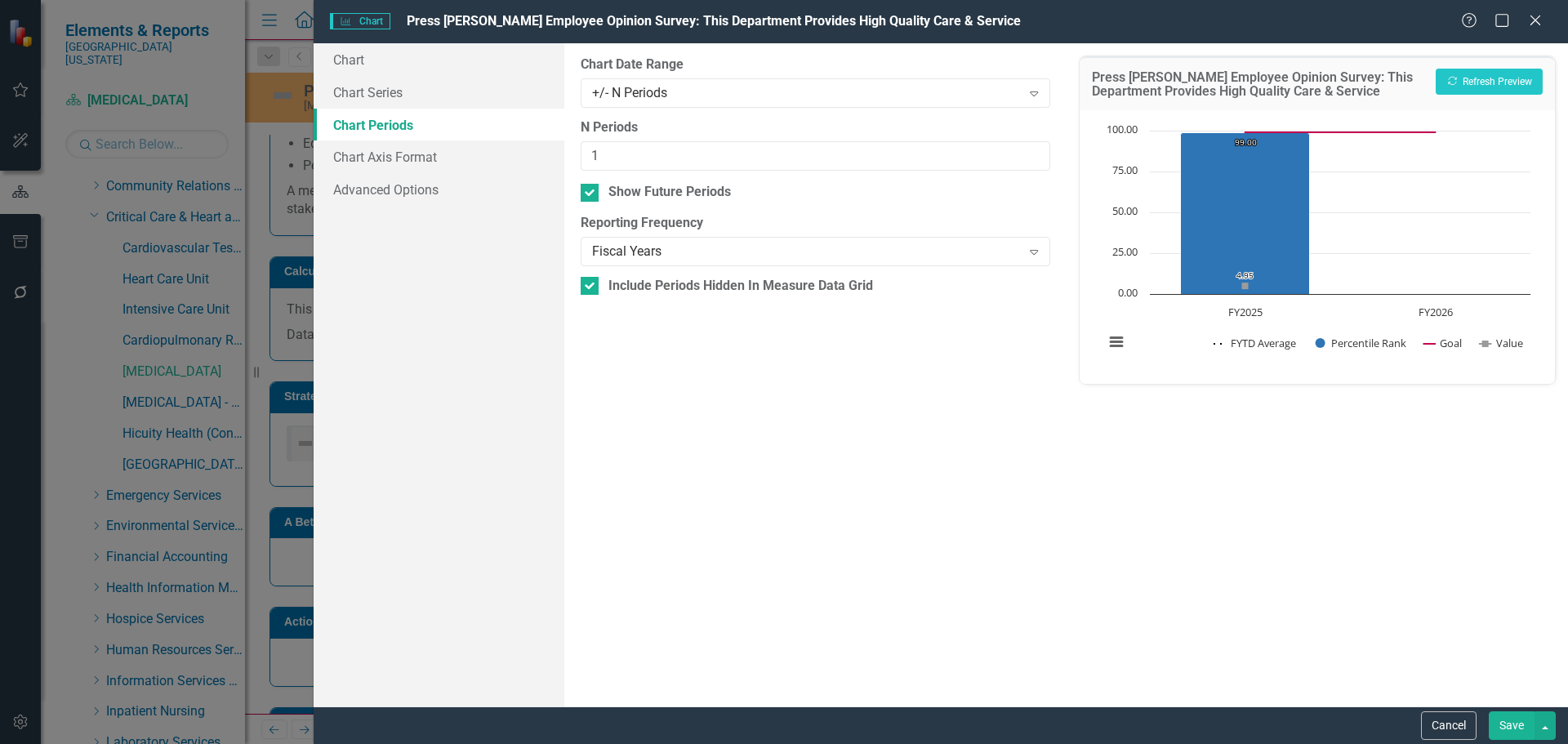
click at [1515, 725] on button "Save" at bounding box center [1511, 726] width 46 height 28
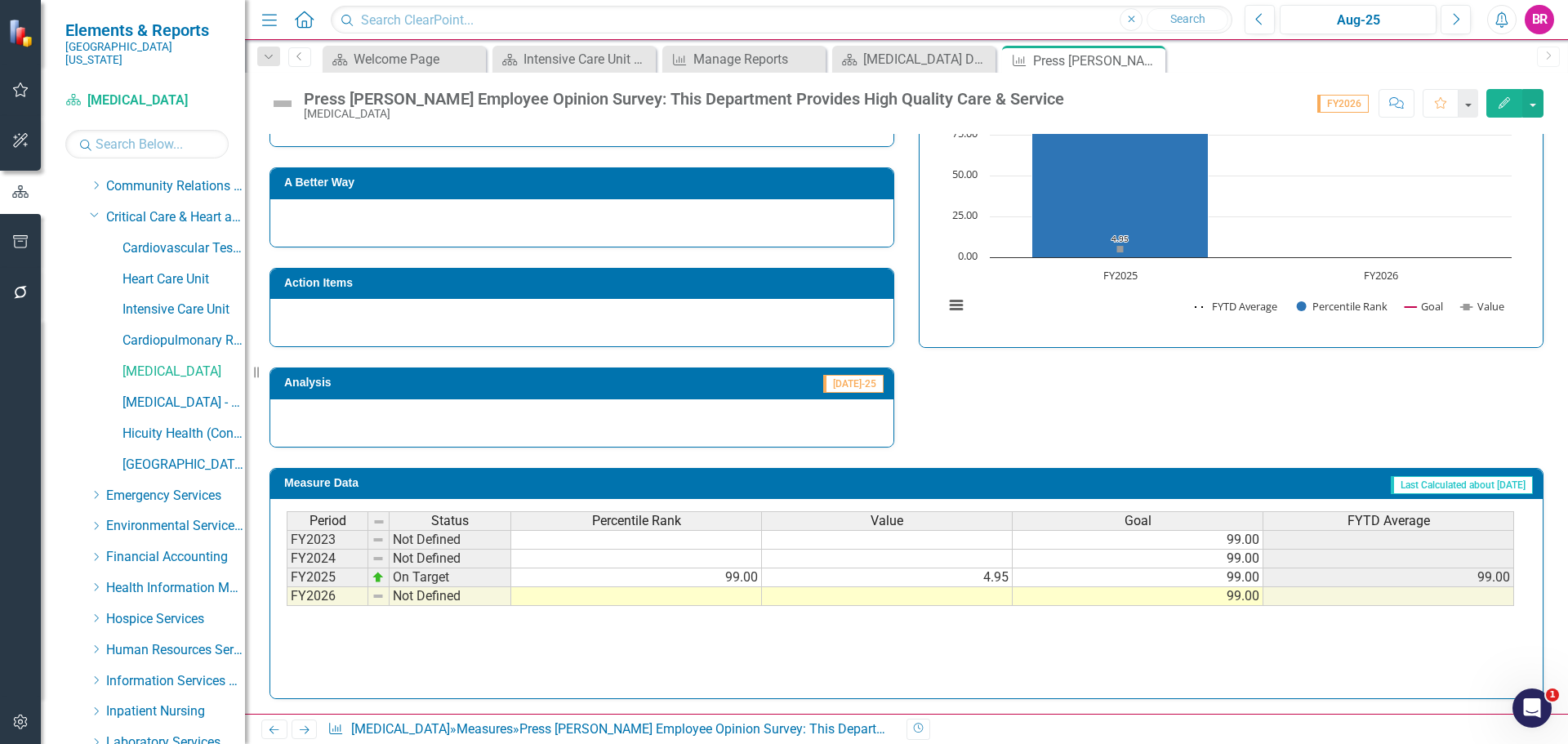
scroll to position [258, 0]
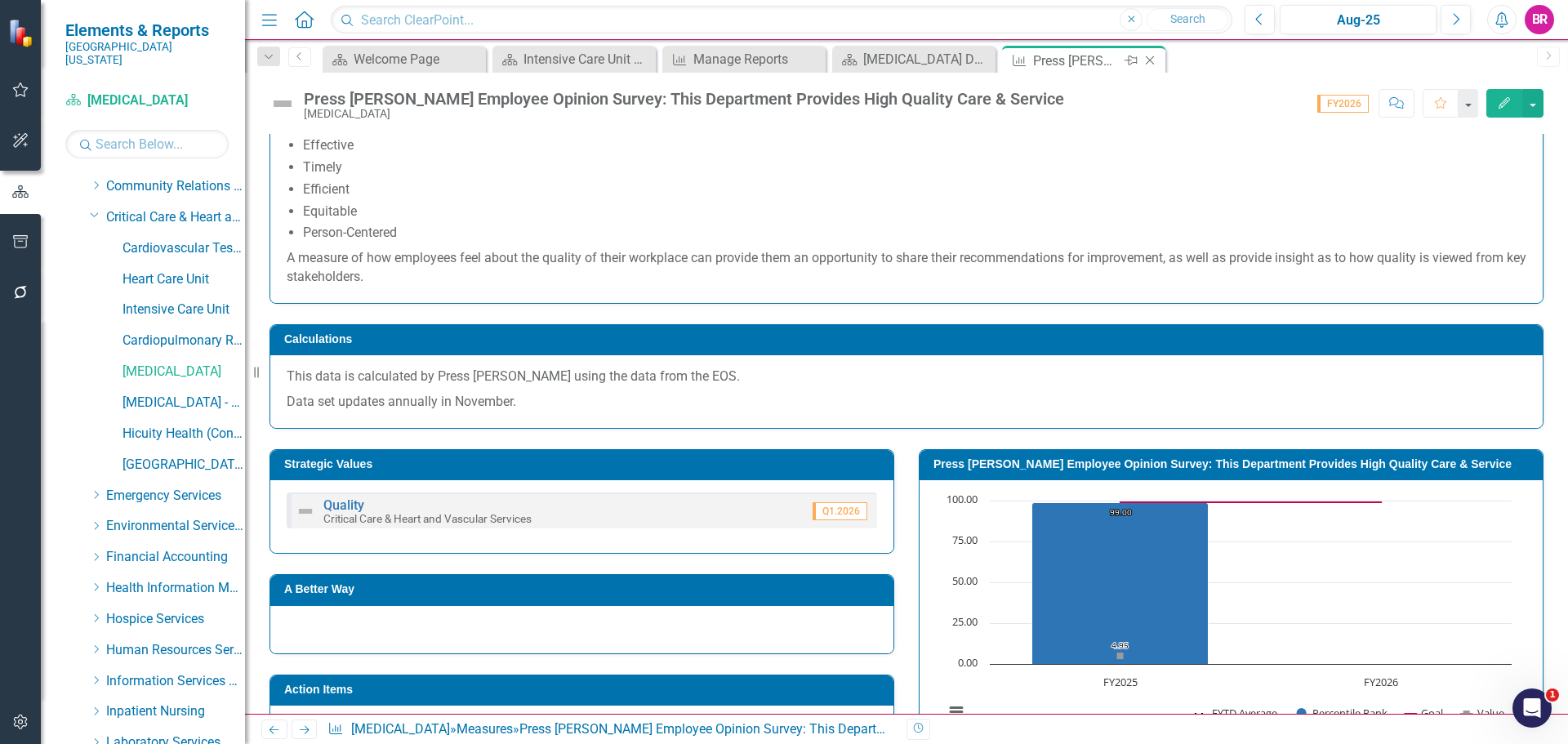
click at [1151, 53] on div "Close" at bounding box center [1151, 61] width 20 height 20
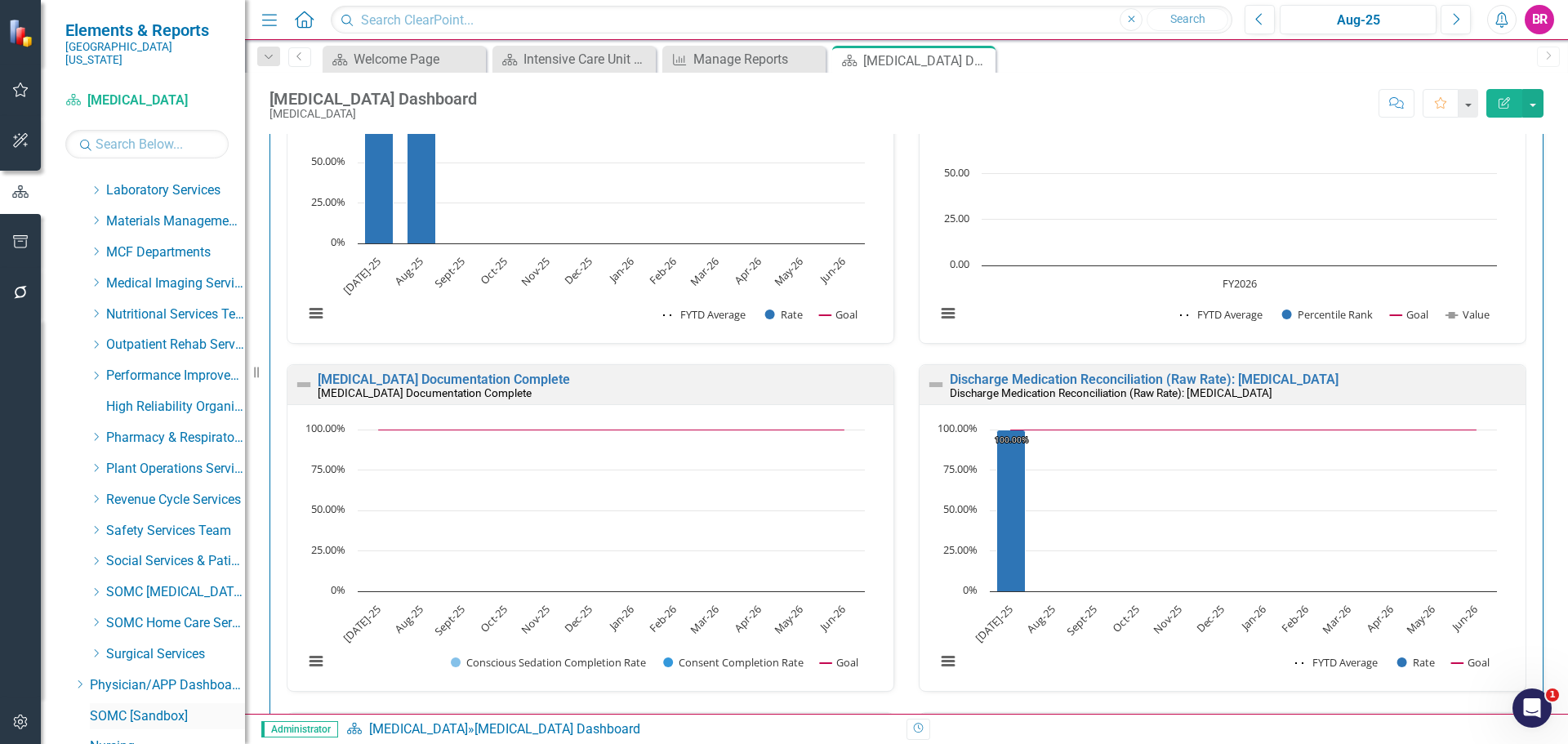
scroll to position [898, 0]
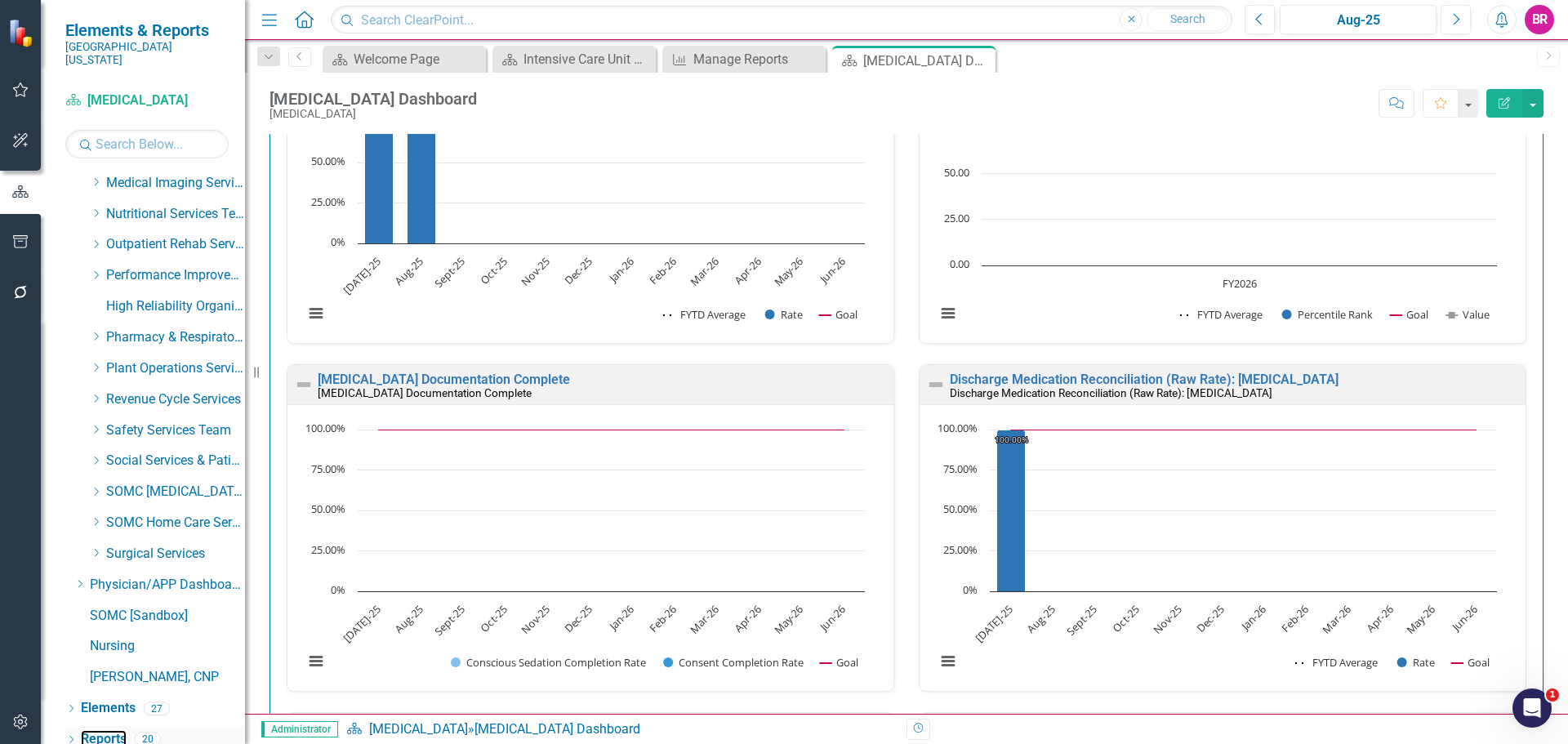
drag, startPoint x: 110, startPoint y: 726, endPoint x: 130, endPoint y: 716, distance: 22.4
click at [110, 731] on link "Reports" at bounding box center [104, 740] width 46 height 18
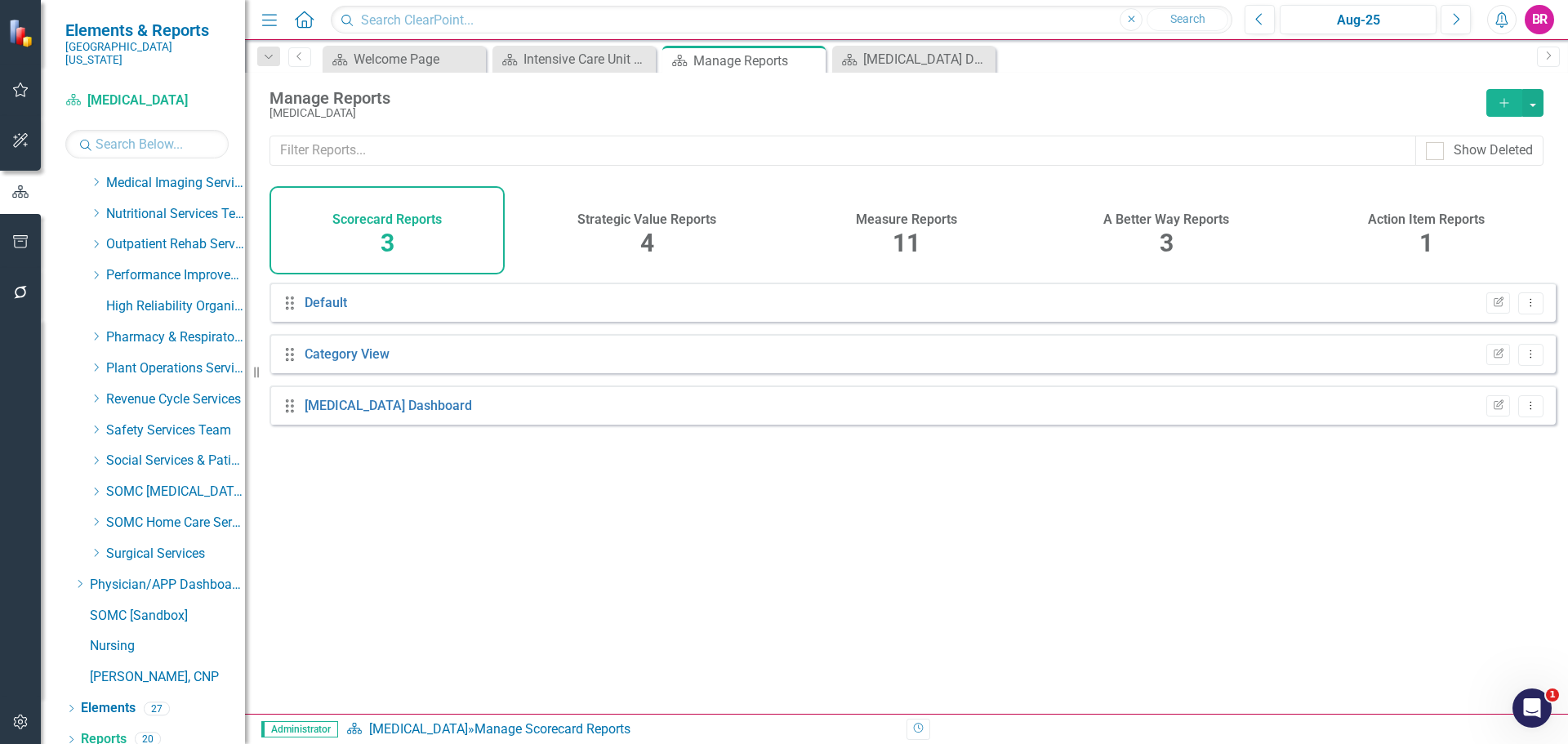
click at [893, 217] on h4 "Measure Reports" at bounding box center [906, 220] width 101 height 15
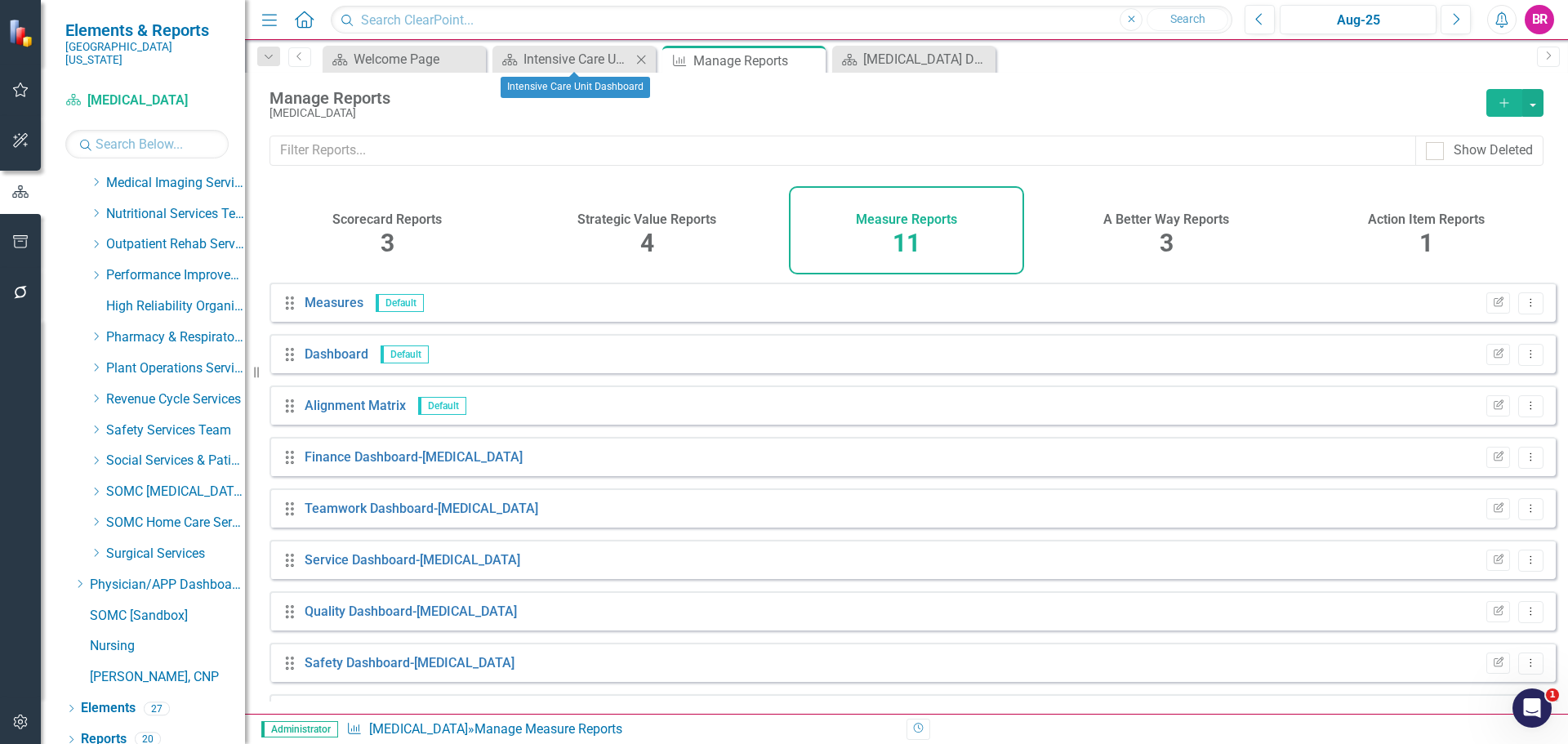
click at [638, 58] on icon "Close" at bounding box center [641, 60] width 17 height 13
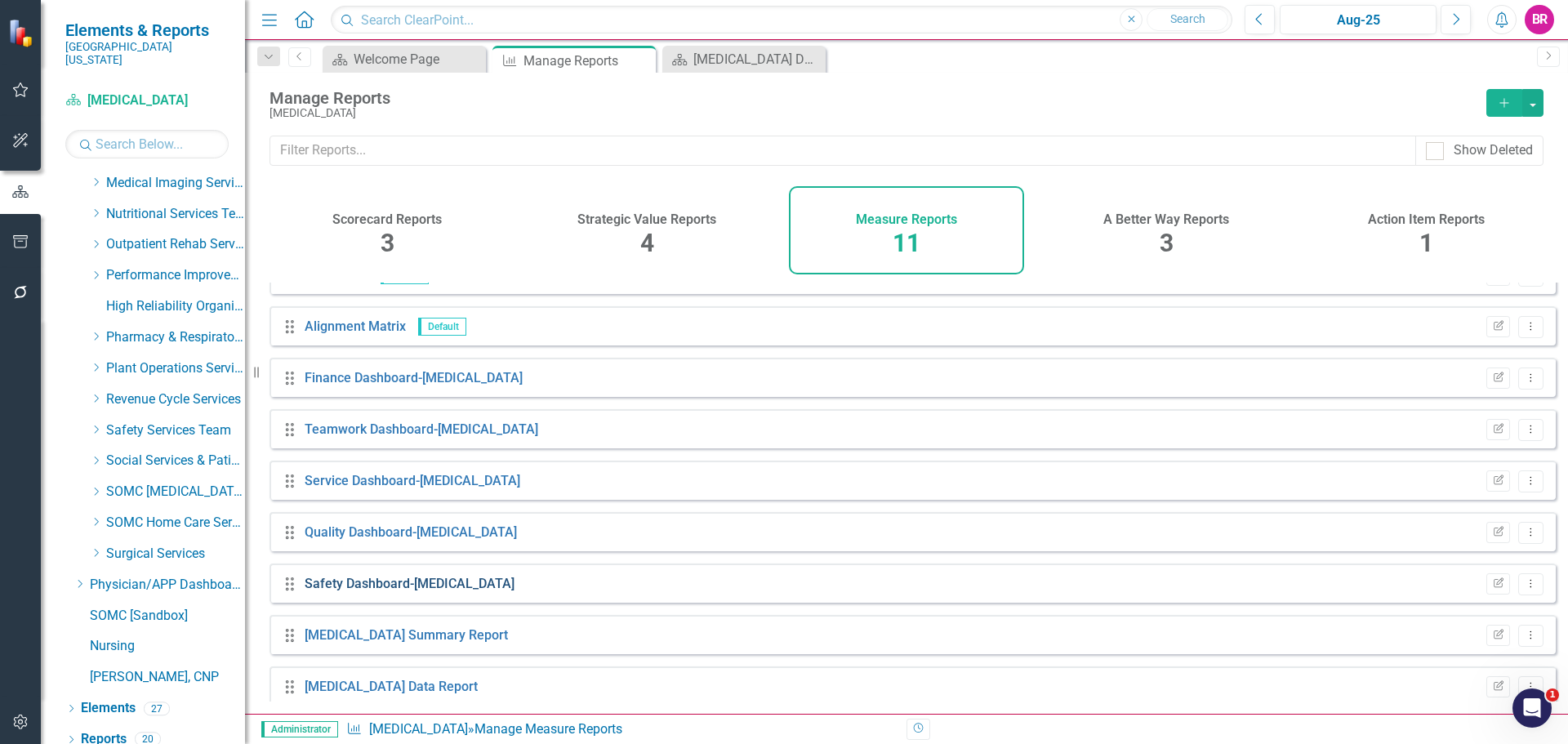
scroll to position [147, 0]
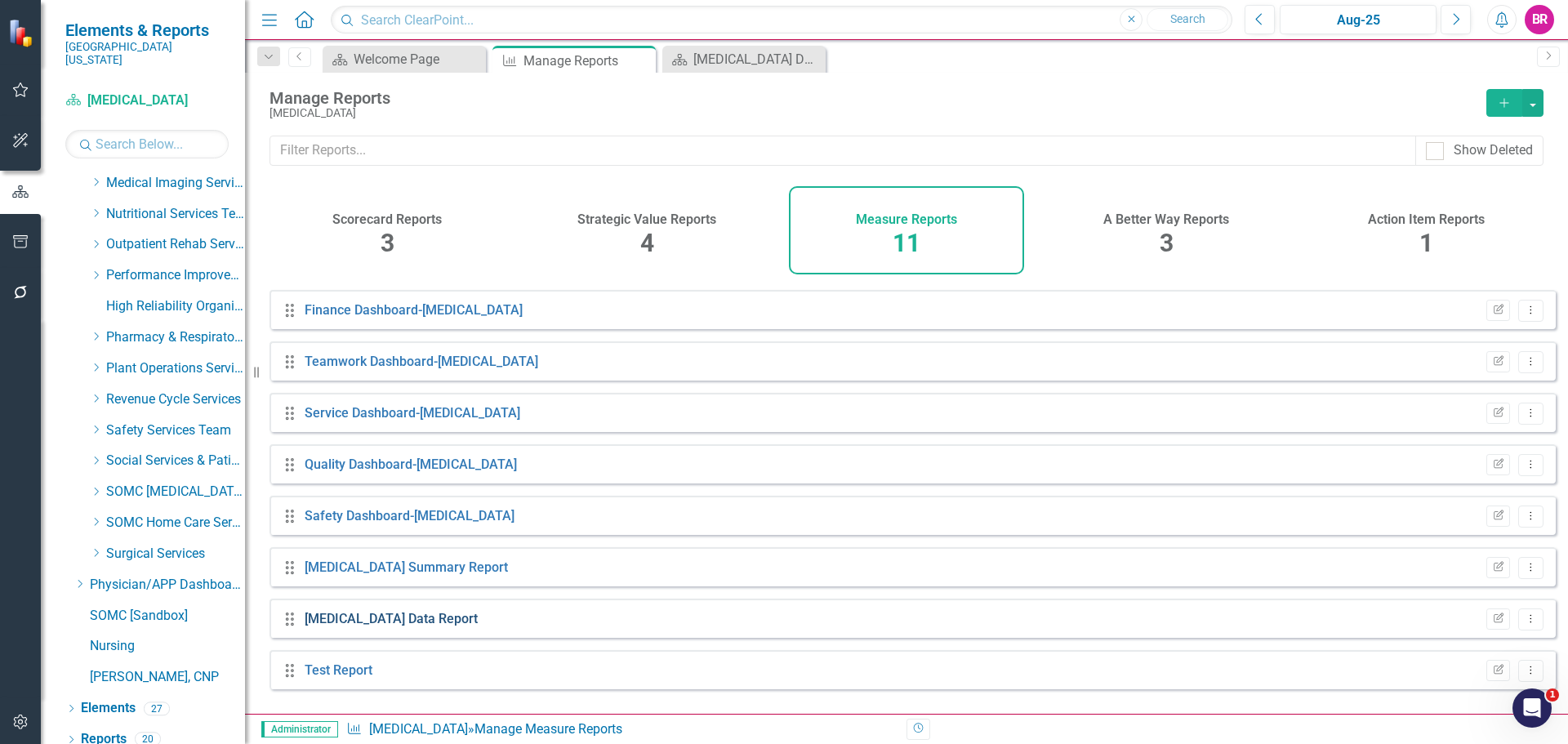
click at [415, 626] on link "[MEDICAL_DATA] Data Report" at bounding box center [390, 619] width 173 height 16
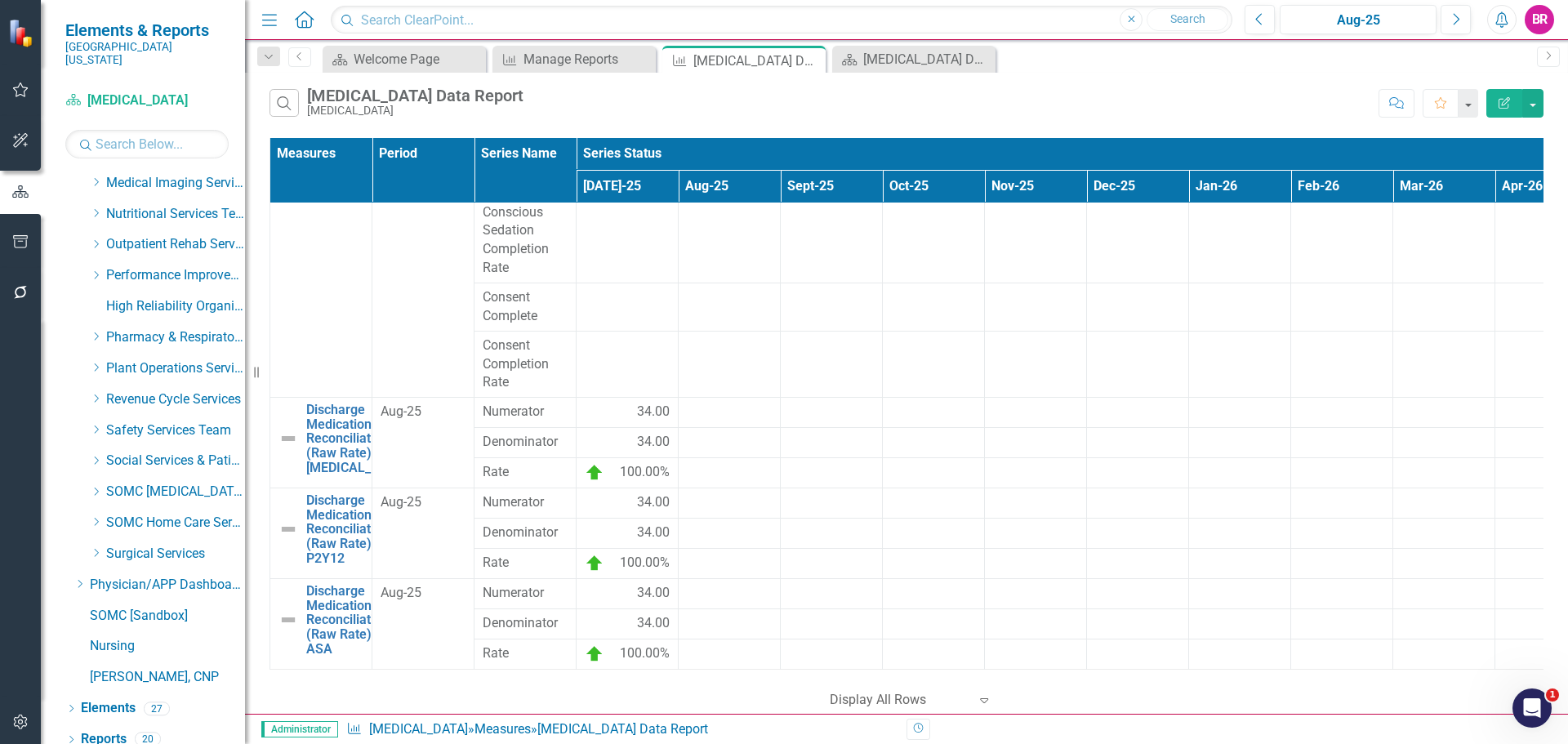
scroll to position [331, 0]
click at [1528, 110] on button "button" at bounding box center [1532, 104] width 21 height 28
click at [1501, 198] on link "Excel Export to Excel" at bounding box center [1478, 196] width 129 height 30
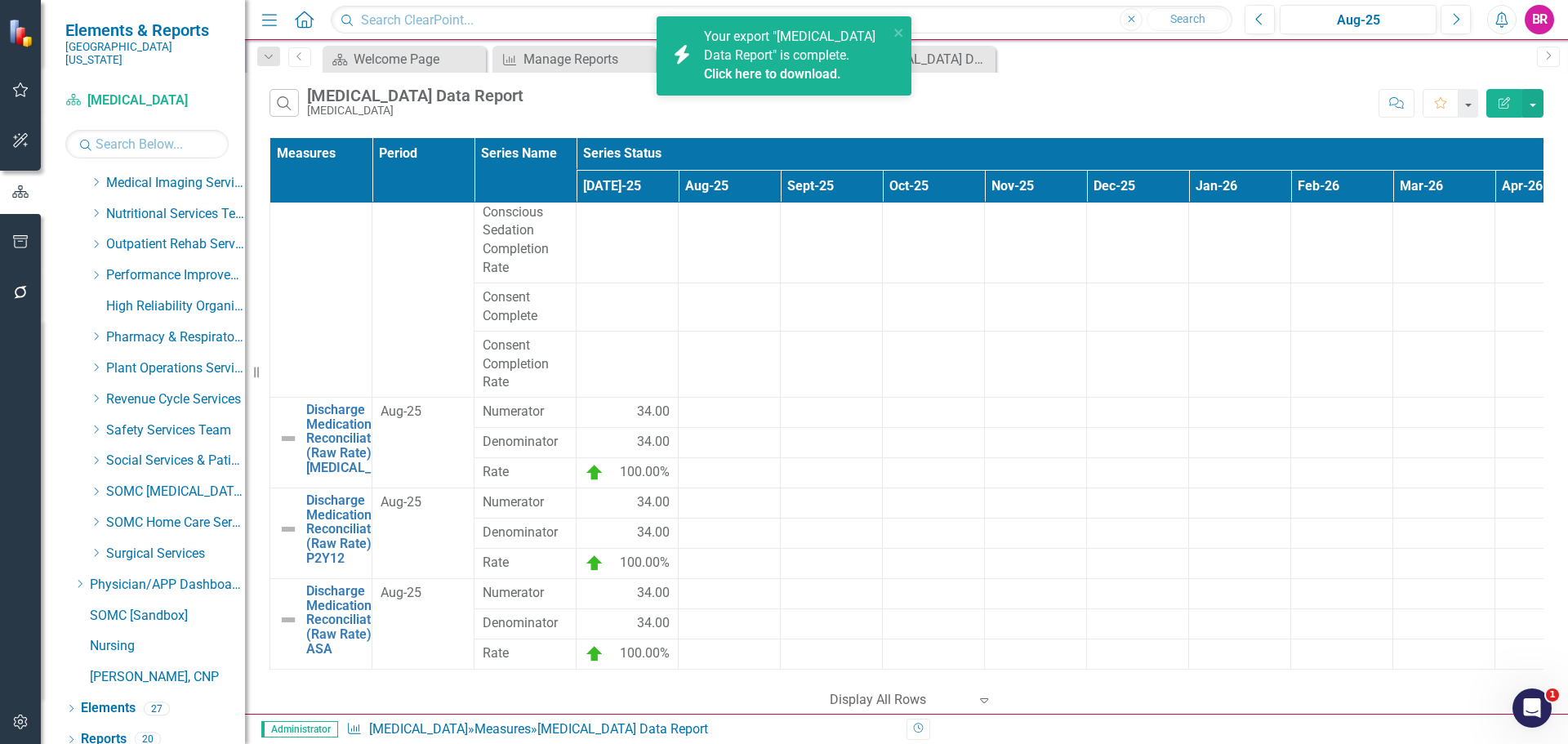
click at [827, 76] on link "Click here to download." at bounding box center [772, 74] width 137 height 16
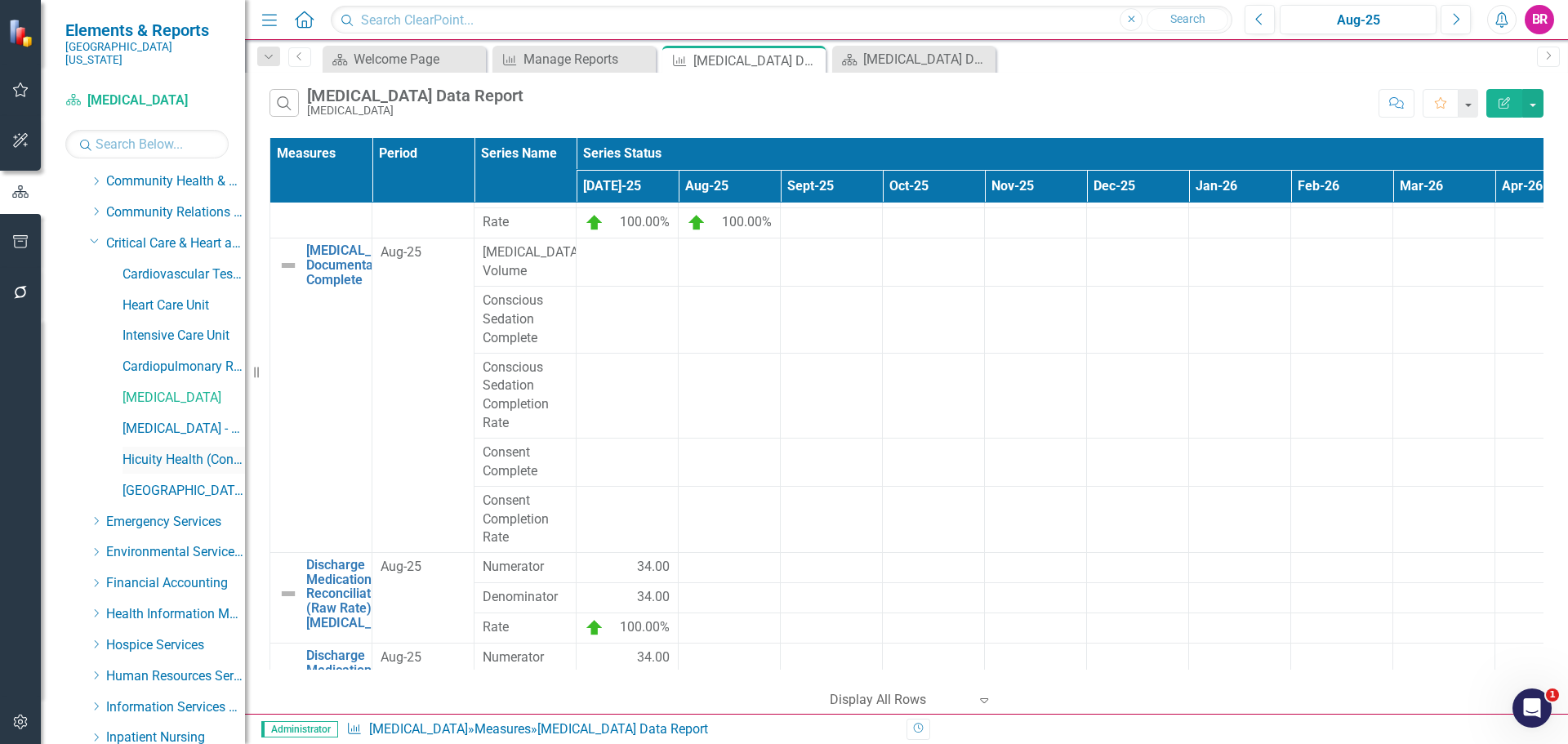
scroll to position [244, 0]
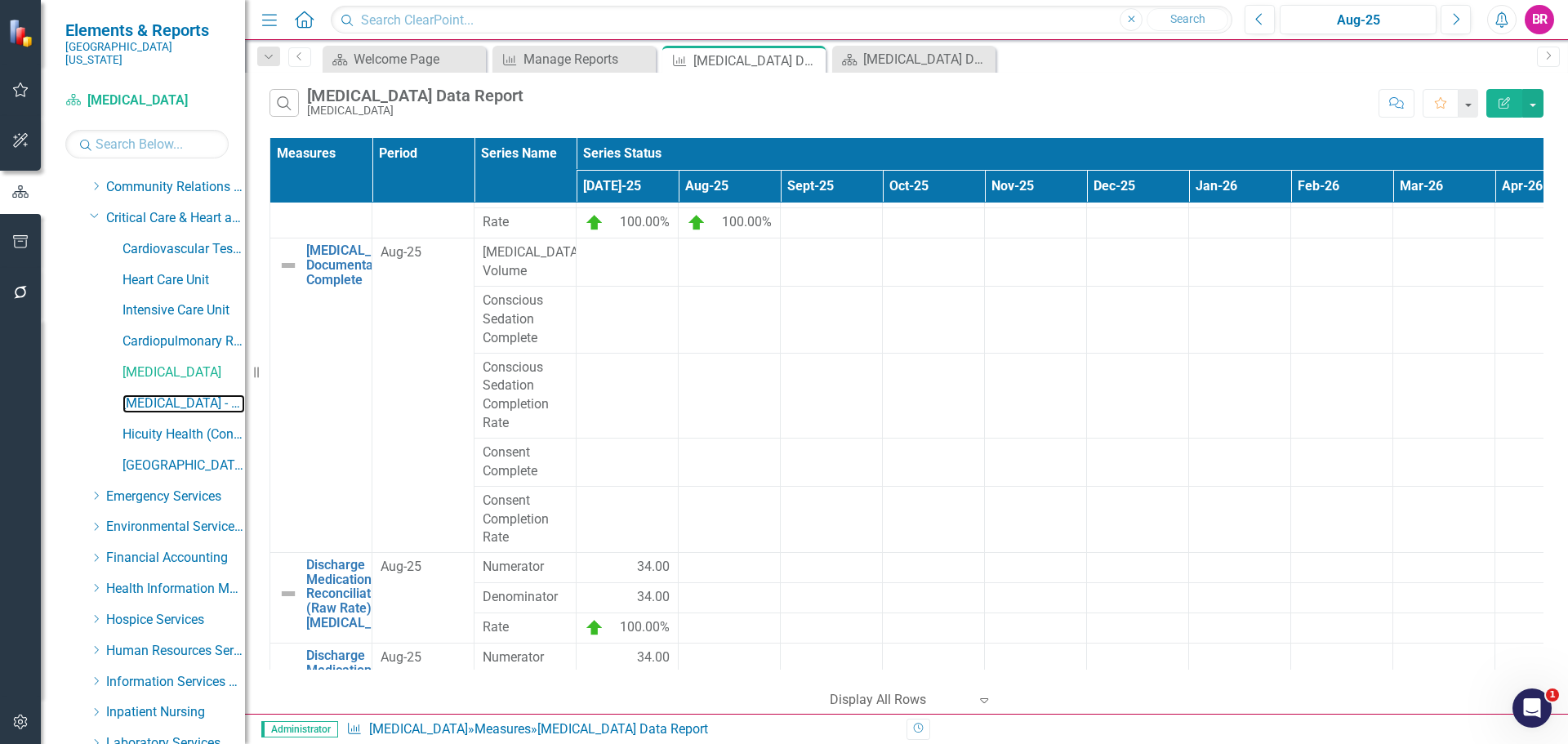
drag, startPoint x: 177, startPoint y: 394, endPoint x: 253, endPoint y: 415, distance: 78.8
click at [177, 395] on link "[MEDICAL_DATA] - DCI (Contracted Staff)" at bounding box center [184, 404] width 123 height 18
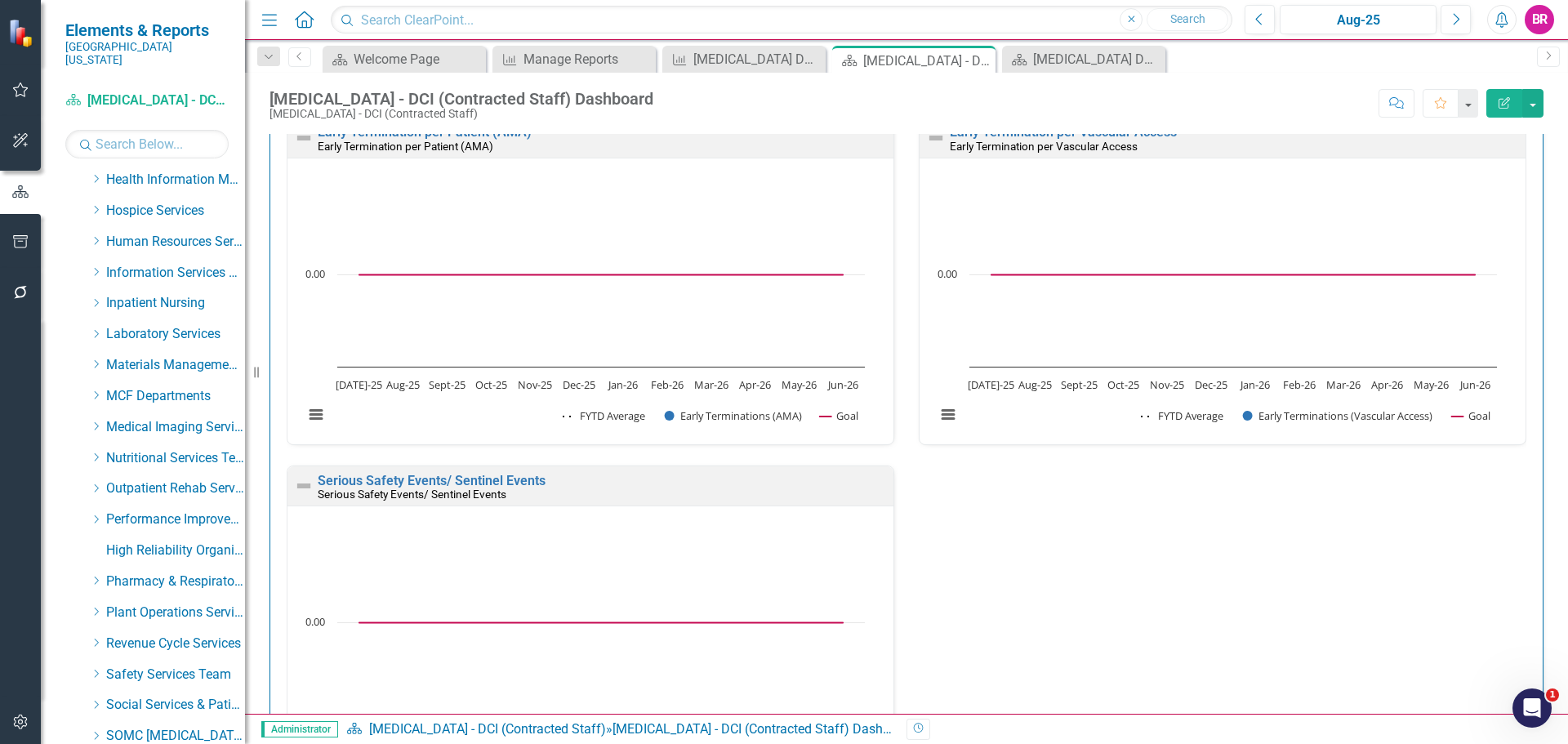
scroll to position [898, 0]
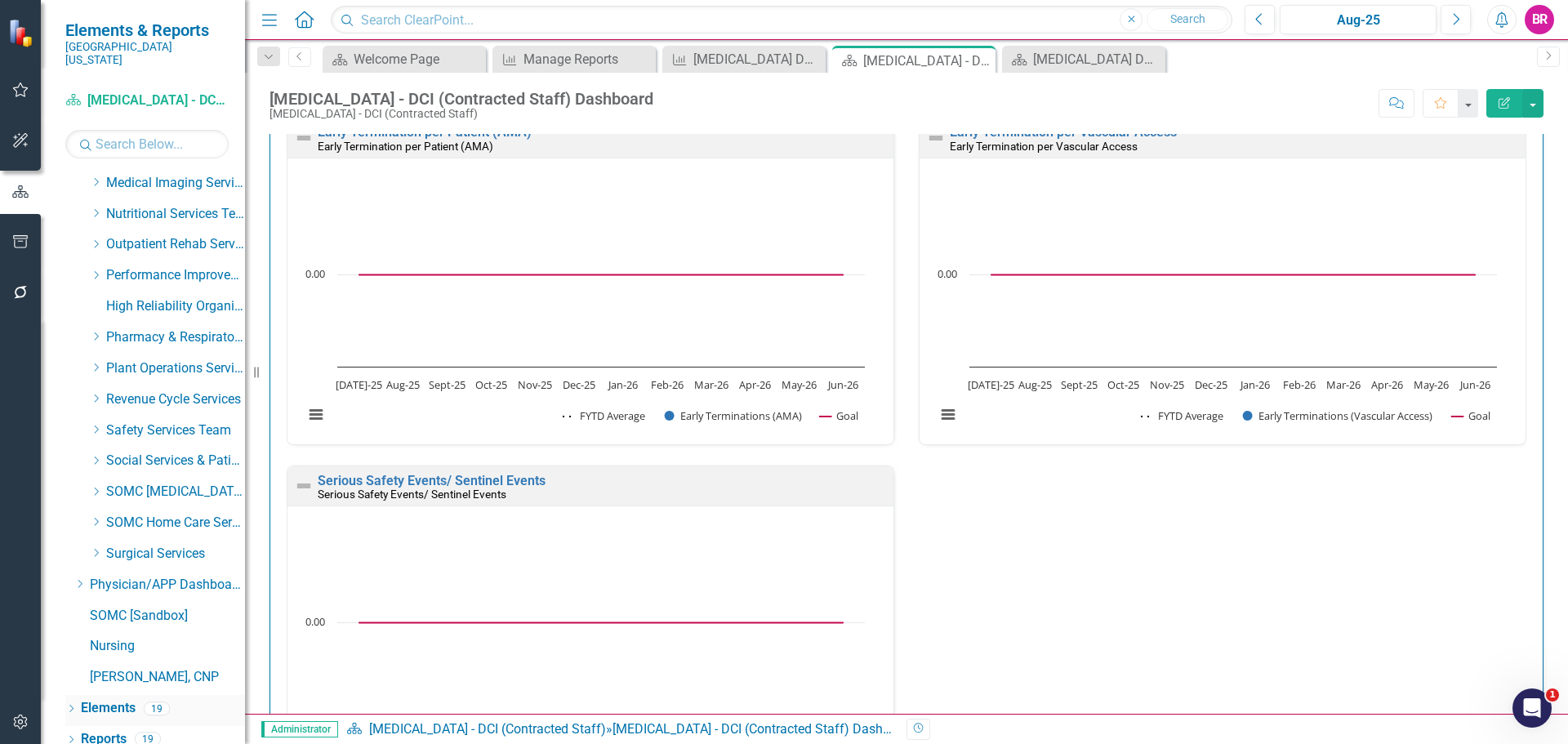
click at [89, 699] on link "Elements" at bounding box center [108, 708] width 54 height 18
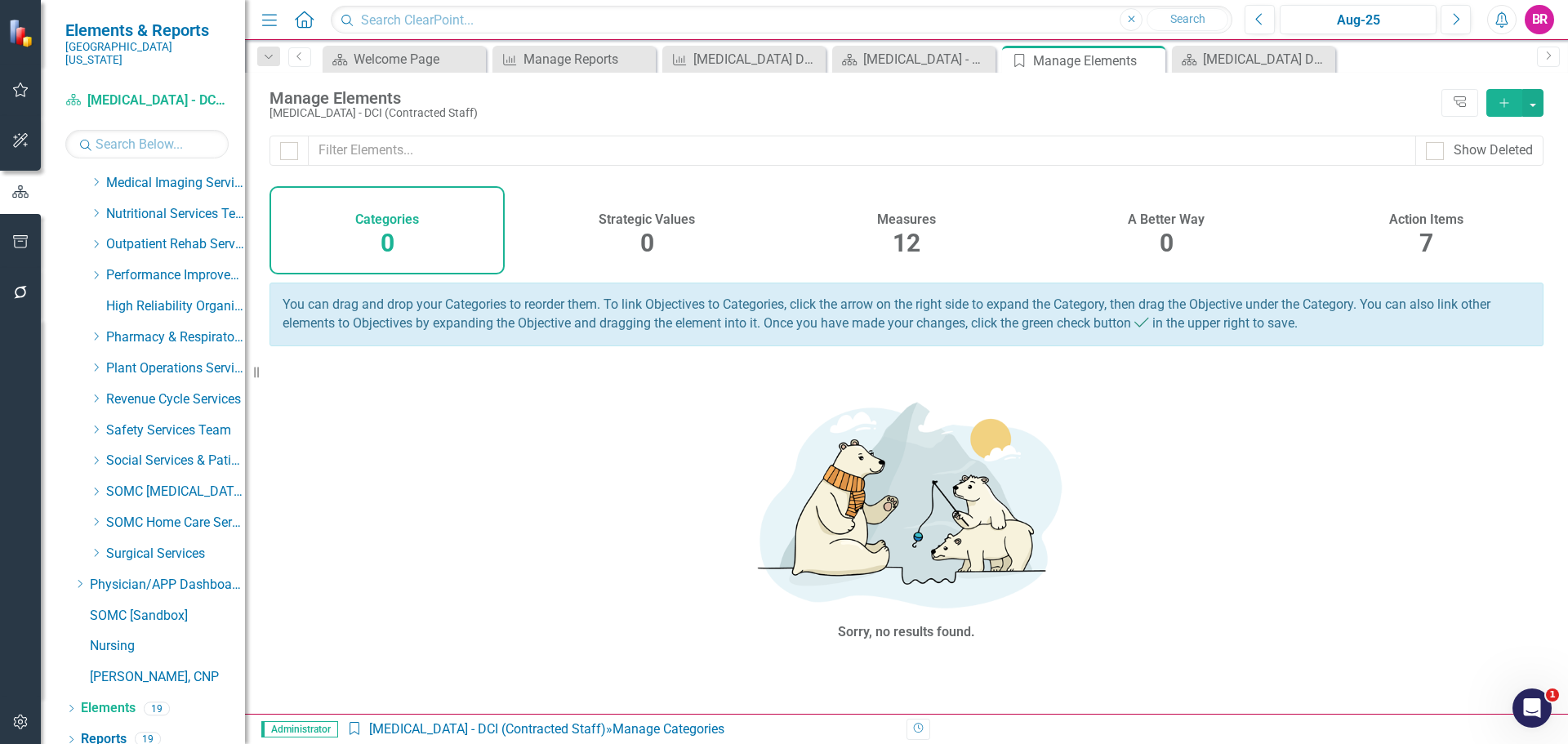
click at [904, 225] on h4 "Measures" at bounding box center [906, 220] width 59 height 15
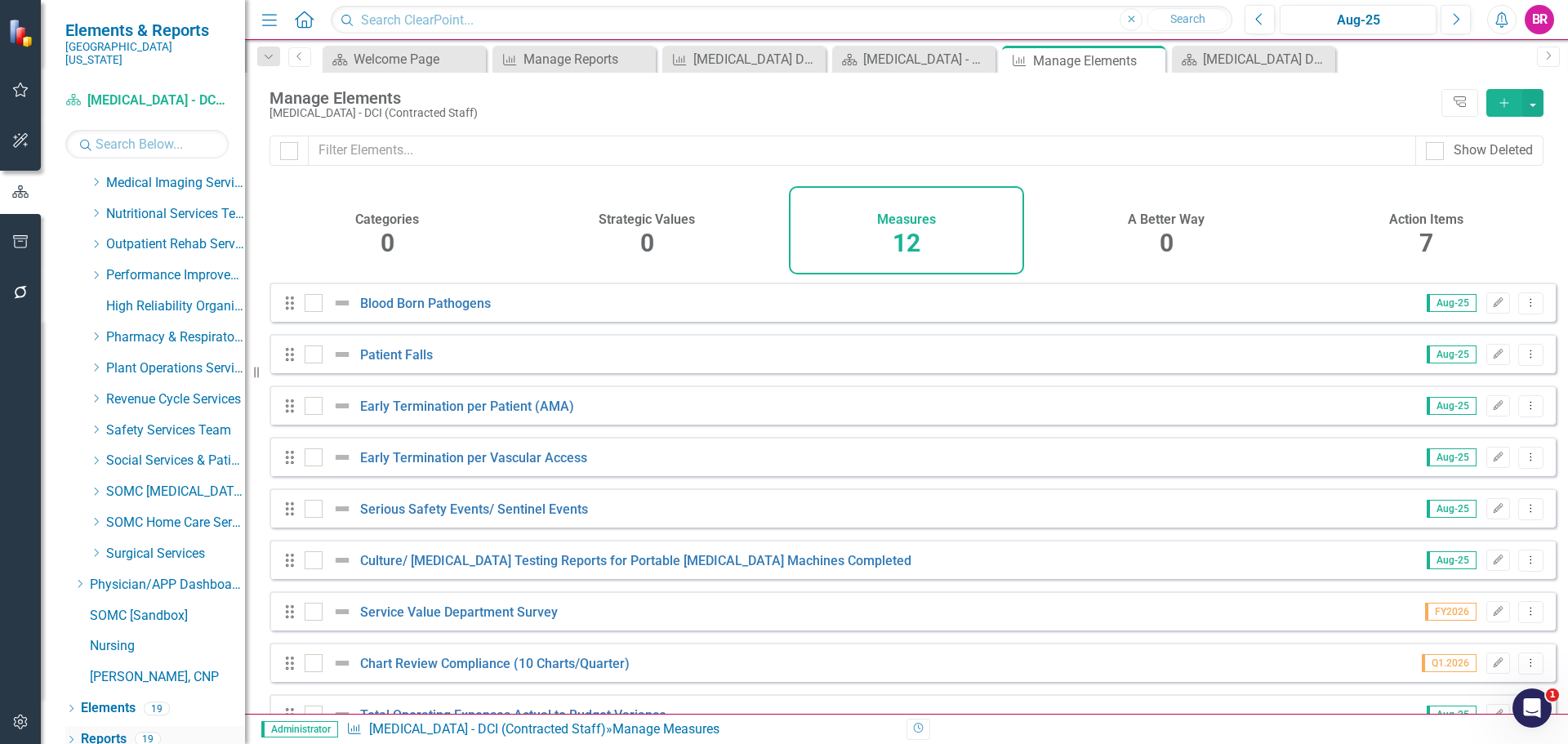
click at [107, 731] on link "Reports" at bounding box center [104, 740] width 46 height 18
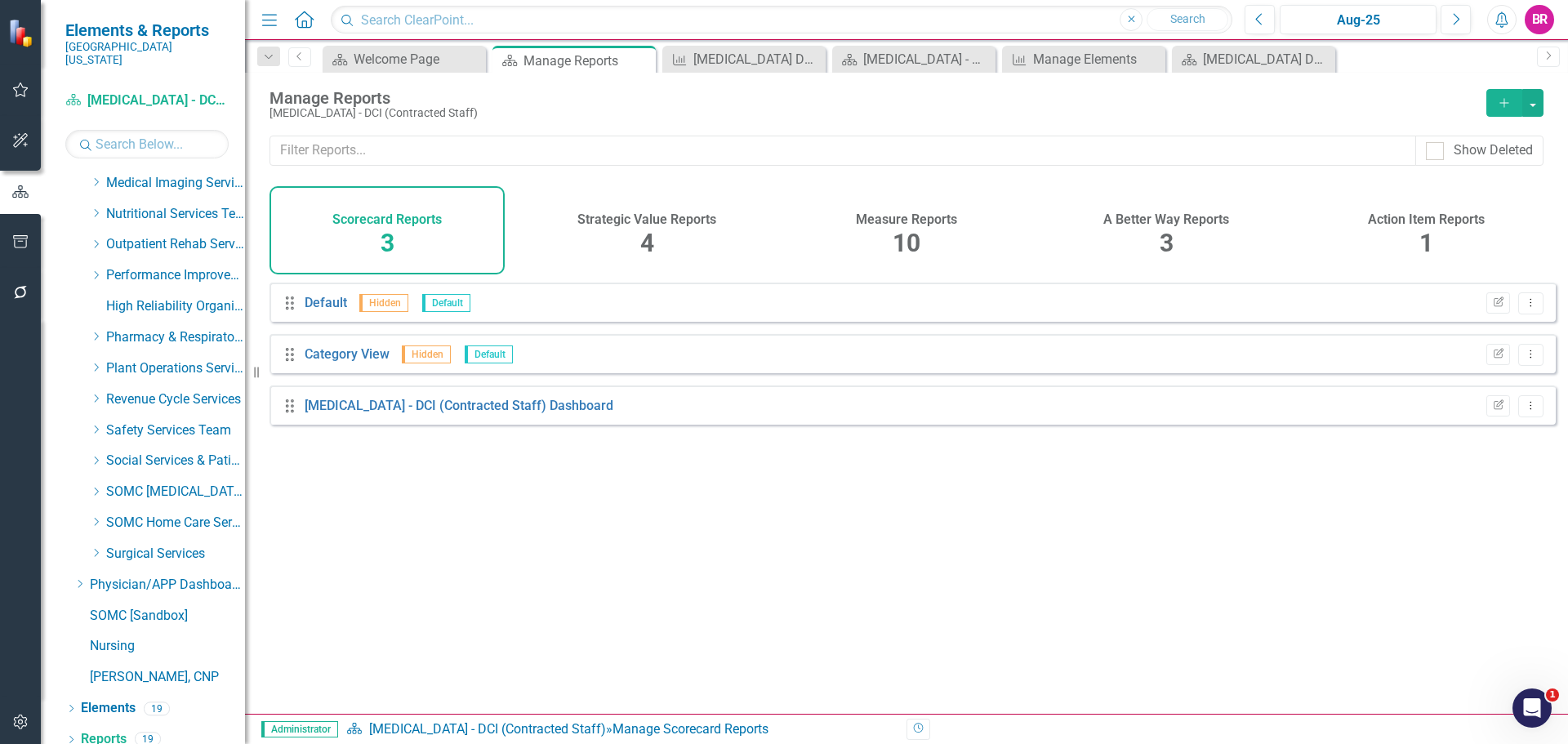
click at [907, 220] on h4 "Measure Reports" at bounding box center [906, 220] width 101 height 15
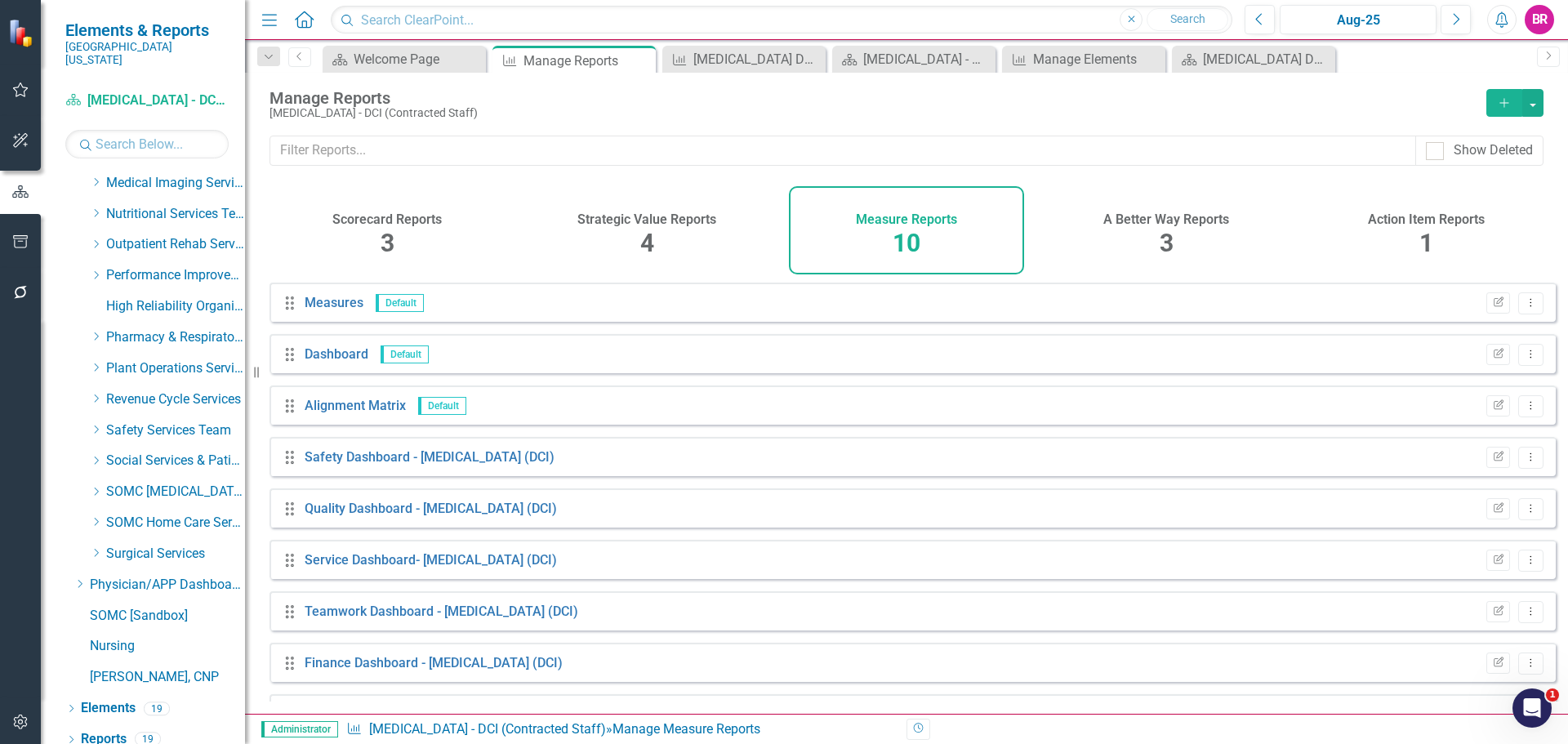
scroll to position [95, 0]
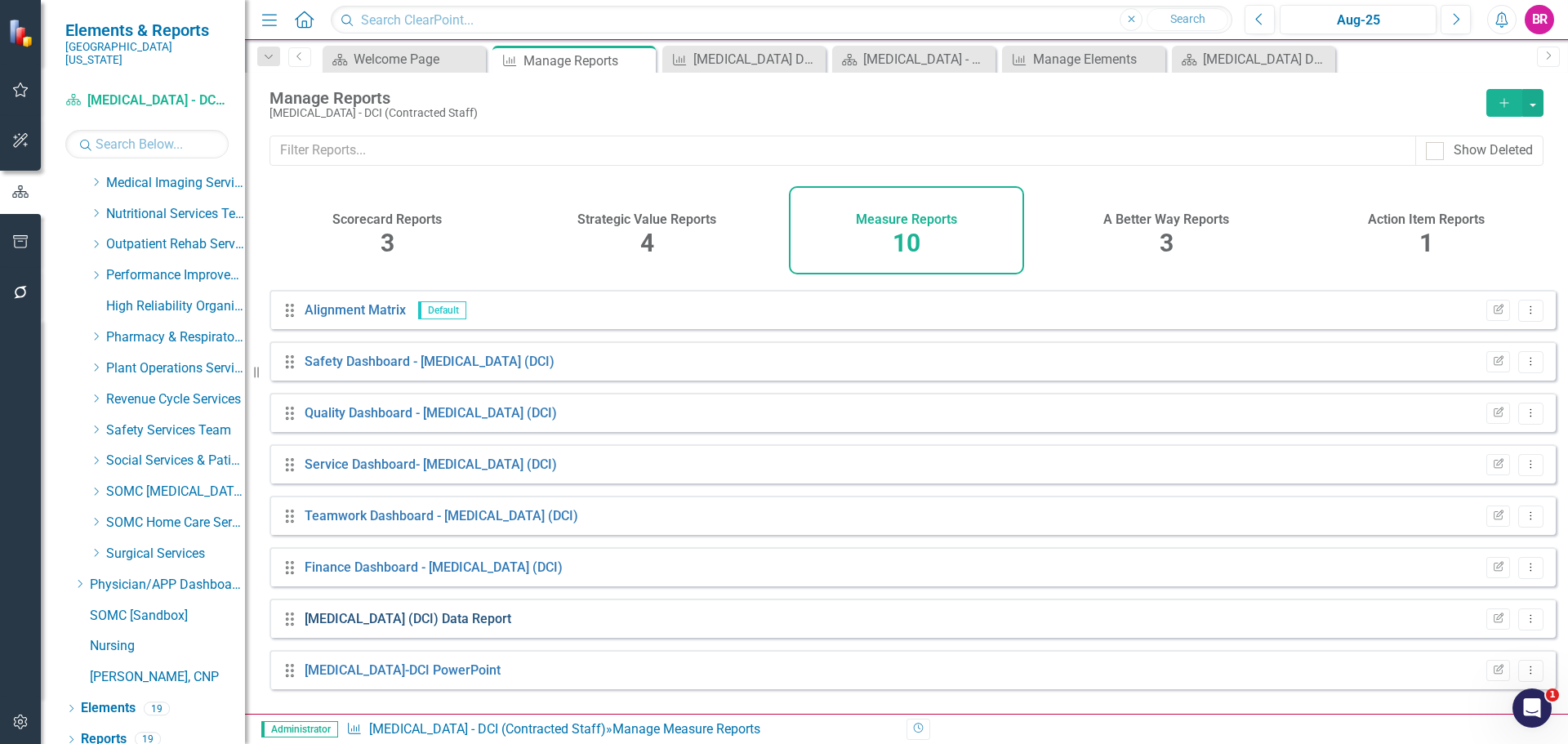
click at [430, 626] on link "[MEDICAL_DATA] (DCI) Data Report" at bounding box center [407, 619] width 206 height 16
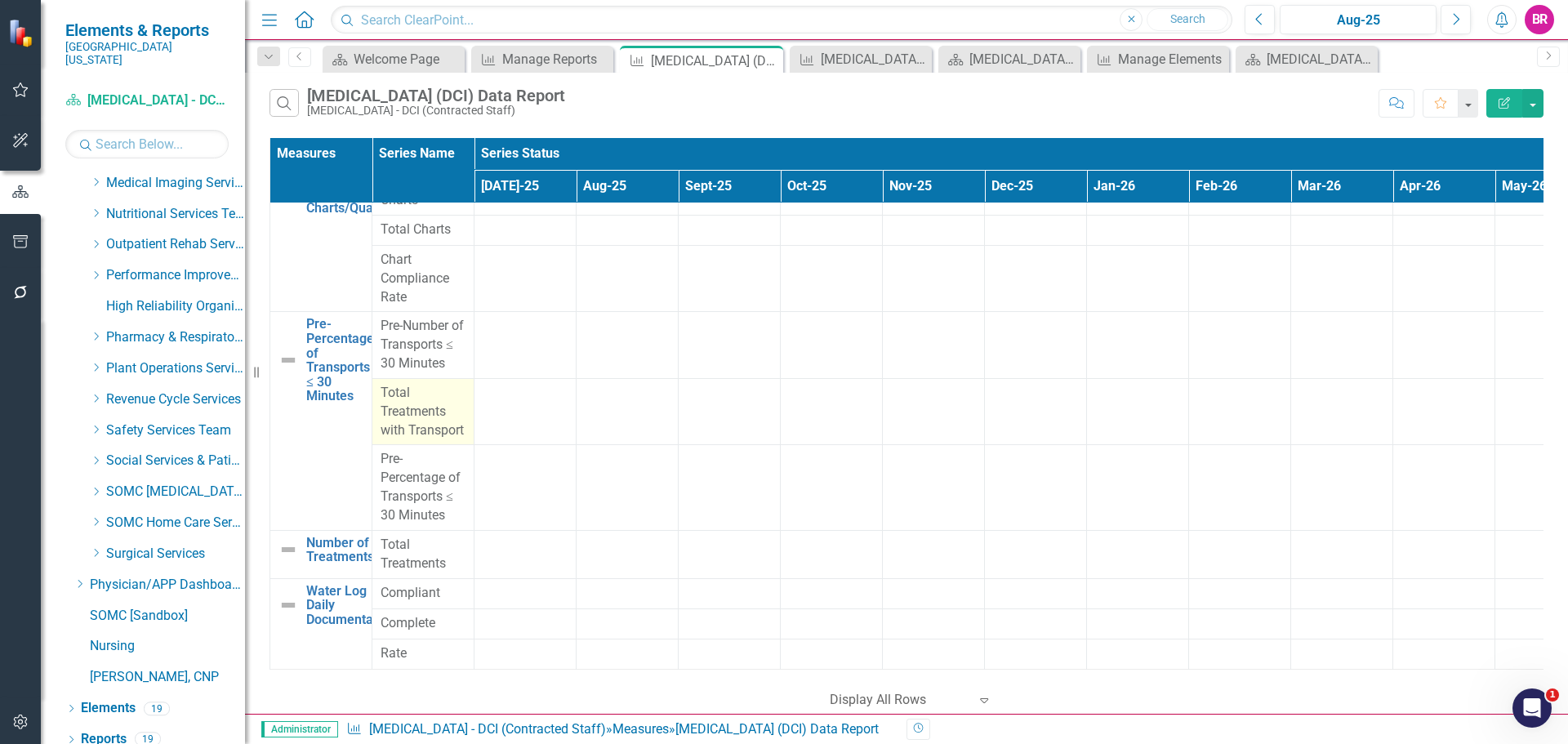
scroll to position [496, 0]
drag, startPoint x: 915, startPoint y: 59, endPoint x: 1003, endPoint y: 73, distance: 89.1
click at [0, 0] on icon "Close" at bounding box center [0, 0] width 0 height 0
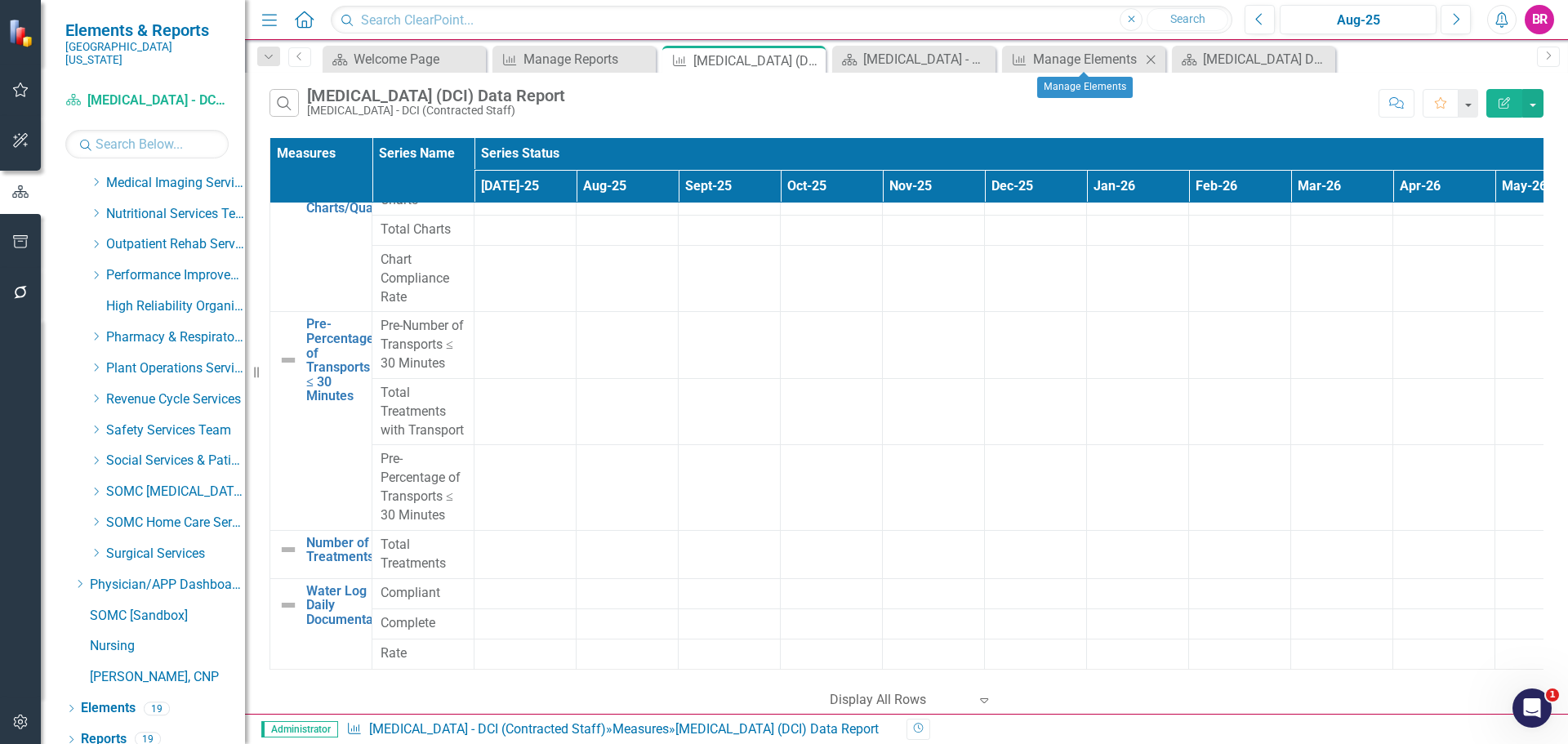
click at [1150, 55] on icon "Close" at bounding box center [1151, 60] width 17 height 13
click at [1148, 55] on icon "Close" at bounding box center [1151, 60] width 17 height 13
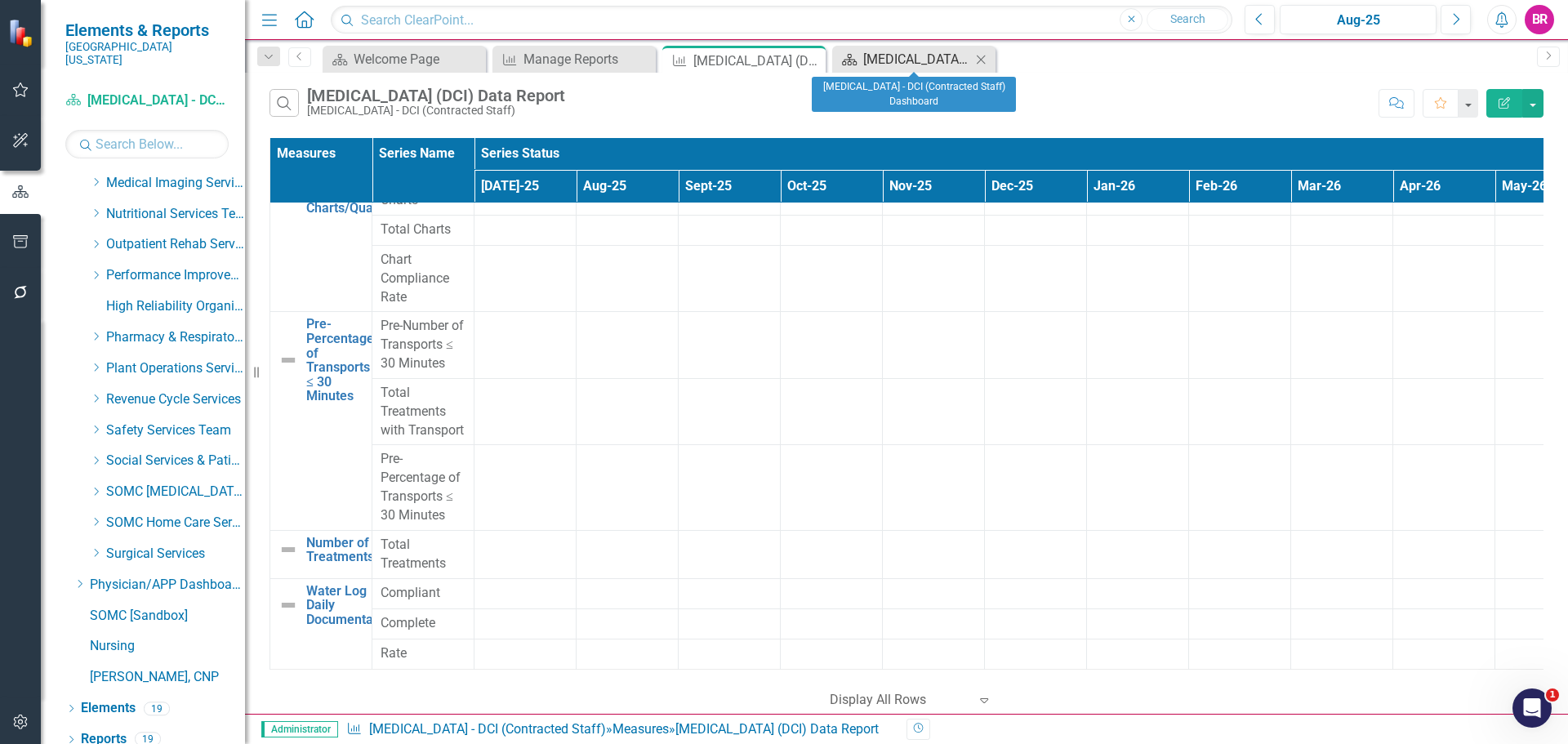
click at [903, 57] on div "[MEDICAL_DATA] - DCI (Contracted Staff) Dashboard" at bounding box center [917, 59] width 108 height 20
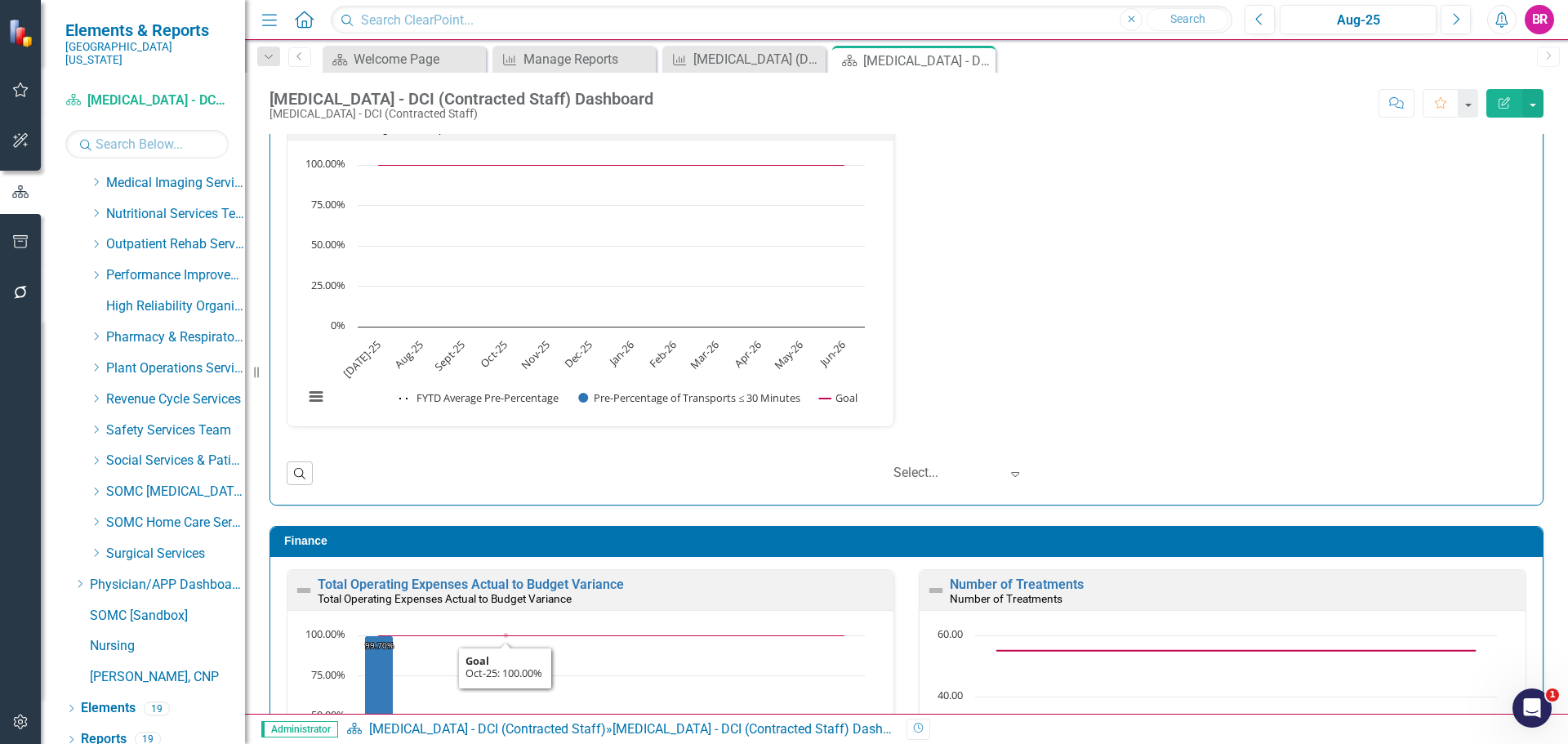
scroll to position [1, 0]
click at [109, 731] on link "Reports" at bounding box center [104, 740] width 46 height 18
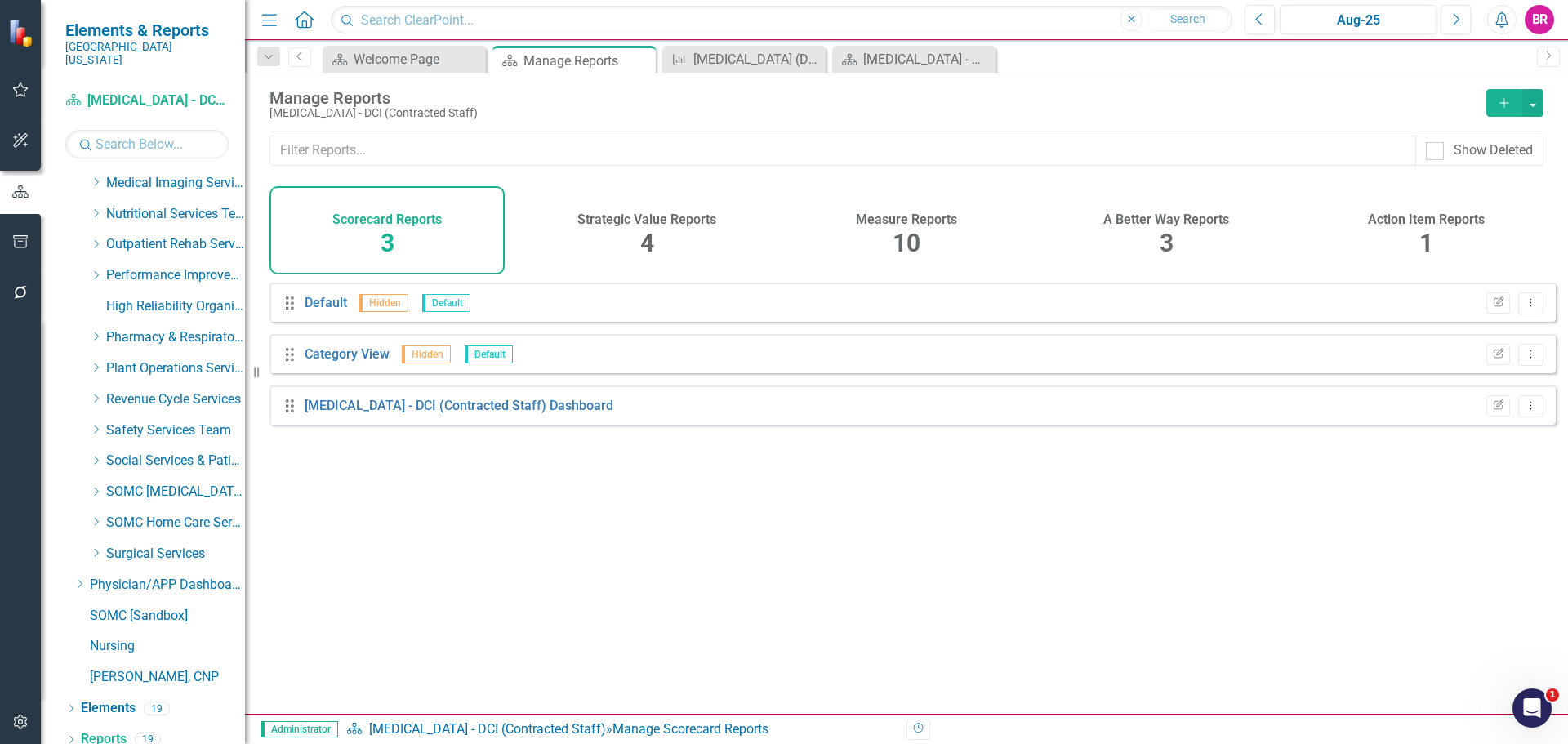
click at [949, 232] on div "Measure Reports 10" at bounding box center [906, 231] width 235 height 89
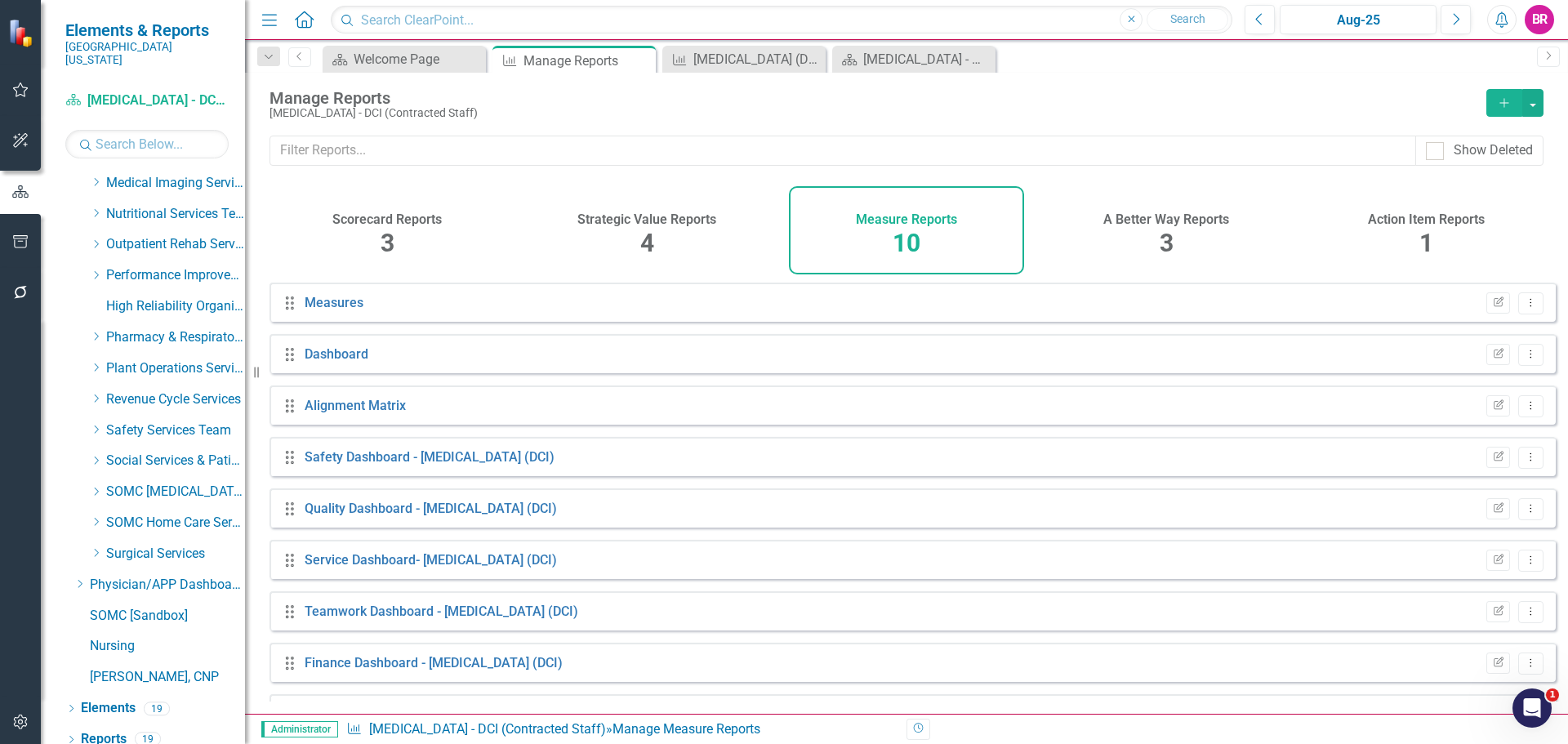
scroll to position [95, 0]
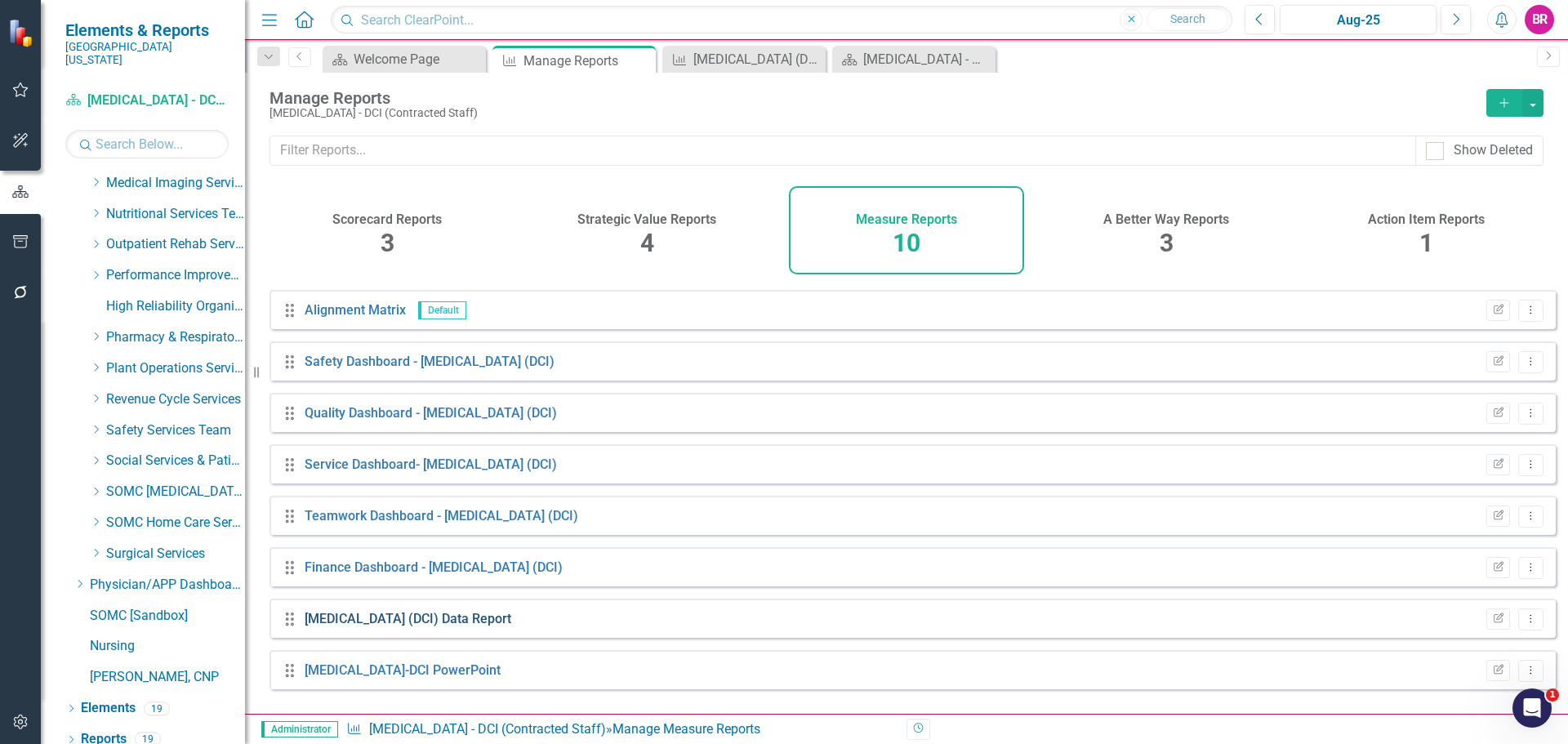
click at [387, 626] on link "[MEDICAL_DATA] (DCI) Data Report" at bounding box center [407, 619] width 206 height 16
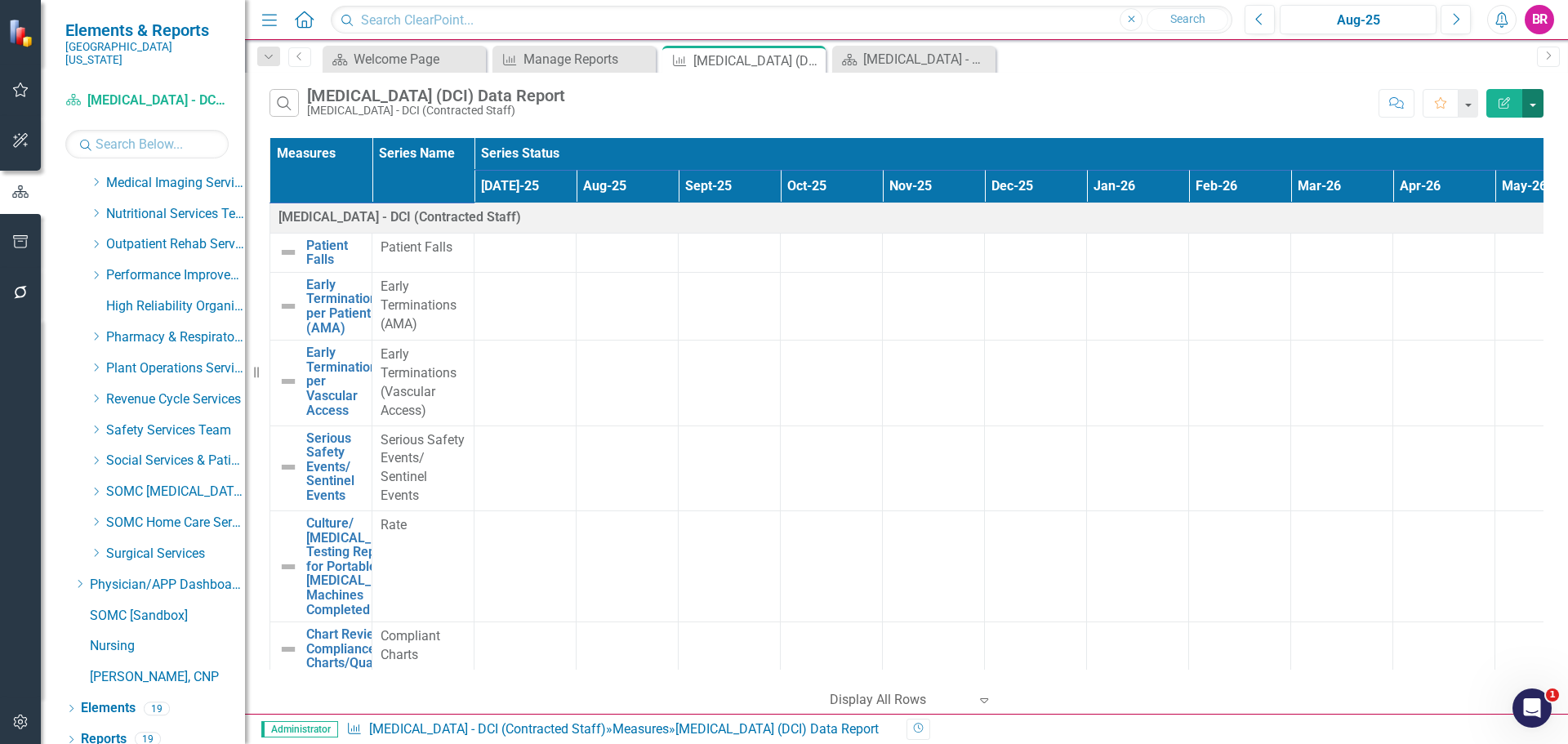
click at [1530, 101] on button "button" at bounding box center [1532, 104] width 21 height 28
click at [1445, 193] on link "Excel Export to Excel" at bounding box center [1478, 196] width 129 height 30
click at [1445, 193] on th "Apr-26" at bounding box center [1444, 186] width 102 height 33
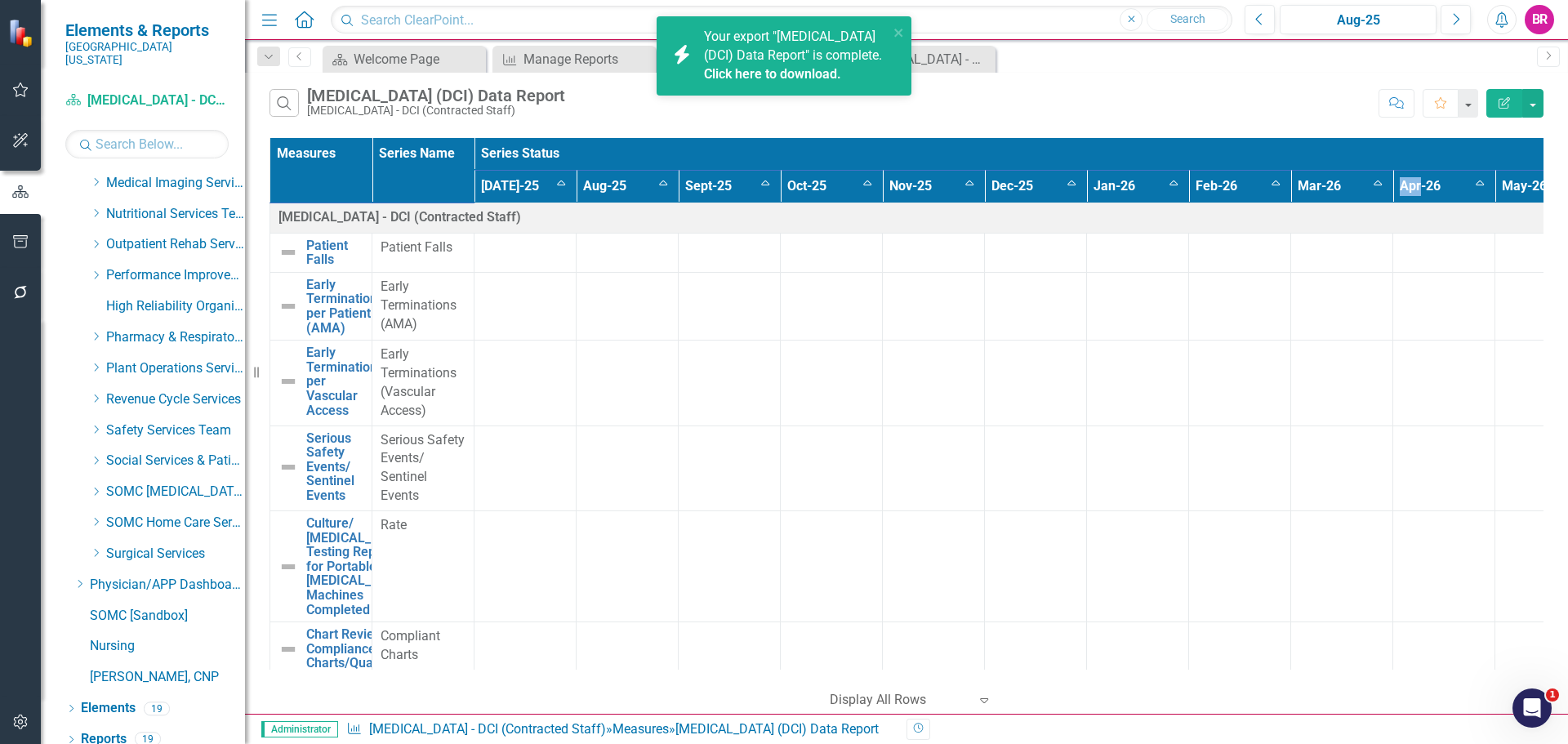
click at [757, 74] on link "Click here to download." at bounding box center [772, 74] width 137 height 16
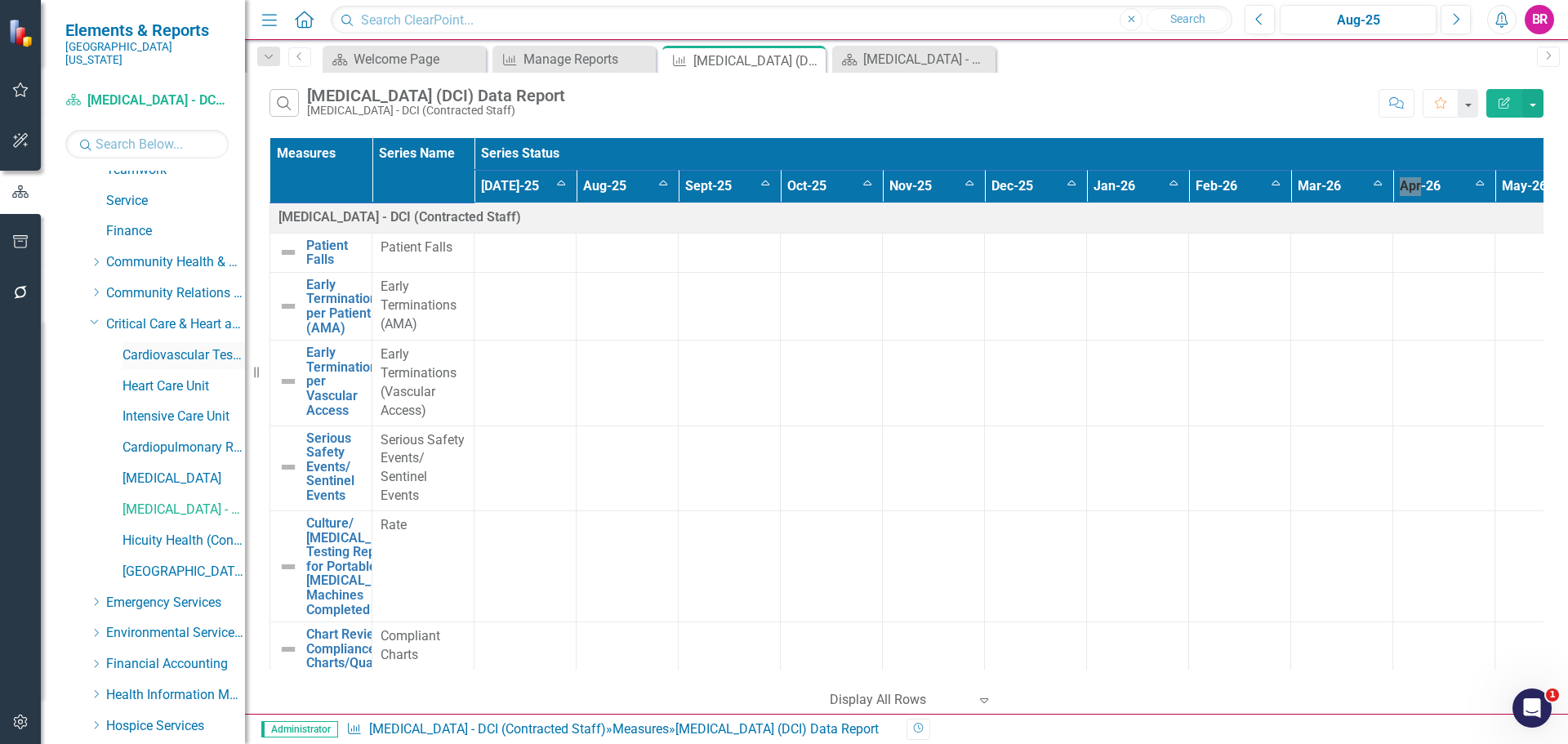
scroll to position [162, 0]
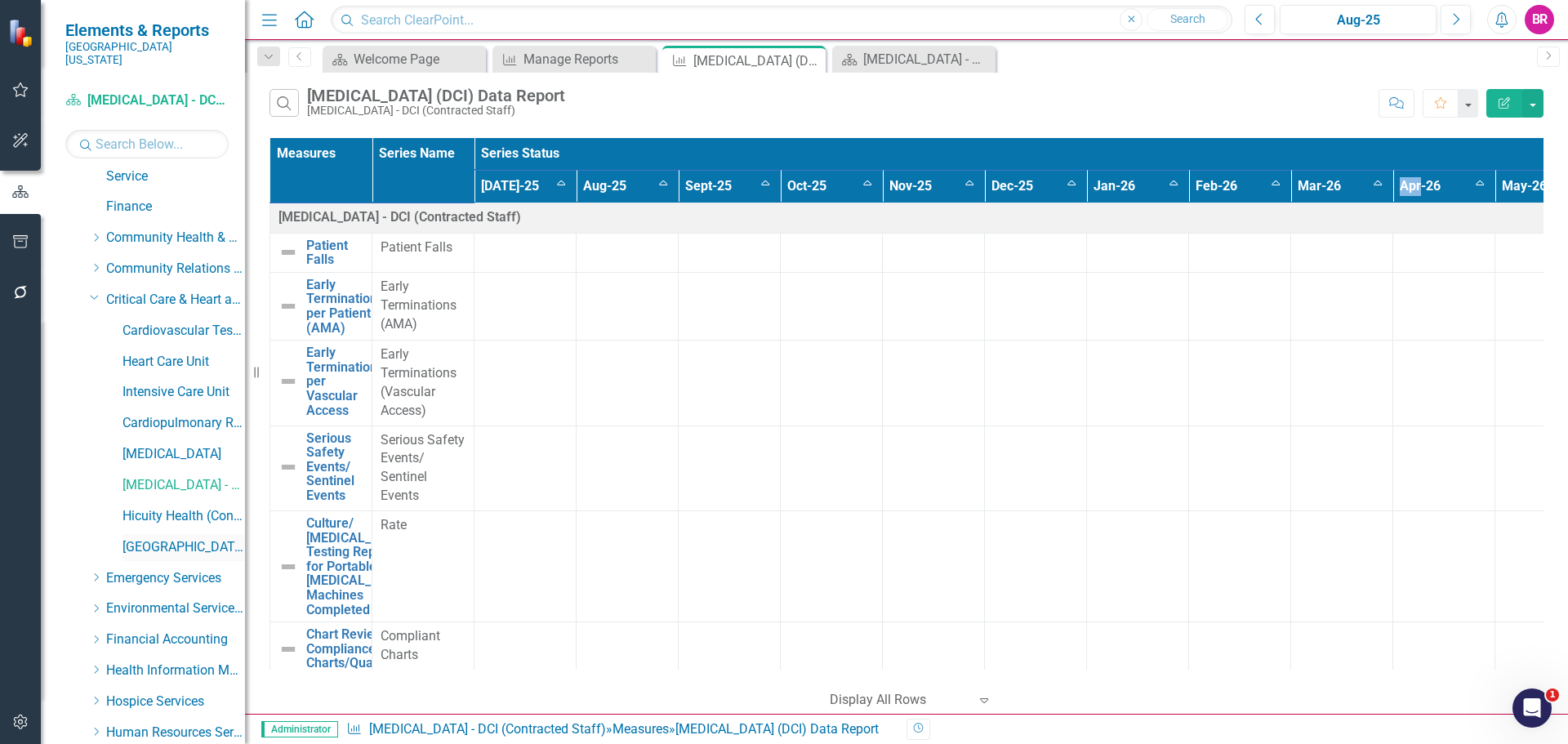
drag, startPoint x: 164, startPoint y: 535, endPoint x: 186, endPoint y: 527, distance: 23.4
click at [164, 538] on link "[GEOGRAPHIC_DATA]" at bounding box center [184, 548] width 123 height 18
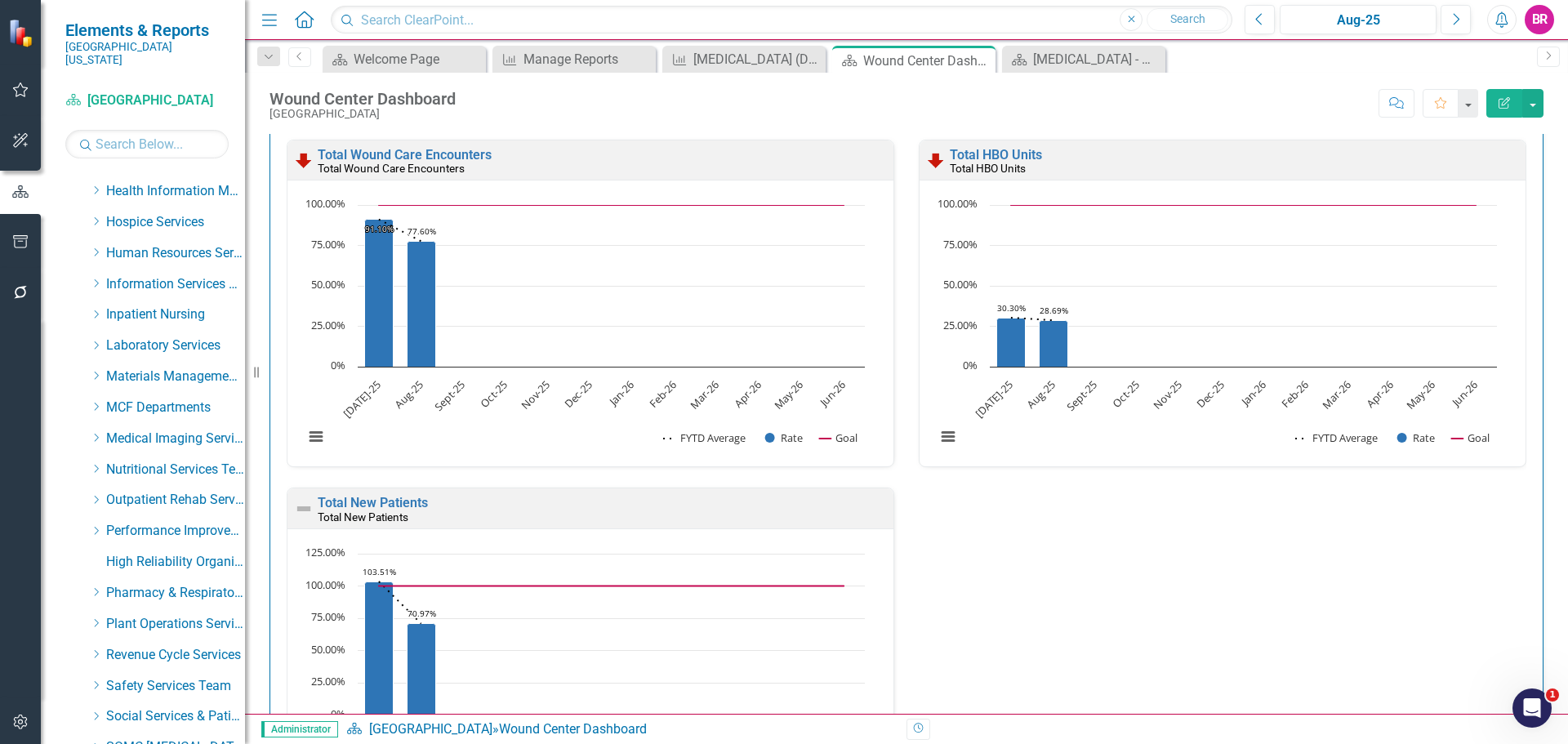
scroll to position [898, 0]
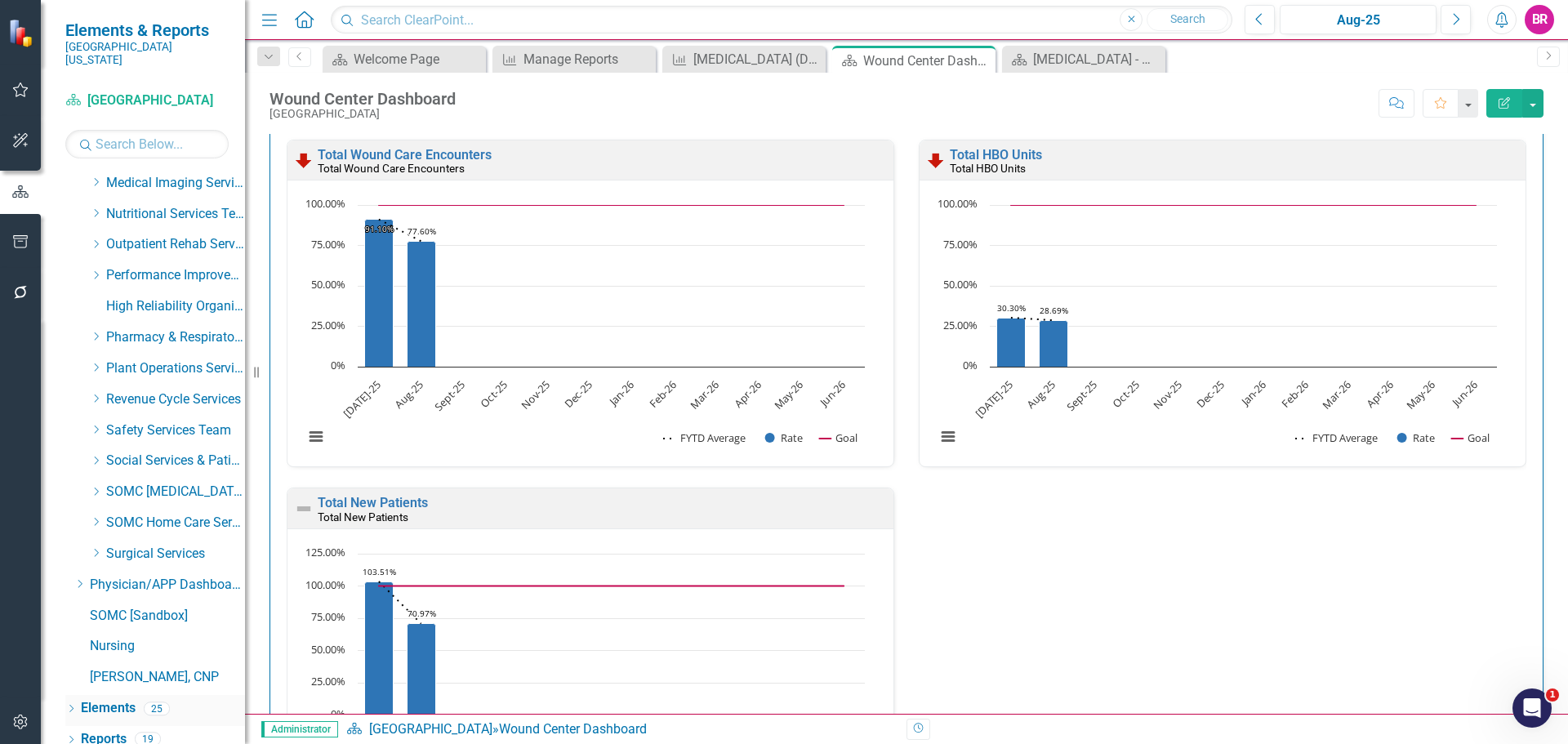
click at [120, 699] on link "Elements" at bounding box center [108, 708] width 54 height 18
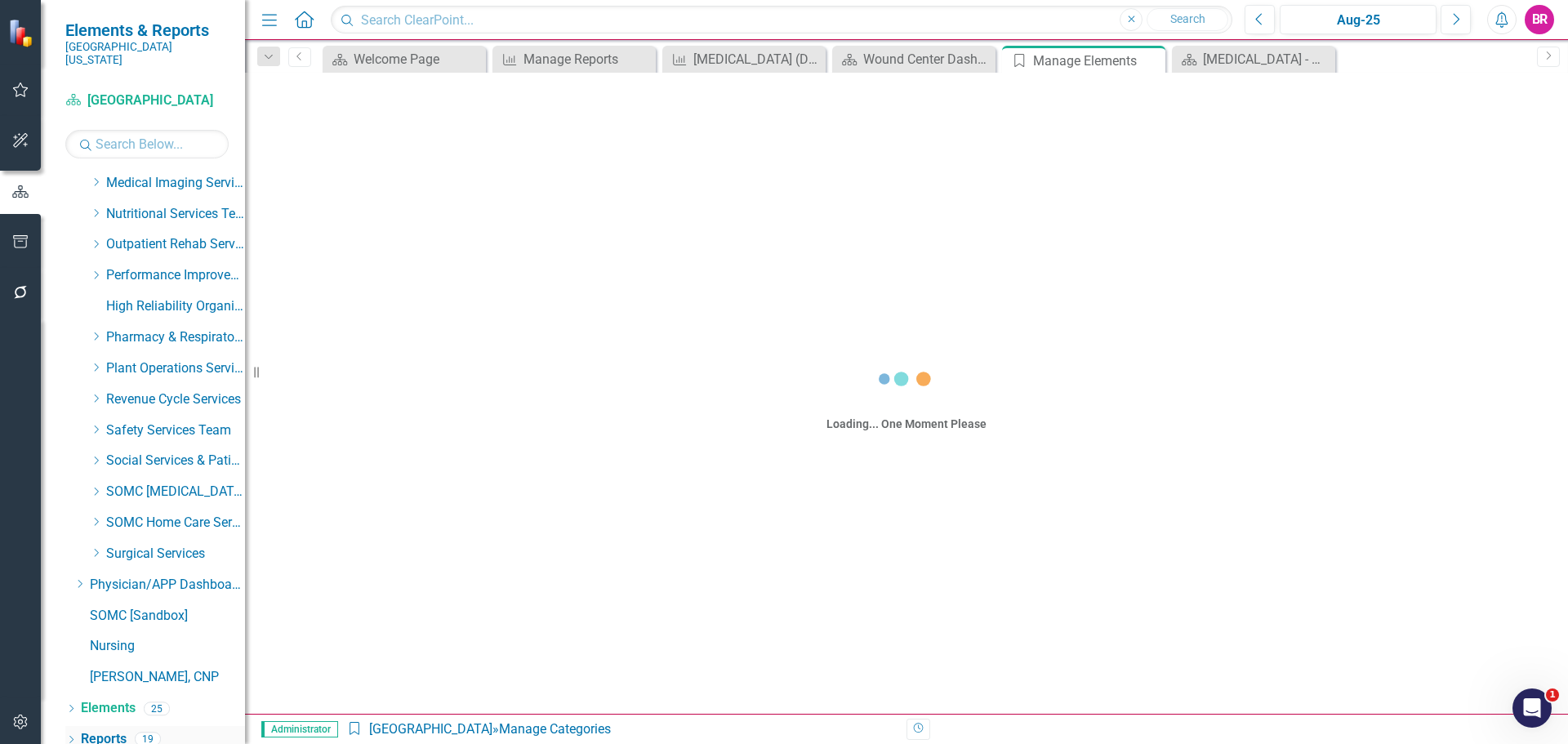
click at [100, 731] on link "Reports" at bounding box center [104, 740] width 46 height 18
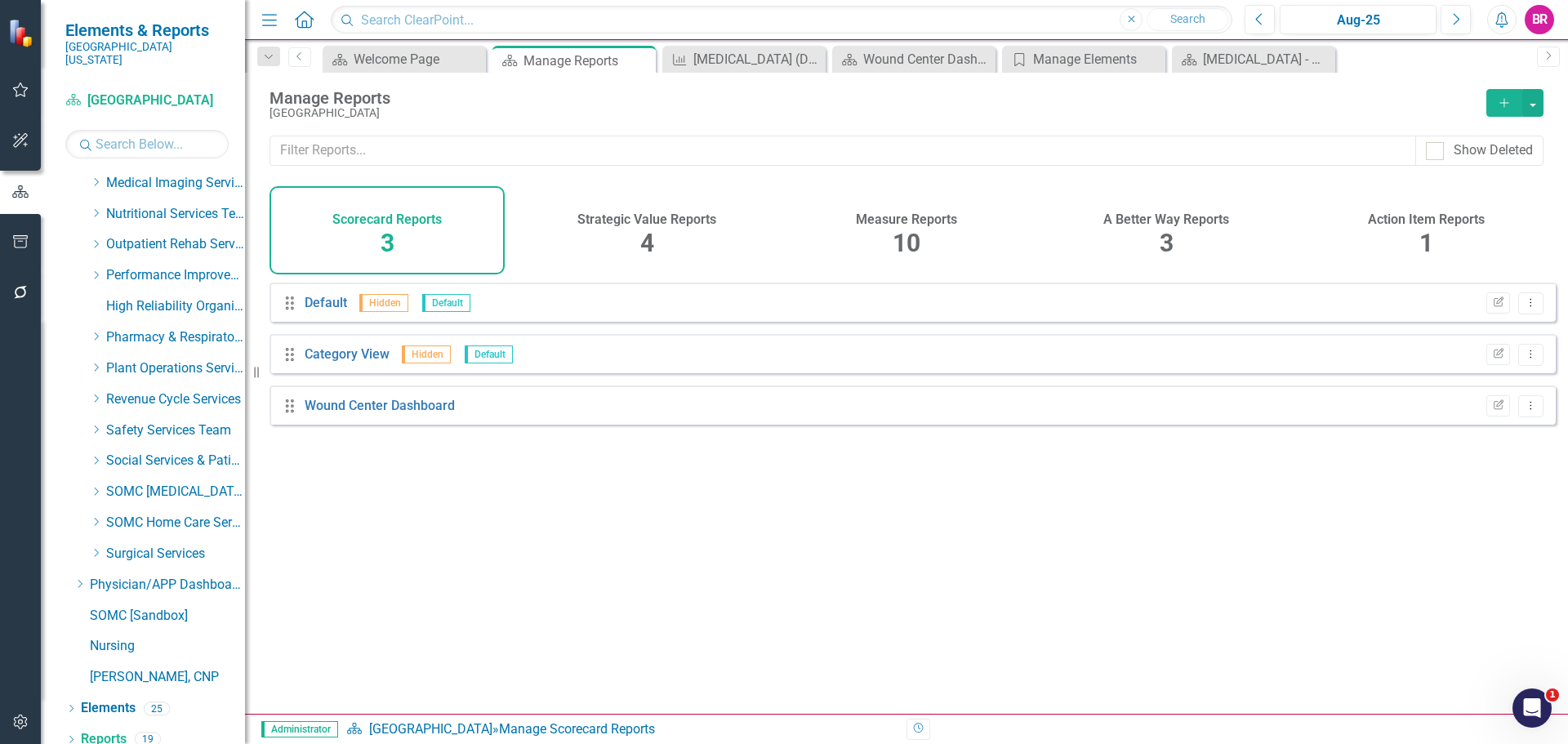
click at [948, 232] on div "Measure Reports 10" at bounding box center [906, 231] width 235 height 89
click at [915, 232] on span "10" at bounding box center [906, 243] width 28 height 28
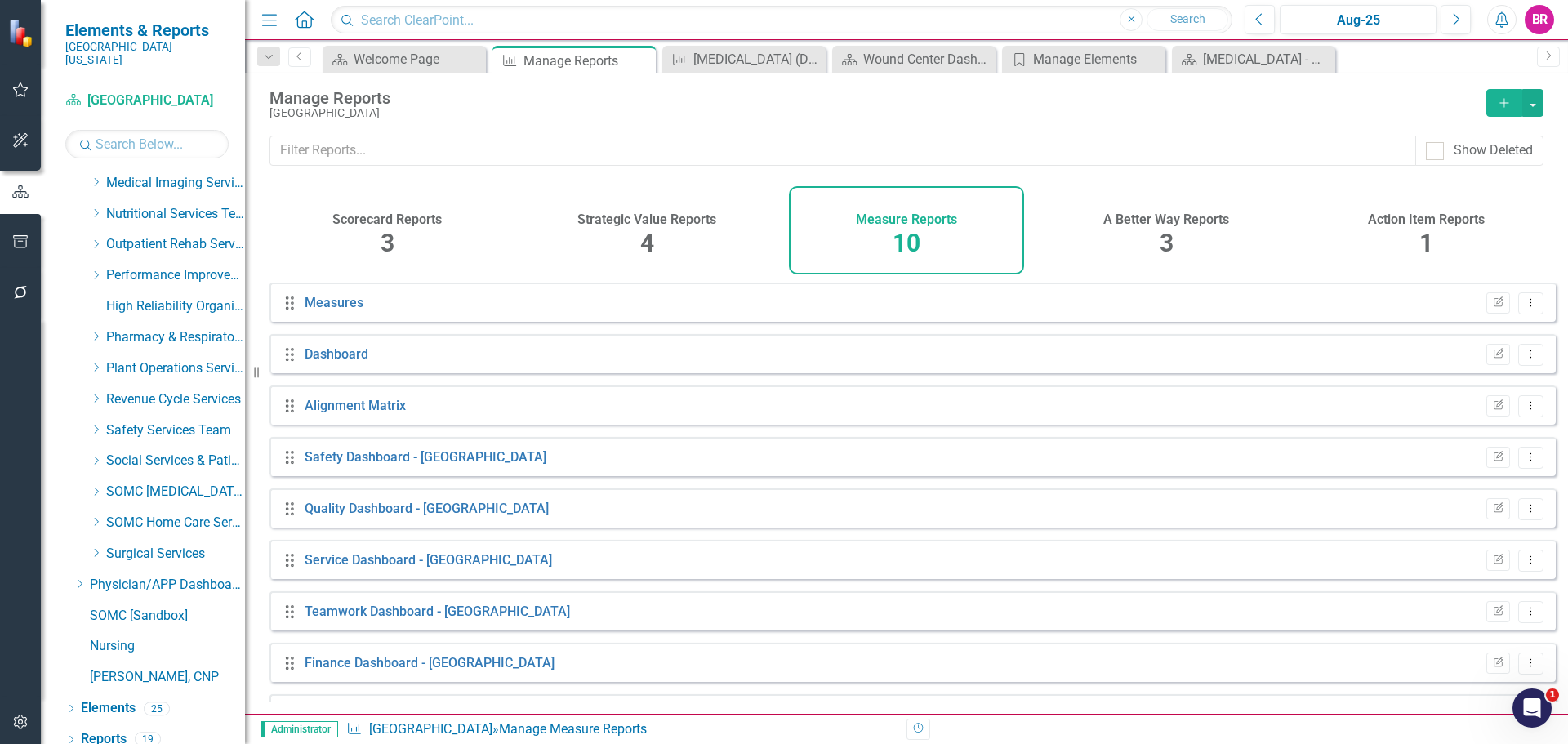
scroll to position [95, 0]
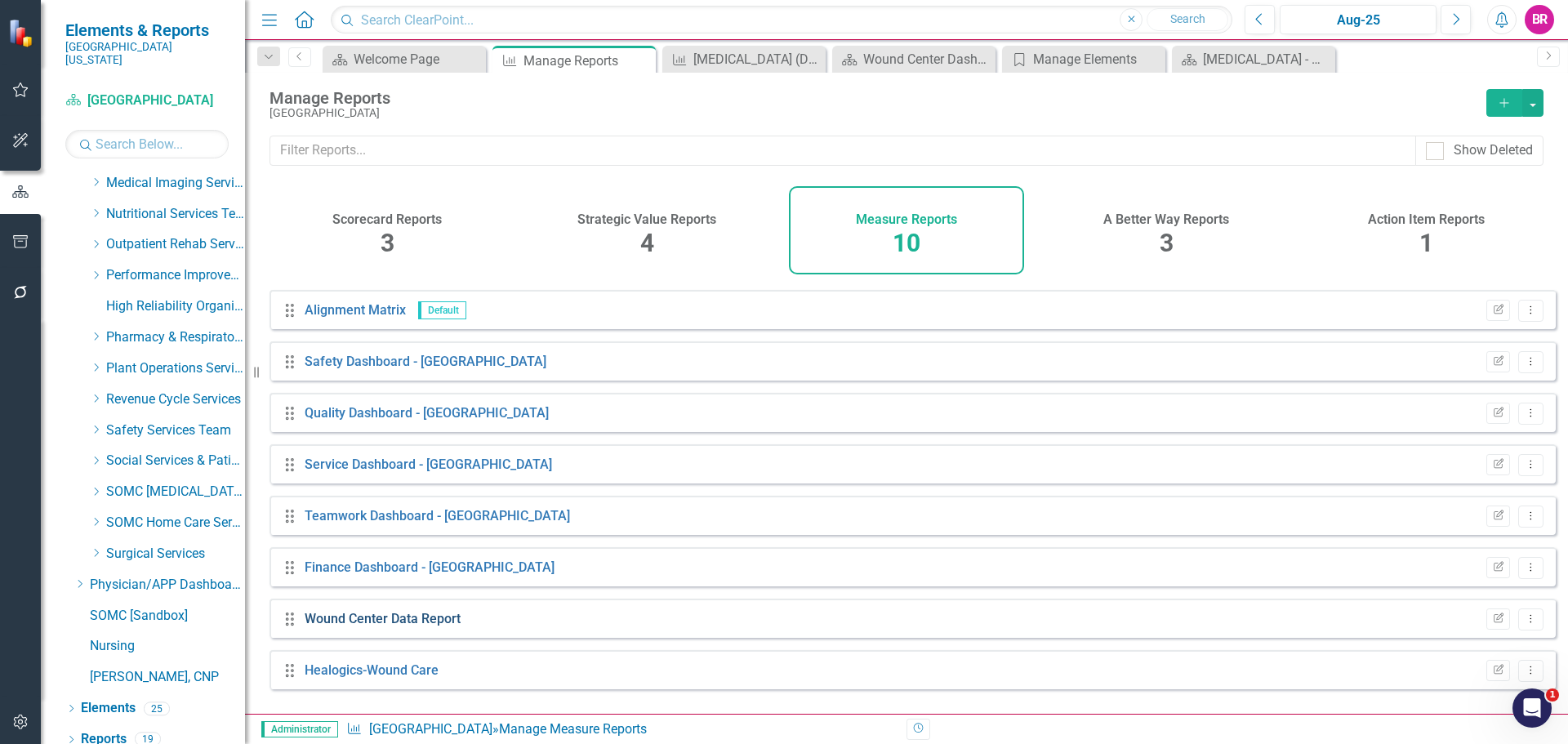
click at [428, 626] on link "Wound Center Data Report" at bounding box center [382, 619] width 156 height 16
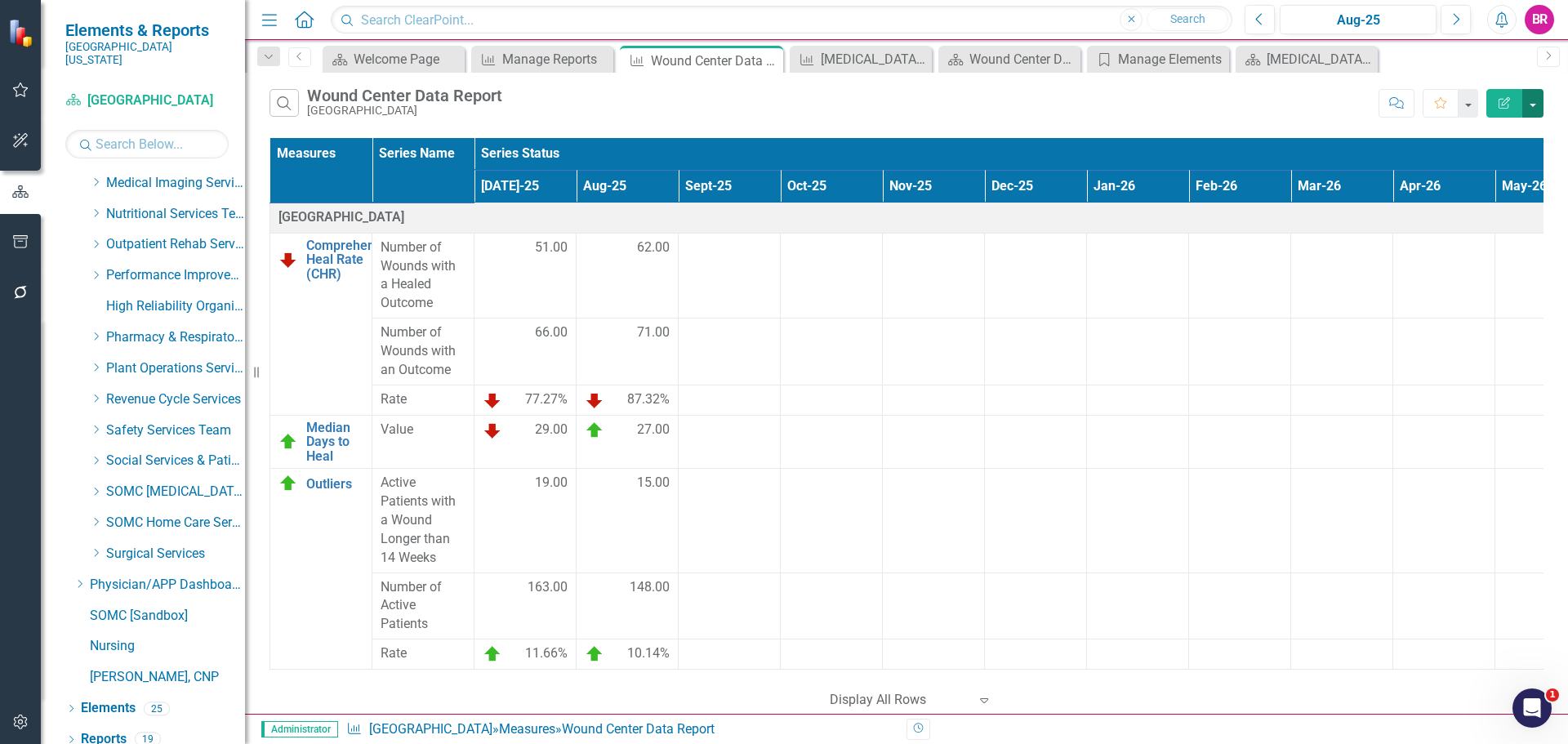
click at [1538, 110] on button "button" at bounding box center [1532, 104] width 21 height 28
click at [1494, 200] on link "Excel Export to Excel" at bounding box center [1478, 196] width 129 height 30
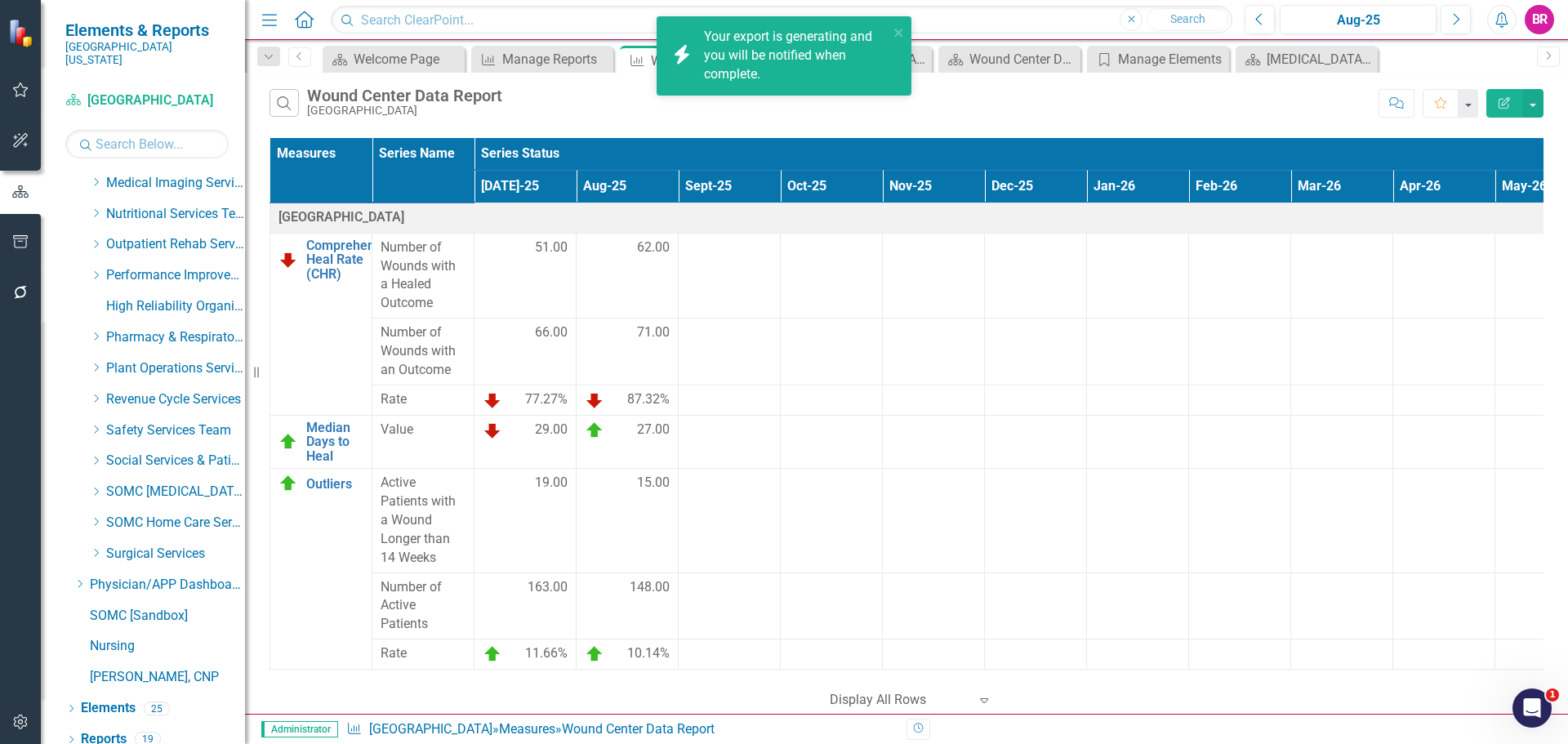
click at [1128, 104] on div "Search Wound Center Data Report [GEOGRAPHIC_DATA]" at bounding box center [819, 103] width 1101 height 28
click at [735, 81] on link "Click here to download." at bounding box center [772, 74] width 137 height 16
